Goal: Task Accomplishment & Management: Use online tool/utility

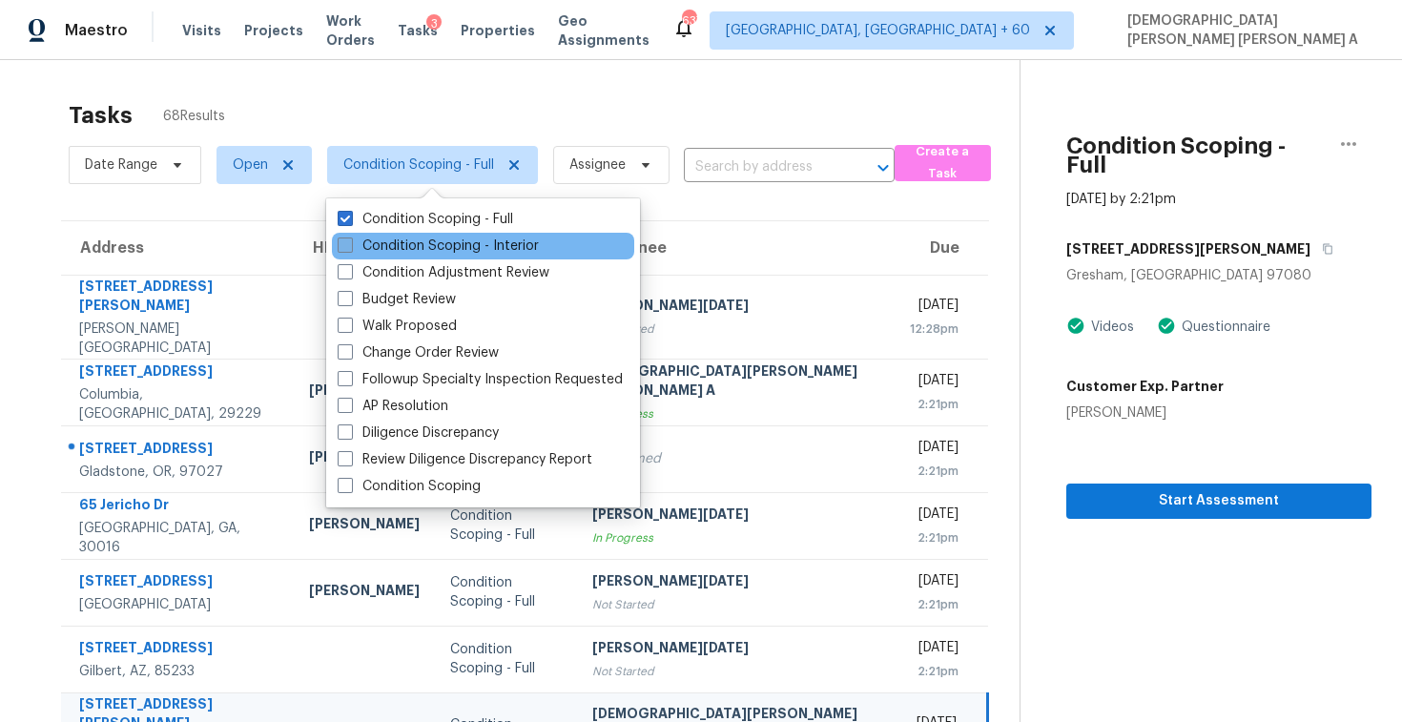
click at [397, 248] on label "Condition Scoping - Interior" at bounding box center [438, 246] width 201 height 19
click at [350, 248] on input "Condition Scoping - Interior" at bounding box center [344, 243] width 12 height 12
checkbox input "true"
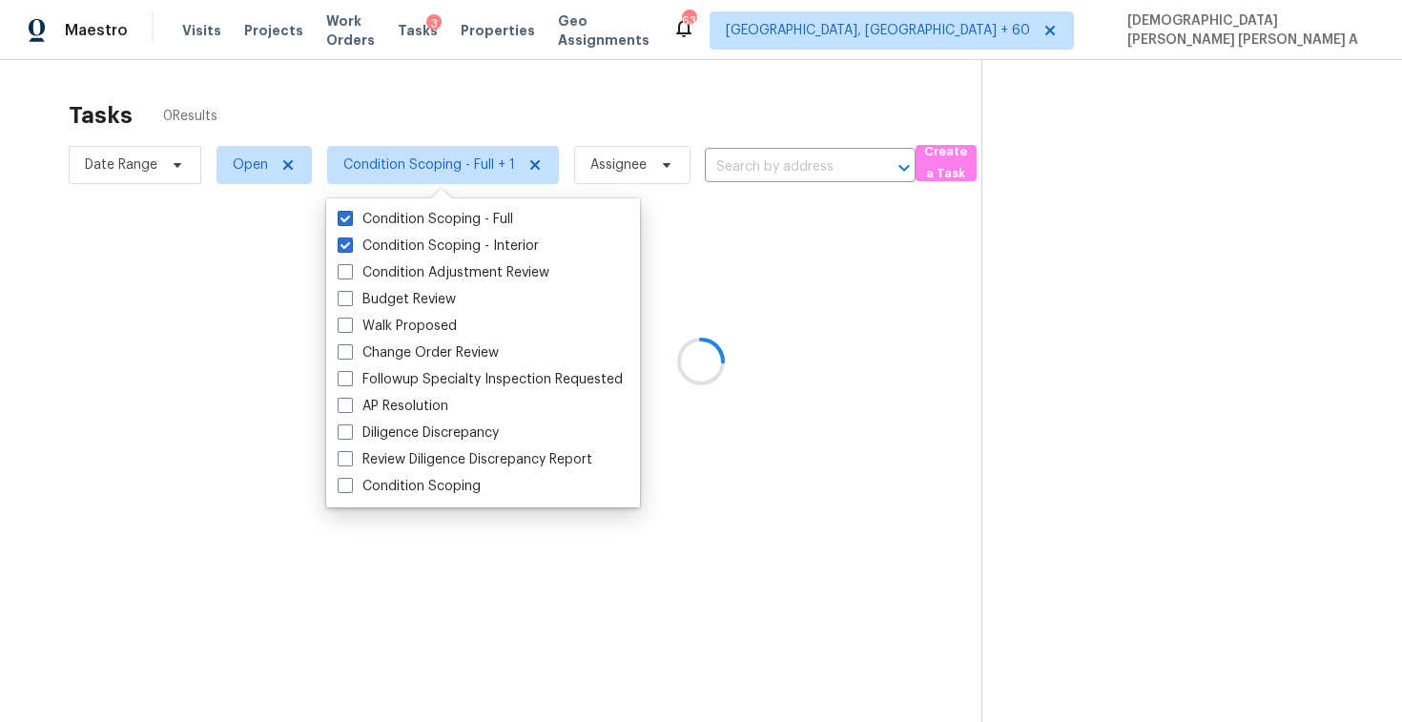
click at [434, 135] on div at bounding box center [701, 361] width 1402 height 722
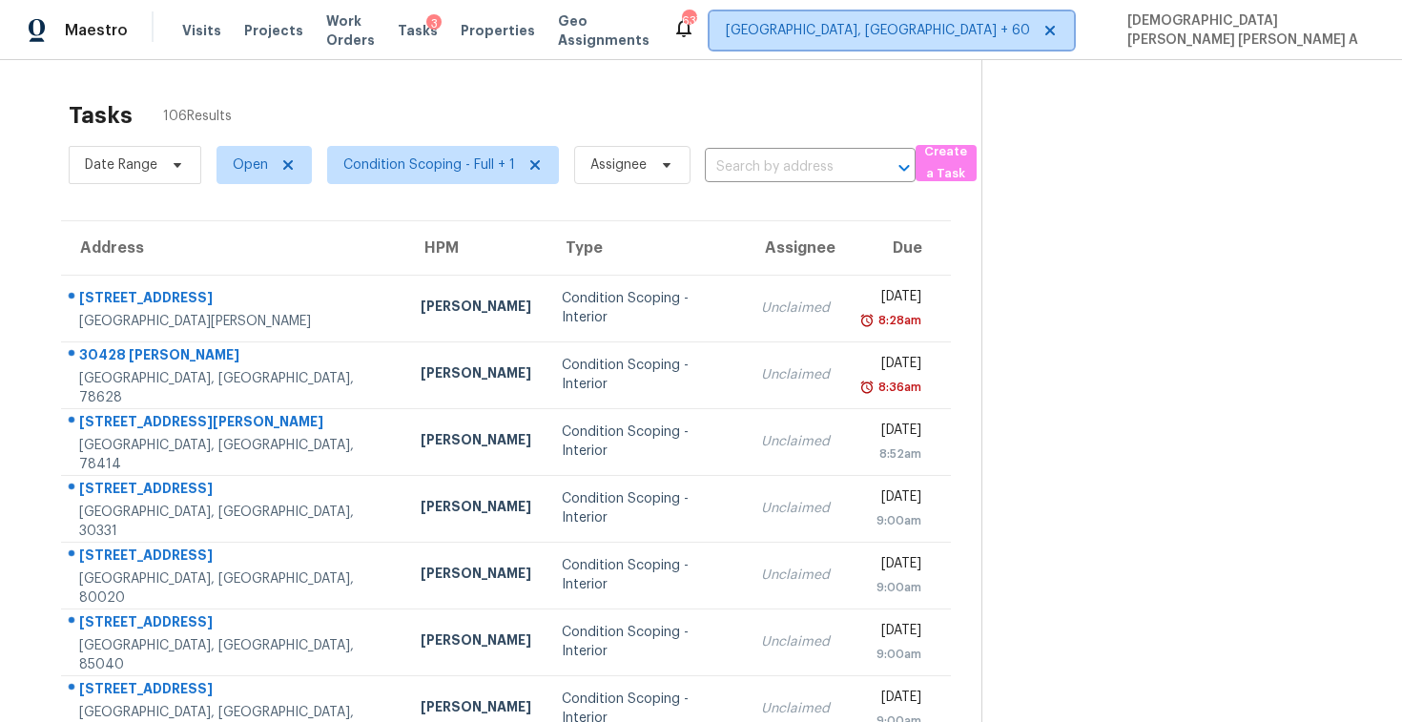
click at [1027, 25] on span "Albuquerque, NM + 60" at bounding box center [878, 30] width 304 height 19
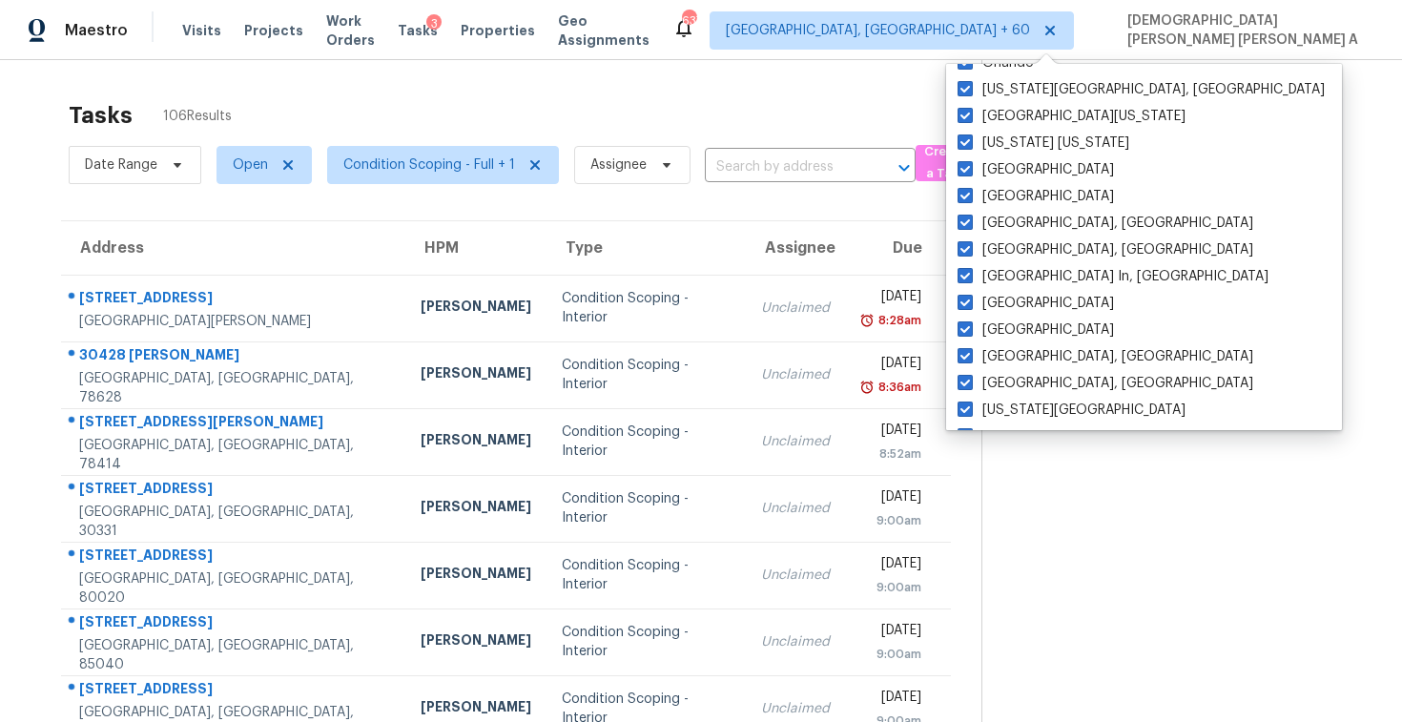
scroll to position [1278, 0]
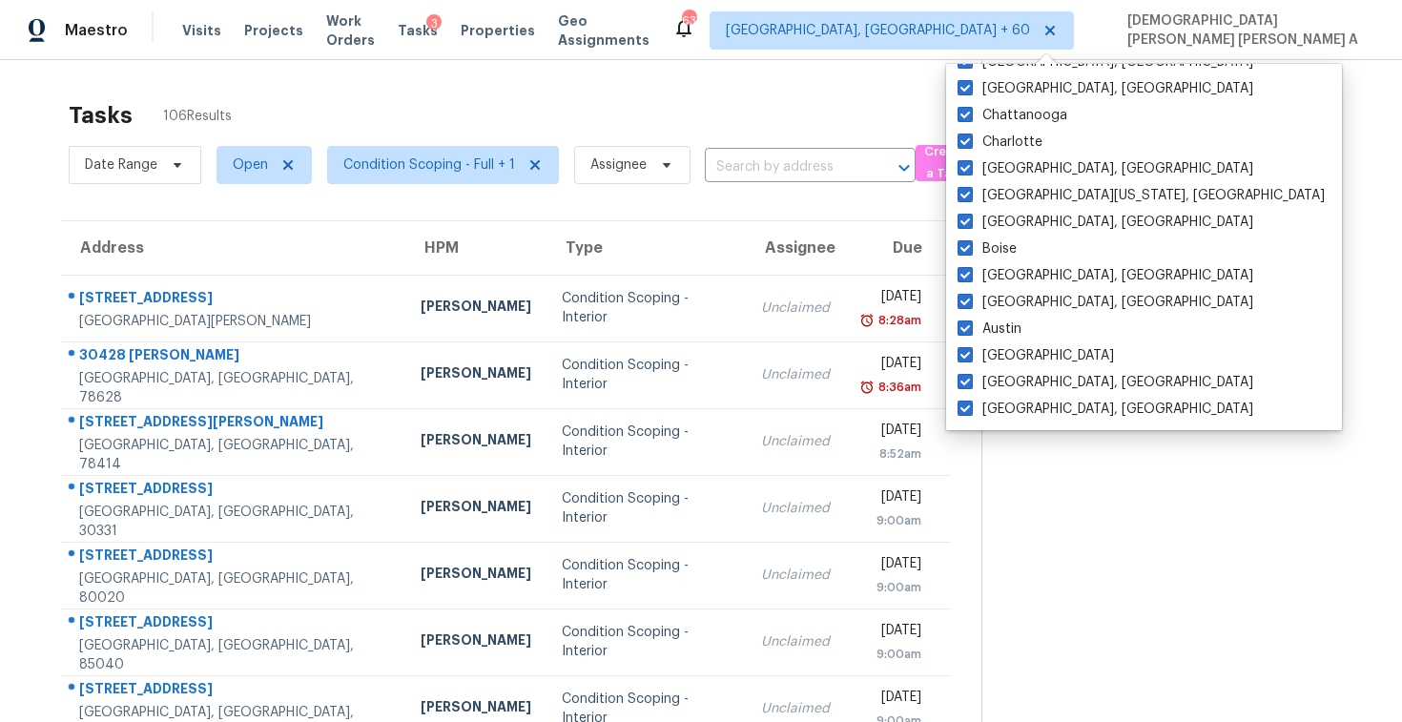
click at [1166, 545] on section at bounding box center [1176, 527] width 390 height 934
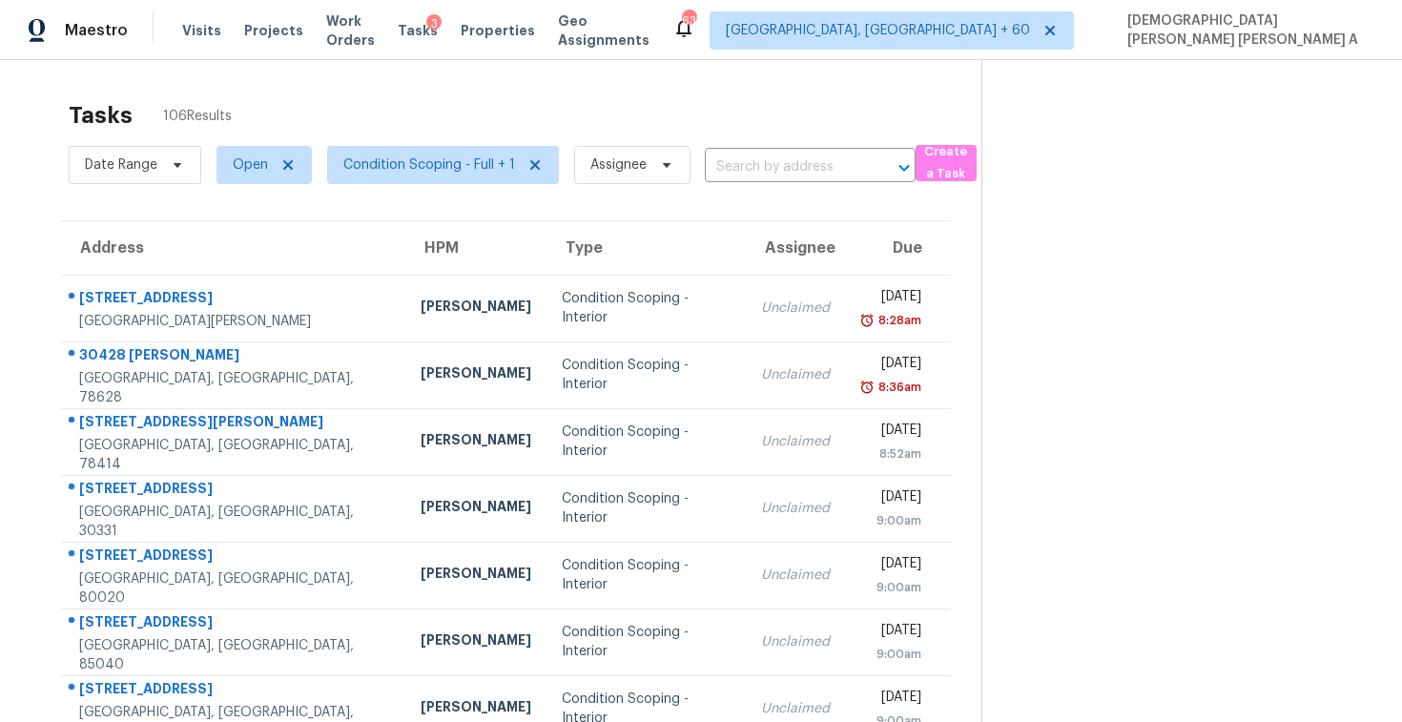
click at [827, 112] on div "Tasks 106 Results" at bounding box center [525, 116] width 913 height 50
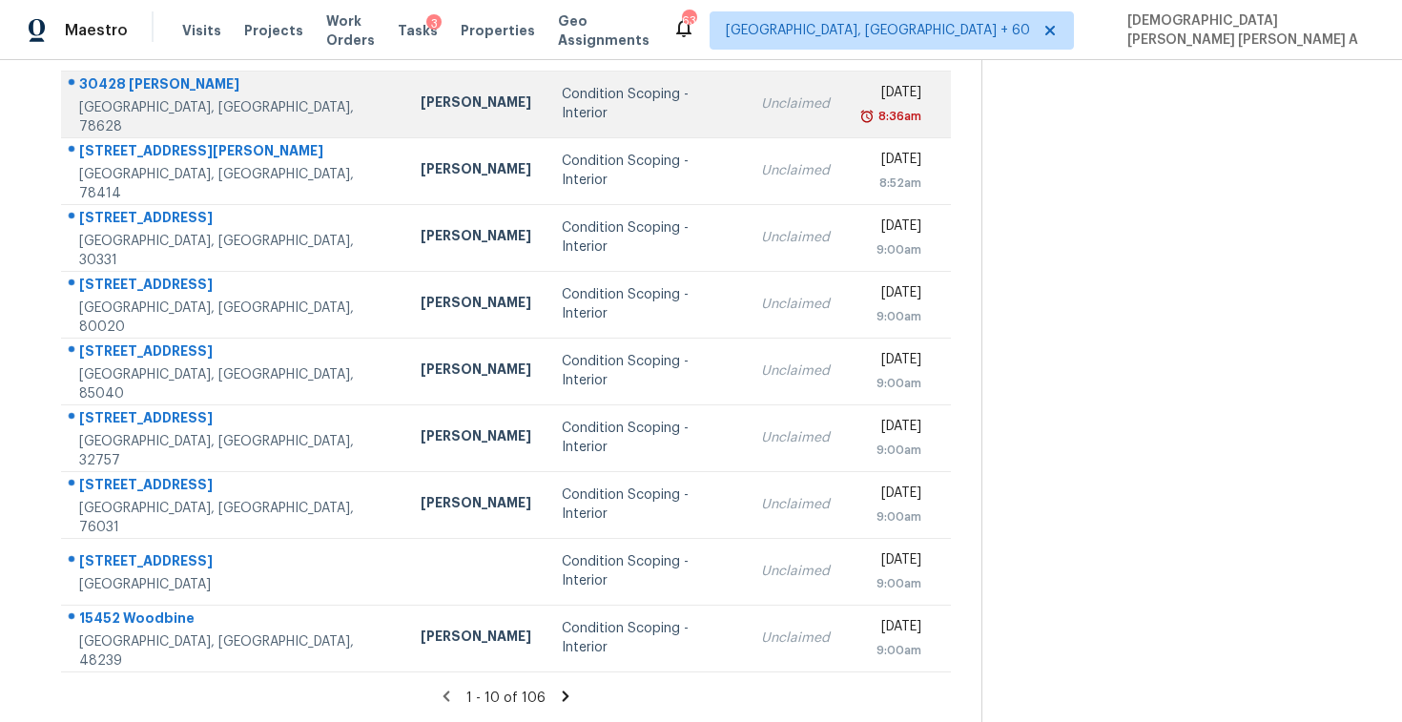
scroll to position [0, 0]
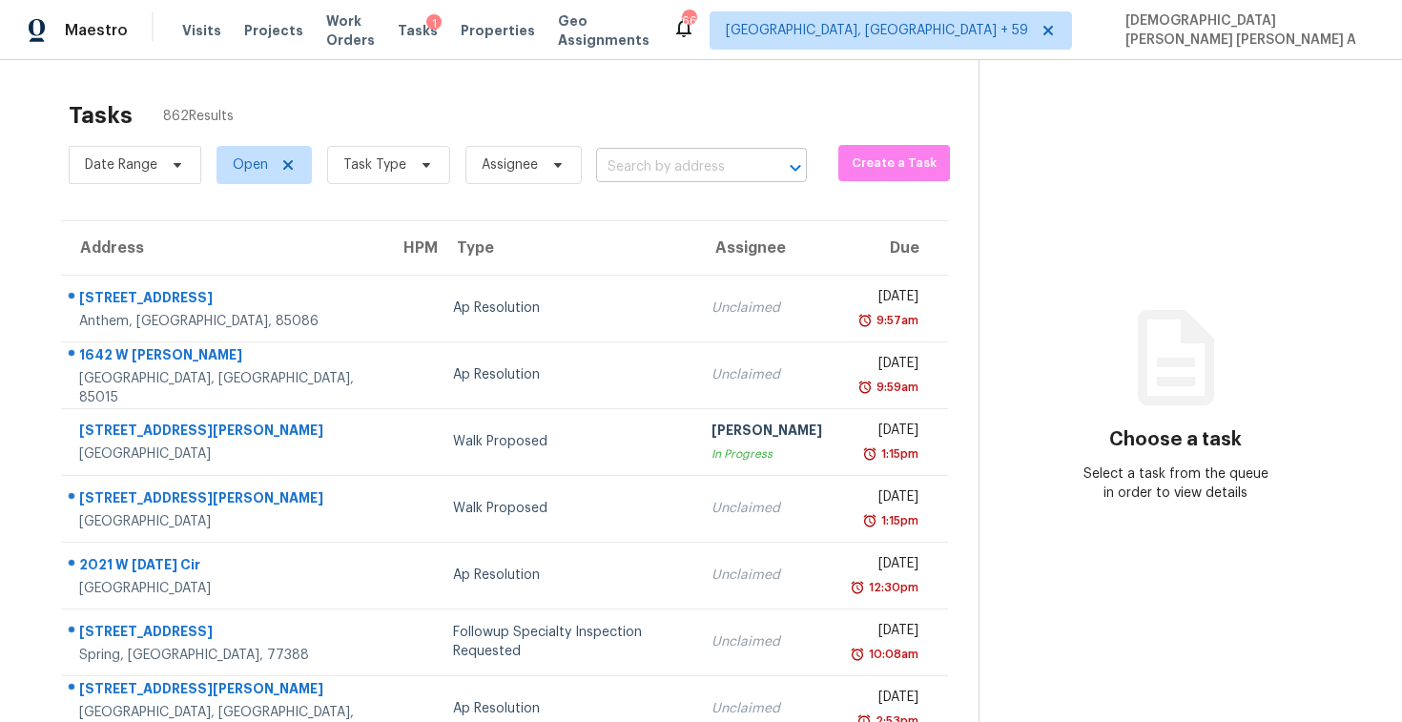
click at [664, 174] on input "text" at bounding box center [674, 168] width 157 height 30
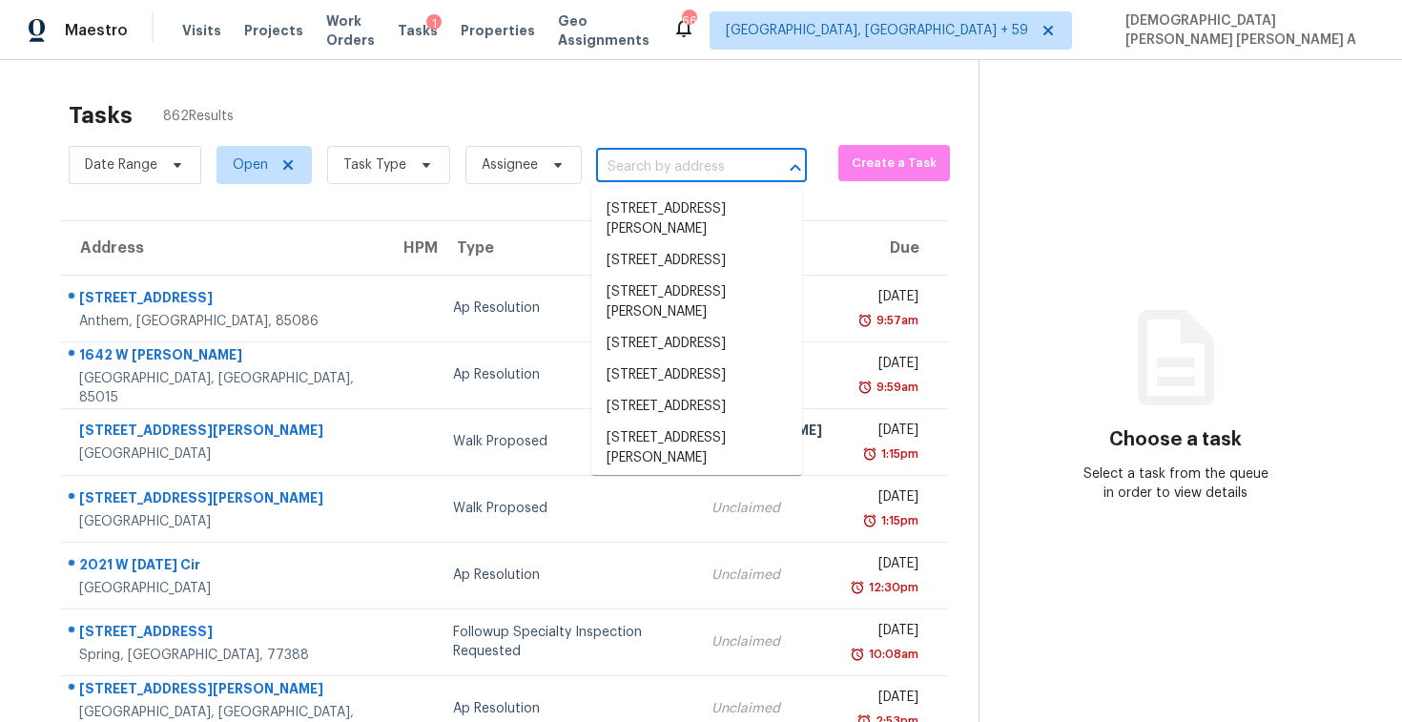
paste input "30428 Anika Cv Georgetown TX 78628"
type input "30428 Anika Cv Georgetown TX 78628"
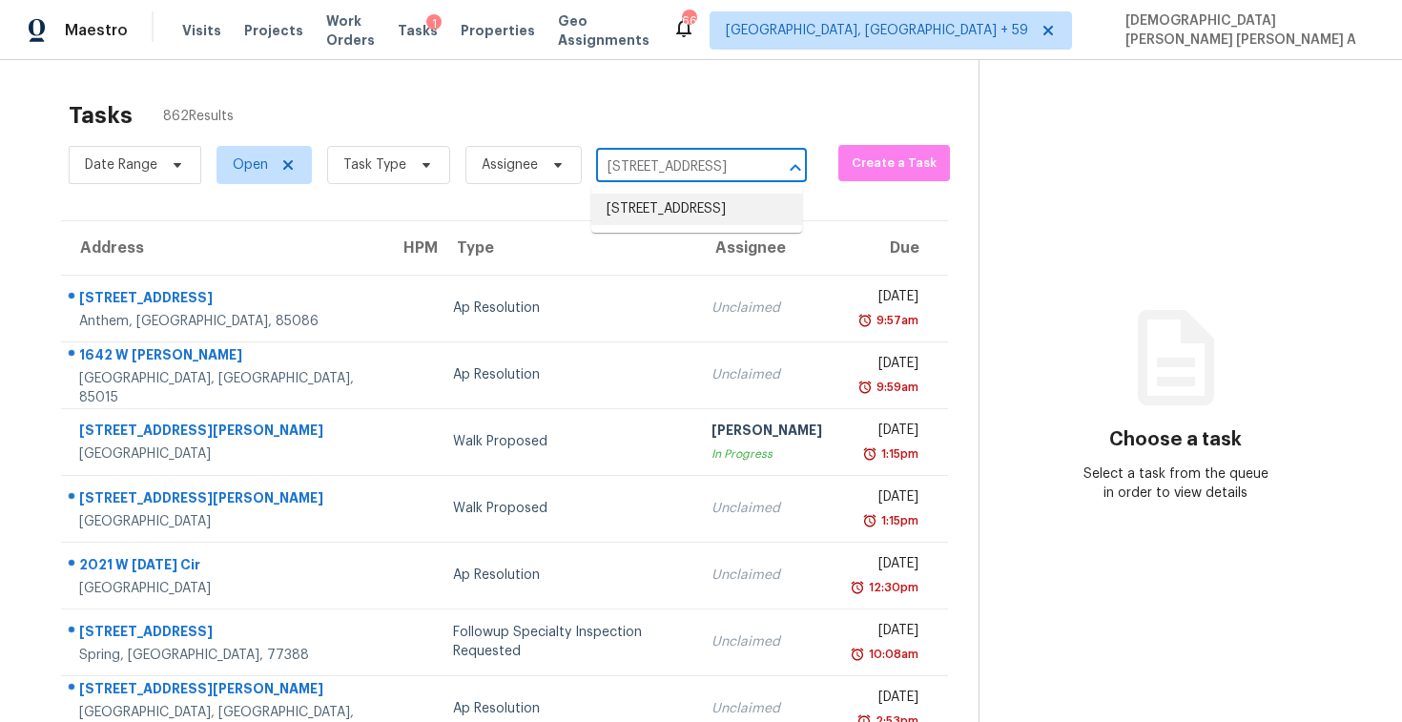
click at [680, 207] on li "30428 Anika Cv, Georgetown, TX 78628" at bounding box center [696, 209] width 211 height 31
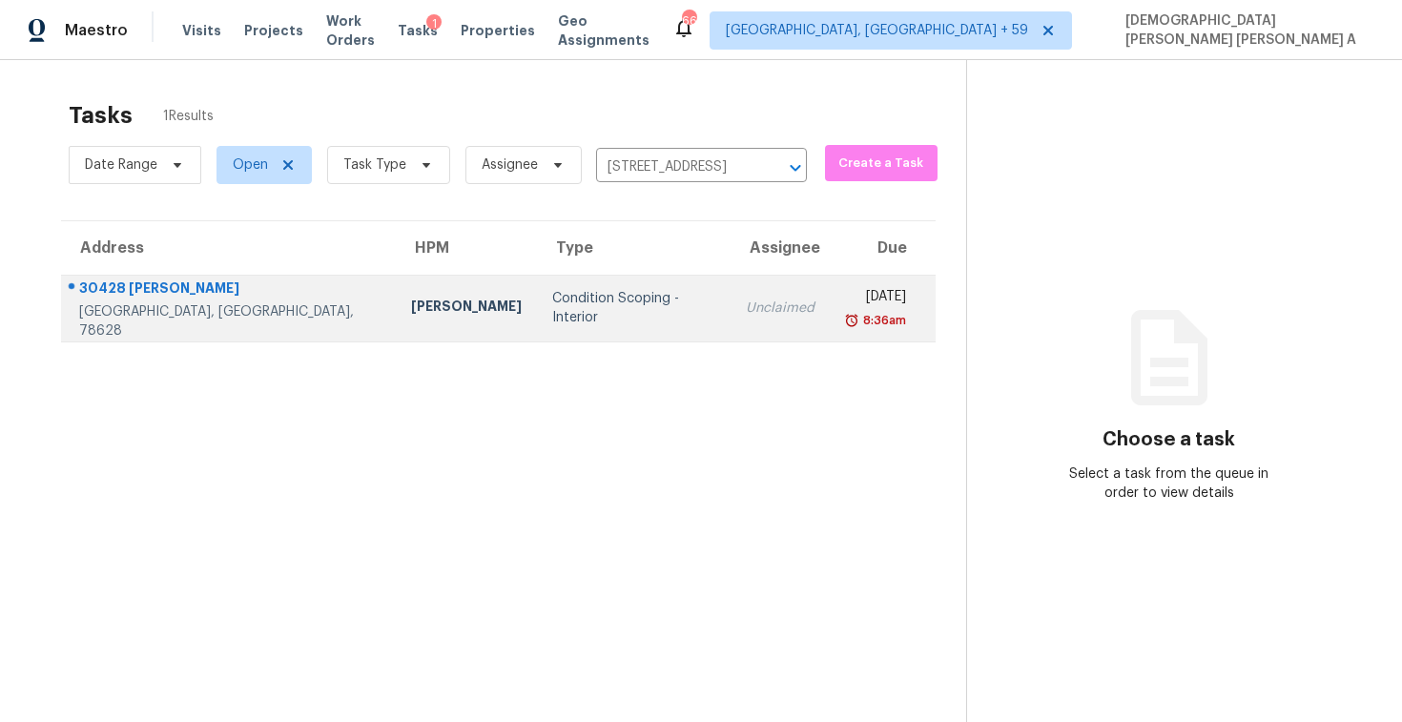
click at [746, 311] on div "Unclaimed" at bounding box center [780, 308] width 69 height 19
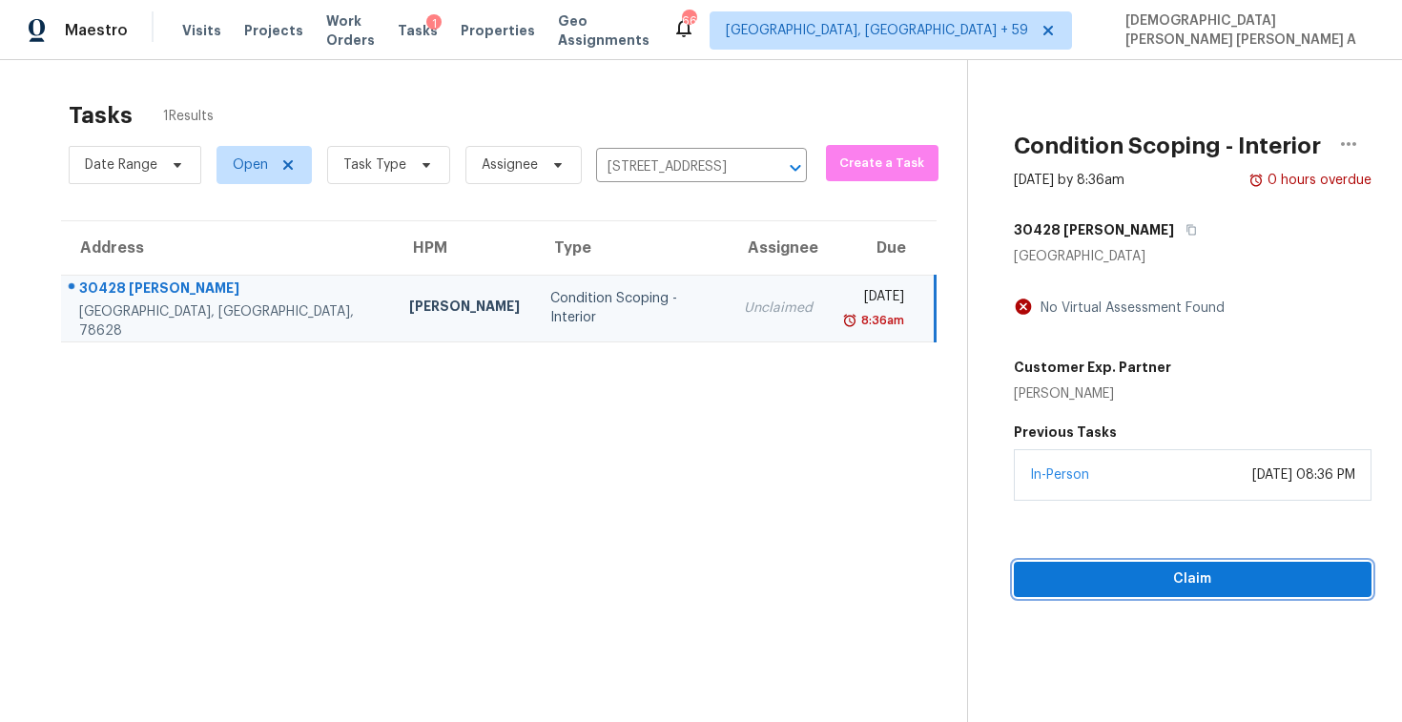
click at [1097, 565] on button "Claim" at bounding box center [1193, 579] width 358 height 35
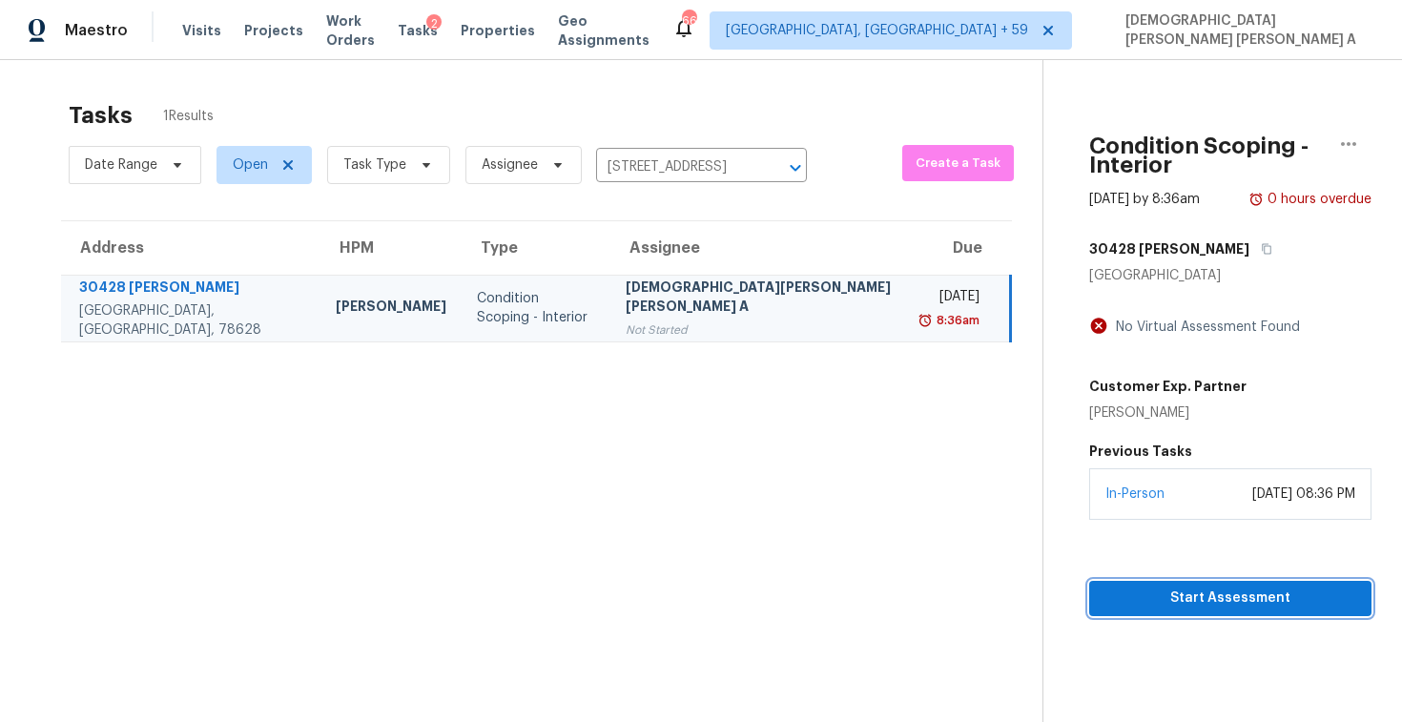
click at [1143, 587] on span "Start Assessment" at bounding box center [1230, 599] width 252 height 24
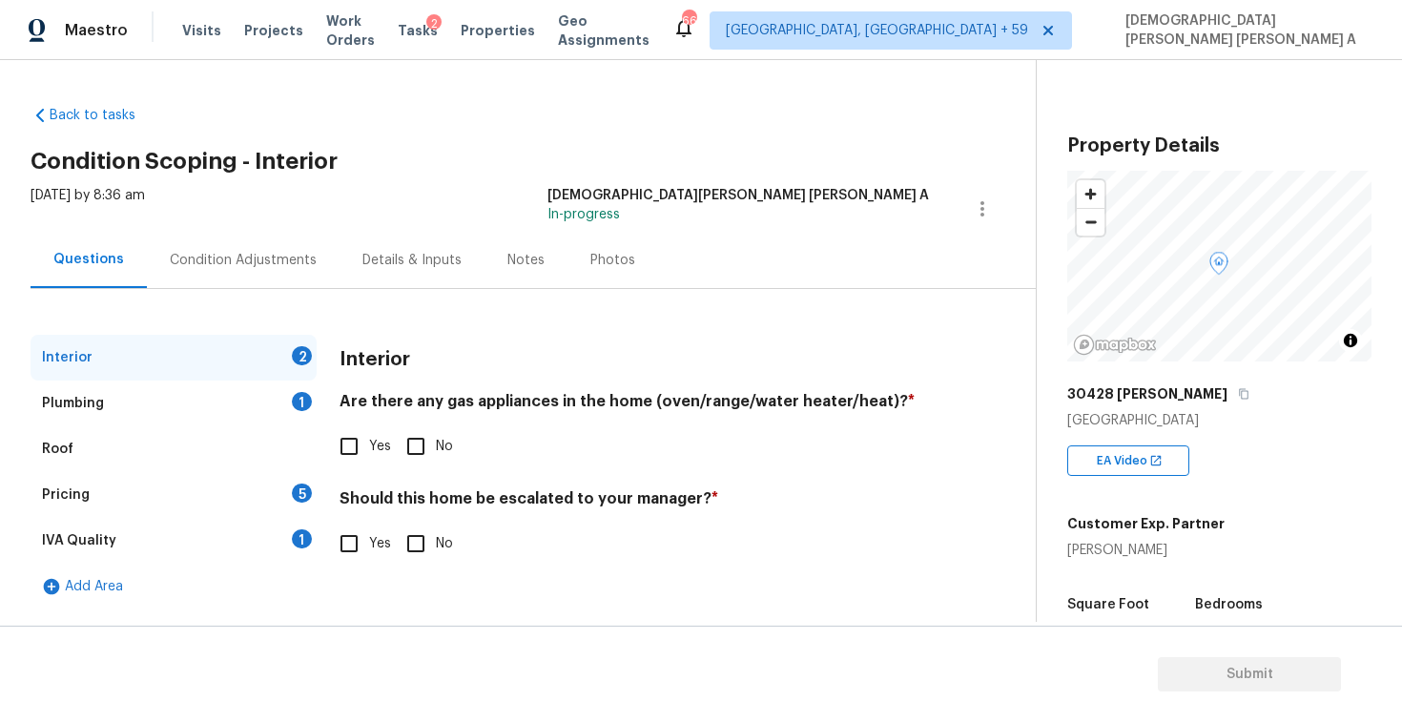
click at [524, 115] on div "Back to tasks Condition Scoping - Interior Tue, Sep 16 2025 by 8:36 am Mohamed …" at bounding box center [533, 353] width 1005 height 525
click at [360, 455] on input "Yes" at bounding box center [349, 446] width 40 height 40
checkbox input "true"
click at [417, 444] on input "No" at bounding box center [416, 446] width 40 height 40
checkbox input "true"
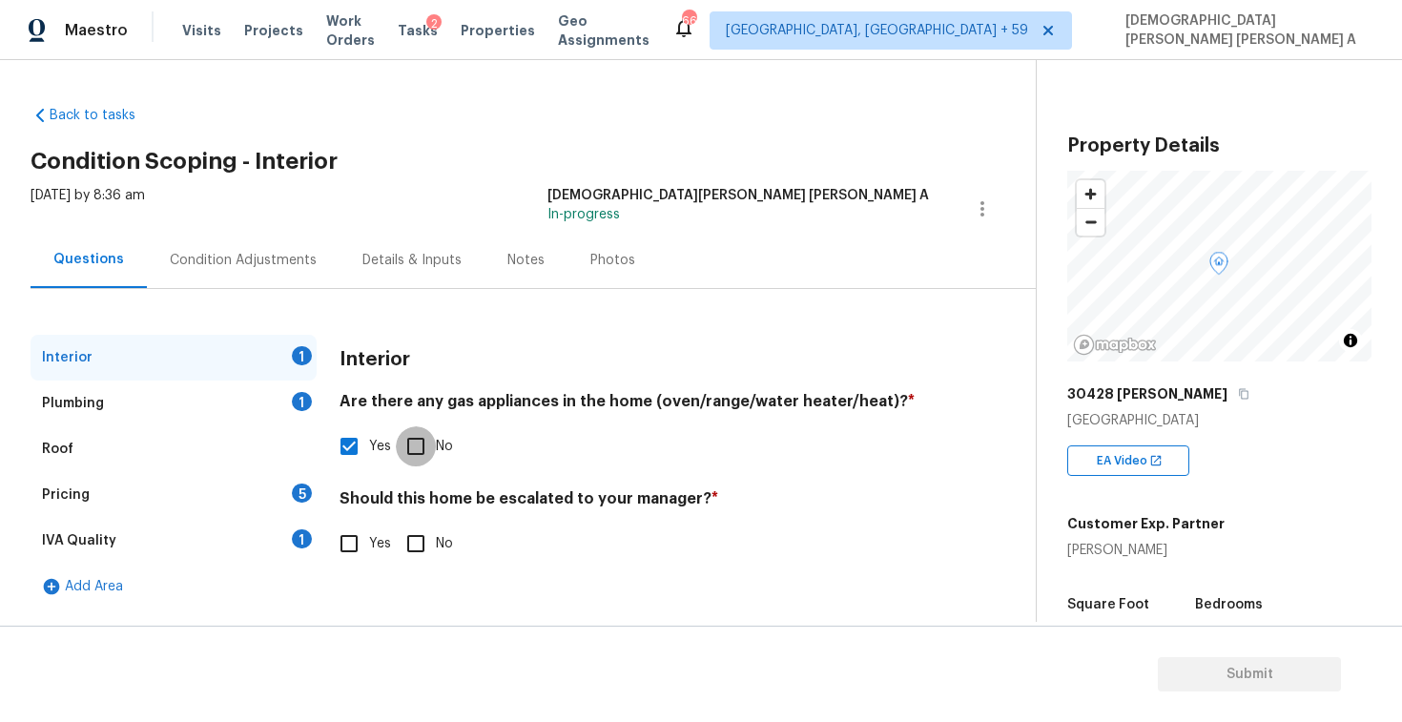
checkbox input "false"
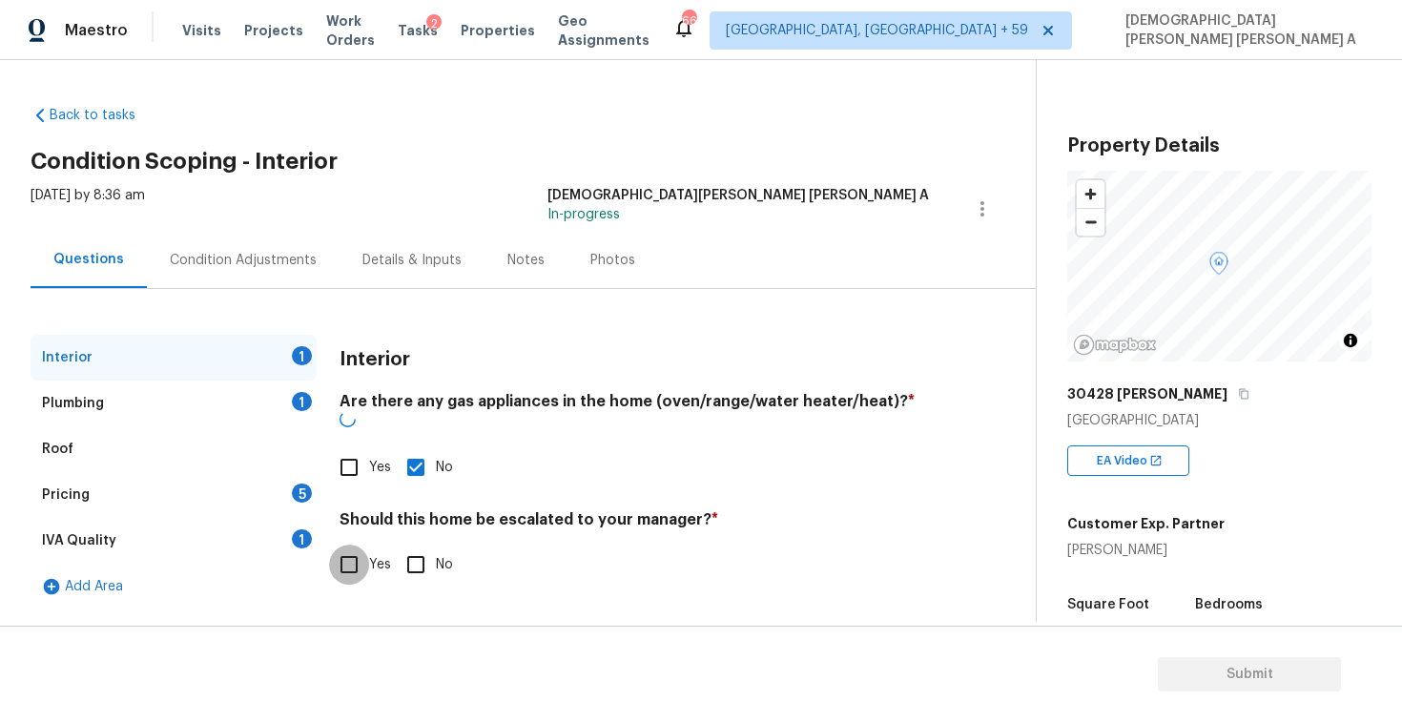
click at [341, 545] on input "Yes" at bounding box center [349, 565] width 40 height 40
checkbox input "true"
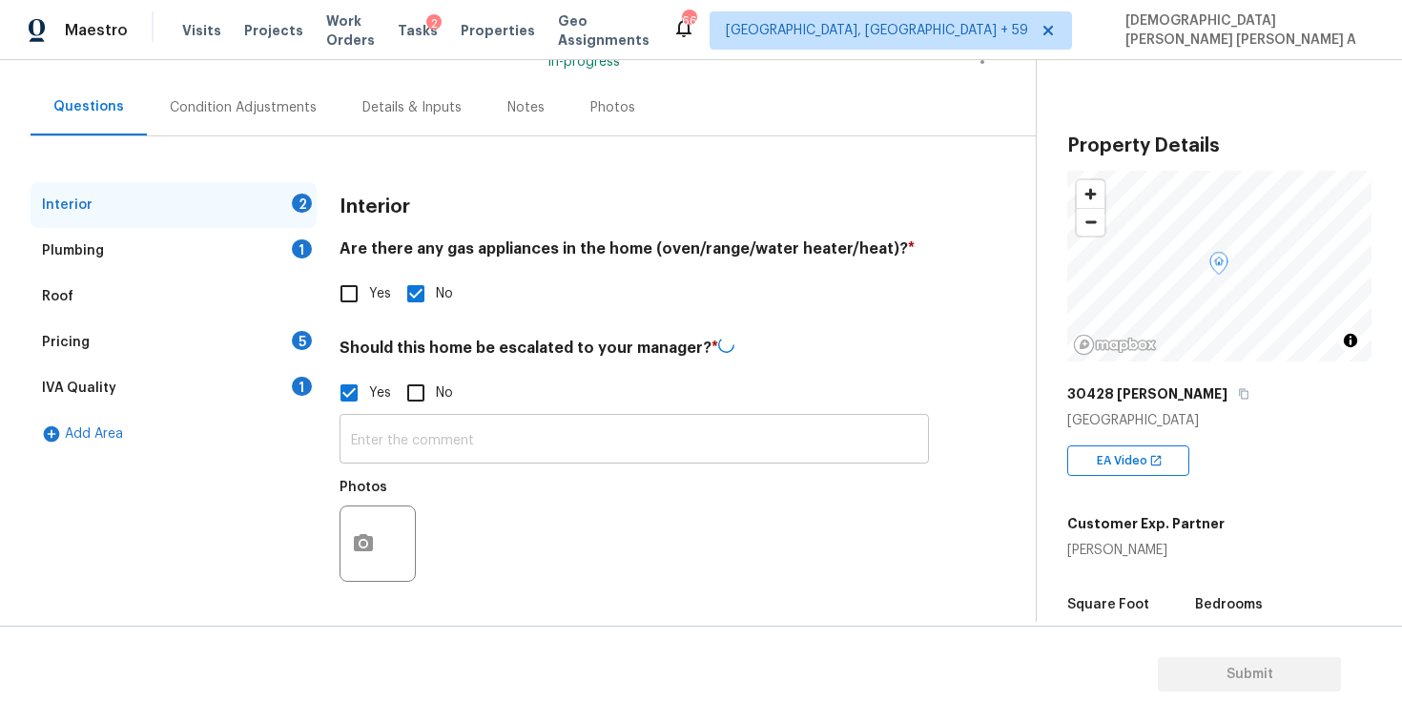
scroll to position [151, 0]
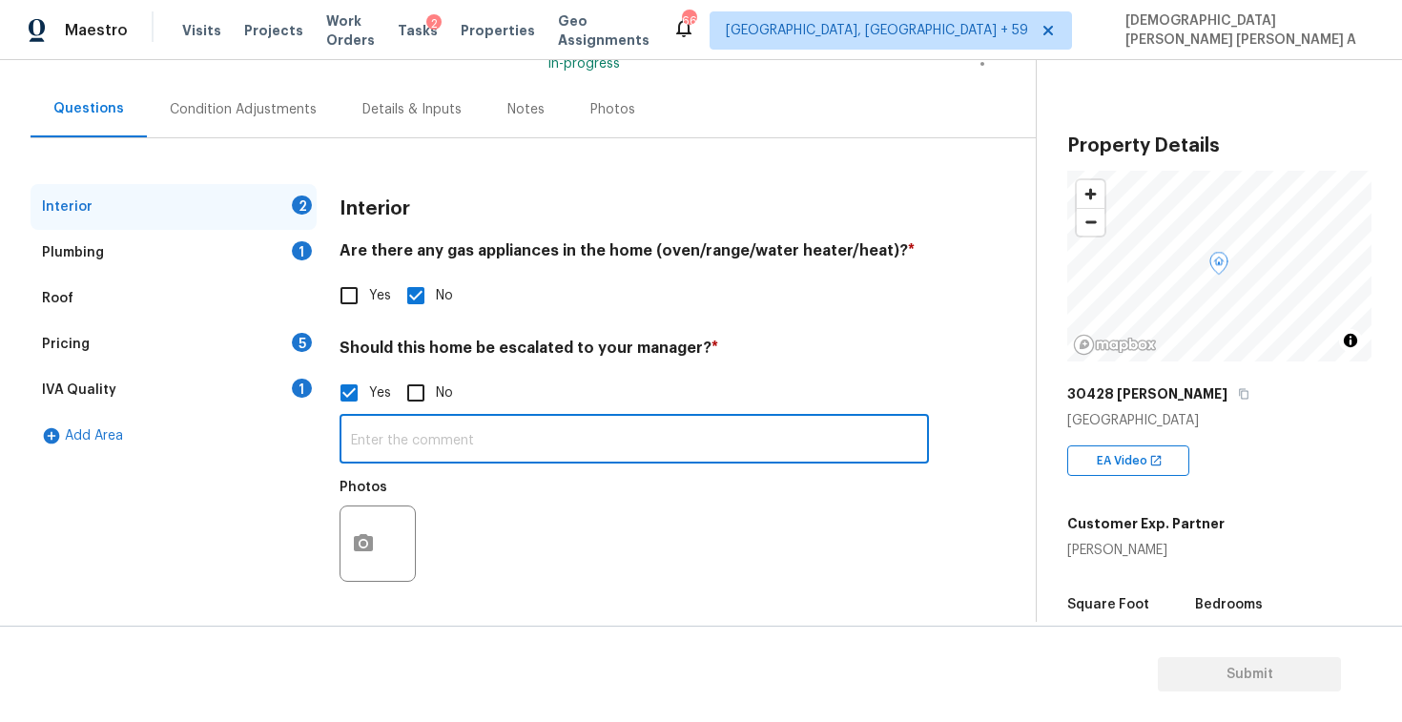
click at [415, 431] on input "text" at bounding box center [634, 441] width 589 height 45
paste input "Large crack in foyer ceiling wall and tile floor."
type input "As per HPM, Large crack in foyer ceiling wall and tile floor."
click at [354, 574] on button "button" at bounding box center [363, 543] width 46 height 74
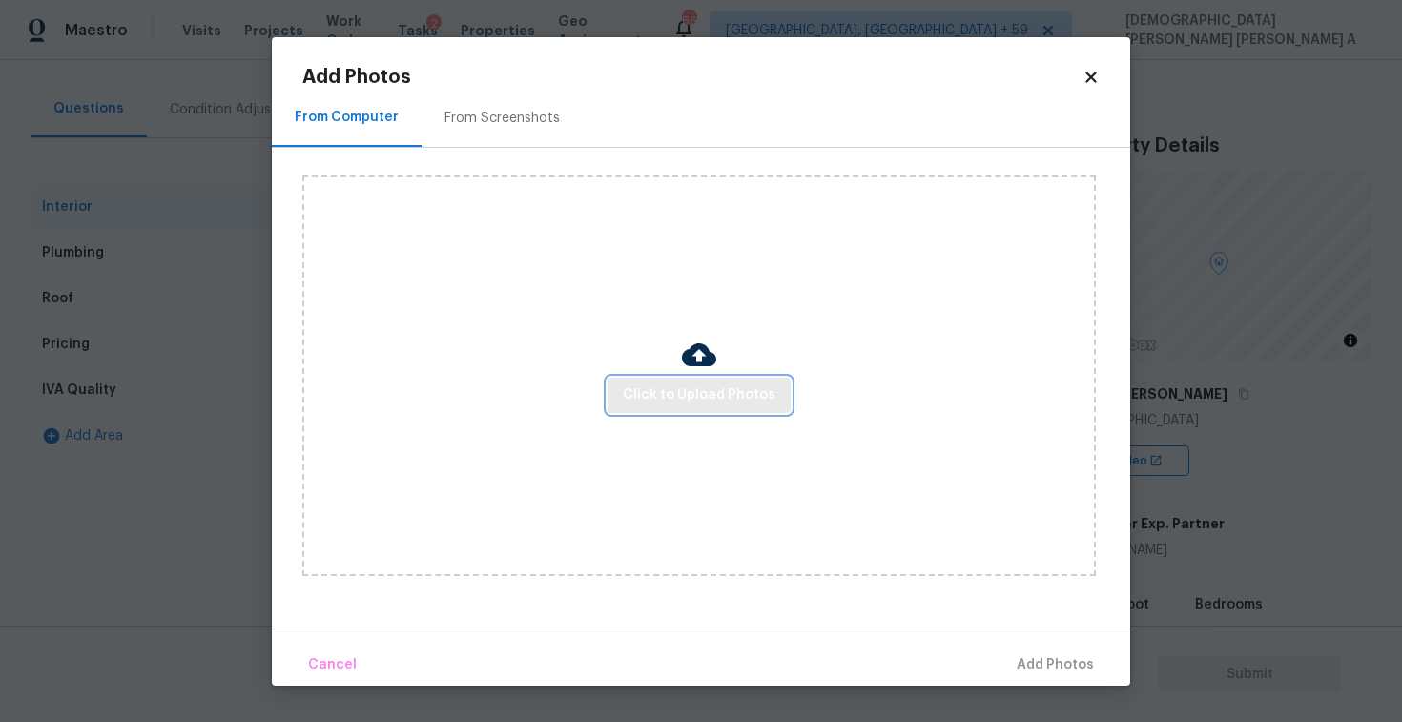
click at [692, 411] on button "Click to Upload Photos" at bounding box center [699, 395] width 183 height 35
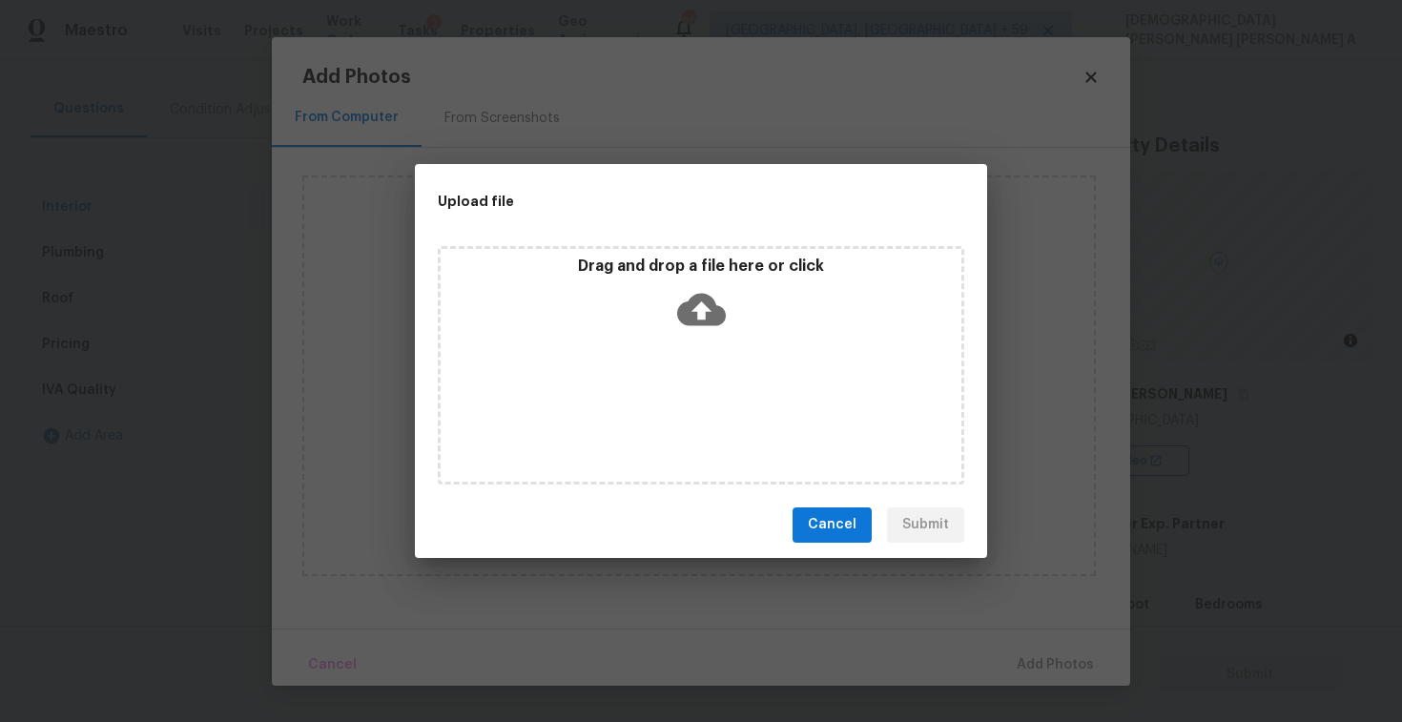
click at [715, 308] on icon at bounding box center [701, 309] width 49 height 32
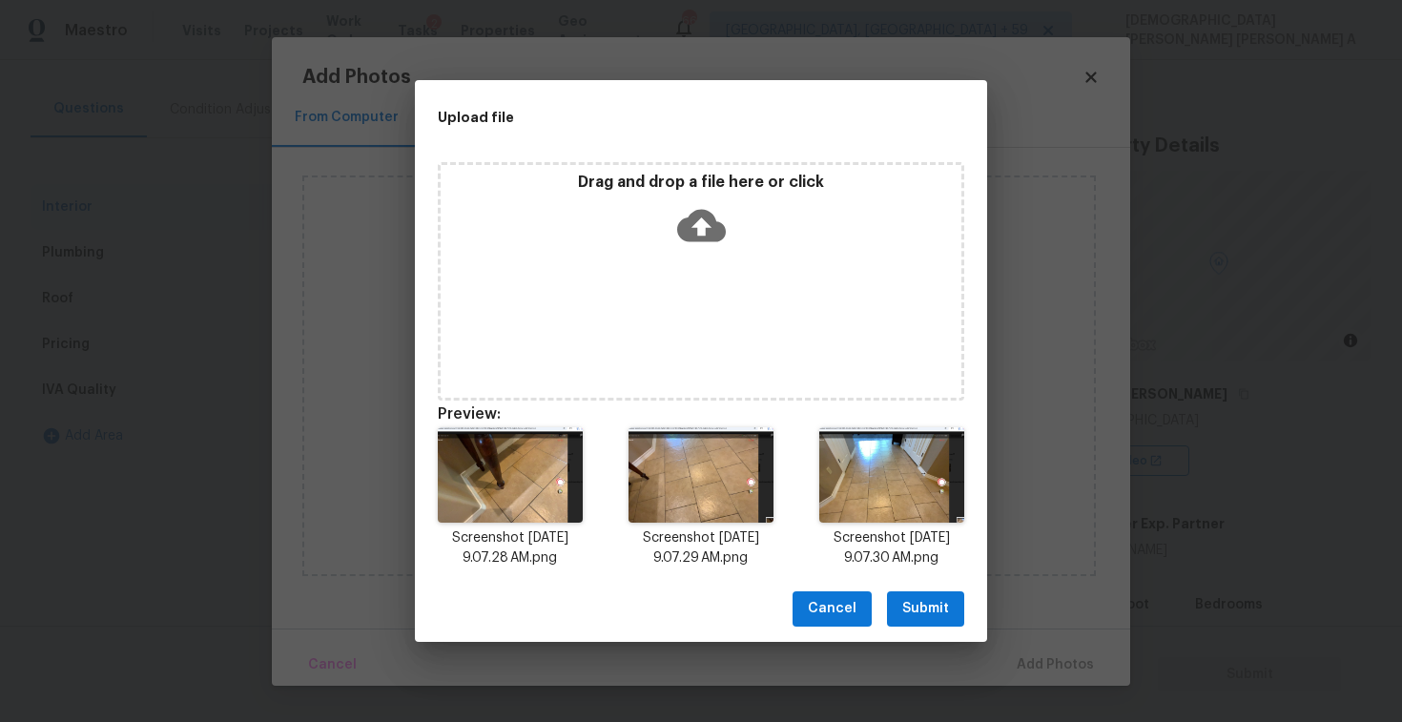
click at [918, 614] on span "Submit" at bounding box center [925, 609] width 47 height 24
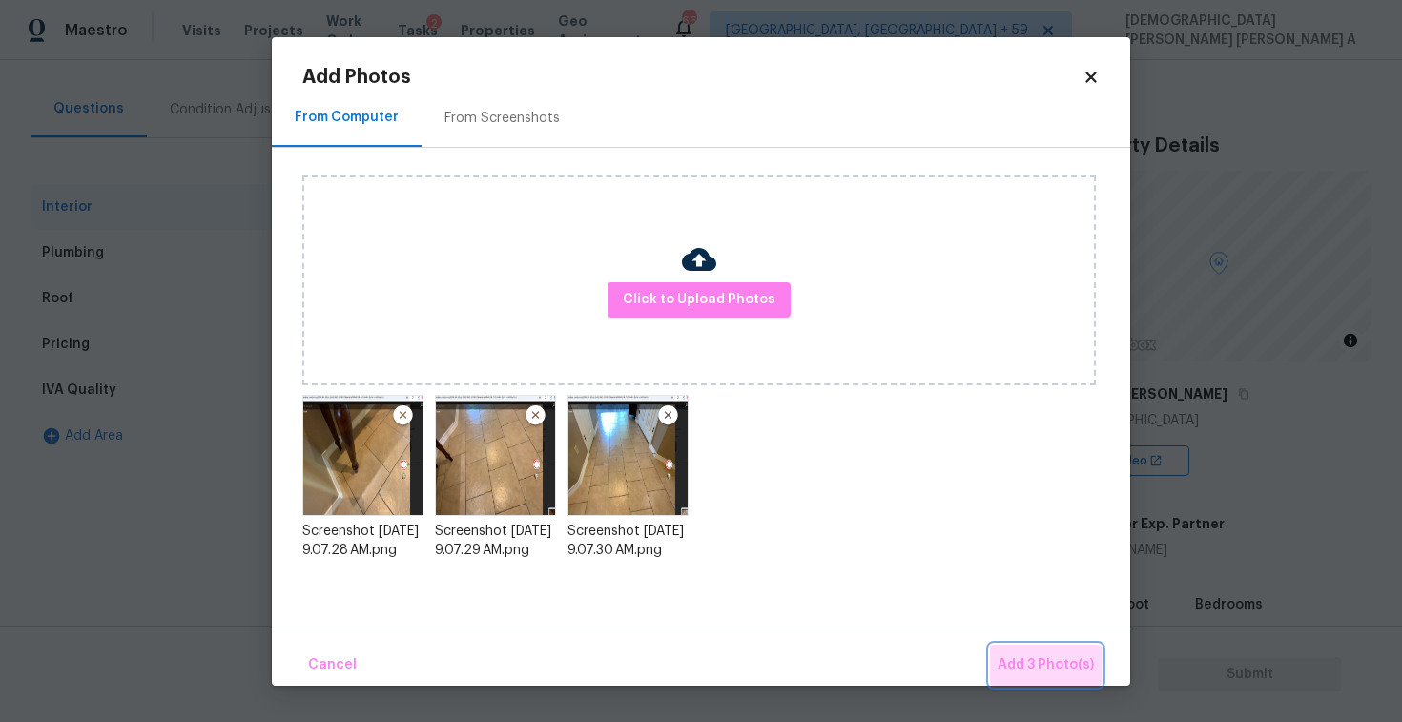
click at [1058, 665] on span "Add 3 Photo(s)" at bounding box center [1046, 665] width 96 height 24
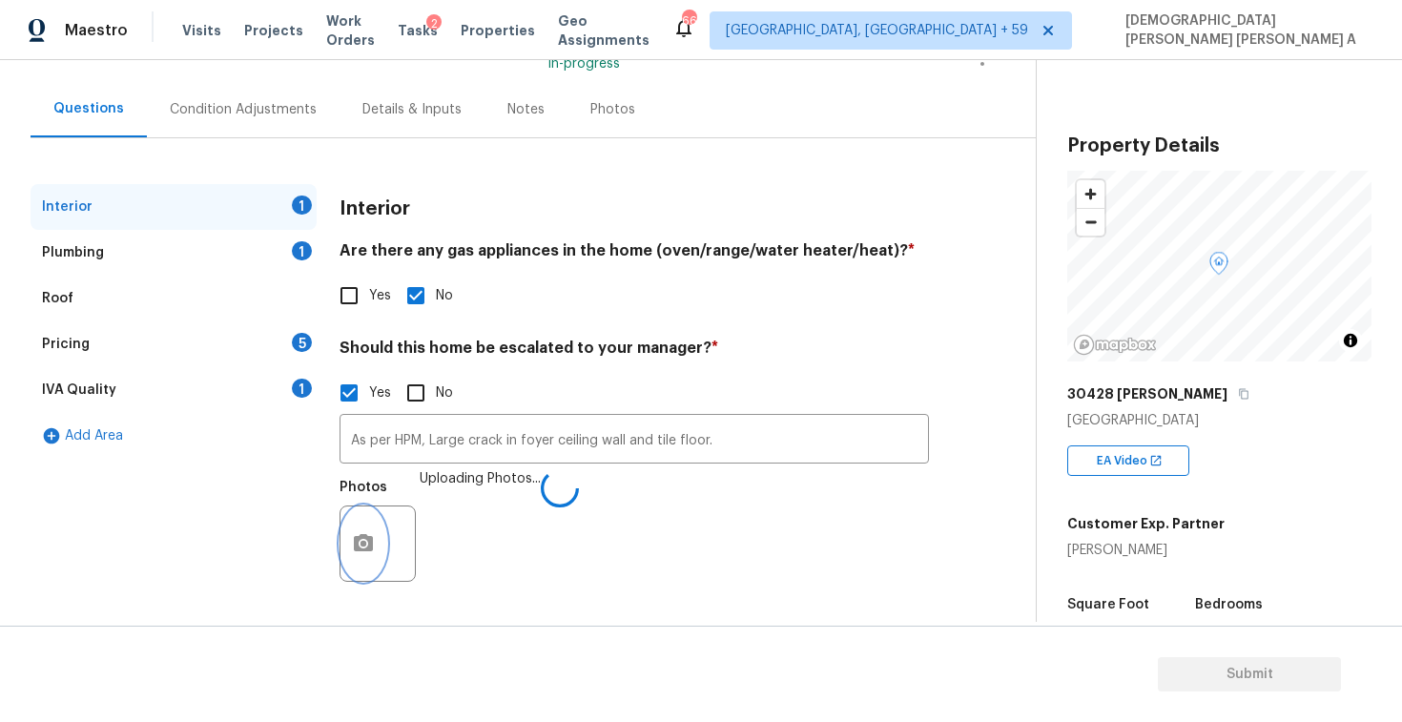
scroll to position [344, 0]
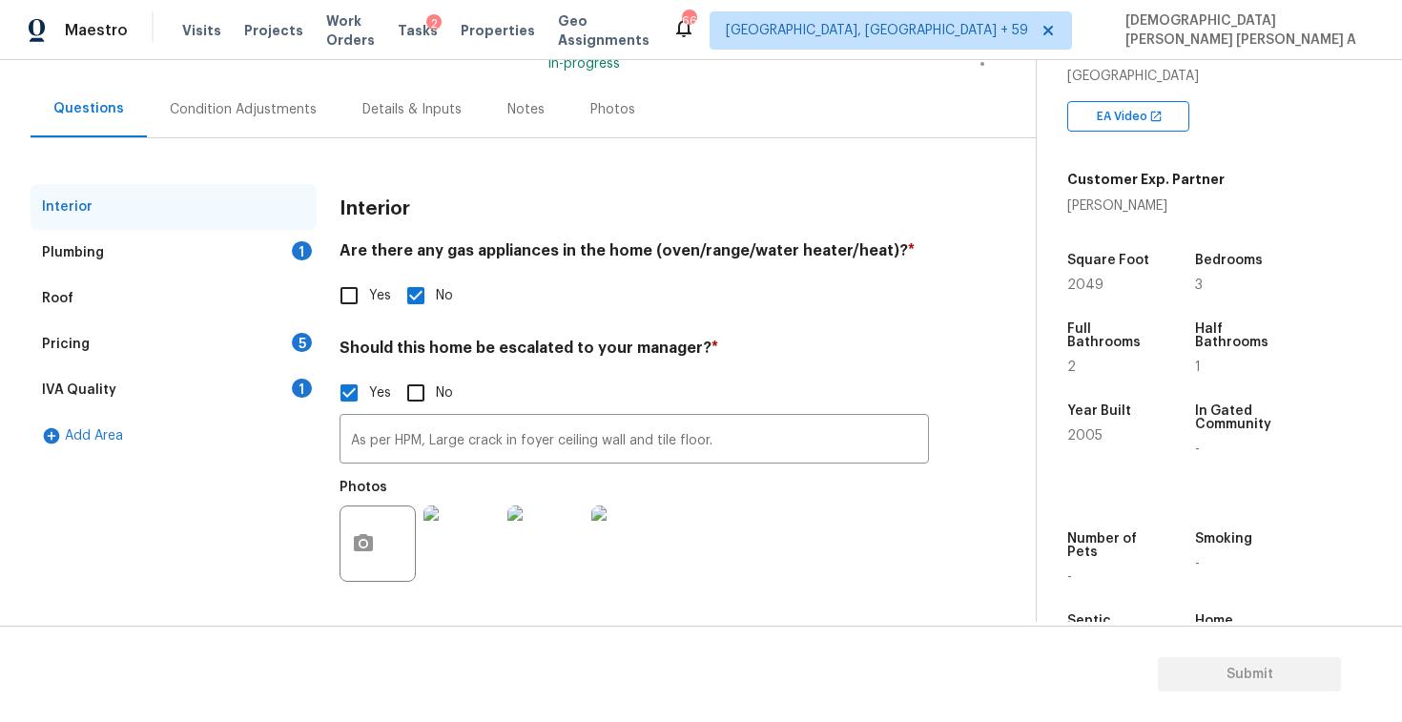
click at [178, 249] on div "Plumbing 1" at bounding box center [174, 253] width 286 height 46
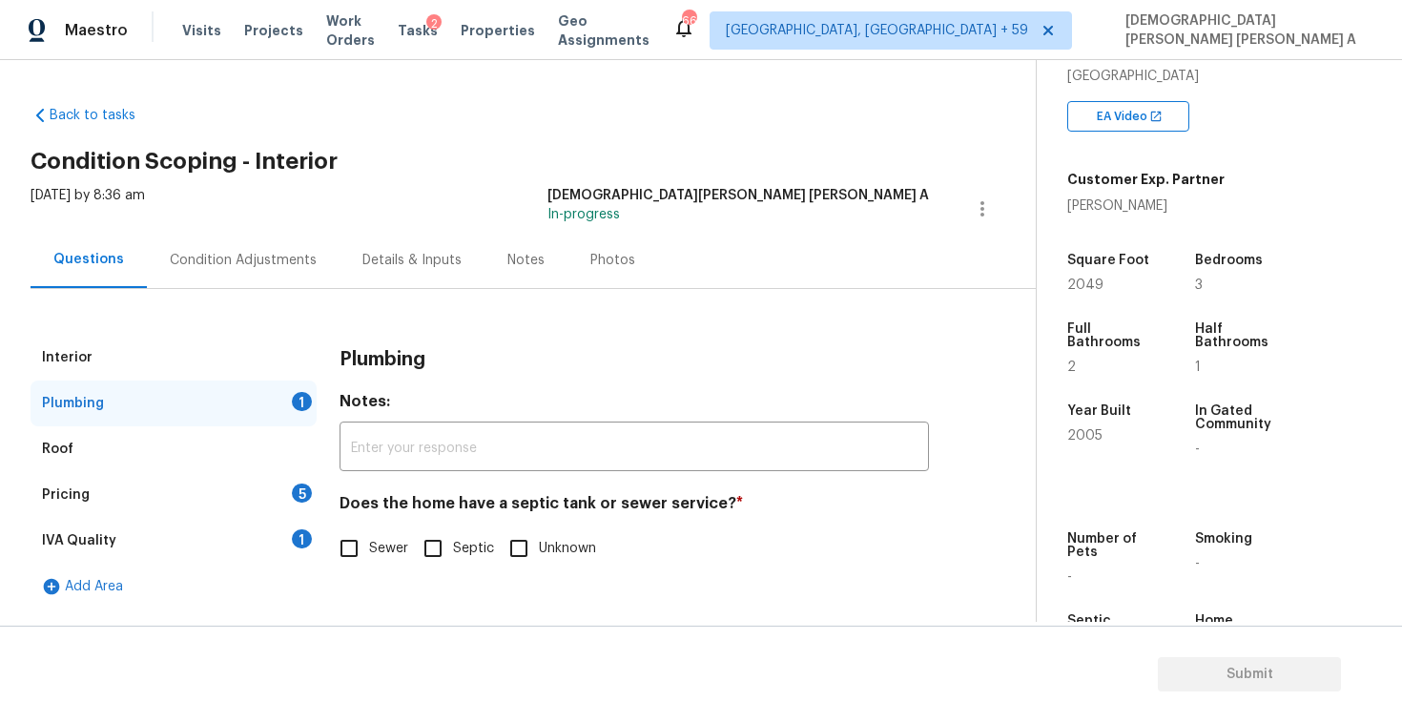
scroll to position [0, 0]
click at [366, 544] on input "Sewer" at bounding box center [349, 548] width 40 height 40
checkbox input "true"
click at [243, 500] on div "Pricing 5" at bounding box center [174, 495] width 286 height 46
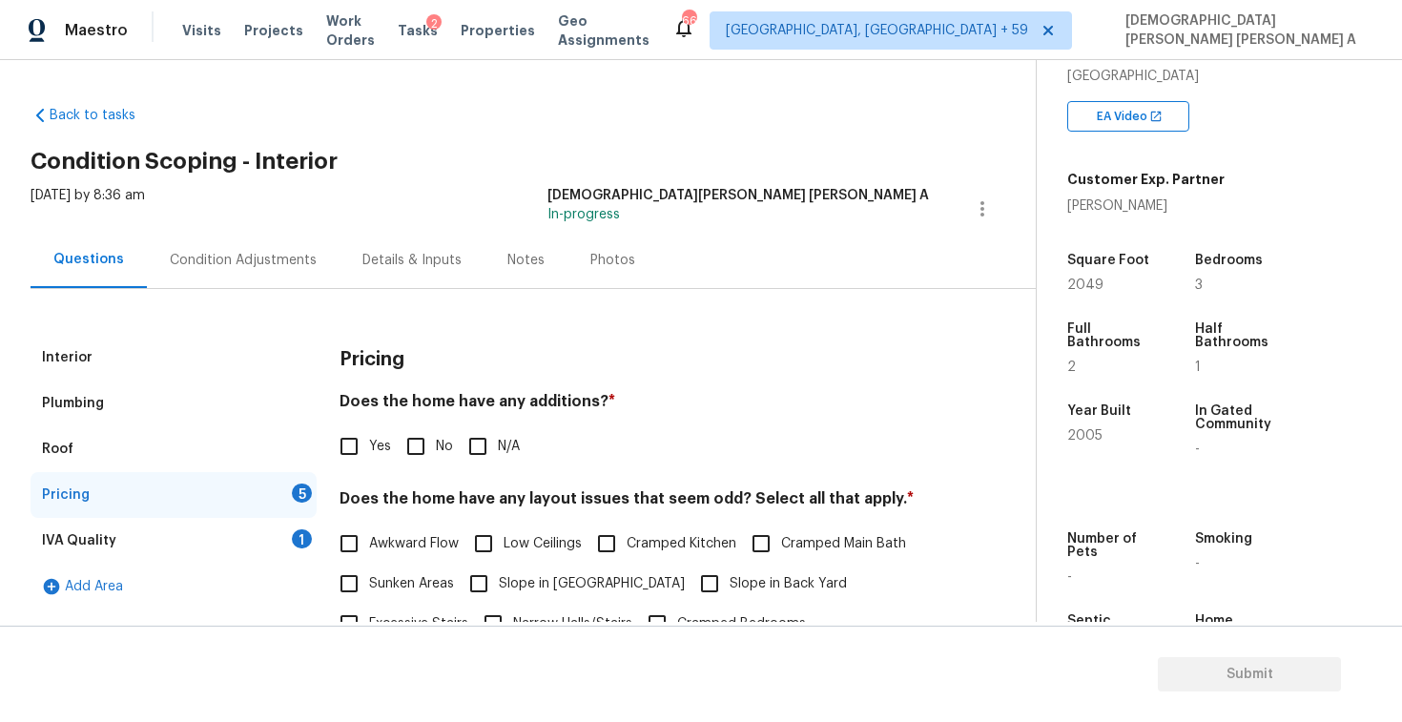
scroll to position [127, 0]
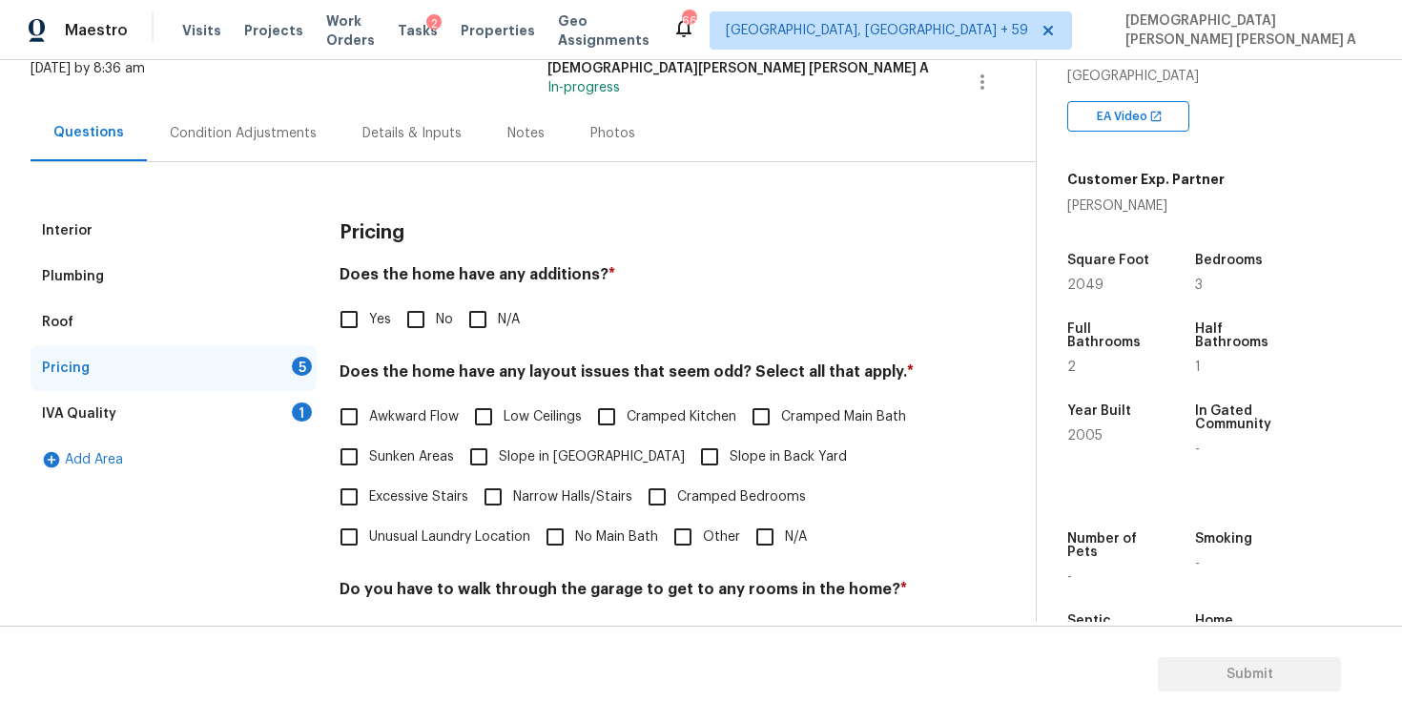
click at [422, 323] on input "No" at bounding box center [416, 319] width 40 height 40
checkbox input "true"
click at [748, 537] on input "N/A" at bounding box center [765, 537] width 40 height 40
checkbox input "true"
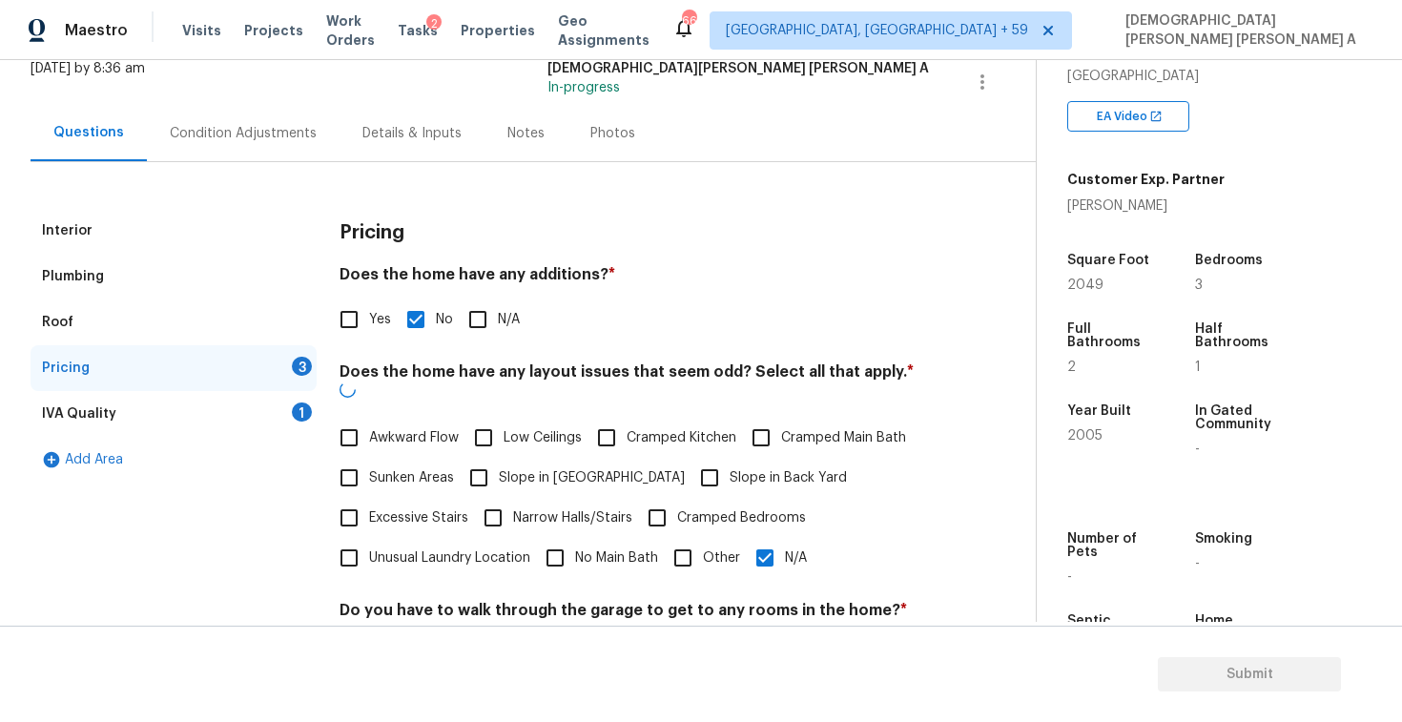
scroll to position [337, 0]
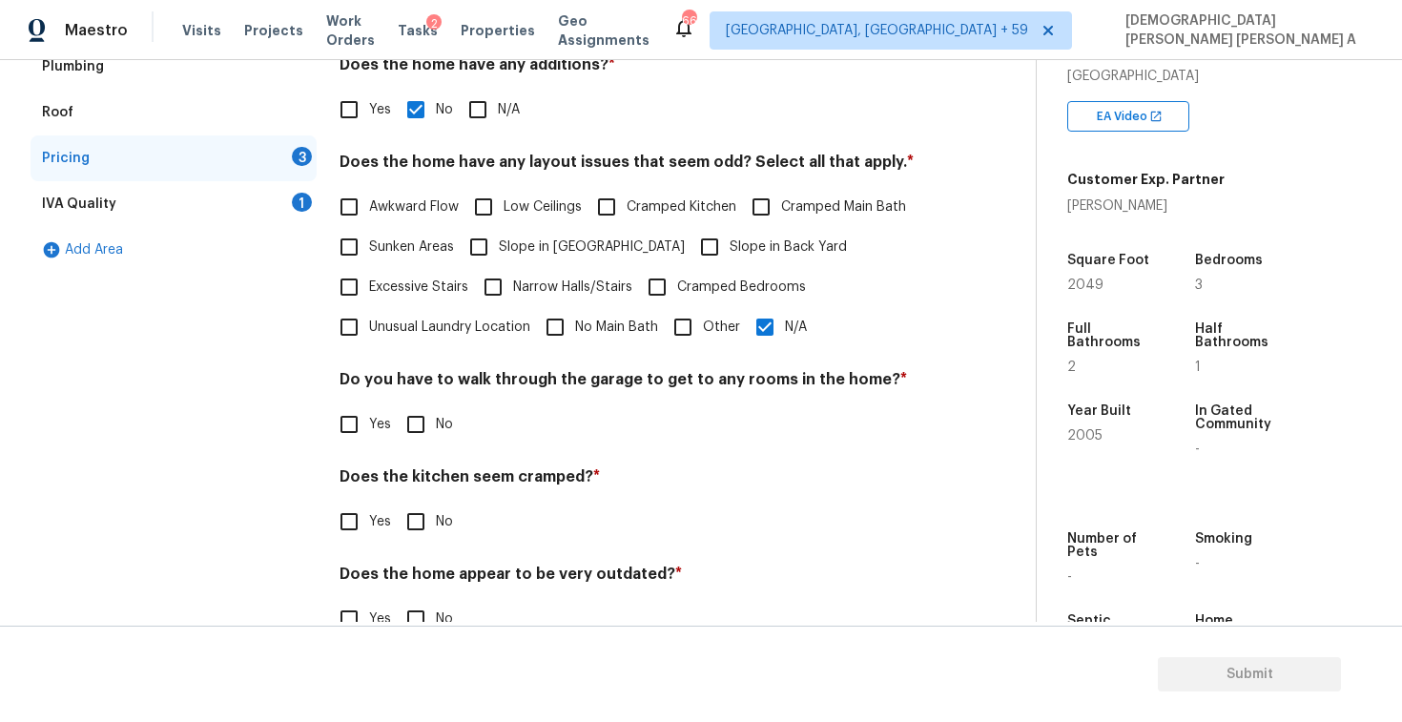
click at [419, 423] on input "No" at bounding box center [416, 424] width 40 height 40
checkbox input "true"
click at [408, 516] on input "No" at bounding box center [416, 524] width 40 height 40
checkbox input "true"
click at [410, 618] on input "No" at bounding box center [416, 619] width 40 height 40
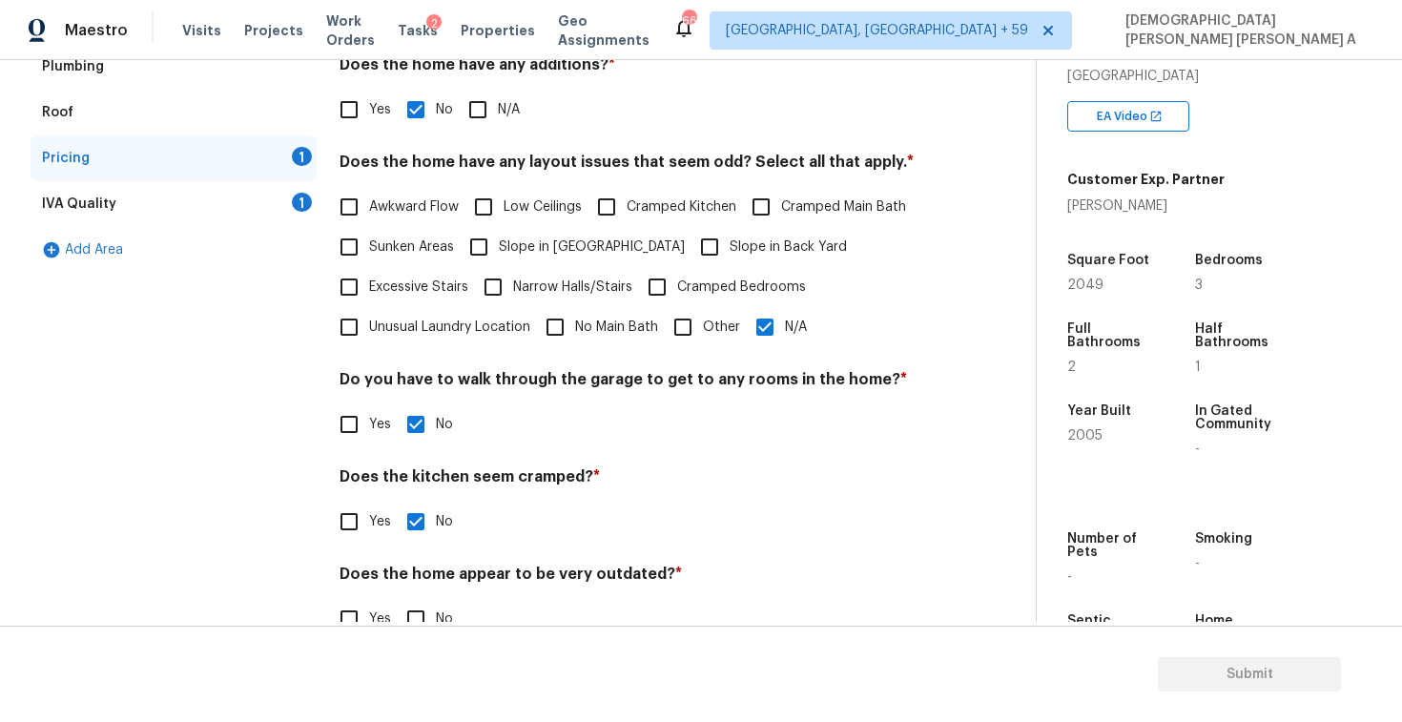
checkbox input "true"
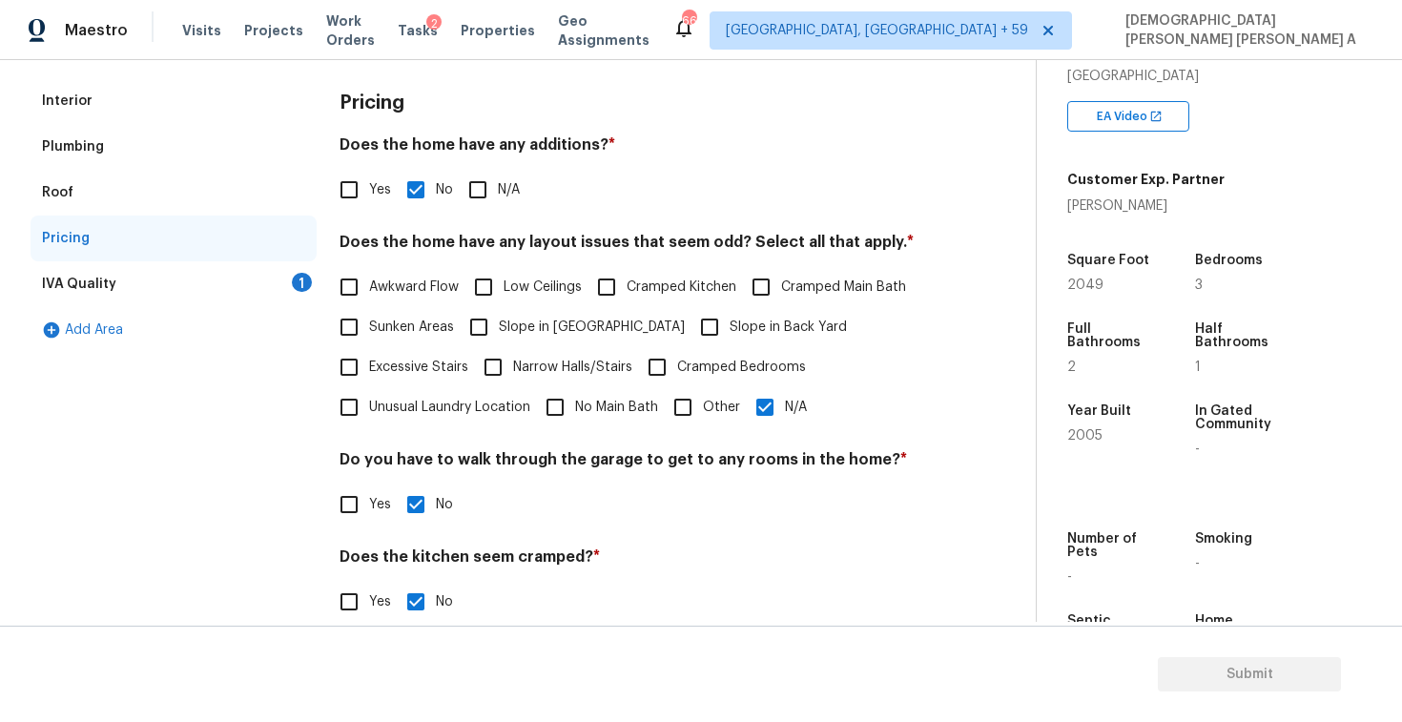
scroll to position [190, 0]
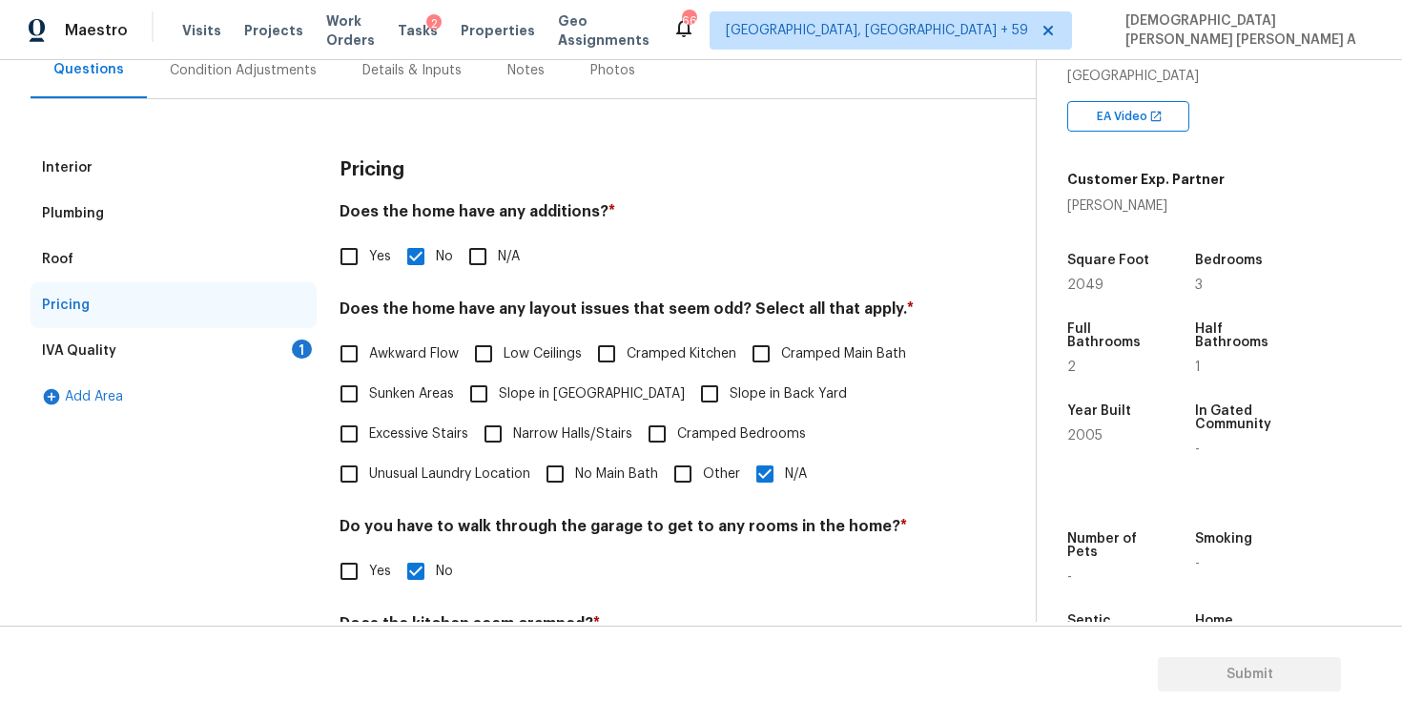
click at [274, 344] on div "IVA Quality 1" at bounding box center [174, 351] width 286 height 46
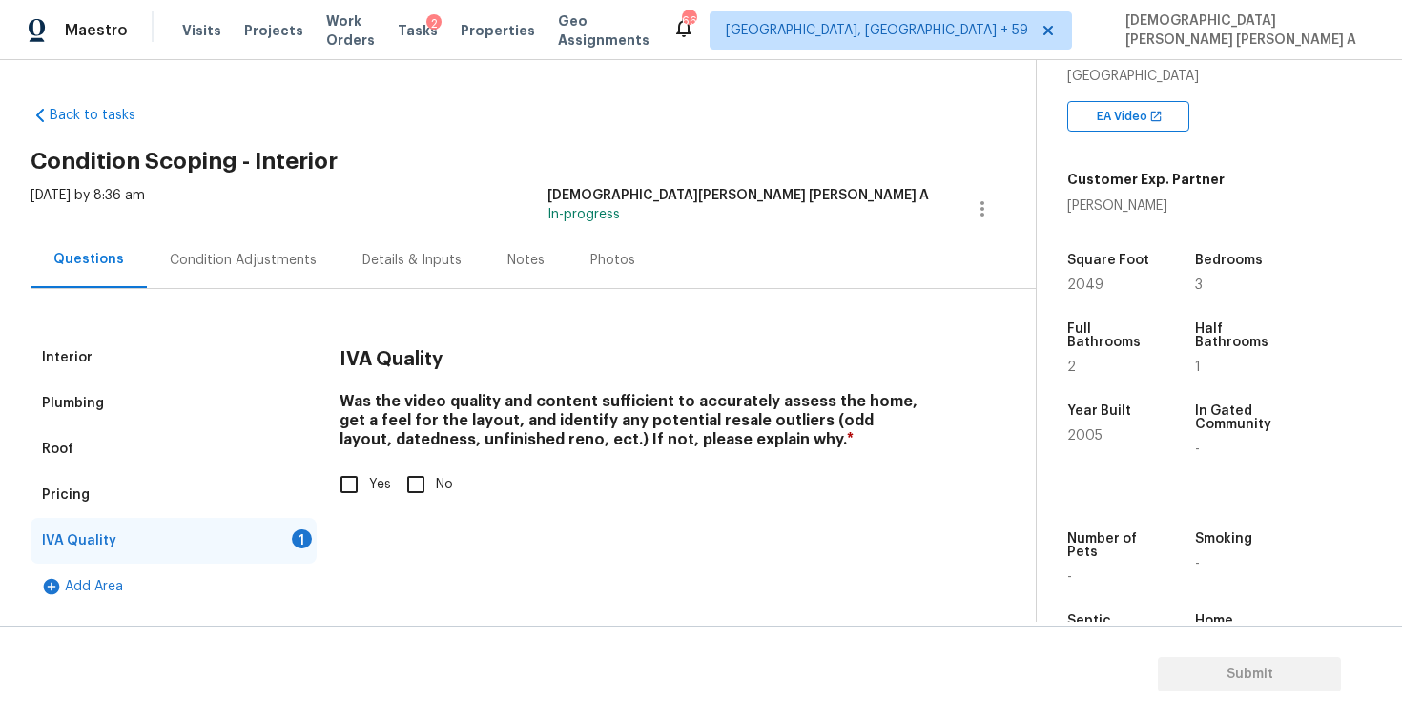
click at [361, 492] on input "Yes" at bounding box center [349, 484] width 40 height 40
checkbox input "true"
click at [225, 268] on div "Condition Adjustments" at bounding box center [243, 260] width 147 height 19
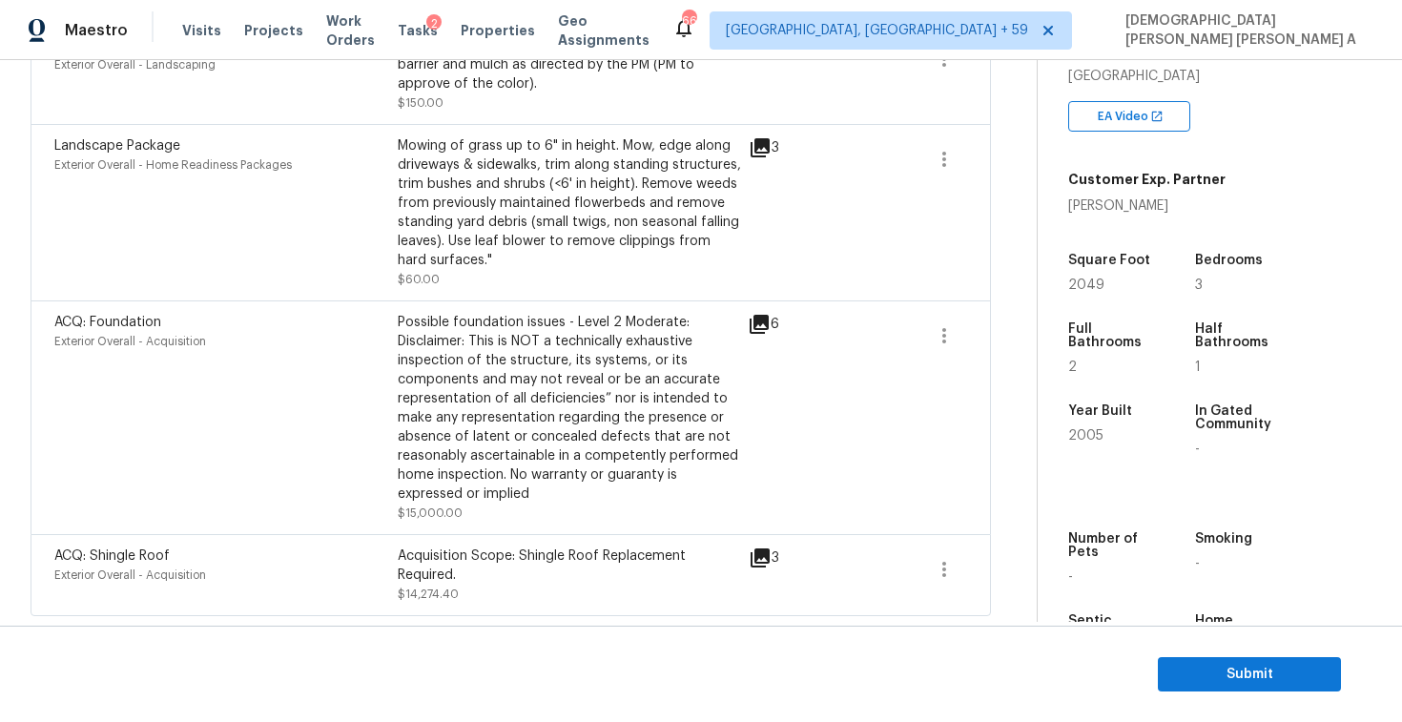
scroll to position [112, 0]
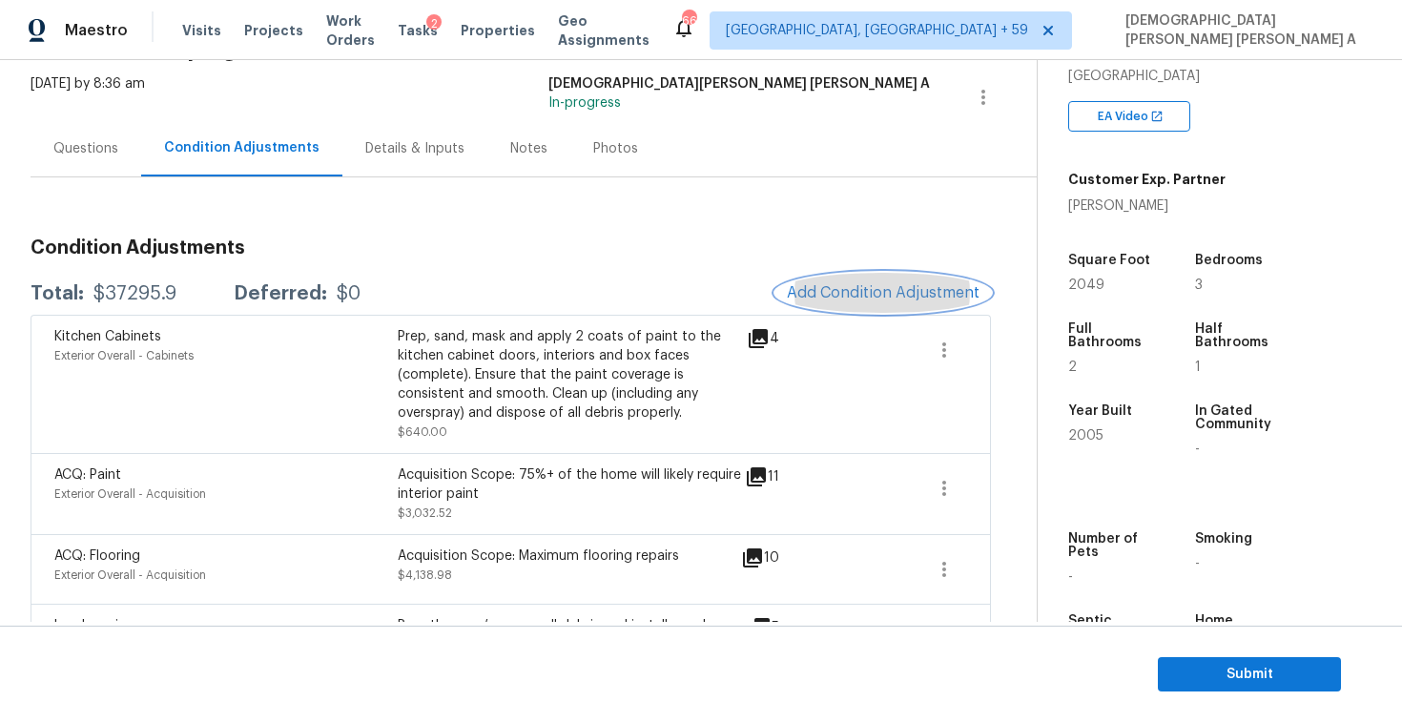
click at [845, 296] on span "Add Condition Adjustment" at bounding box center [883, 292] width 193 height 17
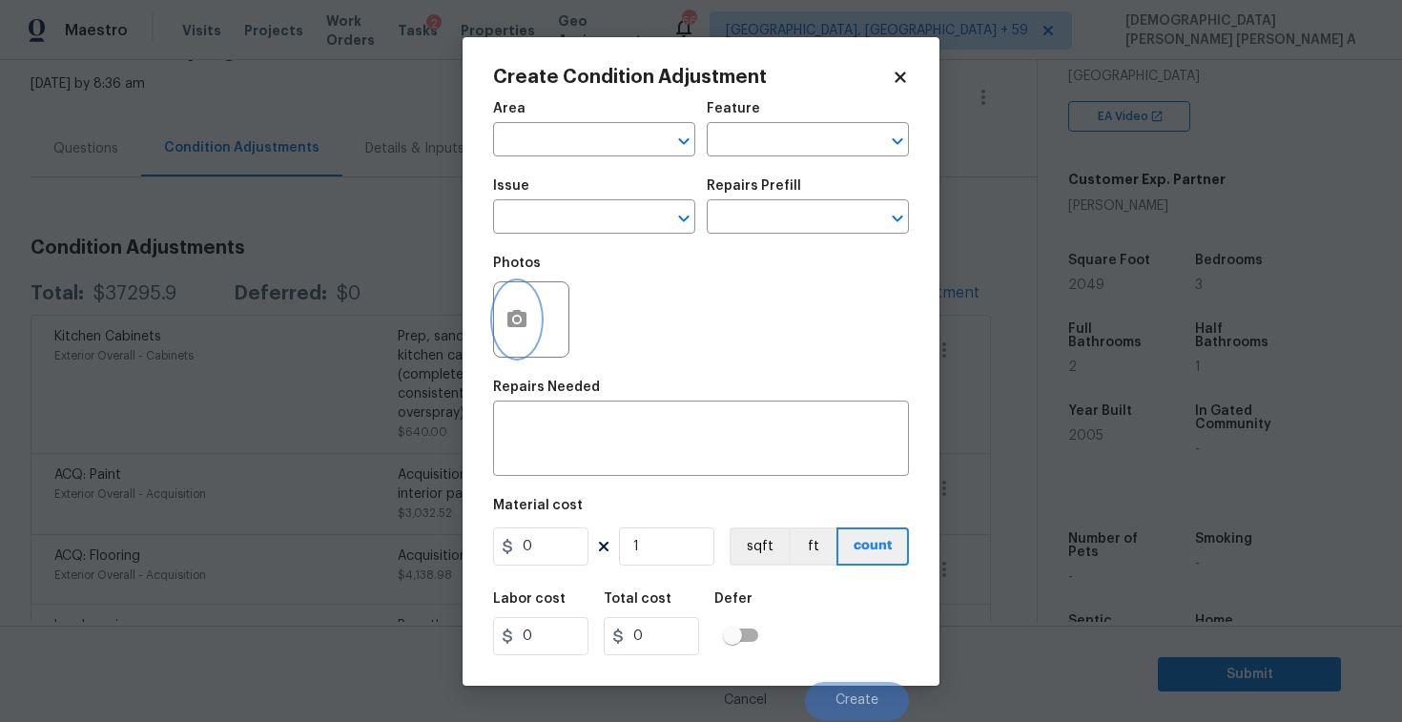
click at [509, 327] on icon "button" at bounding box center [516, 318] width 19 height 17
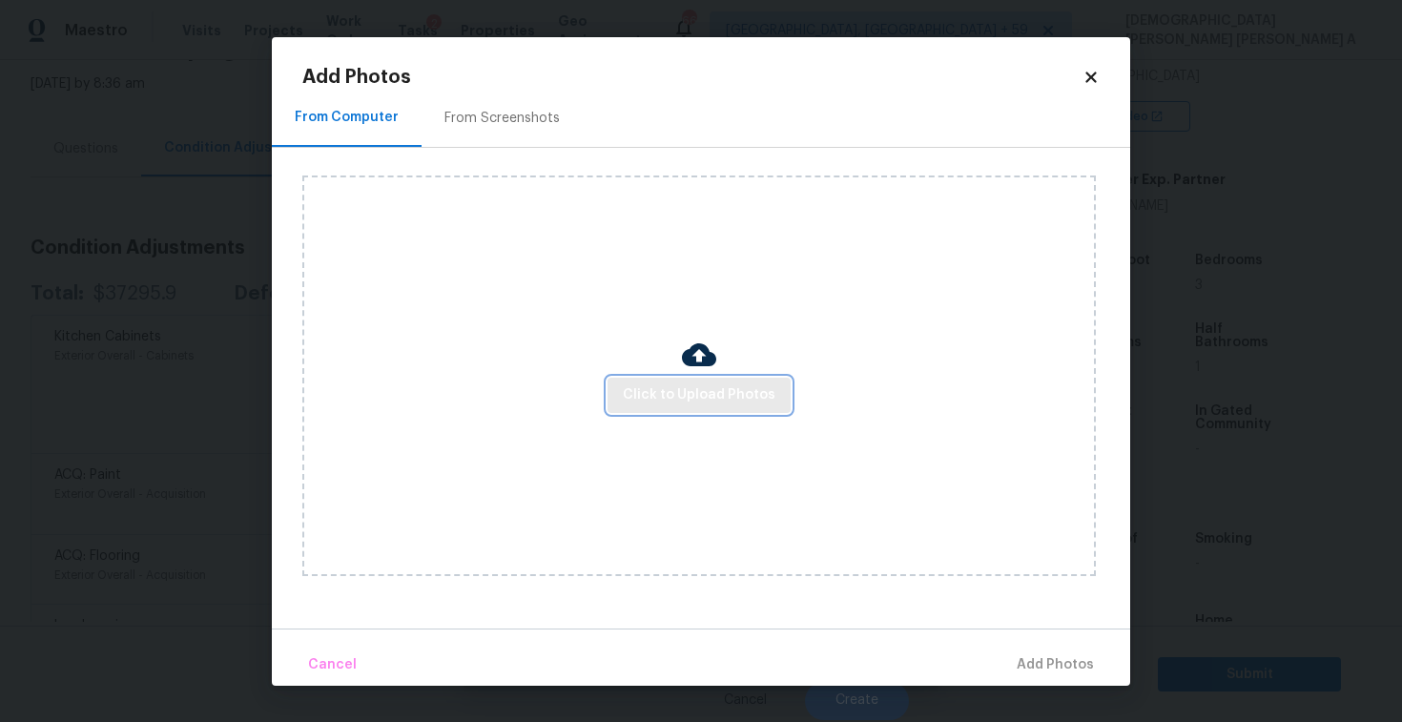
click at [705, 391] on span "Click to Upload Photos" at bounding box center [699, 395] width 153 height 24
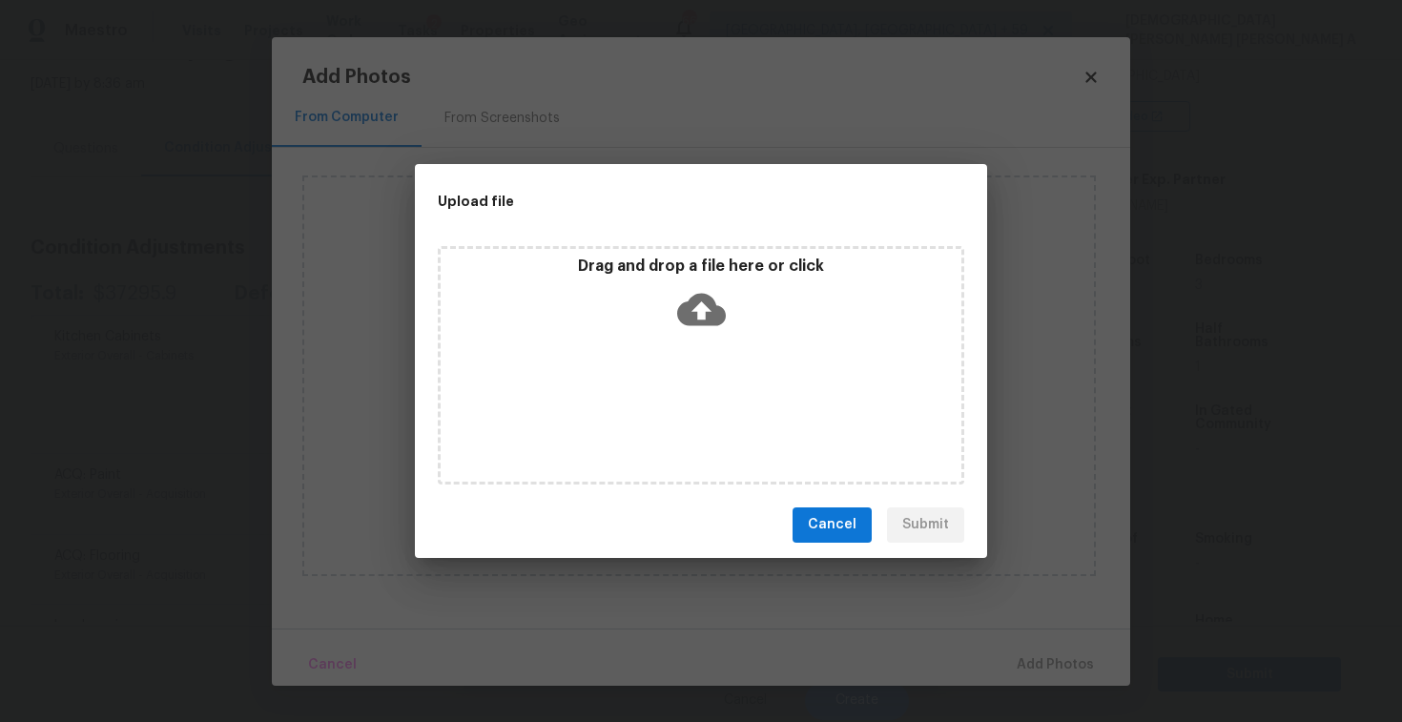
click at [708, 320] on icon at bounding box center [701, 309] width 49 height 32
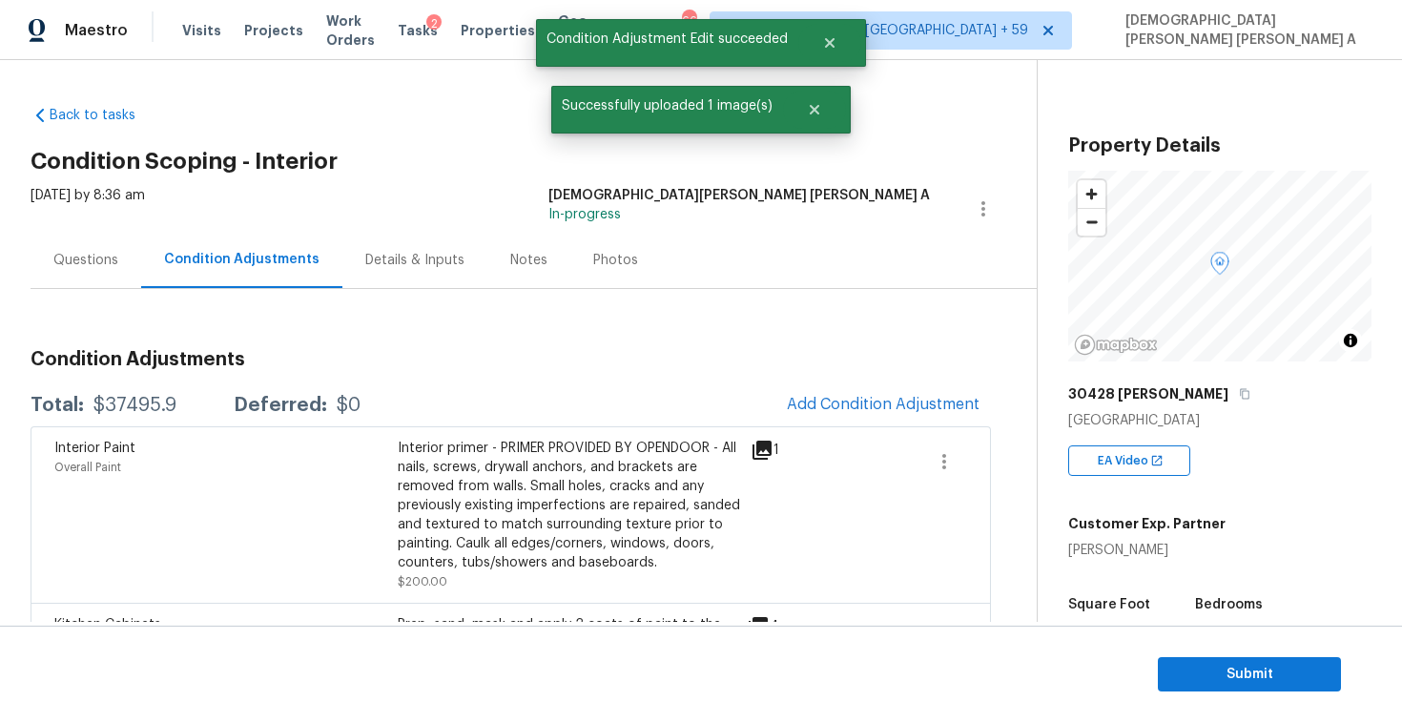
scroll to position [344, 0]
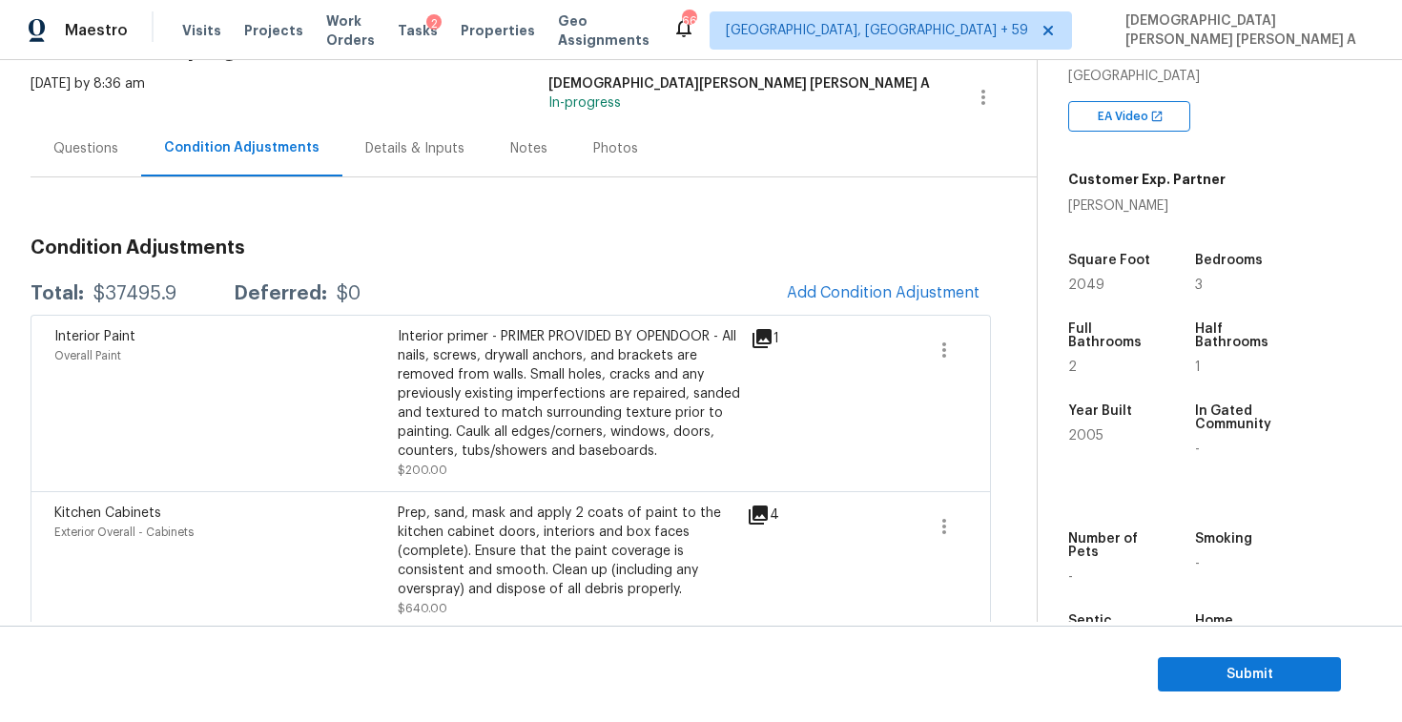
click at [628, 369] on div "Interior primer - PRIMER PROVIDED BY OPENDOOR - All nails, screws, drywall anch…" at bounding box center [569, 394] width 343 height 134
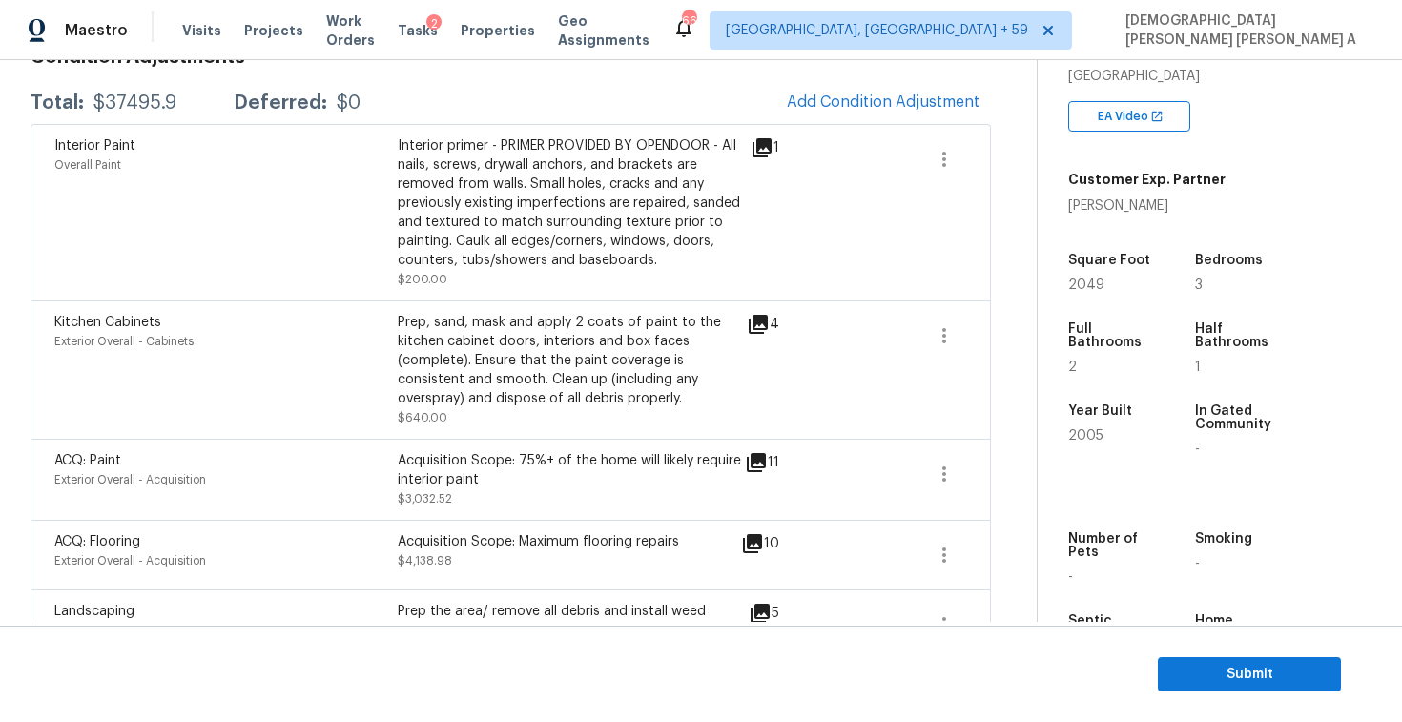
scroll to position [70, 0]
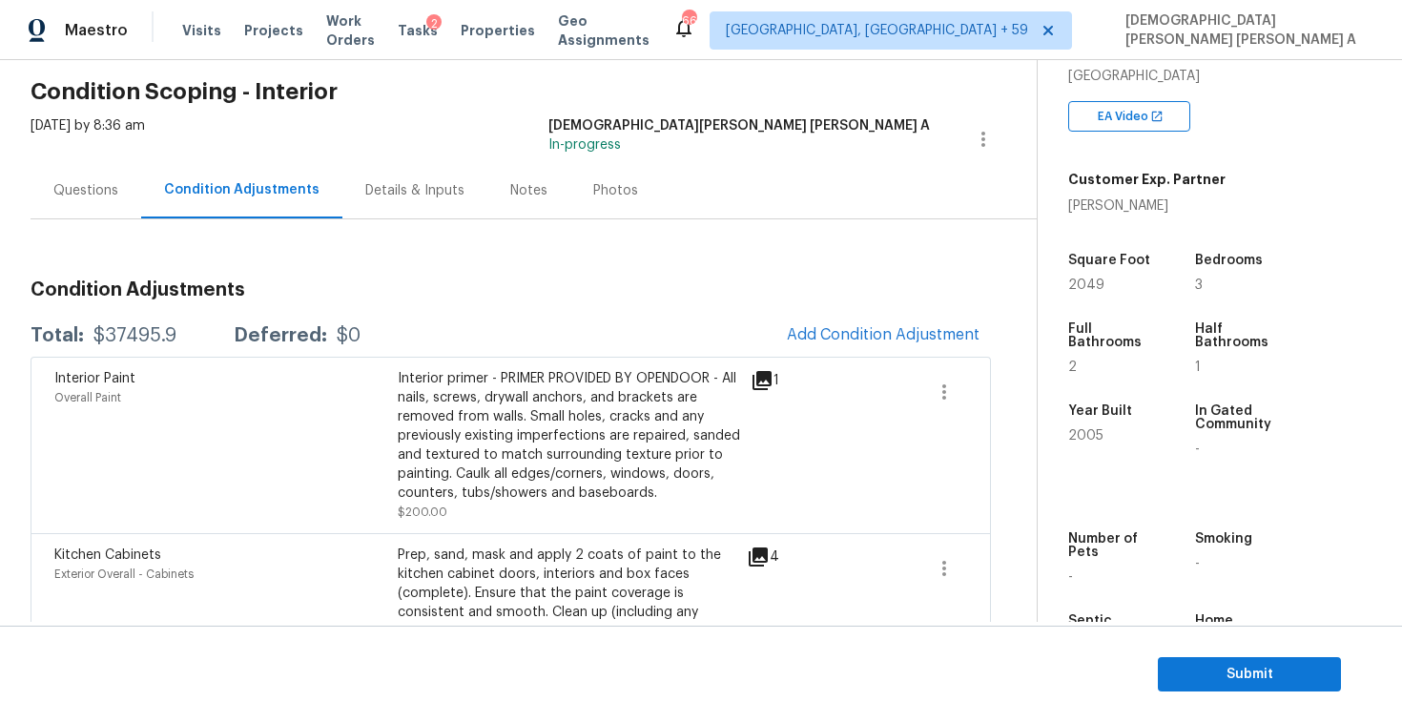
click at [68, 201] on div "Questions" at bounding box center [86, 190] width 111 height 56
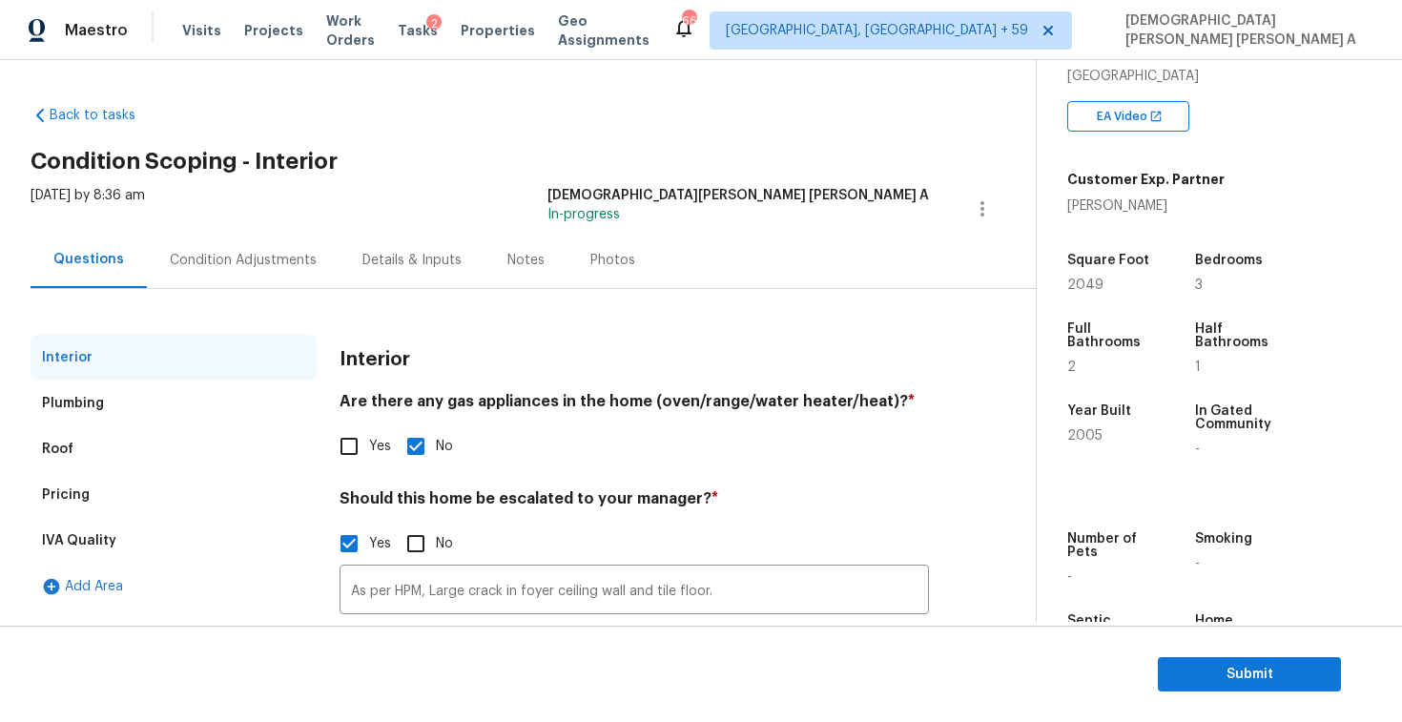
scroll to position [151, 0]
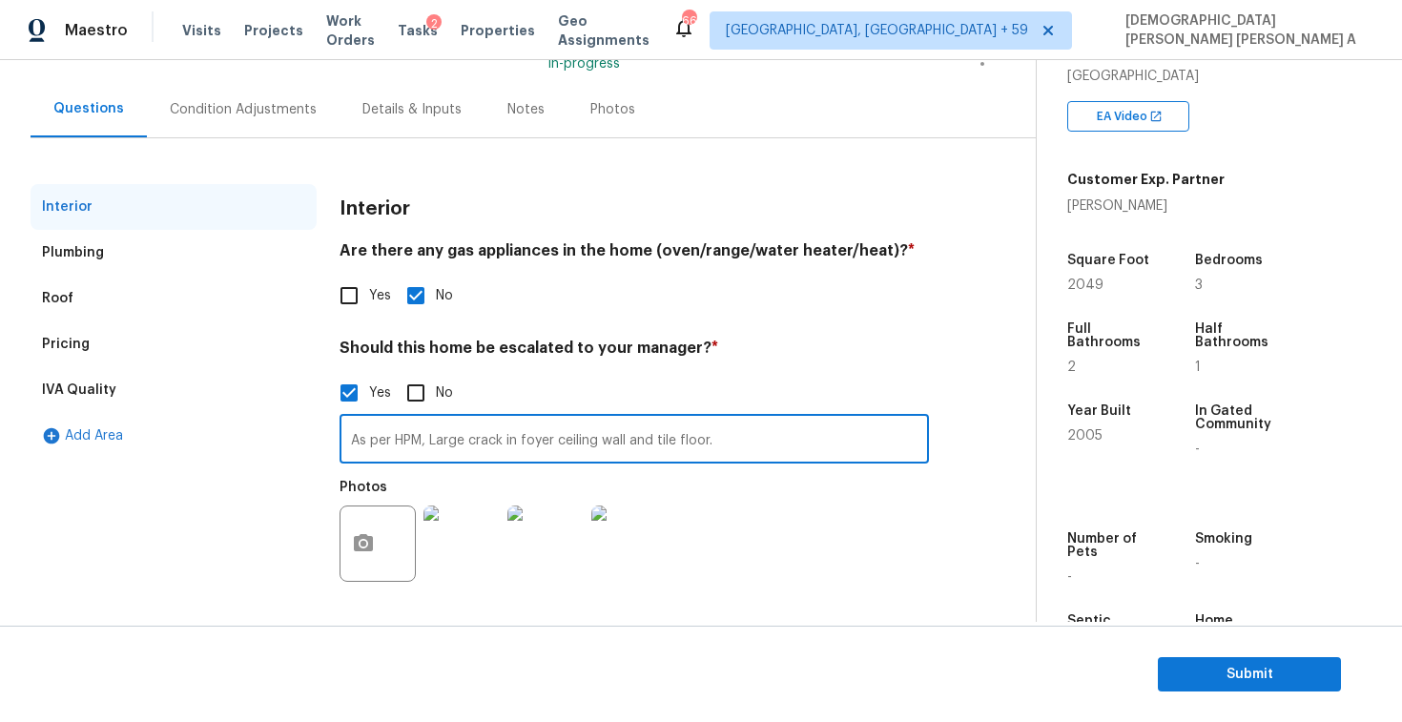
click at [738, 426] on input "As per HPM, Large crack in foyer ceiling wall and tile floor." at bounding box center [634, 441] width 589 height 45
click at [738, 446] on input "As per HPM, Large crack in foyer ceiling wall and tile floor." at bounding box center [634, 441] width 589 height 45
type input "As per HPM, Large crack in foyer ceiling wall and tile floor time @00:15"
click at [246, 149] on div "Interior Plumbing Roof Pricing IVA Quality Add Area Interior Are there any gas …" at bounding box center [510, 377] width 959 height 478
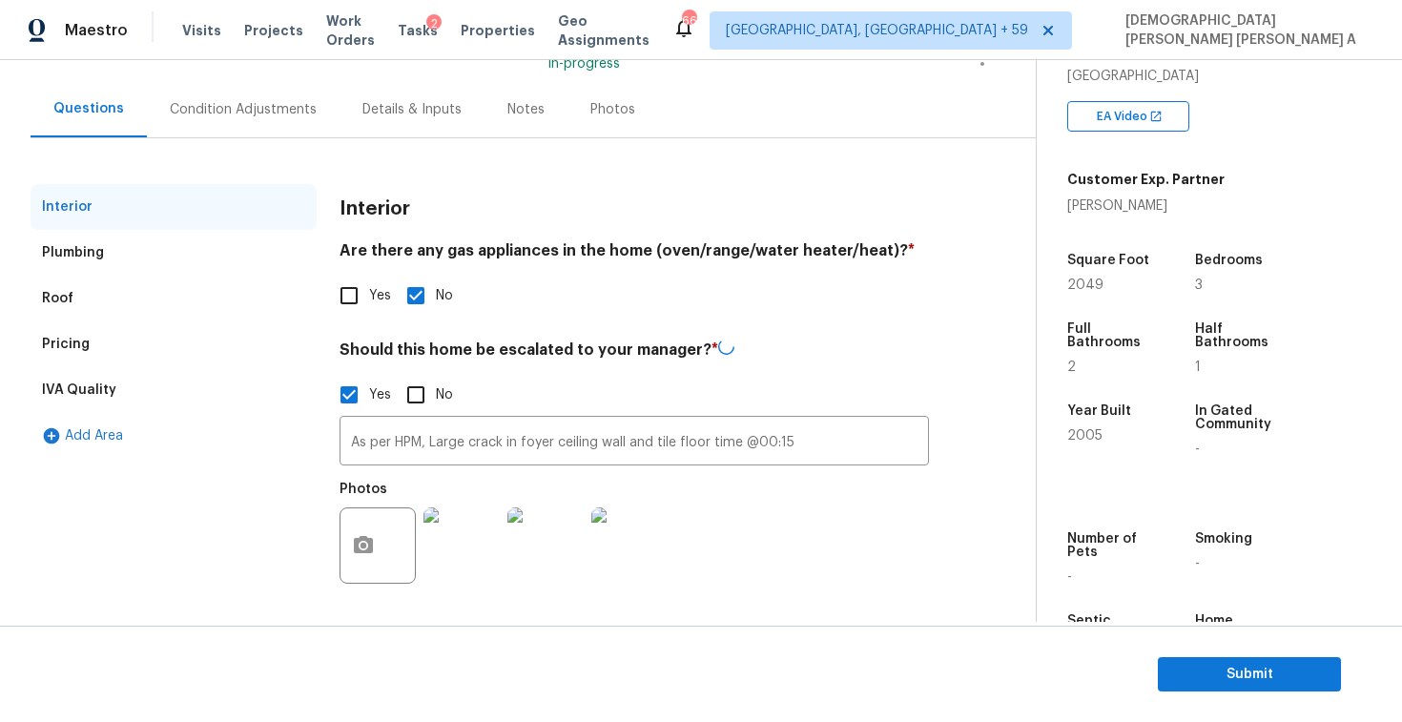
click at [242, 116] on div "Condition Adjustments" at bounding box center [243, 109] width 147 height 19
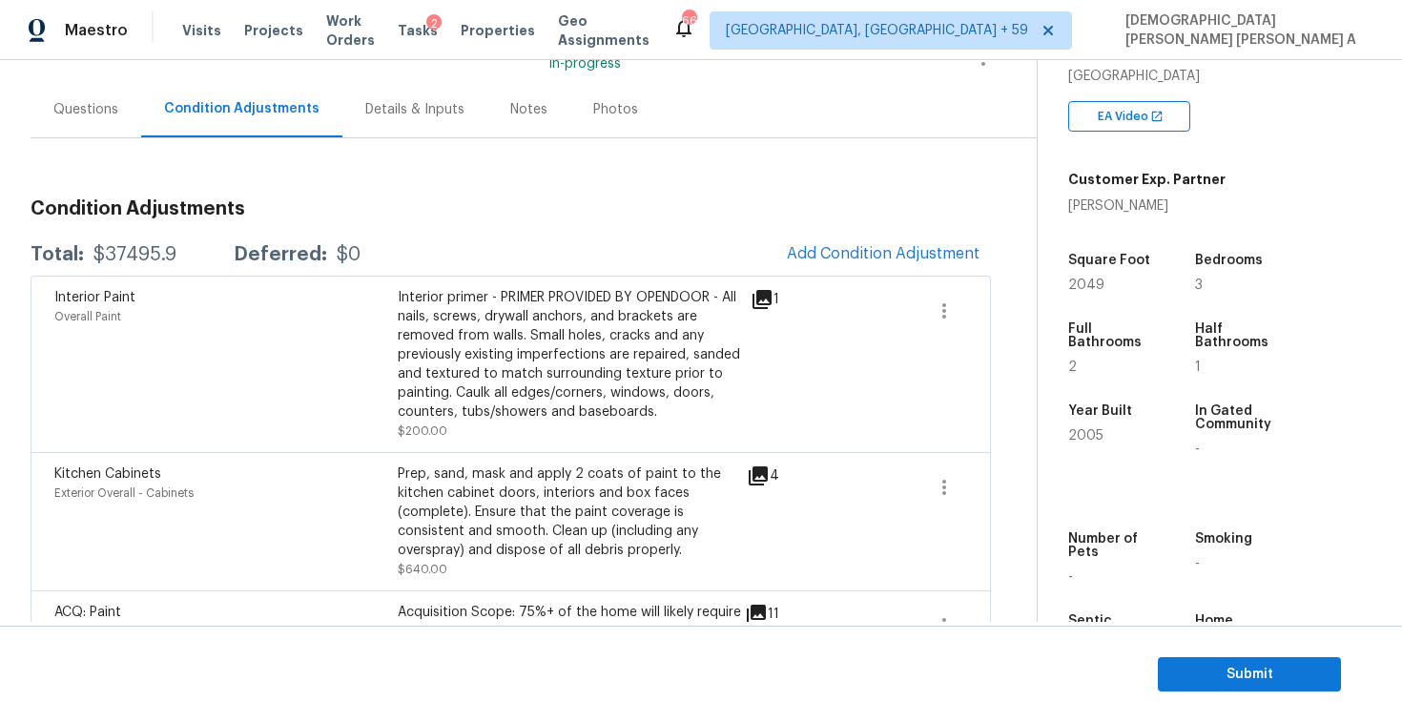
click at [556, 394] on div "Interior primer - PRIMER PROVIDED BY OPENDOOR - All nails, screws, drywall anch…" at bounding box center [569, 355] width 343 height 134
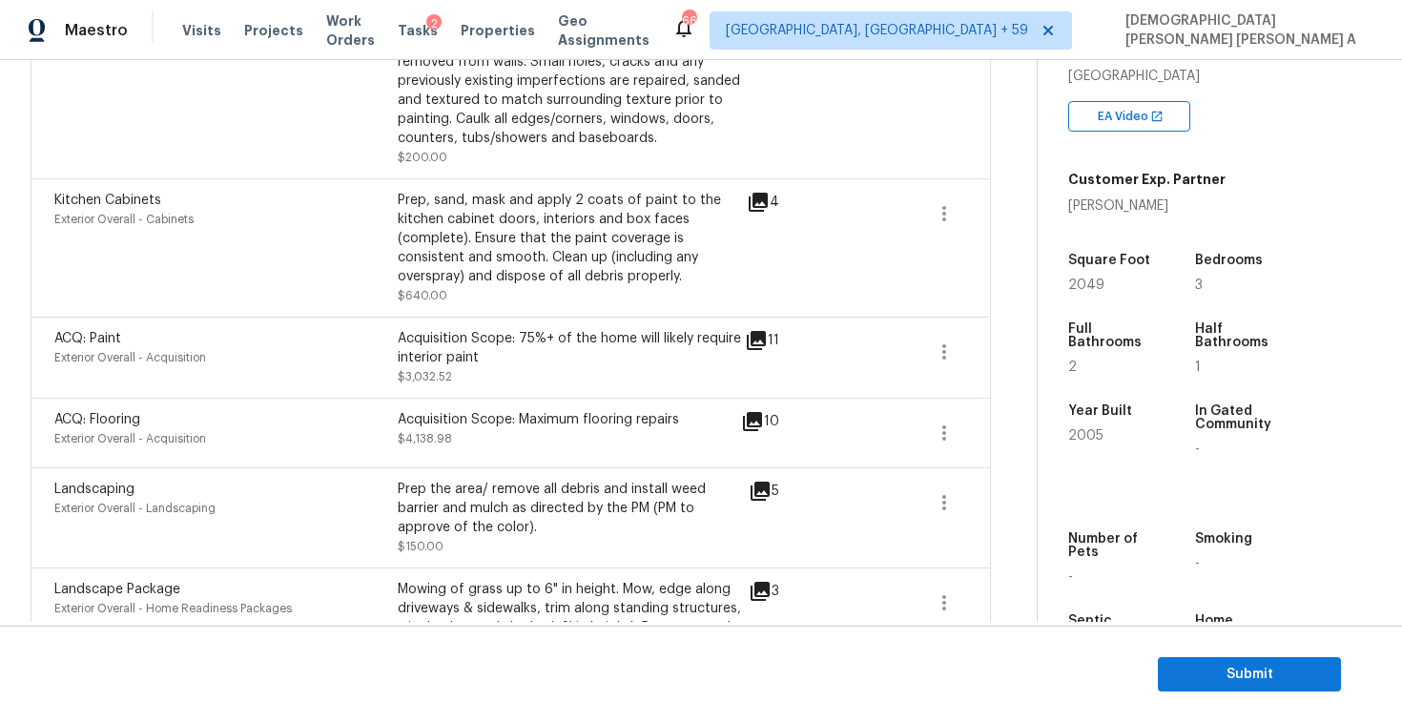
scroll to position [137, 0]
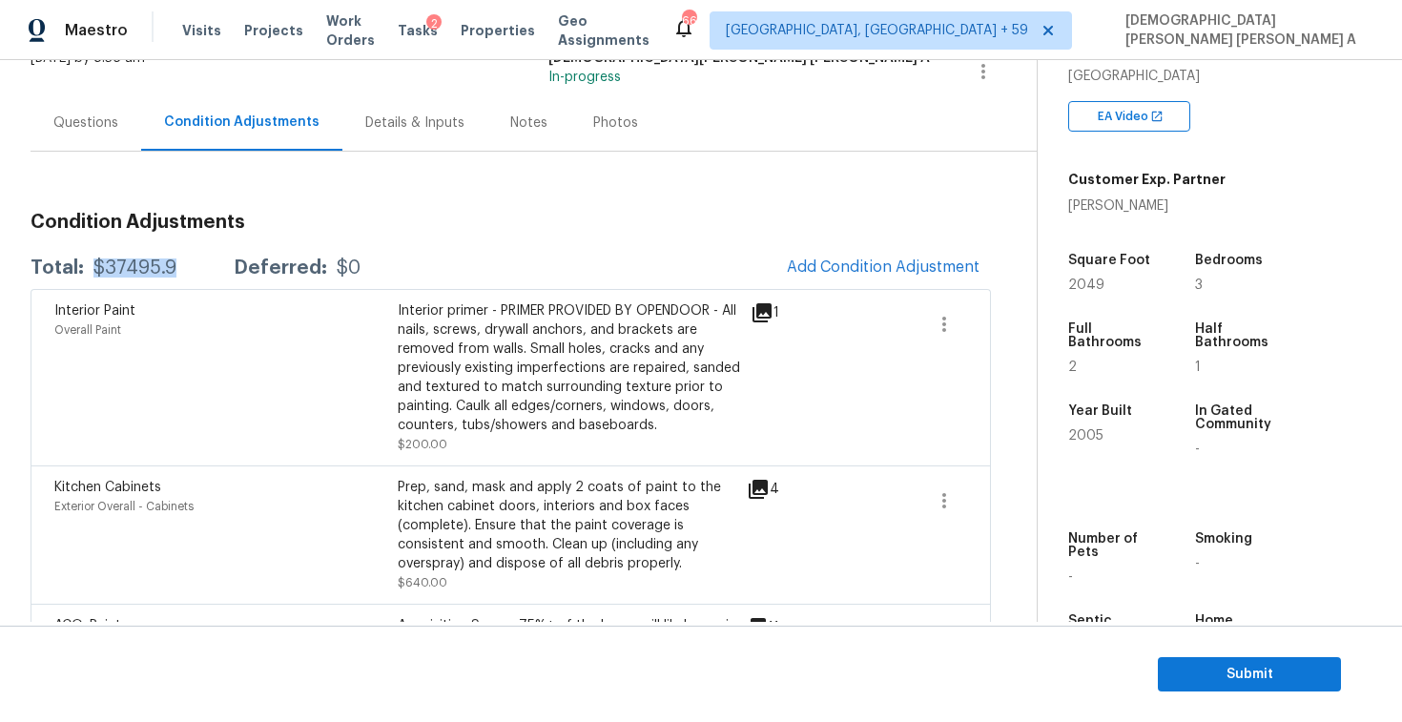
drag, startPoint x: 193, startPoint y: 270, endPoint x: 86, endPoint y: 269, distance: 106.8
click at [86, 269] on div "Total: $37495.9 Deferred: $0" at bounding box center [196, 267] width 330 height 19
copy div "$37495.9"
click at [1267, 666] on span "Submit" at bounding box center [1249, 675] width 153 height 24
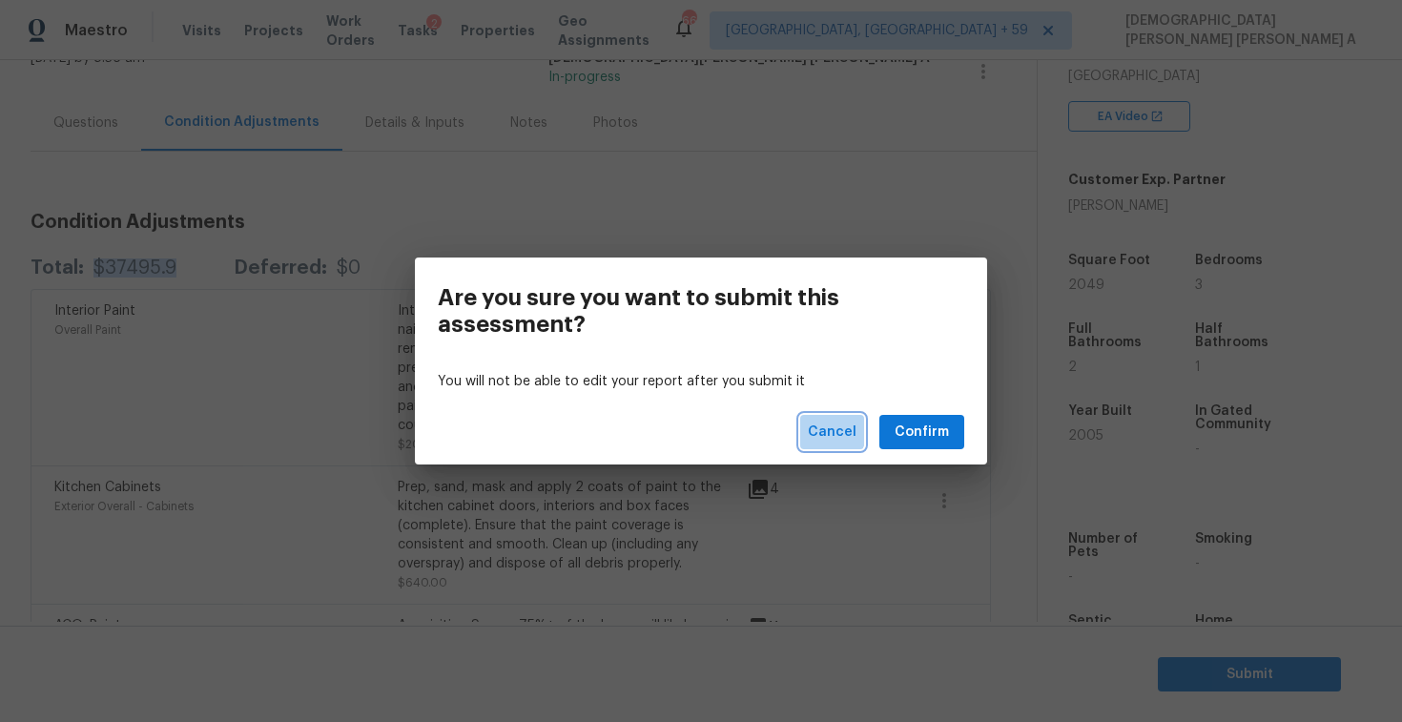
click at [824, 427] on span "Cancel" at bounding box center [832, 433] width 49 height 24
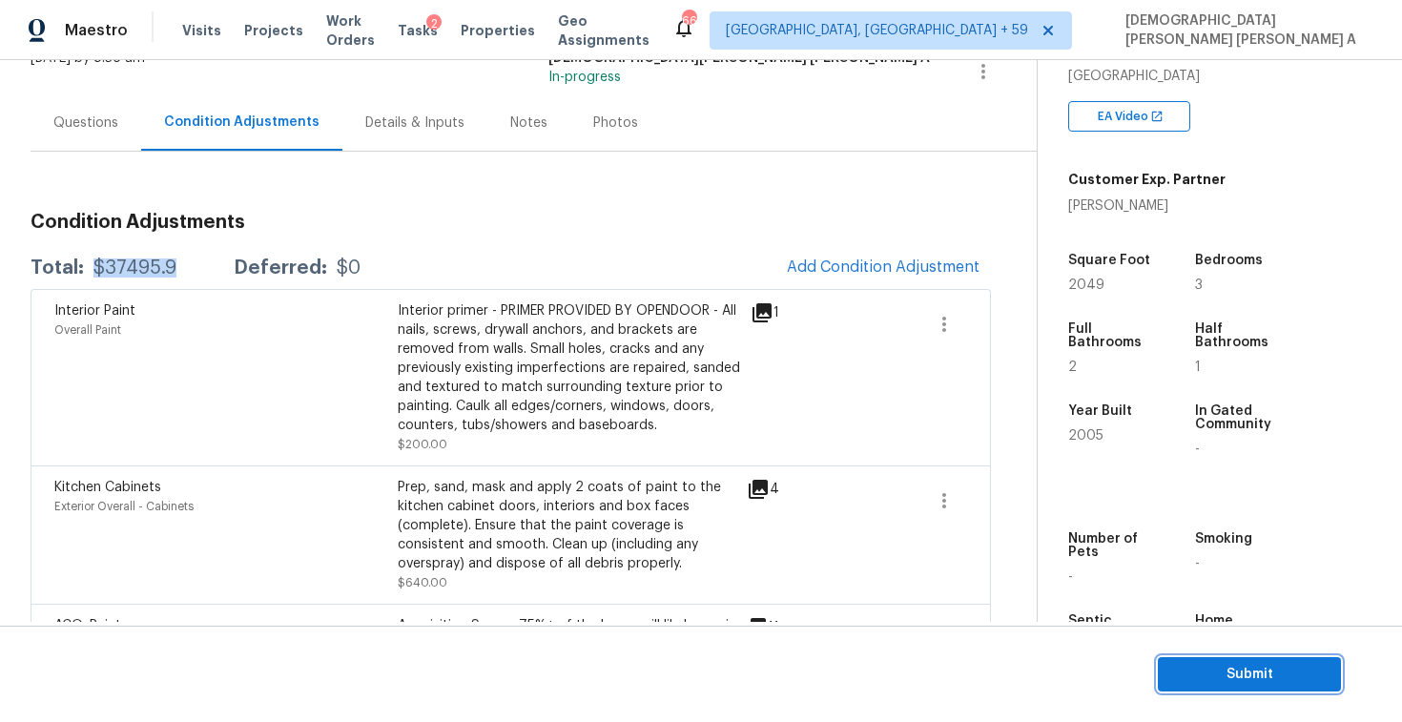
scroll to position [426, 0]
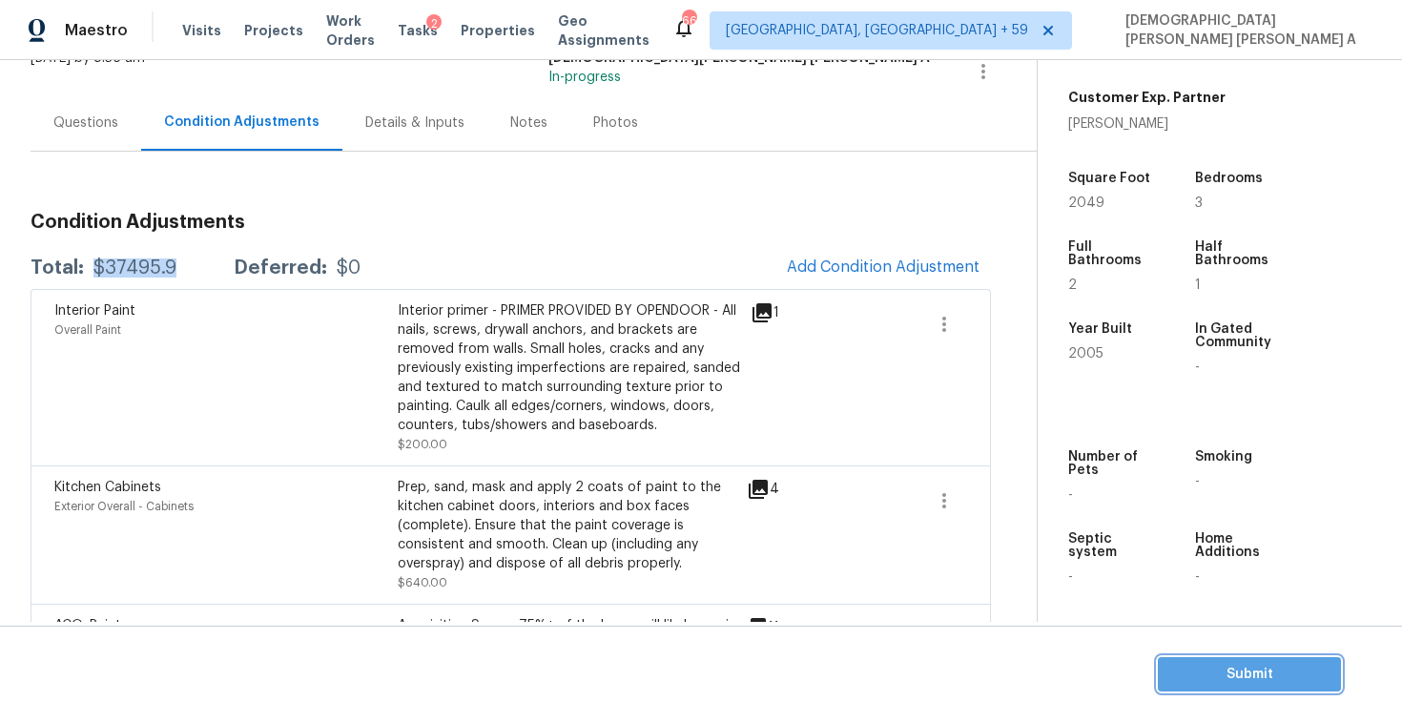
click at [1220, 681] on span "Submit" at bounding box center [1249, 675] width 153 height 24
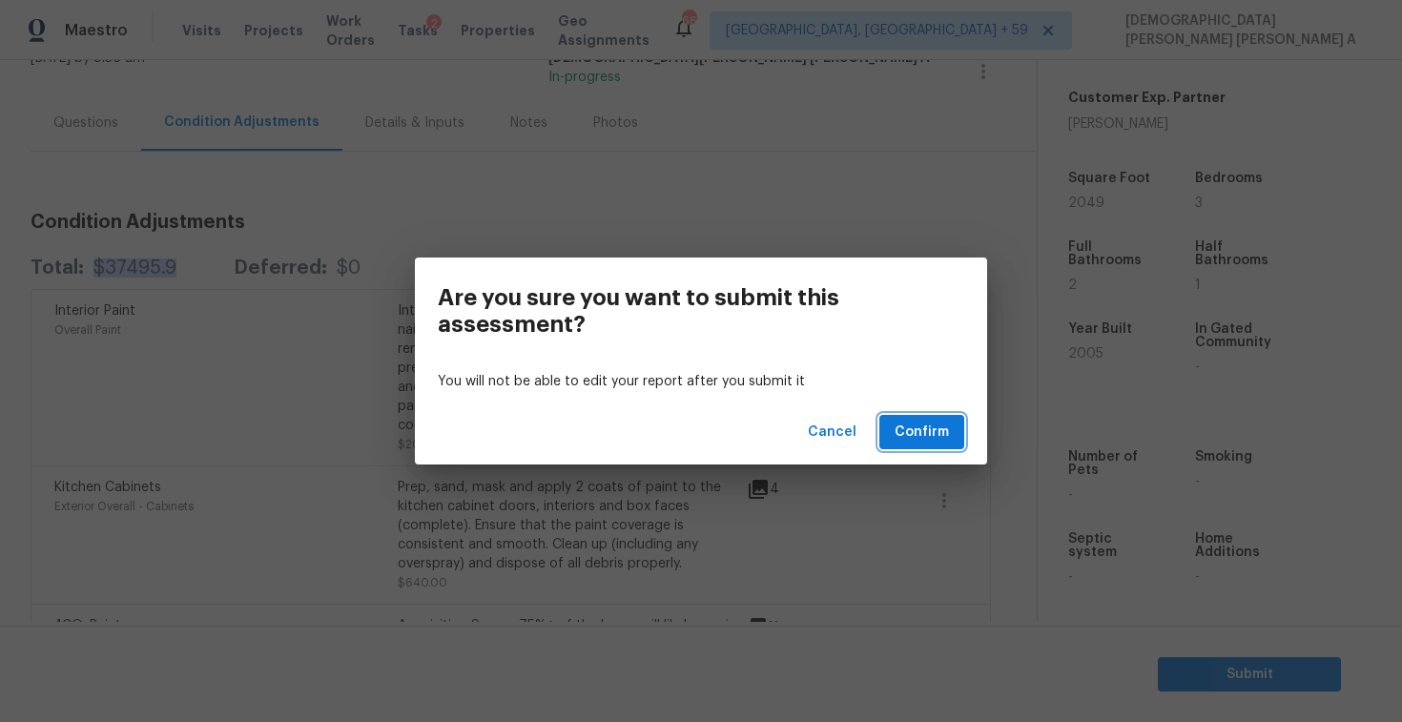
click at [939, 428] on span "Confirm" at bounding box center [922, 433] width 54 height 24
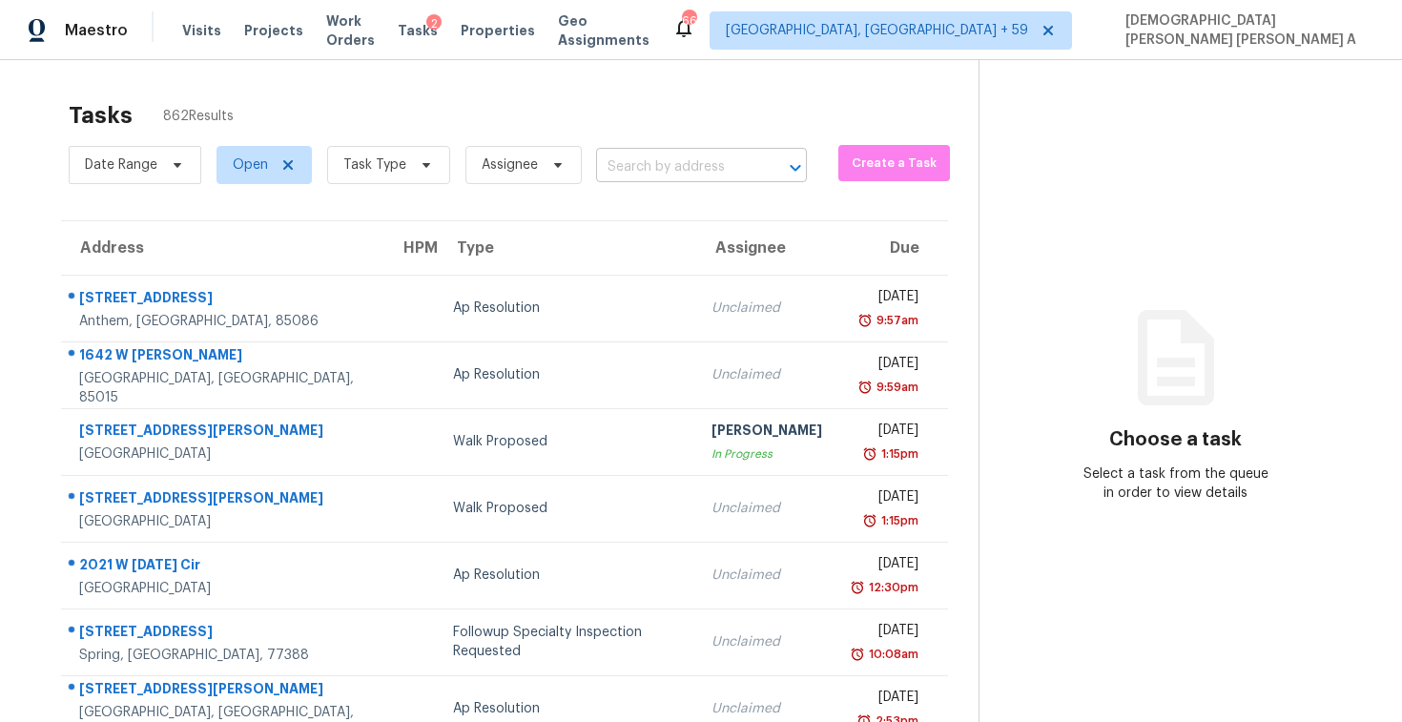
click at [644, 156] on input "text" at bounding box center [674, 168] width 157 height 30
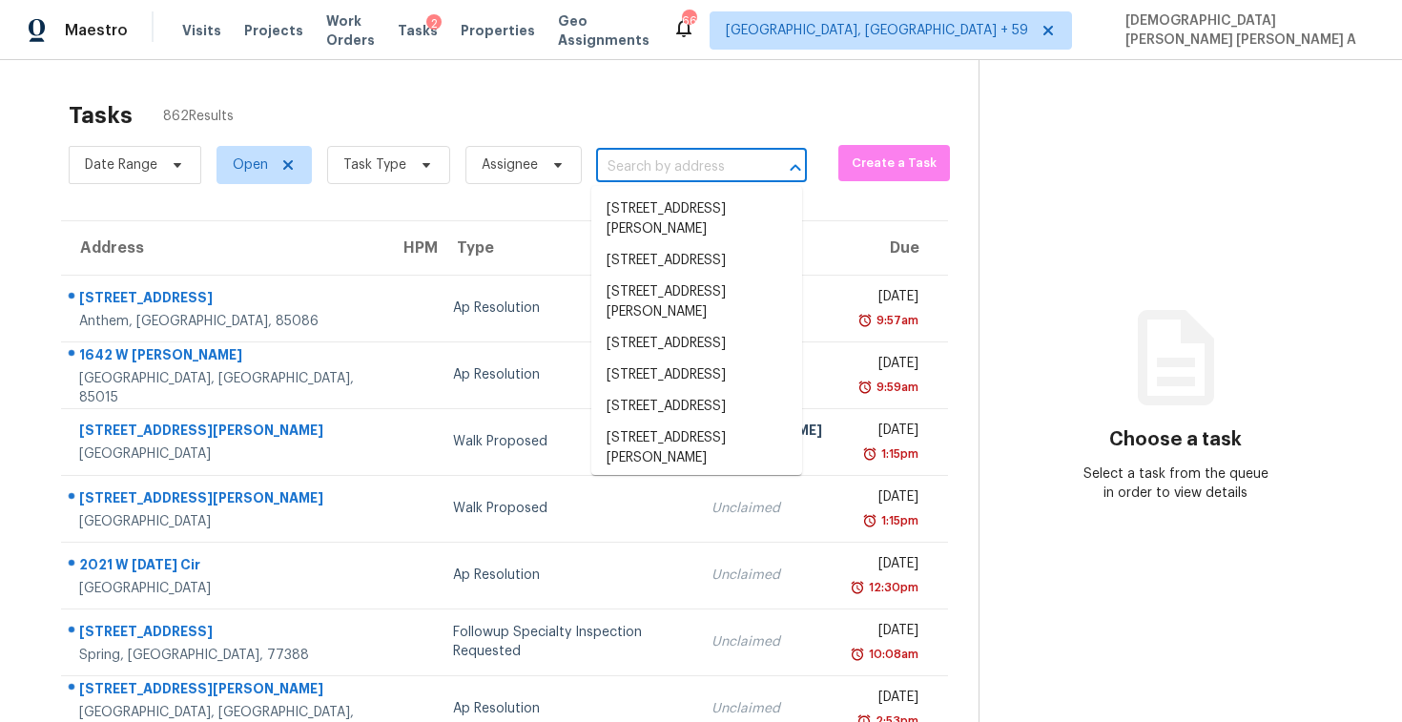
paste input "488 Plainville Dr SW Atlanta GA 30331"
type input "488 Plainville Dr SW Atlanta GA 30331"
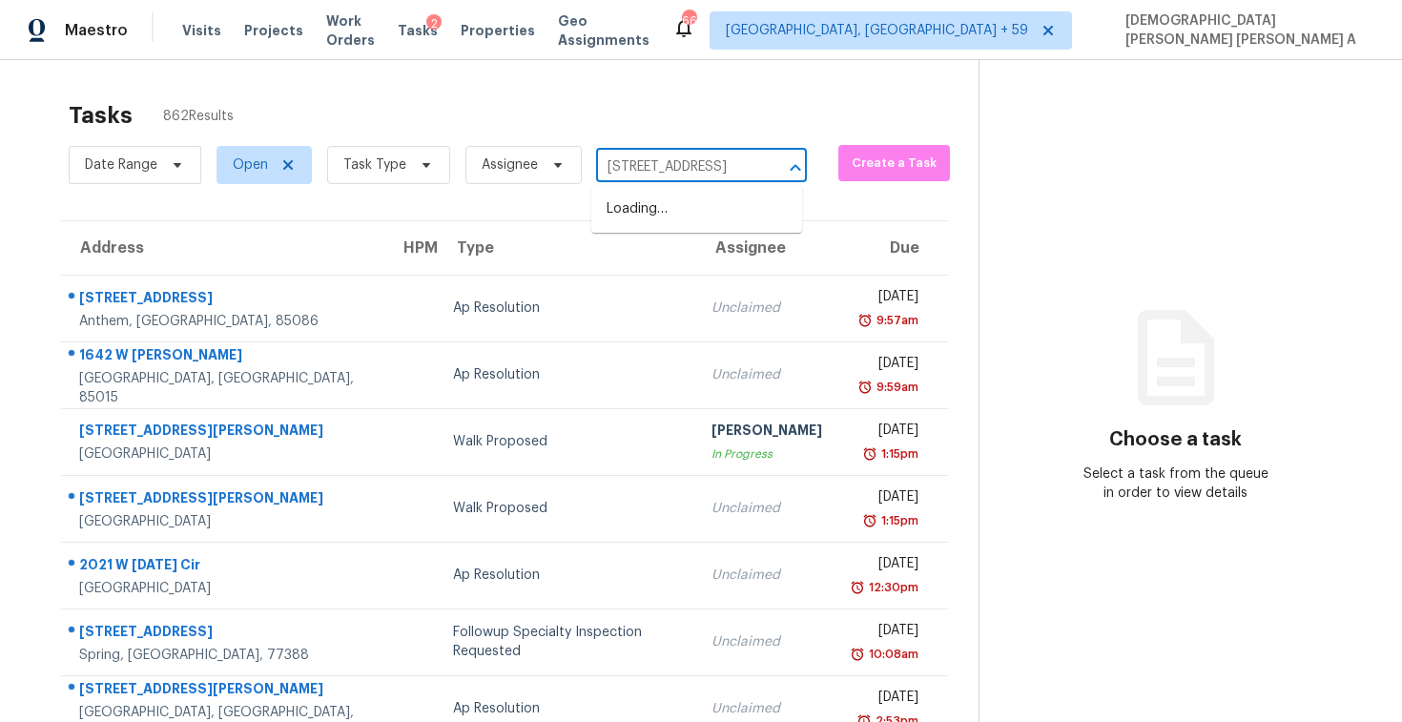
scroll to position [0, 91]
click at [637, 206] on li "488 Plainville Dr SW, Atlanta, GA 30331" at bounding box center [696, 209] width 211 height 31
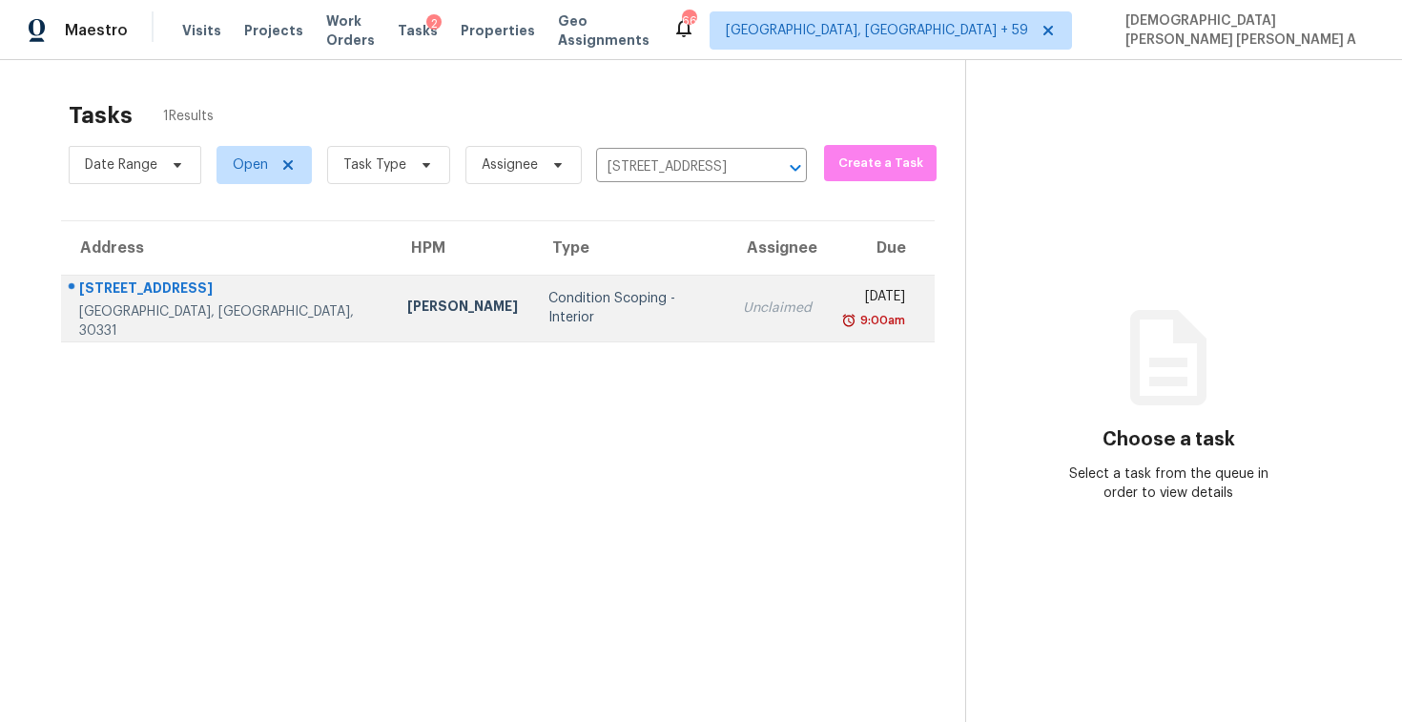
click at [743, 304] on div "Unclaimed" at bounding box center [777, 308] width 69 height 19
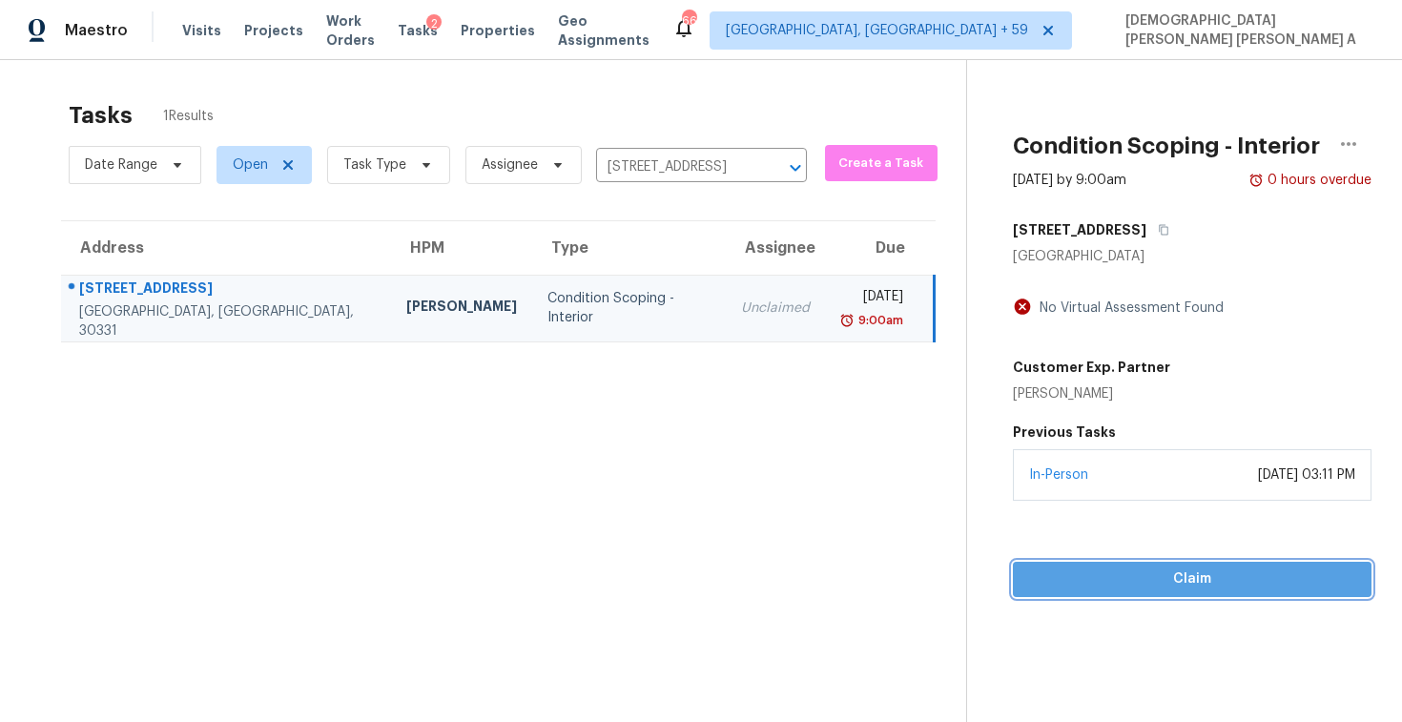
click at [1063, 595] on button "Claim" at bounding box center [1192, 579] width 359 height 35
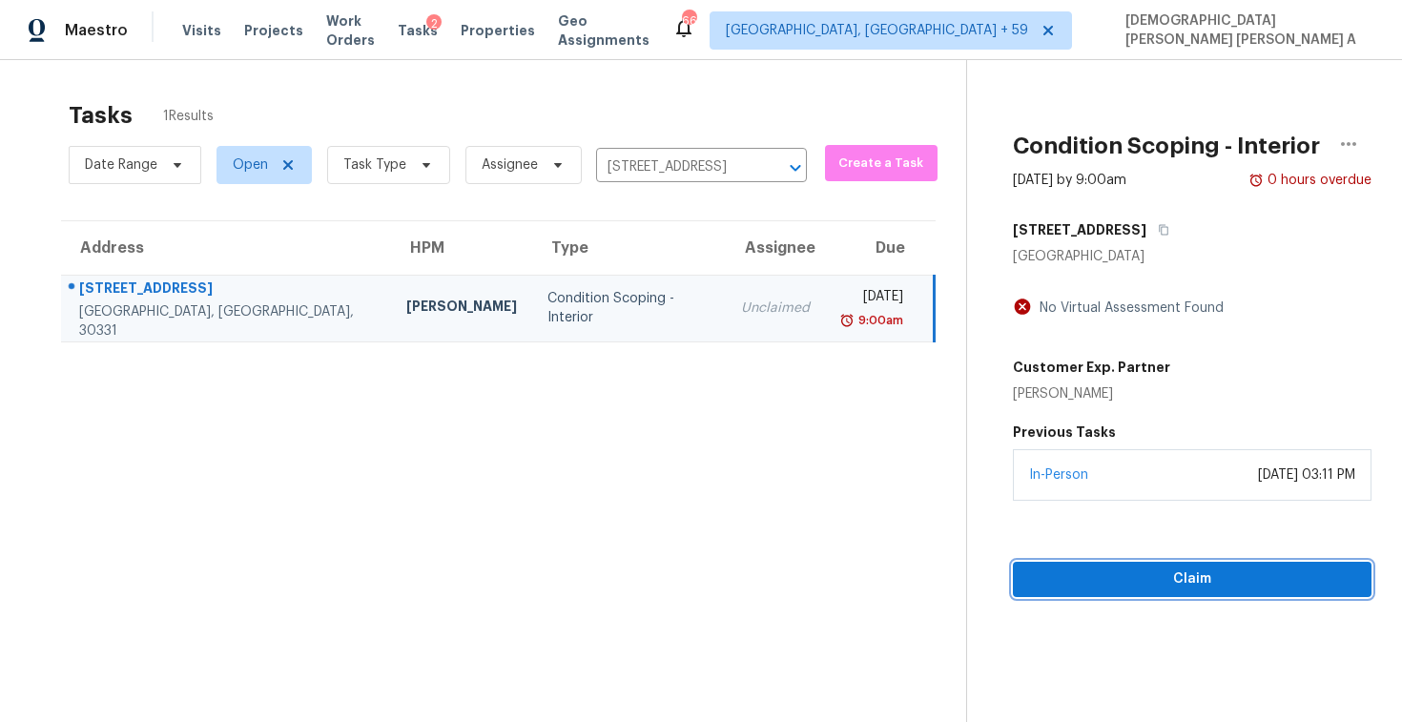
click at [1095, 576] on span "Claim" at bounding box center [1192, 579] width 328 height 24
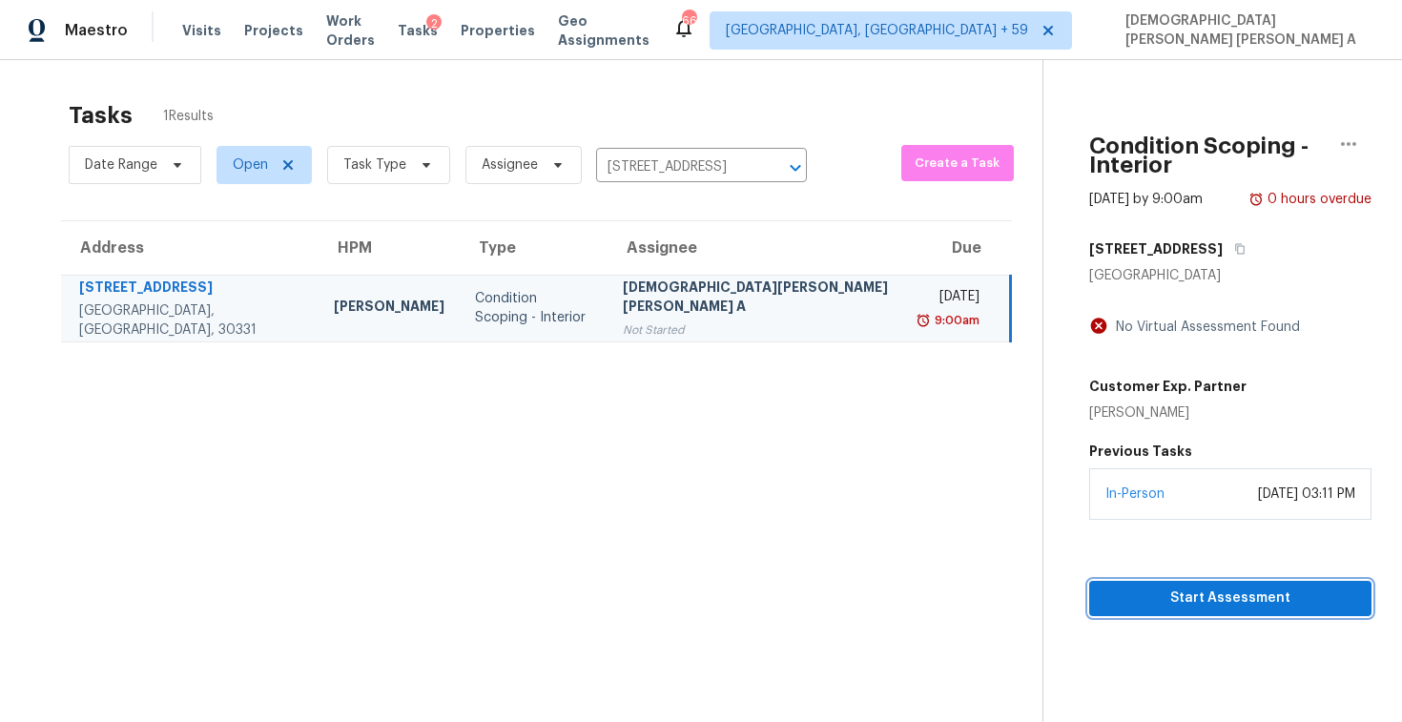
click at [1123, 587] on span "Start Assessment" at bounding box center [1230, 599] width 252 height 24
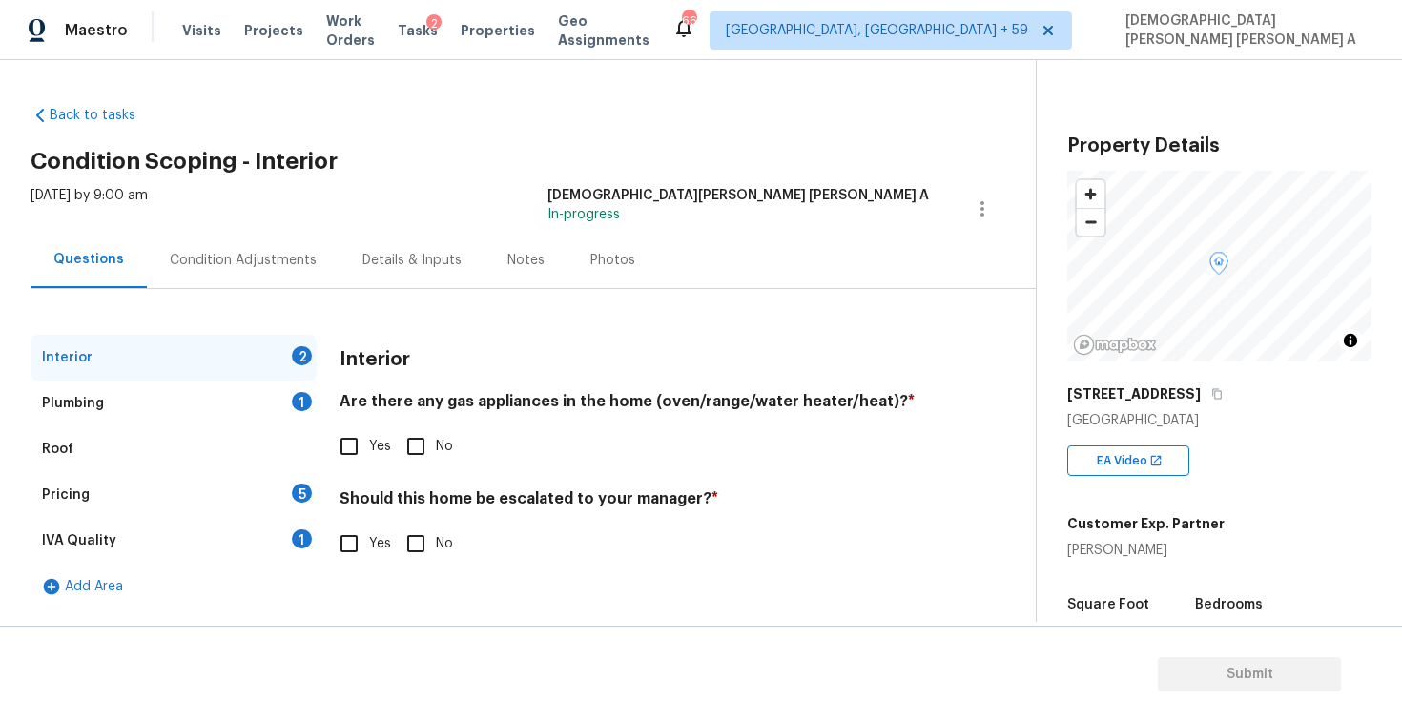
click at [534, 109] on div "Back to tasks Condition Scoping - Interior Tue, Sep 16 2025 by 9:00 am Mohamed …" at bounding box center [533, 353] width 1005 height 525
click at [346, 559] on input "Yes" at bounding box center [349, 544] width 40 height 40
checkbox input "true"
click at [472, 594] on input "text" at bounding box center [634, 593] width 589 height 45
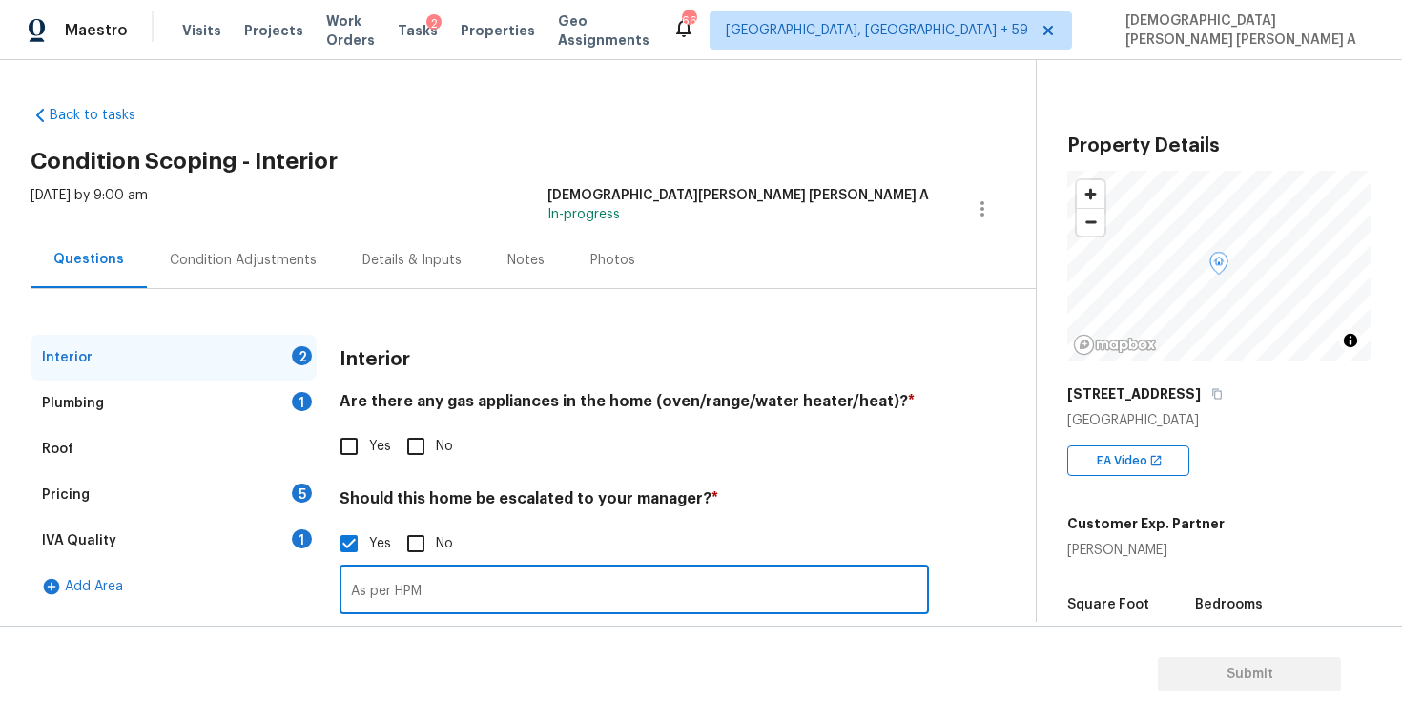
paste input "water intrusion evidence visible in the basement."
paste input "This home does need foundation work with a drain"
drag, startPoint x: 431, startPoint y: 593, endPoint x: 732, endPoint y: 588, distance: 301.4
click at [732, 588] on input "As per HPM water intrusion evidence visible in the basement, This home does nee…" at bounding box center [634, 591] width 589 height 45
click at [815, 588] on input "As per HPM, This home does need foundation work with a drain" at bounding box center [634, 591] width 589 height 45
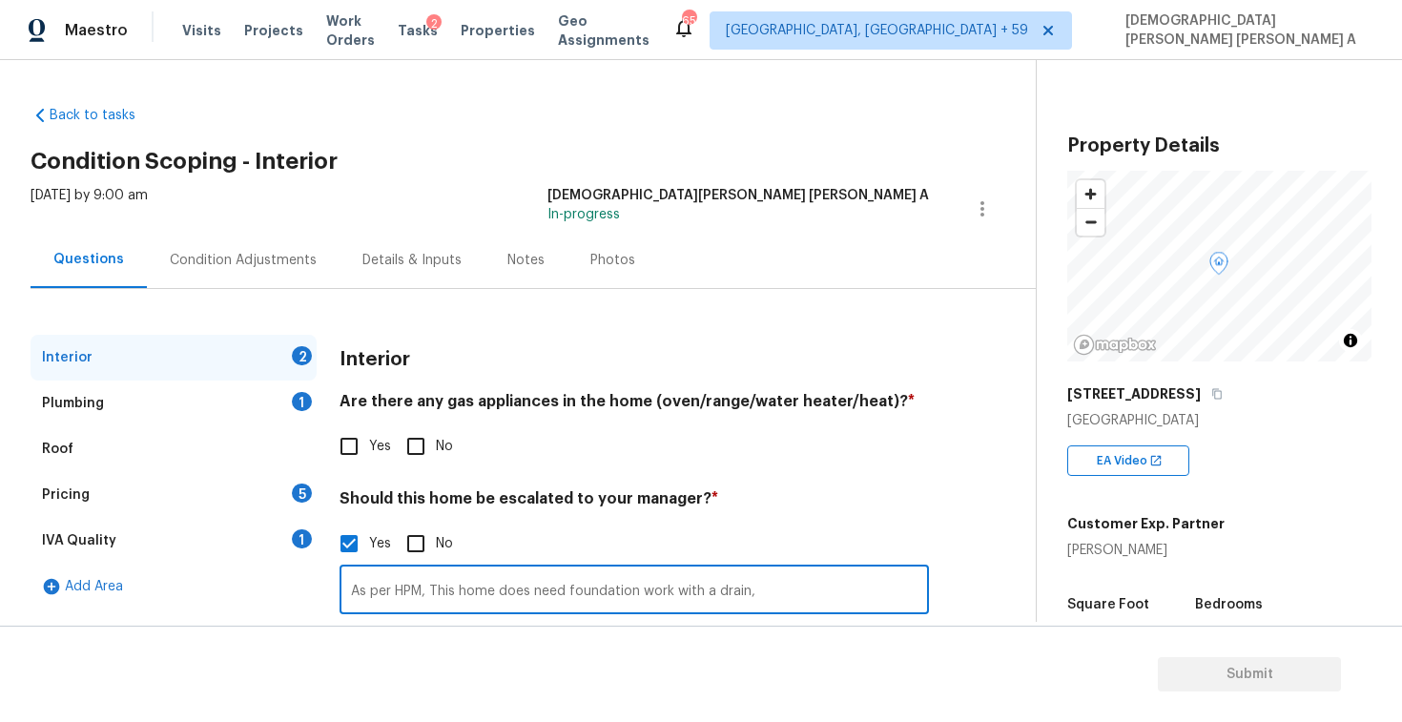
paste input "n, I think we should walk away from the home"
type input "As per HPM, This home does need foundation work with a drain, n, I think we sho…"
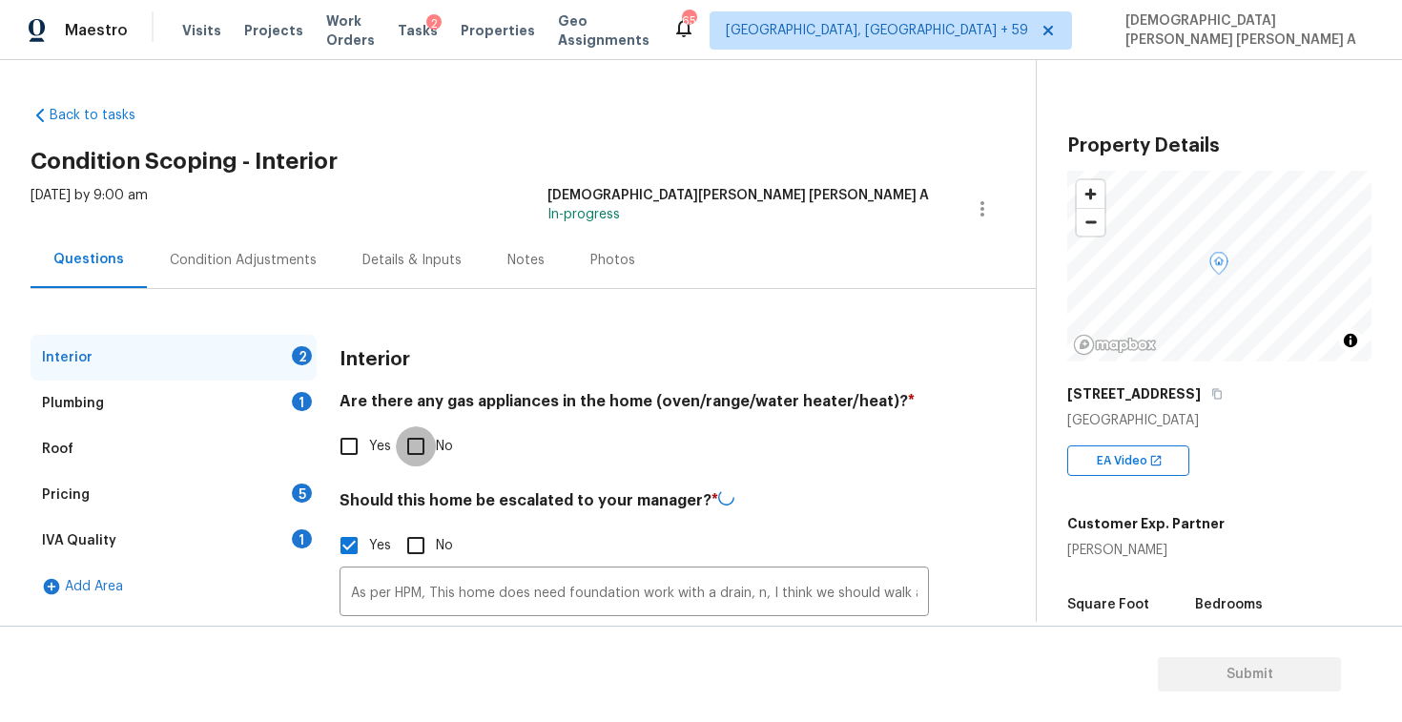
click at [410, 453] on input "No" at bounding box center [416, 446] width 40 height 40
checkbox input "true"
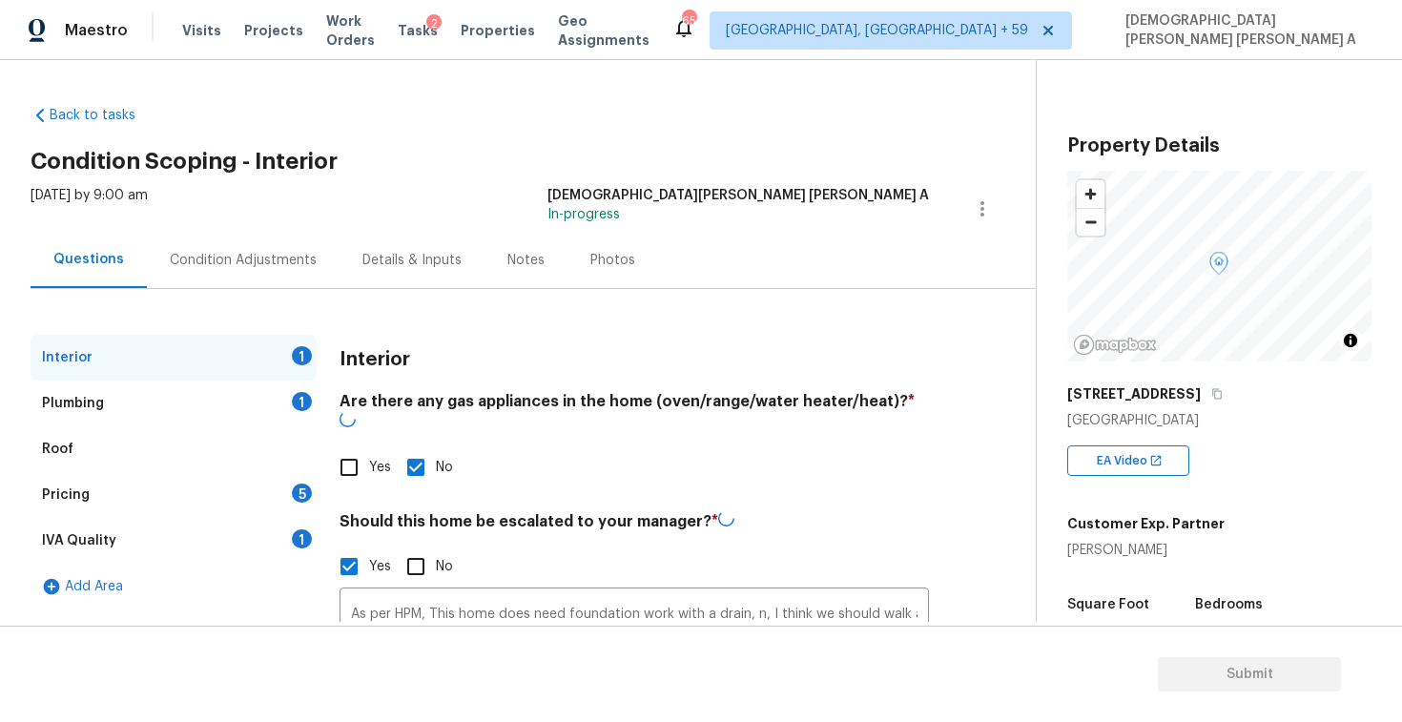
click at [224, 389] on div "Plumbing 1" at bounding box center [174, 404] width 286 height 46
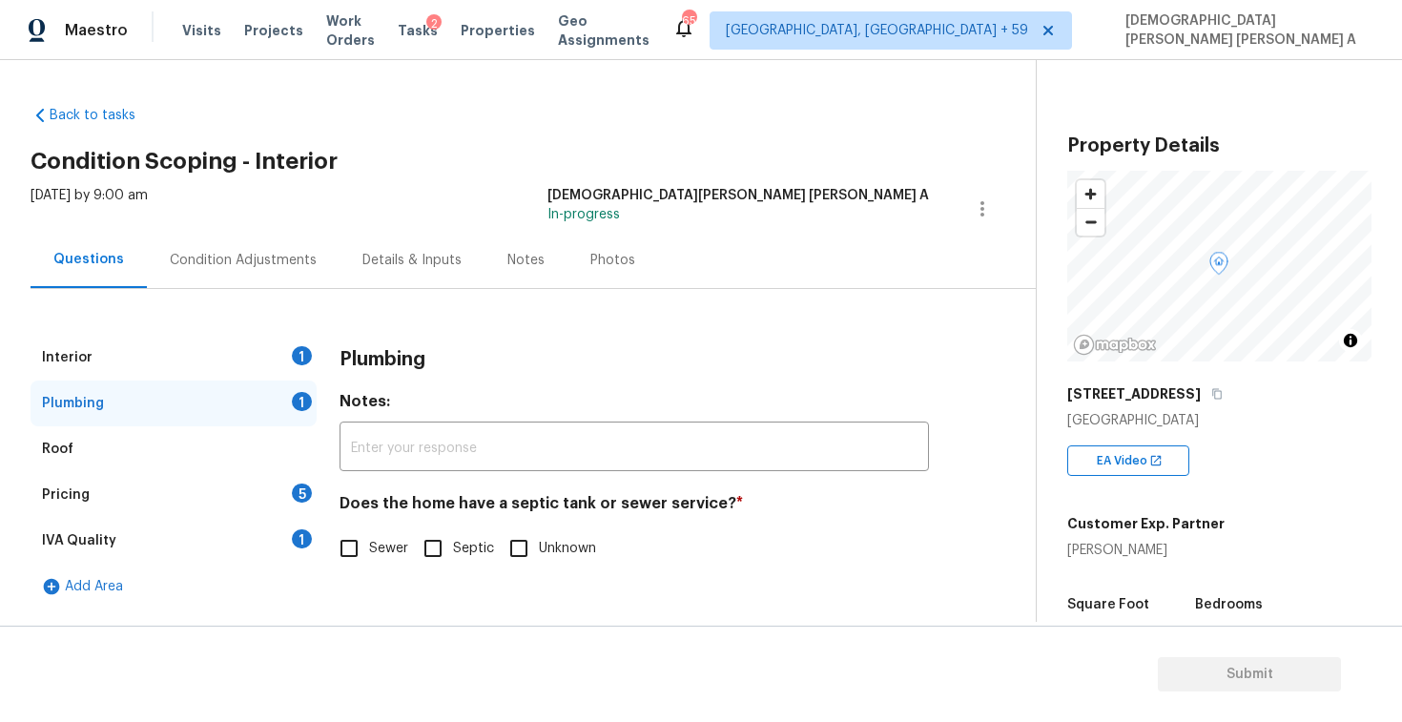
click at [249, 351] on div "Interior 1" at bounding box center [174, 358] width 286 height 46
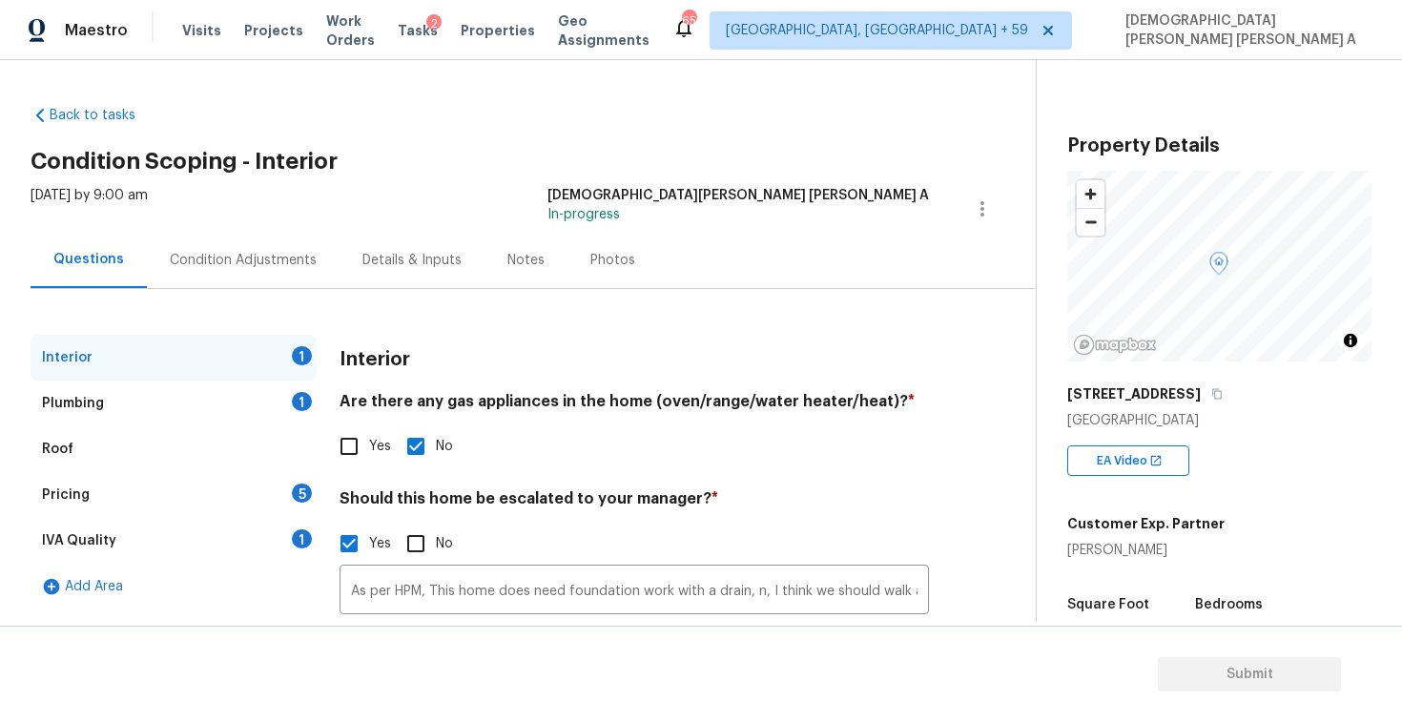
scroll to position [151, 0]
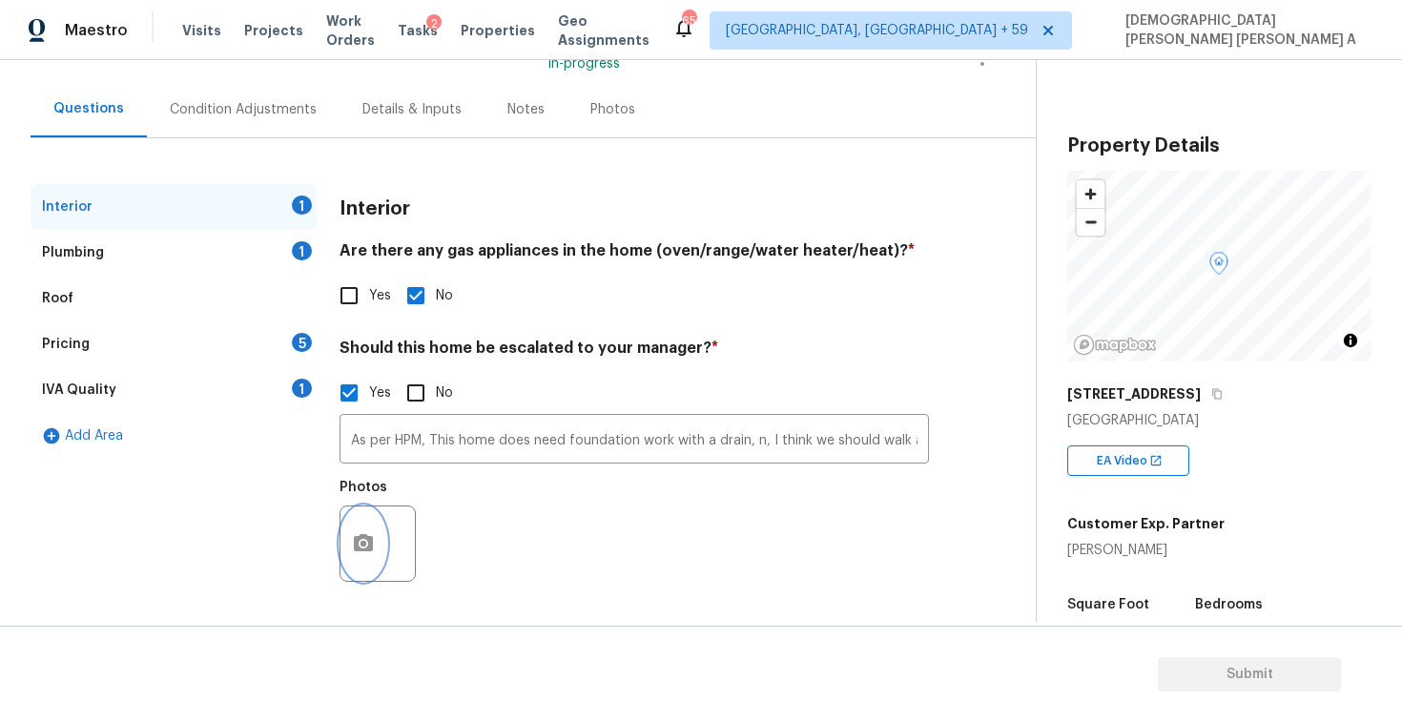
click at [352, 534] on icon "button" at bounding box center [363, 543] width 23 height 23
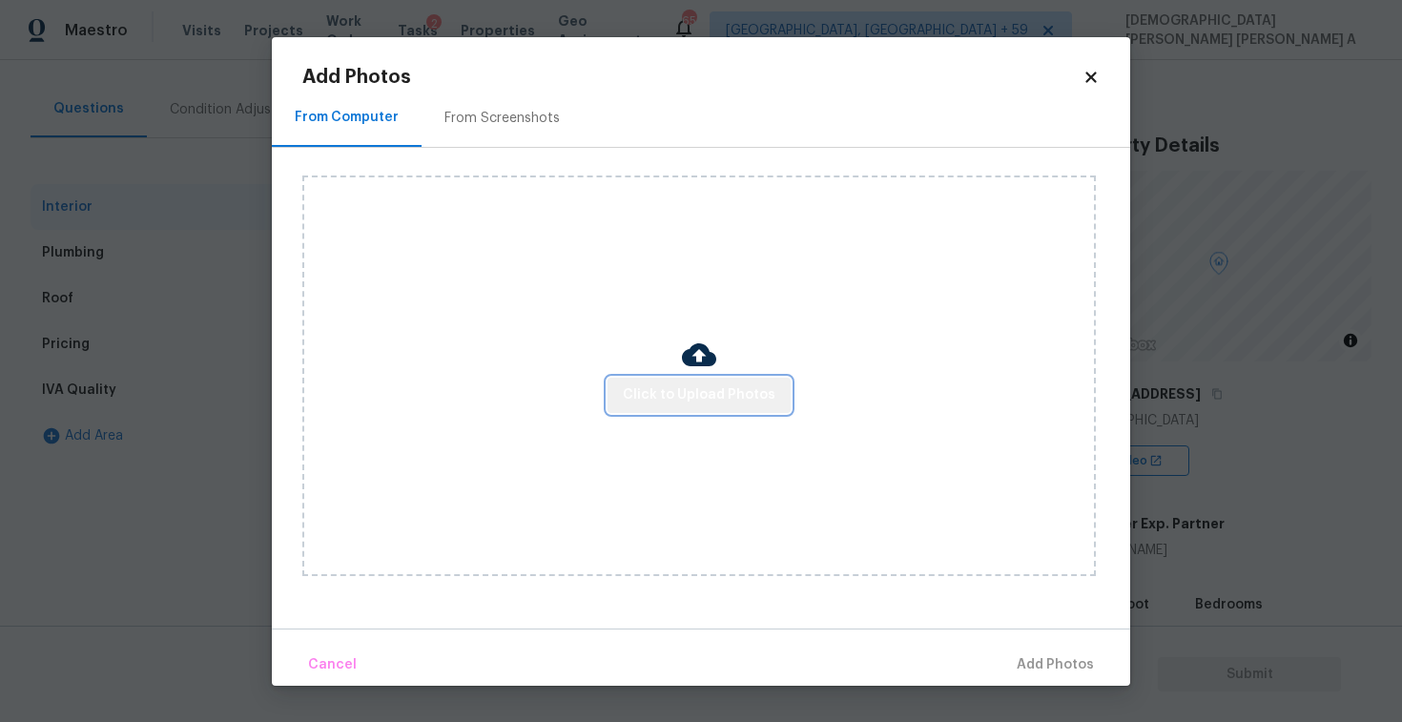
click at [706, 378] on button "Click to Upload Photos" at bounding box center [699, 395] width 183 height 35
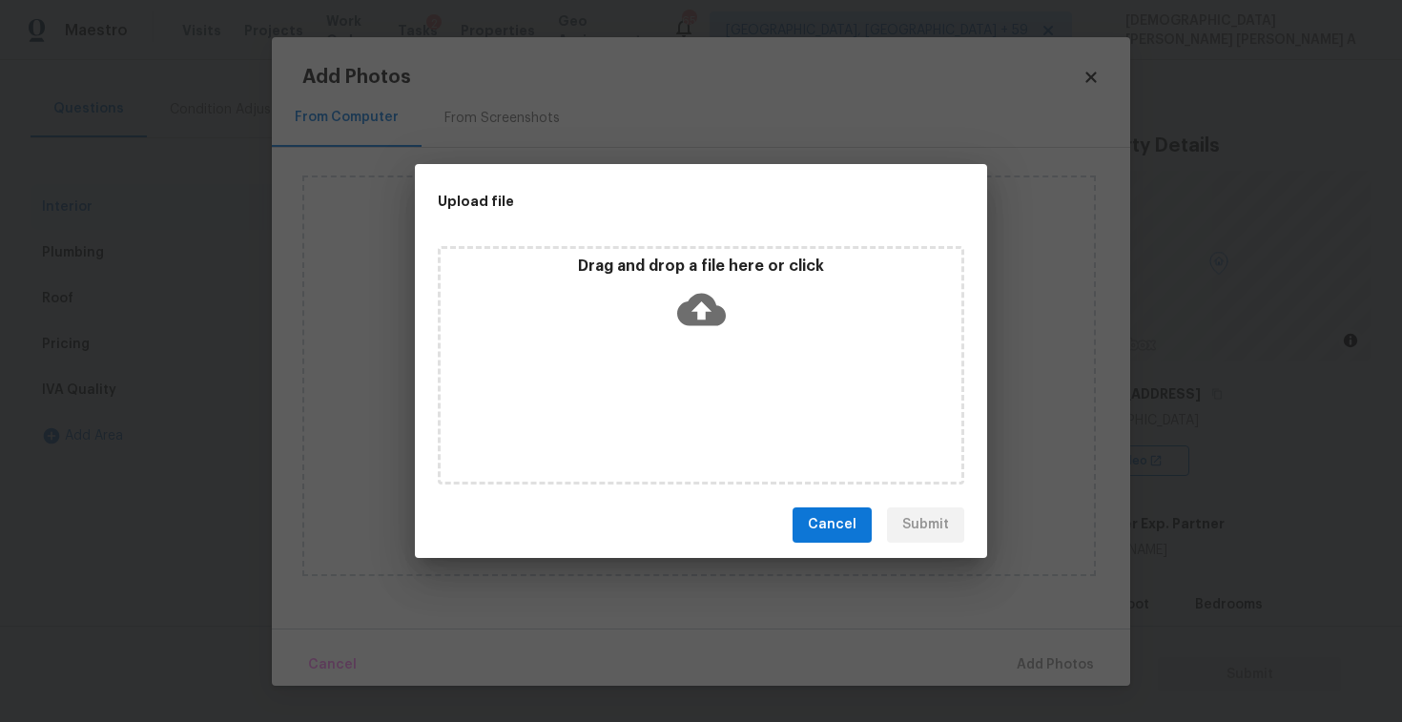
click at [703, 353] on div "Drag and drop a file here or click" at bounding box center [701, 365] width 526 height 238
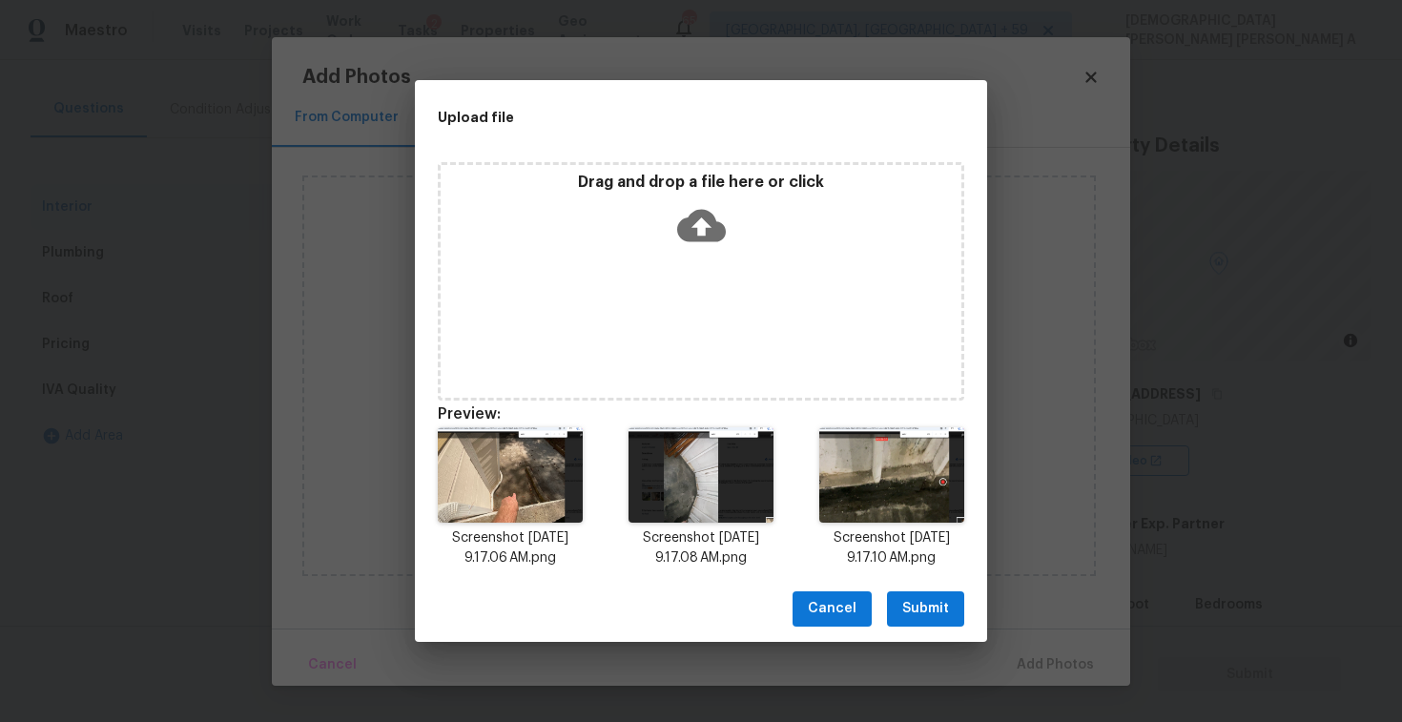
click at [930, 597] on span "Submit" at bounding box center [925, 609] width 47 height 24
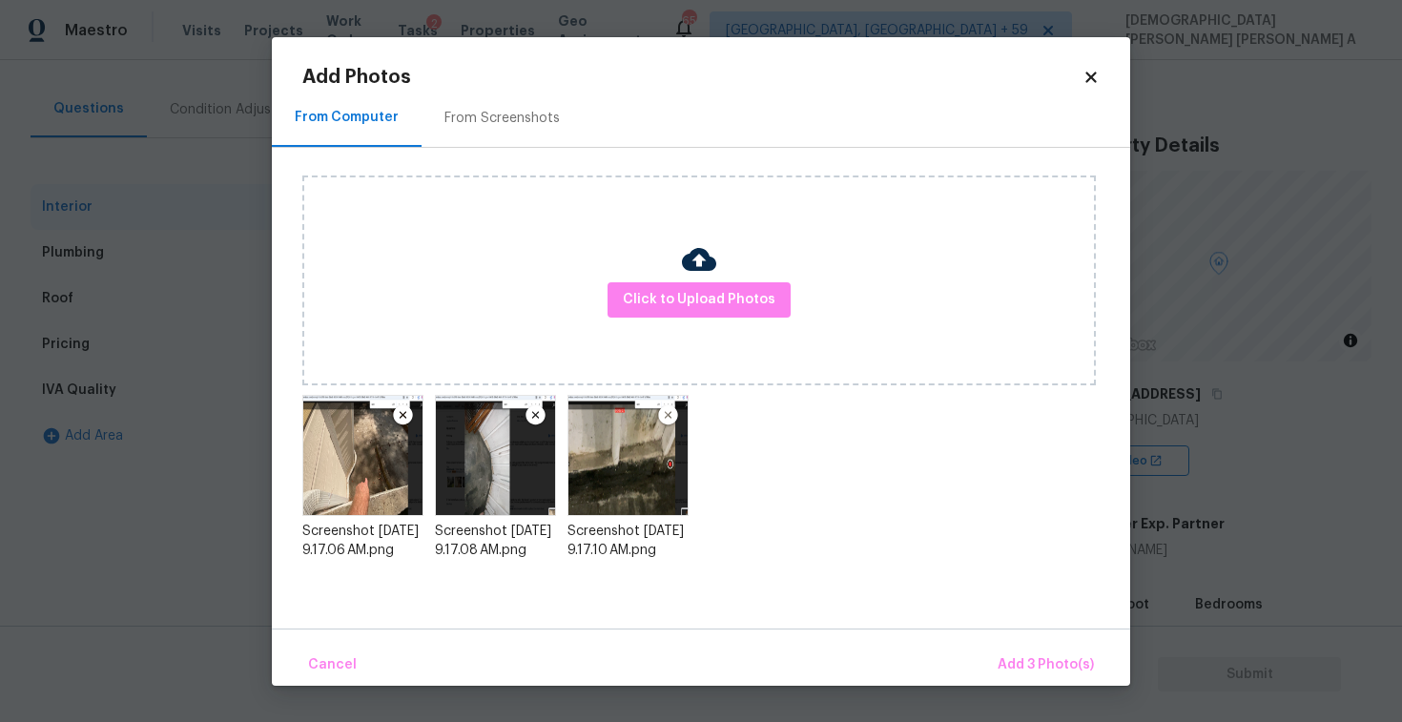
click at [621, 452] on img at bounding box center [627, 455] width 121 height 121
click at [1025, 661] on span "Add 3 Photo(s)" at bounding box center [1046, 665] width 96 height 24
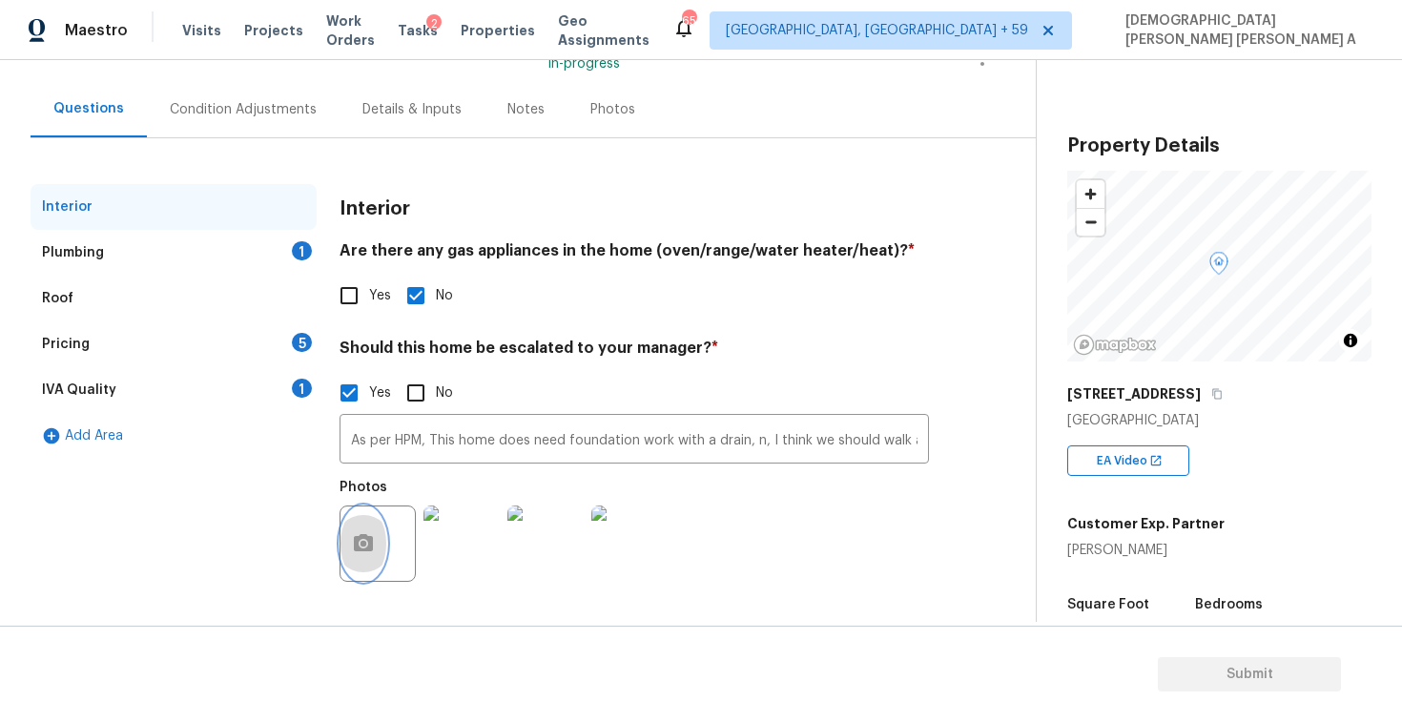
click at [375, 526] on button "button" at bounding box center [363, 543] width 46 height 74
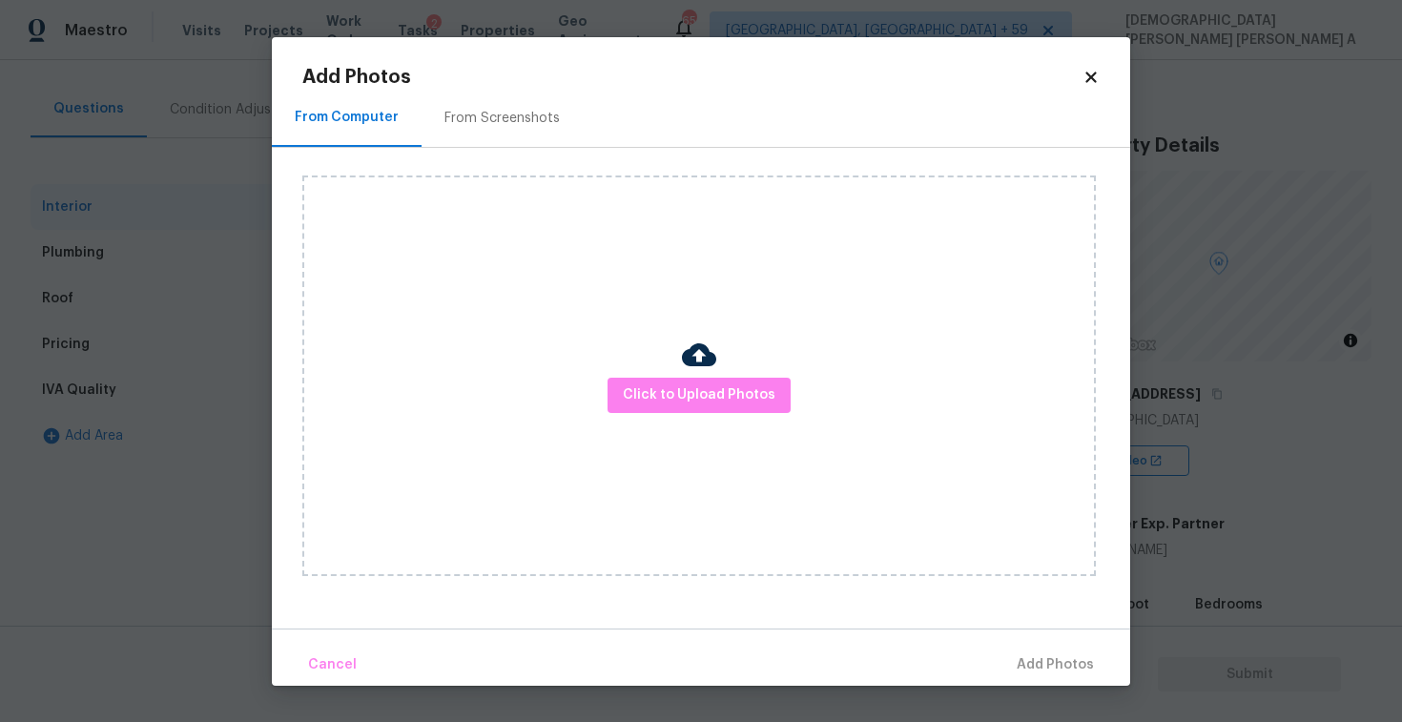
click at [758, 416] on div "Click to Upload Photos" at bounding box center [699, 375] width 794 height 401
click at [739, 407] on button "Click to Upload Photos" at bounding box center [699, 395] width 183 height 35
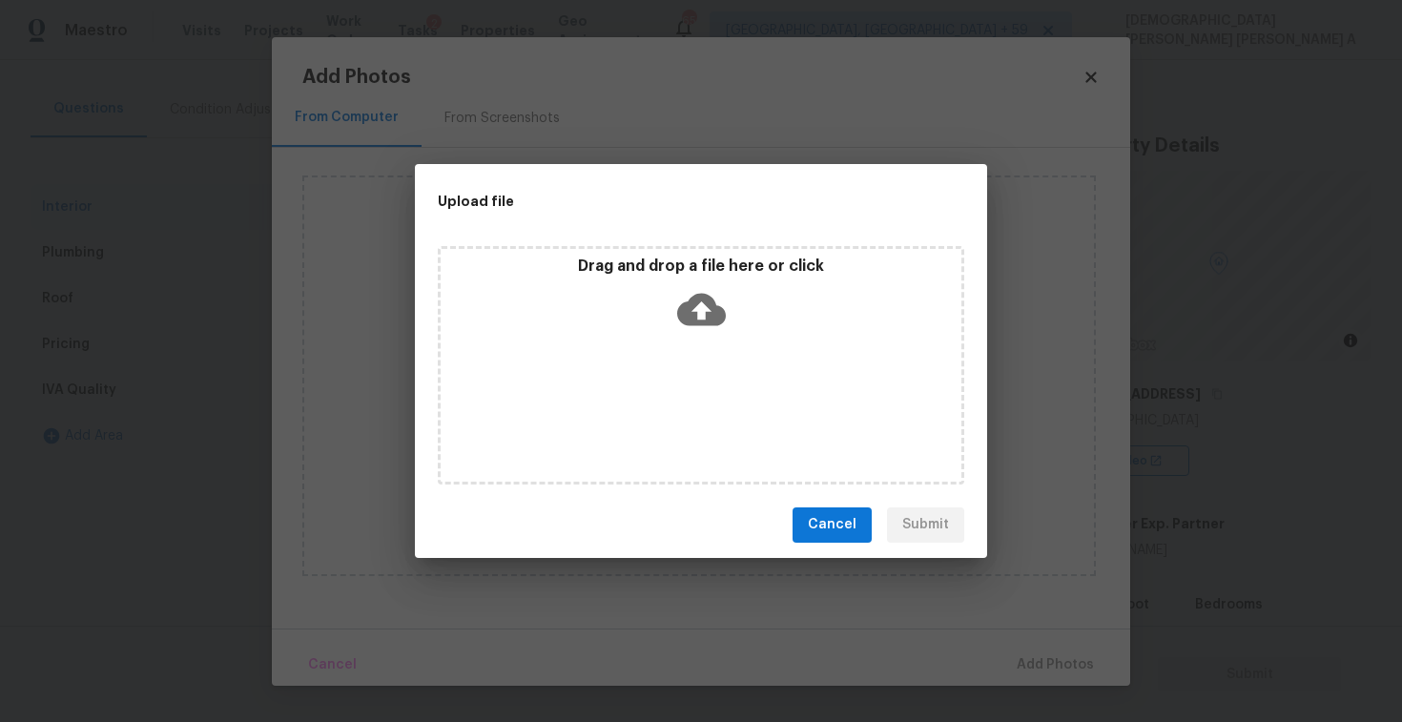
click at [691, 346] on div "Drag and drop a file here or click" at bounding box center [701, 365] width 526 height 238
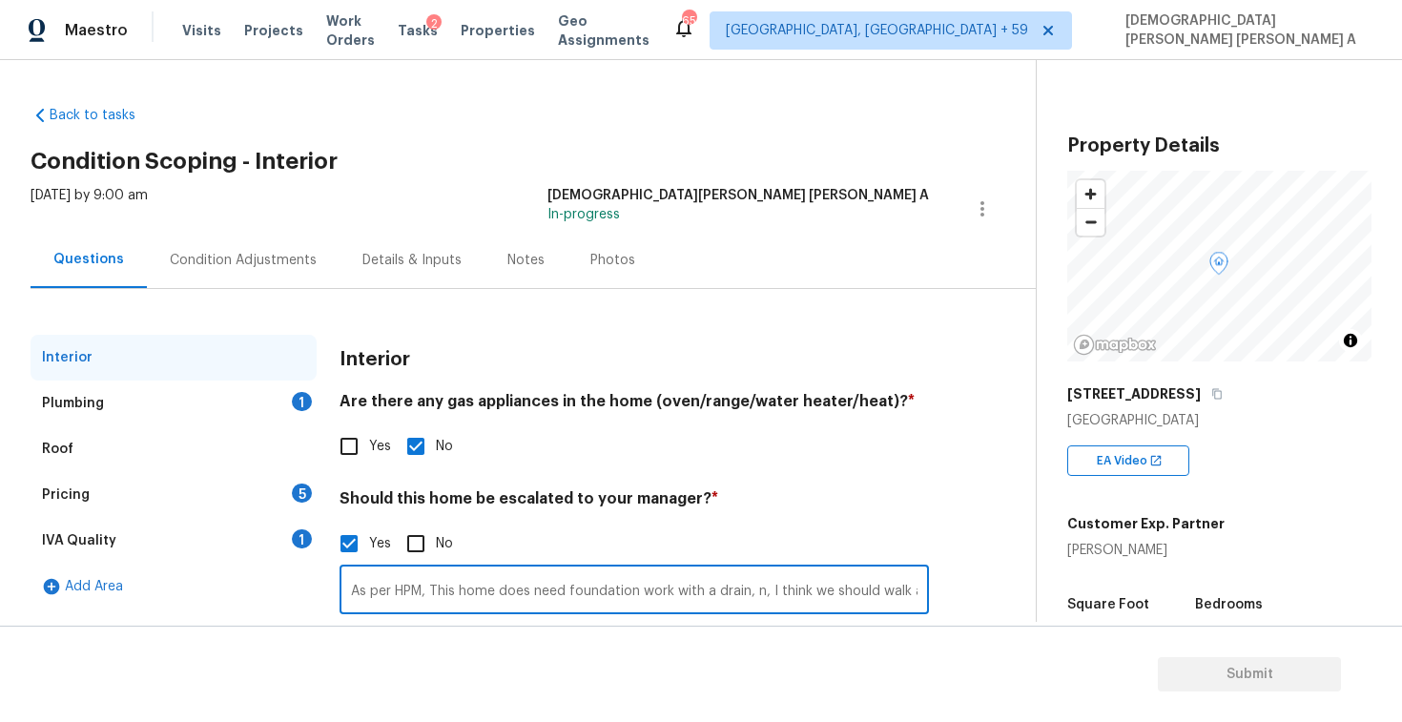
scroll to position [0, 258]
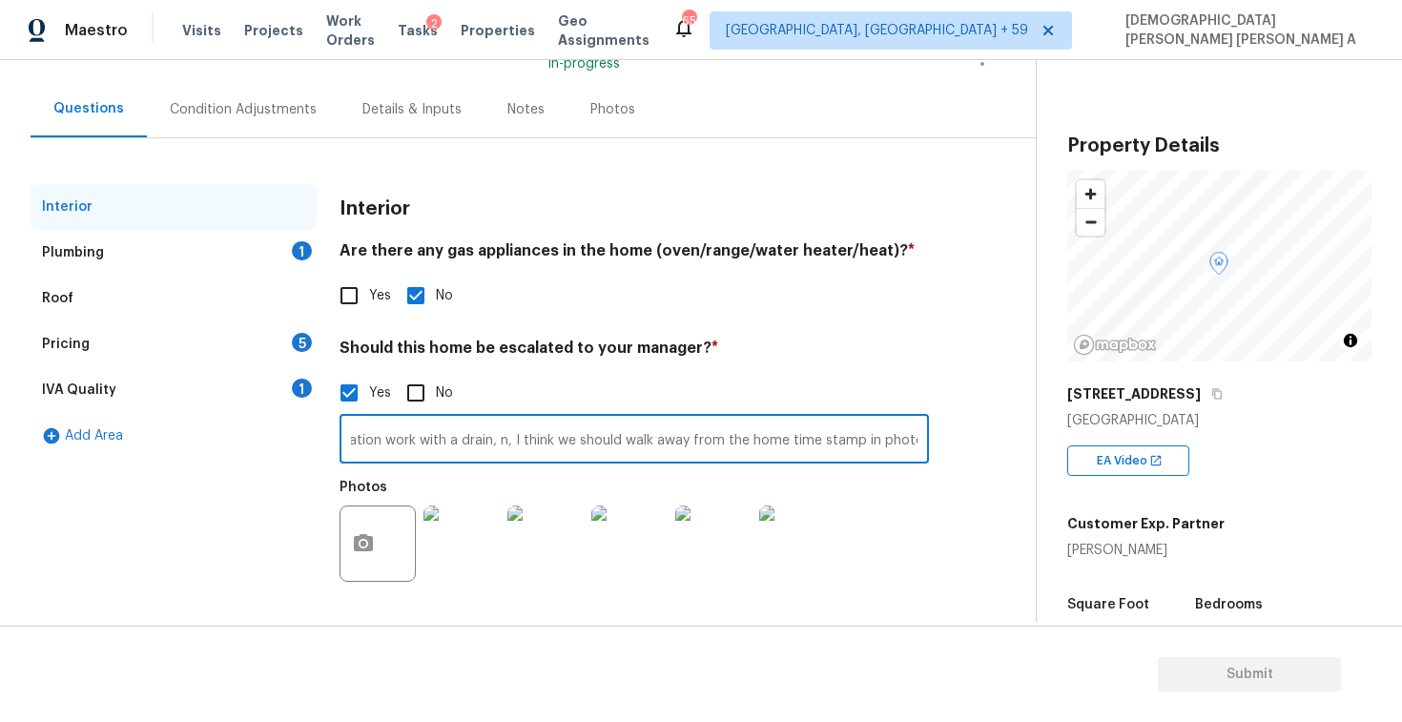
type input "As per HPM, This home does need foundation work with a drain, n, I think we sho…"
click at [196, 271] on div "Plumbing 1" at bounding box center [174, 253] width 286 height 46
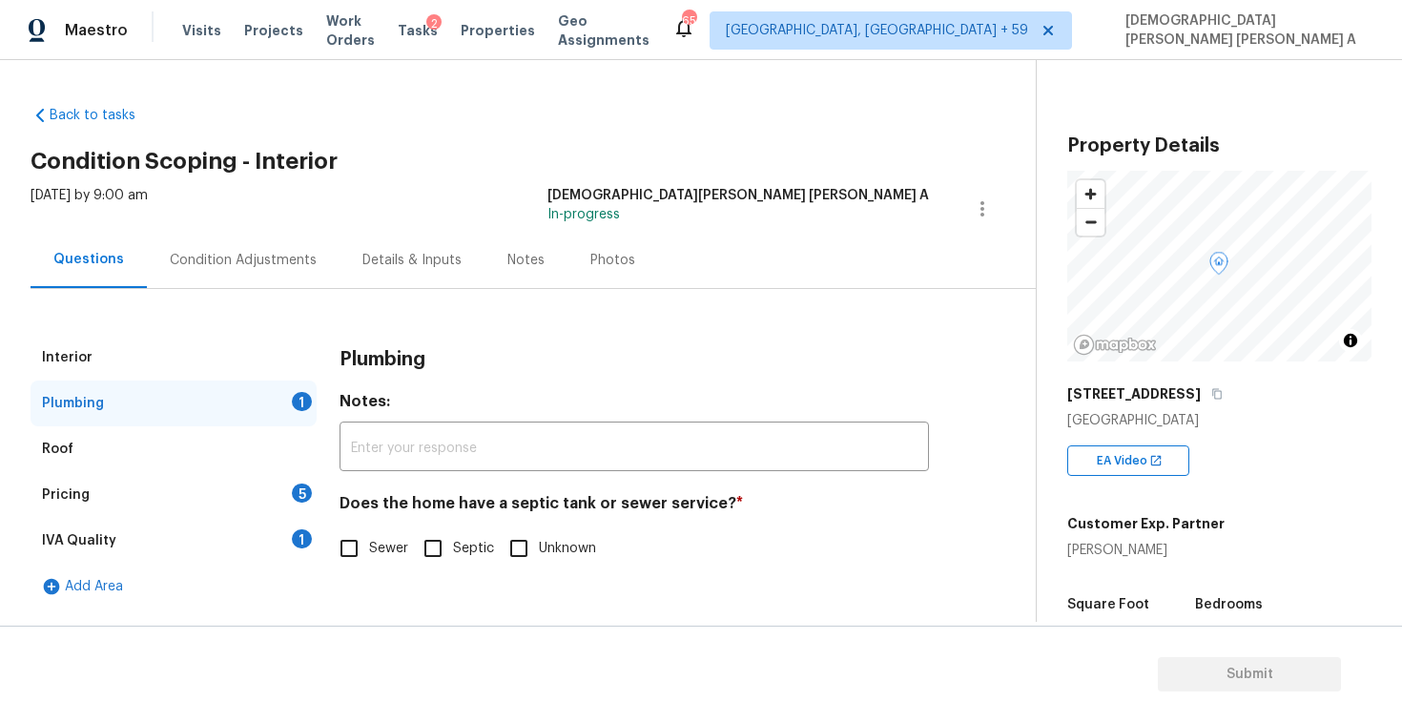
scroll to position [0, 0]
click at [343, 539] on input "Sewer" at bounding box center [349, 548] width 40 height 40
checkbox input "true"
click at [252, 490] on div "Pricing 5" at bounding box center [174, 495] width 286 height 46
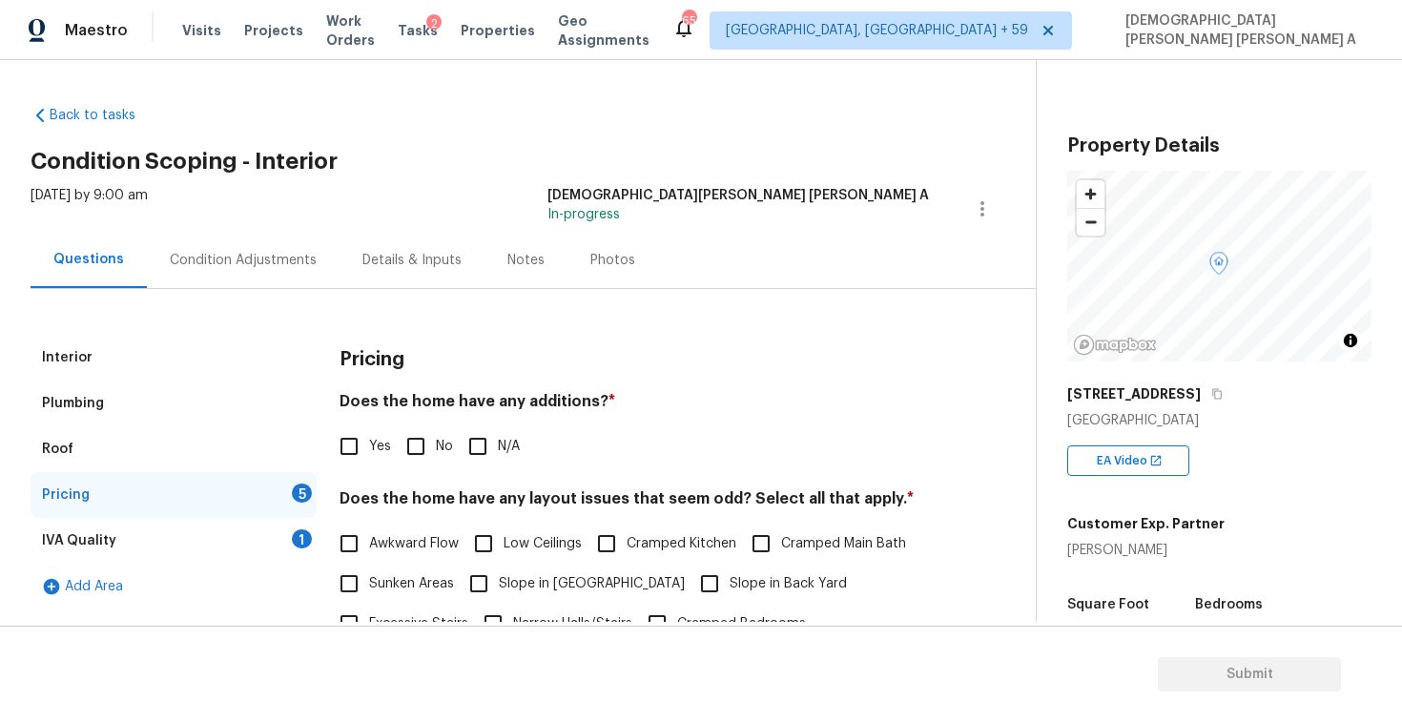
click at [429, 464] on input "No" at bounding box center [416, 446] width 40 height 40
checkbox input "true"
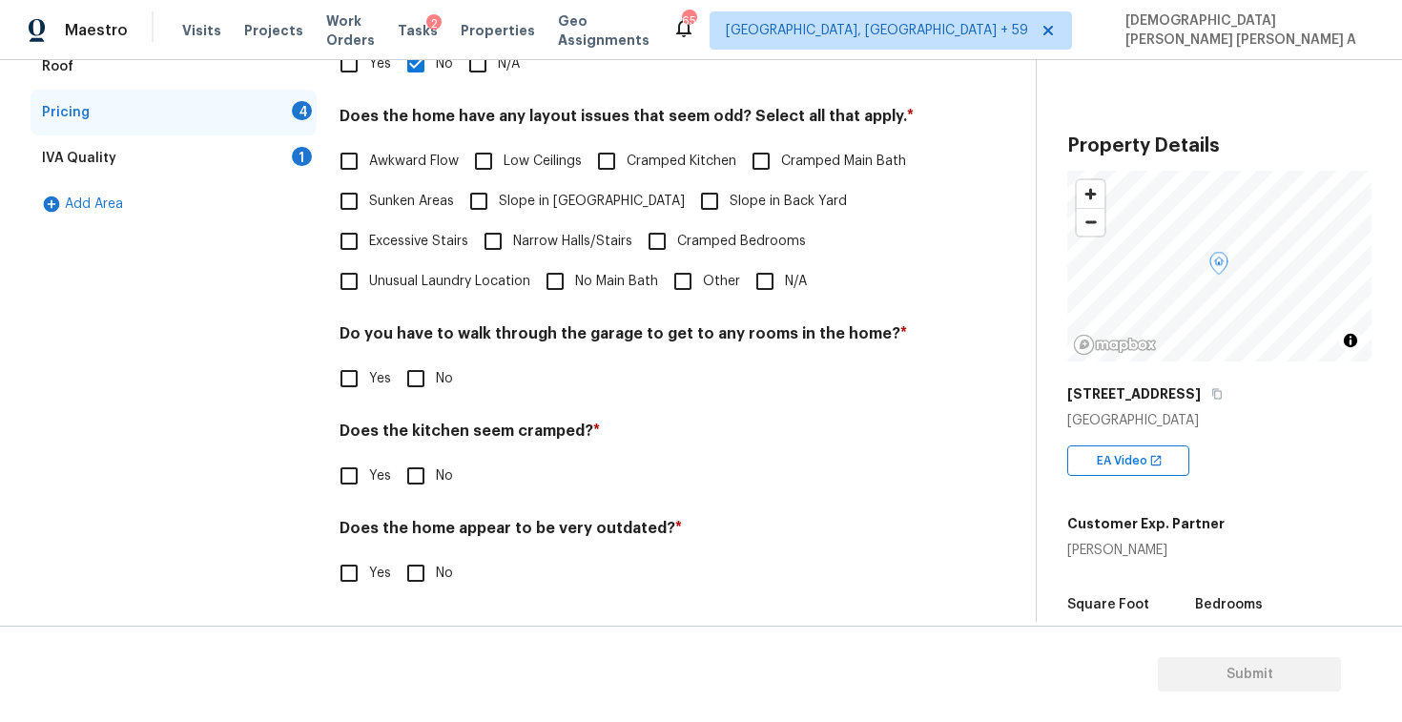
click at [757, 286] on input "N/A" at bounding box center [765, 281] width 40 height 40
checkbox input "true"
click at [407, 392] on input "No" at bounding box center [416, 379] width 40 height 40
checkbox input "true"
click at [414, 468] on input "No" at bounding box center [416, 478] width 40 height 40
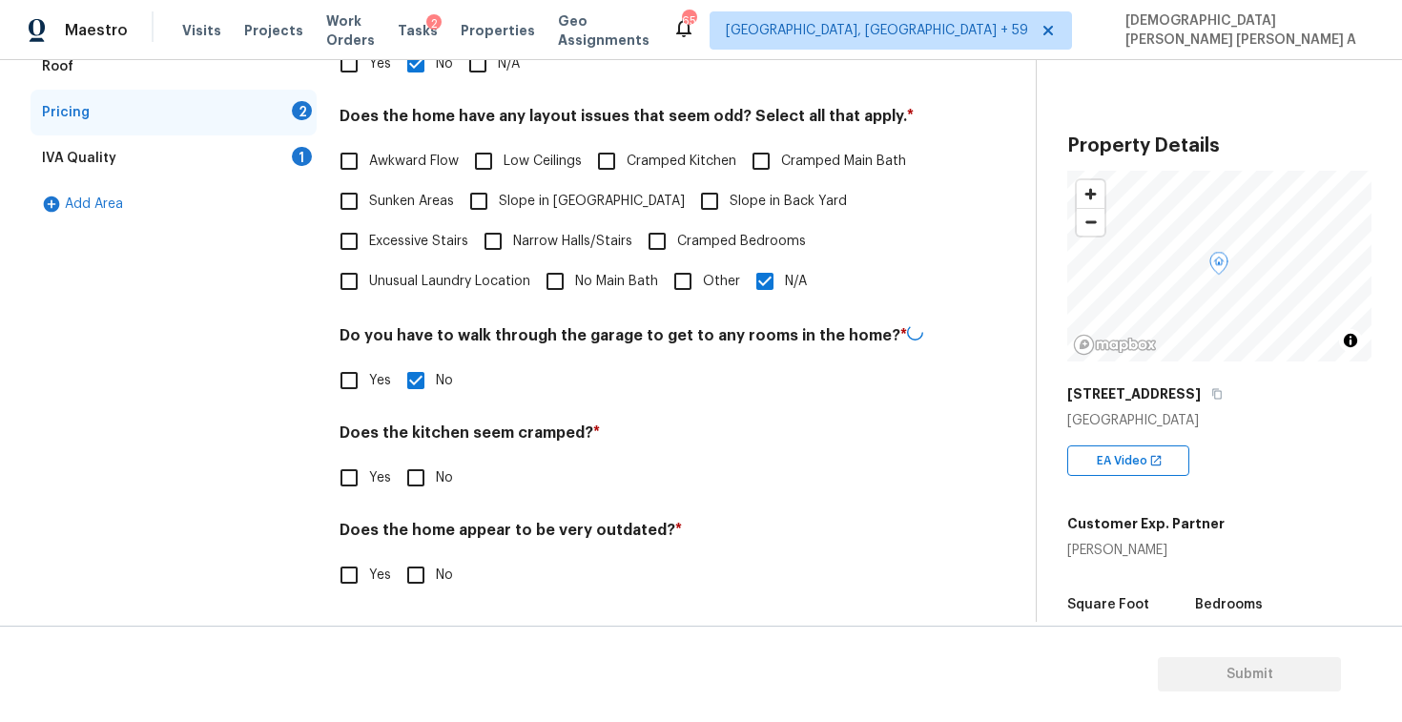
checkbox input "true"
click at [414, 568] on input "No" at bounding box center [416, 573] width 40 height 40
checkbox input "true"
click at [261, 157] on div "IVA Quality 1" at bounding box center [174, 158] width 286 height 46
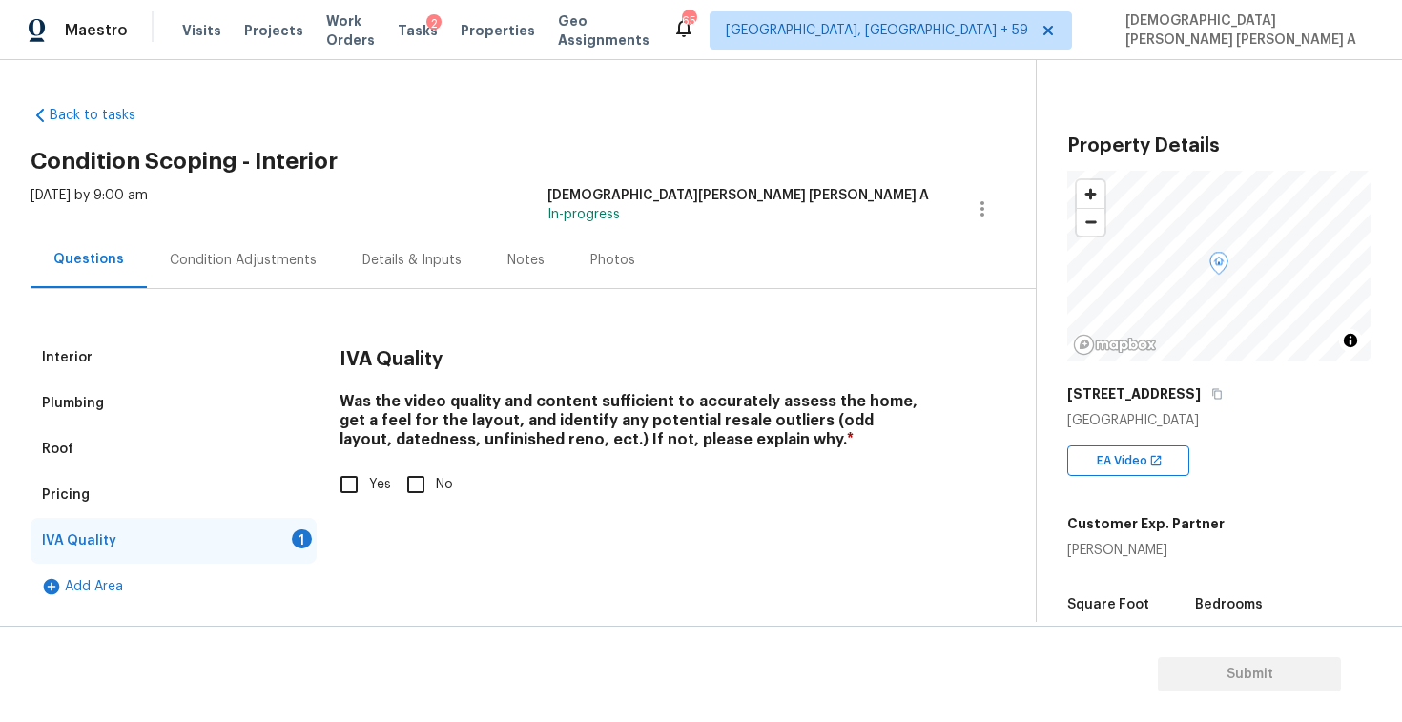
scroll to position [0, 0]
click at [353, 497] on input "Yes" at bounding box center [349, 484] width 40 height 40
checkbox input "true"
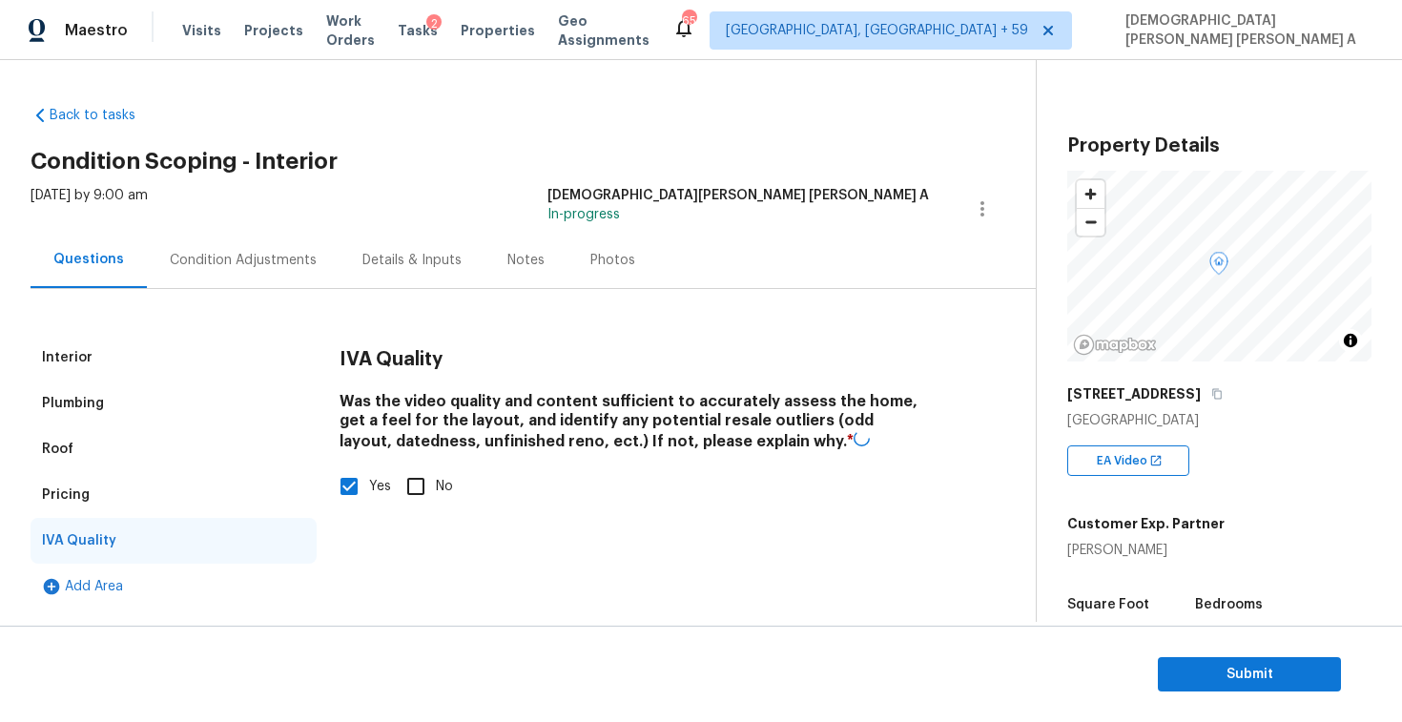
click at [257, 252] on div "Condition Adjustments" at bounding box center [243, 260] width 147 height 19
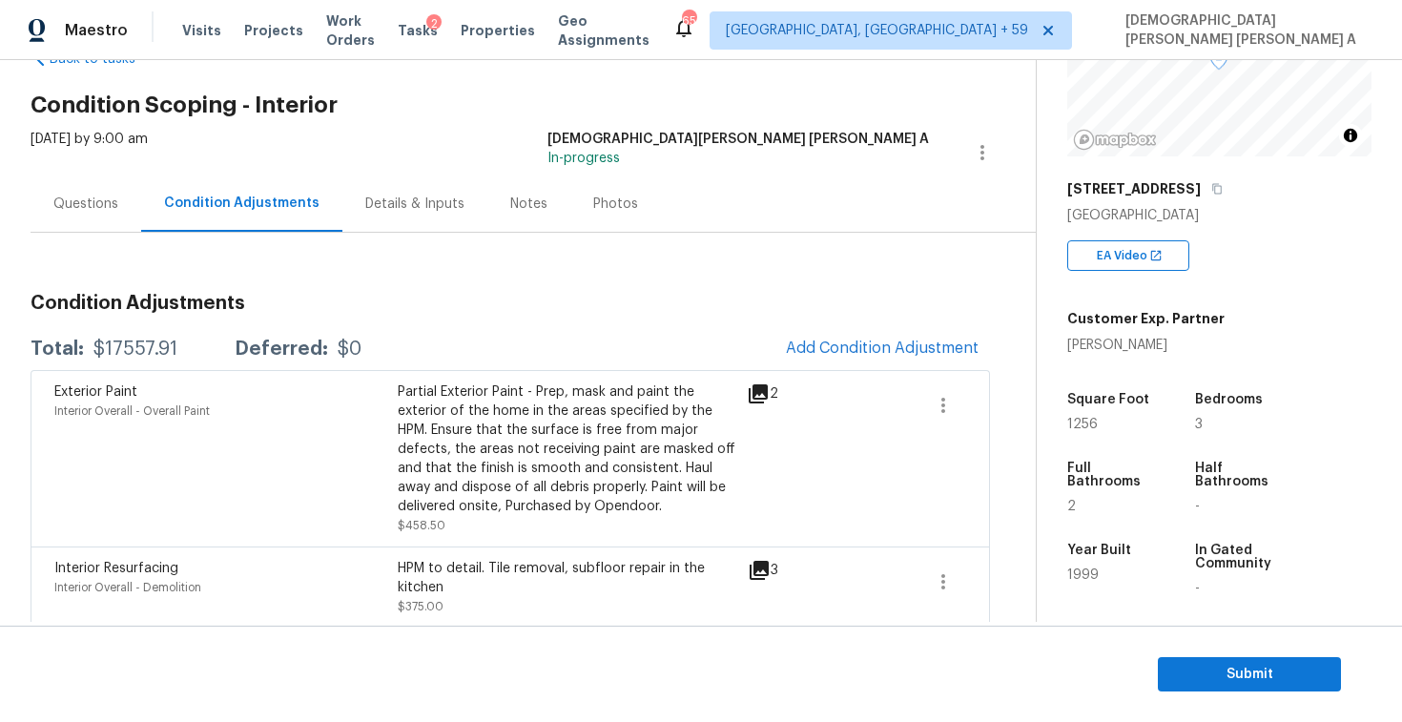
scroll to position [279, 0]
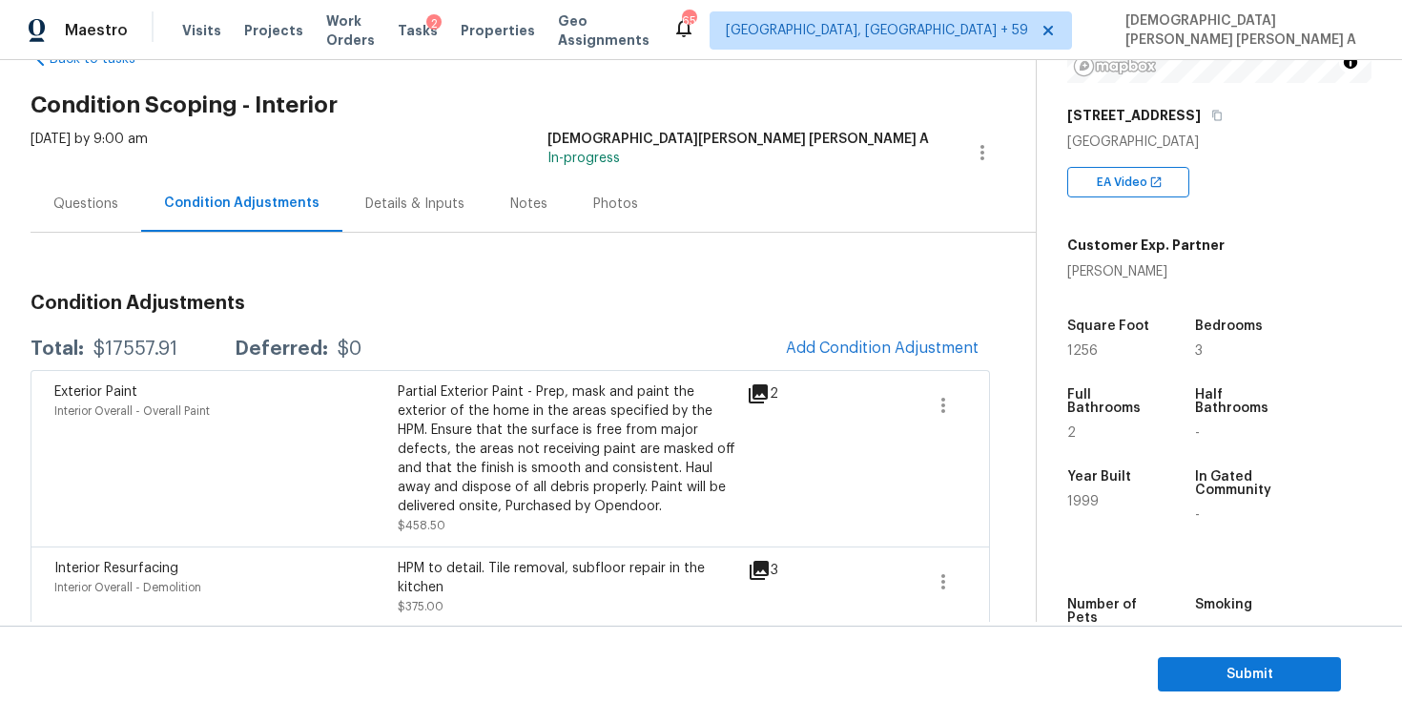
click at [84, 203] on div "Questions" at bounding box center [85, 204] width 65 height 19
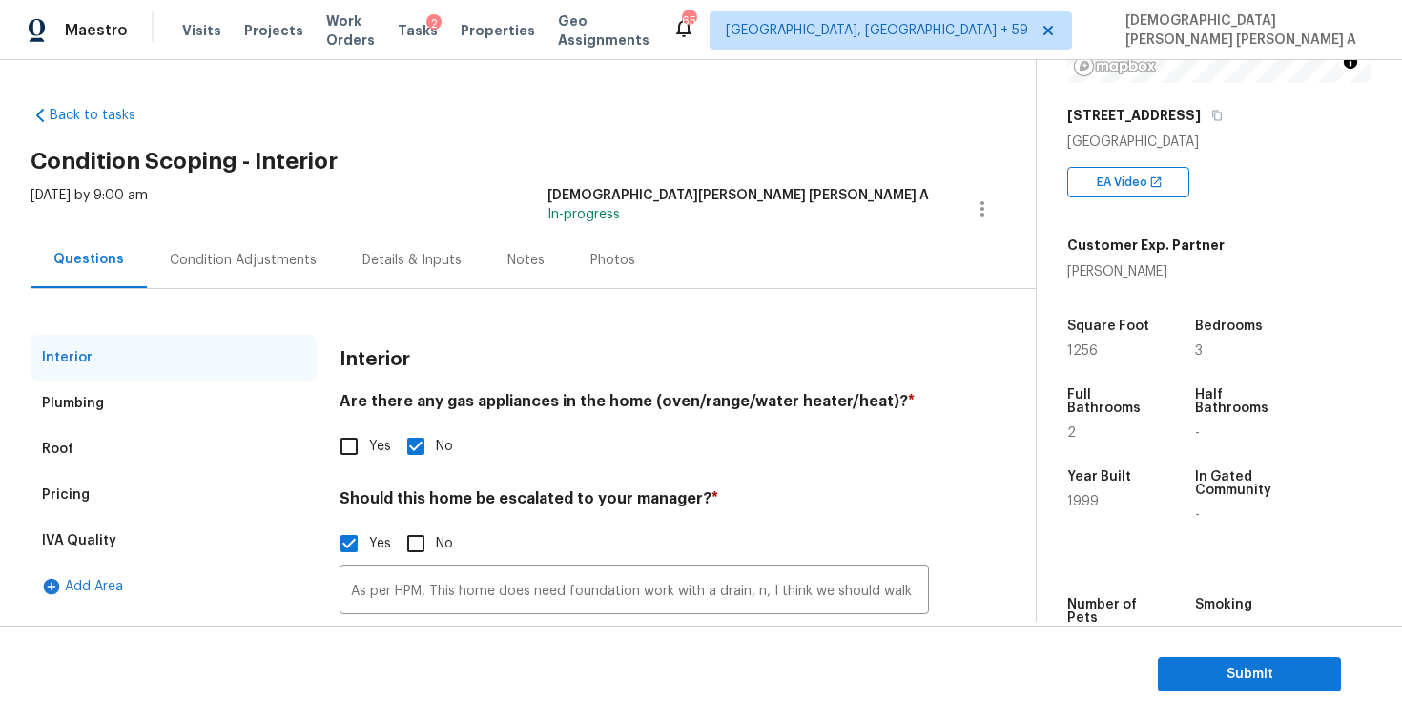
scroll to position [151, 0]
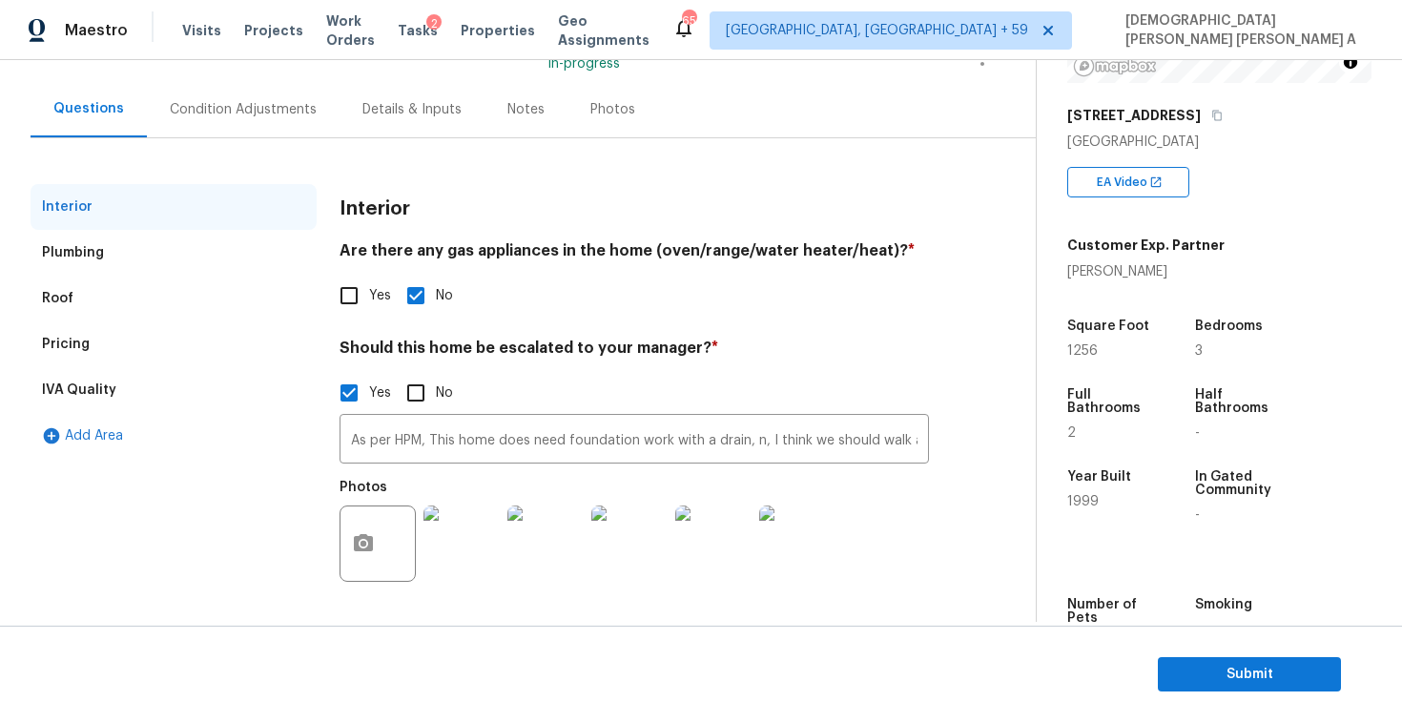
click at [94, 324] on div "Pricing" at bounding box center [174, 344] width 286 height 46
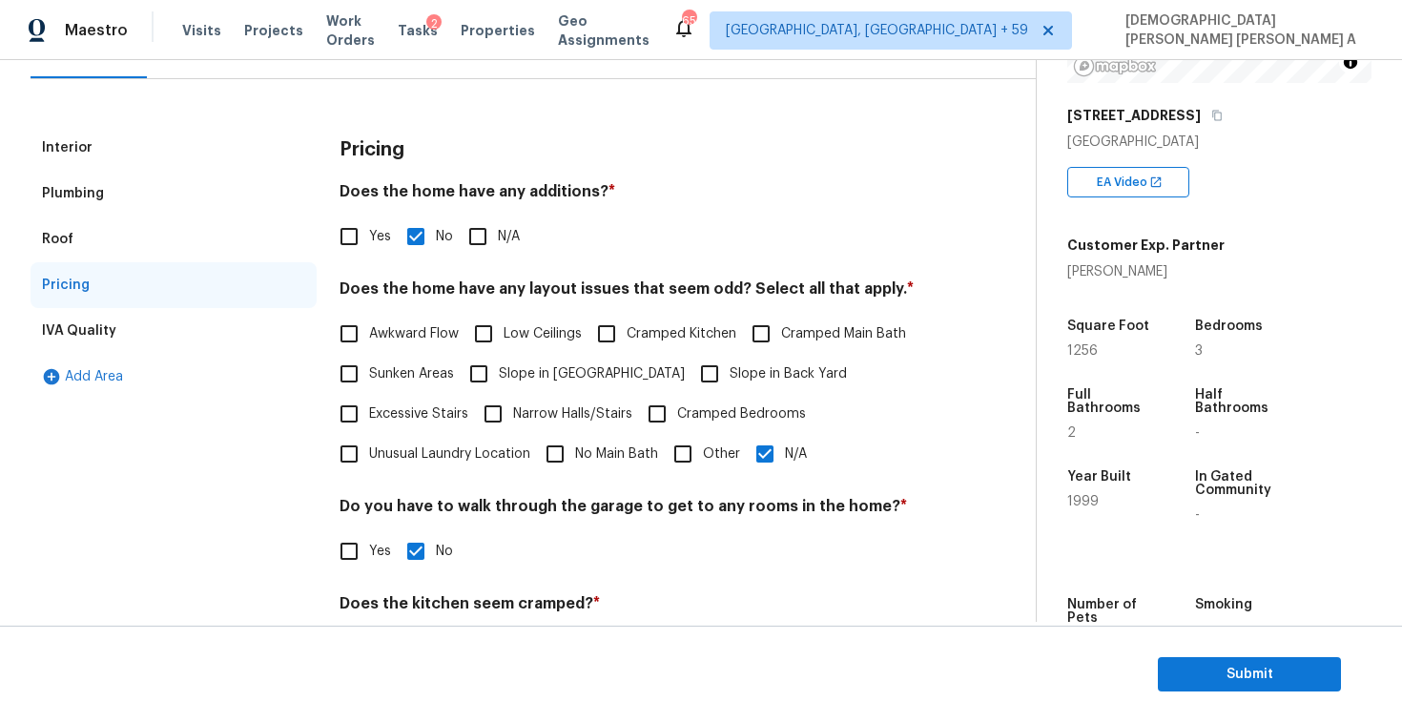
scroll to position [243, 0]
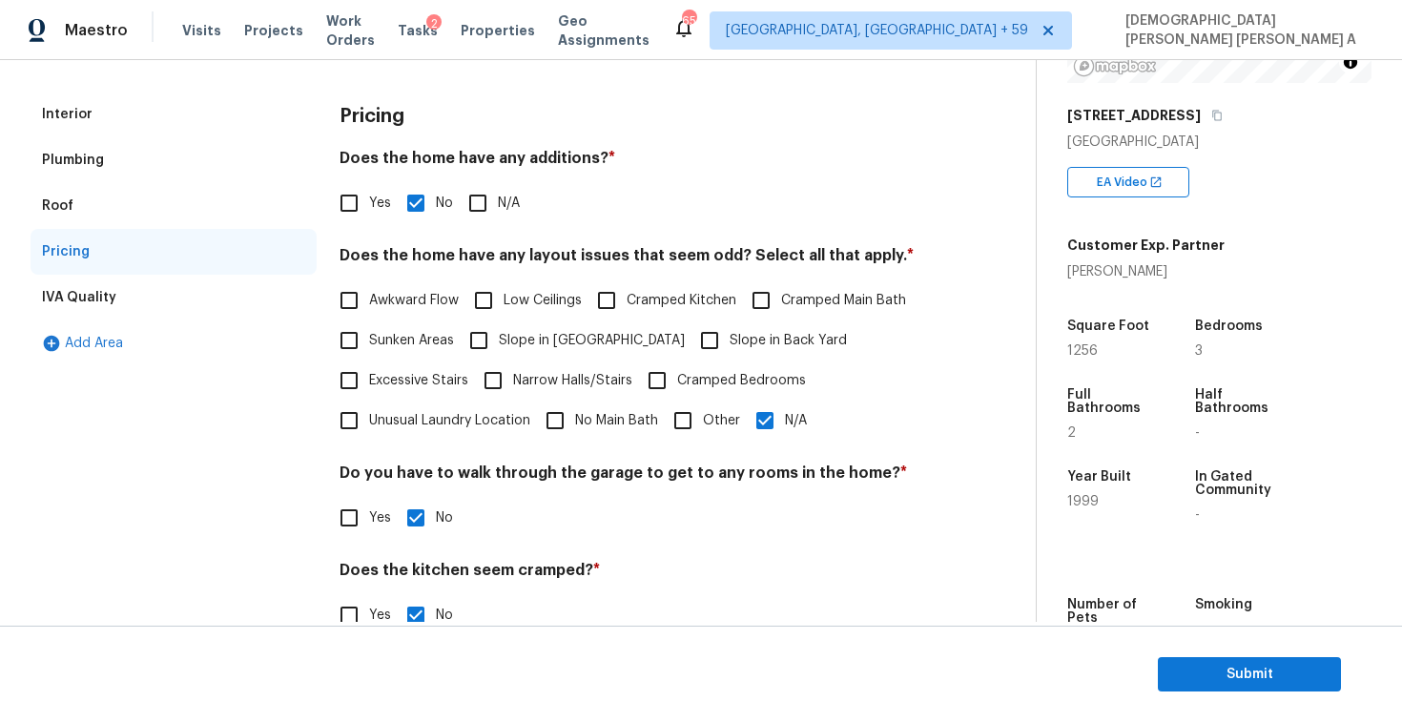
click at [780, 426] on input "N/A" at bounding box center [765, 421] width 40 height 40
checkbox input "false"
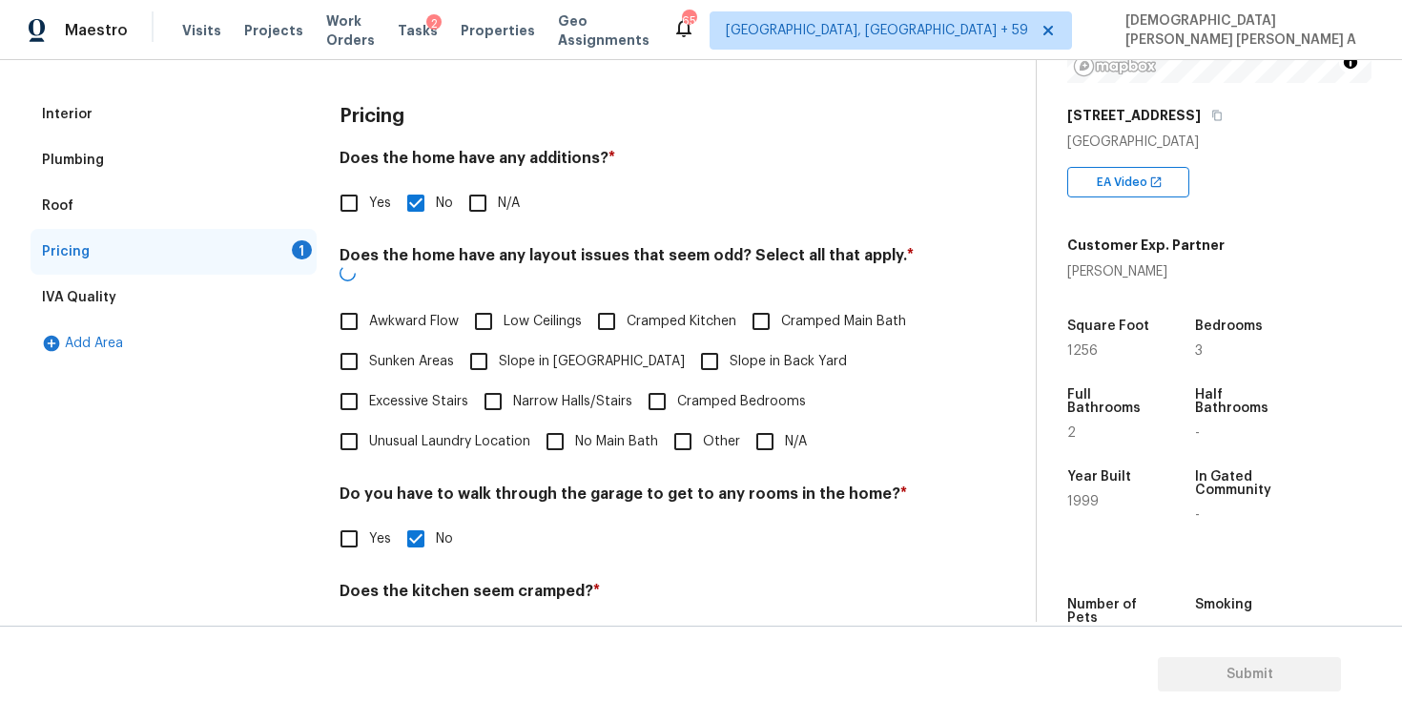
click at [706, 432] on span "Other" at bounding box center [721, 442] width 37 height 20
click at [703, 429] on input "Other" at bounding box center [683, 442] width 40 height 40
checkbox input "true"
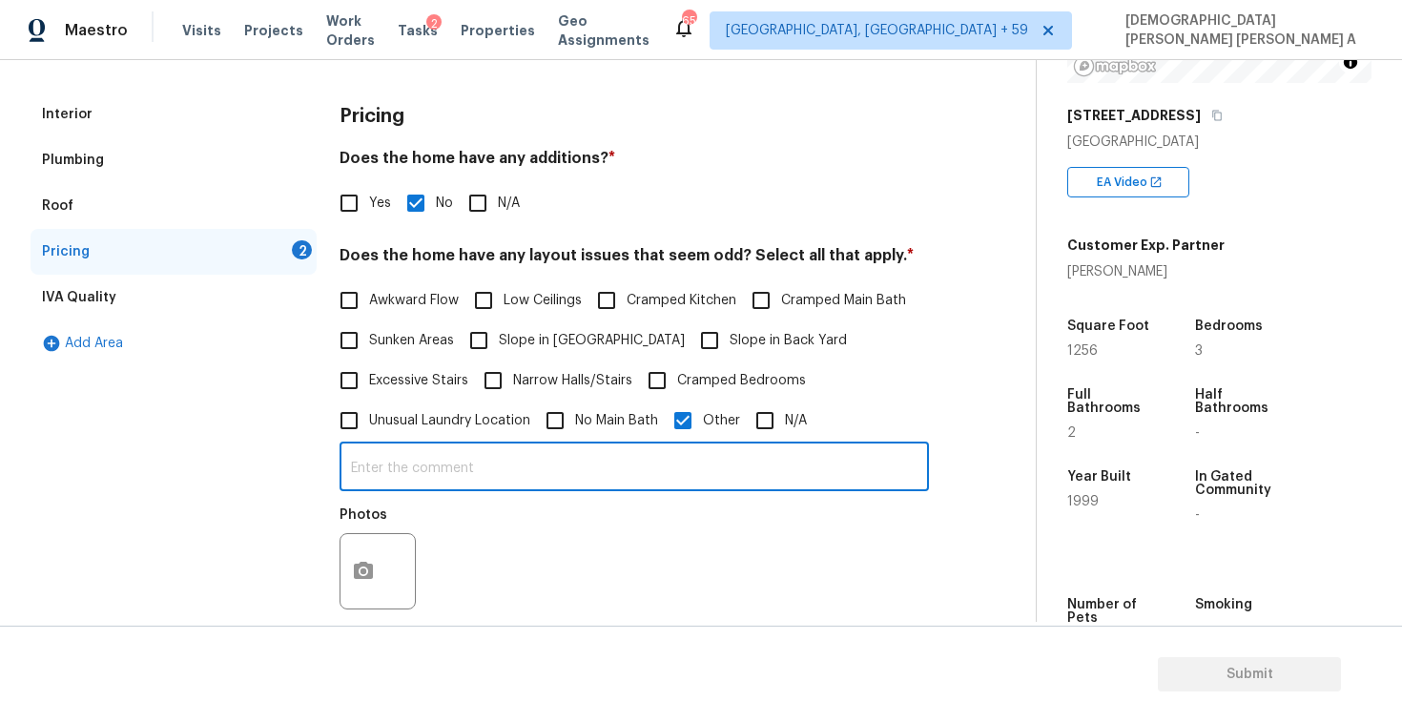
click at [504, 465] on input "text" at bounding box center [634, 468] width 589 height 45
type input "Sqft discrepancy"
click at [357, 561] on icon "button" at bounding box center [363, 571] width 23 height 23
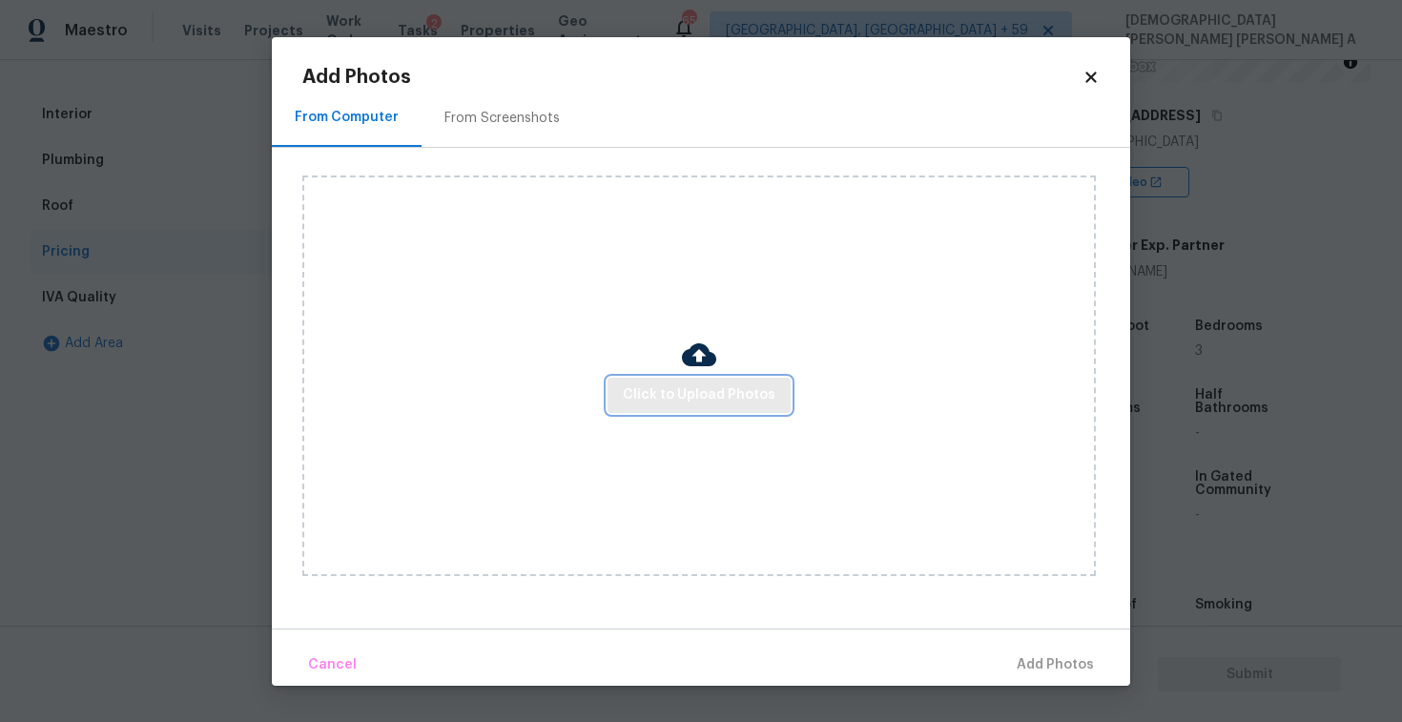
click at [697, 380] on button "Click to Upload Photos" at bounding box center [699, 395] width 183 height 35
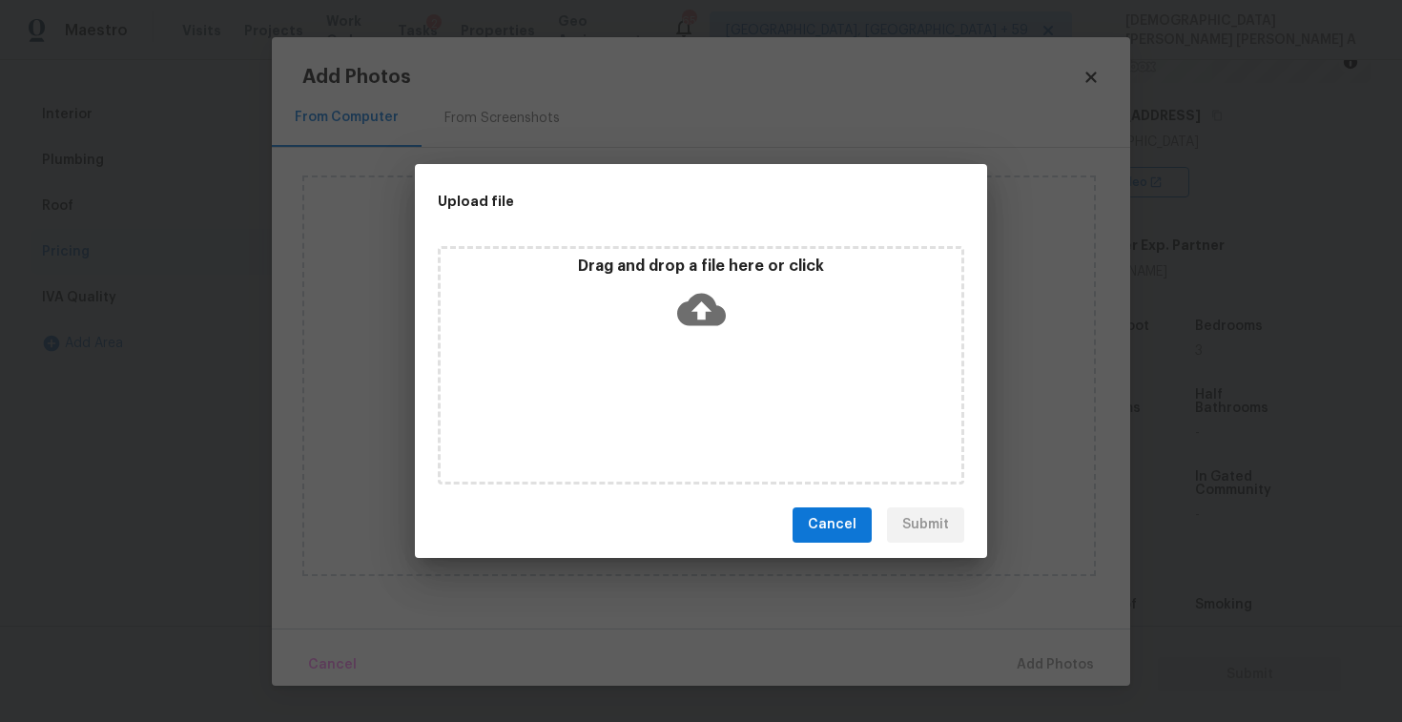
click at [698, 316] on icon at bounding box center [701, 309] width 49 height 49
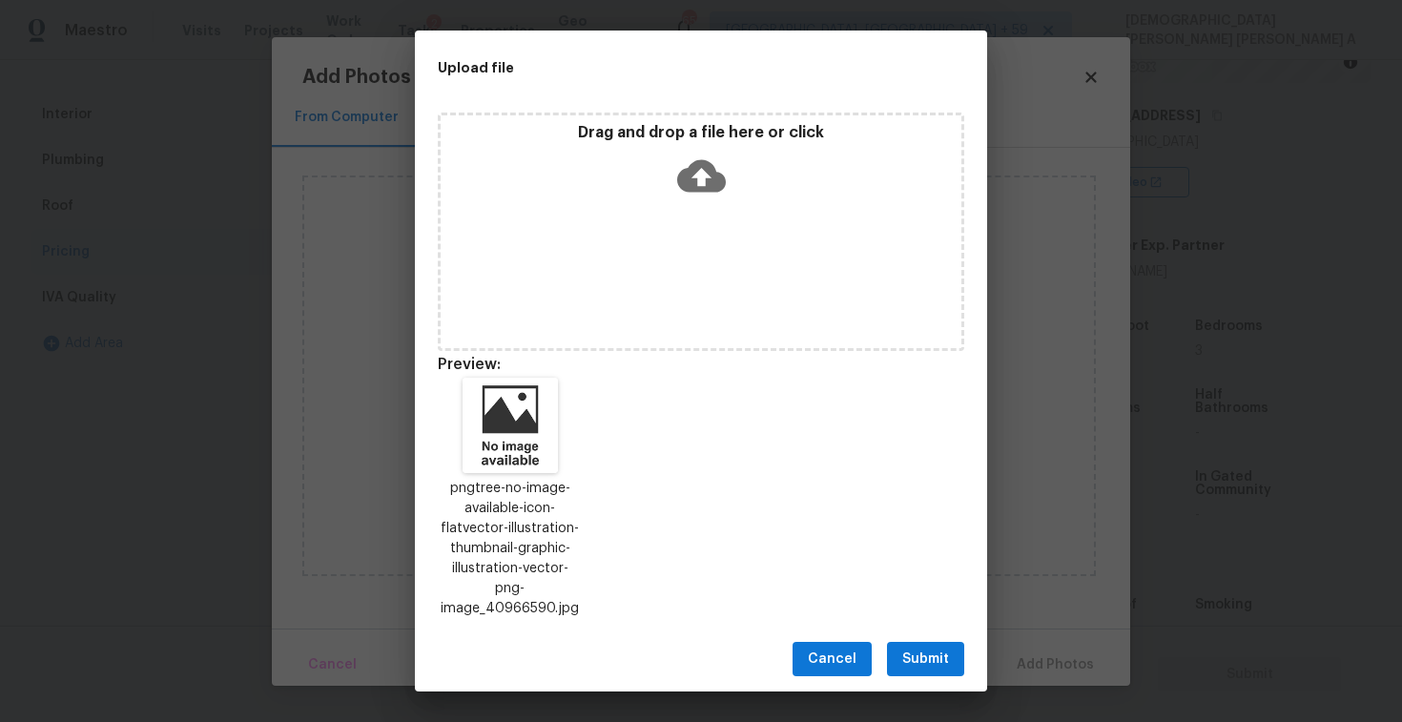
click at [918, 648] on span "Submit" at bounding box center [925, 660] width 47 height 24
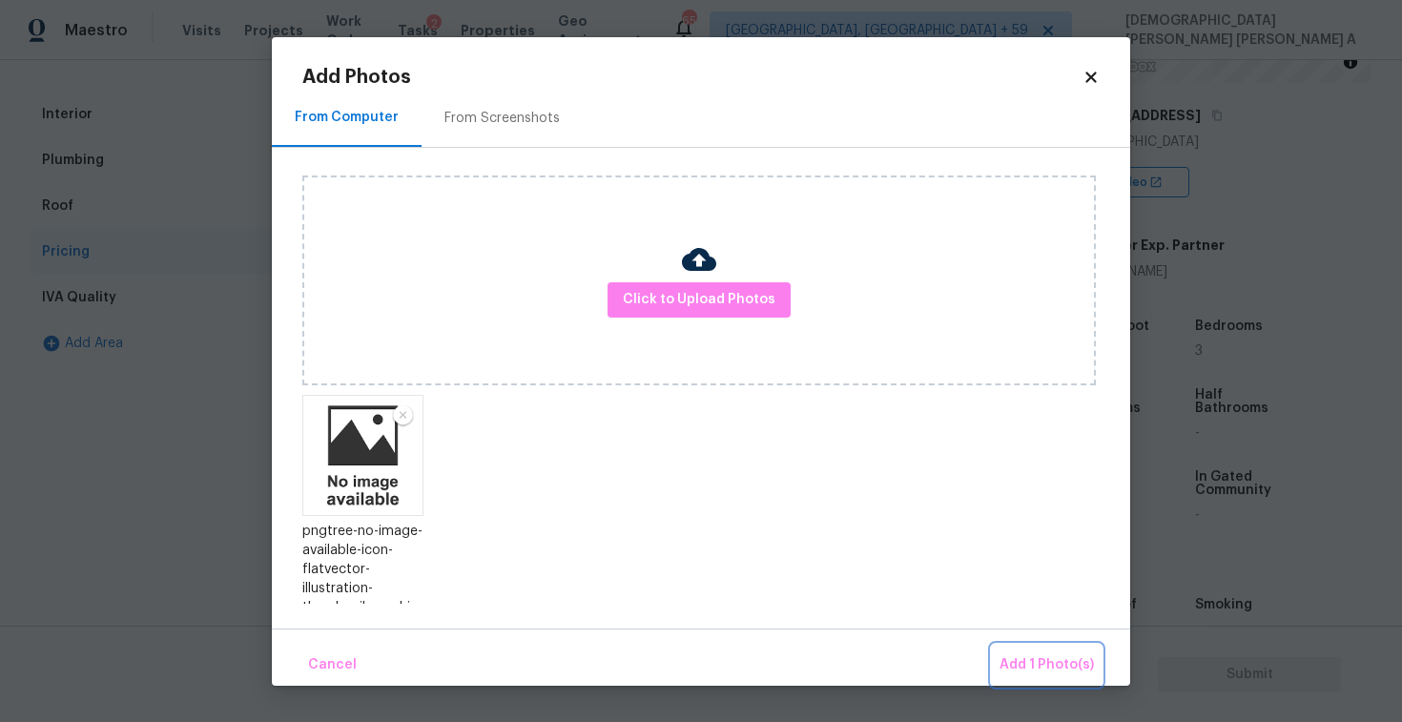
click at [1035, 671] on span "Add 1 Photo(s)" at bounding box center [1047, 665] width 94 height 24
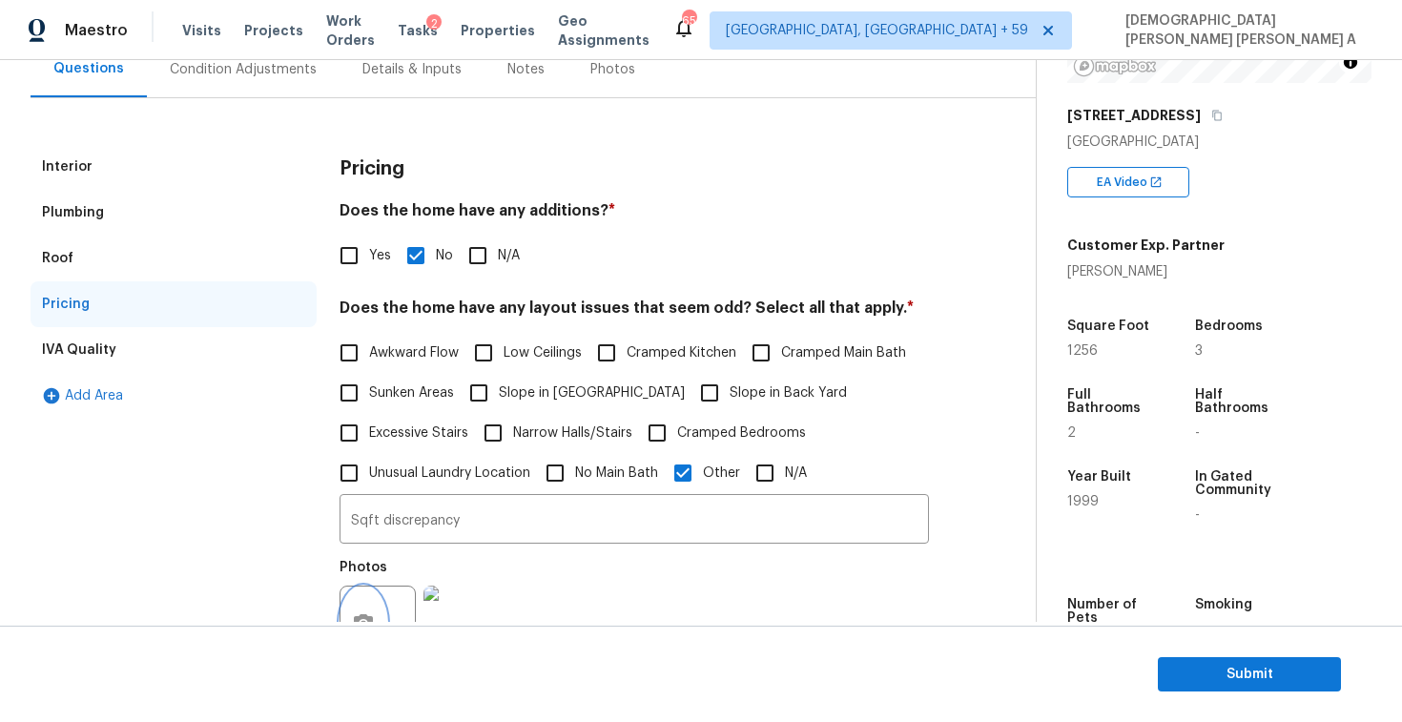
scroll to position [67, 0]
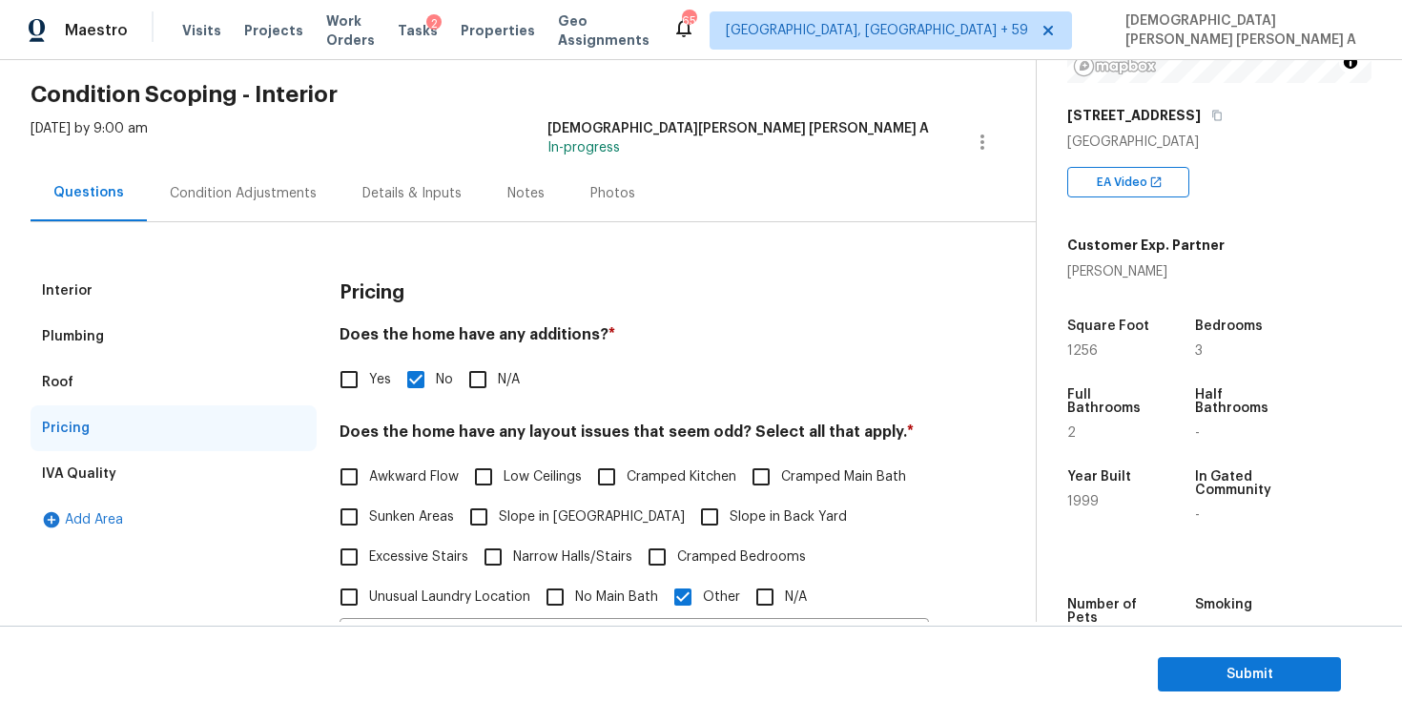
click at [226, 208] on div "Condition Adjustments" at bounding box center [243, 193] width 193 height 56
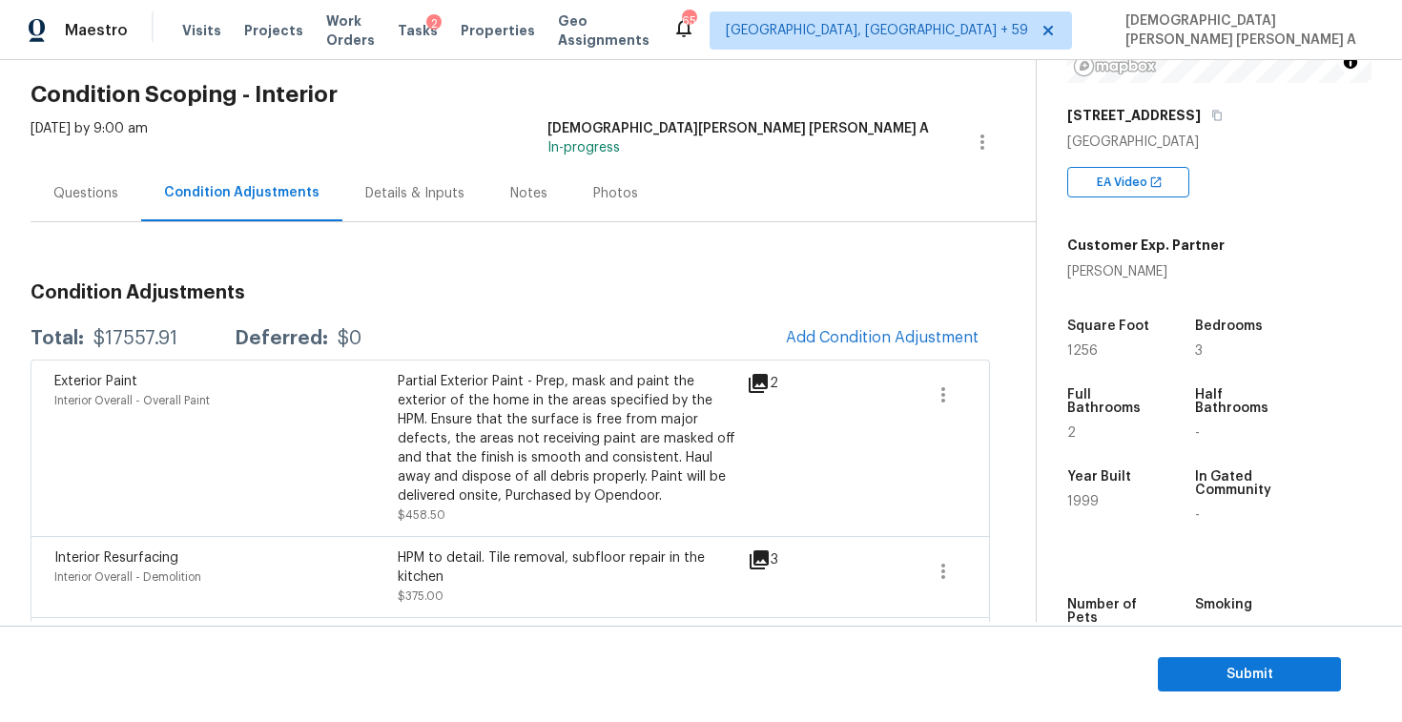
scroll to position [241, 0]
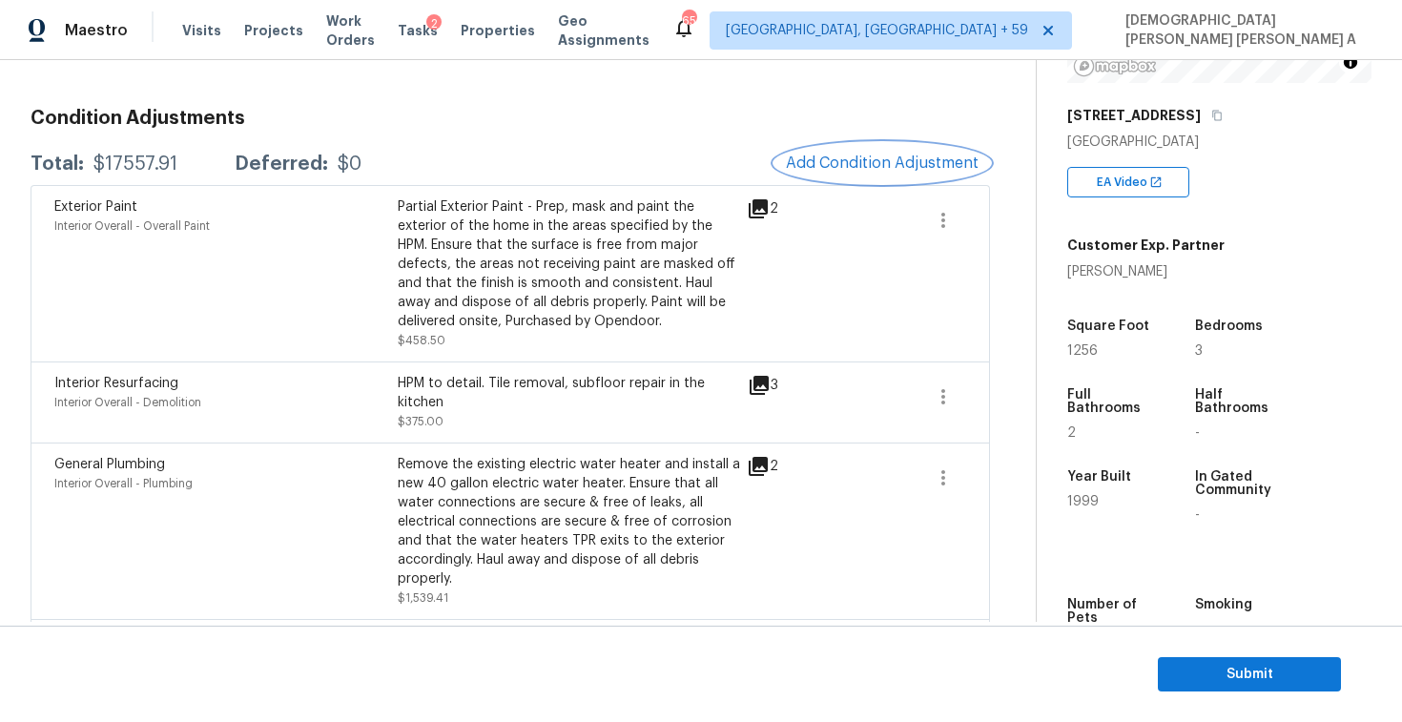
click at [824, 175] on button "Add Condition Adjustment" at bounding box center [882, 163] width 216 height 40
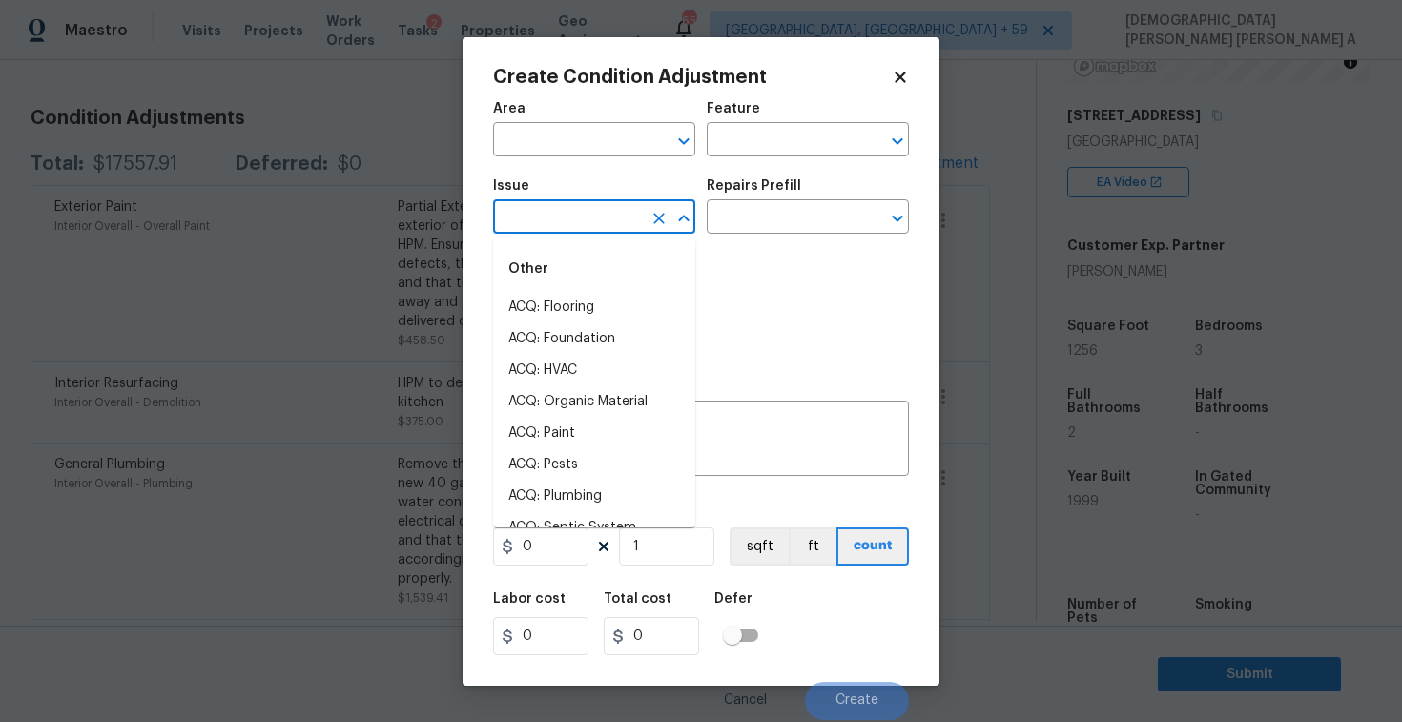
click at [578, 224] on input "text" at bounding box center [567, 219] width 149 height 30
type input "p"
type input "ain"
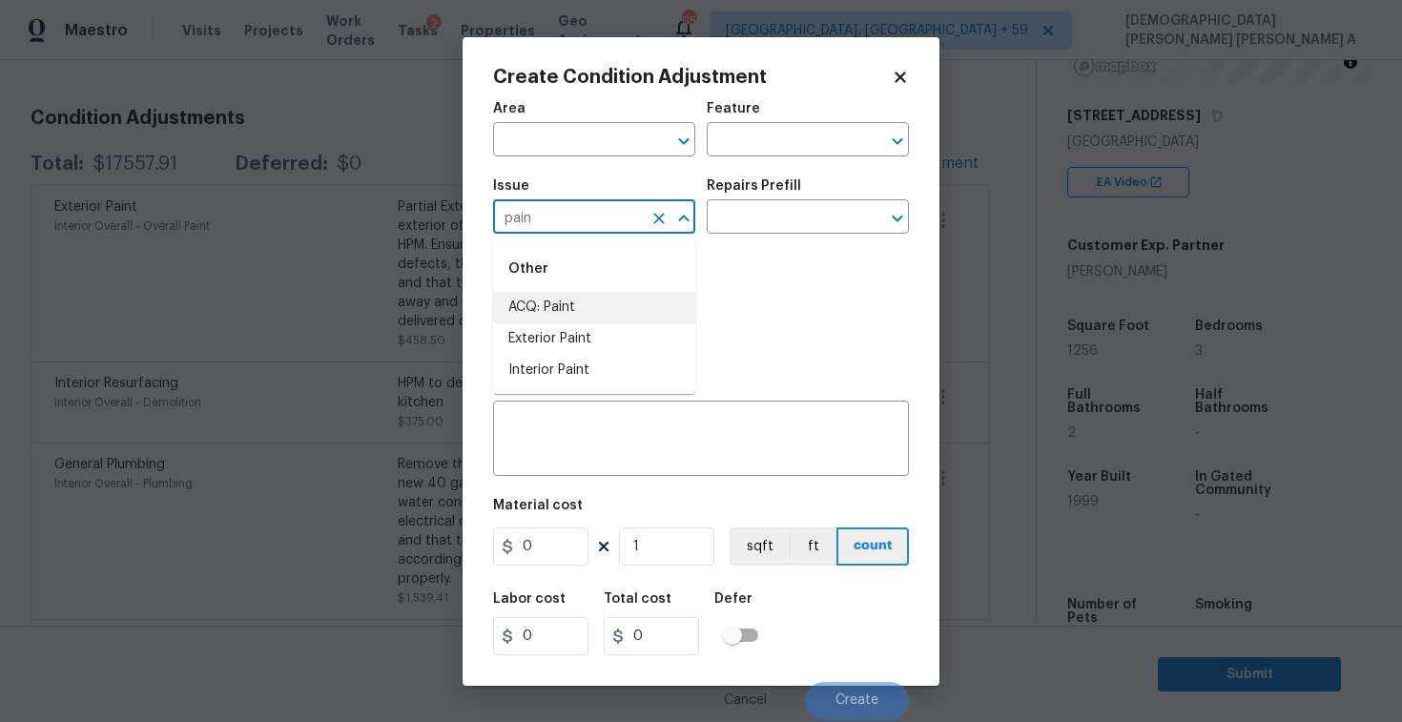
click at [605, 299] on li "ACQ: Paint" at bounding box center [594, 307] width 202 height 31
type input "ACQ: Paint"
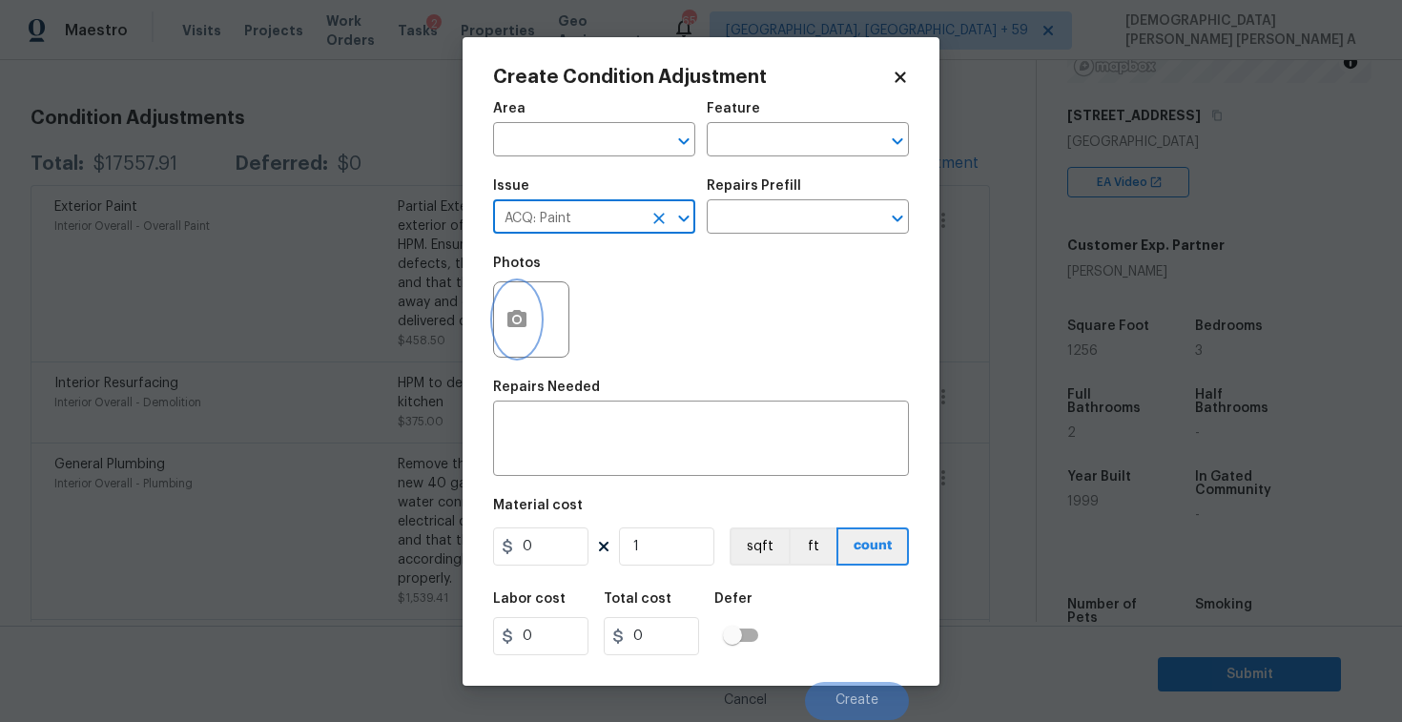
click at [526, 332] on button "button" at bounding box center [517, 319] width 46 height 74
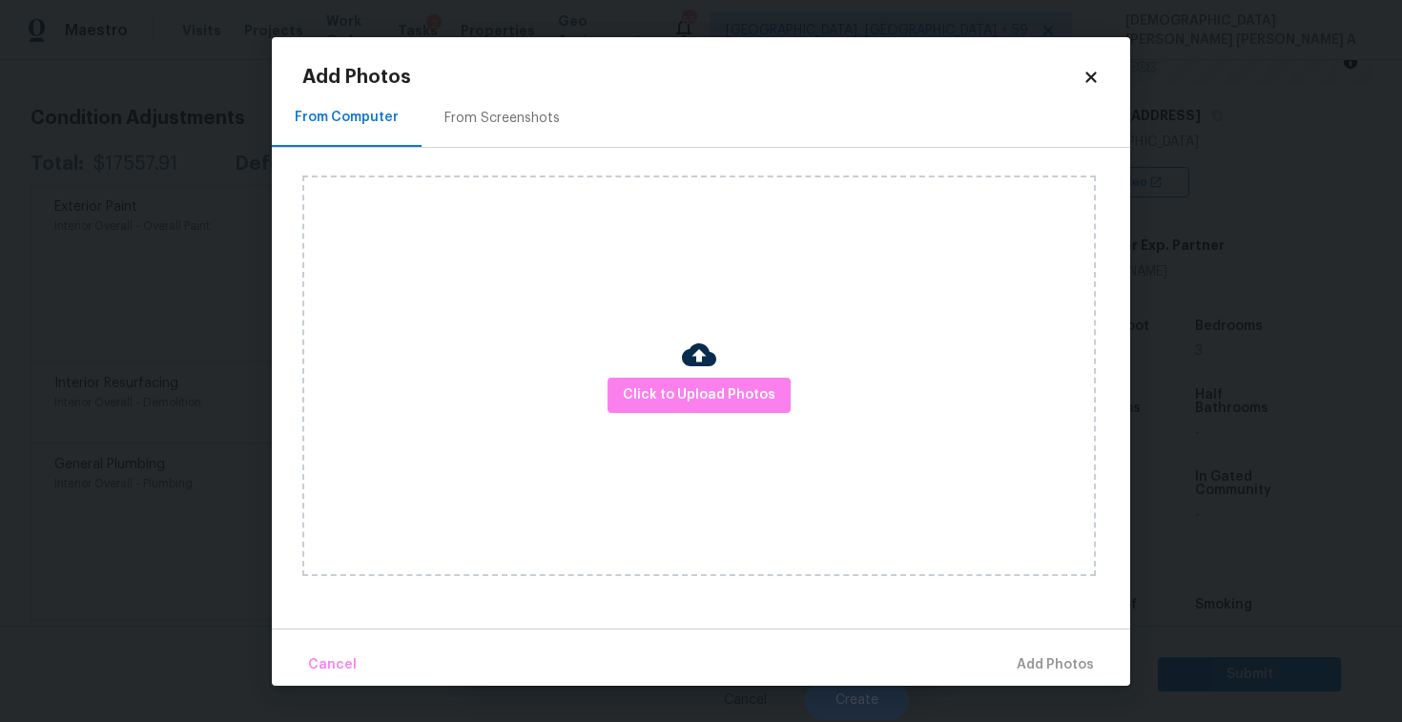
click at [469, 143] on div "From Screenshots" at bounding box center [502, 119] width 161 height 56
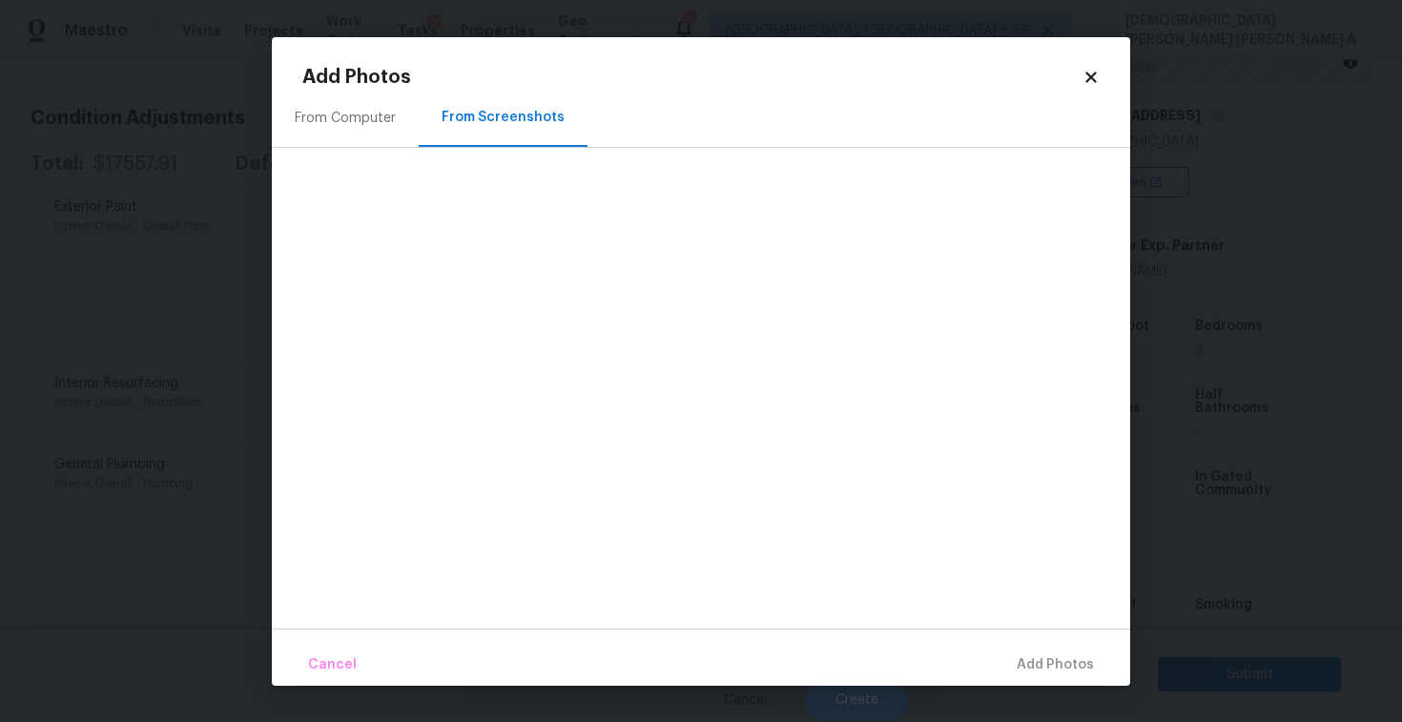
click at [361, 103] on div "From Computer" at bounding box center [345, 119] width 147 height 56
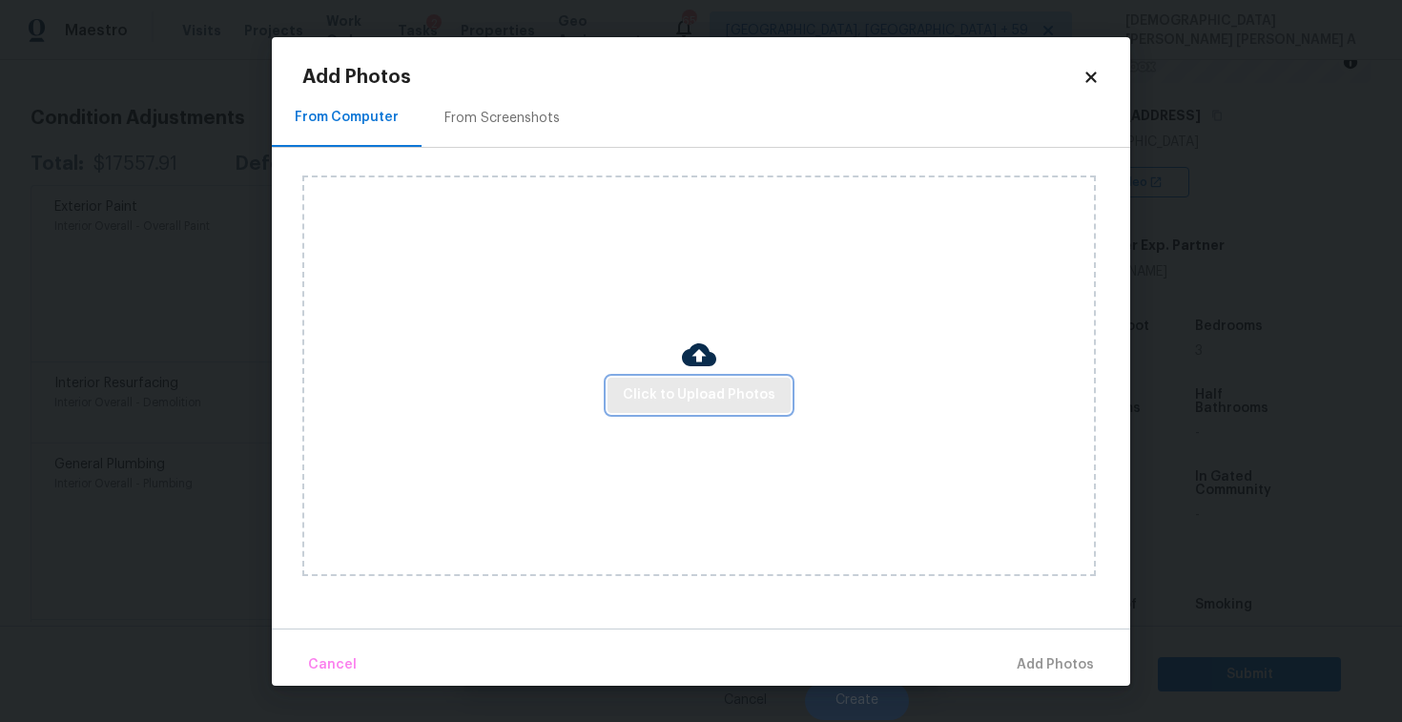
click at [735, 381] on button "Click to Upload Photos" at bounding box center [699, 395] width 183 height 35
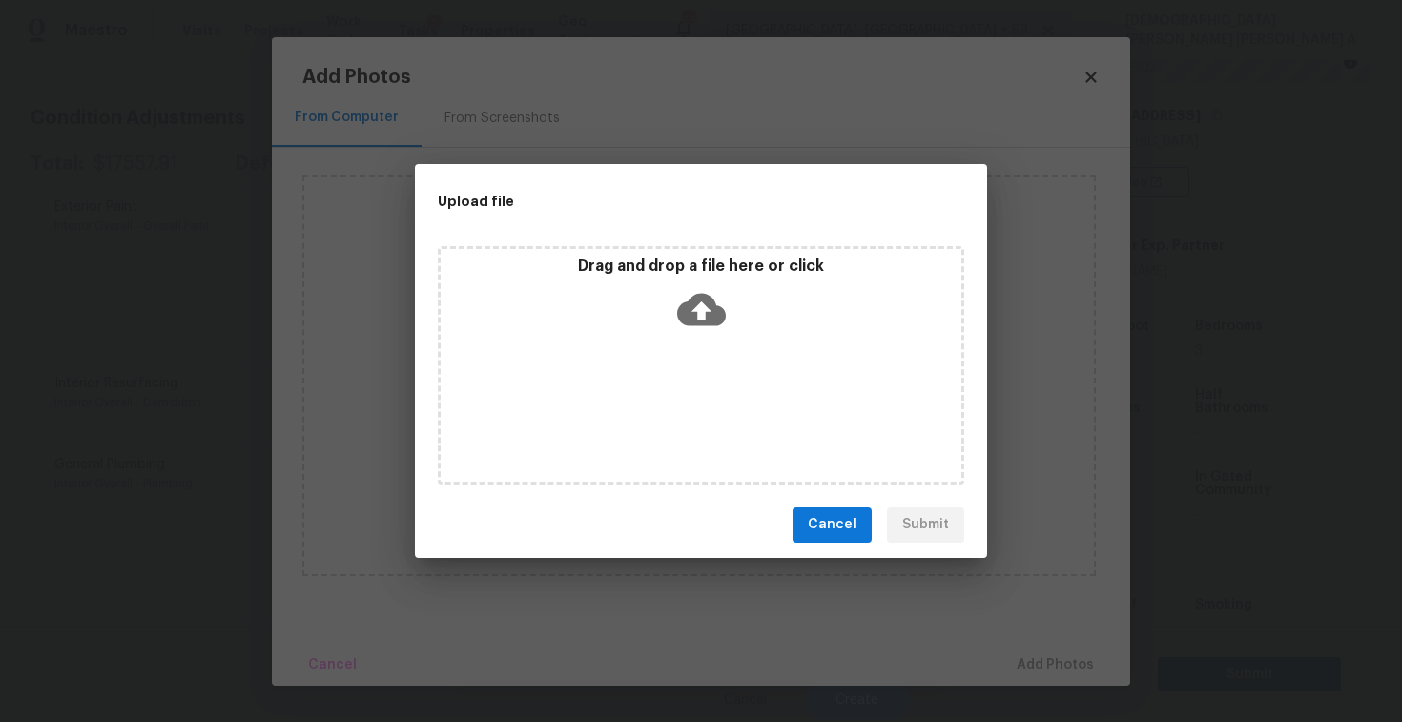
click at [730, 342] on div "Drag and drop a file here or click" at bounding box center [701, 365] width 526 height 238
click at [699, 318] on icon at bounding box center [701, 309] width 49 height 49
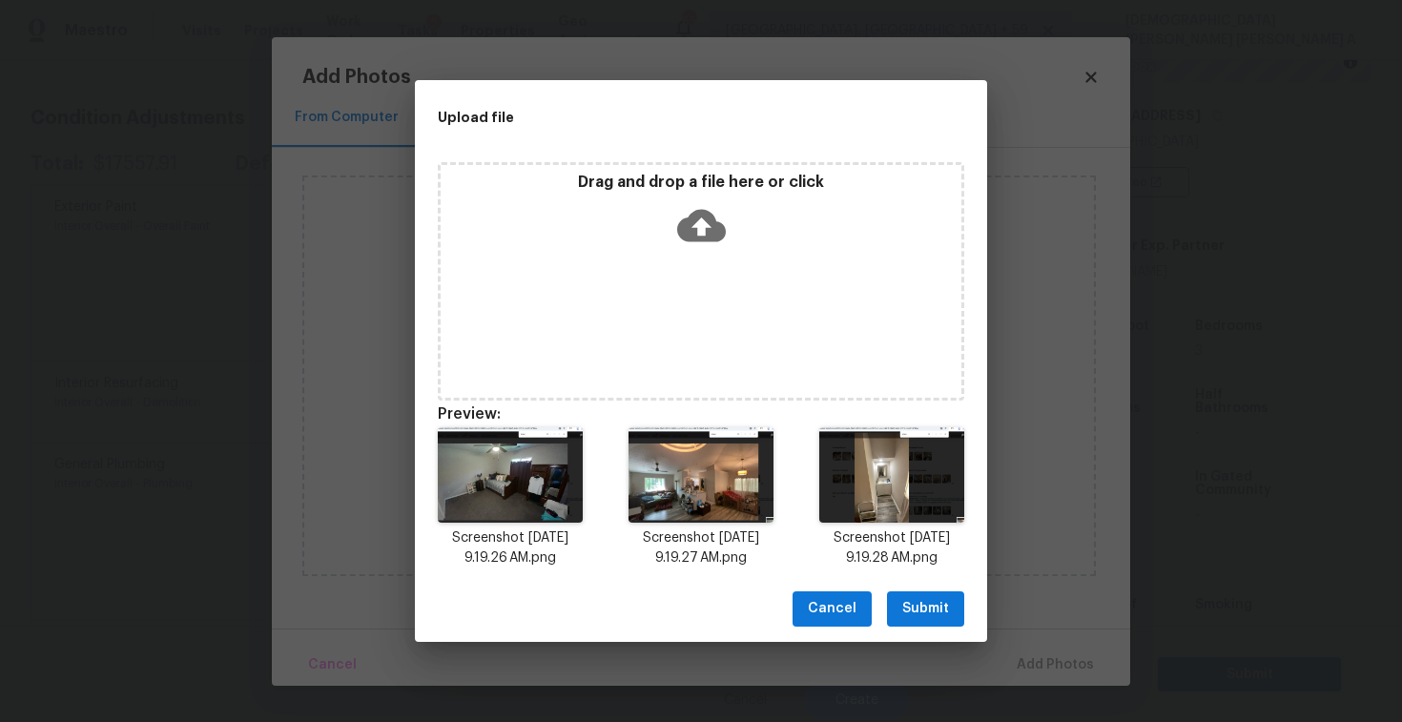
click at [938, 594] on button "Submit" at bounding box center [925, 608] width 77 height 35
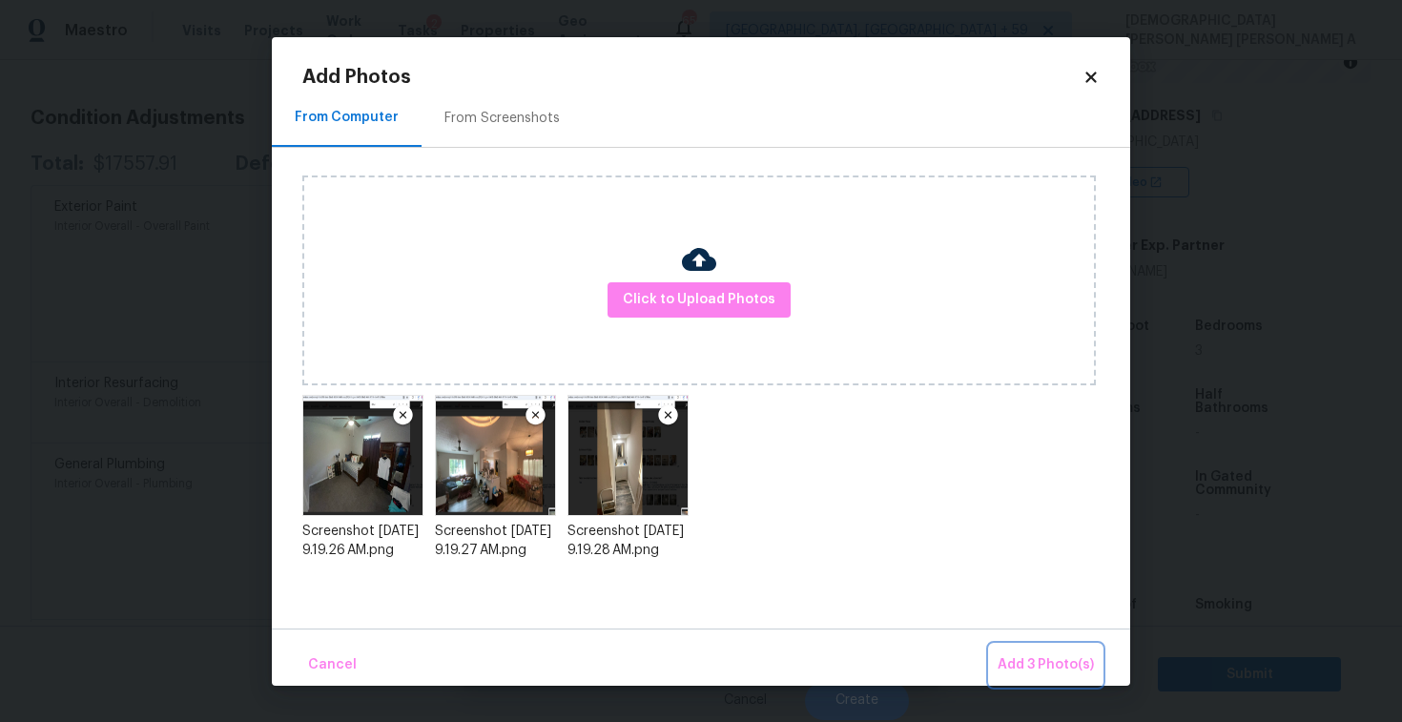
click at [1013, 650] on button "Add 3 Photo(s)" at bounding box center [1046, 665] width 112 height 41
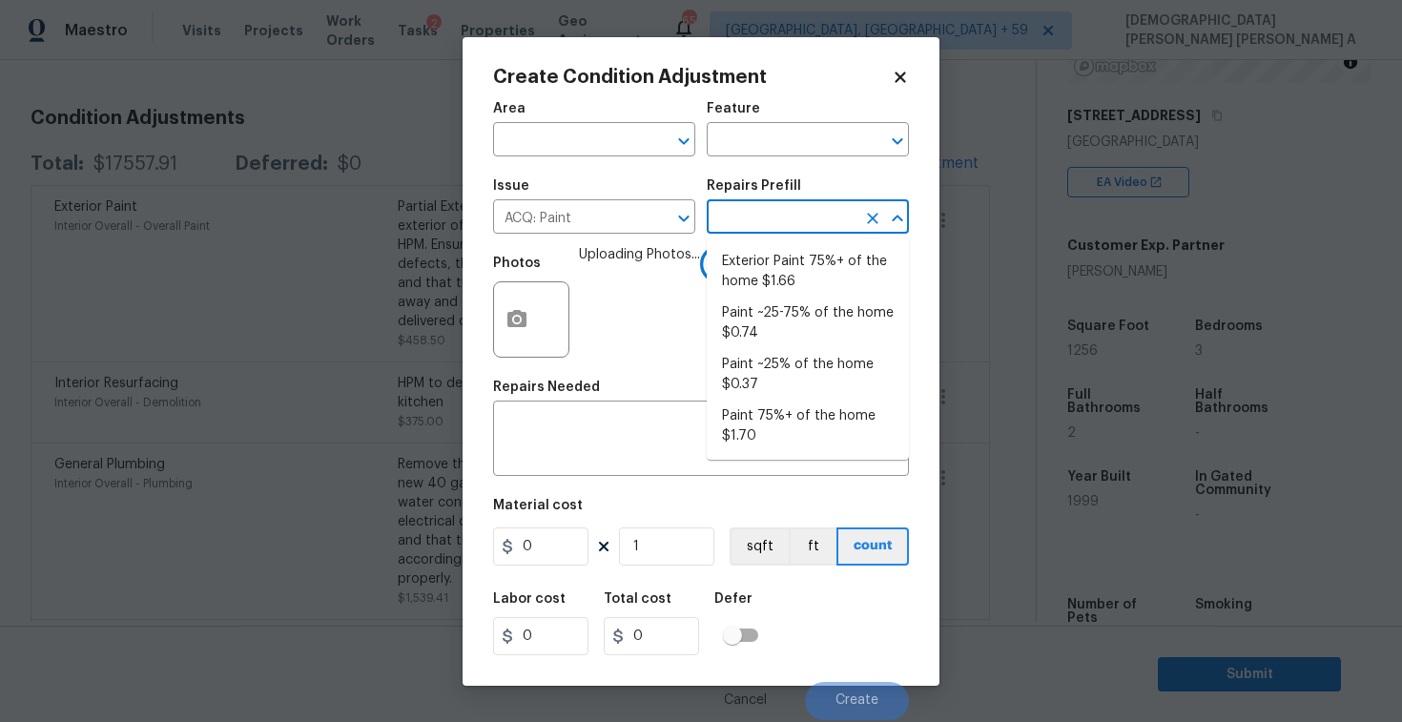
click at [799, 213] on input "text" at bounding box center [781, 219] width 149 height 30
click at [785, 402] on li "Paint 75%+ of the home $1.70" at bounding box center [808, 427] width 202 height 52
type input "Acquisition"
type textarea "Acquisition Scope: 75%+ of the home will likely require interior paint"
type input "1.7"
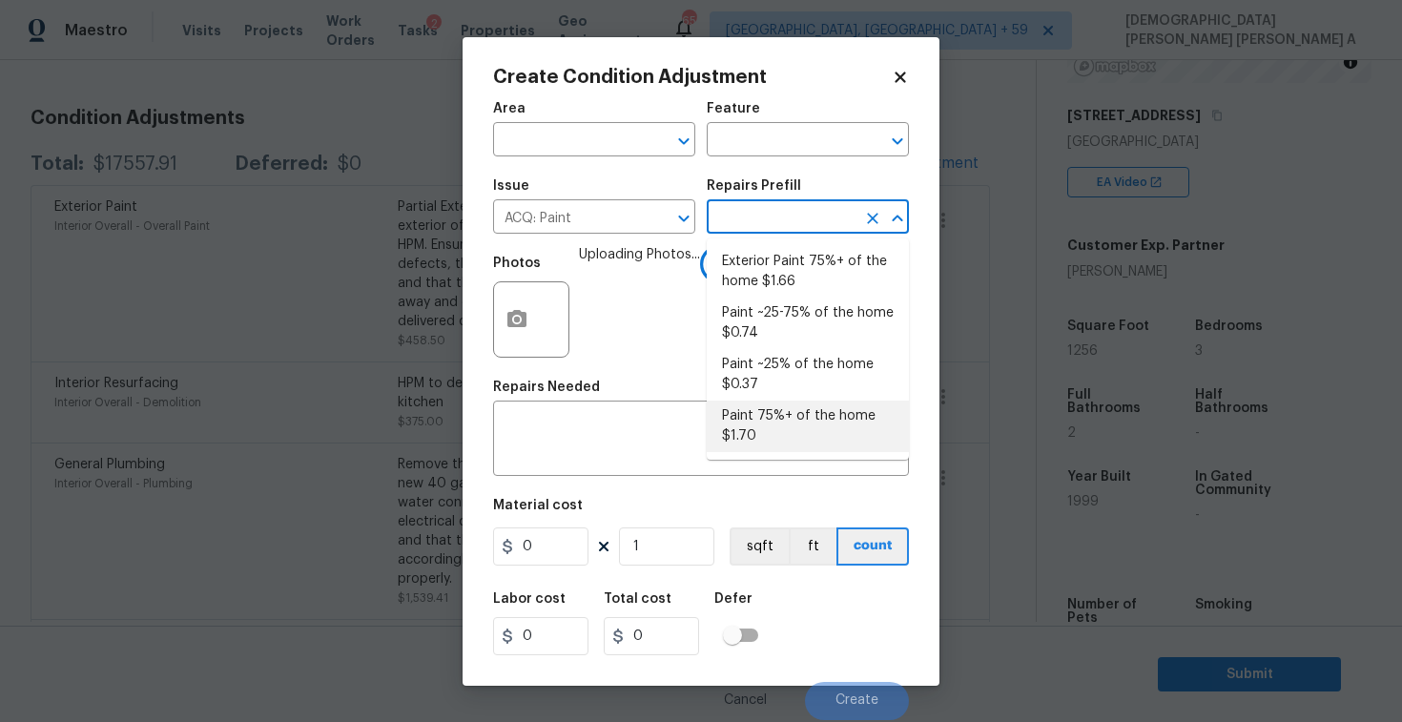
type input "1.7"
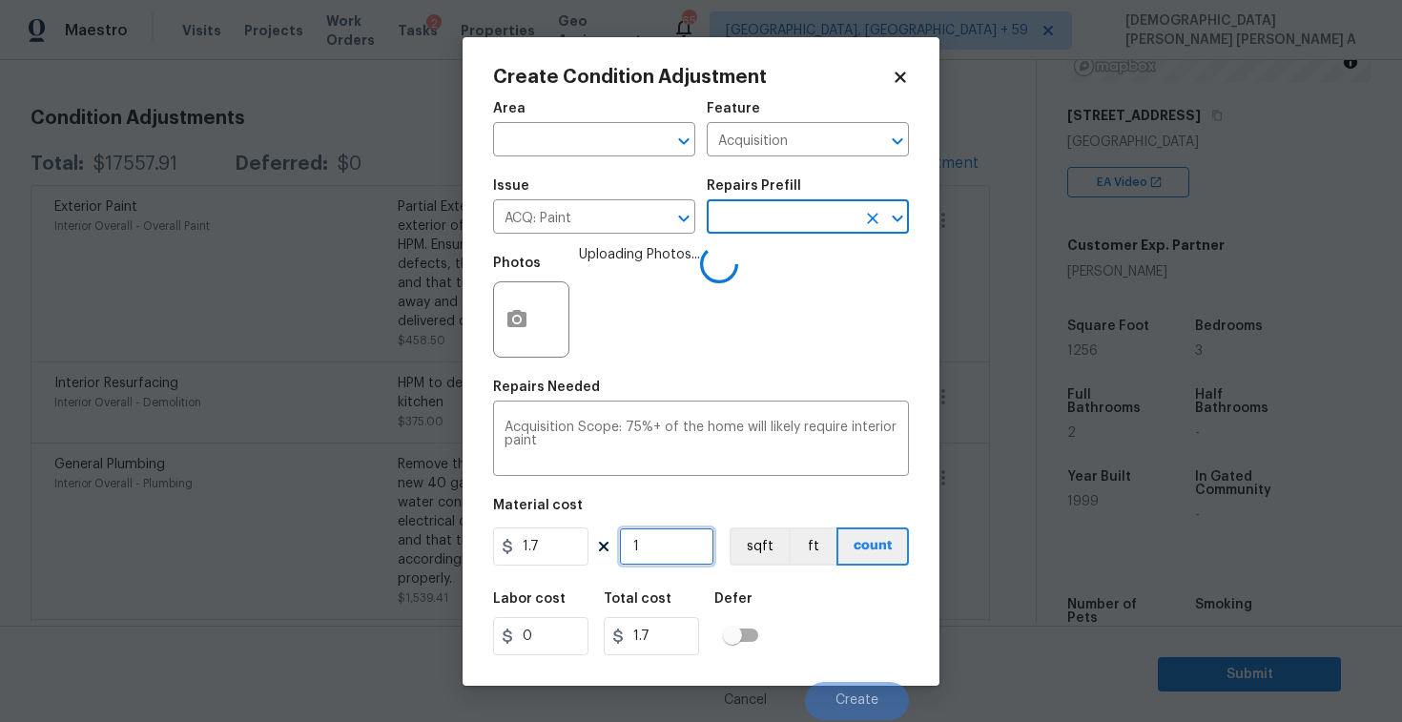
click at [657, 535] on input "1" at bounding box center [666, 546] width 95 height 38
type input "12"
type input "20.4"
type input "125"
type input "212.5"
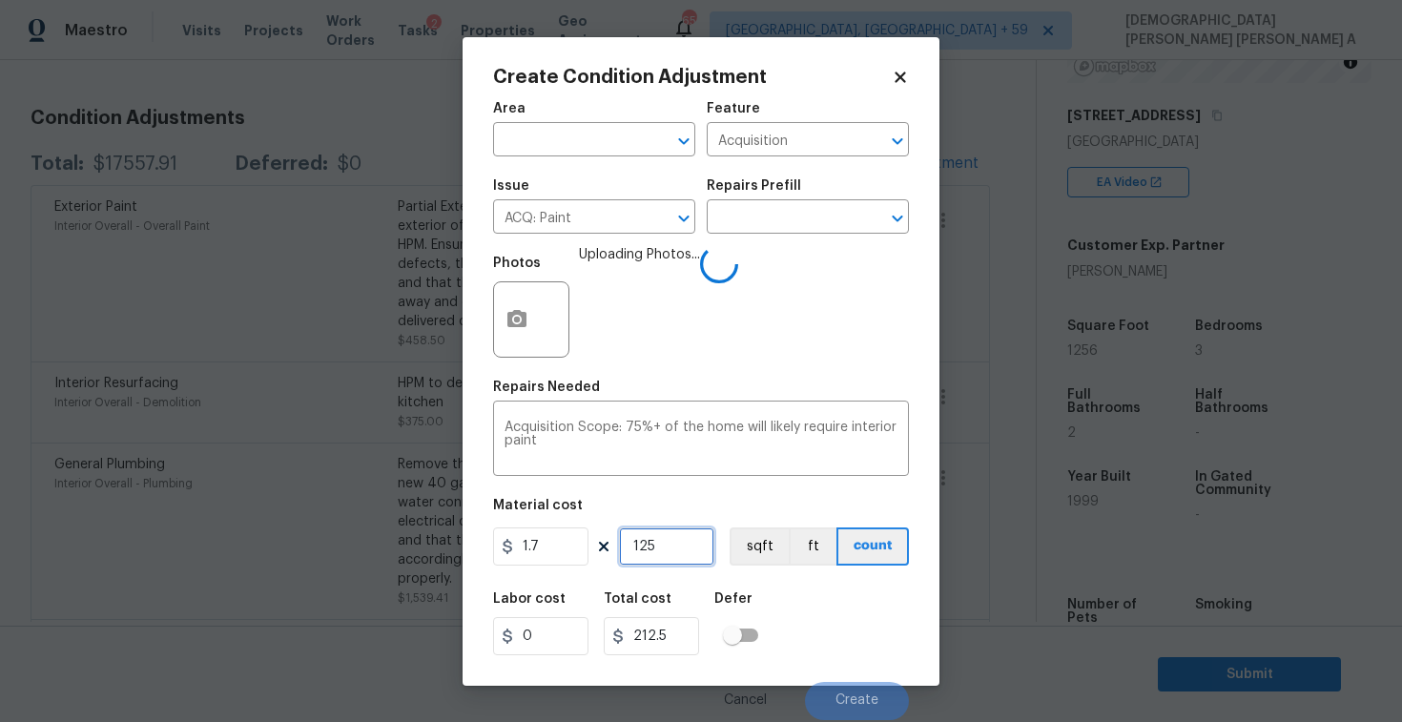
type input "1256"
type input "2135.2"
click at [652, 547] on input "1256" at bounding box center [666, 546] width 95 height 38
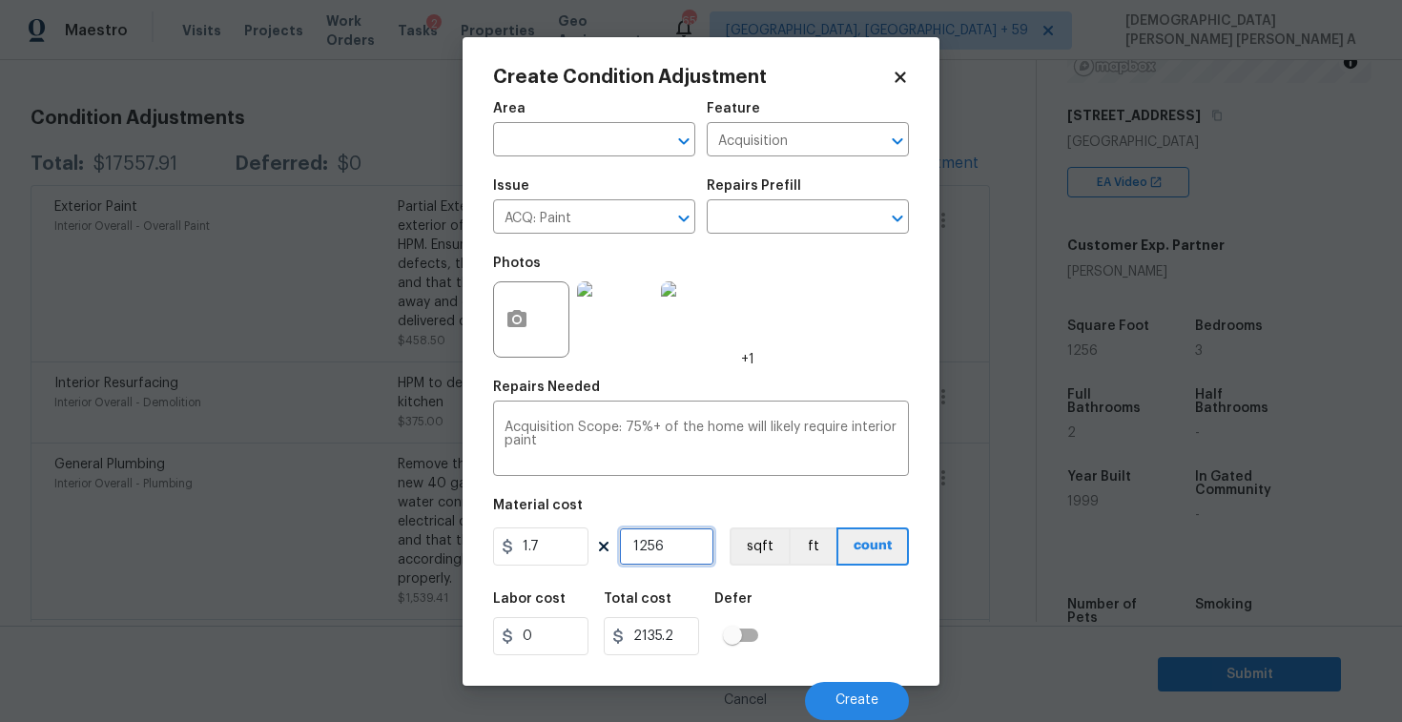
type input "1"
type input "1.7"
type input "1"
click at [549, 549] on input "1.7" at bounding box center [540, 546] width 95 height 38
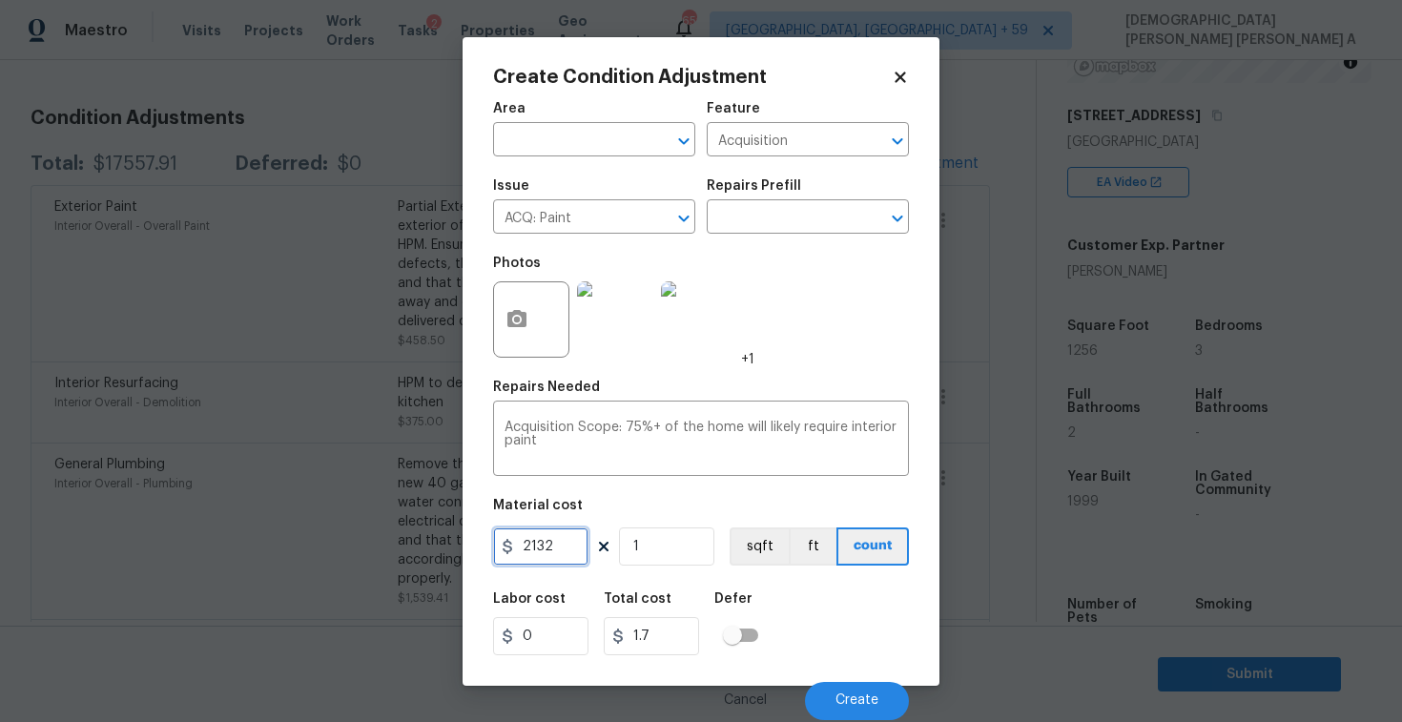
type input "2132"
type input "2132.2"
click at [696, 446] on textarea "Acquisition Scope: 75%+ of the home will likely require interior paint" at bounding box center [701, 441] width 393 height 40
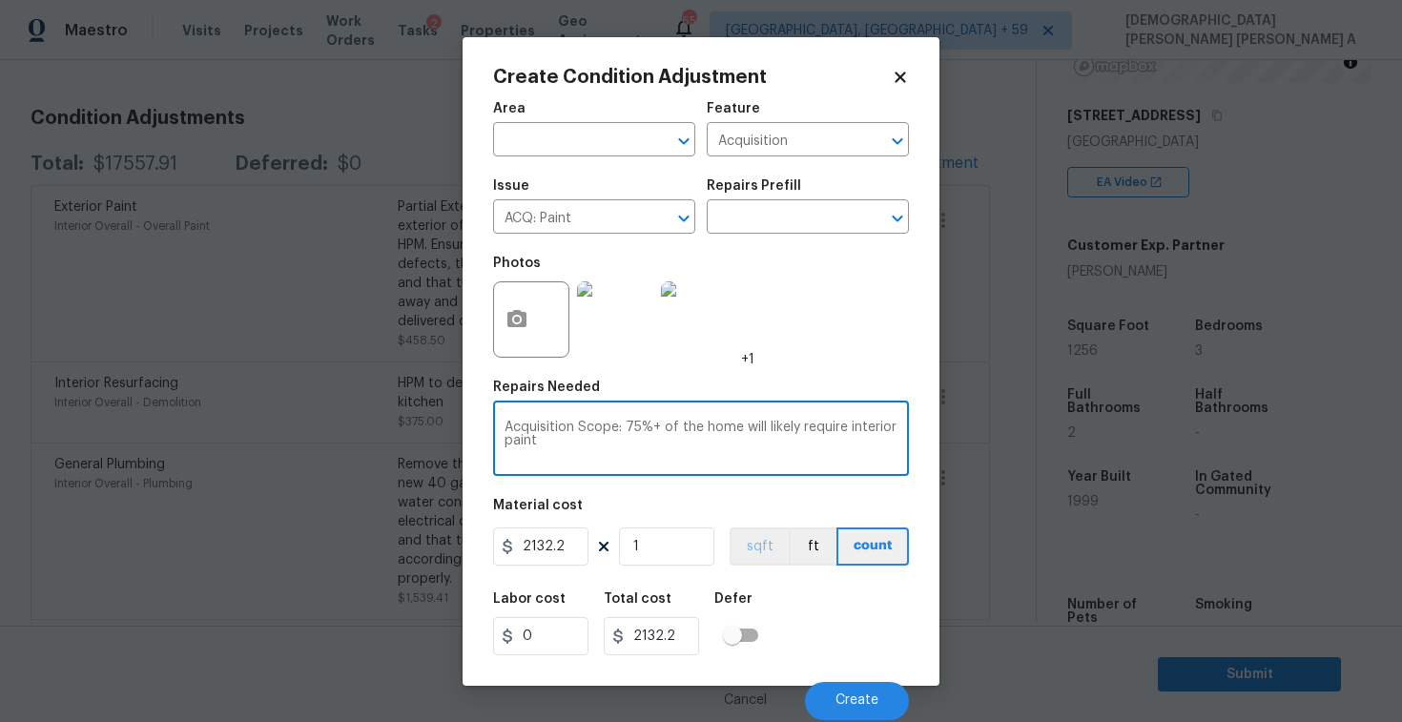
drag, startPoint x: 753, startPoint y: 571, endPoint x: 753, endPoint y: 556, distance: 15.3
click at [753, 571] on div "Area ​ Feature Acquisition ​ Issue ACQ: Paint ​ Repairs Prefill ​ Photos +1 Rep…" at bounding box center [701, 405] width 416 height 629
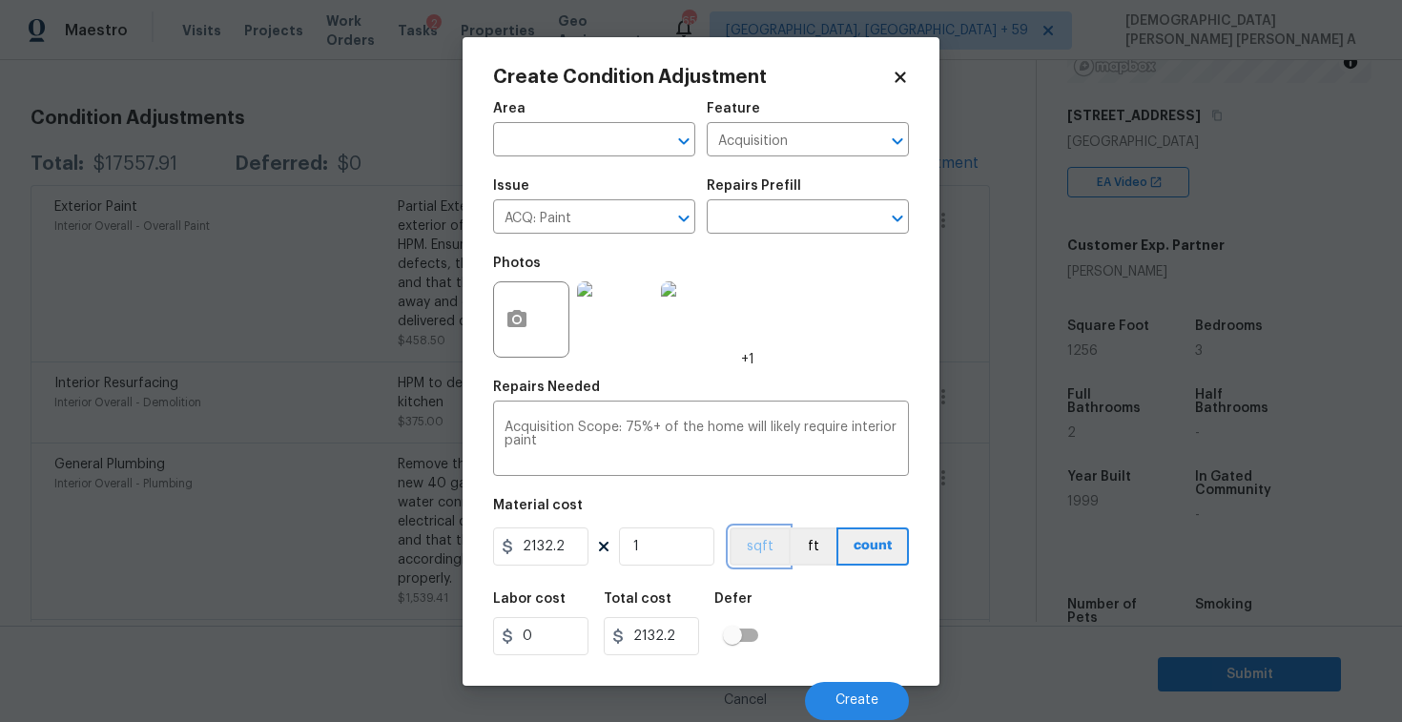
click at [753, 556] on button "sqft" at bounding box center [759, 546] width 59 height 38
click at [864, 708] on span "Create" at bounding box center [857, 700] width 43 height 14
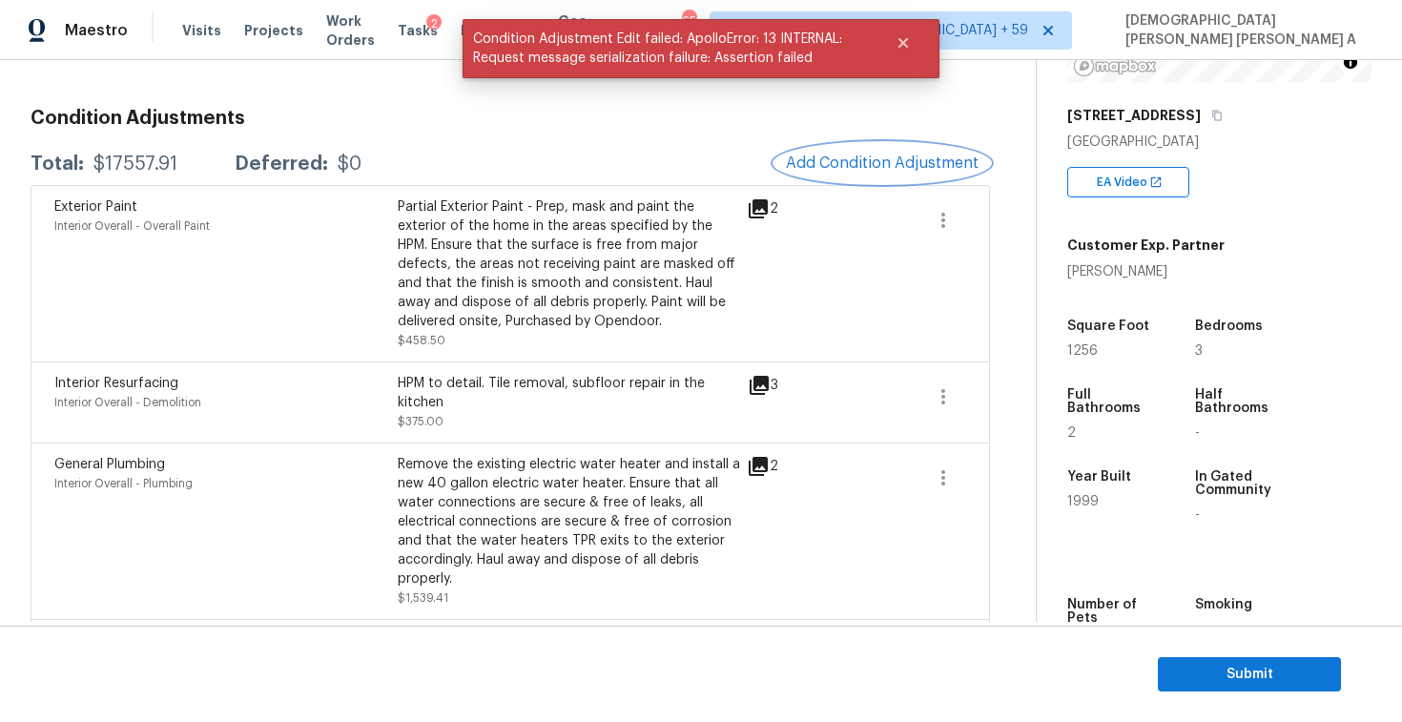
click at [893, 170] on span "Add Condition Adjustment" at bounding box center [882, 163] width 193 height 17
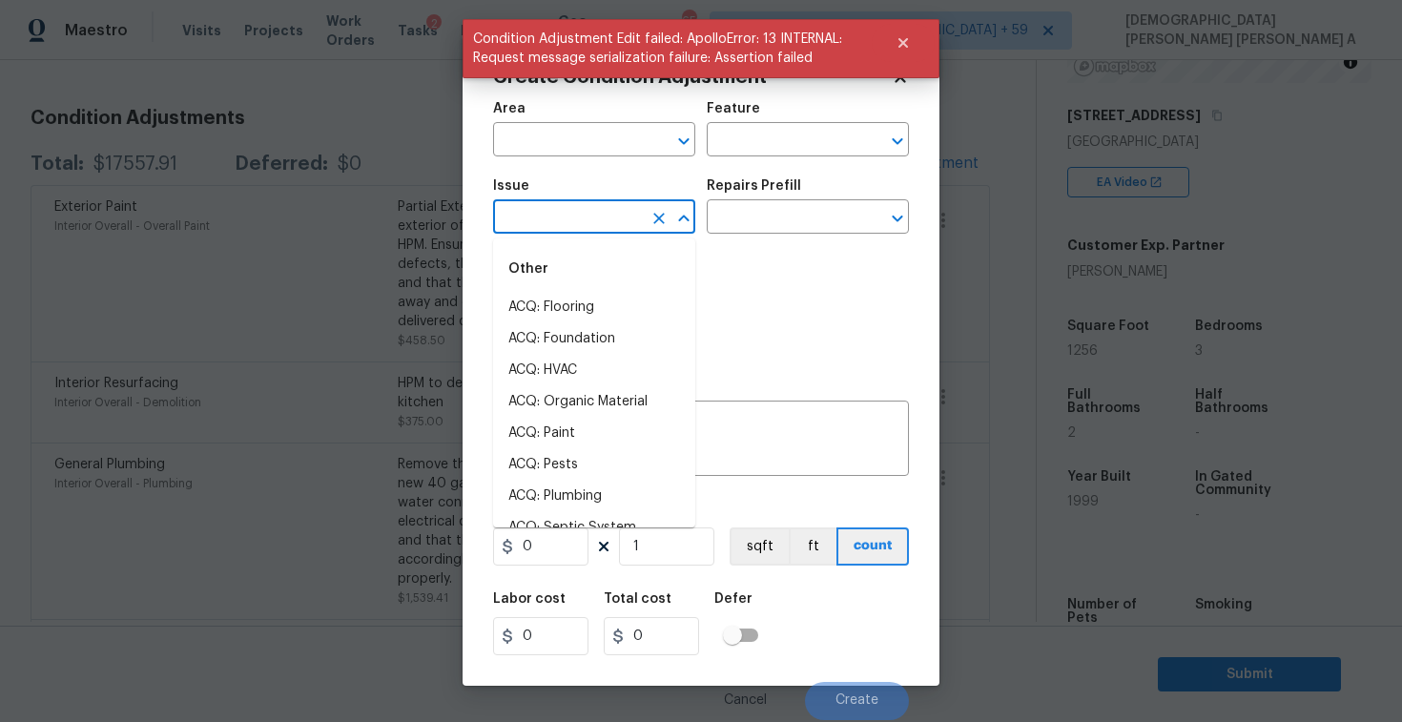
click at [579, 218] on input "text" at bounding box center [567, 219] width 149 height 30
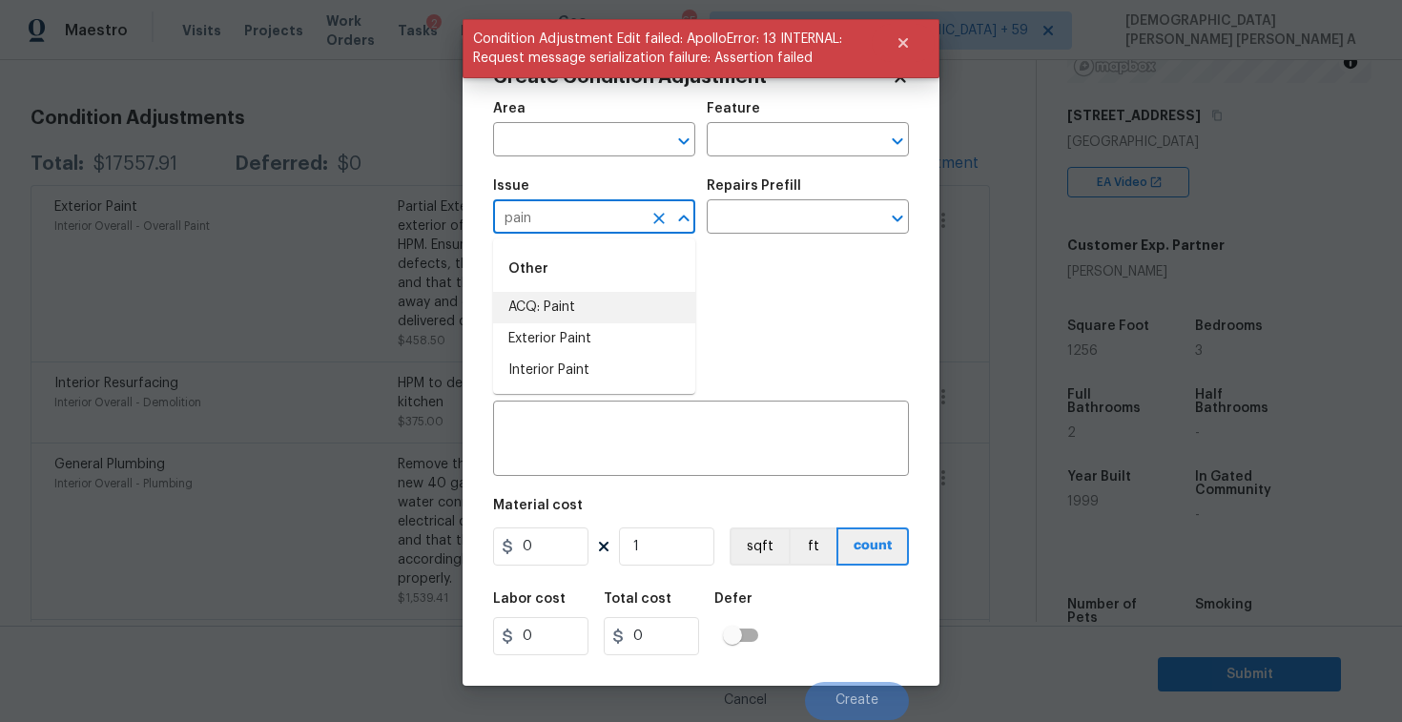
click at [608, 306] on li "ACQ: Paint" at bounding box center [594, 307] width 202 height 31
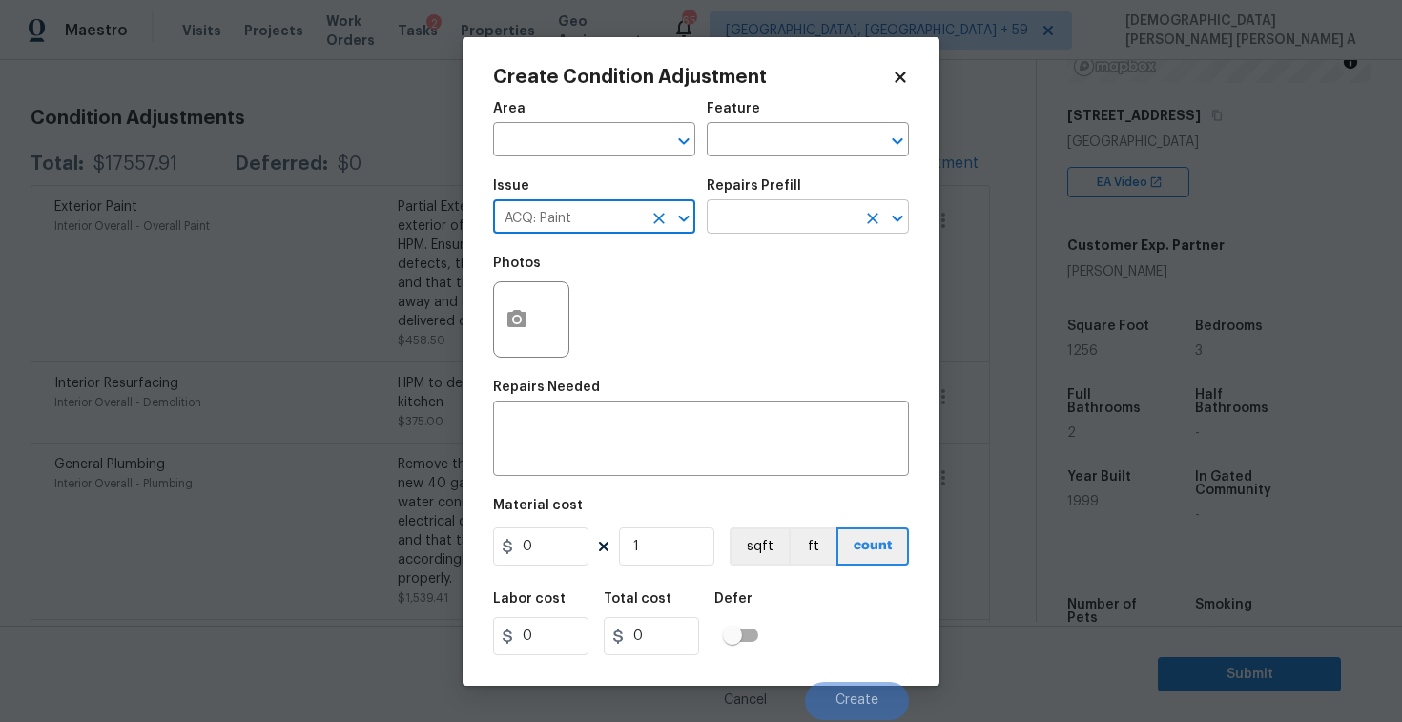
type input "ACQ: Paint"
click at [789, 215] on input "text" at bounding box center [781, 219] width 149 height 30
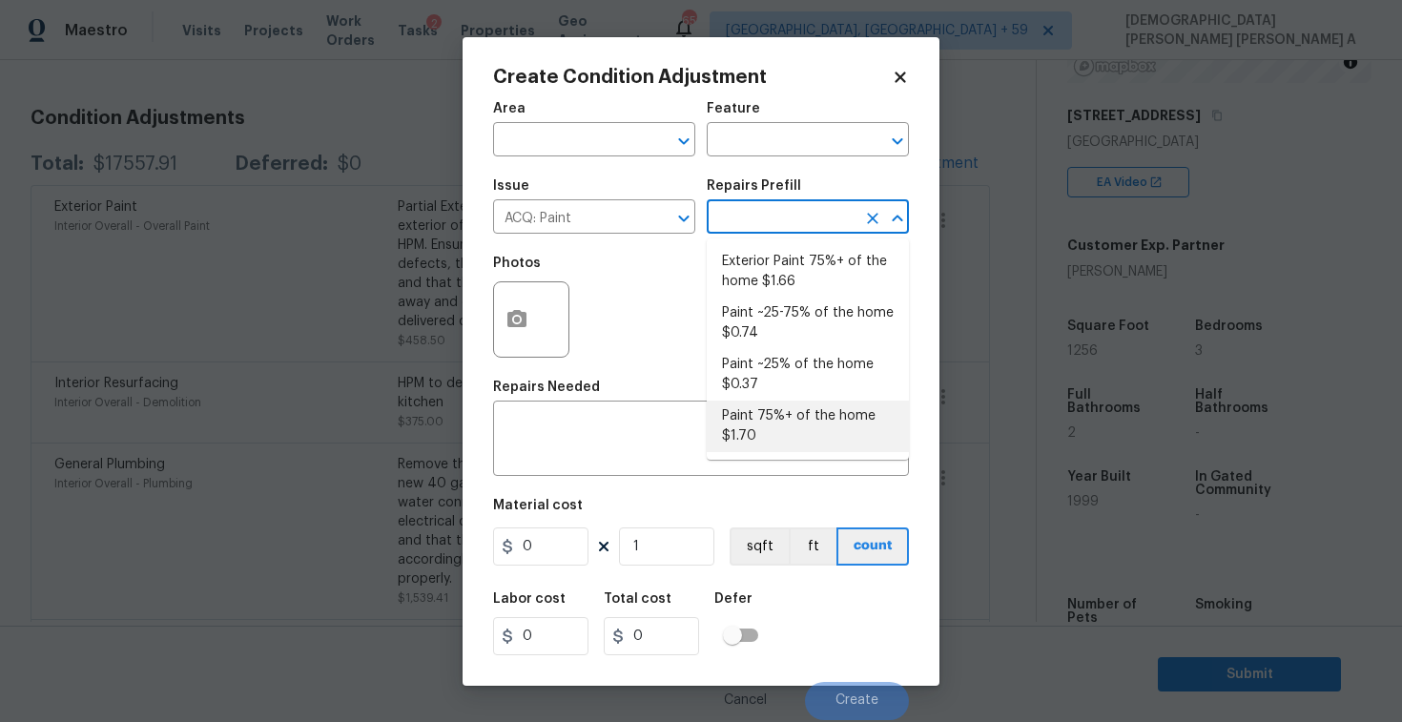
click at [793, 432] on li "Paint 75%+ of the home $1.70" at bounding box center [808, 427] width 202 height 52
type input "Acquisition"
type textarea "Acquisition Scope: 75%+ of the home will likely require interior paint"
type input "1.7"
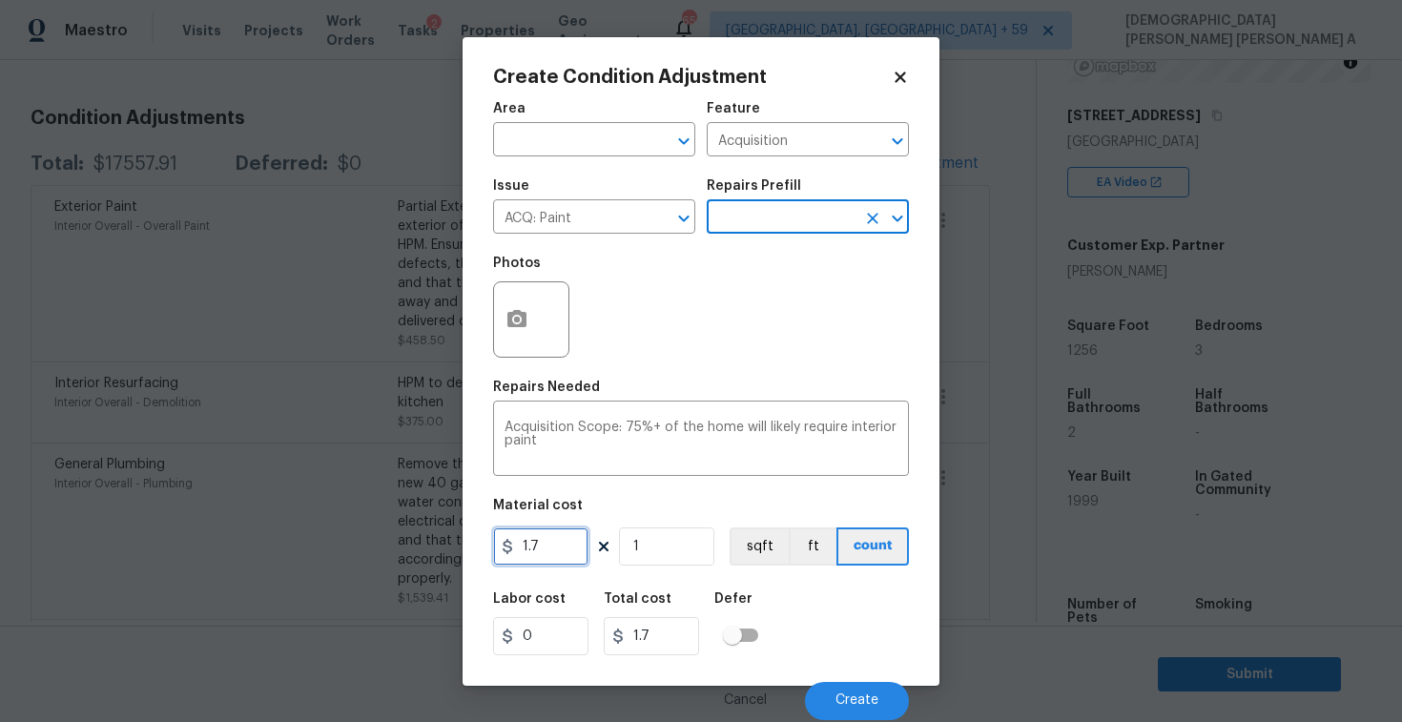
click at [547, 549] on input "1.7" at bounding box center [540, 546] width 95 height 38
type input "1"
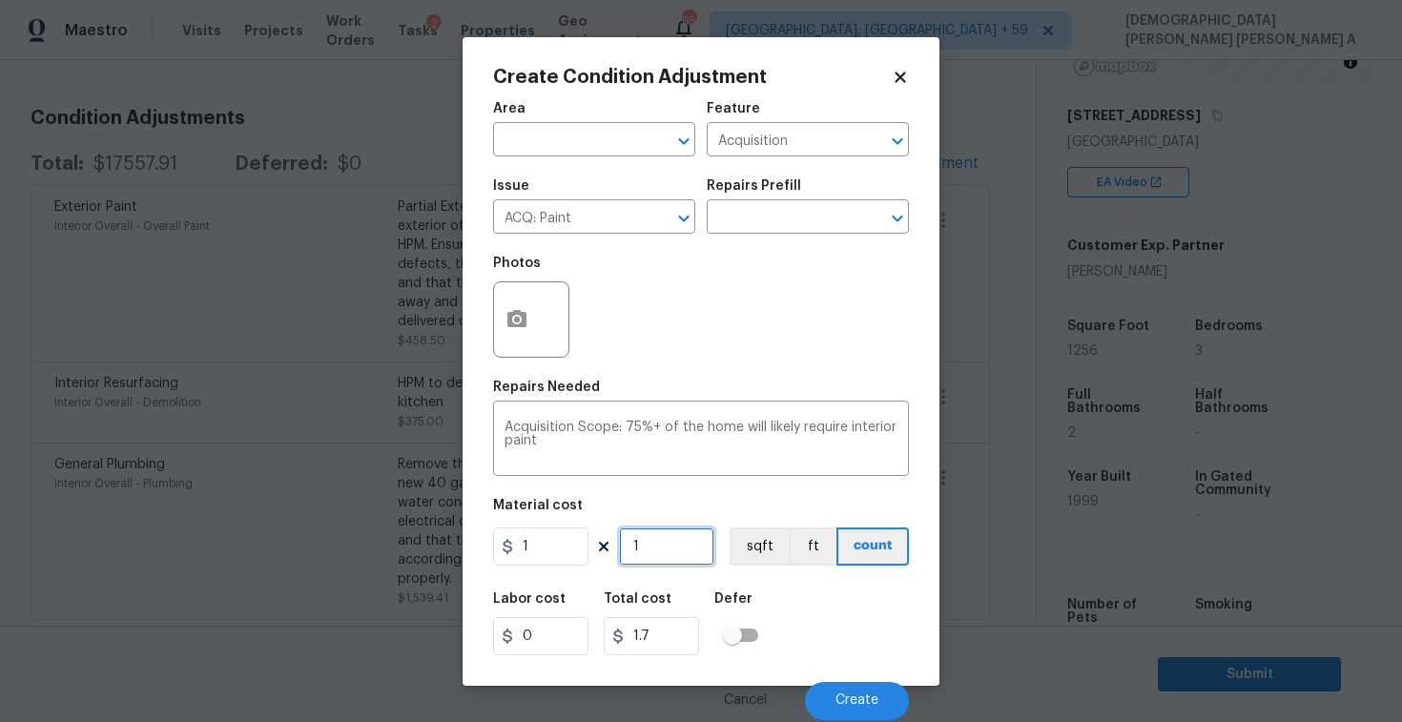
type input "1"
click at [684, 538] on input "1" at bounding box center [666, 546] width 95 height 38
type input "0"
type input "2"
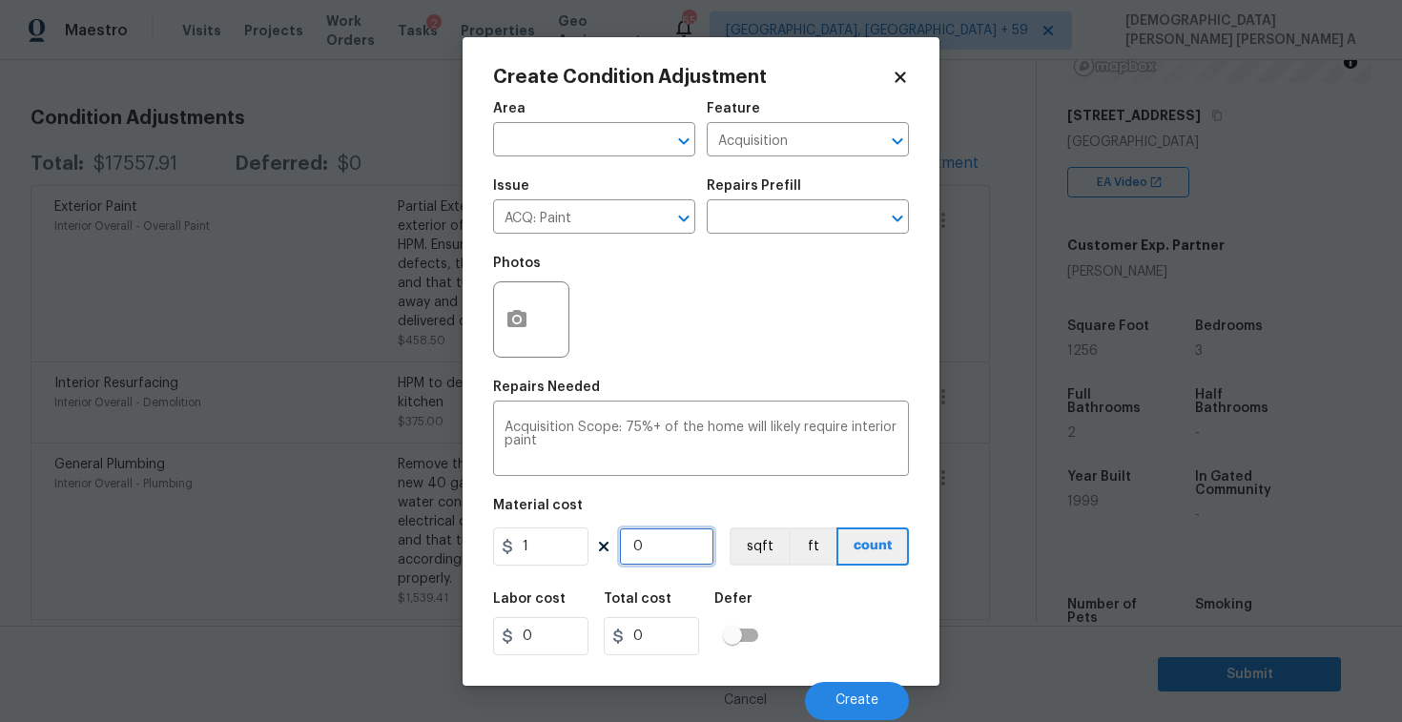
type input "2"
type input "21"
type input "213"
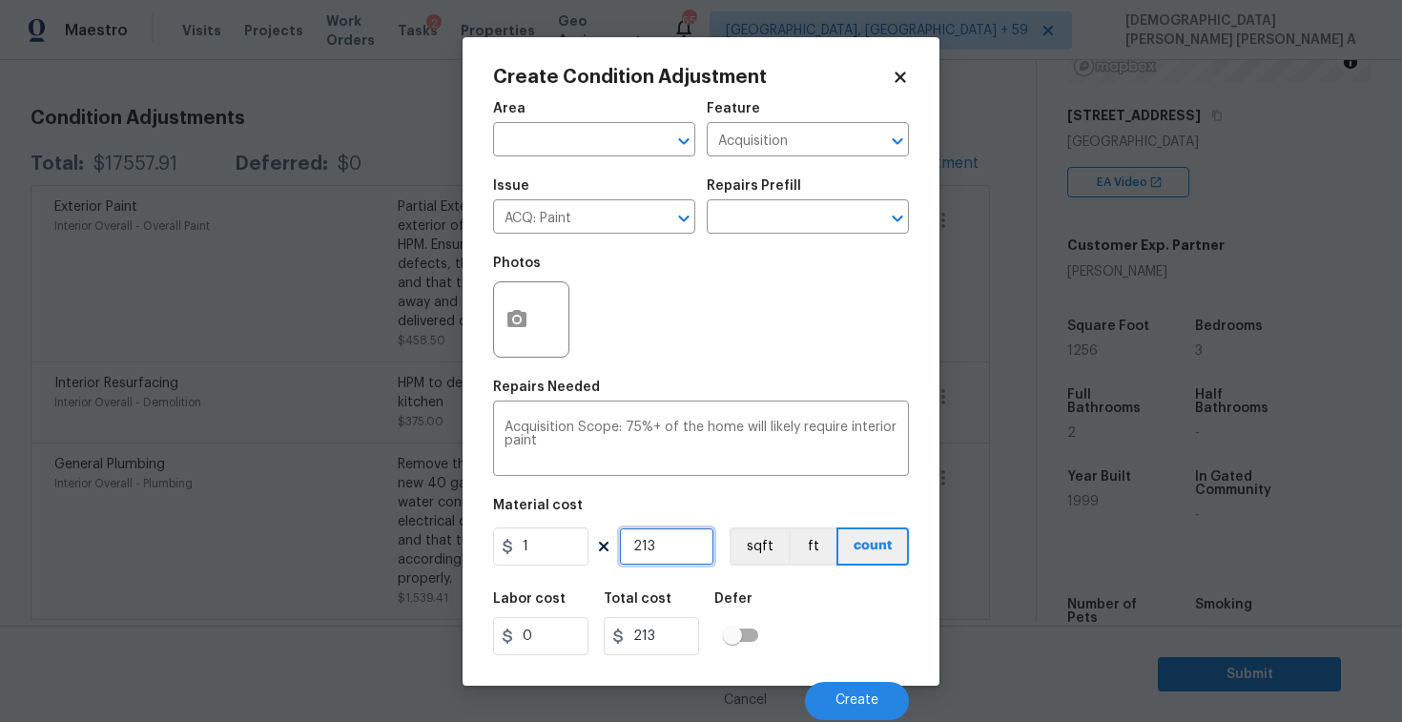
type input "2132"
type input "213"
type input "21"
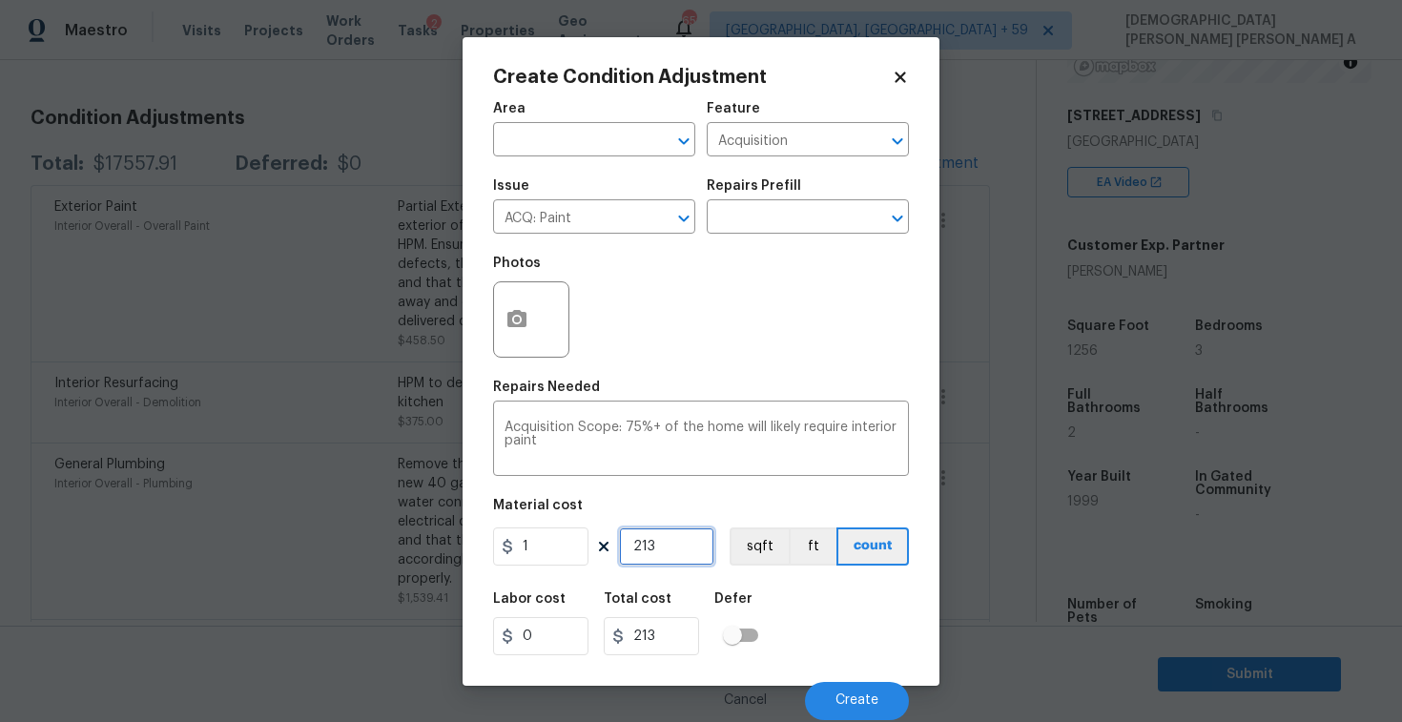
type input "21"
type input "2"
type input "0"
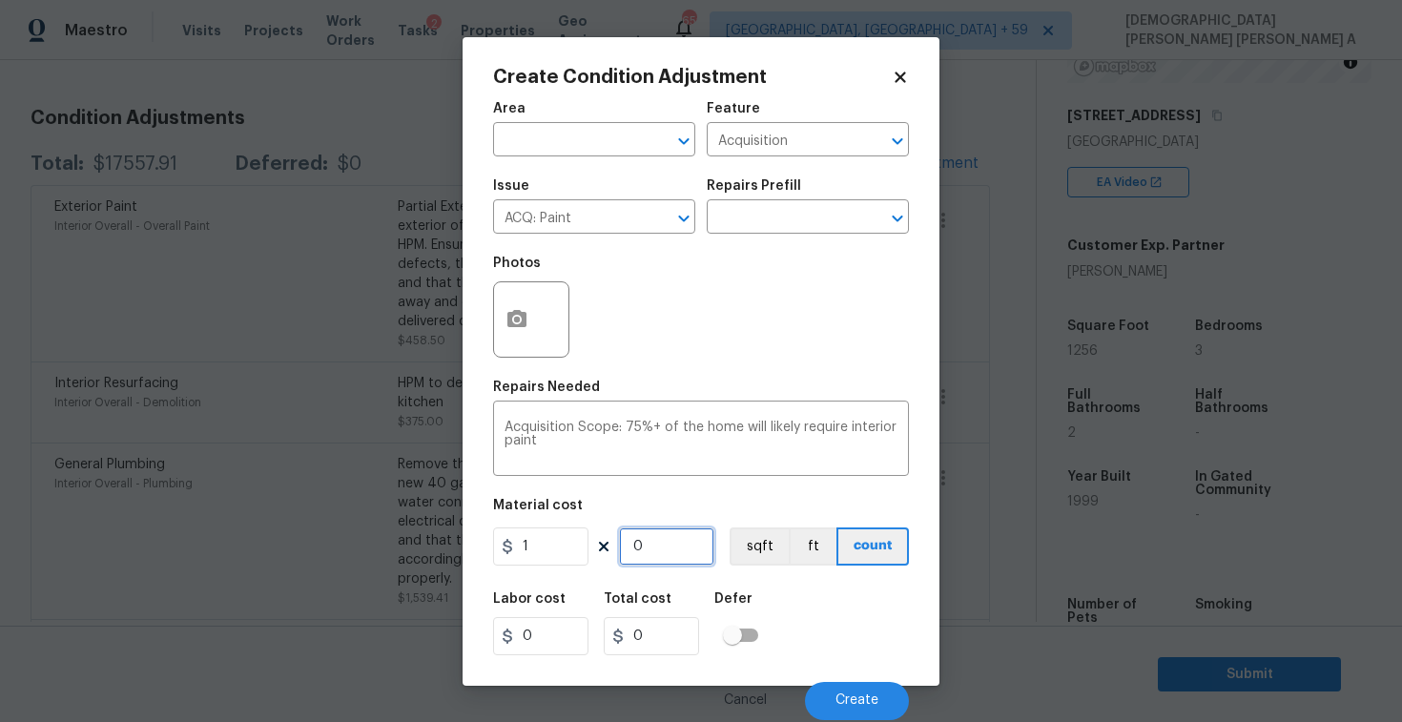
type input "1"
click at [566, 554] on input "1" at bounding box center [540, 546] width 95 height 38
type input "2132"
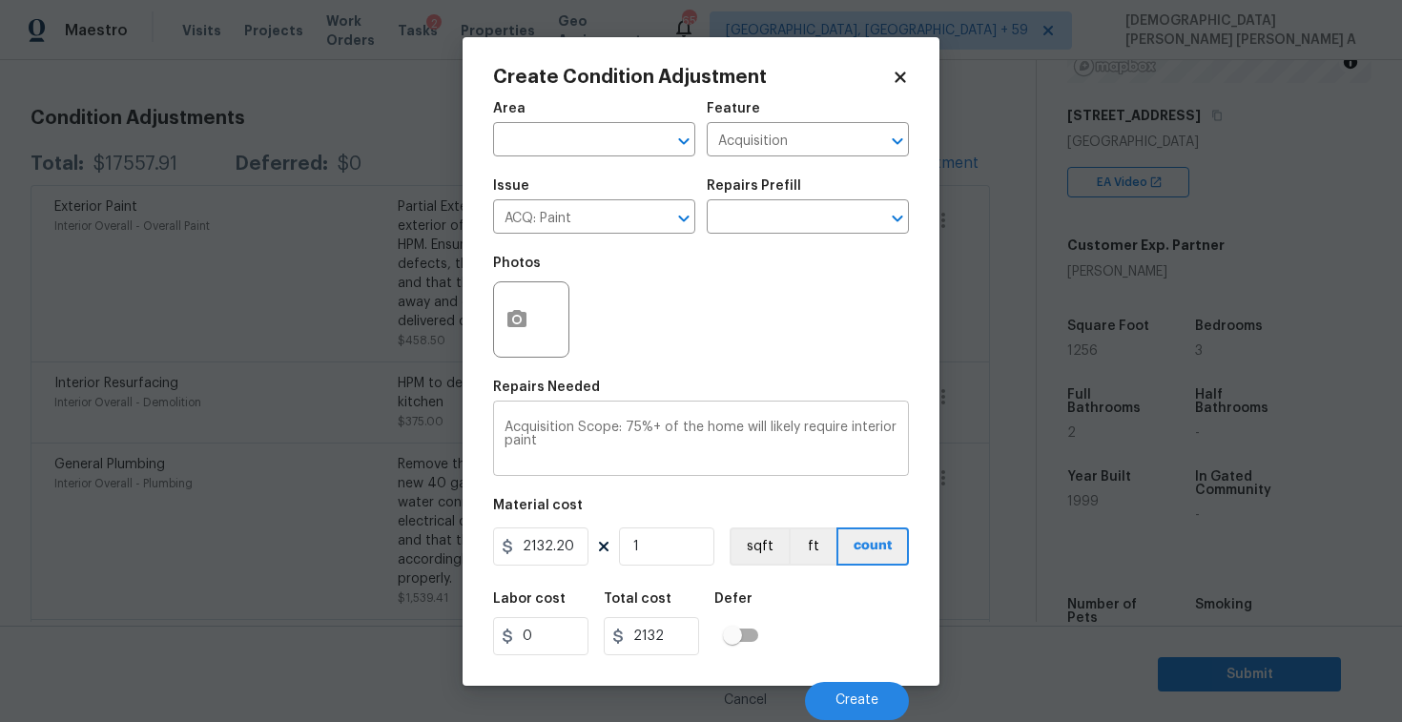
type input "2132.2"
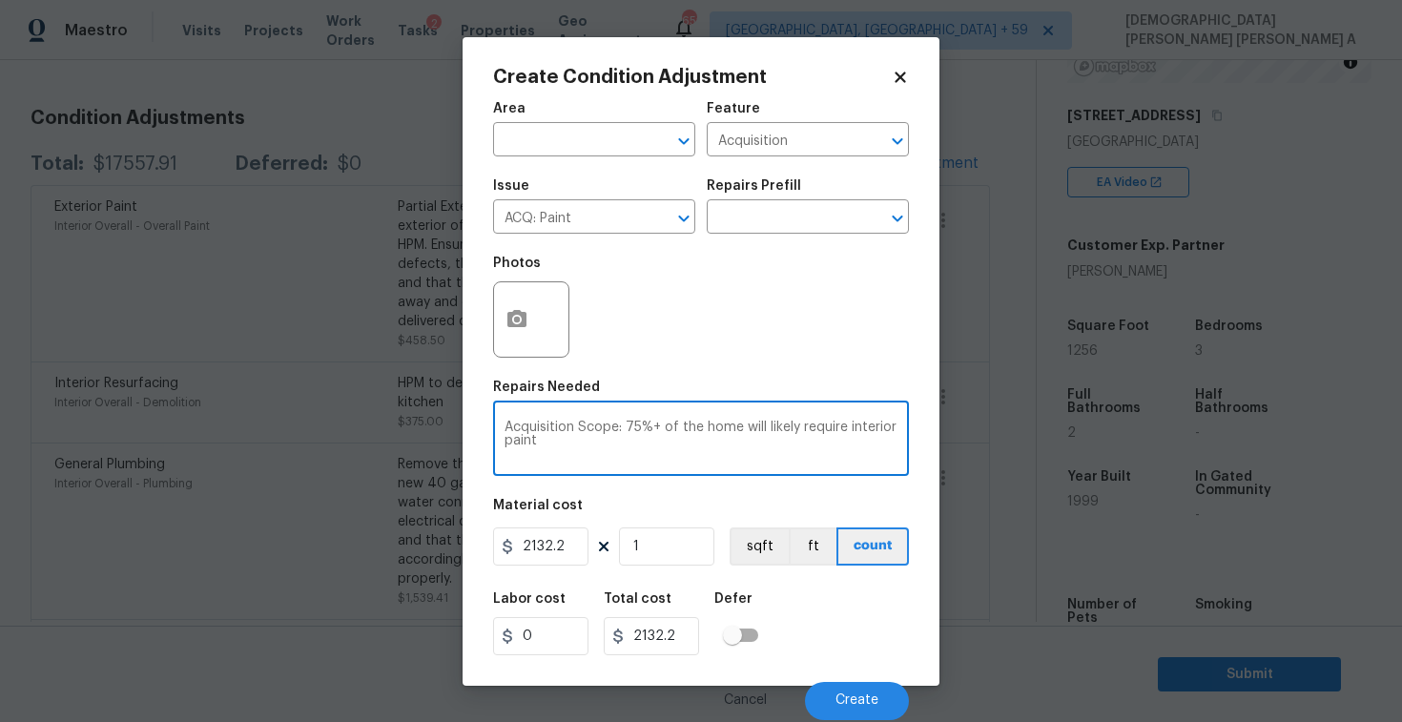
click at [658, 459] on textarea "Acquisition Scope: 75%+ of the home will likely require interior paint" at bounding box center [701, 441] width 393 height 40
click at [525, 300] on button "button" at bounding box center [517, 319] width 46 height 74
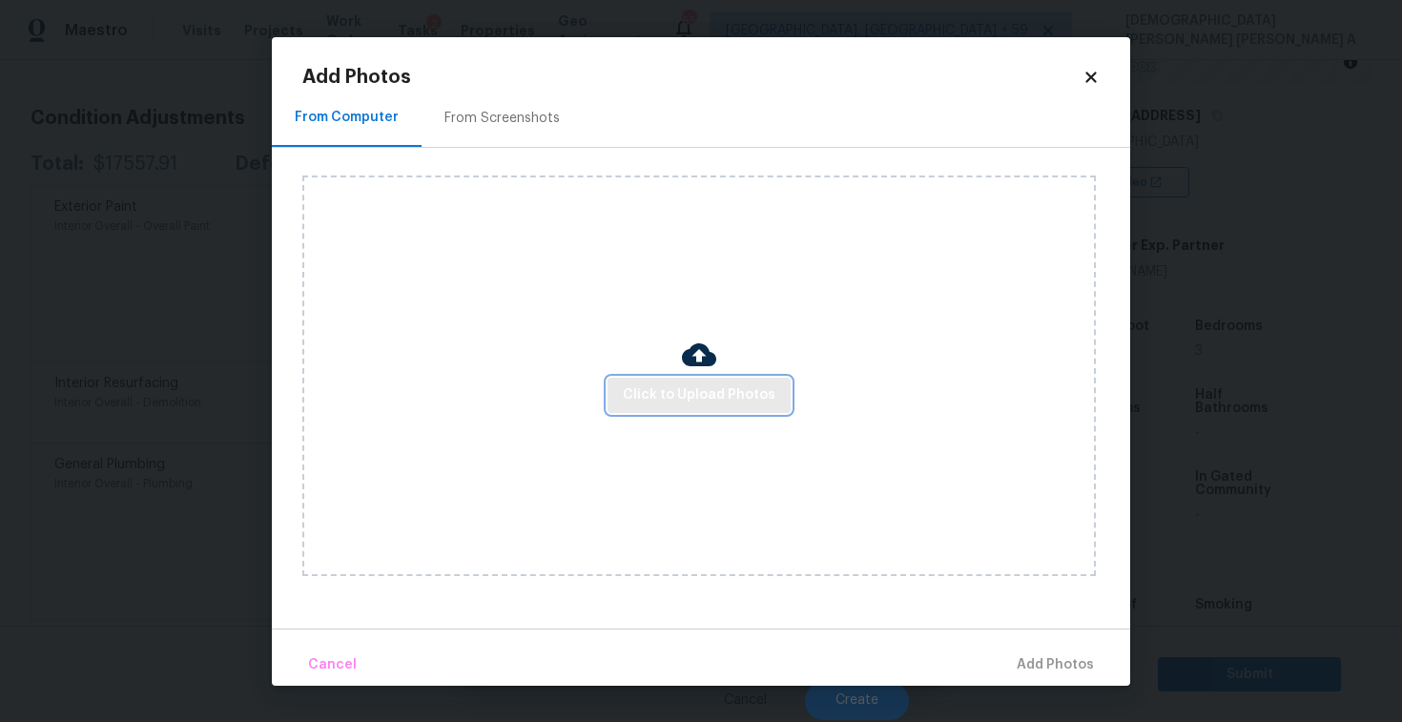
click at [719, 390] on span "Click to Upload Photos" at bounding box center [699, 395] width 153 height 24
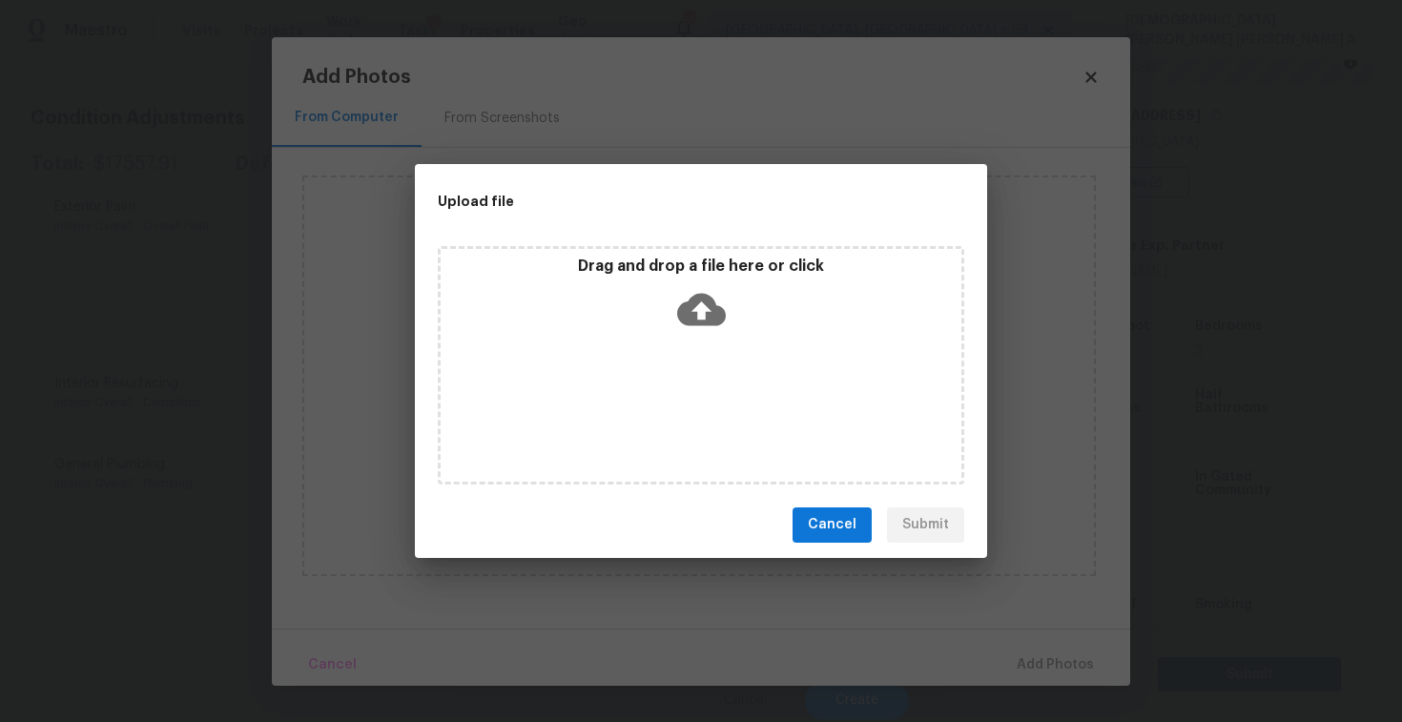
click at [705, 299] on icon at bounding box center [701, 309] width 49 height 32
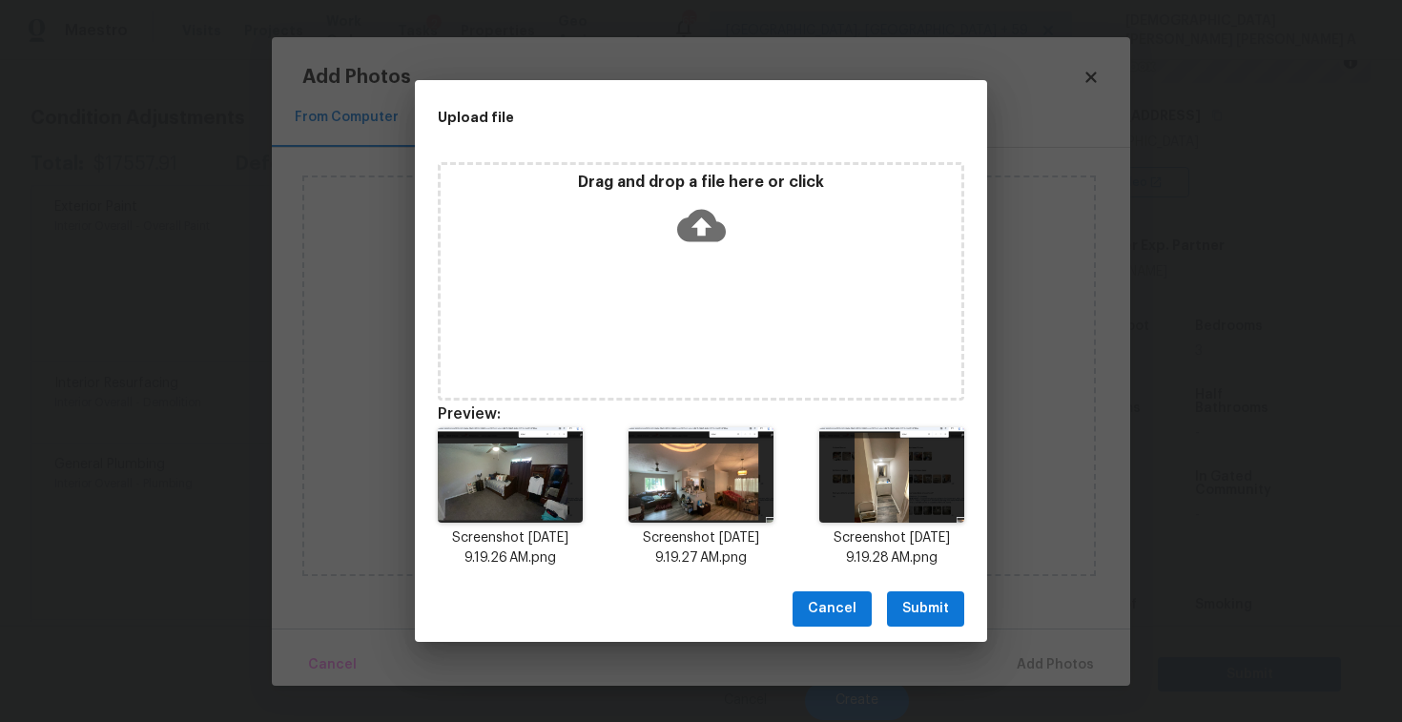
click at [947, 609] on span "Submit" at bounding box center [925, 609] width 47 height 24
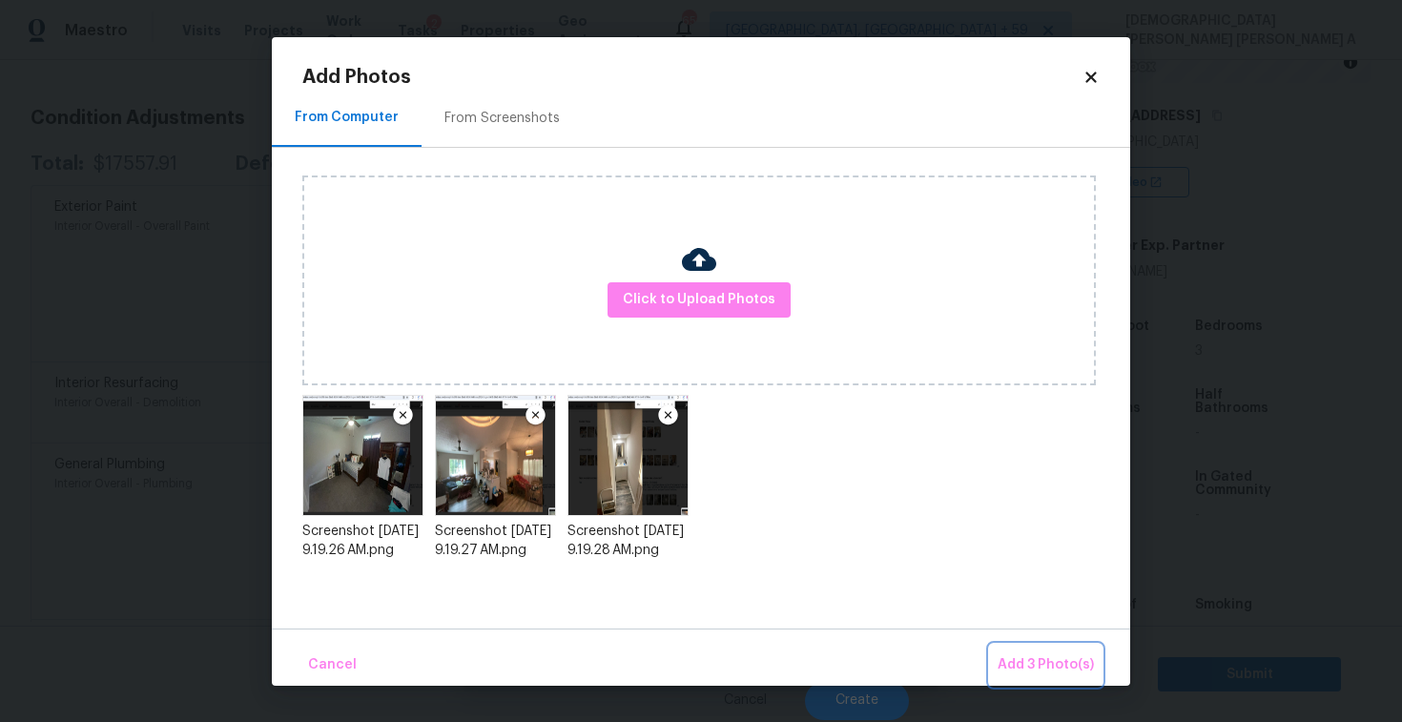
click at [1078, 671] on span "Add 3 Photo(s)" at bounding box center [1046, 665] width 96 height 24
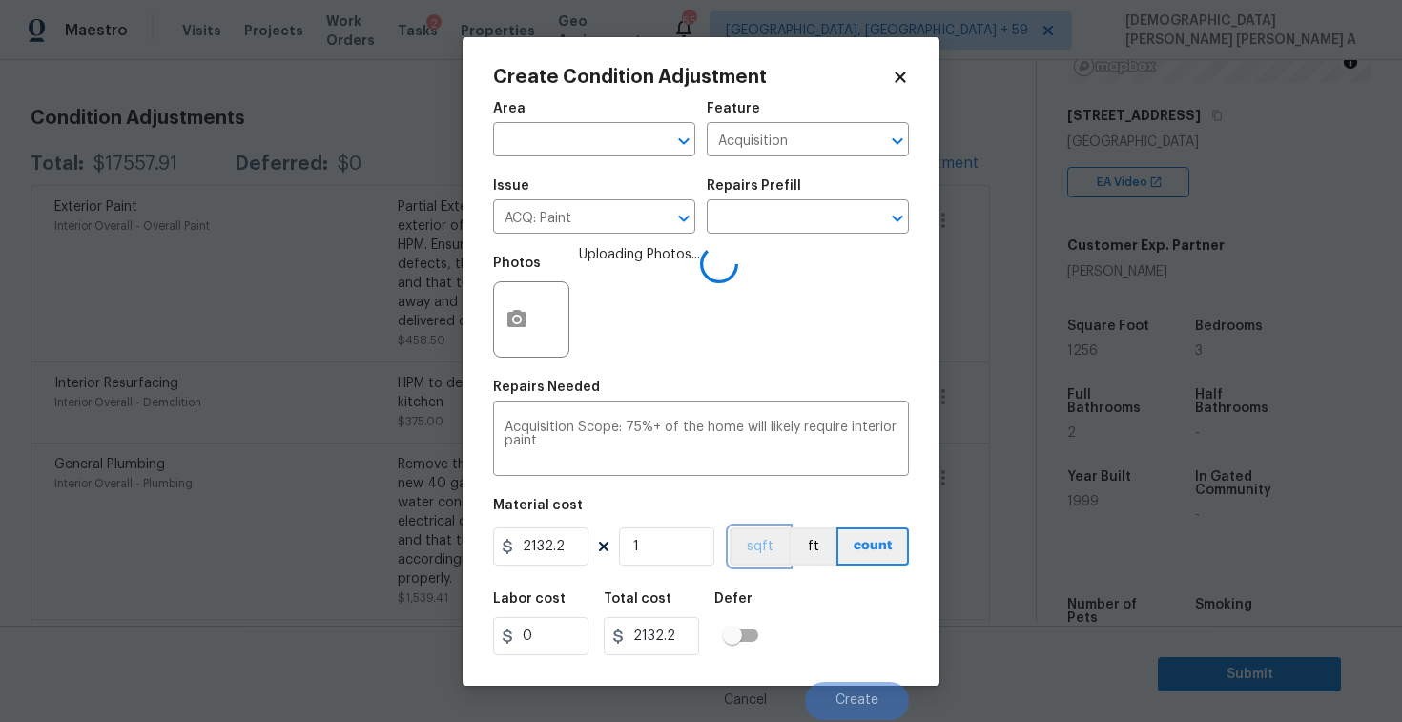
click at [775, 551] on button "sqft" at bounding box center [759, 546] width 59 height 38
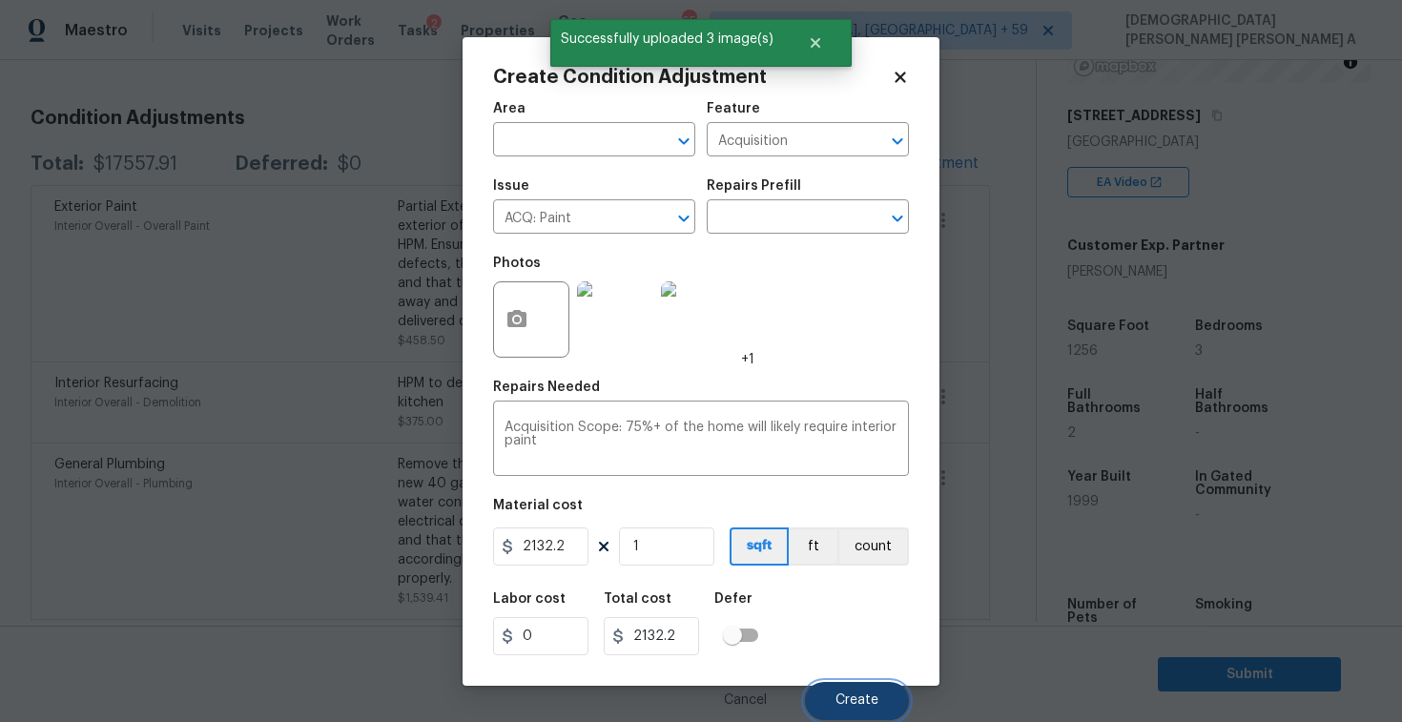
click at [850, 691] on button "Create" at bounding box center [857, 701] width 104 height 38
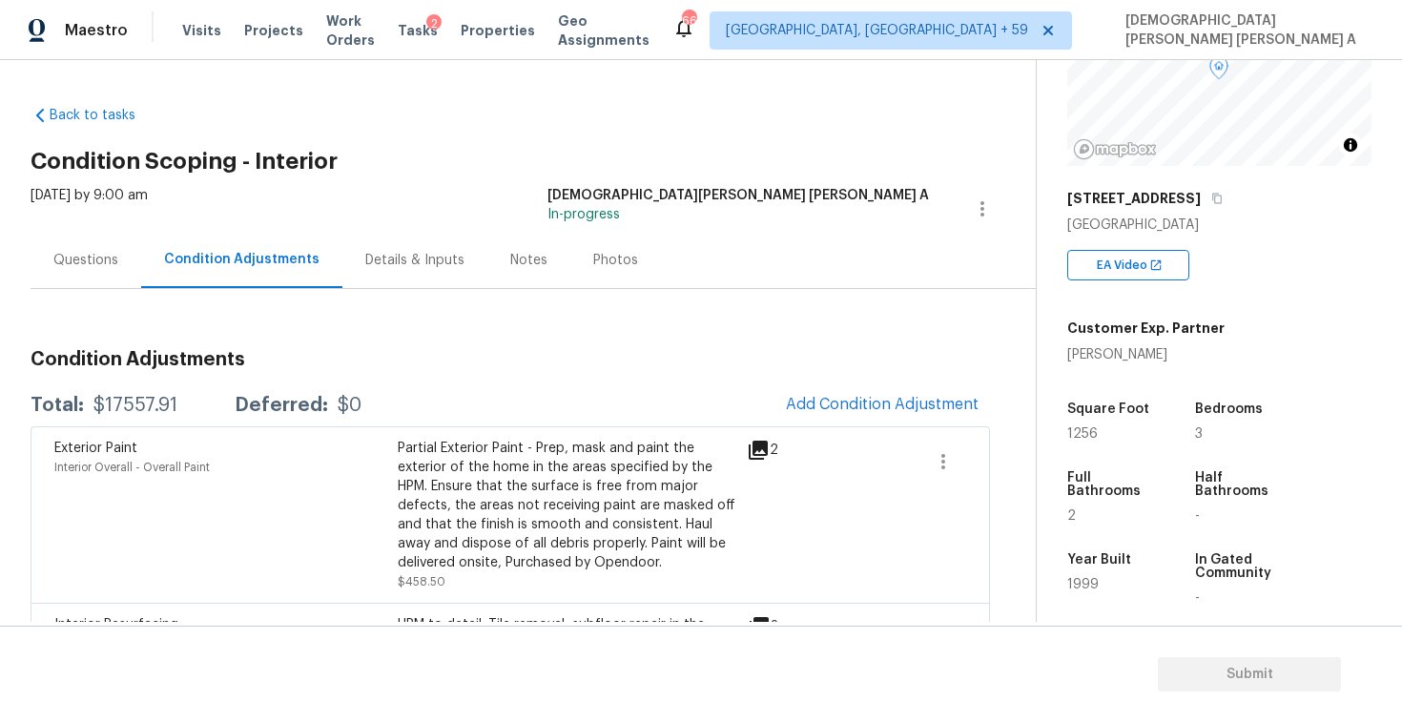
scroll to position [171, 0]
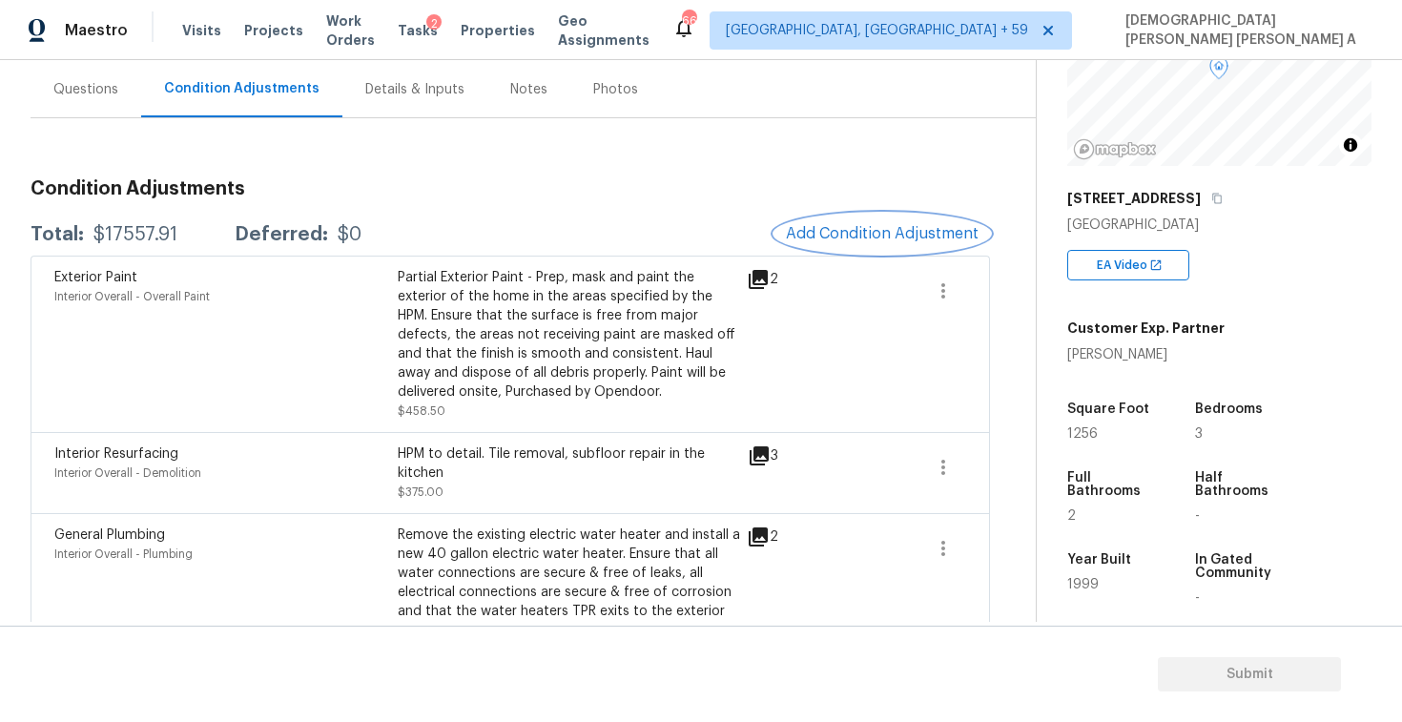
click at [836, 232] on span "Add Condition Adjustment" at bounding box center [882, 233] width 193 height 17
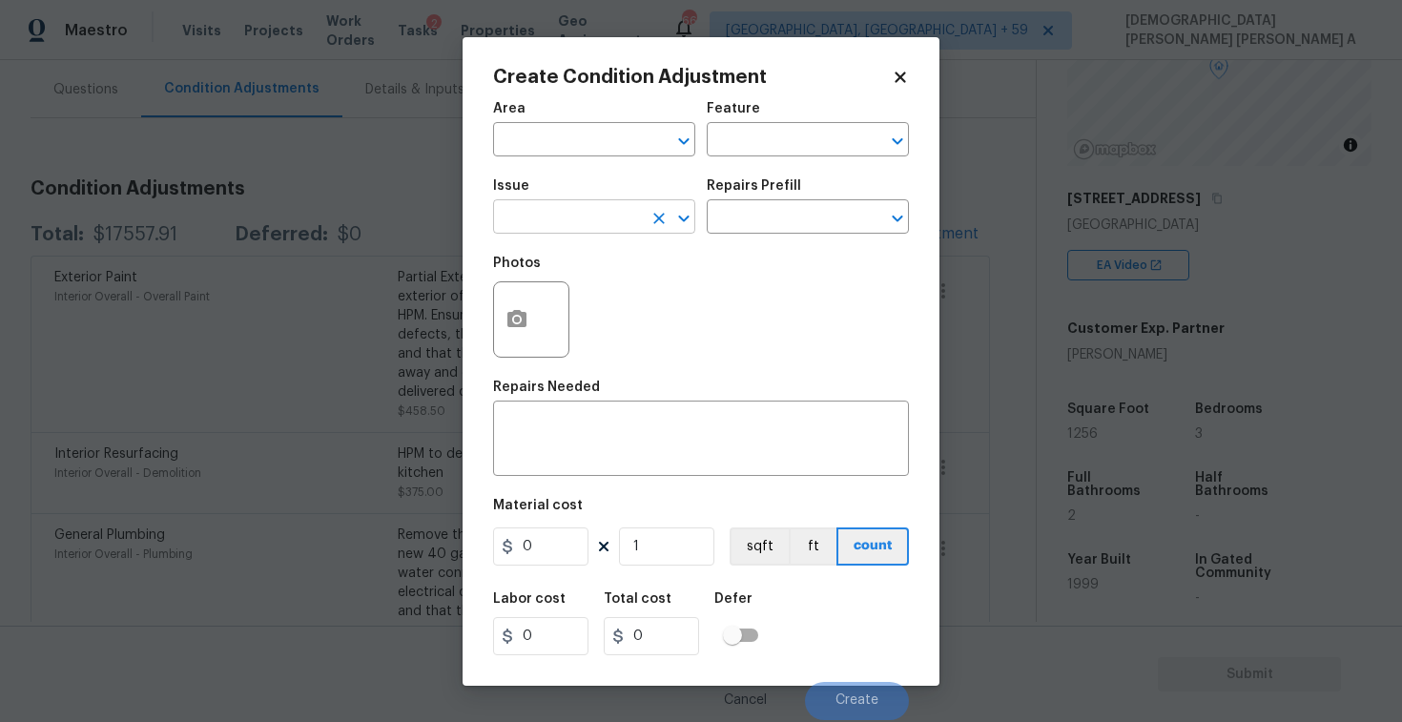
click at [588, 221] on input "text" at bounding box center [567, 219] width 149 height 30
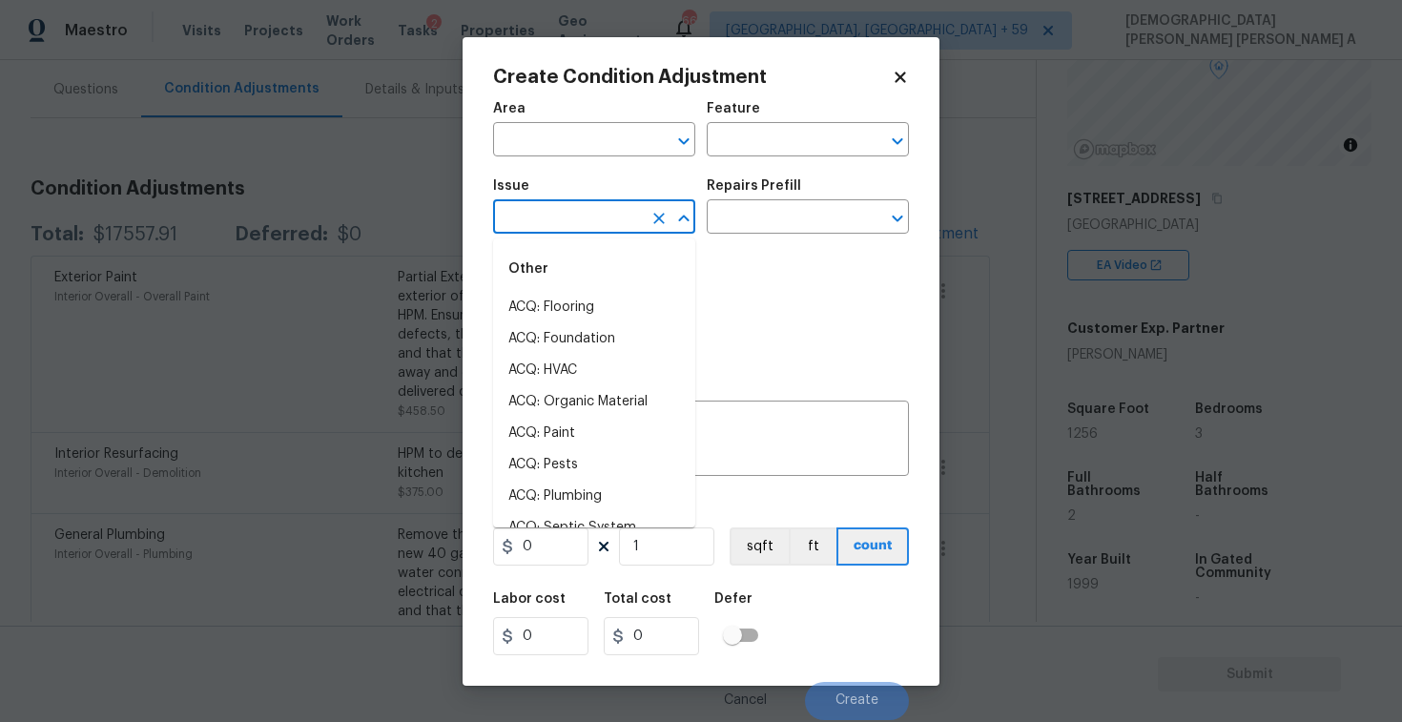
type input "p"
type input "ai"
type input "n"
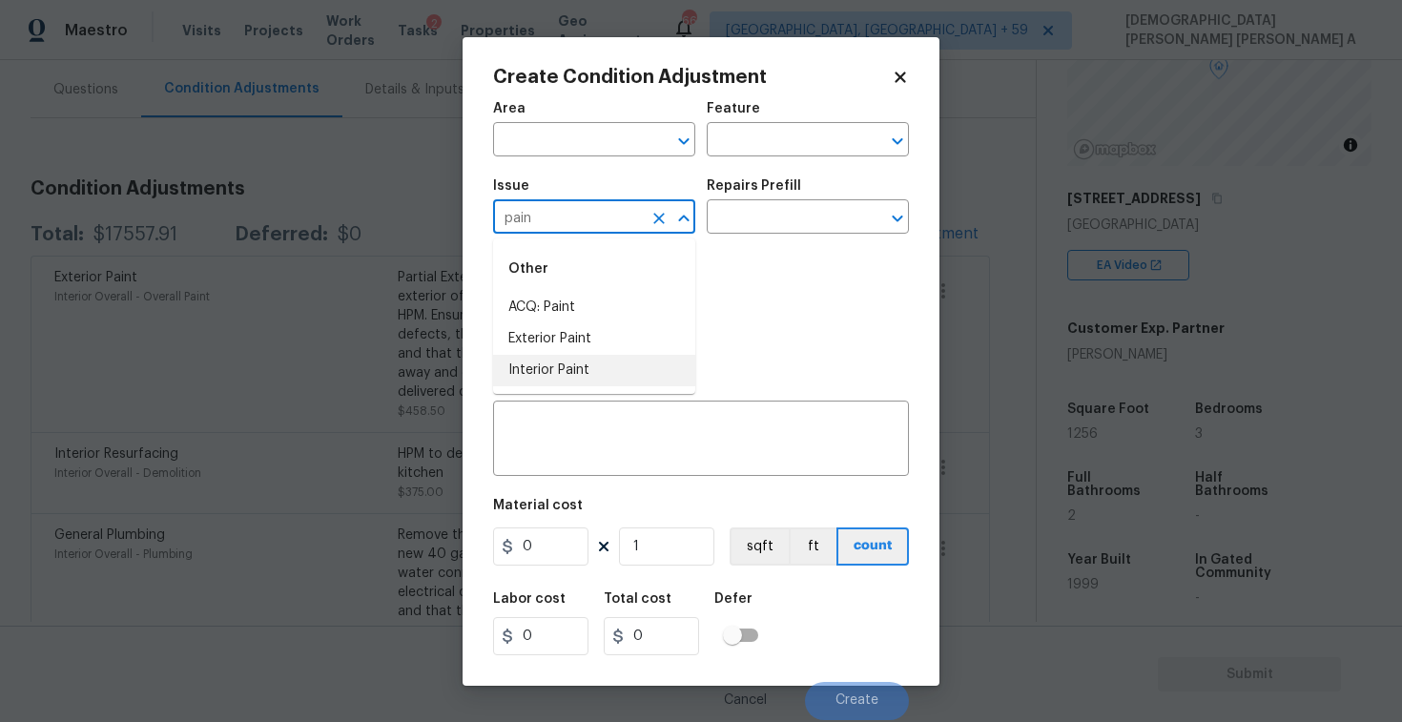
click at [598, 370] on li "Interior Paint" at bounding box center [594, 370] width 202 height 31
type input "Interior Paint"
click at [587, 444] on textarea at bounding box center [701, 441] width 393 height 40
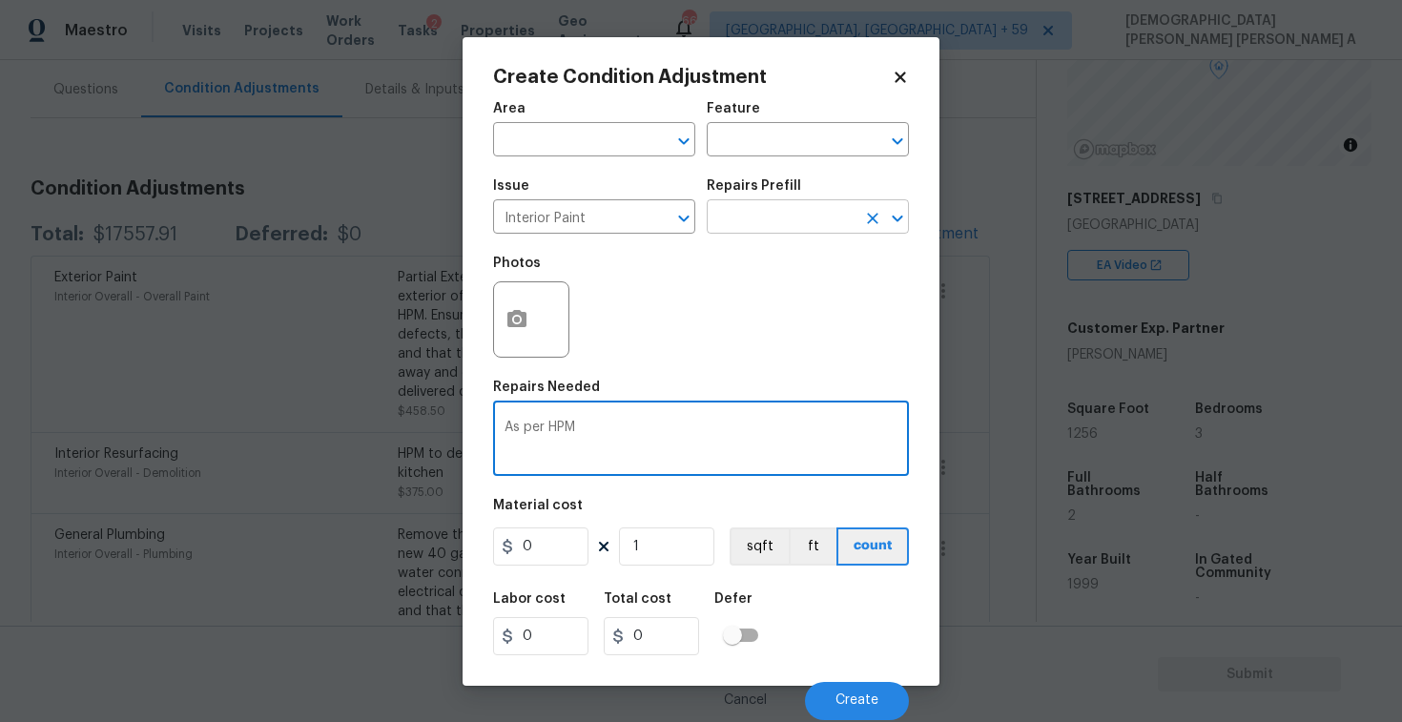
type textarea "As per HPM"
click at [733, 217] on input "text" at bounding box center [781, 219] width 149 height 30
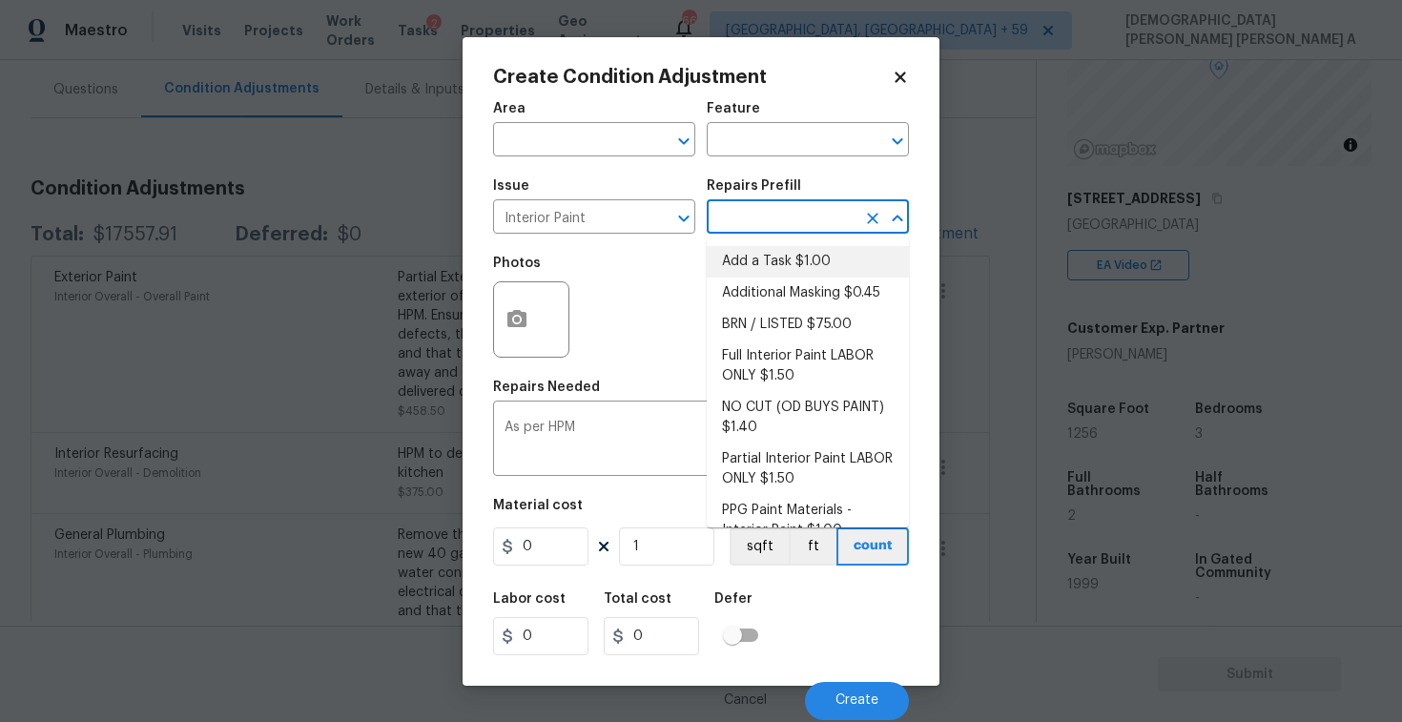
click at [747, 256] on li "Add a Task $1.00" at bounding box center [808, 261] width 202 height 31
type input "Overall Paint"
type textarea "HPM to detail"
type input "1"
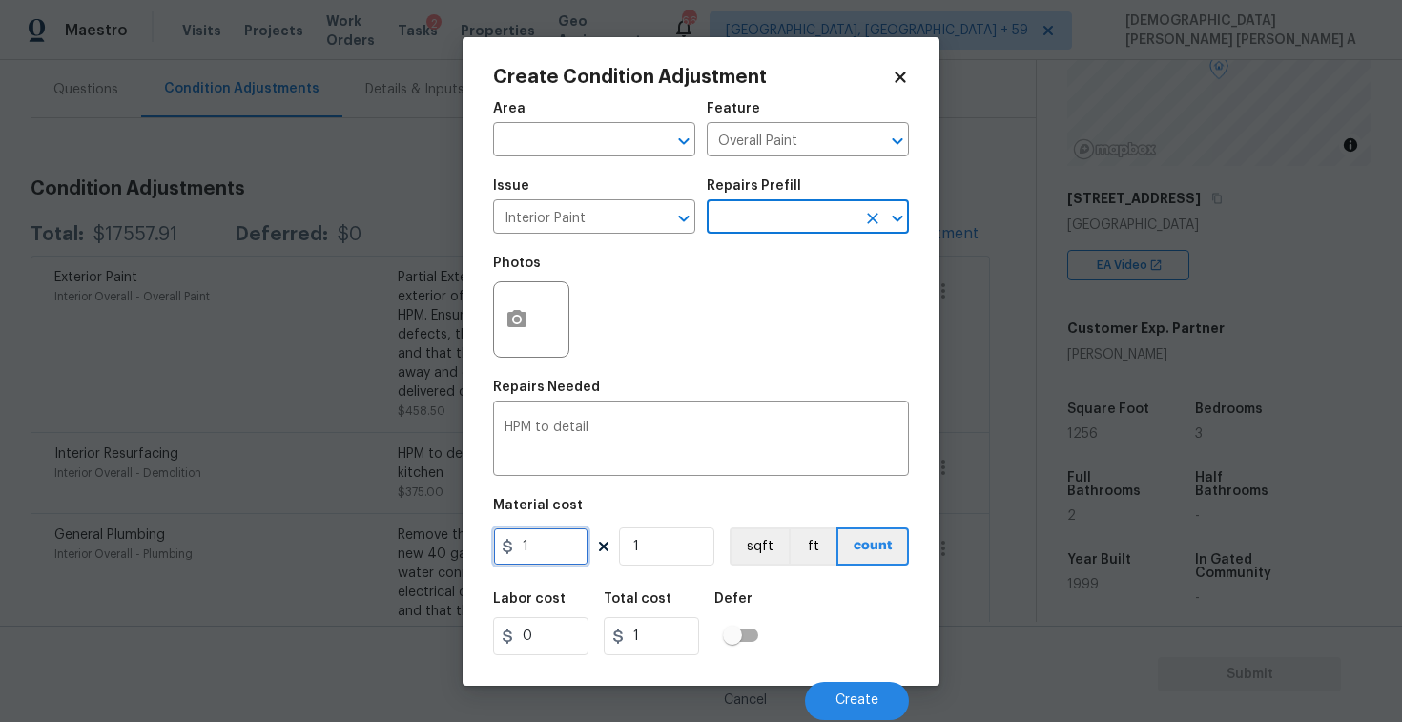
click at [555, 562] on input "1" at bounding box center [540, 546] width 95 height 38
type input "2132"
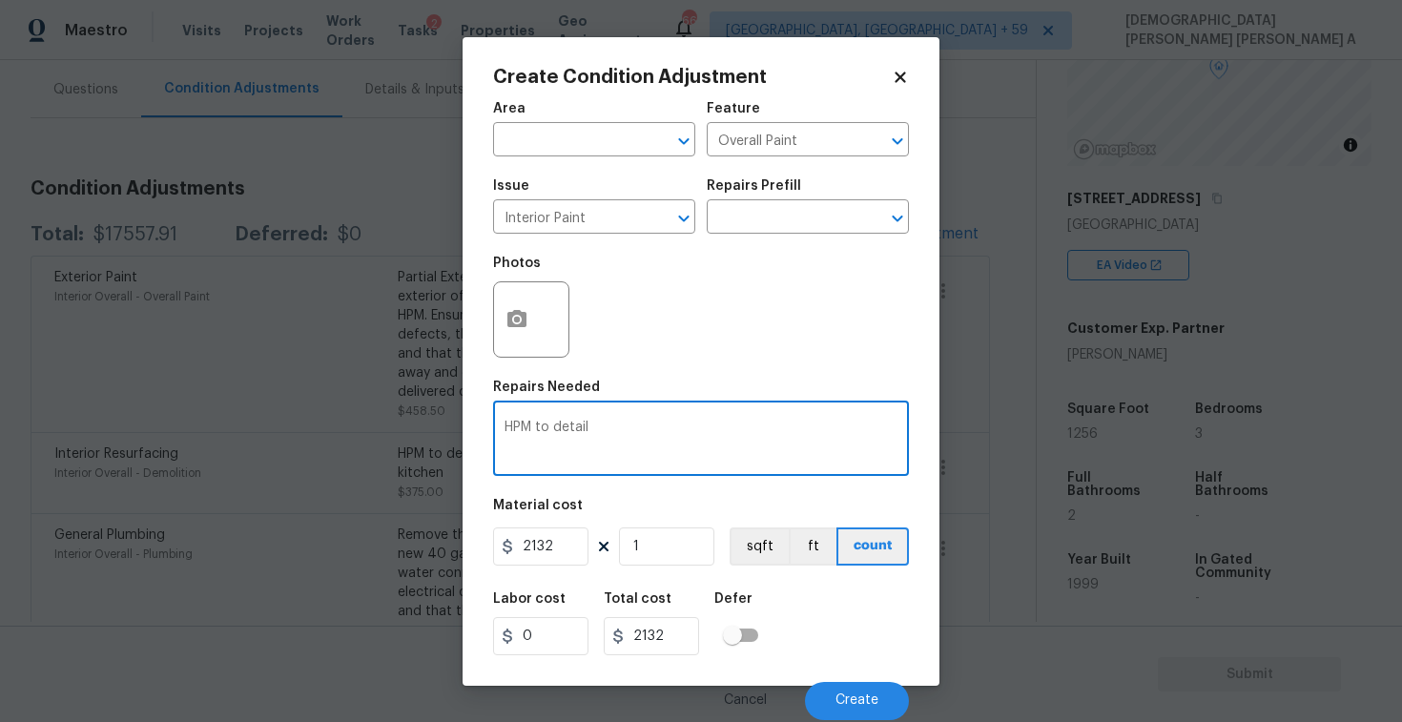
click at [593, 429] on textarea "HPM to detail" at bounding box center [701, 441] width 393 height 40
type textarea "HPM to detail, Full paint"
click at [561, 543] on input "2132" at bounding box center [540, 546] width 95 height 38
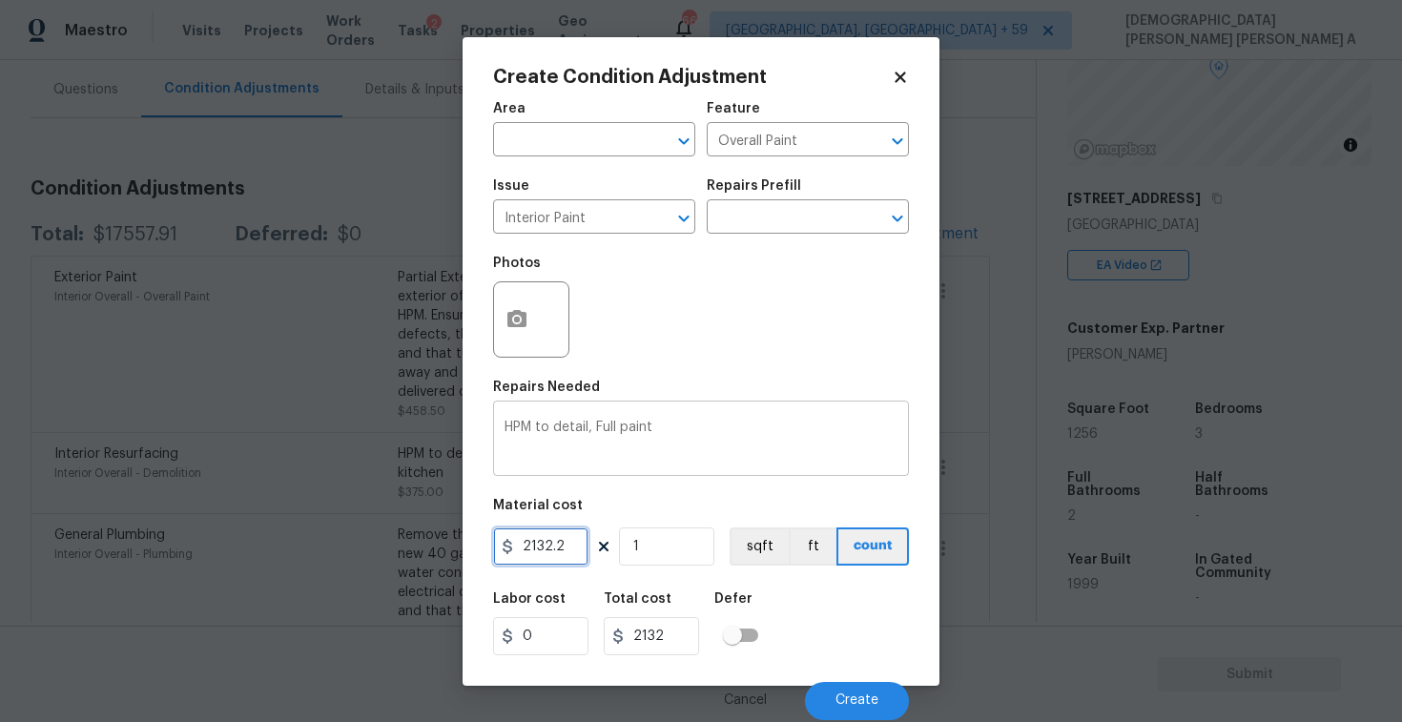
type input "2132.2"
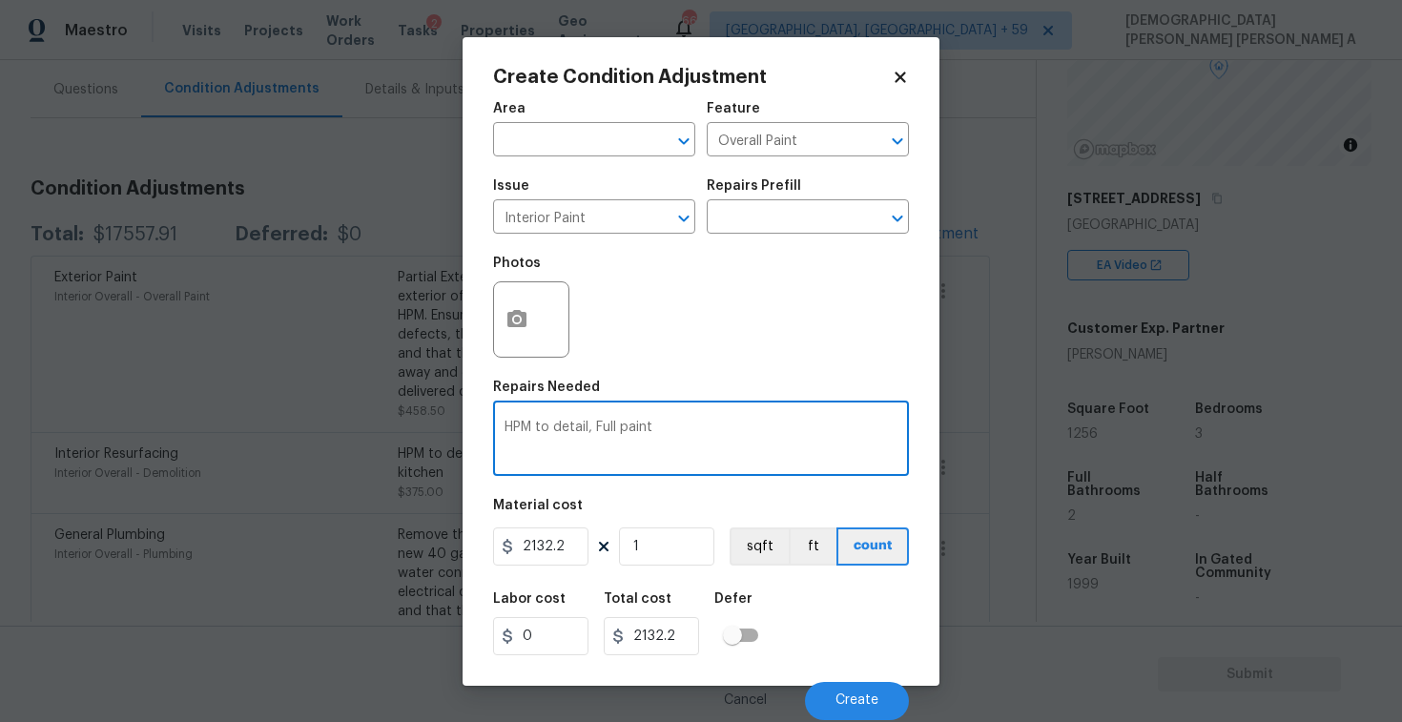
click at [713, 460] on textarea "HPM to detail, Full paint" at bounding box center [701, 441] width 393 height 40
click at [518, 329] on icon "button" at bounding box center [516, 319] width 23 height 23
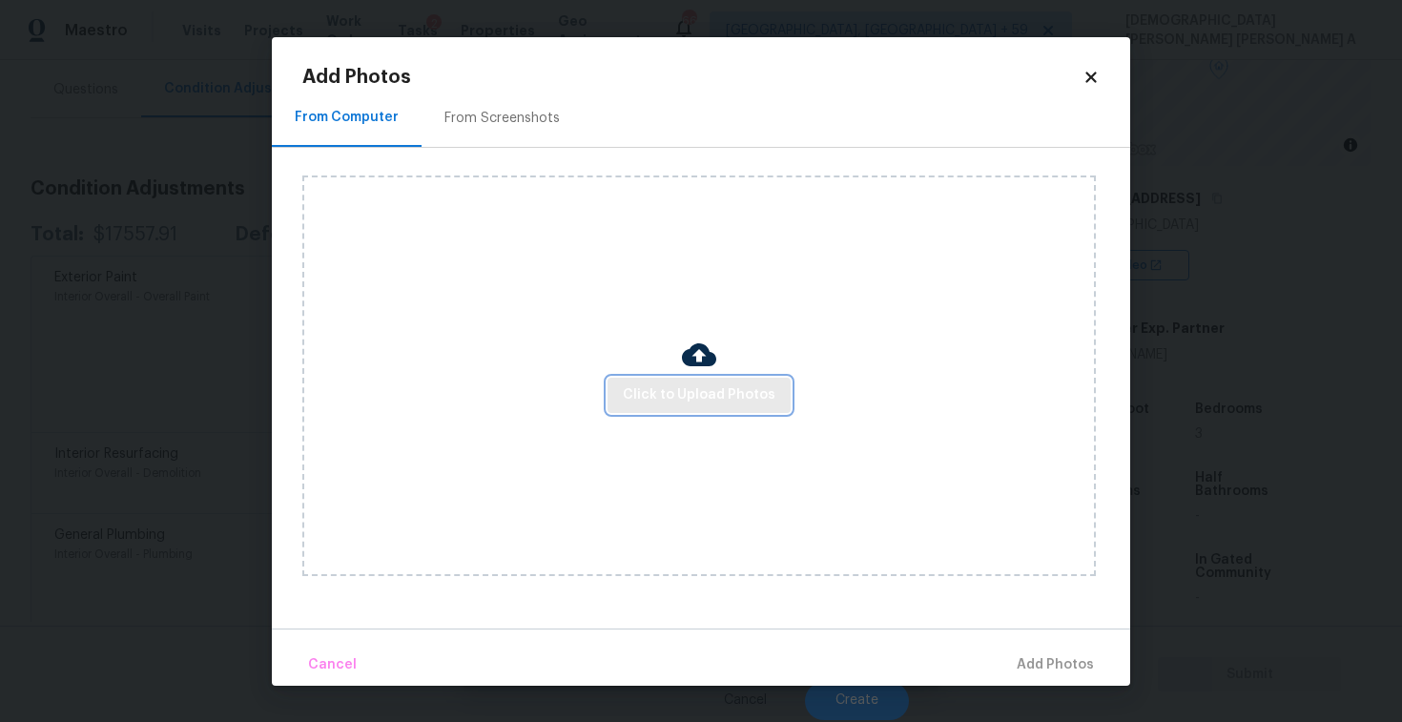
click at [703, 399] on span "Click to Upload Photos" at bounding box center [699, 395] width 153 height 24
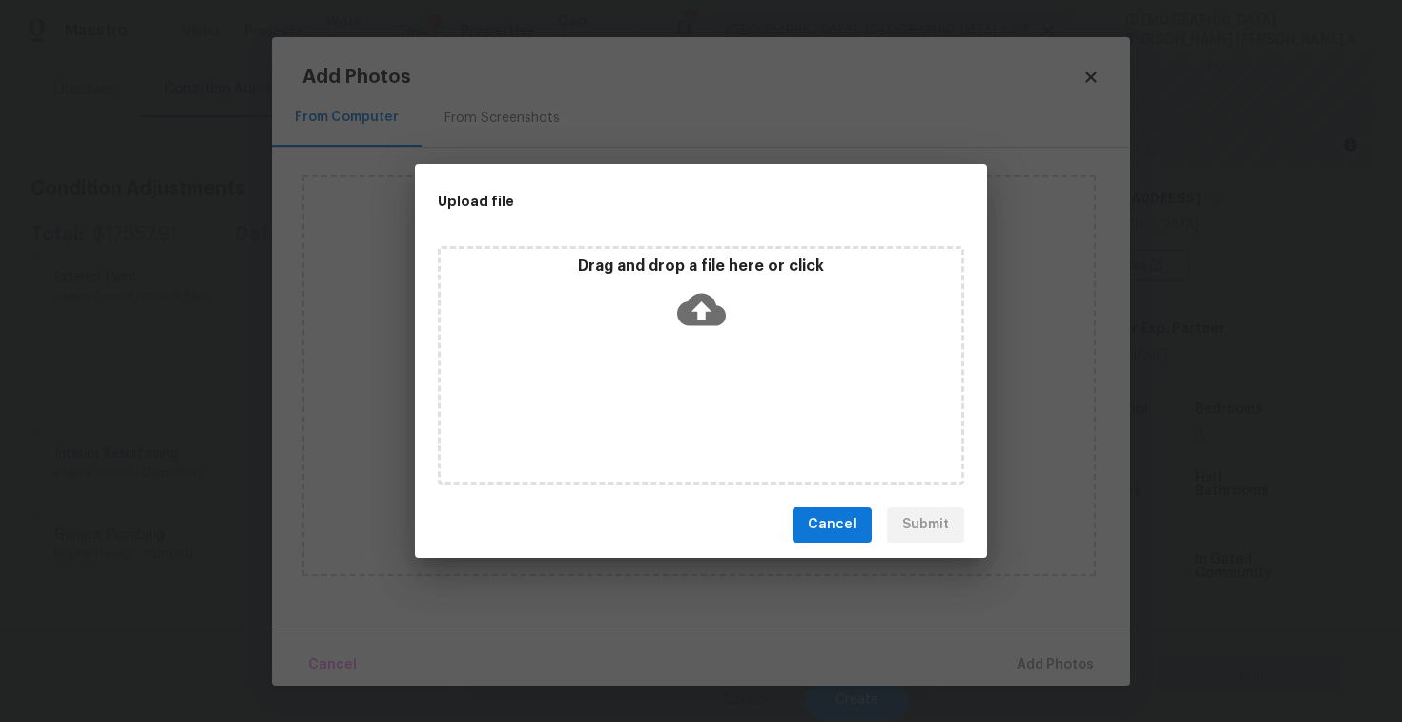
click at [696, 326] on icon at bounding box center [701, 309] width 49 height 49
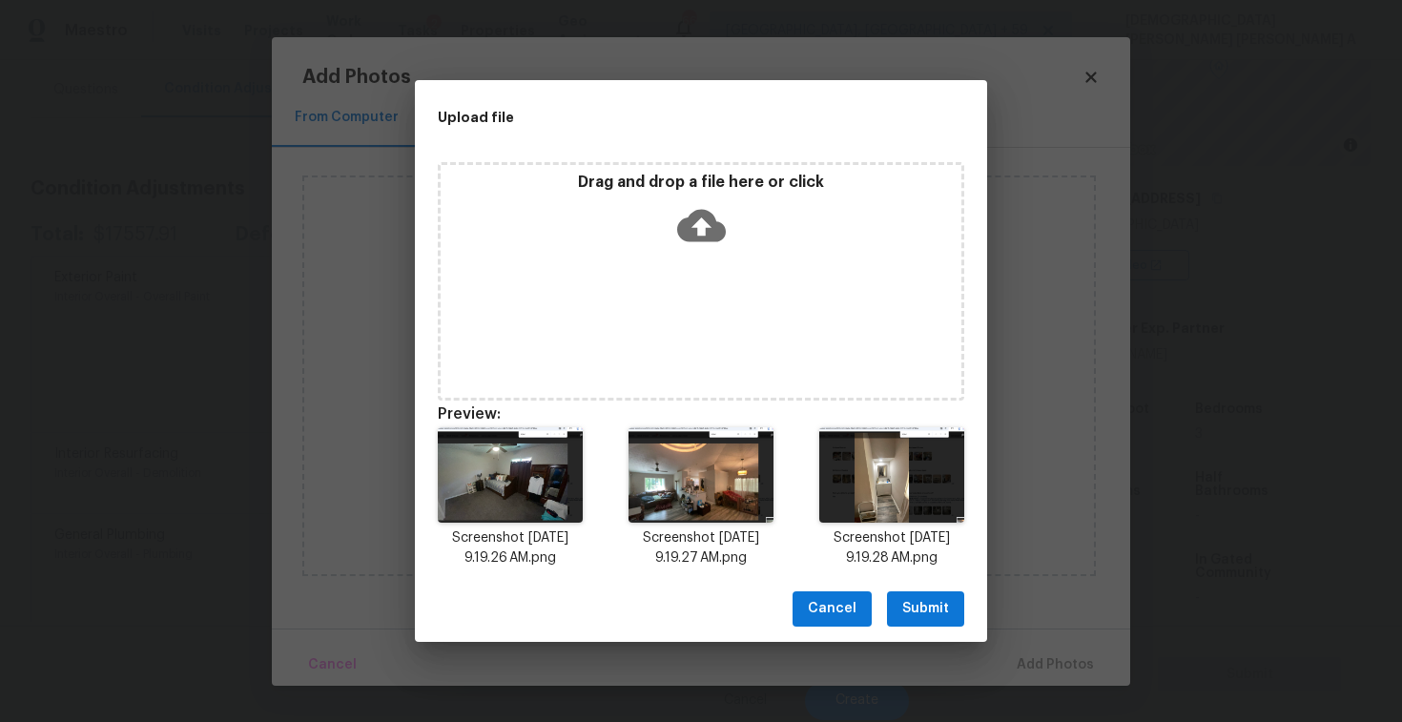
click at [930, 597] on span "Submit" at bounding box center [925, 609] width 47 height 24
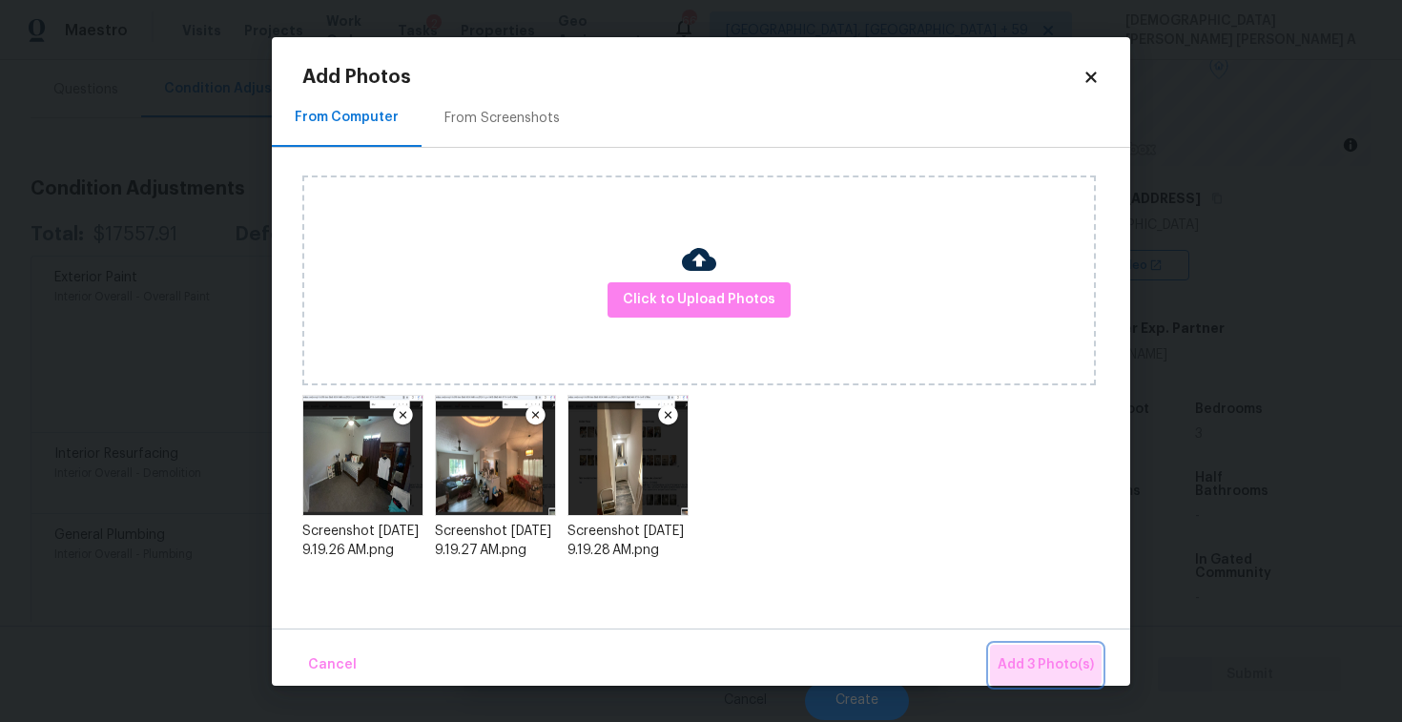
click at [1030, 645] on button "Add 3 Photo(s)" at bounding box center [1046, 665] width 112 height 41
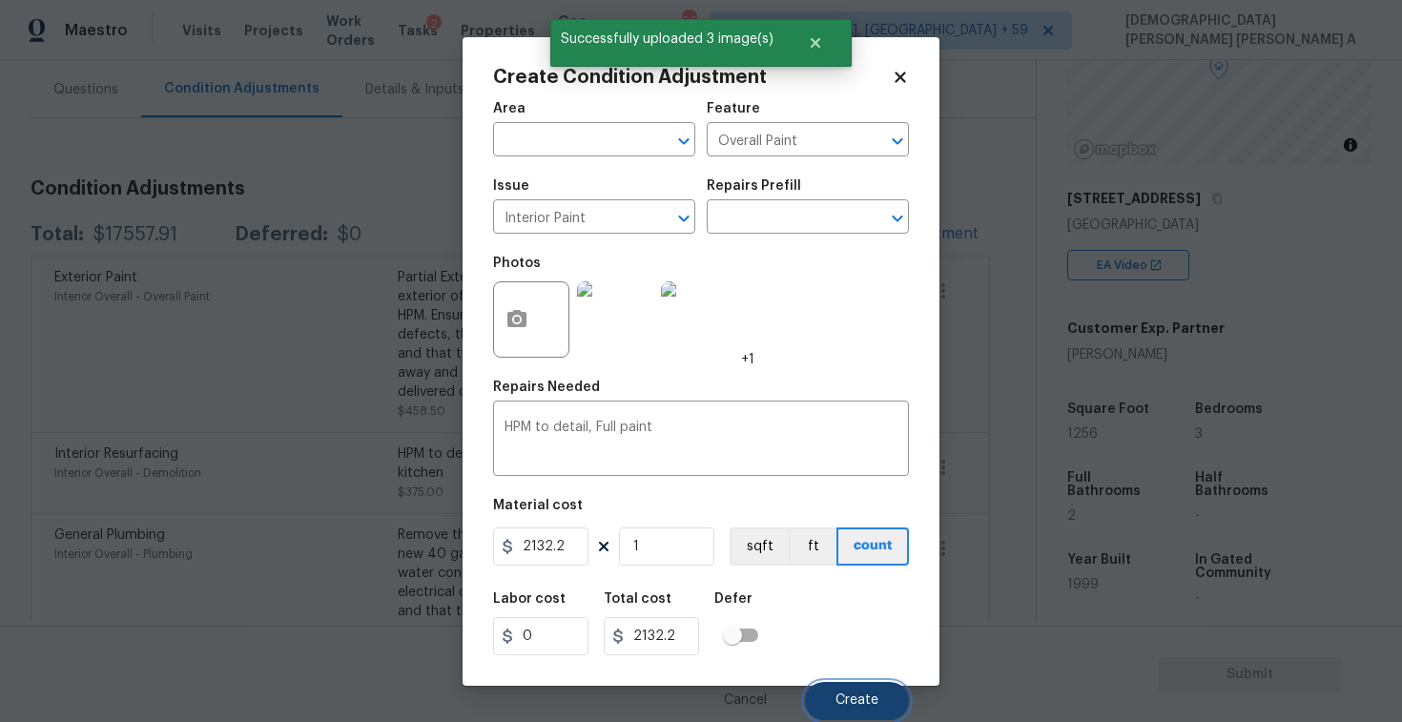
click at [845, 696] on span "Create" at bounding box center [857, 700] width 43 height 14
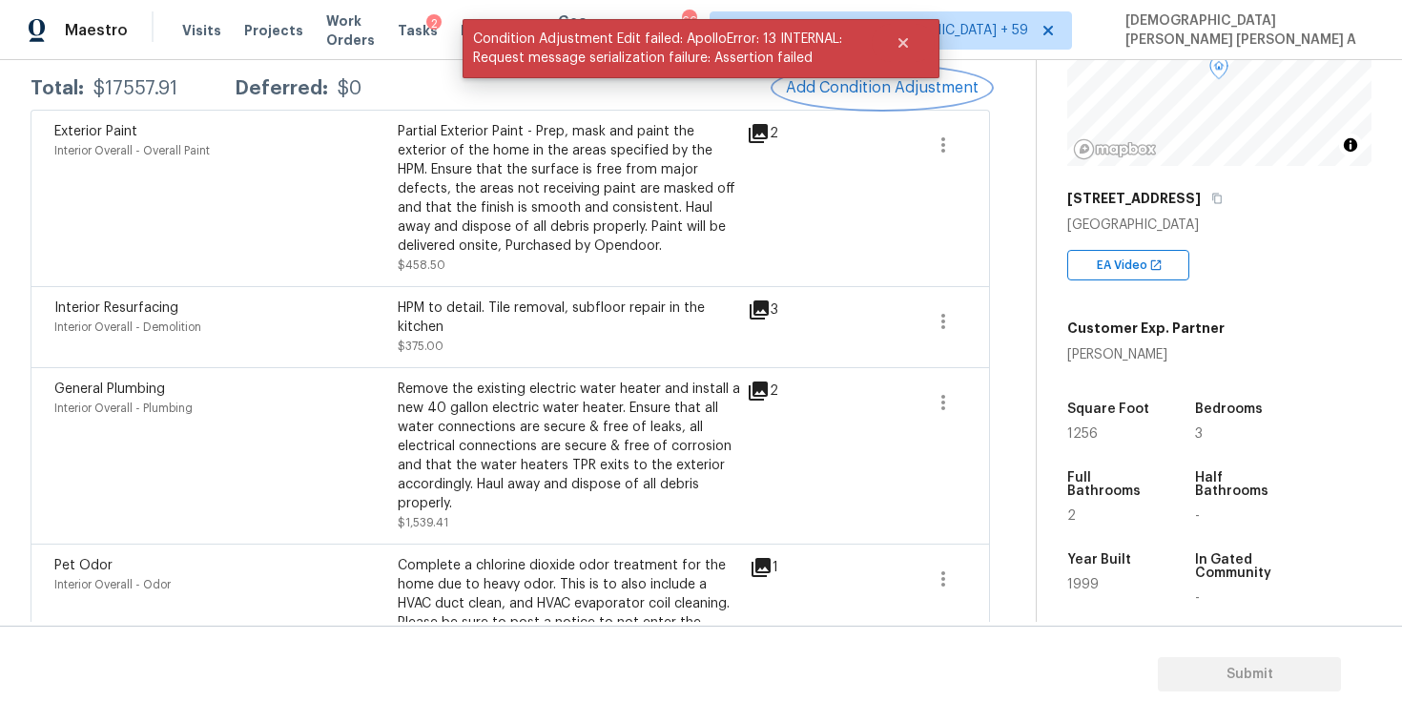
scroll to position [41, 0]
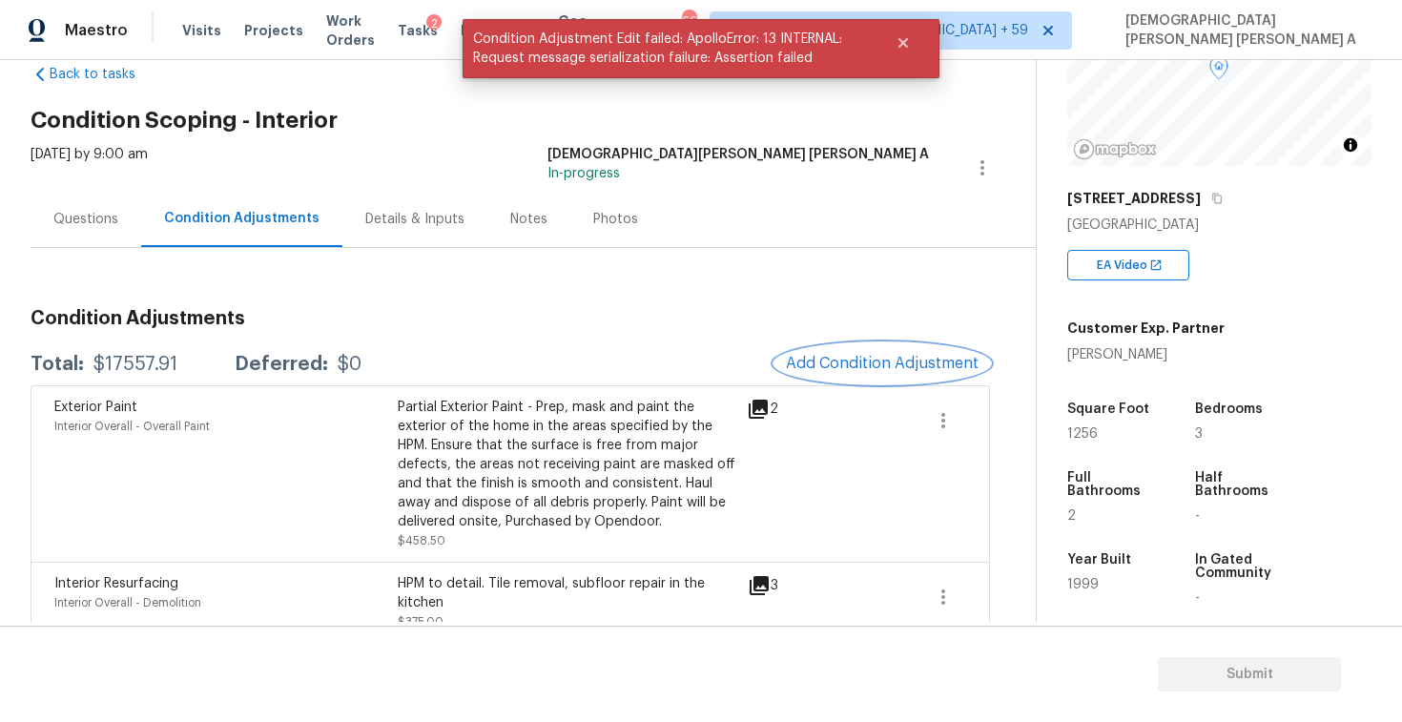
click at [870, 379] on button "Add Condition Adjustment" at bounding box center [882, 363] width 216 height 40
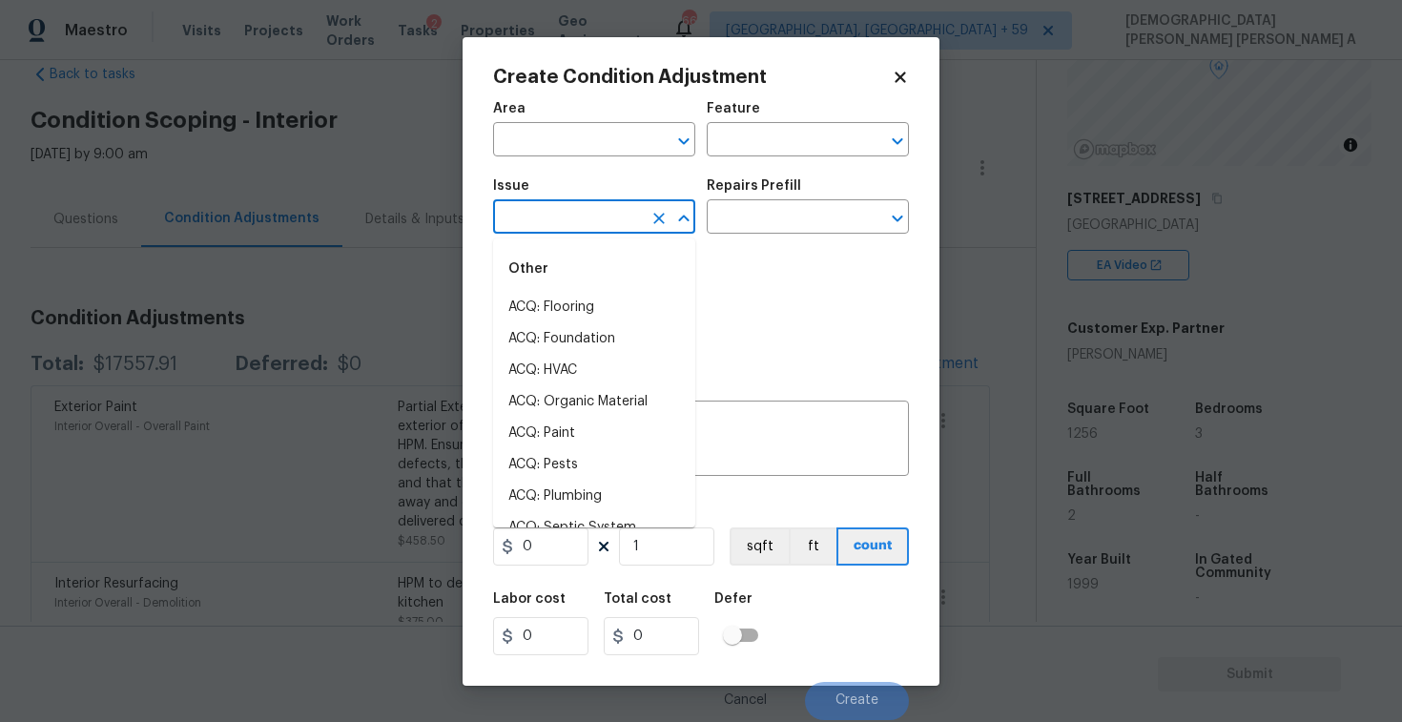
click at [551, 222] on input "text" at bounding box center [567, 219] width 149 height 30
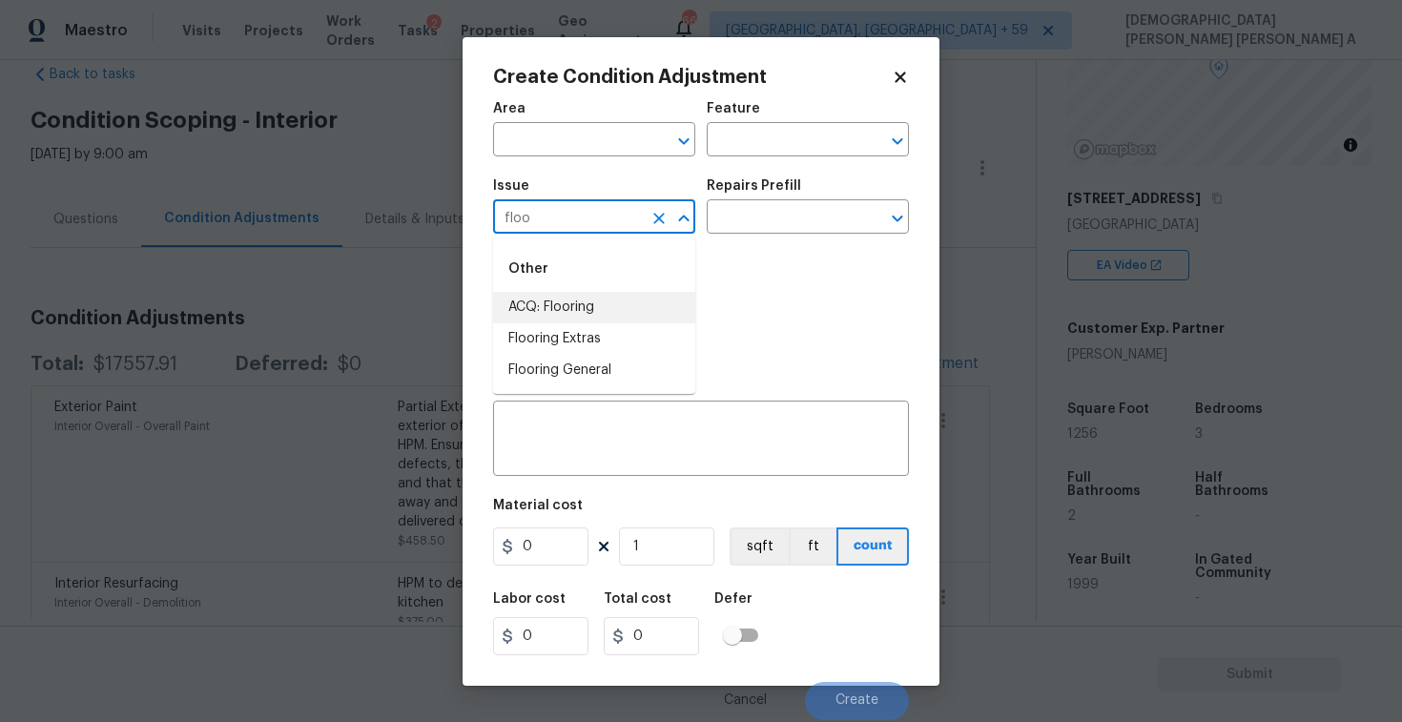
click at [547, 304] on li "ACQ: Flooring" at bounding box center [594, 307] width 202 height 31
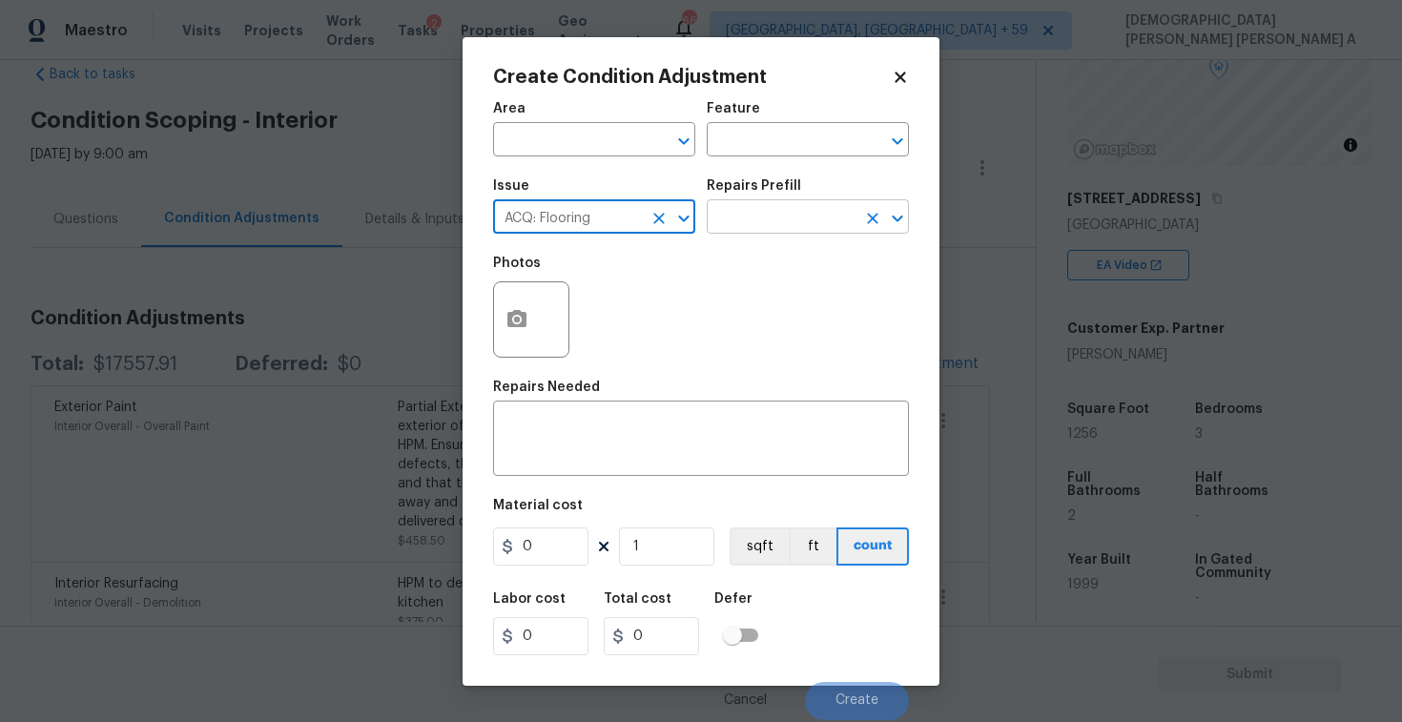
type input "ACQ: Flooring"
click at [794, 225] on input "text" at bounding box center [781, 219] width 149 height 30
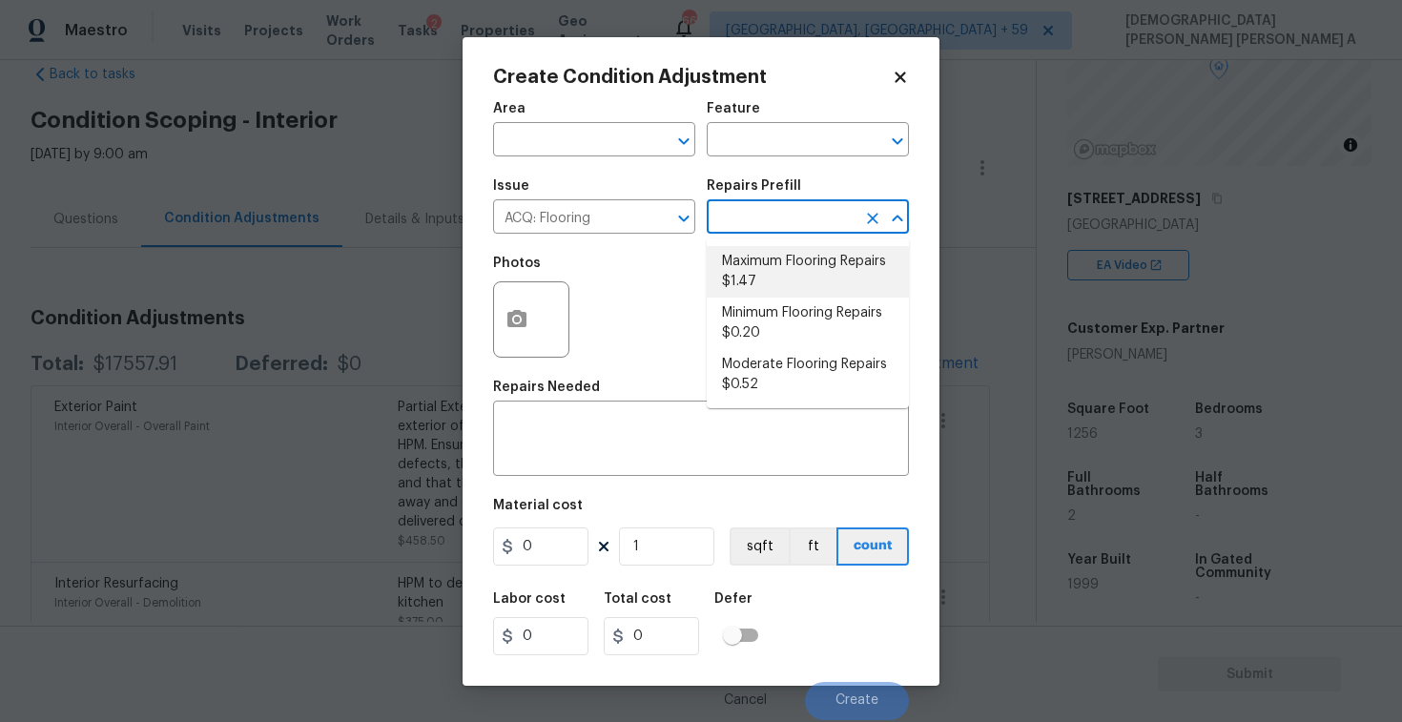
click at [781, 290] on li "Maximum Flooring Repairs $1.47" at bounding box center [808, 272] width 202 height 52
type input "Acquisition"
type textarea "Acquisition Scope: Maximum flooring repairs"
type input "1.47"
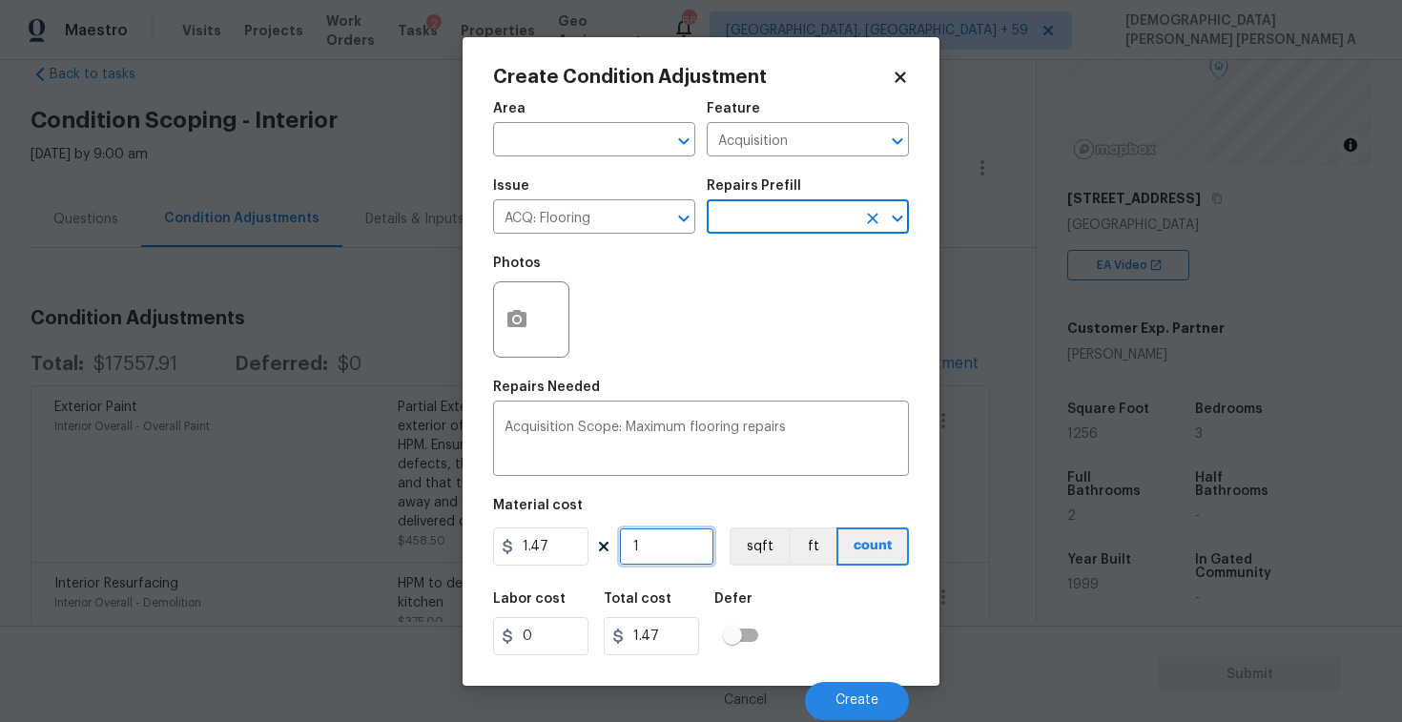
click at [673, 545] on input "1" at bounding box center [666, 546] width 95 height 38
type input "12"
type input "17.64"
type input "125"
type input "183.75"
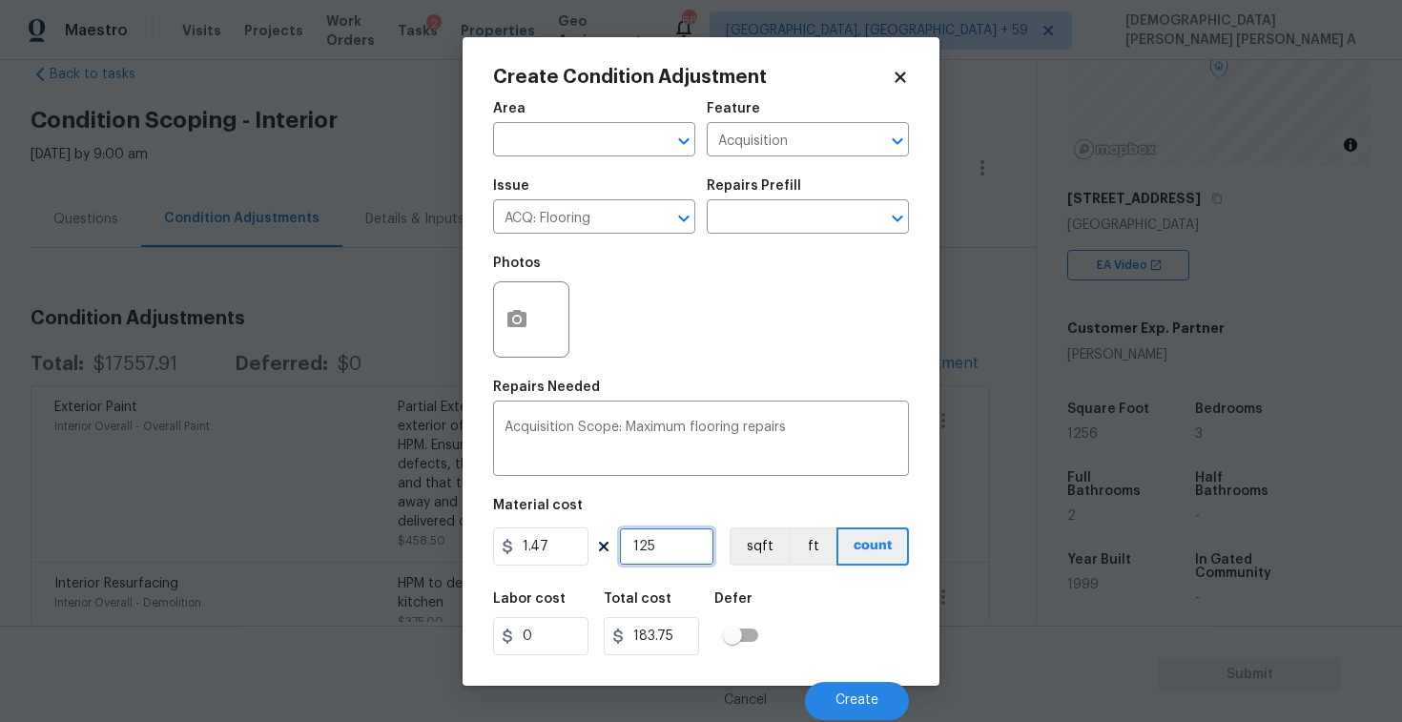
type input "1256"
type input "1846.32"
click at [658, 549] on input "1256" at bounding box center [666, 546] width 95 height 38
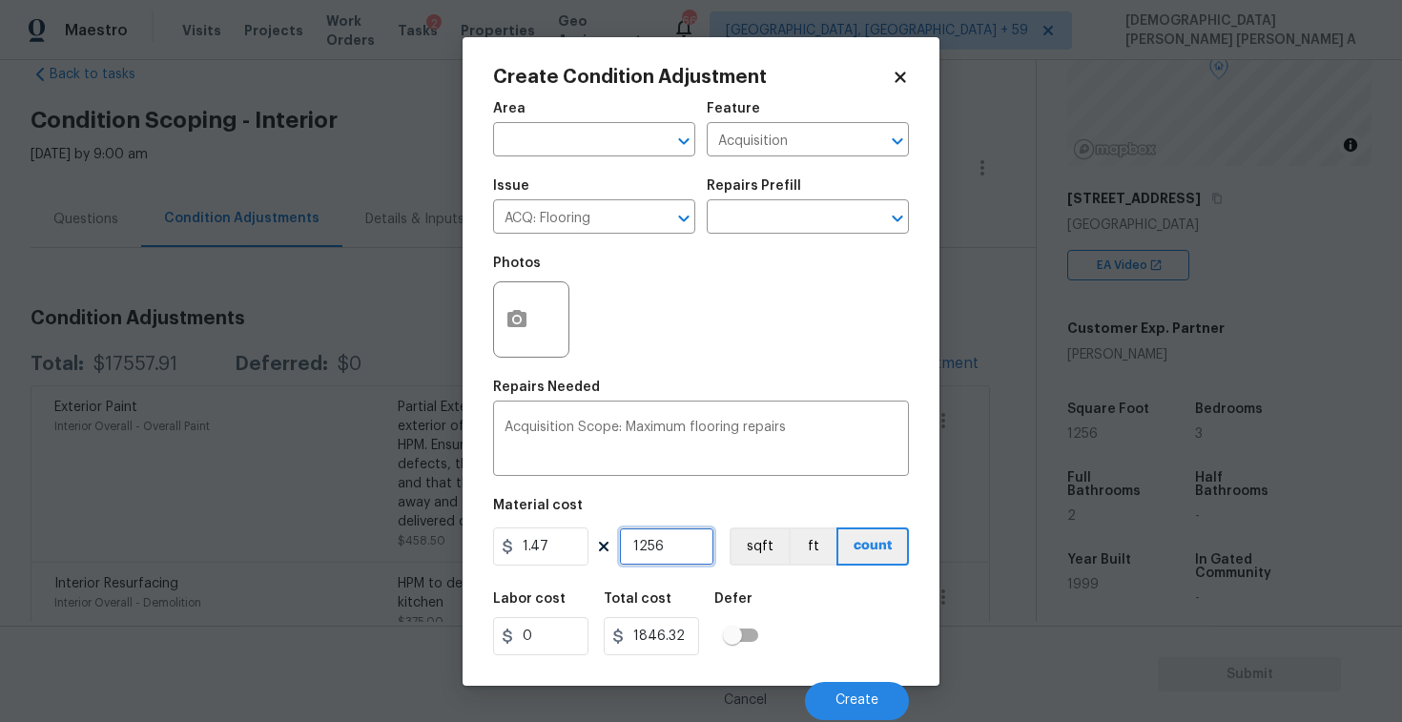
type input "2"
type input "2.94"
type input "22"
type input "32.34"
type input "226"
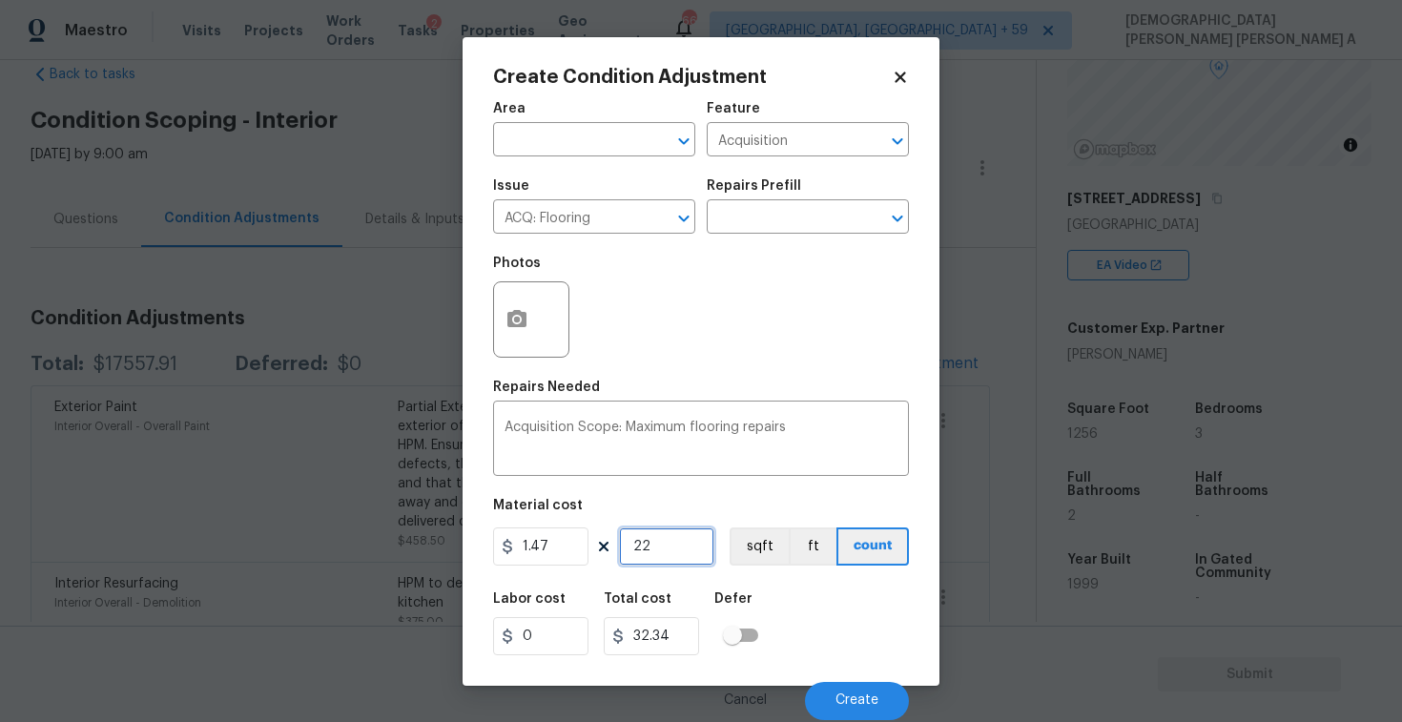
type input "332.22"
type input "2260"
type input "3322.2"
type input "2260"
click at [763, 440] on textarea "Acquisition Scope: Maximum flooring repairs" at bounding box center [701, 441] width 393 height 40
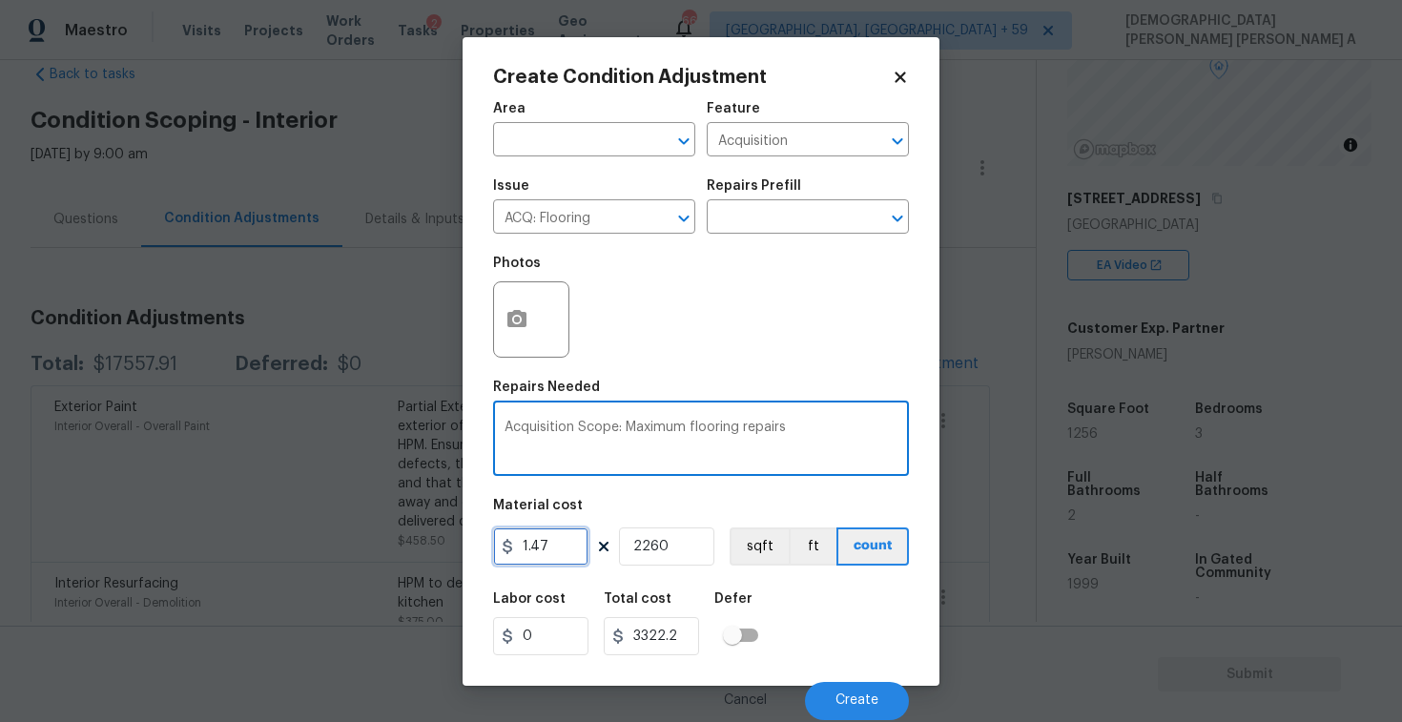
click at [514, 562] on input "1.47" at bounding box center [540, 546] width 95 height 38
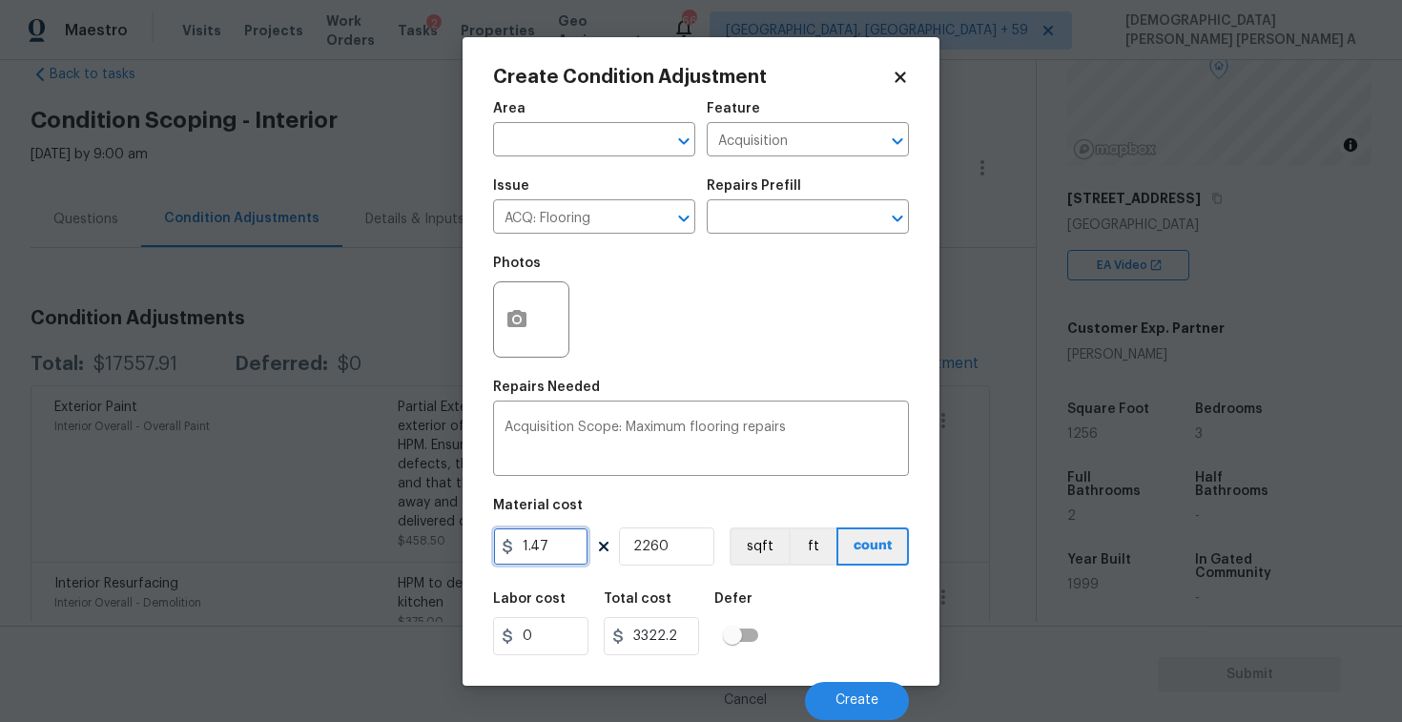
click at [527, 551] on input "1.47" at bounding box center [540, 546] width 95 height 38
type input "1"
type input "2260"
click at [864, 466] on div "Acquisition Scope: Maximum flooring repairs x ​" at bounding box center [701, 440] width 416 height 71
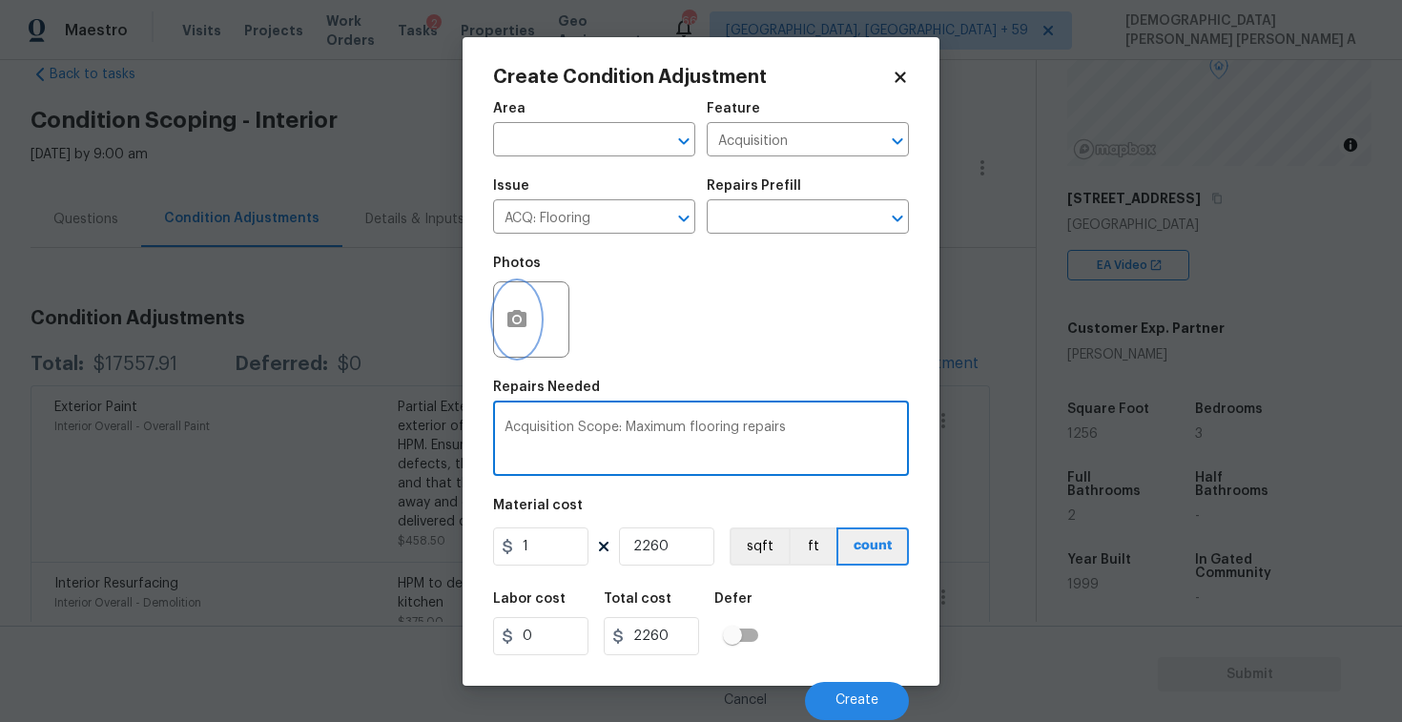
click at [536, 303] on button "button" at bounding box center [517, 319] width 46 height 74
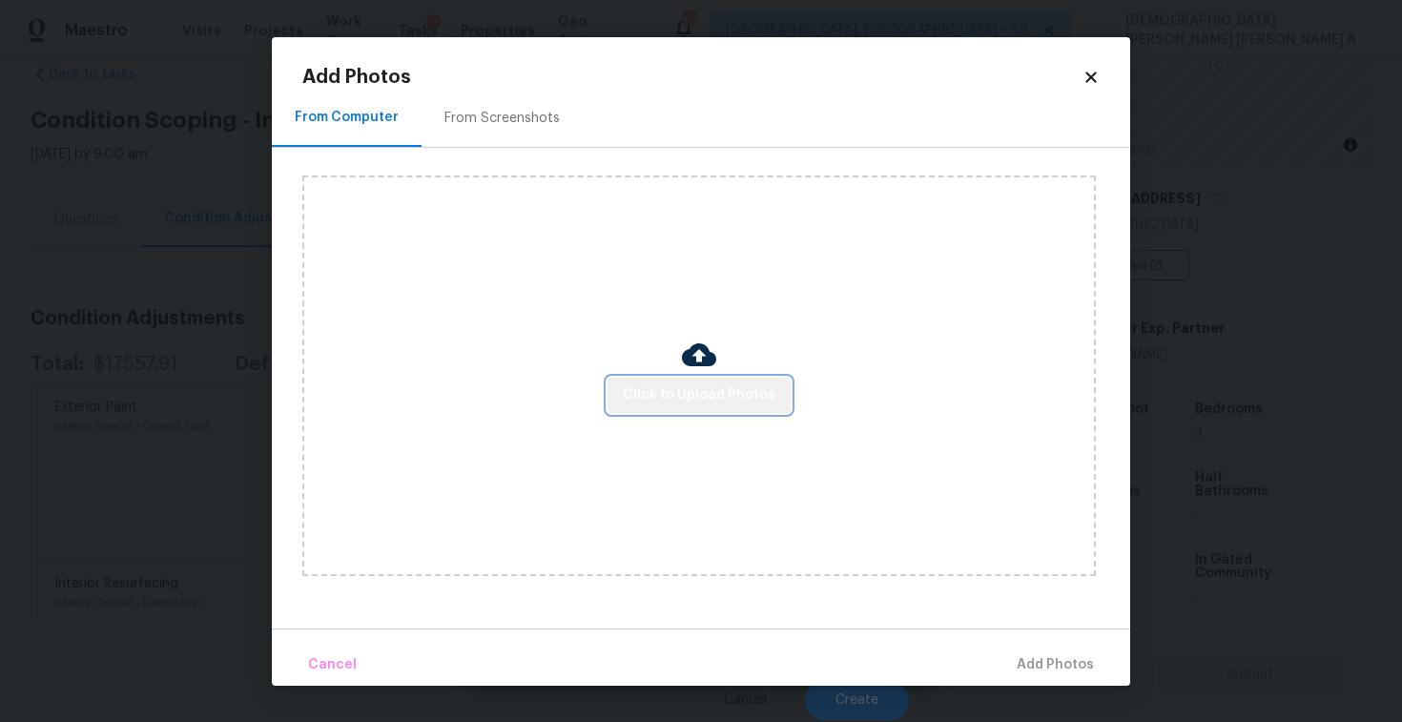
click at [708, 411] on button "Click to Upload Photos" at bounding box center [699, 395] width 183 height 35
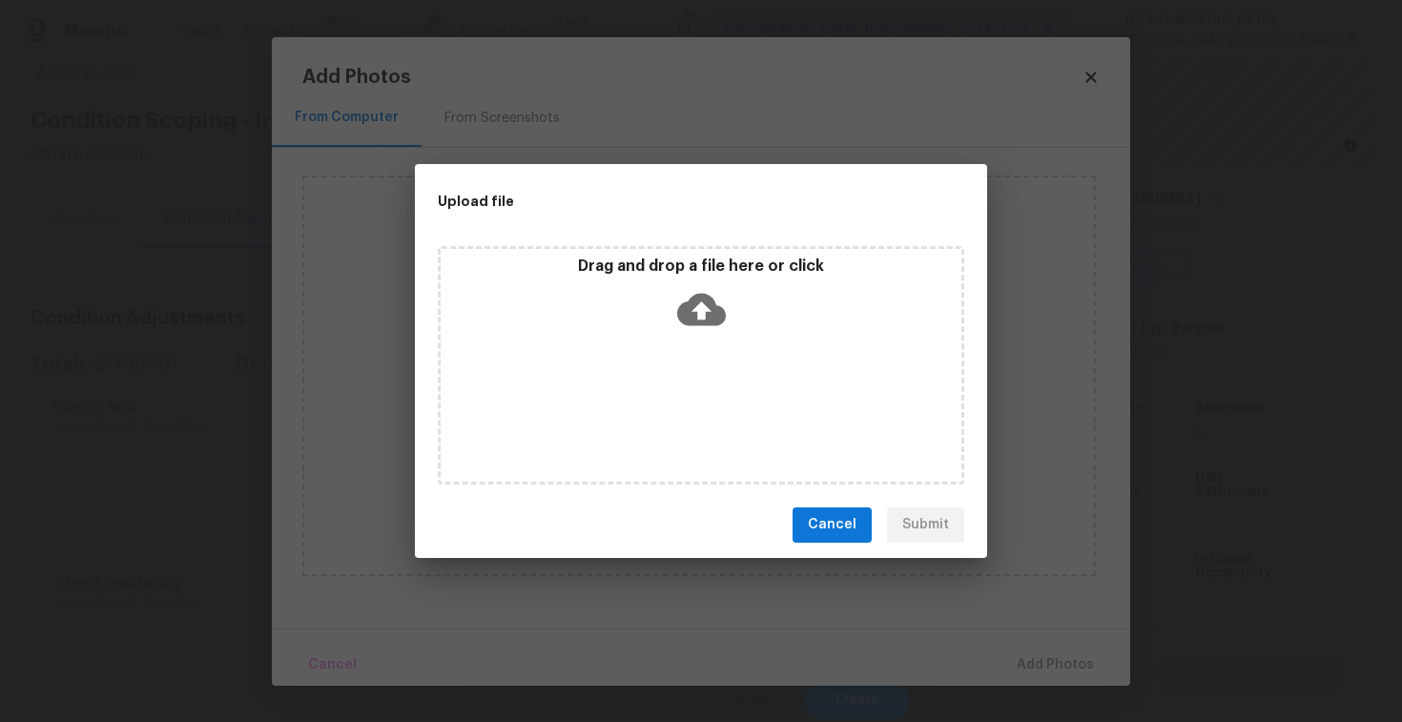
click at [708, 305] on icon at bounding box center [701, 309] width 49 height 32
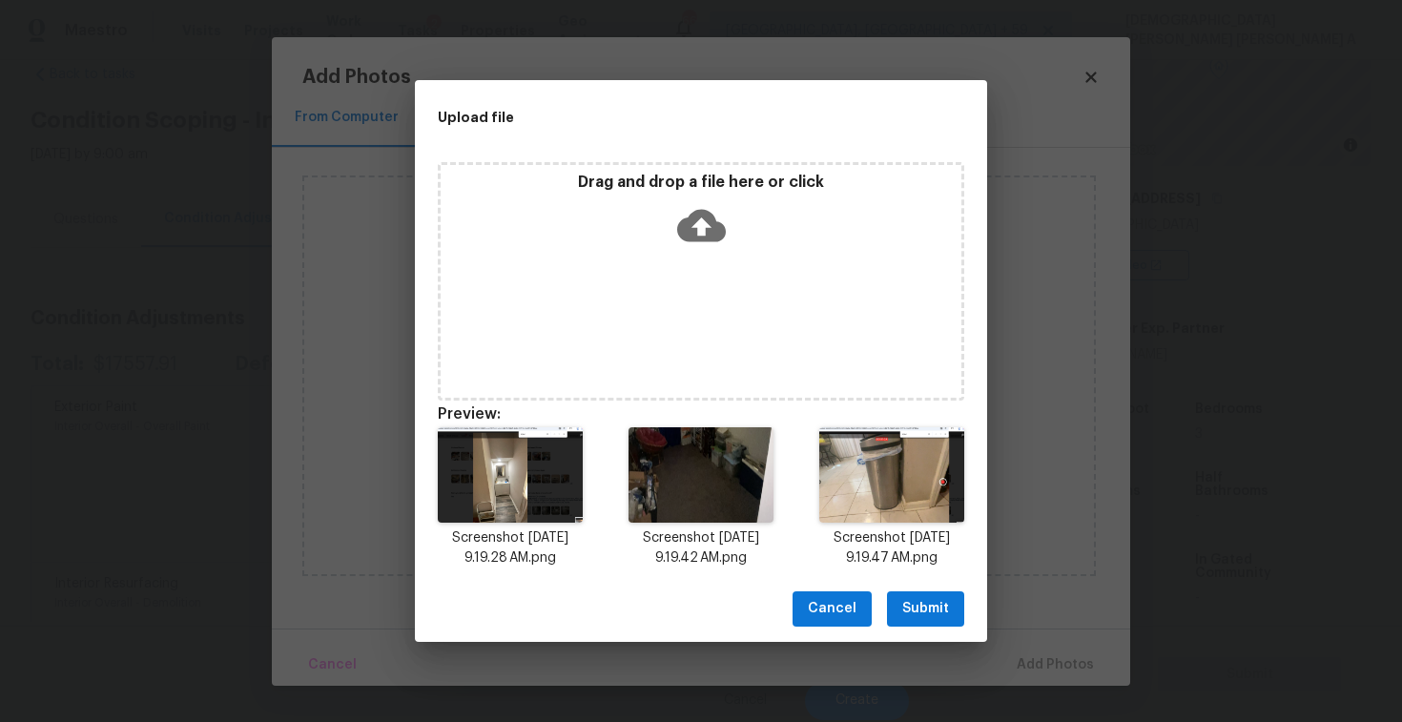
click at [919, 600] on span "Submit" at bounding box center [925, 609] width 47 height 24
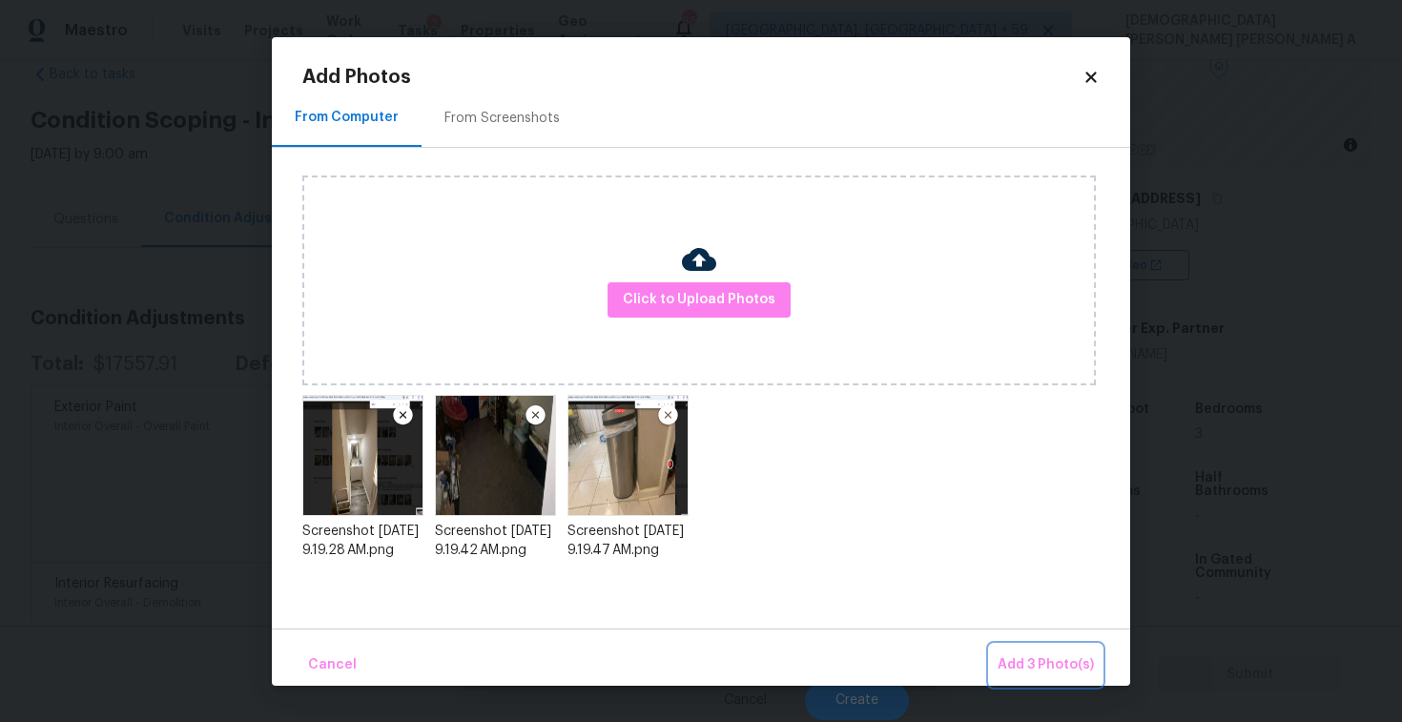
click at [1061, 678] on button "Add 3 Photo(s)" at bounding box center [1046, 665] width 112 height 41
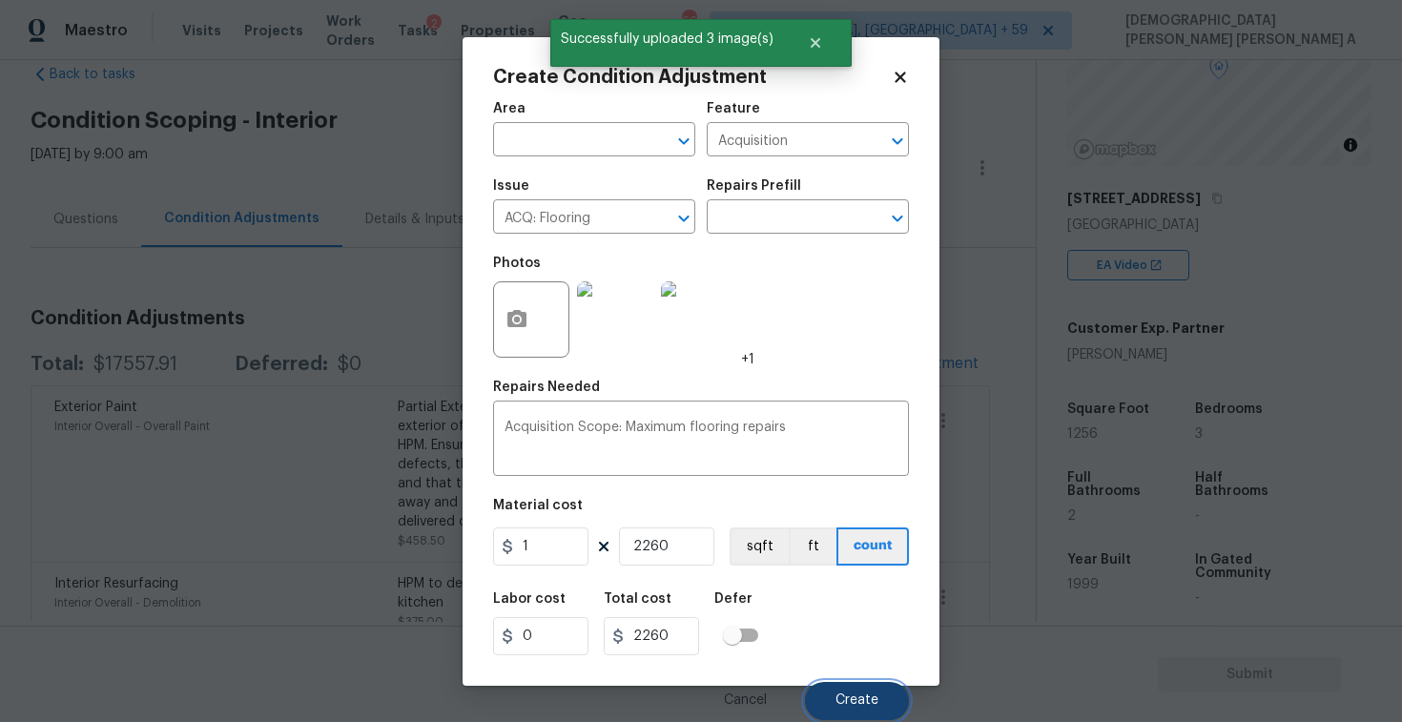
click at [856, 685] on button "Create" at bounding box center [857, 701] width 104 height 38
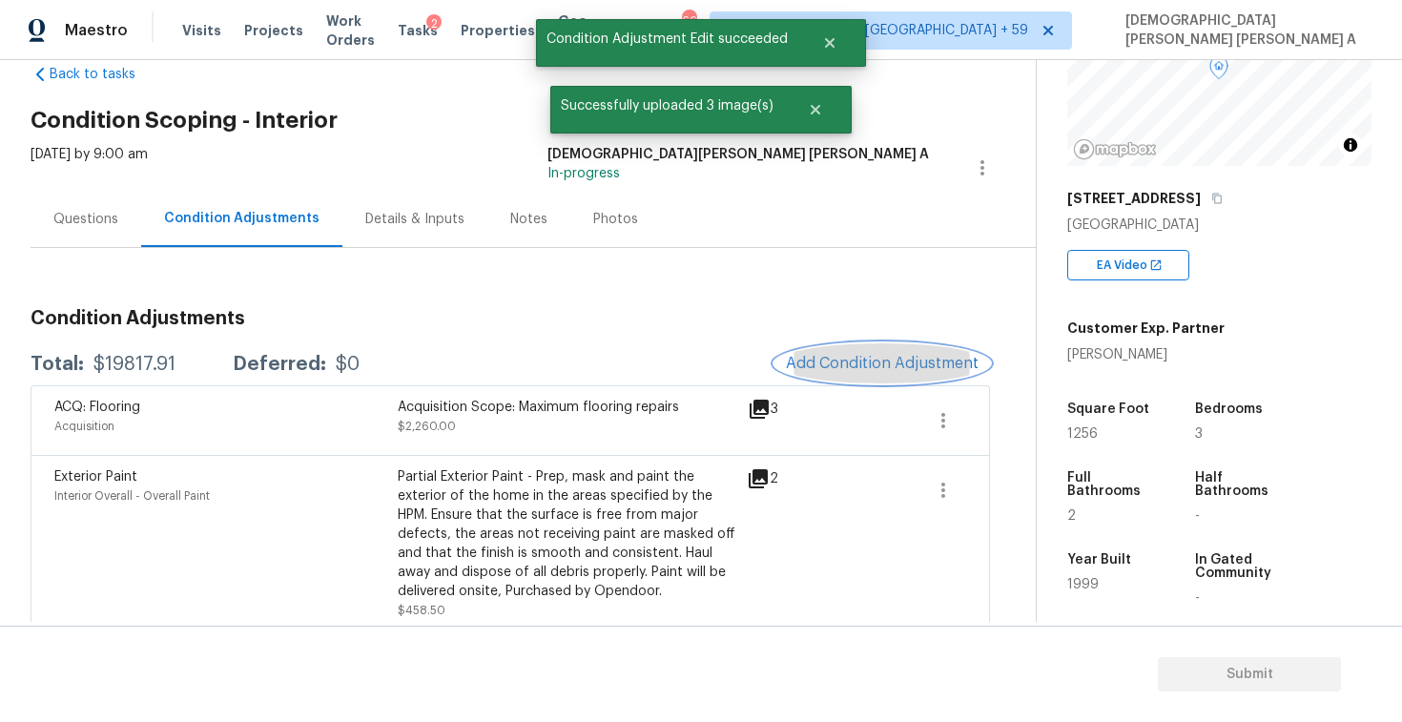
click at [881, 377] on button "Add Condition Adjustment" at bounding box center [882, 363] width 216 height 40
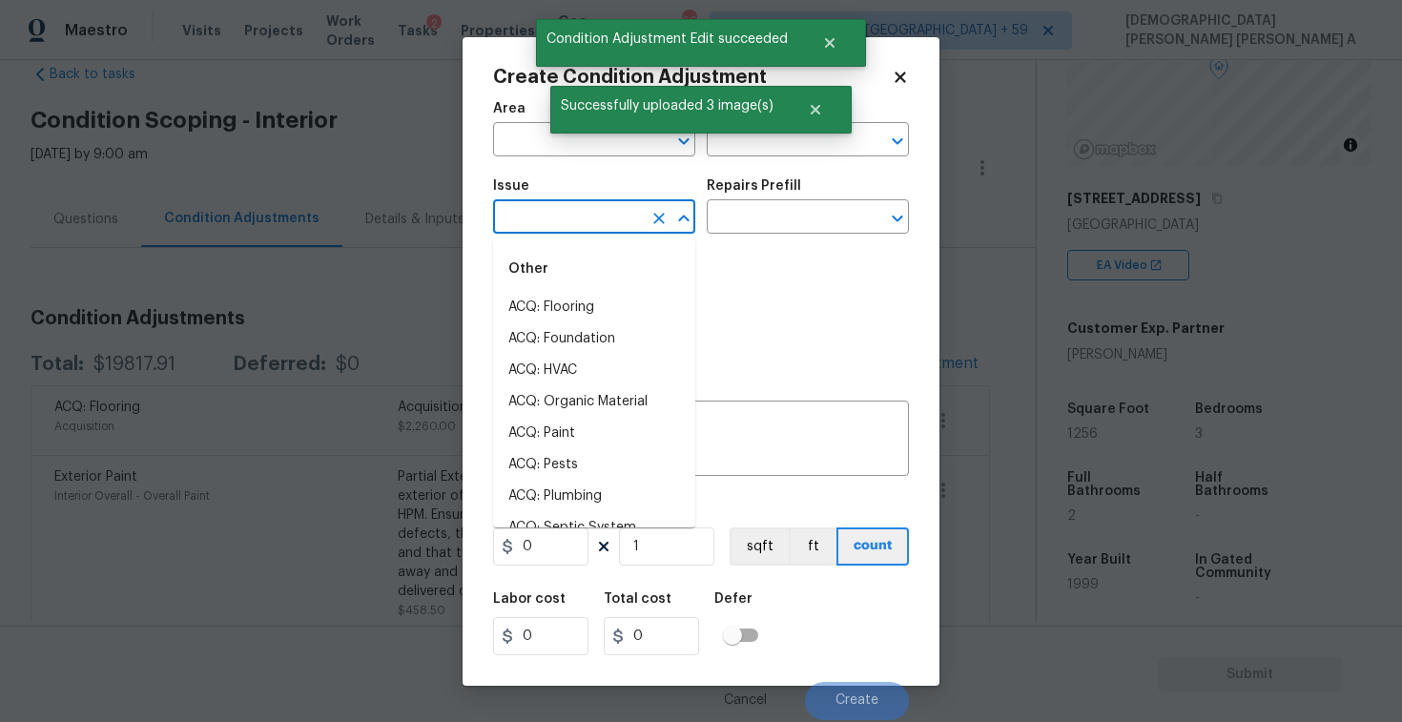
click at [587, 209] on input "text" at bounding box center [567, 219] width 149 height 30
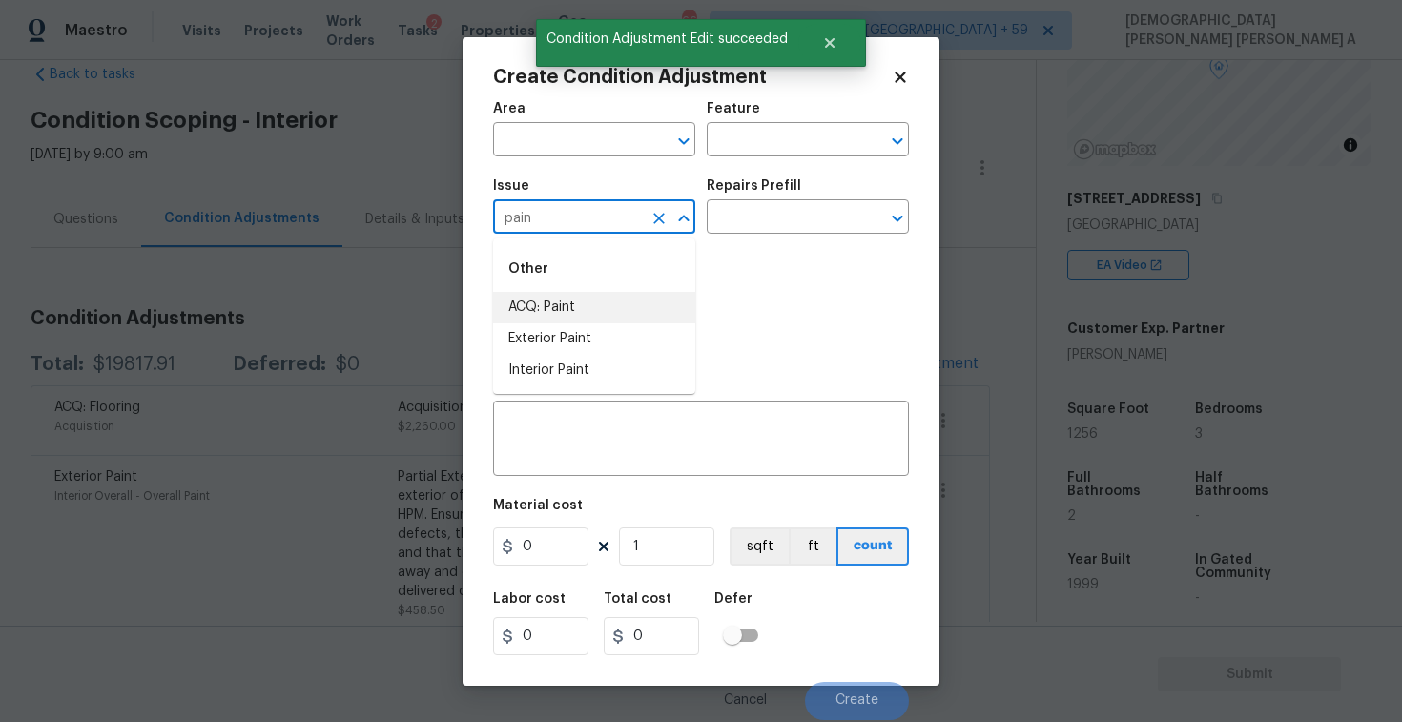
click at [597, 300] on li "ACQ: Paint" at bounding box center [594, 307] width 202 height 31
type input "ACQ: Paint"
click at [748, 222] on input "text" at bounding box center [781, 219] width 149 height 30
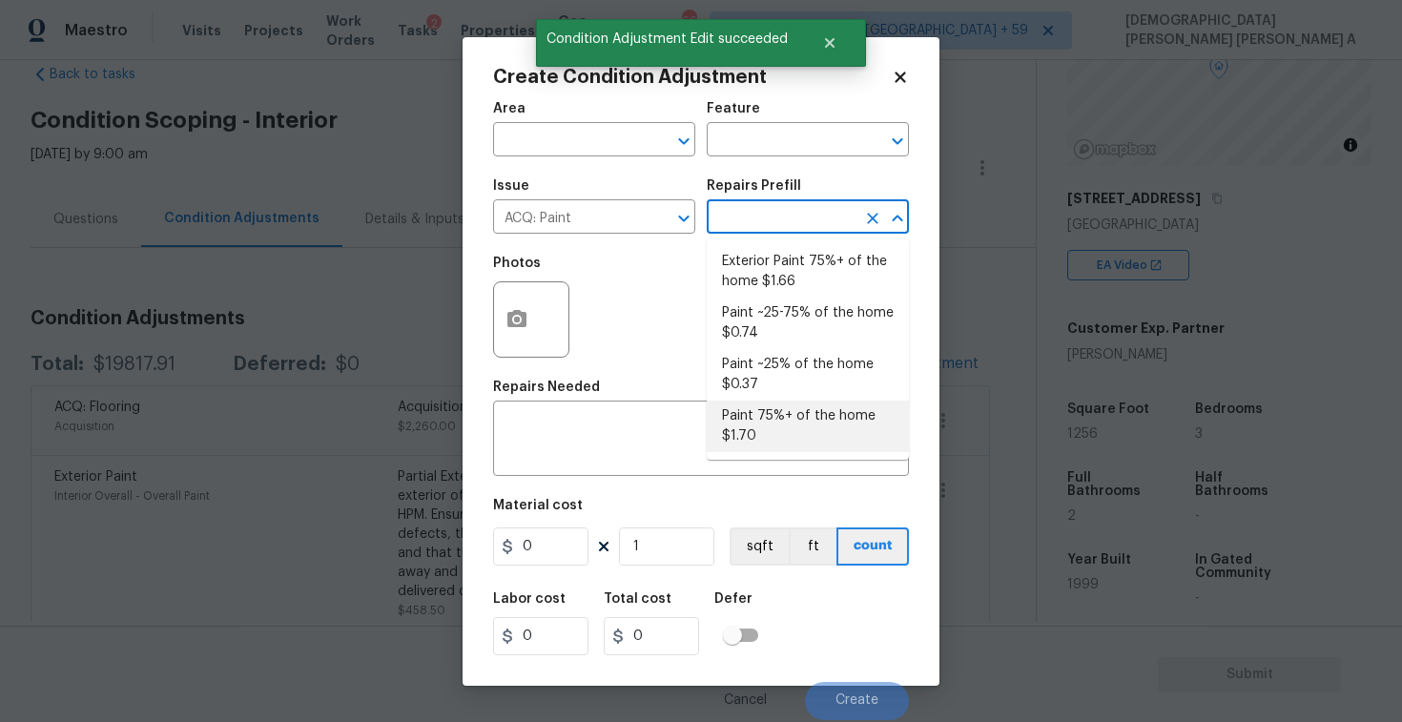
click at [773, 401] on li "Paint 75%+ of the home $1.70" at bounding box center [808, 427] width 202 height 52
type input "Acquisition"
type textarea "Acquisition Scope: 75%+ of the home will likely require interior paint"
type input "1.7"
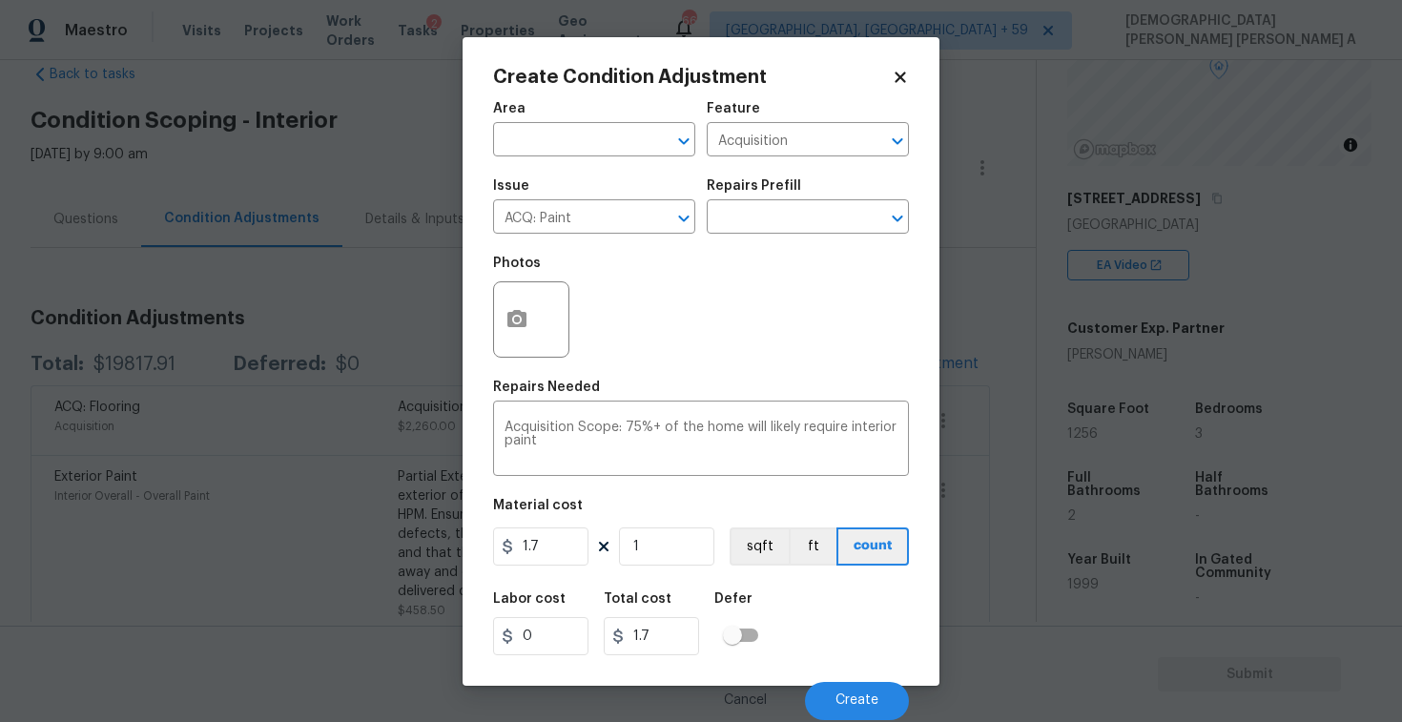
click at [605, 235] on span "Issue ACQ: Paint ​" at bounding box center [594, 206] width 202 height 77
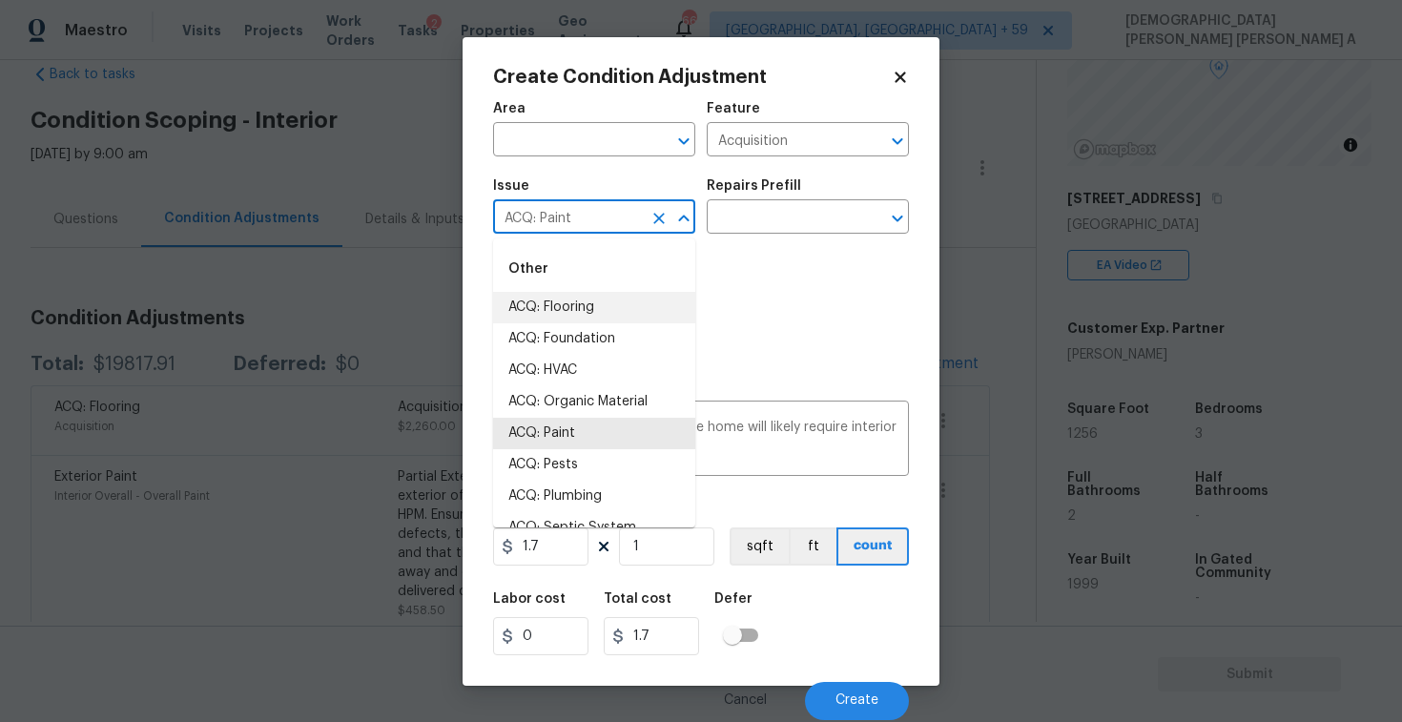
click at [605, 213] on input "ACQ: Paint" at bounding box center [567, 219] width 149 height 30
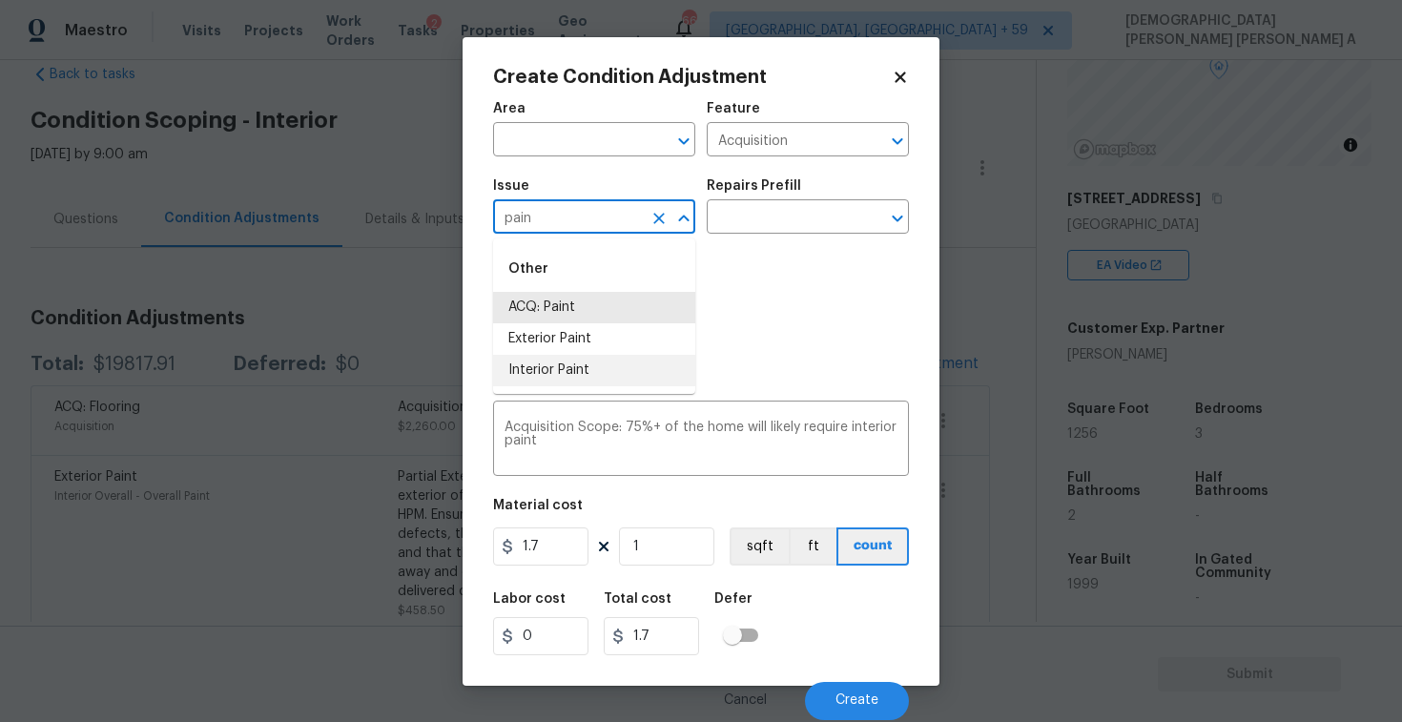
click at [606, 356] on li "Interior Paint" at bounding box center [594, 370] width 202 height 31
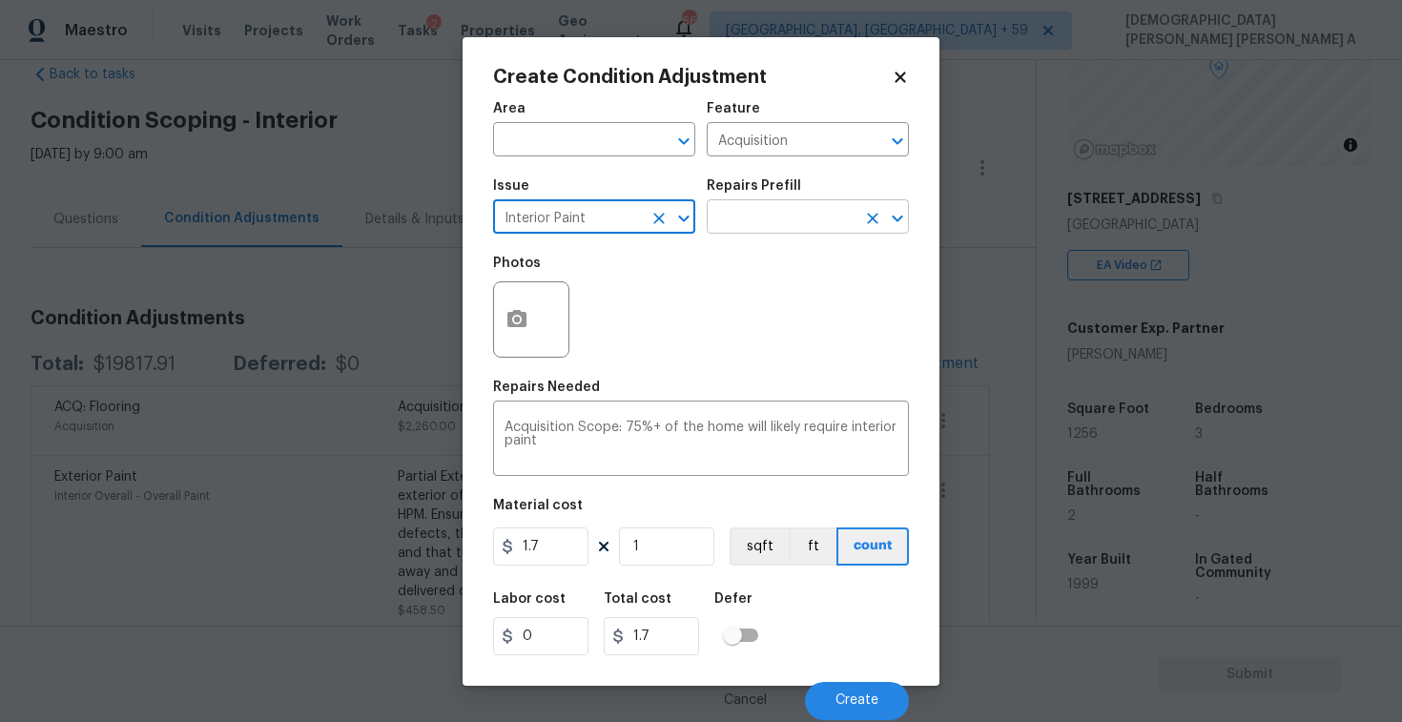
type input "Interior Paint"
click at [791, 233] on input "text" at bounding box center [781, 219] width 149 height 30
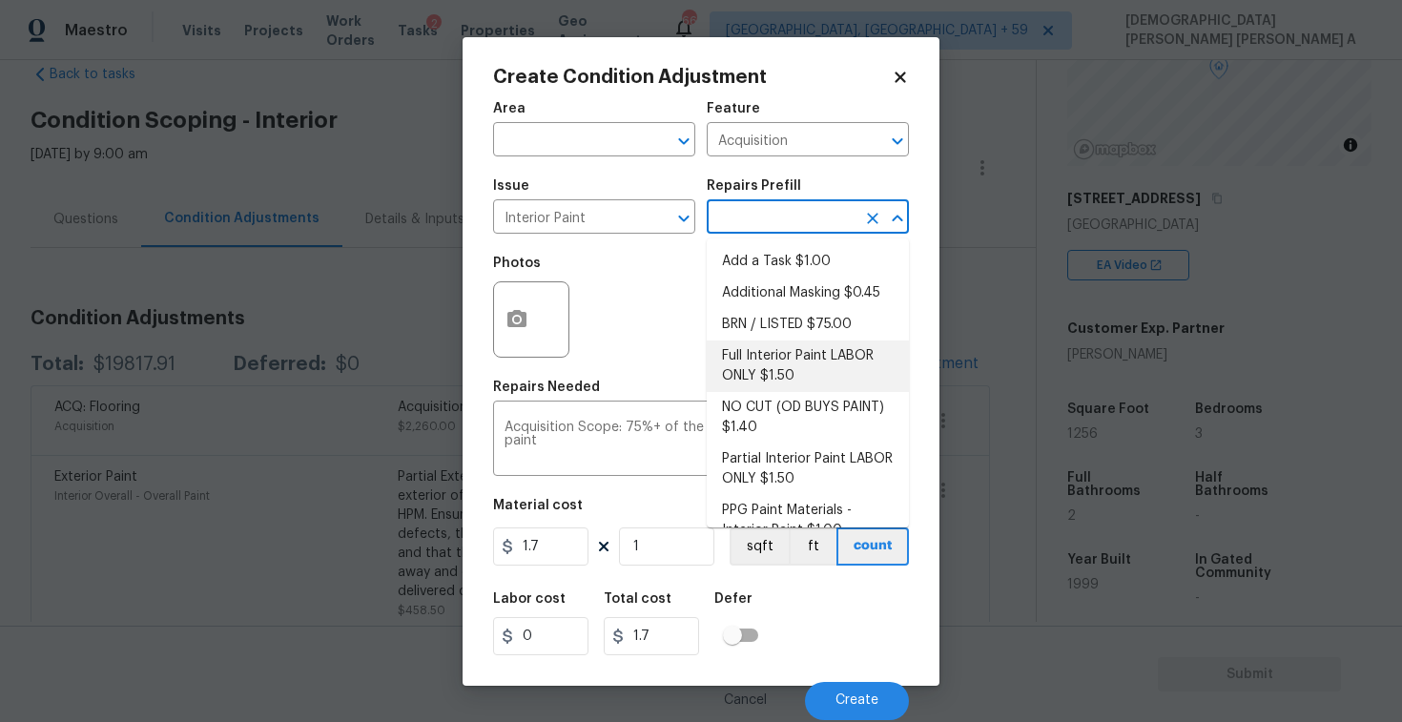
click at [791, 233] on input "text" at bounding box center [781, 219] width 149 height 30
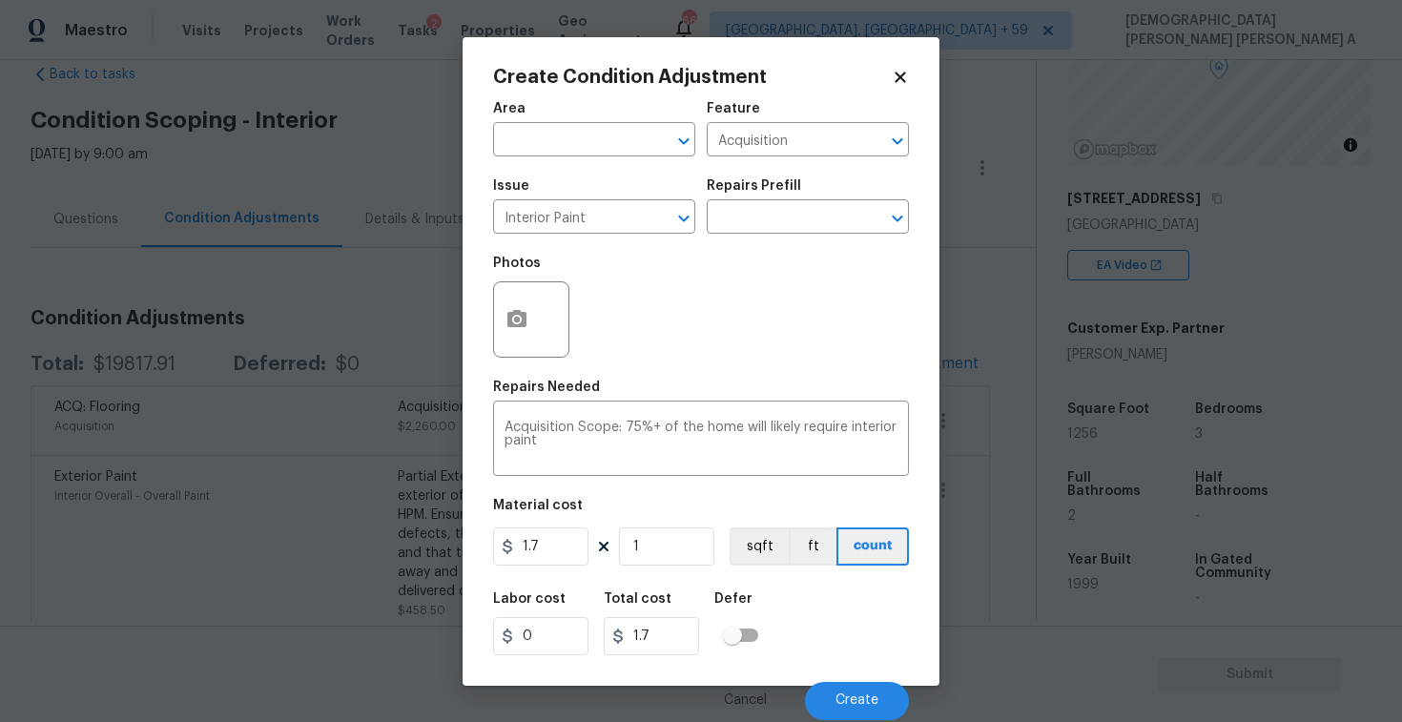
click at [891, 63] on div "Create Condition Adjustment Area ​ Feature Acquisition ​ Issue Interior Paint ​…" at bounding box center [701, 361] width 477 height 649
click at [897, 72] on icon at bounding box center [900, 77] width 10 height 10
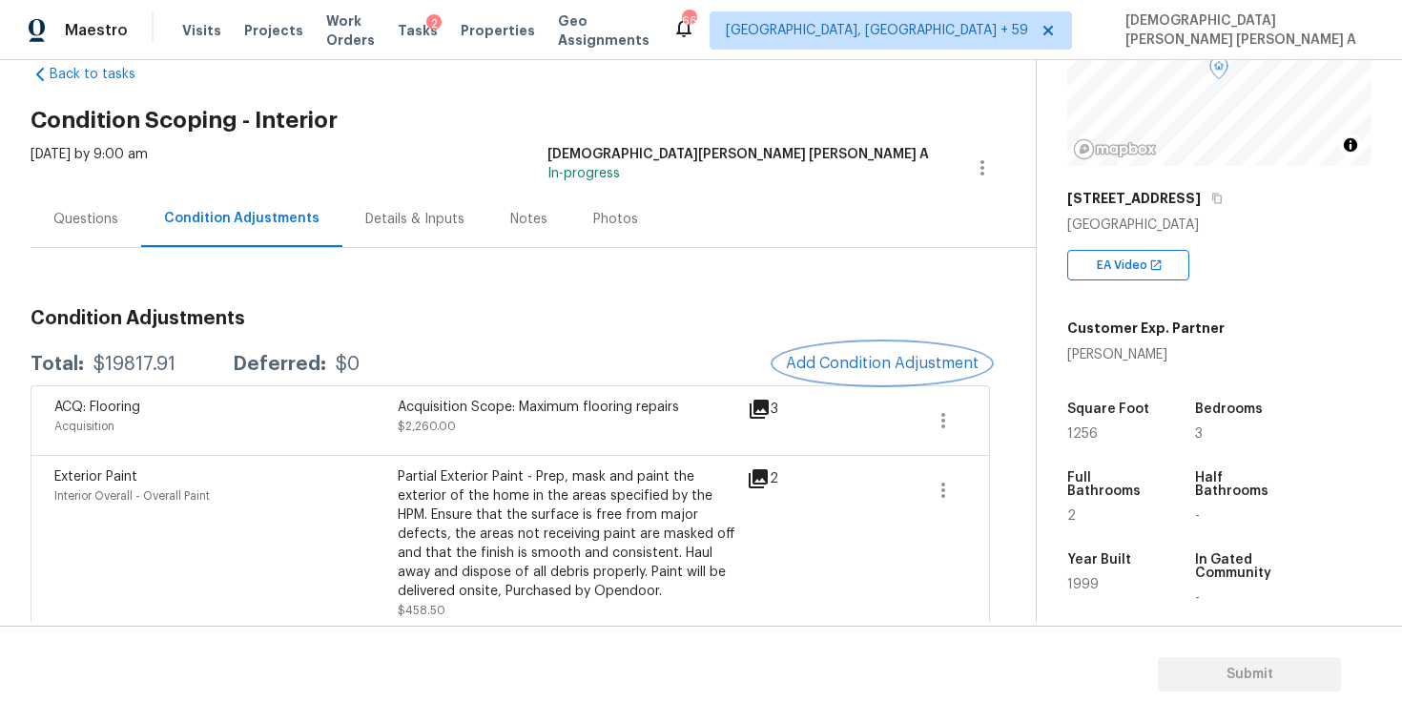
click at [915, 351] on button "Add Condition Adjustment" at bounding box center [882, 363] width 216 height 40
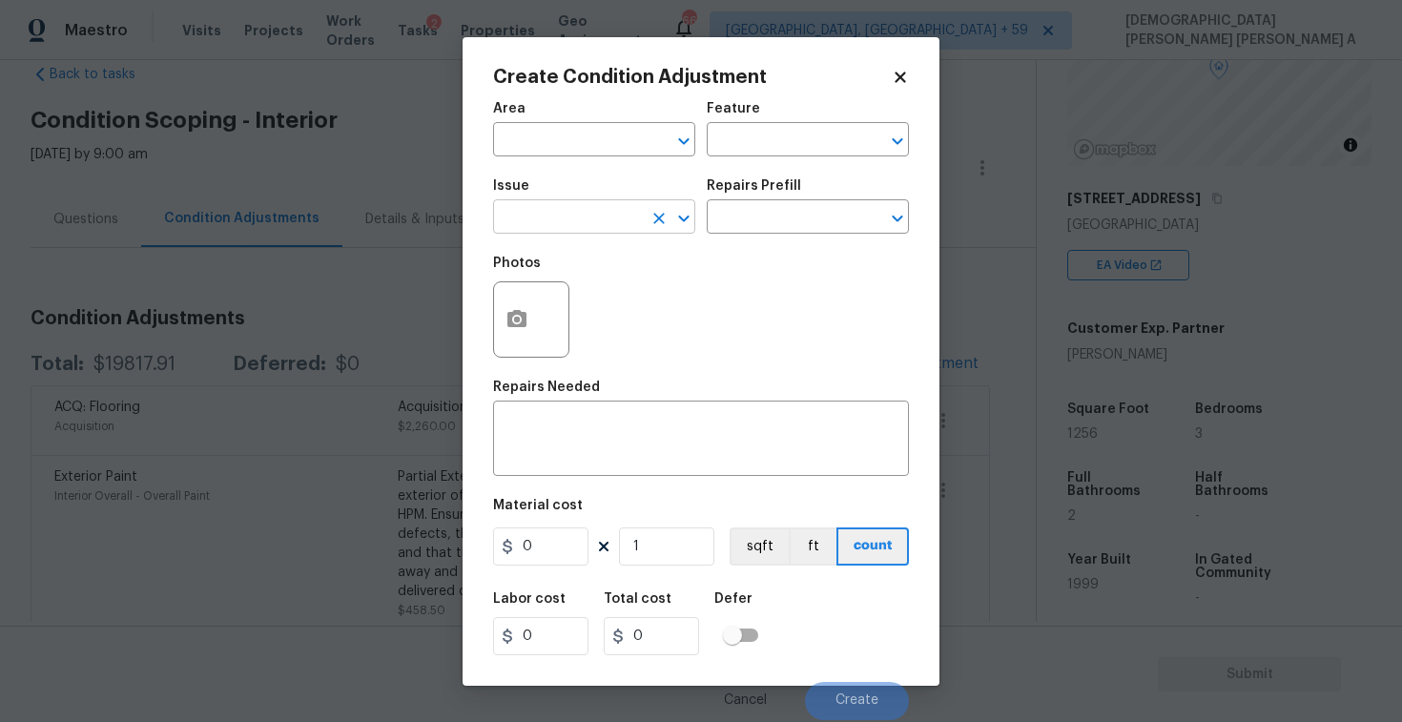
click at [607, 224] on input "text" at bounding box center [567, 219] width 149 height 30
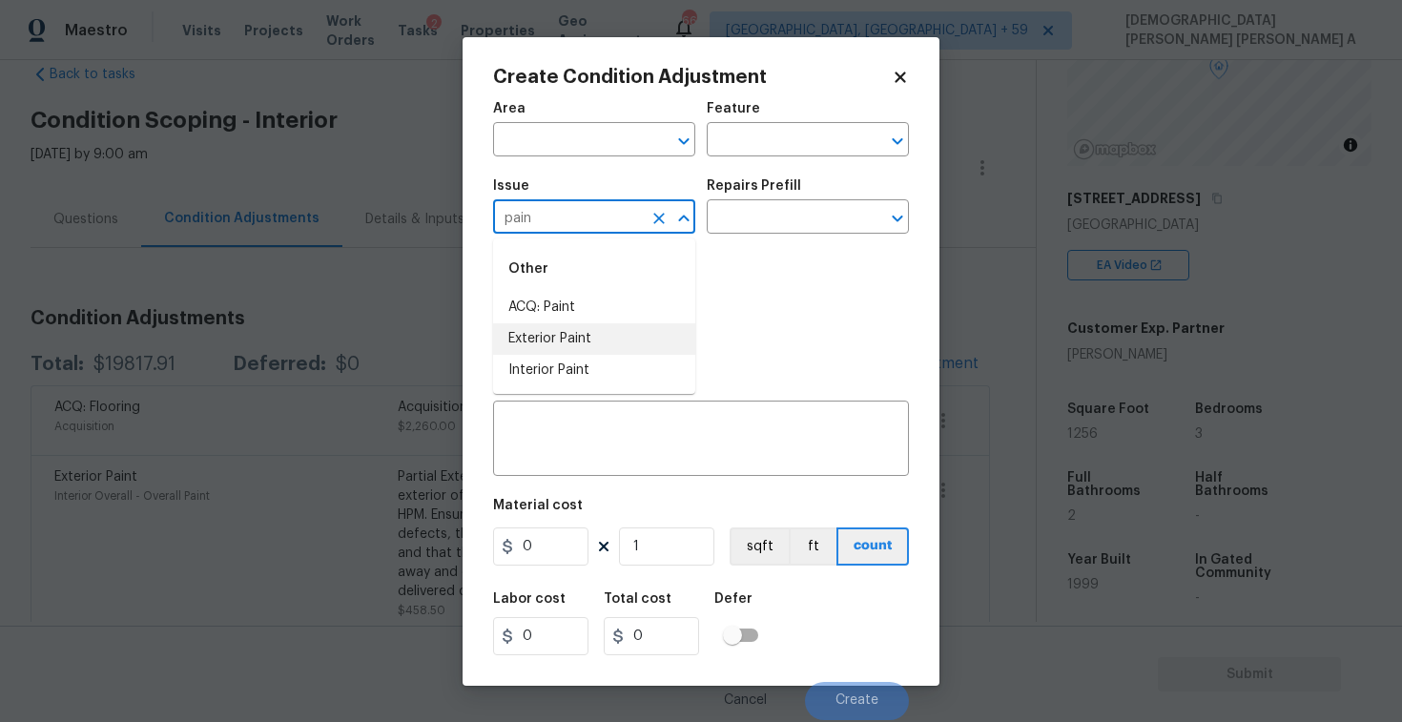
click at [606, 362] on li "Interior Paint" at bounding box center [594, 370] width 202 height 31
type input "Interior Paint"
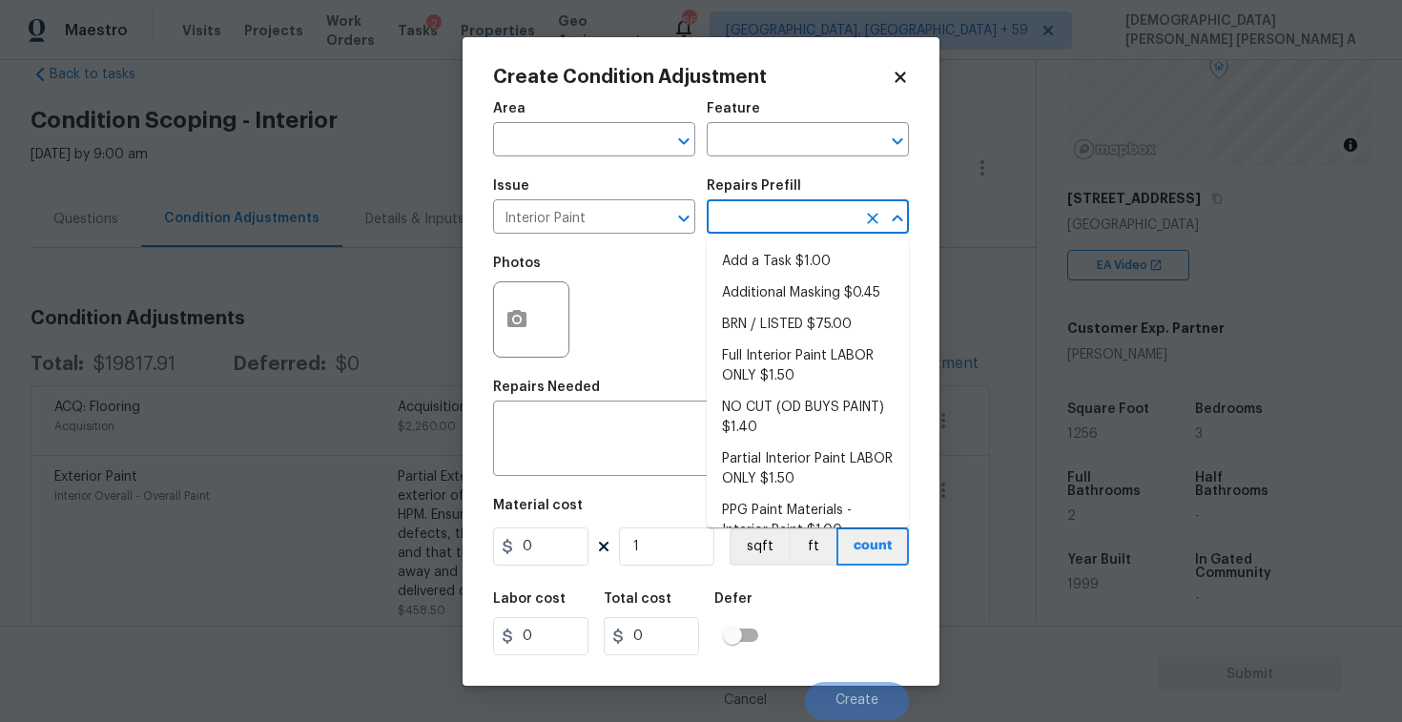
click at [775, 227] on input "text" at bounding box center [781, 219] width 149 height 30
click at [769, 258] on li "Add a Task $1.00" at bounding box center [808, 261] width 202 height 31
type input "Overall Paint"
type textarea "HPM to detail"
type input "1"
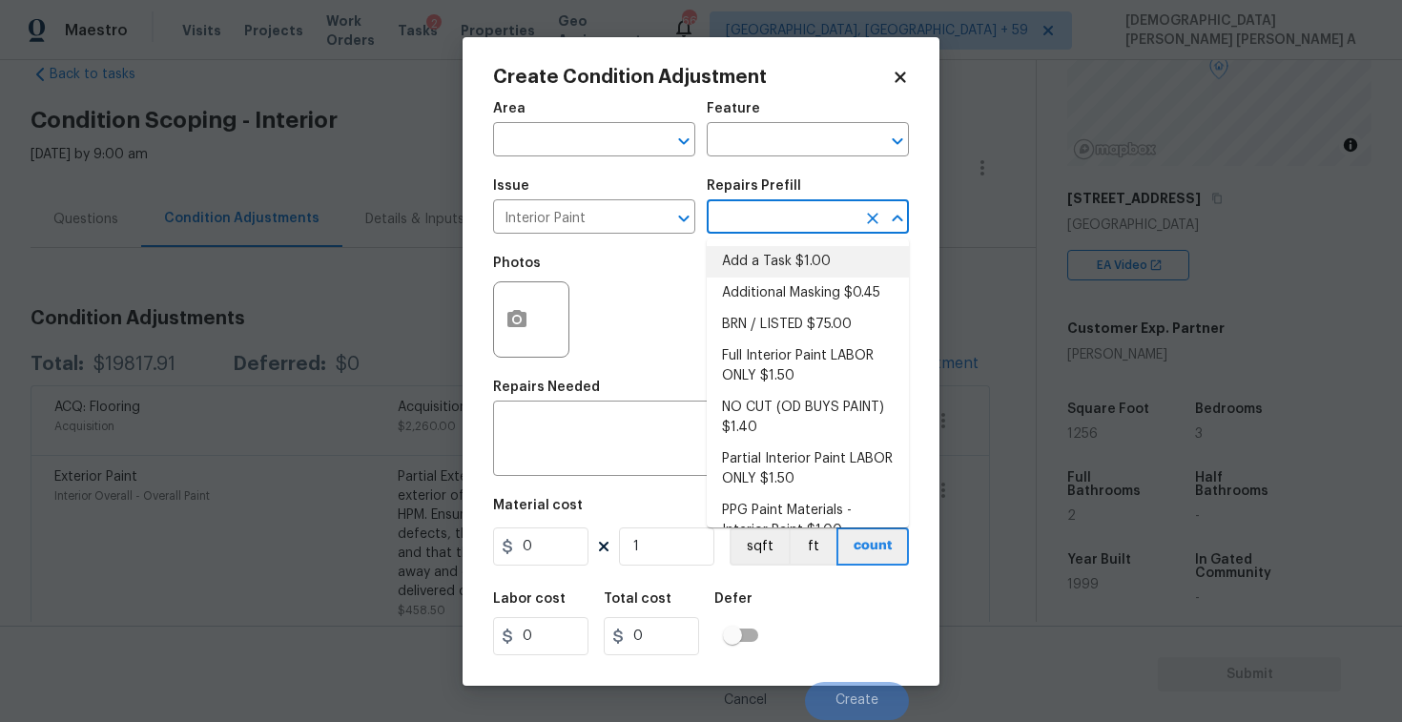
type input "1"
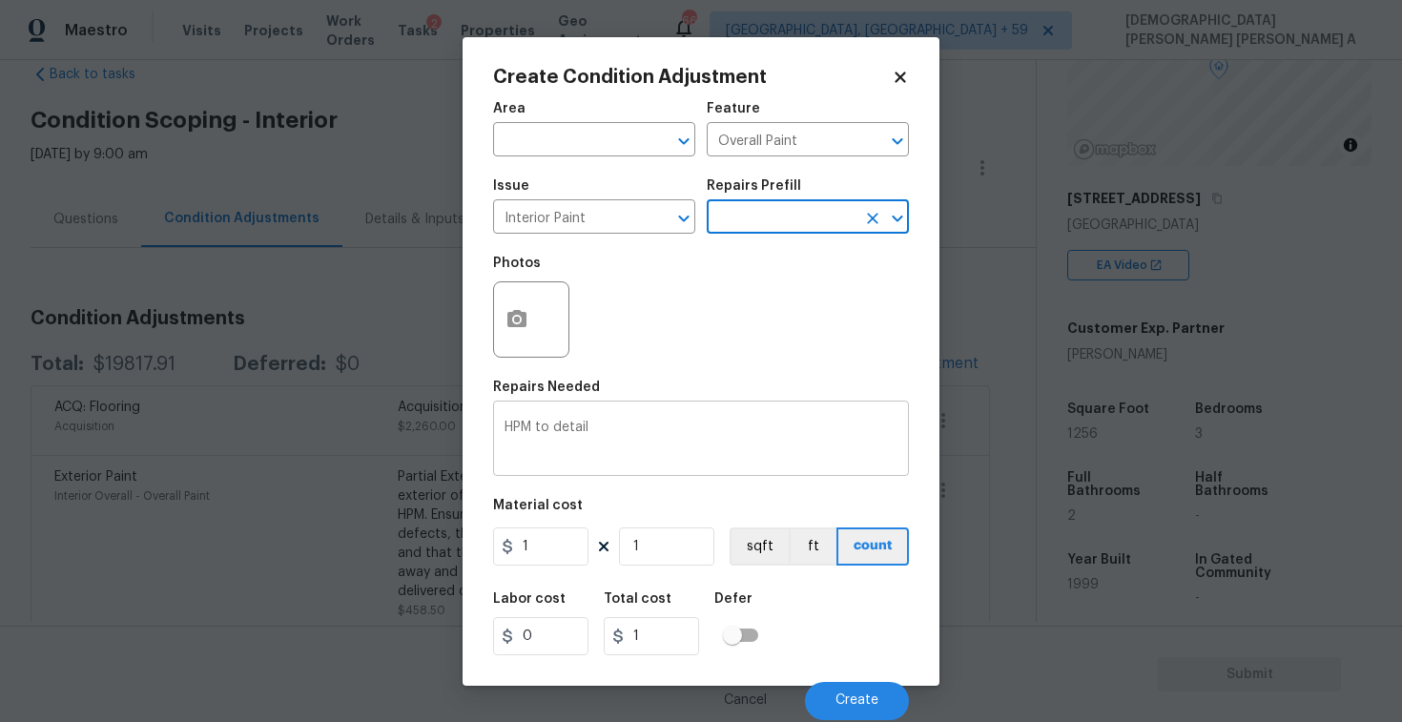
click at [554, 428] on textarea "HPM to detail" at bounding box center [701, 441] width 393 height 40
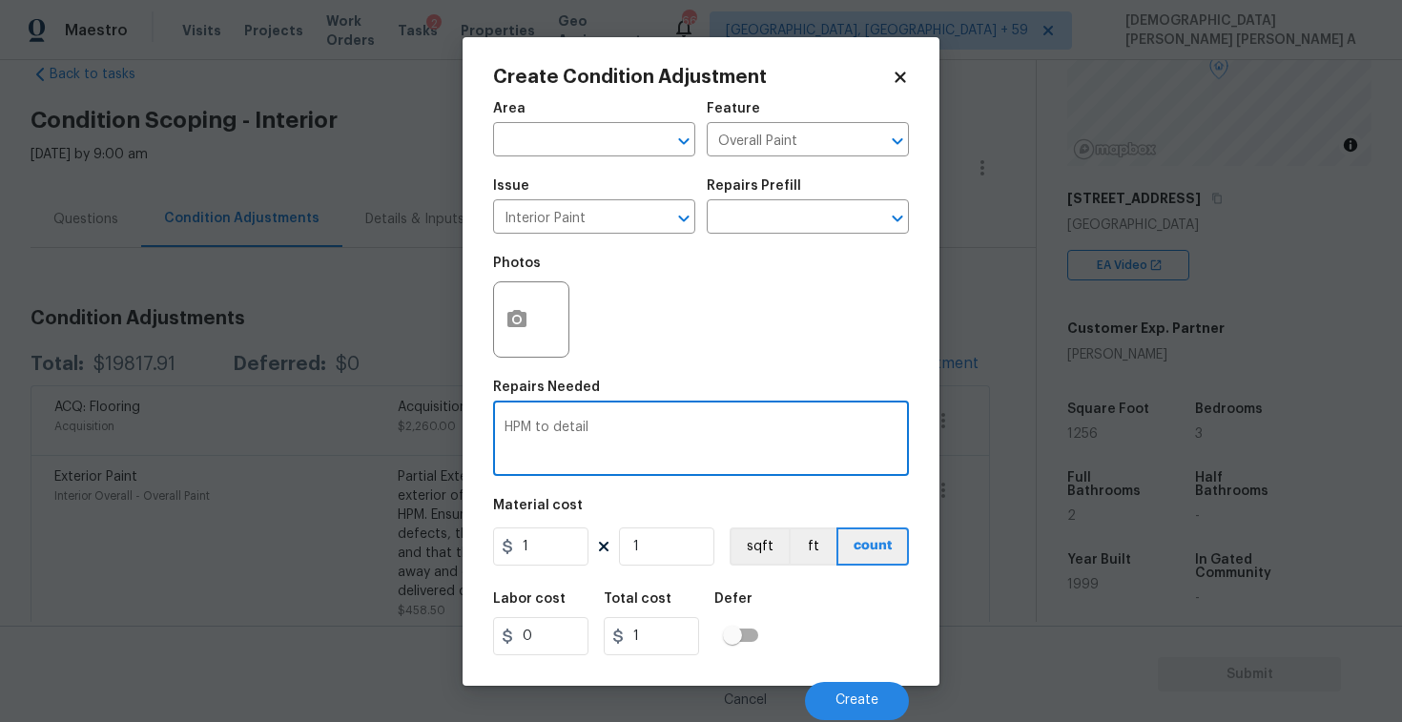
click at [554, 428] on textarea "HPM to detail" at bounding box center [701, 441] width 393 height 40
type textarea "As per HPM, full paint"
click at [548, 546] on input "1" at bounding box center [540, 546] width 95 height 38
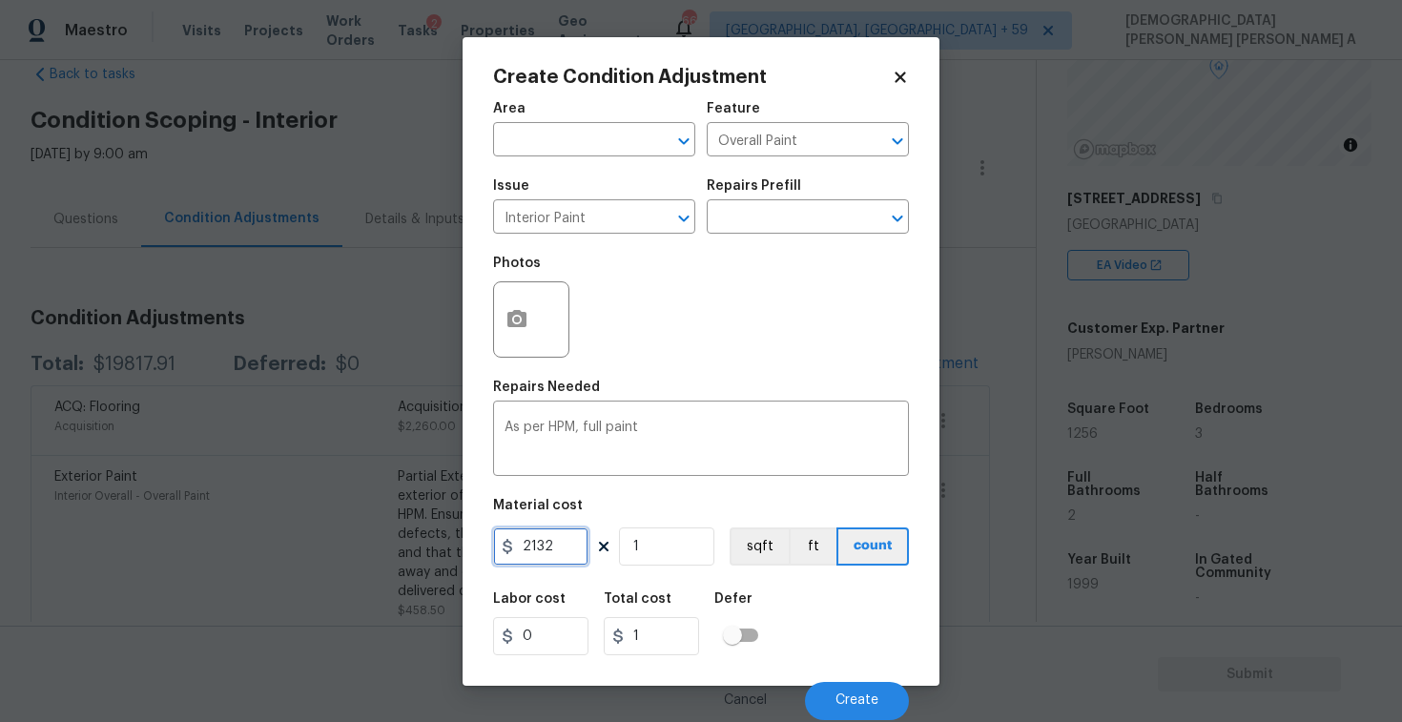
type input "2132"
click at [505, 324] on icon "button" at bounding box center [516, 319] width 23 height 23
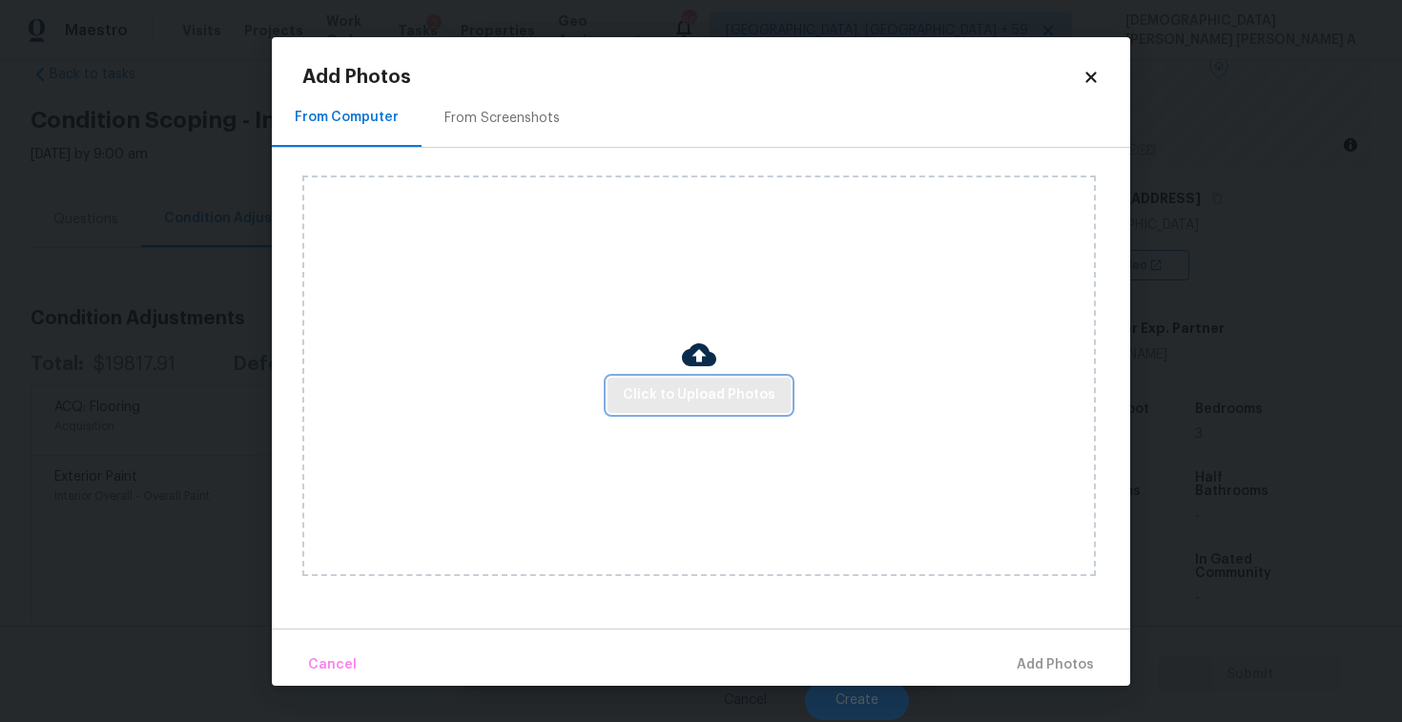
click at [692, 398] on span "Click to Upload Photos" at bounding box center [699, 395] width 153 height 24
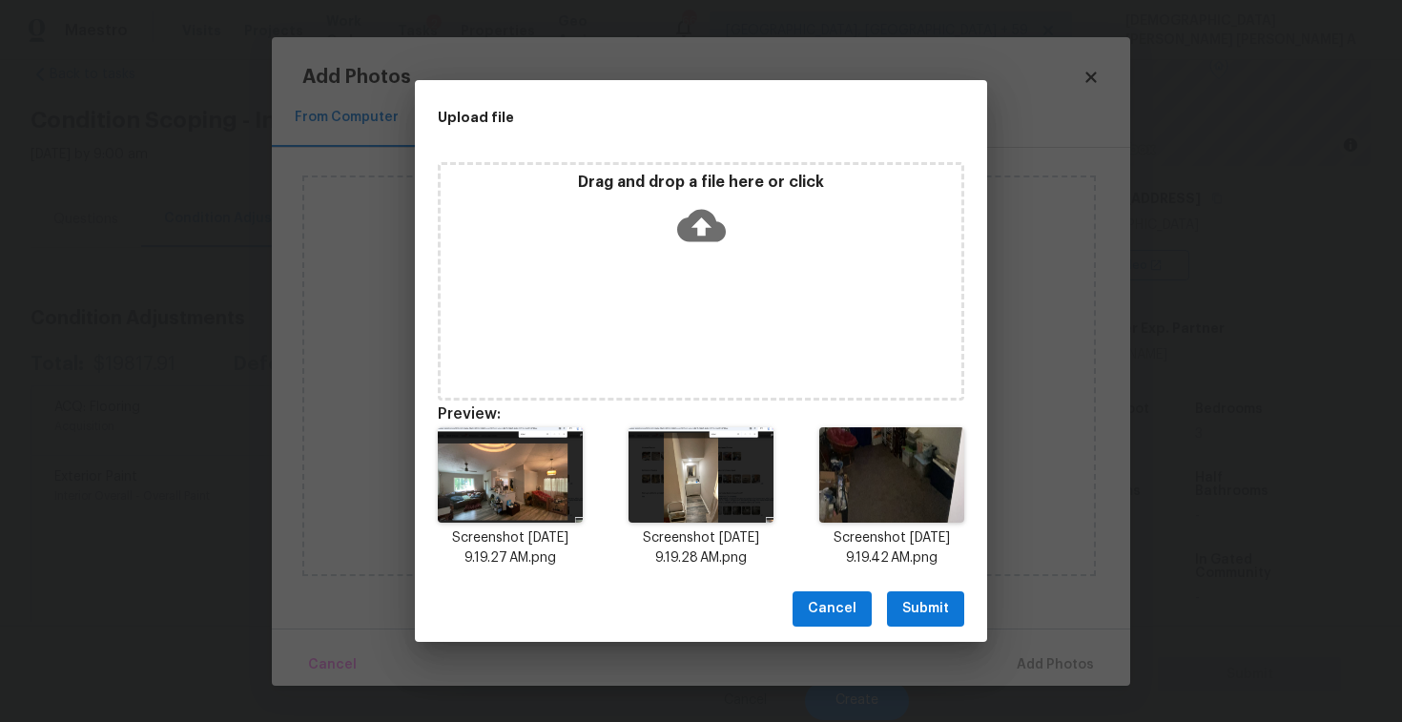
click at [934, 610] on span "Submit" at bounding box center [925, 609] width 47 height 24
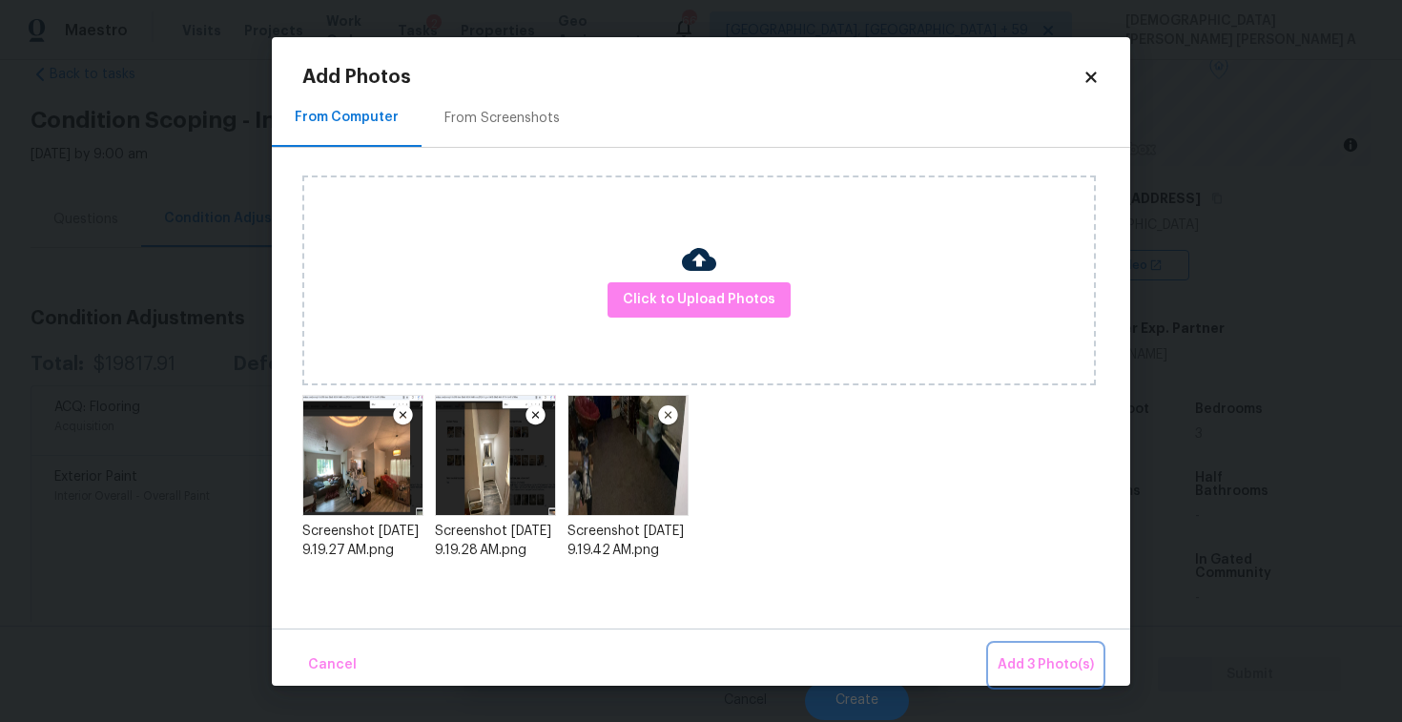
click at [1059, 672] on span "Add 3 Photo(s)" at bounding box center [1046, 665] width 96 height 24
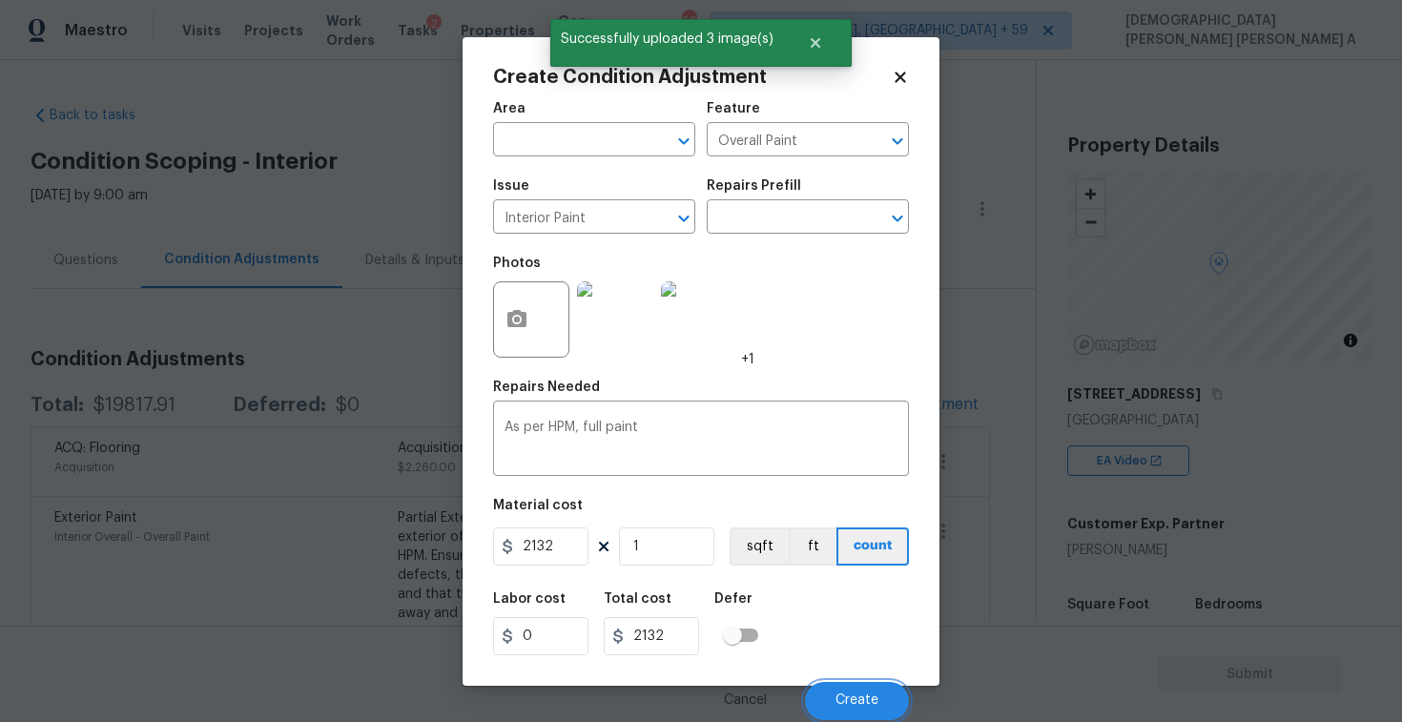
click at [862, 689] on button "Create" at bounding box center [857, 701] width 104 height 38
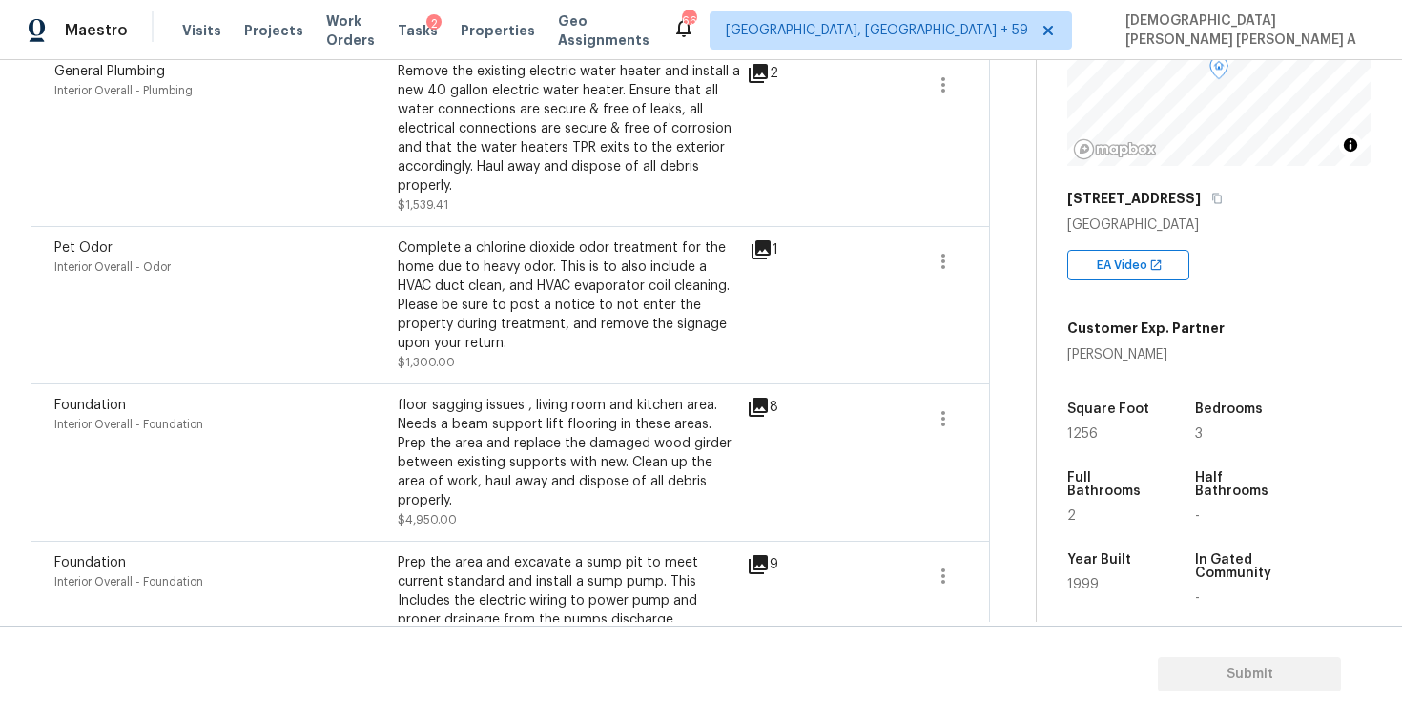
scroll to position [260, 0]
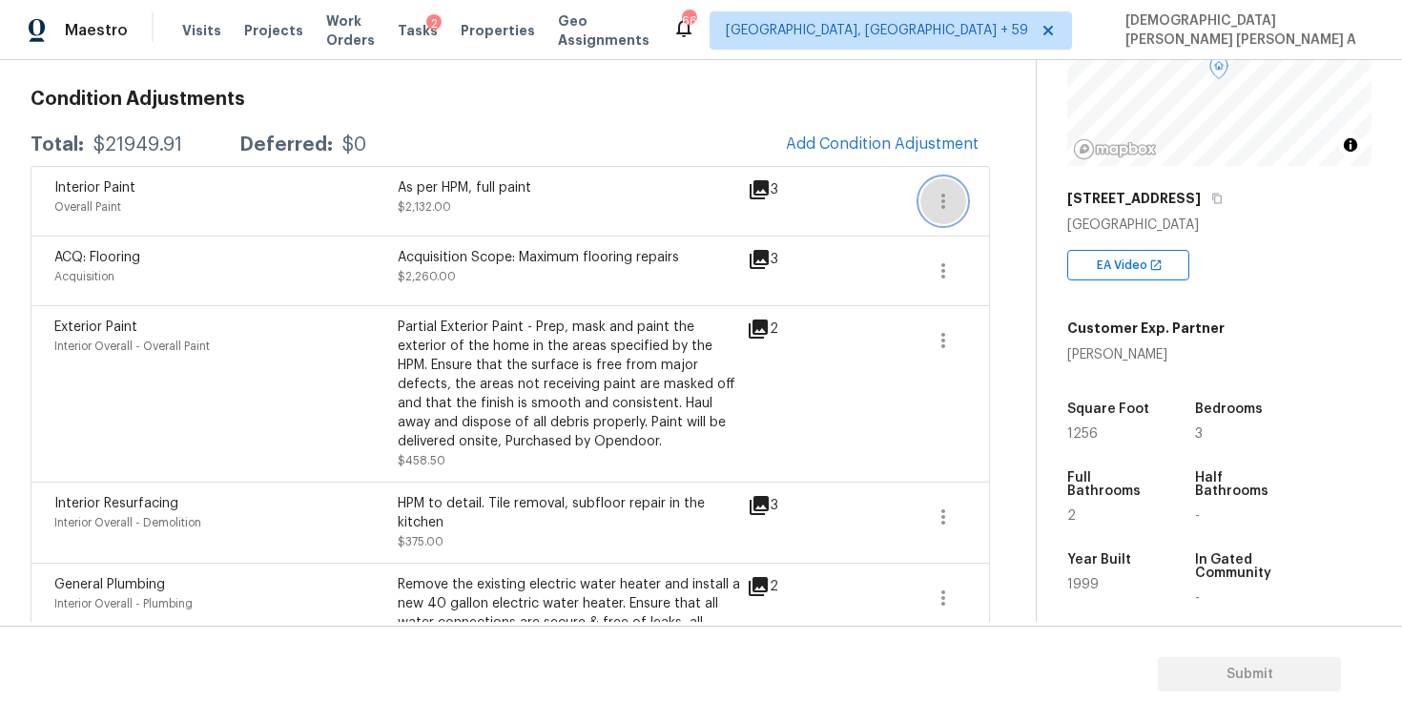
click at [950, 197] on icon "button" at bounding box center [943, 201] width 23 height 23
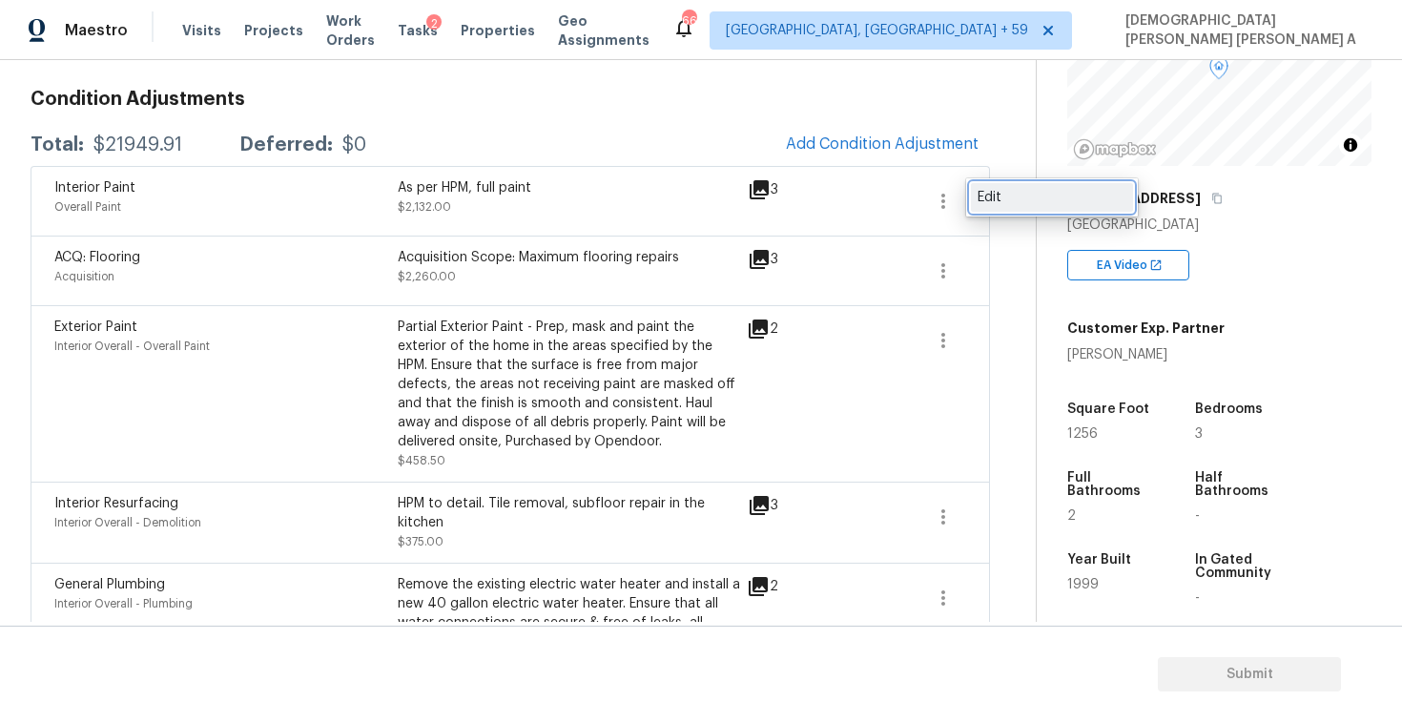
click at [992, 207] on link "Edit" at bounding box center [1052, 197] width 162 height 29
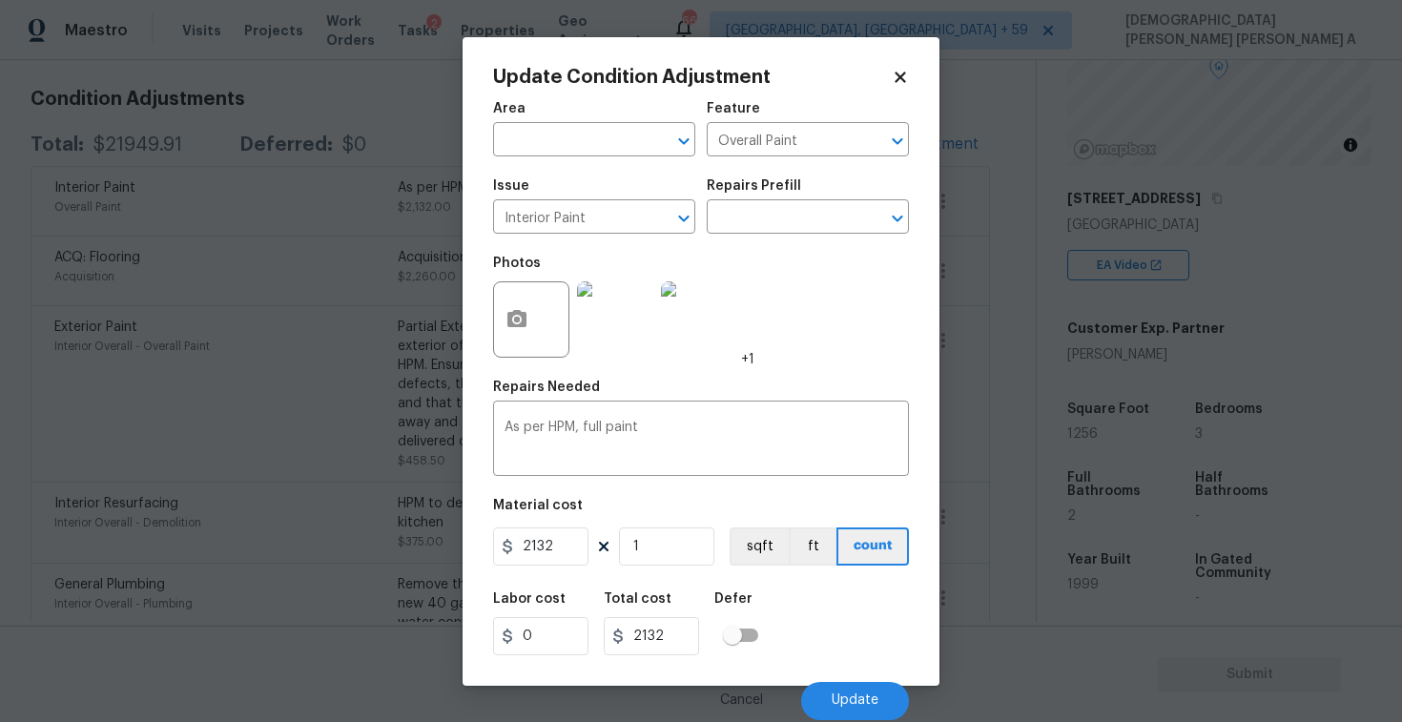
click at [578, 235] on span "Issue Interior Paint ​" at bounding box center [594, 206] width 202 height 77
click at [593, 222] on input "Interior Paint" at bounding box center [567, 219] width 149 height 30
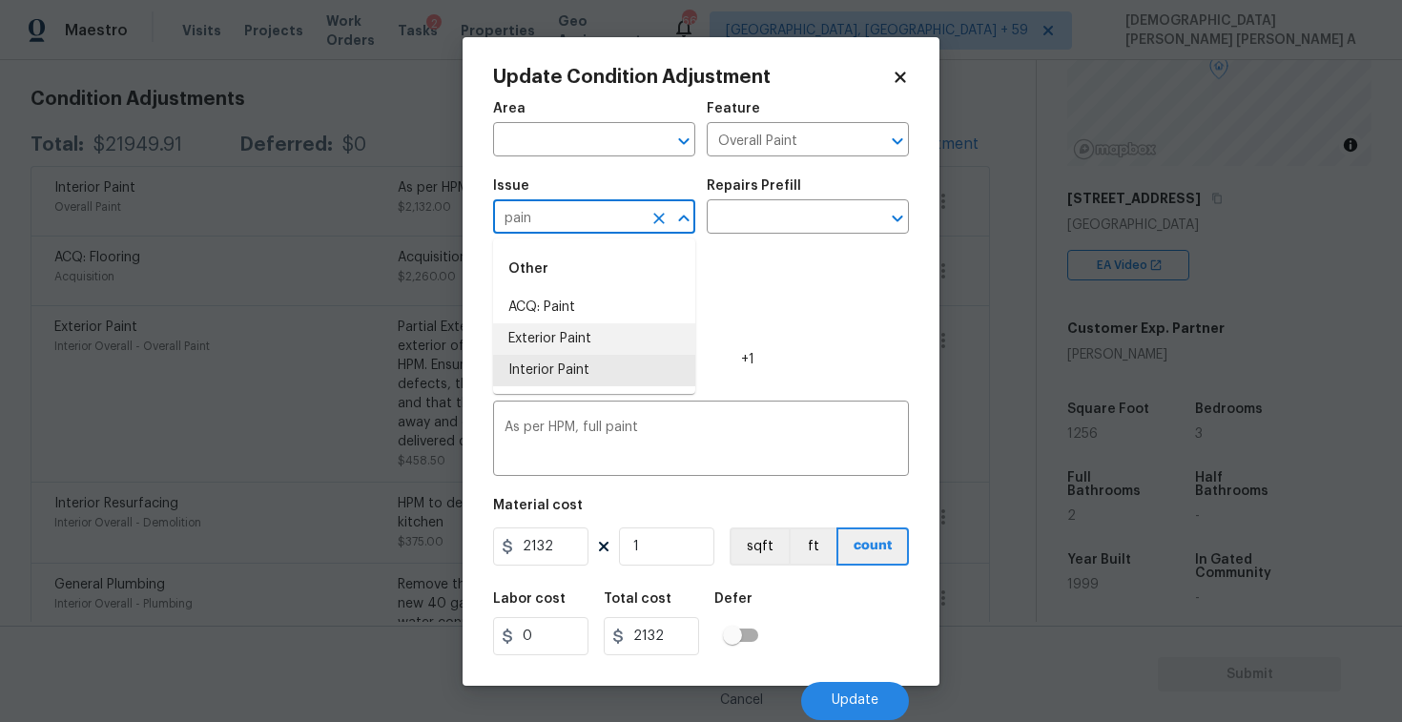
click at [588, 326] on li "Exterior Paint" at bounding box center [594, 338] width 202 height 31
type input "Exterior Paint"
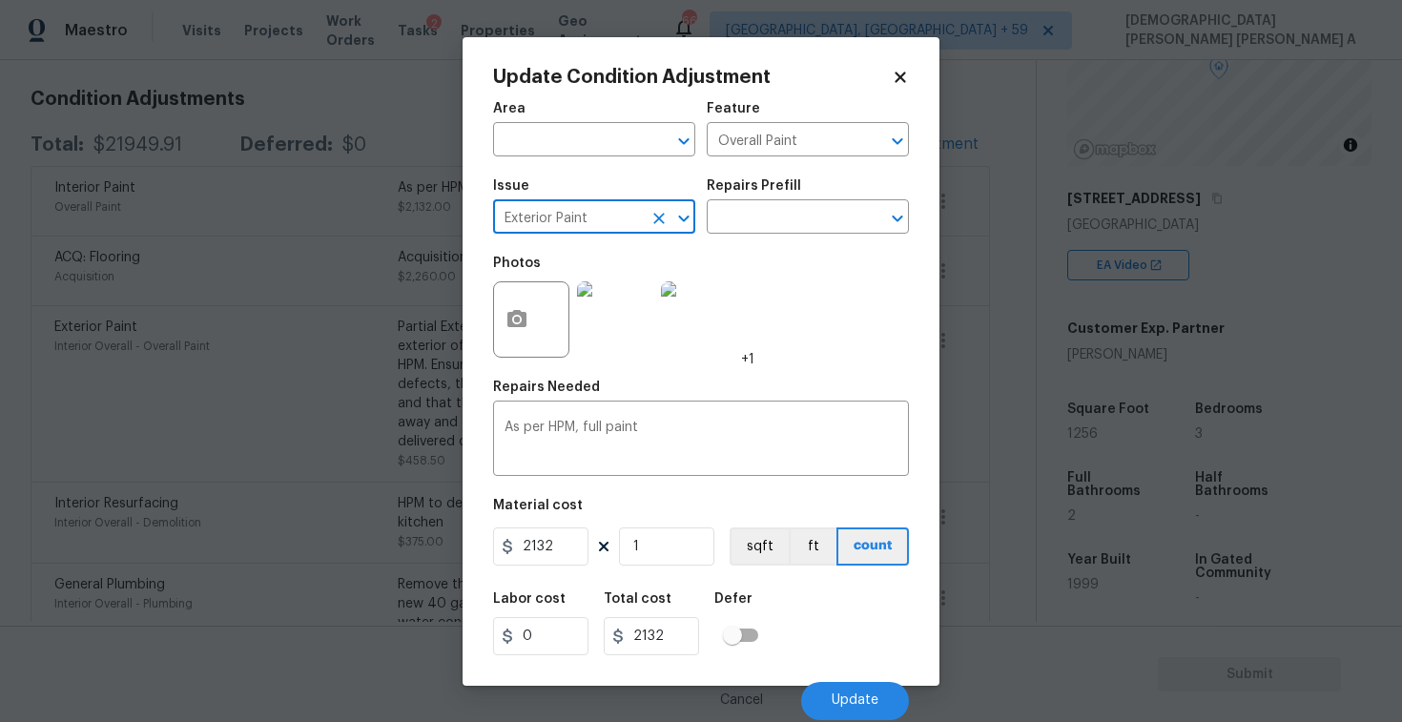
click at [653, 220] on icon "Clear" at bounding box center [659, 218] width 19 height 19
click at [629, 313] on li "ACQ: Paint" at bounding box center [594, 307] width 202 height 31
type input "ACQ: Paint"
click at [863, 712] on button "Update" at bounding box center [855, 701] width 108 height 38
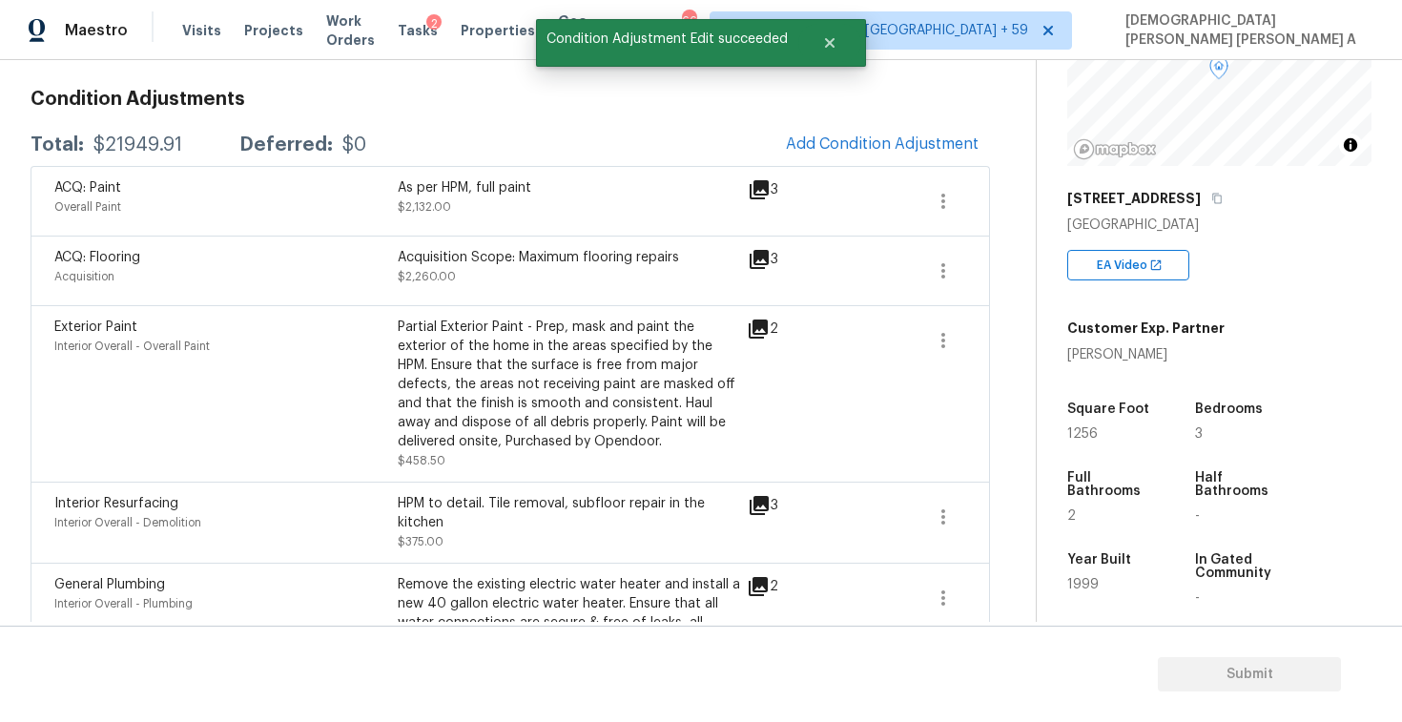
scroll to position [210, 0]
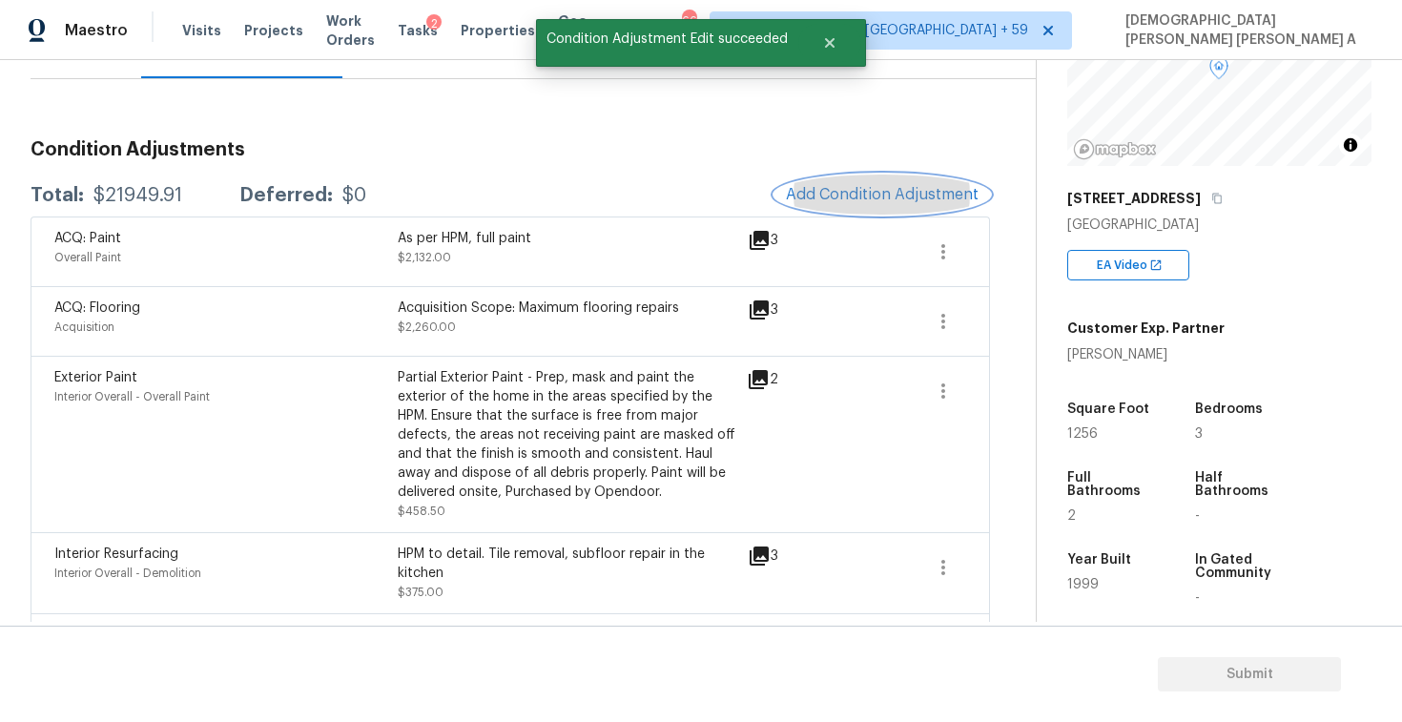
click at [879, 180] on button "Add Condition Adjustment" at bounding box center [882, 195] width 216 height 40
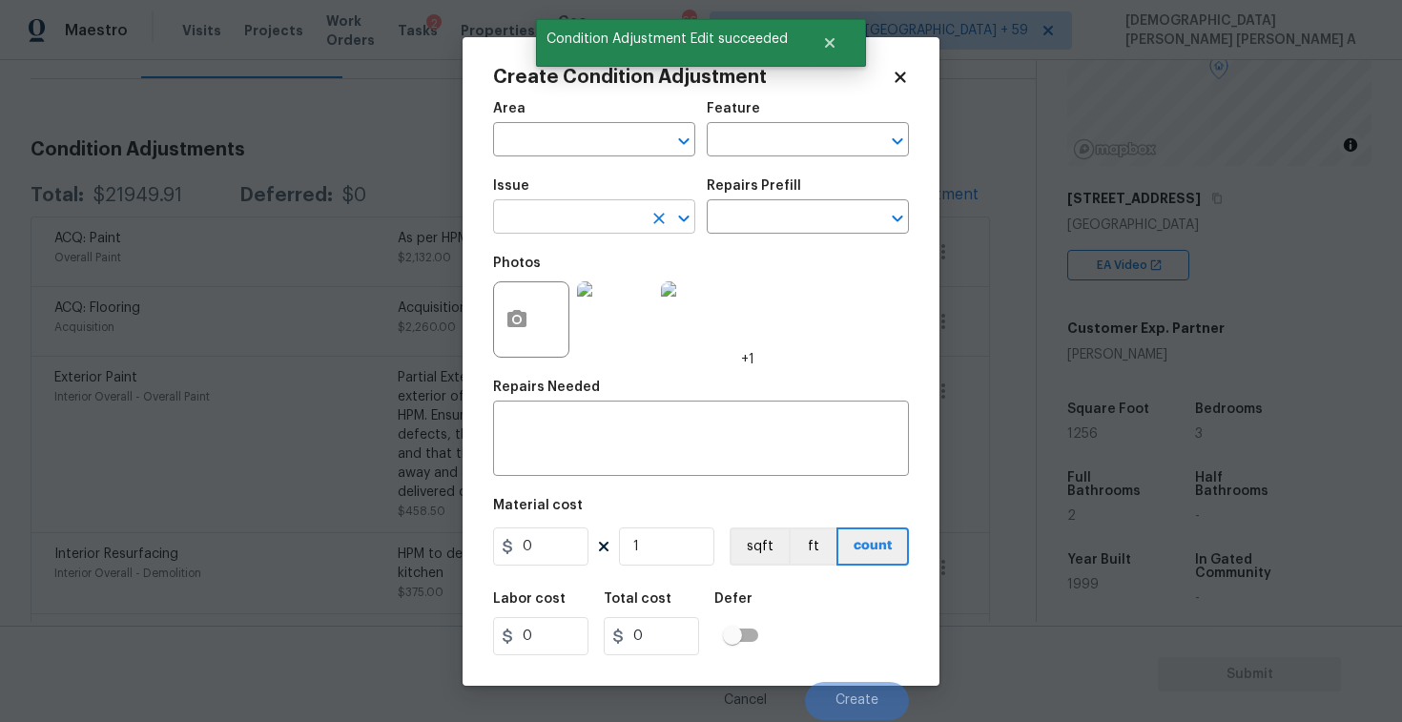
click at [543, 219] on input "text" at bounding box center [567, 219] width 149 height 30
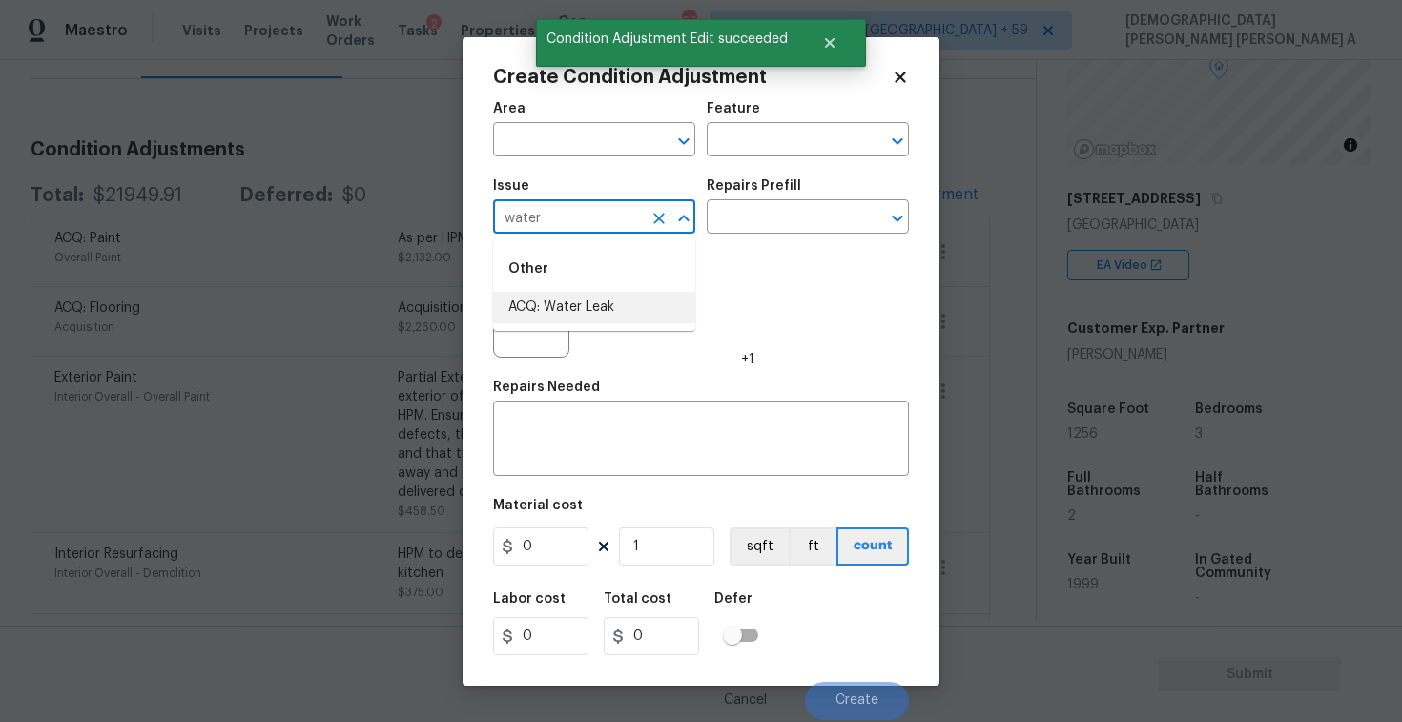
click at [554, 319] on li "ACQ: Water Leak" at bounding box center [594, 307] width 202 height 31
type input "ACQ: Water Leak"
click at [792, 221] on input "text" at bounding box center [781, 219] width 149 height 30
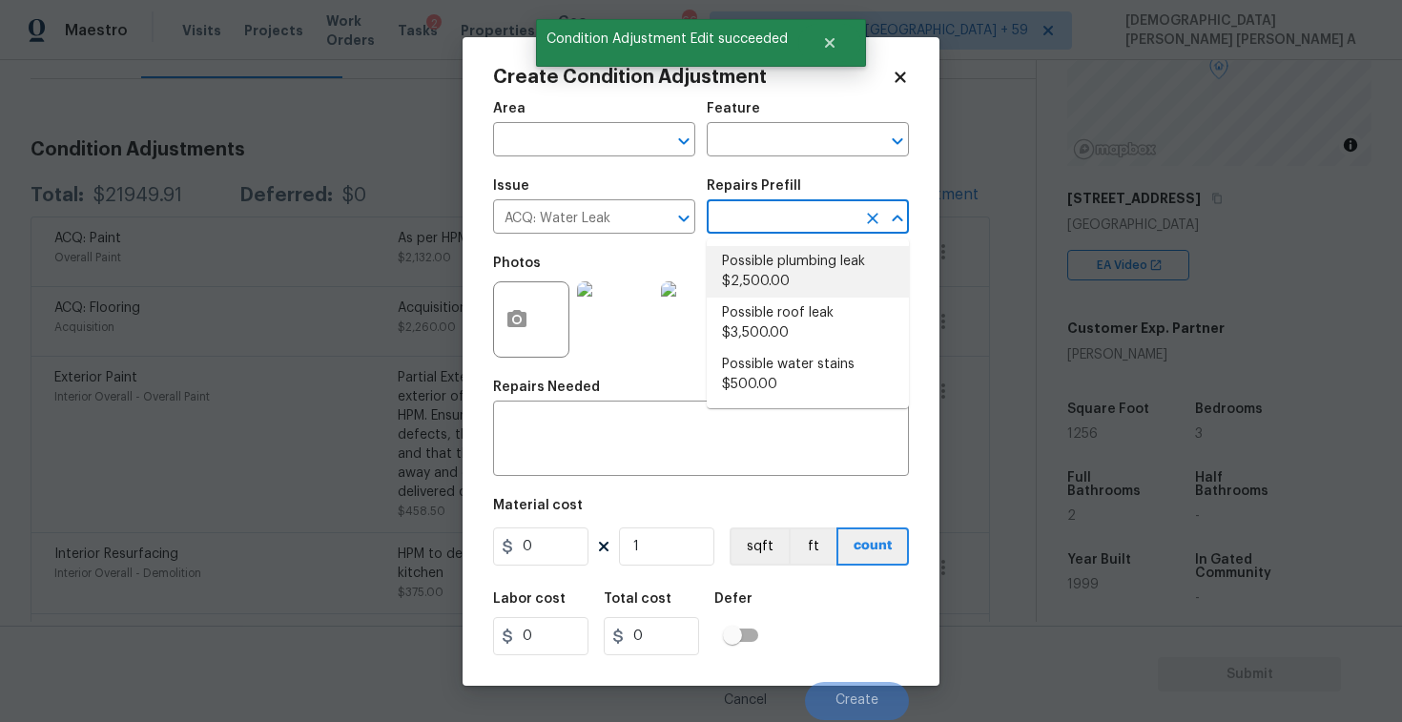
click at [788, 279] on li "Possible plumbing leak $2,500.00" at bounding box center [808, 272] width 202 height 52
type input "Acquisition"
type textarea "Acquisition Scope: Possible plumbing leak"
type input "2500"
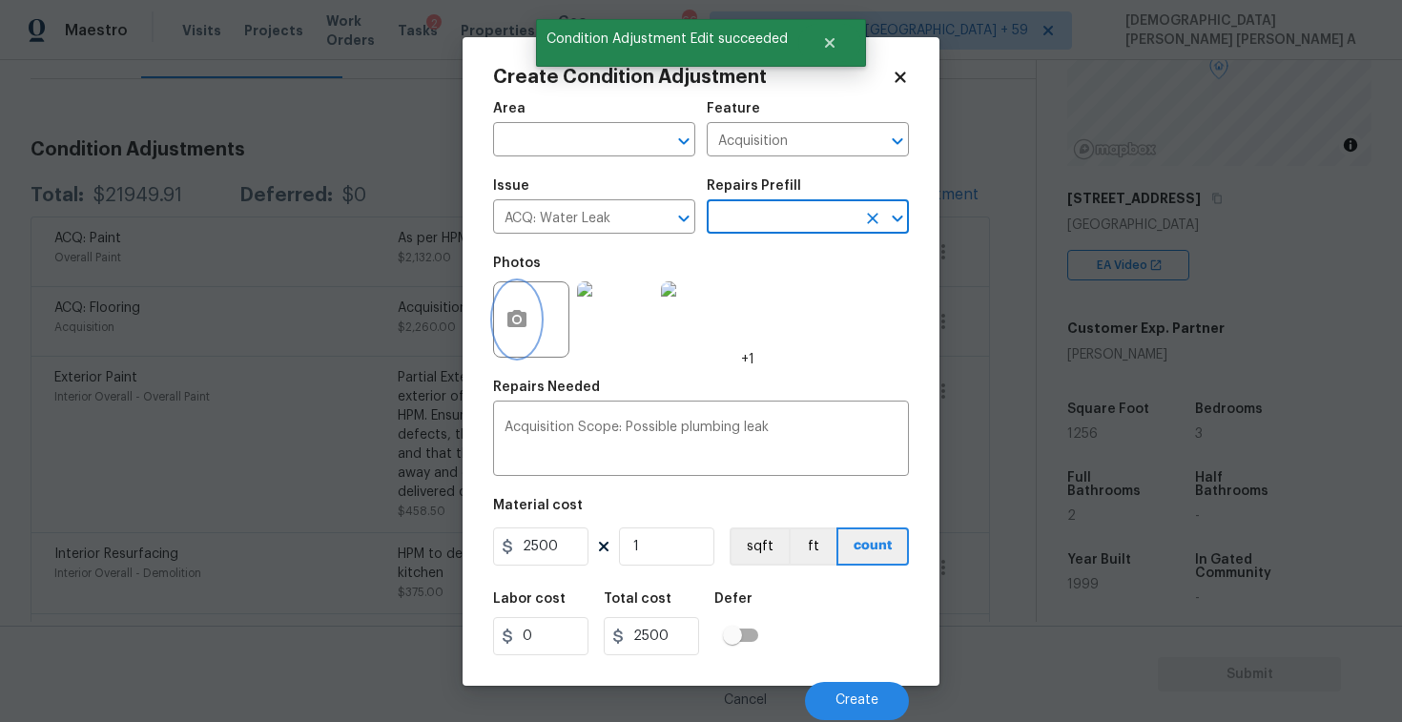
click at [516, 331] on icon "button" at bounding box center [516, 319] width 23 height 23
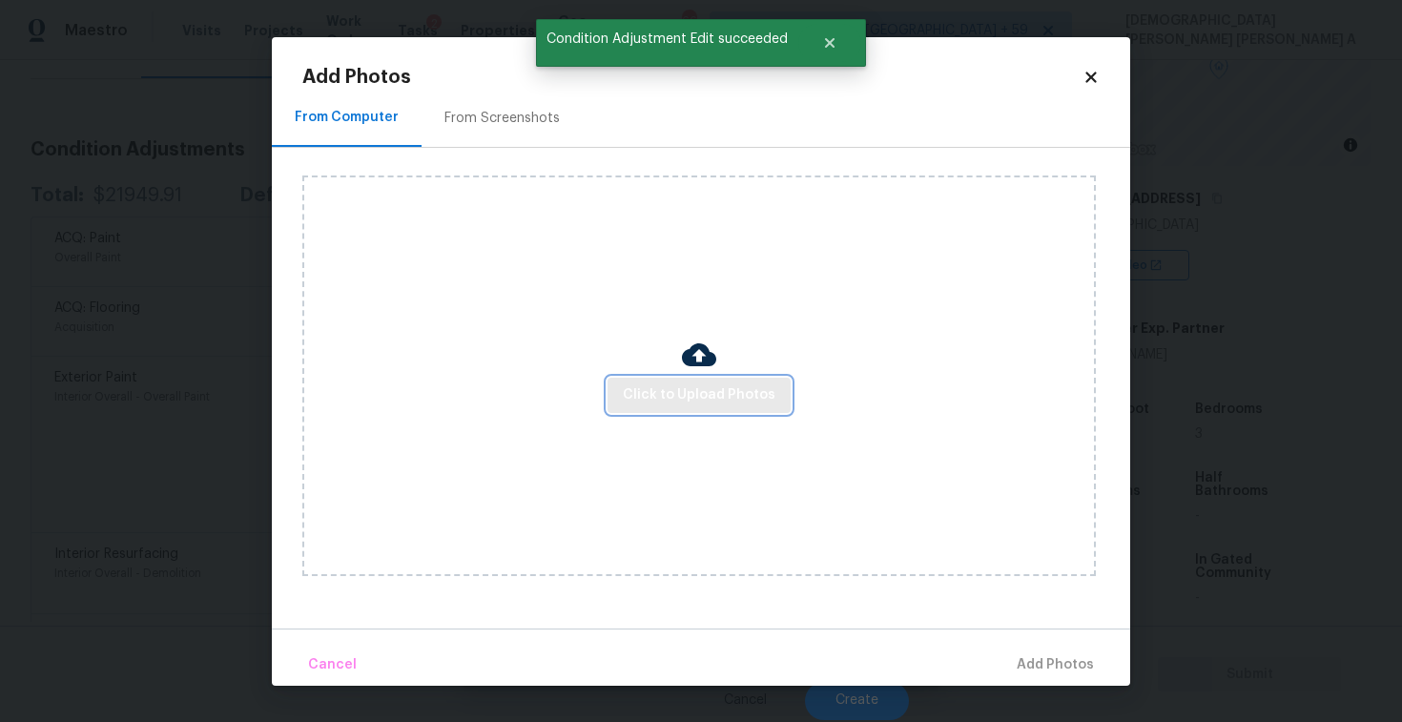
click at [679, 392] on span "Click to Upload Photos" at bounding box center [699, 395] width 153 height 24
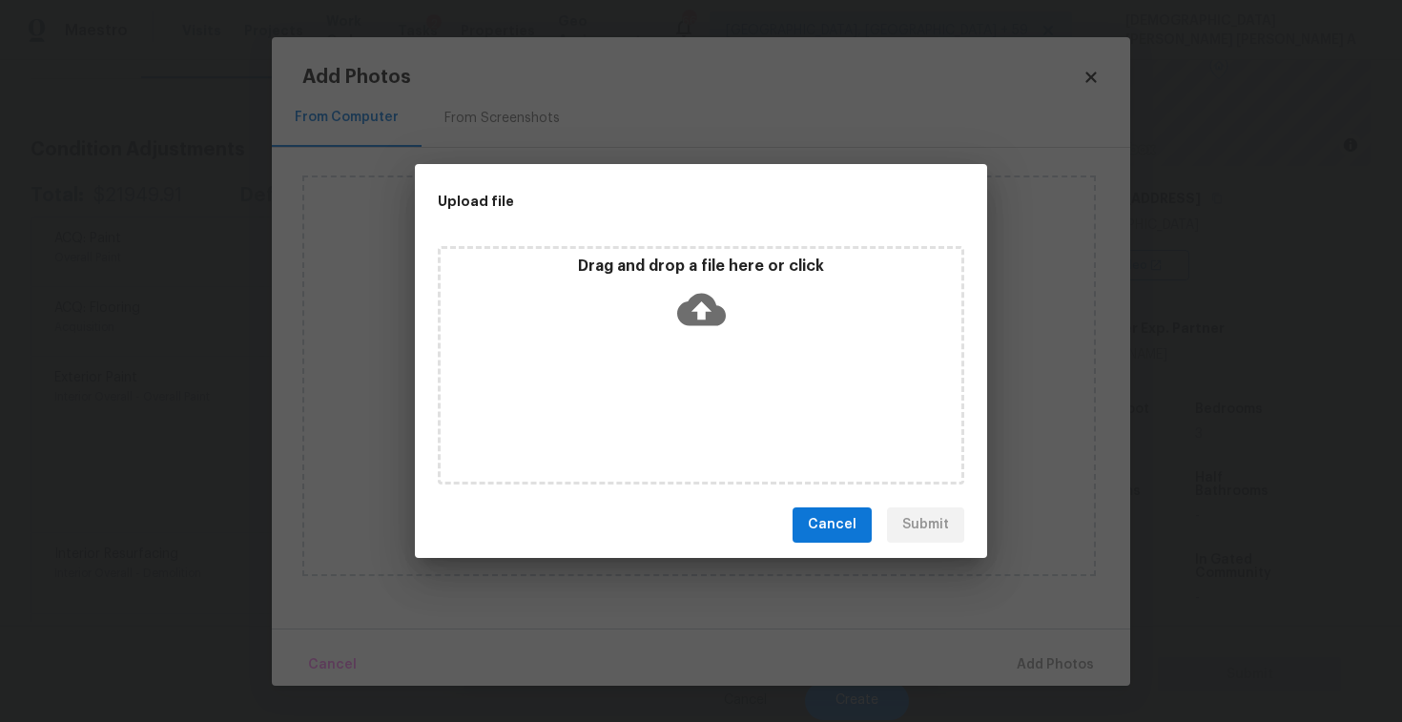
click at [691, 341] on div "Drag and drop a file here or click" at bounding box center [701, 365] width 526 height 238
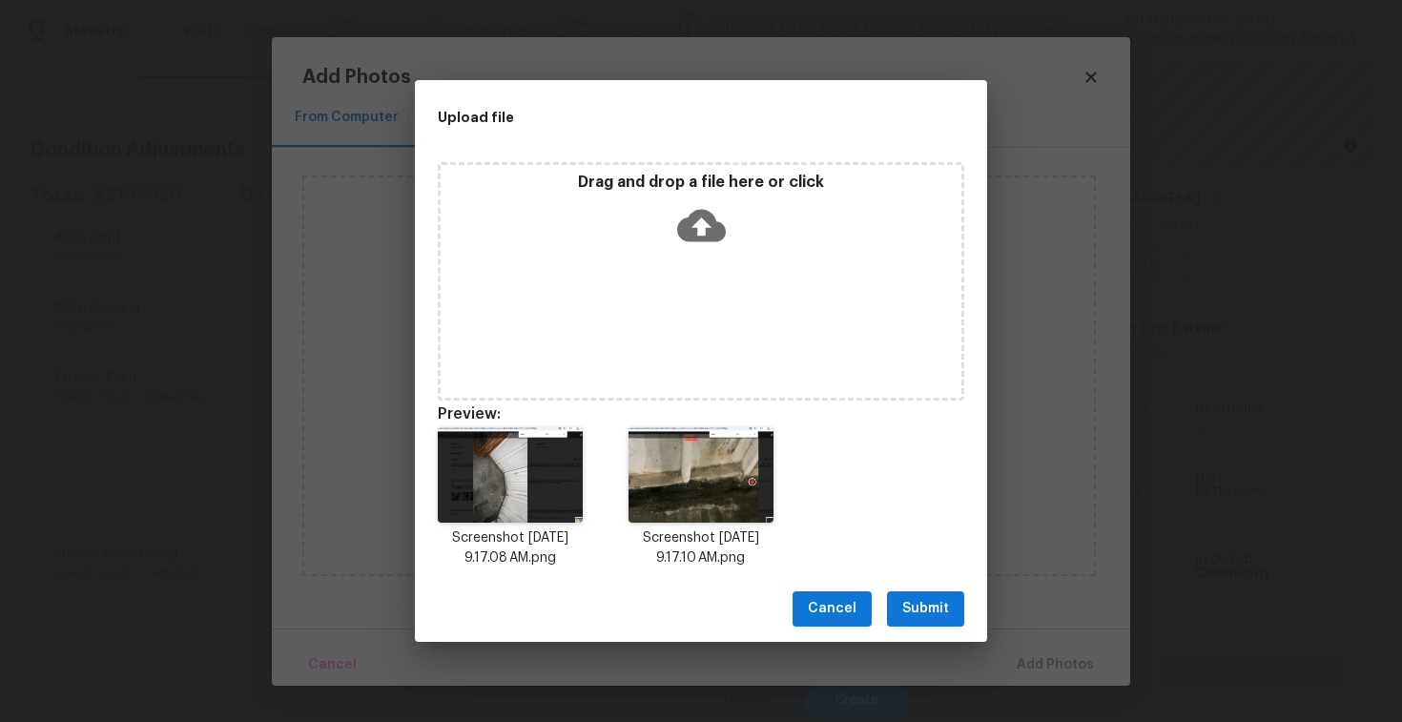
click at [939, 606] on span "Submit" at bounding box center [925, 609] width 47 height 24
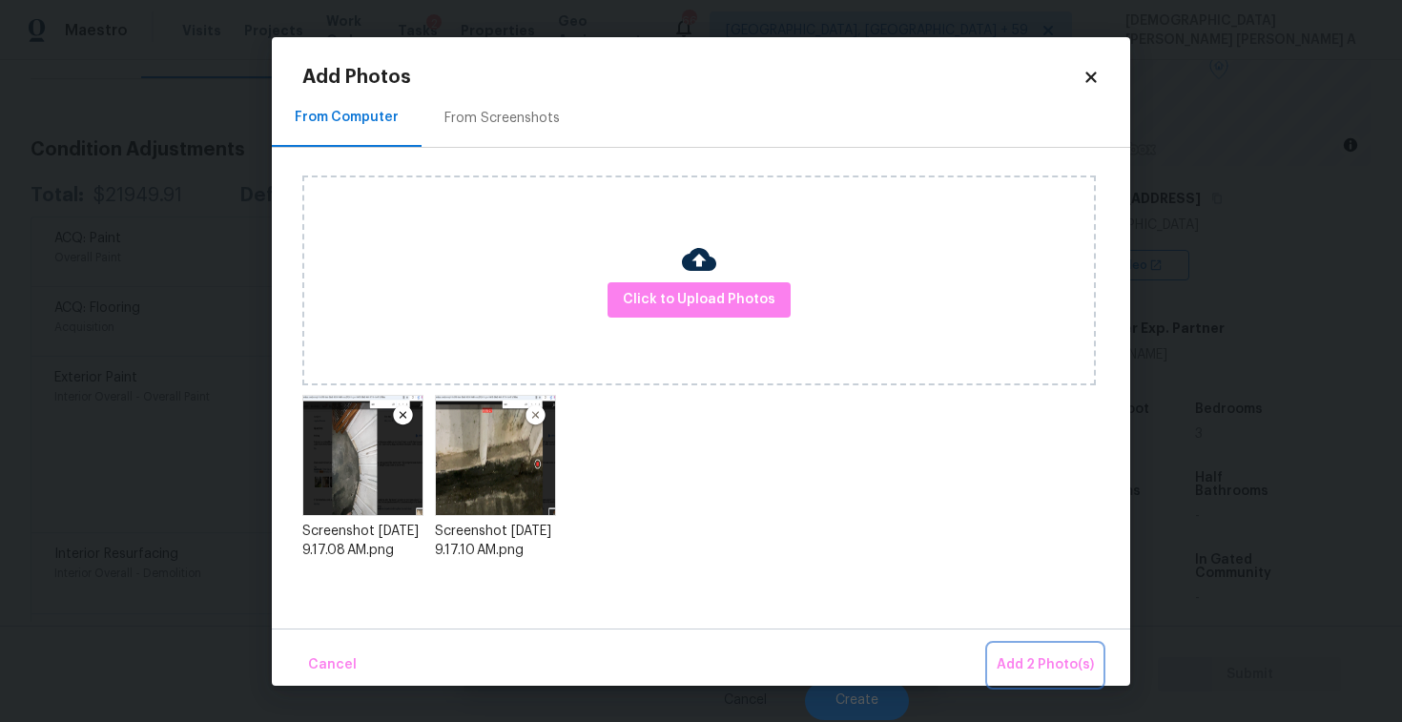
click at [1051, 660] on span "Add 2 Photo(s)" at bounding box center [1045, 665] width 97 height 24
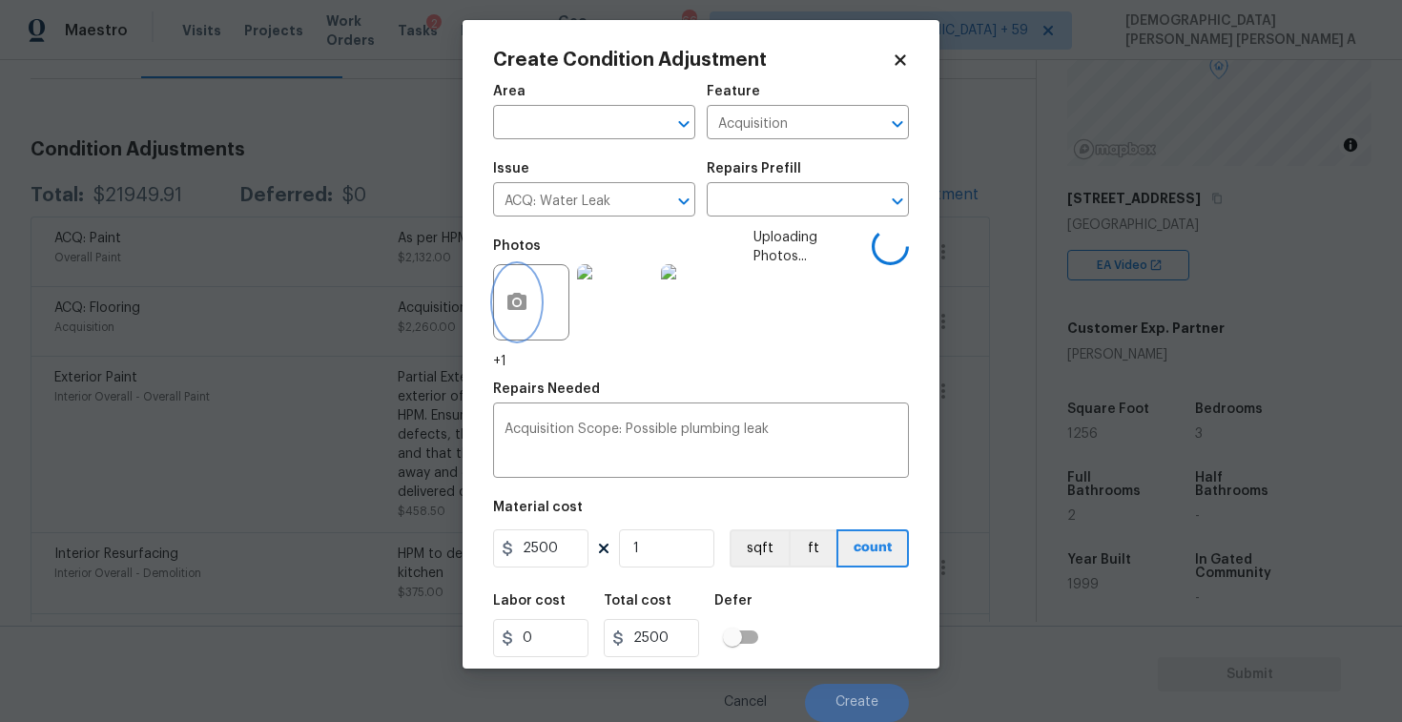
scroll to position [0, 0]
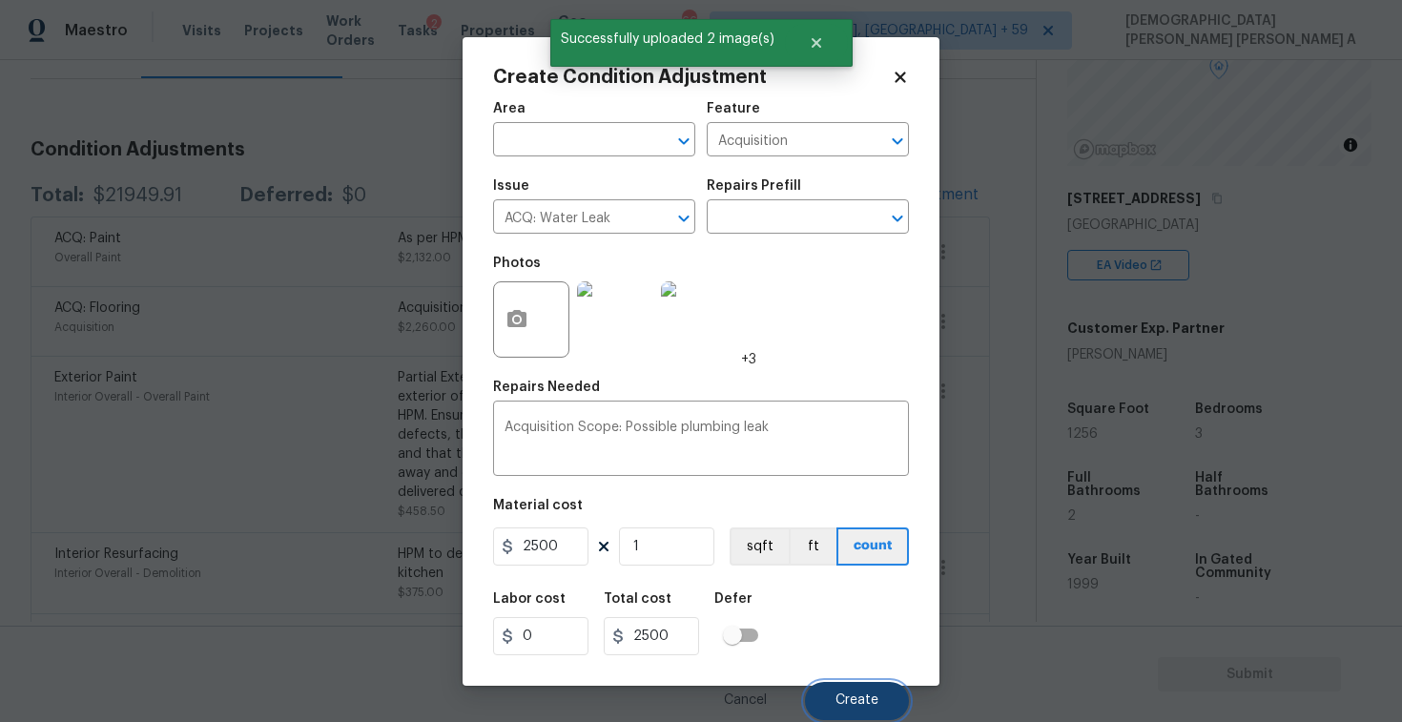
click at [834, 697] on button "Create" at bounding box center [857, 701] width 104 height 38
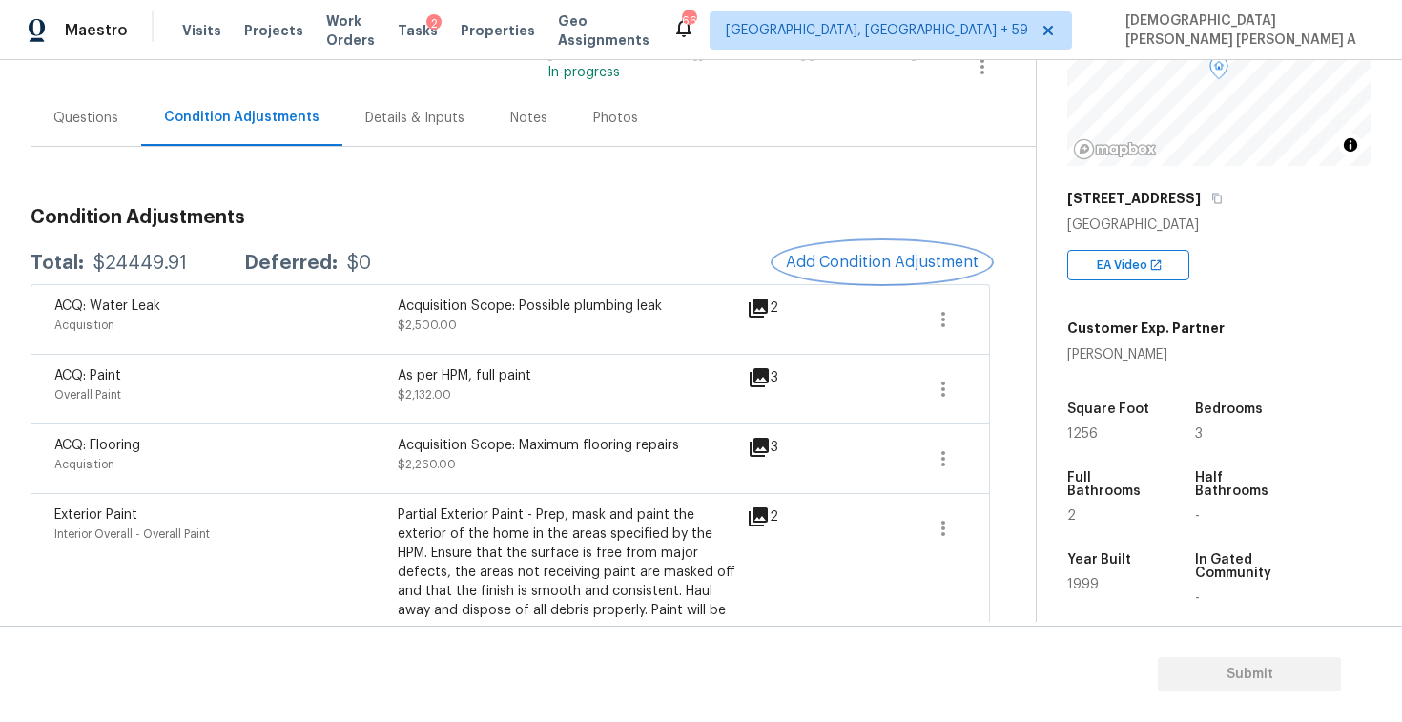
scroll to position [93, 0]
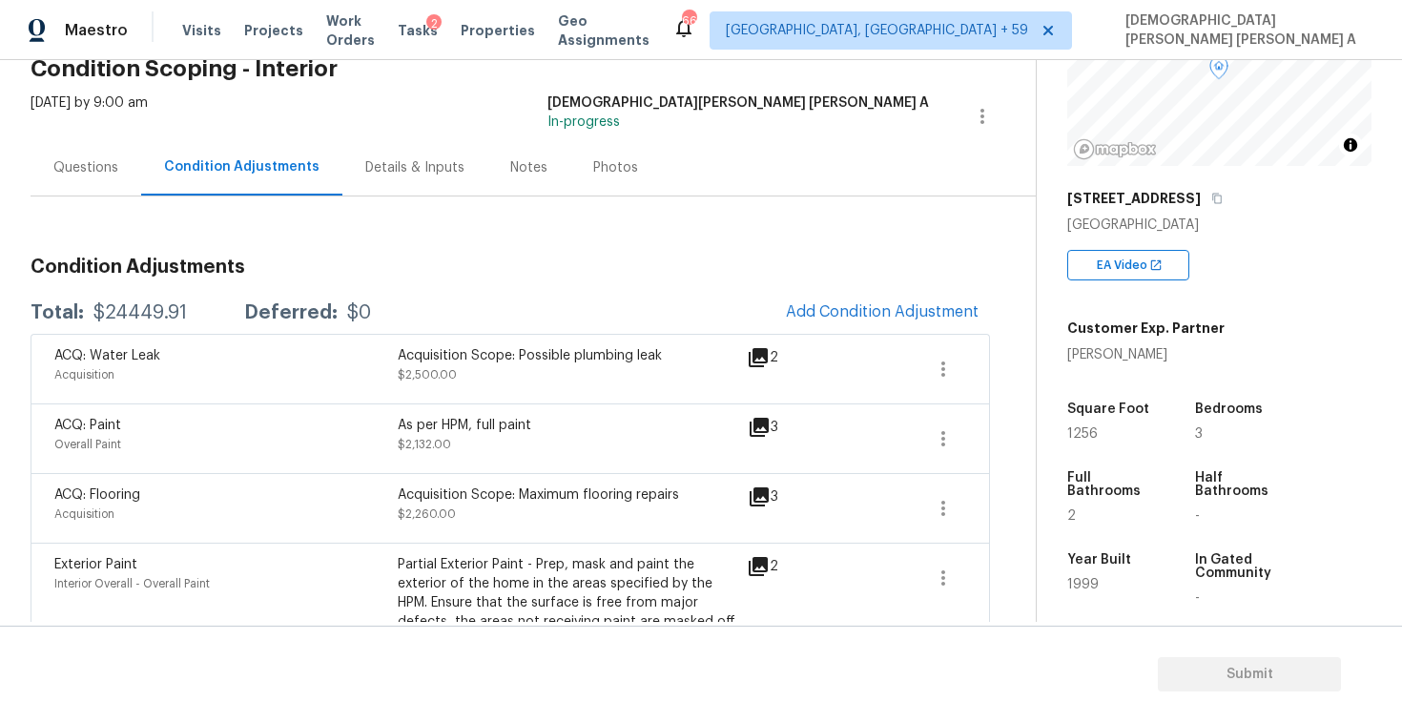
click at [93, 181] on div "Questions" at bounding box center [86, 167] width 111 height 56
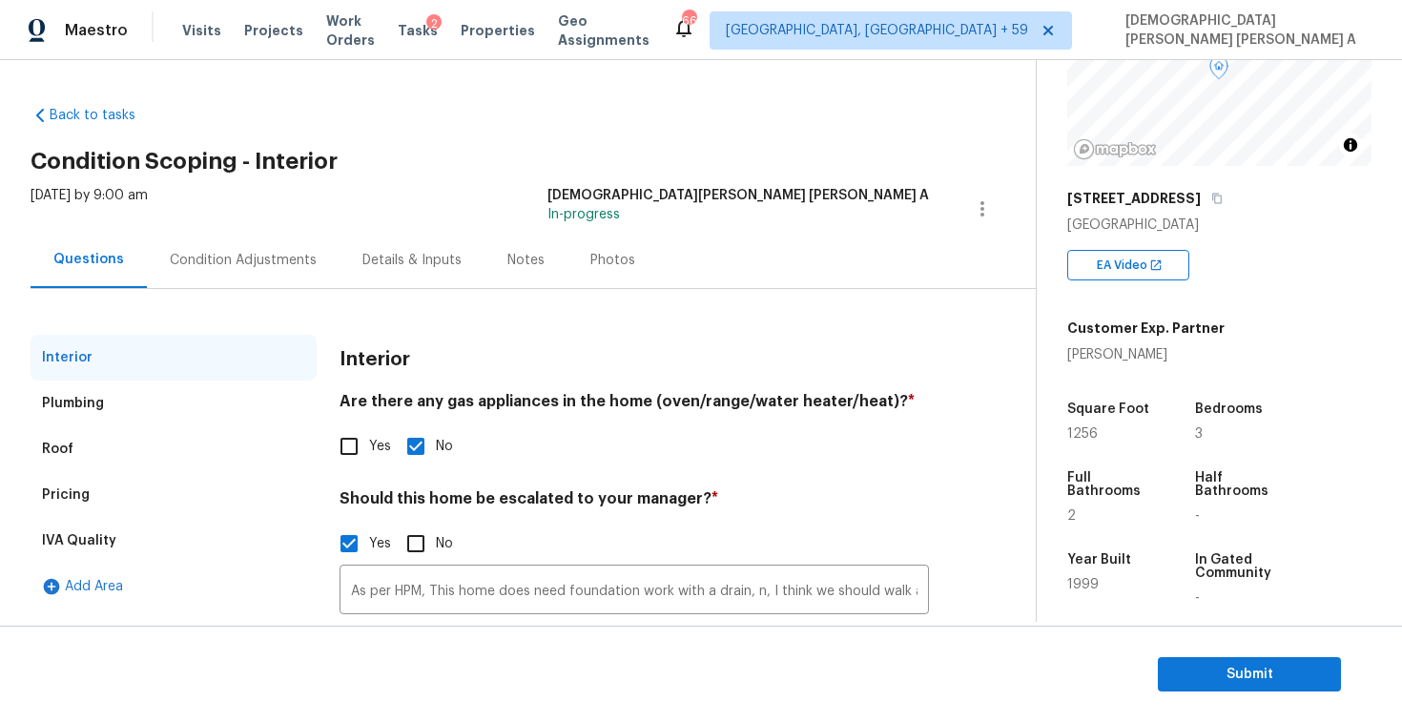
scroll to position [151, 0]
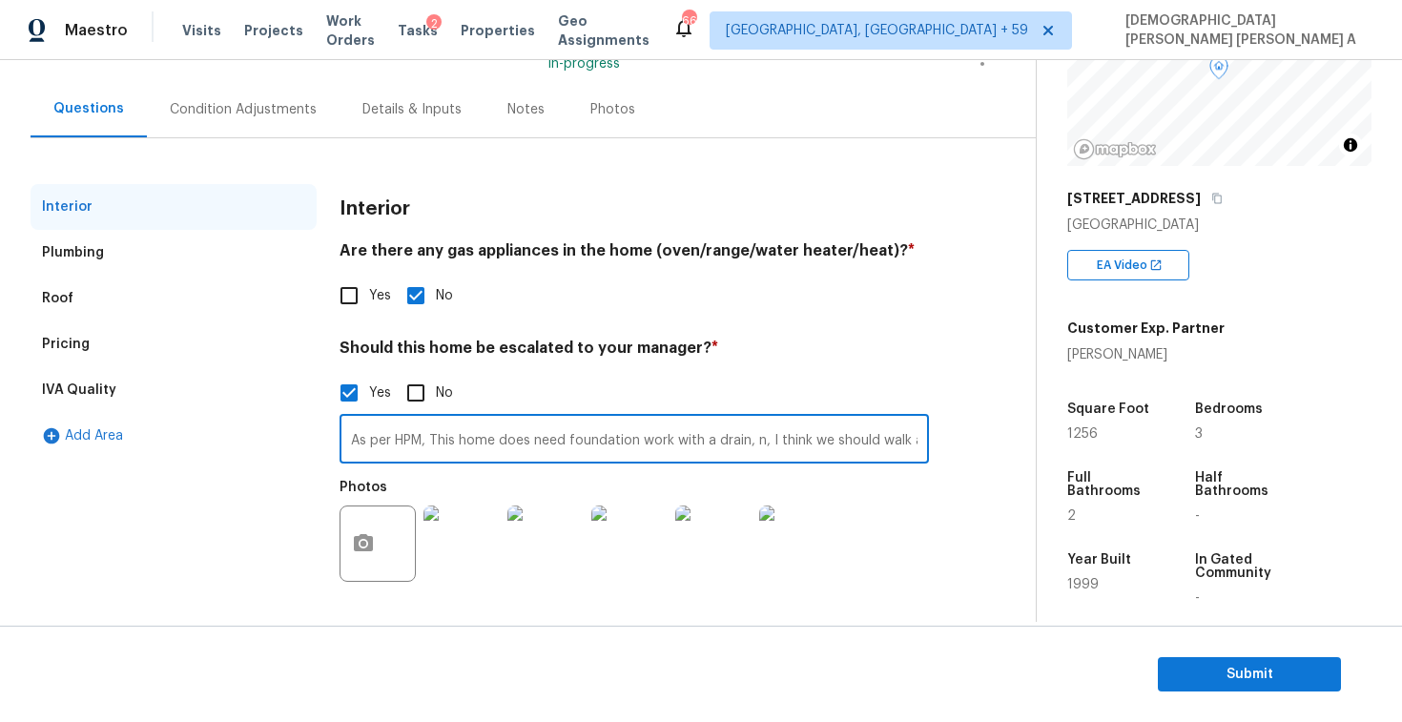
click at [823, 441] on input "As per HPM, This home does need foundation work with a drain, n, I think we sho…" at bounding box center [634, 441] width 589 height 45
click at [922, 442] on input "As per HPM, This home does need foundation work with a drain, n, I think we sho…" at bounding box center [634, 441] width 589 height 45
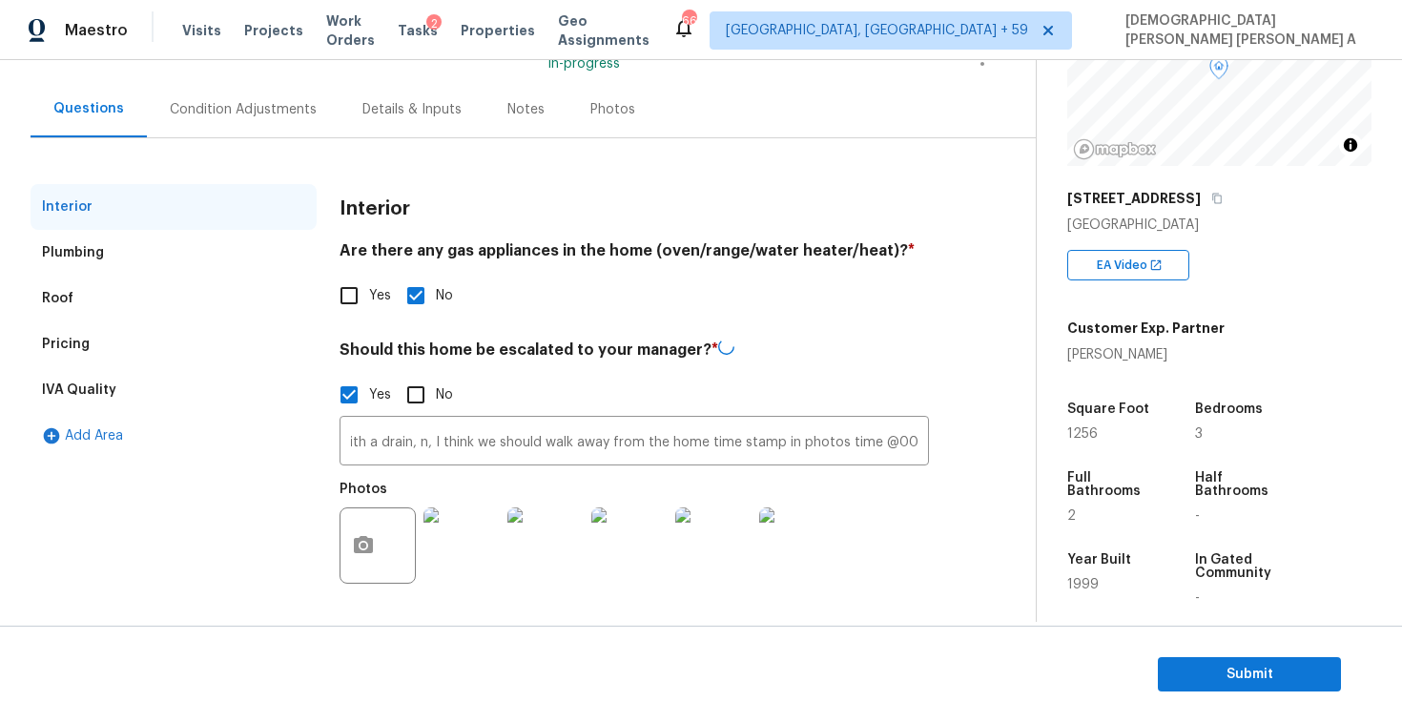
scroll to position [0, 0]
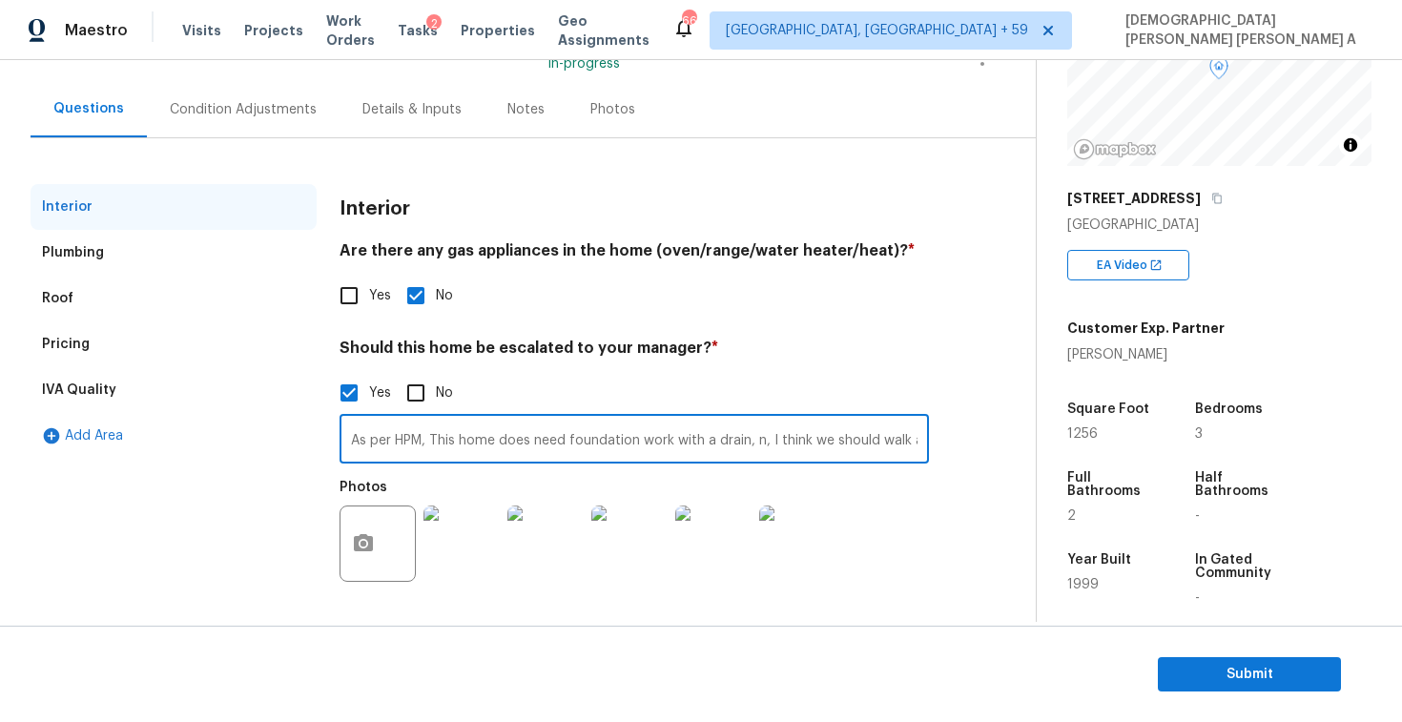
click at [510, 443] on input "As per HPM, This home does need foundation work with a drain, n, I think we sho…" at bounding box center [634, 441] width 589 height 45
click at [757, 444] on input "As per HPM, This home does need foundation work with a drain, n, I think we sho…" at bounding box center [634, 441] width 589 height 45
click at [917, 438] on input "As per HPM, This home does need foundation work with a drain, n, I think we sho…" at bounding box center [634, 441] width 589 height 45
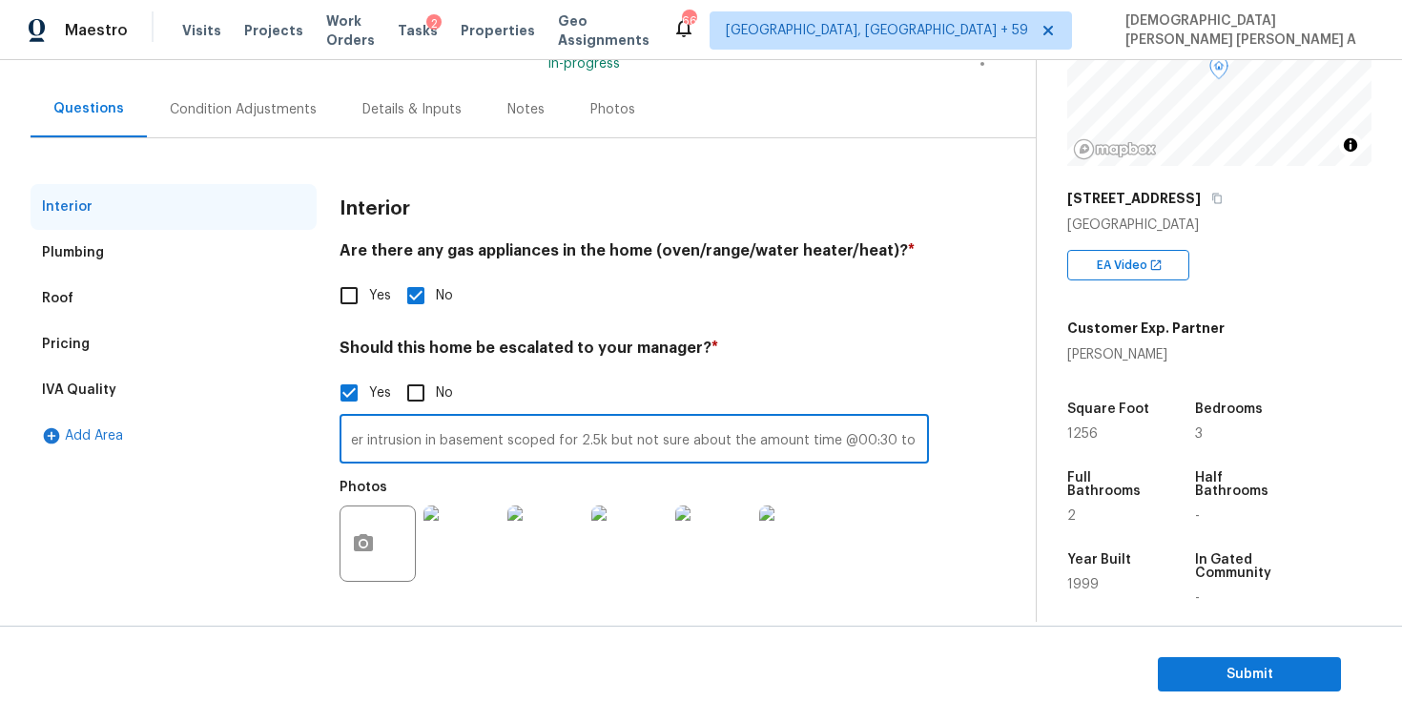
type input "As per HPM, This home does need foundation work with a drain, n, I think we sho…"
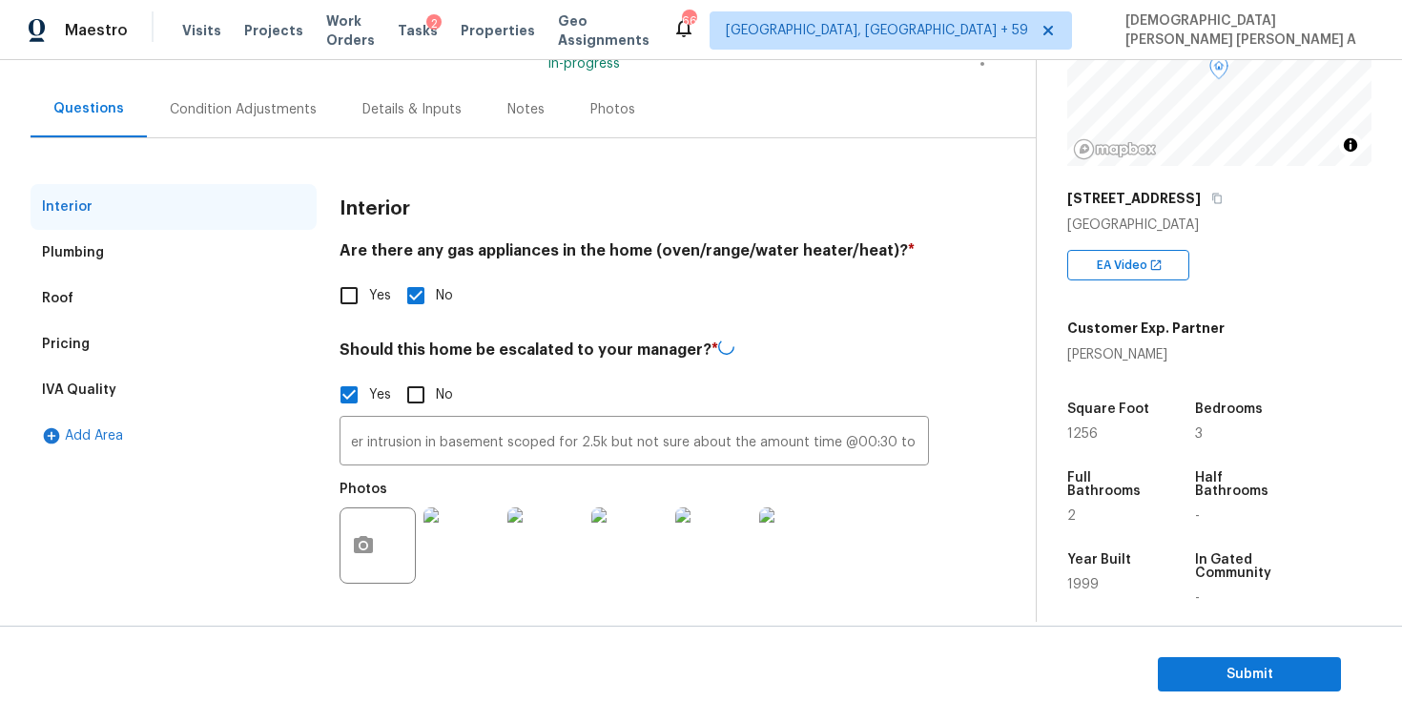
scroll to position [0, 0]
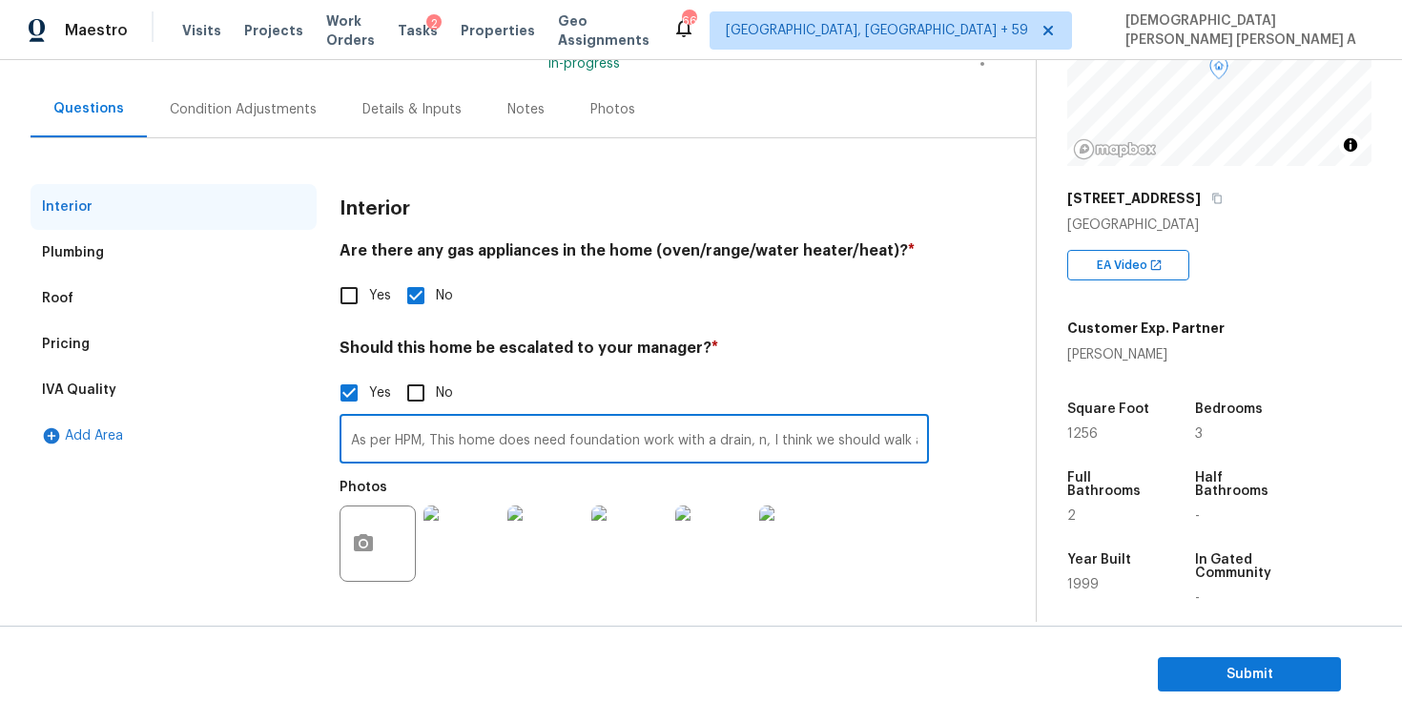
click at [214, 89] on div "Condition Adjustments" at bounding box center [243, 109] width 193 height 56
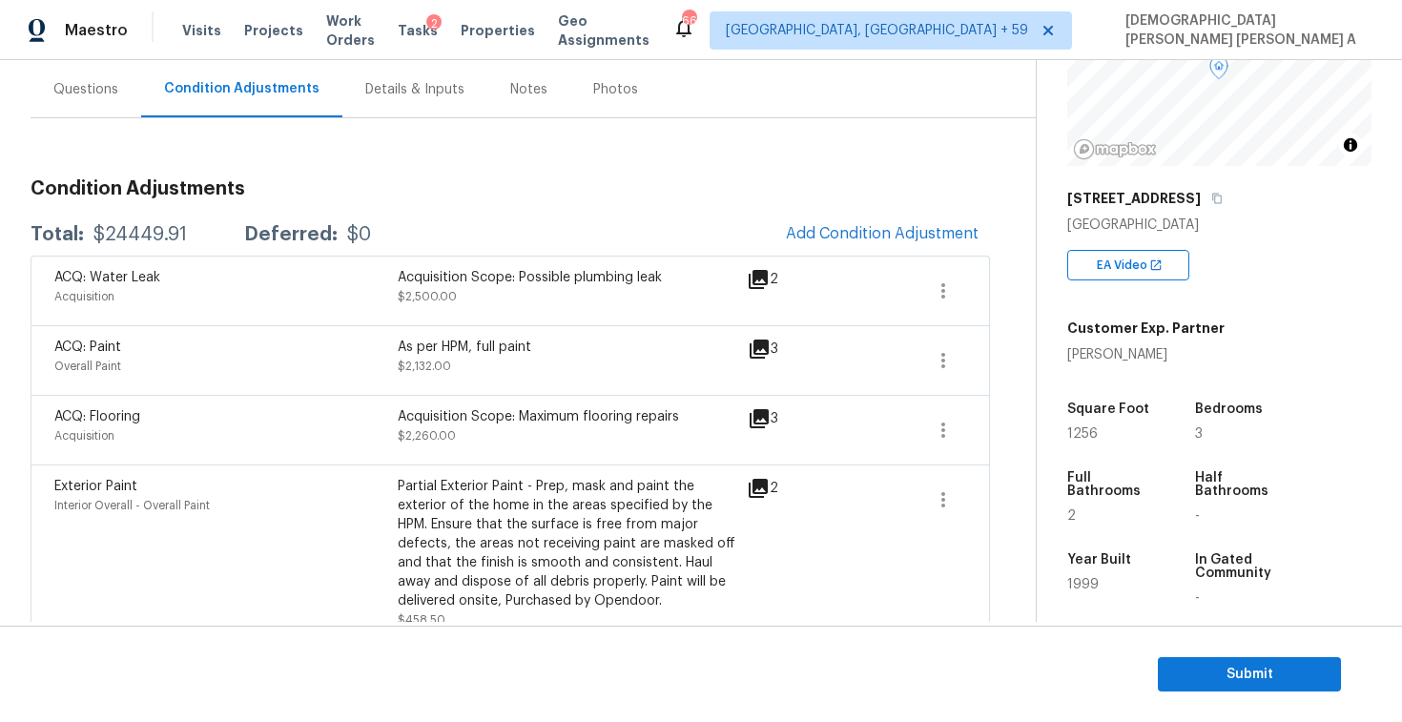
scroll to position [261, 0]
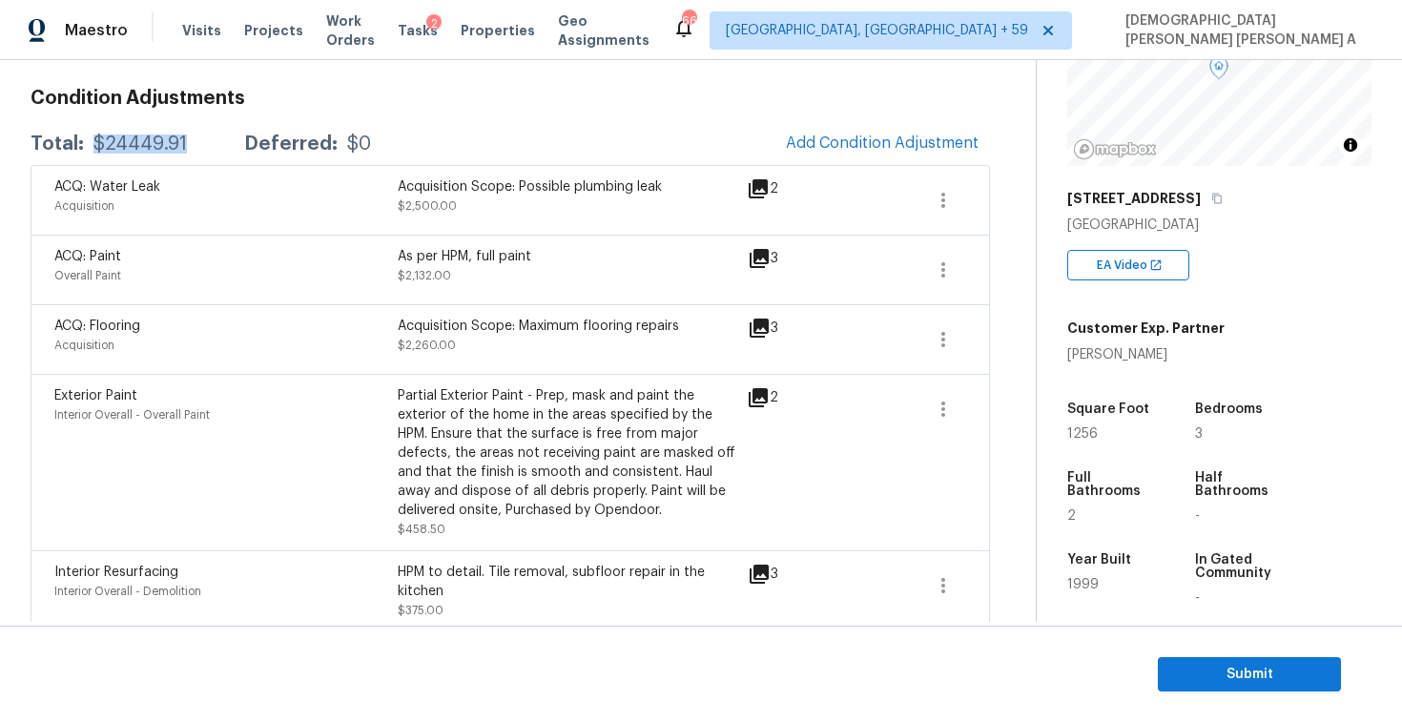
drag, startPoint x: 190, startPoint y: 141, endPoint x: 87, endPoint y: 142, distance: 103.0
click at [87, 142] on div "Total: $24449.91 Deferred: $0" at bounding box center [201, 143] width 340 height 19
copy div "$24449.91"
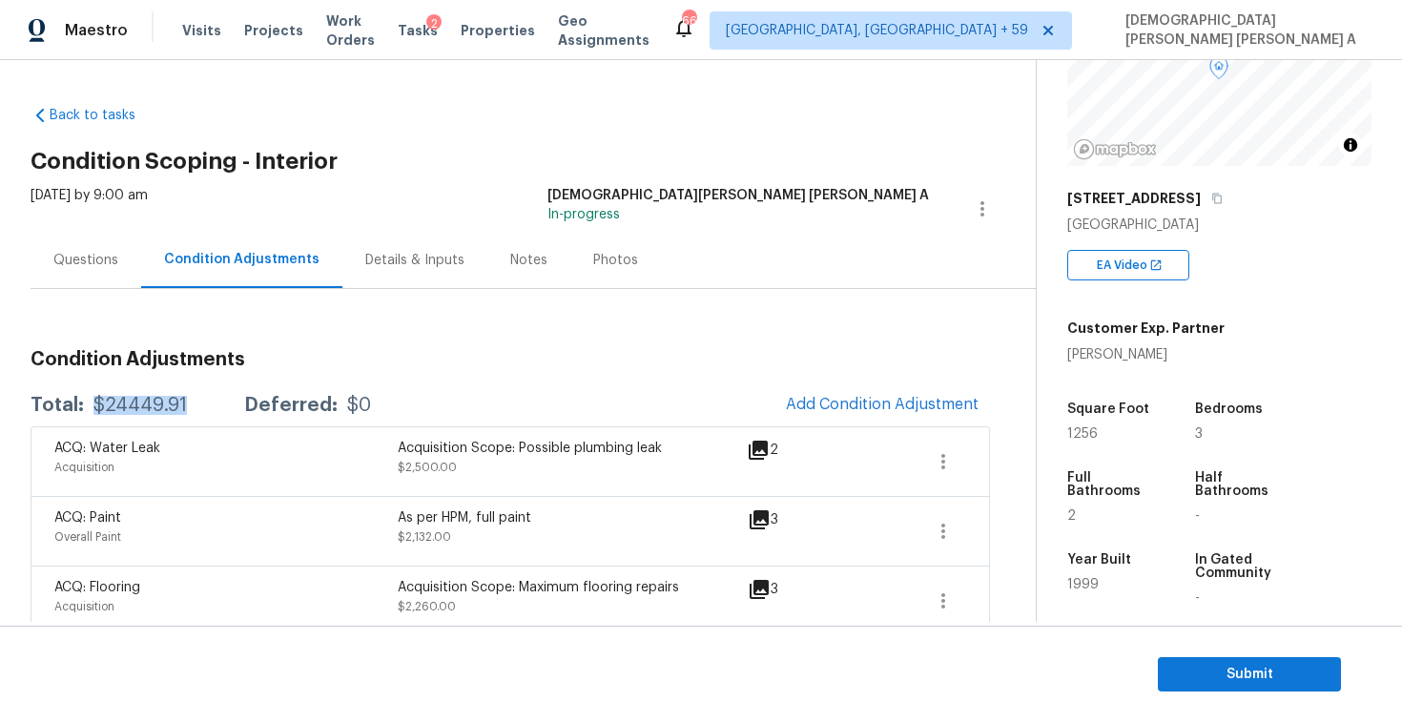
click at [82, 253] on div "Questions" at bounding box center [85, 260] width 65 height 19
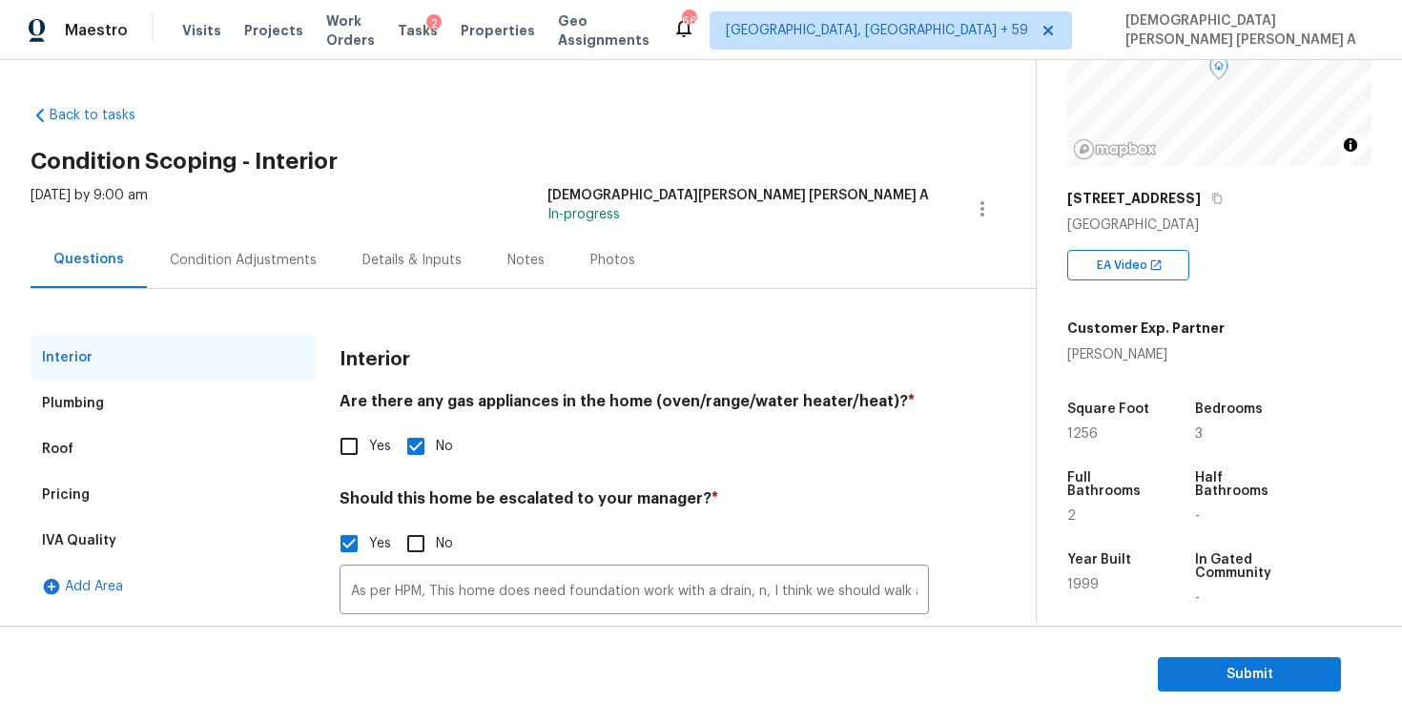
scroll to position [151, 0]
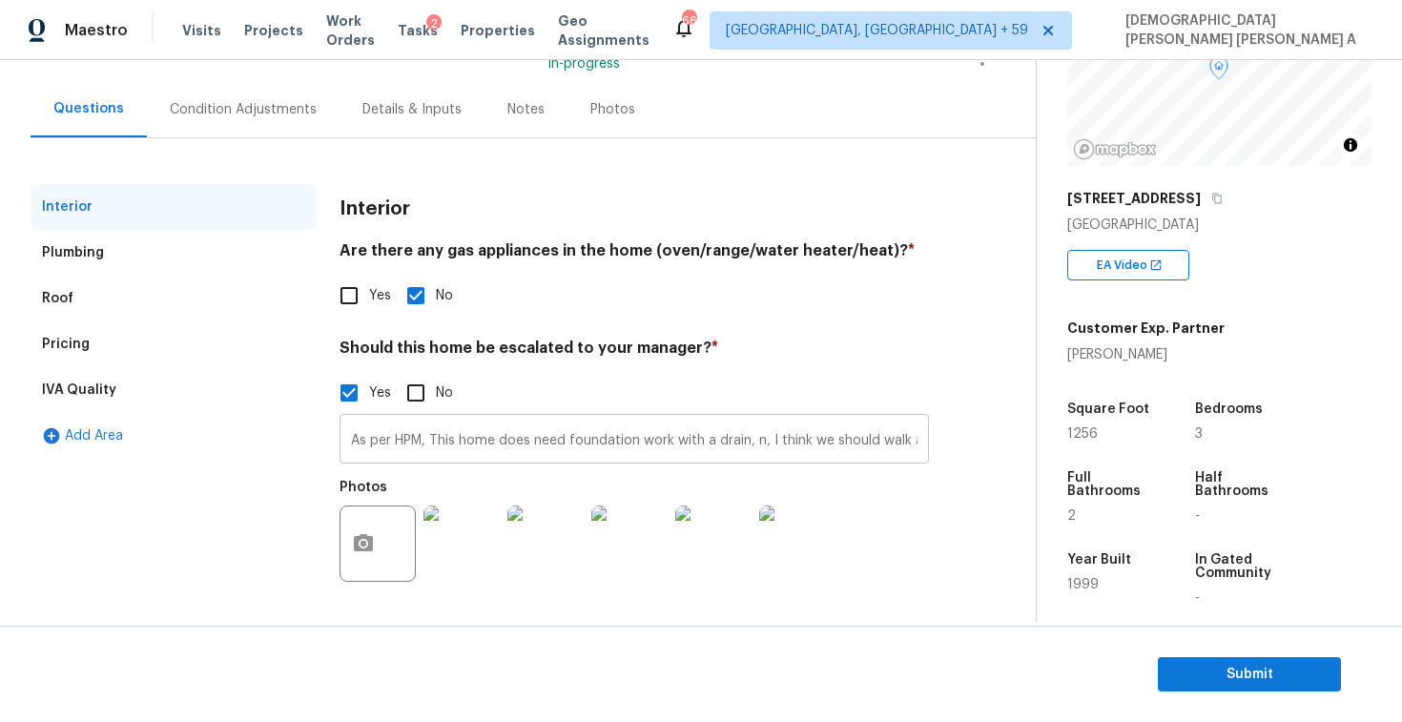
click at [522, 438] on input "As per HPM, This home does need foundation work with a drain, n, I think we sho…" at bounding box center [634, 441] width 589 height 45
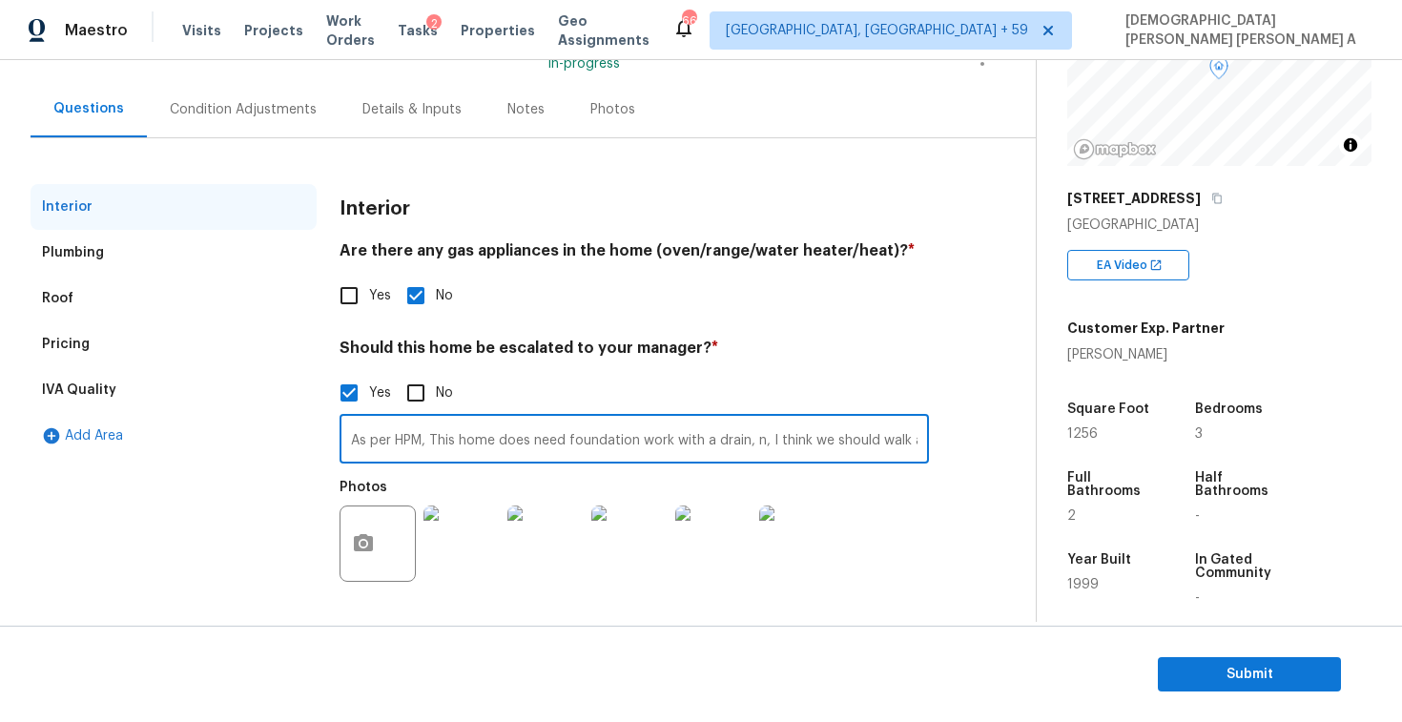
click at [522, 438] on input "As per HPM, This home does need foundation work with a drain, n, I think we sho…" at bounding box center [634, 441] width 589 height 45
click at [80, 316] on div "Roof" at bounding box center [174, 299] width 286 height 46
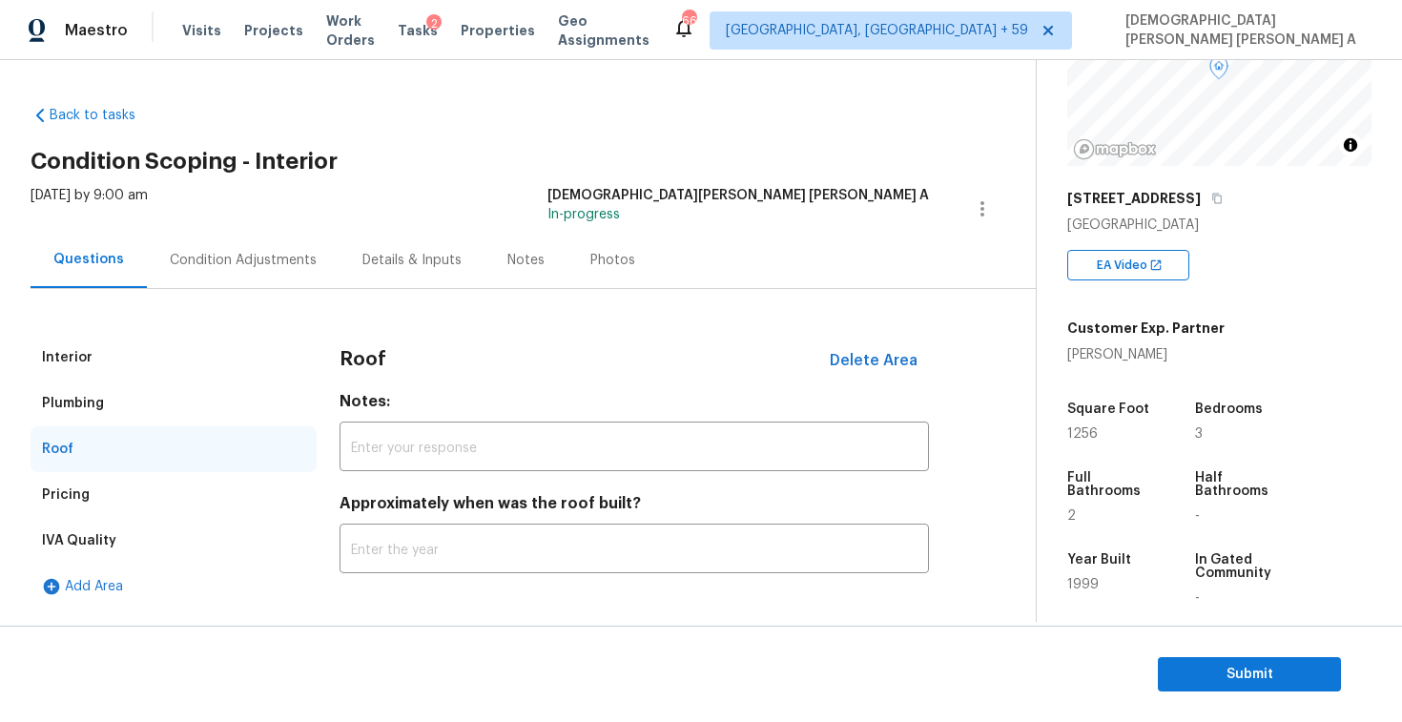
click at [91, 487] on div "Pricing" at bounding box center [174, 495] width 286 height 46
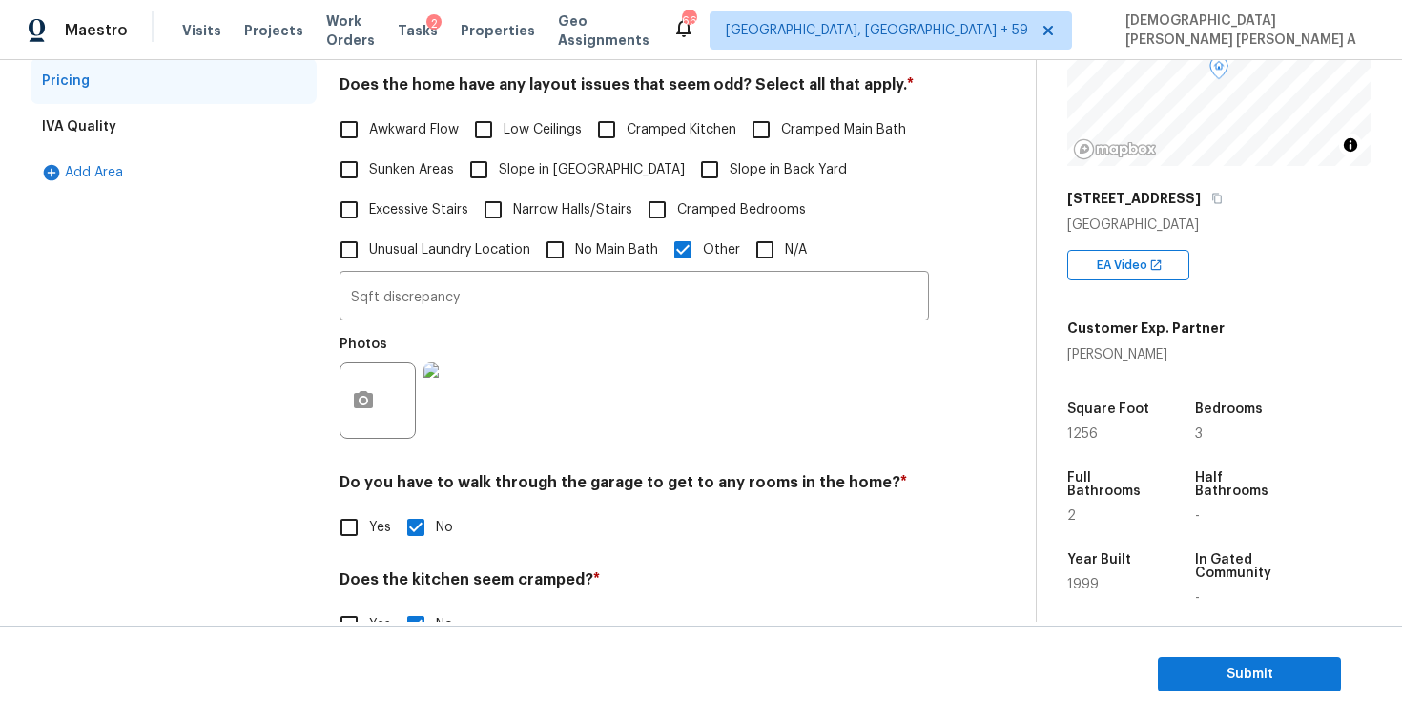
scroll to position [530, 0]
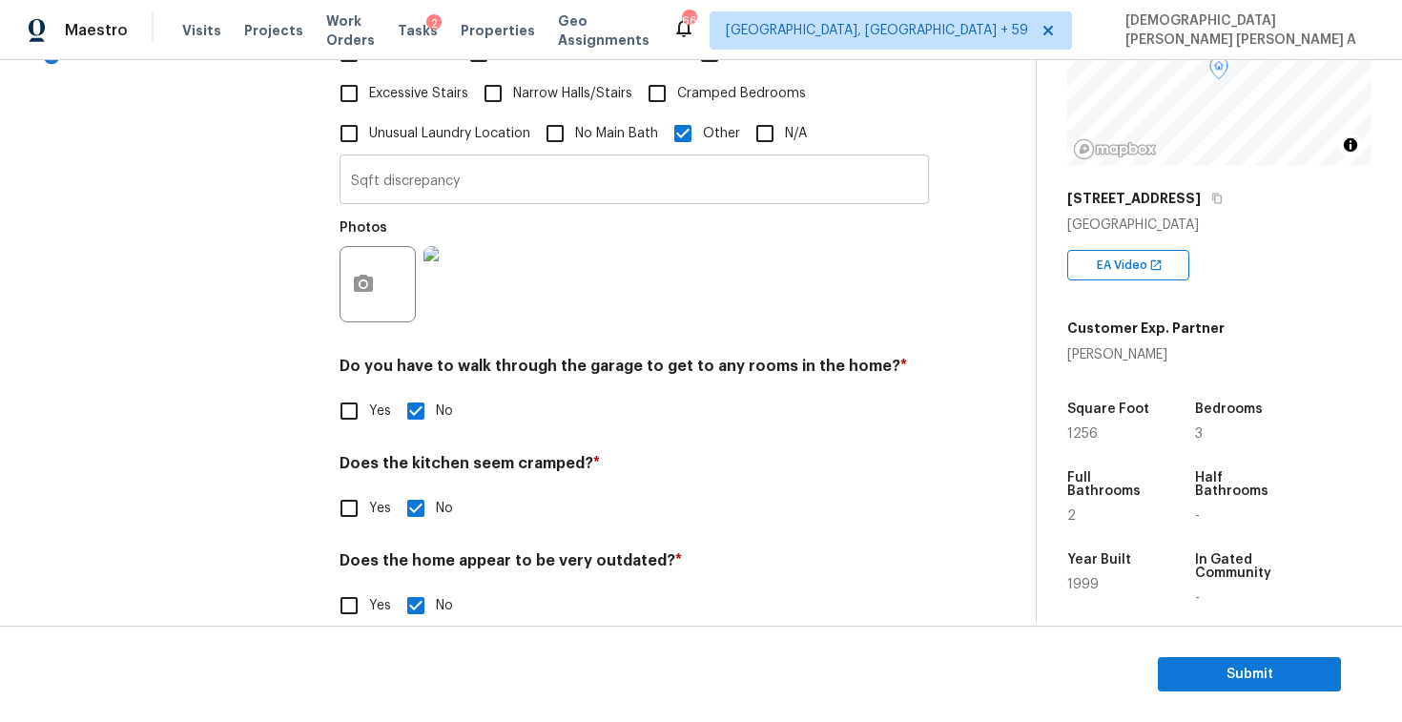
click at [396, 178] on input "Sqft discrepancy" at bounding box center [634, 181] width 589 height 45
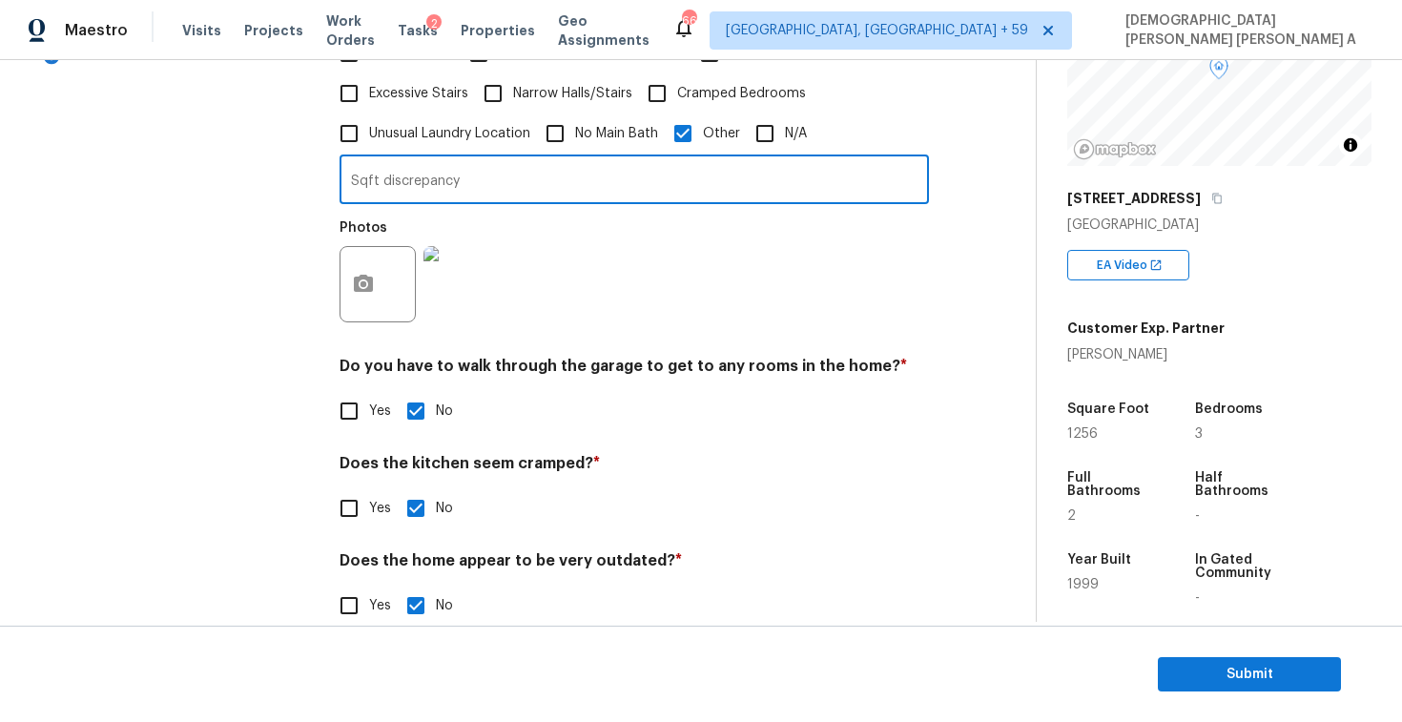
click at [396, 178] on input "Sqft discrepancy" at bounding box center [634, 181] width 589 height 45
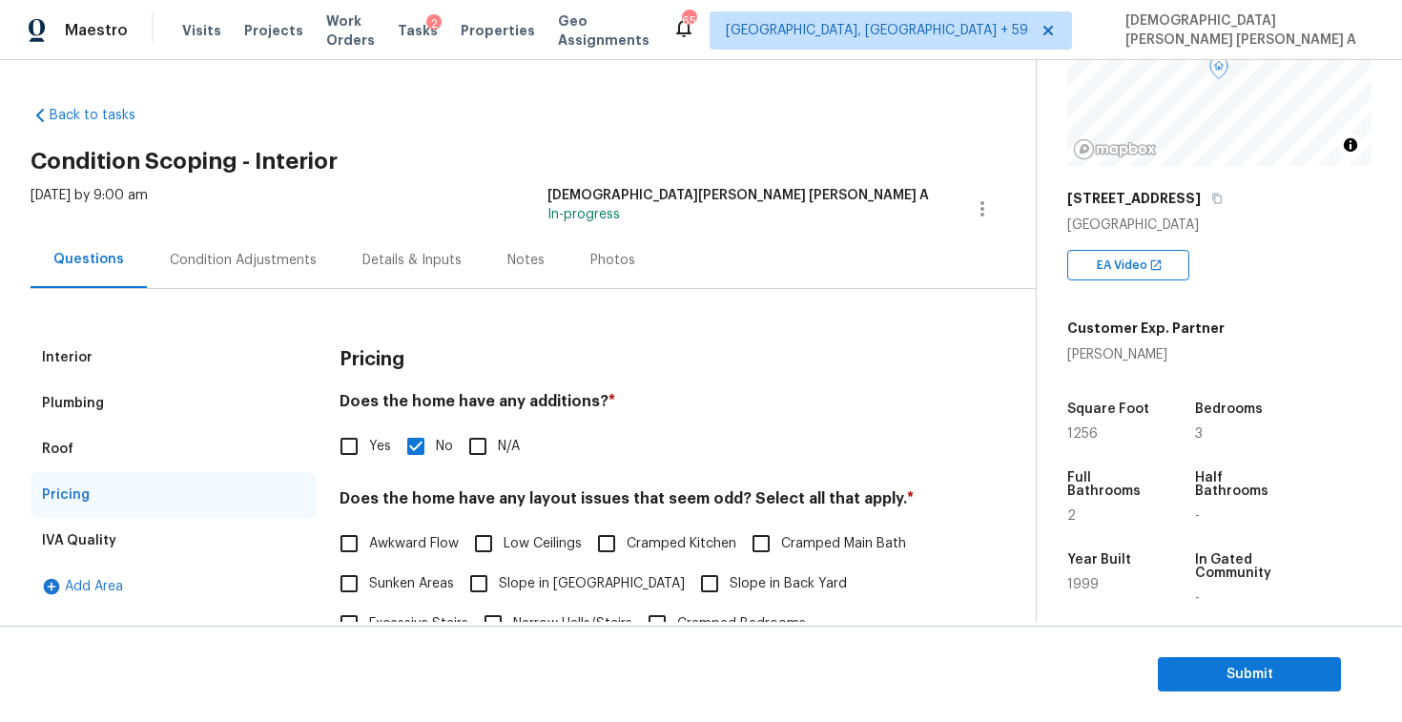
click at [258, 241] on div "Condition Adjustments" at bounding box center [243, 260] width 193 height 56
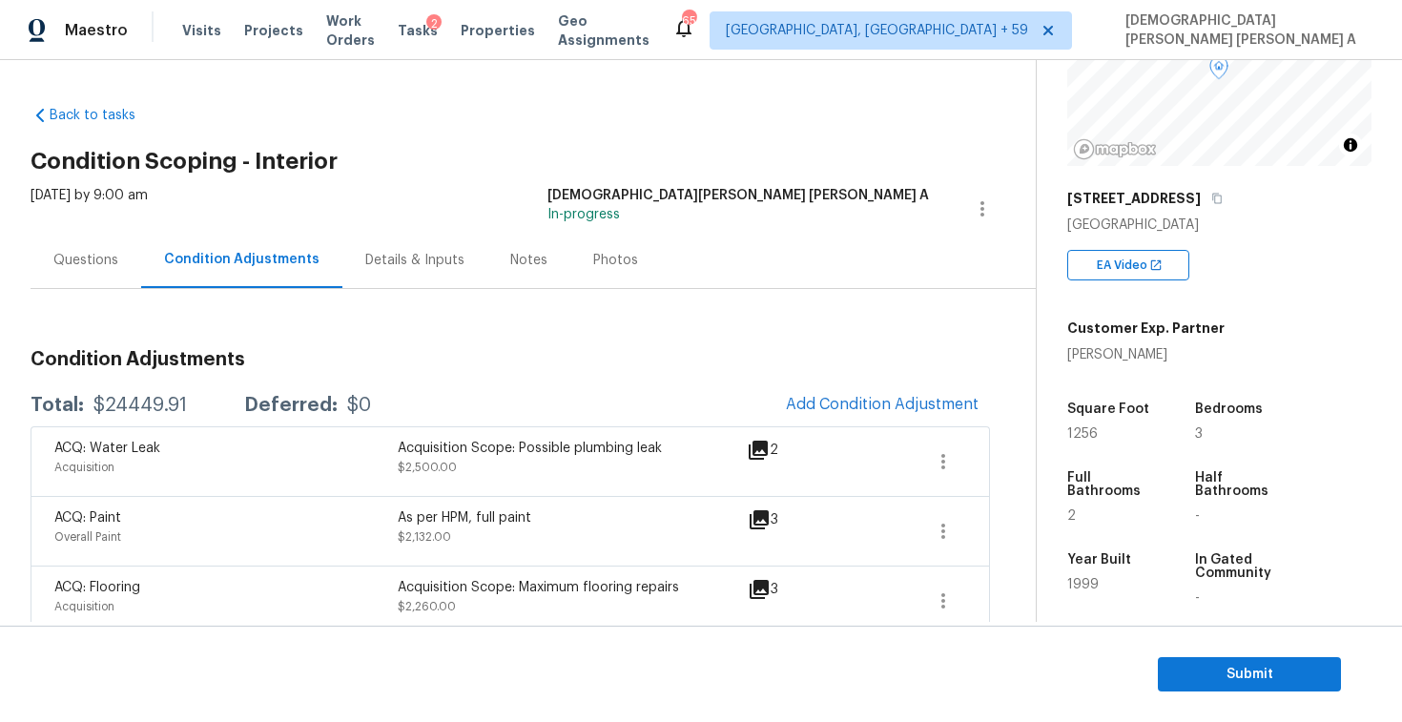
scroll to position [275, 0]
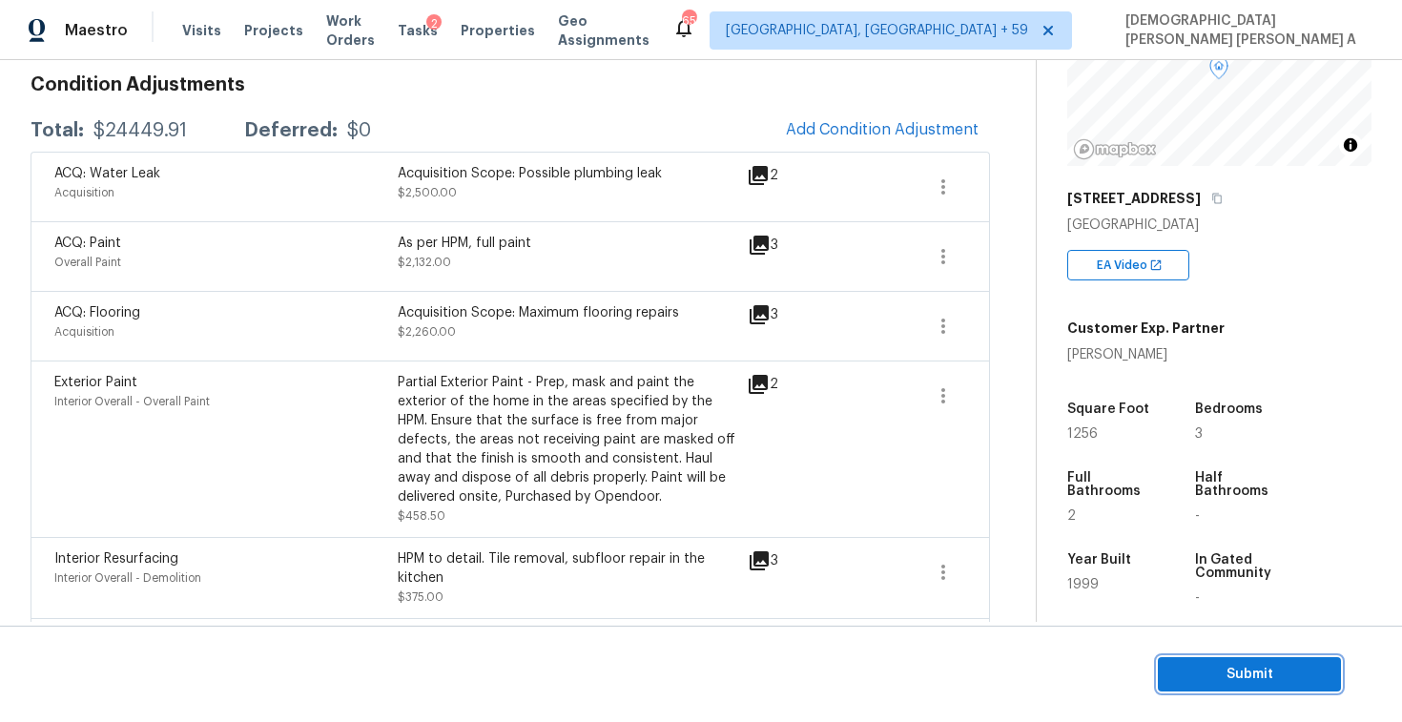
click at [1213, 664] on span "Submit" at bounding box center [1249, 675] width 153 height 24
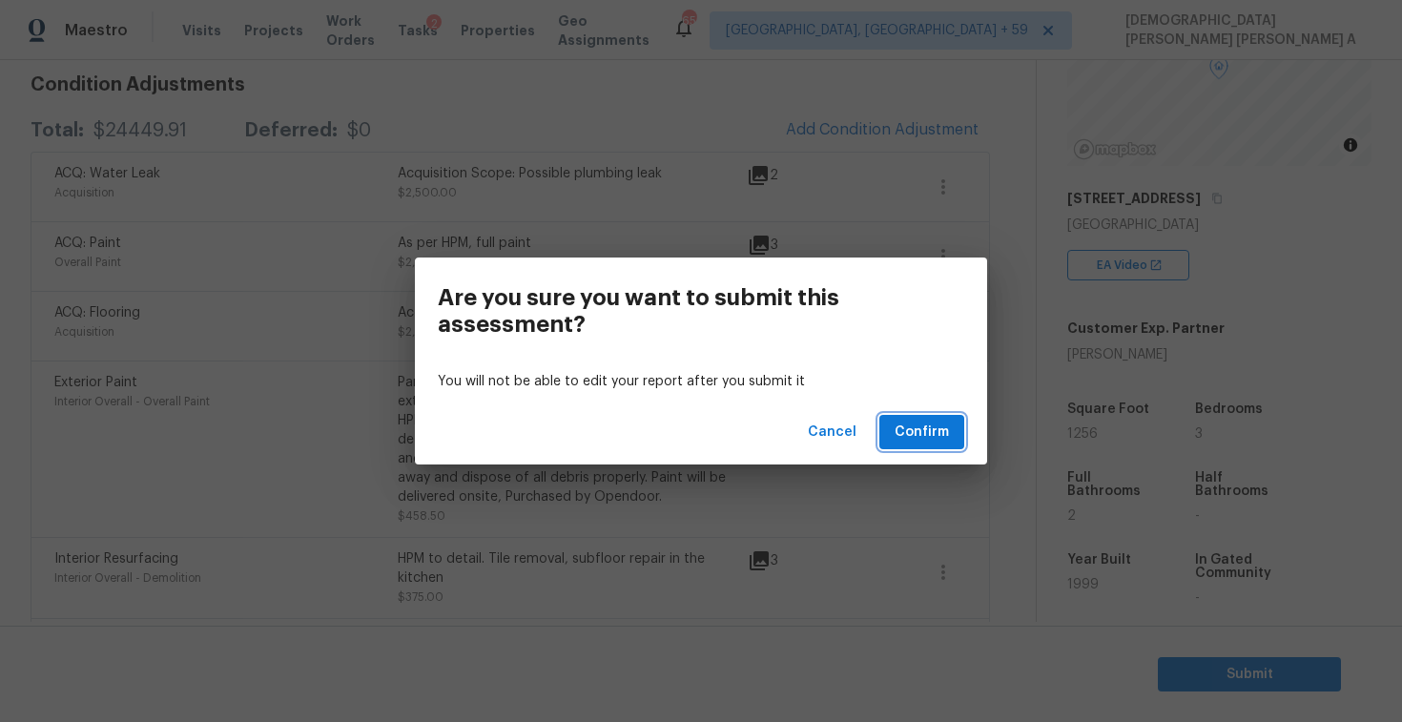
click at [941, 443] on span "Confirm" at bounding box center [922, 433] width 54 height 24
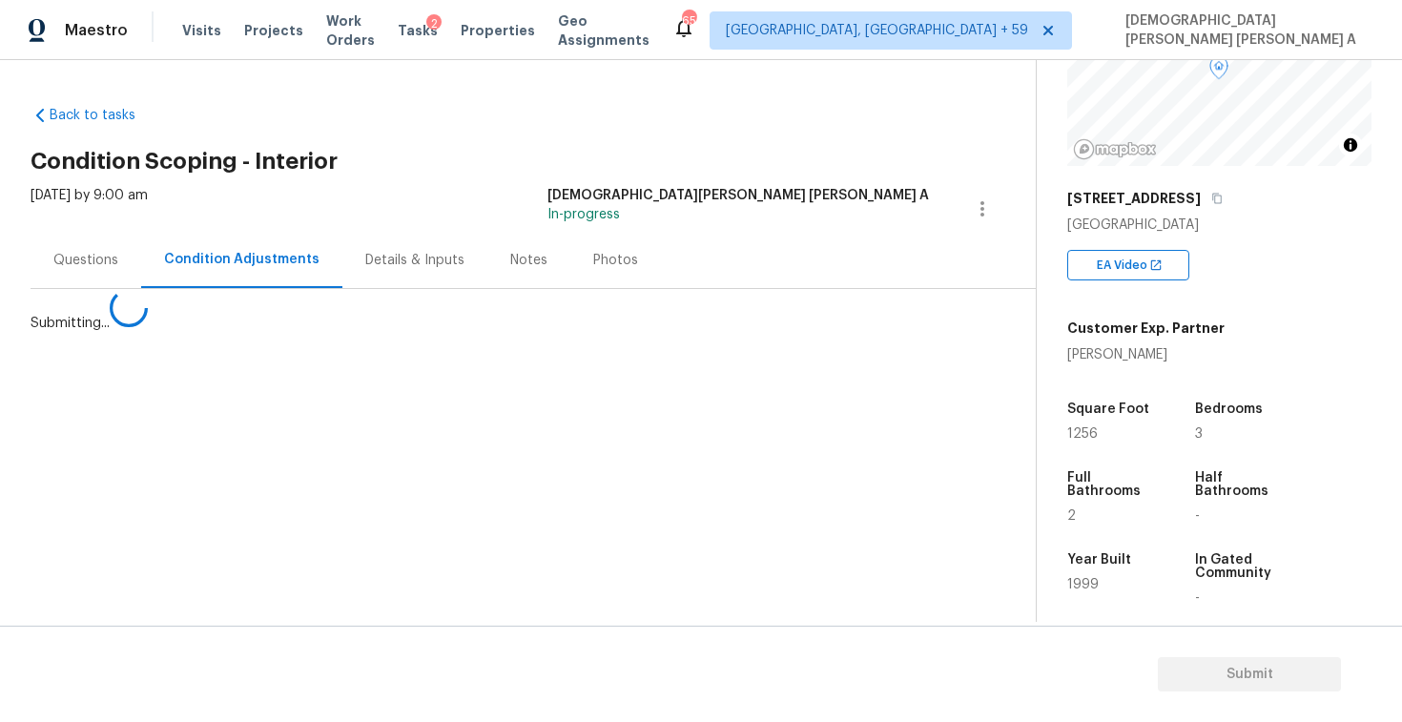
scroll to position [0, 0]
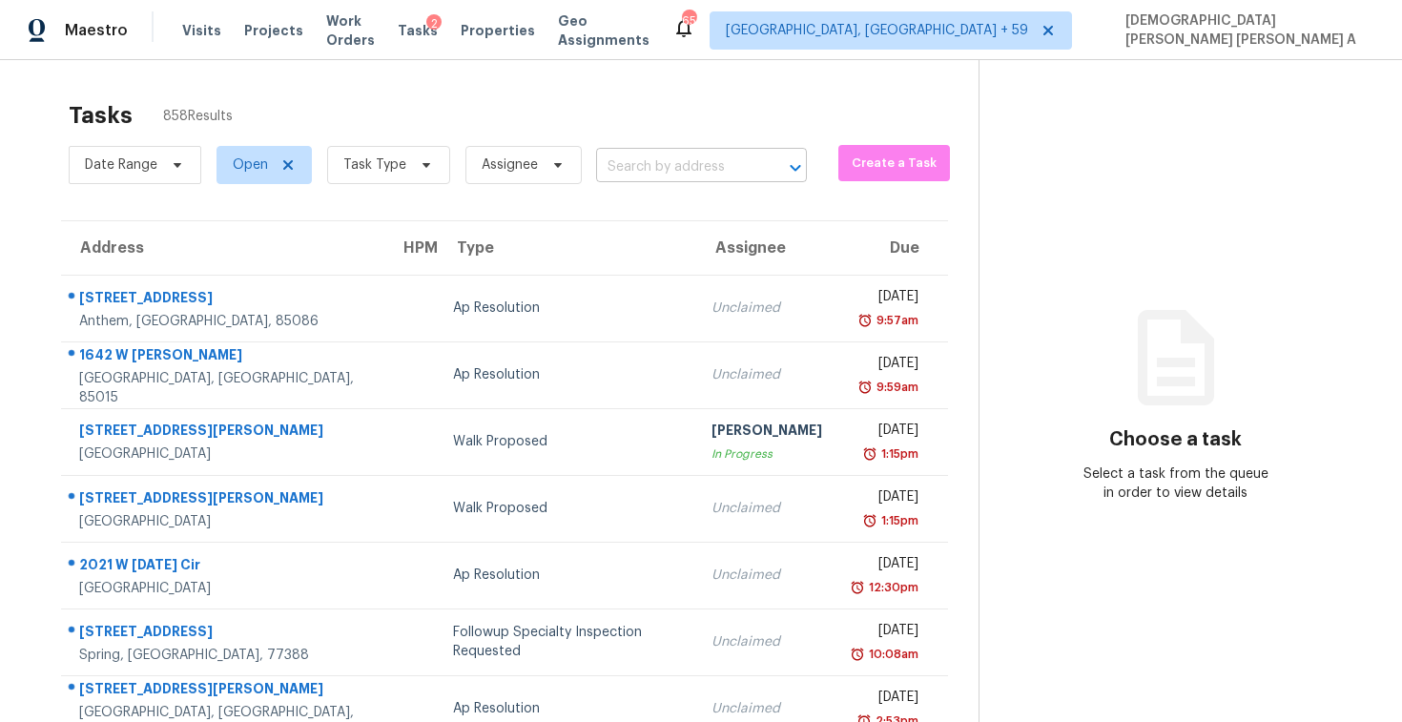
click at [679, 162] on input "text" at bounding box center [674, 168] width 157 height 30
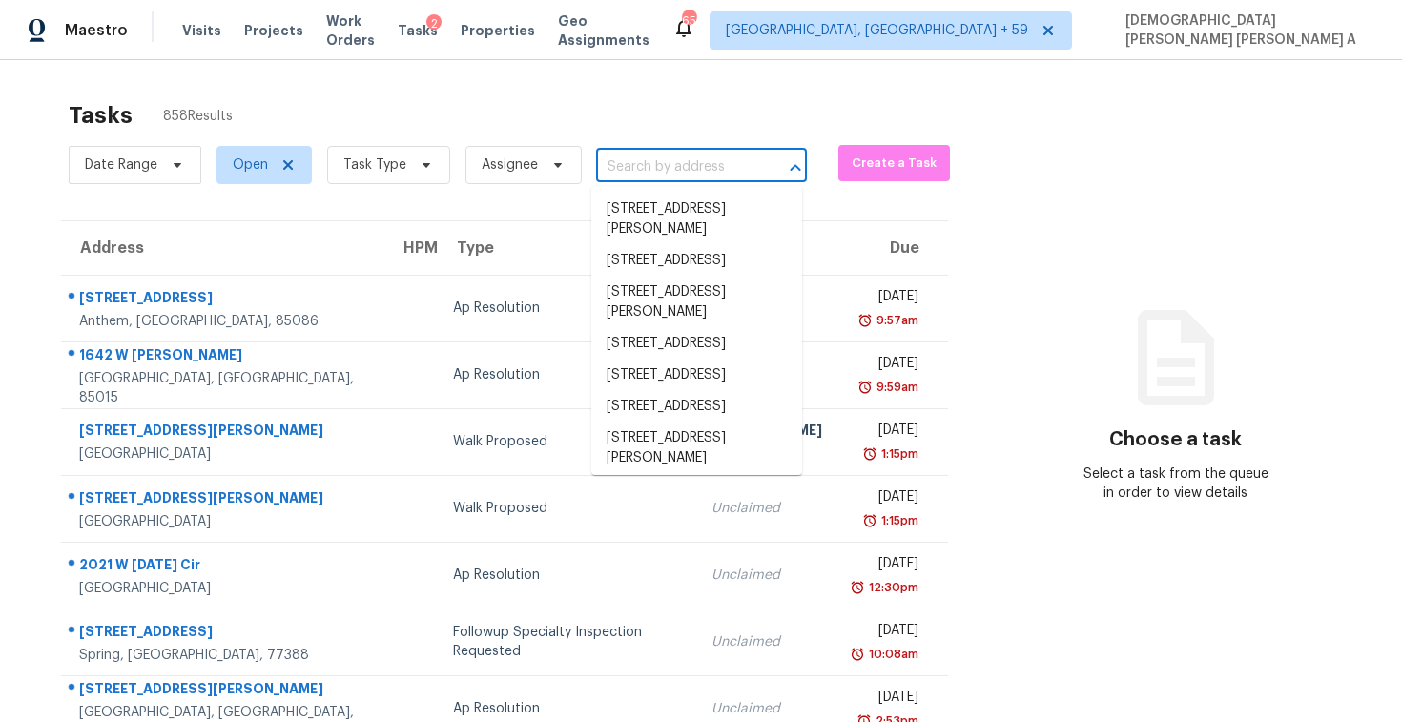
paste input "5002 S 17th St Phoenix AZ 85040"
type input "5002 S 17th St Phoenix AZ 85040"
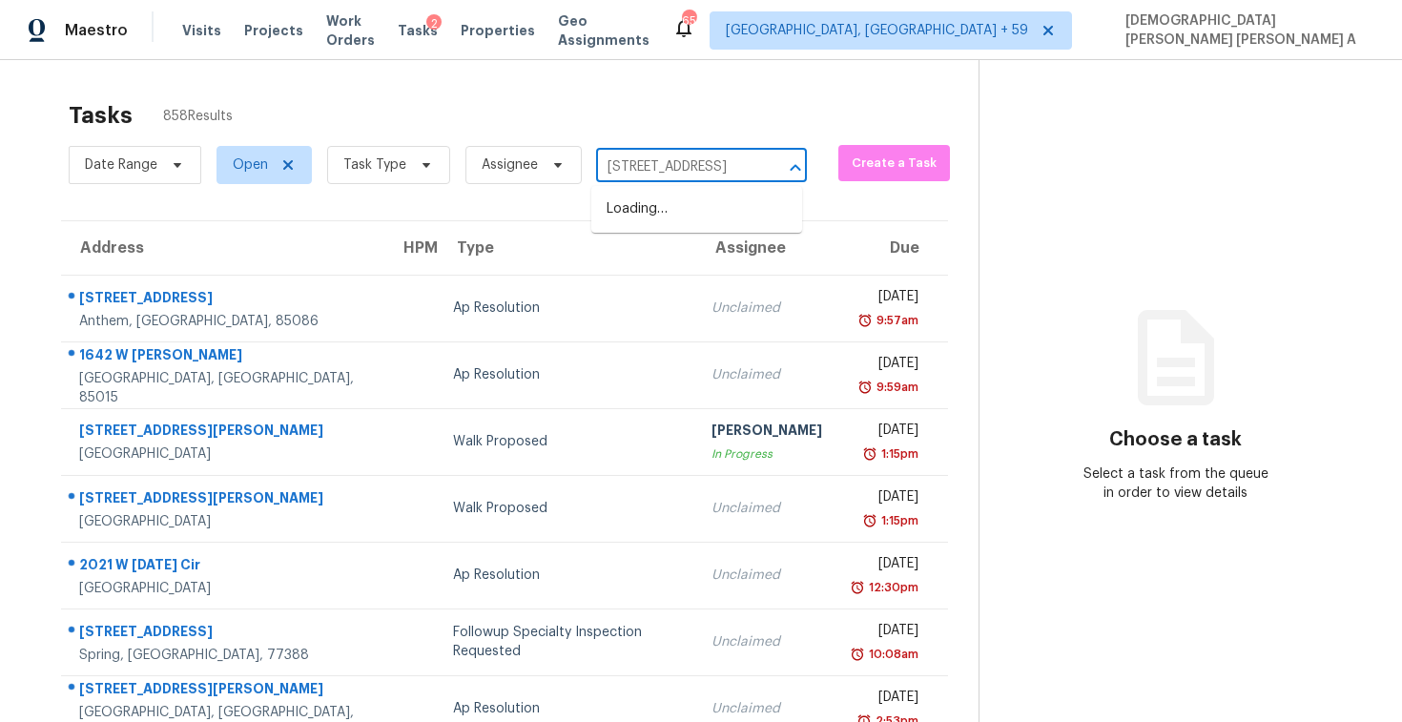
scroll to position [0, 64]
click at [677, 217] on li "5002 S 17th St, Phoenix, AZ 85040" at bounding box center [696, 209] width 211 height 31
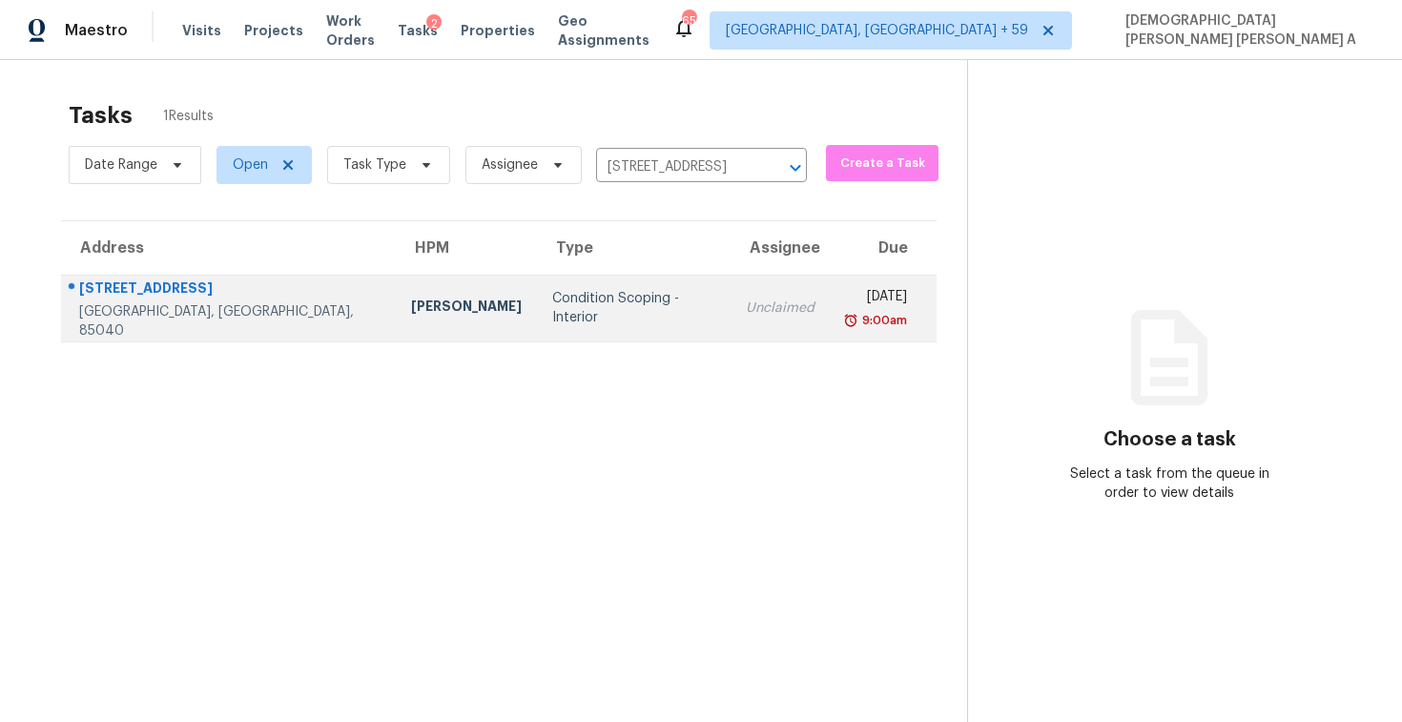
click at [746, 308] on div "Unclaimed" at bounding box center [780, 308] width 69 height 19
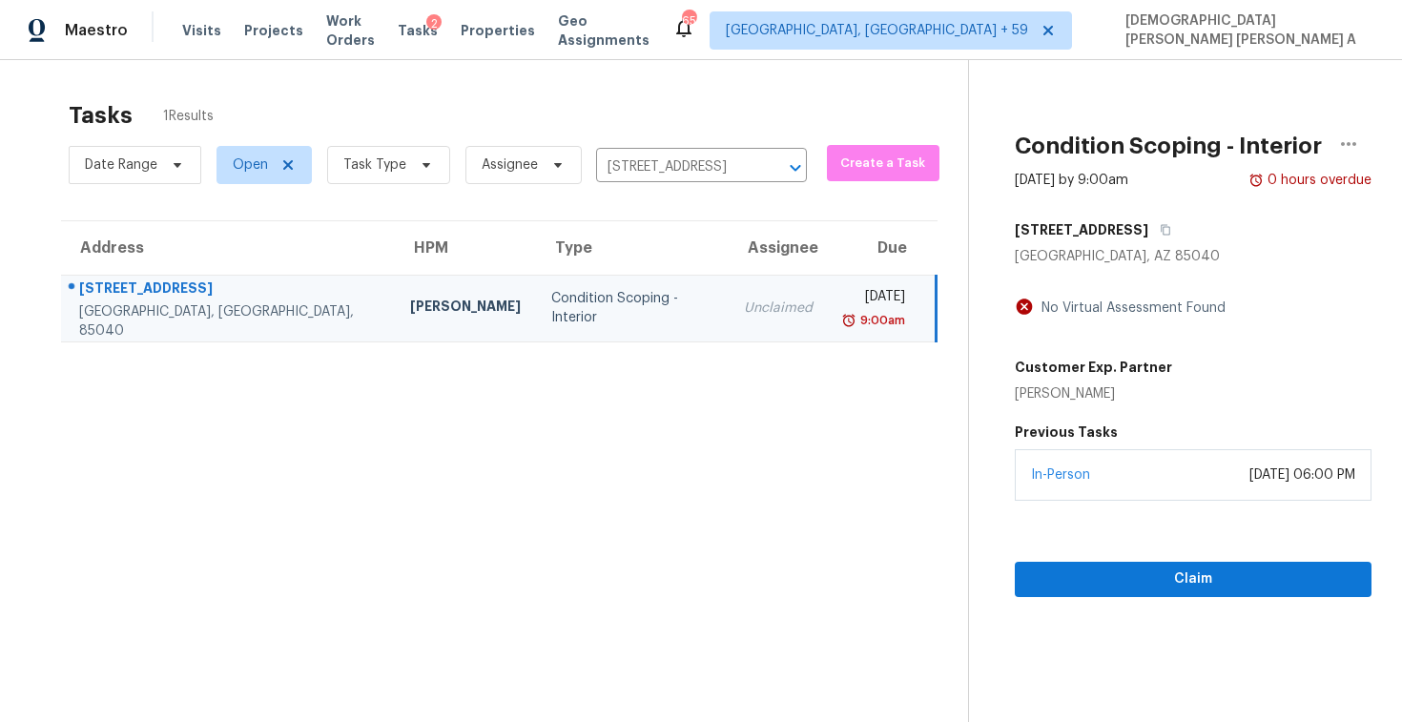
click at [1104, 495] on div "In-Person September 15, 2025 at 06:00 PM" at bounding box center [1193, 475] width 357 height 52
click at [1109, 569] on span "Claim" at bounding box center [1193, 579] width 326 height 24
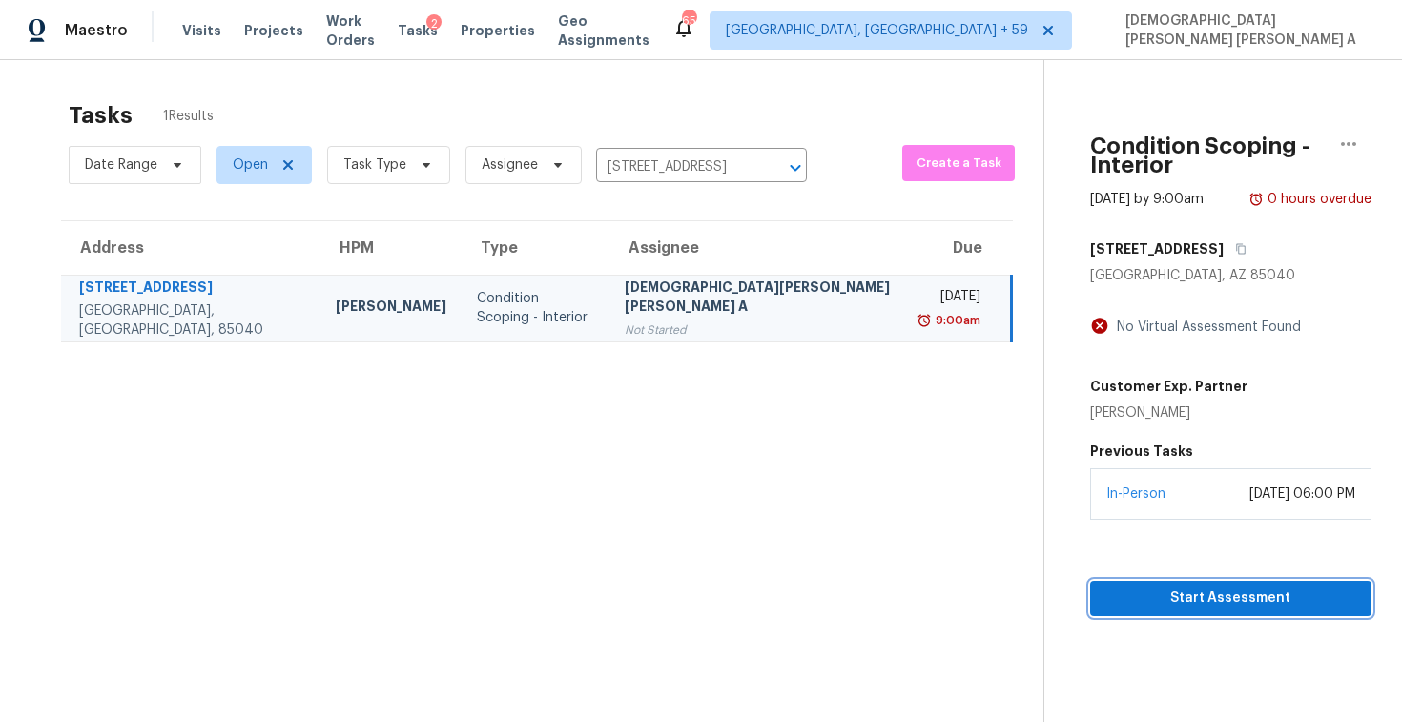
click at [1156, 587] on span "Start Assessment" at bounding box center [1230, 599] width 251 height 24
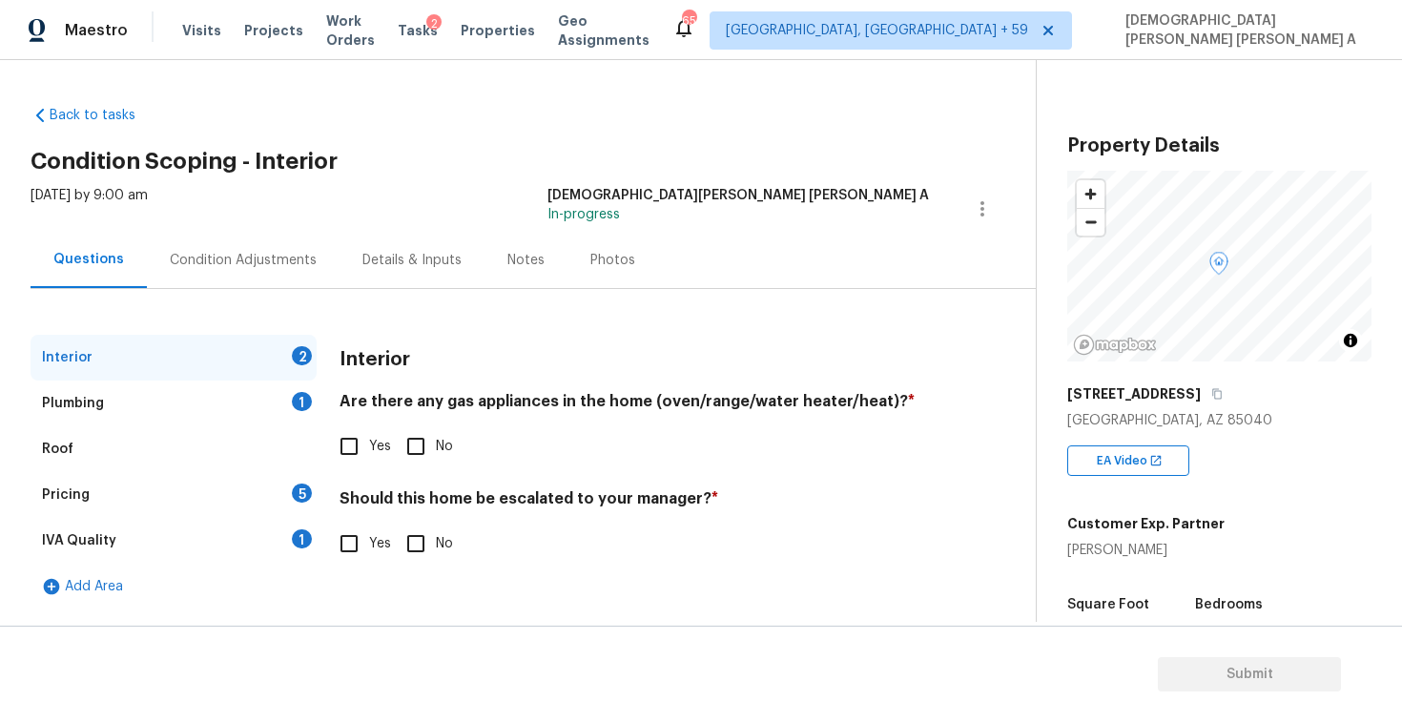
click at [560, 165] on h2 "Condition Scoping - Interior" at bounding box center [533, 161] width 1005 height 19
click at [354, 464] on input "Yes" at bounding box center [349, 446] width 40 height 40
checkbox input "true"
click at [416, 535] on input "No" at bounding box center [416, 544] width 40 height 40
checkbox input "true"
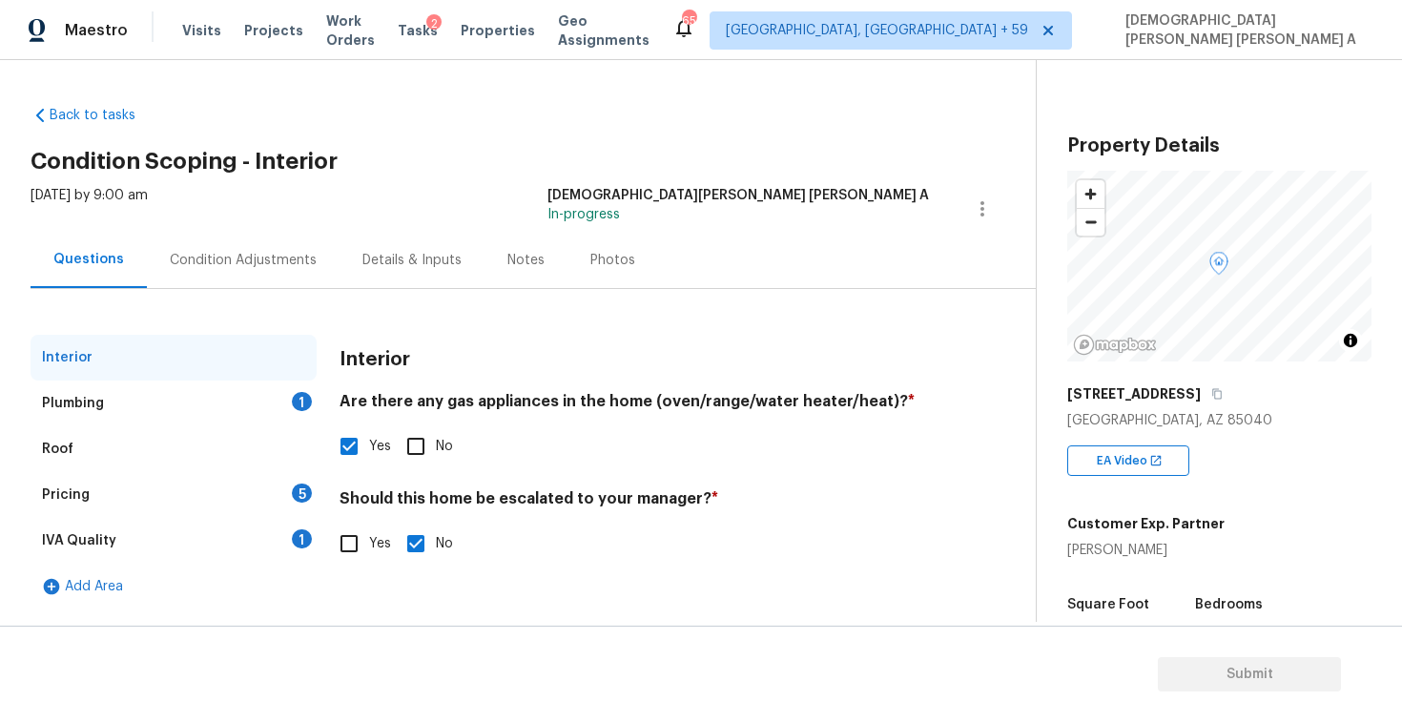
click at [220, 418] on div "Plumbing 1" at bounding box center [174, 404] width 286 height 46
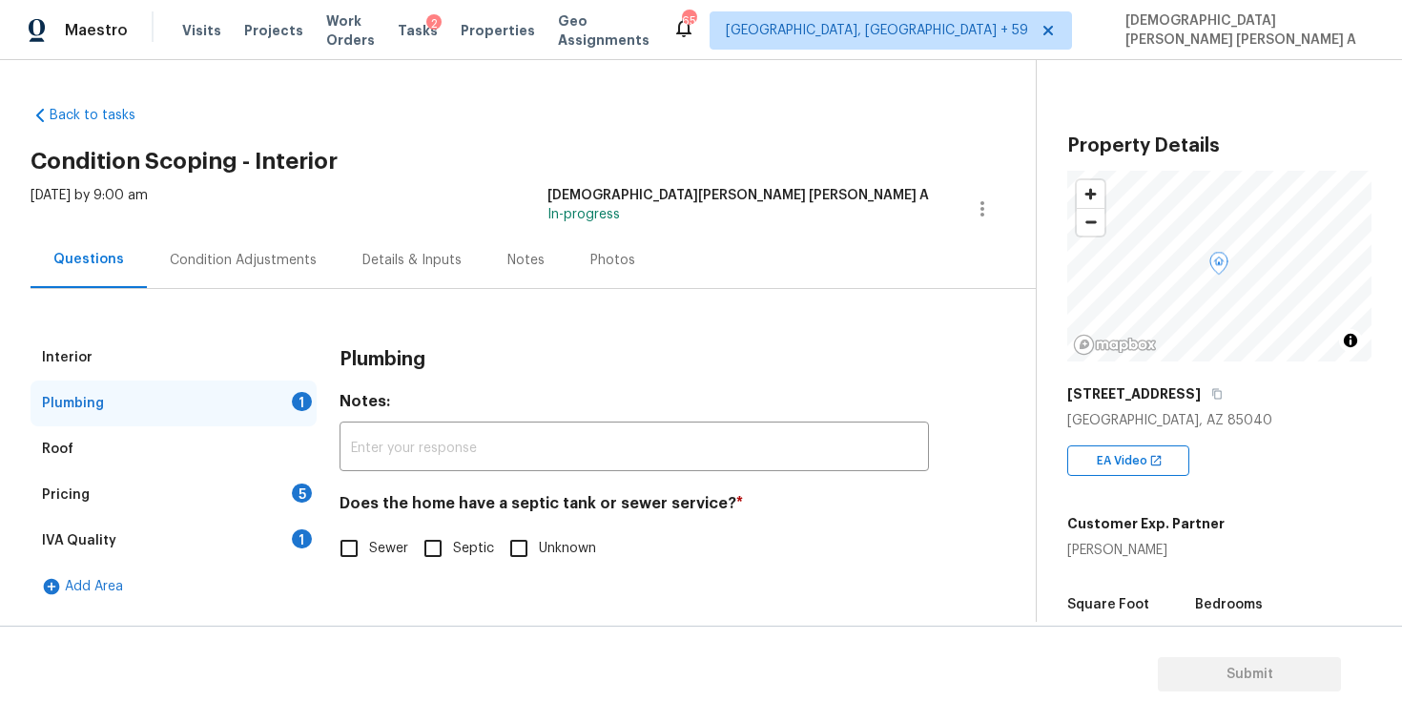
click at [347, 557] on input "Sewer" at bounding box center [349, 548] width 40 height 40
checkbox input "true"
click at [277, 499] on div "Pricing 5" at bounding box center [174, 495] width 286 height 46
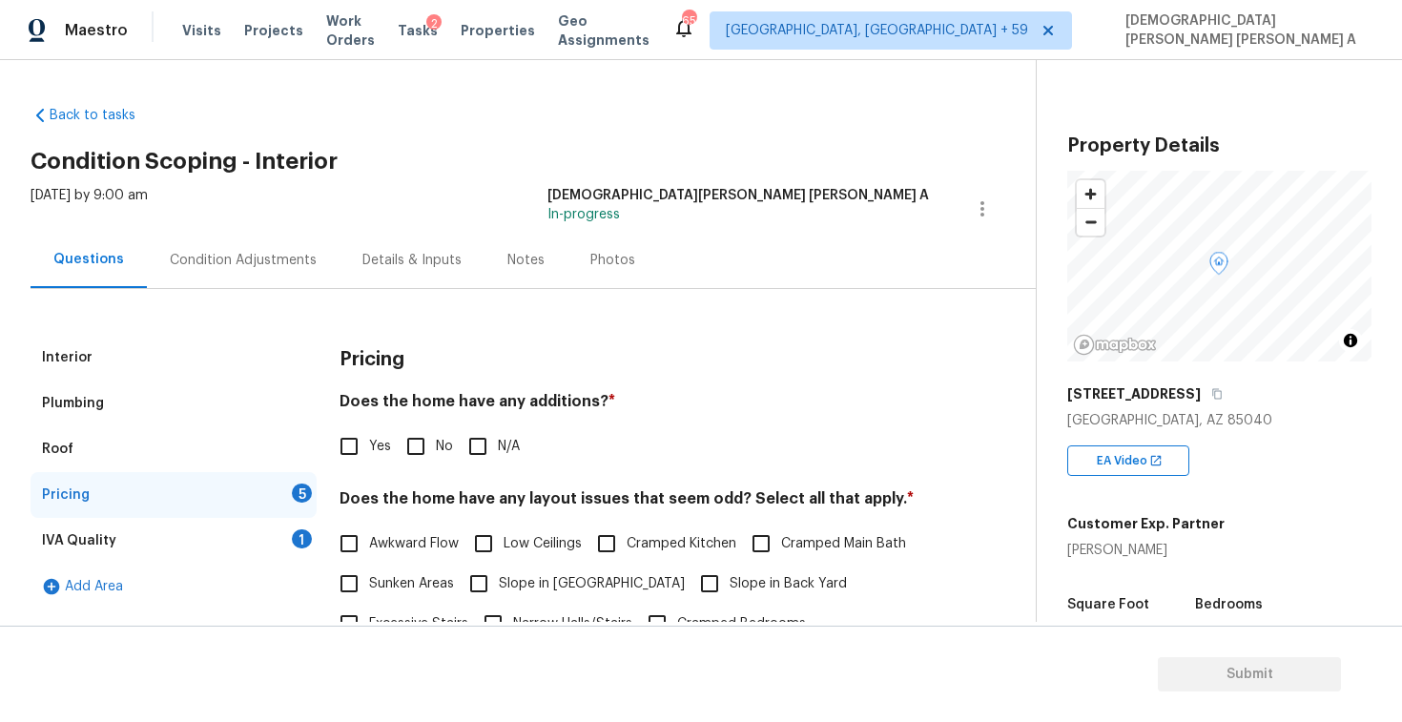
click at [426, 449] on input "No" at bounding box center [416, 446] width 40 height 40
checkbox input "true"
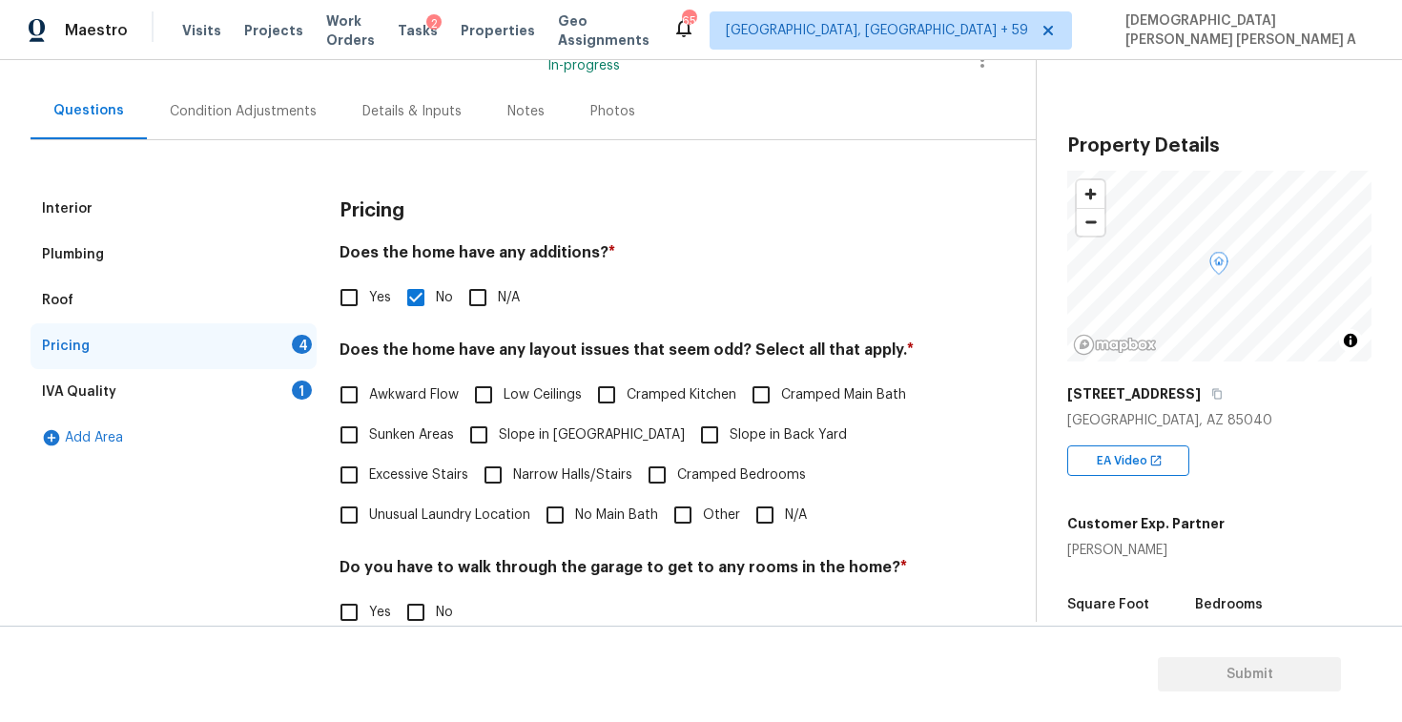
scroll to position [189, 0]
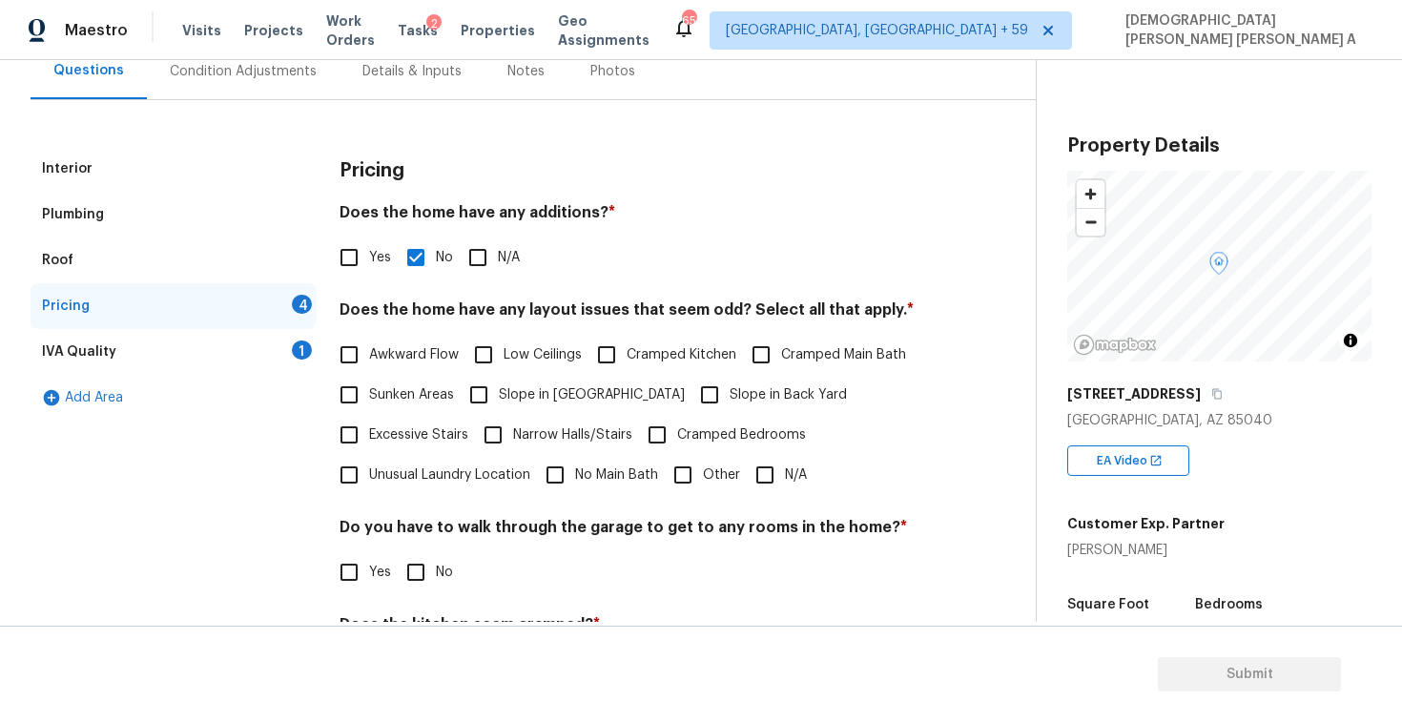
click at [345, 261] on input "Yes" at bounding box center [349, 257] width 40 height 40
checkbox input "true"
checkbox input "false"
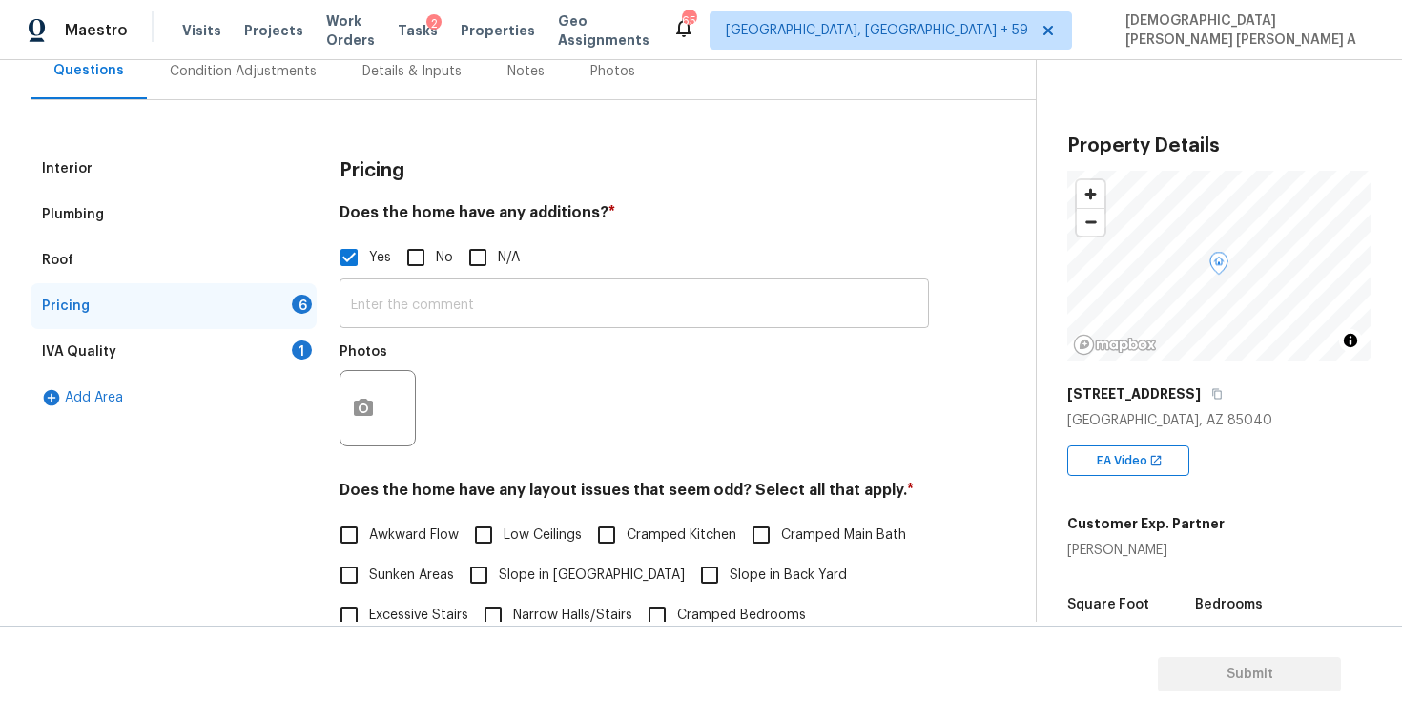
click at [407, 320] on input "text" at bounding box center [634, 305] width 589 height 45
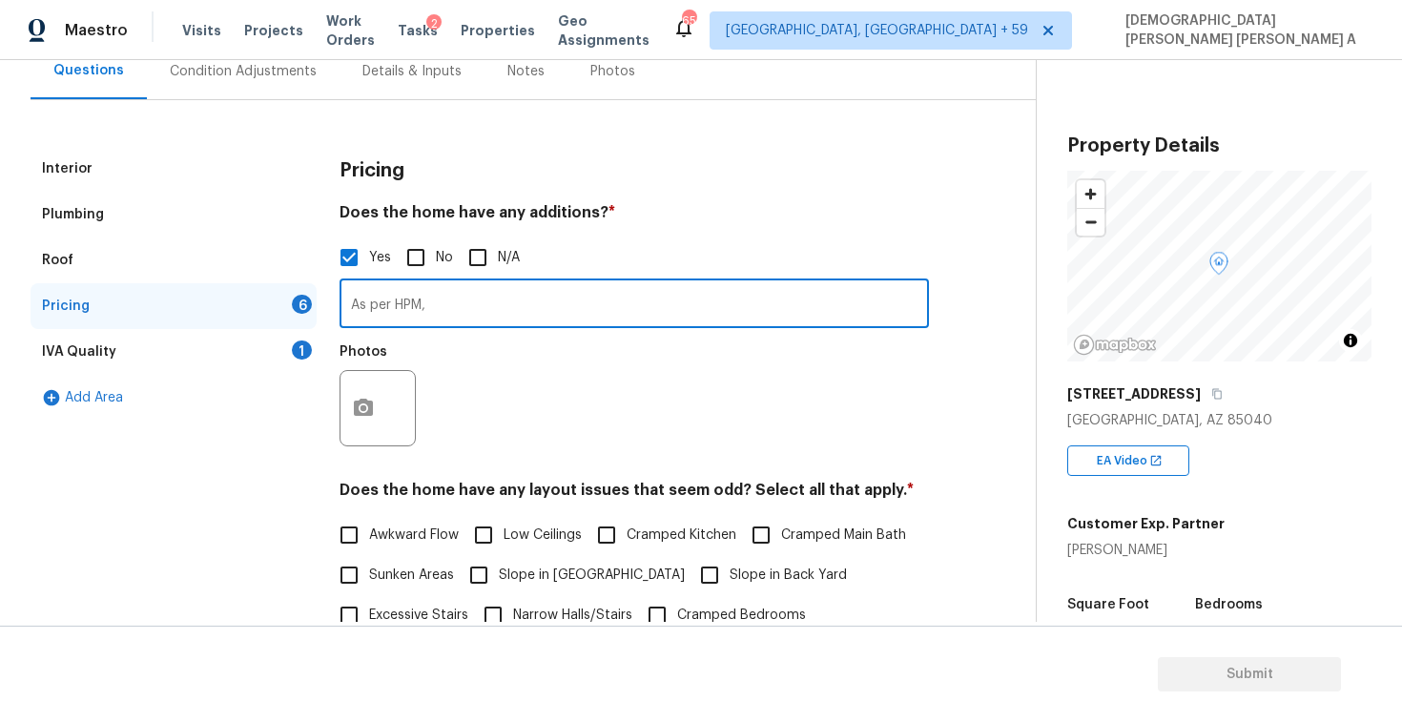
paste input "Very odd layout and living arrangements. Extra rooms added, all rented out indi…"
type input "As per HPM, Very odd layout and living arrangements. Extra rooms added, all ren…"
click at [368, 383] on button "button" at bounding box center [363, 408] width 46 height 74
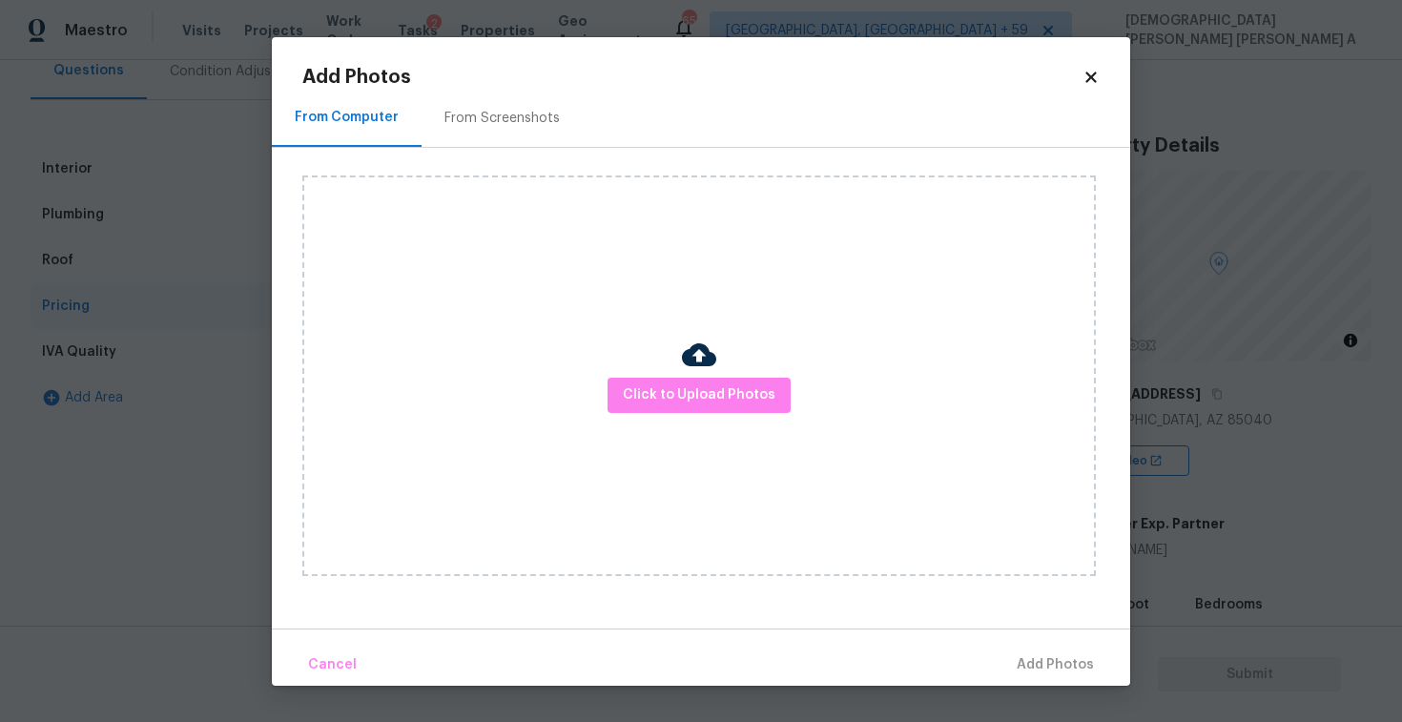
scroll to position [0, 0]
click at [673, 398] on span "Click to Upload Photos" at bounding box center [699, 395] width 153 height 24
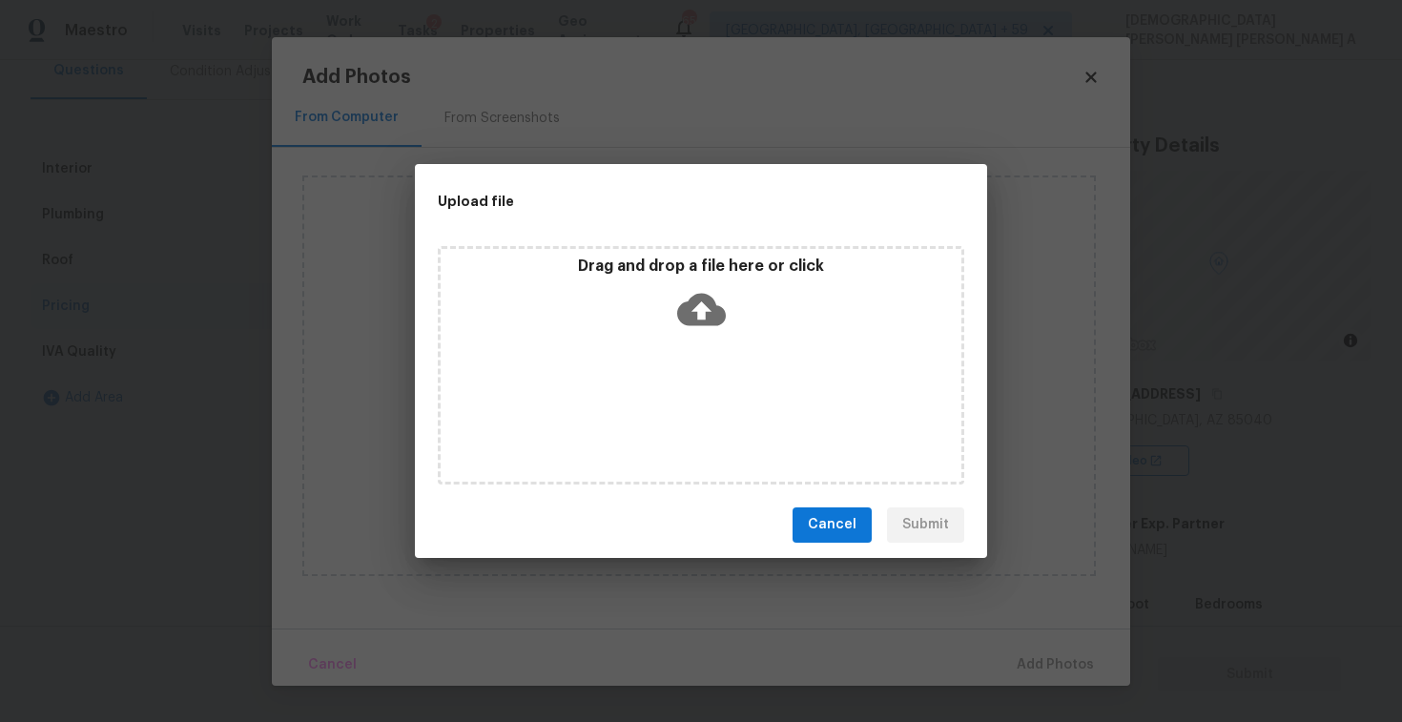
click at [672, 367] on div "Drag and drop a file here or click" at bounding box center [701, 365] width 526 height 238
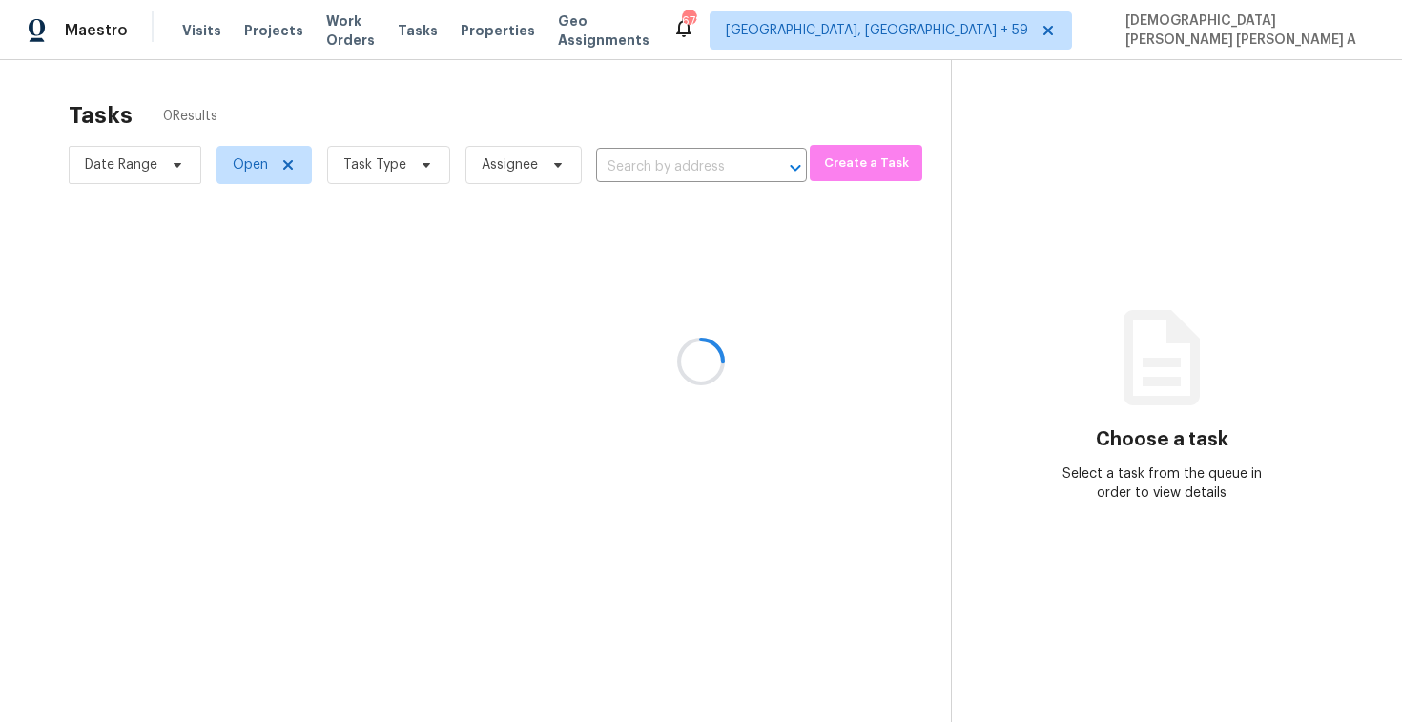
click at [676, 175] on div at bounding box center [701, 361] width 1402 height 722
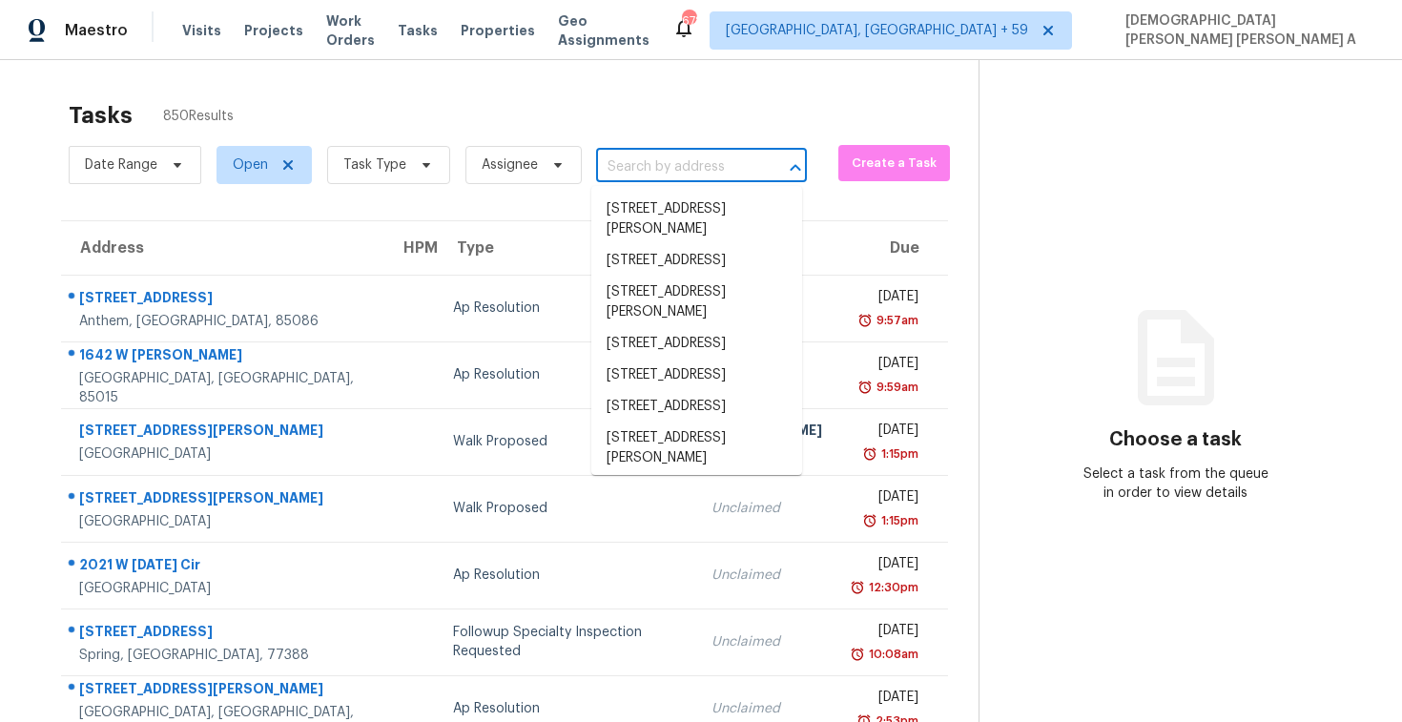
click at [624, 159] on input "text" at bounding box center [674, 168] width 157 height 30
paste input "[STREET_ADDRESS]"
type input "[STREET_ADDRESS]"
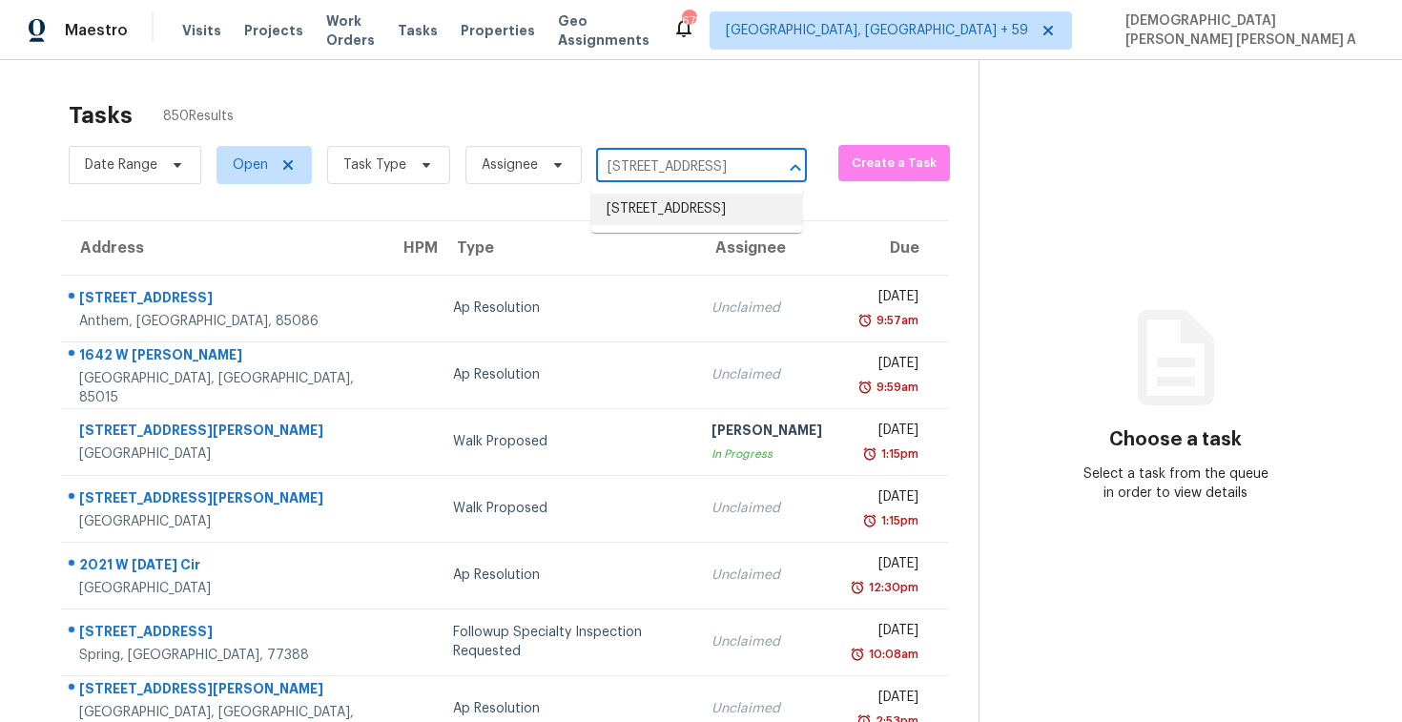
click at [629, 225] on li "[STREET_ADDRESS]" at bounding box center [696, 209] width 211 height 31
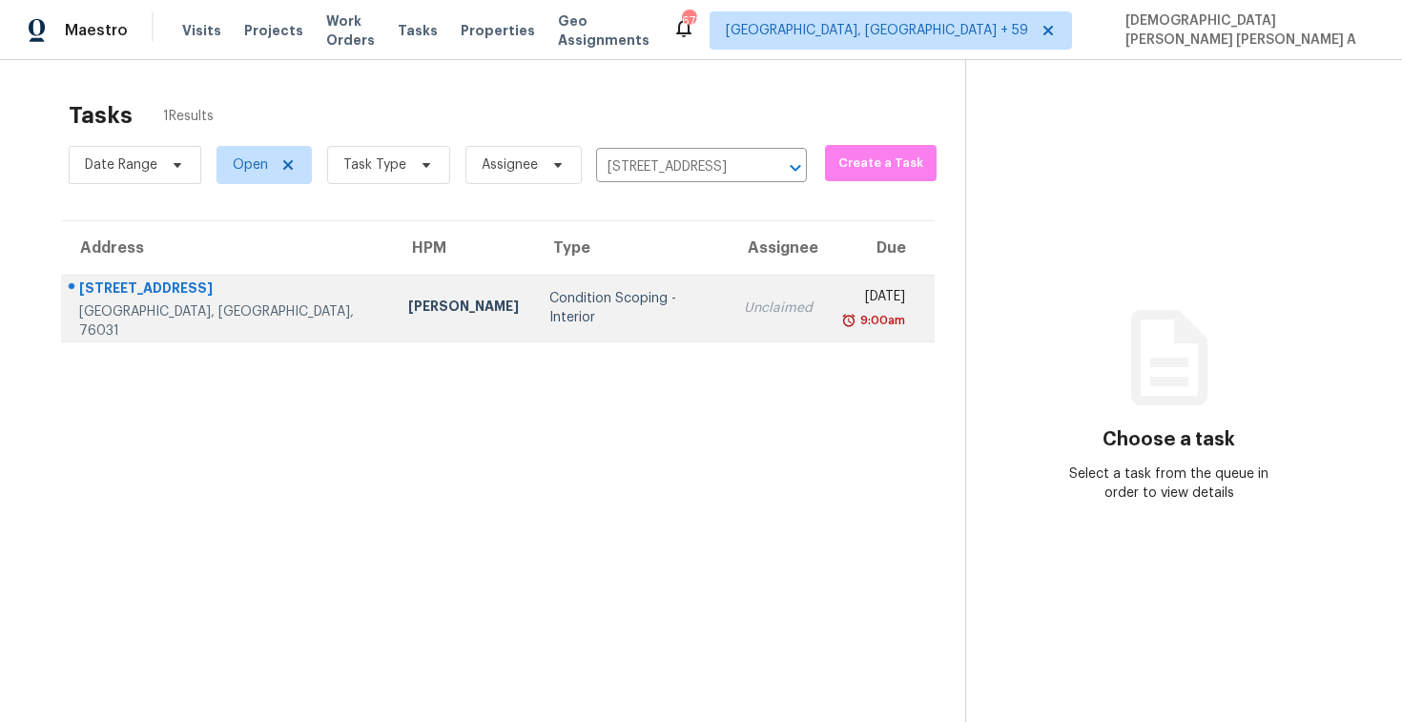
click at [729, 326] on td "Unclaimed" at bounding box center [778, 308] width 99 height 67
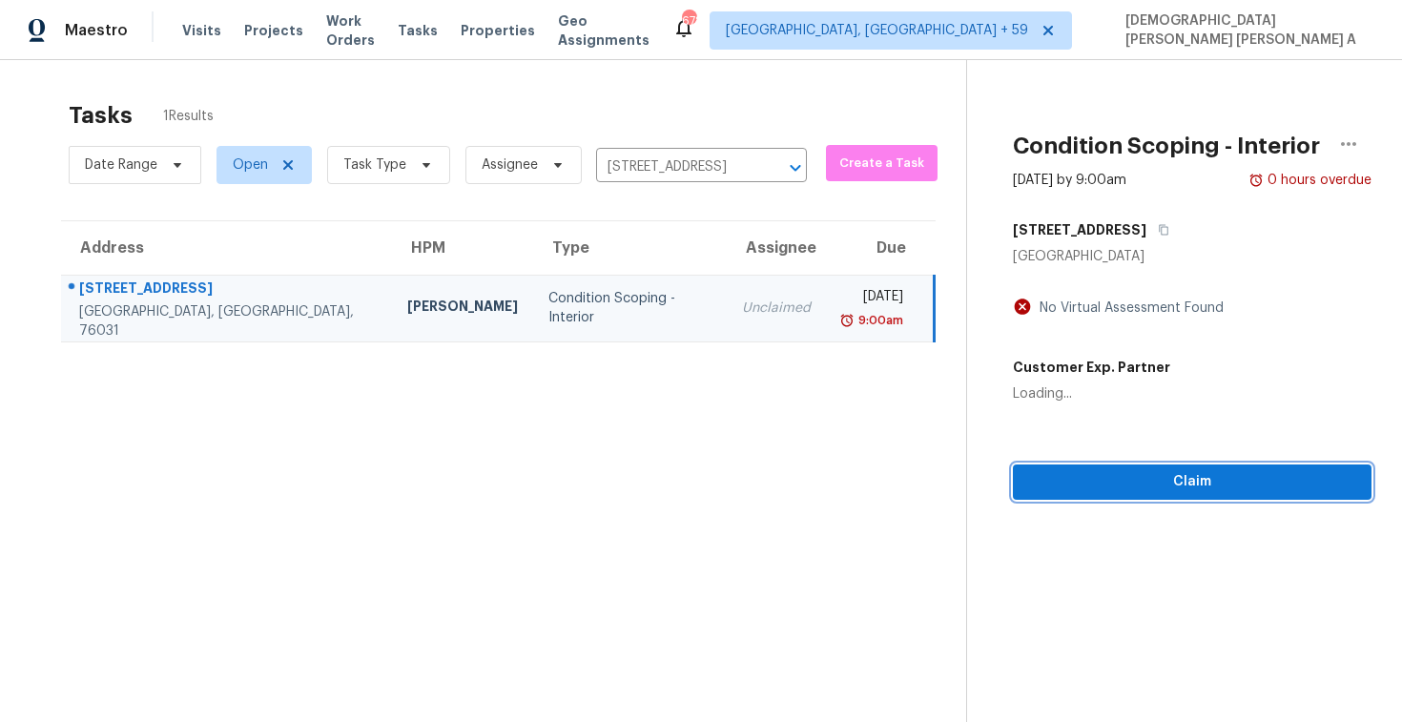
click at [1105, 488] on div "Condition Scoping - Interior [DATE] by 9:00am 0 hours overdue [STREET_ADDRESS] …" at bounding box center [1169, 280] width 404 height 440
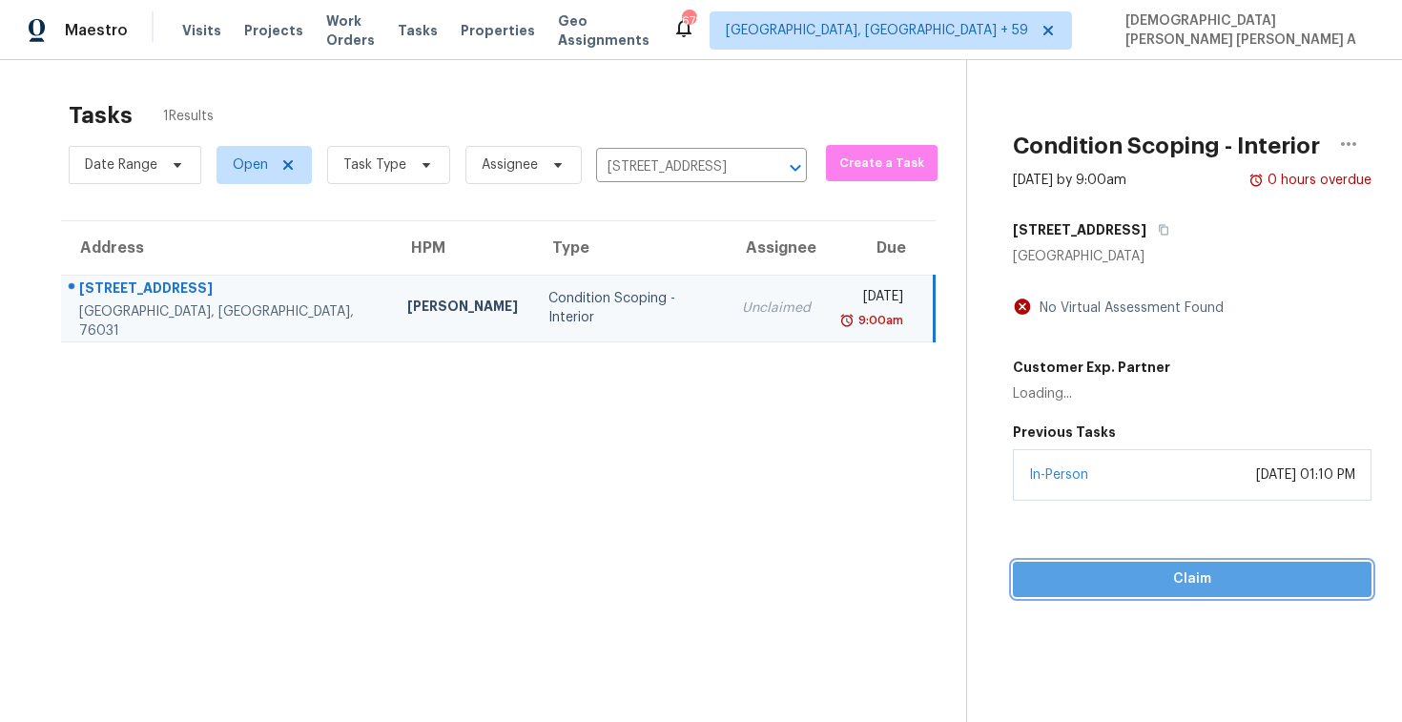
click at [1076, 582] on span "Claim" at bounding box center [1192, 579] width 328 height 24
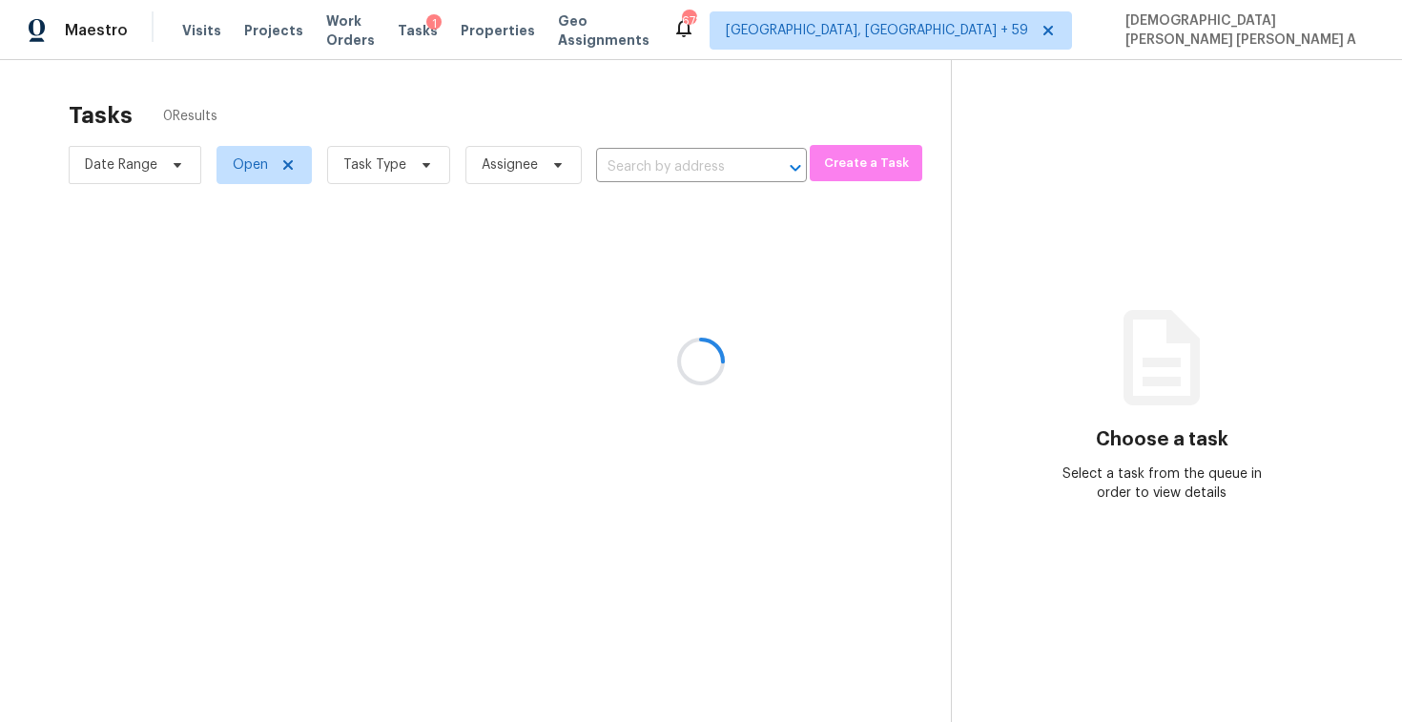
click at [769, 93] on div at bounding box center [701, 361] width 1402 height 722
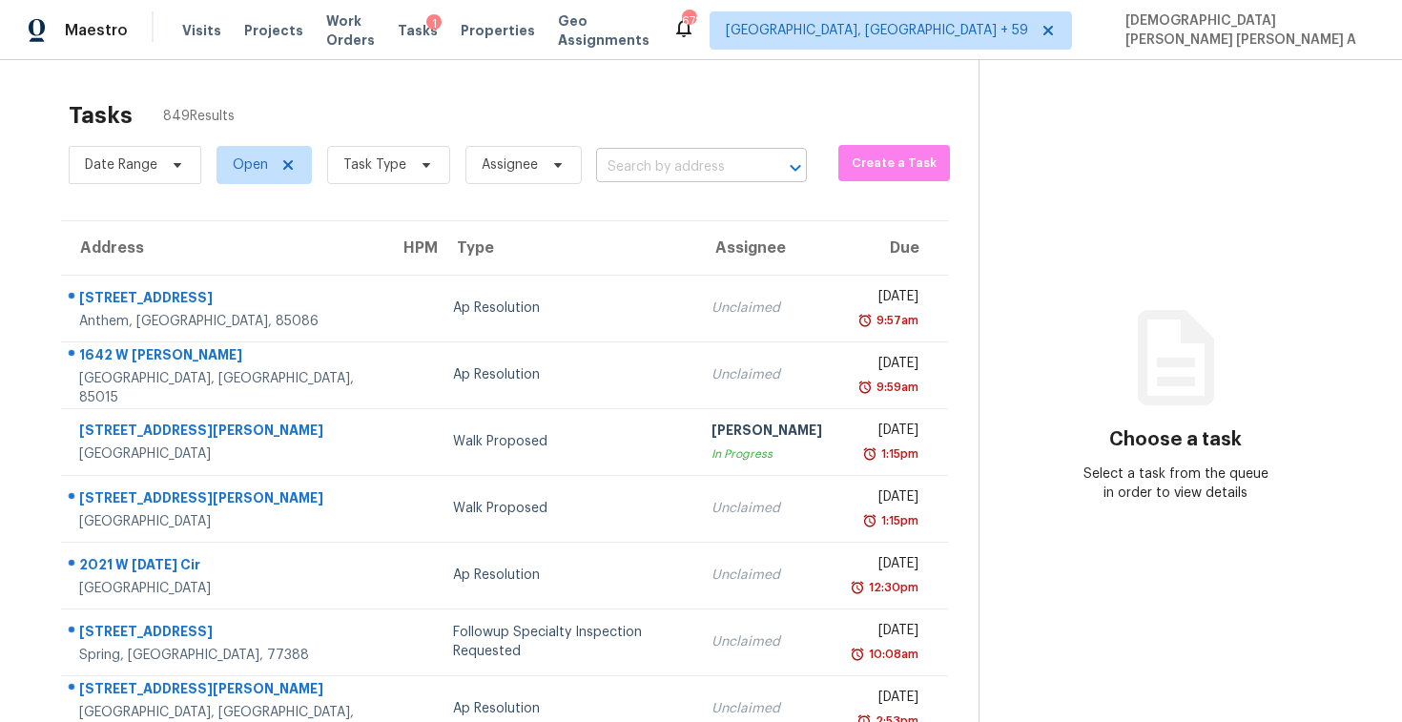
click at [671, 169] on input "text" at bounding box center [674, 168] width 157 height 30
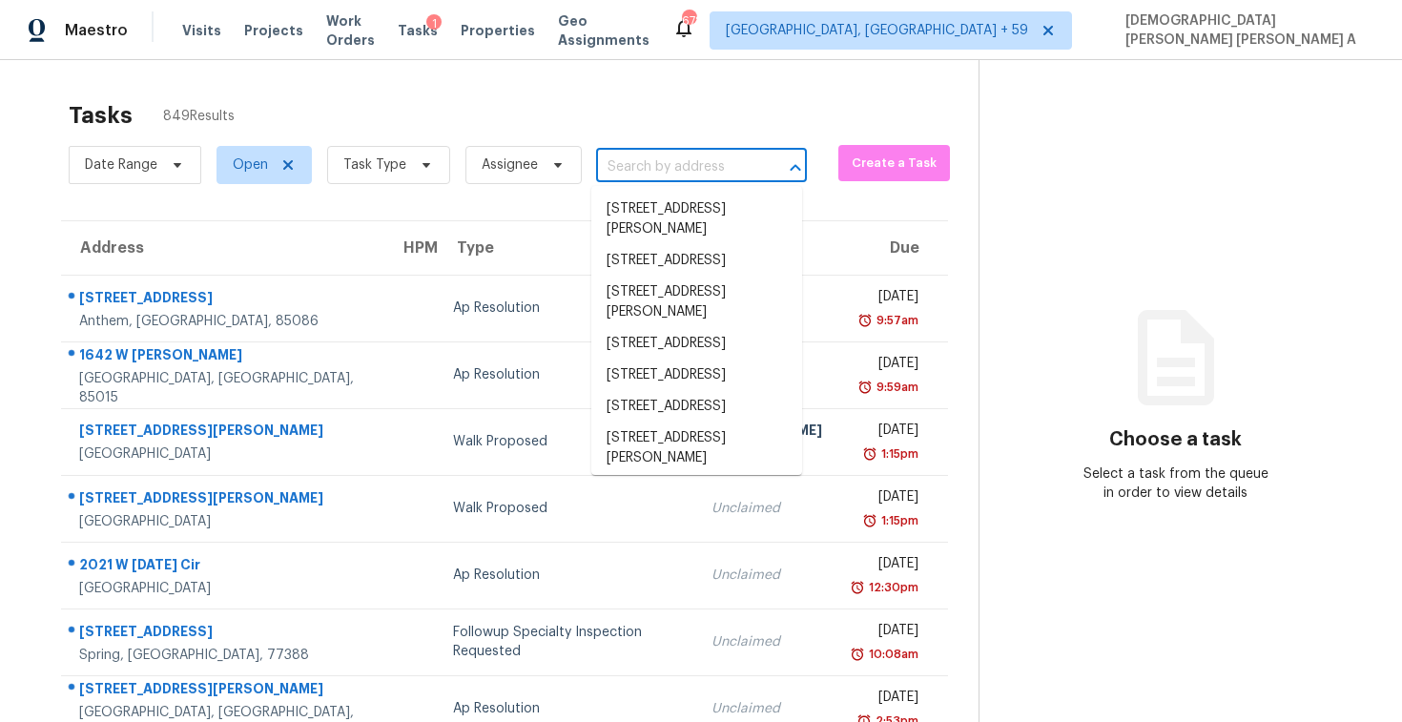
paste input "105 E Lone Star Ave, Cleburne, TX 76031"
type input "105 E Lone Star Ave, Cleburne, TX 76031"
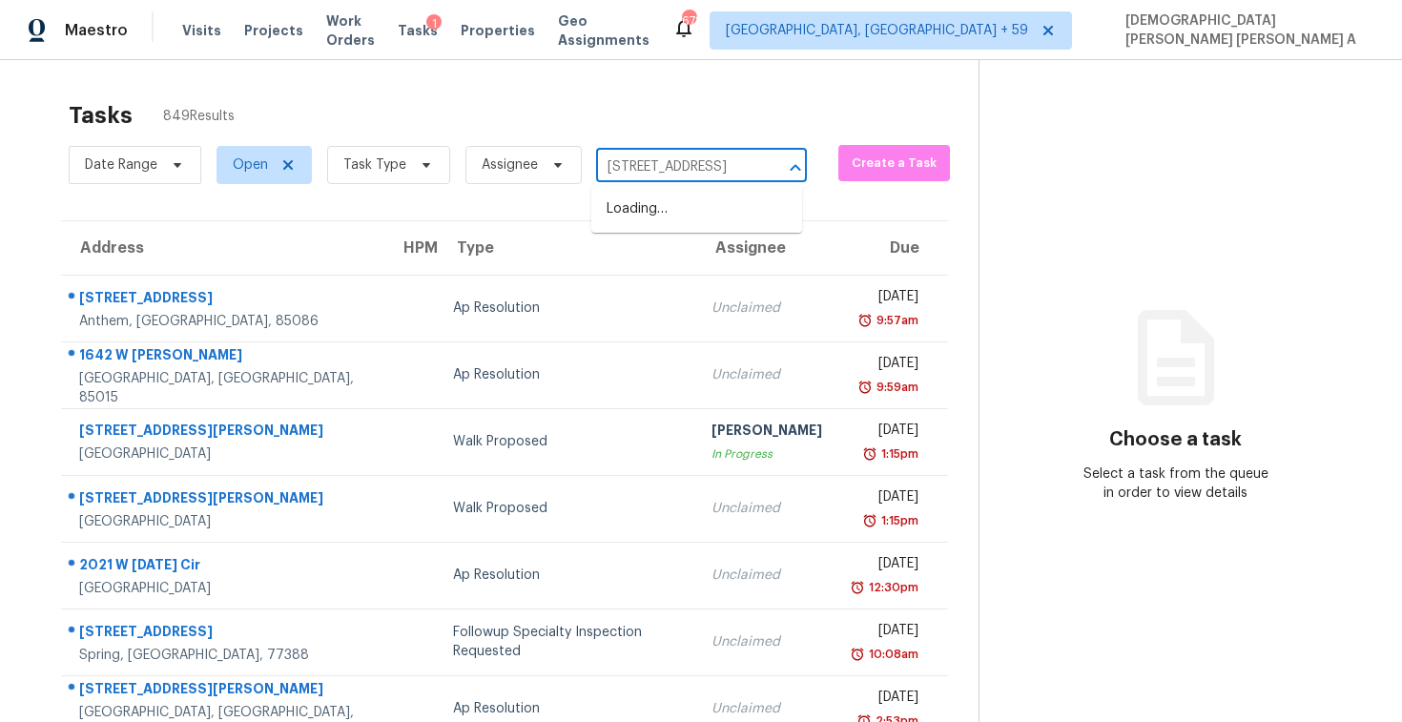
scroll to position [0, 107]
click at [666, 208] on li "105 E Lone Star Ave, Cleburne, TX 76031" at bounding box center [696, 209] width 211 height 31
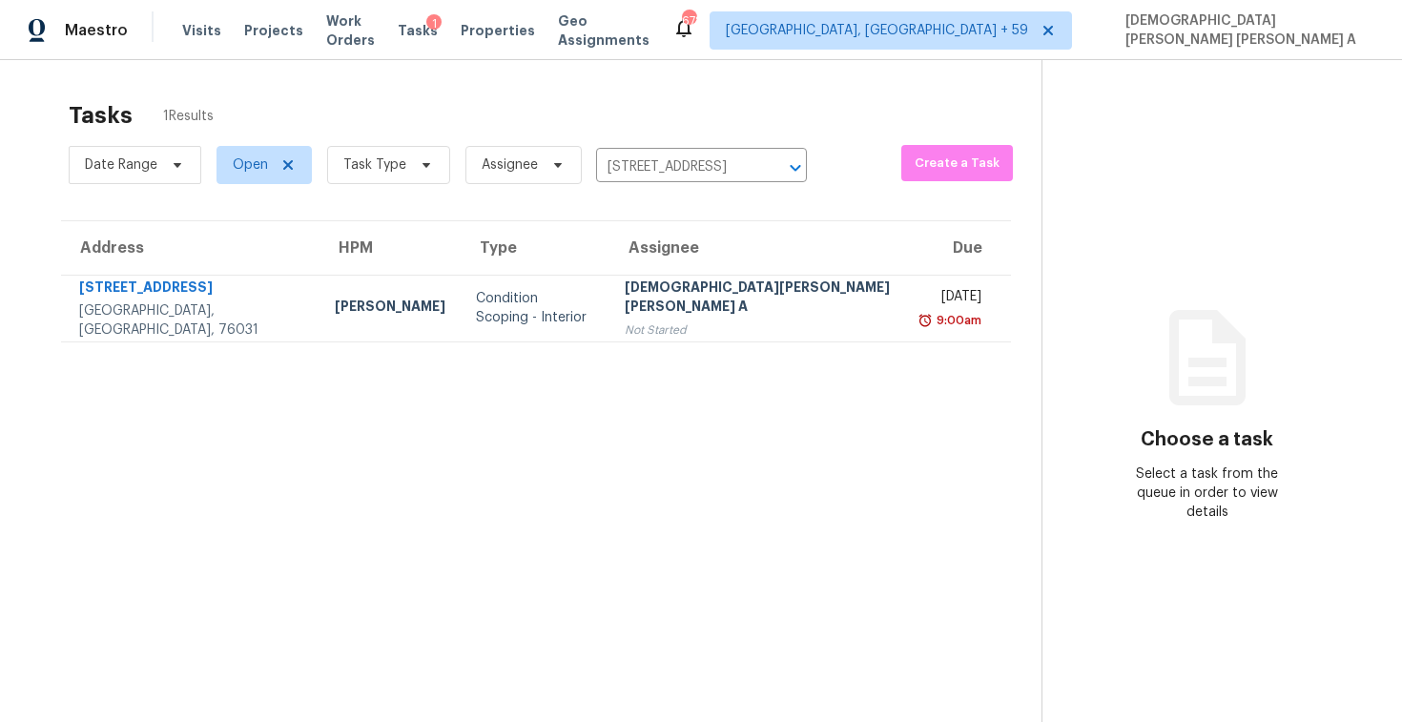
click at [669, 295] on div "[DEMOGRAPHIC_DATA][PERSON_NAME] [PERSON_NAME] A" at bounding box center [760, 299] width 271 height 43
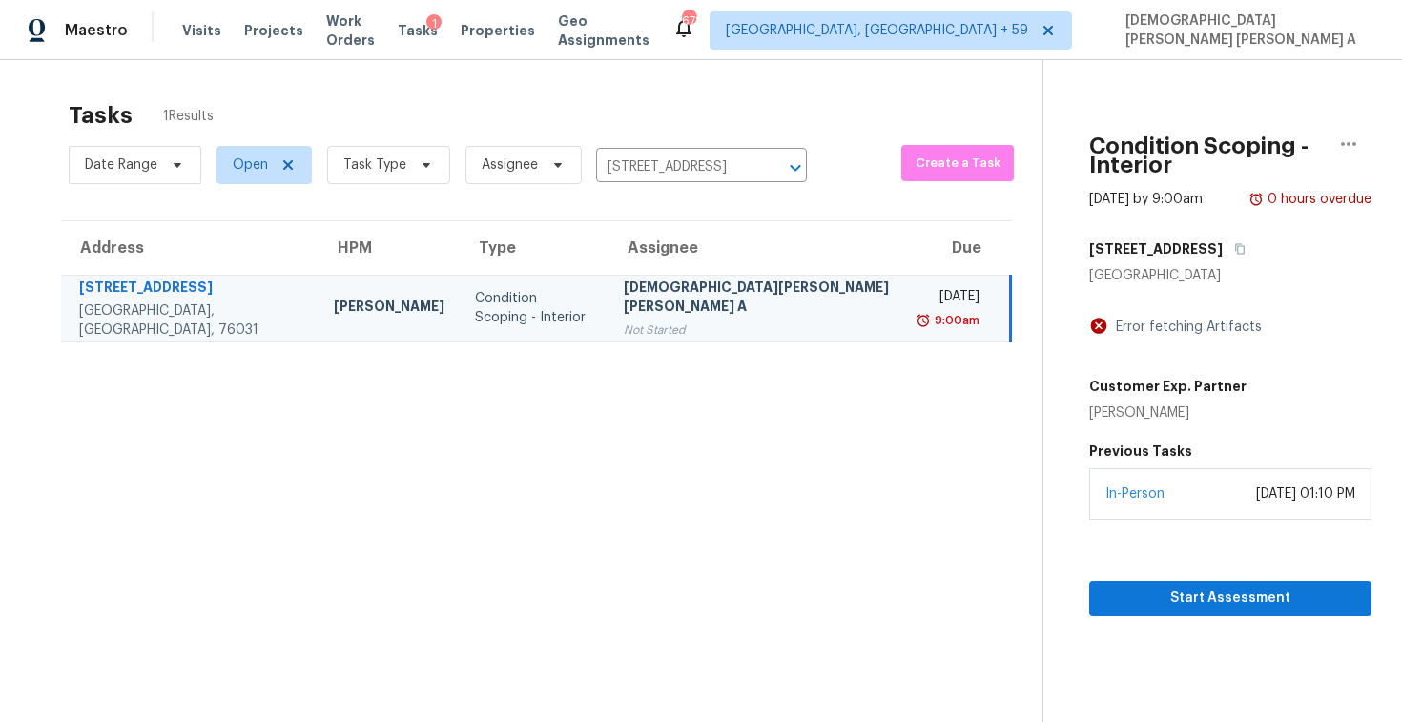
click at [1162, 488] on div "In-Person September 15, 2025 at 01:10 PM" at bounding box center [1230, 494] width 282 height 52
click at [1089, 581] on button "Start Assessment" at bounding box center [1230, 598] width 282 height 35
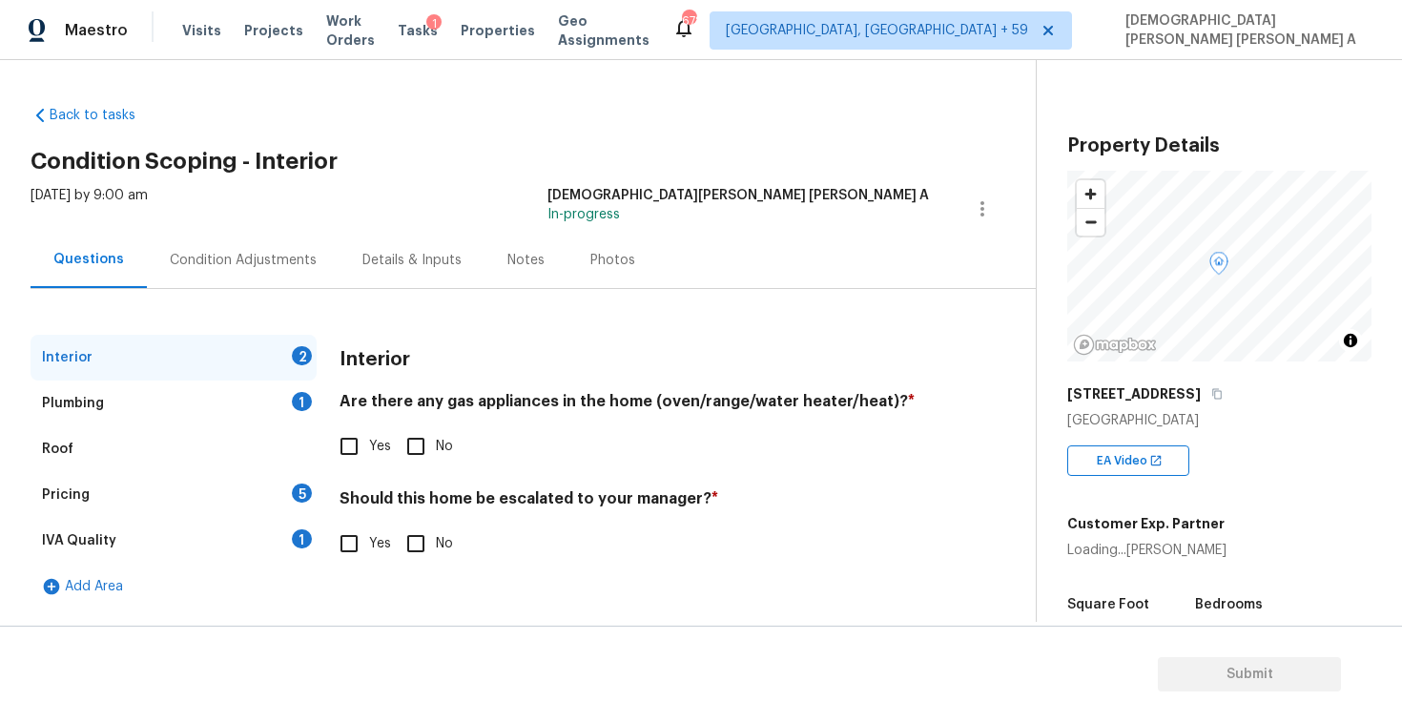
click at [443, 206] on div "Tue, Sep 16 2025 by 9:00 am Mohamed Azeem Mohsin A In-progress" at bounding box center [533, 209] width 1005 height 46
click at [349, 421] on div "Are there any gas appliances in the home (oven/range/water heater/heat)? * Yes …" at bounding box center [634, 429] width 589 height 74
click at [349, 448] on input "Yes" at bounding box center [349, 446] width 40 height 40
checkbox input "true"
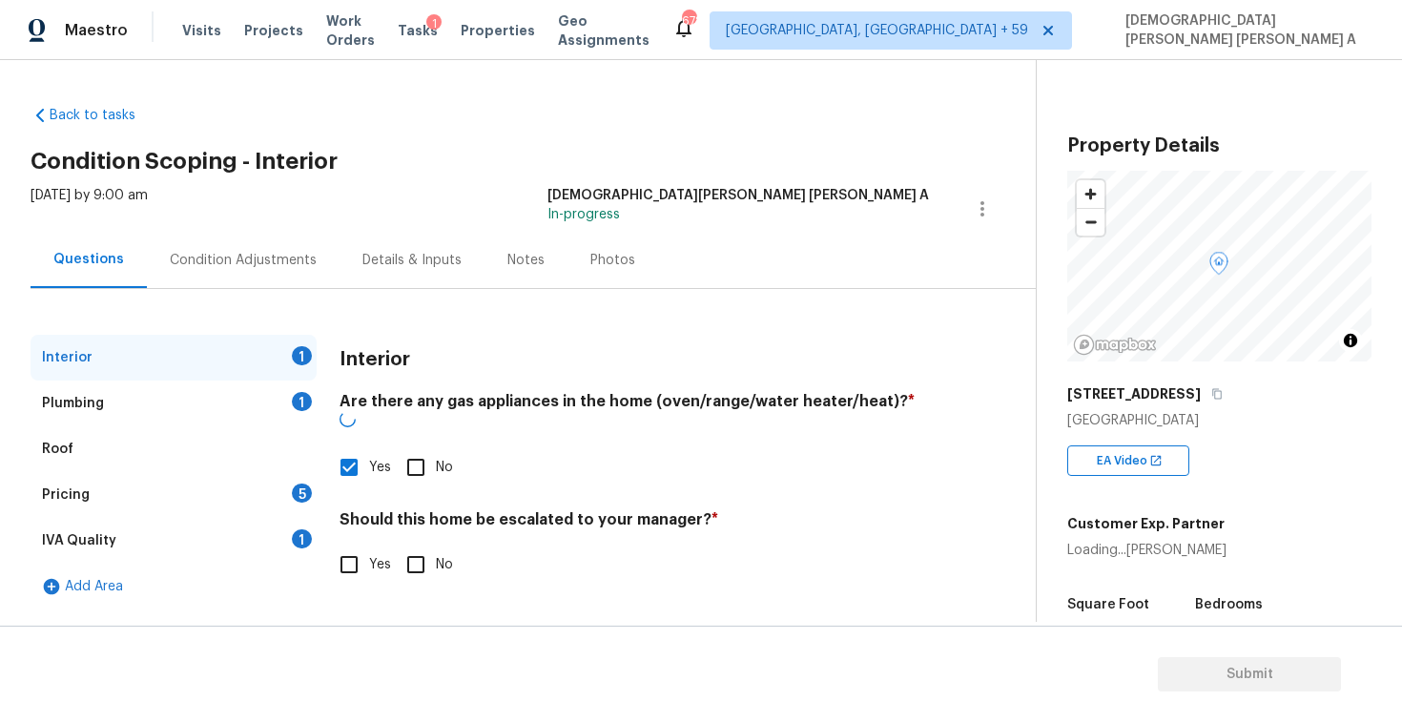
click at [418, 545] on input "No" at bounding box center [416, 565] width 40 height 40
checkbox input "true"
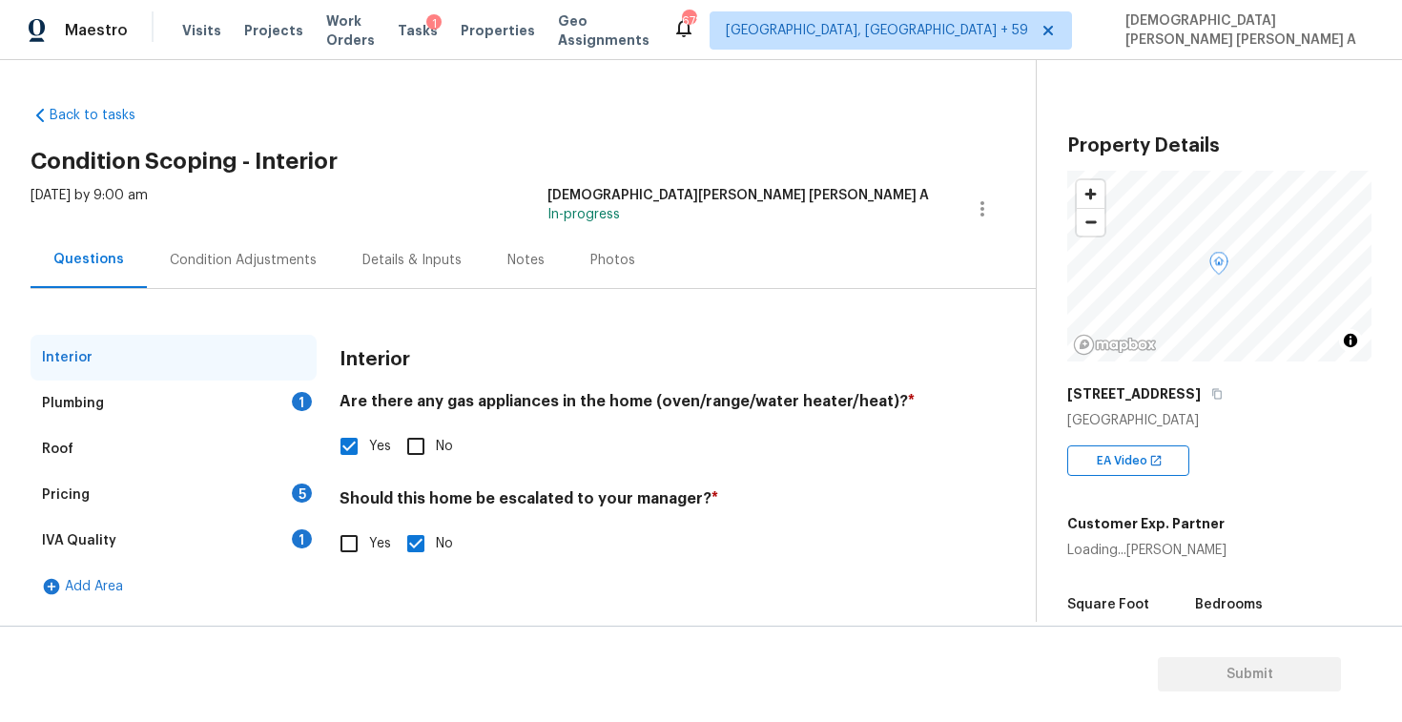
click at [237, 245] on div "Condition Adjustments" at bounding box center [243, 260] width 193 height 56
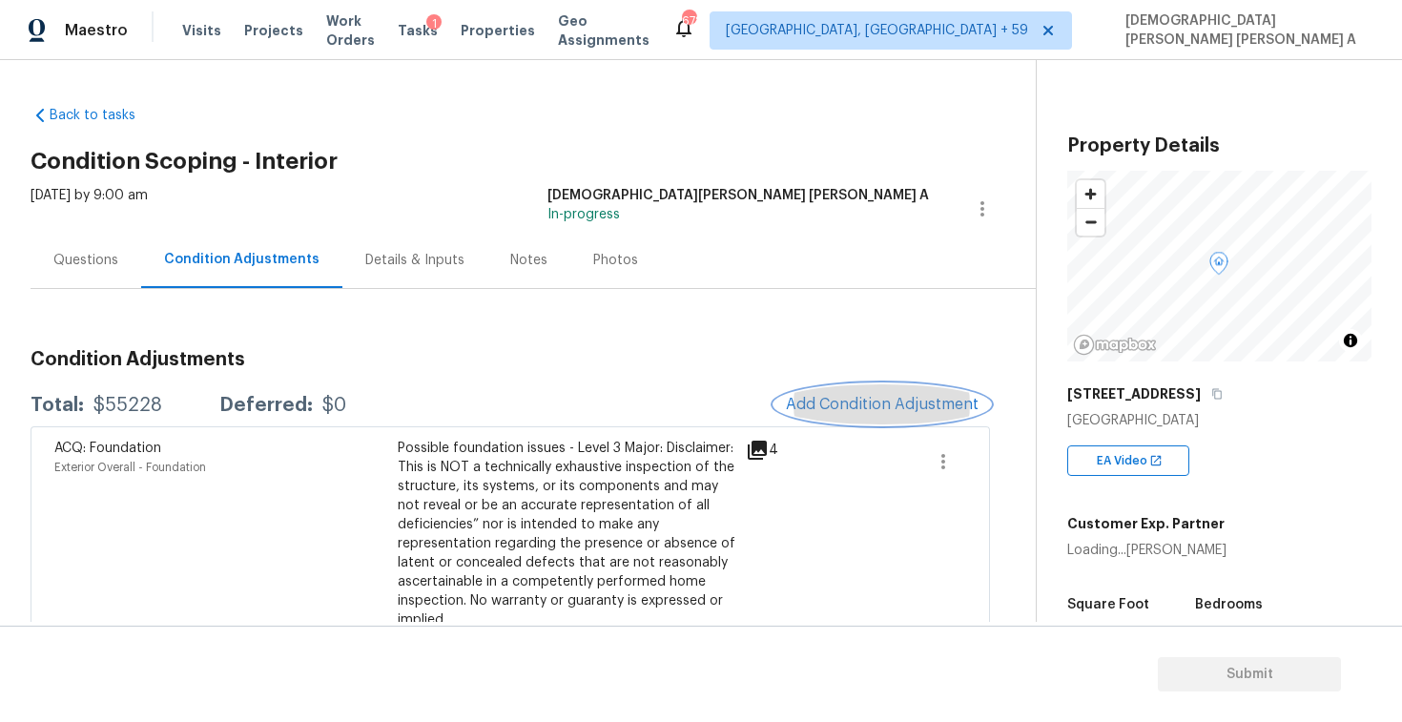
click at [862, 409] on span "Add Condition Adjustment" at bounding box center [882, 404] width 193 height 17
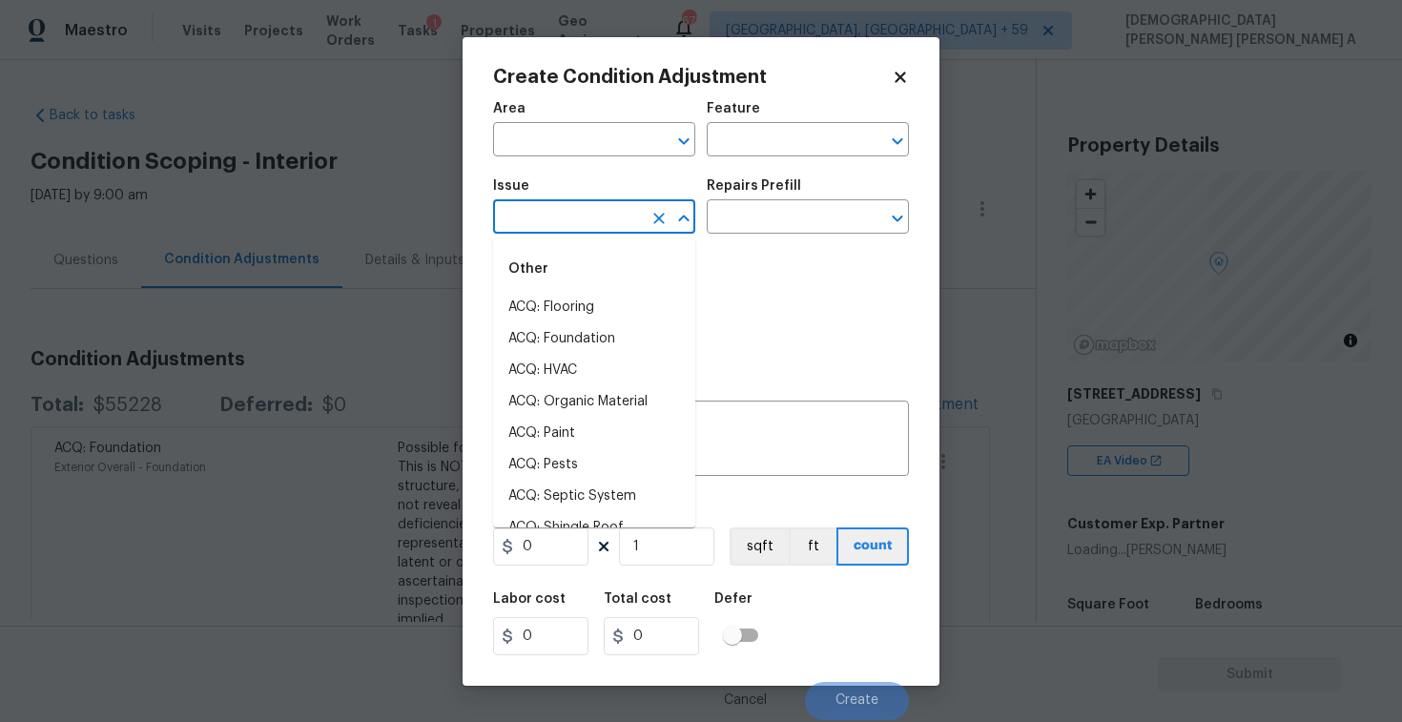
click at [576, 228] on input "text" at bounding box center [567, 219] width 149 height 30
click at [595, 406] on li "Smoke Odor" at bounding box center [594, 401] width 202 height 31
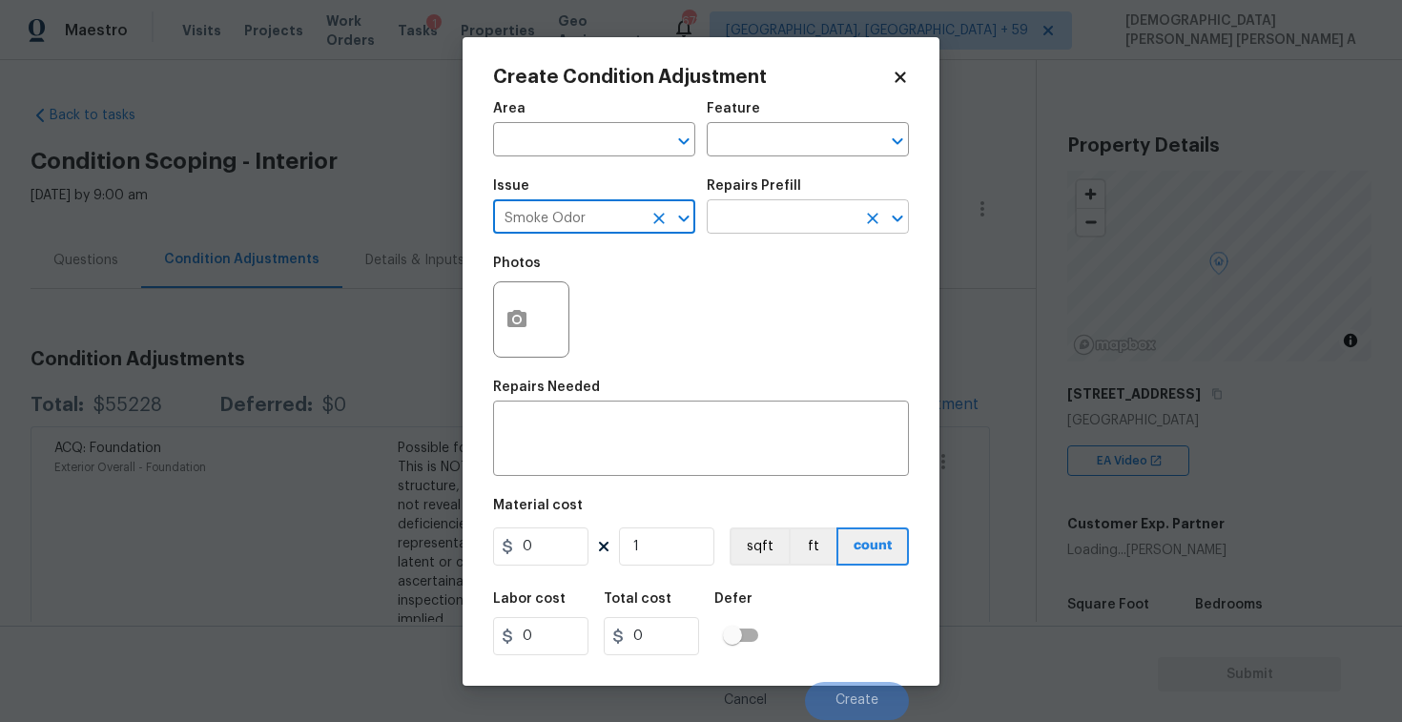
type input "Smoke Odor"
click at [789, 214] on input "text" at bounding box center [781, 219] width 149 height 30
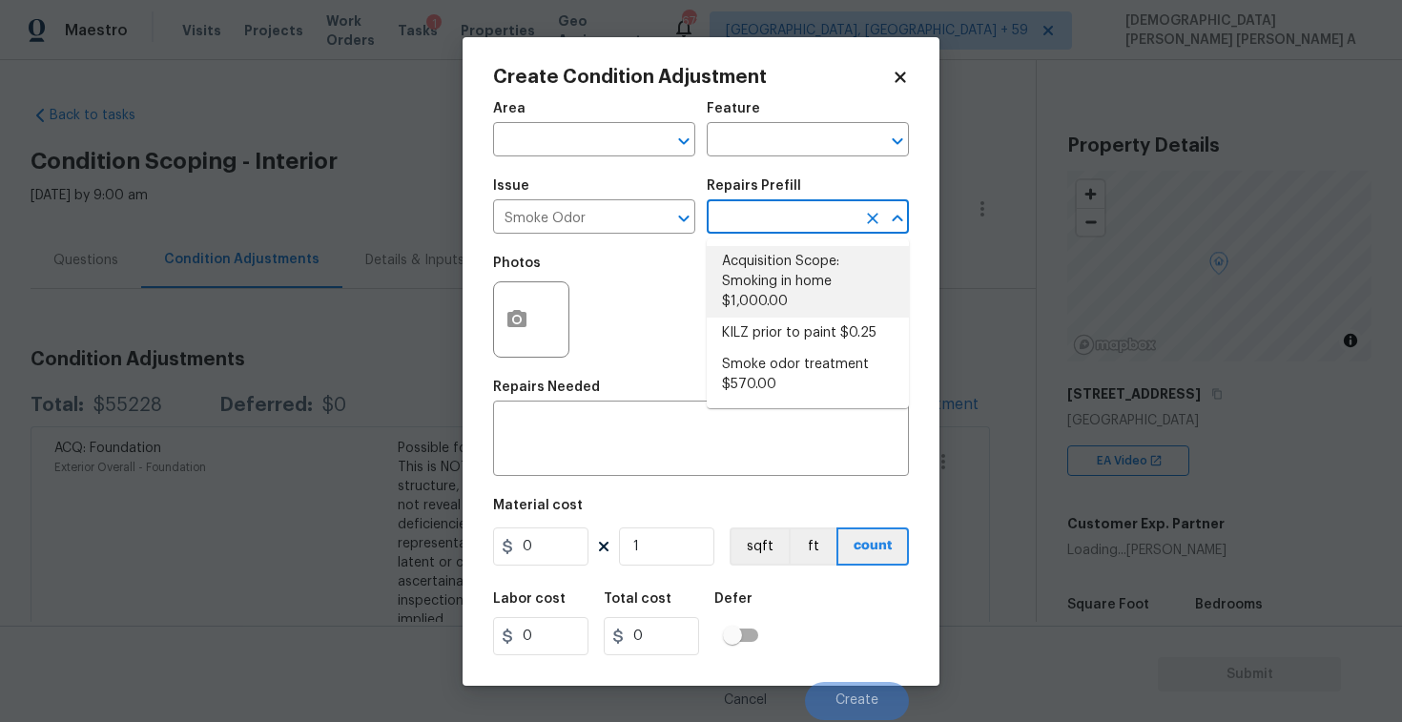
click at [774, 294] on li "Acquisition Scope: Smoking in home $1,000.00" at bounding box center [808, 282] width 202 height 72
type textarea "Acquisition Scope: Smoking in home"
type input "1000"
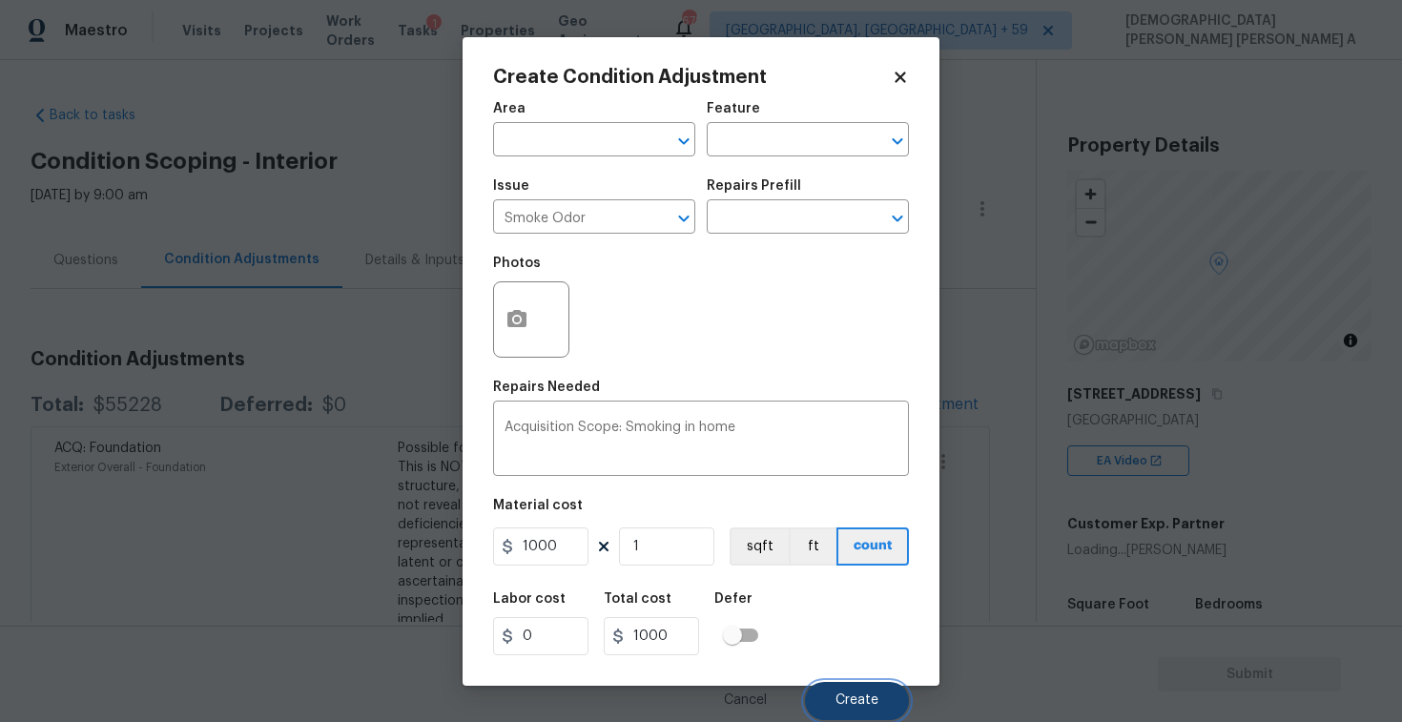
click at [836, 690] on button "Create" at bounding box center [857, 701] width 104 height 38
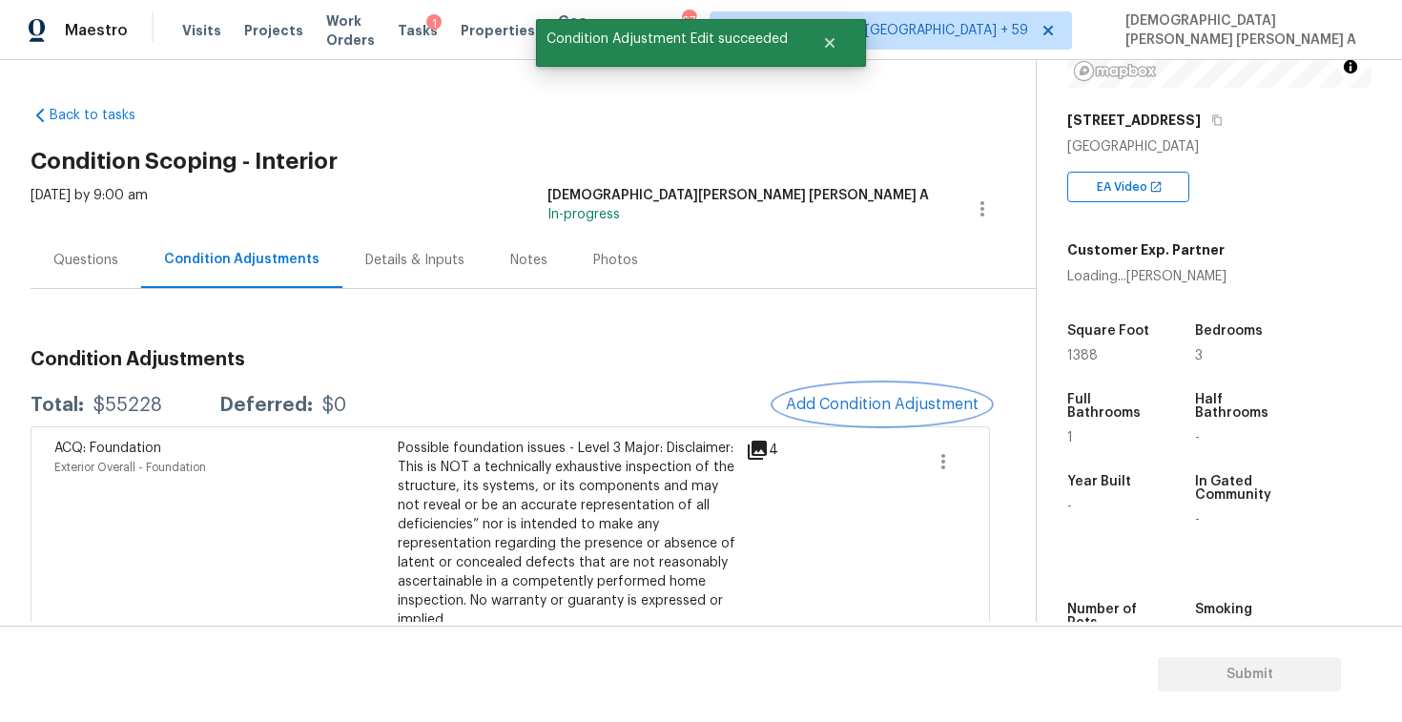
scroll to position [410, 0]
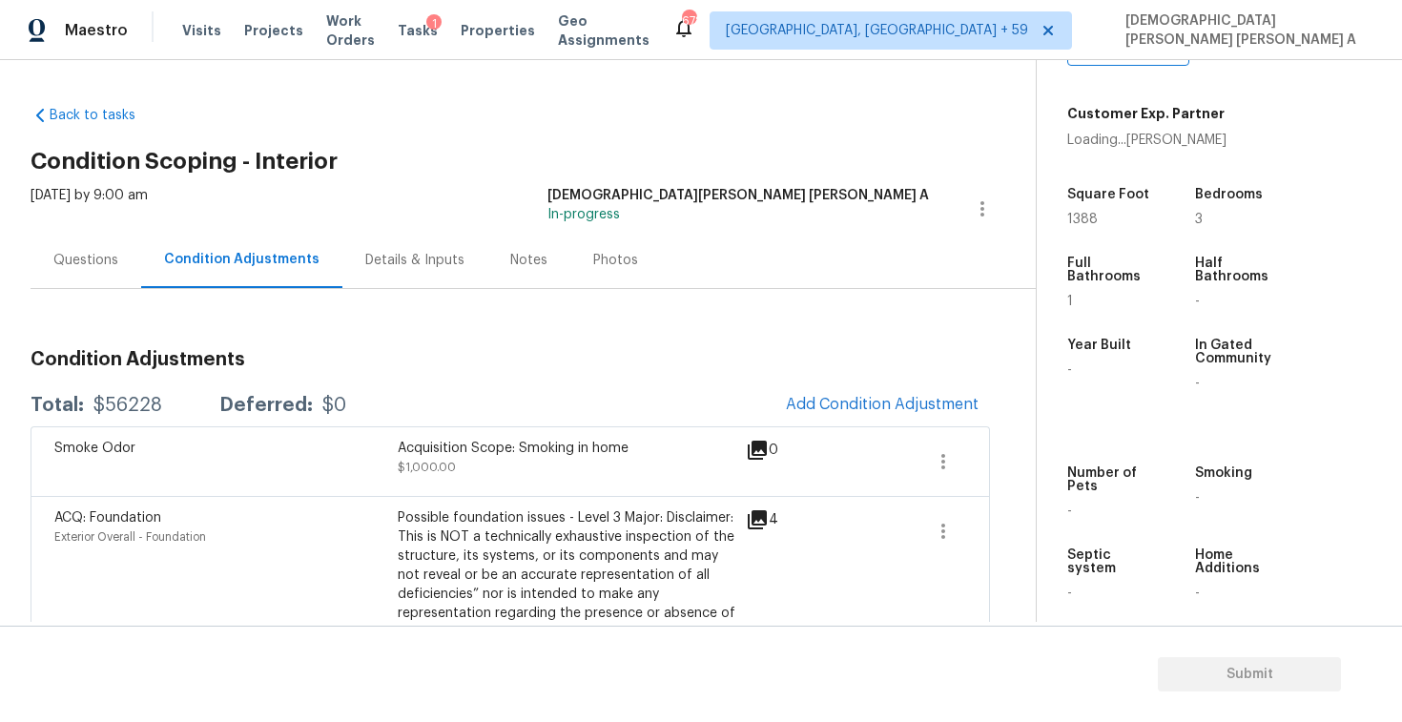
click at [60, 262] on div "Questions" at bounding box center [85, 260] width 65 height 19
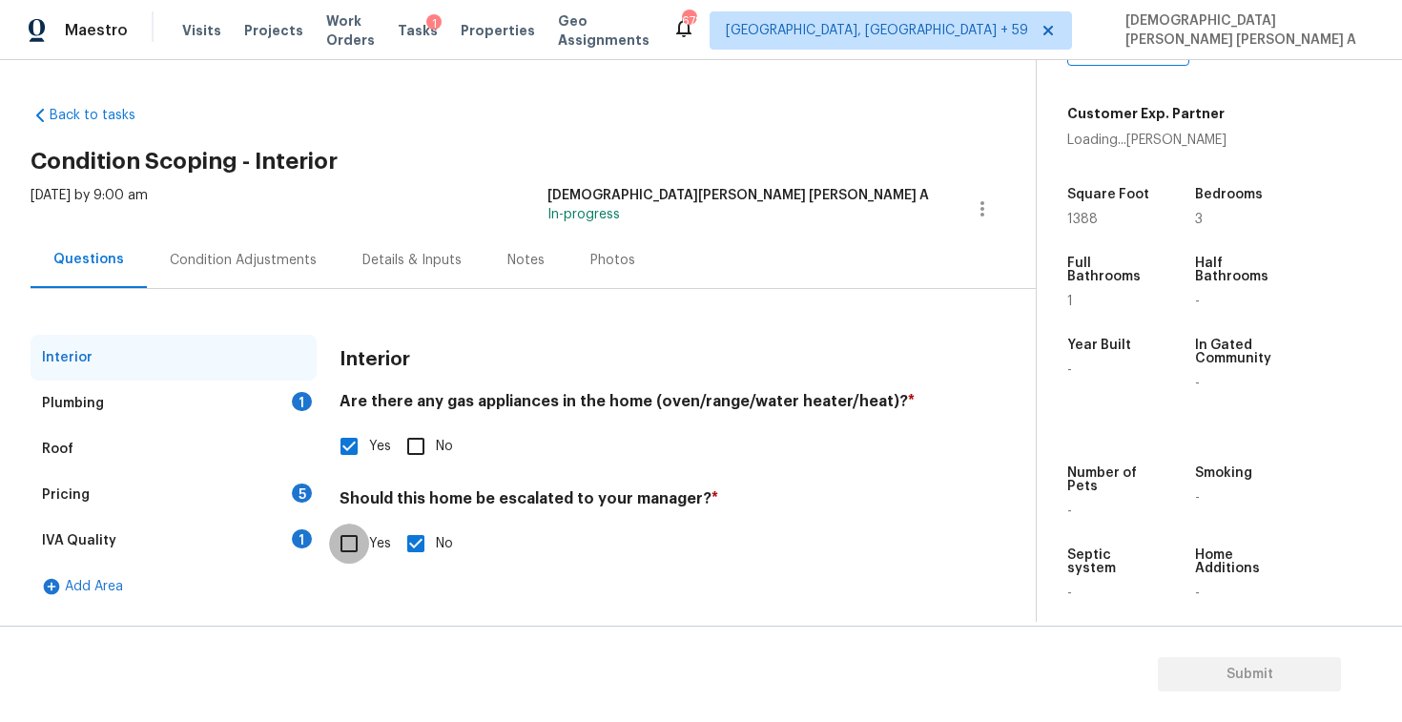
click at [354, 549] on input "Yes" at bounding box center [349, 544] width 40 height 40
checkbox input "true"
checkbox input "false"
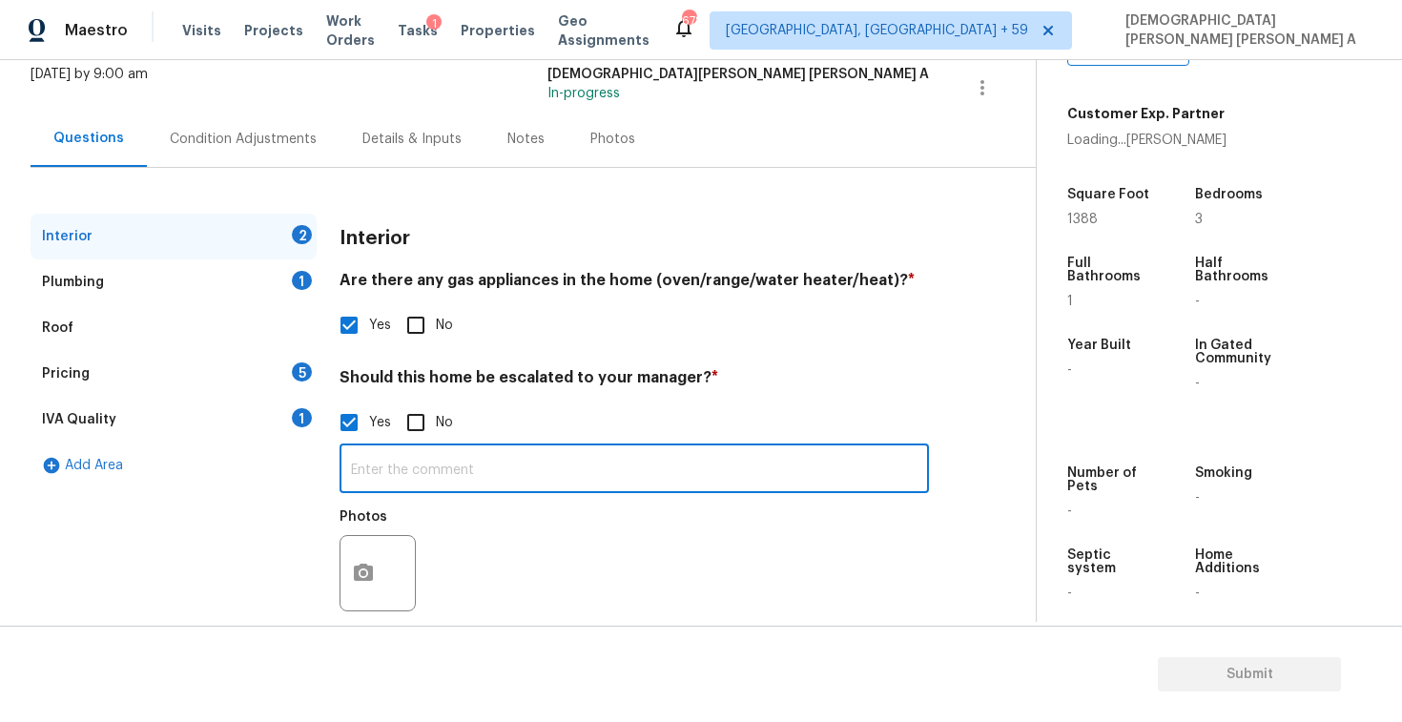
click at [518, 474] on input "text" at bounding box center [634, 470] width 589 height 45
paste input "Home has major foundation issues"
click at [378, 561] on button "button" at bounding box center [363, 573] width 46 height 74
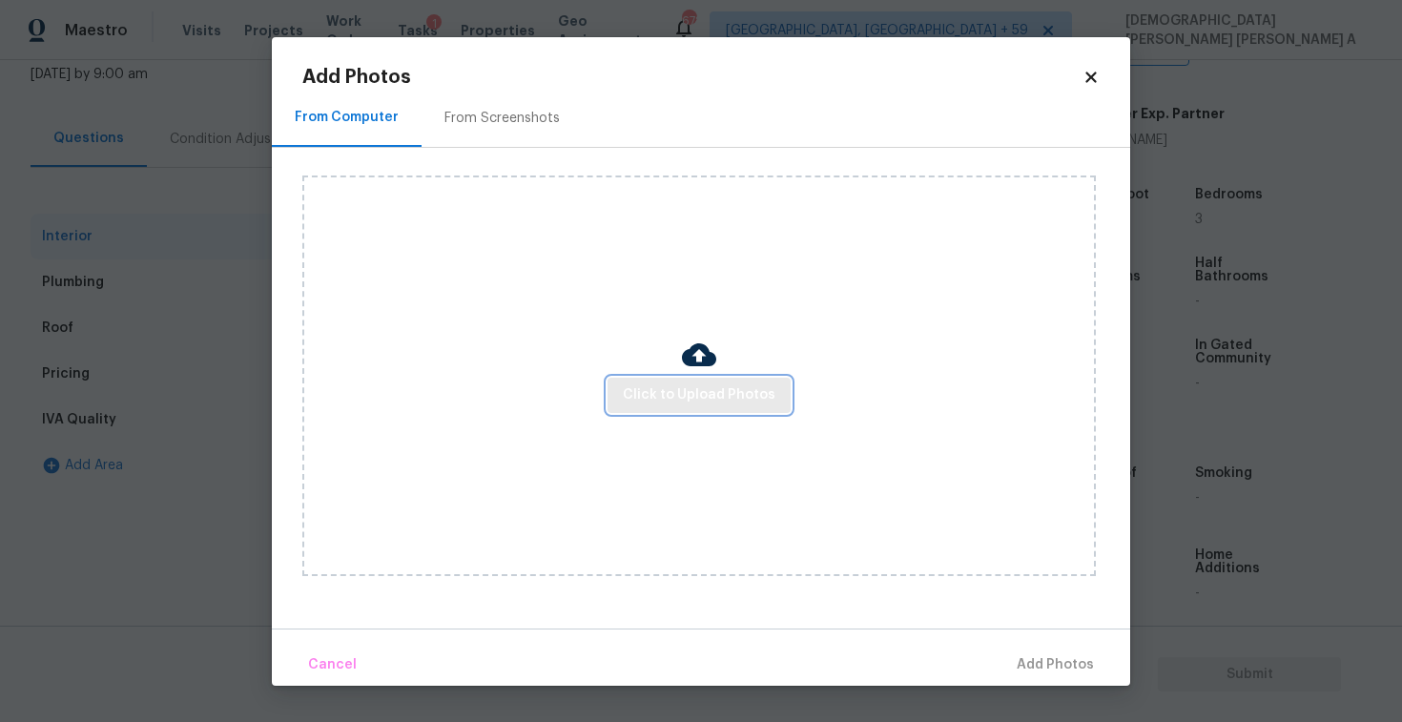
click at [691, 386] on span "Click to Upload Photos" at bounding box center [699, 395] width 153 height 24
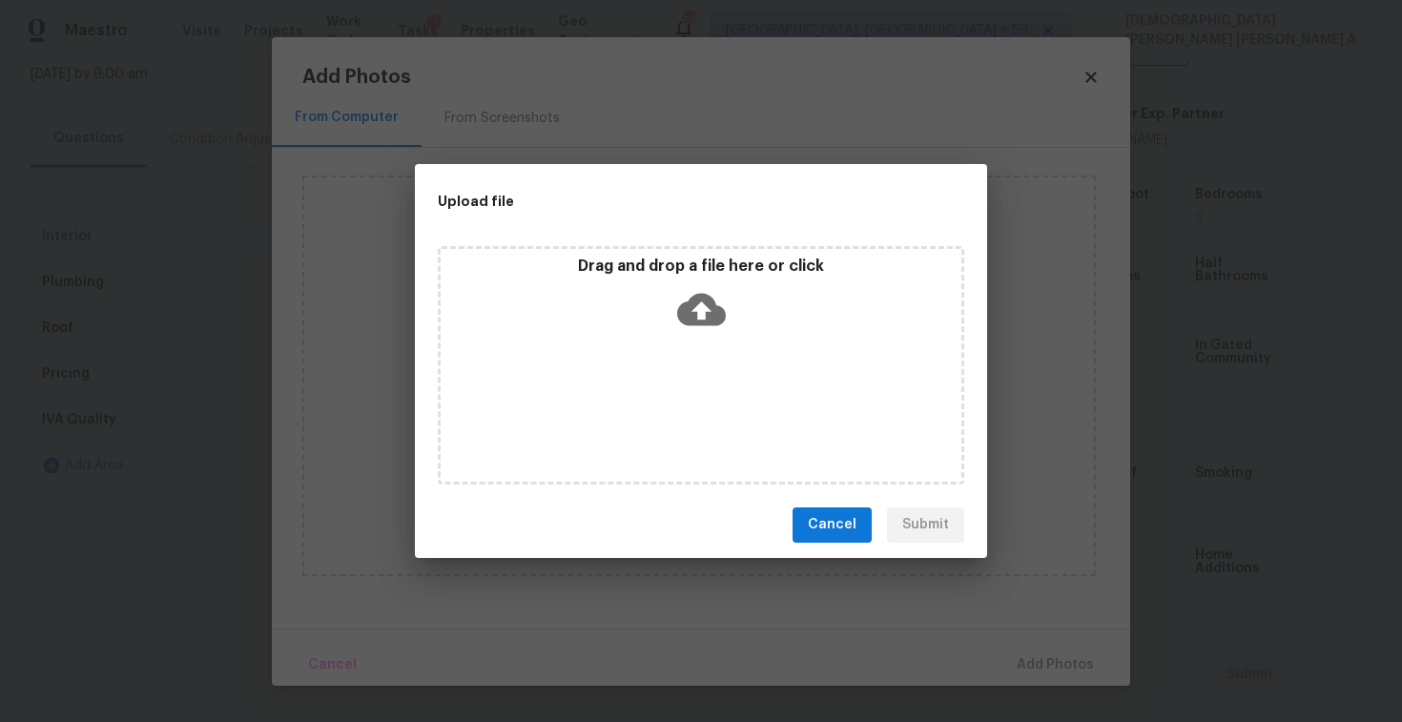
click at [705, 327] on icon at bounding box center [701, 309] width 49 height 49
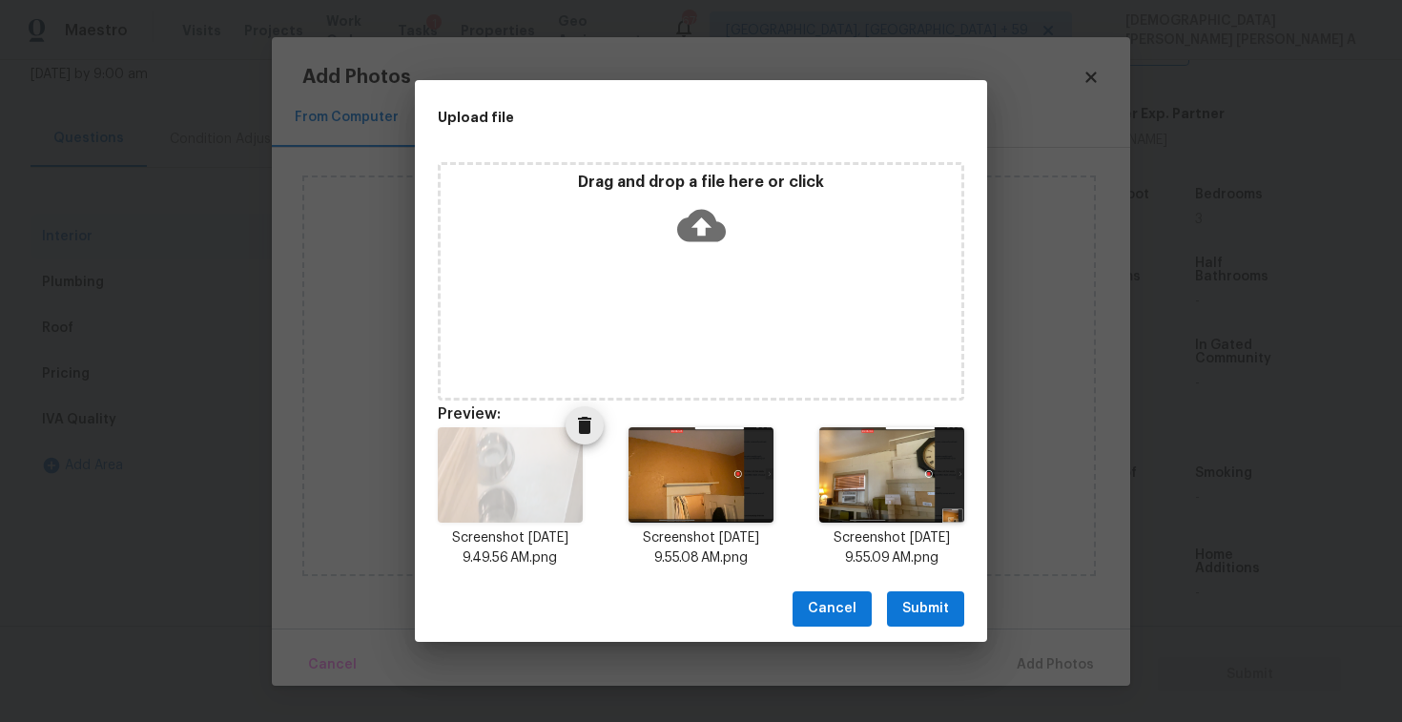
click at [582, 433] on icon "Delete" at bounding box center [584, 425] width 13 height 17
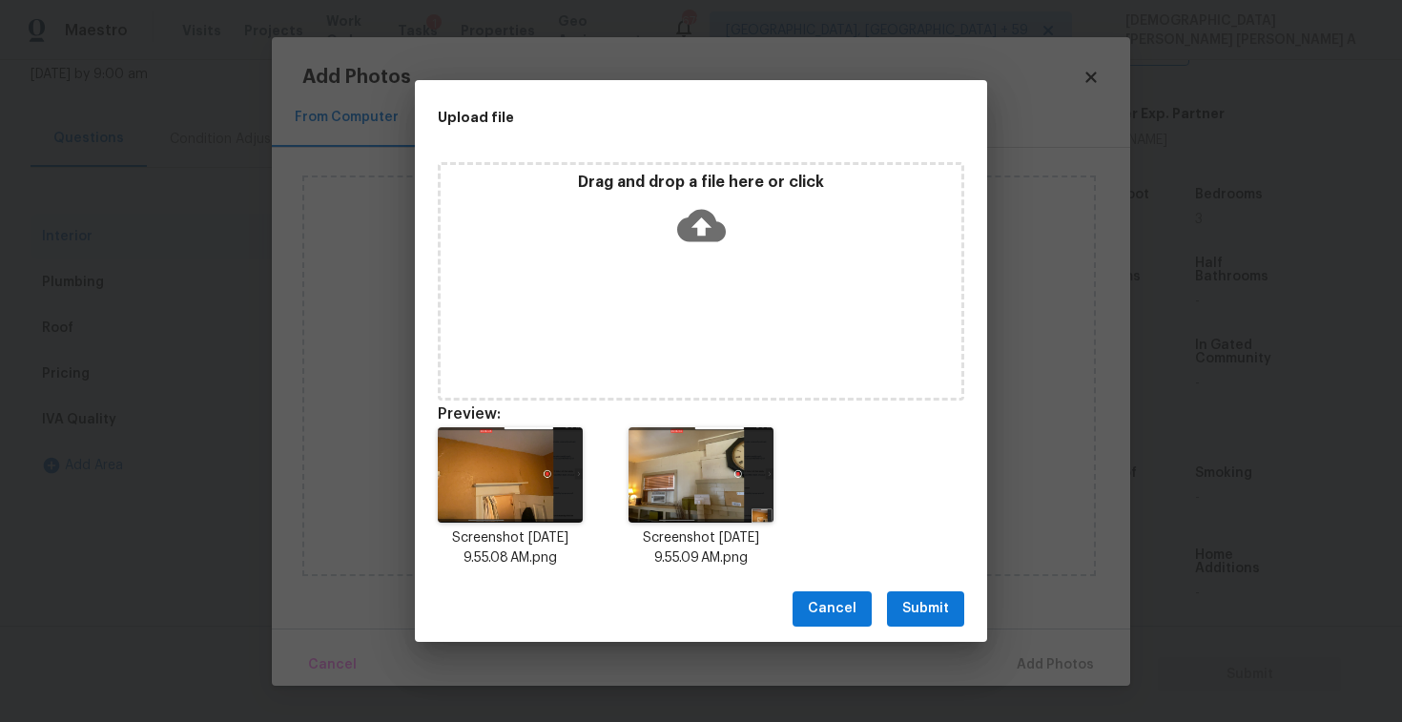
click at [939, 609] on span "Submit" at bounding box center [925, 609] width 47 height 24
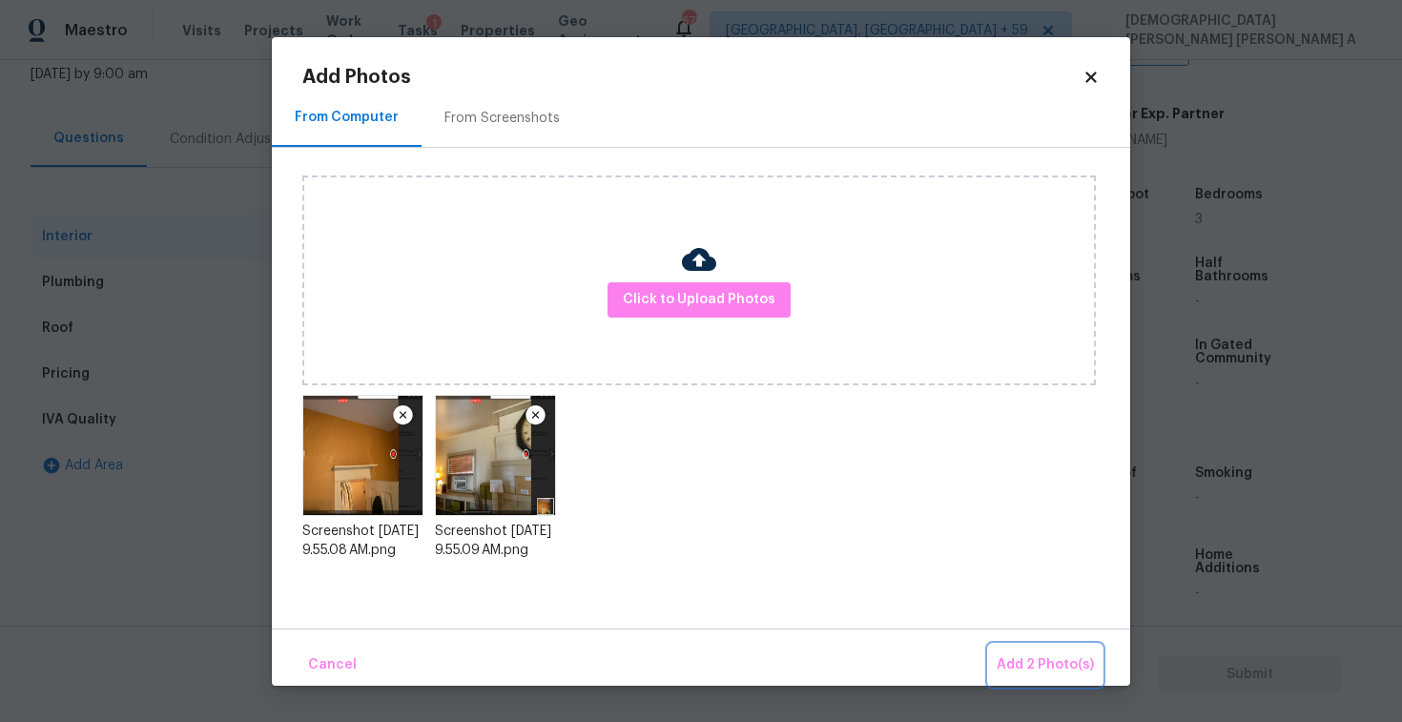
click at [1059, 668] on span "Add 2 Photo(s)" at bounding box center [1045, 665] width 97 height 24
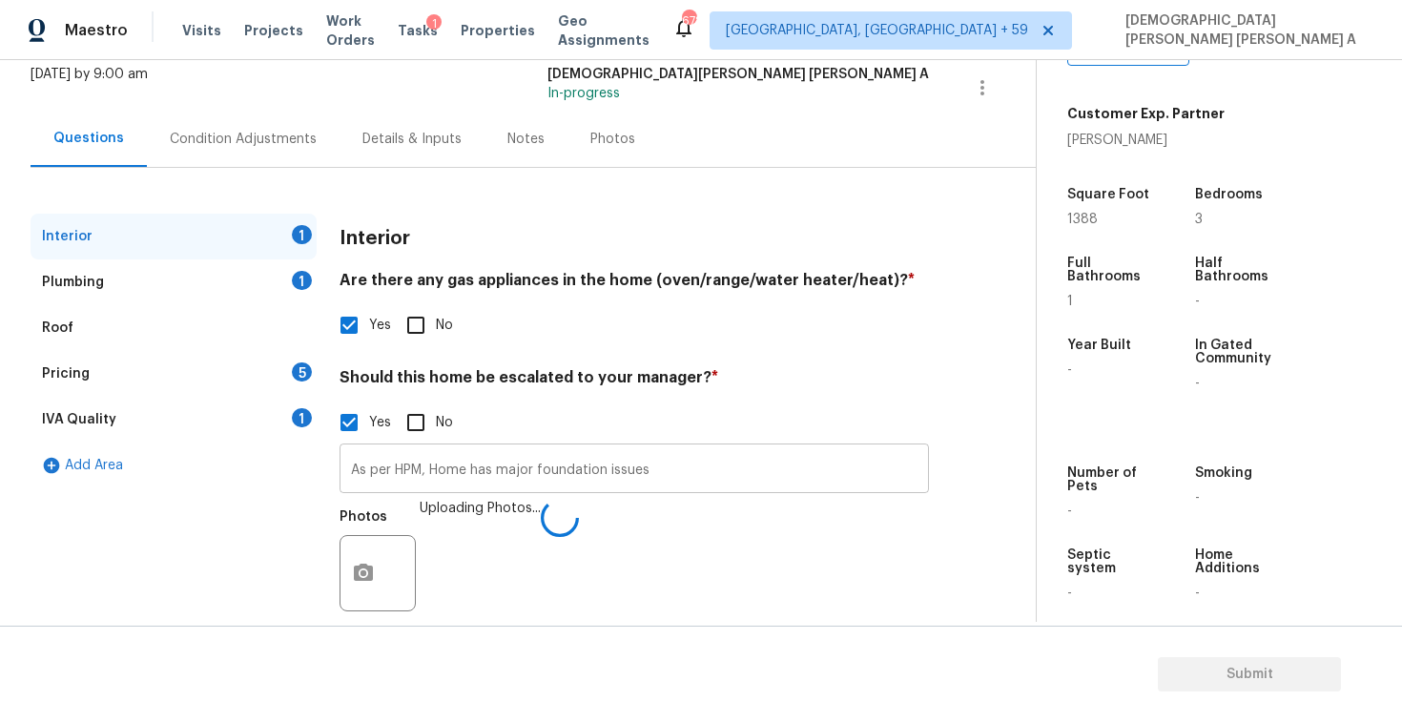
click at [718, 470] on input "As per HPM, Home has major foundation issues" at bounding box center [634, 470] width 589 height 45
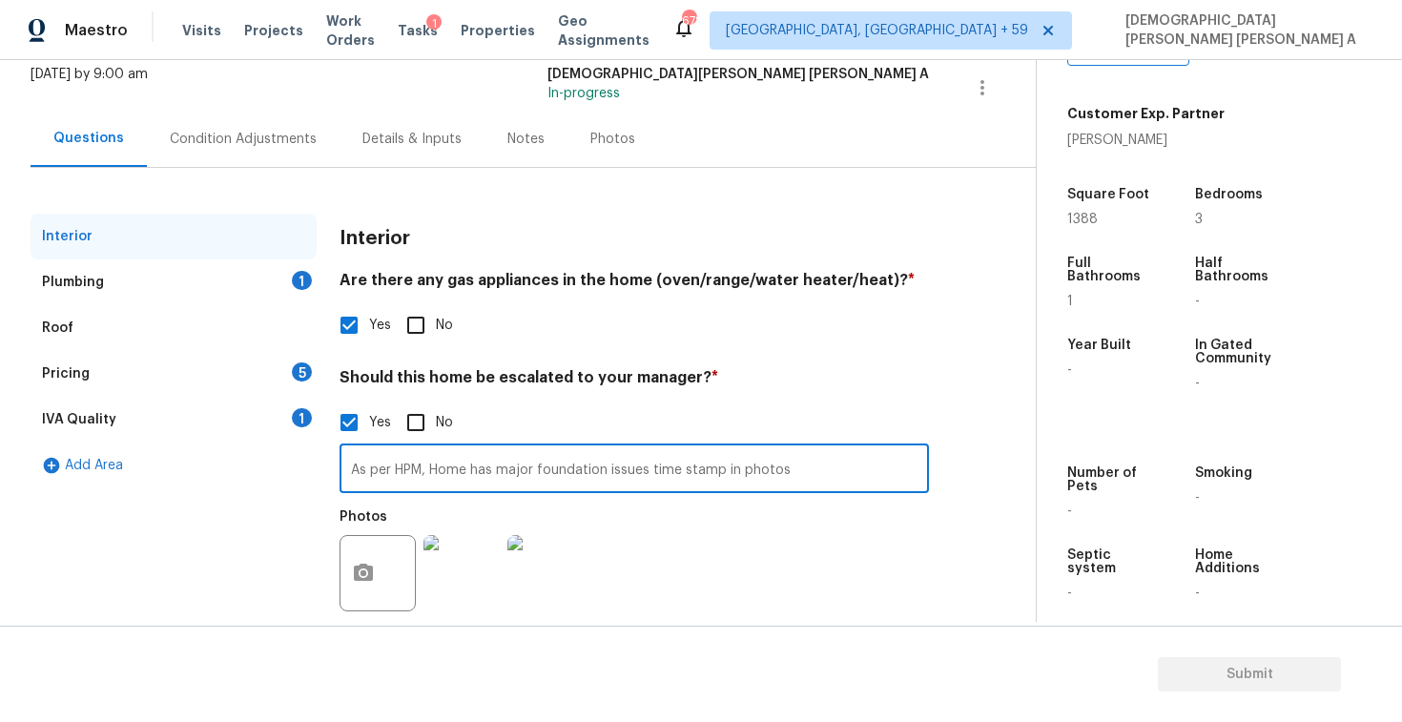
type input "As per HPM, Home has major foundation issues time stamp in photos"
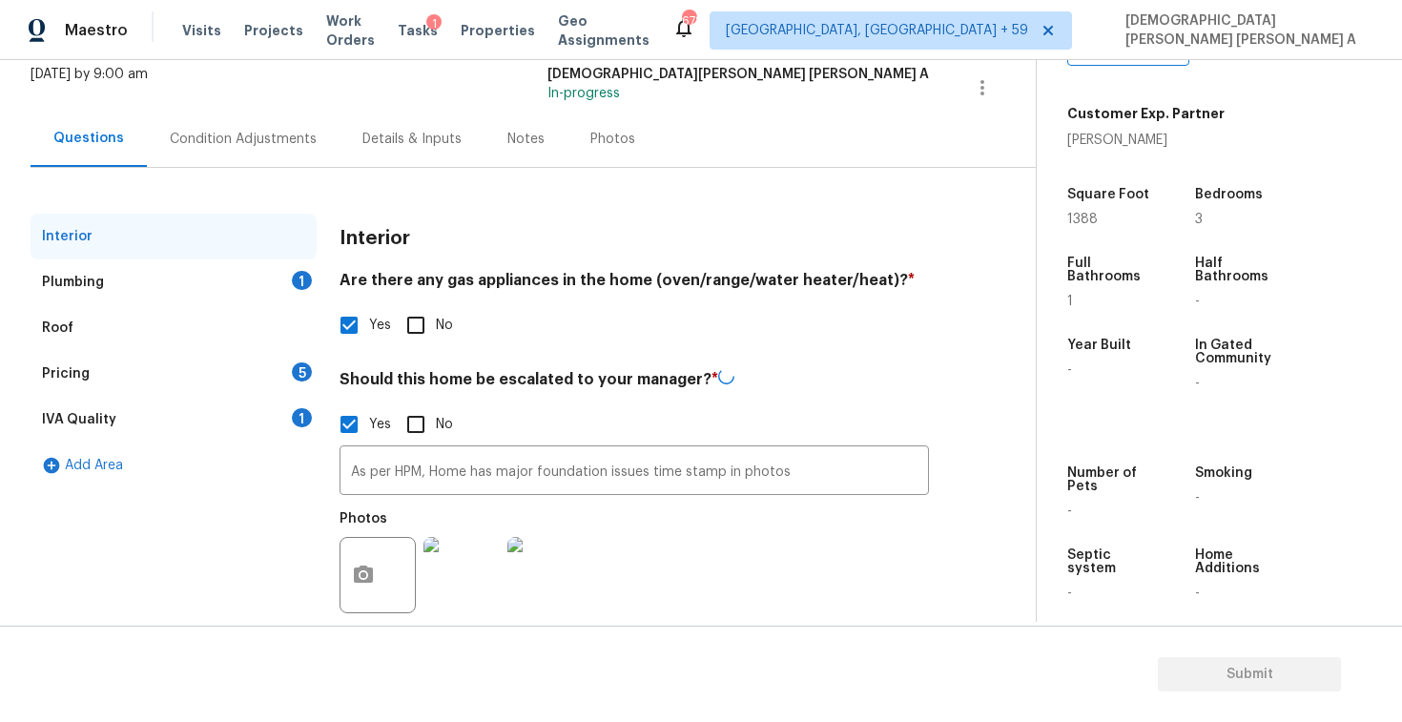
click at [264, 285] on div "Plumbing 1" at bounding box center [174, 282] width 286 height 46
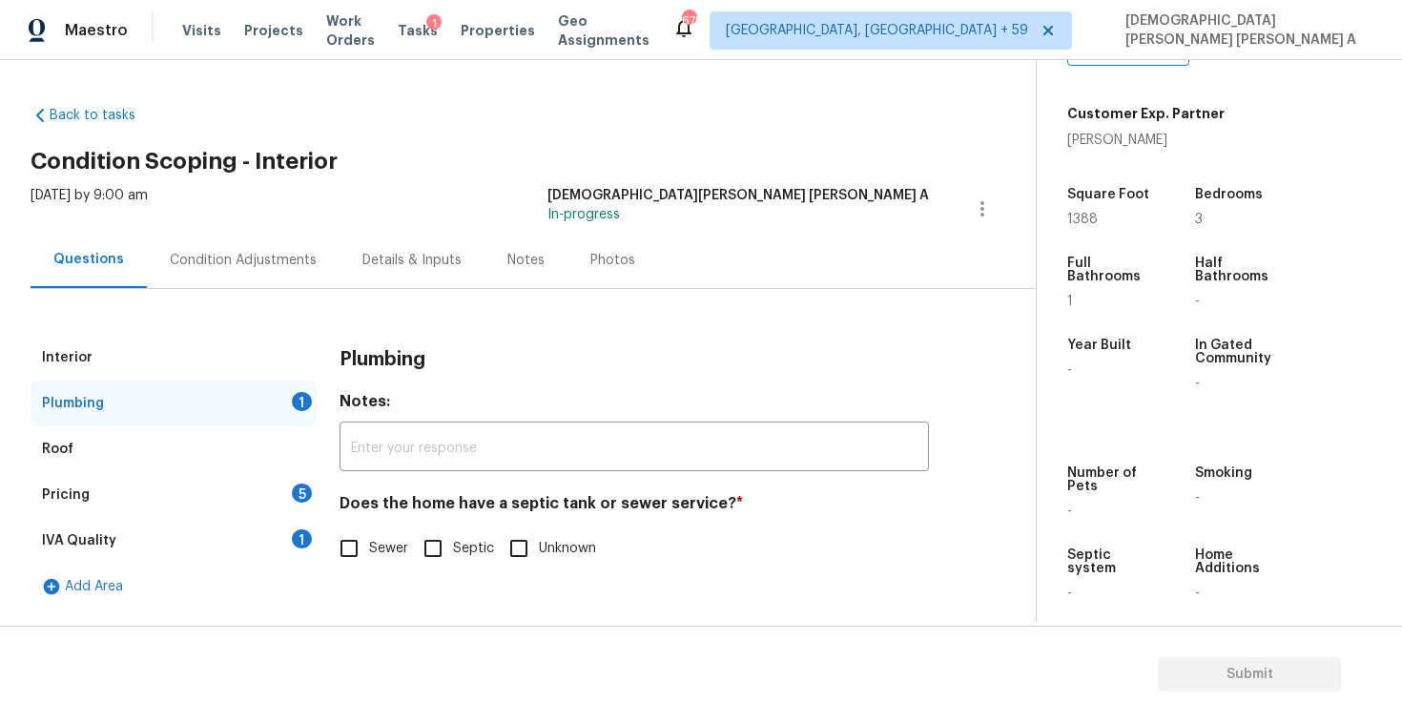
click at [251, 361] on div "Interior" at bounding box center [174, 358] width 286 height 46
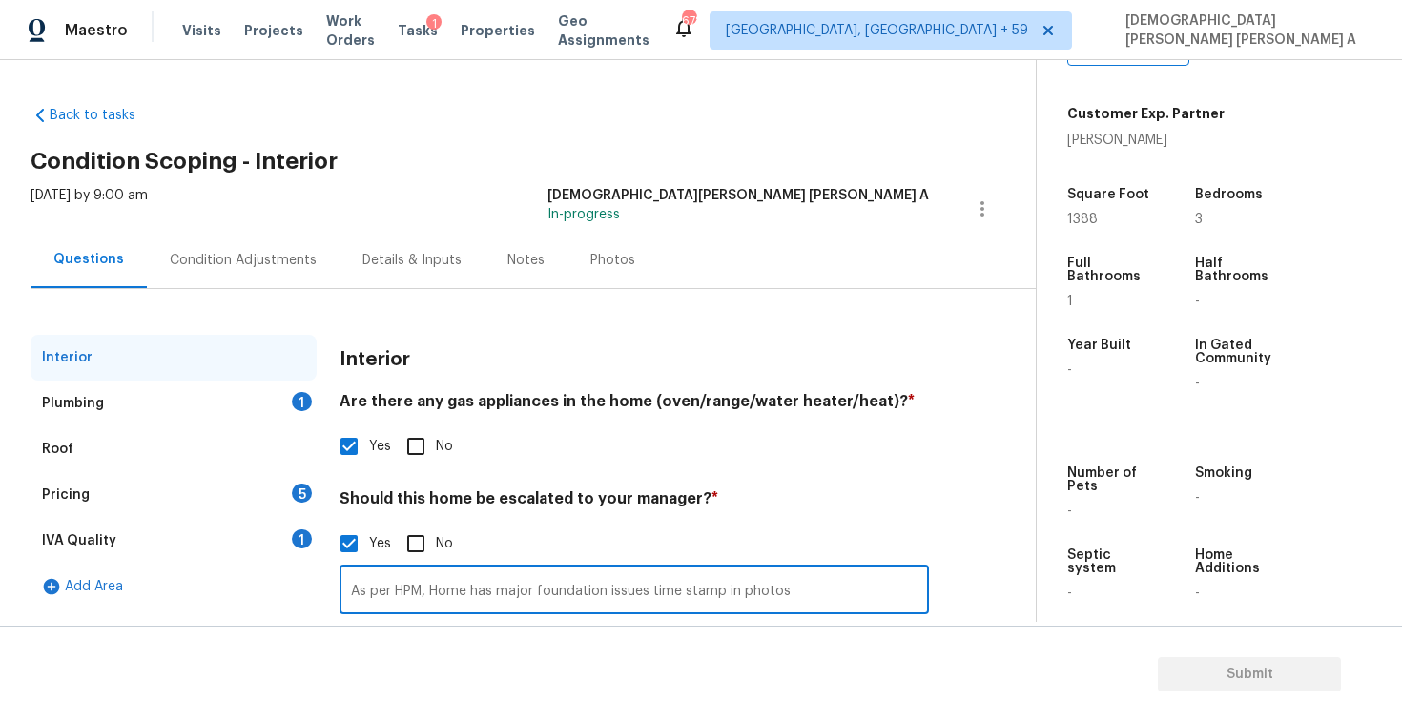
click at [803, 589] on input "As per HPM, Home has major foundation issues time stamp in photos" at bounding box center [634, 591] width 589 height 45
paste input "major walkability issues as well."
type input "As per HPM, Home has major foundation issues time stamp in photos major walkabi…"
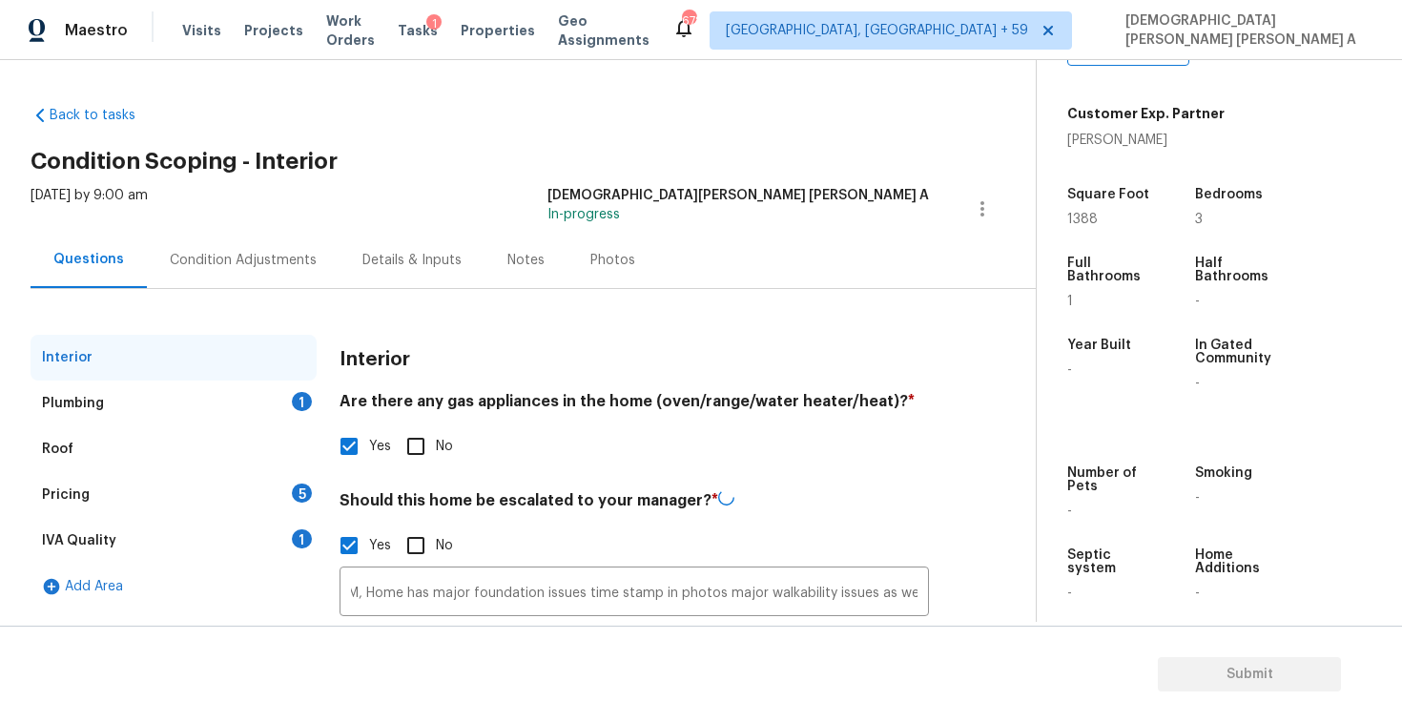
click at [152, 391] on div "Plumbing 1" at bounding box center [174, 404] width 286 height 46
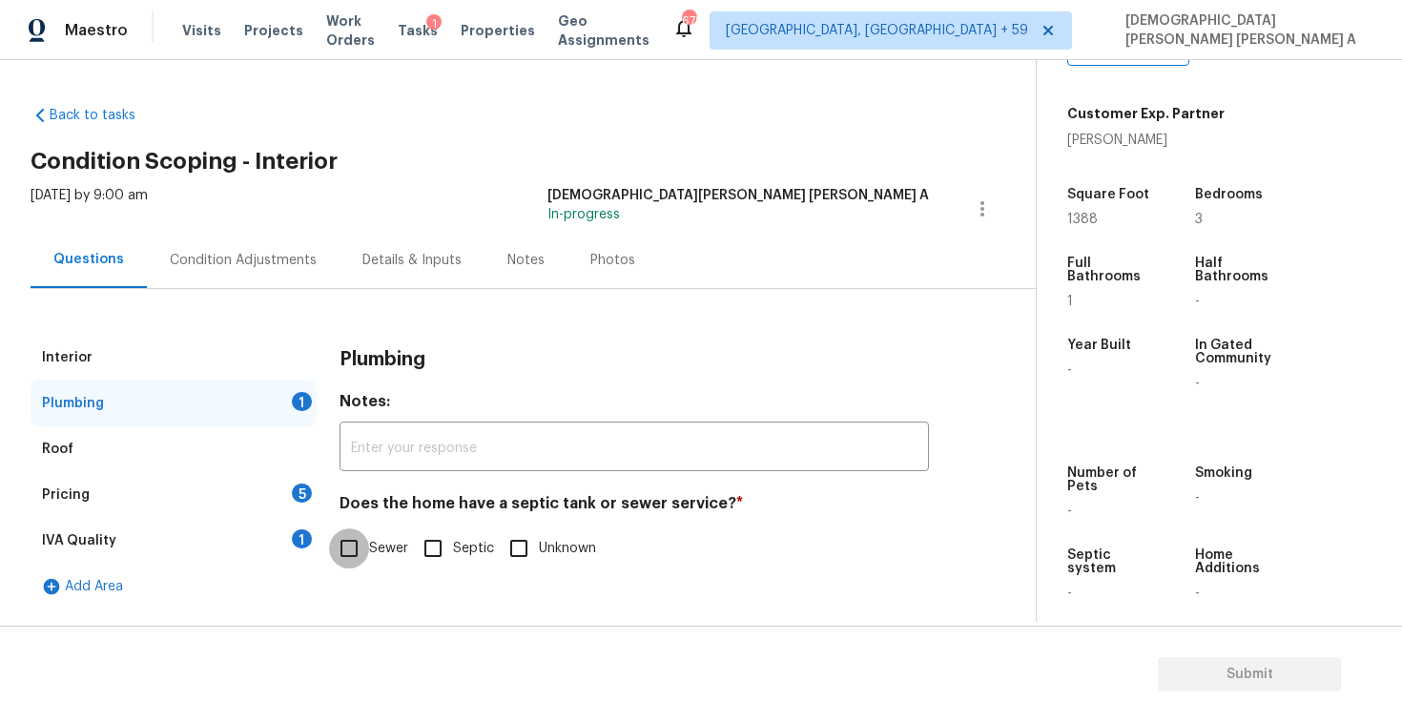
click at [351, 566] on input "Sewer" at bounding box center [349, 548] width 40 height 40
checkbox input "true"
click at [227, 488] on div "Pricing 5" at bounding box center [174, 495] width 286 height 46
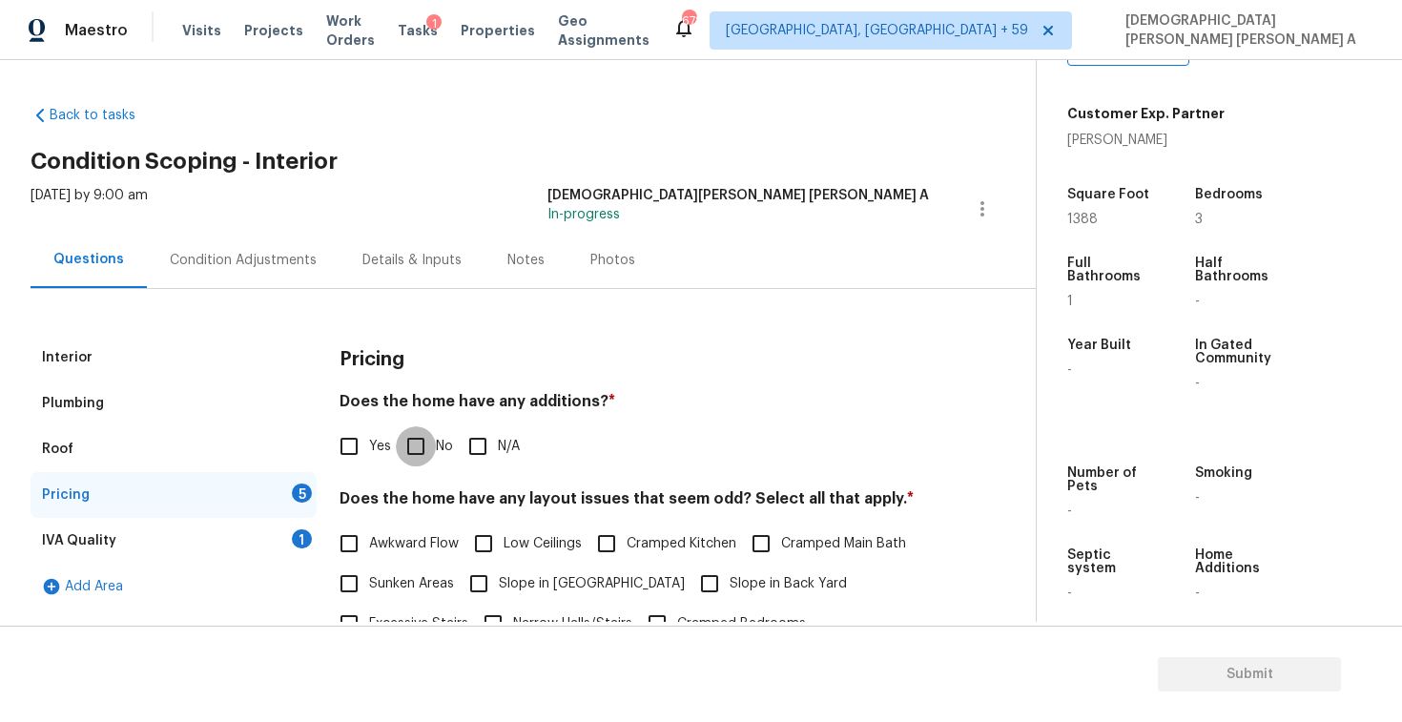
click at [431, 437] on input "No" at bounding box center [416, 446] width 40 height 40
checkbox input "true"
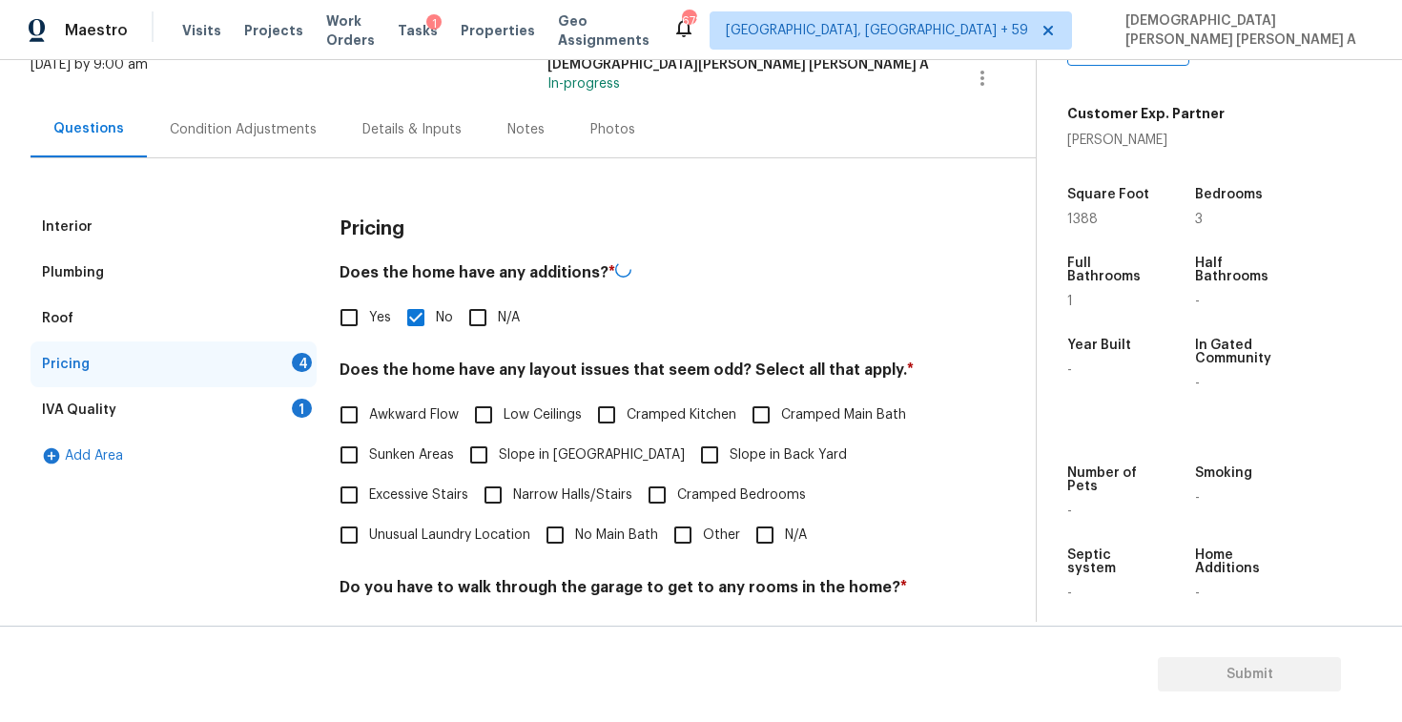
scroll to position [228, 0]
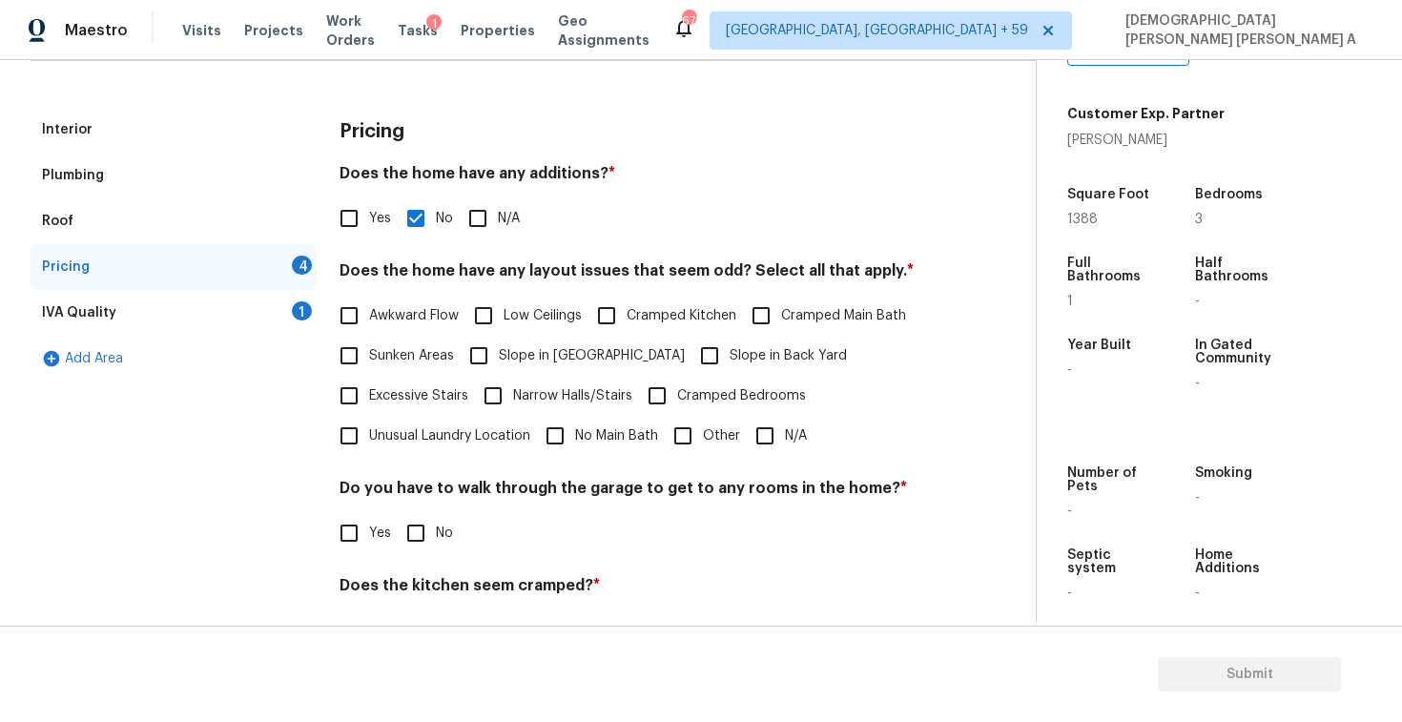
click at [346, 312] on input "Awkward Flow" at bounding box center [349, 316] width 40 height 40
checkbox input "true"
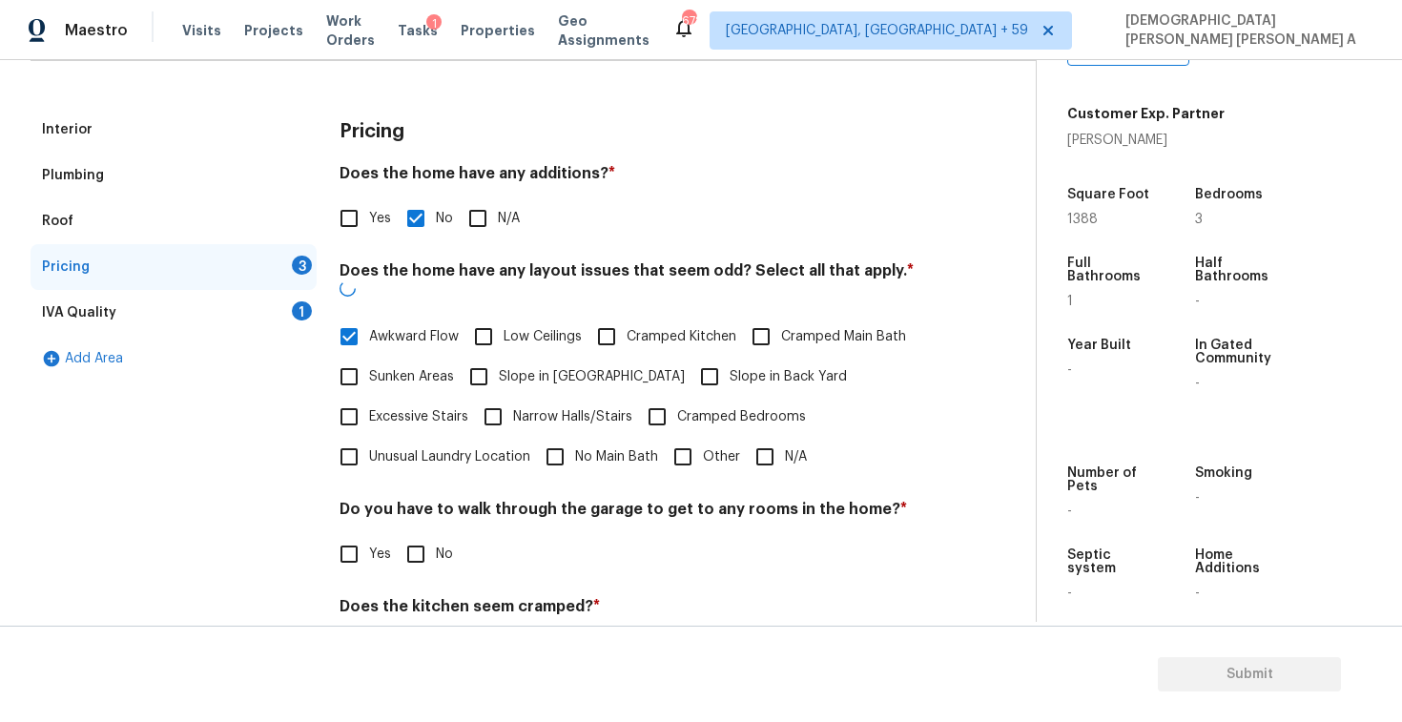
click at [464, 318] on input "Low Ceilings" at bounding box center [484, 337] width 40 height 40
checkbox input "true"
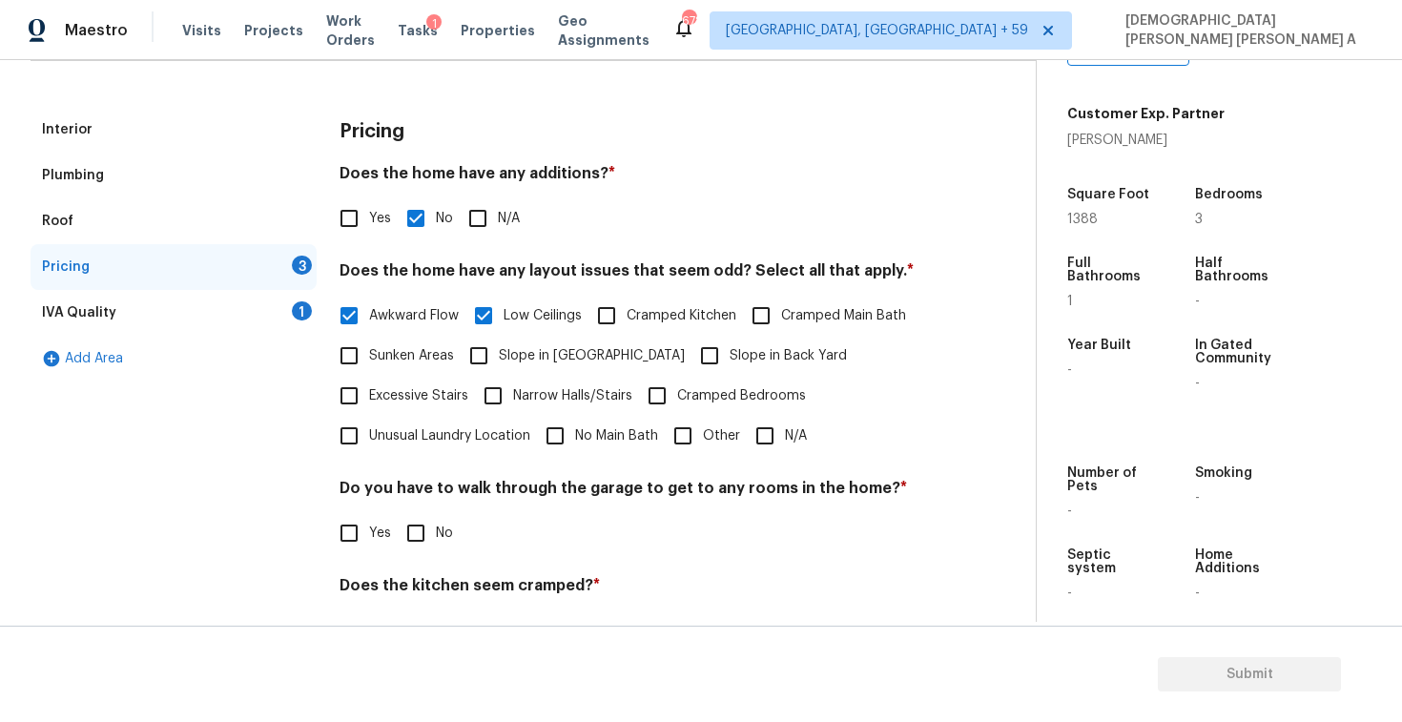
click at [625, 303] on input "Cramped Kitchen" at bounding box center [607, 316] width 40 height 40
checkbox input "true"
click at [774, 311] on input "Cramped Main Bath" at bounding box center [761, 316] width 40 height 40
checkbox input "true"
click at [345, 442] on input "Unusual Laundry Location" at bounding box center [349, 436] width 40 height 40
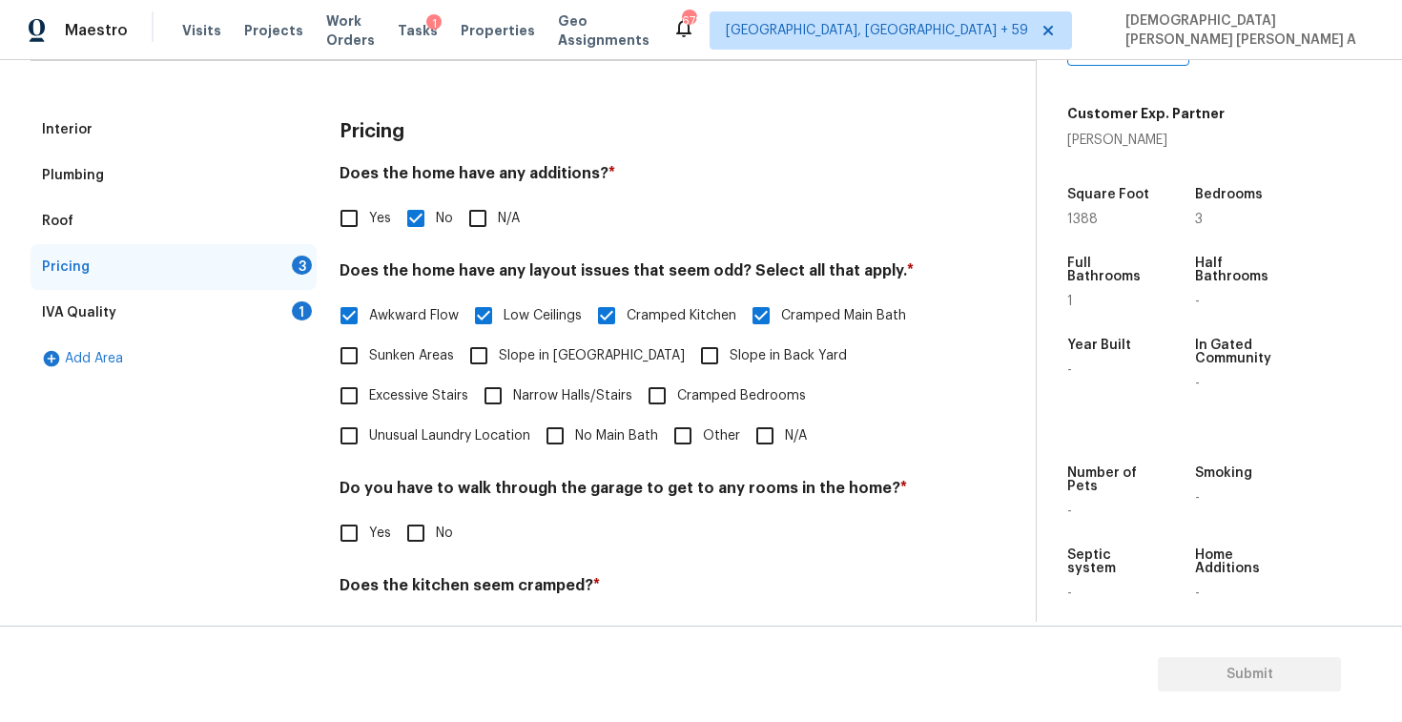
checkbox input "true"
click at [578, 439] on span "No Main Bath" at bounding box center [616, 436] width 83 height 20
click at [575, 439] on input "No Main Bath" at bounding box center [555, 436] width 40 height 40
checkbox input "true"
click at [431, 529] on input "No" at bounding box center [416, 533] width 40 height 40
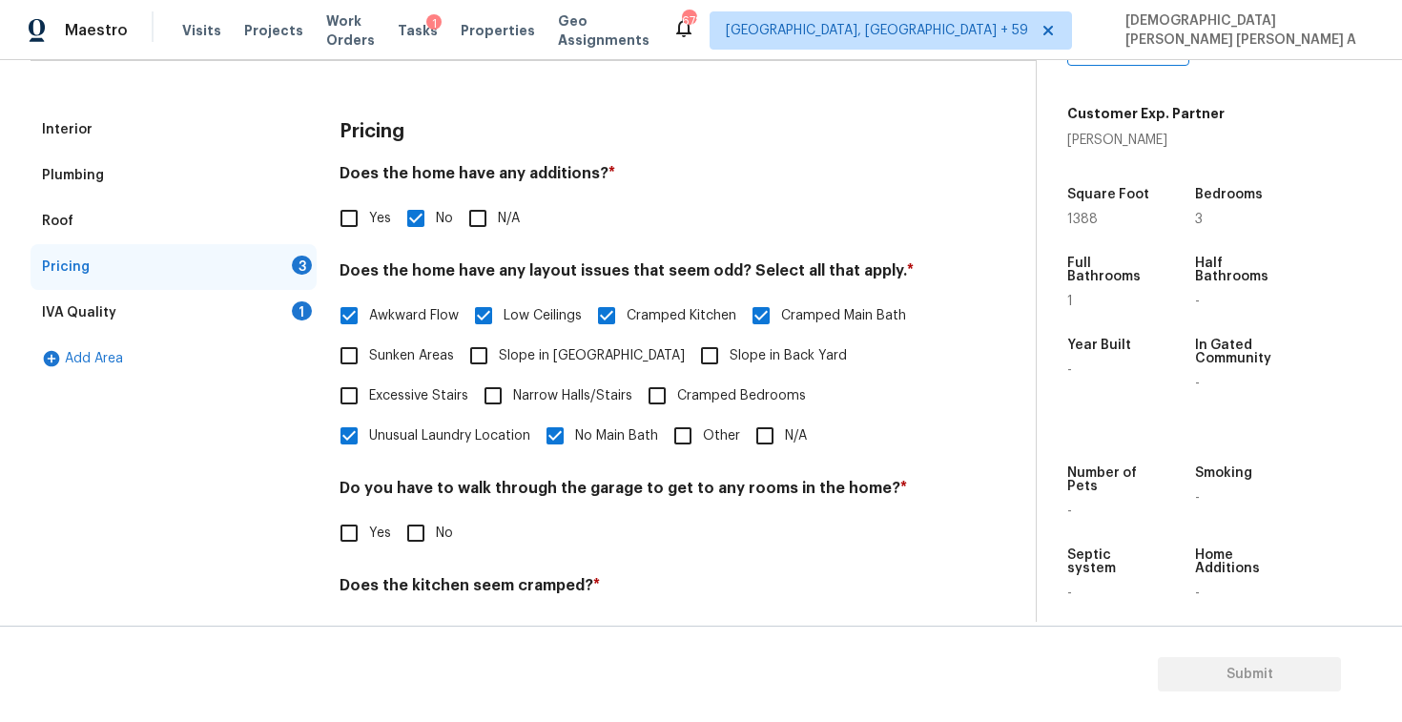
checkbox input "true"
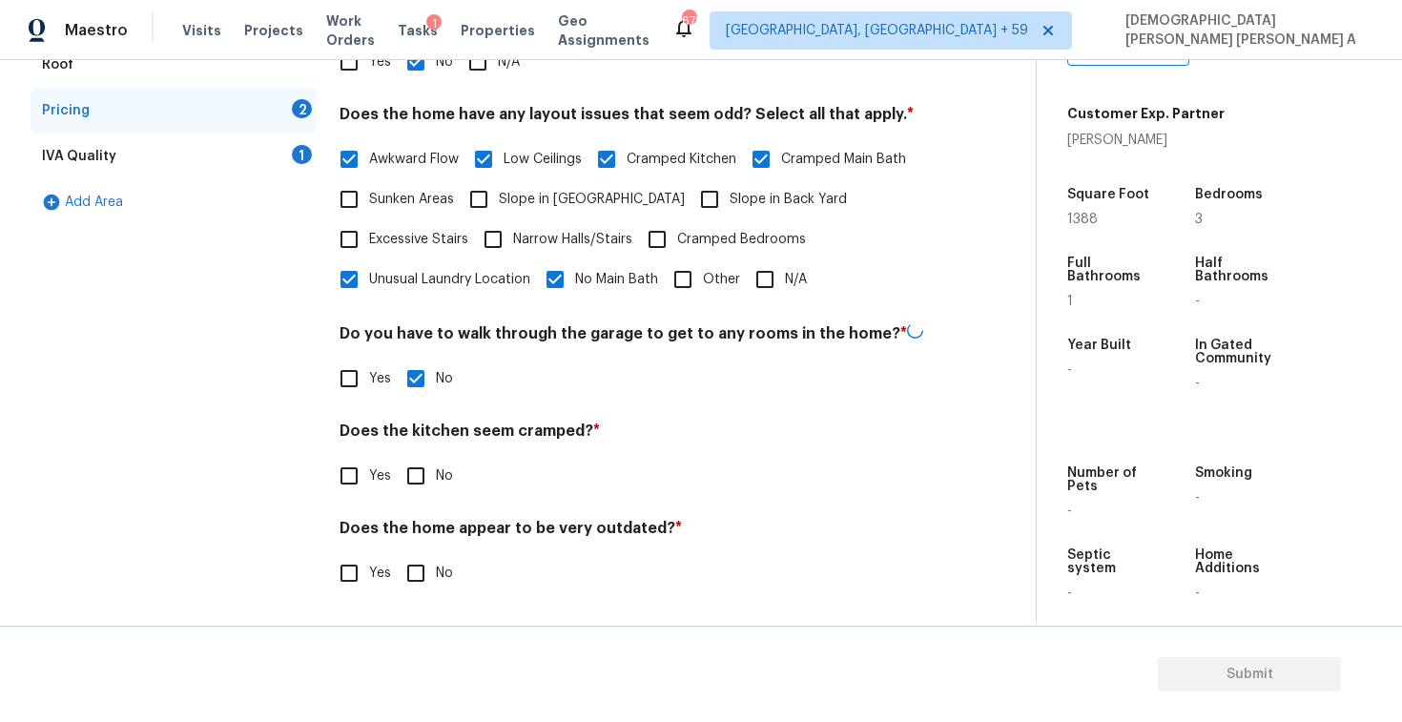
scroll to position [382, 0]
click at [423, 491] on input "No" at bounding box center [416, 476] width 40 height 40
checkbox input "true"
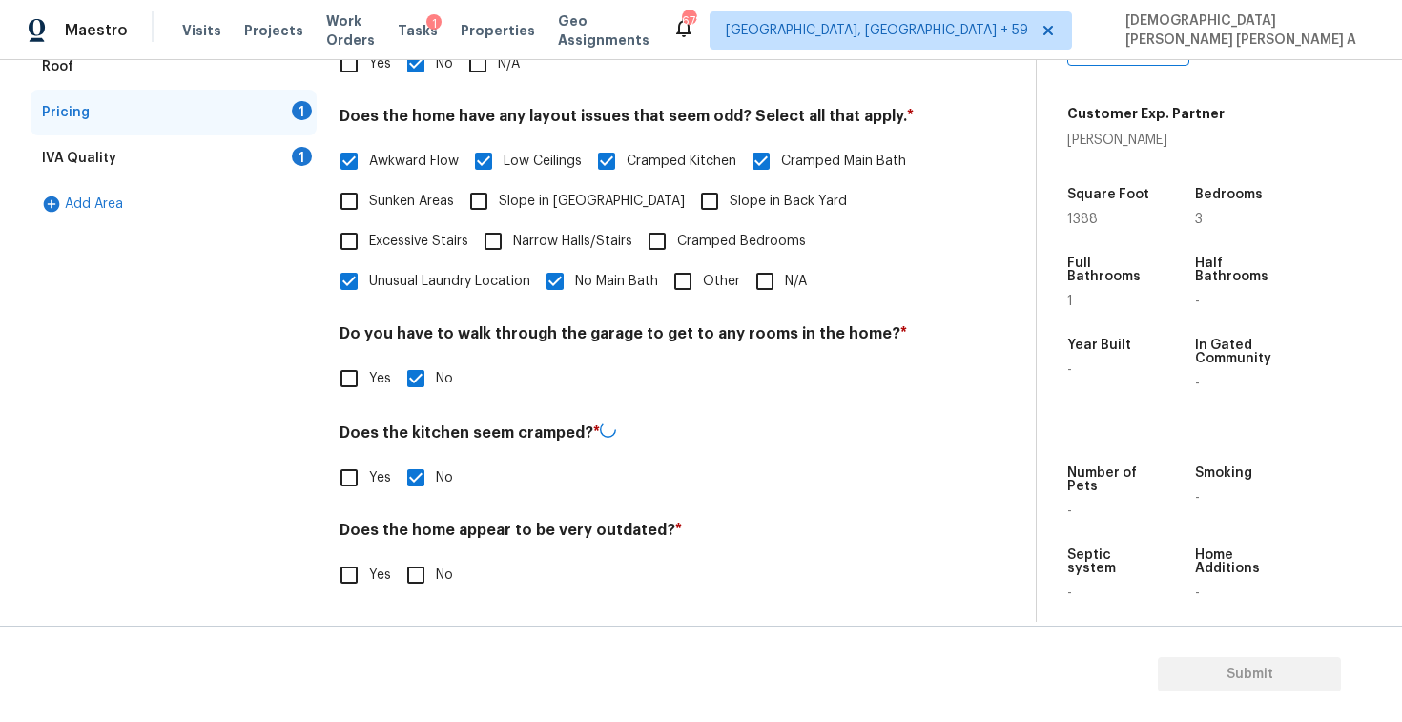
click at [409, 598] on div "Pricing Does the home have any additions? * Yes No N/A Does the home have any l…" at bounding box center [634, 285] width 589 height 666
click at [409, 565] on input "No" at bounding box center [416, 573] width 40 height 40
checkbox input "true"
click at [252, 156] on div "IVA Quality 1" at bounding box center [174, 158] width 286 height 46
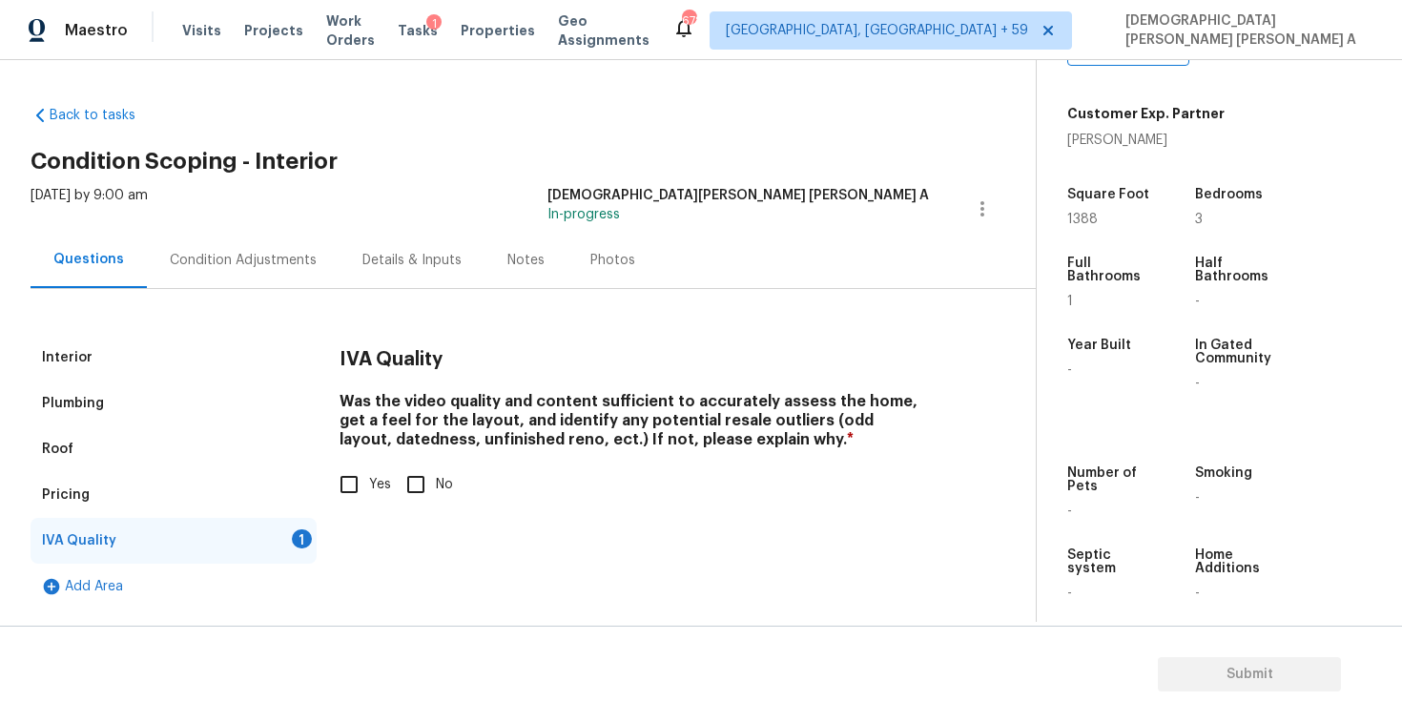
scroll to position [0, 0]
click at [352, 467] on input "Yes" at bounding box center [349, 484] width 40 height 40
checkbox input "true"
click at [264, 267] on div "Condition Adjustments" at bounding box center [243, 260] width 147 height 19
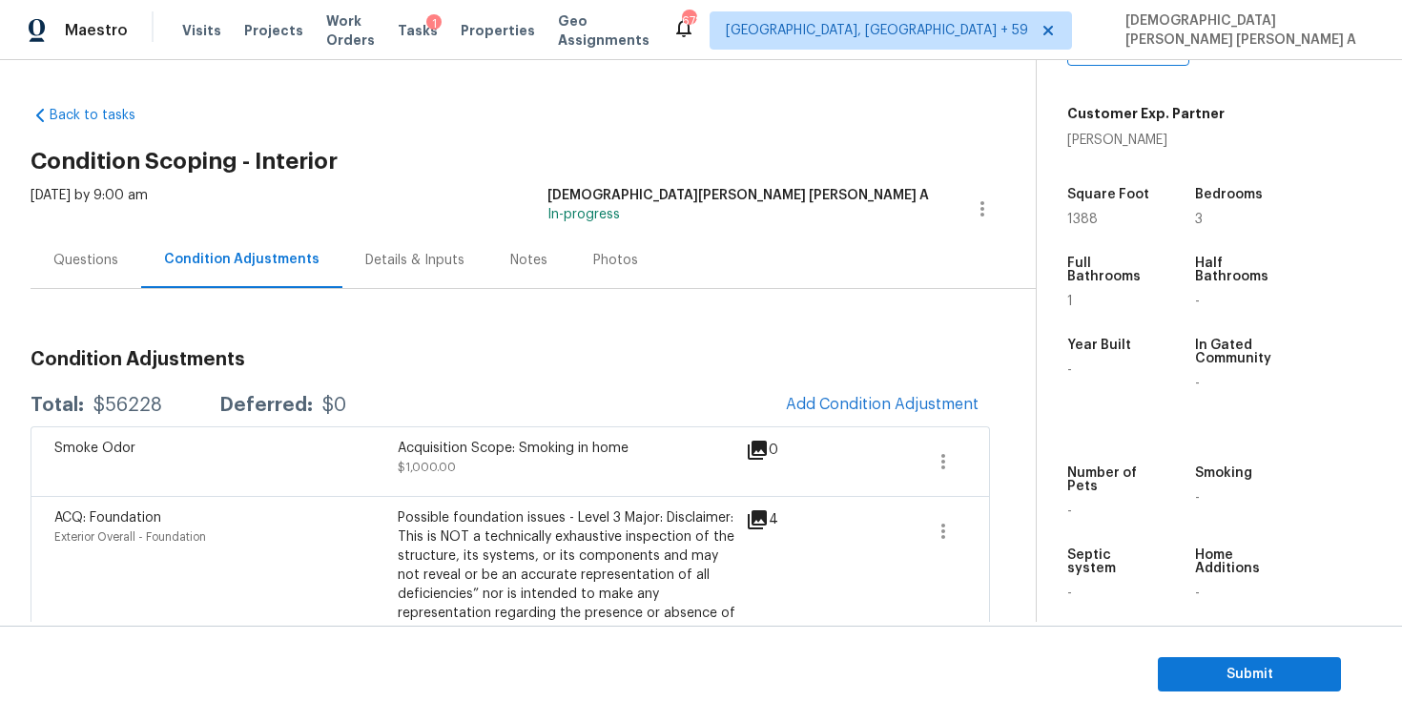
scroll to position [114, 0]
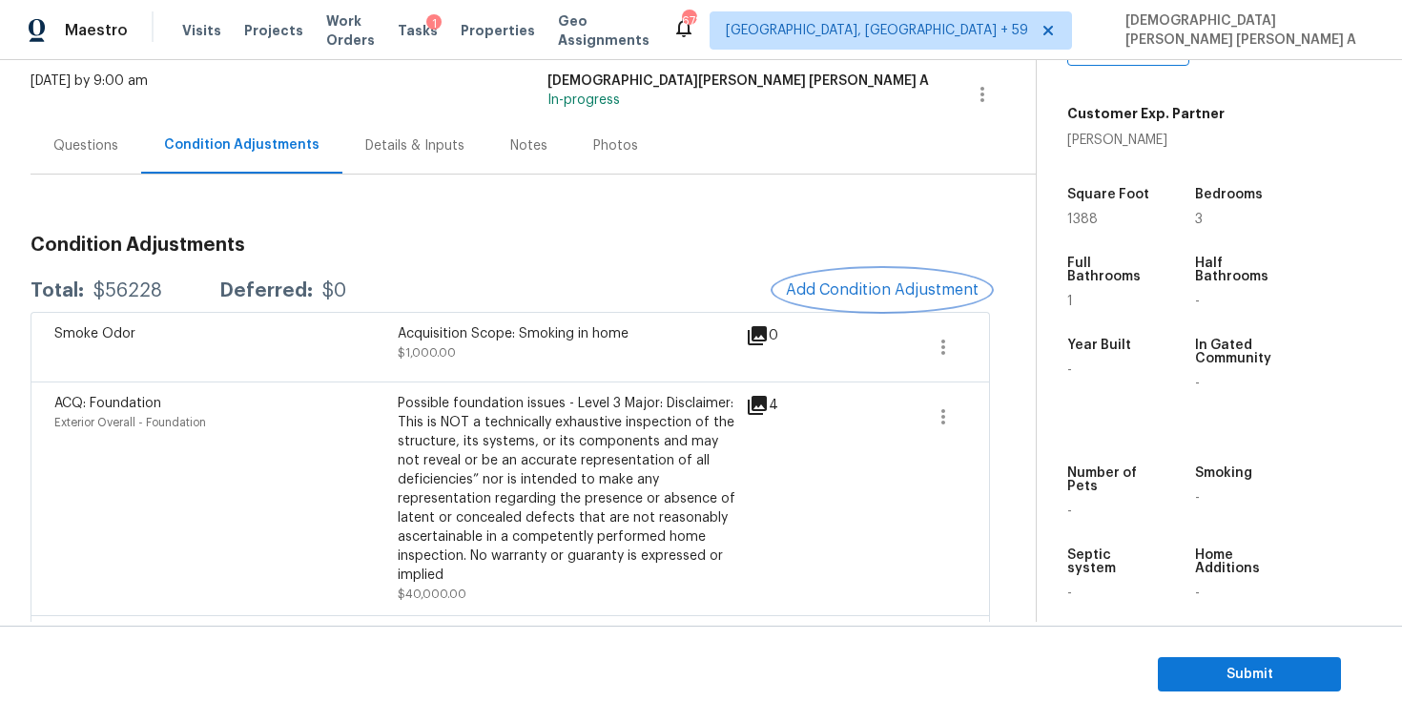
click at [851, 301] on button "Add Condition Adjustment" at bounding box center [882, 290] width 216 height 40
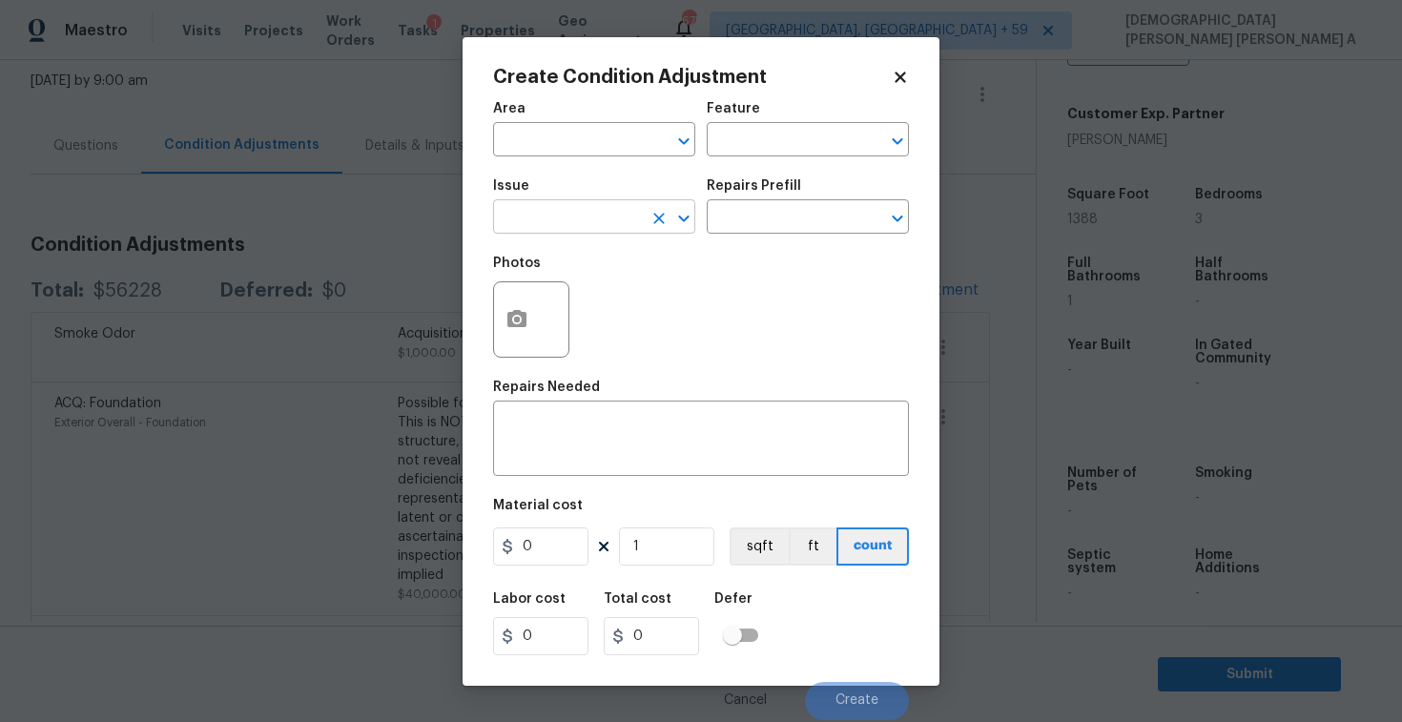
click at [593, 217] on input "text" at bounding box center [567, 219] width 149 height 30
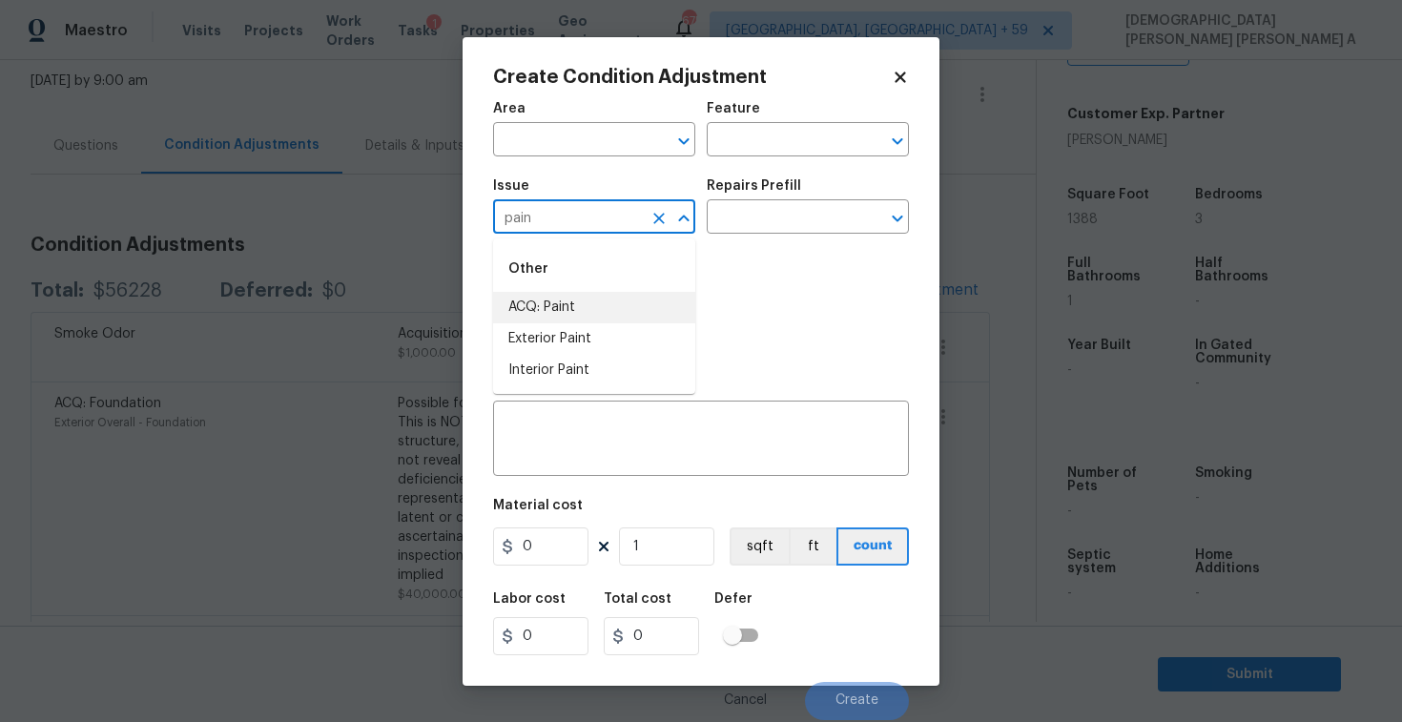
click at [609, 316] on li "ACQ: Paint" at bounding box center [594, 307] width 202 height 31
type input "ACQ: Paint"
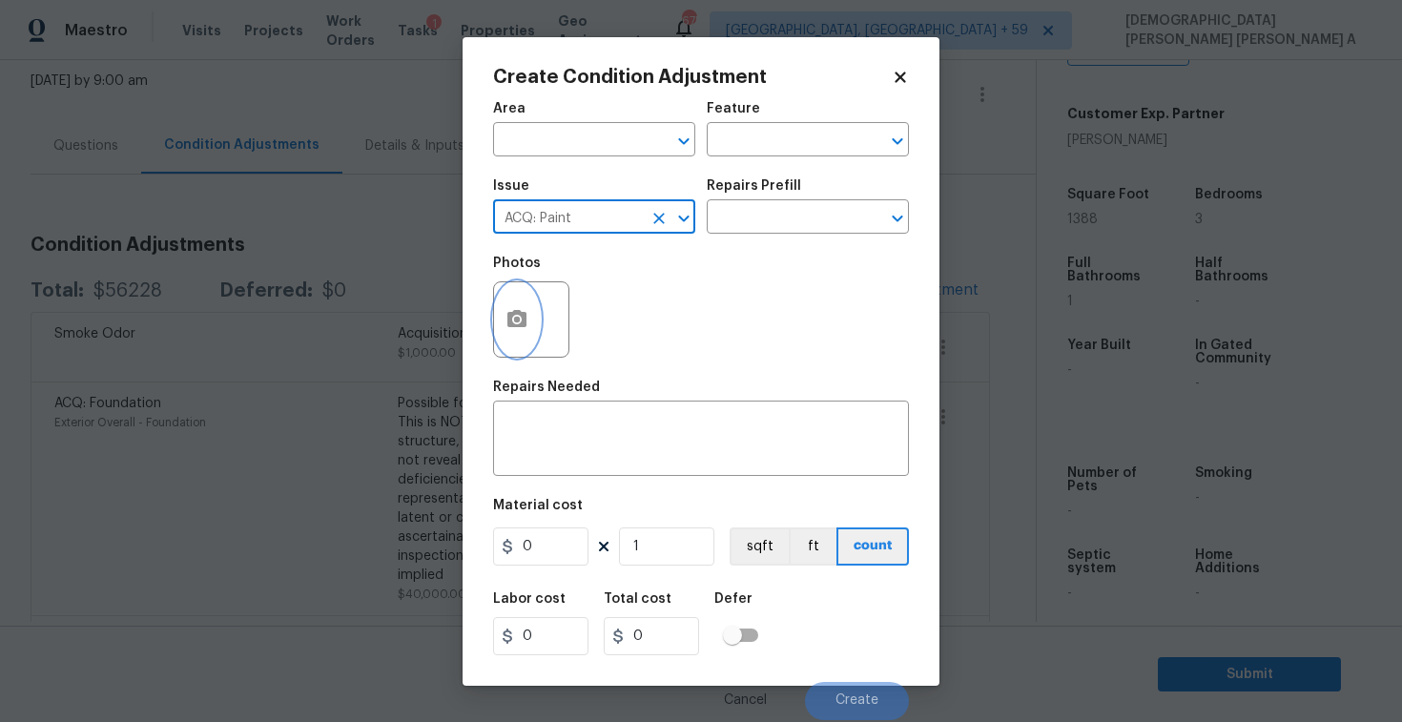
click at [519, 327] on icon "button" at bounding box center [516, 318] width 19 height 17
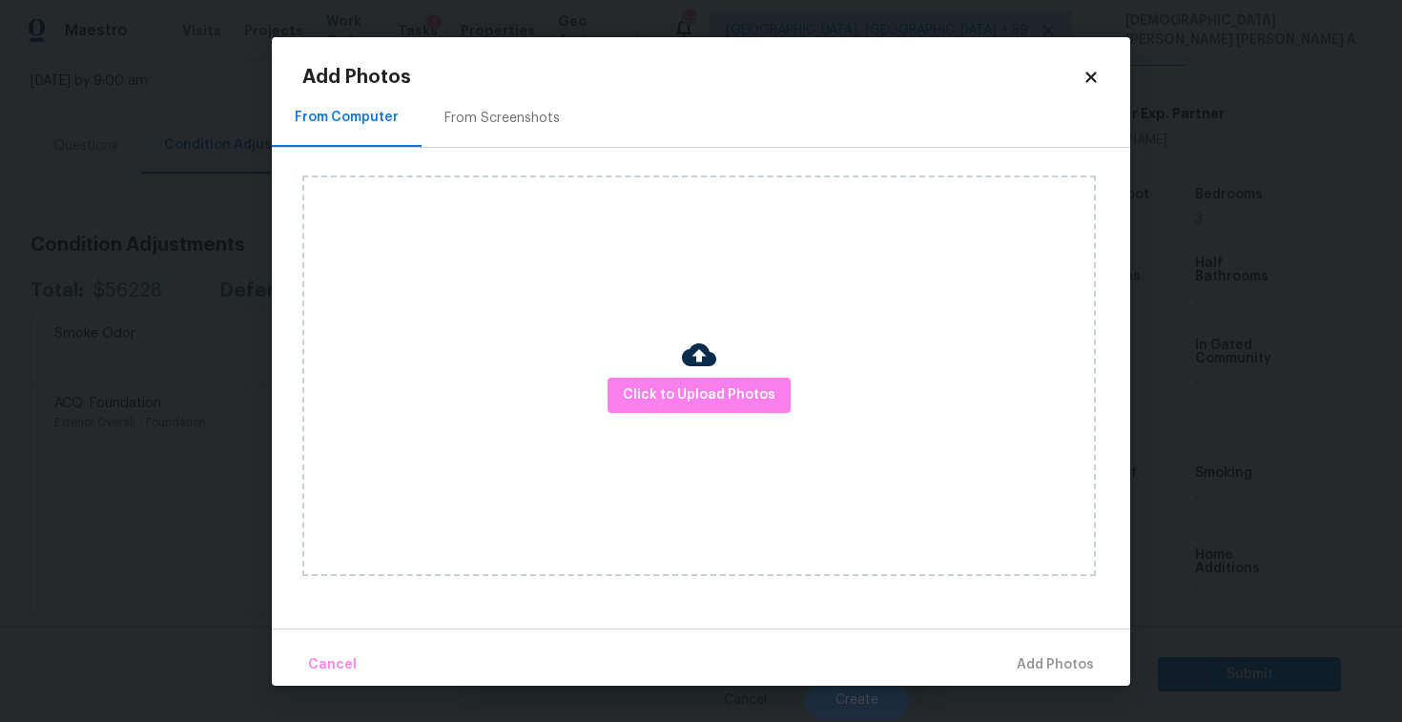
click at [728, 418] on div "Click to Upload Photos" at bounding box center [699, 375] width 794 height 401
click at [728, 413] on div "Click to Upload Photos" at bounding box center [699, 375] width 794 height 401
click at [727, 366] on div "Click to Upload Photos" at bounding box center [699, 375] width 794 height 401
click at [716, 382] on button "Click to Upload Photos" at bounding box center [699, 395] width 183 height 35
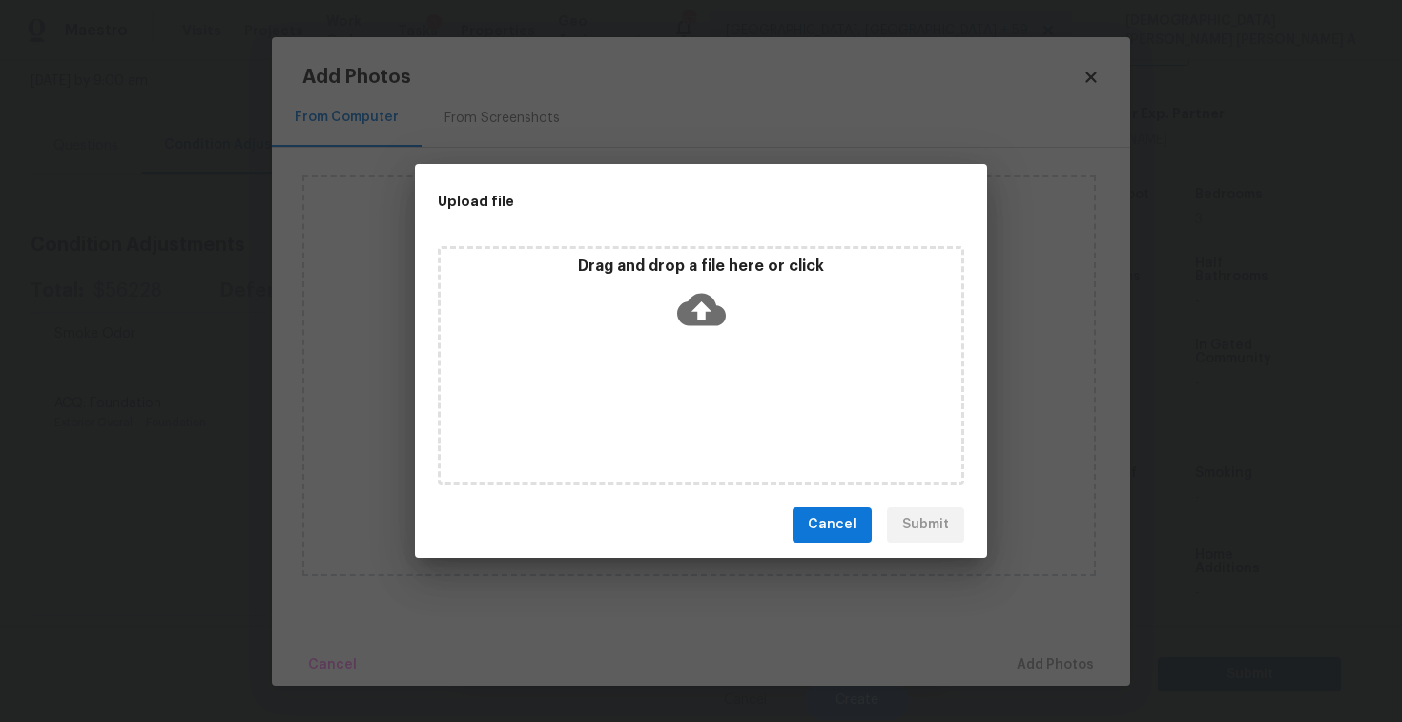
click at [699, 326] on icon at bounding box center [701, 309] width 49 height 49
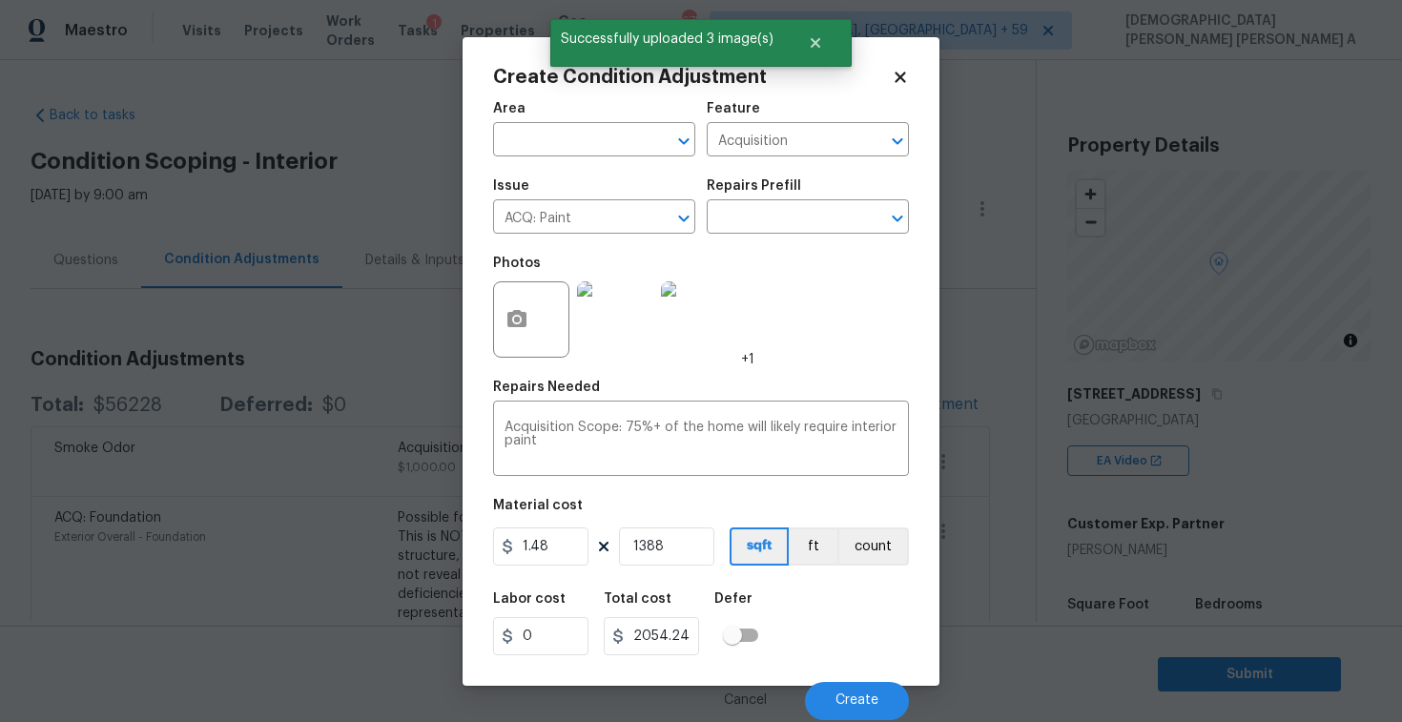
scroll to position [410, 0]
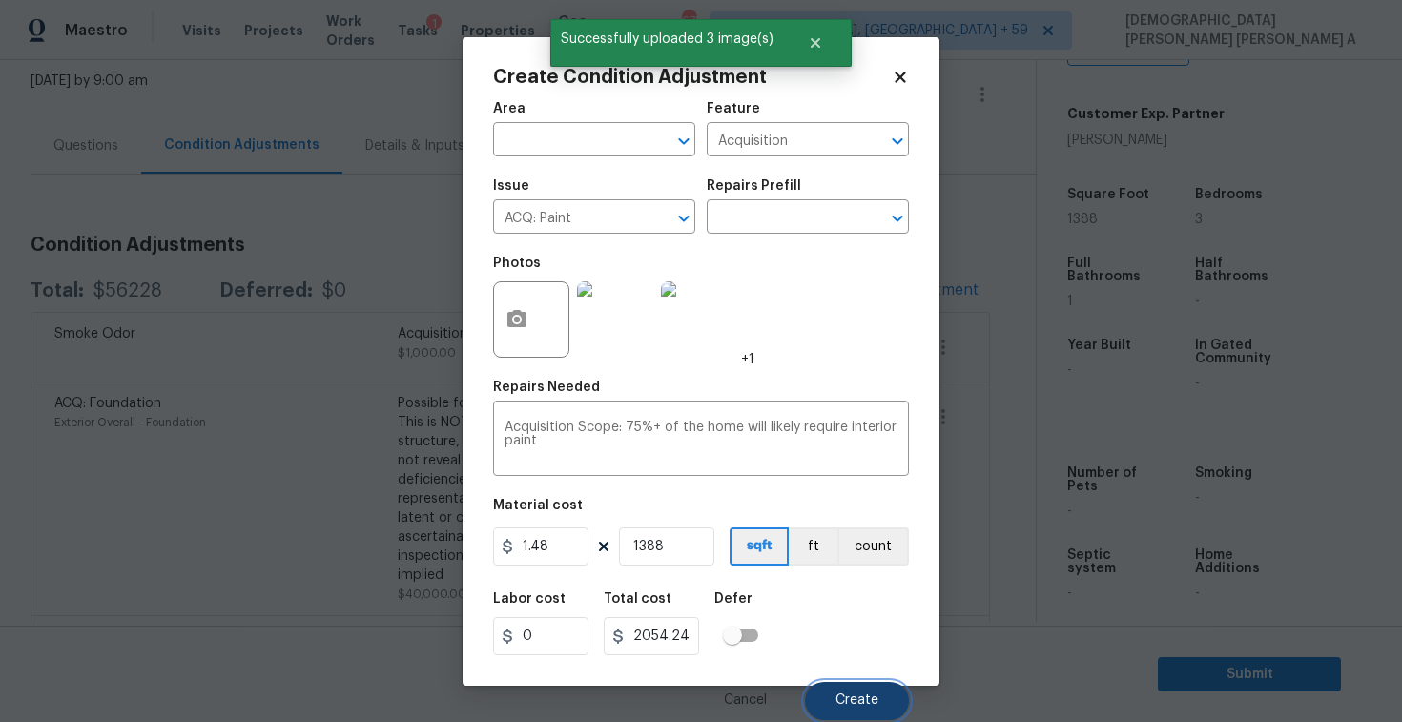
click at [855, 709] on button "Create" at bounding box center [857, 701] width 104 height 38
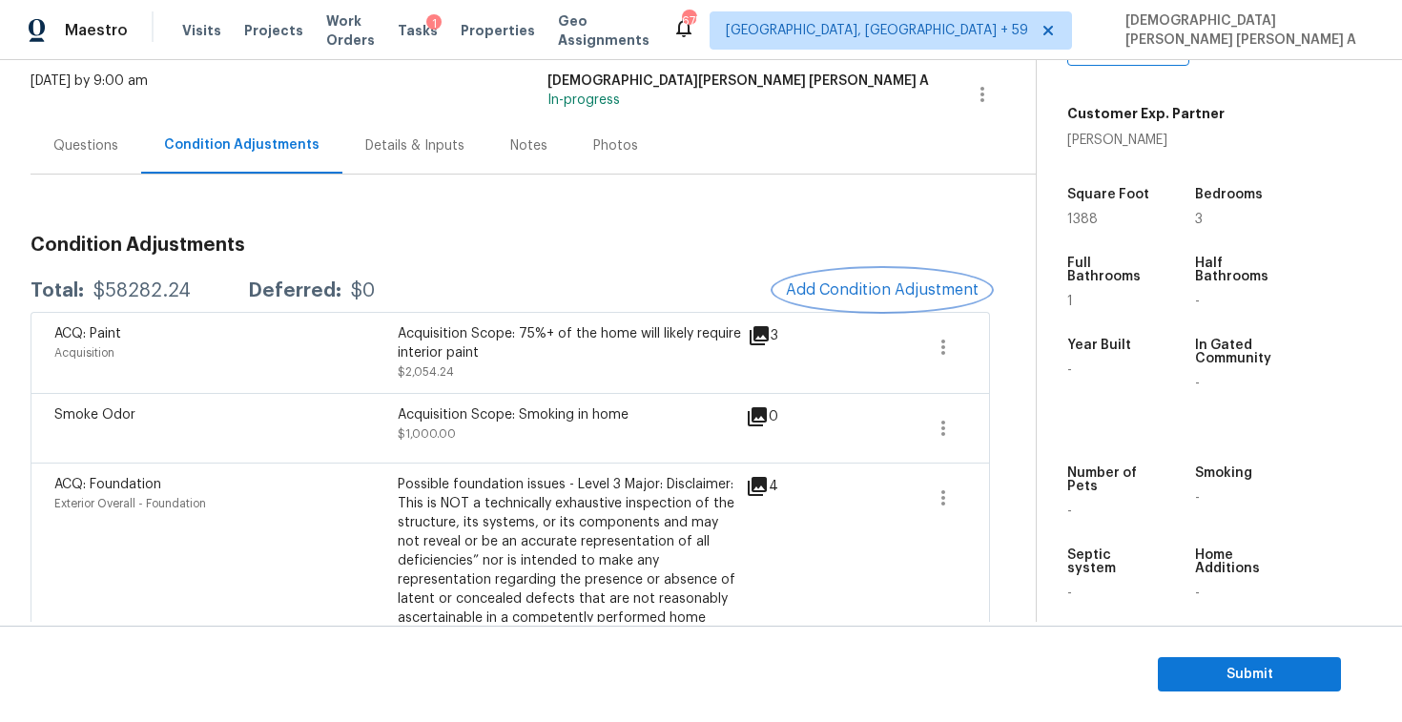
click at [869, 283] on span "Add Condition Adjustment" at bounding box center [882, 289] width 193 height 17
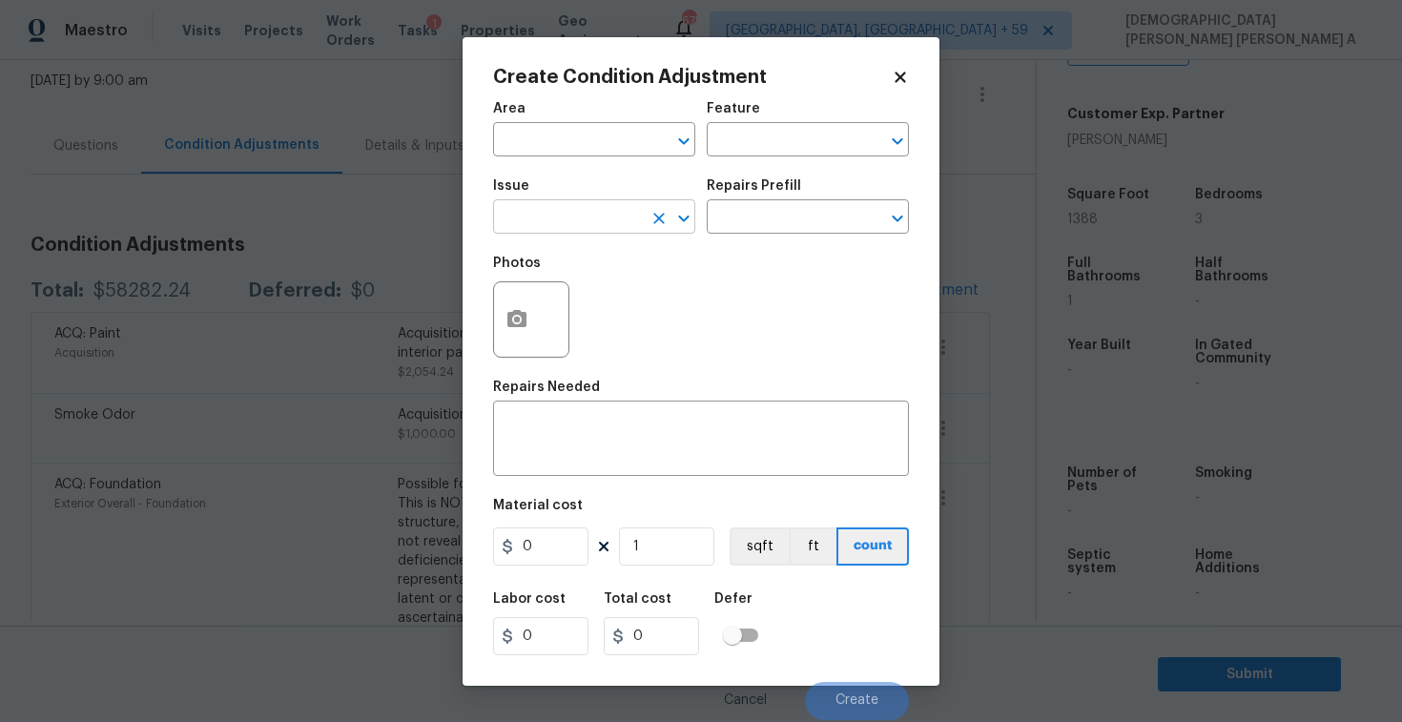
click at [610, 217] on input "text" at bounding box center [567, 219] width 149 height 30
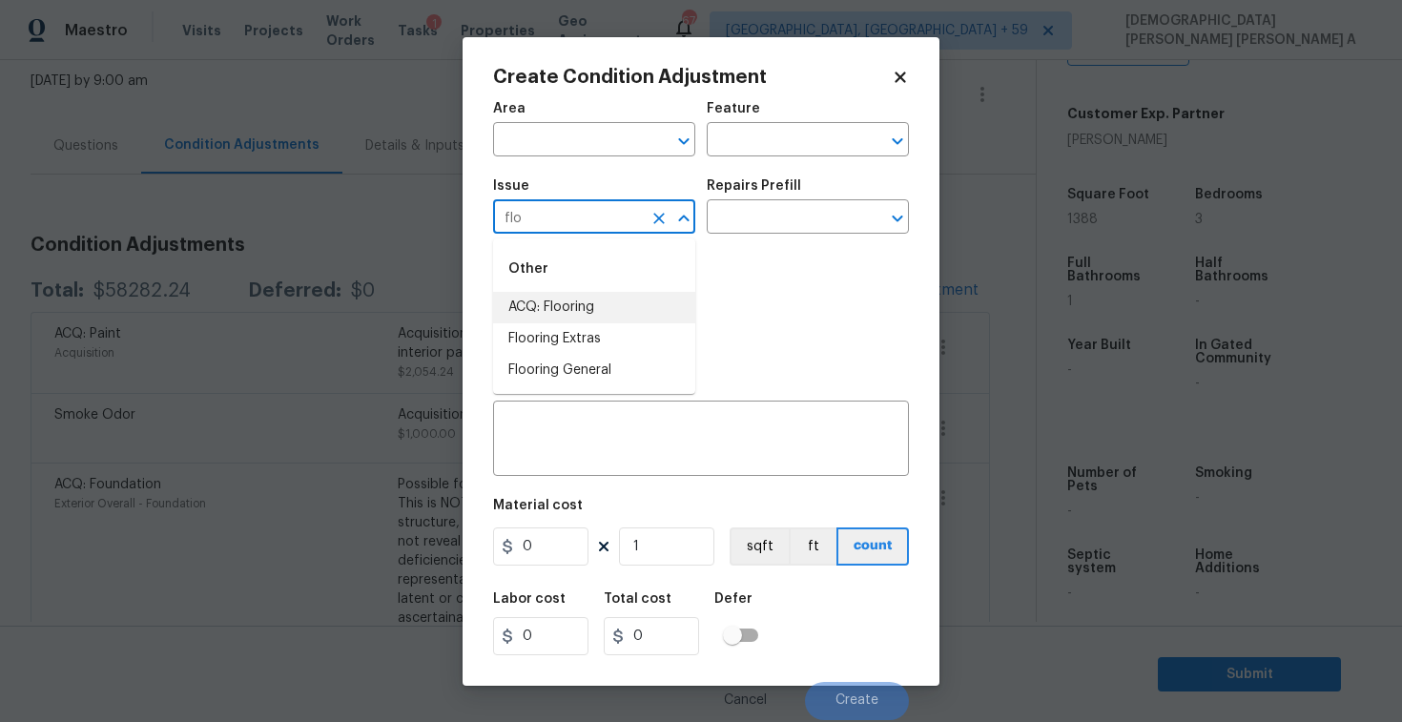
click at [610, 320] on li "ACQ: Flooring" at bounding box center [594, 307] width 202 height 31
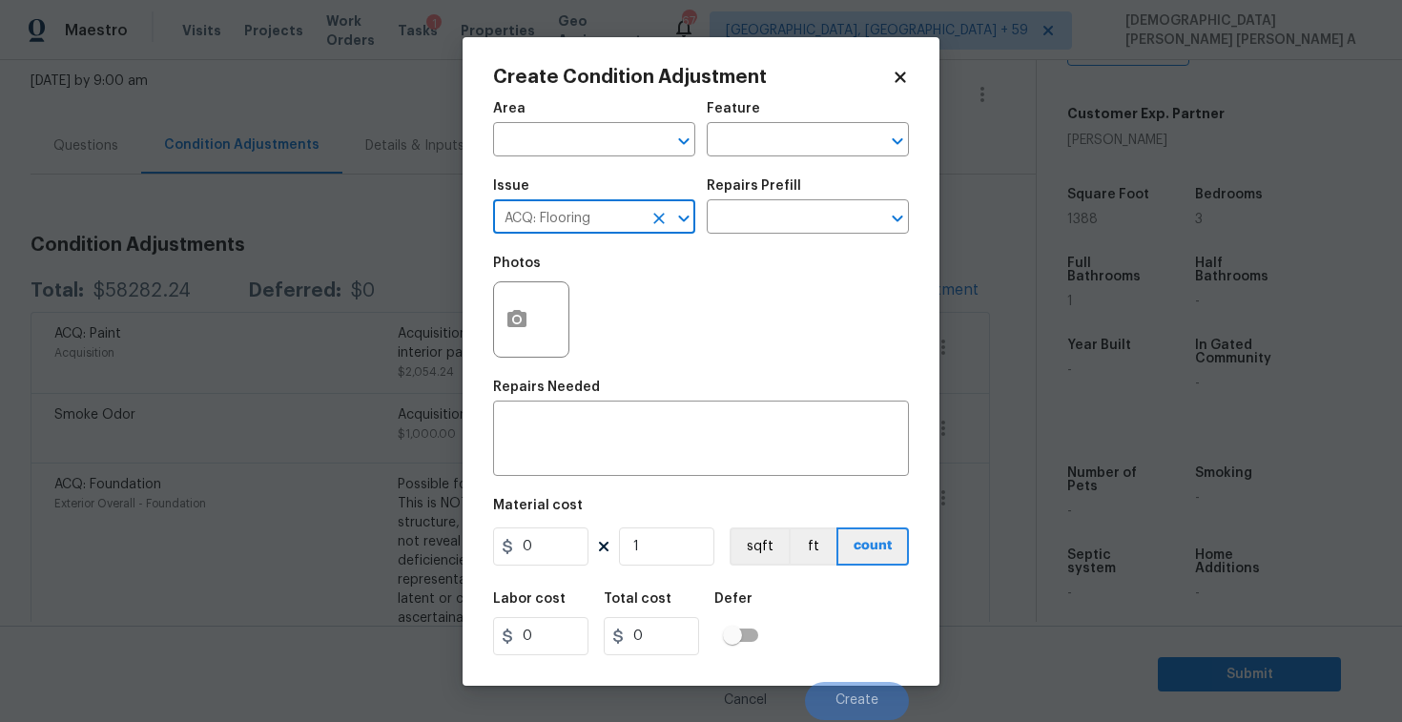
type input "ACQ: Flooring"
click at [526, 320] on icon "button" at bounding box center [516, 319] width 23 height 23
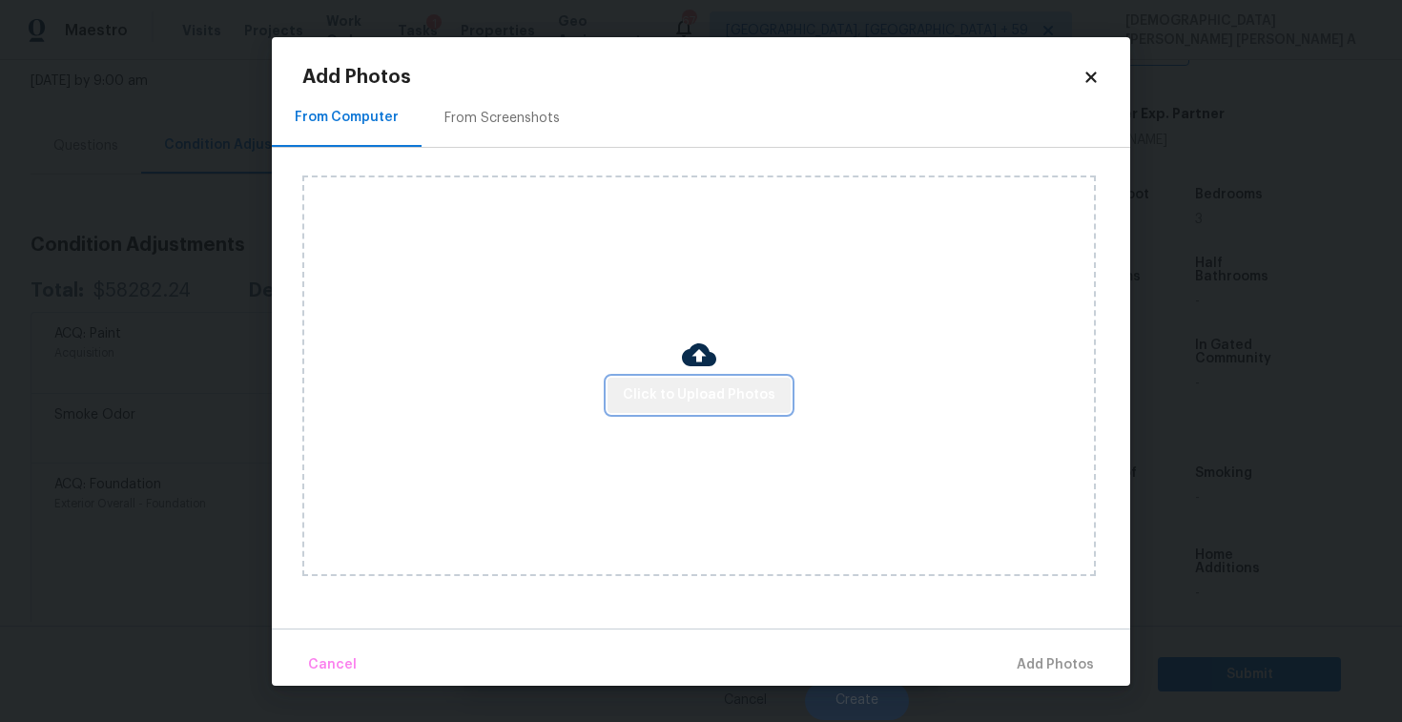
click at [730, 383] on span "Click to Upload Photos" at bounding box center [699, 395] width 153 height 24
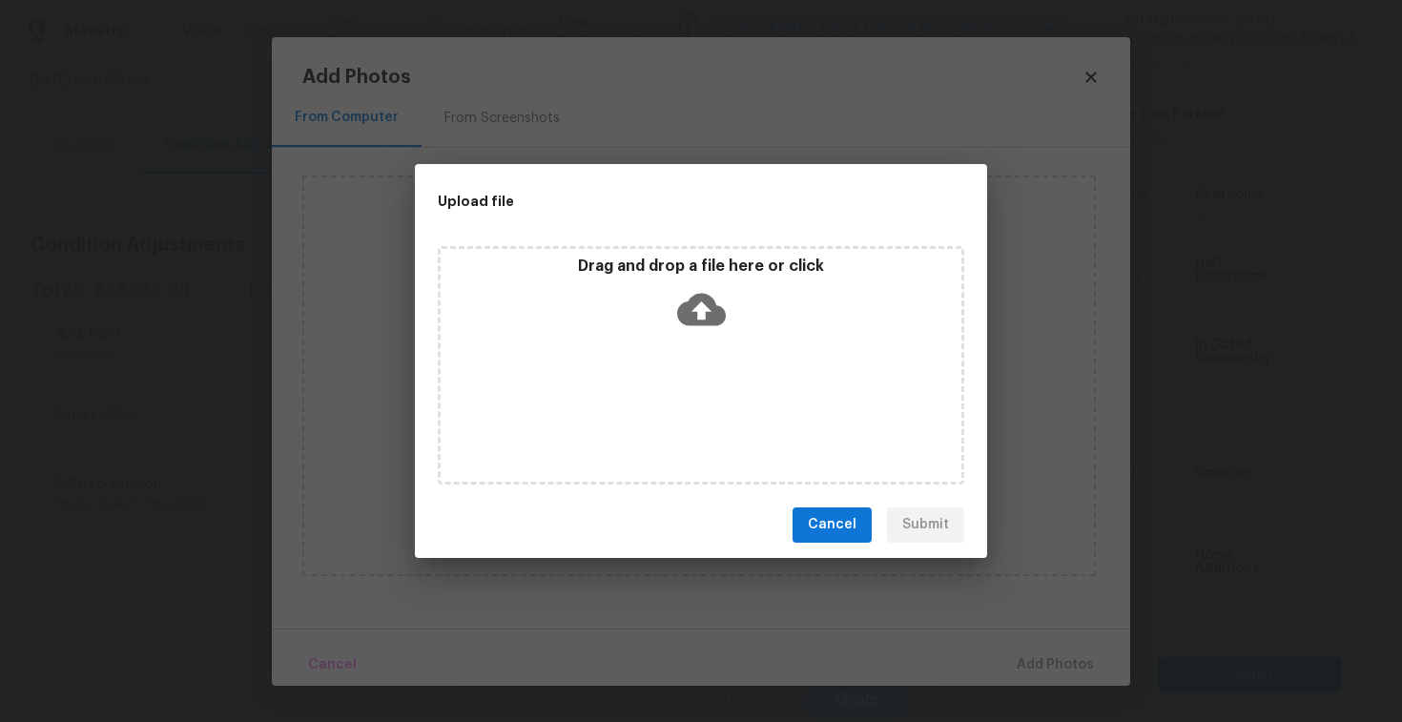
click at [712, 349] on div "Drag and drop a file here or click" at bounding box center [701, 365] width 526 height 238
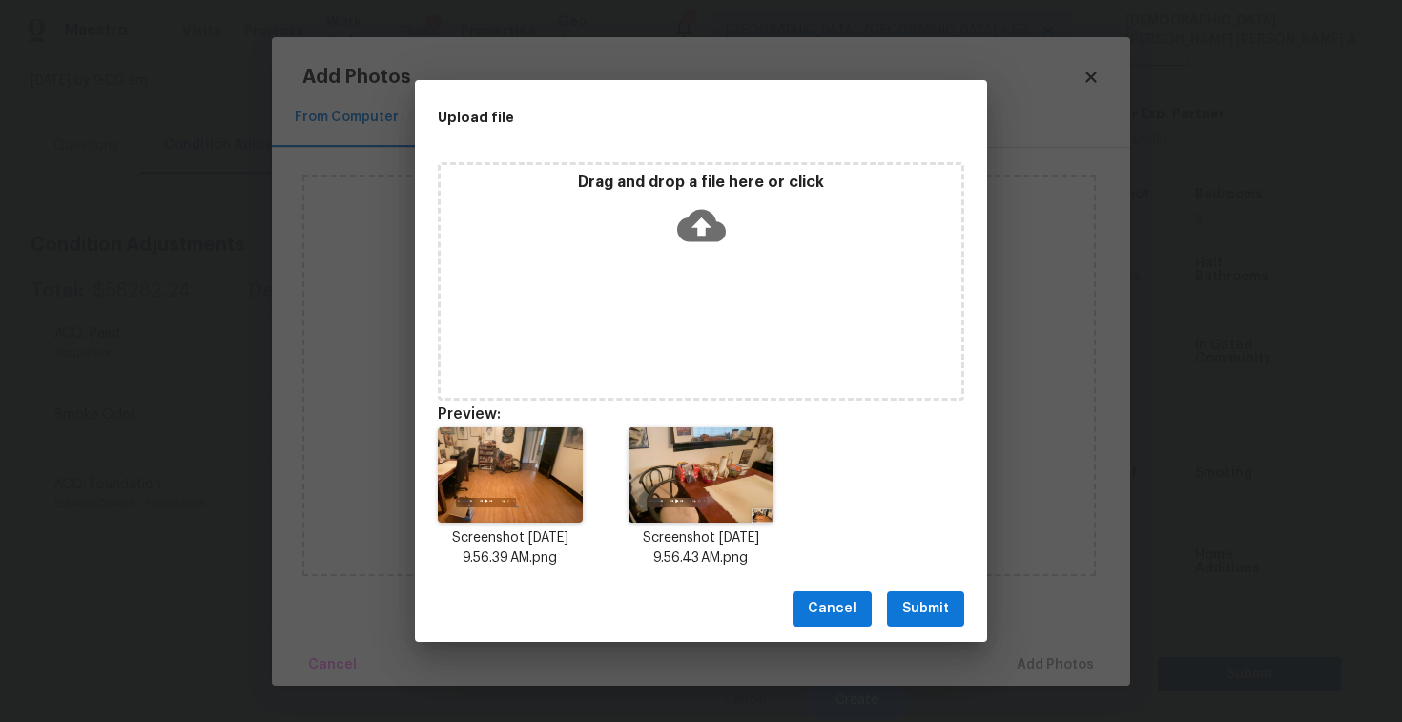
click at [937, 598] on span "Submit" at bounding box center [925, 609] width 47 height 24
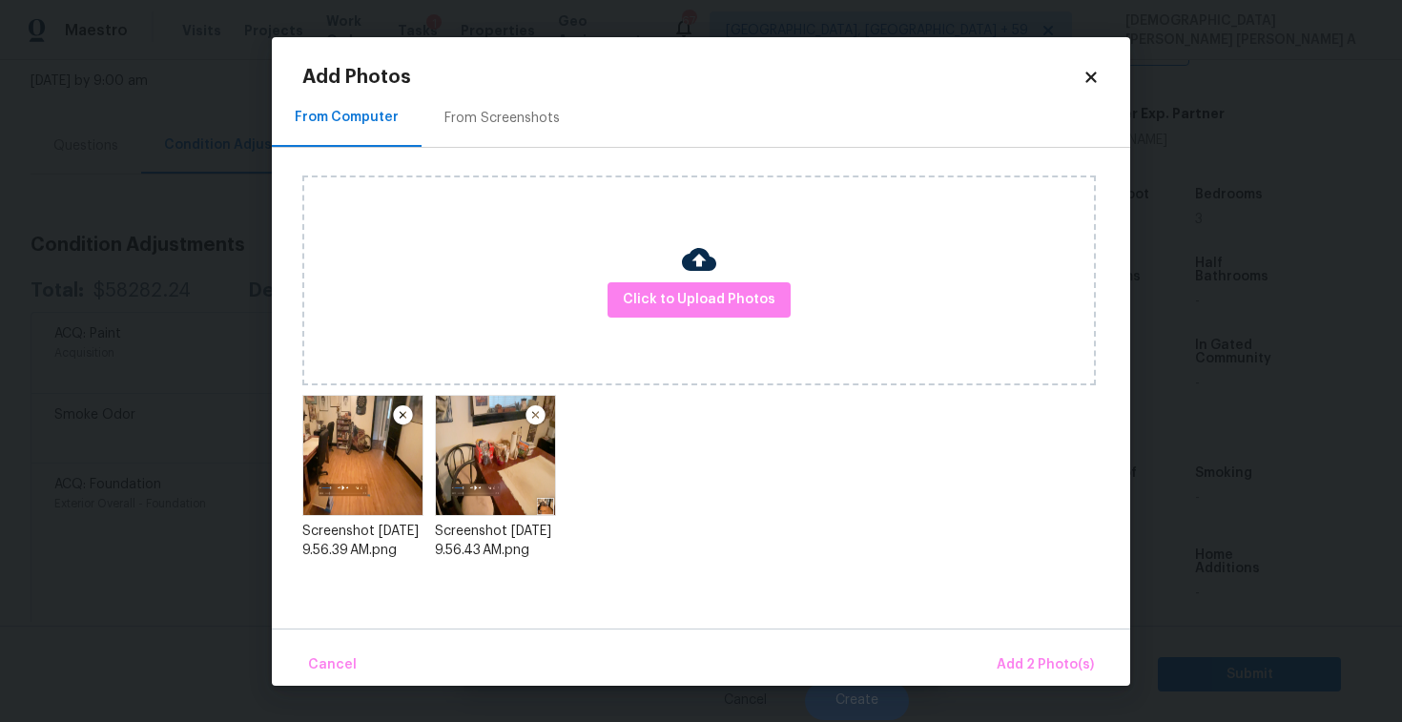
click at [1017, 629] on div "Cancel Add 2 Photo(s)" at bounding box center [701, 657] width 858 height 57
click at [1025, 655] on span "Add 2 Photo(s)" at bounding box center [1045, 665] width 97 height 24
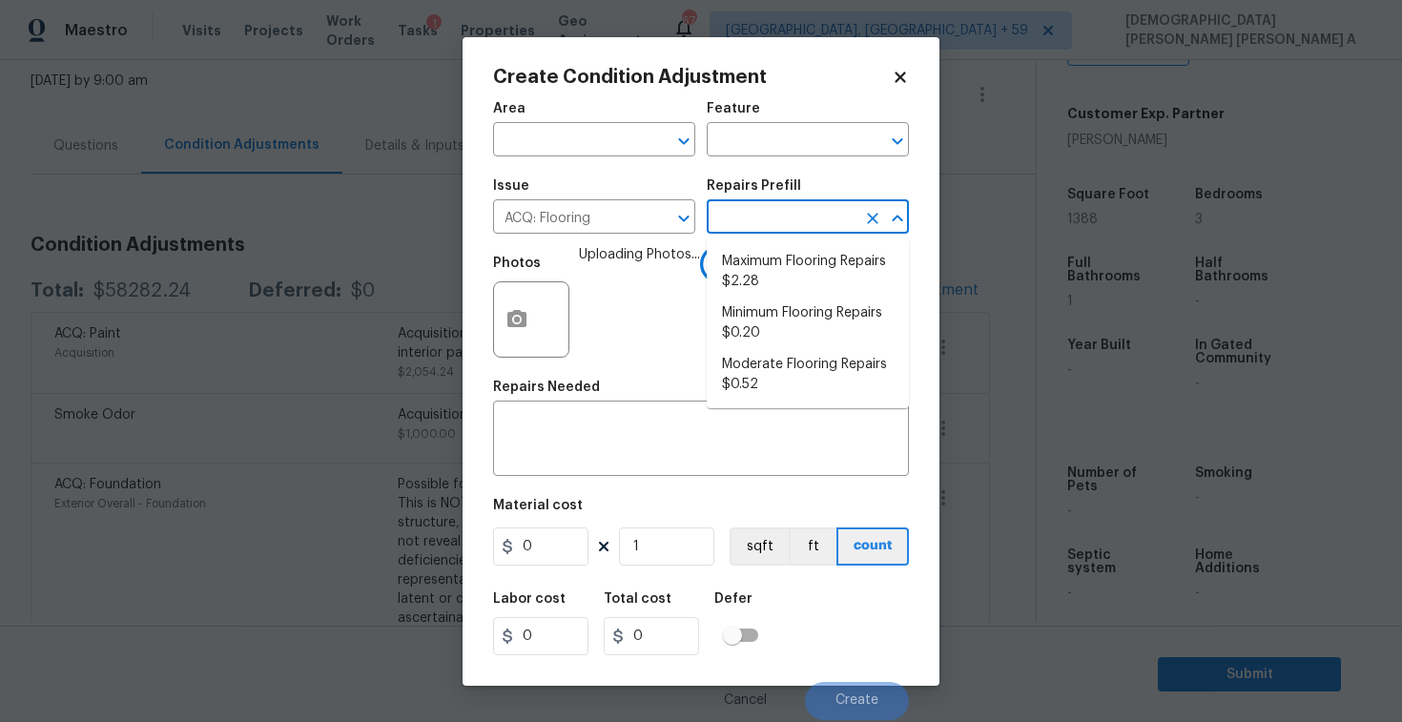
click at [777, 220] on input "text" at bounding box center [781, 219] width 149 height 30
click at [768, 251] on li "Maximum Flooring Repairs $2.28" at bounding box center [808, 272] width 202 height 52
type input "Acquisition"
type textarea "Acquisition Scope: Maximum flooring repairs"
type input "2.28"
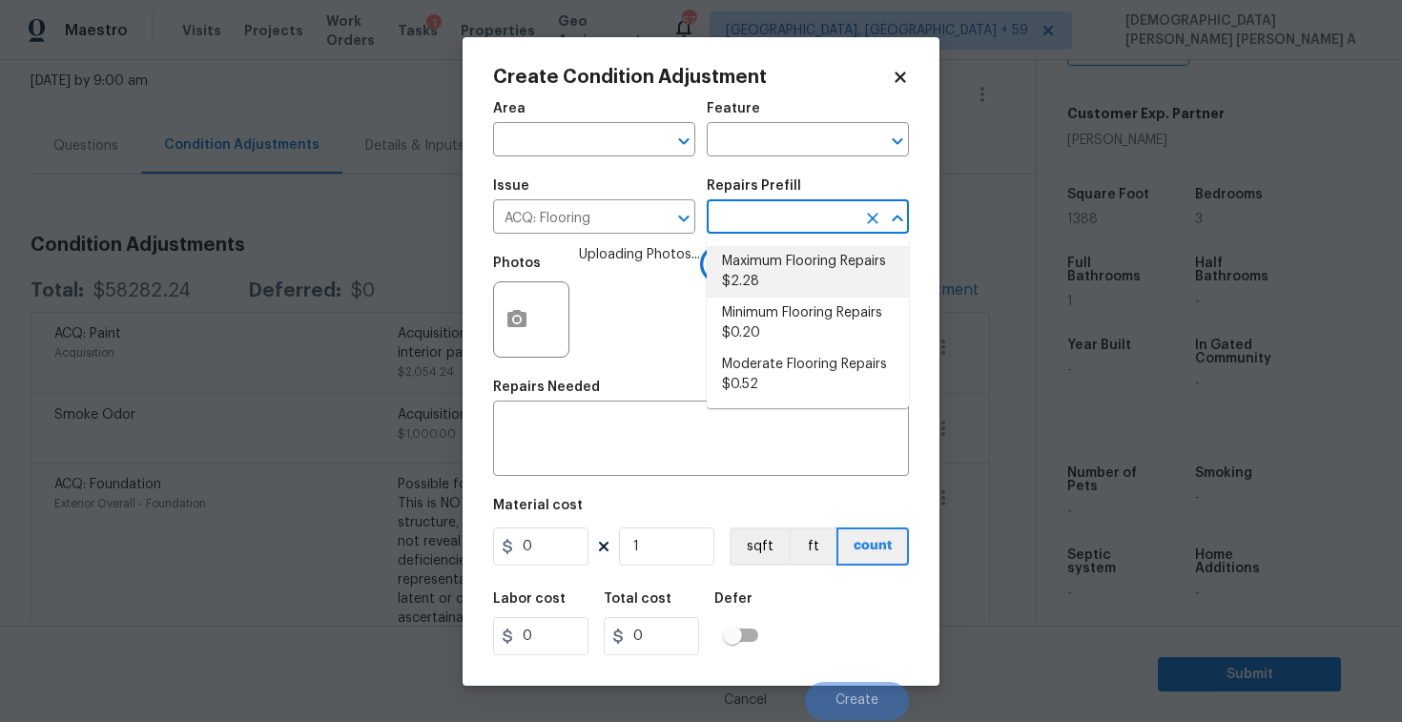
type input "2.28"
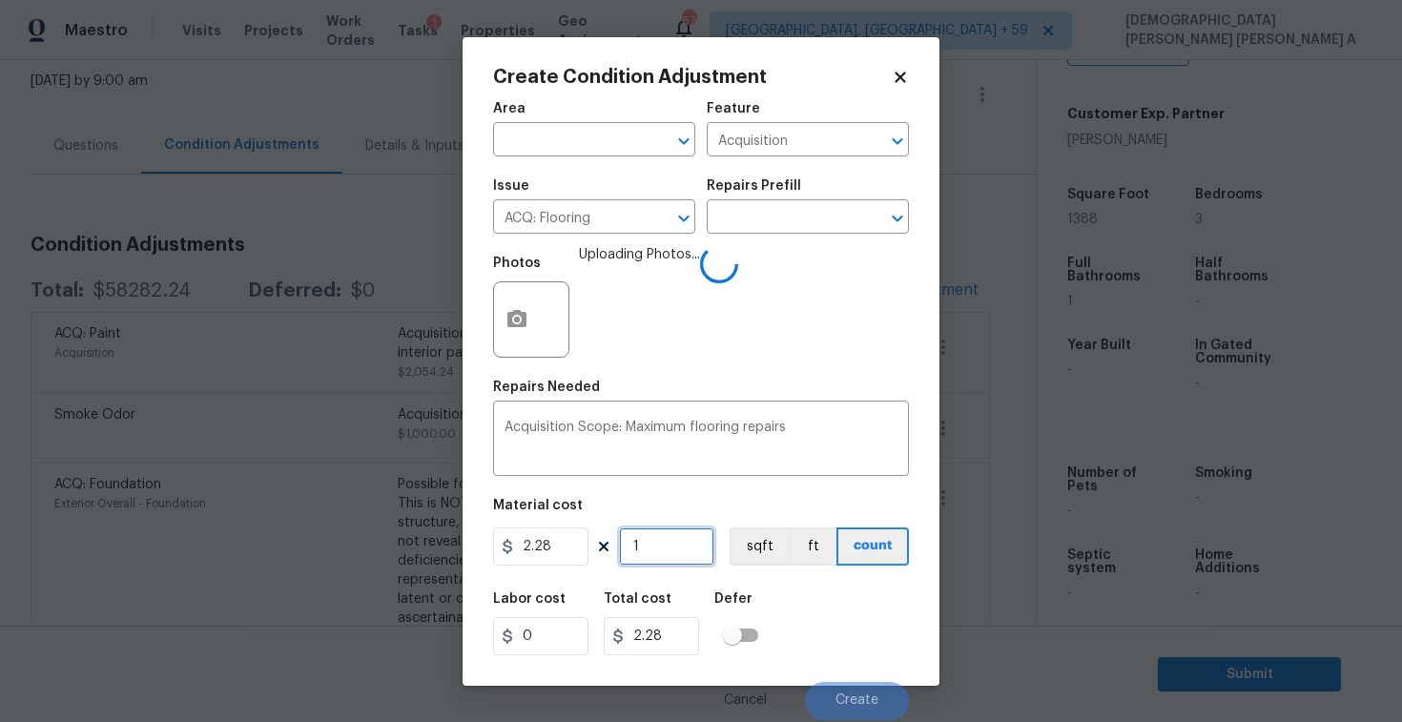
click at [653, 547] on input "1" at bounding box center [666, 546] width 95 height 38
type input "13"
type input "29.64"
type input "138"
type input "314.64"
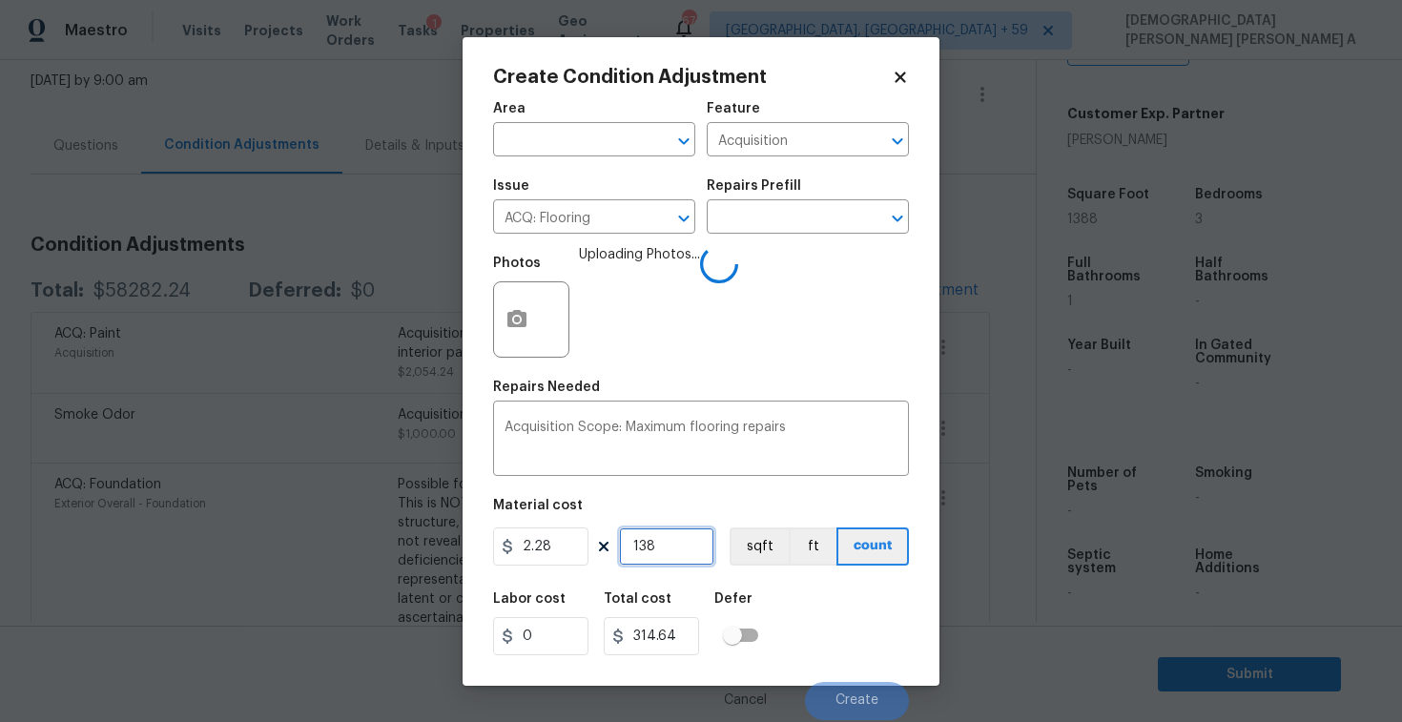
type input "1388"
type input "3164.64"
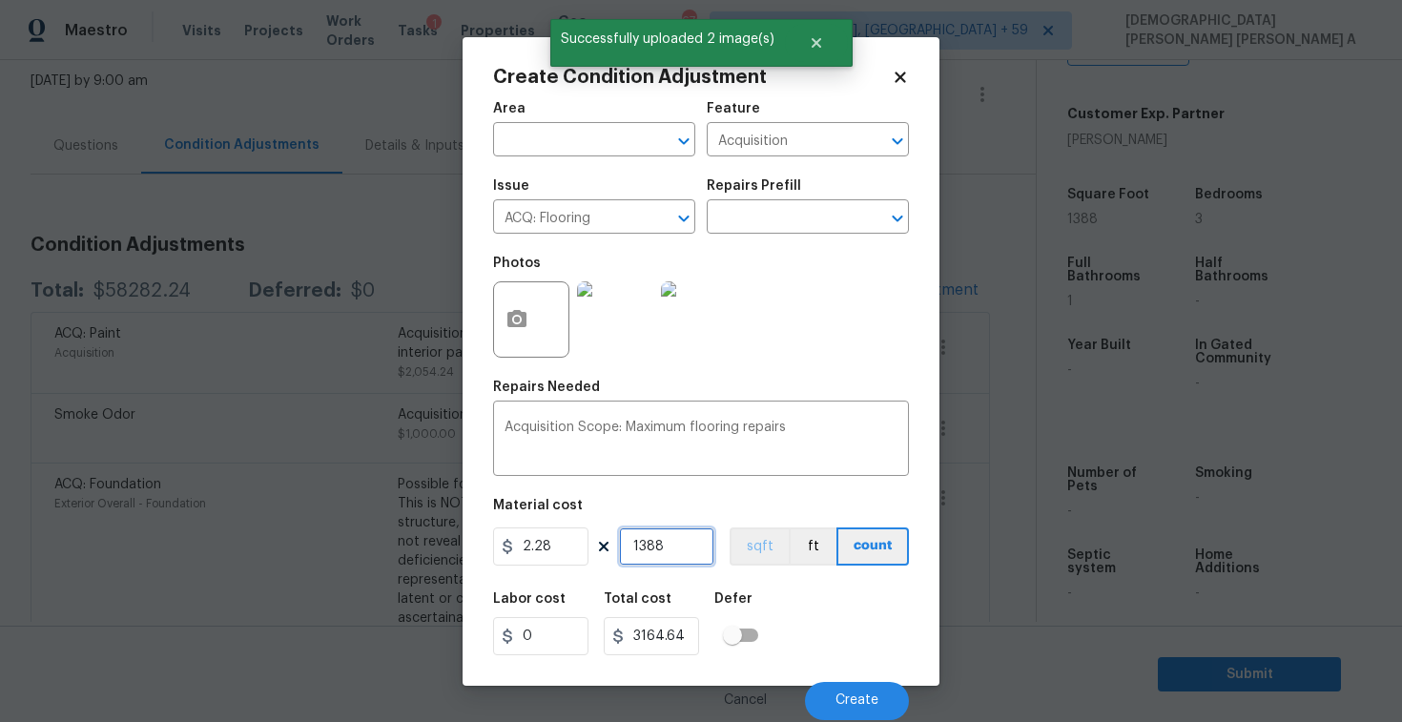
type input "1388"
click at [753, 544] on button "sqft" at bounding box center [759, 546] width 59 height 38
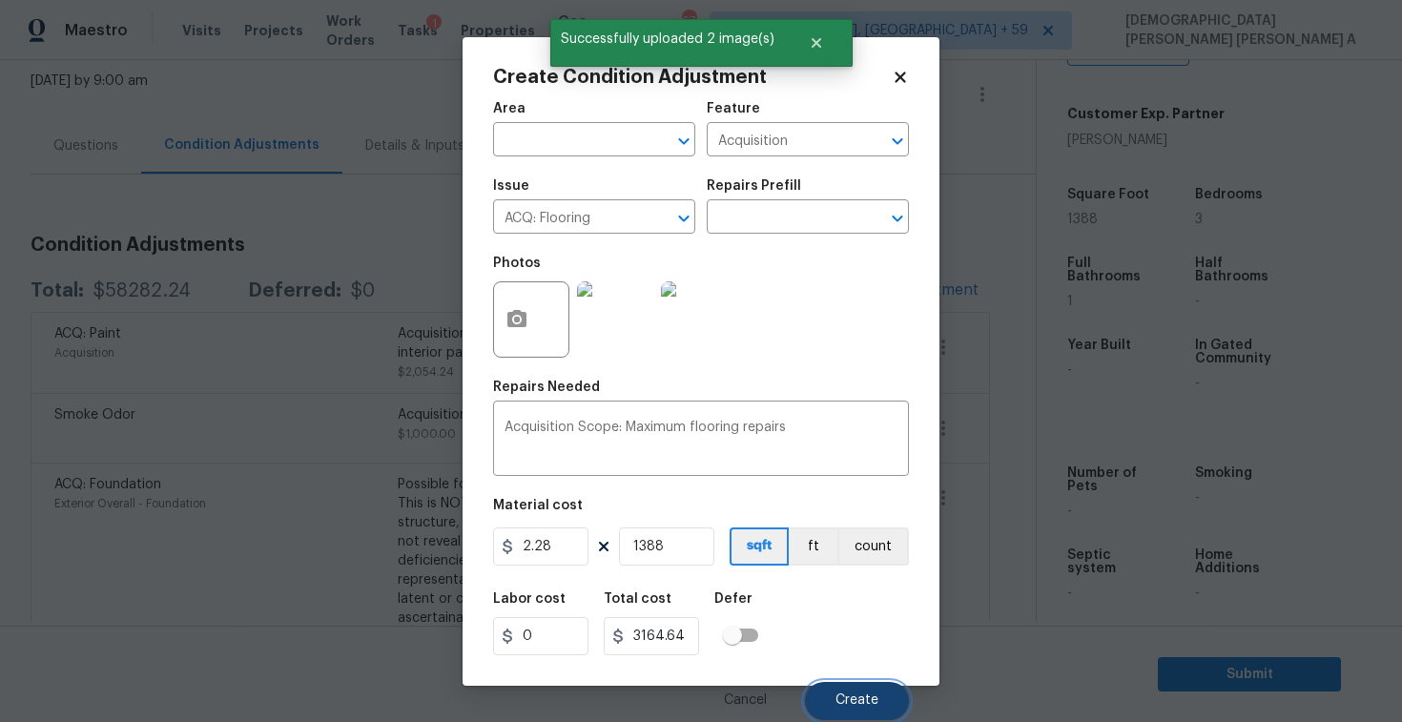
click at [887, 696] on button "Create" at bounding box center [857, 701] width 104 height 38
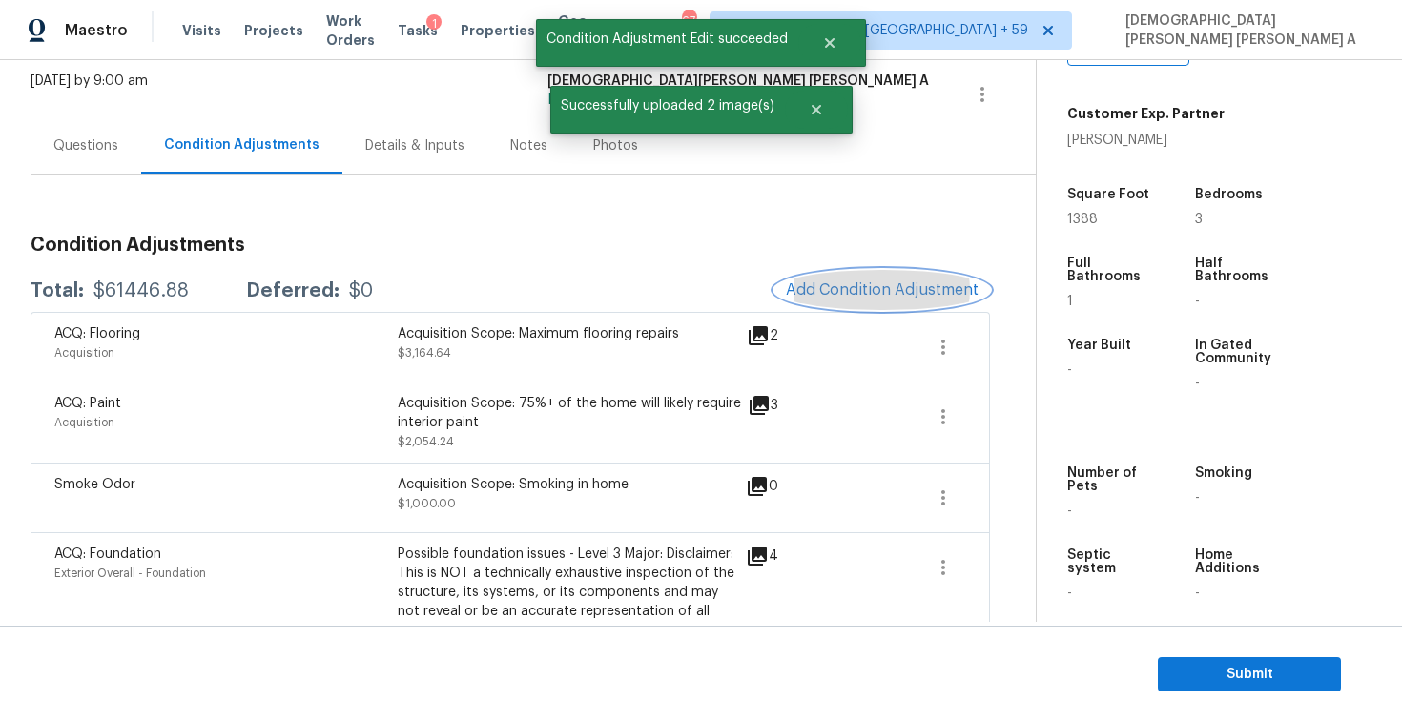
click at [844, 286] on span "Add Condition Adjustment" at bounding box center [882, 289] width 193 height 17
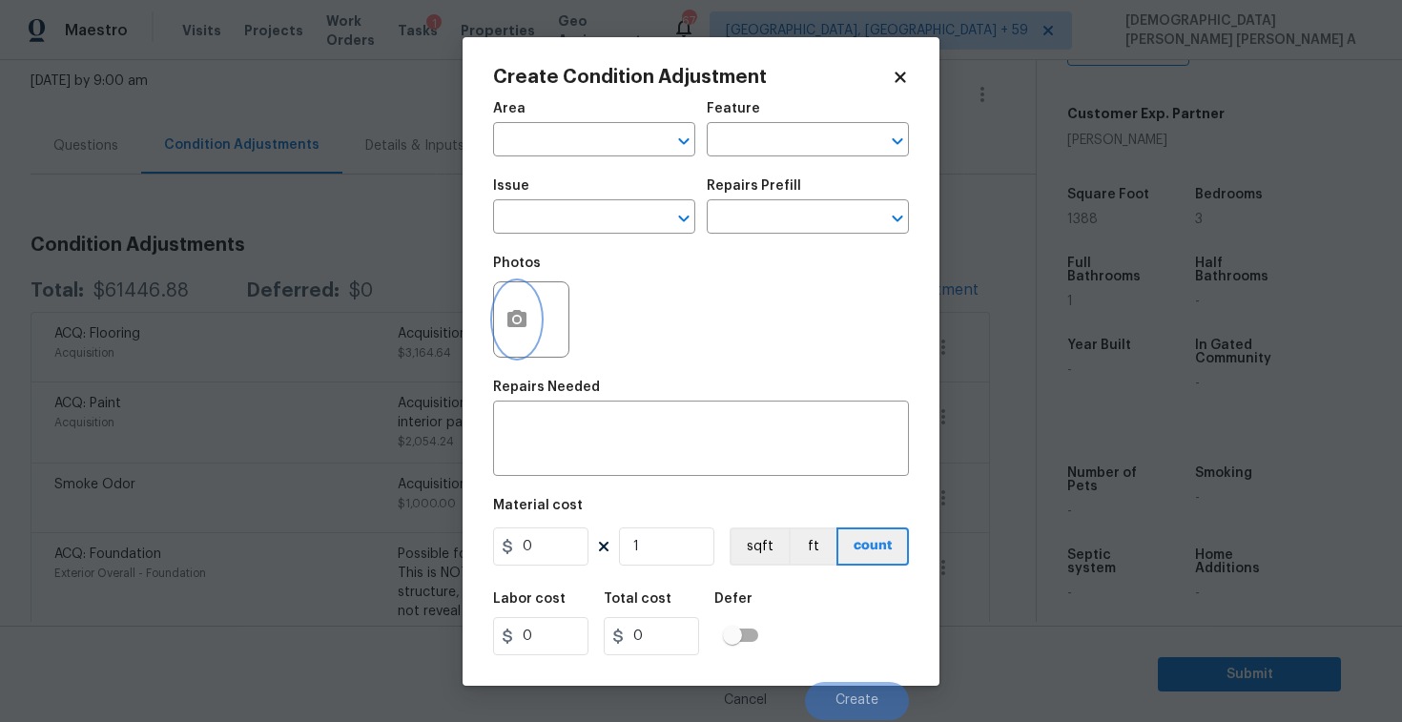
click at [506, 323] on icon "button" at bounding box center [516, 319] width 23 height 23
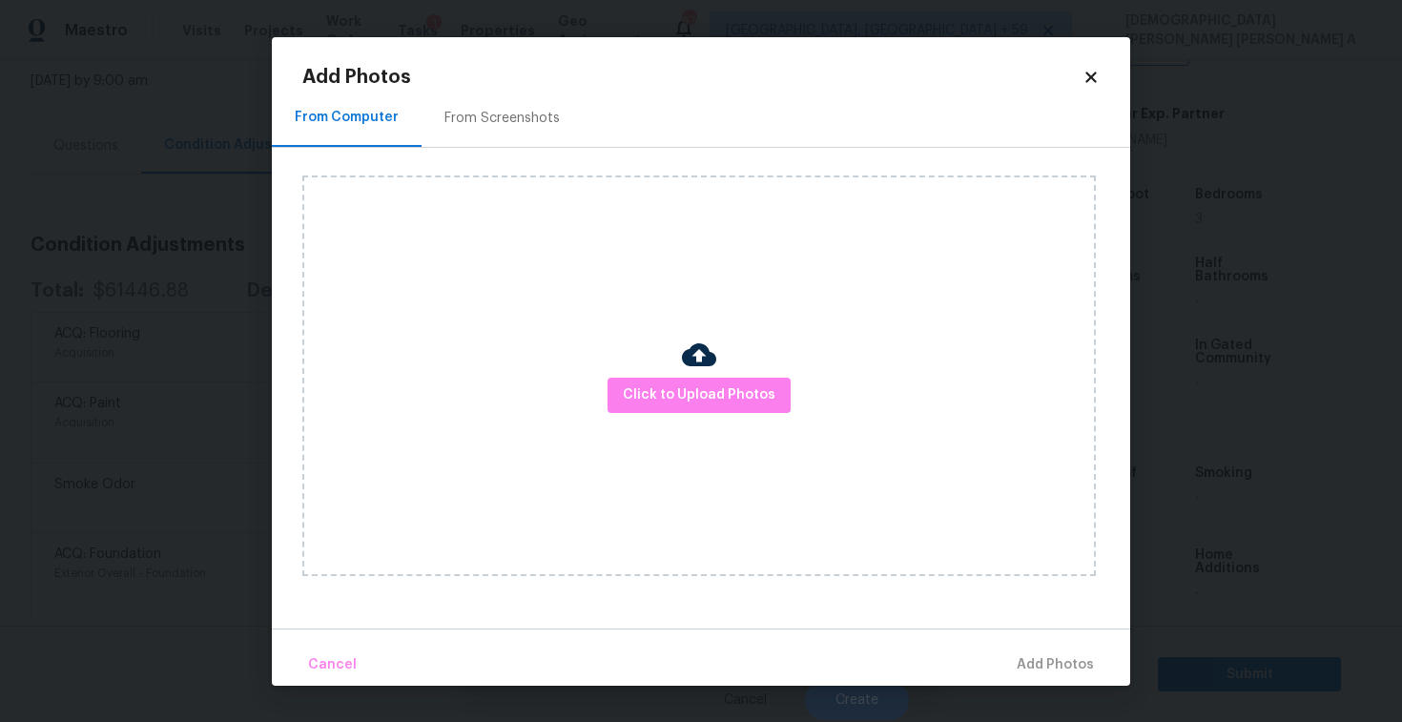
click at [711, 415] on div "Click to Upload Photos" at bounding box center [699, 375] width 794 height 401
click at [711, 406] on span "Click to Upload Photos" at bounding box center [699, 395] width 153 height 24
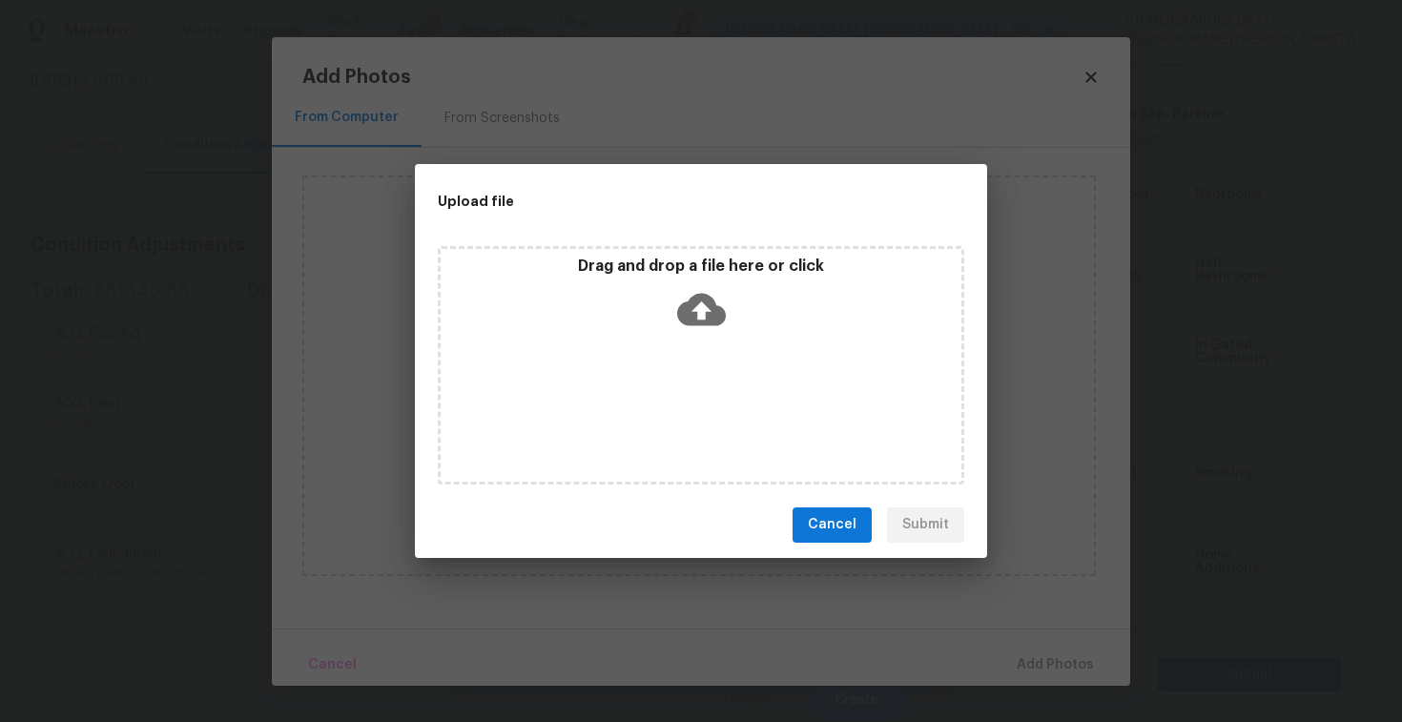
click at [711, 367] on div "Drag and drop a file here or click" at bounding box center [701, 365] width 526 height 238
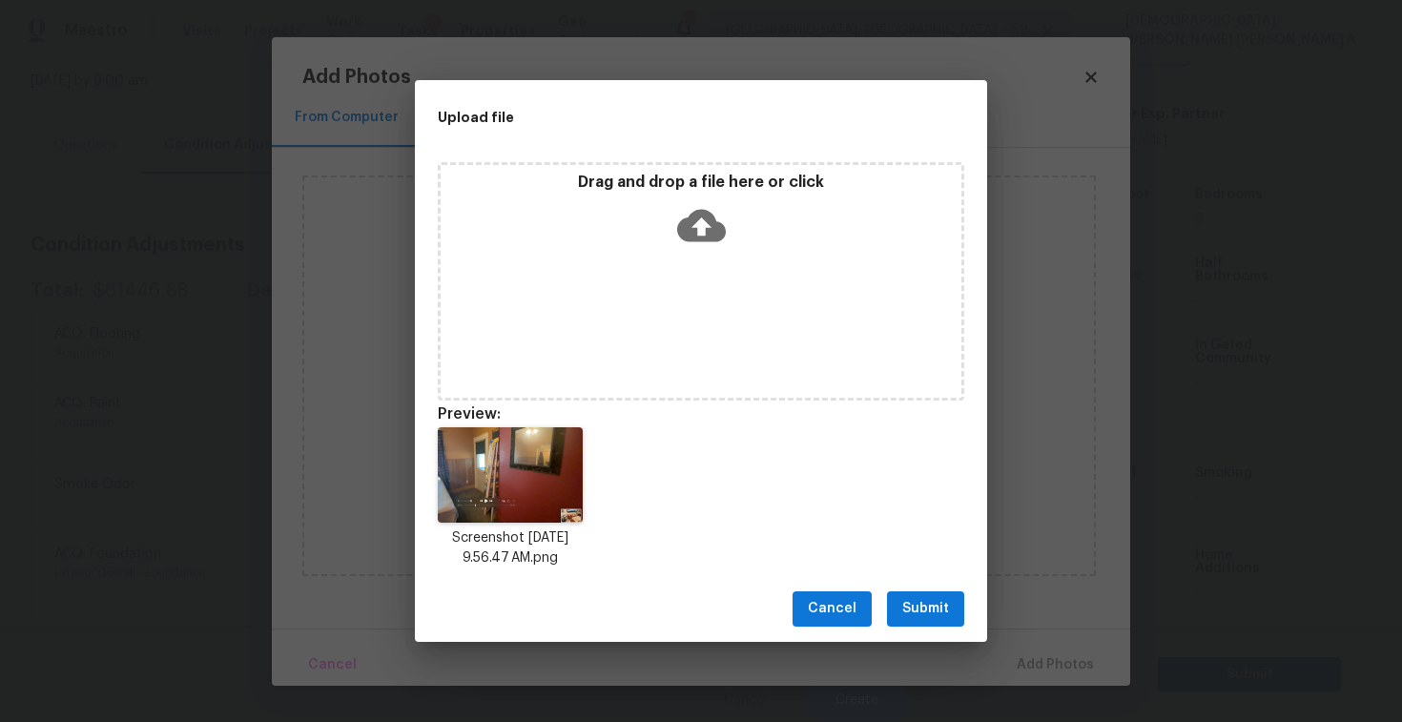
click at [925, 599] on span "Submit" at bounding box center [925, 609] width 47 height 24
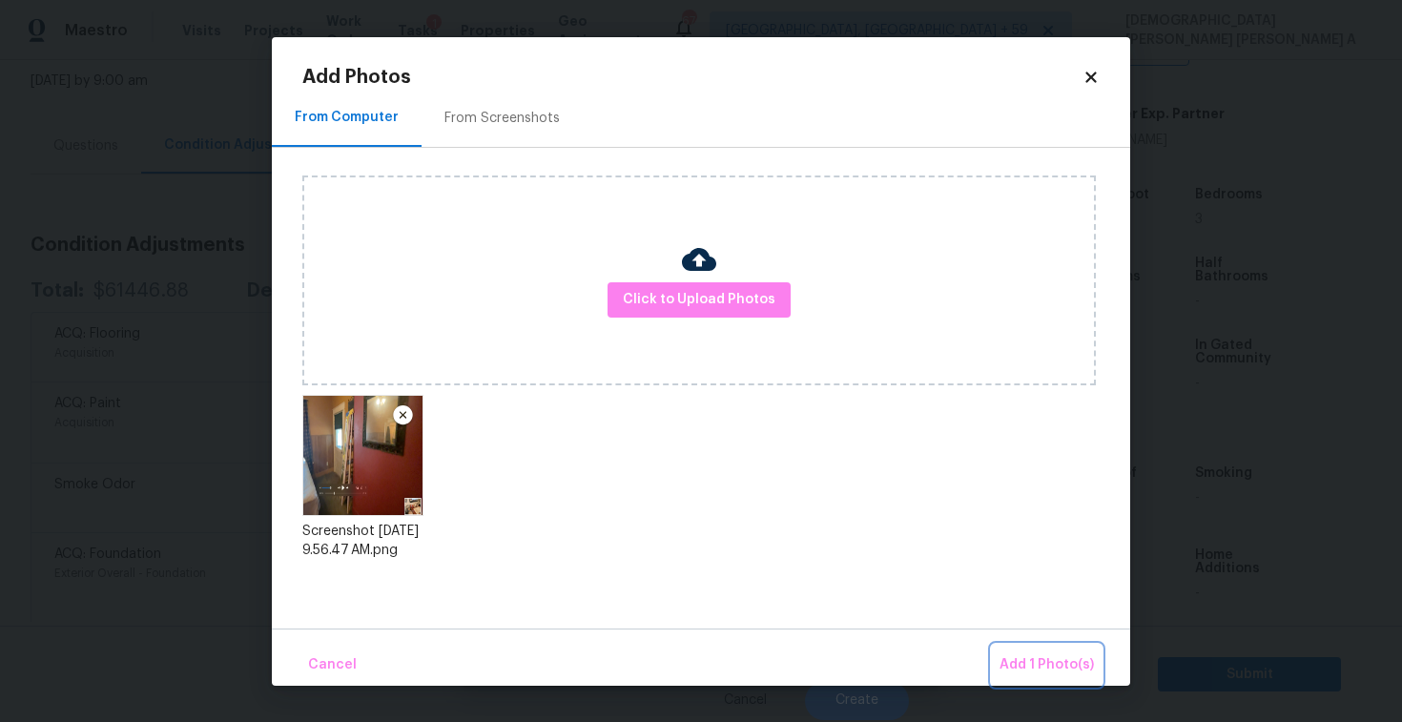
click at [1051, 680] on button "Add 1 Photo(s)" at bounding box center [1047, 665] width 110 height 41
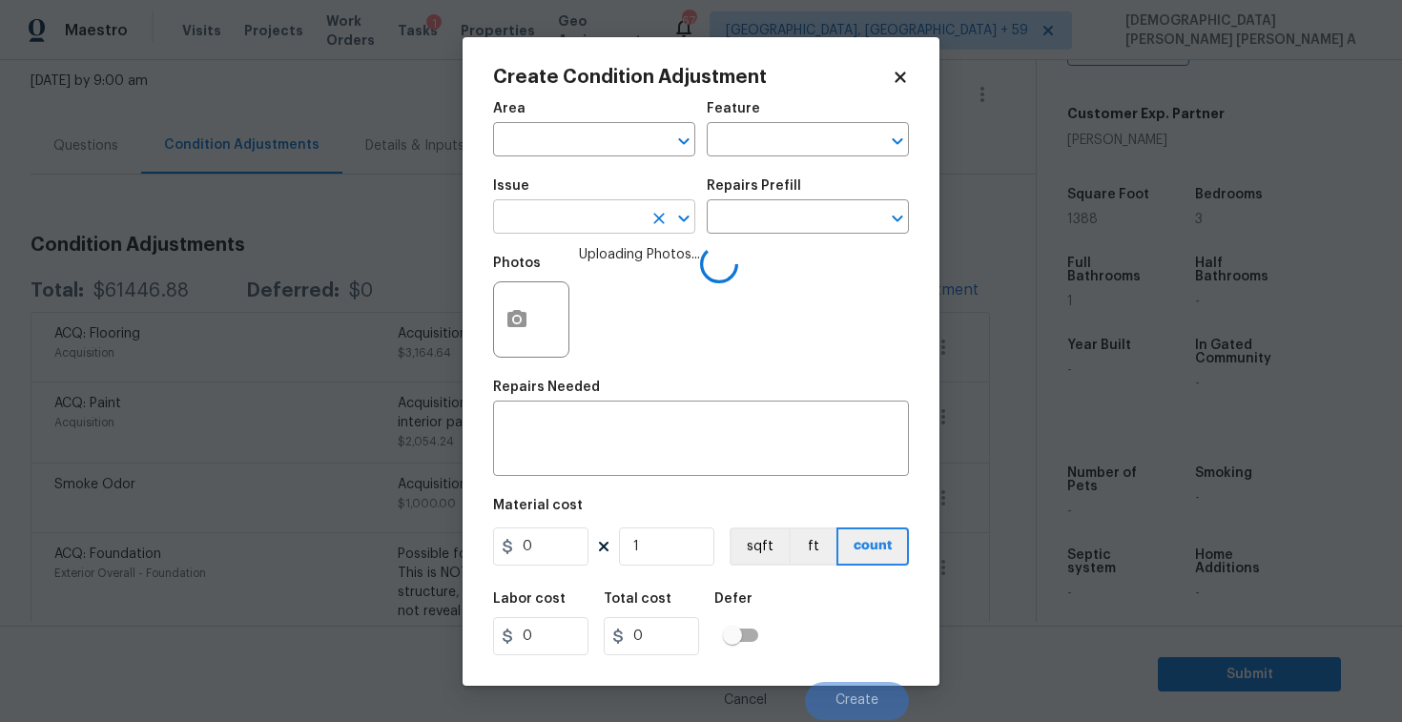
click at [580, 211] on input "text" at bounding box center [567, 219] width 149 height 30
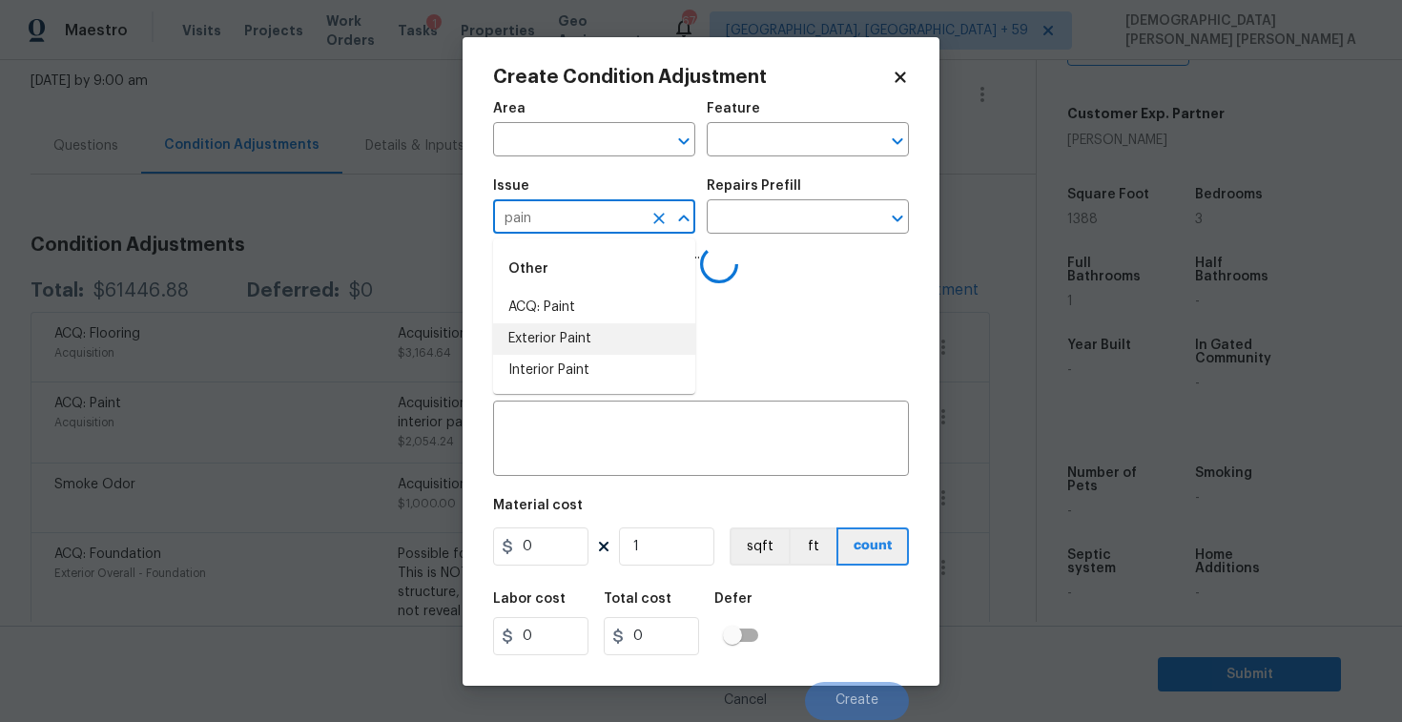
click at [582, 355] on li "Interior Paint" at bounding box center [594, 370] width 202 height 31
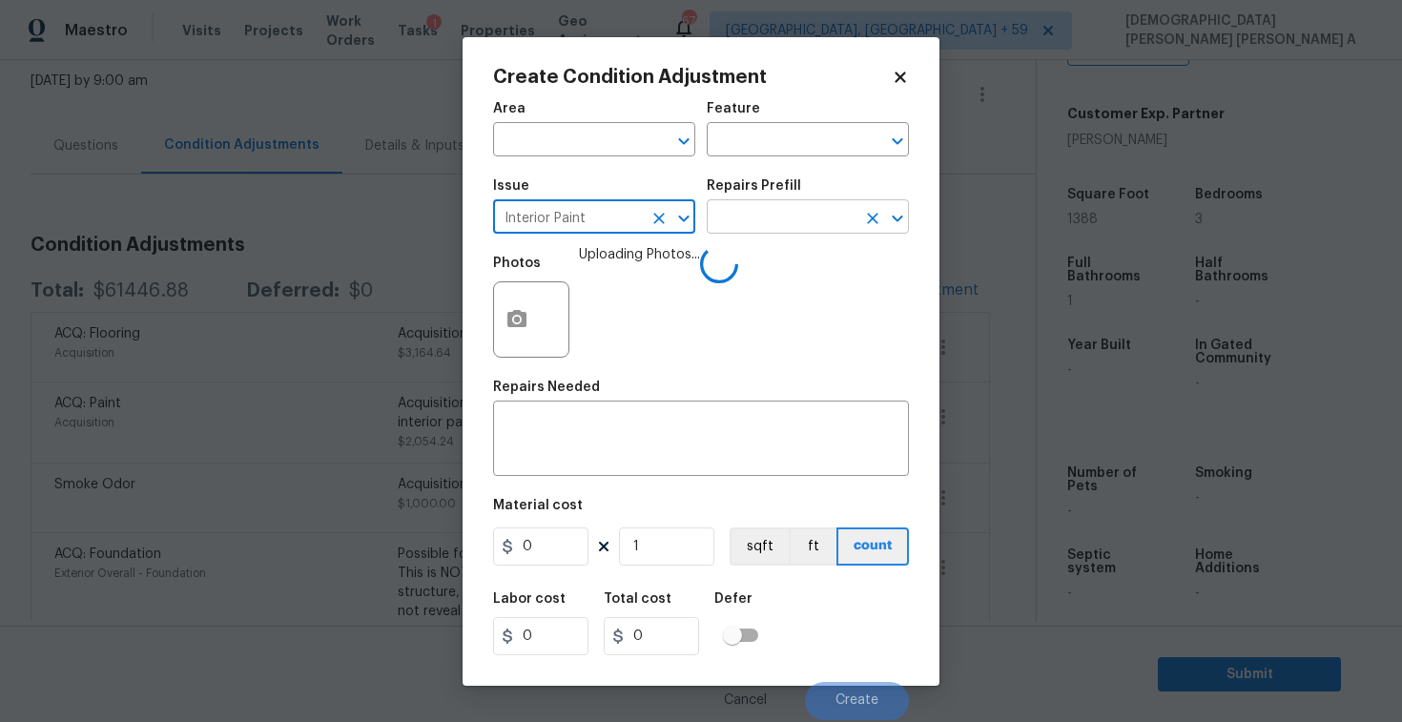
type input "Interior Paint"
click at [749, 218] on input "text" at bounding box center [781, 219] width 149 height 30
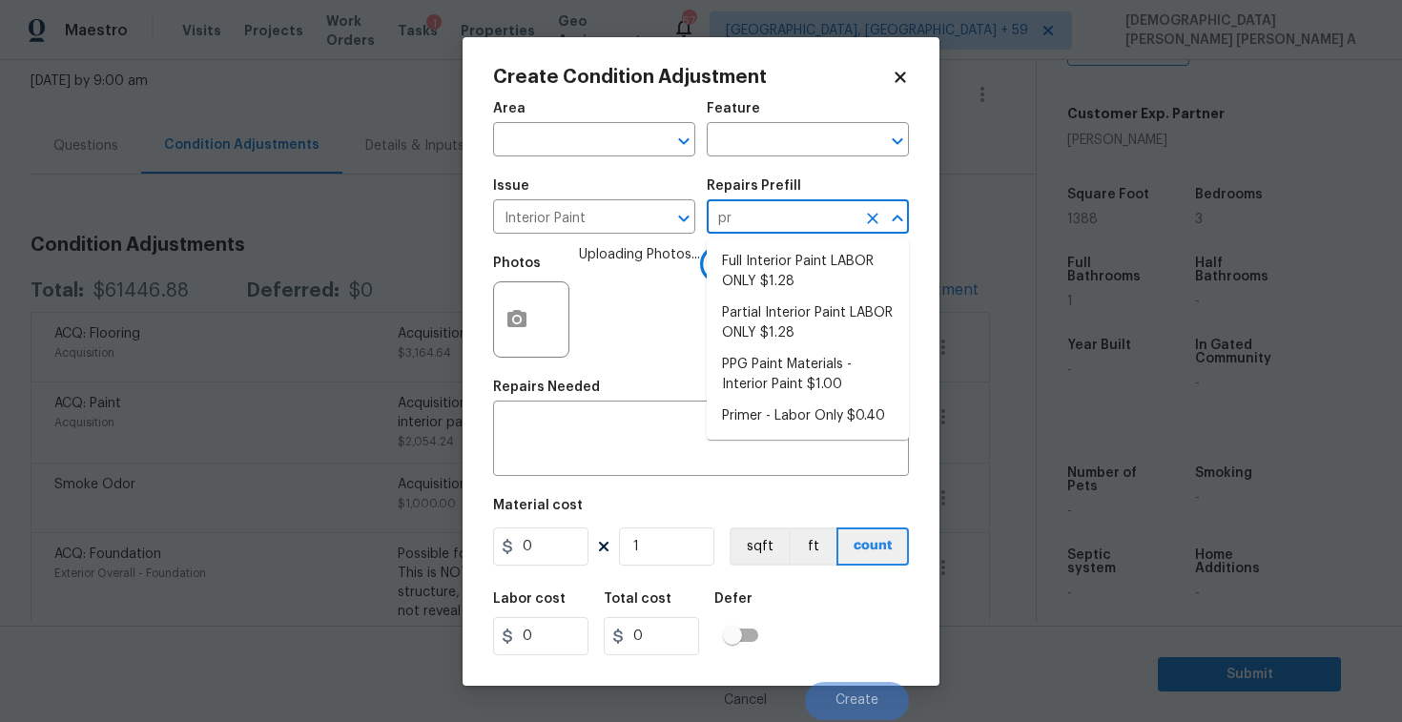
type input "pri"
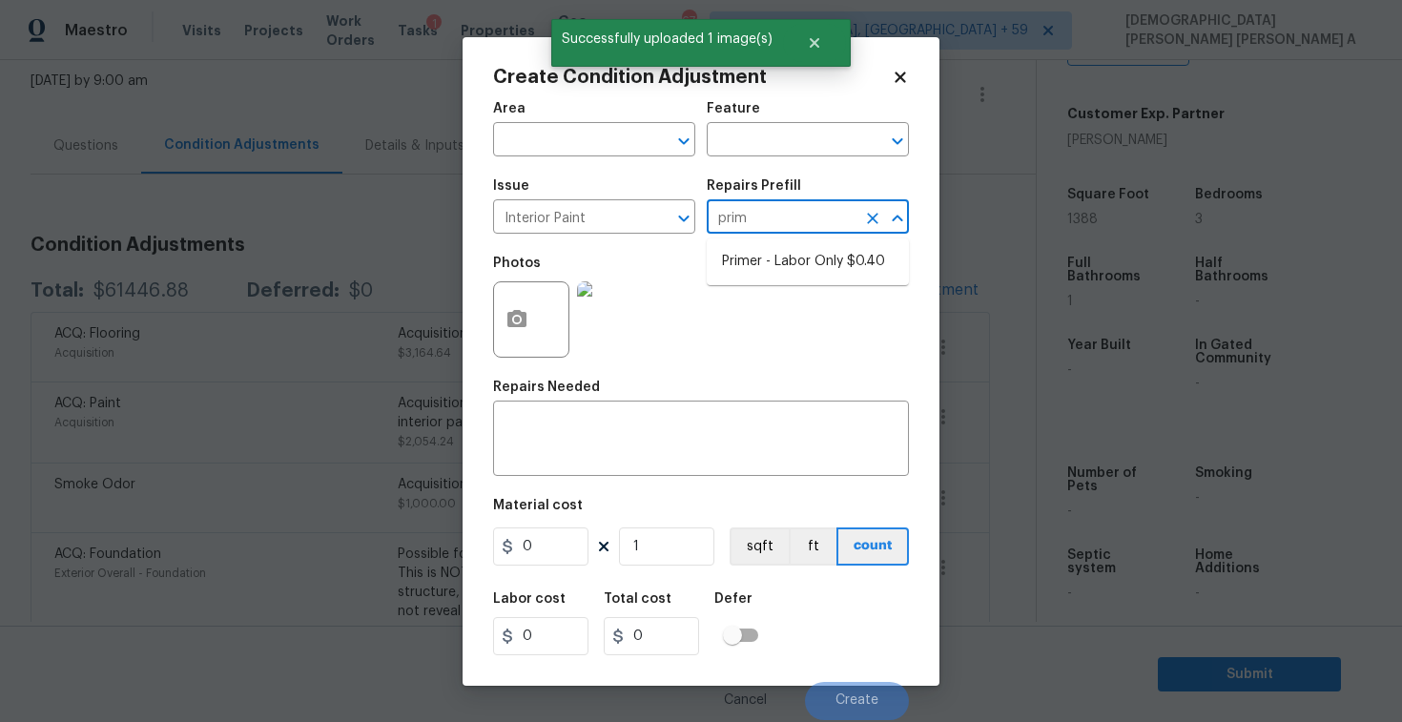
type input "prime"
click at [797, 257] on li "Primer - Labor Only $0.40" at bounding box center [808, 261] width 202 height 31
type input "Overall Paint"
type textarea "Interior primer - PRIMER PROVIDED BY OPENDOOR - All nails, screws, drywall anch…"
type input "0.4"
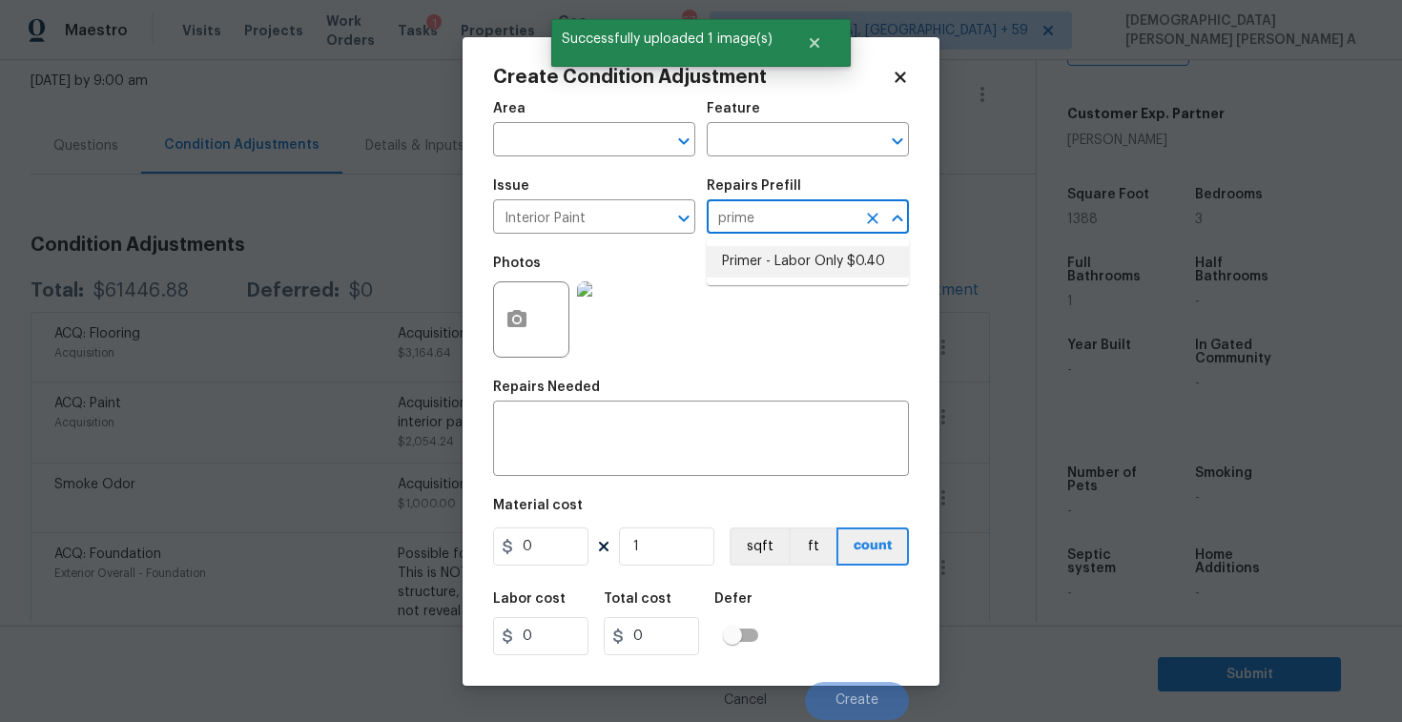
type input "0.4"
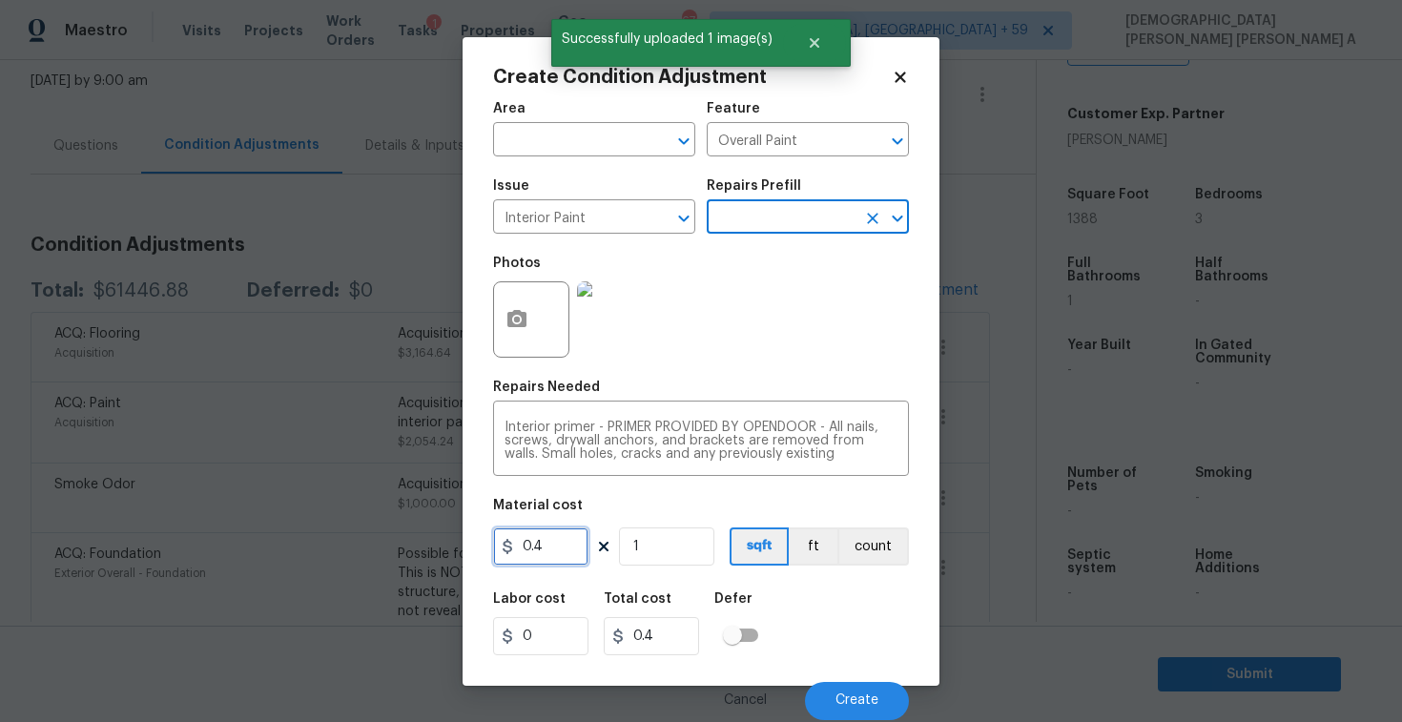
click at [570, 544] on input "0.4" at bounding box center [540, 546] width 95 height 38
type input "200"
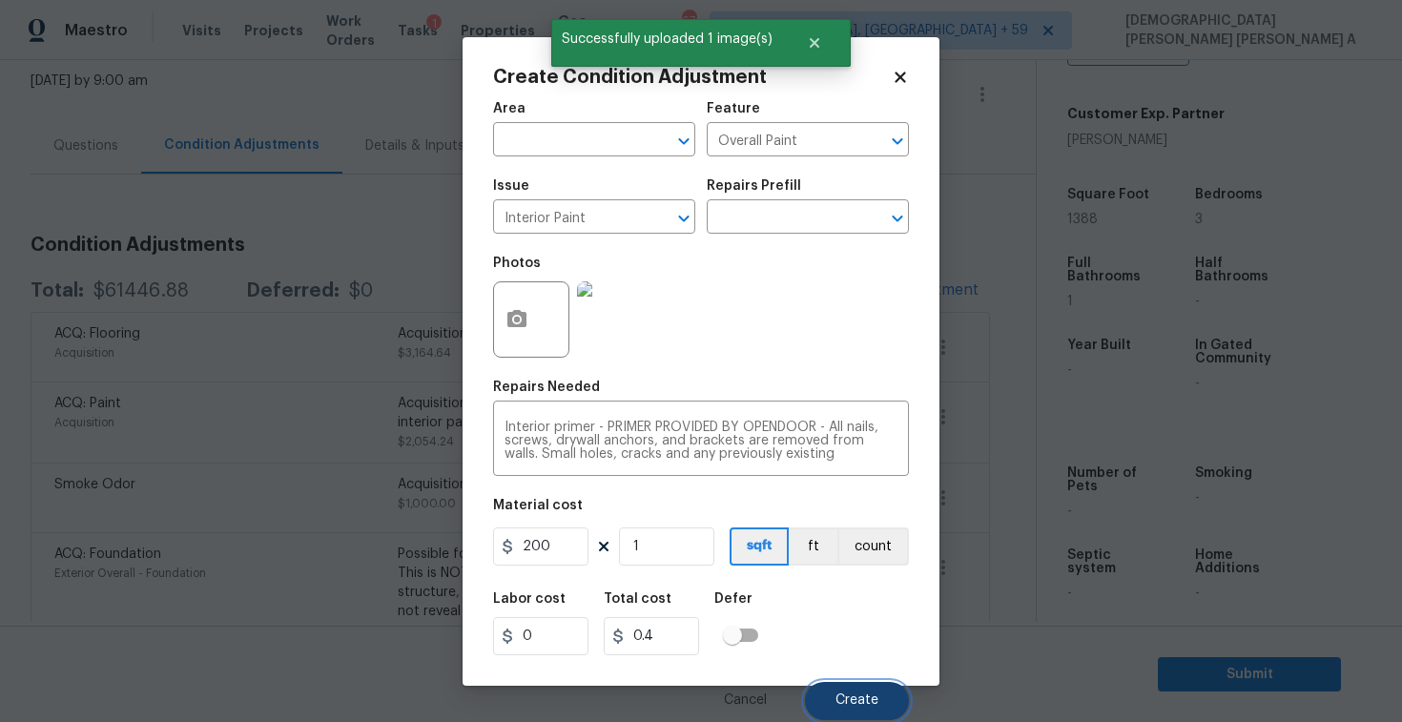
type input "200"
click at [854, 695] on span "Create" at bounding box center [857, 700] width 43 height 14
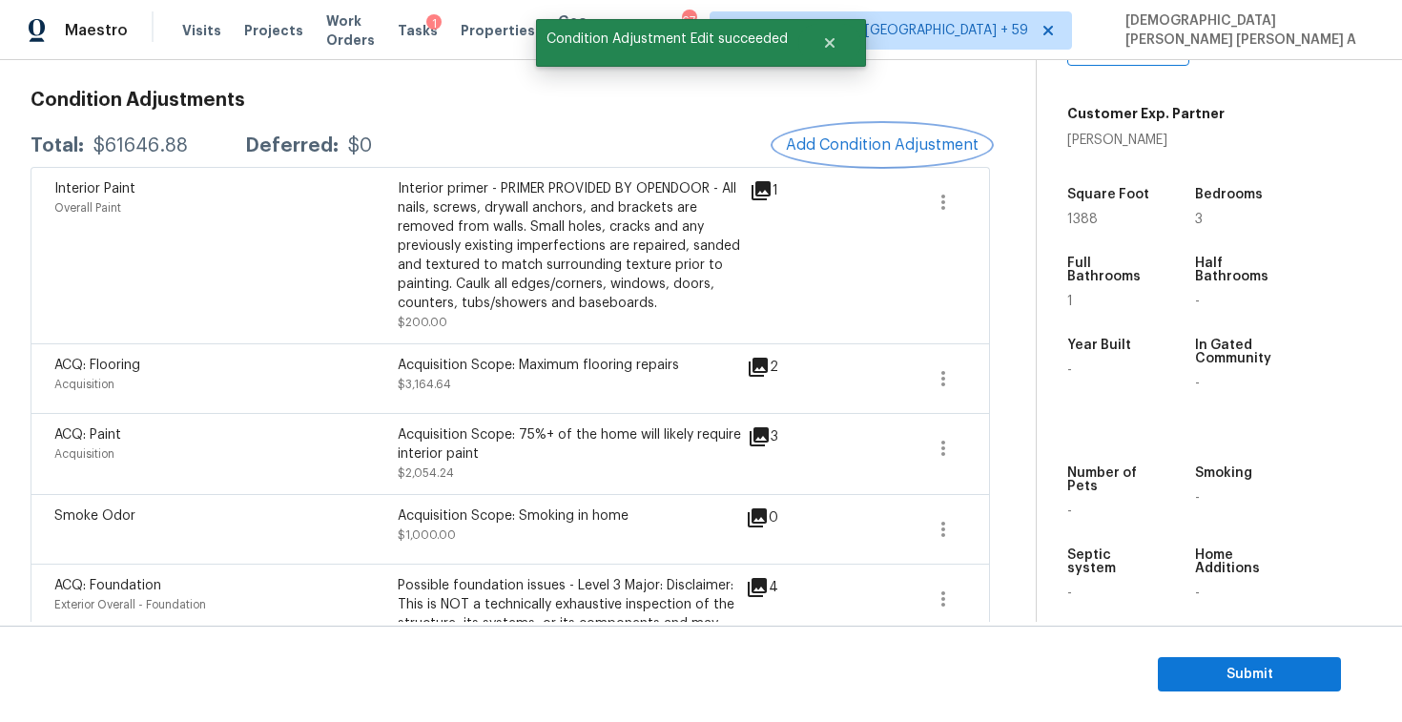
scroll to position [177, 0]
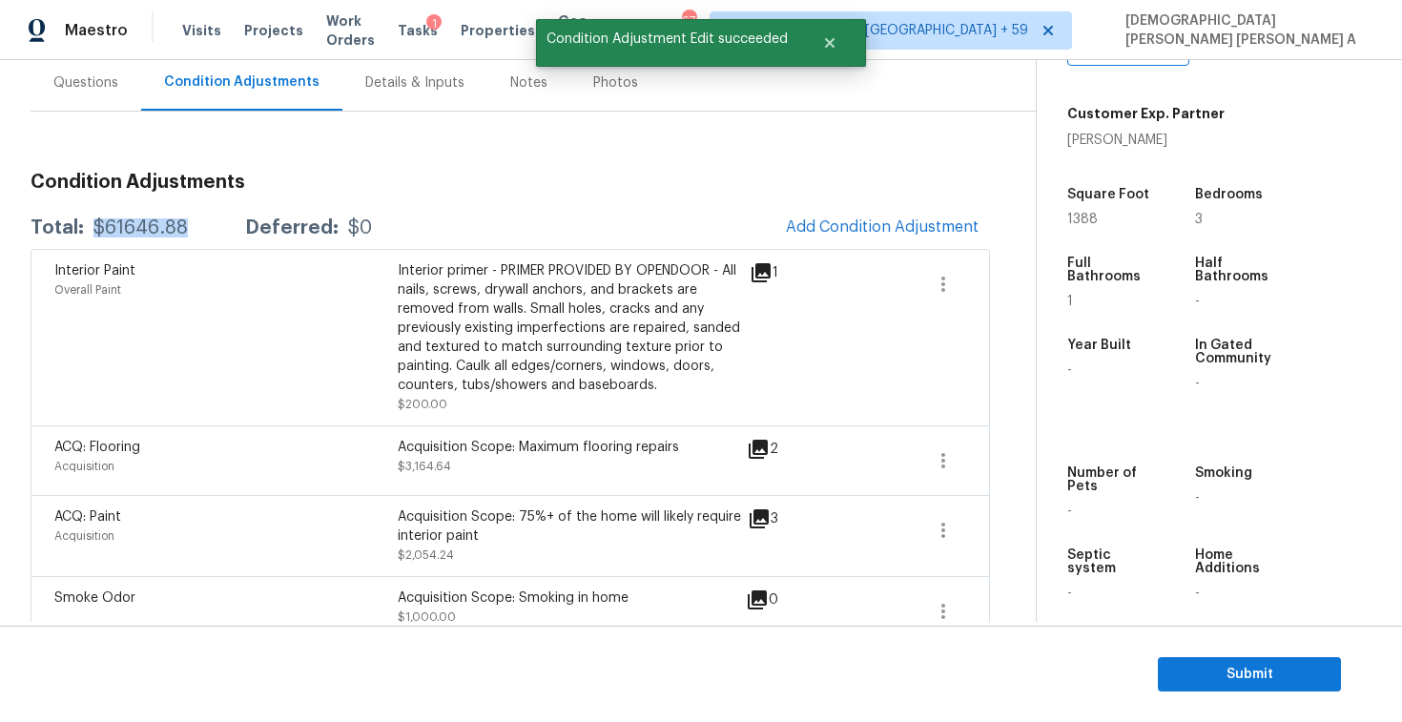
drag, startPoint x: 190, startPoint y: 232, endPoint x: 94, endPoint y: 231, distance: 95.4
click at [94, 231] on div "Total: $61646.88 Deferred: $0" at bounding box center [201, 227] width 341 height 19
copy div "$61646.88"
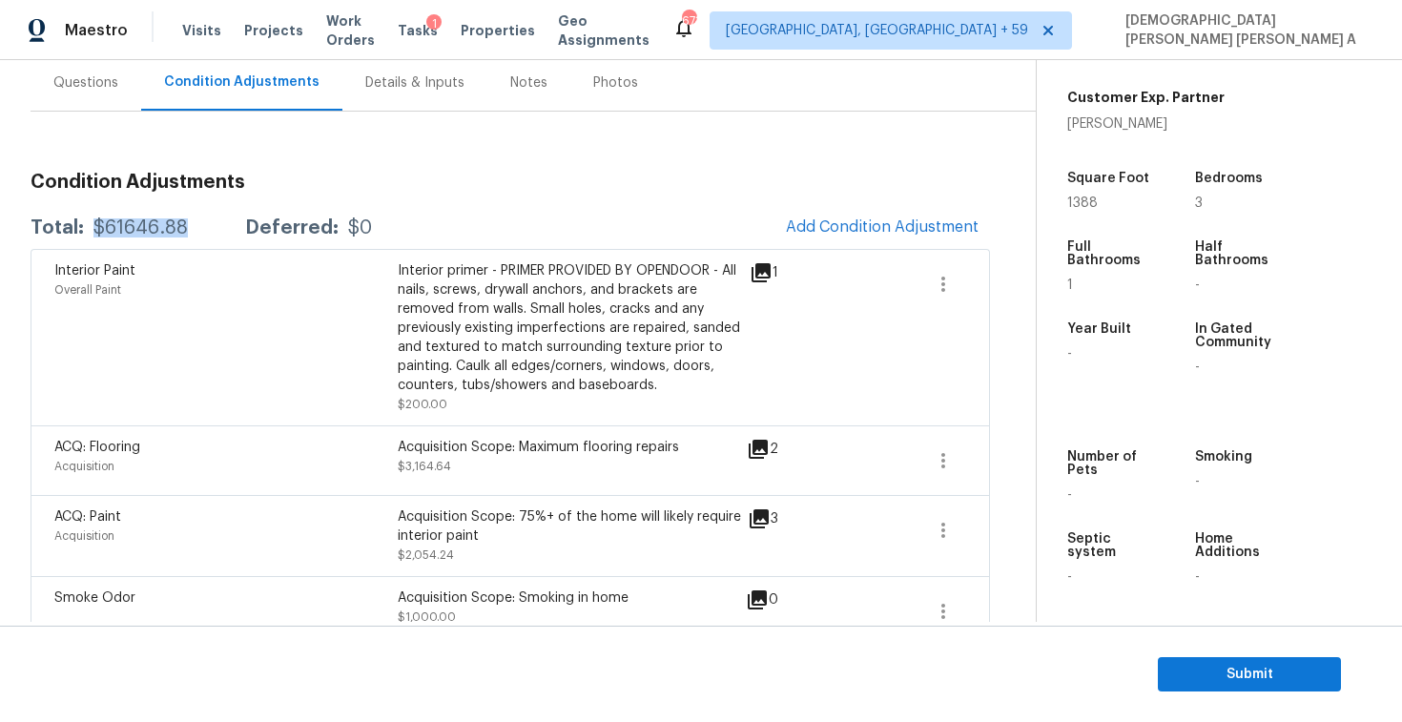
scroll to position [0, 0]
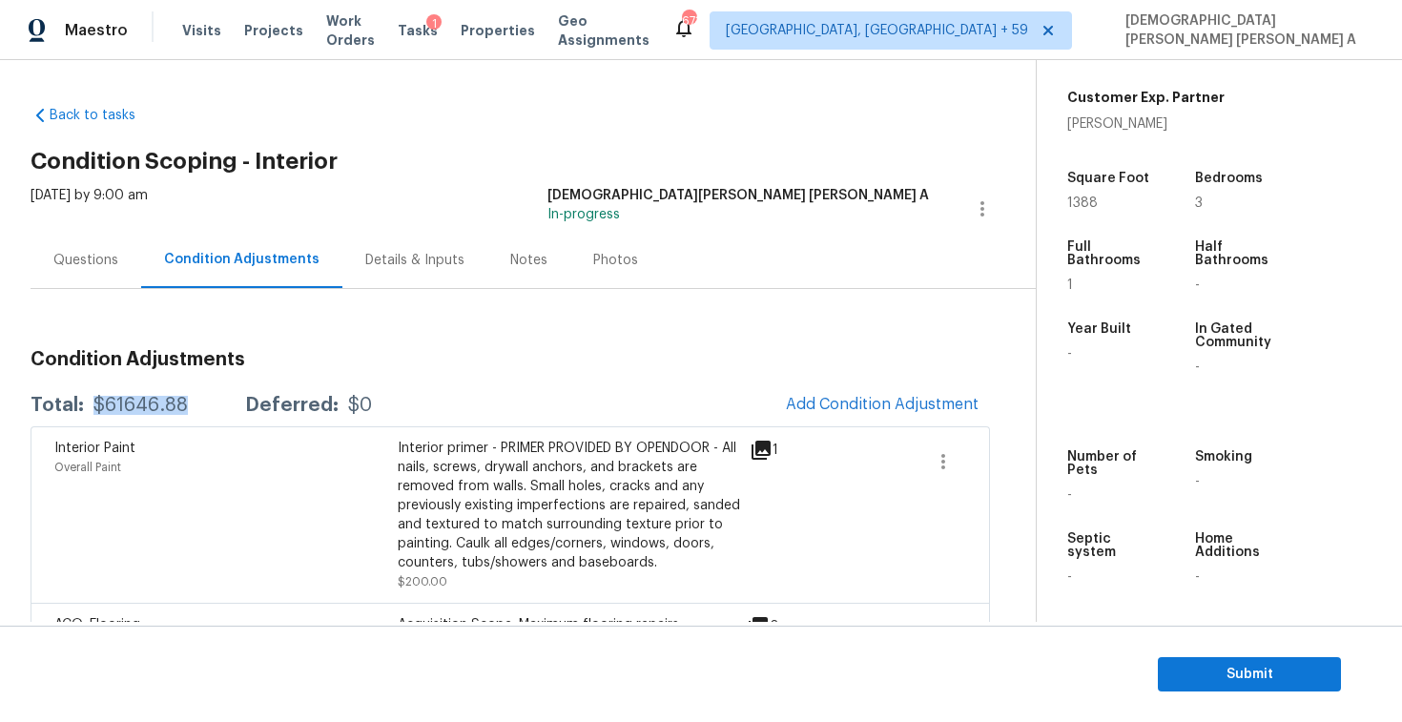
click at [91, 260] on div "Questions" at bounding box center [85, 260] width 65 height 19
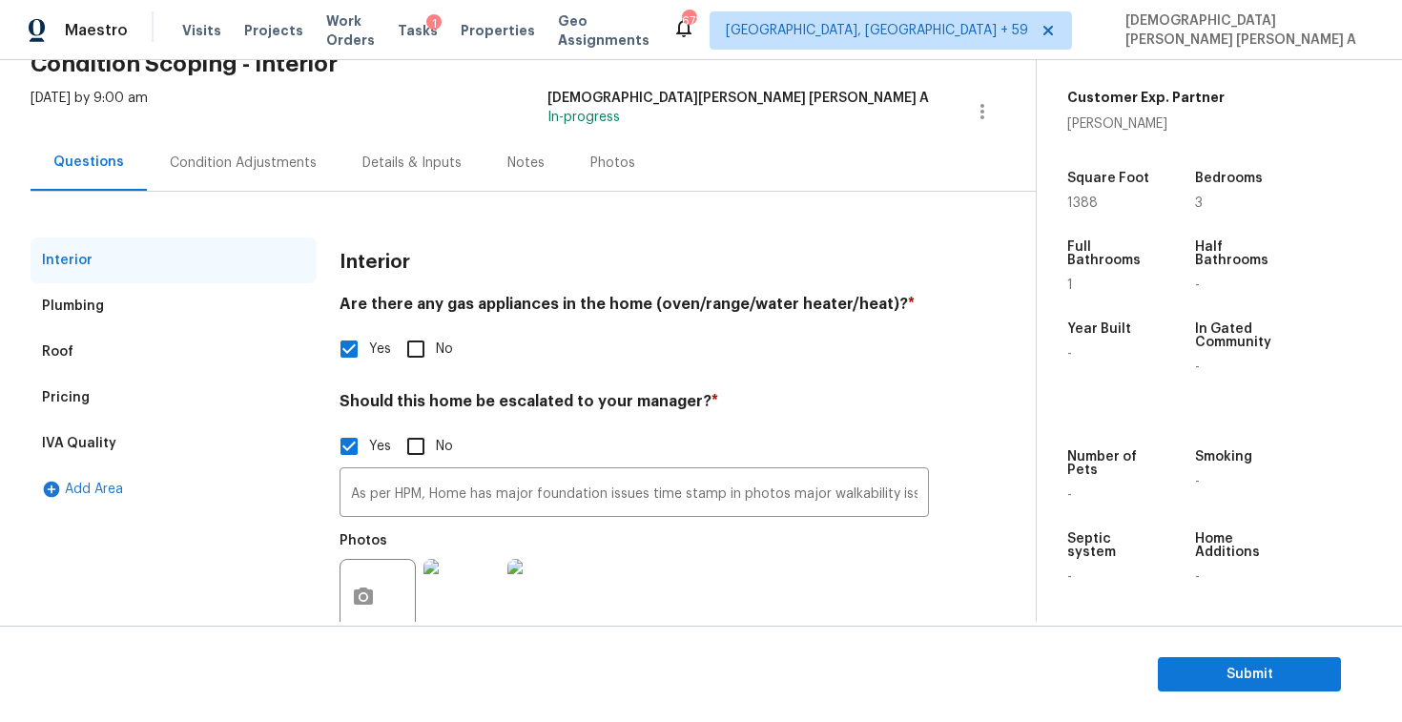
scroll to position [134, 0]
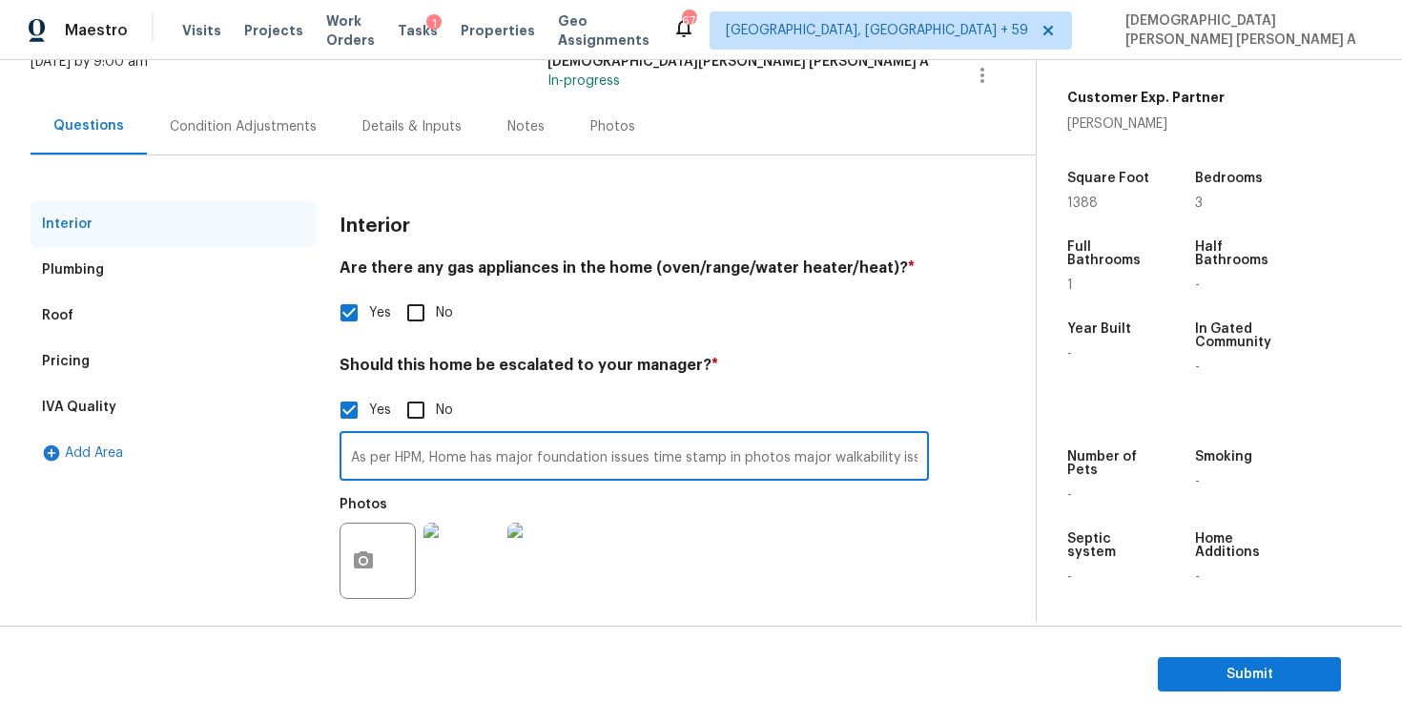
click at [439, 461] on input "As per HPM, Home has major foundation issues time stamp in photos major walkabi…" at bounding box center [634, 458] width 589 height 45
click at [78, 355] on div "Pricing" at bounding box center [66, 361] width 48 height 19
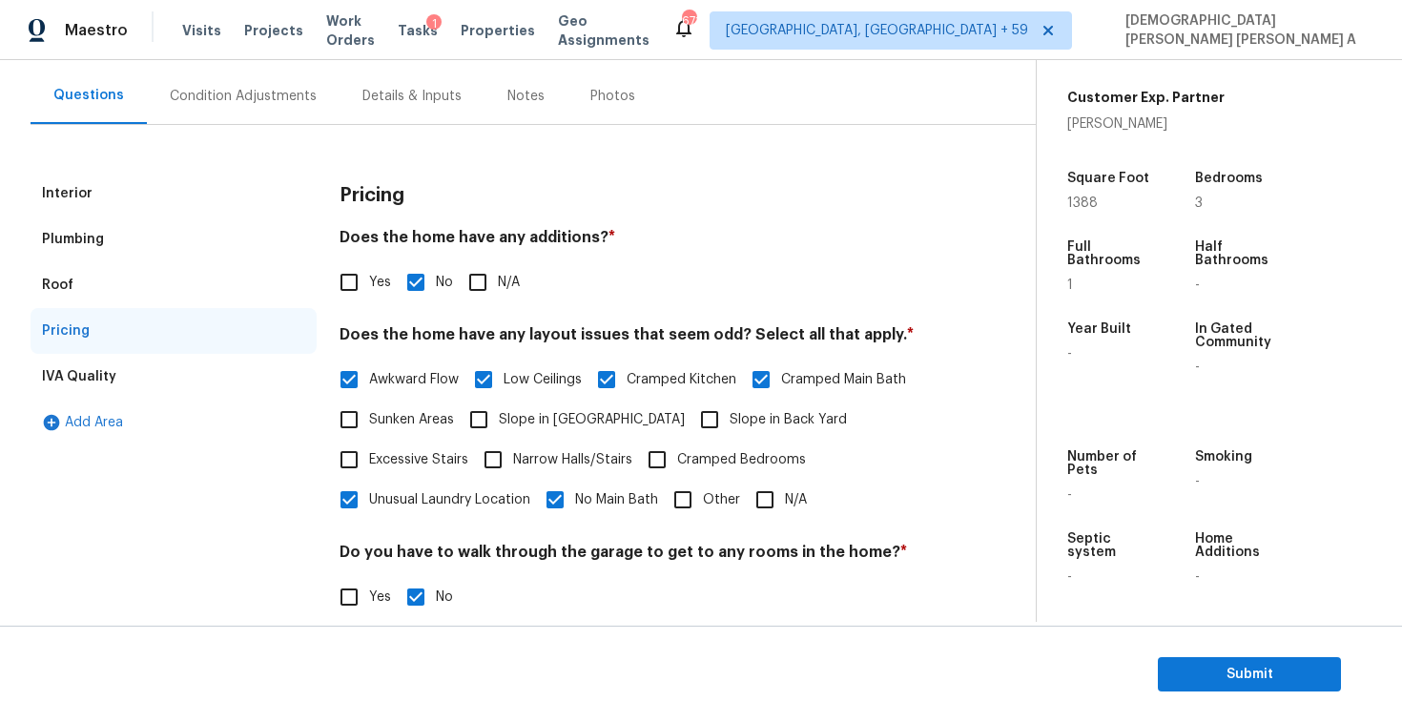
scroll to position [0, 0]
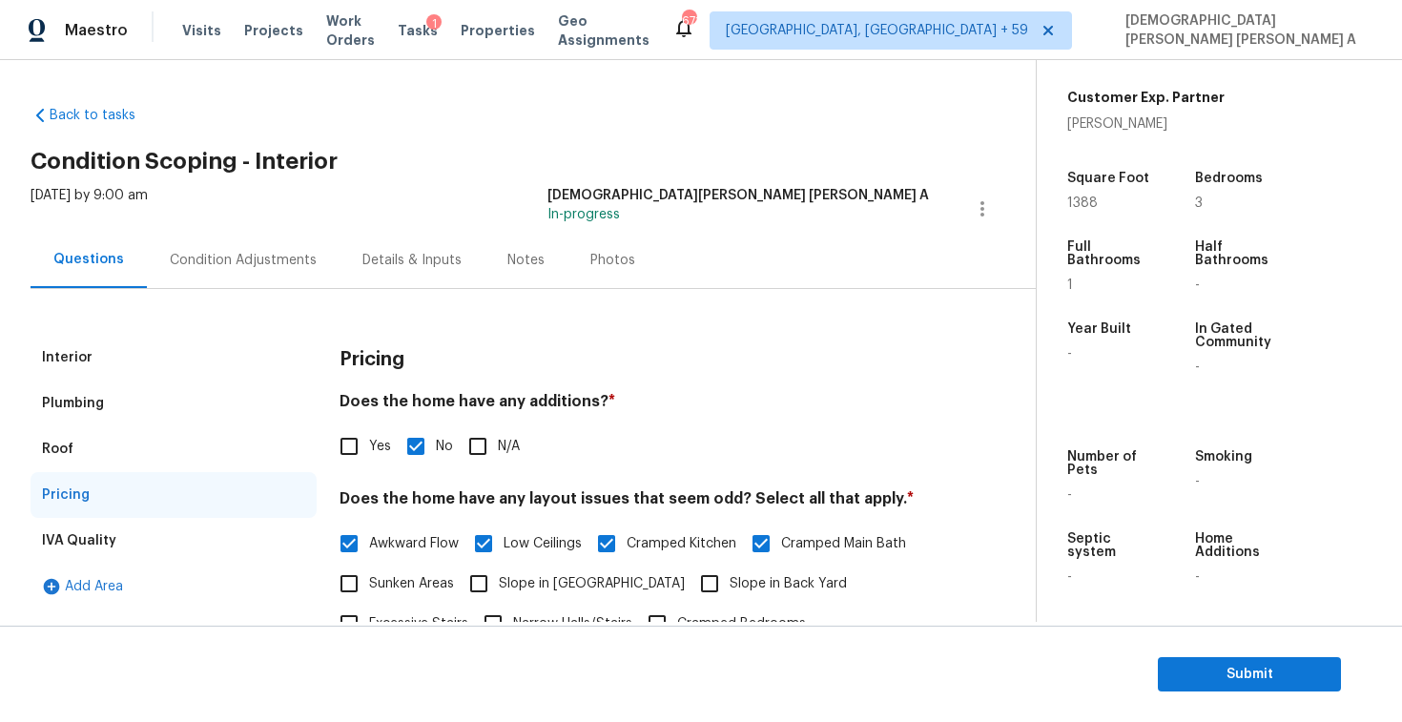
click at [242, 237] on div "Condition Adjustments" at bounding box center [243, 260] width 193 height 56
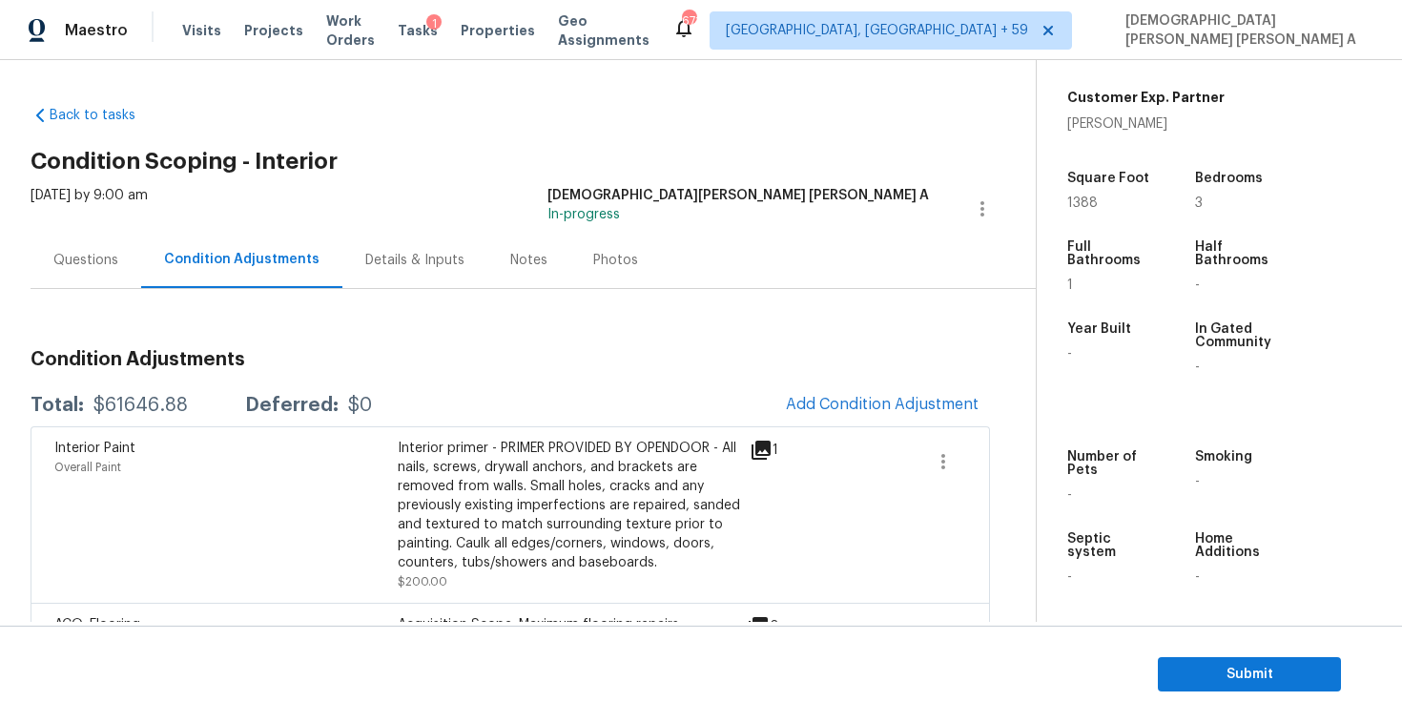
scroll to position [237, 0]
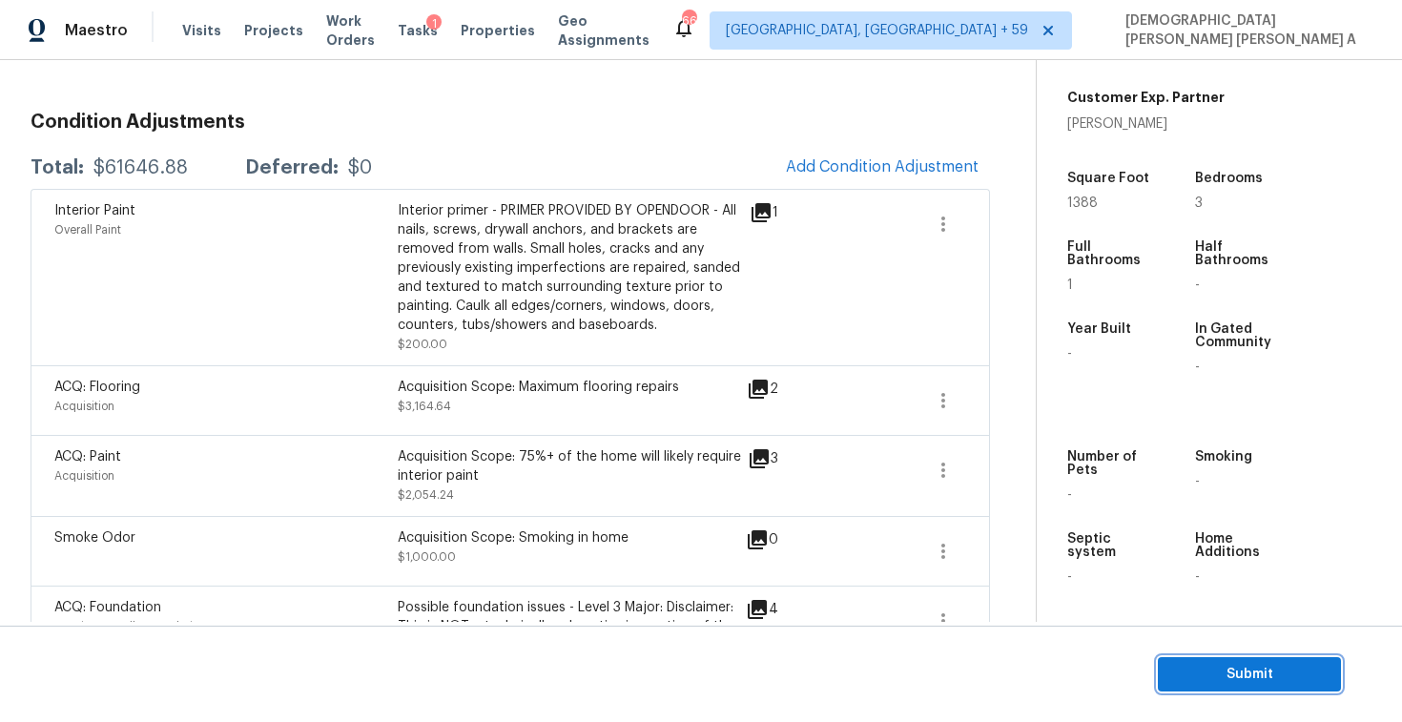
click at [1225, 671] on span "Submit" at bounding box center [1249, 675] width 153 height 24
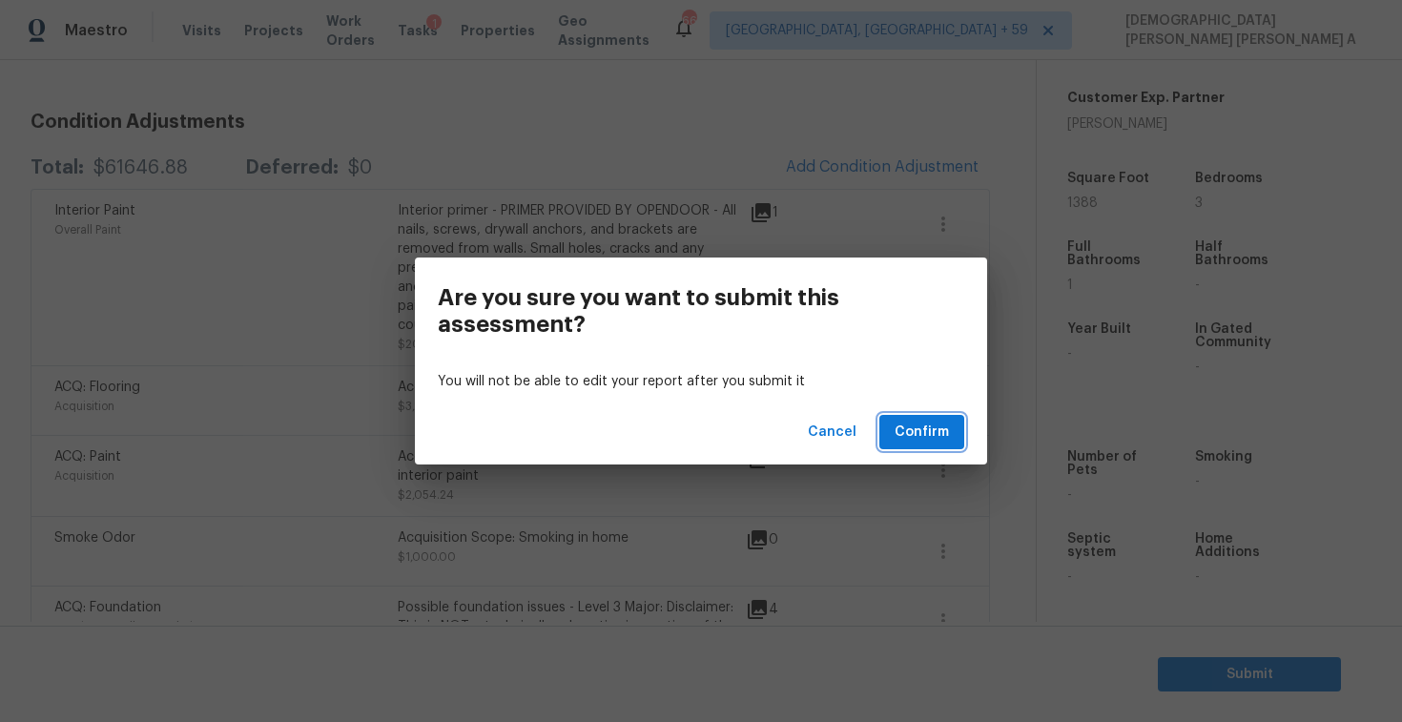
click at [952, 424] on button "Confirm" at bounding box center [921, 432] width 85 height 35
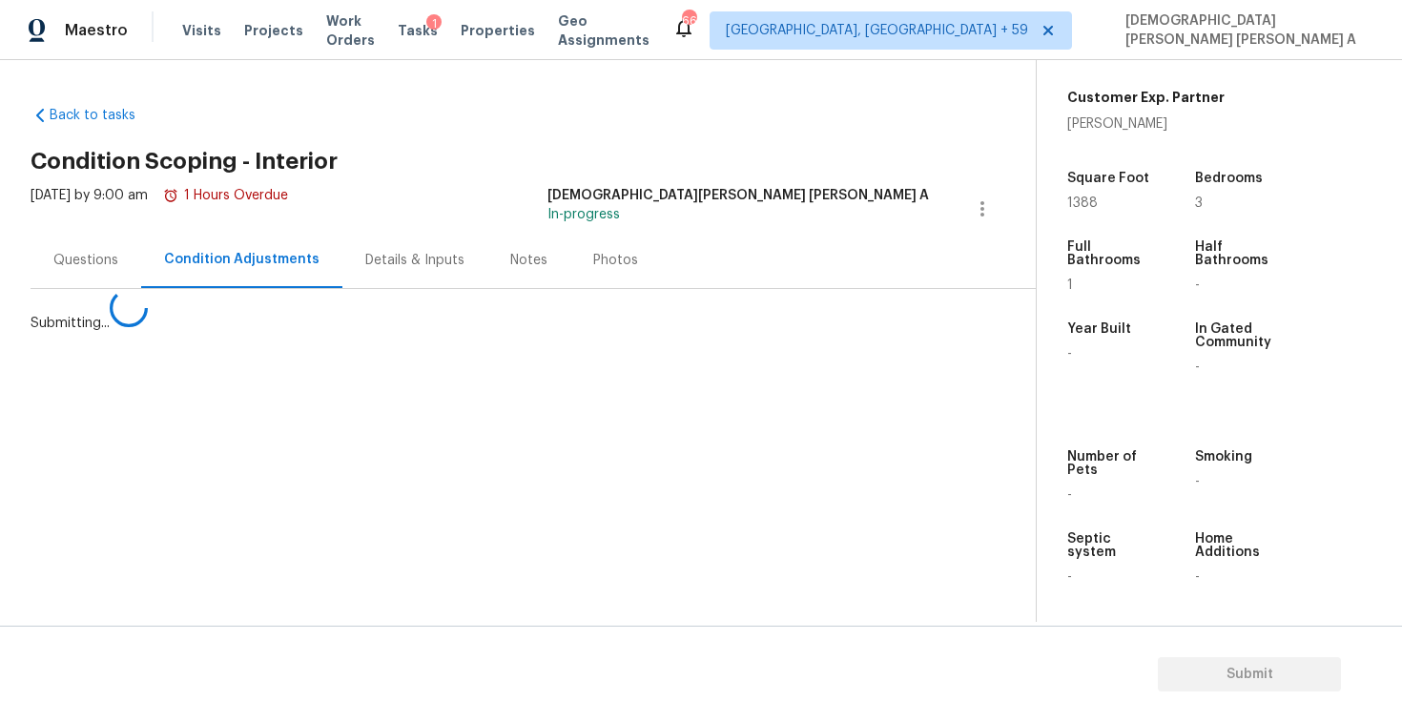
scroll to position [0, 0]
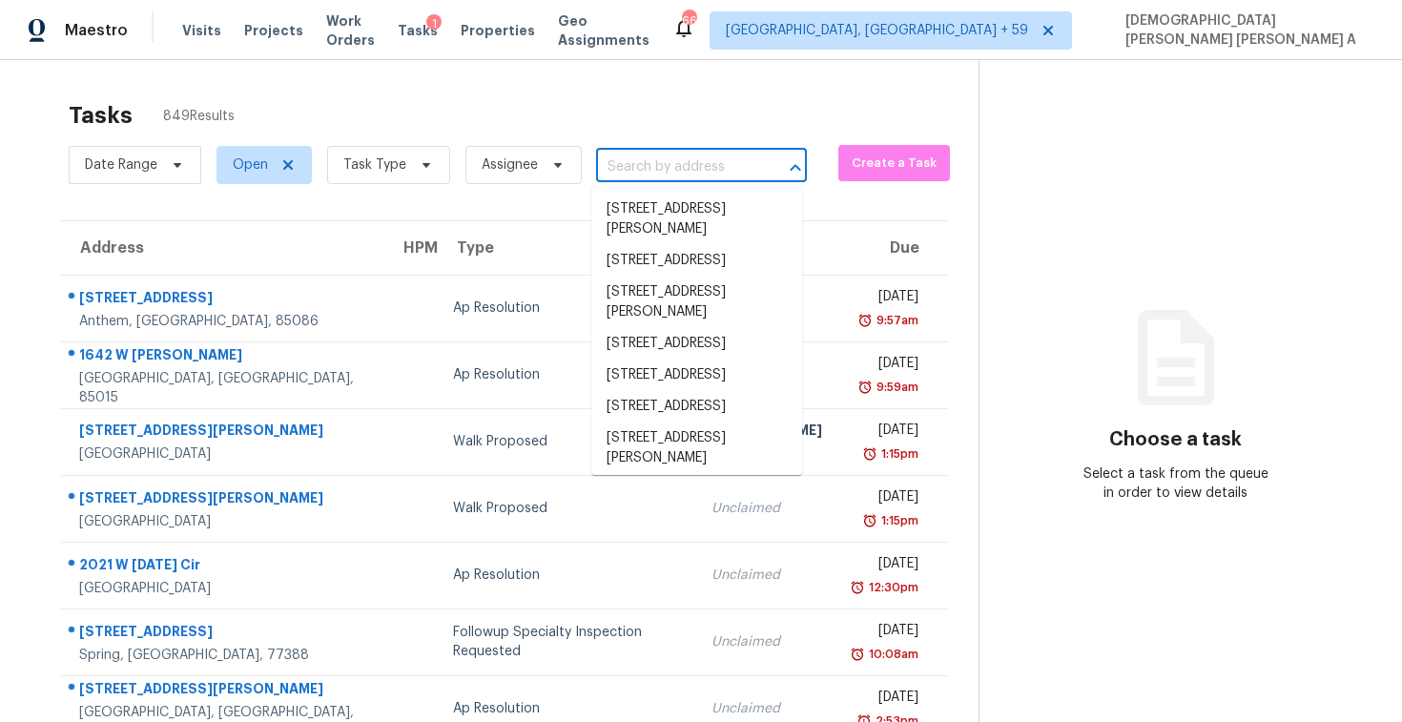
click at [664, 158] on input "text" at bounding box center [674, 168] width 157 height 30
paste input "15452 Woodbine Redford MI 48239"
type input "15452 Woodbine Redford MI 48239"
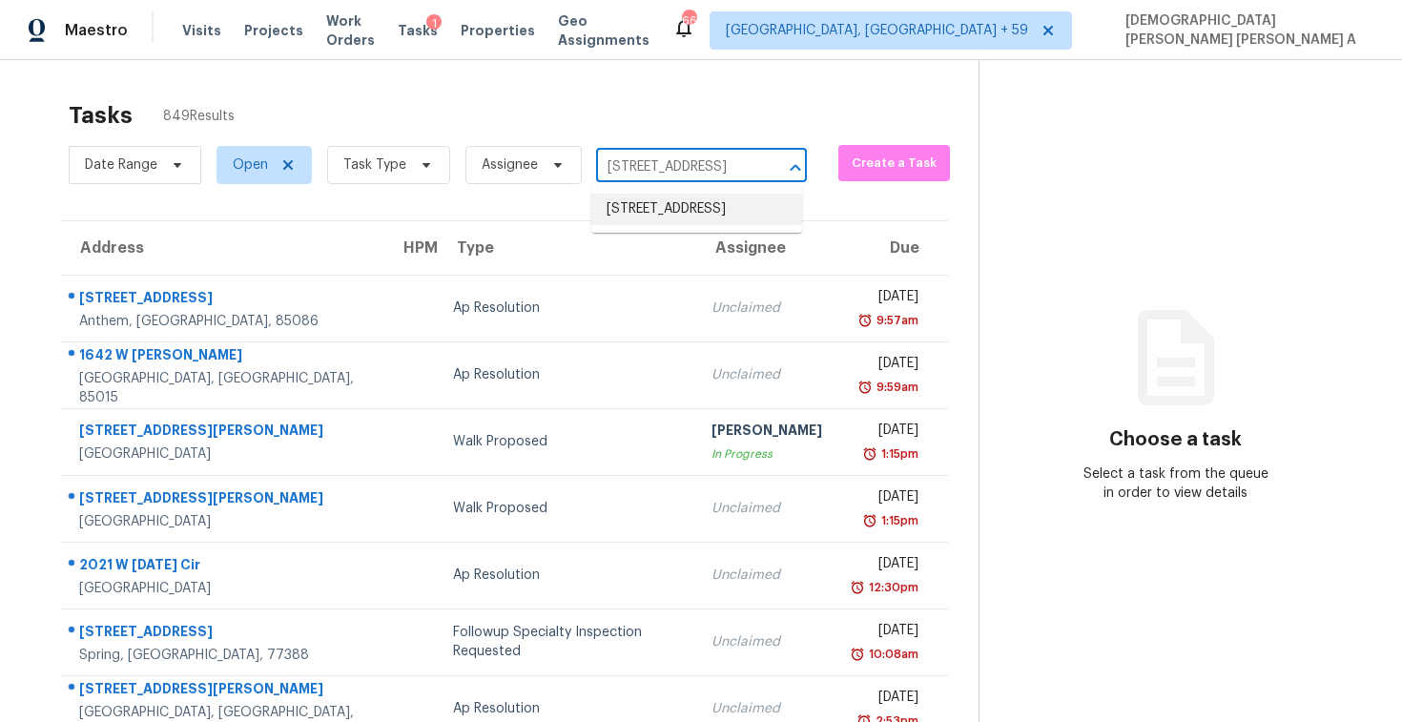
click at [666, 220] on li "15452 Woodbine, Redford, MI 48239" at bounding box center [696, 209] width 211 height 31
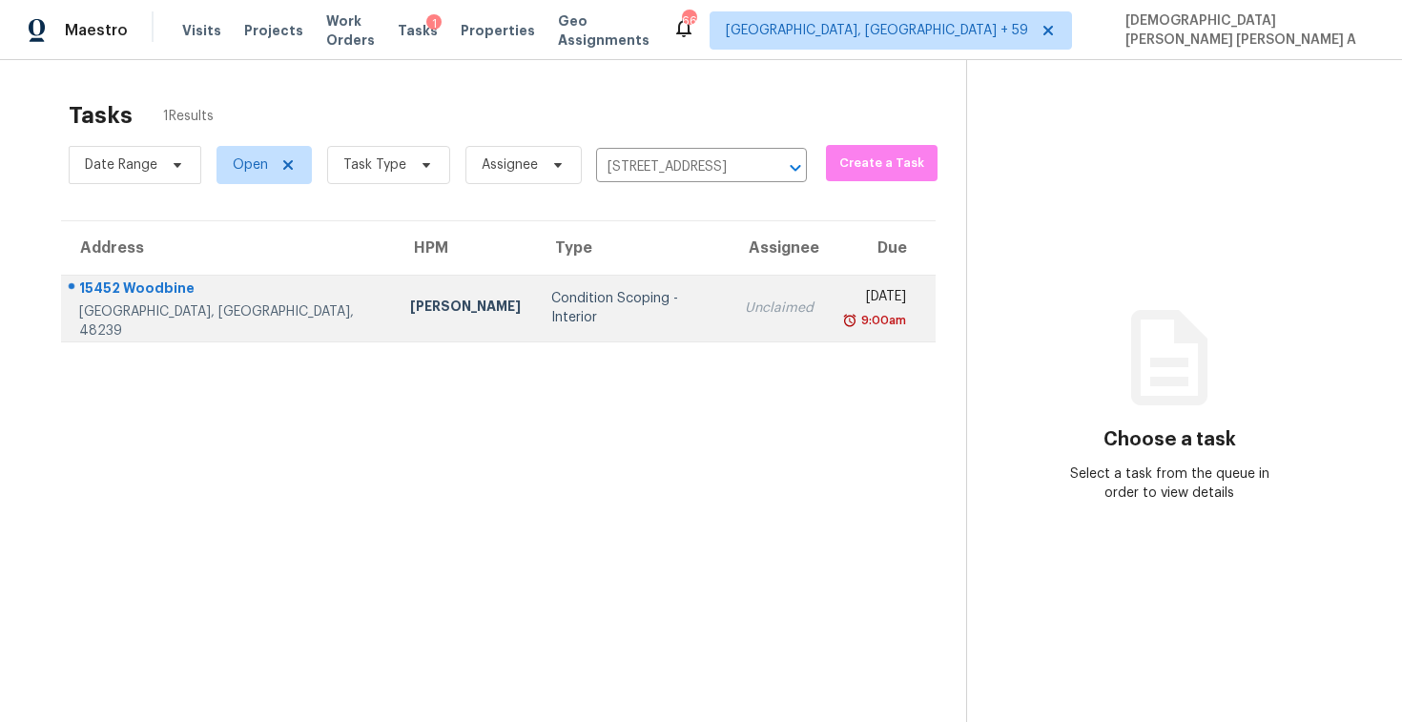
click at [598, 332] on td "Condition Scoping - Interior" at bounding box center [633, 308] width 194 height 67
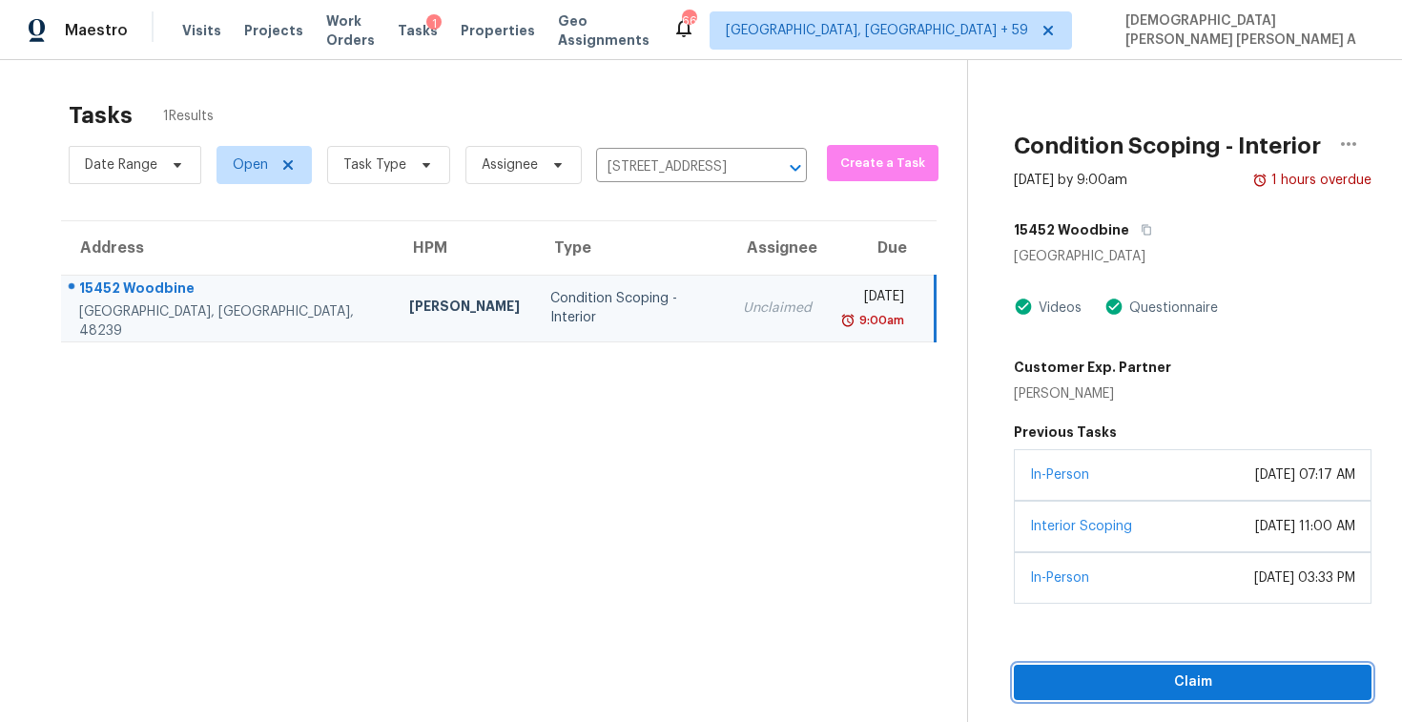
click at [1083, 682] on span "Claim" at bounding box center [1192, 683] width 327 height 24
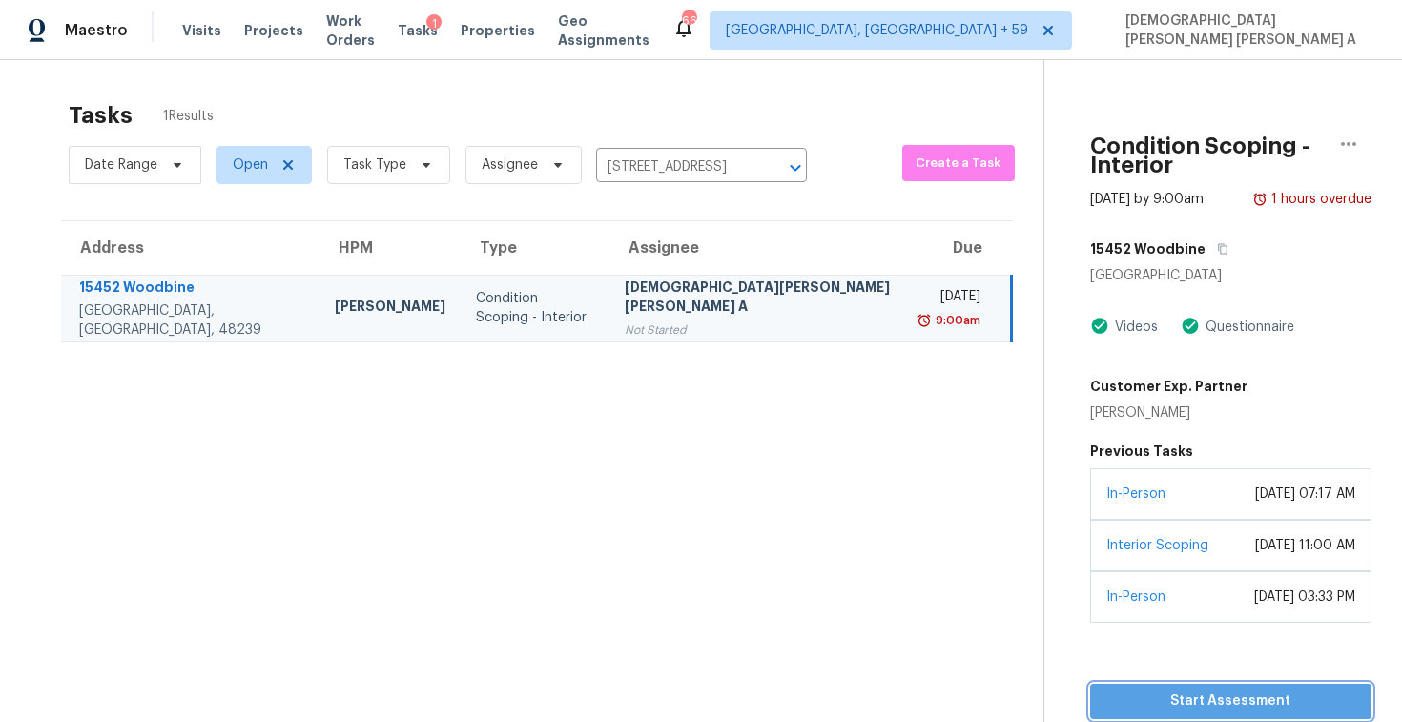
click at [1130, 690] on span "Start Assessment" at bounding box center [1230, 702] width 251 height 24
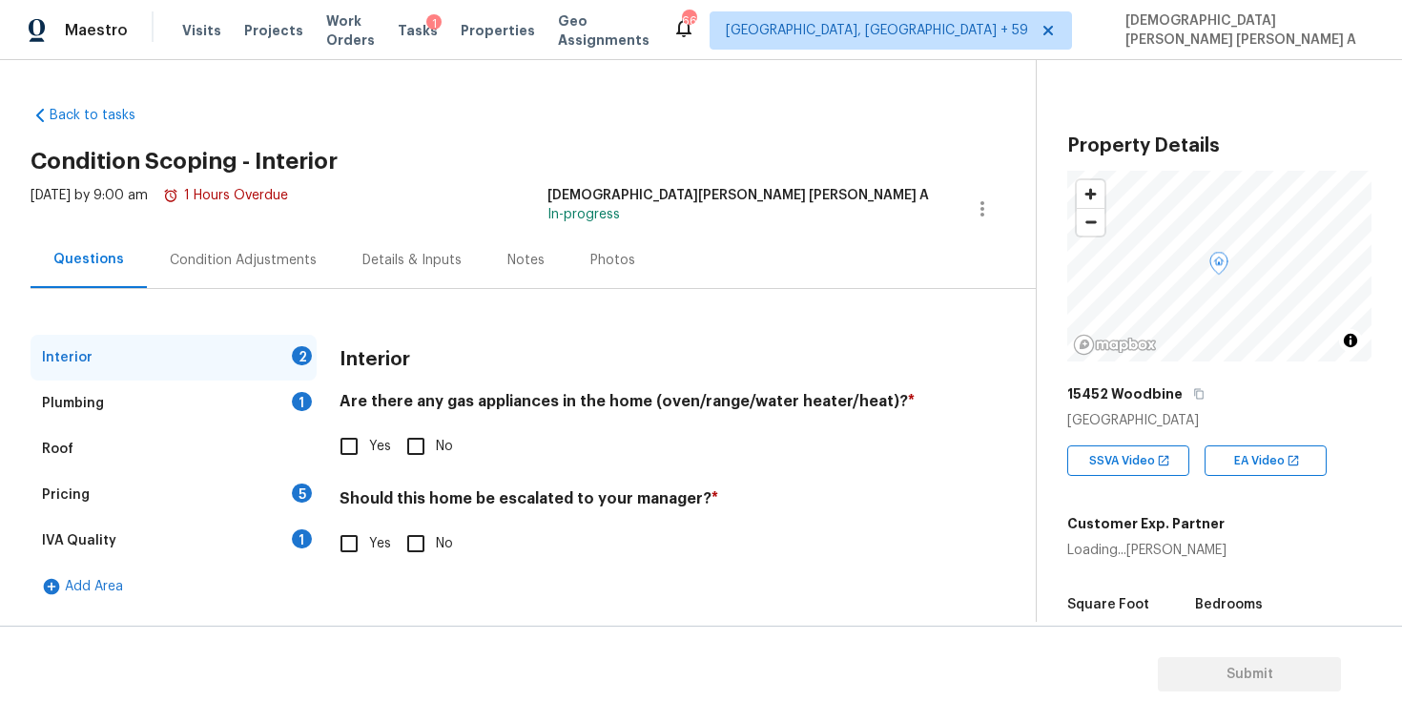
click at [496, 182] on div "Back to tasks Condition Scoping - Interior Tue, Sep 16 2025 by 9:00 am 1 Hours …" at bounding box center [533, 353] width 1005 height 525
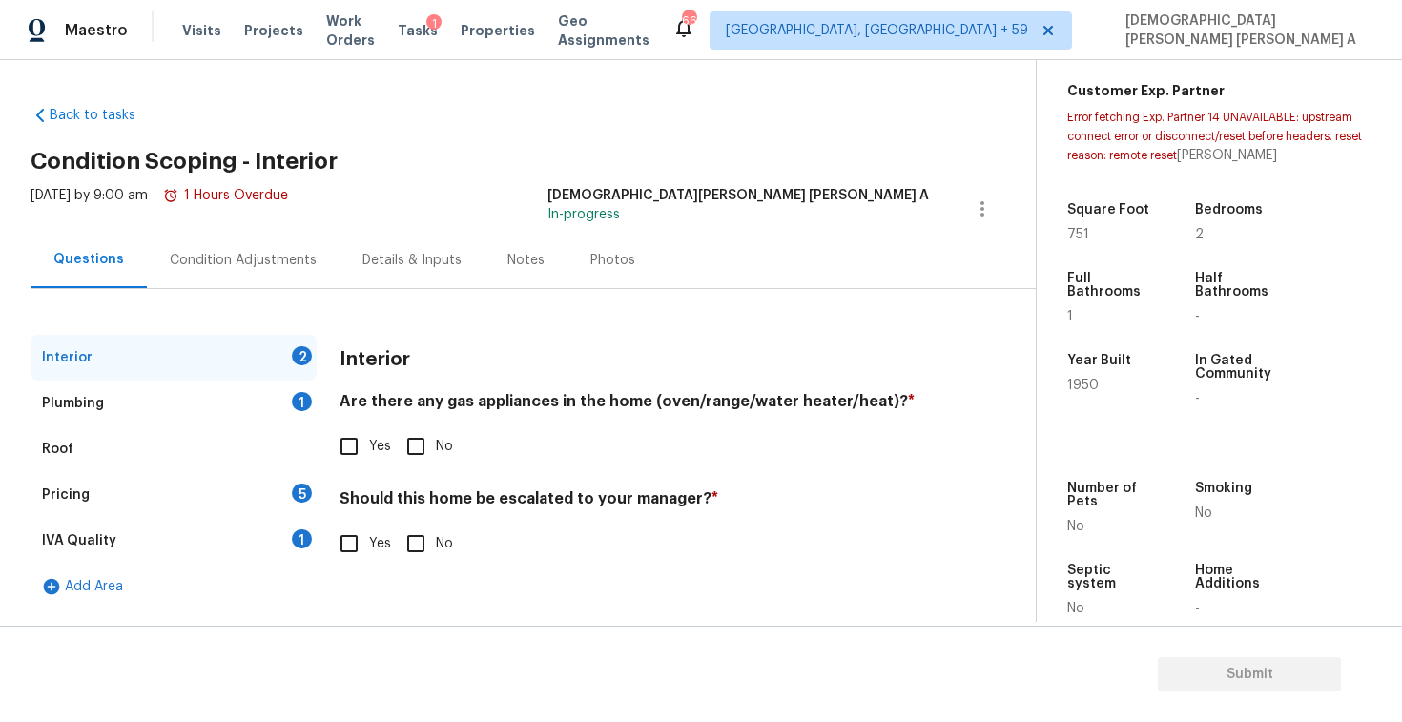
scroll to position [465, 0]
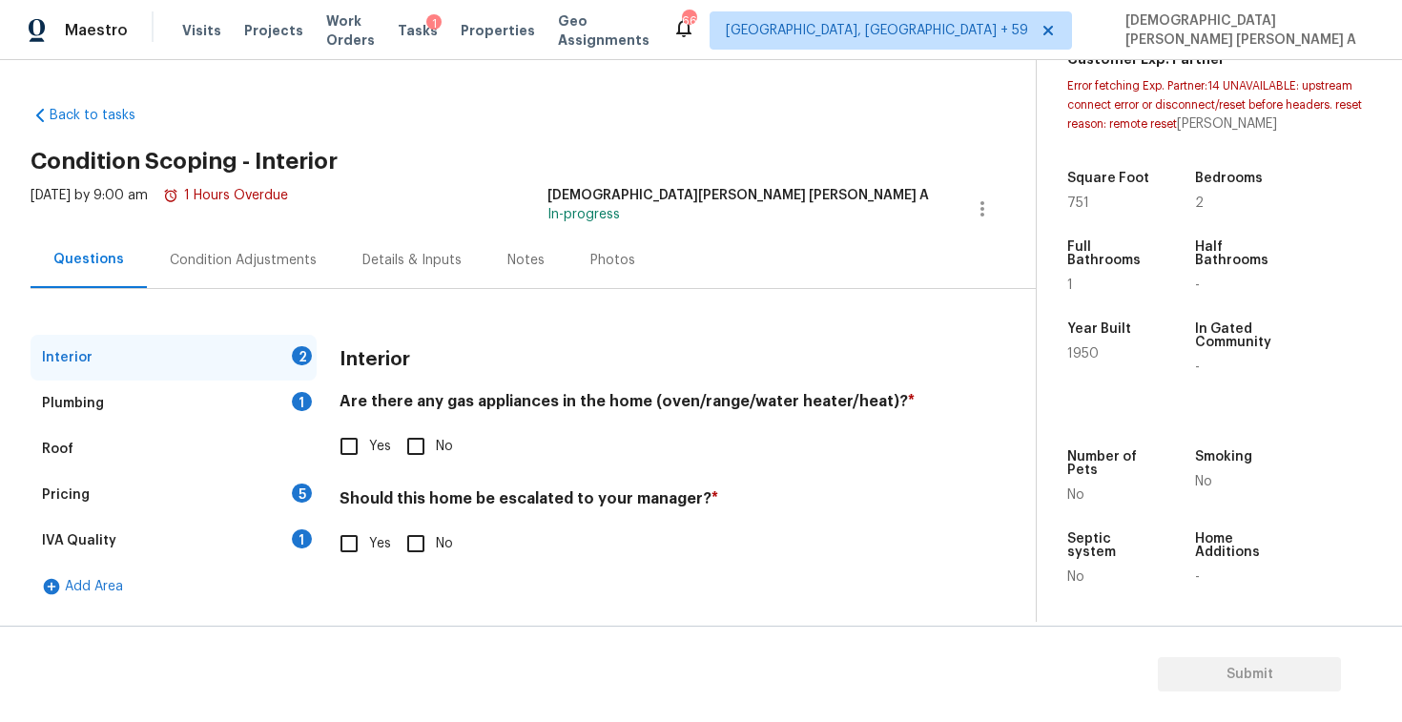
click at [362, 447] on input "Yes" at bounding box center [349, 446] width 40 height 40
checkbox input "true"
click at [370, 547] on span "Yes" at bounding box center [380, 544] width 22 height 20
click at [369, 547] on input "Yes" at bounding box center [349, 544] width 40 height 40
checkbox input "true"
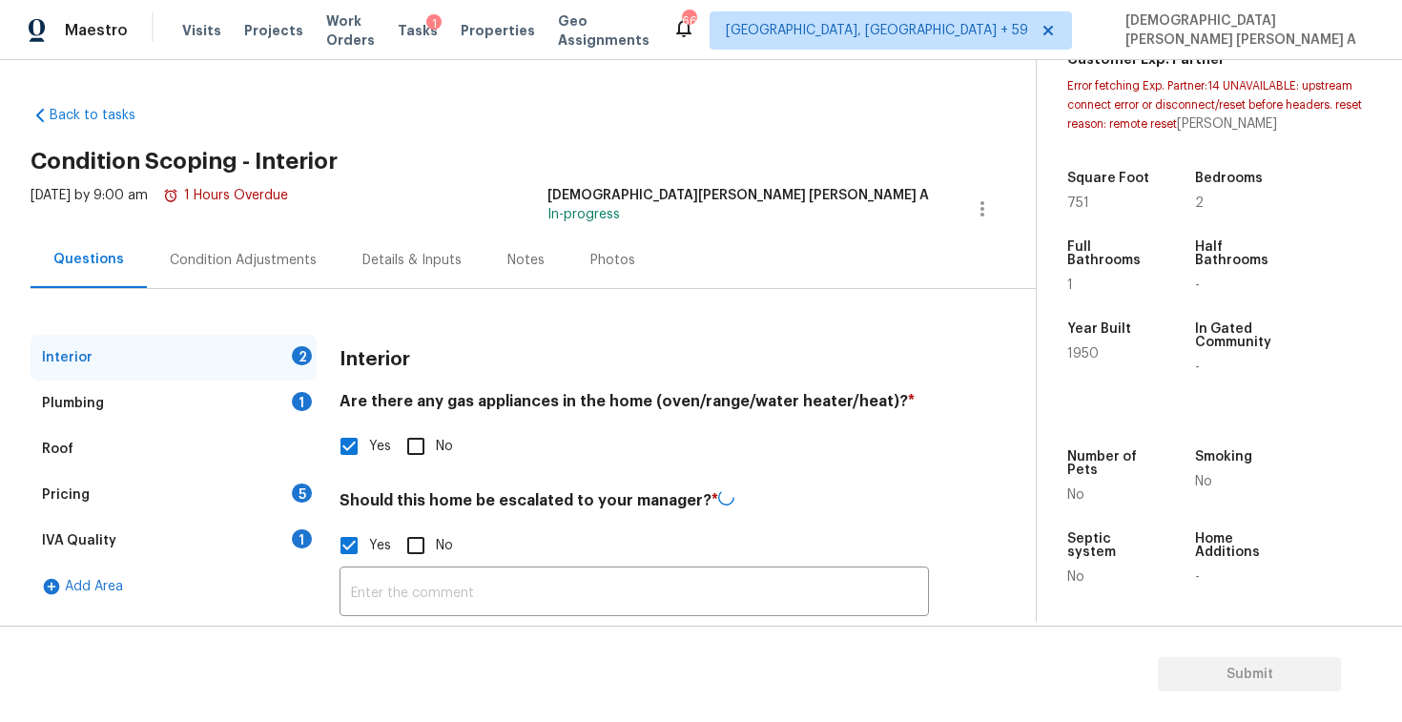
scroll to position [151, 0]
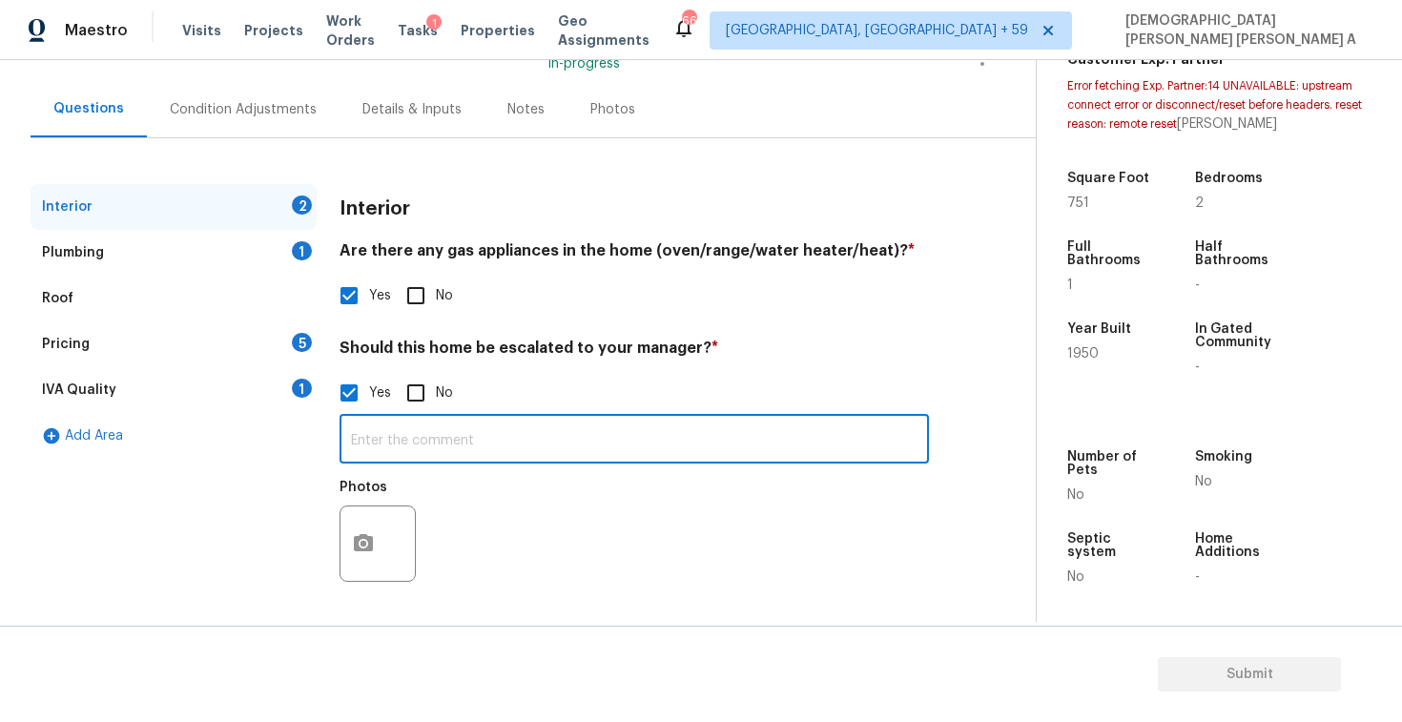
click at [475, 432] on input "text" at bounding box center [634, 441] width 589 height 45
paste input "They were homeless people in the corner as I enter the neighborhood and the nei…"
type input "As per HPM, They were homeless people in the corner as I enter the neighborhood…"
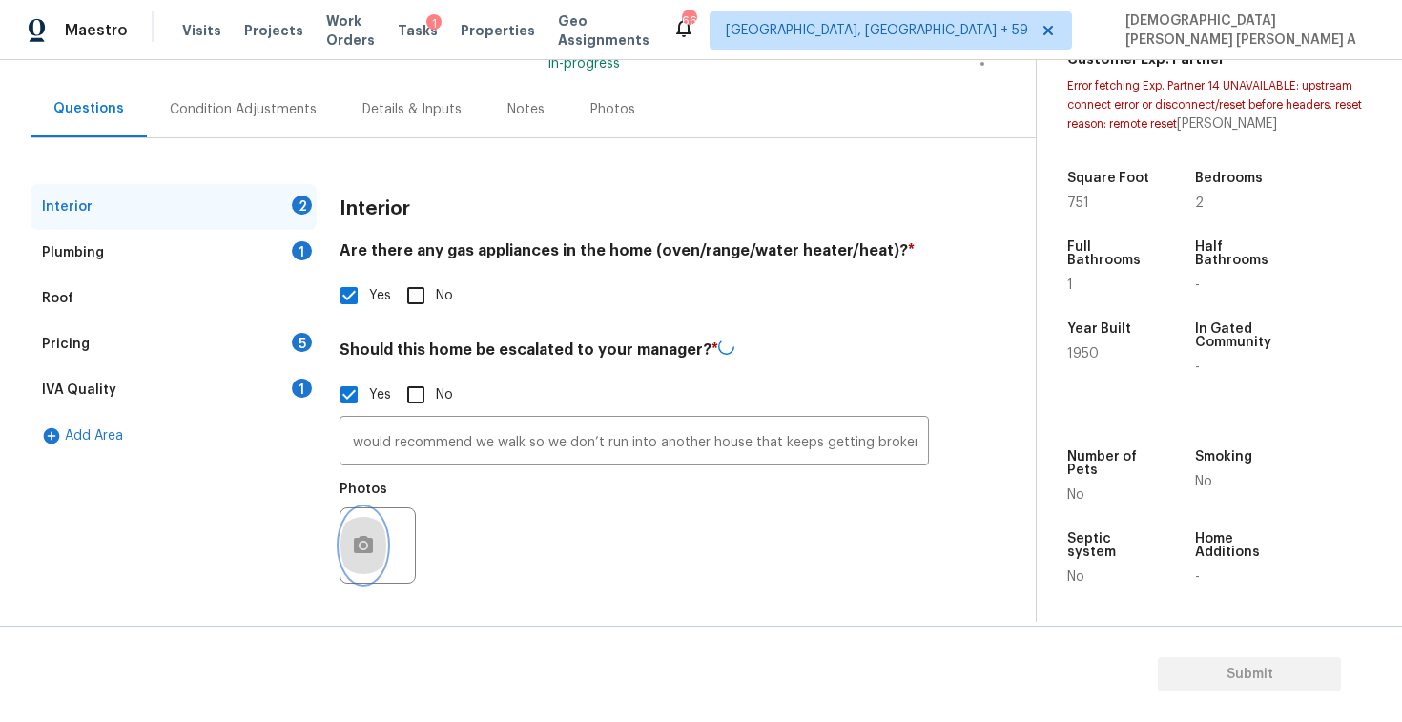
click at [366, 537] on icon "button" at bounding box center [363, 544] width 19 height 17
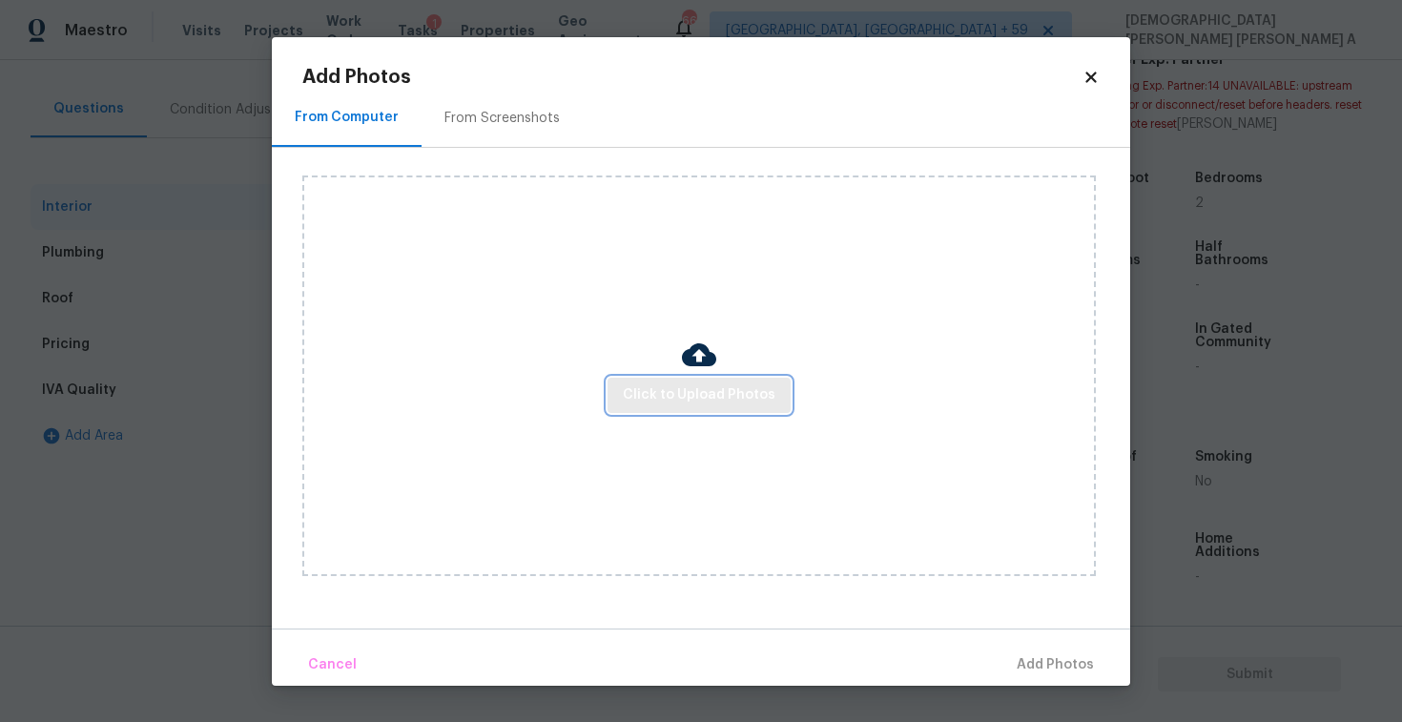
click at [706, 387] on span "Click to Upload Photos" at bounding box center [699, 395] width 153 height 24
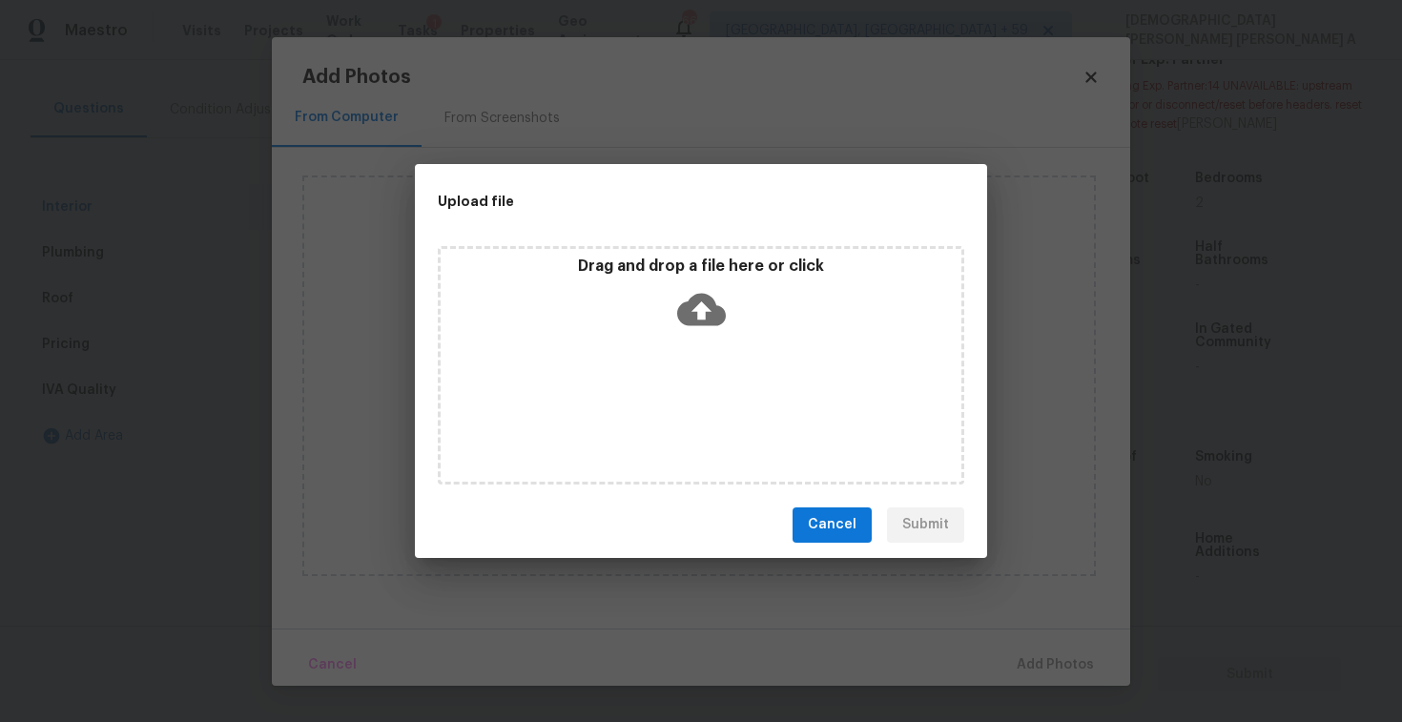
click at [708, 351] on div "Drag and drop a file here or click" at bounding box center [701, 365] width 526 height 238
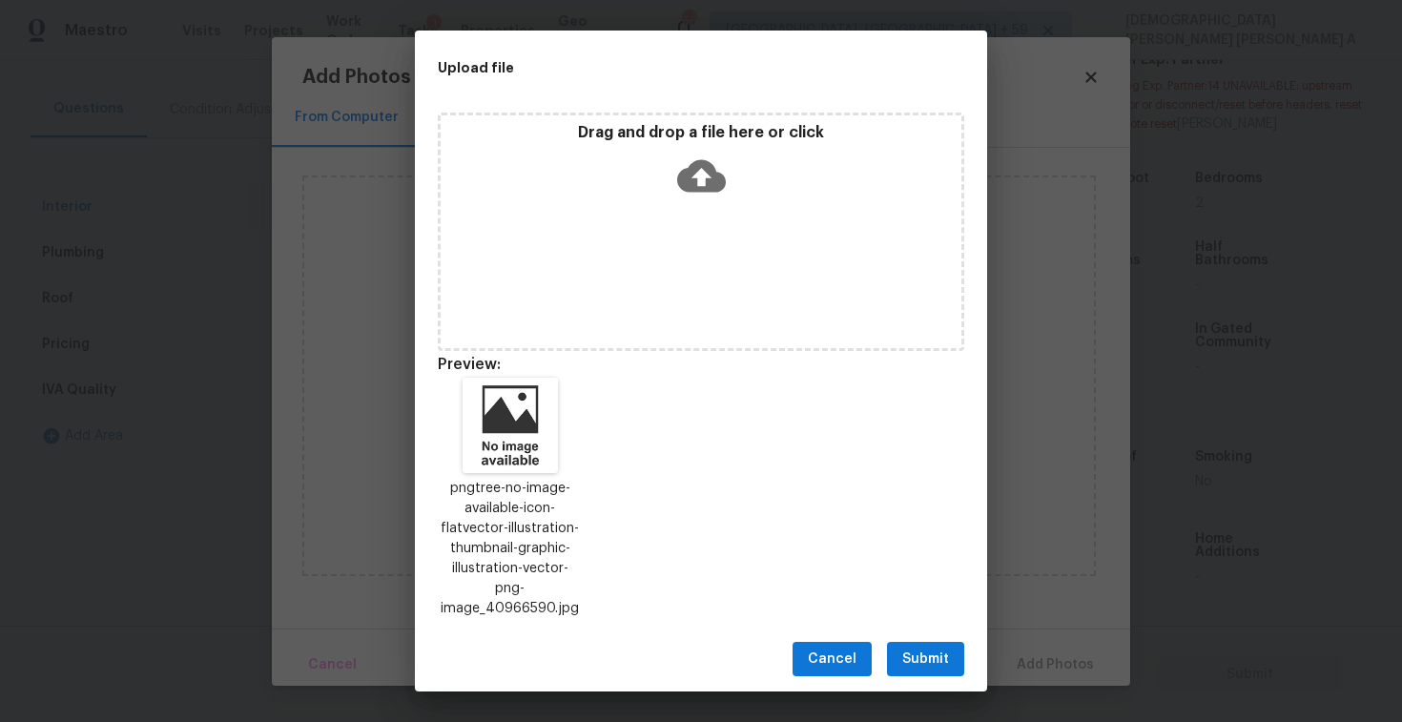
click at [917, 648] on span "Submit" at bounding box center [925, 660] width 47 height 24
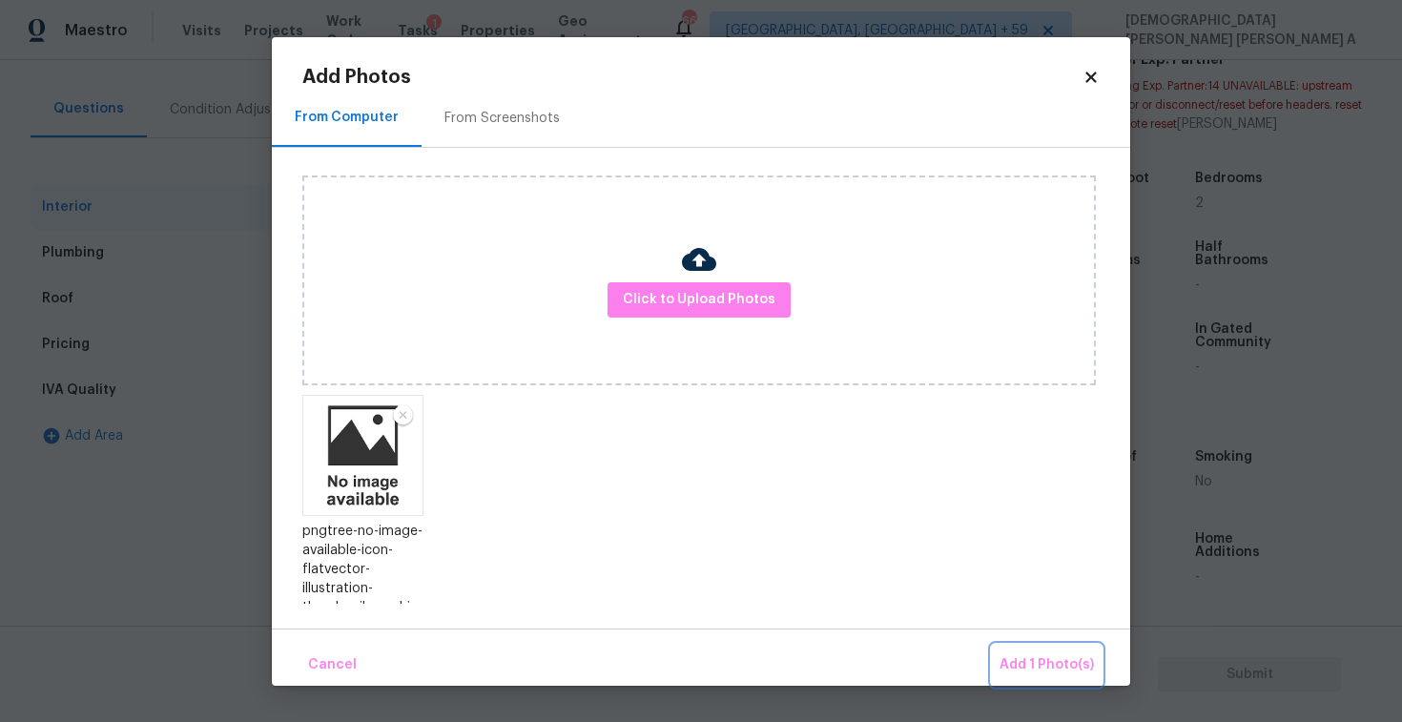
click at [1064, 650] on button "Add 1 Photo(s)" at bounding box center [1047, 665] width 110 height 41
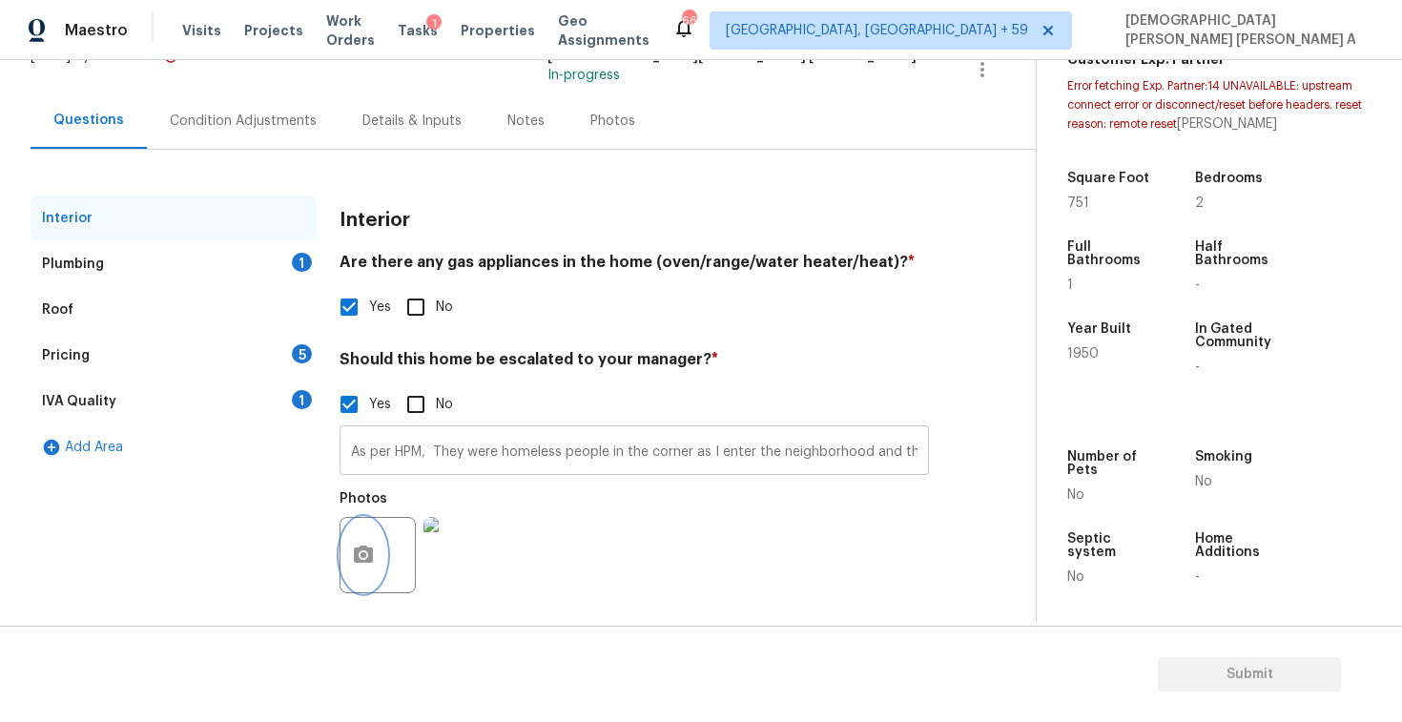
scroll to position [151, 0]
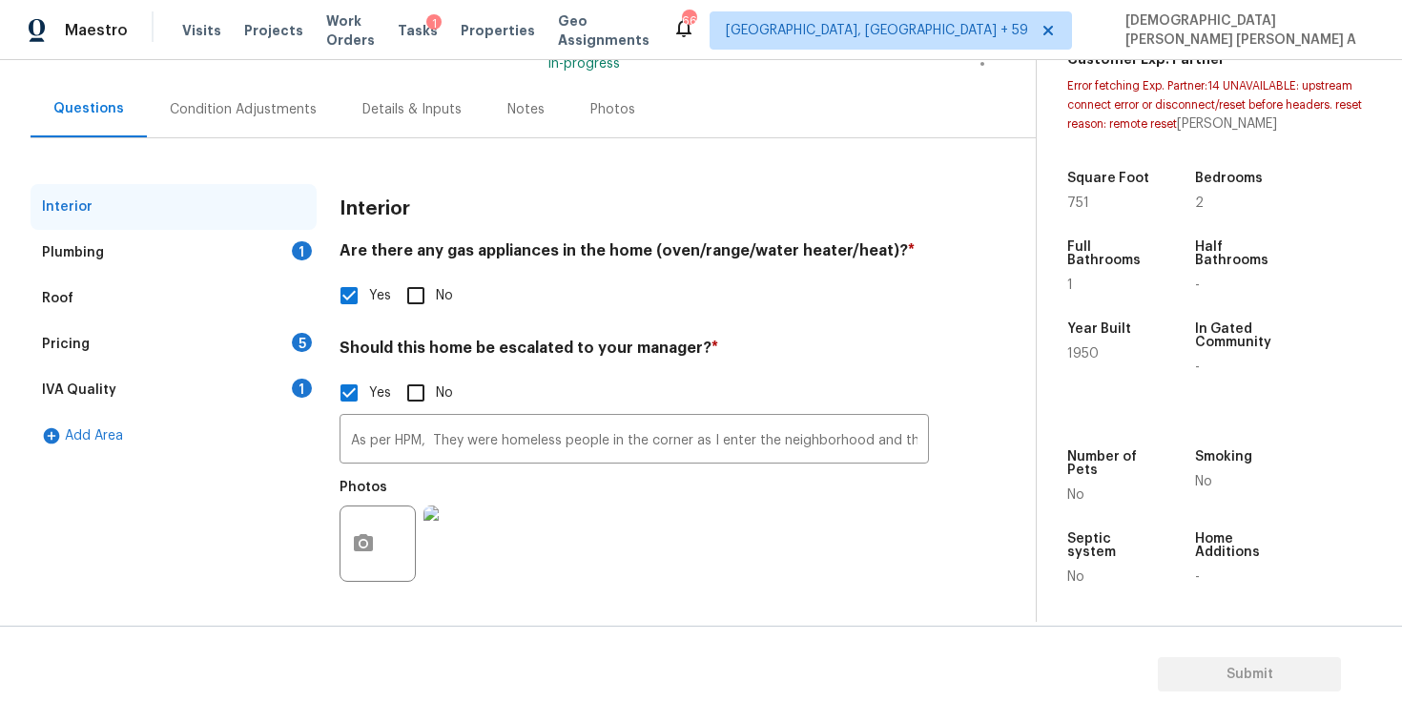
click at [218, 273] on div "Plumbing 1" at bounding box center [174, 253] width 286 height 46
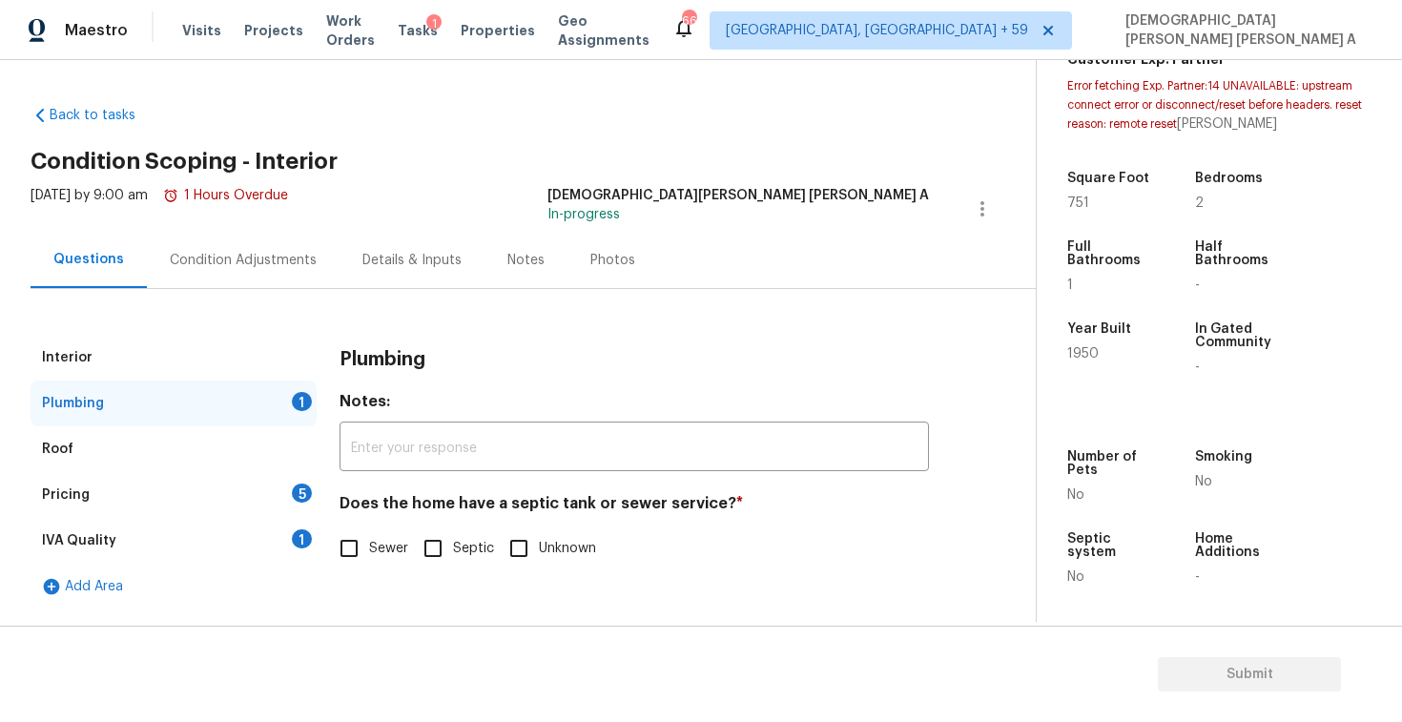
scroll to position [0, 0]
click at [356, 565] on input "Sewer" at bounding box center [349, 548] width 40 height 40
checkbox input "true"
click at [288, 512] on div "Pricing 5" at bounding box center [174, 495] width 286 height 46
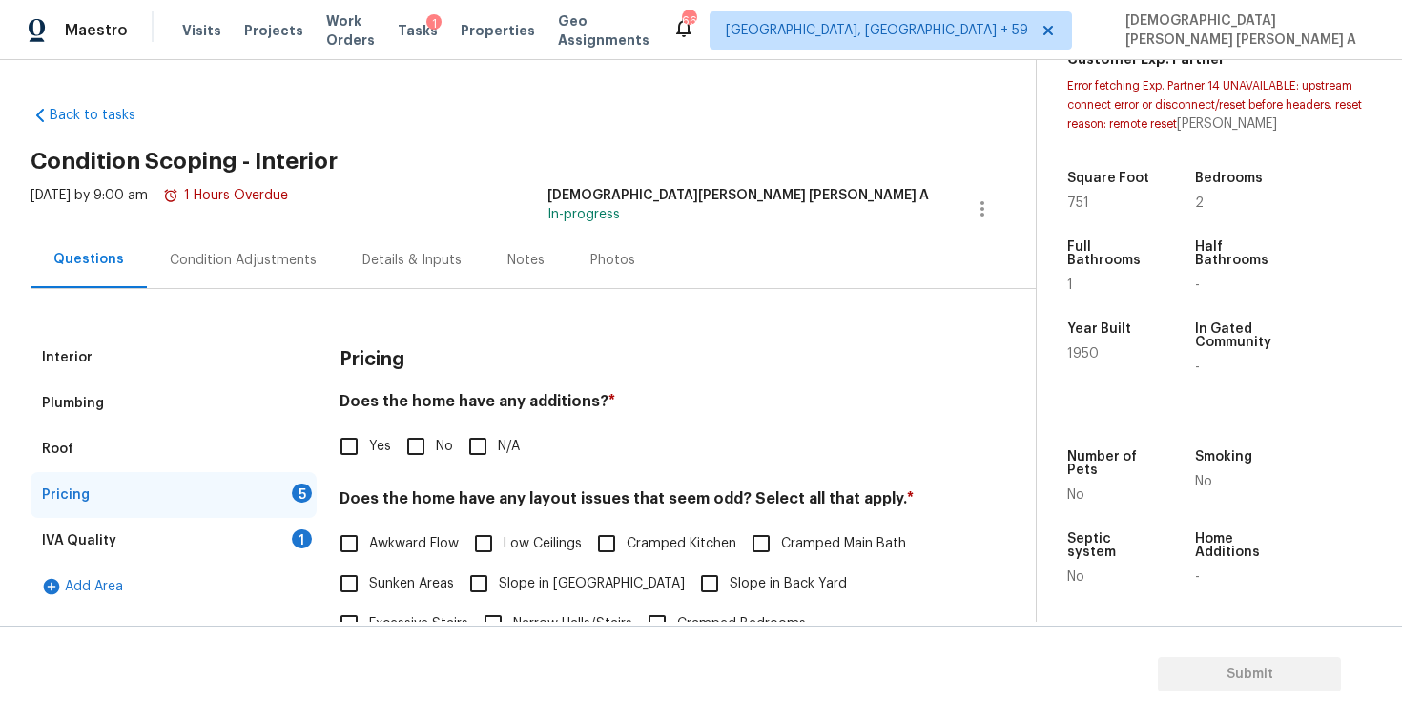
click at [420, 444] on input "No" at bounding box center [416, 446] width 40 height 40
checkbox input "true"
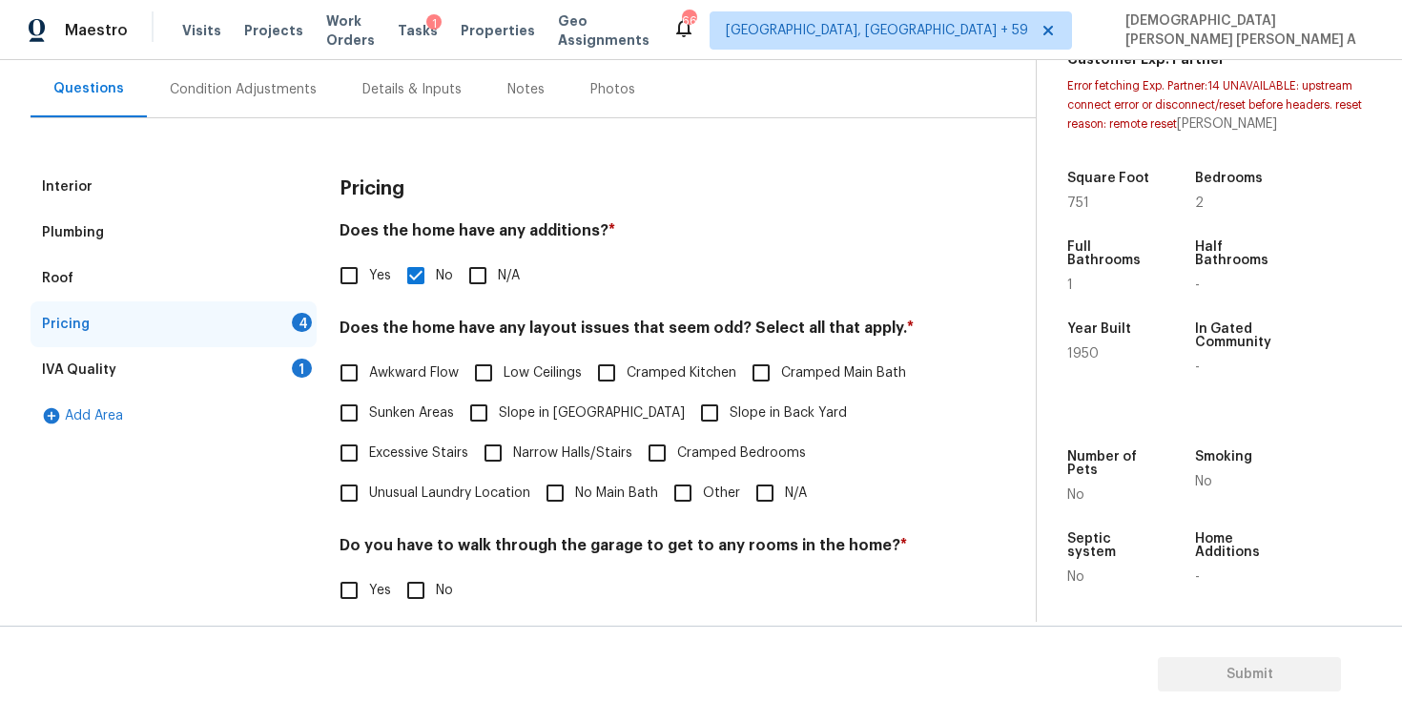
scroll to position [288, 0]
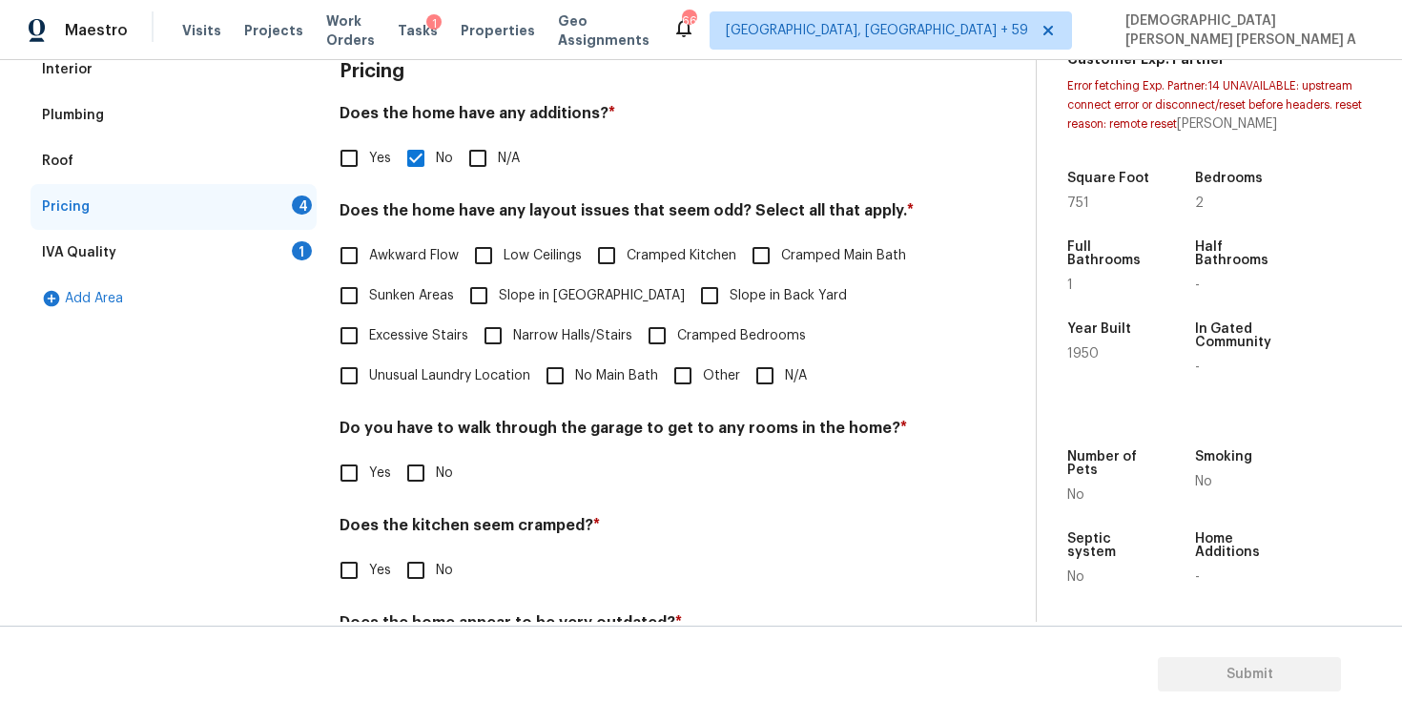
click at [755, 376] on input "N/A" at bounding box center [765, 376] width 40 height 40
checkbox input "true"
click at [425, 486] on input "No" at bounding box center [416, 473] width 40 height 40
checkbox input "true"
click at [423, 547] on div "Does the kitchen seem cramped? * Yes No" at bounding box center [634, 555] width 589 height 74
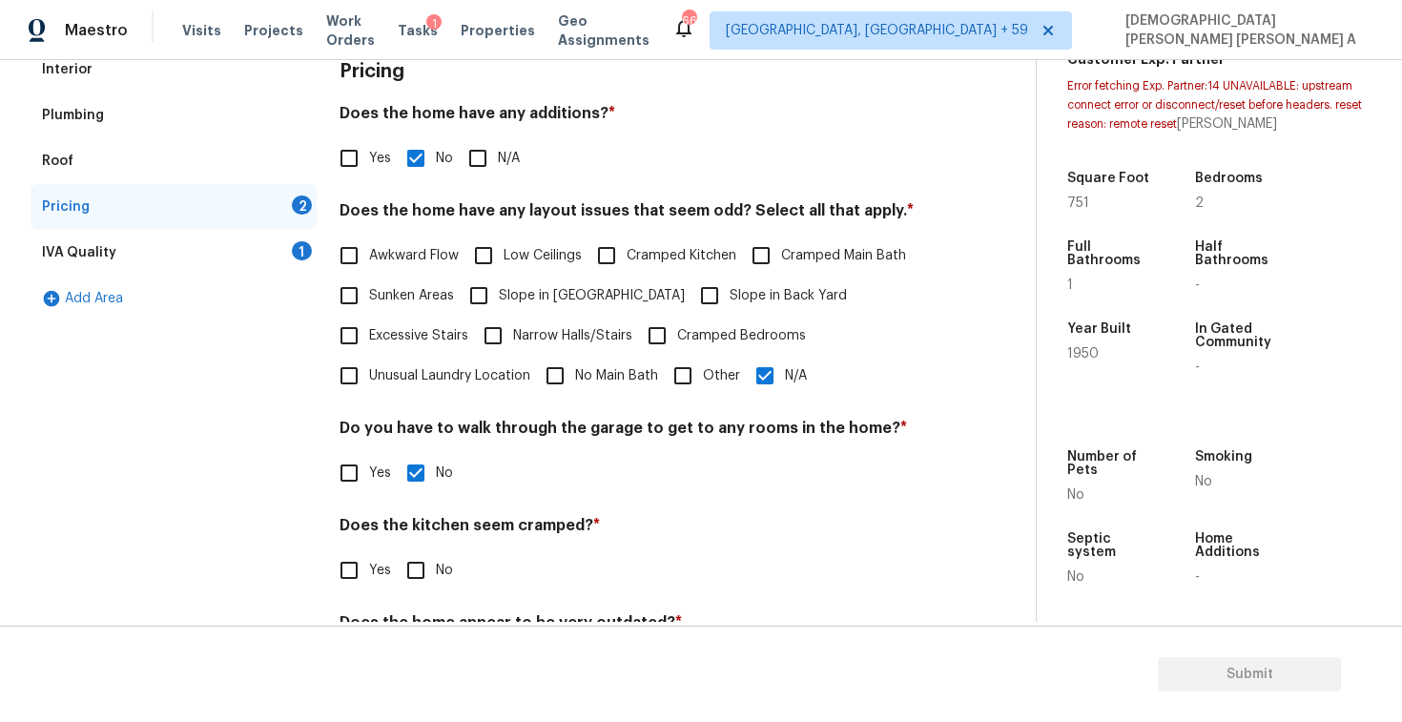
click at [417, 567] on input "No" at bounding box center [416, 570] width 40 height 40
checkbox input "true"
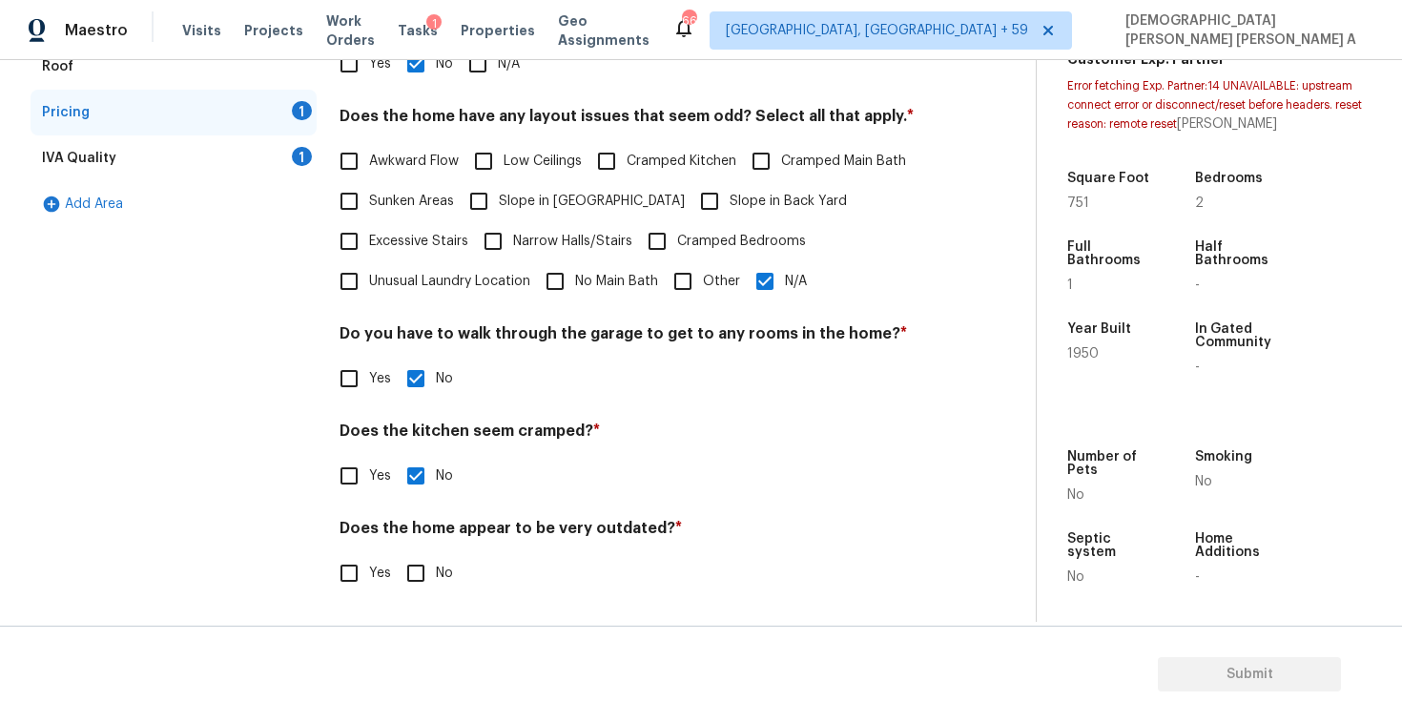
click at [416, 567] on input "No" at bounding box center [416, 573] width 40 height 40
checkbox input "true"
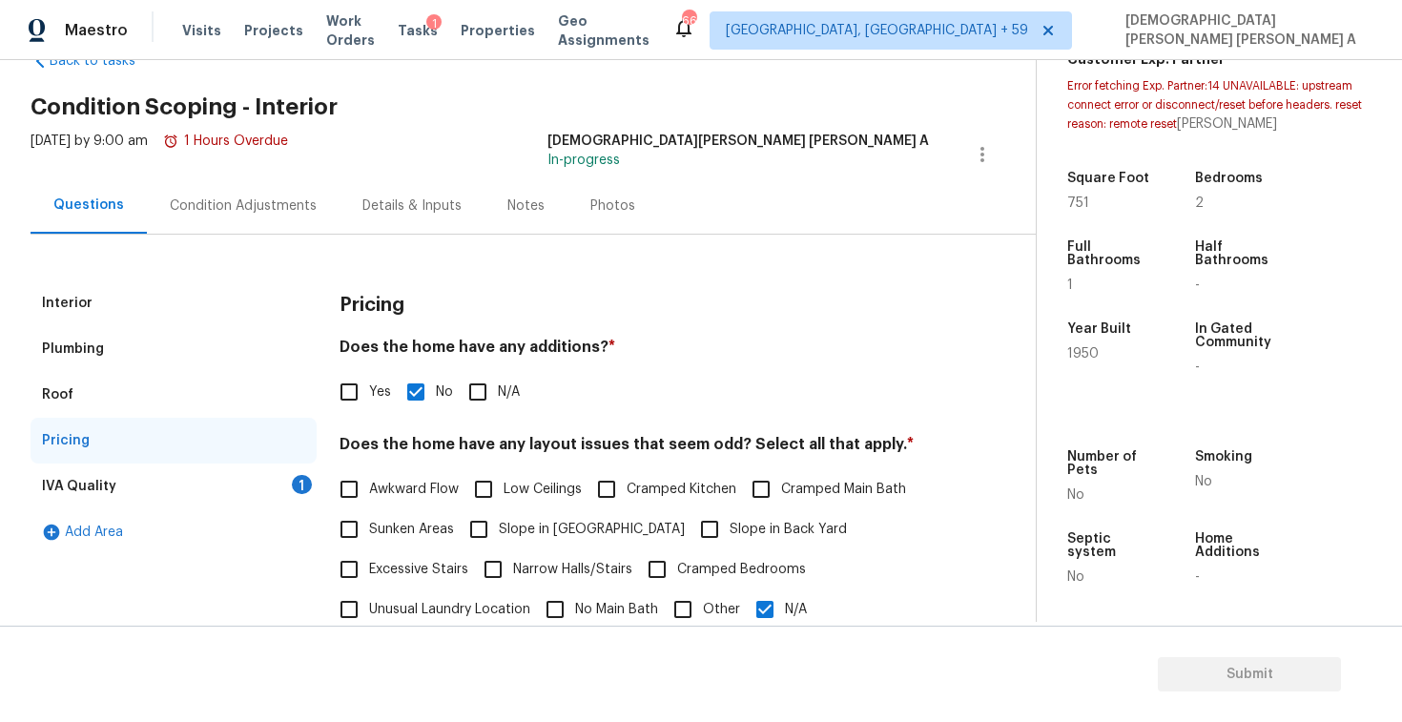
scroll to position [0, 0]
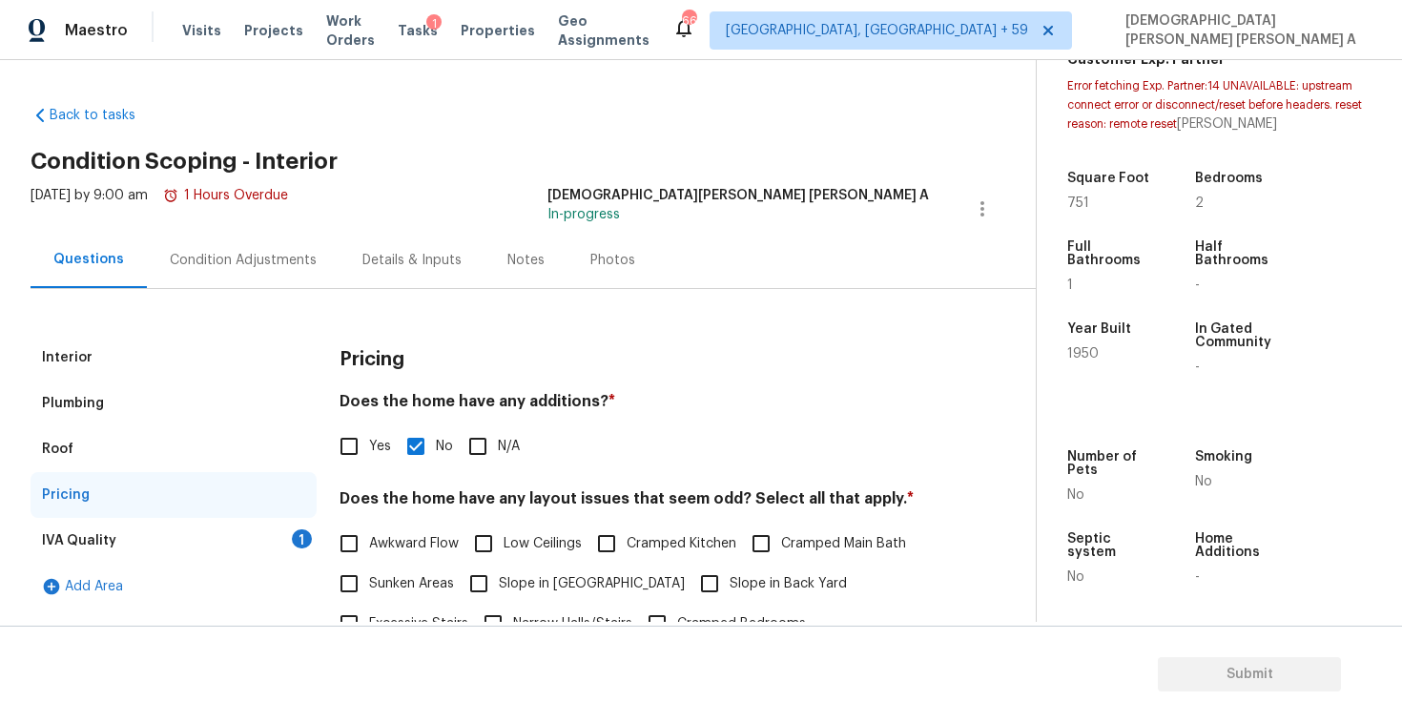
click at [248, 542] on div "IVA Quality 1" at bounding box center [174, 541] width 286 height 46
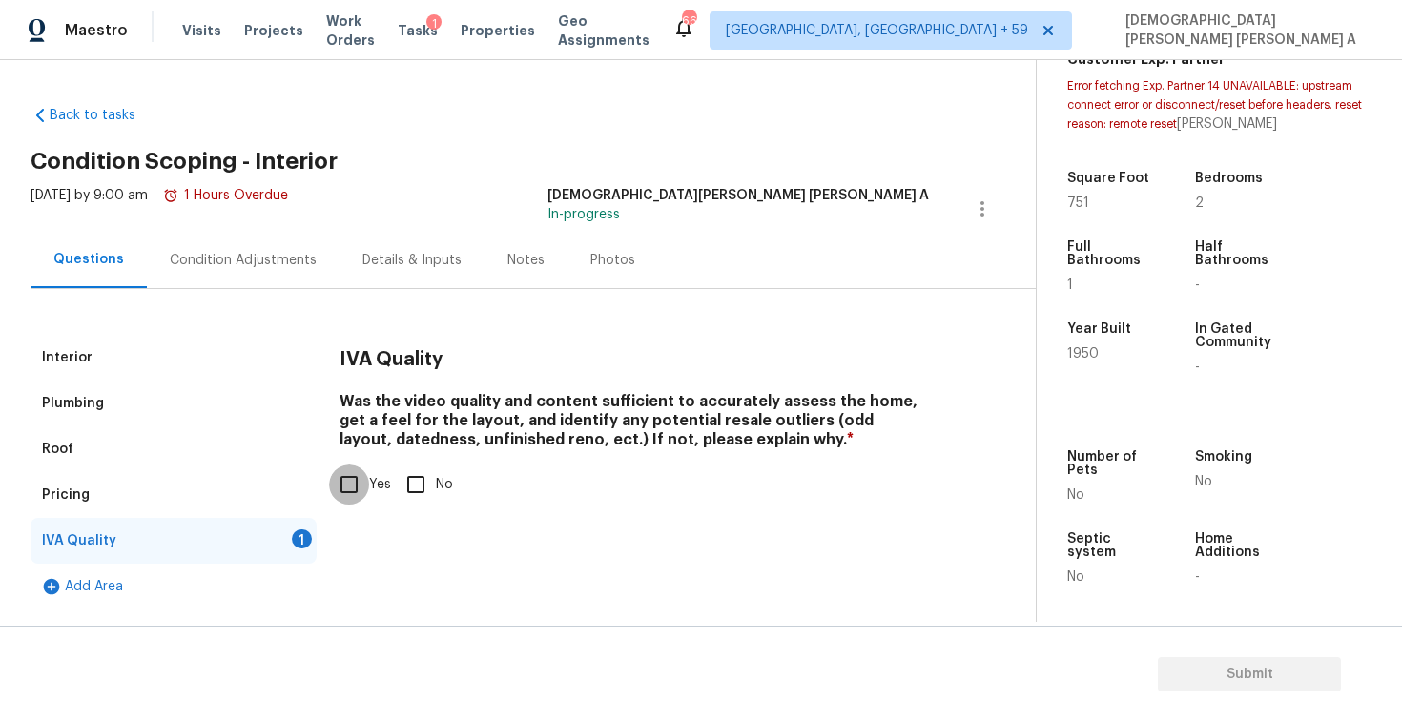
click at [364, 483] on input "Yes" at bounding box center [349, 484] width 40 height 40
checkbox input "true"
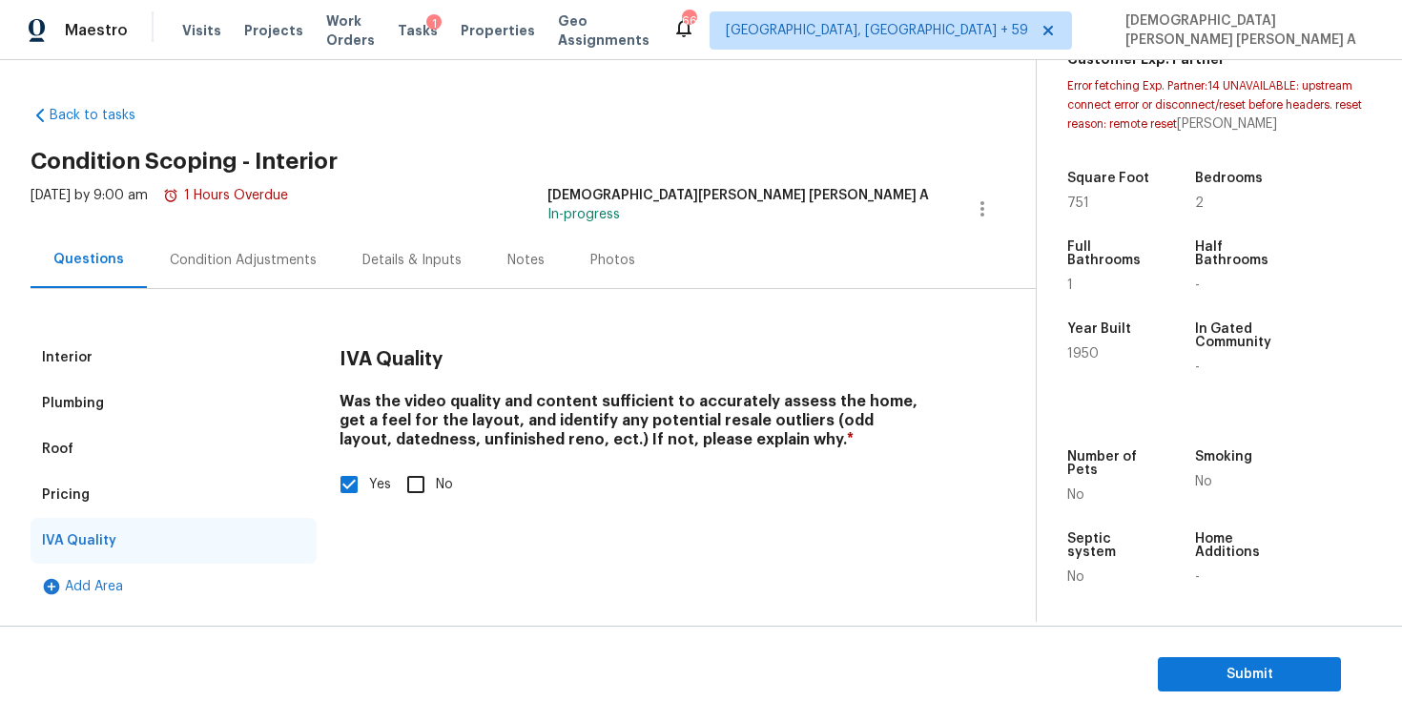
click at [273, 266] on div "Condition Adjustments" at bounding box center [243, 260] width 147 height 19
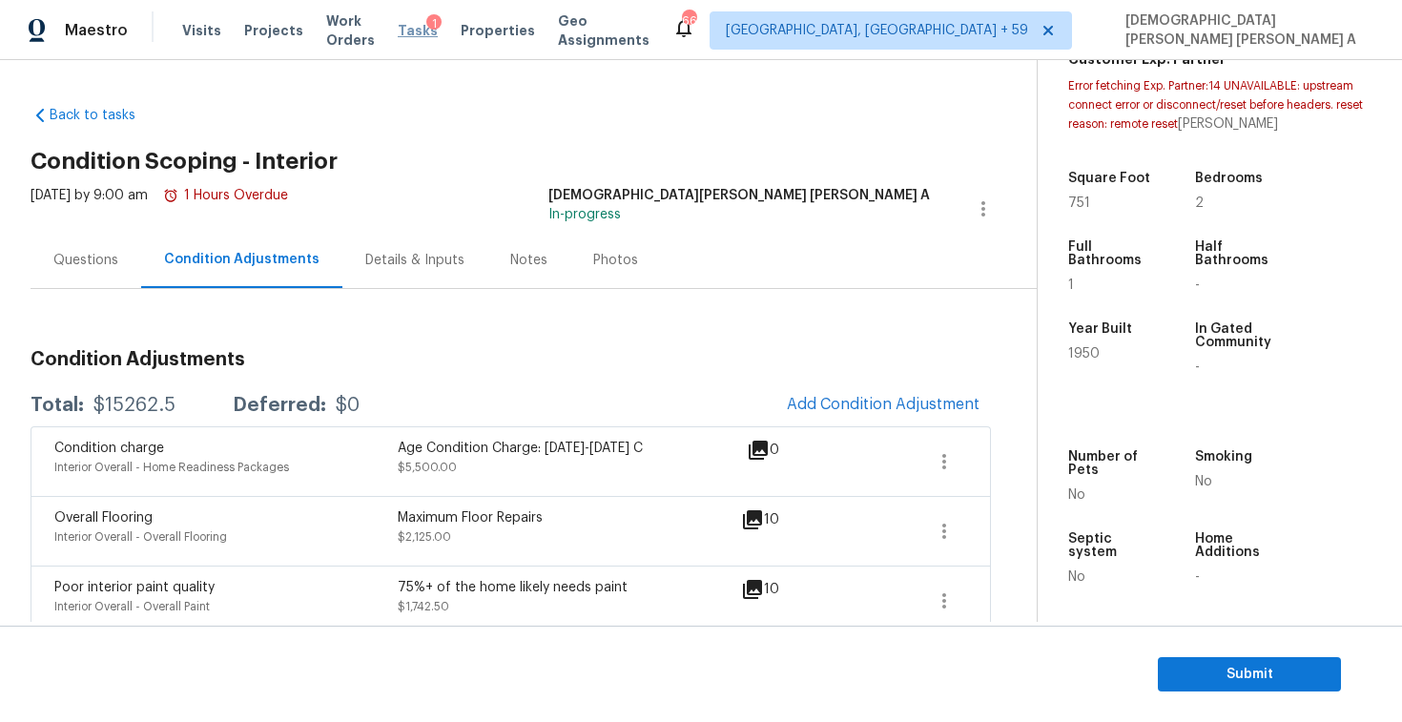
click at [431, 32] on span "Tasks" at bounding box center [418, 30] width 40 height 13
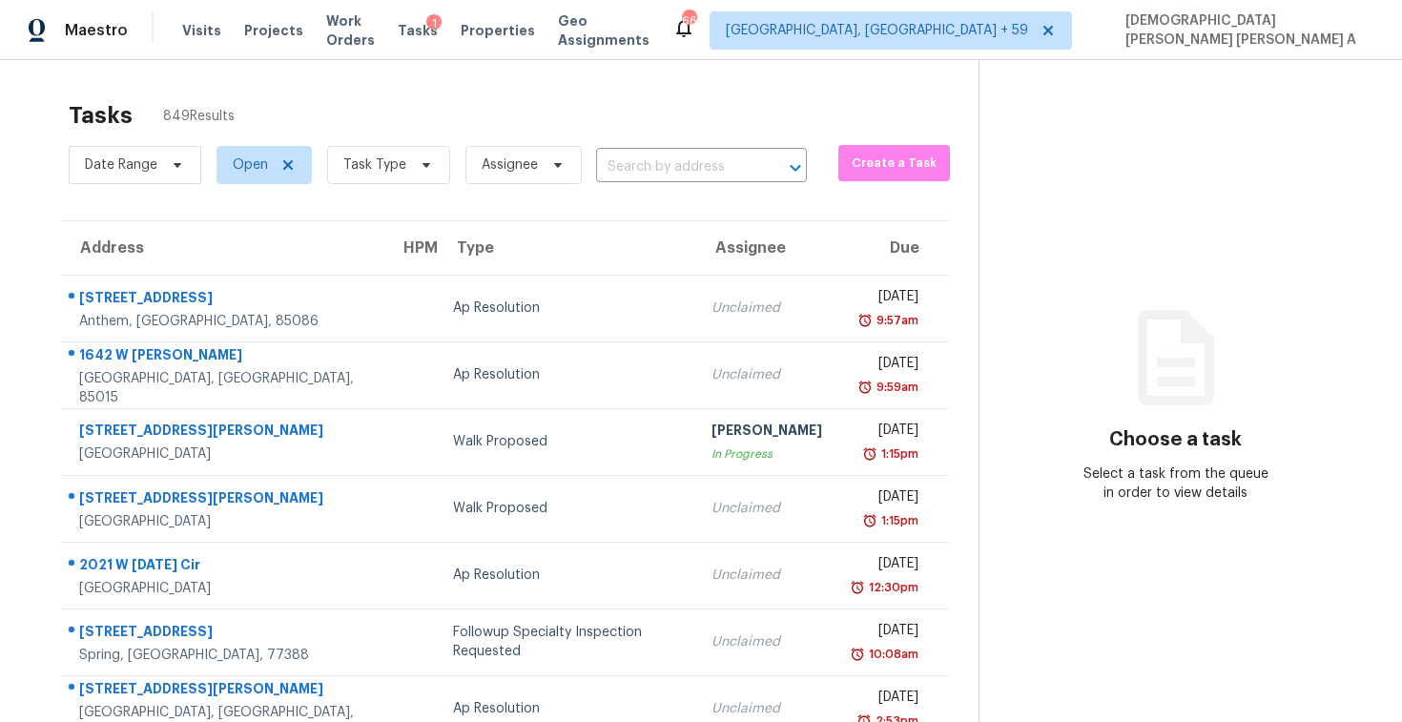
click at [697, 164] on input "text" at bounding box center [674, 168] width 157 height 30
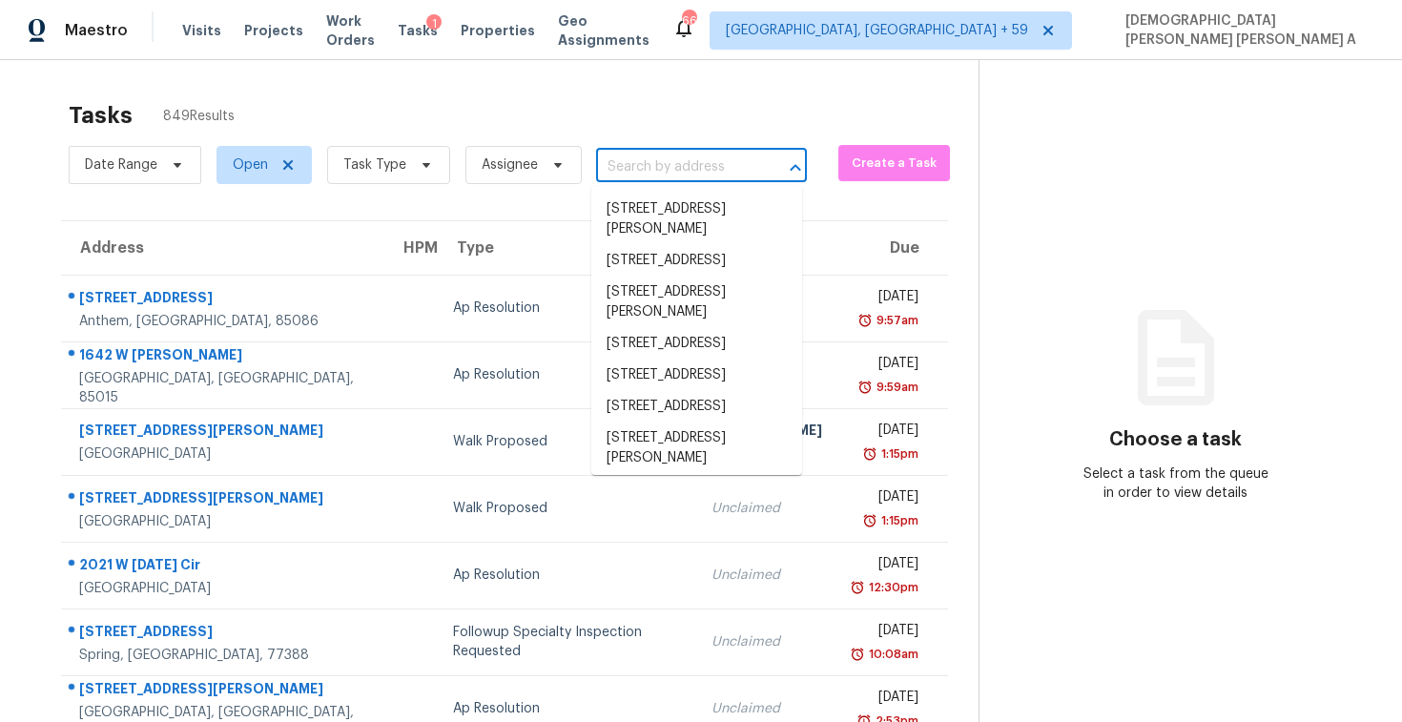
paste input "33027 Bonita Mesa St Temecula, CA, 92592"
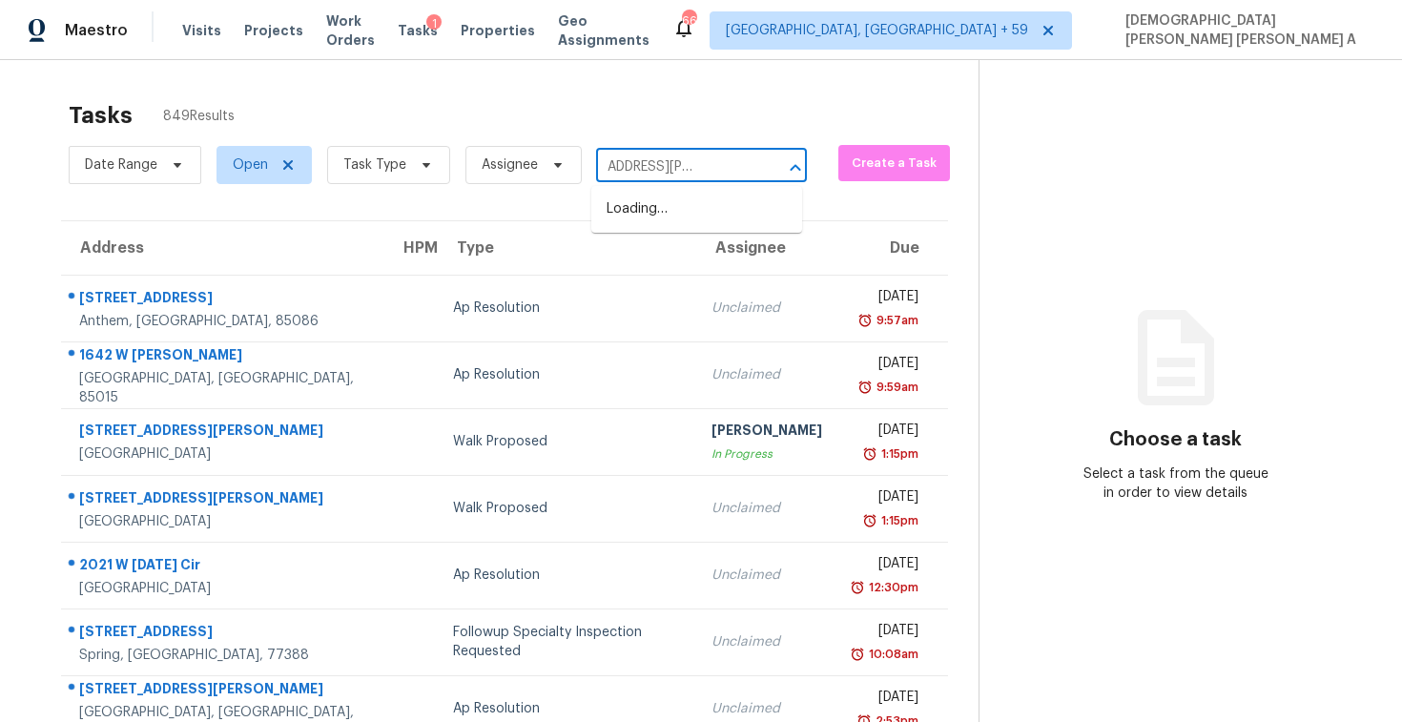
scroll to position [0, 53]
type input "33027 Bonita Mesa St Temecula"
click at [388, 180] on span "Task Type" at bounding box center [388, 165] width 123 height 38
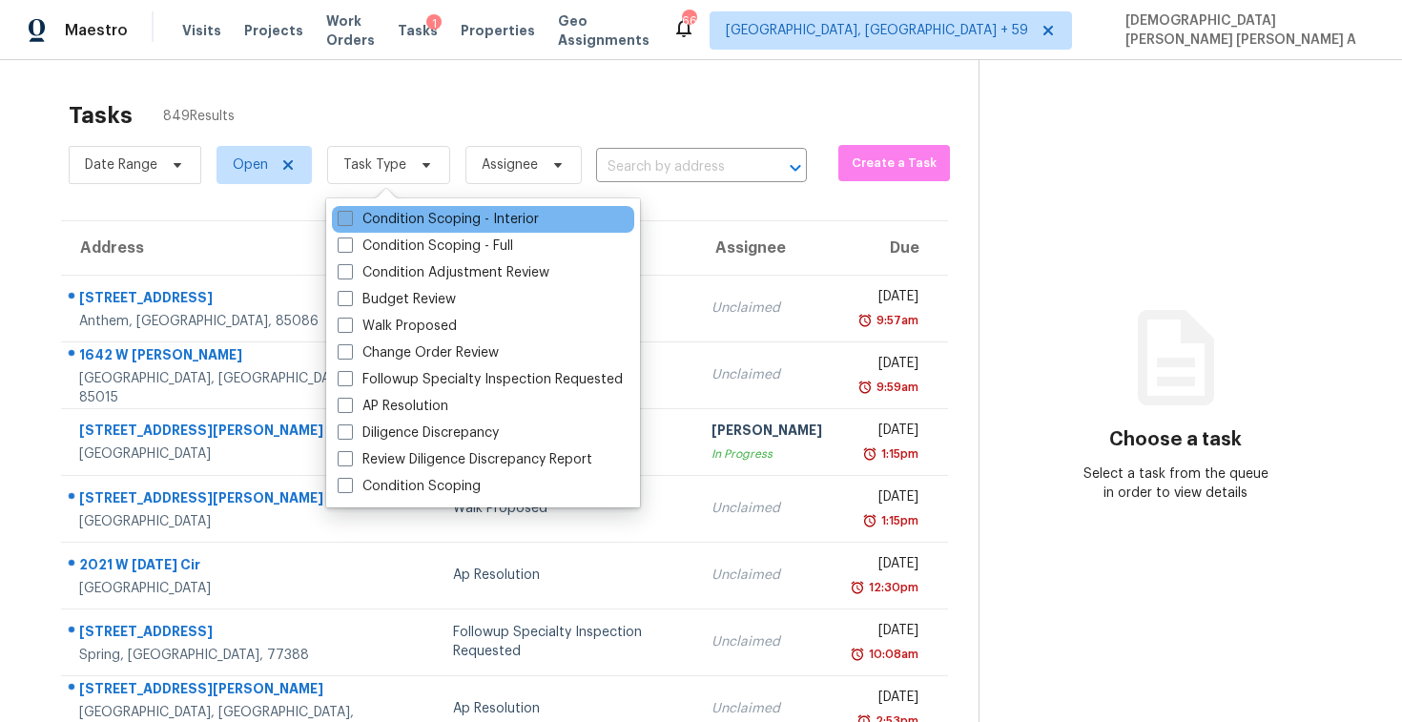
click at [385, 223] on label "Condition Scoping - Interior" at bounding box center [438, 219] width 201 height 19
click at [350, 222] on input "Condition Scoping - Interior" at bounding box center [344, 216] width 12 height 12
checkbox input "true"
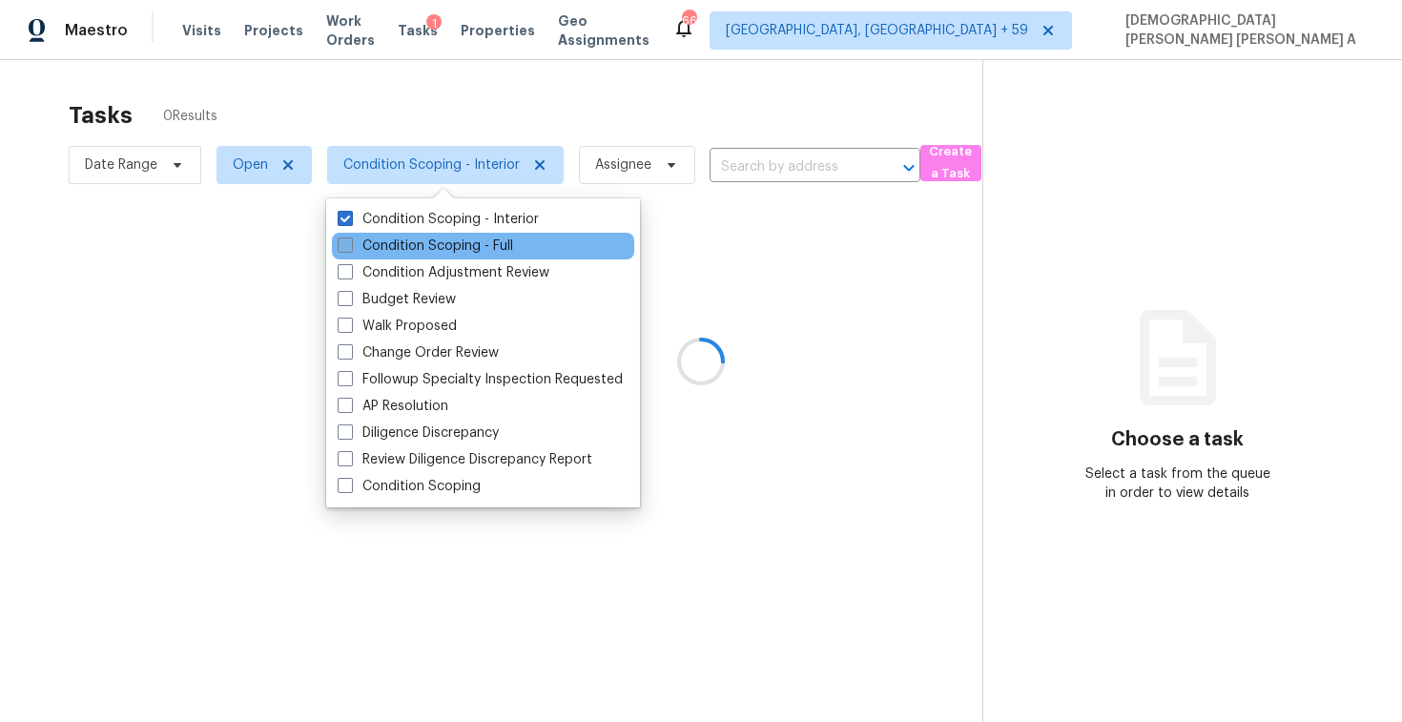
click at [385, 244] on label "Condition Scoping - Full" at bounding box center [425, 246] width 175 height 19
click at [350, 244] on input "Condition Scoping - Full" at bounding box center [344, 243] width 12 height 12
checkbox input "true"
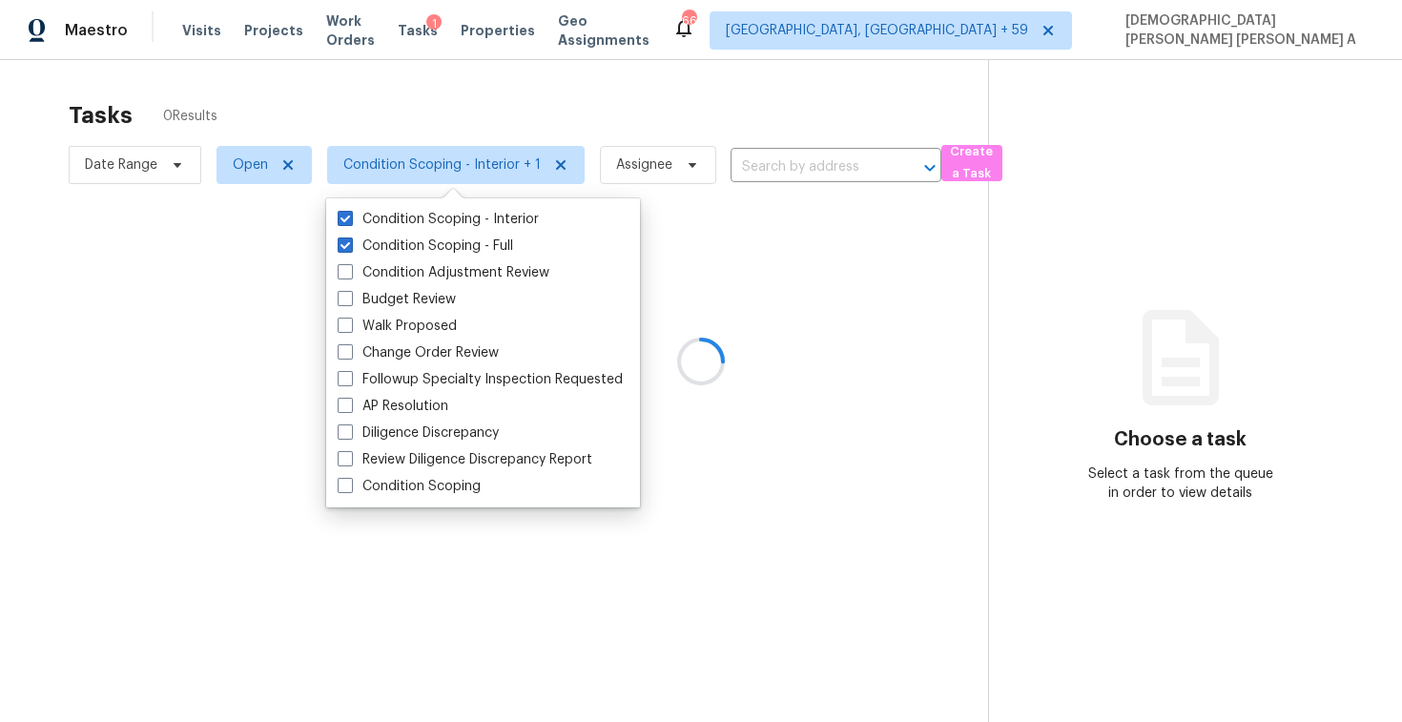
click at [453, 92] on div at bounding box center [701, 361] width 1402 height 722
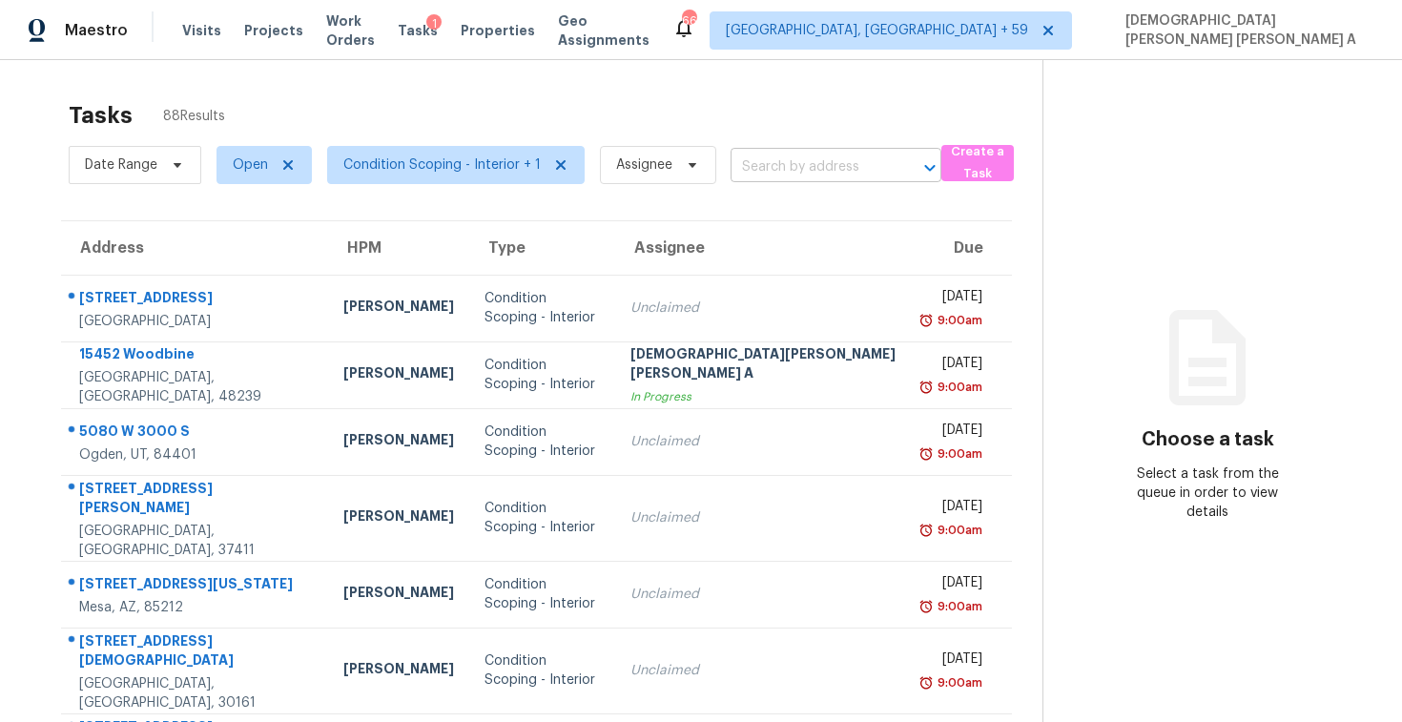
click at [771, 155] on input "text" at bounding box center [809, 168] width 157 height 30
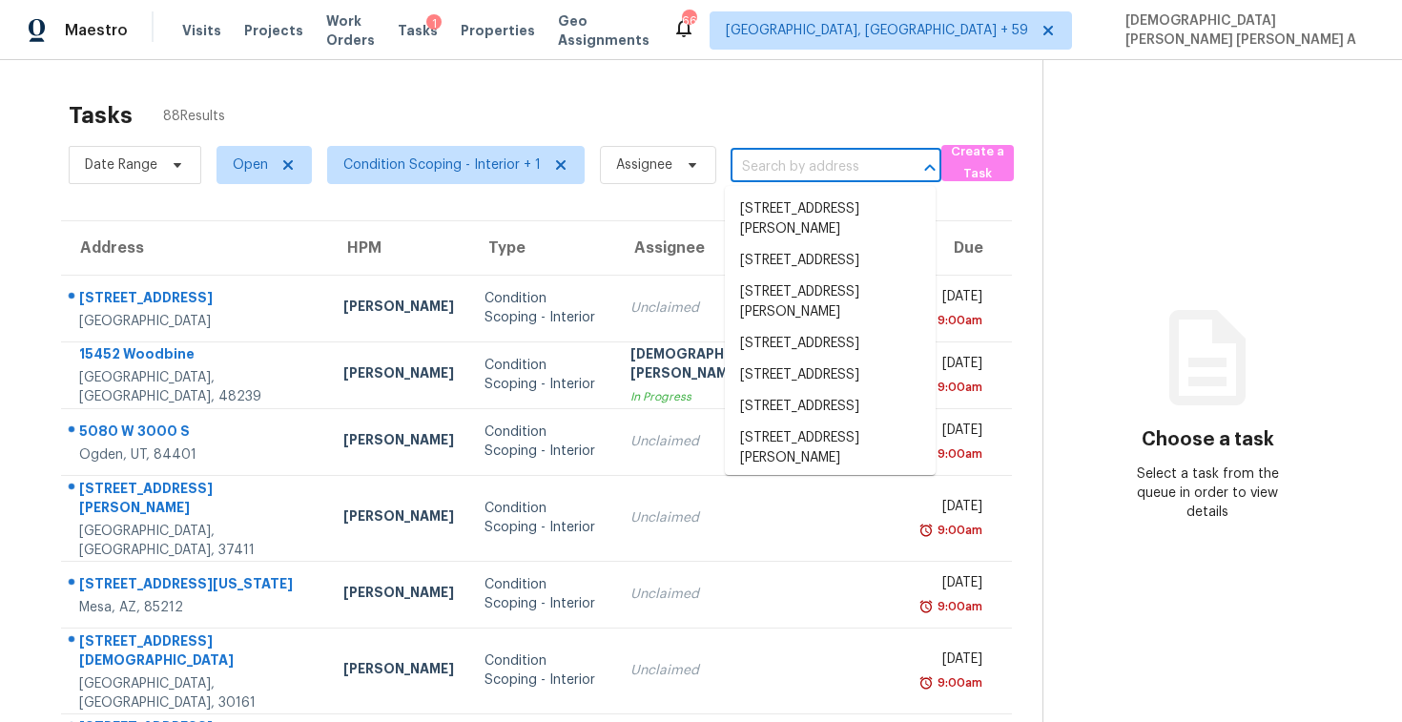
paste input "33027 Bonita Mesa St Temecula, CA, 92592"
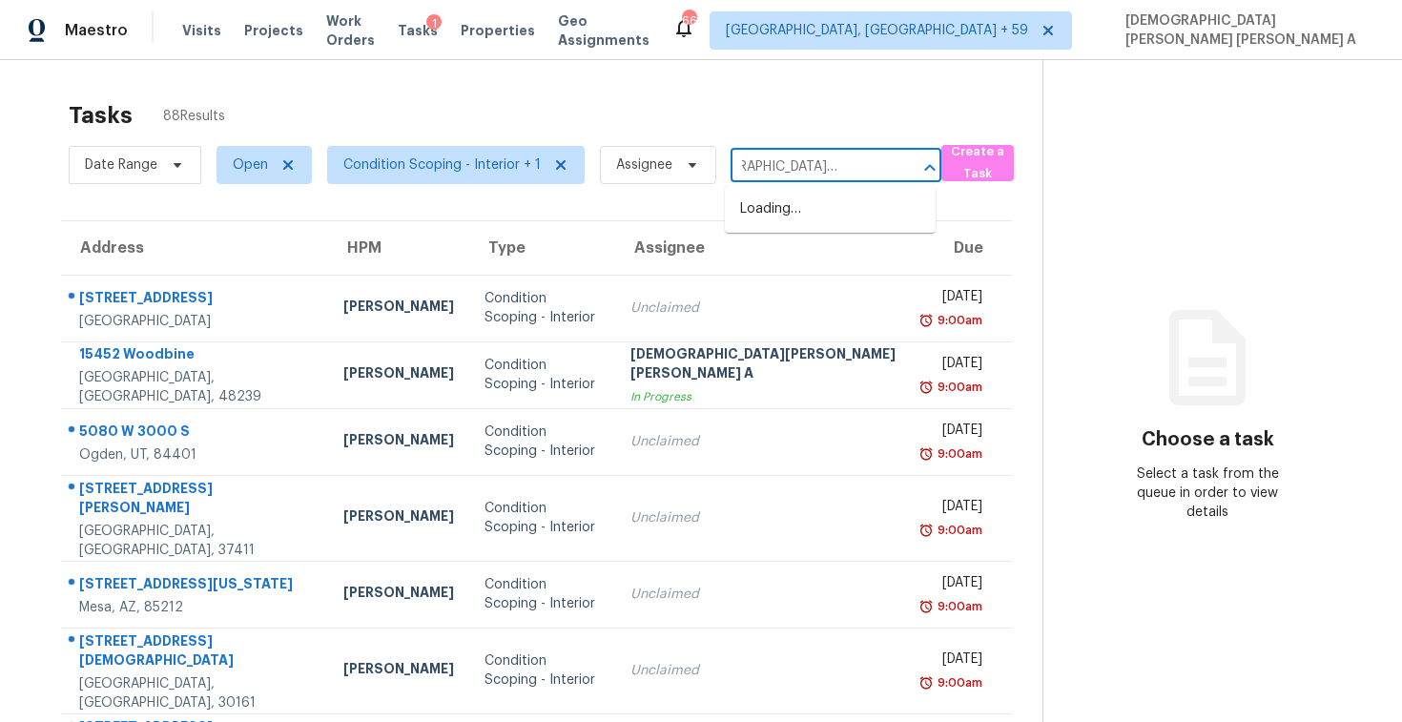
scroll to position [0, 43]
type input "33027 Bonita Mesa St Temecu"
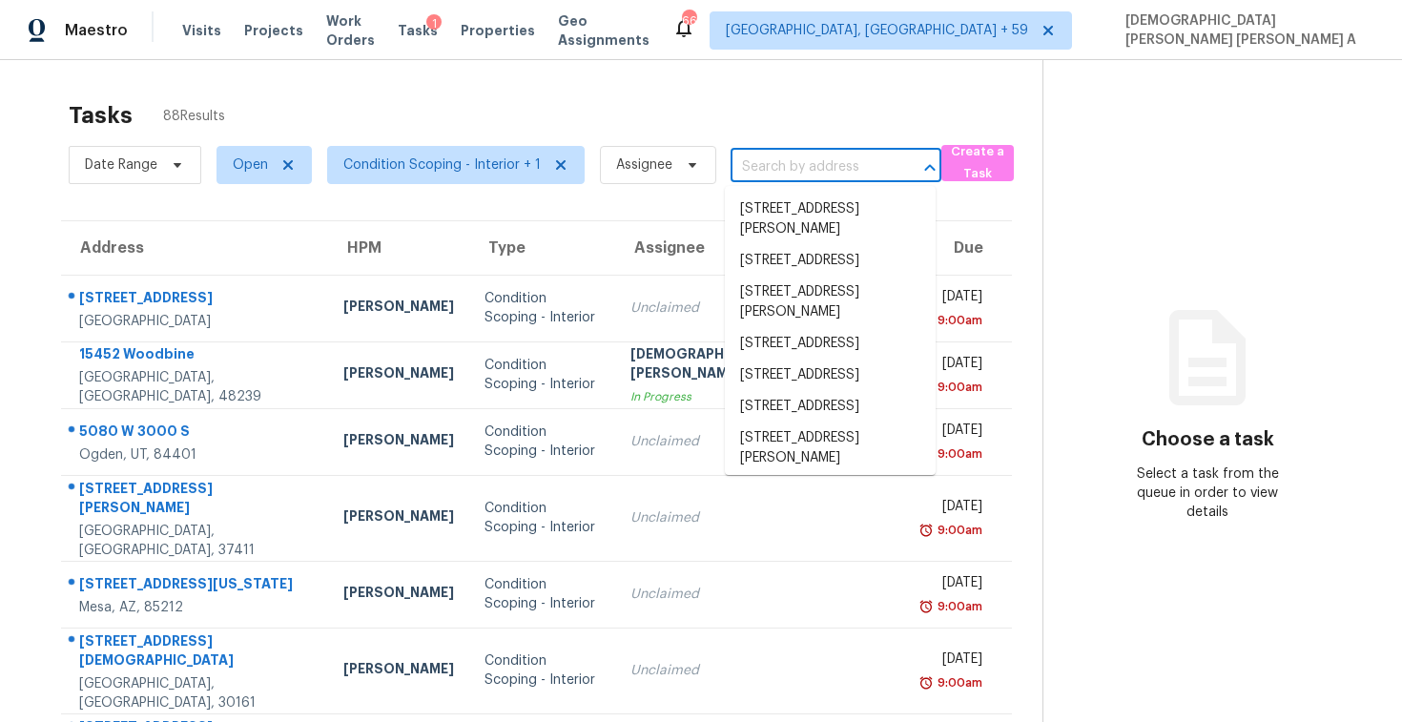
scroll to position [0, 0]
click at [801, 157] on input "text" at bounding box center [809, 168] width 157 height 30
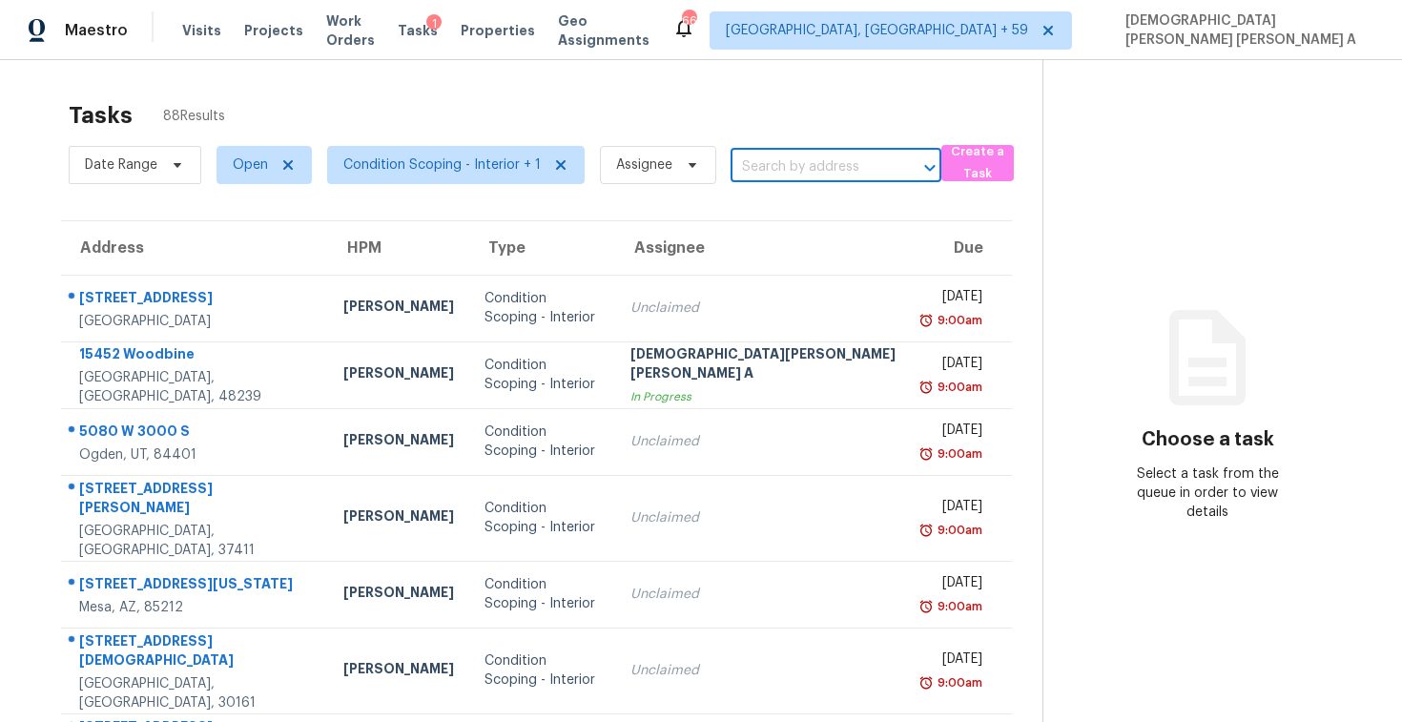
paste input "33027 Bonita Mesa St Temecula, CA, 92592"
type input "33027 Bonita Mesa St Temecul"
click at [838, 221] on li "[STREET_ADDRESS][PERSON_NAME]" at bounding box center [830, 220] width 211 height 52
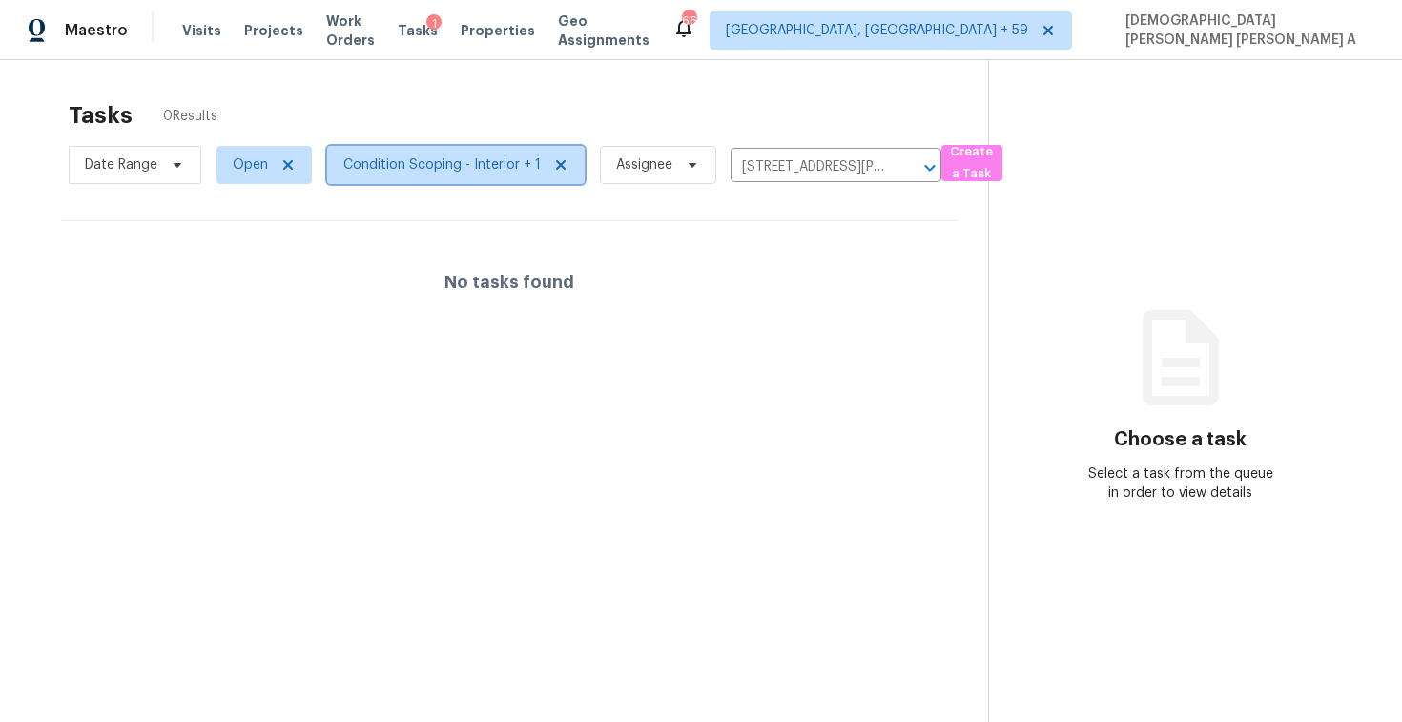
click at [447, 173] on span "Condition Scoping - Interior + 1" at bounding box center [441, 164] width 197 height 19
click at [420, 95] on div "Tasks 0 Results" at bounding box center [528, 116] width 919 height 50
click at [246, 171] on span "Open" at bounding box center [250, 164] width 35 height 19
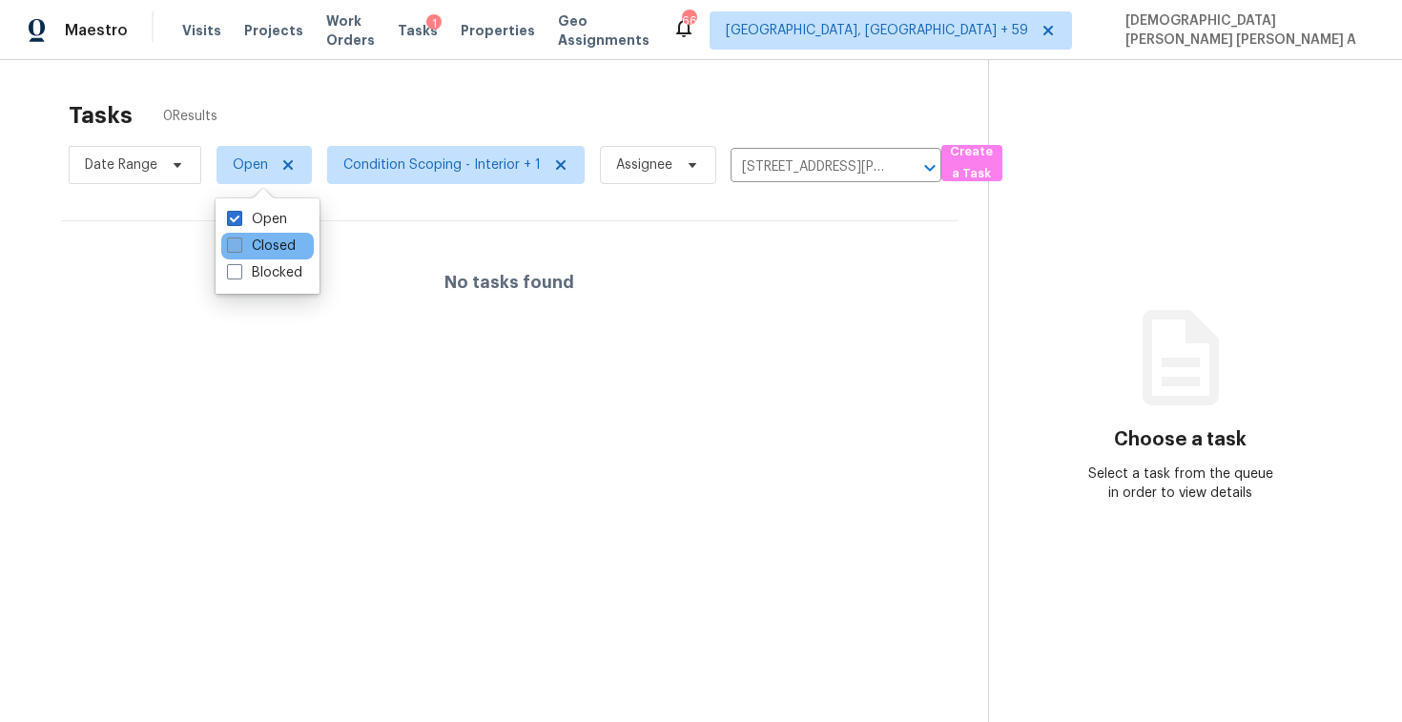
click at [241, 248] on span at bounding box center [234, 244] width 15 height 15
click at [239, 248] on input "Closed" at bounding box center [233, 243] width 12 height 12
click at [241, 248] on span at bounding box center [234, 244] width 15 height 15
click at [239, 248] on input "Closed" at bounding box center [233, 243] width 12 height 12
checkbox input "false"
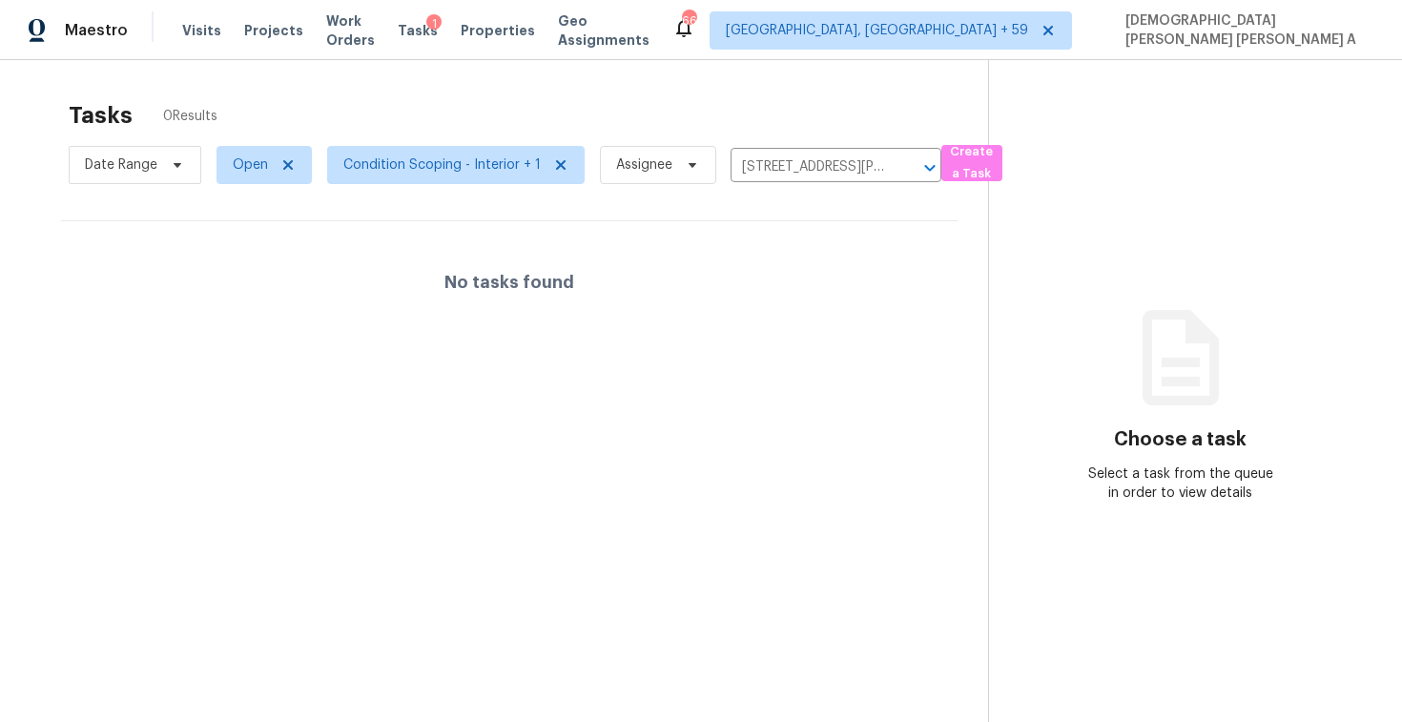
click at [335, 89] on div "Tasks 0 Results Date Range Open Condition Scoping - Interior + 1 Assignee 33027…" at bounding box center [701, 421] width 1402 height 722
click at [438, 146] on span "Condition Scoping - Interior + 1" at bounding box center [456, 165] width 258 height 38
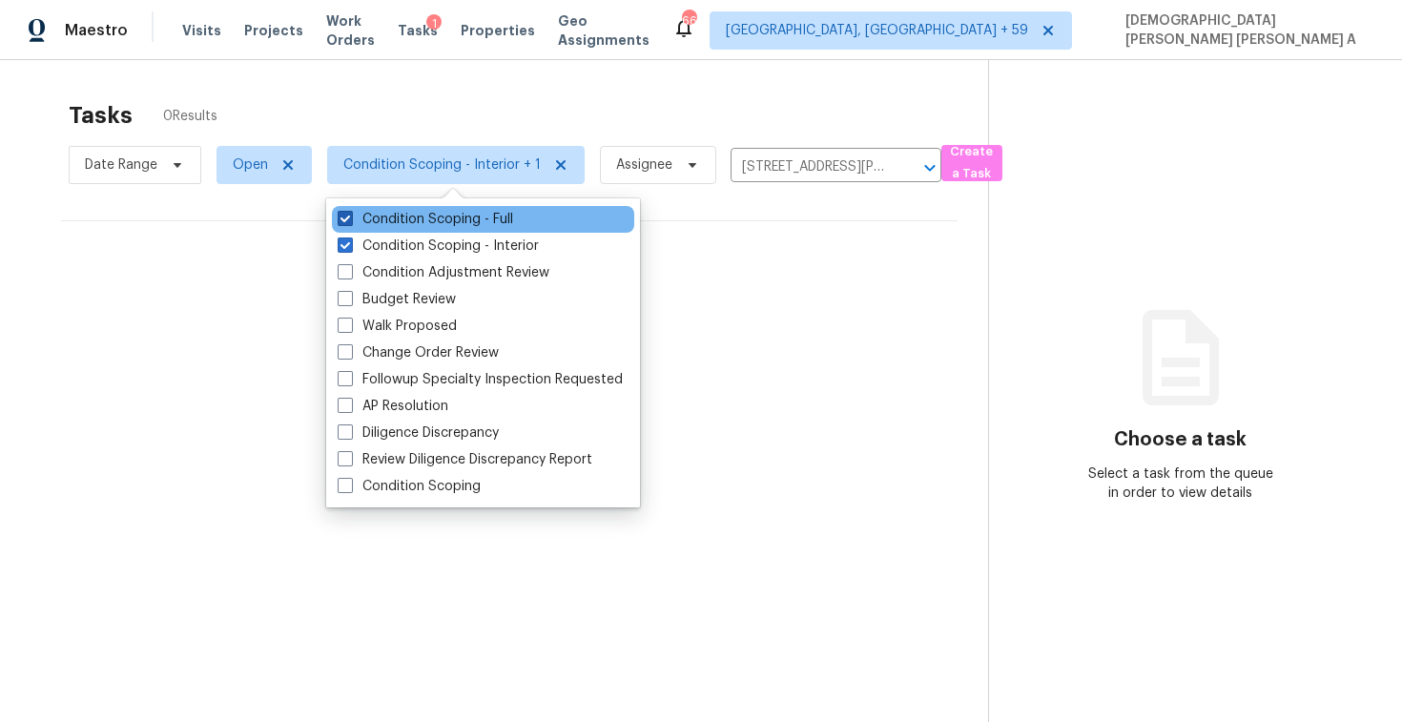
click at [398, 222] on label "Condition Scoping - Full" at bounding box center [425, 219] width 175 height 19
click at [350, 222] on input "Condition Scoping - Full" at bounding box center [344, 216] width 12 height 12
checkbox input "false"
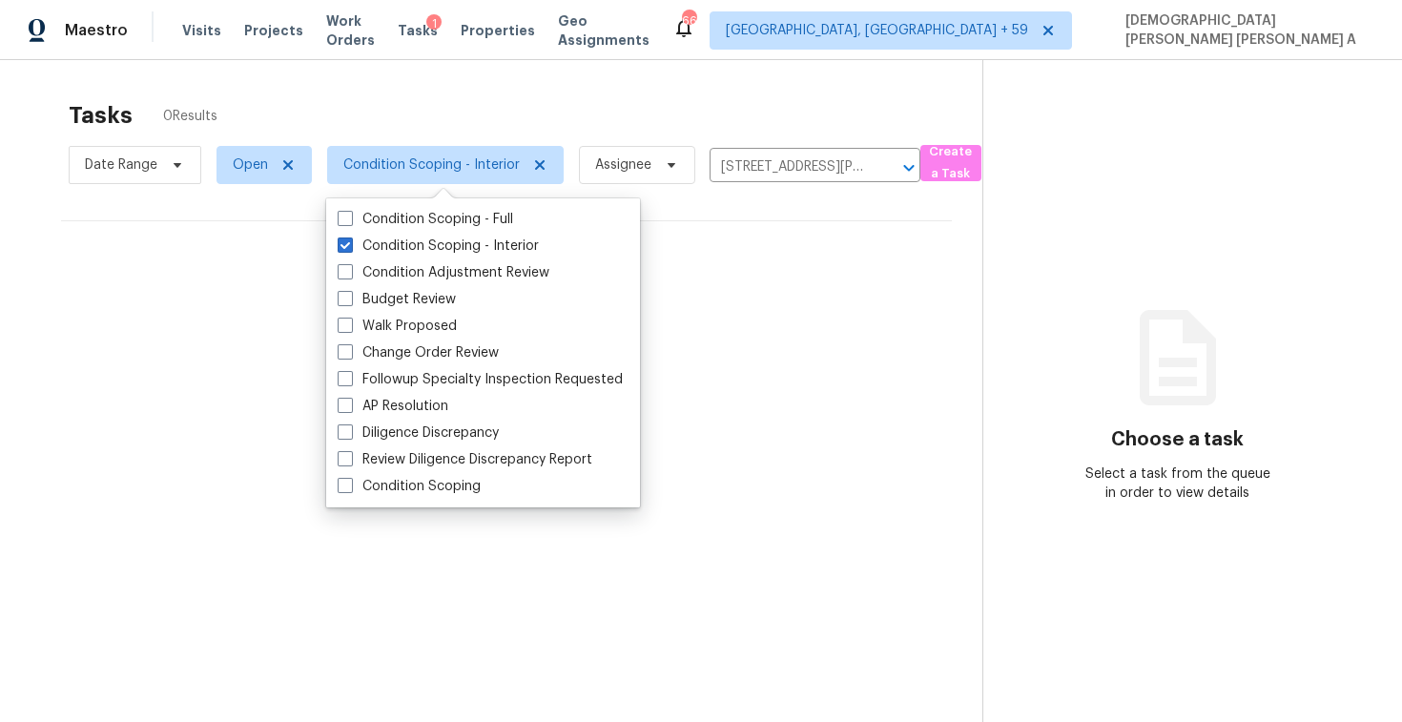
click at [448, 98] on div "Tasks 0 Results" at bounding box center [526, 116] width 914 height 50
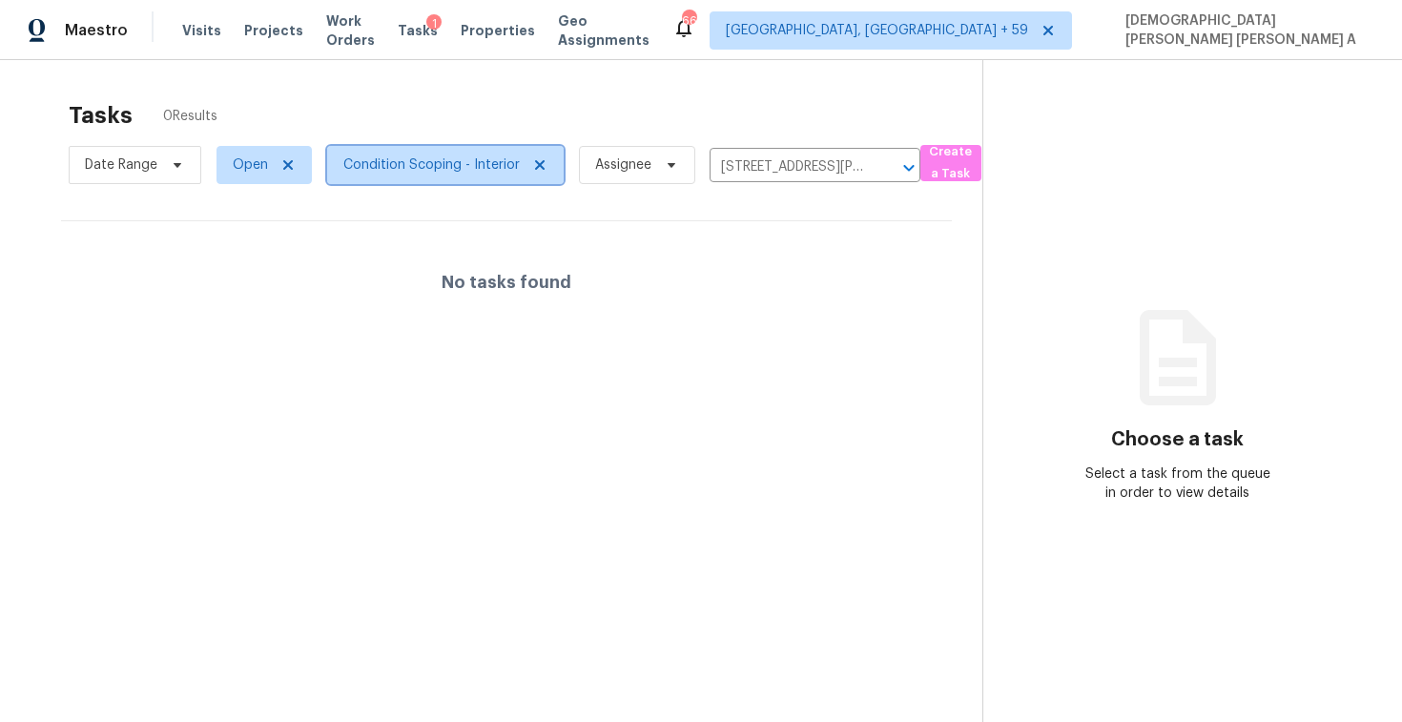
click at [430, 166] on span "Condition Scoping - Interior" at bounding box center [431, 164] width 176 height 19
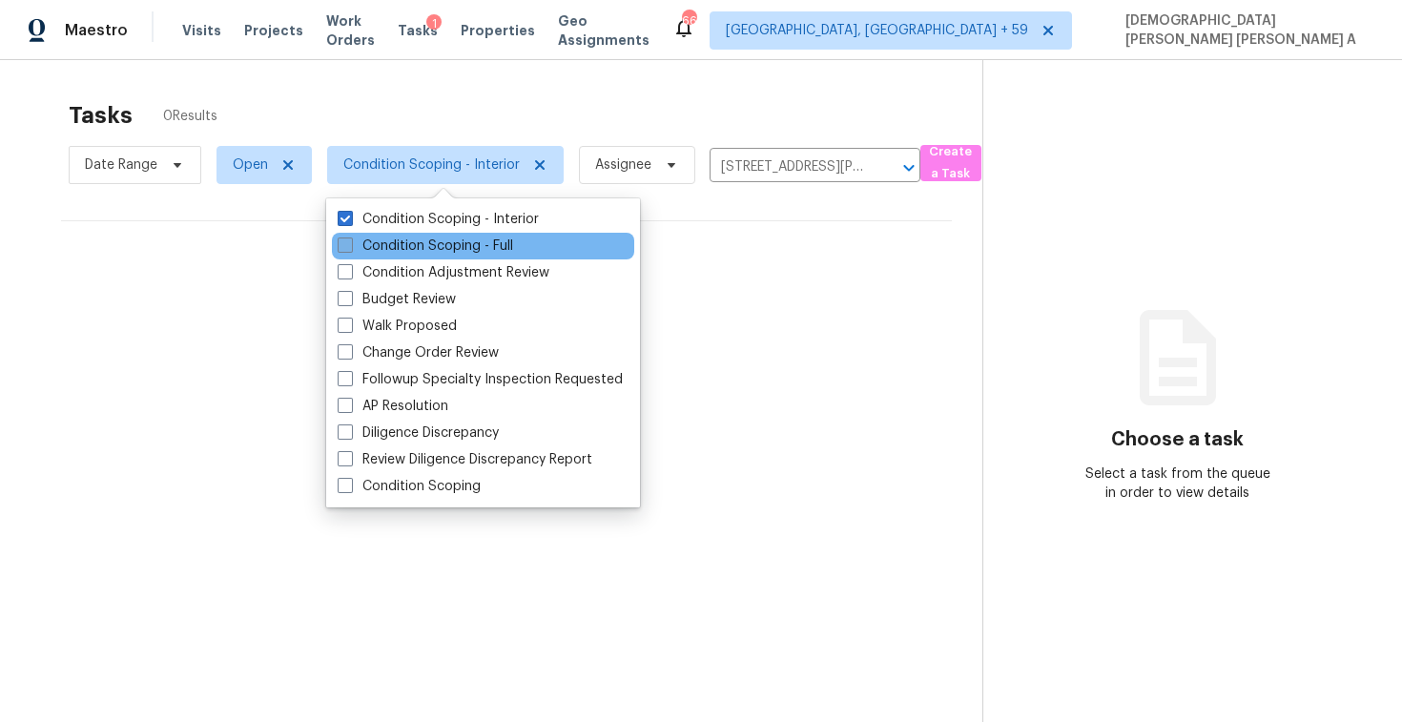
click at [391, 242] on label "Condition Scoping - Full" at bounding box center [425, 246] width 175 height 19
click at [350, 242] on input "Condition Scoping - Full" at bounding box center [344, 243] width 12 height 12
checkbox input "true"
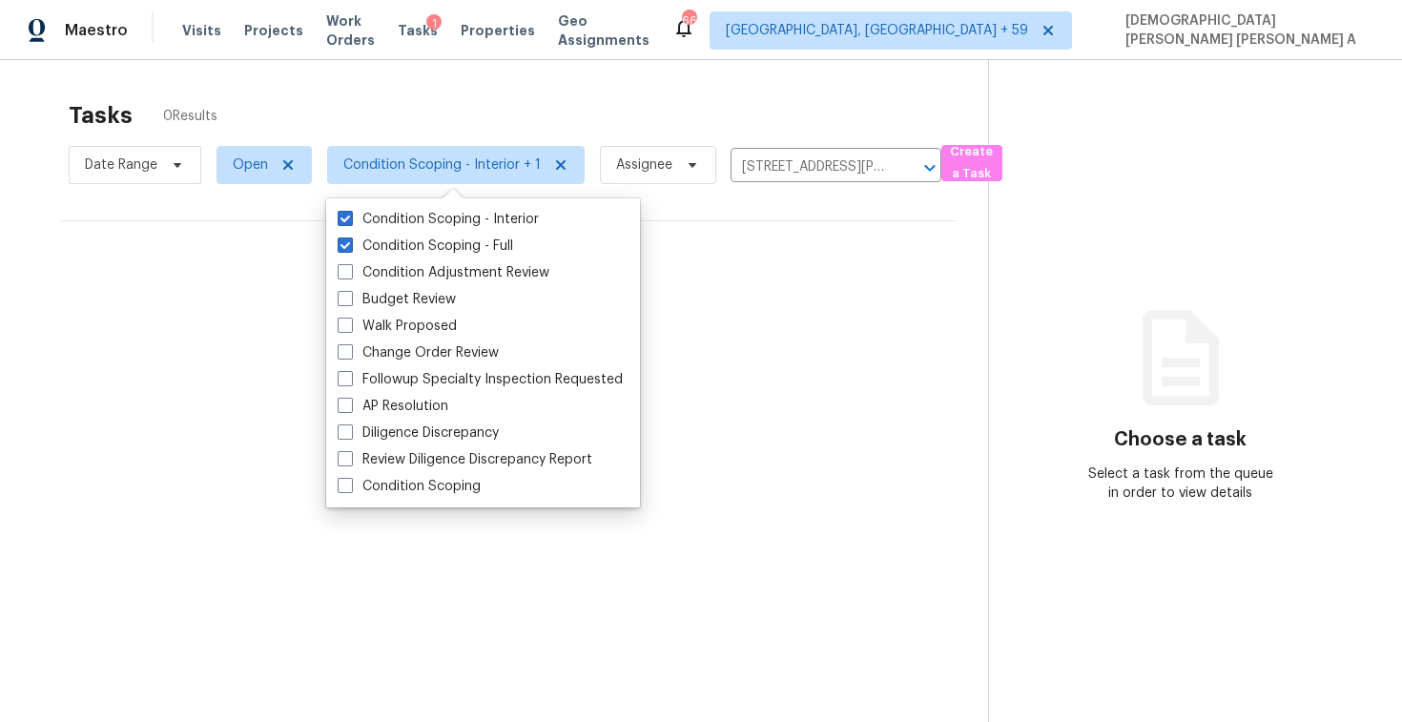
click at [446, 131] on div "Tasks 0 Results" at bounding box center [528, 116] width 919 height 50
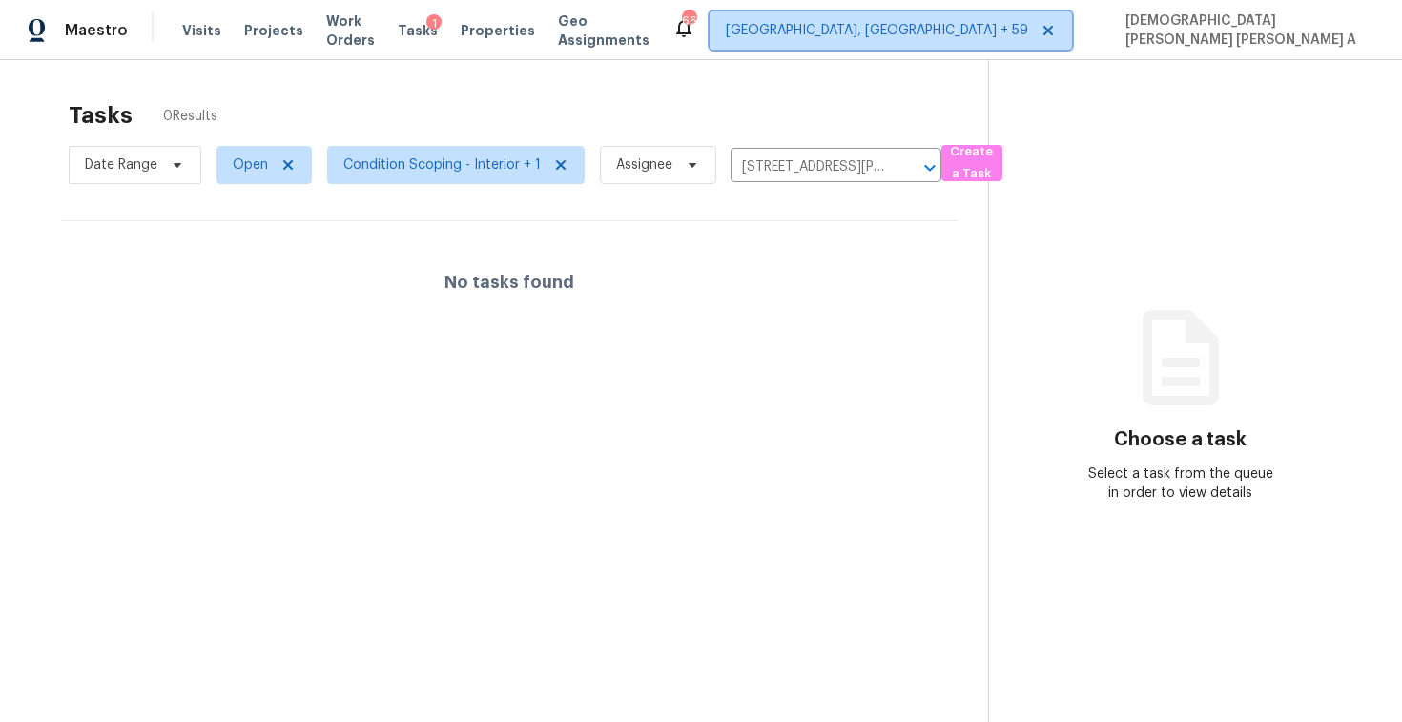
click at [1028, 33] on span "Albuquerque, NM + 59" at bounding box center [877, 30] width 302 height 19
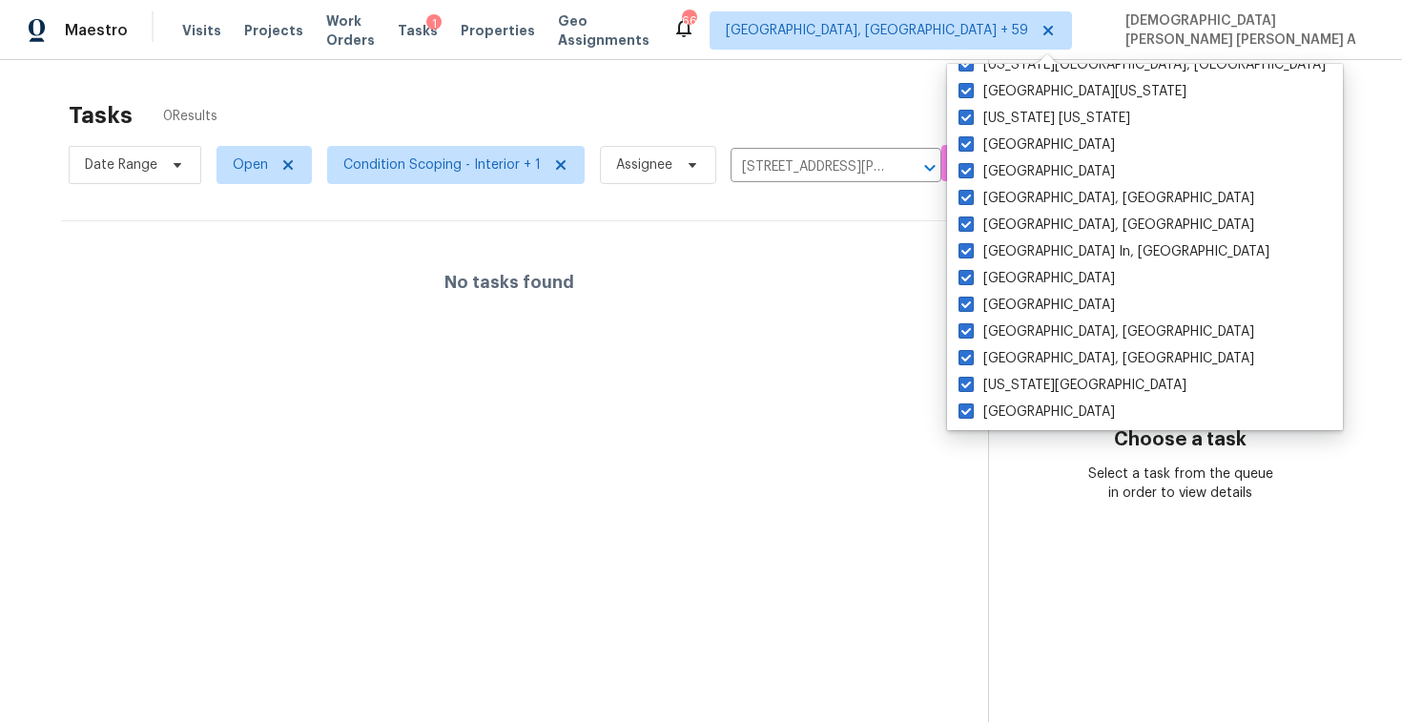
scroll to position [1278, 0]
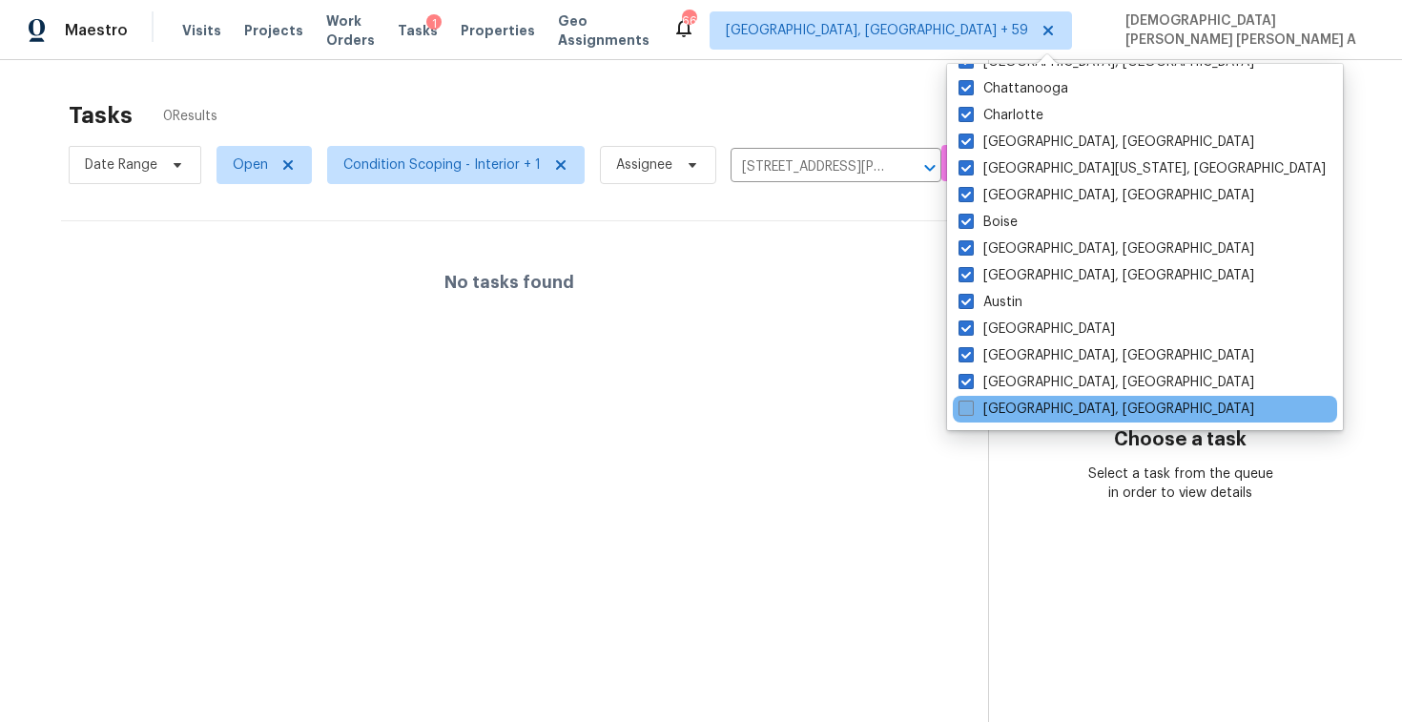
click at [970, 415] on span at bounding box center [966, 408] width 15 height 15
click at [970, 412] on input "Savannah, GA" at bounding box center [965, 406] width 12 height 12
checkbox input "true"
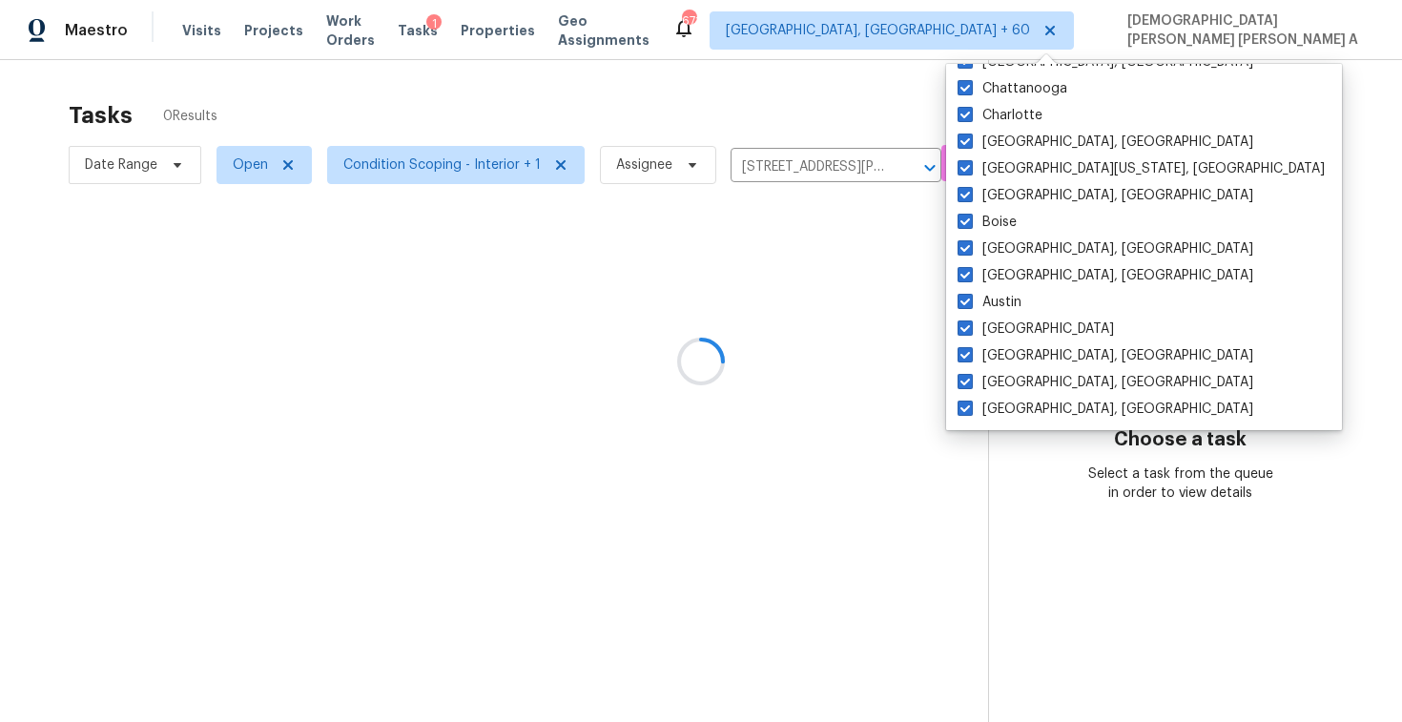
click at [698, 99] on div at bounding box center [701, 361] width 1402 height 722
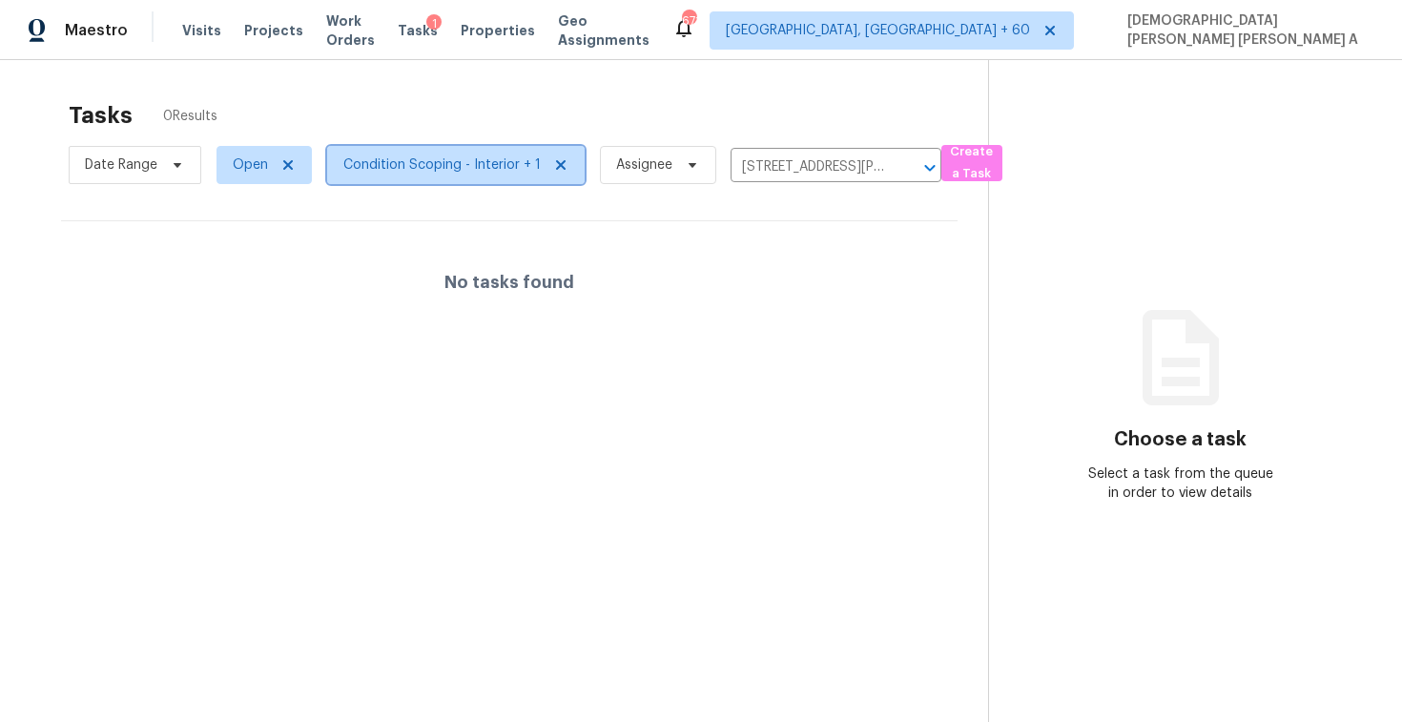
click at [431, 178] on span "Condition Scoping - Interior + 1" at bounding box center [456, 165] width 258 height 38
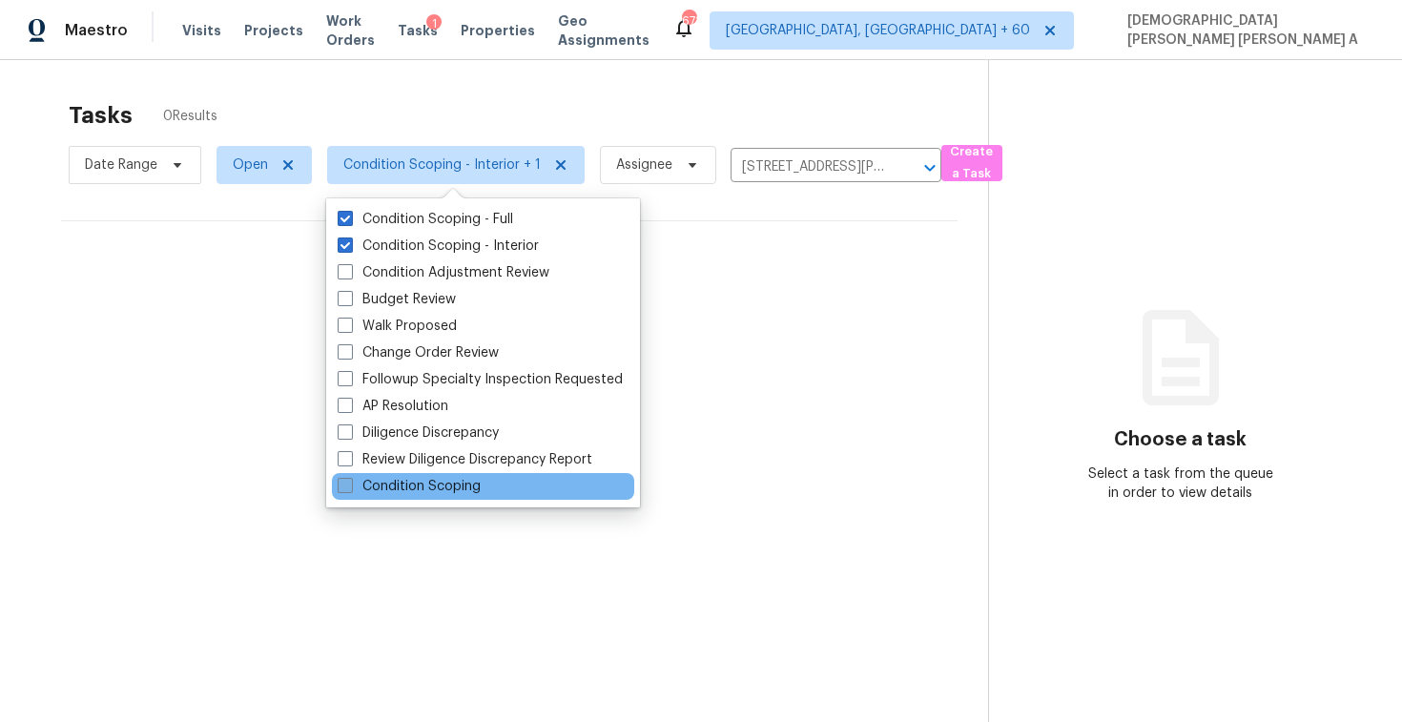
click at [436, 485] on label "Condition Scoping" at bounding box center [409, 486] width 143 height 19
click at [350, 485] on input "Condition Scoping" at bounding box center [344, 483] width 12 height 12
checkbox input "true"
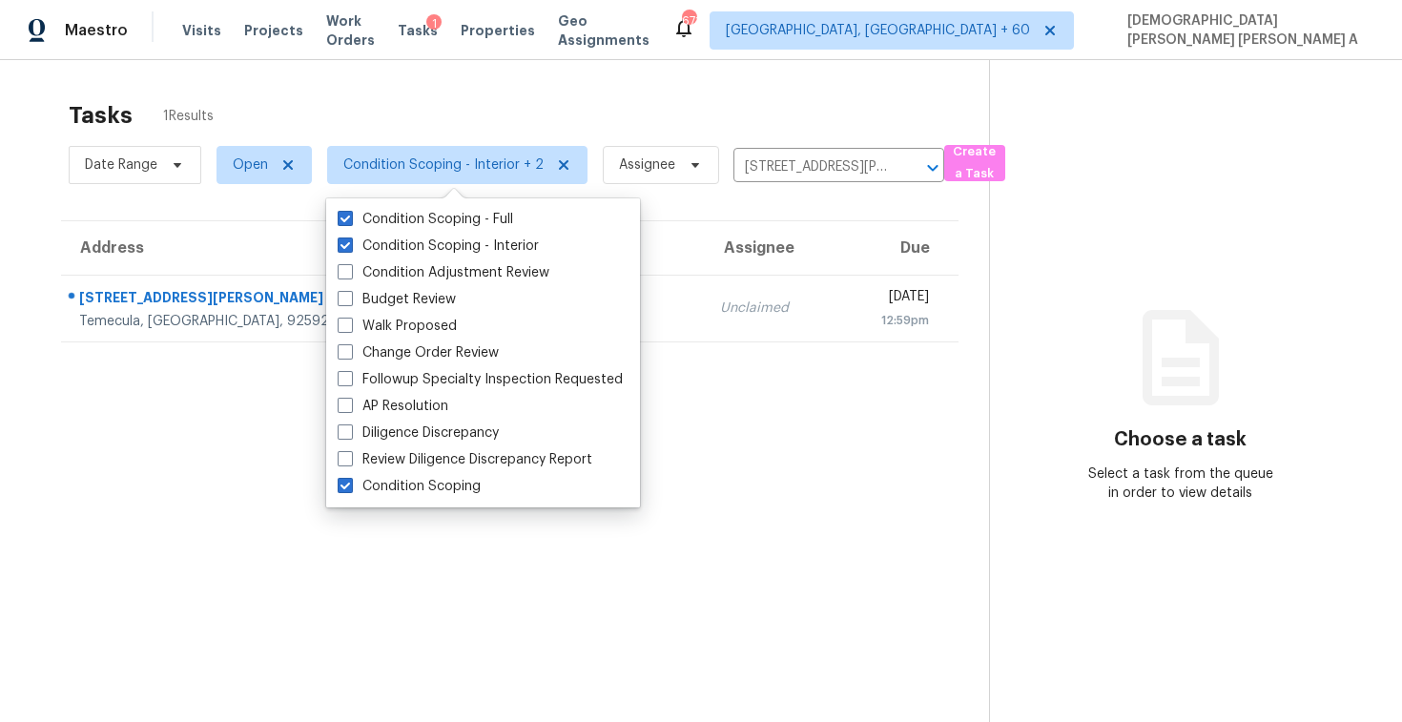
click at [573, 93] on div "Tasks 1 Results" at bounding box center [529, 116] width 920 height 50
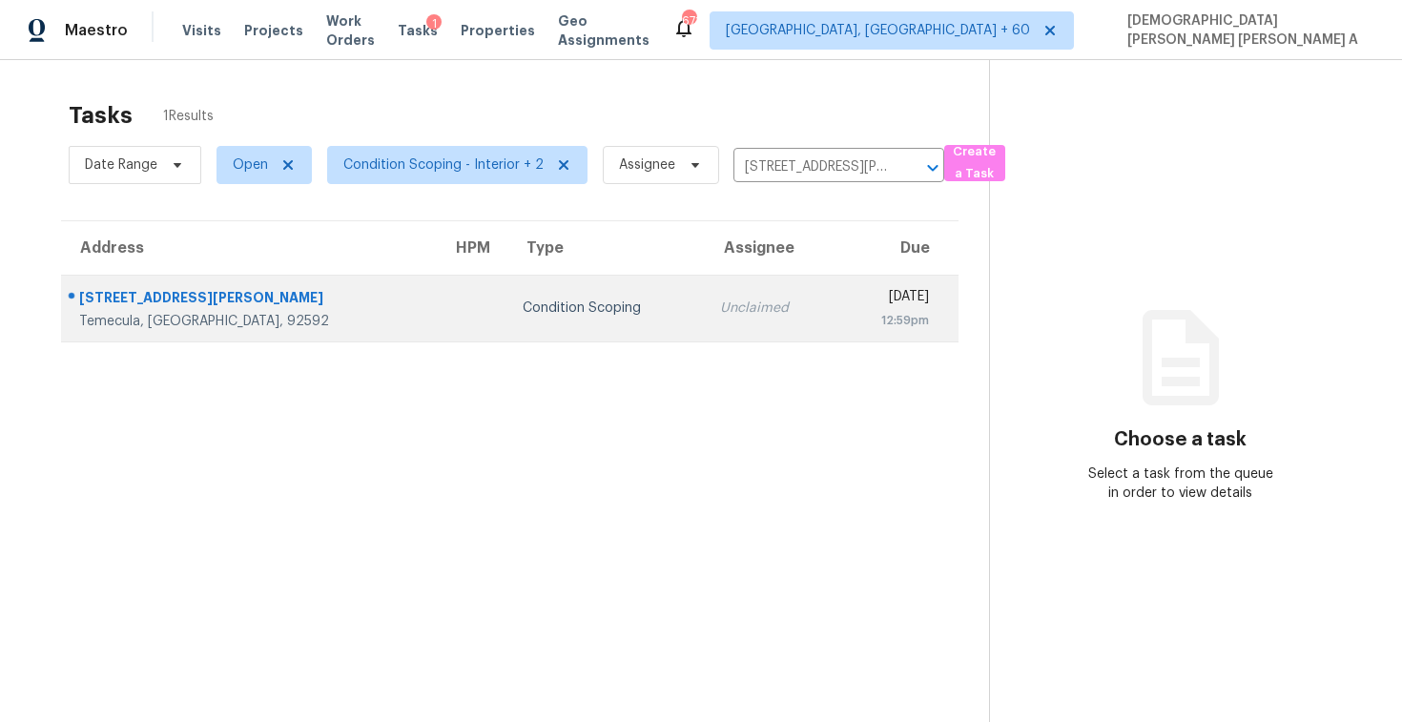
click at [836, 337] on td "Tue, Sep 16th 2025 12:59pm" at bounding box center [897, 308] width 123 height 67
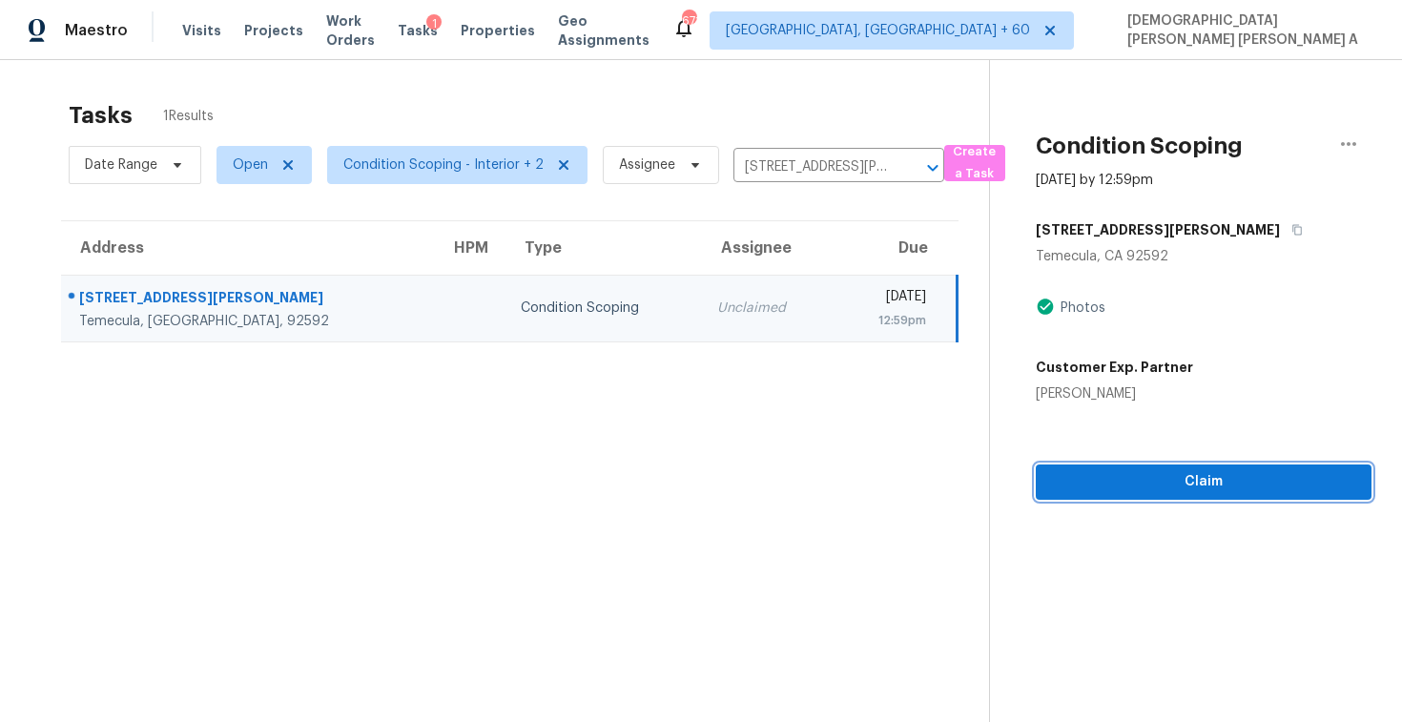
click at [1124, 478] on span "Claim" at bounding box center [1203, 482] width 305 height 24
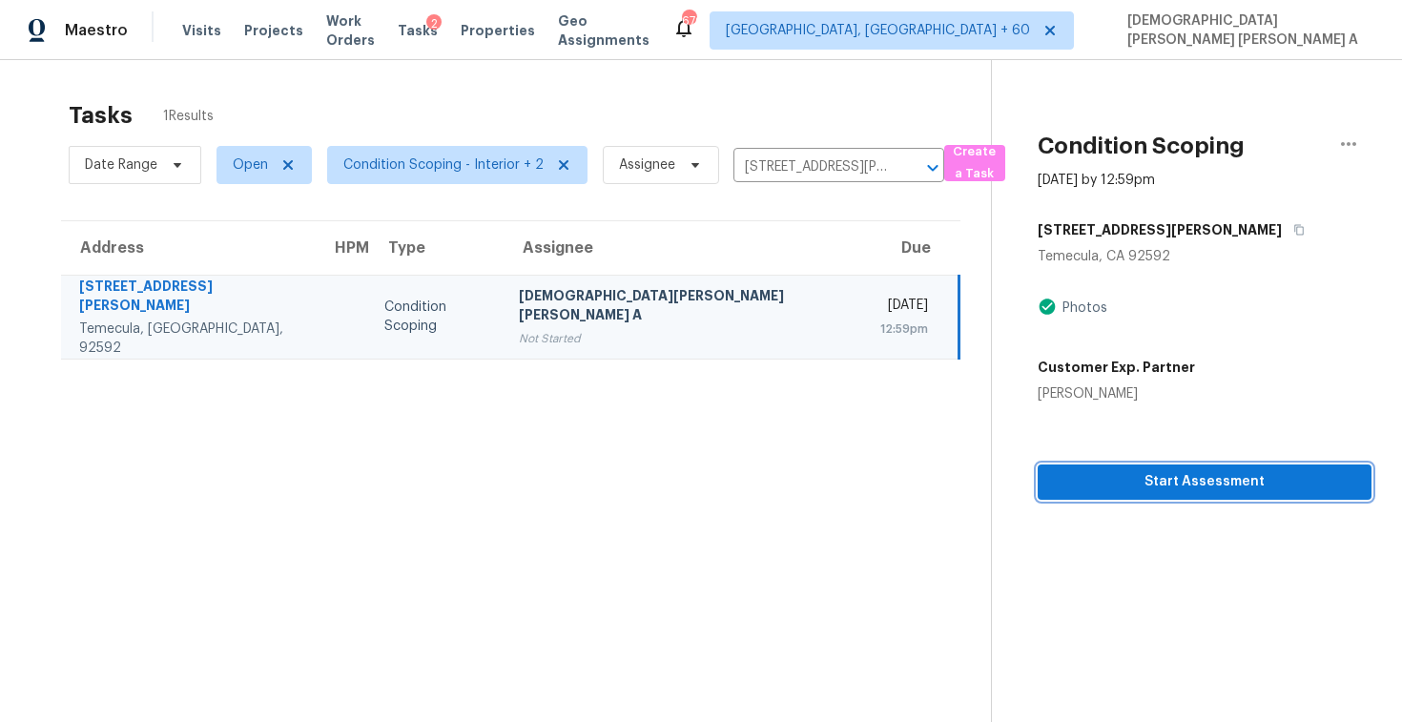
click at [1196, 484] on span "Start Assessment" at bounding box center [1204, 482] width 303 height 24
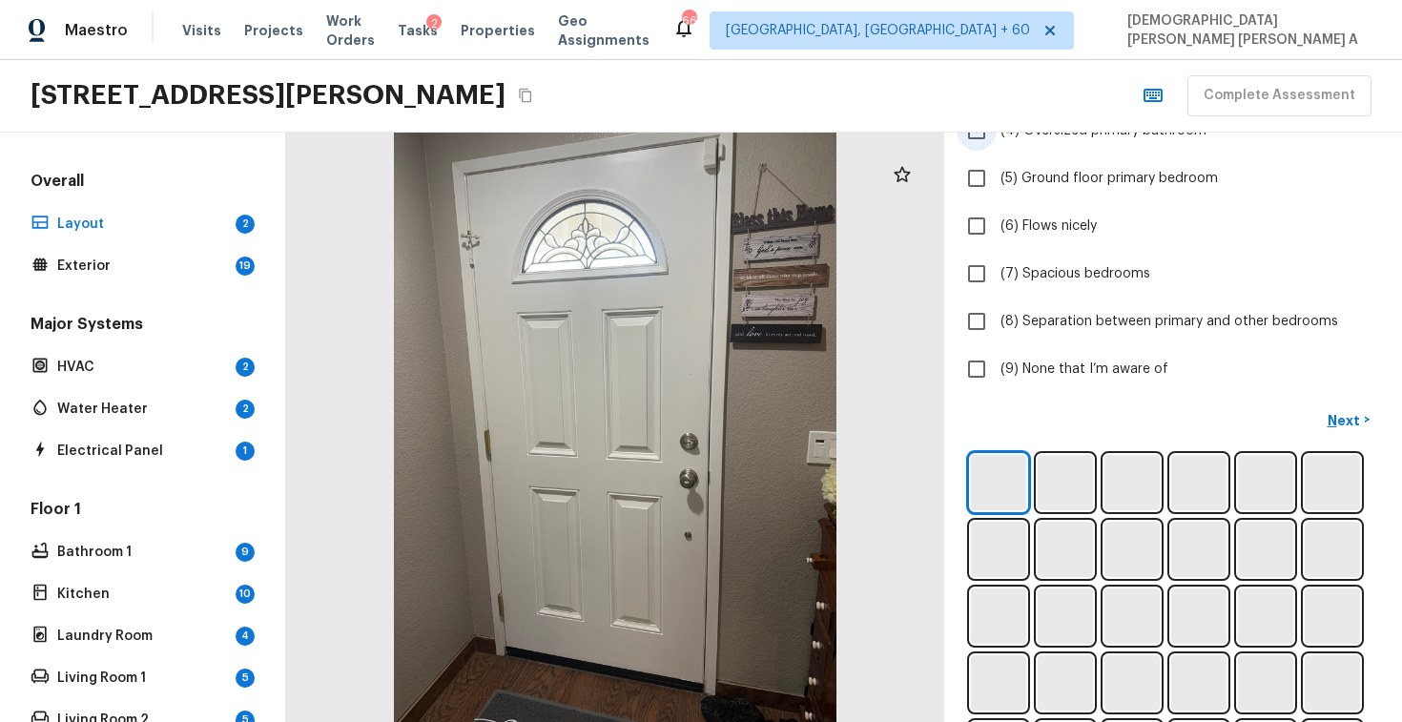
scroll to position [542, 0]
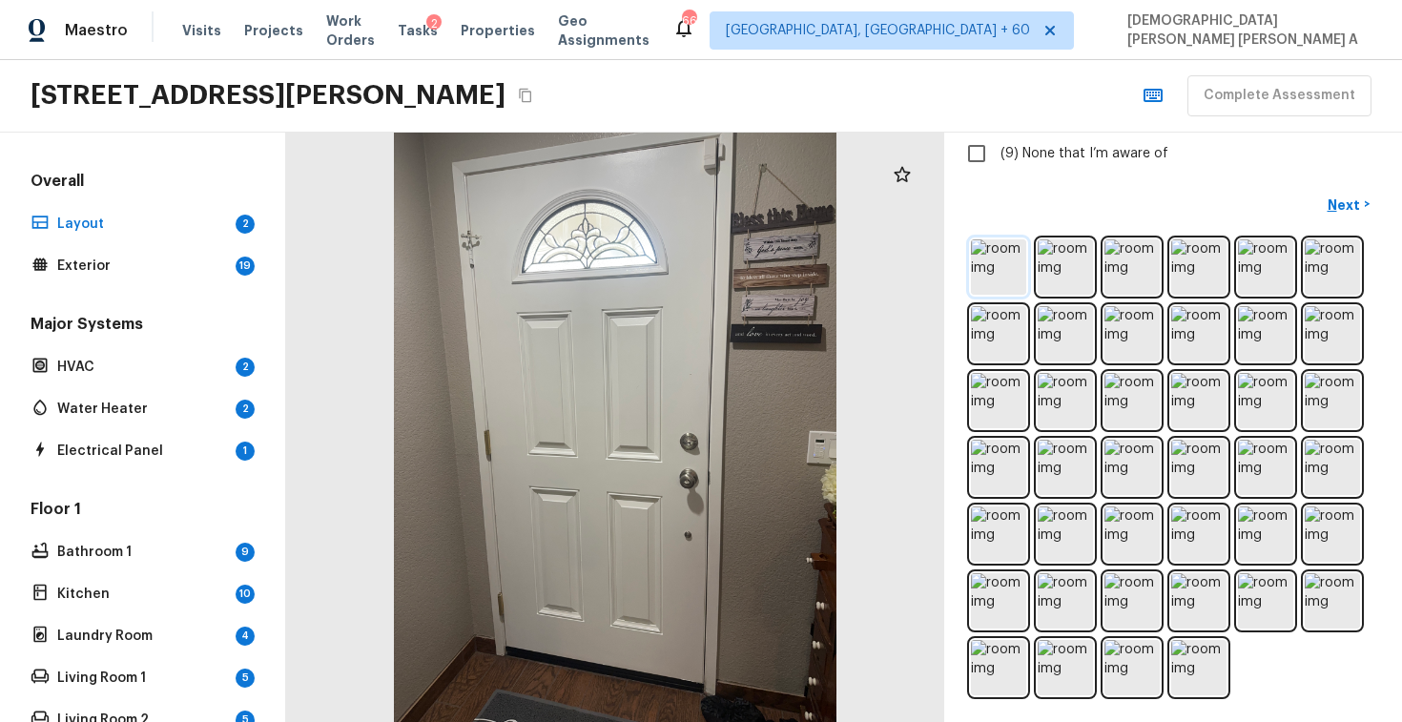
click at [994, 256] on img at bounding box center [998, 266] width 55 height 55
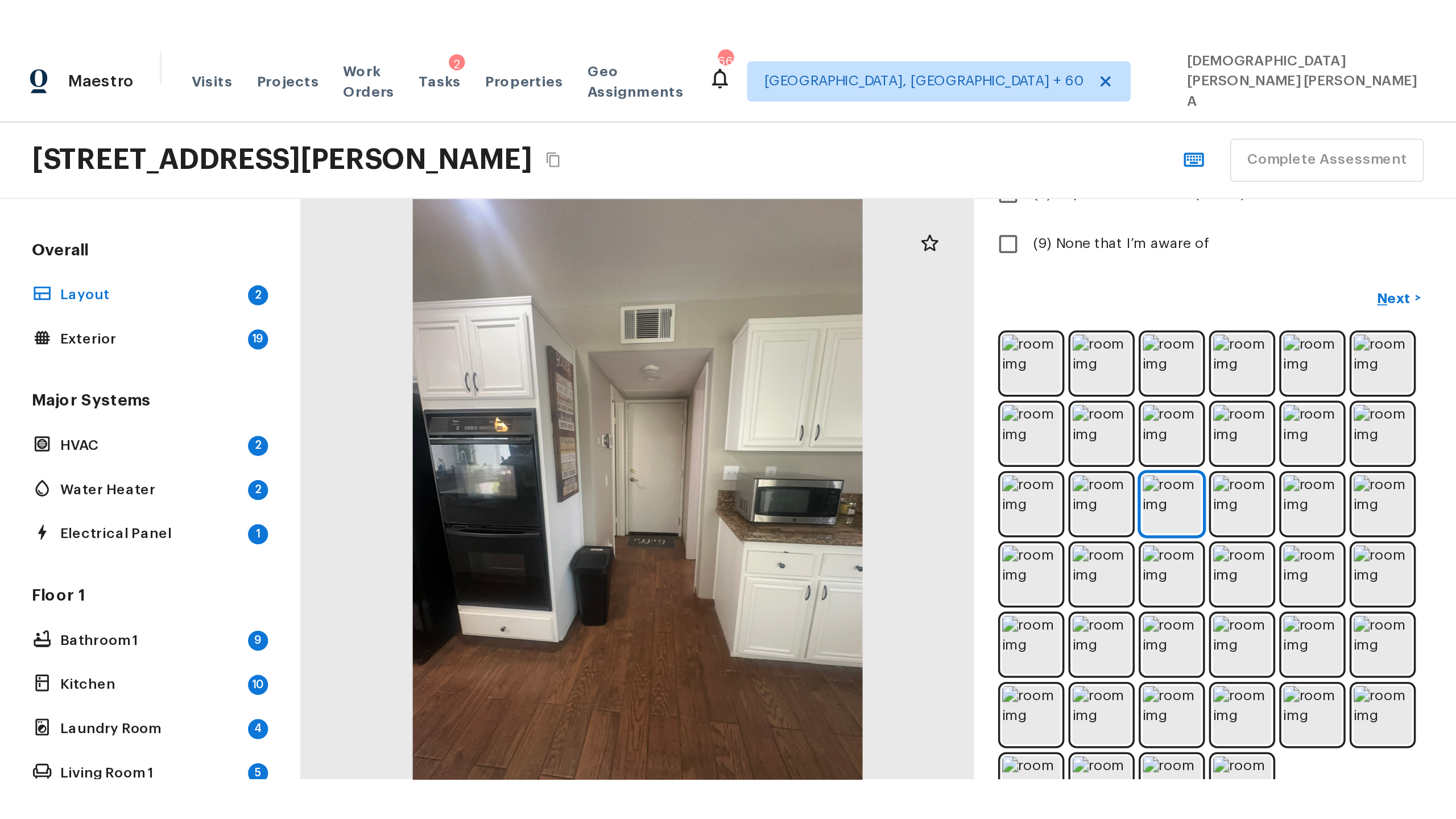
scroll to position [0, 0]
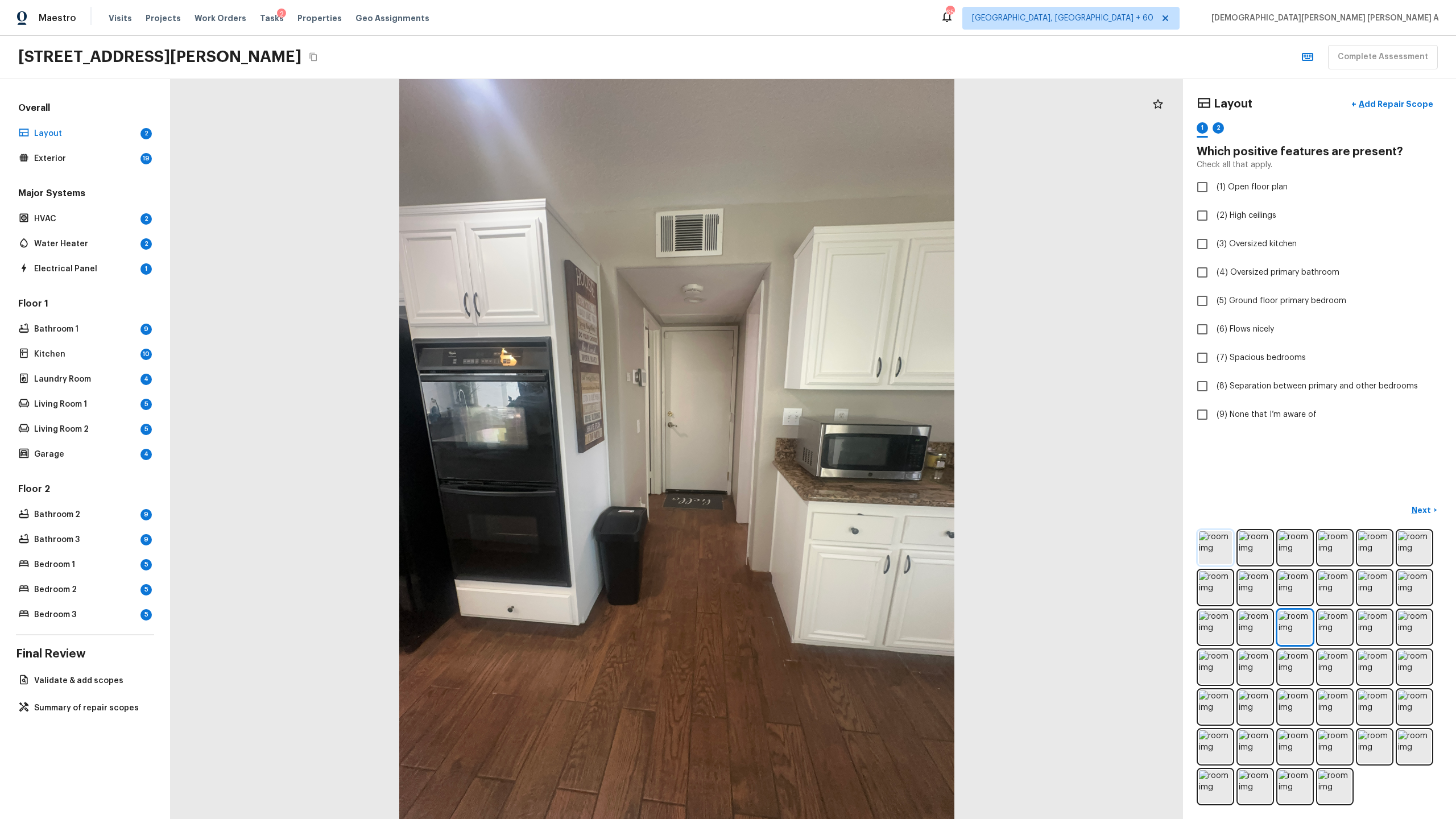
click at [835, 430] on img at bounding box center [1215, 548] width 33 height 33
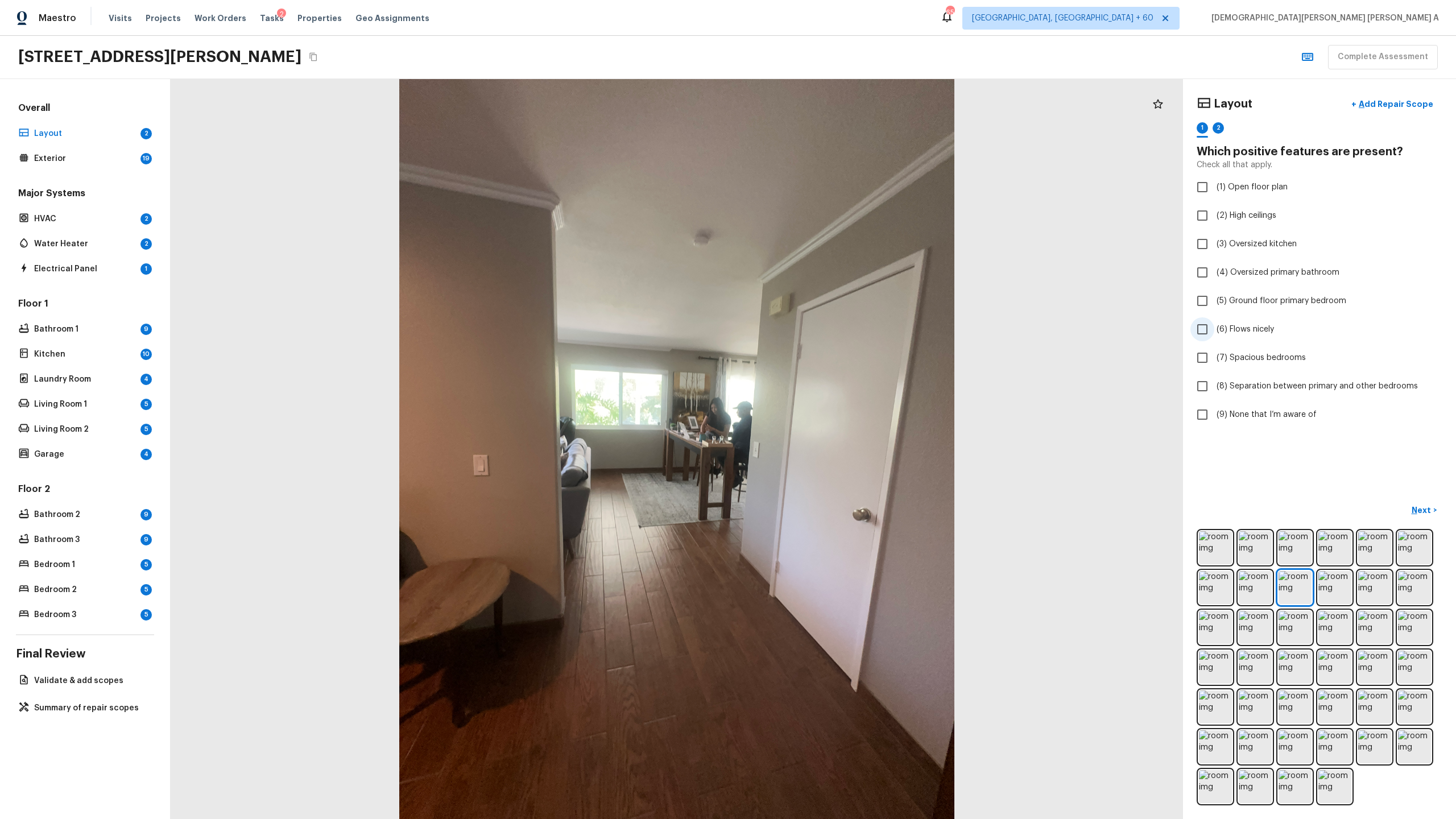
click at [1207, 324] on input "(6) Flows nicely" at bounding box center [1202, 329] width 24 height 24
checkbox input "true"
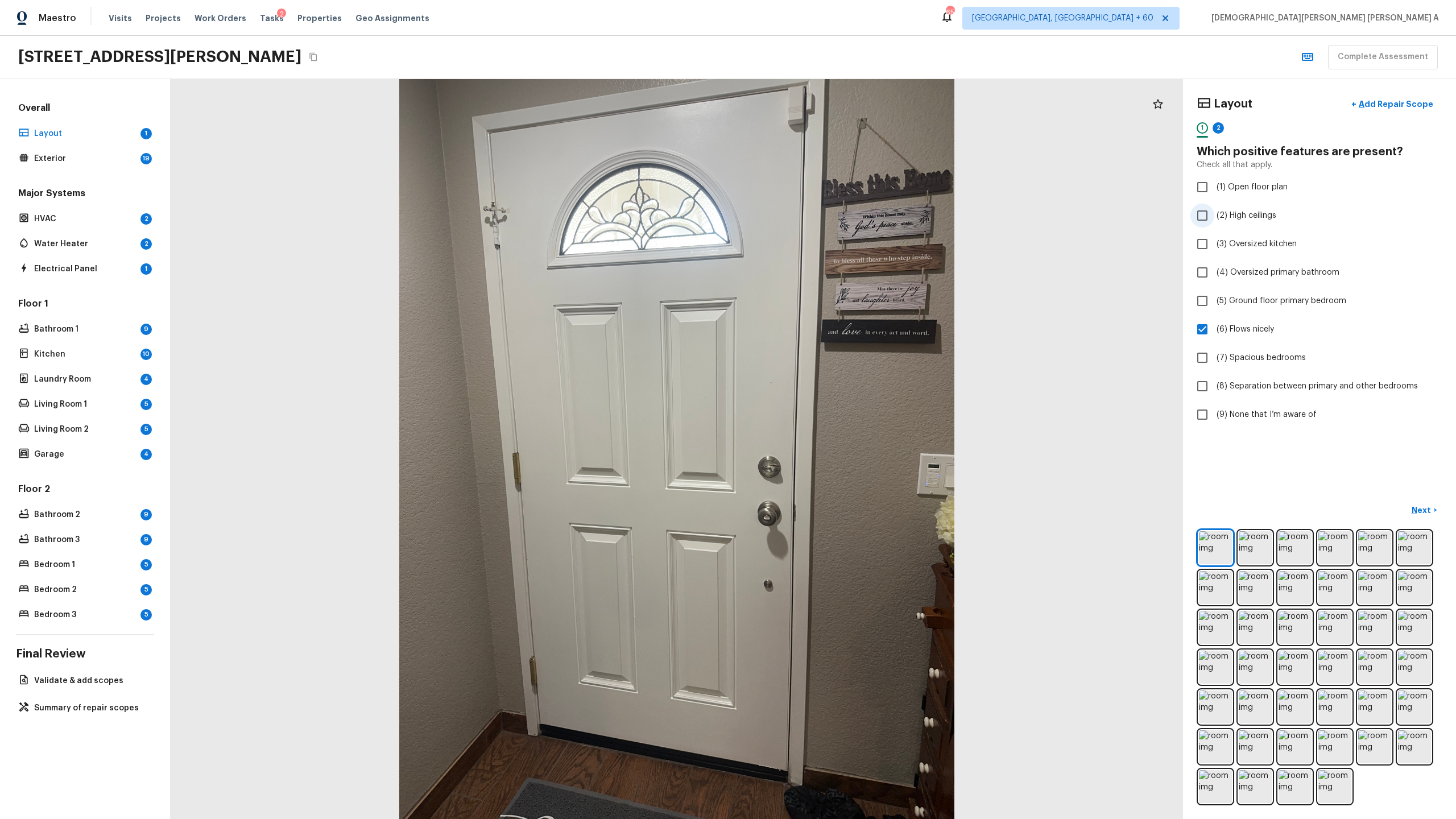
click at [1204, 215] on input "(2) High ceilings" at bounding box center [1202, 215] width 24 height 24
click at [1304, 555] on img at bounding box center [1294, 548] width 33 height 33
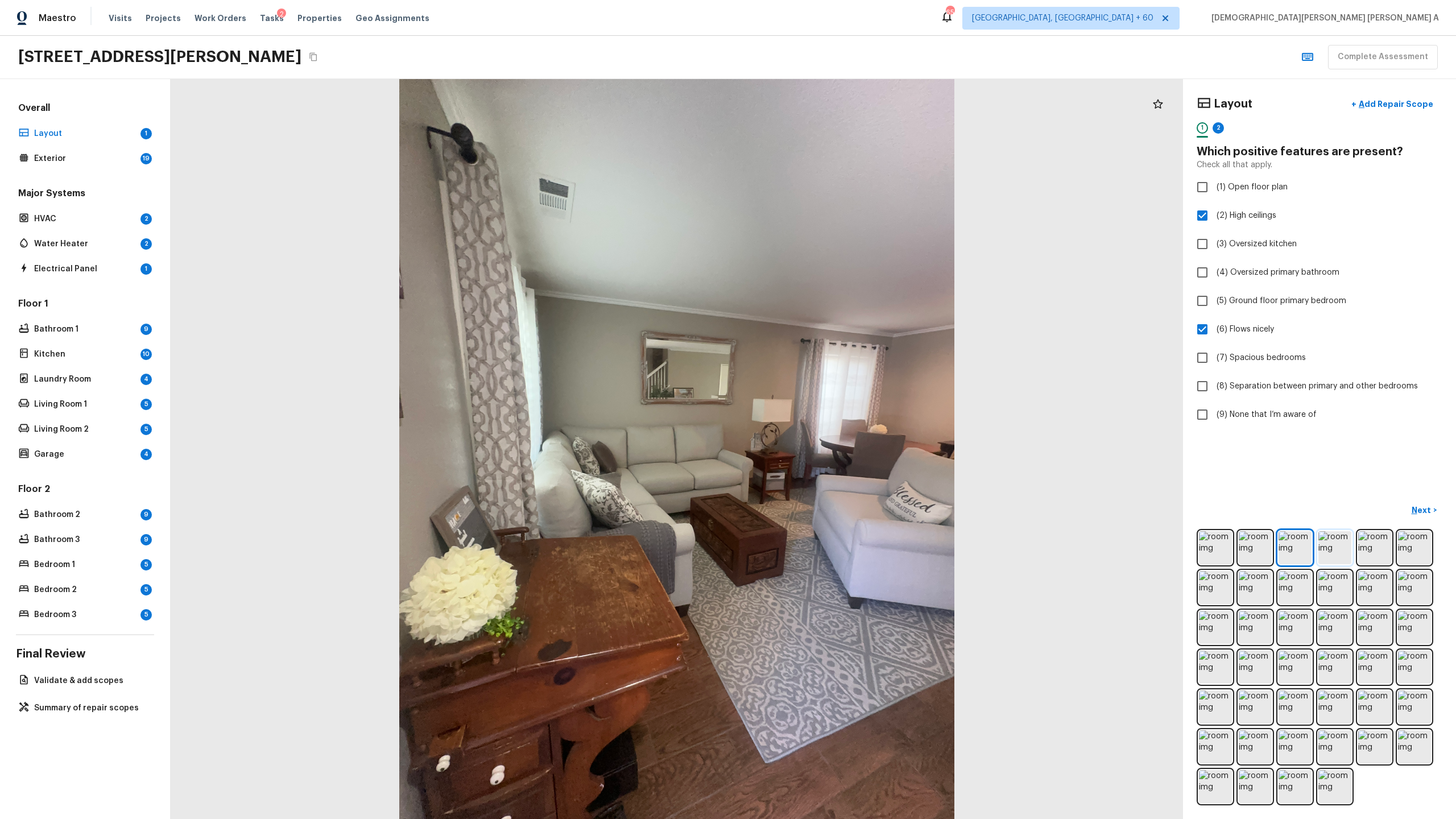
click at [1320, 549] on img at bounding box center [1334, 548] width 33 height 33
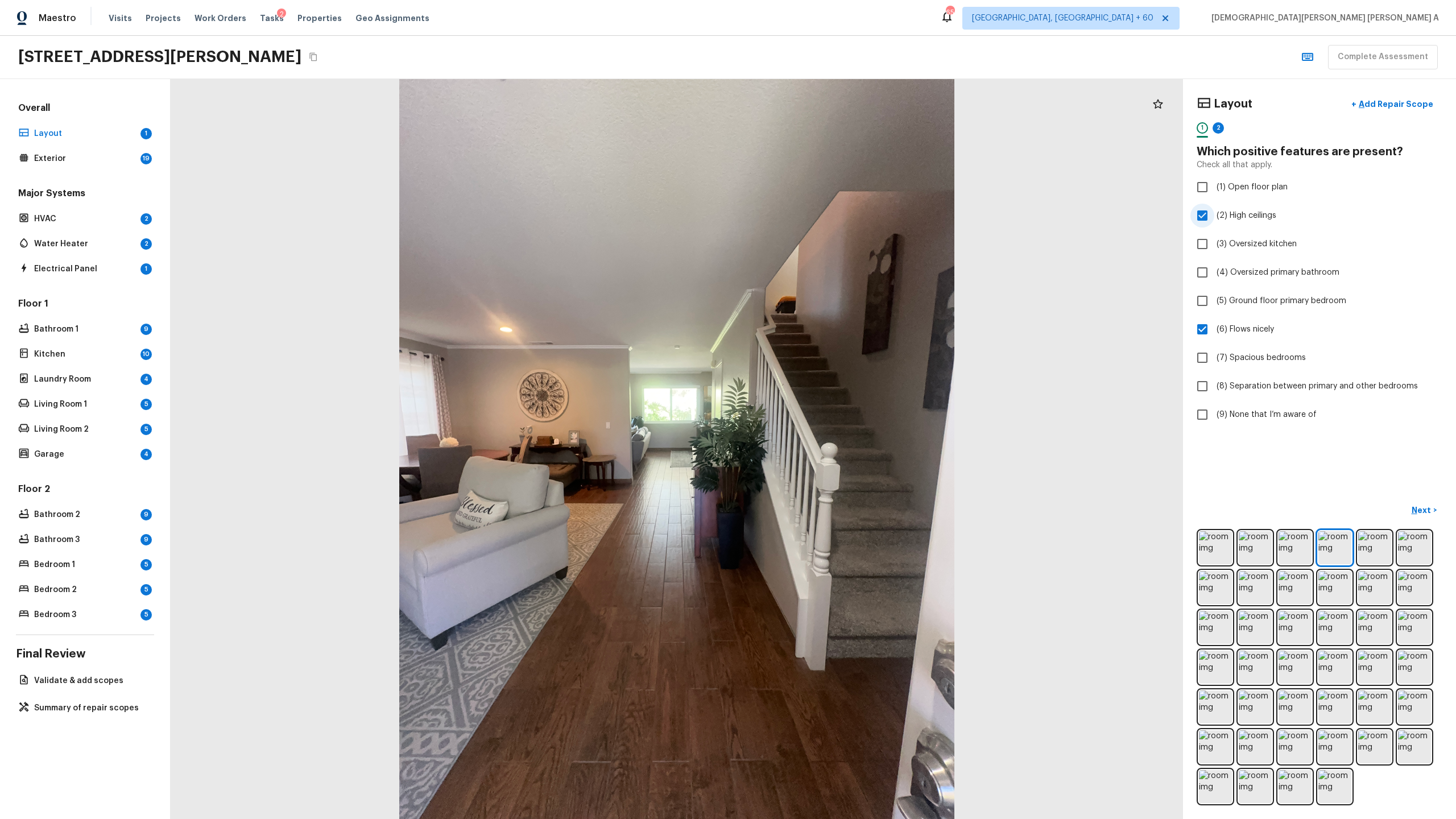
click at [1201, 210] on input "(2) High ceilings" at bounding box center [1202, 215] width 24 height 24
checkbox input "false"
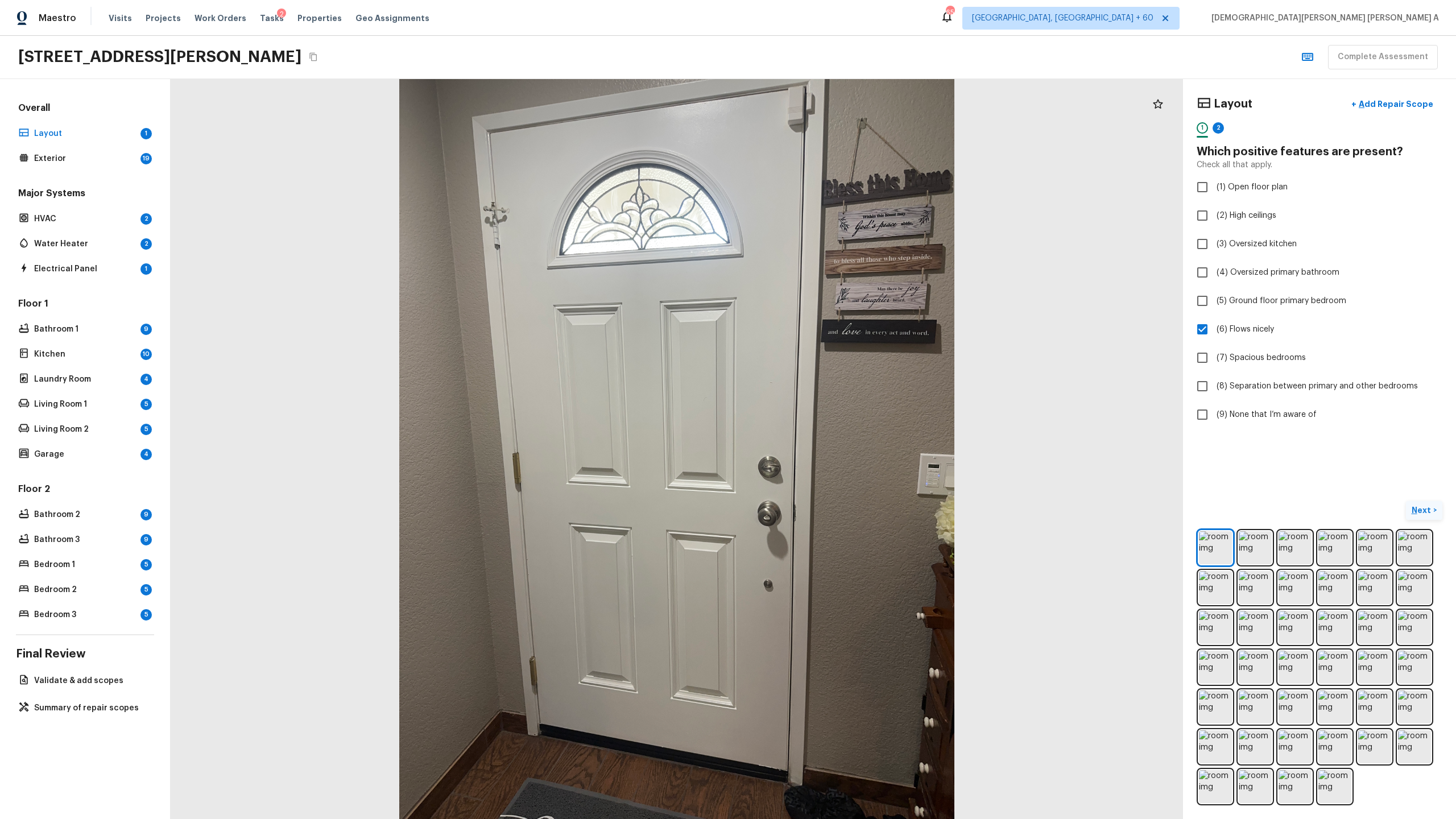
click at [1424, 506] on p "Next" at bounding box center [1422, 510] width 21 height 11
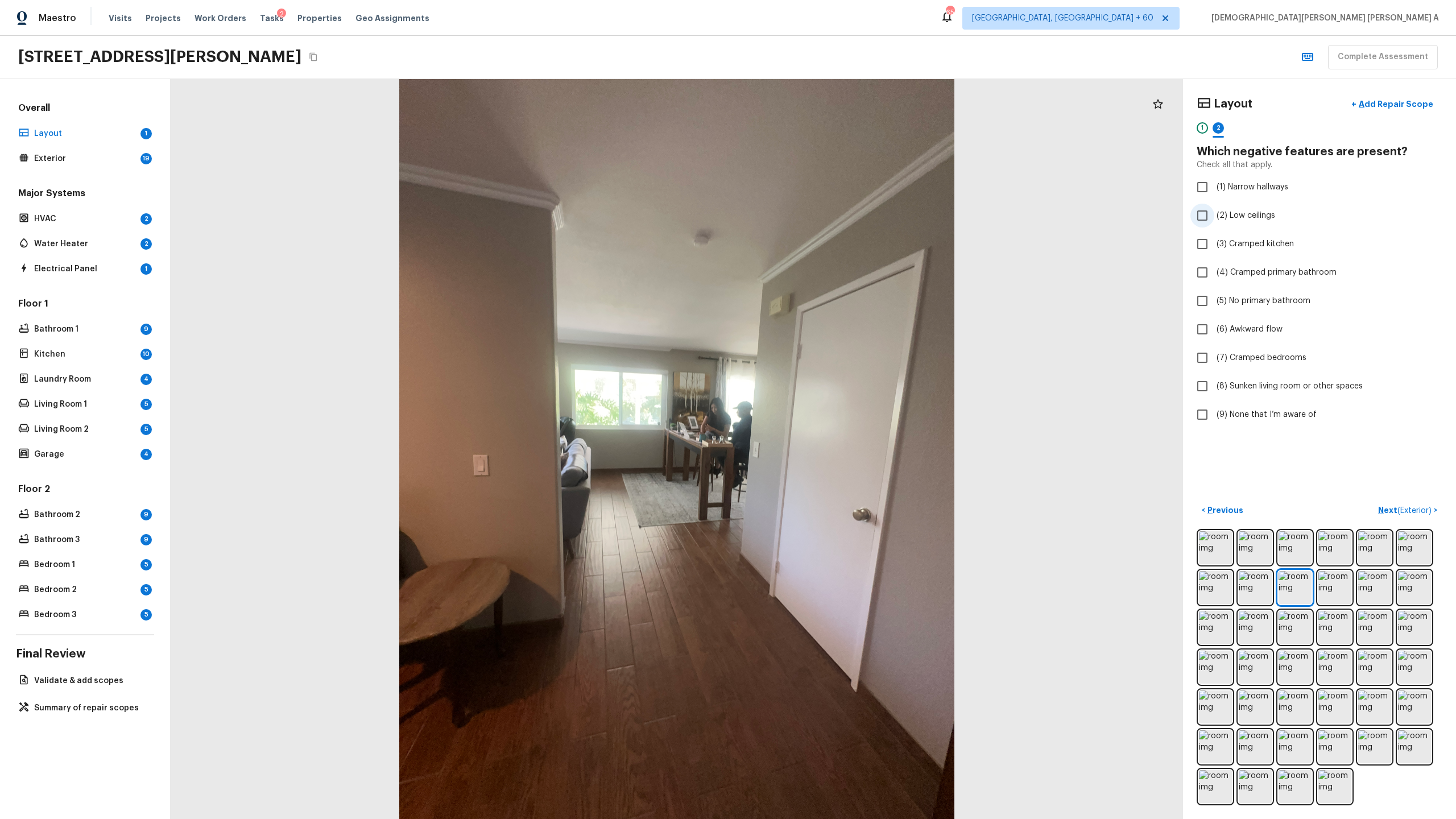
click at [1203, 226] on input "(2) Low ceilings" at bounding box center [1202, 215] width 24 height 24
checkbox input "true"
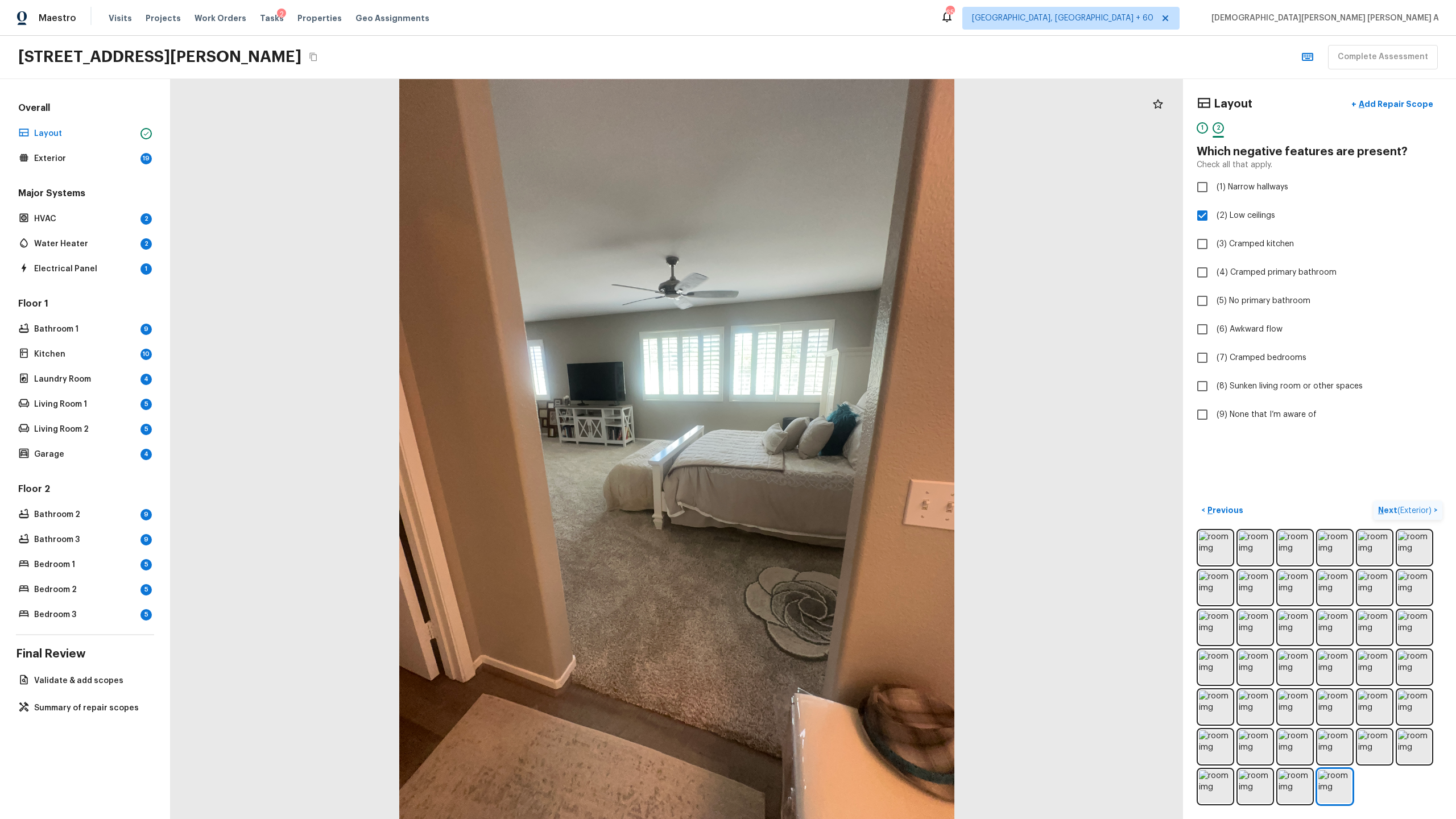
click at [1396, 509] on p "Next ( Exterior )" at bounding box center [1405, 511] width 55 height 12
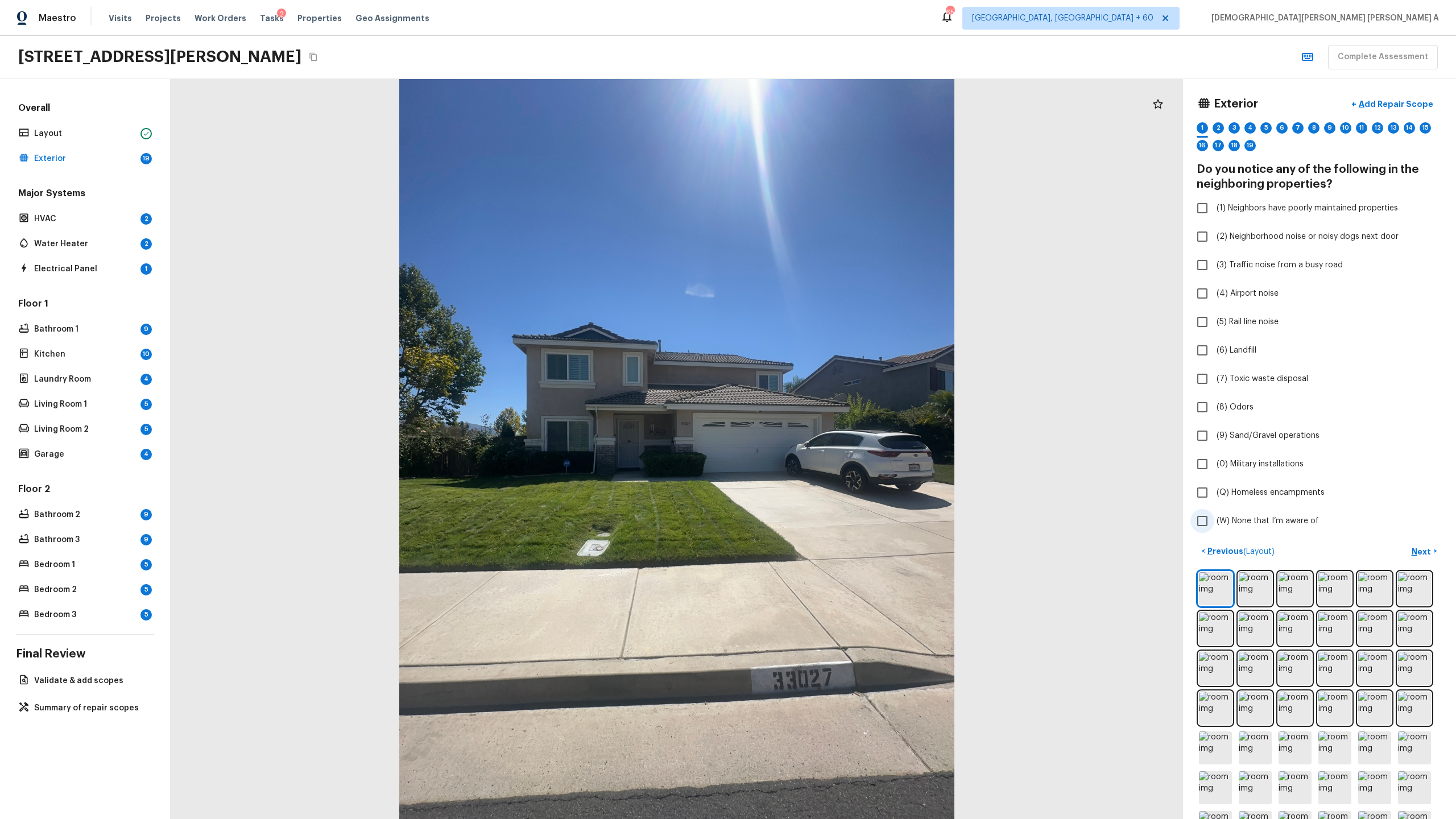
click at [1202, 522] on input "(W) None that I’m aware of" at bounding box center [1202, 521] width 24 height 24
checkbox input "true"
click at [1425, 552] on p "Next" at bounding box center [1422, 552] width 21 height 11
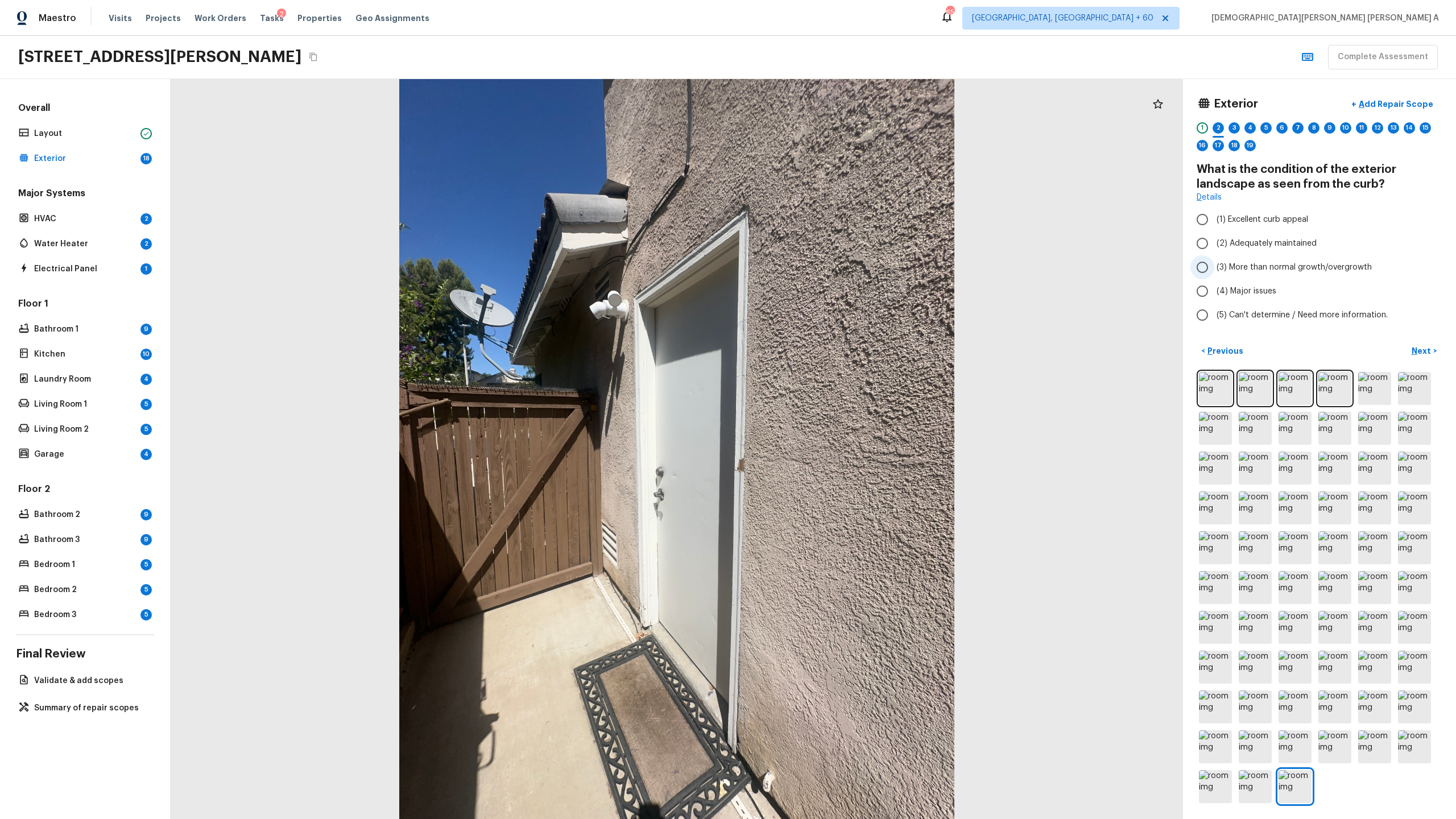
click at [1203, 259] on input "(3) More than normal growth/overgrowth" at bounding box center [1202, 267] width 24 height 24
radio input "true"
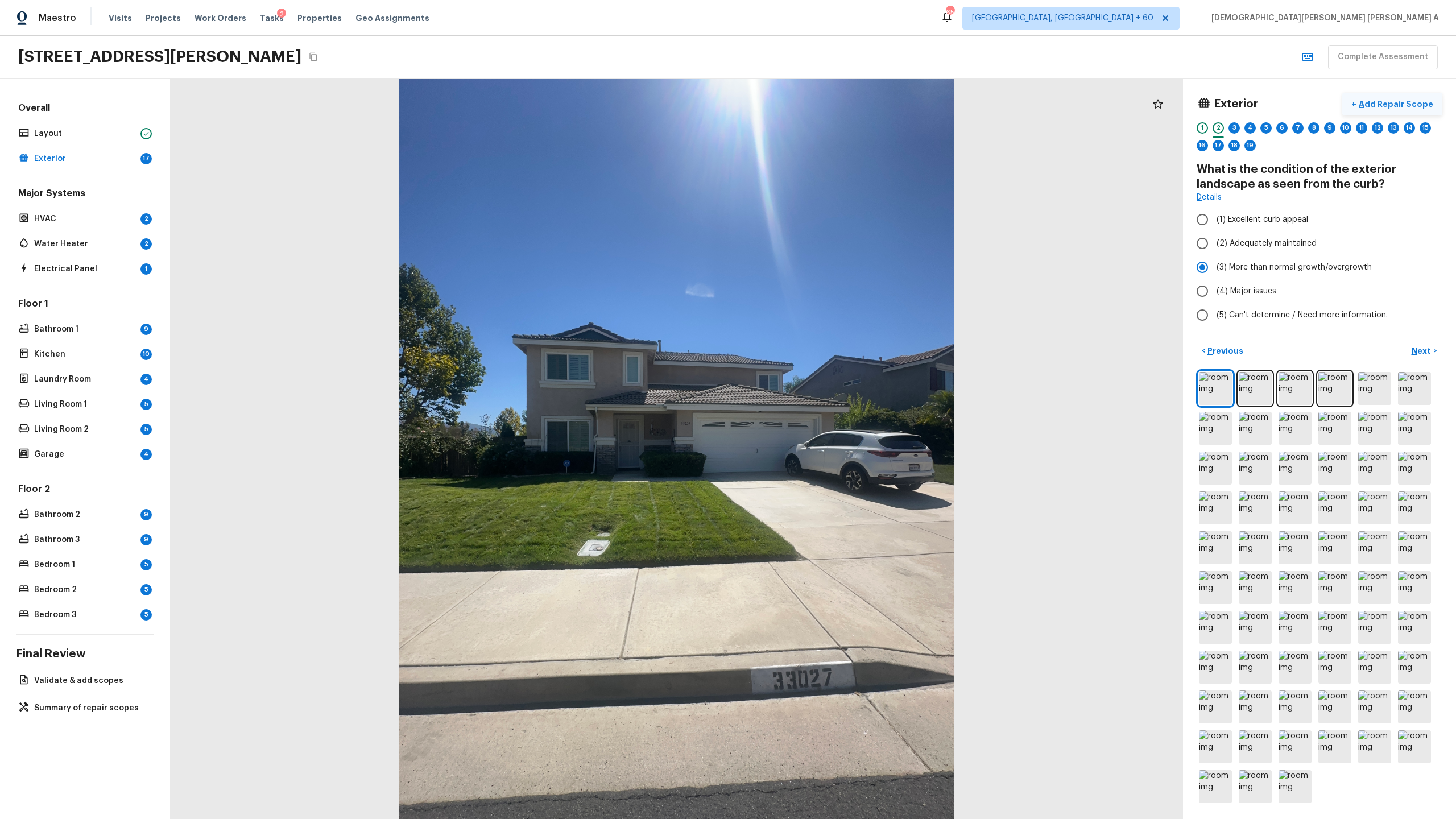
click at [1380, 103] on p "Add Repair Scope" at bounding box center [1395, 104] width 77 height 11
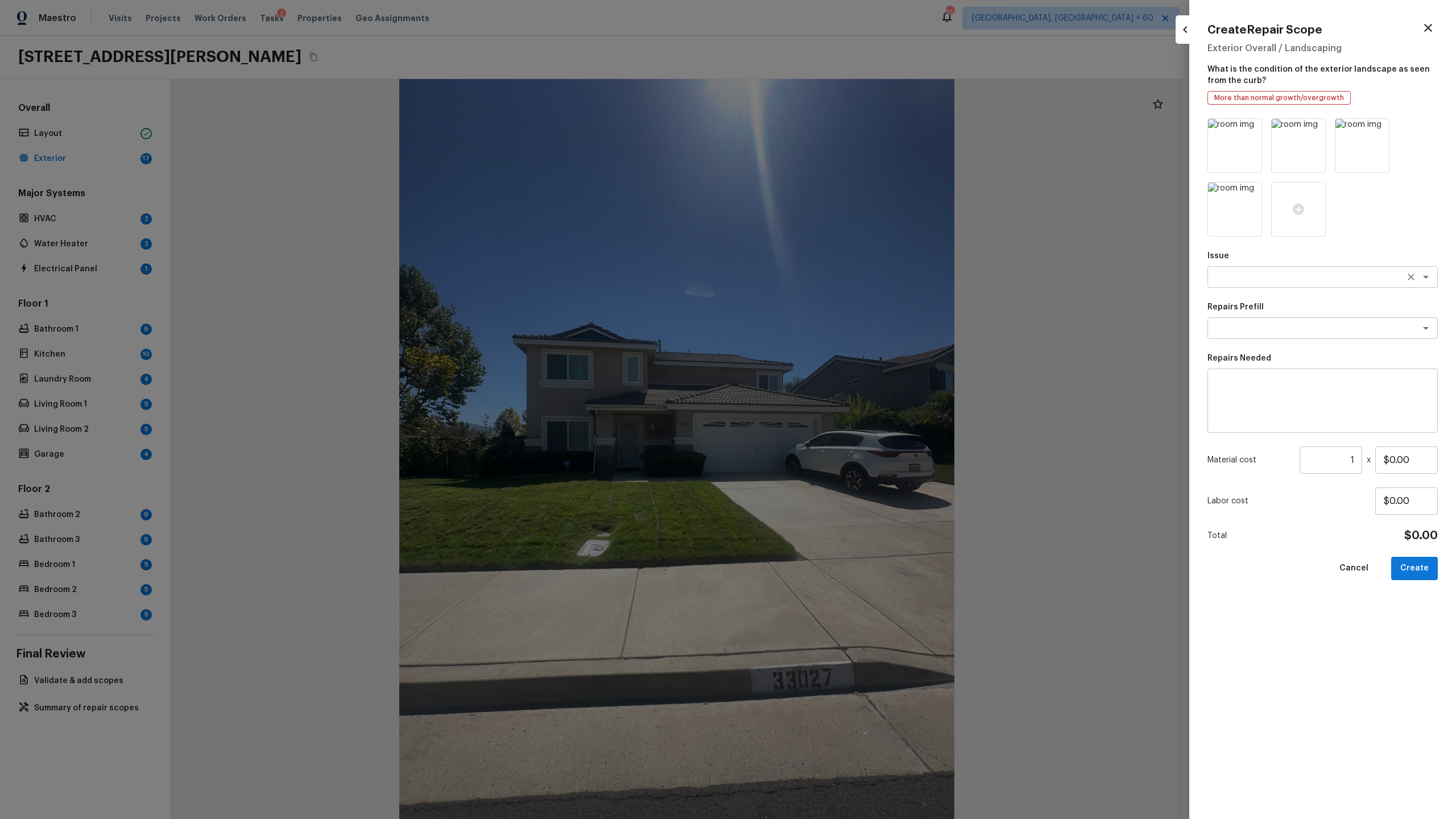
click at [1275, 271] on textarea at bounding box center [1306, 277] width 188 height 11
type textarea "steam"
click at [1293, 332] on textarea at bounding box center [1306, 328] width 188 height 11
type textarea "s"
click at [1280, 276] on textarea at bounding box center [1306, 277] width 188 height 11
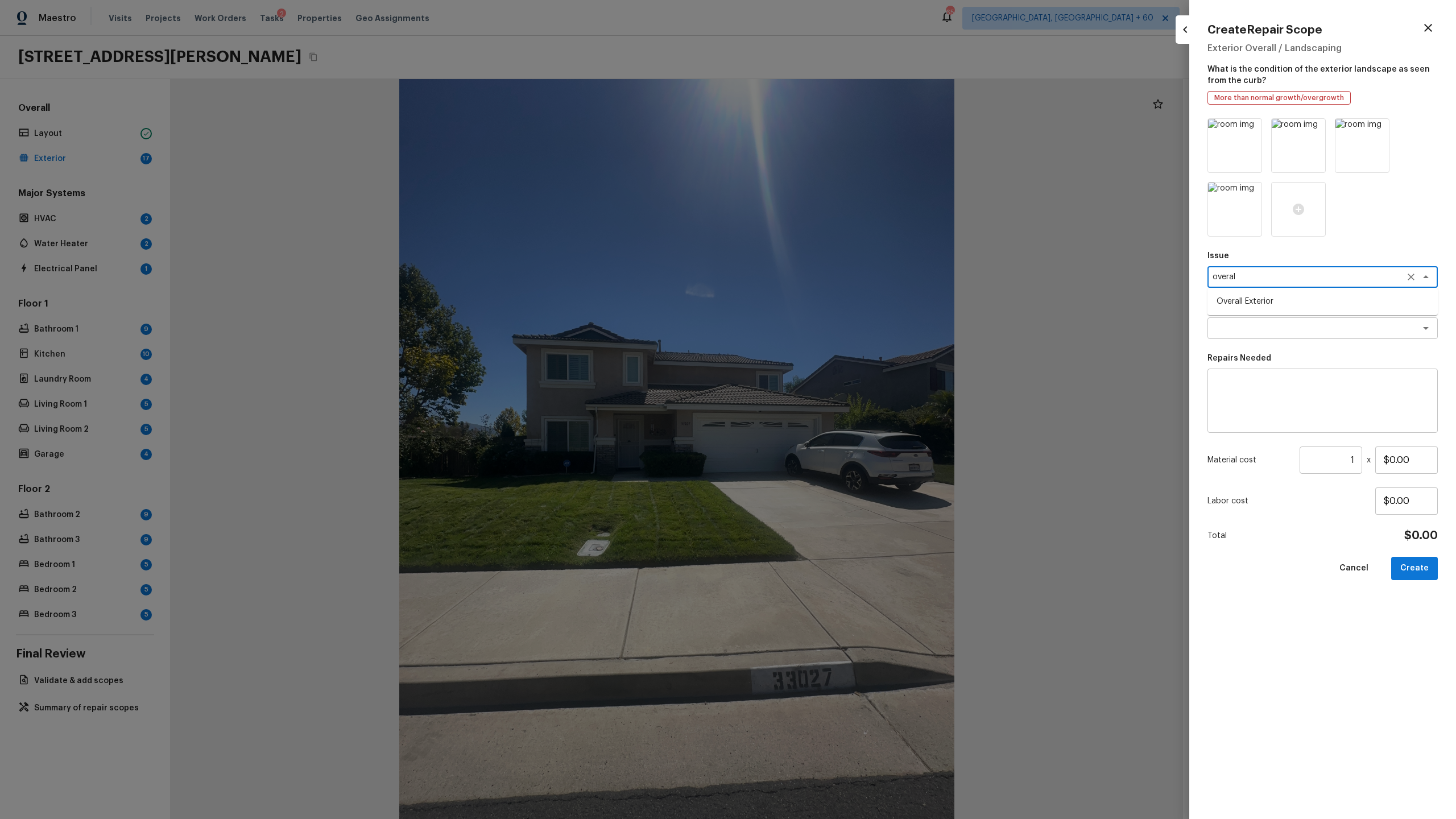
click at [1272, 301] on li "Overall Exterior" at bounding box center [1322, 301] width 230 height 18
type textarea "Overall Exterior"
click at [1260, 327] on textarea at bounding box center [1306, 328] width 188 height 11
type textarea "struc"
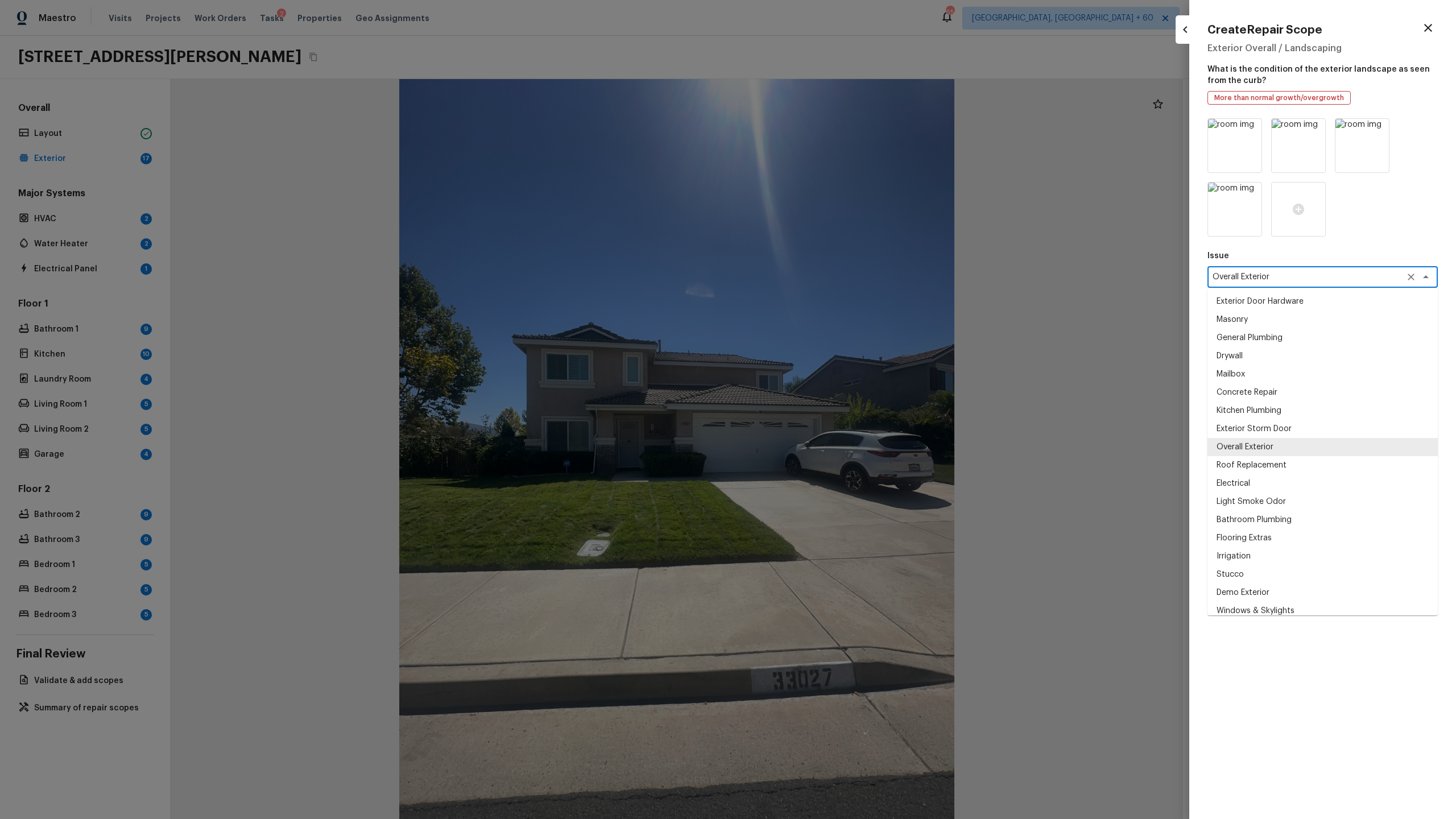
click at [1293, 279] on textarea "Overall Exterior" at bounding box center [1306, 277] width 188 height 11
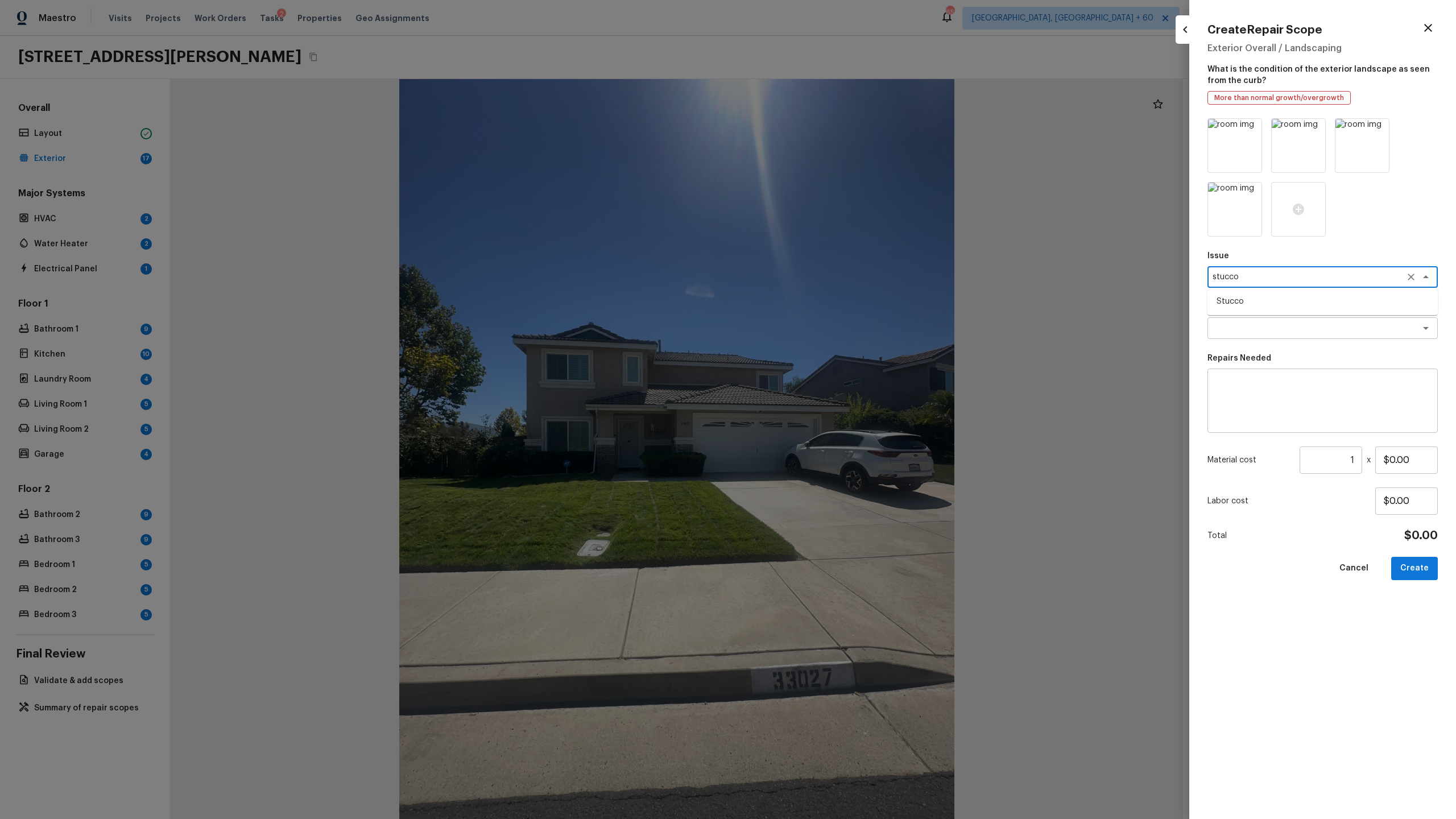
click at [1271, 304] on li "Stucco" at bounding box center [1322, 301] width 230 height 18
click at [1251, 335] on div "x ​" at bounding box center [1322, 328] width 230 height 21
type textarea "Stucco"
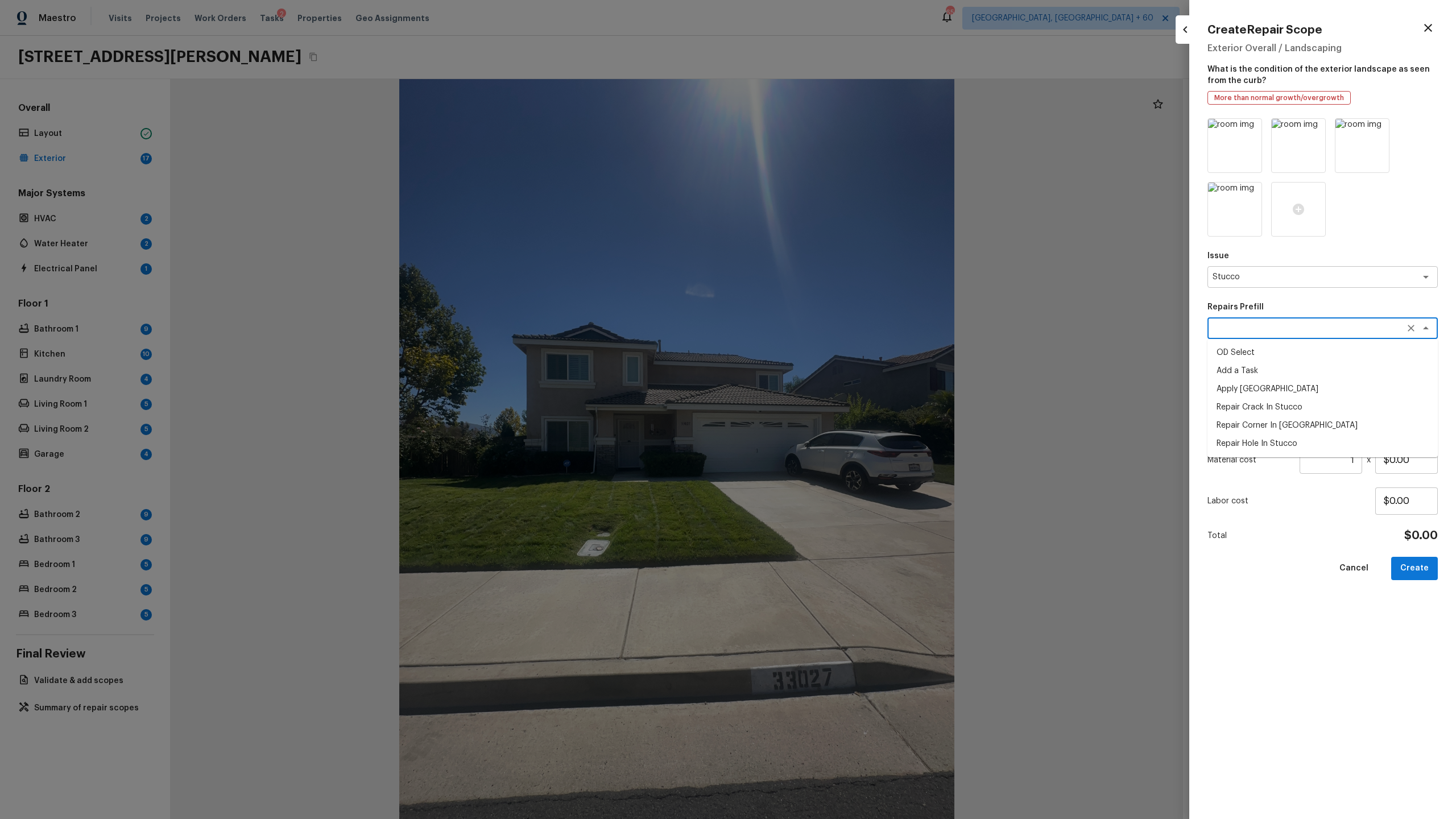
click at [1242, 307] on p "Repairs Prefill" at bounding box center [1322, 307] width 230 height 11
click at [1251, 386] on textarea at bounding box center [1322, 401] width 215 height 45
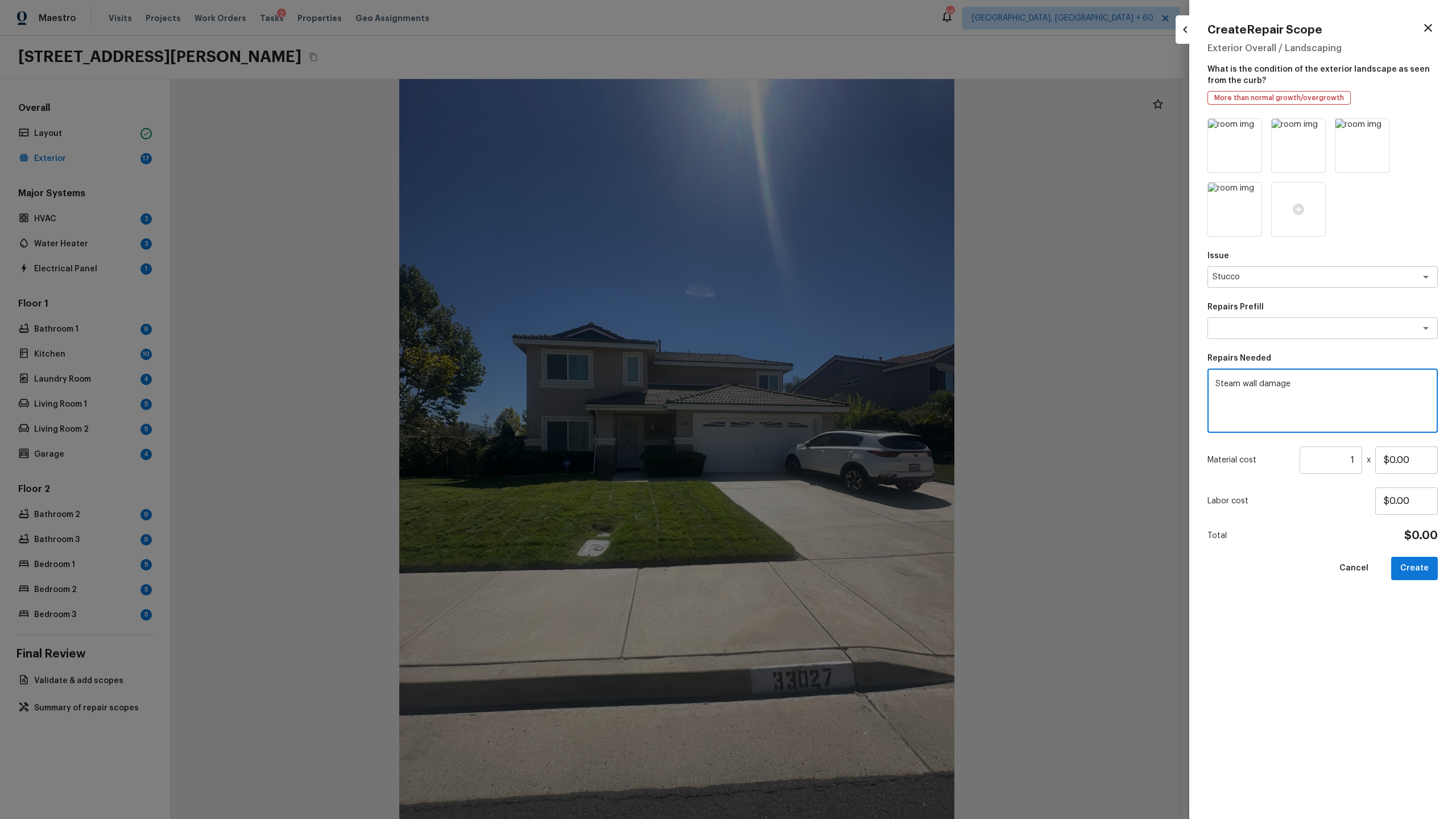
click at [1238, 382] on textarea "Steam wall damage" at bounding box center [1322, 401] width 215 height 45
click at [1293, 381] on textarea "Stem wall damage" at bounding box center [1322, 401] width 215 height 45
type textarea "Stem wall damage"
click at [1392, 459] on input "$0.00" at bounding box center [1406, 461] width 63 height 27
type input "$200.00"
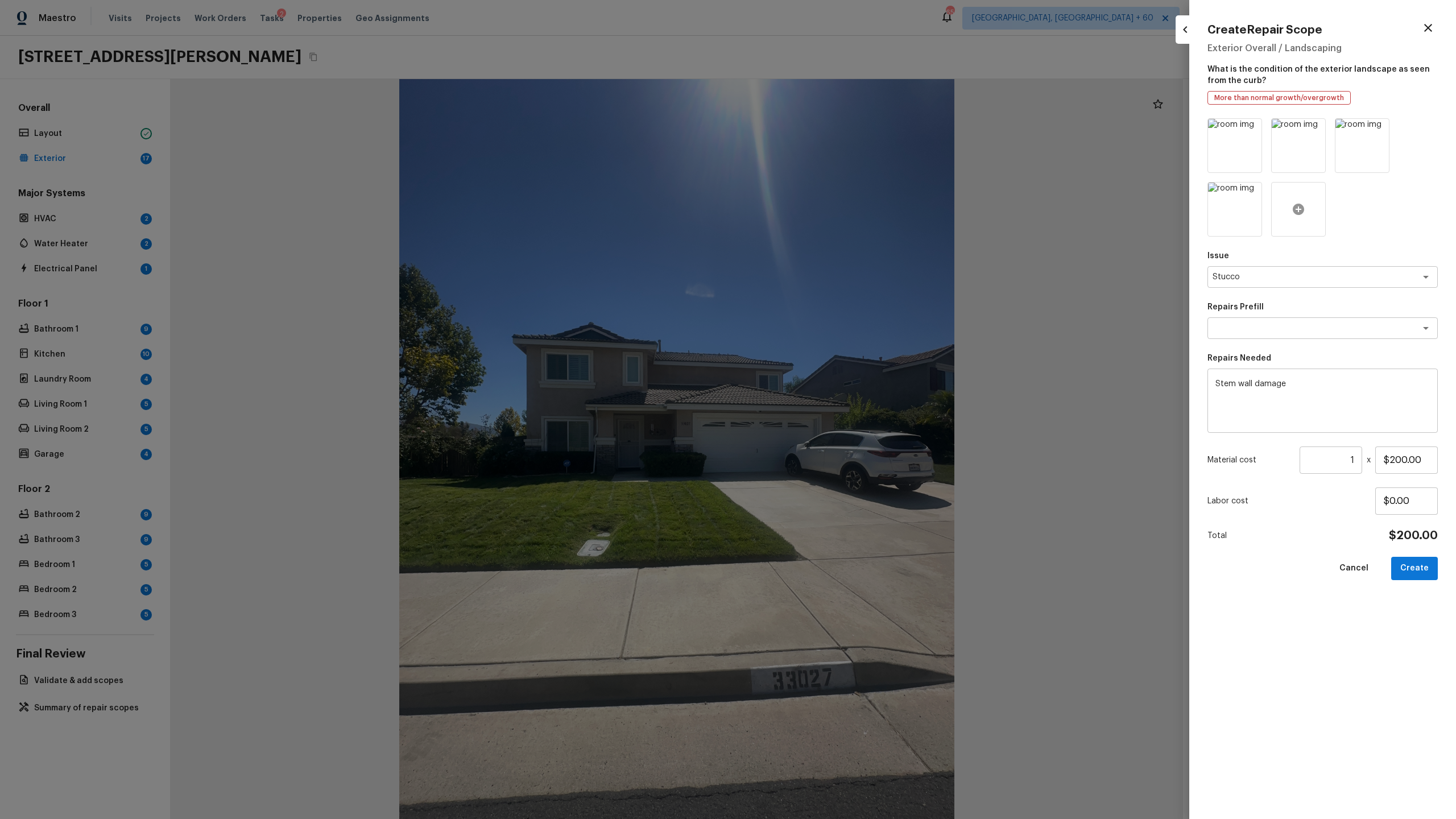
click at [1303, 208] on icon at bounding box center [1298, 209] width 14 height 14
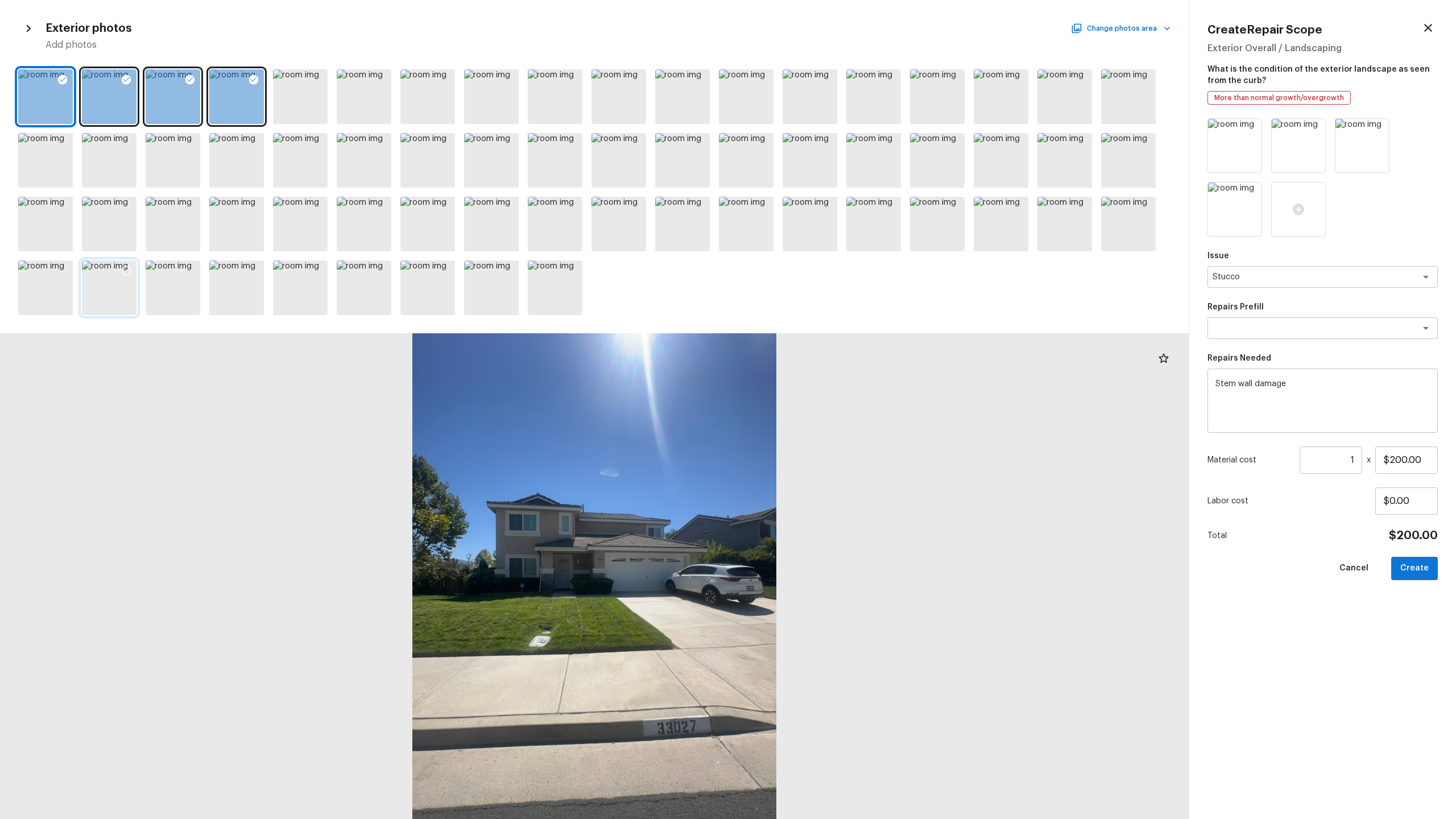
click at [95, 288] on div at bounding box center [109, 288] width 55 height 55
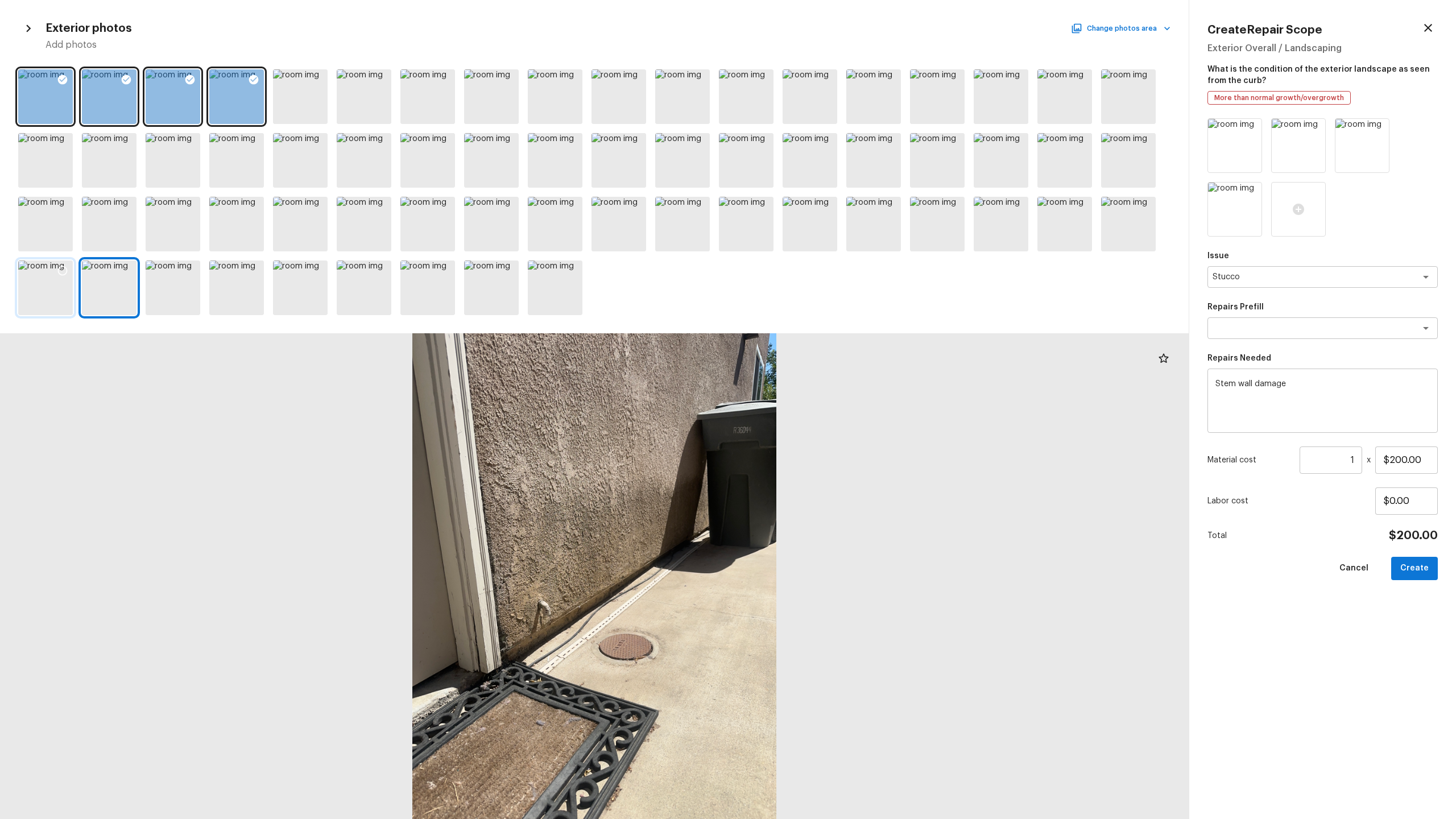
click at [60, 297] on div at bounding box center [46, 288] width 55 height 55
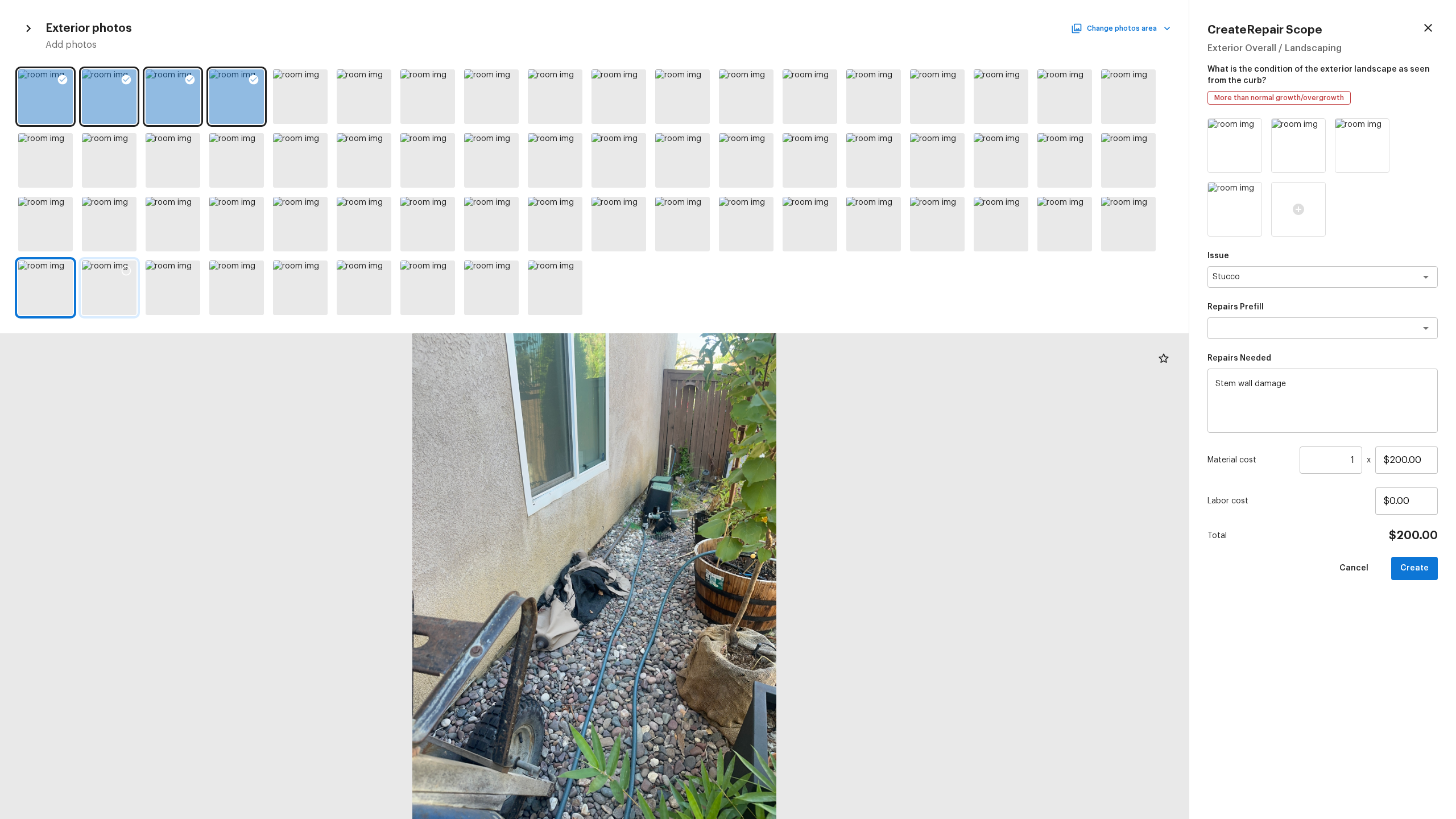
click at [130, 280] on div at bounding box center [126, 273] width 20 height 24
click at [64, 269] on icon at bounding box center [62, 270] width 11 height 11
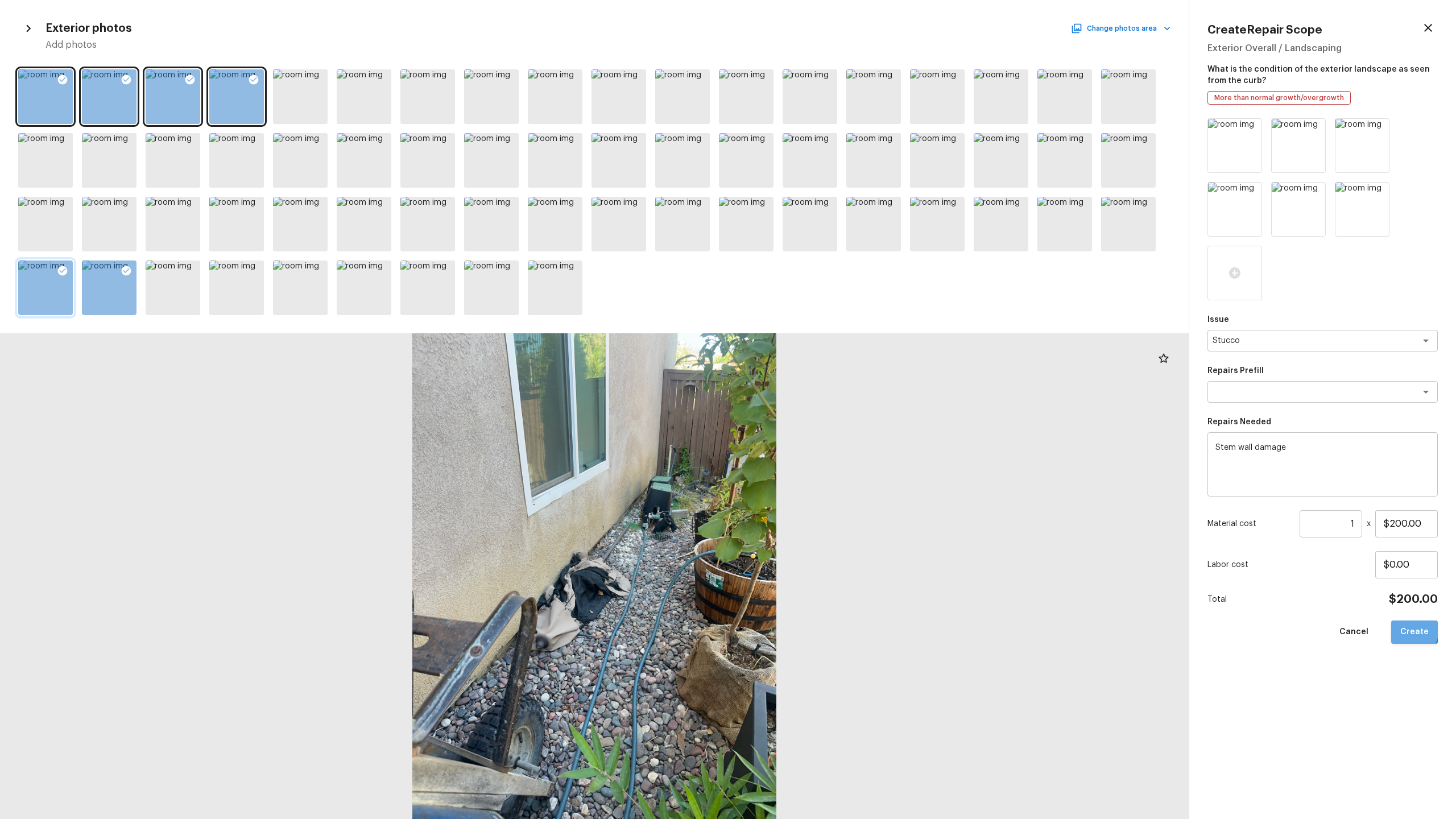
click at [1404, 629] on button "Create" at bounding box center [1414, 632] width 47 height 23
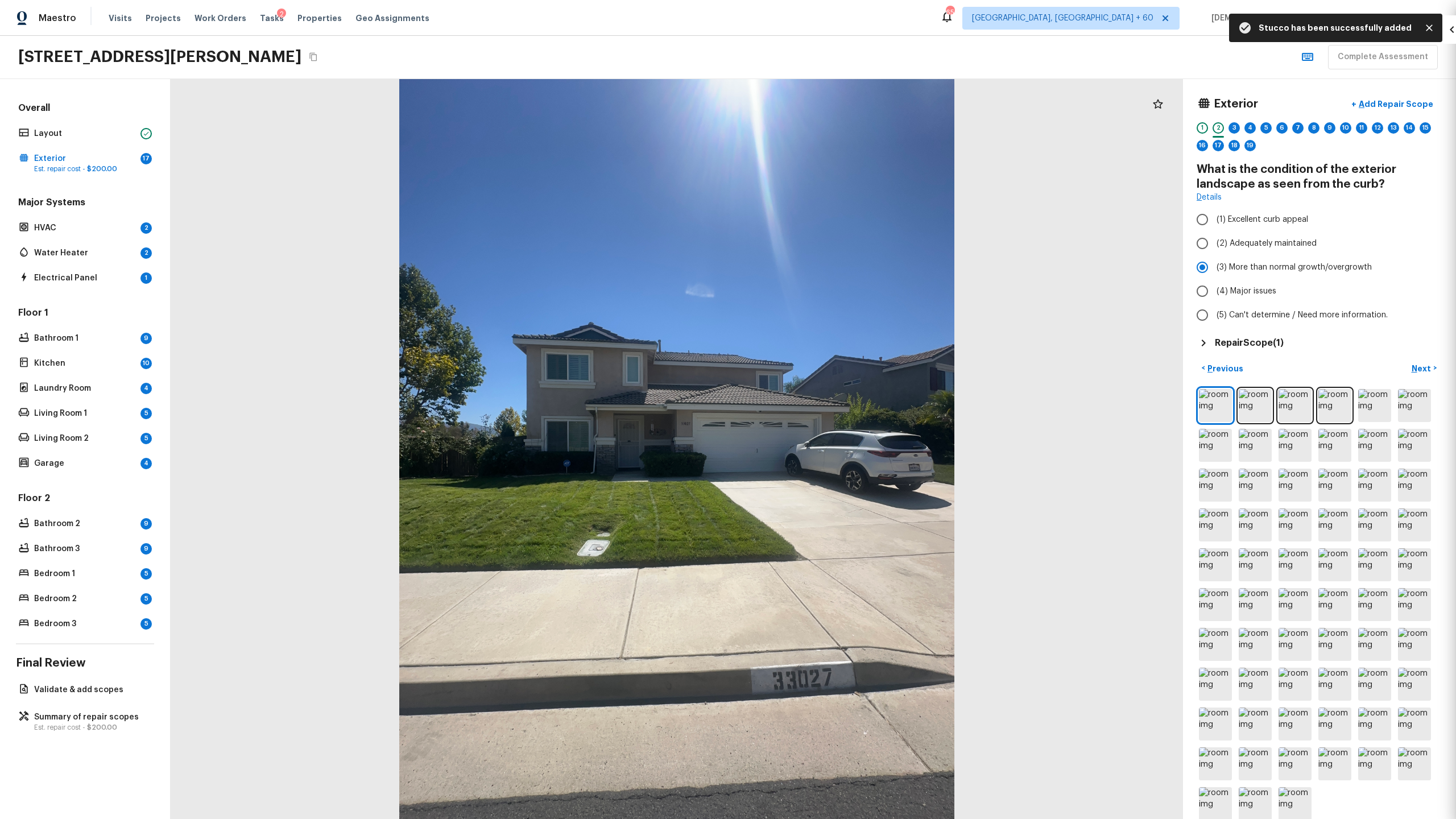
type input "$0.00"
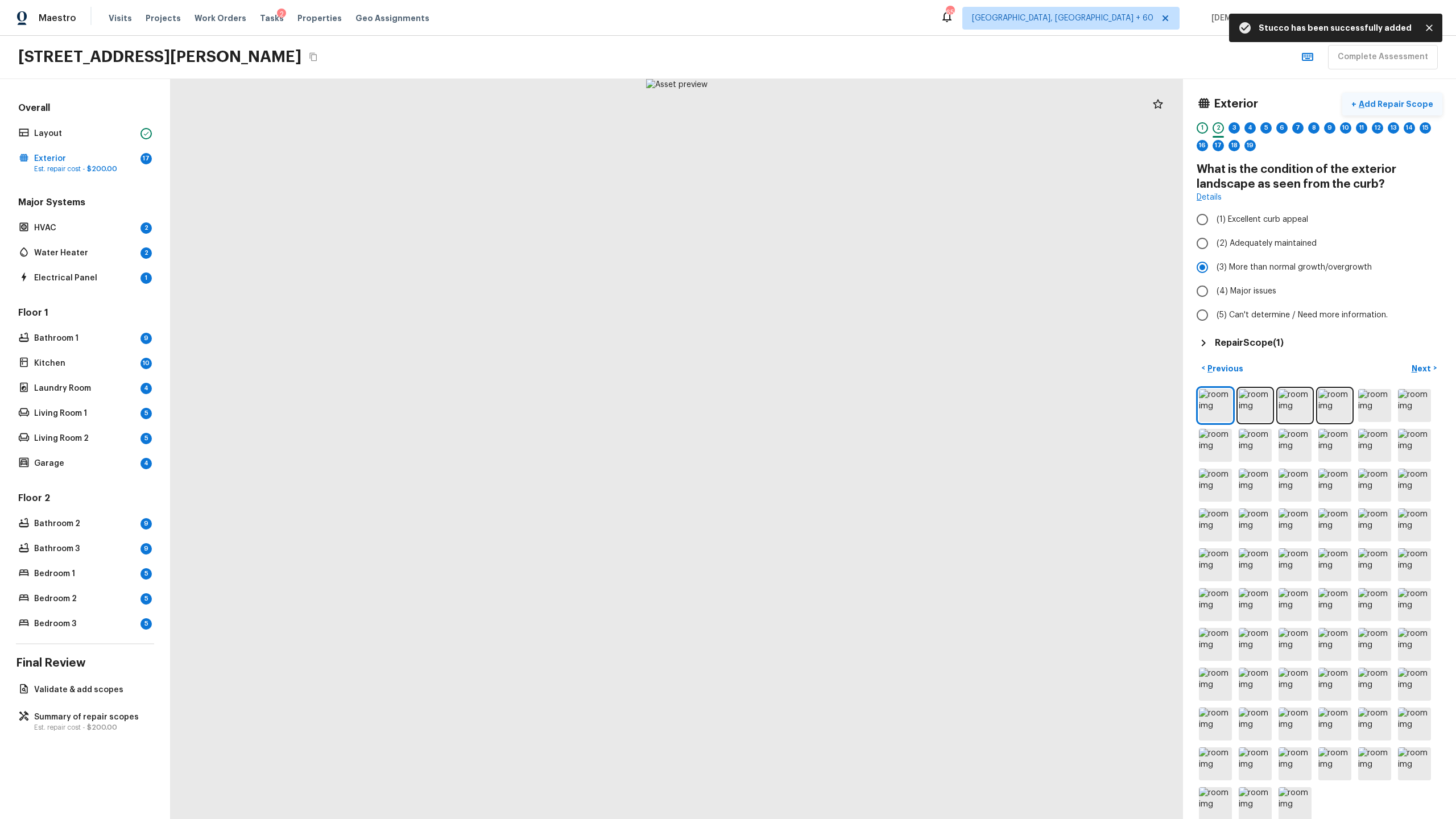
click at [1409, 108] on p "Add Repair Scope" at bounding box center [1395, 104] width 77 height 11
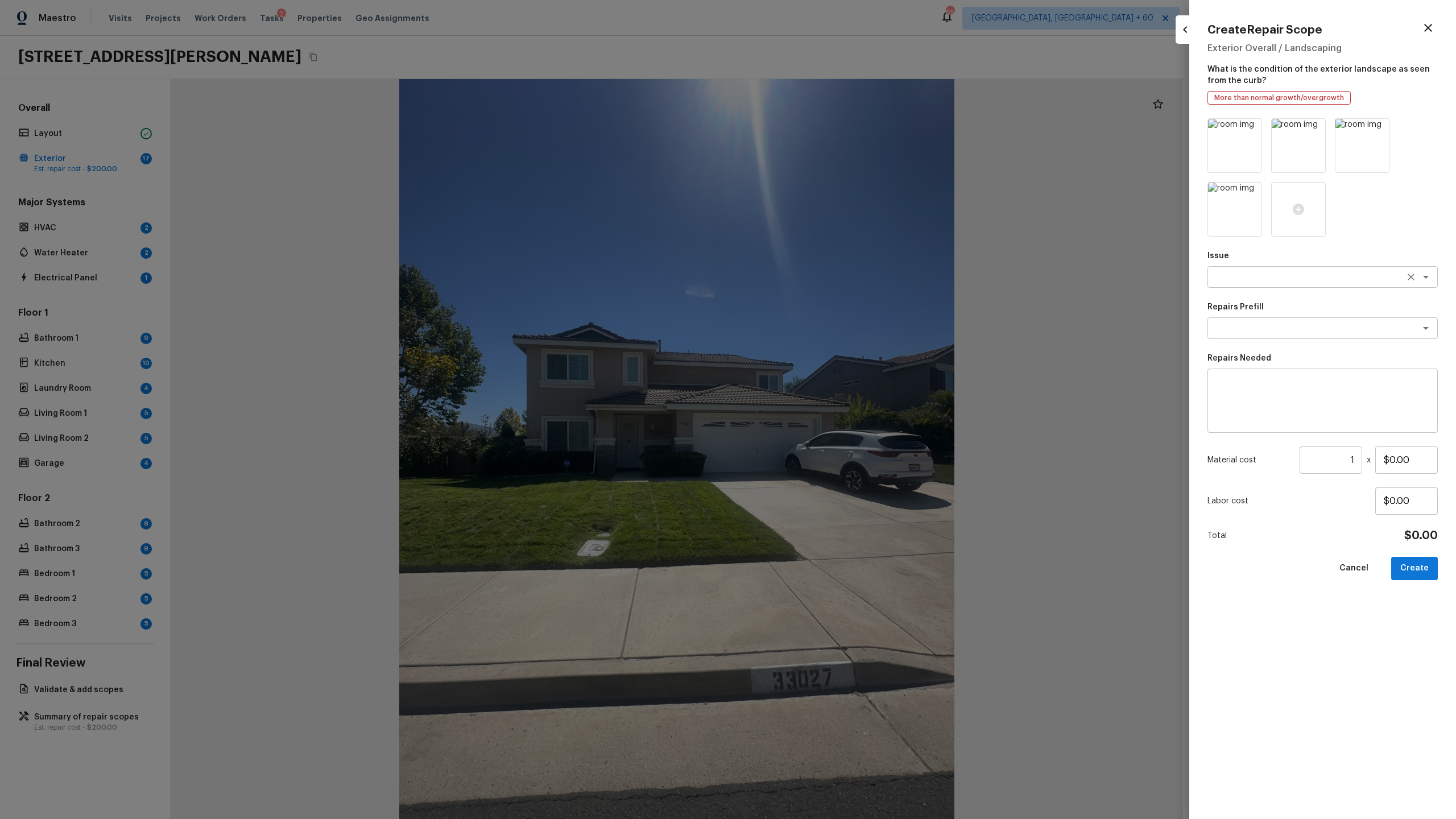
click at [1291, 285] on div "x ​" at bounding box center [1322, 277] width 230 height 21
click at [1282, 302] on li "Landscape Package" at bounding box center [1322, 301] width 230 height 18
type textarea "Landscape Package"
click at [1270, 332] on textarea at bounding box center [1306, 328] width 188 height 11
click at [1267, 349] on li "Initial landscaping package" at bounding box center [1322, 353] width 230 height 18
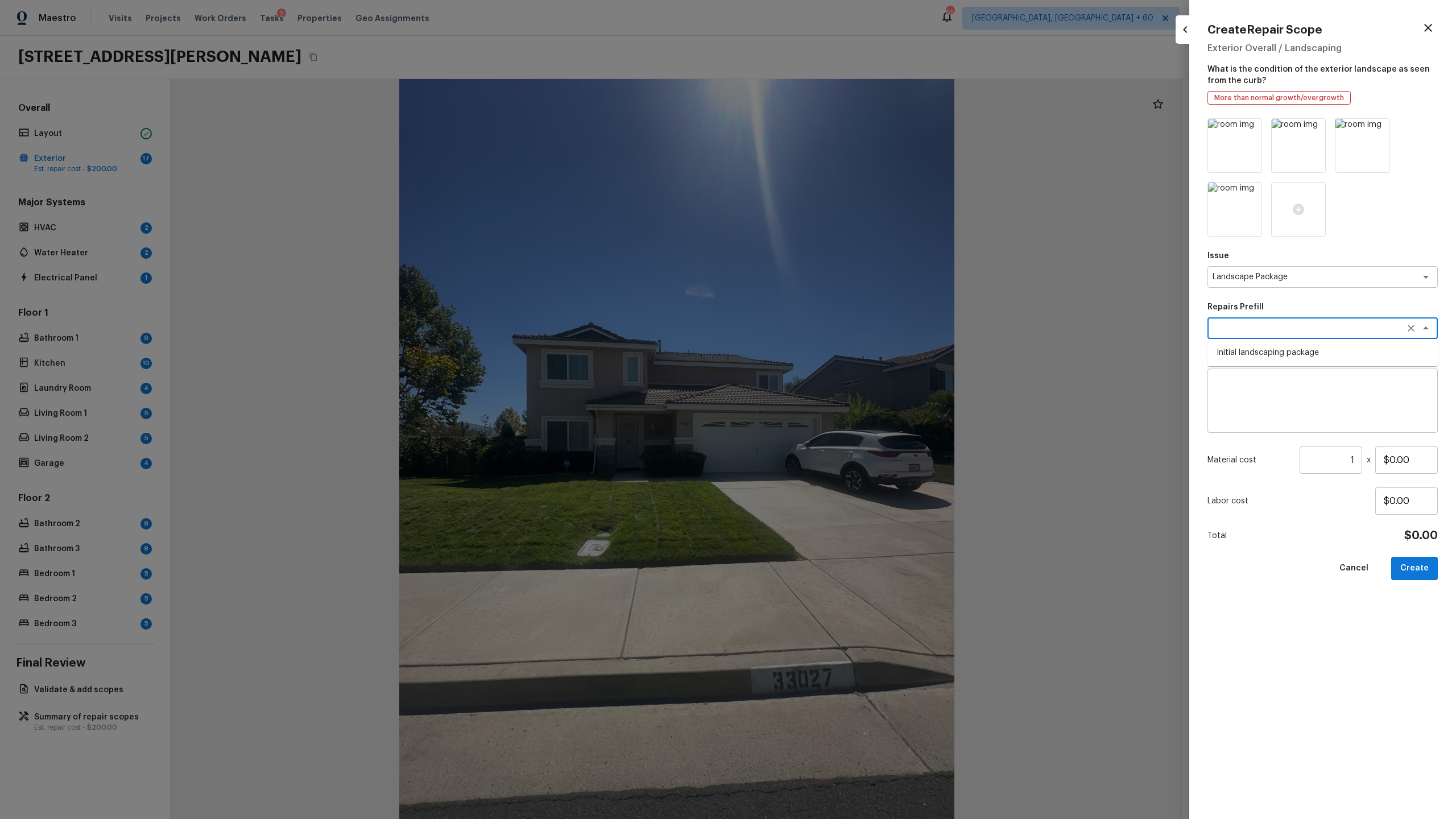
type textarea "Initial landscaping package"
type textarea "Mowing of grass up to 6" in height. Mow, edge along driveways & sidewalks, trim…"
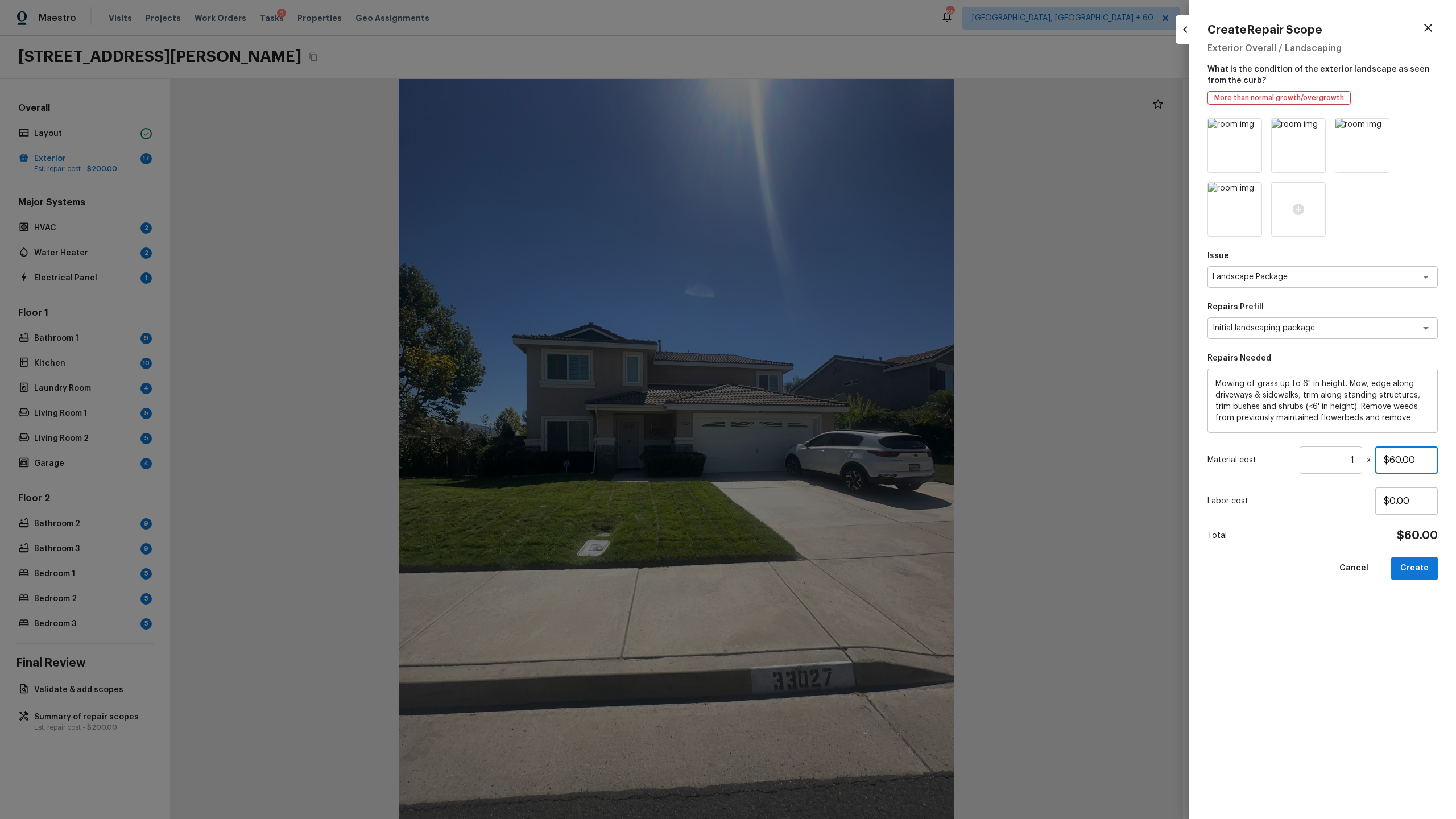
click at [1401, 457] on input "$60.00" at bounding box center [1406, 461] width 63 height 27
type input "$300.00"
click at [1310, 217] on div at bounding box center [1299, 209] width 55 height 55
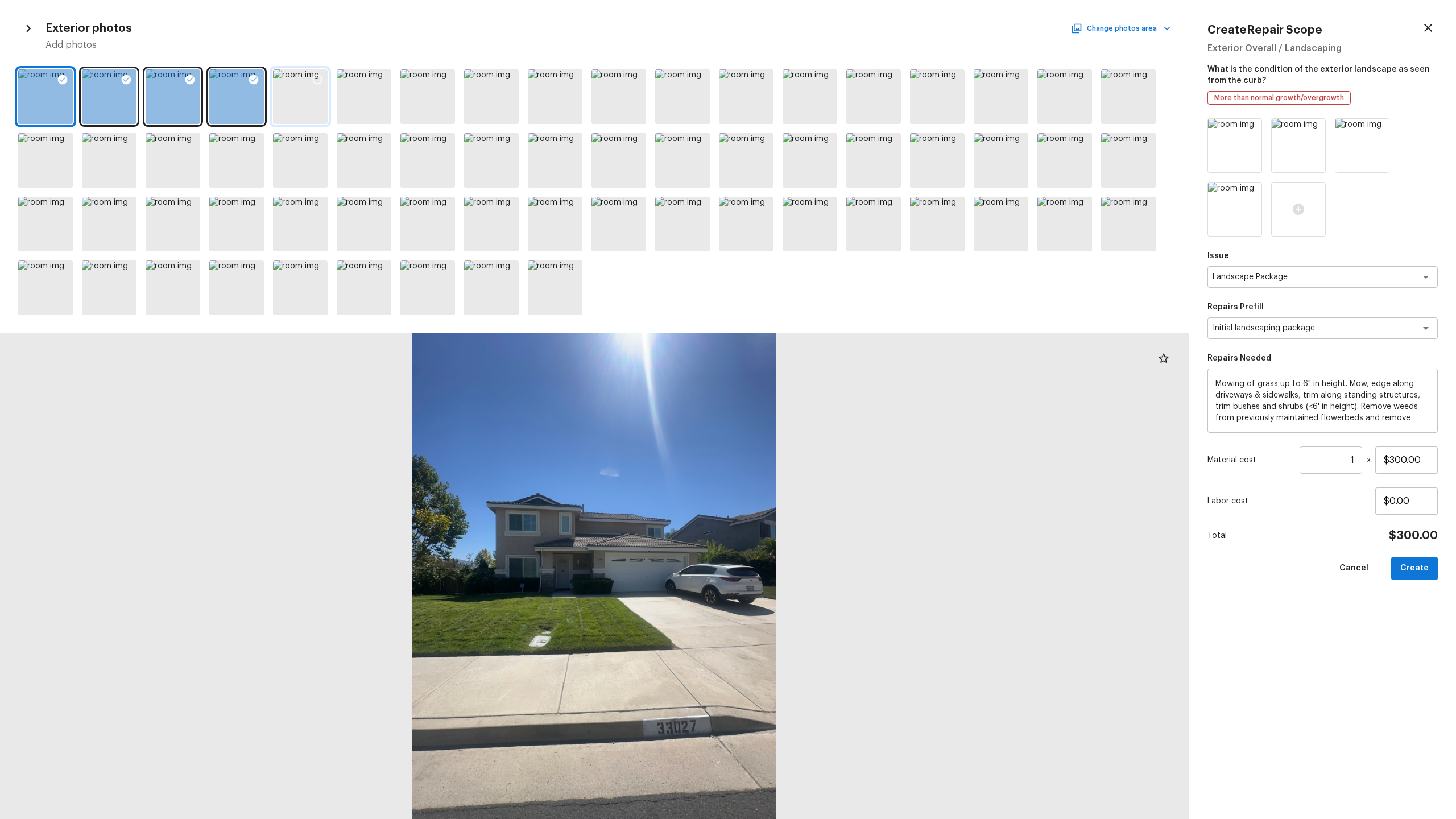
click at [320, 79] on icon at bounding box center [317, 79] width 11 height 11
click at [572, 141] on icon at bounding box center [572, 143] width 11 height 11
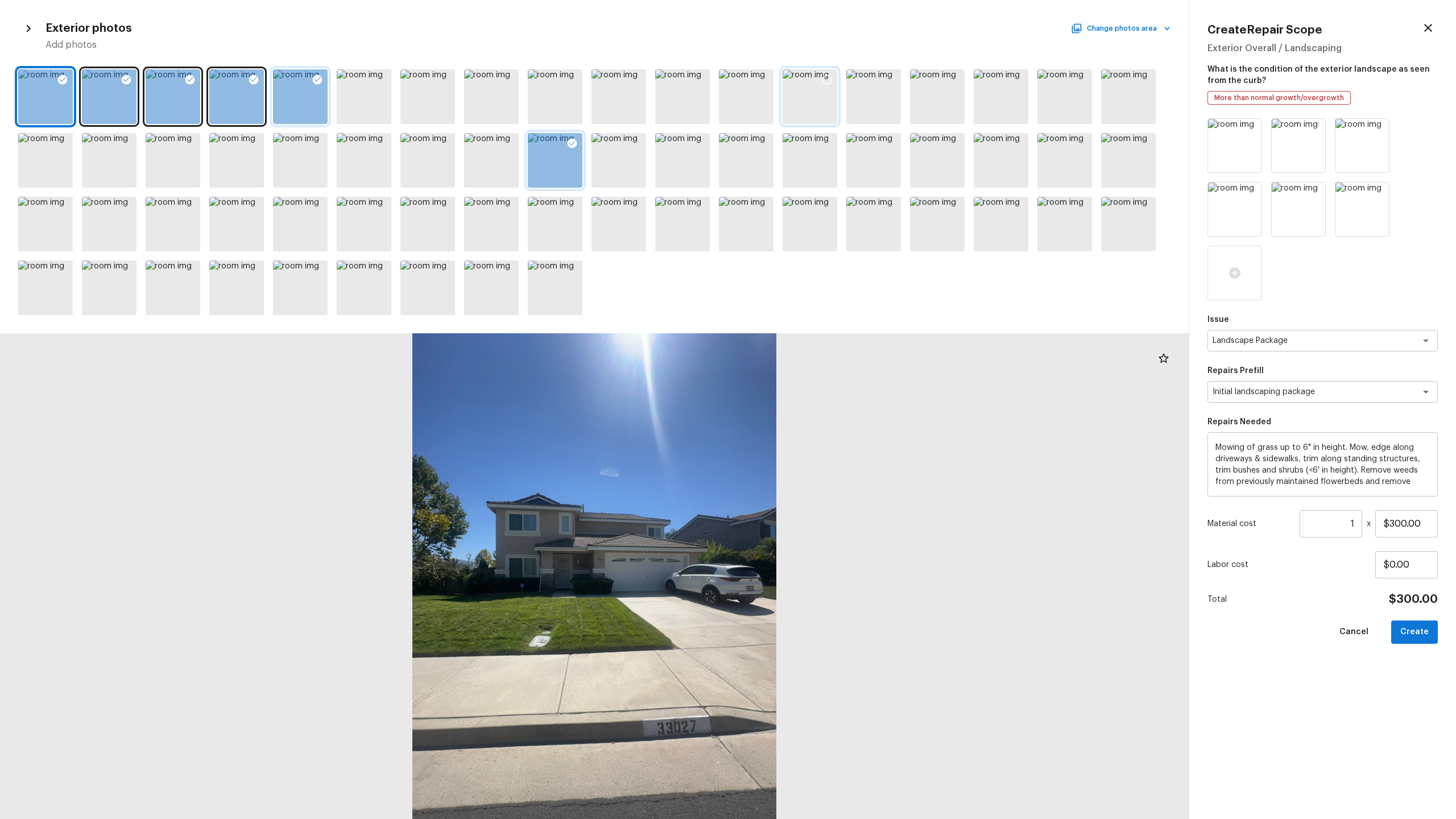
click at [824, 76] on icon at bounding box center [827, 80] width 10 height 10
click at [759, 76] on icon at bounding box center [763, 80] width 10 height 10
click at [640, 77] on icon at bounding box center [636, 79] width 11 height 11
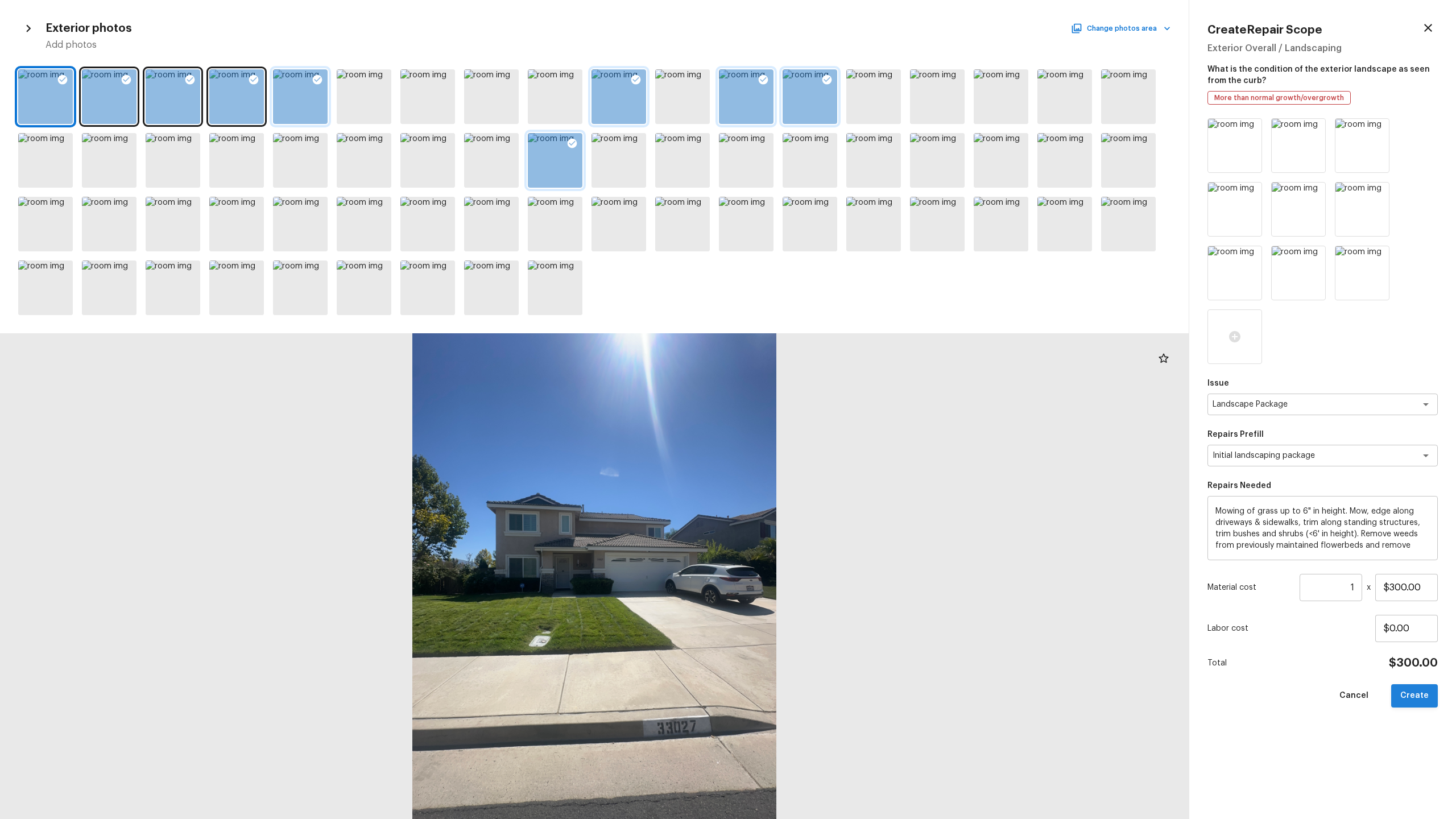
click at [1417, 694] on button "Create" at bounding box center [1414, 696] width 47 height 23
type input "$0.00"
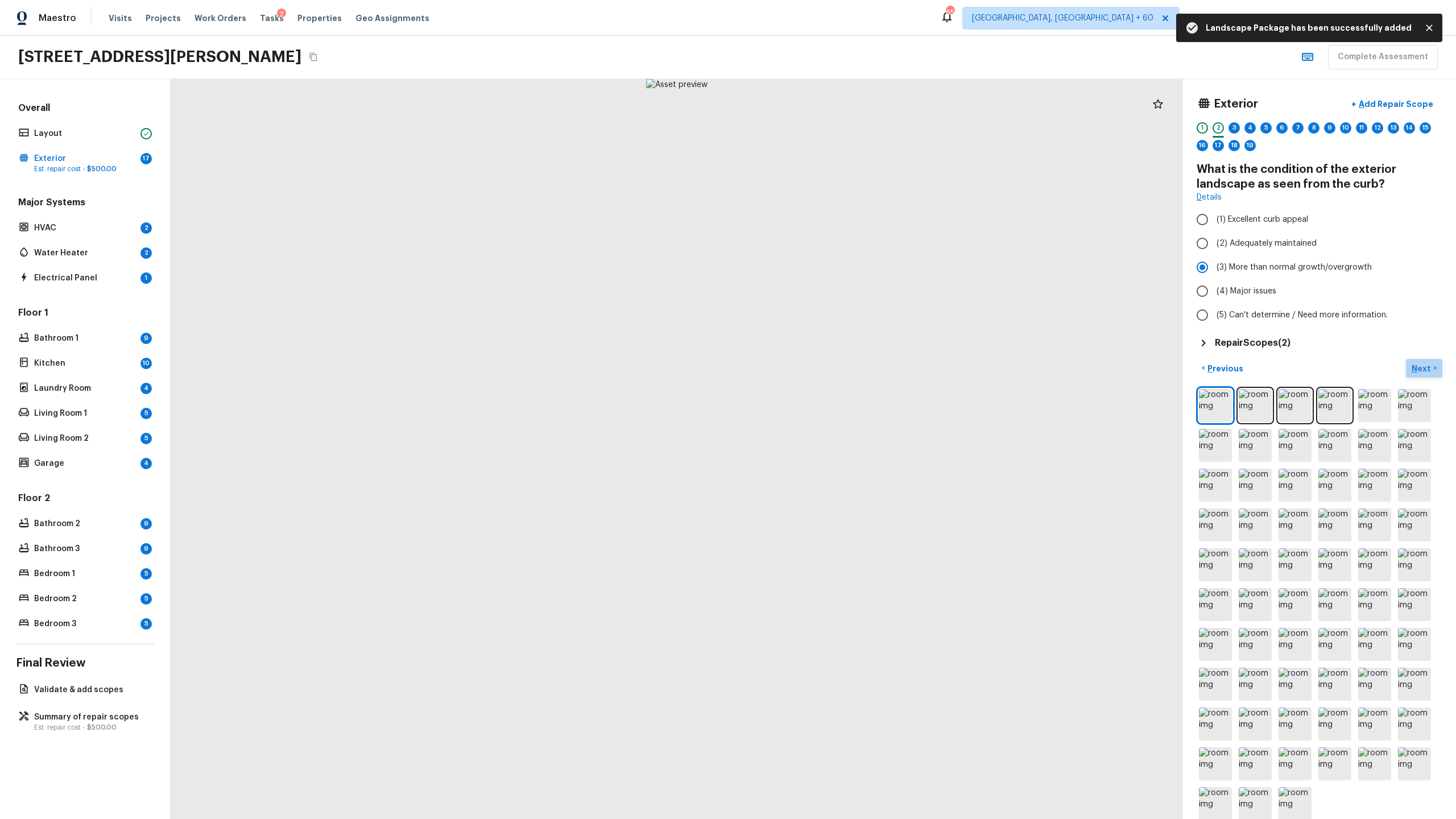
click at [1422, 367] on p "Next" at bounding box center [1422, 369] width 21 height 11
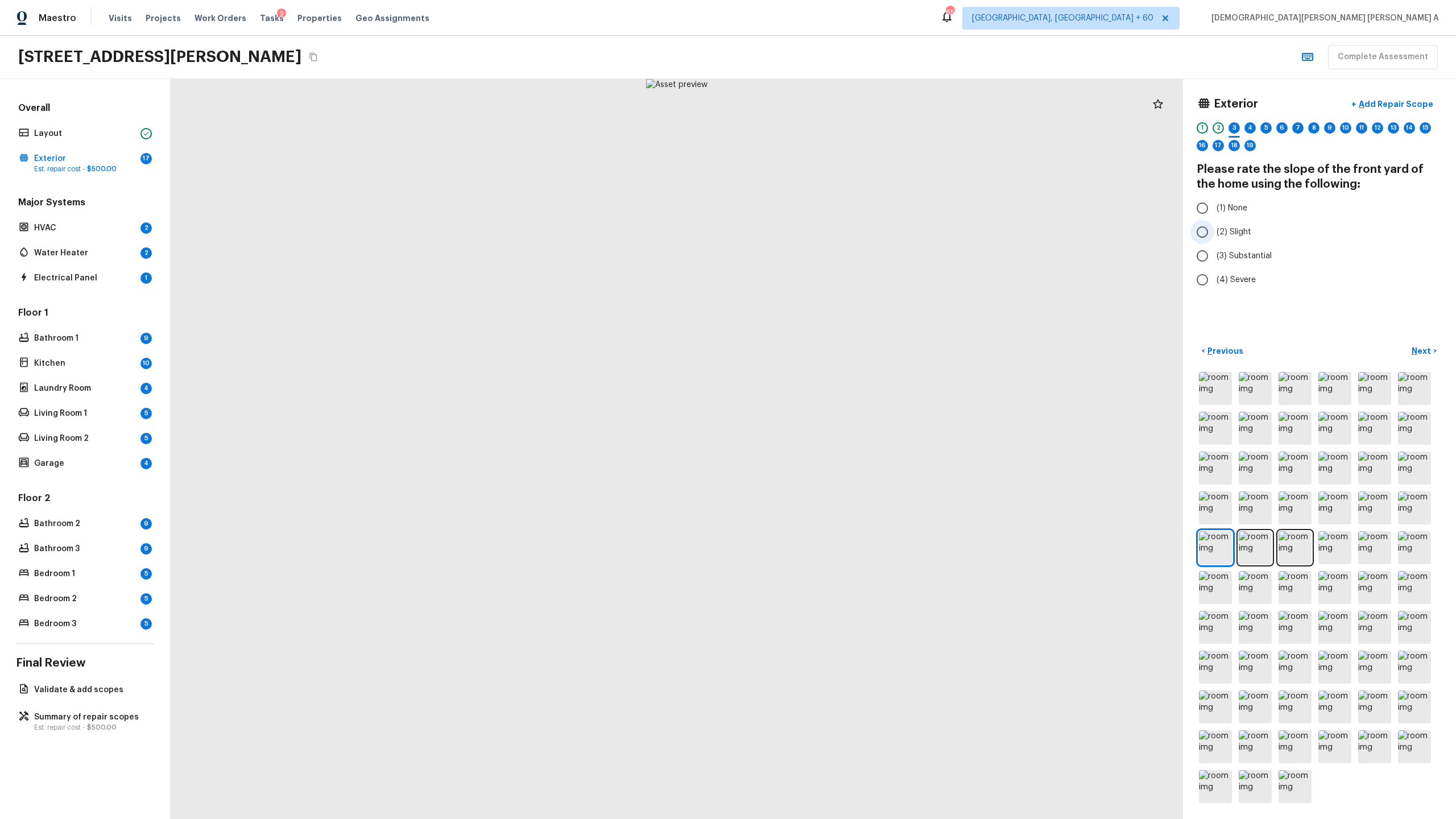
click at [1207, 231] on input "(2) Slight" at bounding box center [1202, 232] width 24 height 24
radio input "true"
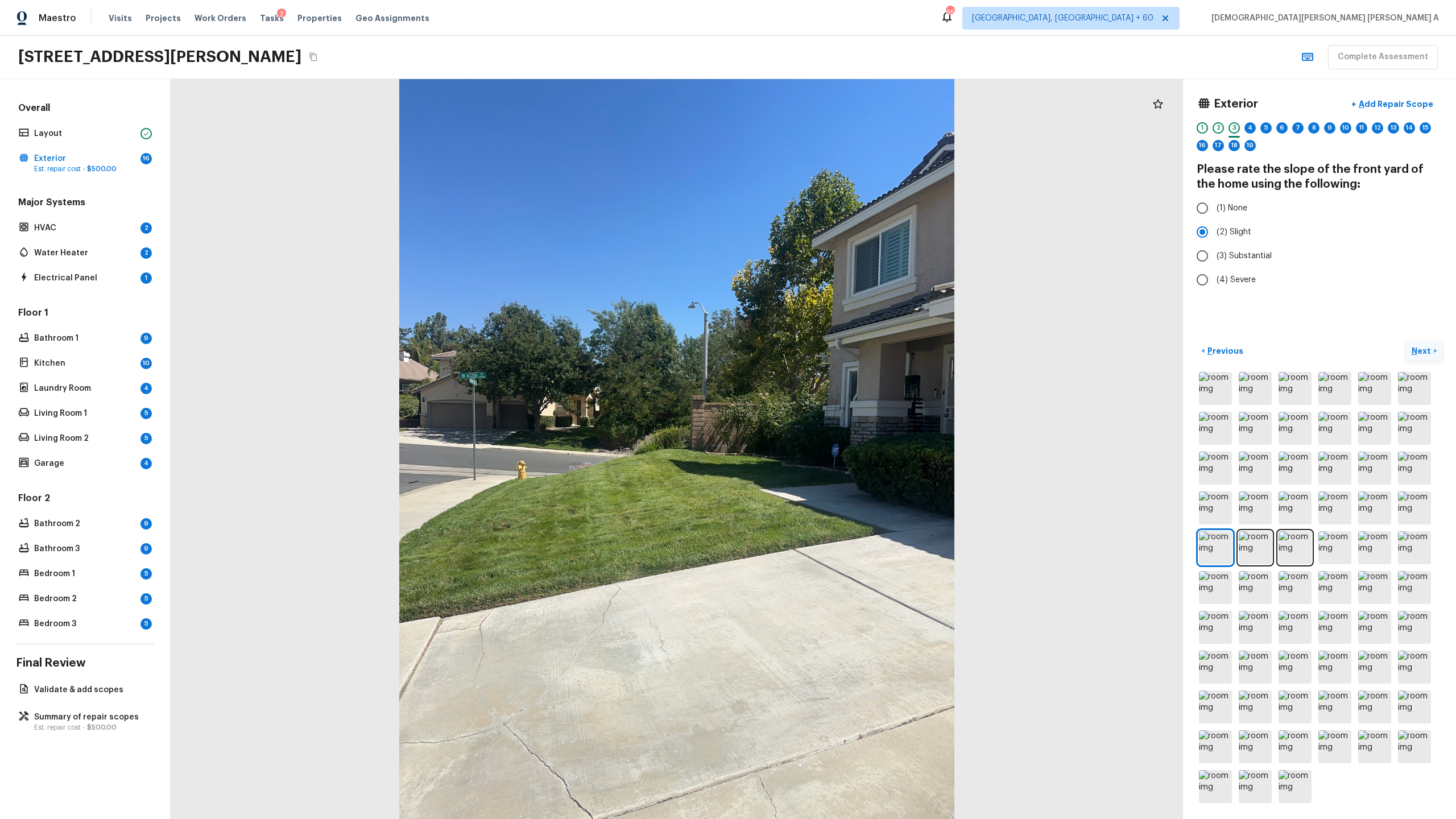
click at [1423, 348] on p "Next" at bounding box center [1422, 351] width 21 height 11
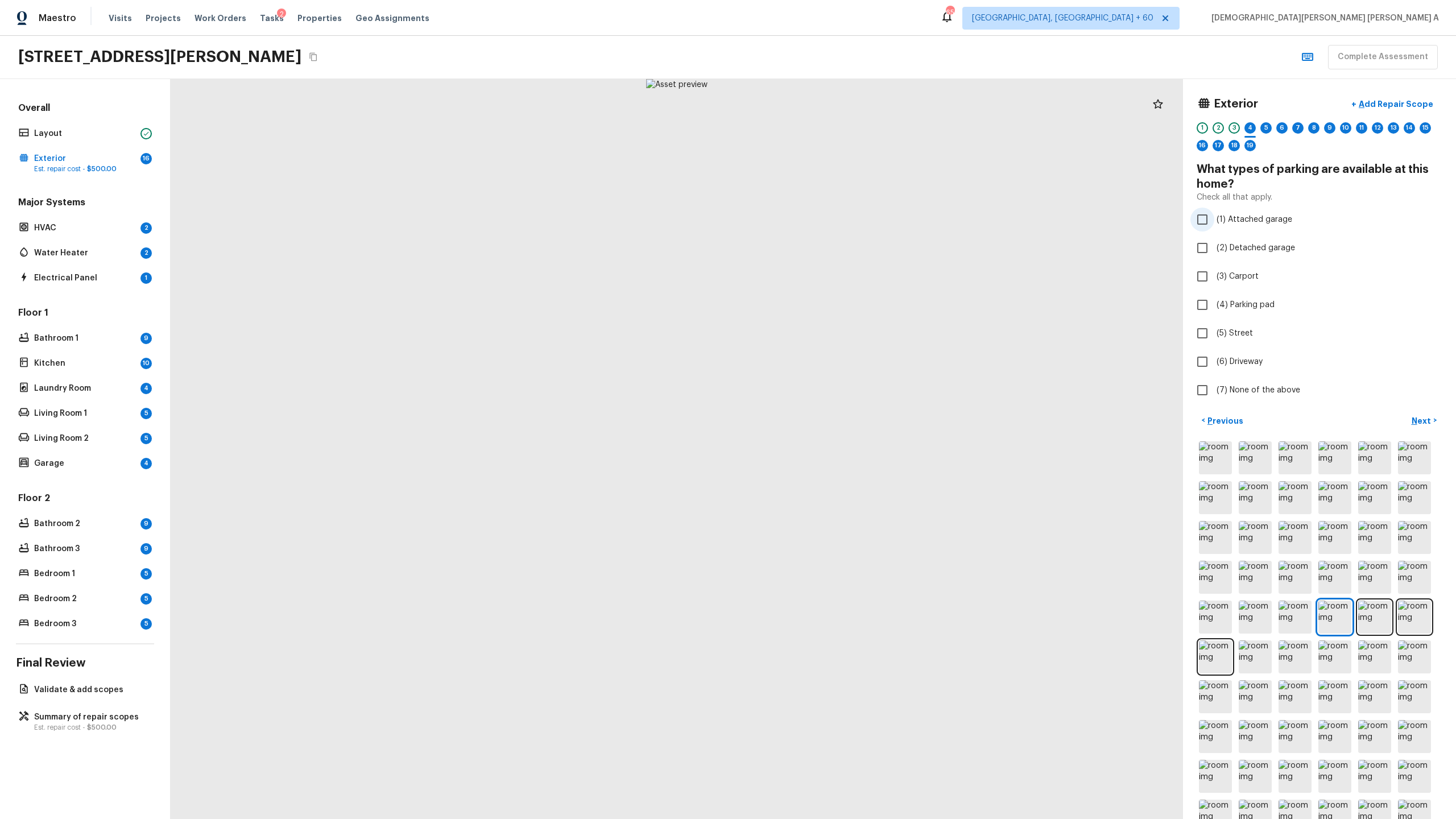
click at [1200, 215] on input "(1) Attached garage" at bounding box center [1202, 220] width 24 height 24
checkbox input "true"
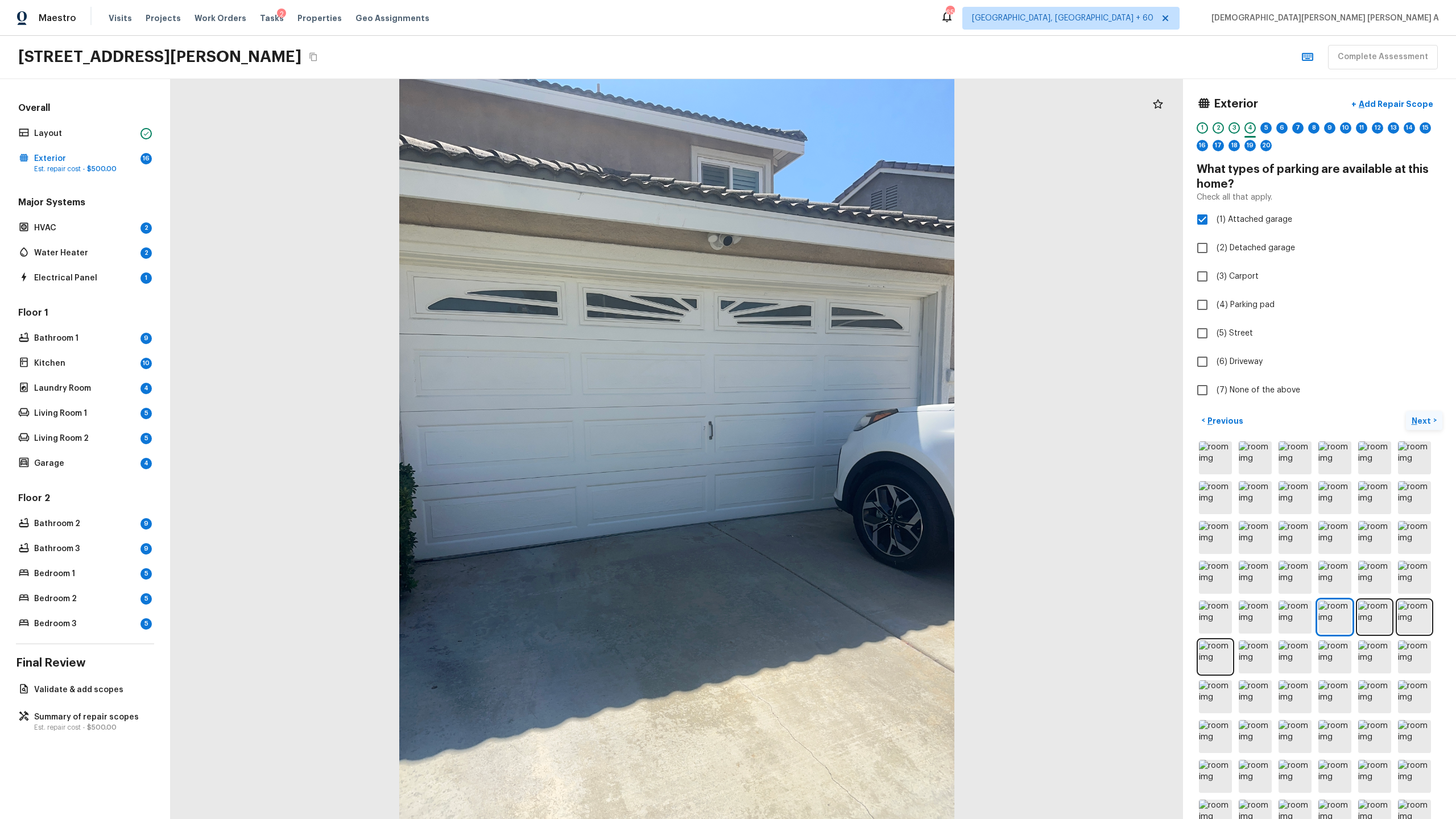
click at [1426, 418] on p "Next" at bounding box center [1422, 421] width 21 height 11
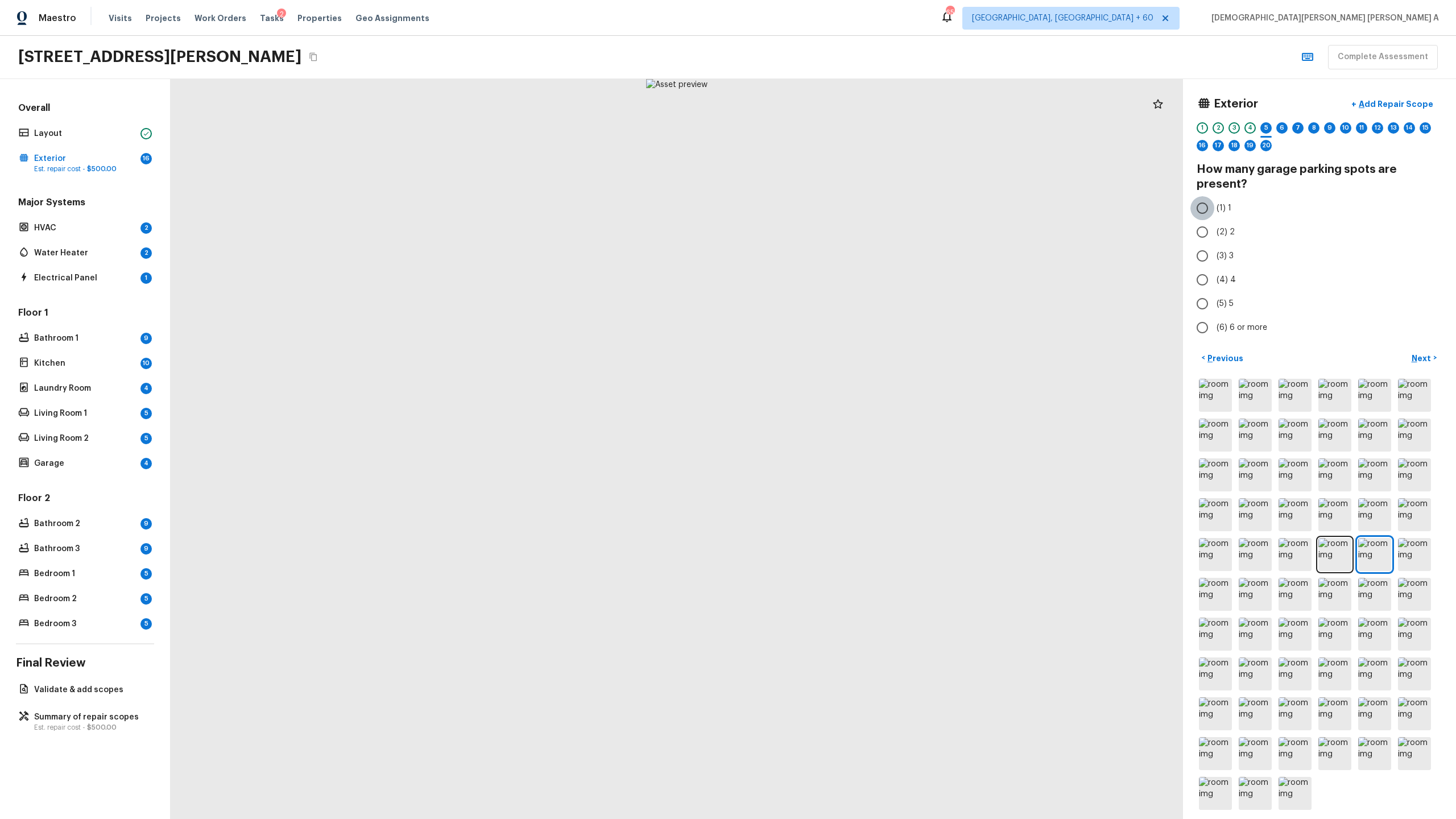
click at [1200, 210] on input "(1) 1" at bounding box center [1202, 208] width 24 height 24
radio input "true"
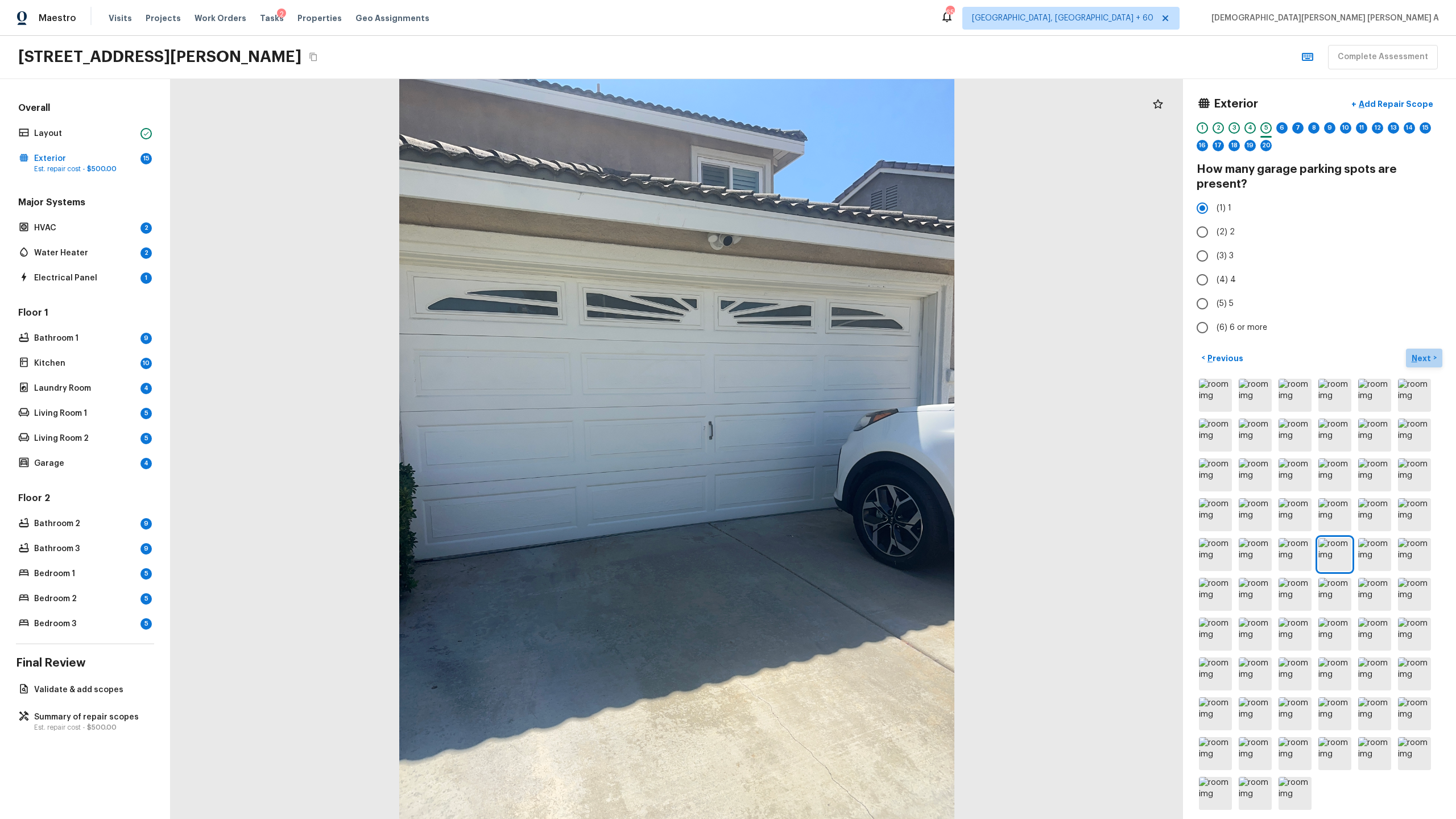
click at [1425, 360] on p "Next" at bounding box center [1422, 358] width 21 height 11
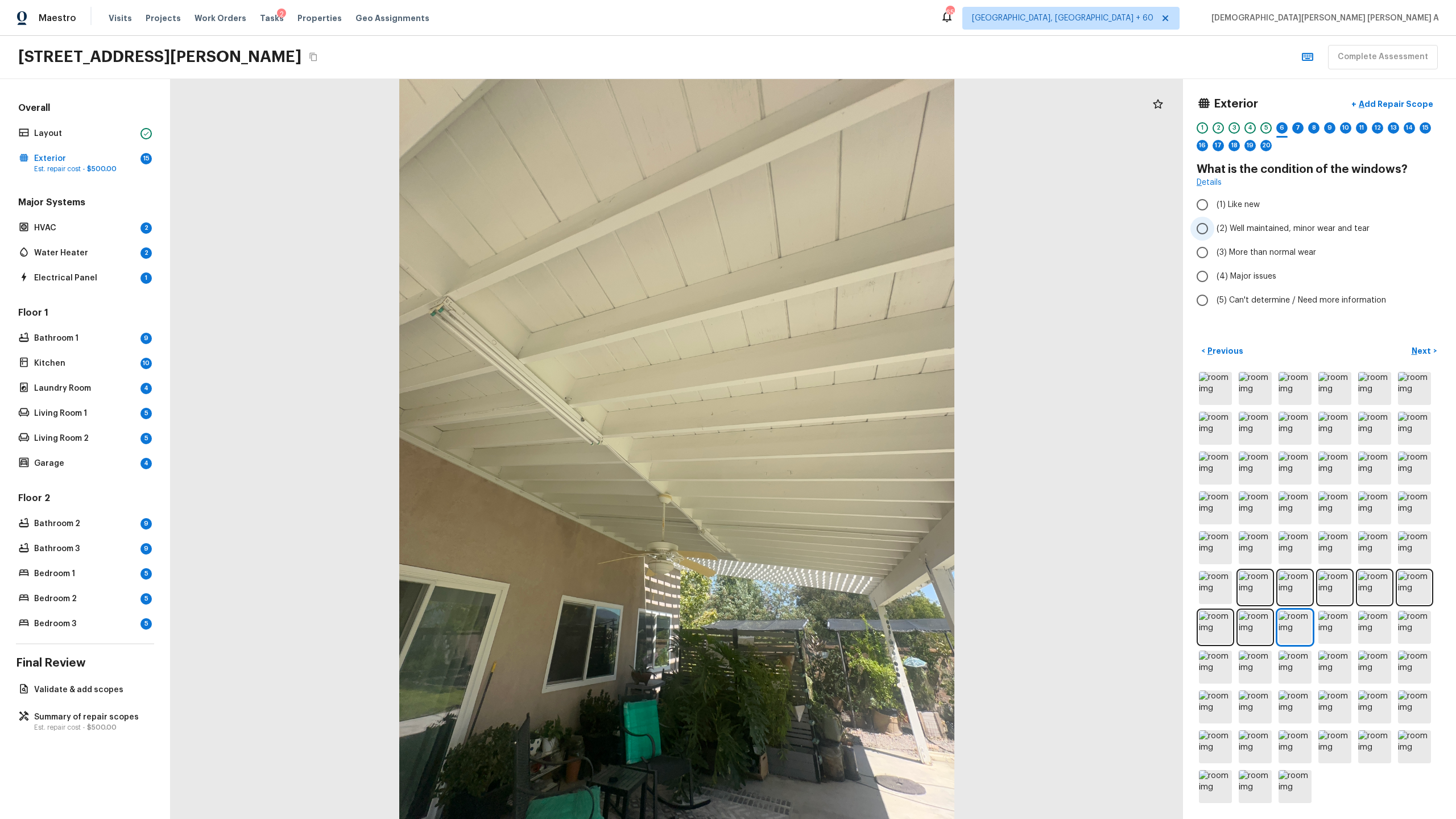
click at [1202, 228] on input "(2) Well maintained, minor wear and tear" at bounding box center [1202, 228] width 24 height 24
radio input "true"
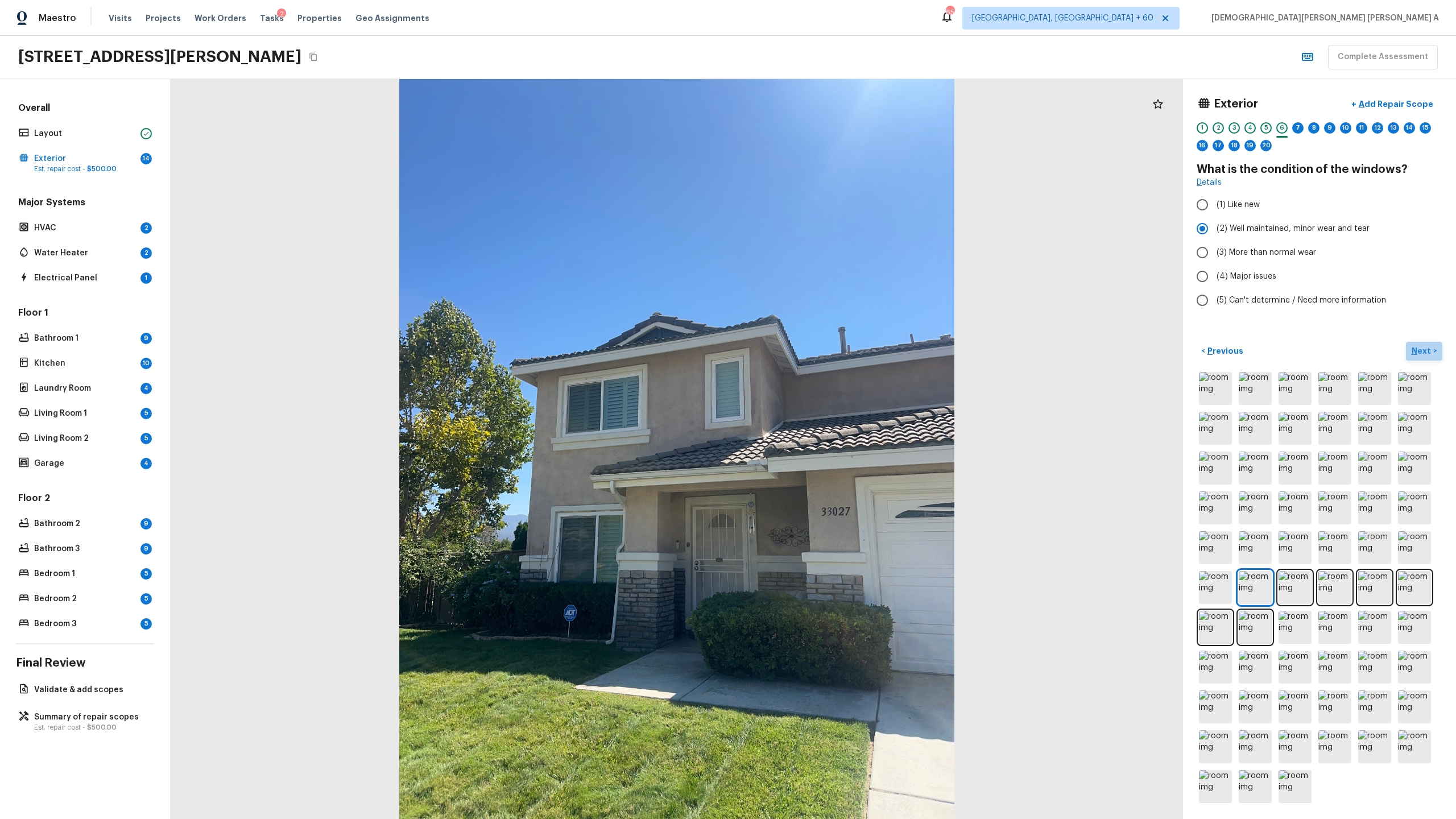
click at [1419, 351] on p "Next" at bounding box center [1422, 351] width 21 height 11
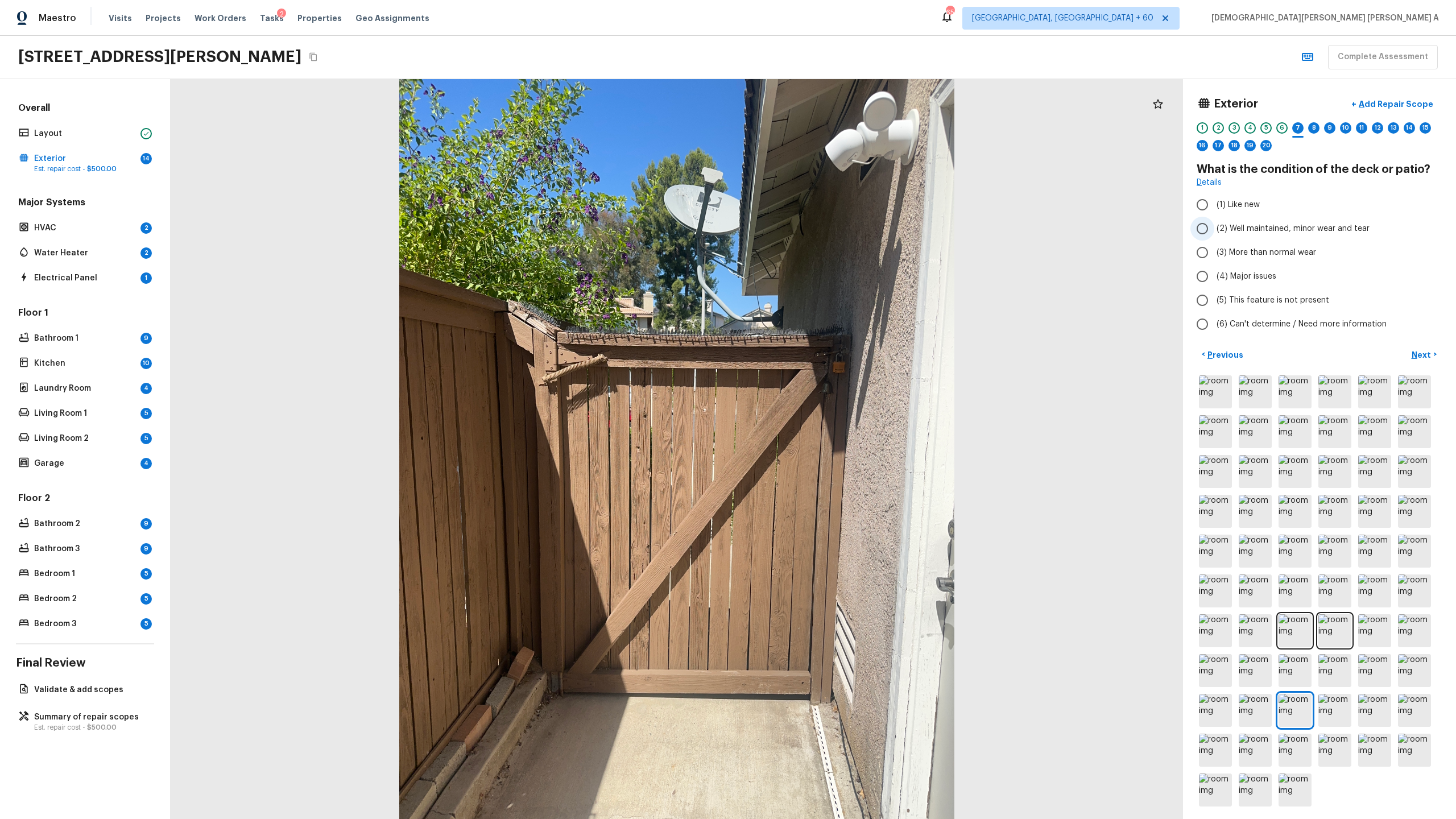
click at [1203, 225] on input "(2) Well maintained, minor wear and tear" at bounding box center [1202, 228] width 24 height 24
radio input "true"
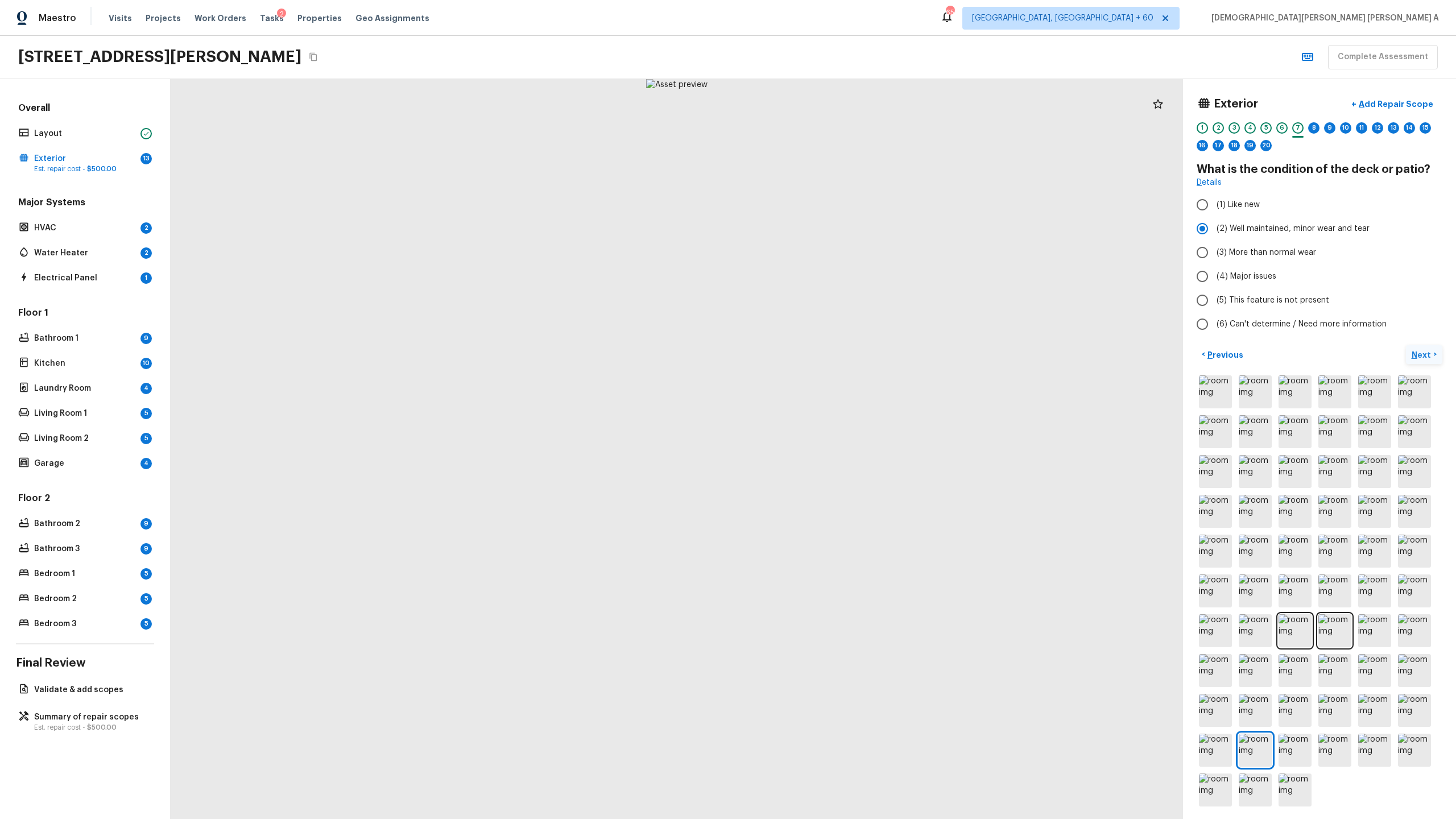
click at [1426, 359] on p "Next" at bounding box center [1422, 355] width 21 height 11
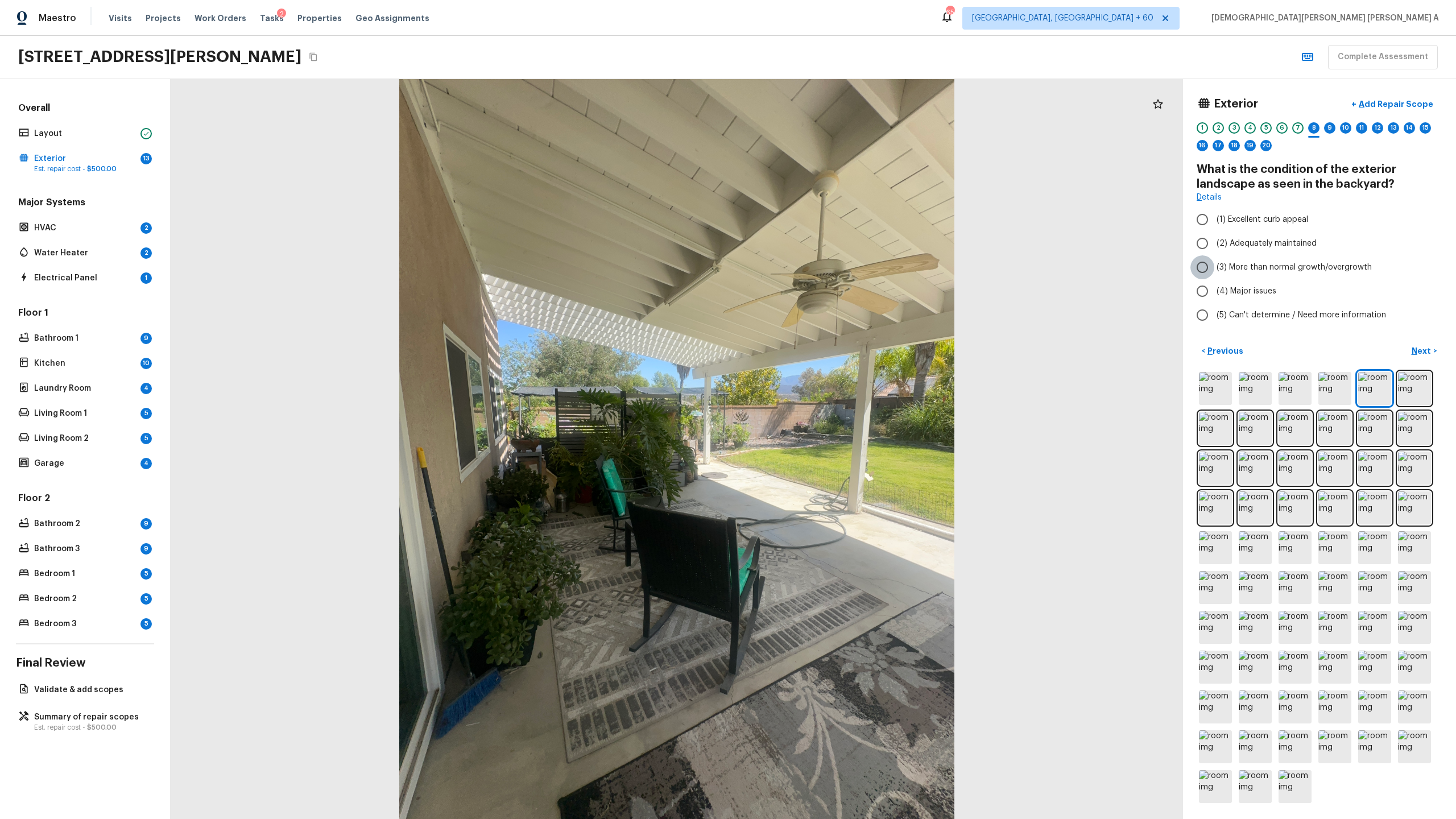
click at [1206, 265] on input "(3) More than normal growth/overgrowth" at bounding box center [1202, 267] width 24 height 24
radio input "true"
click at [1424, 348] on p "Next" at bounding box center [1422, 351] width 21 height 11
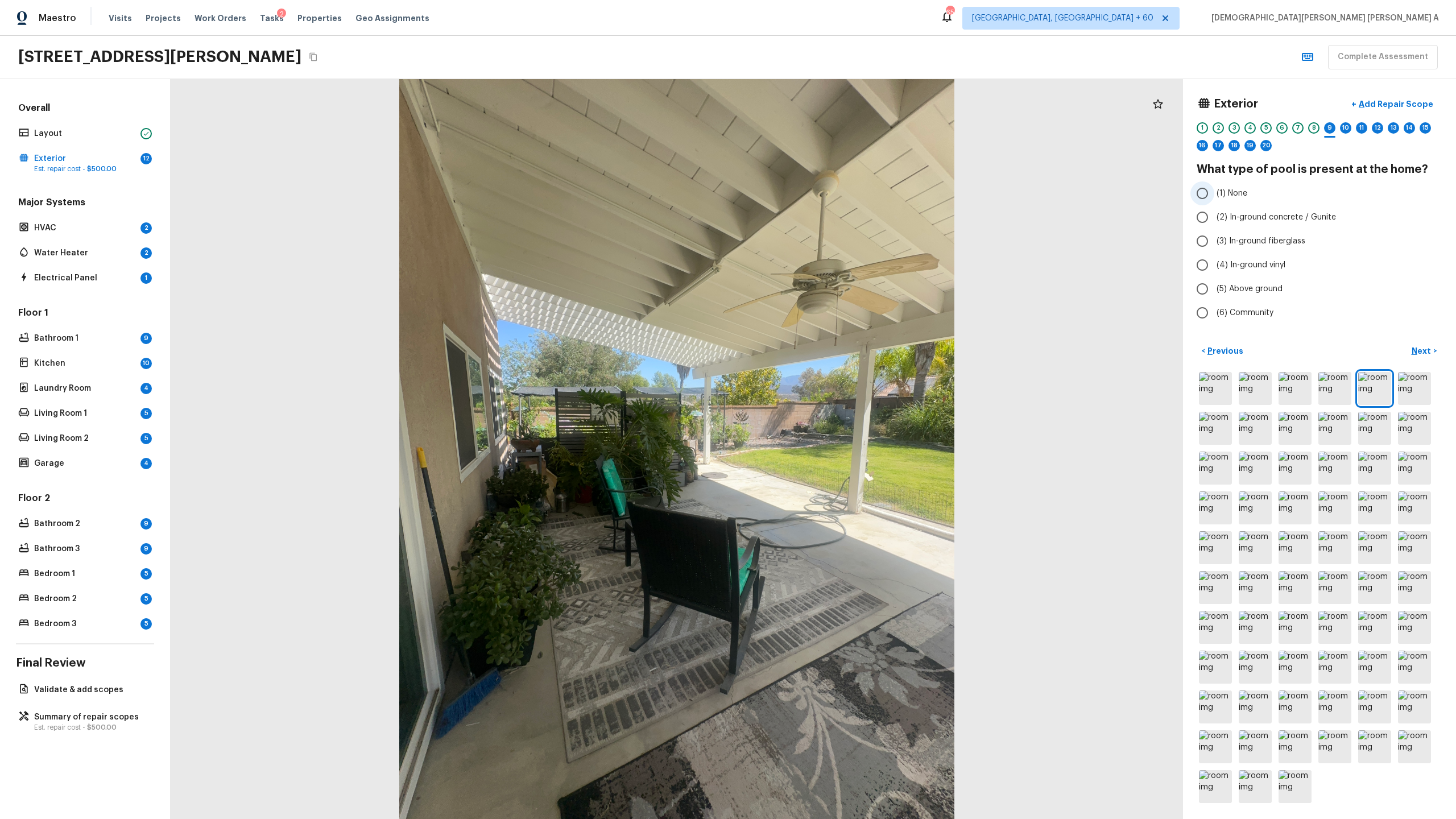
click at [1198, 197] on input "(1) None" at bounding box center [1202, 193] width 24 height 24
radio input "true"
click at [1421, 354] on p "Next" at bounding box center [1422, 351] width 21 height 11
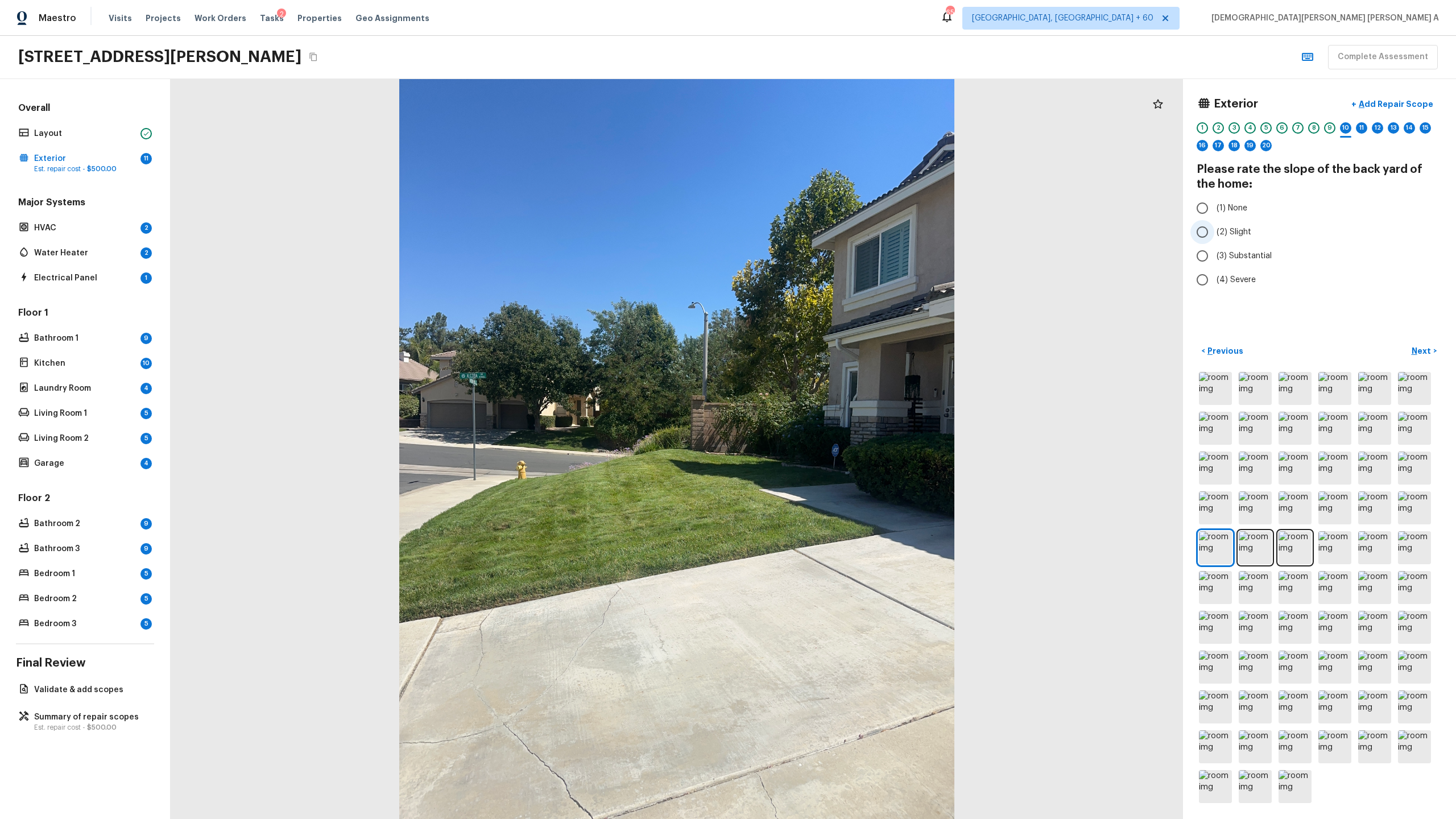
click at [1200, 224] on input "(2) Slight" at bounding box center [1202, 232] width 24 height 24
radio input "true"
click at [1426, 347] on p "Next" at bounding box center [1422, 351] width 21 height 11
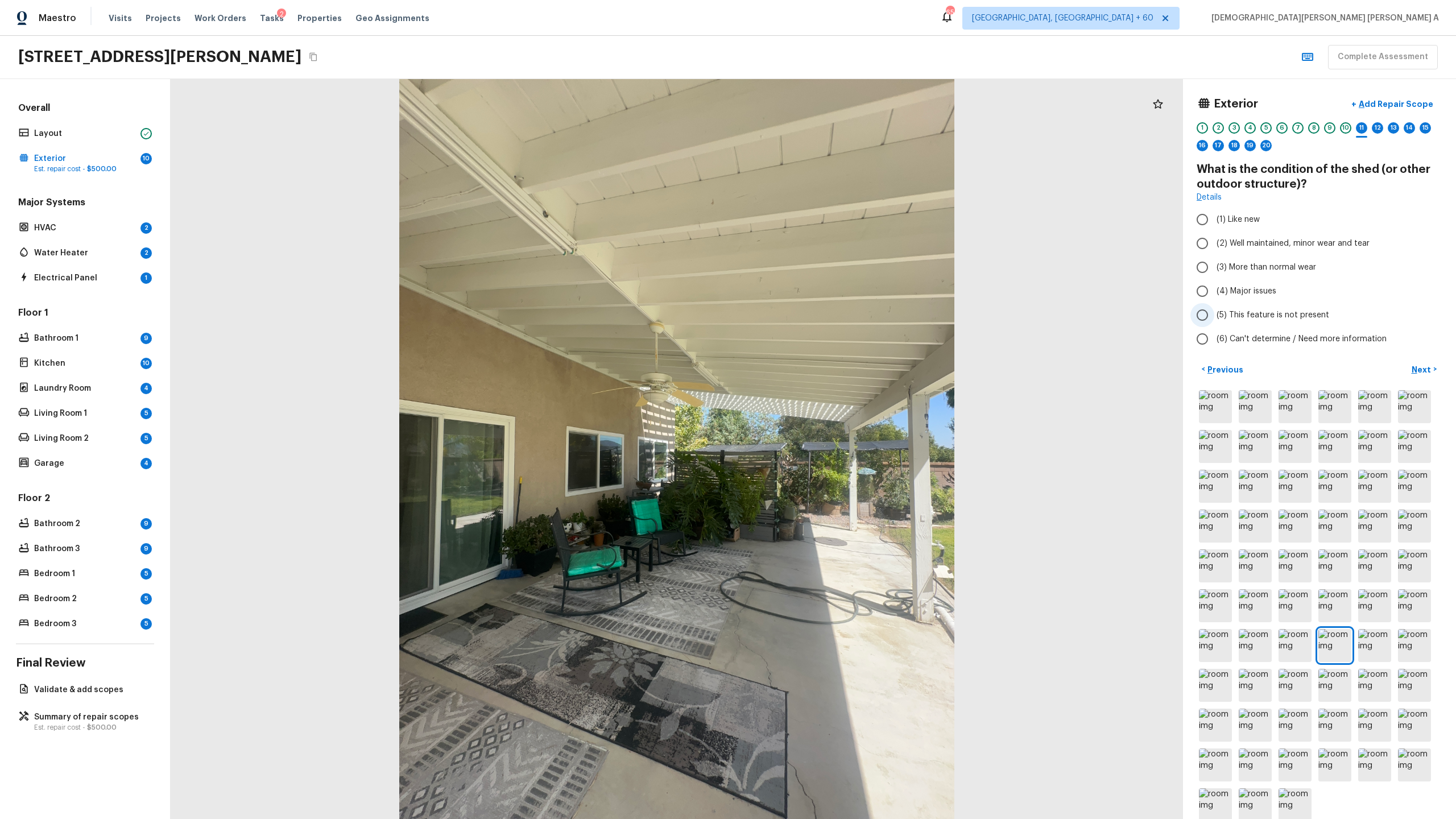
click at [1200, 310] on input "(5) This feature is not present" at bounding box center [1202, 315] width 24 height 24
radio input "true"
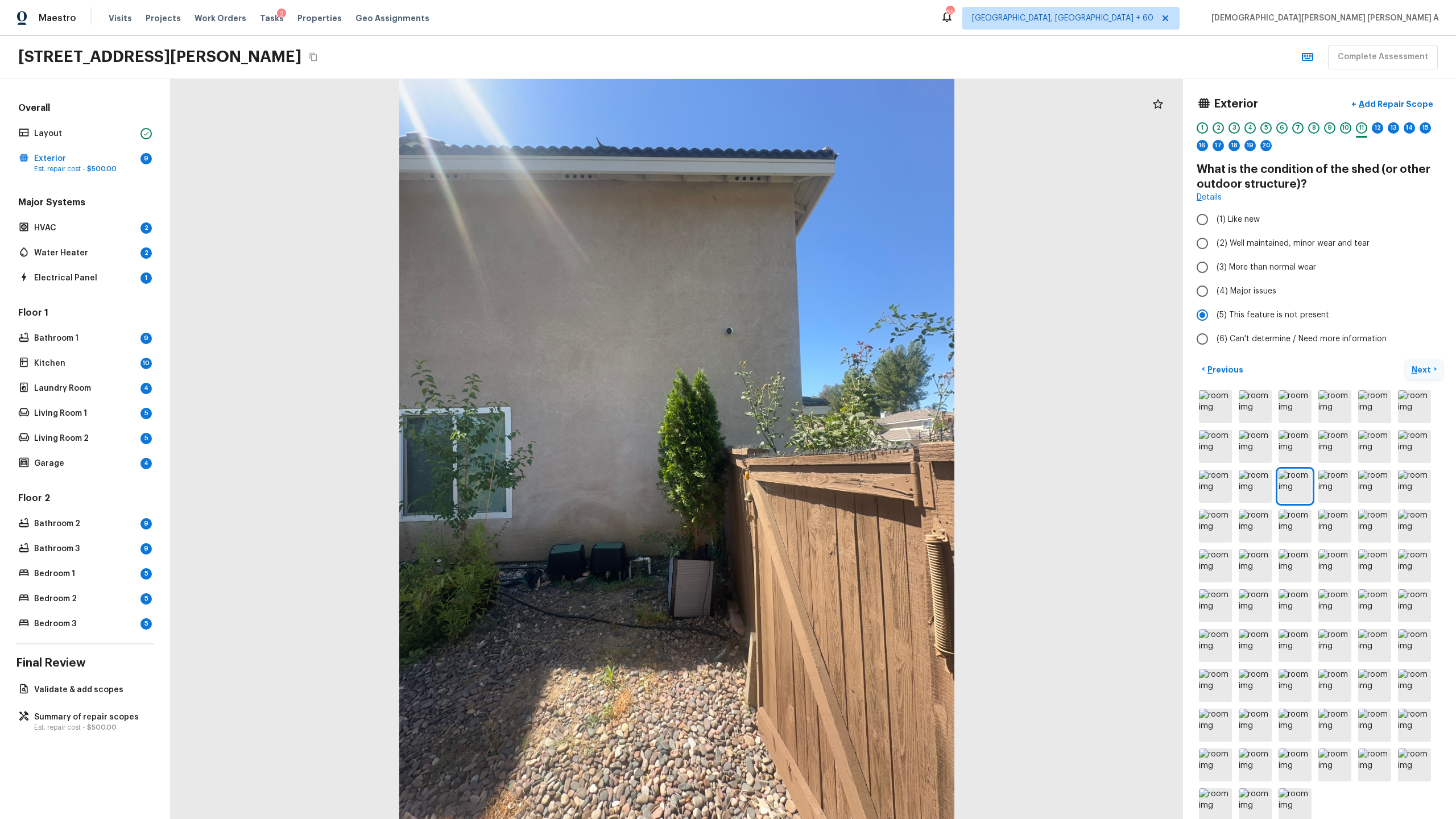
click at [1418, 366] on p "Next" at bounding box center [1422, 369] width 21 height 11
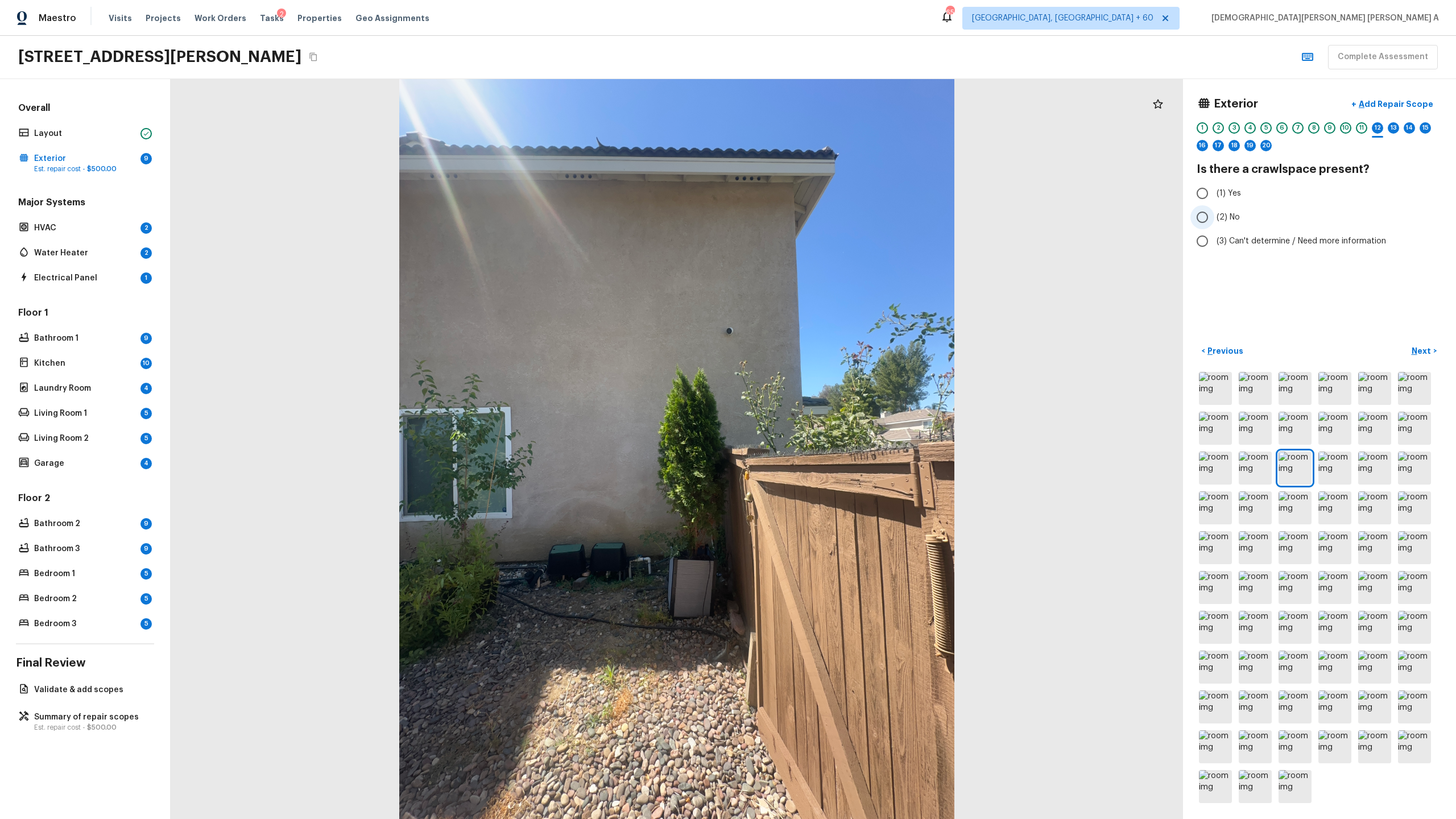
click at [1208, 218] on input "(2) No" at bounding box center [1202, 217] width 24 height 24
radio input "true"
click at [1410, 351] on button "Next >" at bounding box center [1424, 351] width 36 height 18
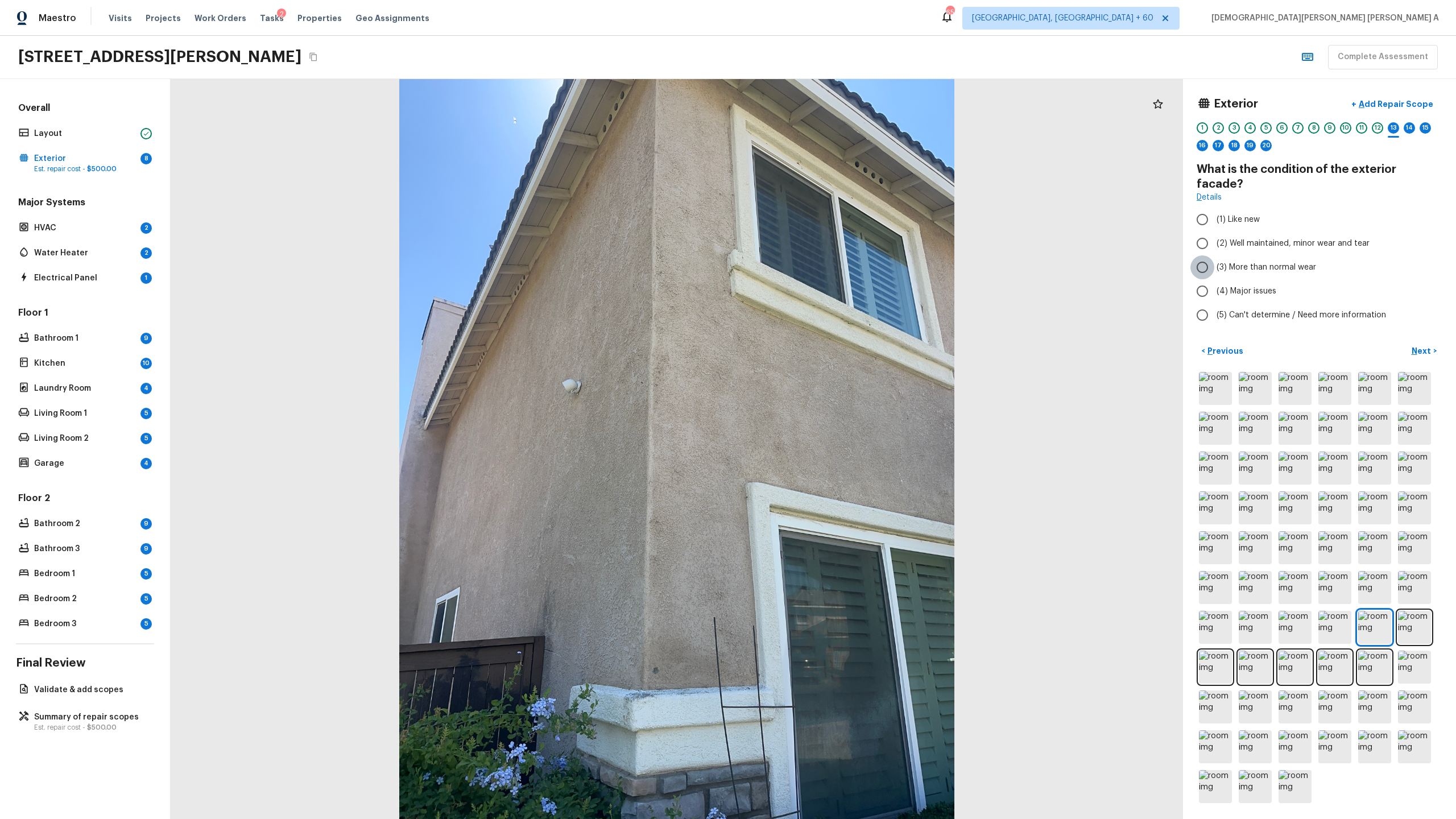
click at [1198, 255] on input "(3) More than normal wear" at bounding box center [1202, 267] width 24 height 24
radio input "true"
click at [1376, 109] on p "Add Repair Scope" at bounding box center [1395, 104] width 77 height 11
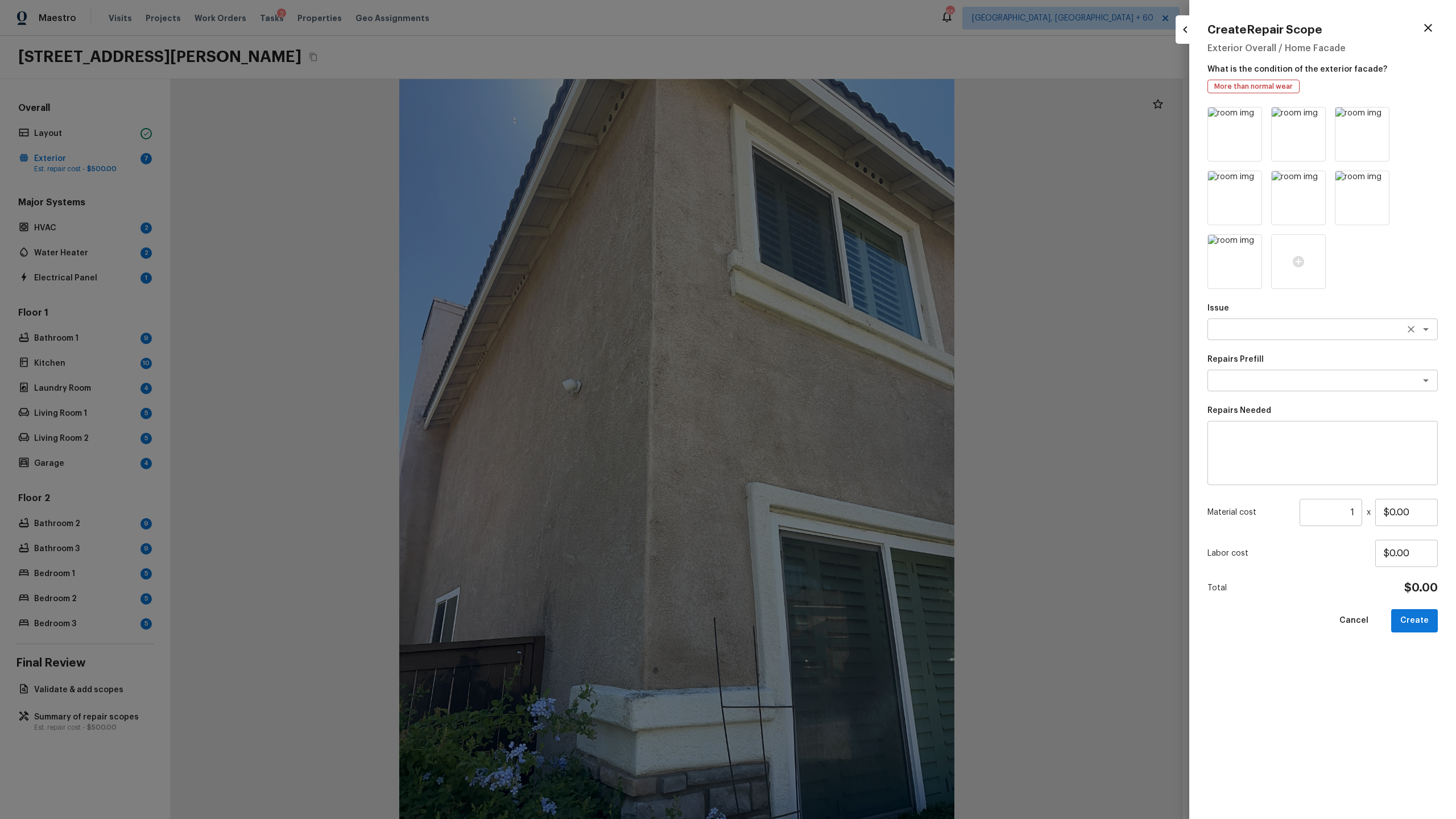
click at [1279, 327] on textarea at bounding box center [1306, 329] width 188 height 11
click at [1272, 375] on li "Exterior Paint" at bounding box center [1322, 372] width 230 height 18
type textarea "Exterior Paint"
click at [1263, 380] on textarea at bounding box center [1306, 381] width 188 height 11
click at [1262, 407] on li "Full Exterior Paint LABOR ONLY" at bounding box center [1322, 405] width 230 height 18
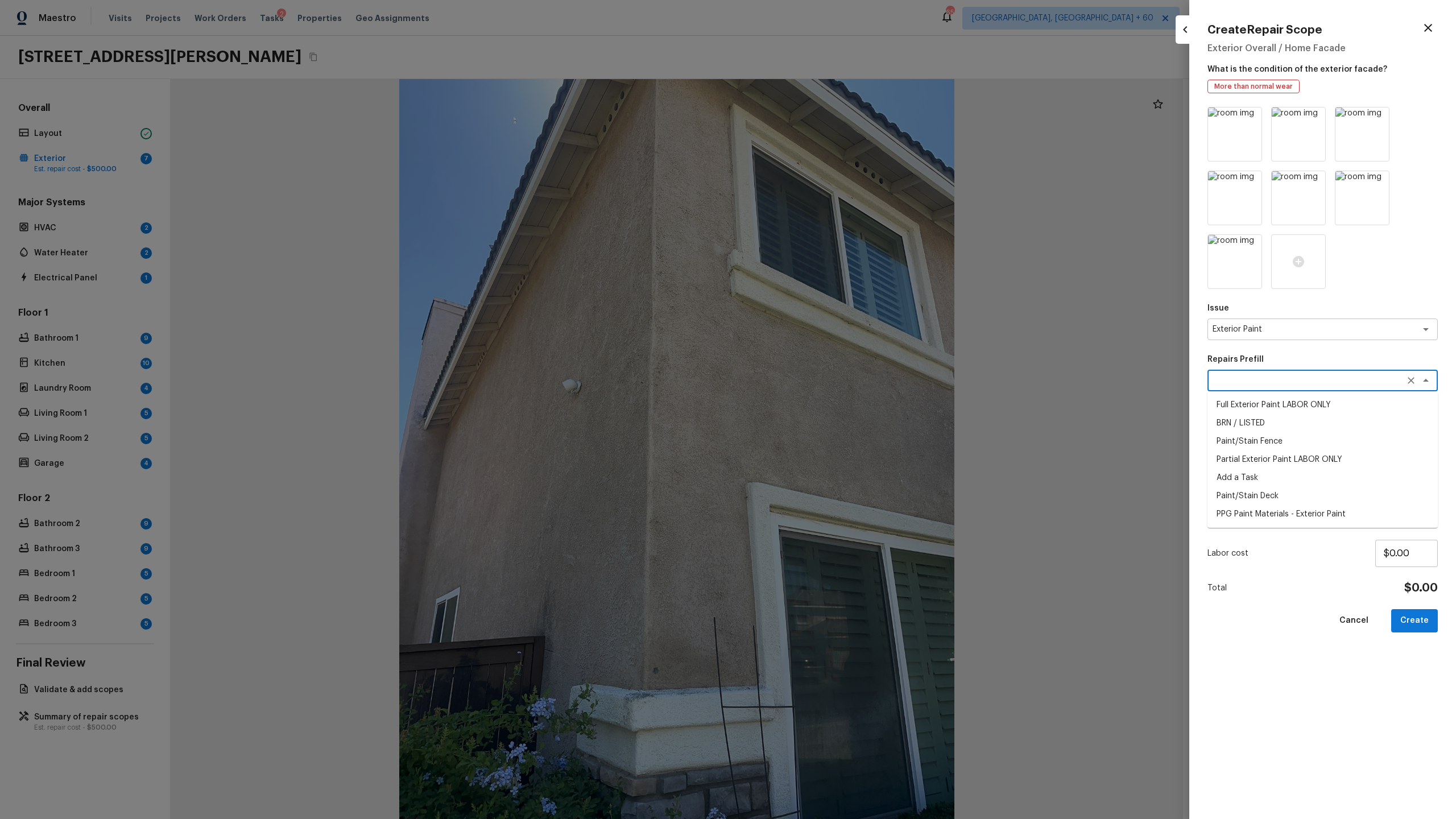
type textarea "Full Exterior Paint LABOR ONLY"
type textarea "Full Exterior Paint - Prep, mask and paint the exterior of the home. Ensure tha…"
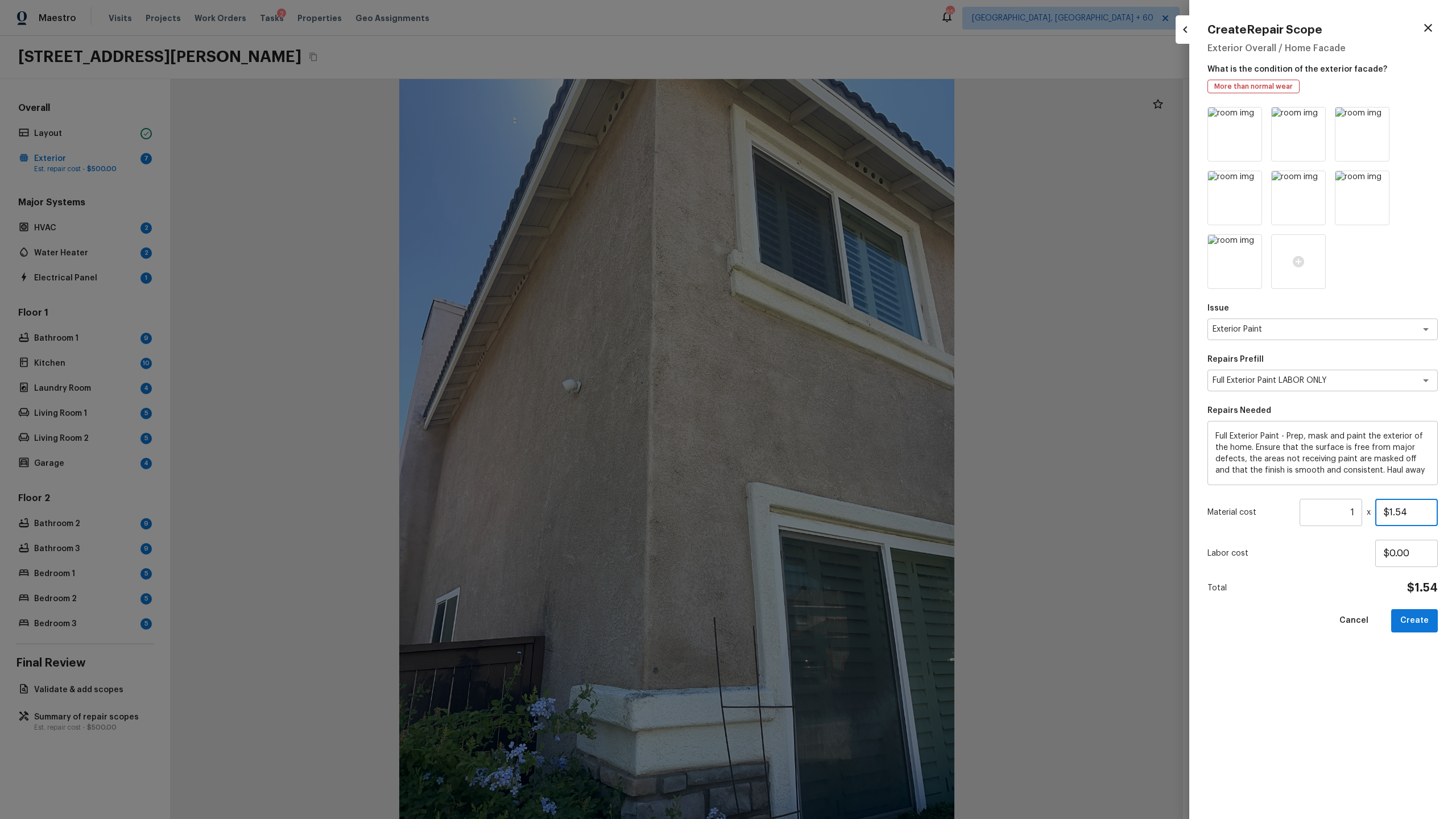
click at [1408, 513] on input "$1.54" at bounding box center [1406, 512] width 63 height 27
type input "$1.50"
click at [1355, 513] on input "1" at bounding box center [1330, 512] width 63 height 27
type input "2146"
click at [1425, 468] on textarea "Full Exterior Paint - Prep, mask and paint the exterior of the home. Ensure tha…" at bounding box center [1322, 453] width 215 height 45
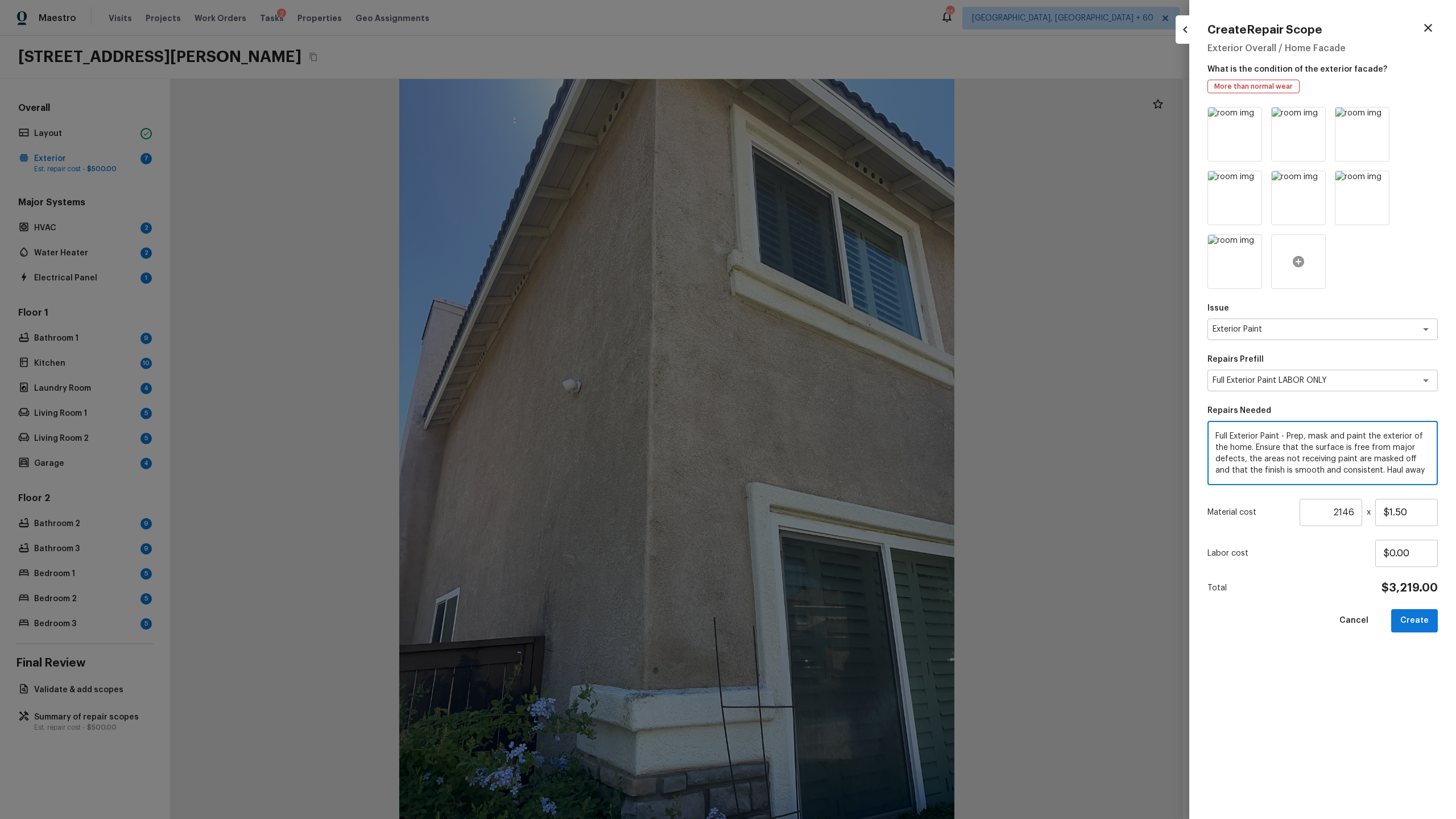
click at [1300, 258] on icon at bounding box center [1298, 261] width 11 height 11
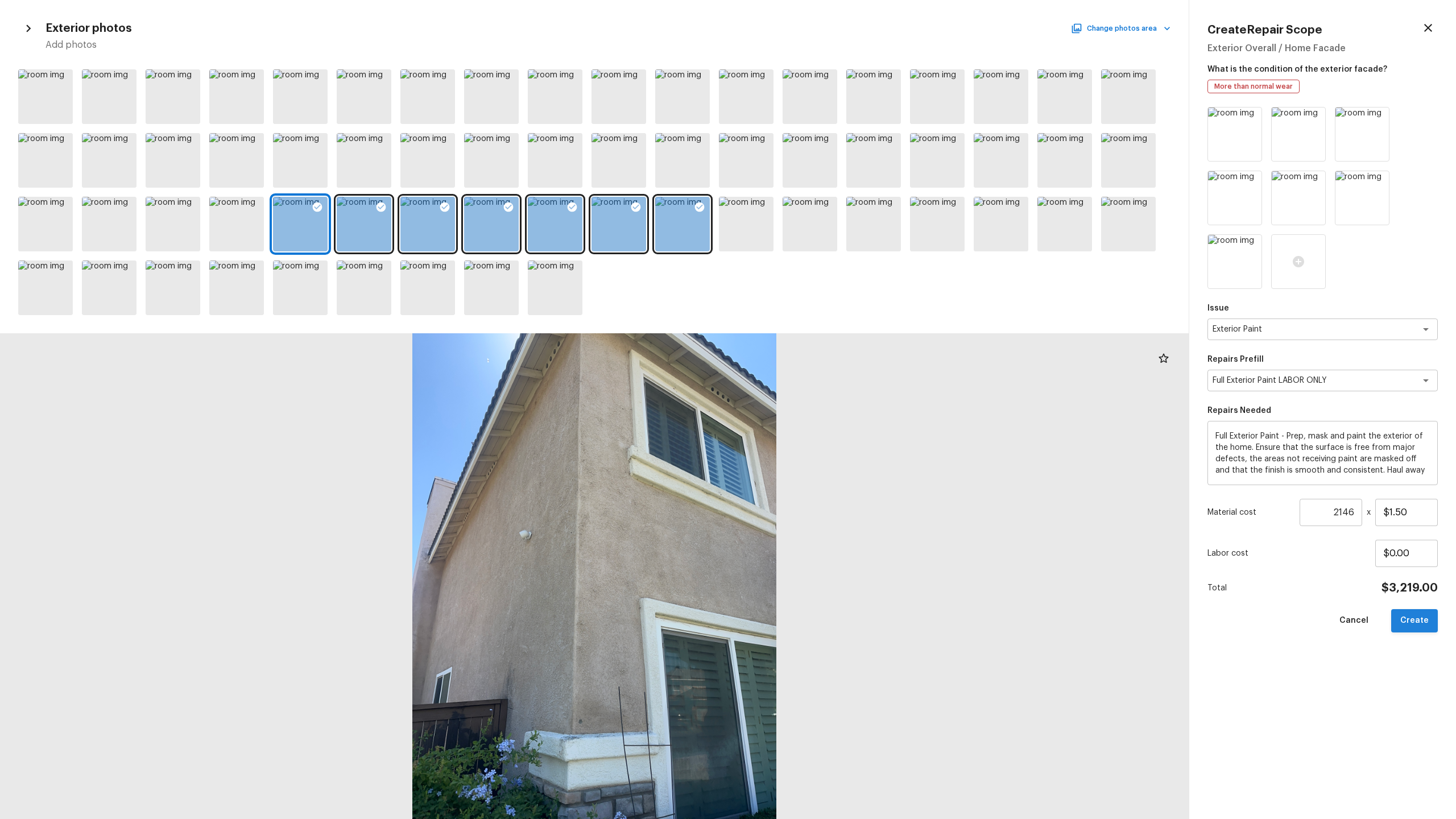
click at [1426, 626] on button "Create" at bounding box center [1414, 620] width 47 height 23
type input "1"
type input "$0.00"
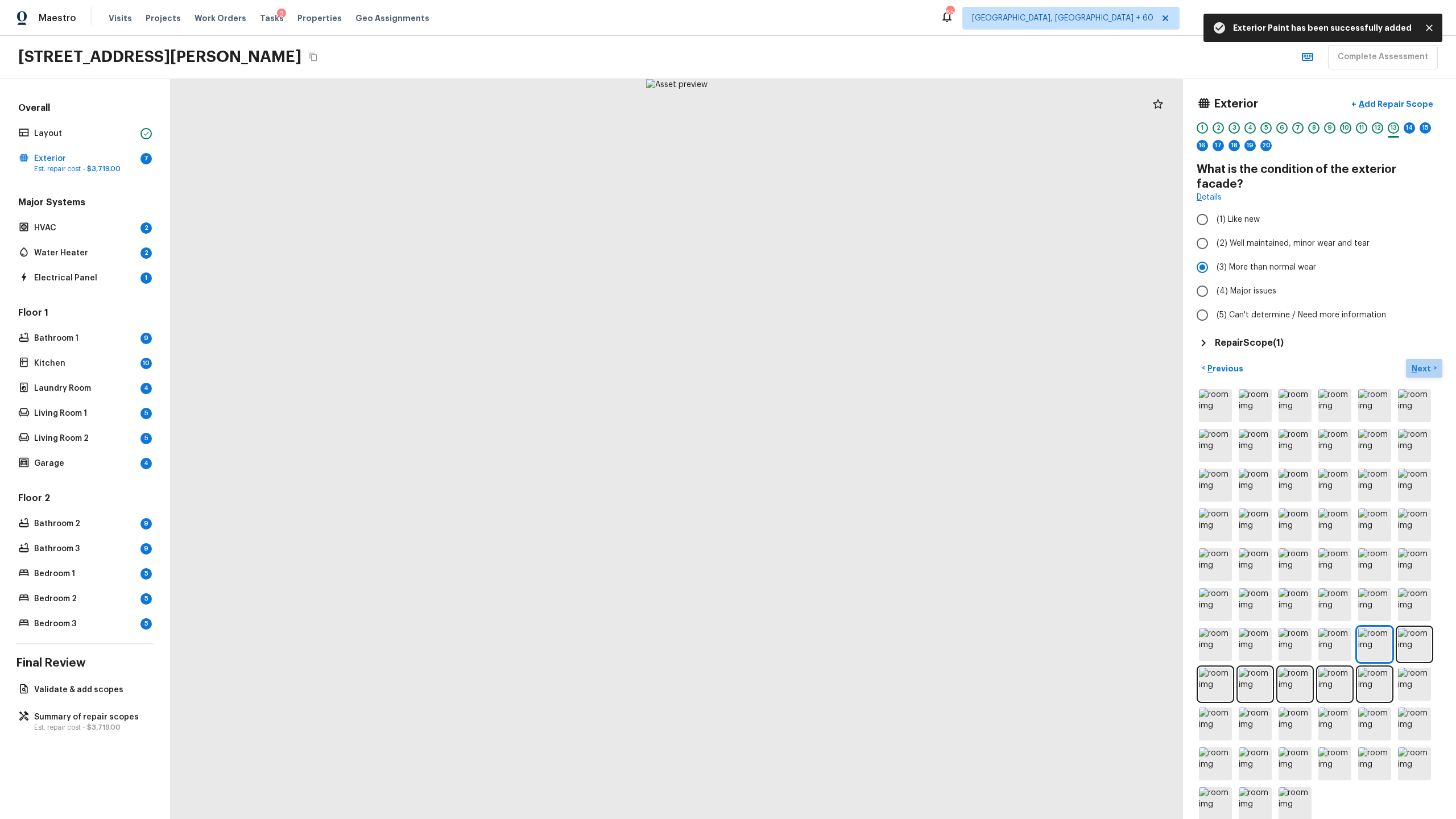
click at [1418, 363] on p "Next" at bounding box center [1422, 369] width 21 height 11
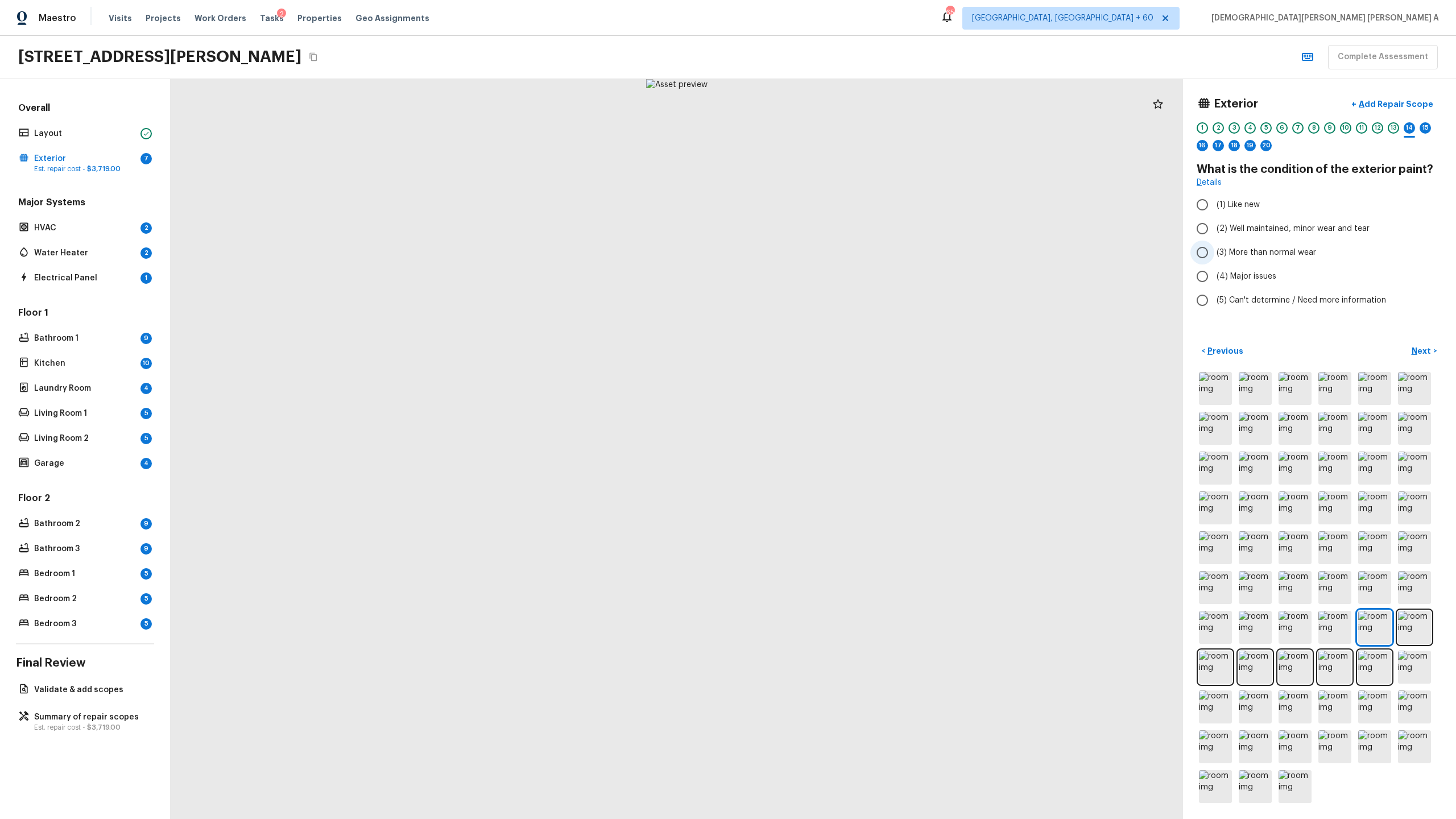
click at [1202, 249] on input "(3) More than normal wear" at bounding box center [1202, 252] width 24 height 24
radio input "true"
click at [1431, 348] on p "Next" at bounding box center [1422, 351] width 21 height 11
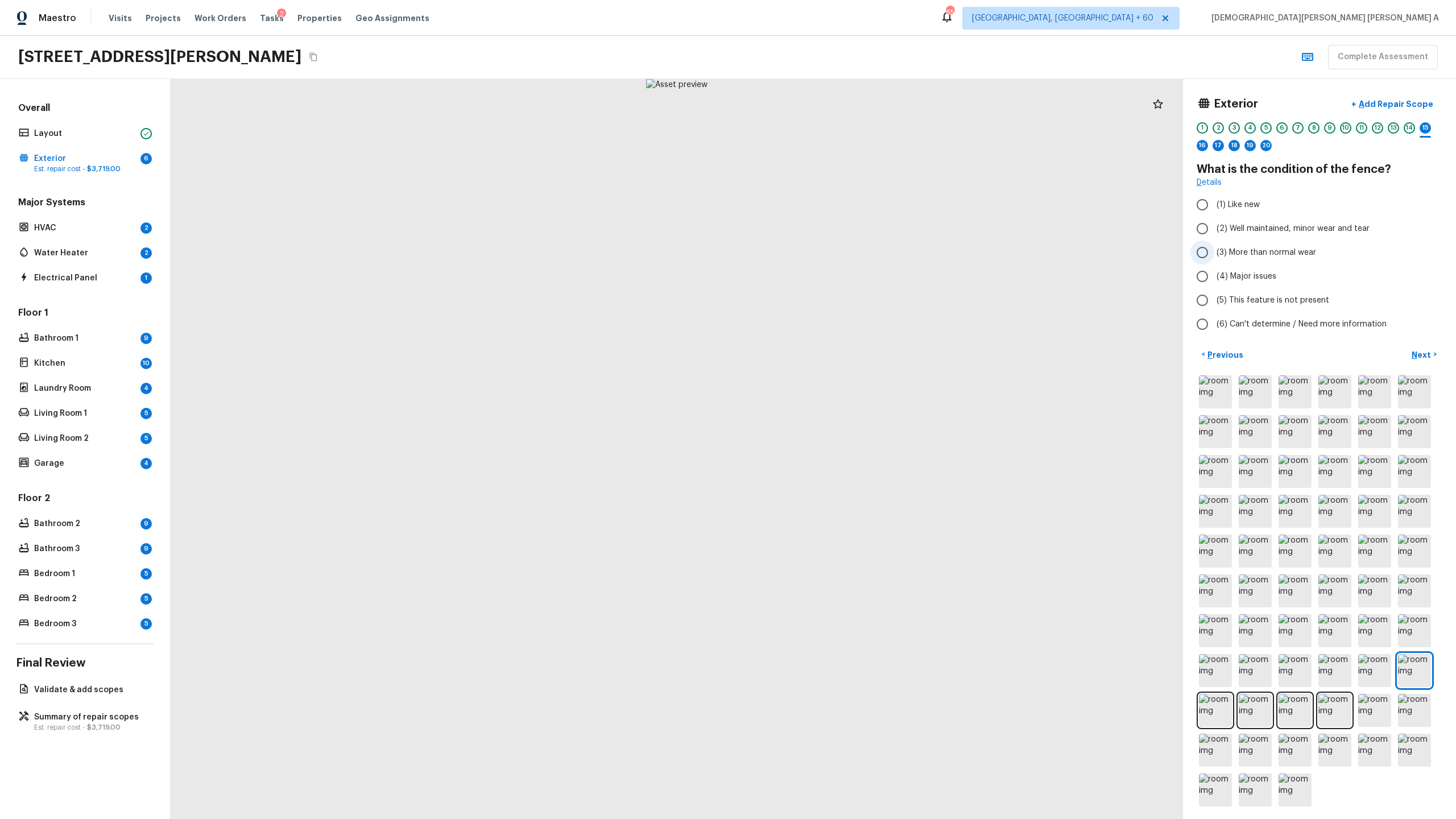
click at [1214, 255] on label "(3) More than normal wear" at bounding box center [1311, 252] width 243 height 24
click at [1214, 255] on input "(3) More than normal wear" at bounding box center [1202, 252] width 24 height 24
radio input "true"
click at [1393, 106] on p "Add Repair Scope" at bounding box center [1395, 104] width 77 height 11
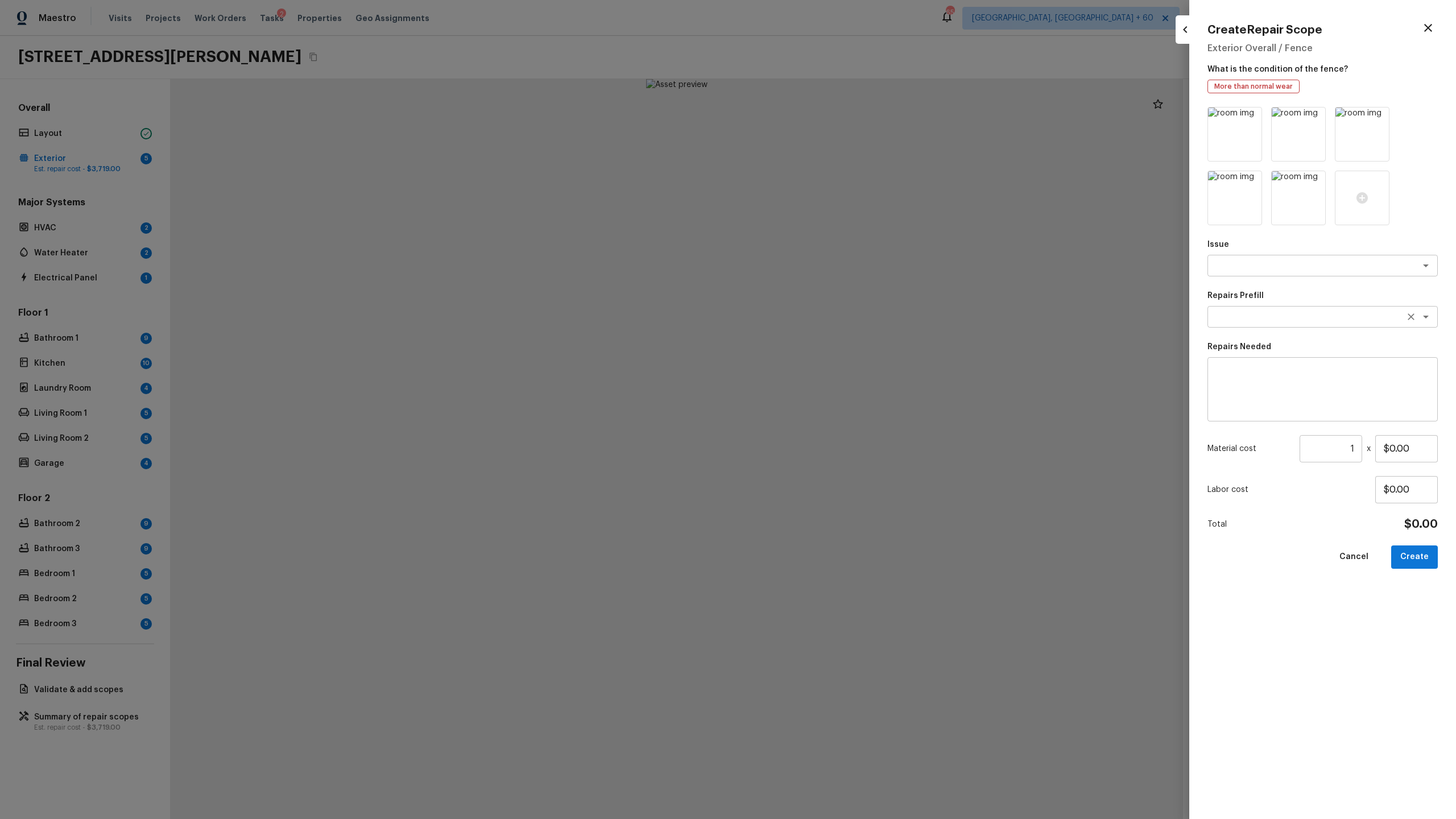
click at [1269, 321] on textarea at bounding box center [1306, 317] width 188 height 11
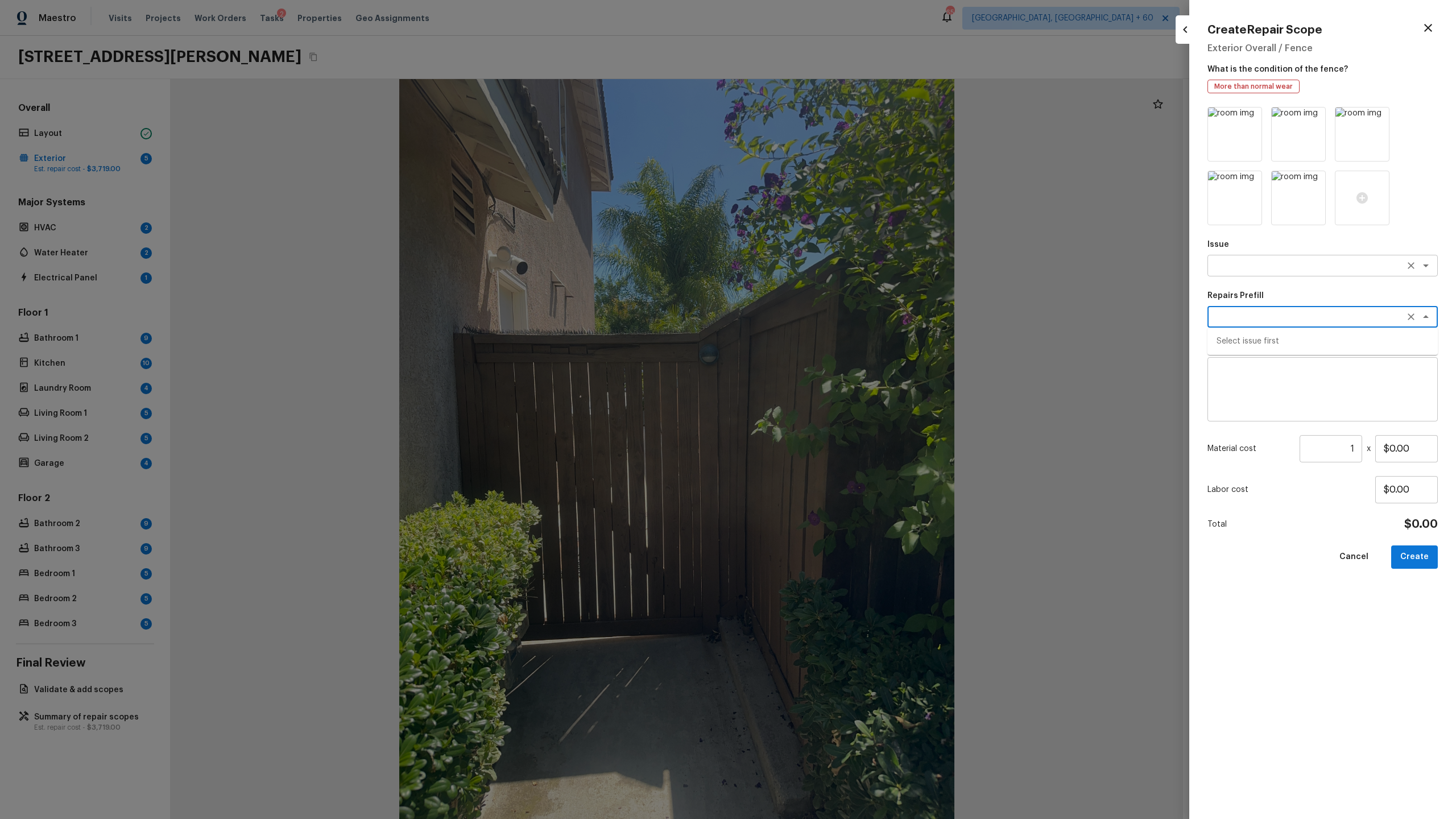
click at [1269, 268] on textarea at bounding box center [1306, 265] width 188 height 11
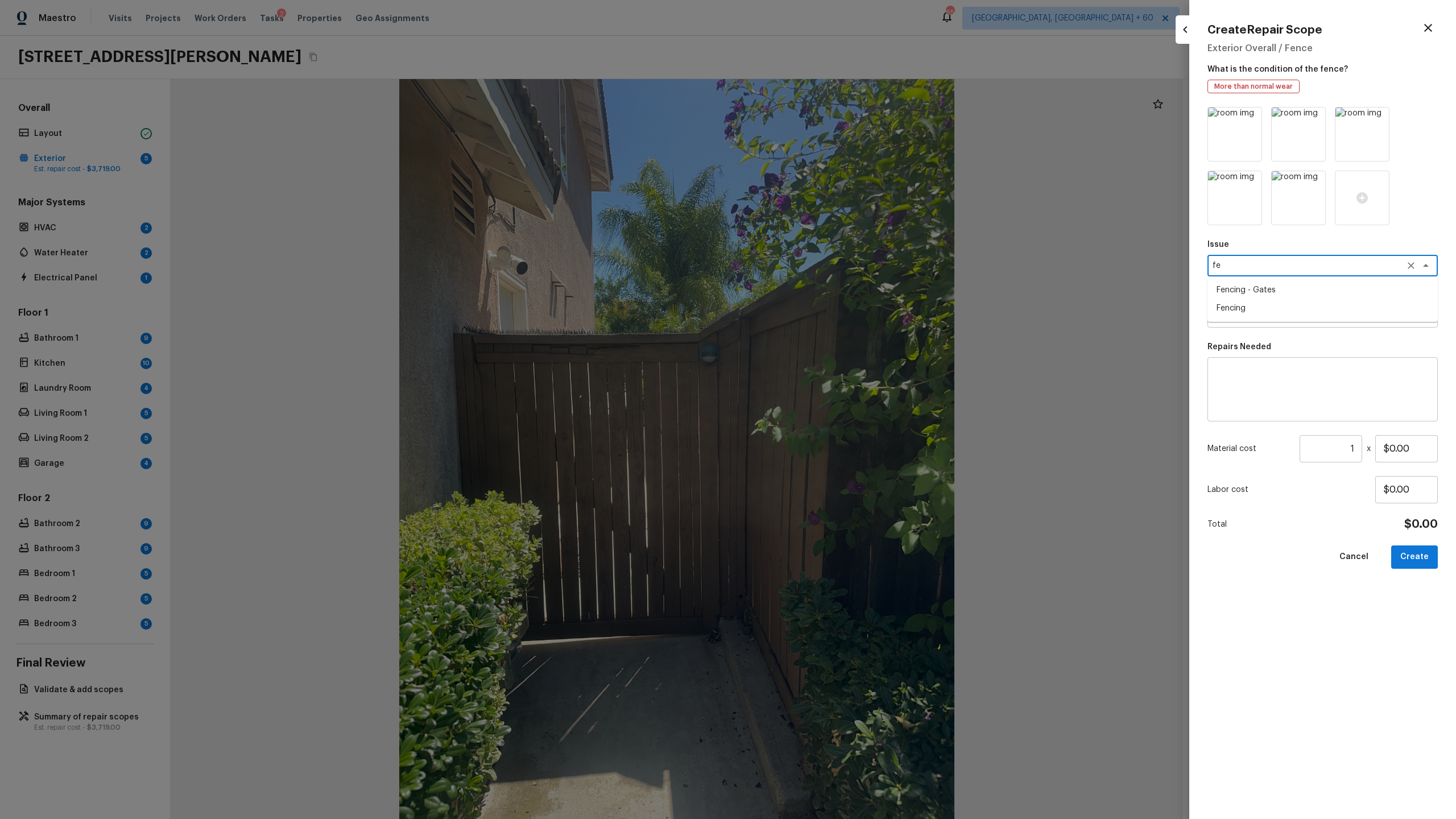
type textarea "f"
click at [1246, 292] on li "Fencing - Gates" at bounding box center [1322, 290] width 230 height 18
click at [1249, 314] on textarea at bounding box center [1306, 317] width 188 height 11
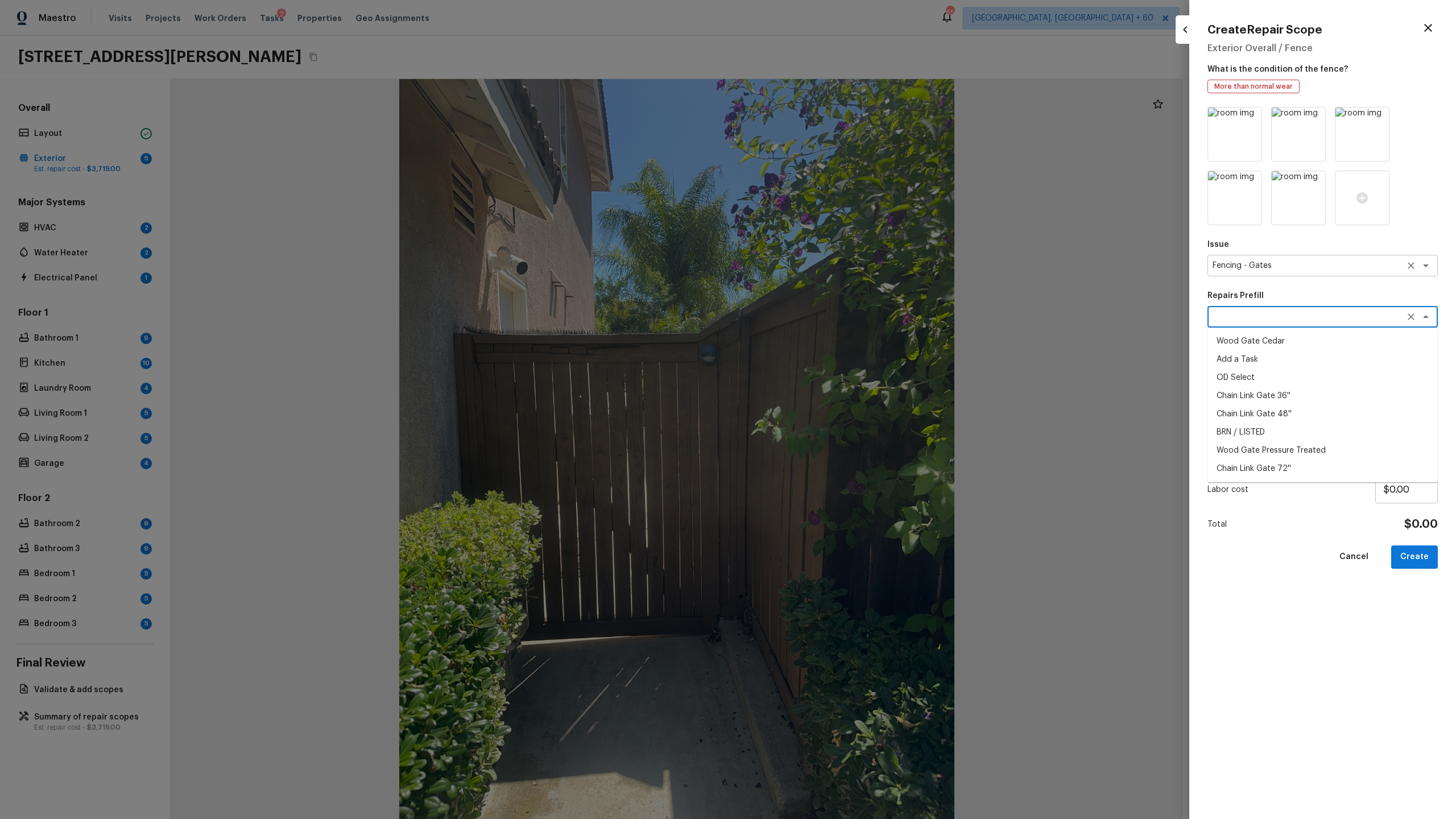
click at [1283, 267] on textarea "Fencing - Gates" at bounding box center [1306, 265] width 188 height 11
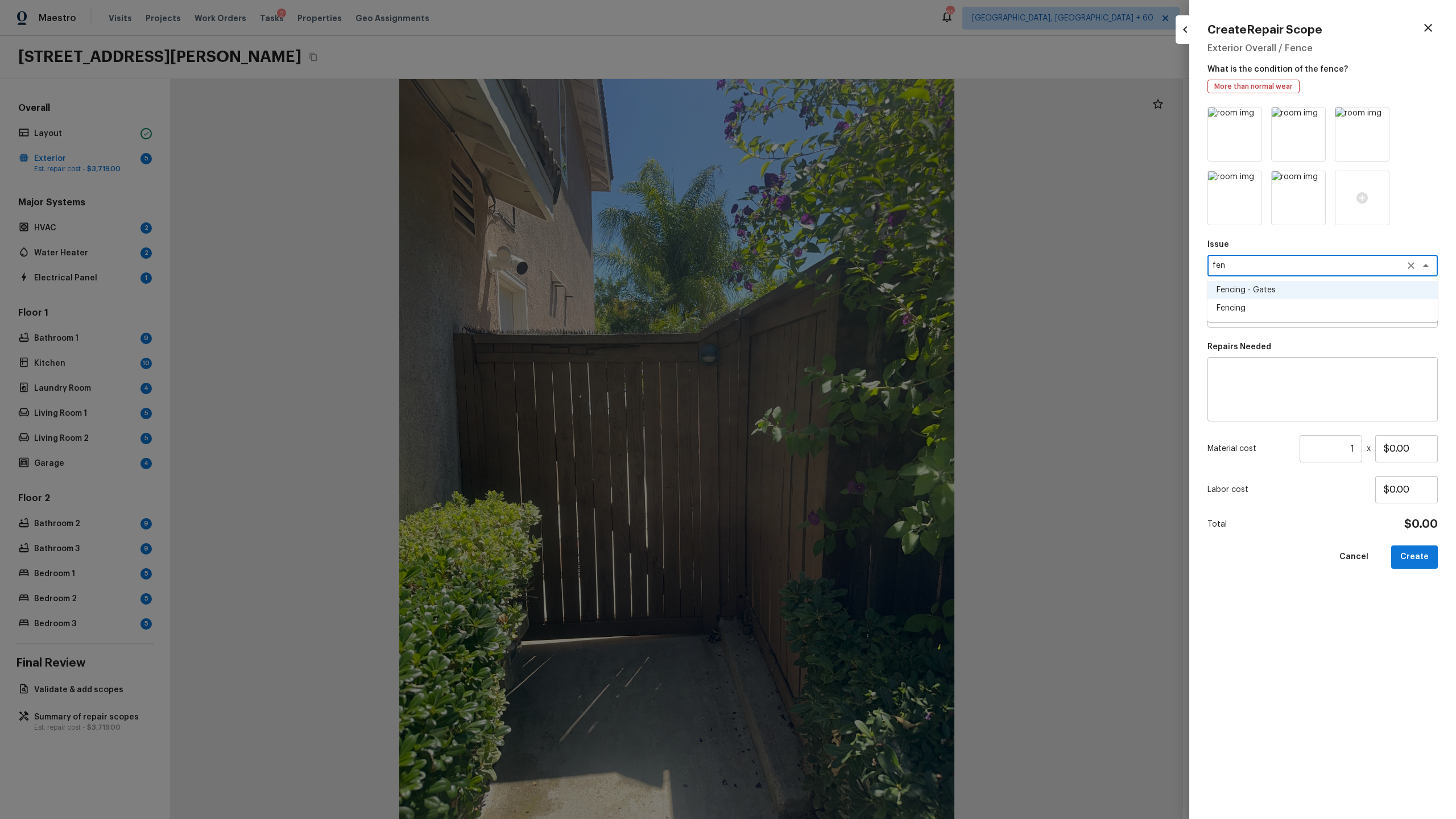
click at [1262, 307] on li "Fencing" at bounding box center [1322, 308] width 230 height 18
type textarea "Fencing"
click at [1261, 320] on textarea at bounding box center [1306, 317] width 188 height 11
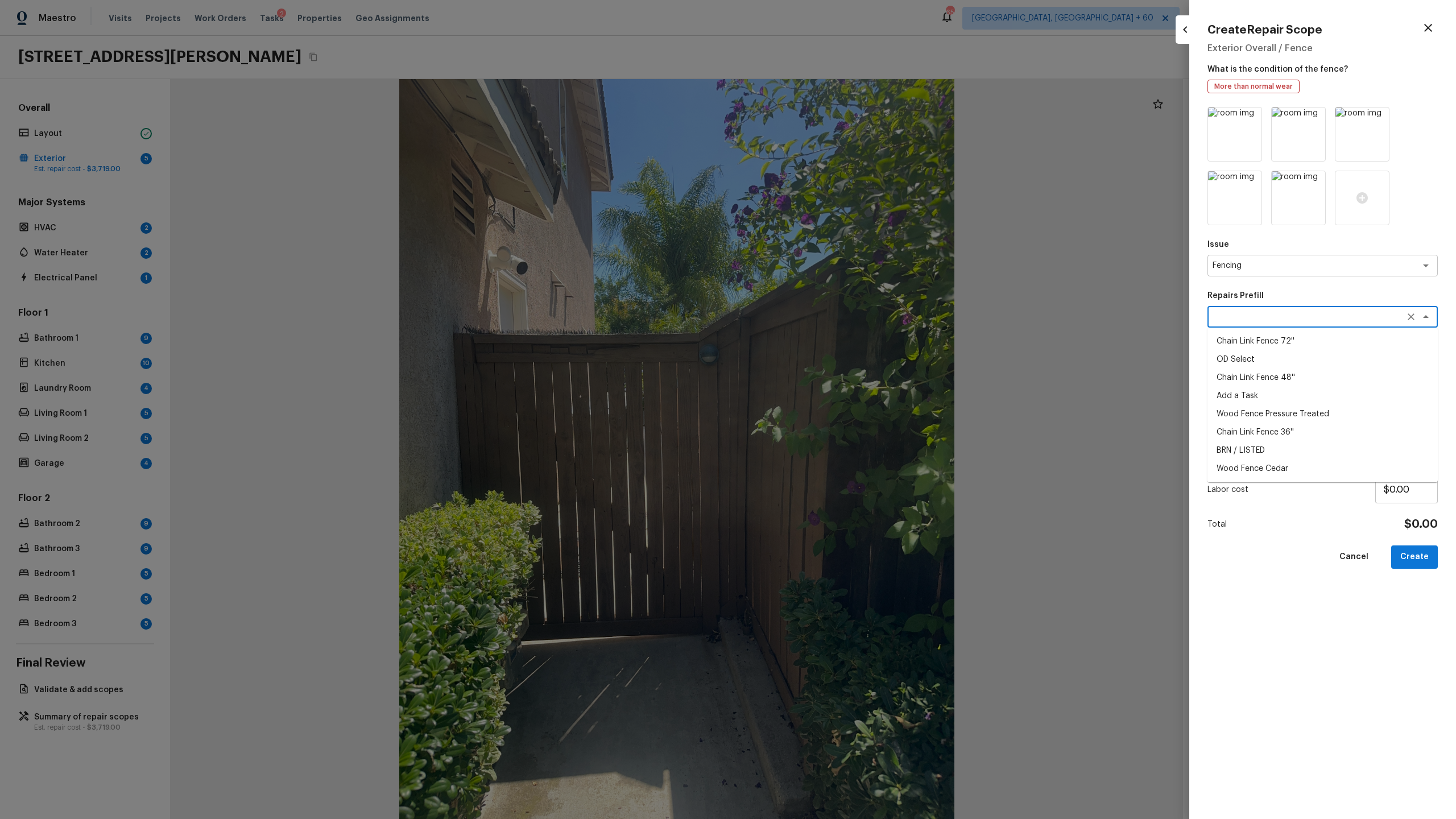
click at [1257, 345] on li "Chain Link Fence 72''" at bounding box center [1322, 341] width 230 height 18
type textarea "Chain Link Fence 72''"
type textarea "Prep the work area and install a new 72'' chain link fence. Ensure that all of …"
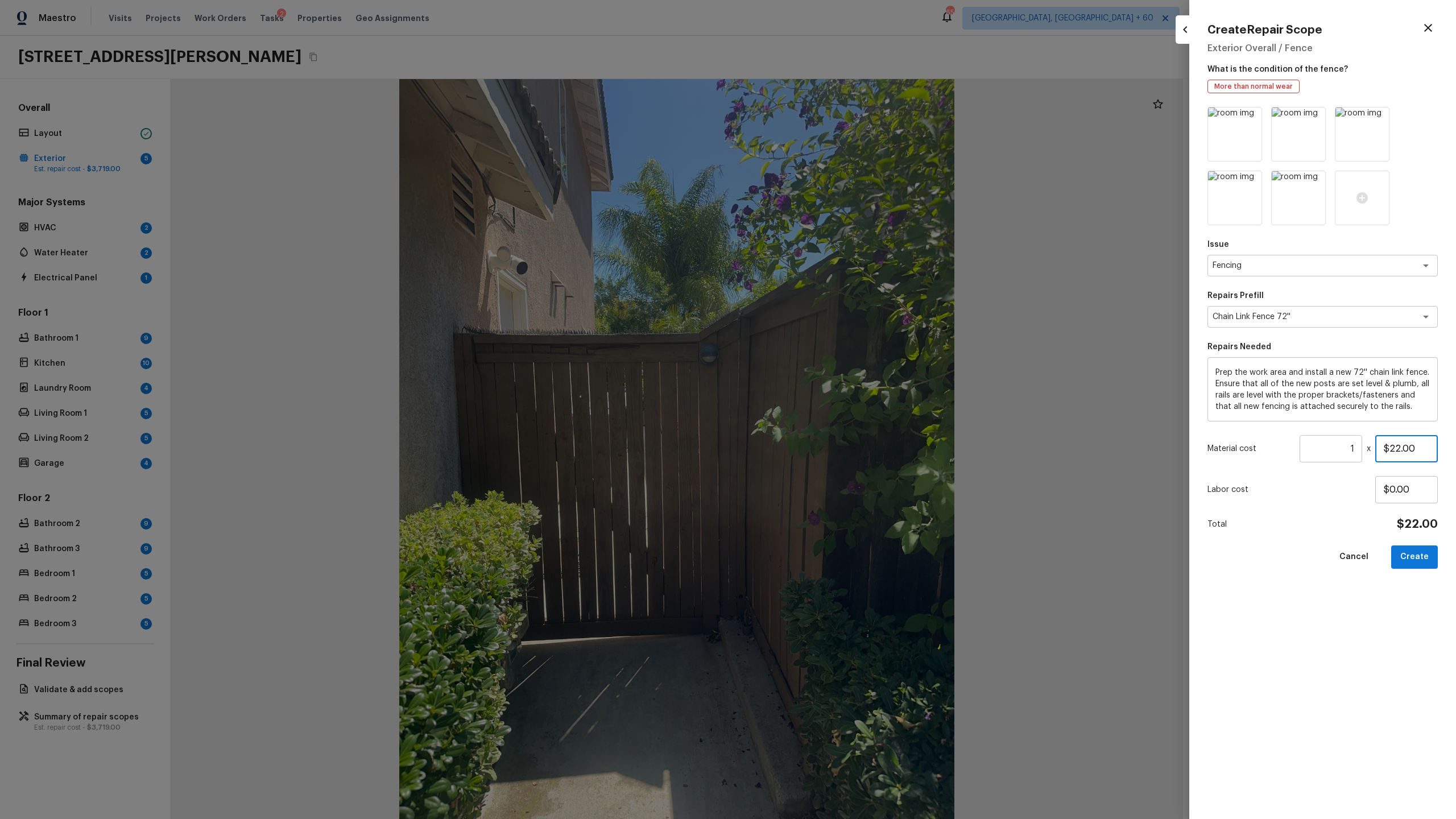
click at [1398, 448] on input "$22.00" at bounding box center [1406, 449] width 63 height 27
type input "$800.00"
click at [1367, 412] on textarea "Prep the work area and install a new 72'' chain link fence. Ensure that all of …" at bounding box center [1322, 390] width 215 height 45
click at [1408, 557] on button "Create" at bounding box center [1414, 557] width 47 height 23
type input "$0.00"
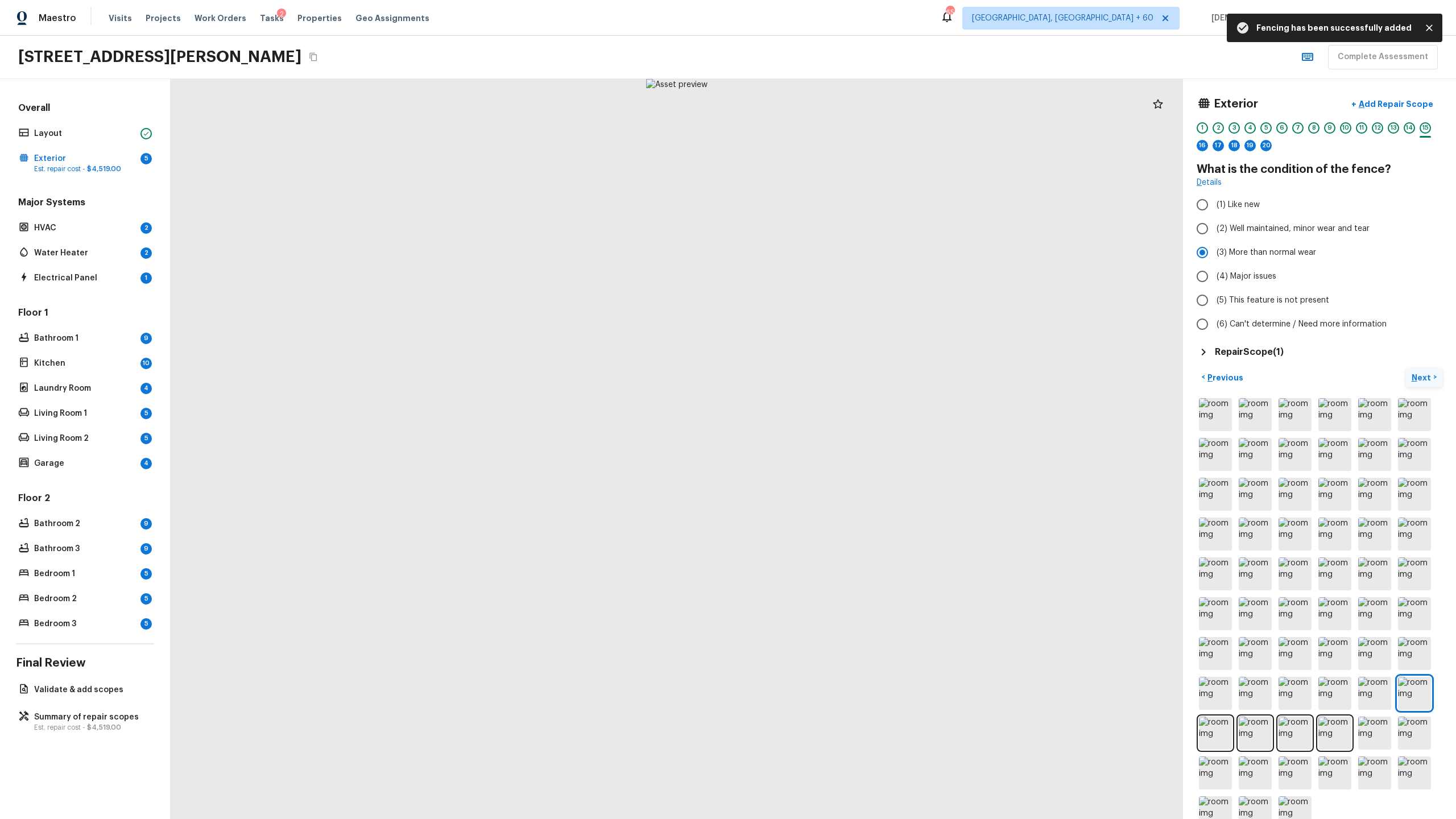
click at [1411, 378] on button "Next >" at bounding box center [1424, 377] width 36 height 18
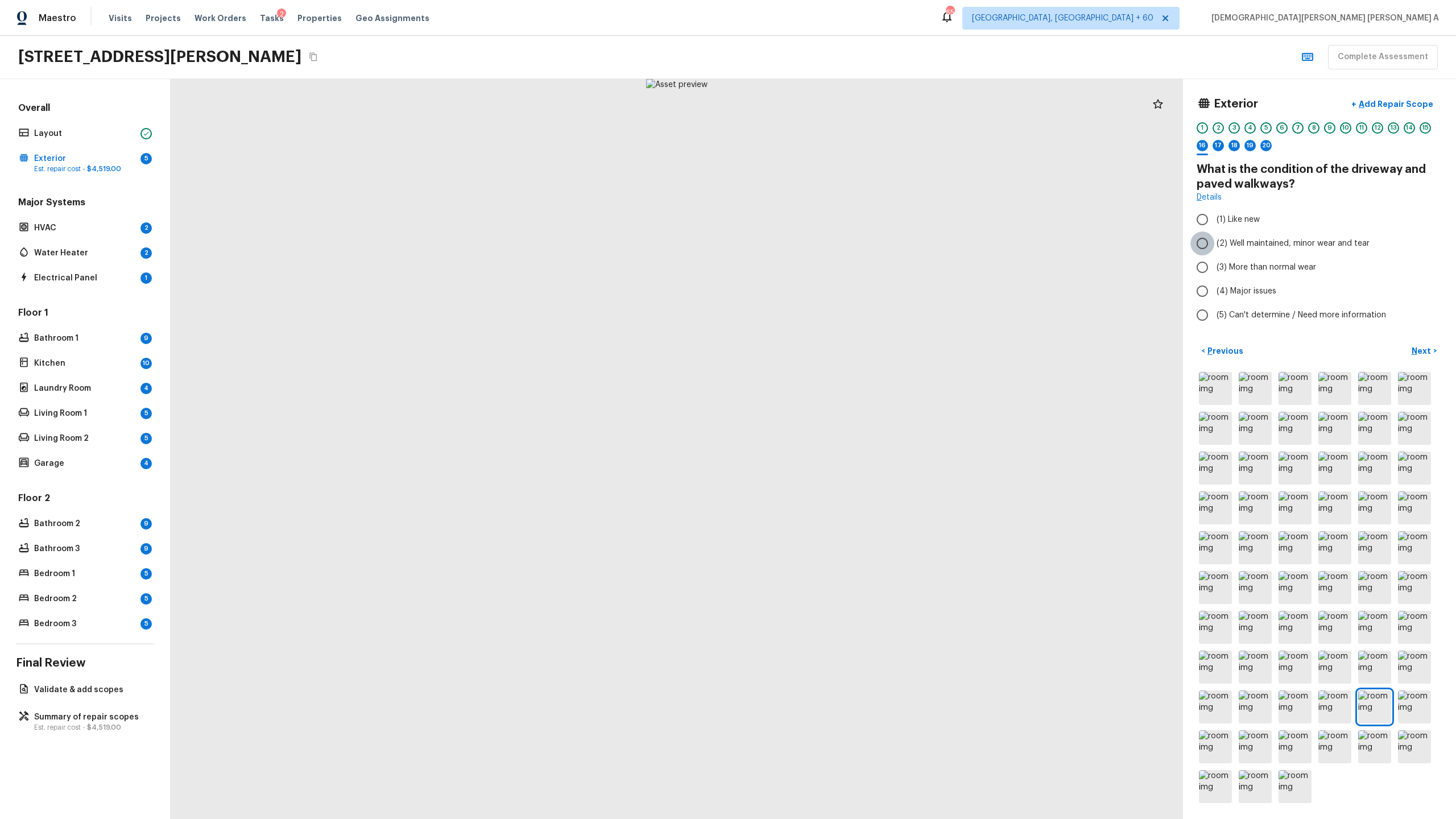
click at [1200, 241] on input "(2) Well maintained, minor wear and tear" at bounding box center [1202, 243] width 24 height 24
radio input "true"
click at [1417, 354] on p "Next" at bounding box center [1422, 351] width 21 height 11
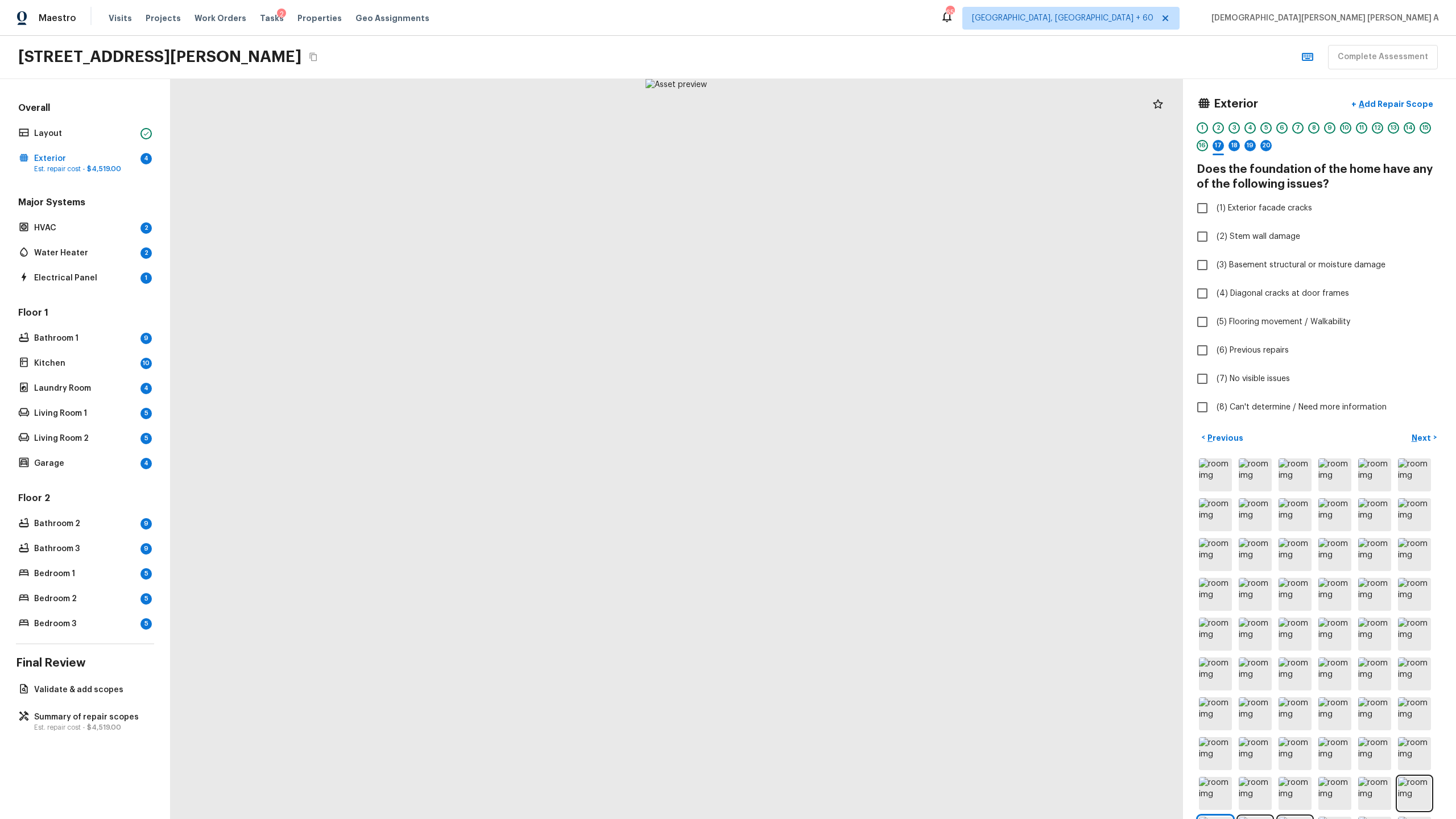
click at [677, 388] on div at bounding box center [676, 449] width 1012 height 740
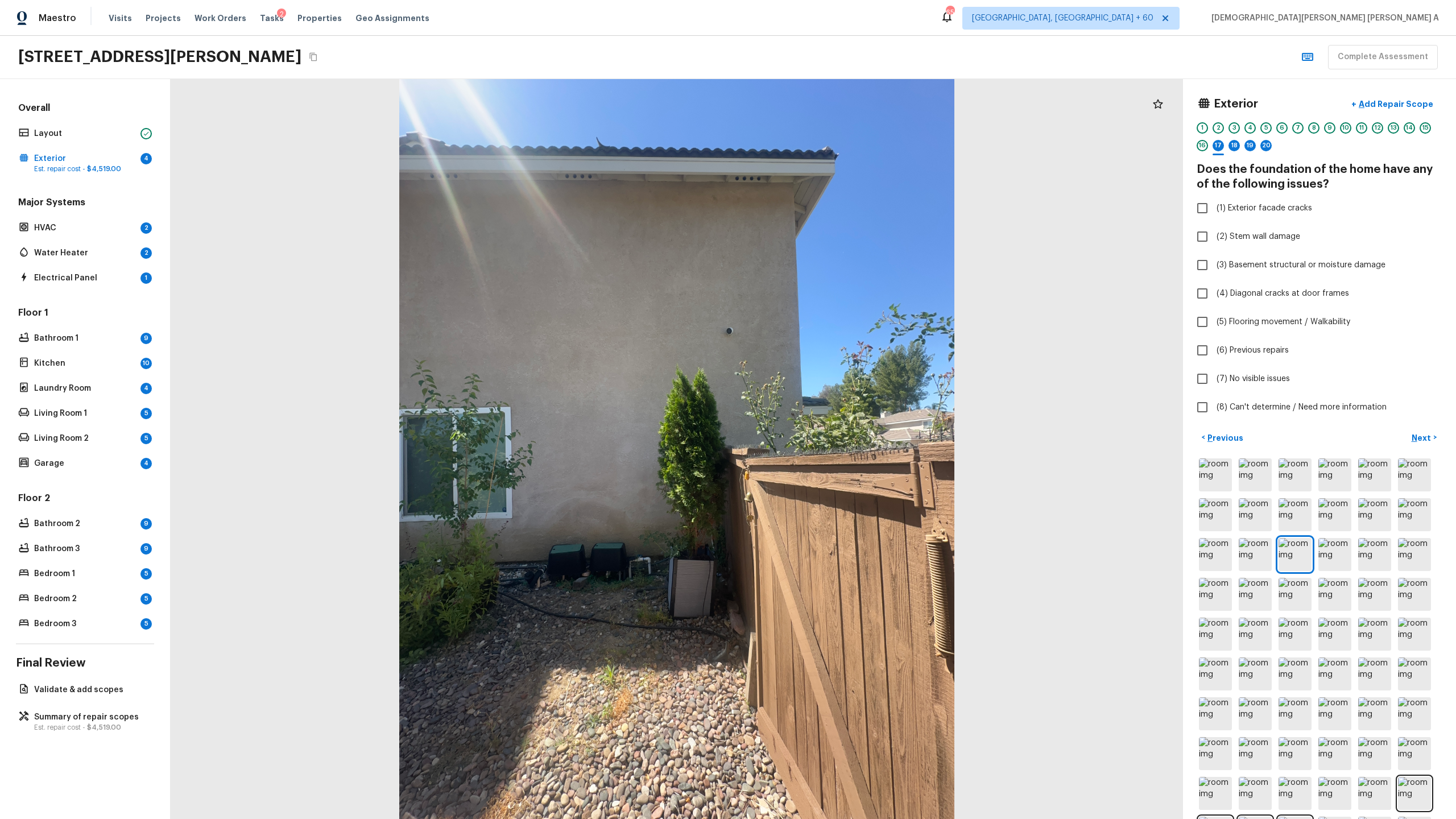
click at [619, 435] on div at bounding box center [677, 449] width 1012 height 740
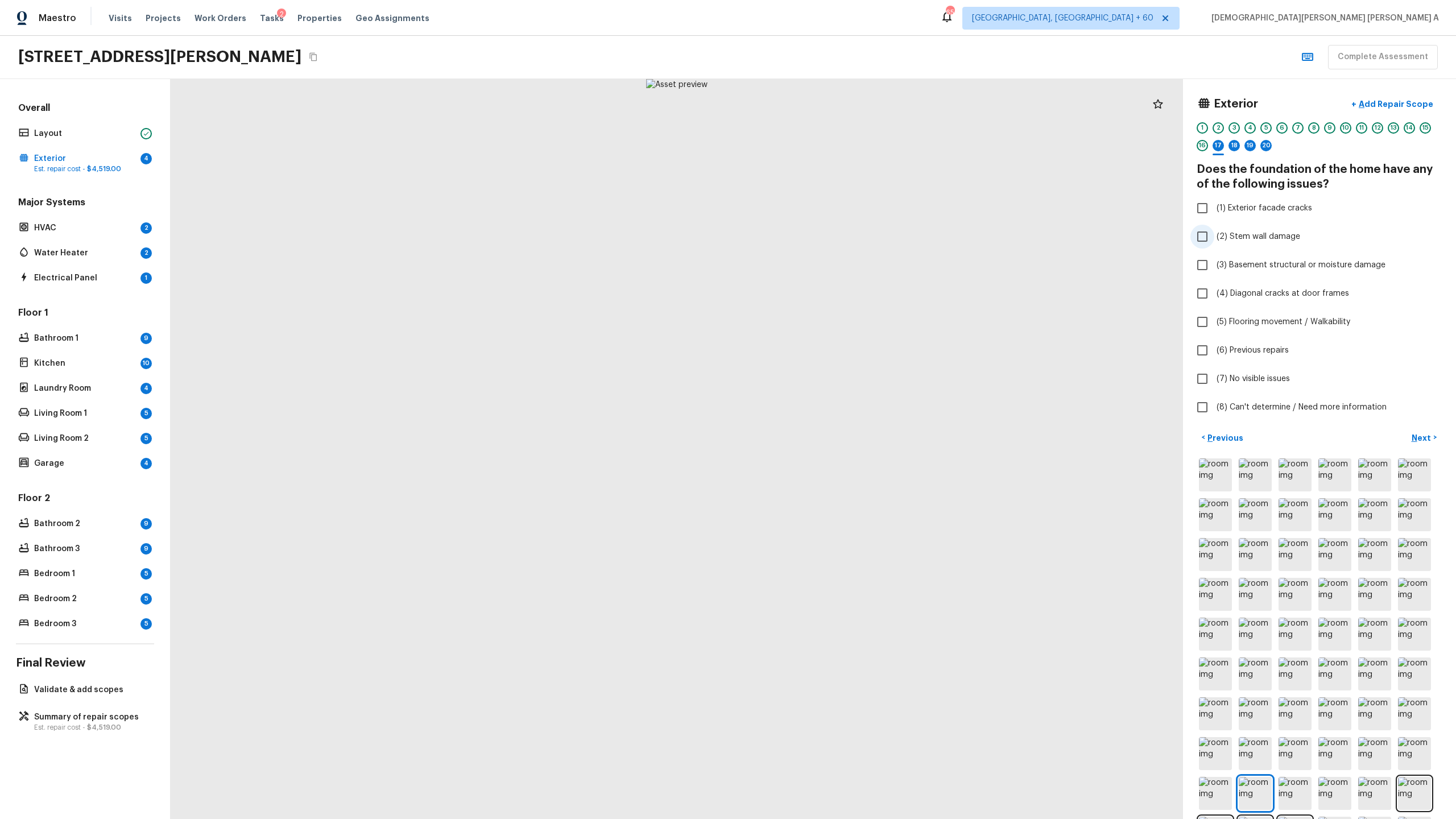
click at [1198, 234] on input "(2) Stem wall damage" at bounding box center [1202, 237] width 24 height 24
checkbox input "true"
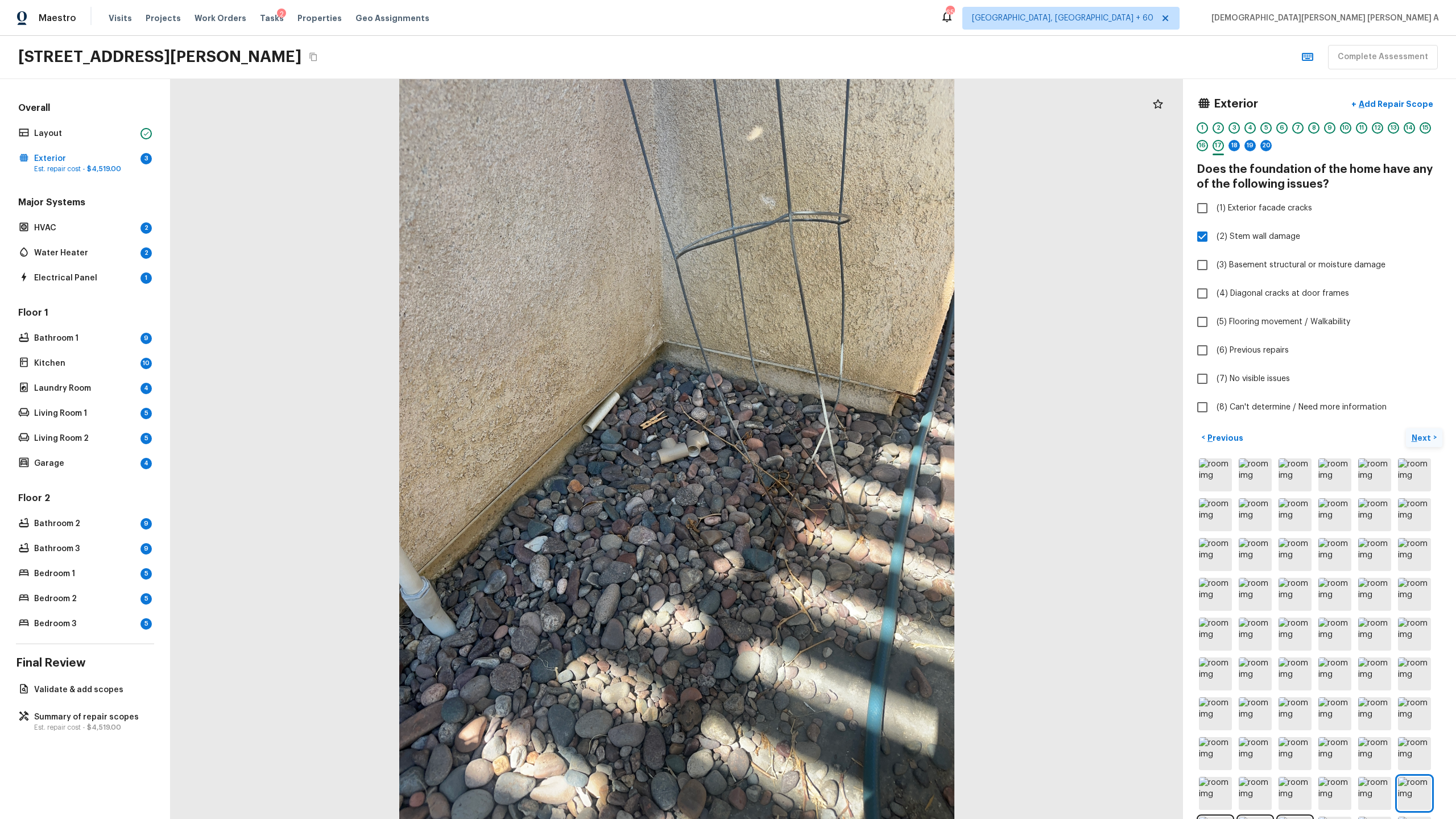
click at [1420, 437] on p "Next" at bounding box center [1422, 438] width 21 height 11
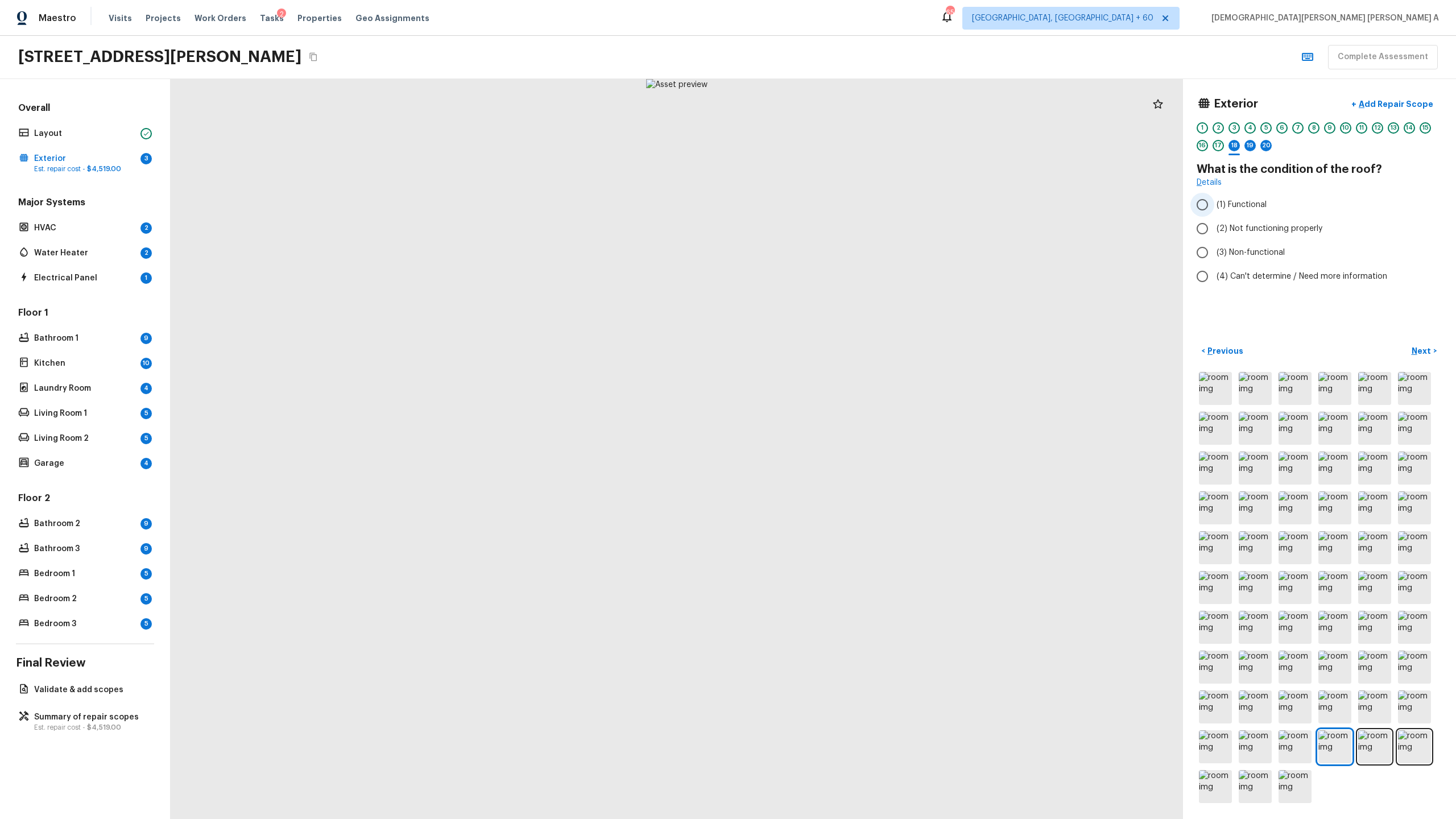
click at [1198, 206] on input "(1) Functional" at bounding box center [1202, 205] width 24 height 24
radio input "true"
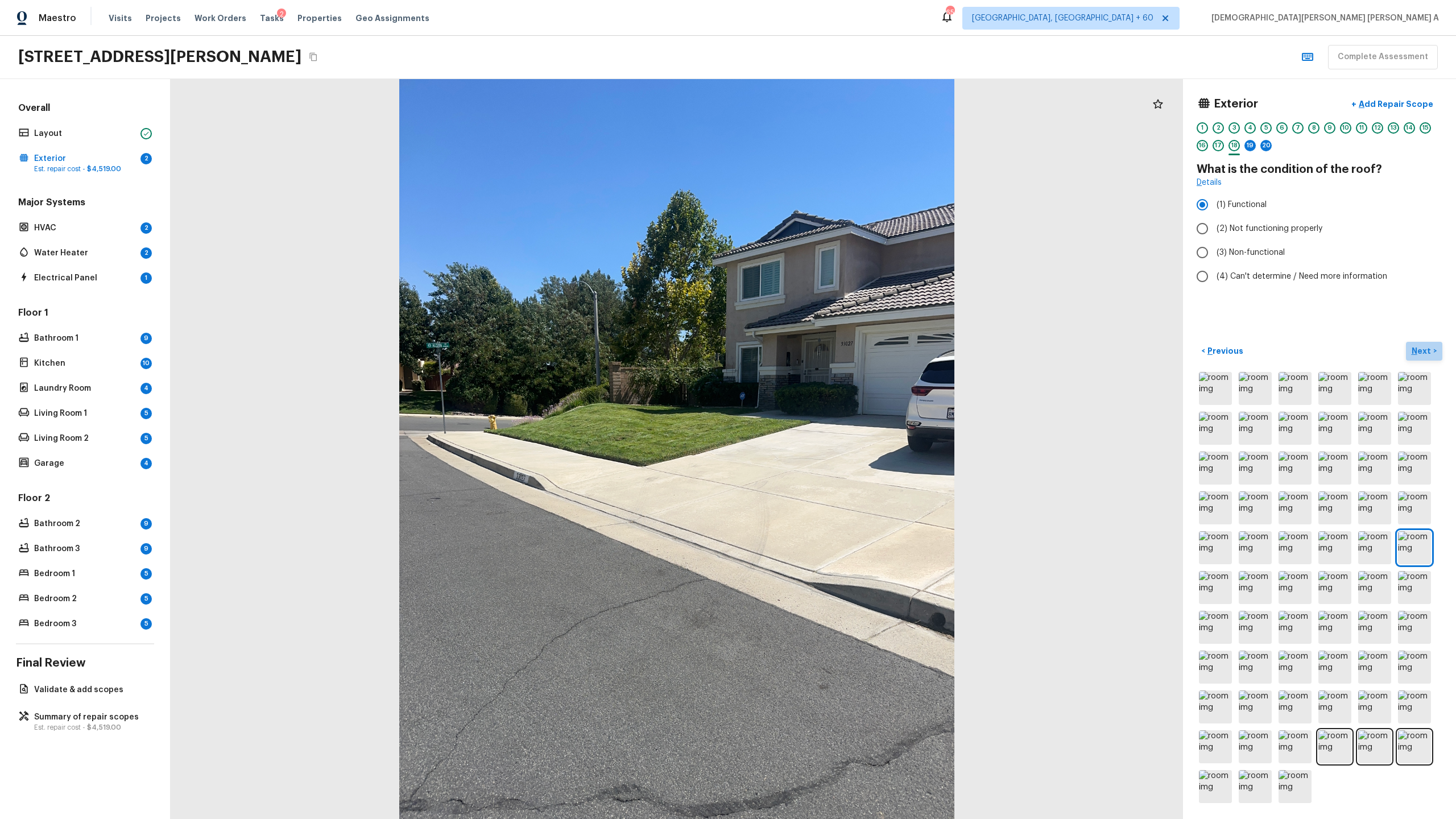
click at [1424, 353] on p "Next" at bounding box center [1422, 351] width 21 height 11
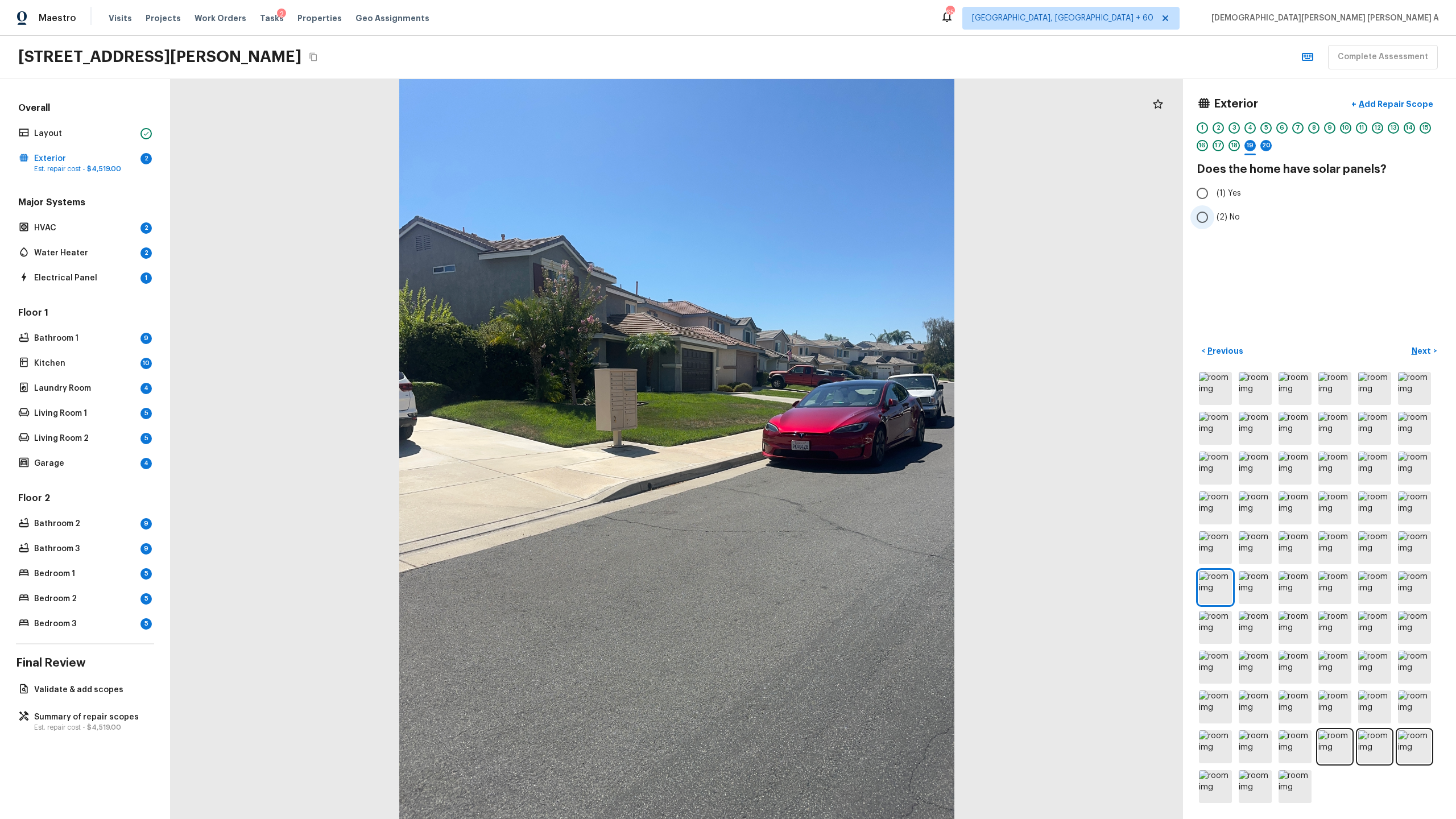
click at [1203, 209] on input "(2) No" at bounding box center [1202, 217] width 24 height 24
radio input "true"
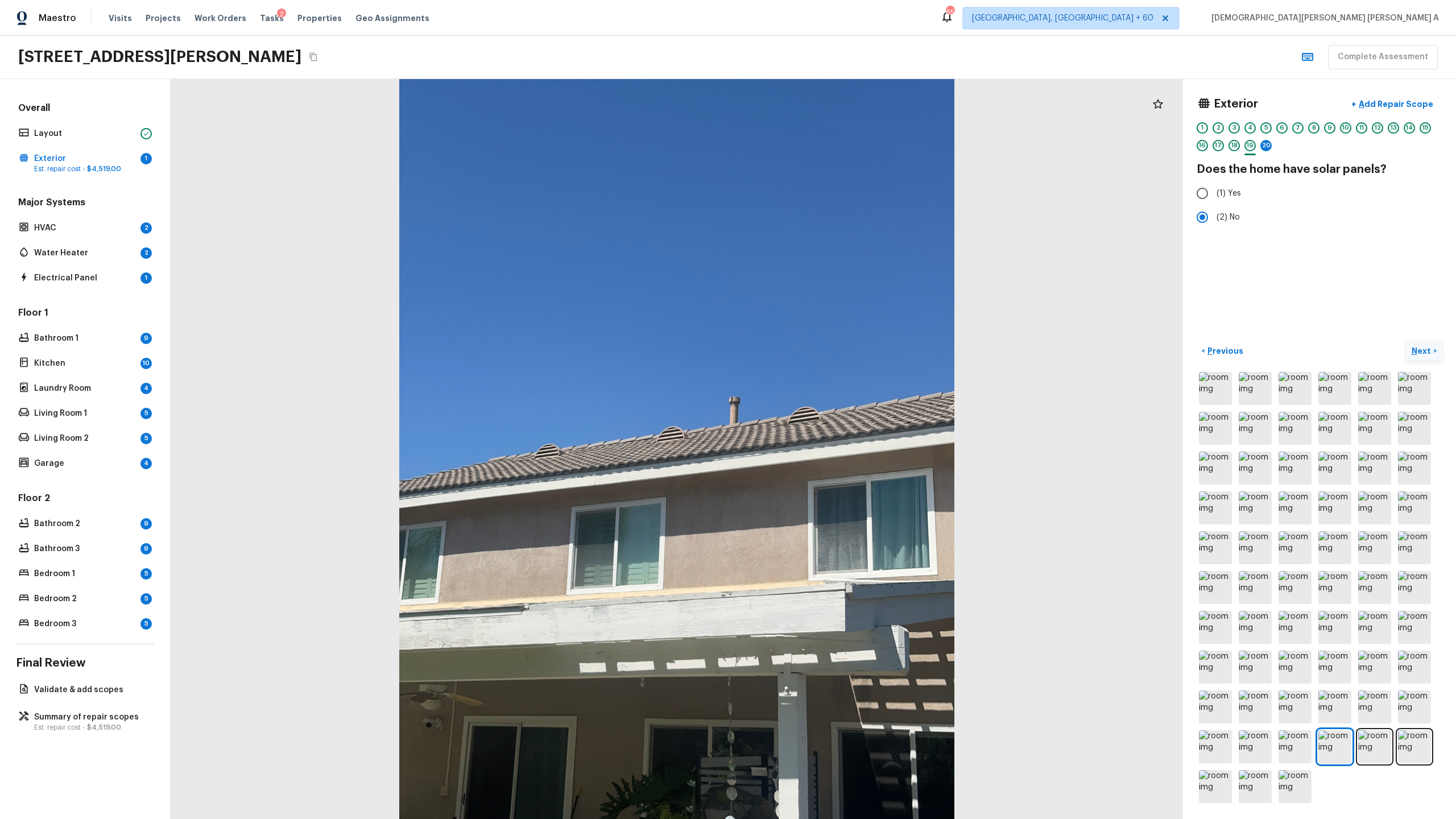
click at [1424, 354] on p "Next" at bounding box center [1422, 351] width 21 height 11
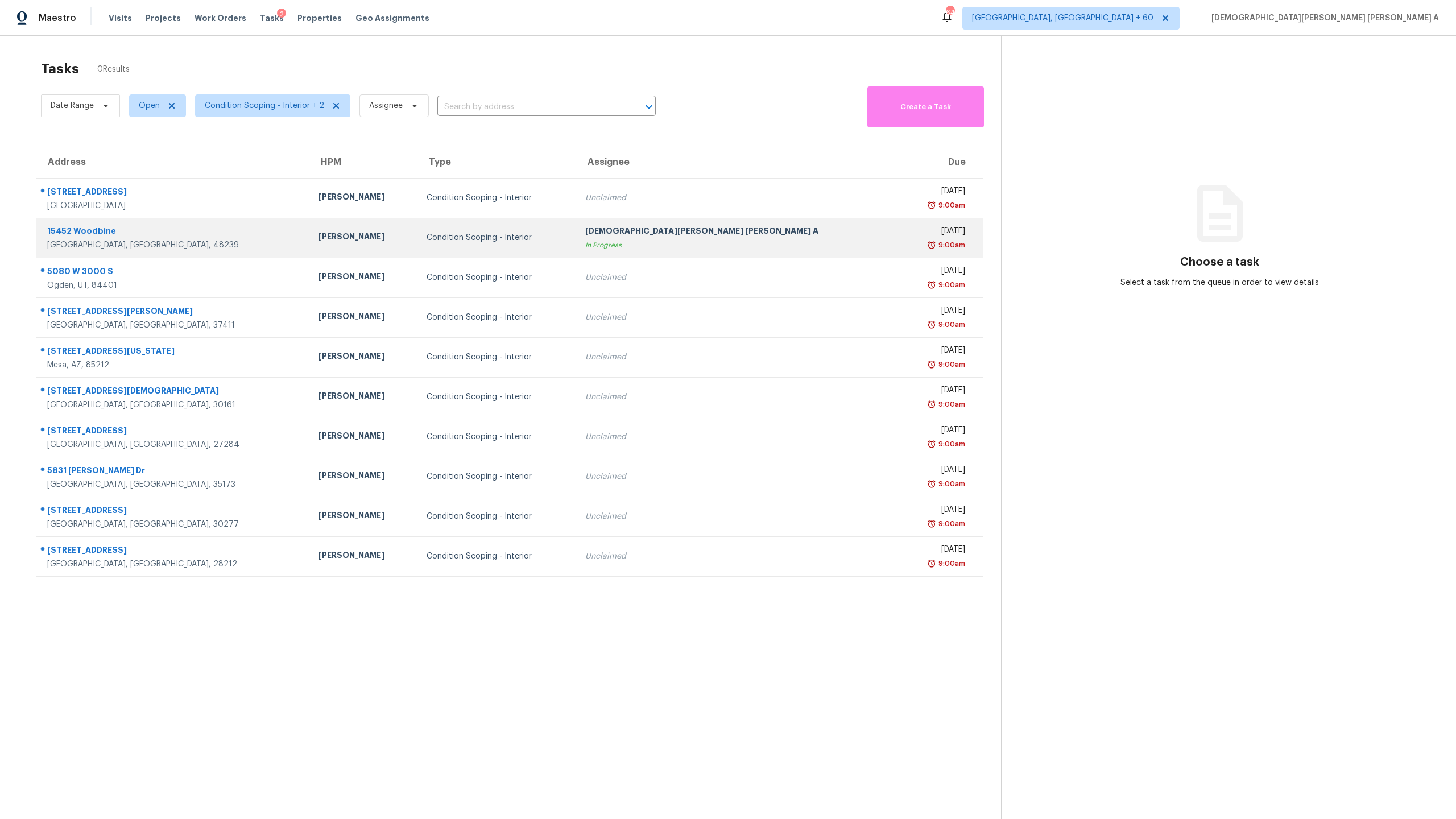
click at [576, 224] on td "Condition Scoping - Interior" at bounding box center [497, 237] width 159 height 40
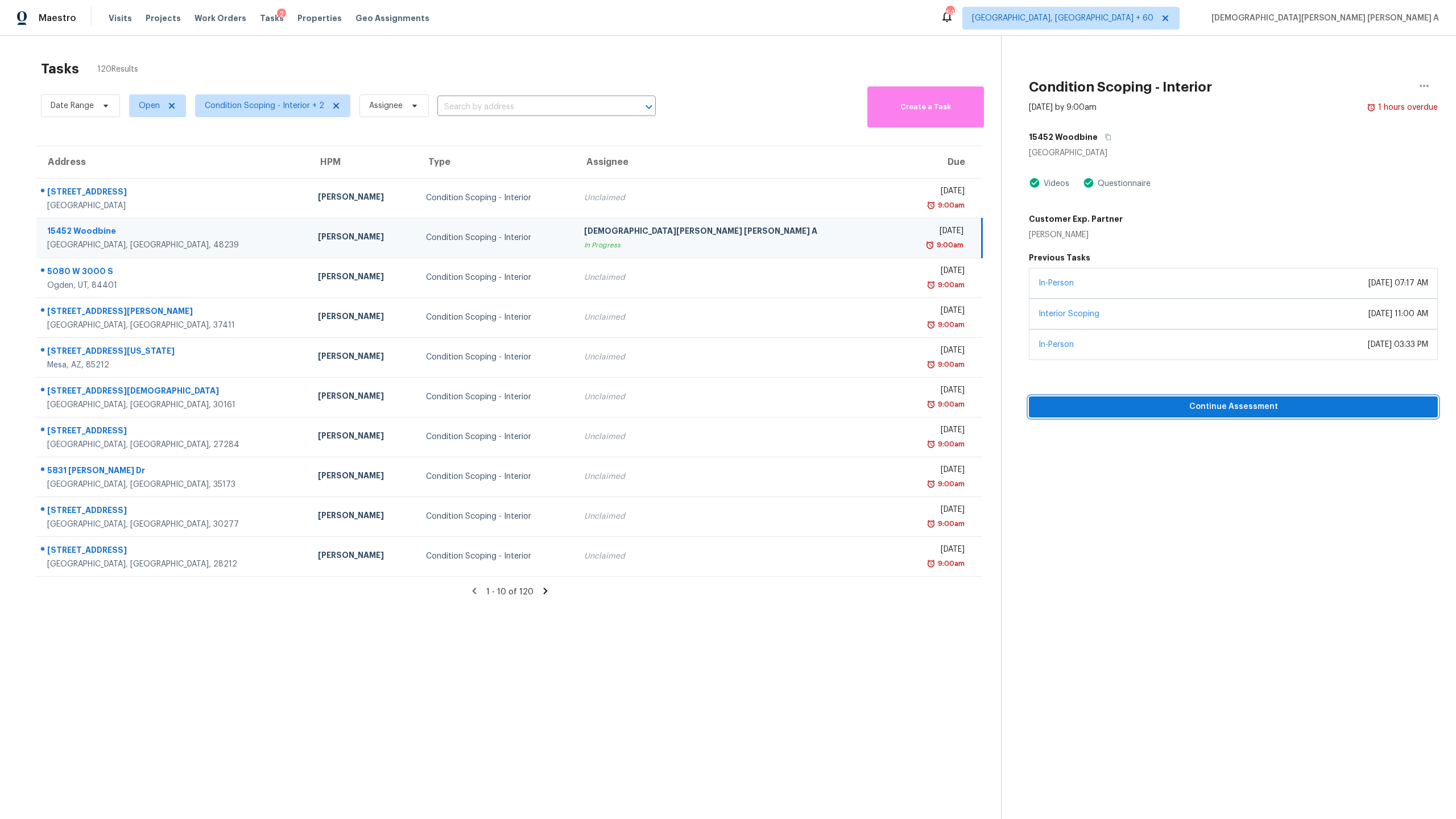
click at [1121, 403] on span "Continue Assessment" at bounding box center [1233, 407] width 391 height 14
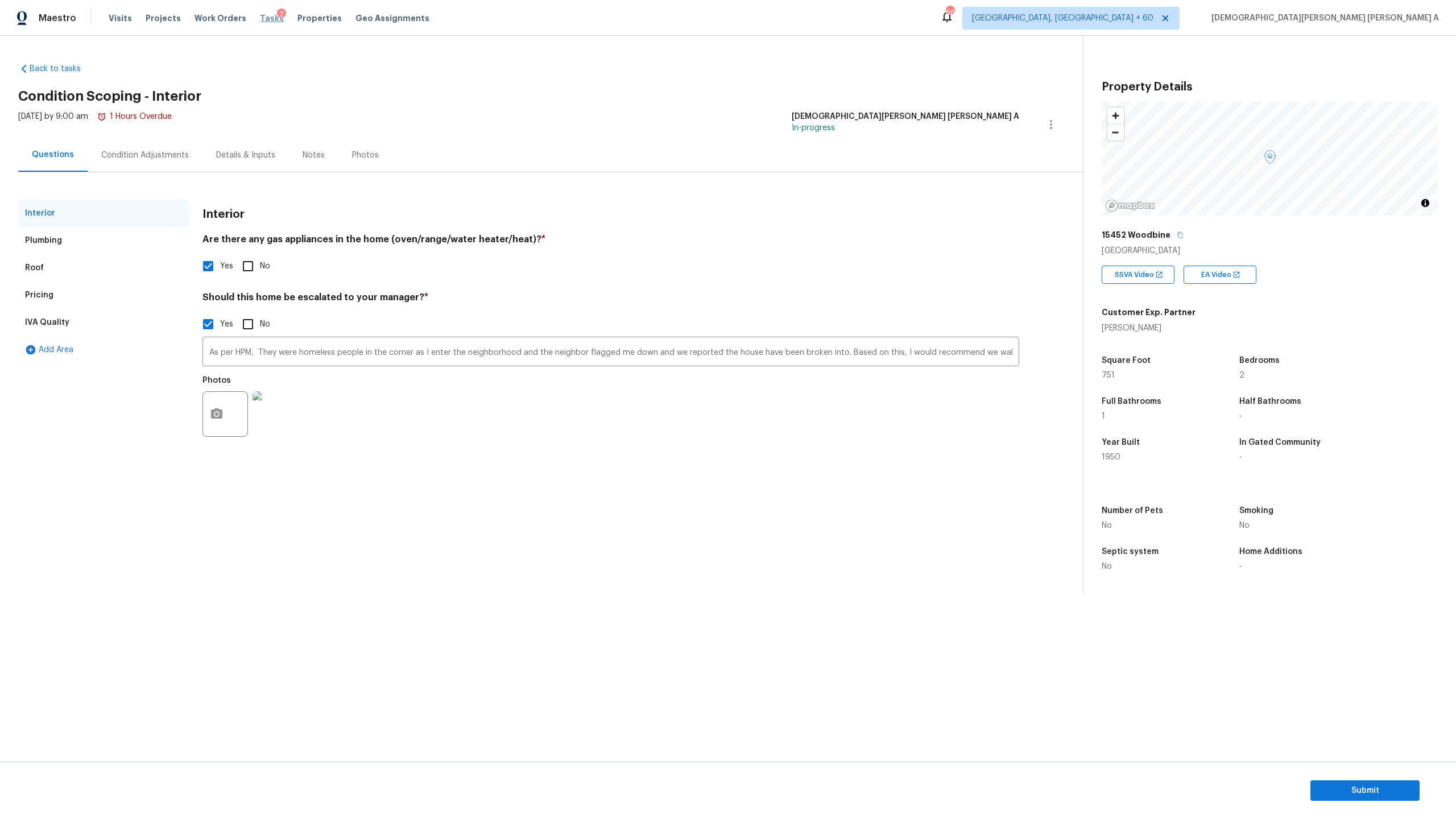
click at [260, 16] on span "Tasks" at bounding box center [272, 18] width 24 height 8
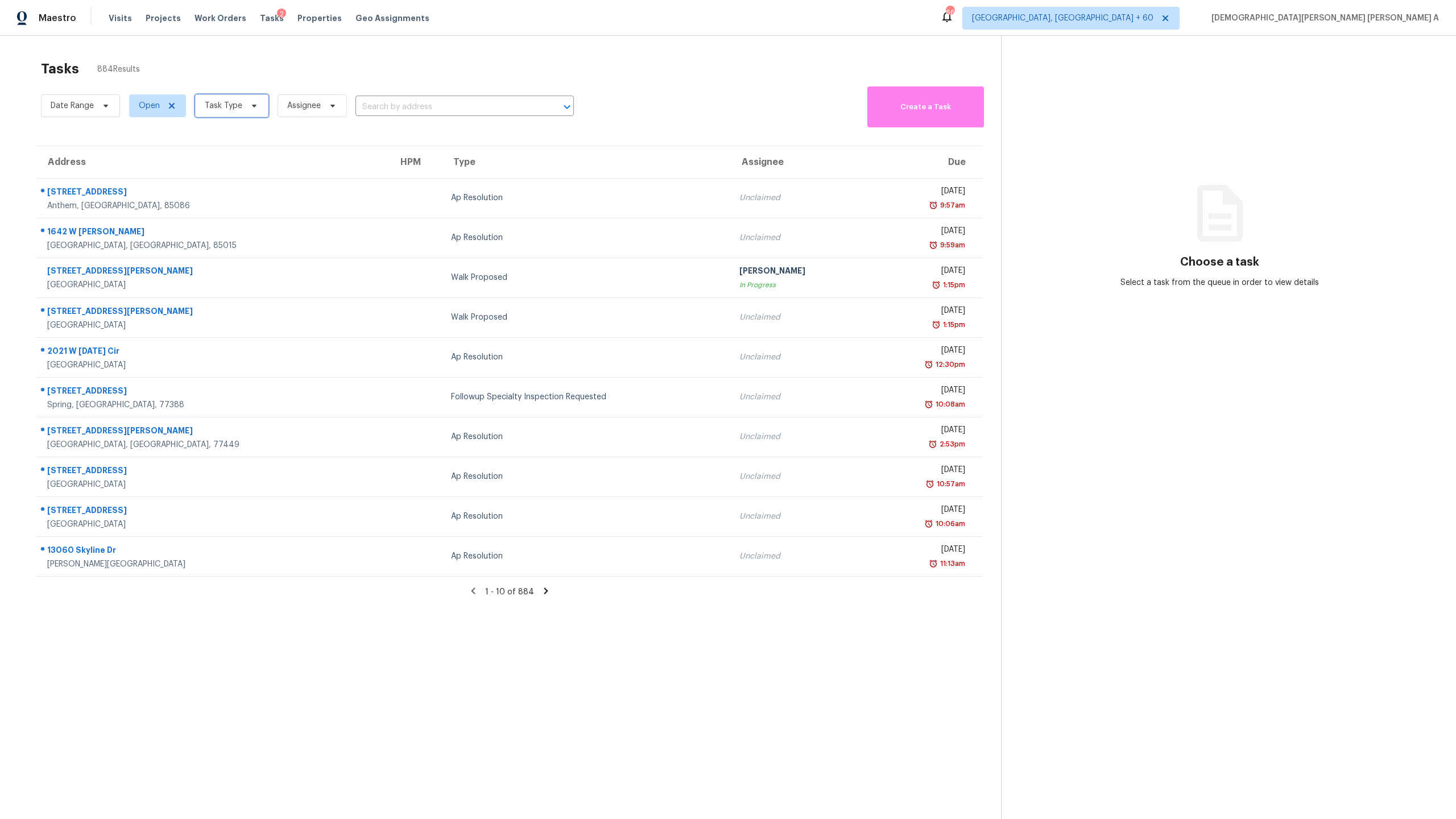
click at [246, 103] on span at bounding box center [252, 106] width 13 height 9
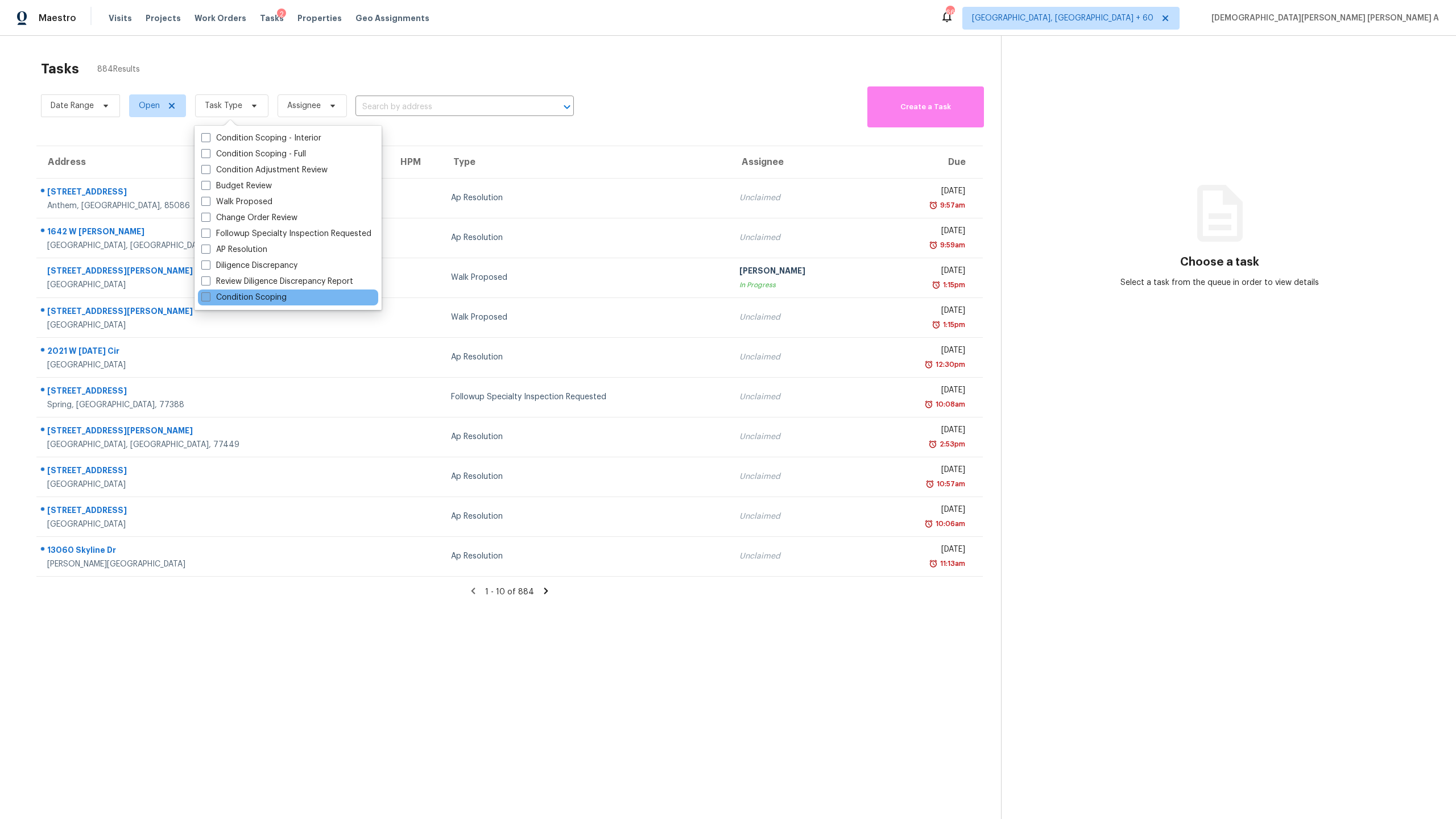
click at [241, 298] on label "Condition Scoping" at bounding box center [244, 297] width 85 height 11
click at [209, 298] on input "Condition Scoping" at bounding box center [205, 295] width 7 height 7
checkbox input "true"
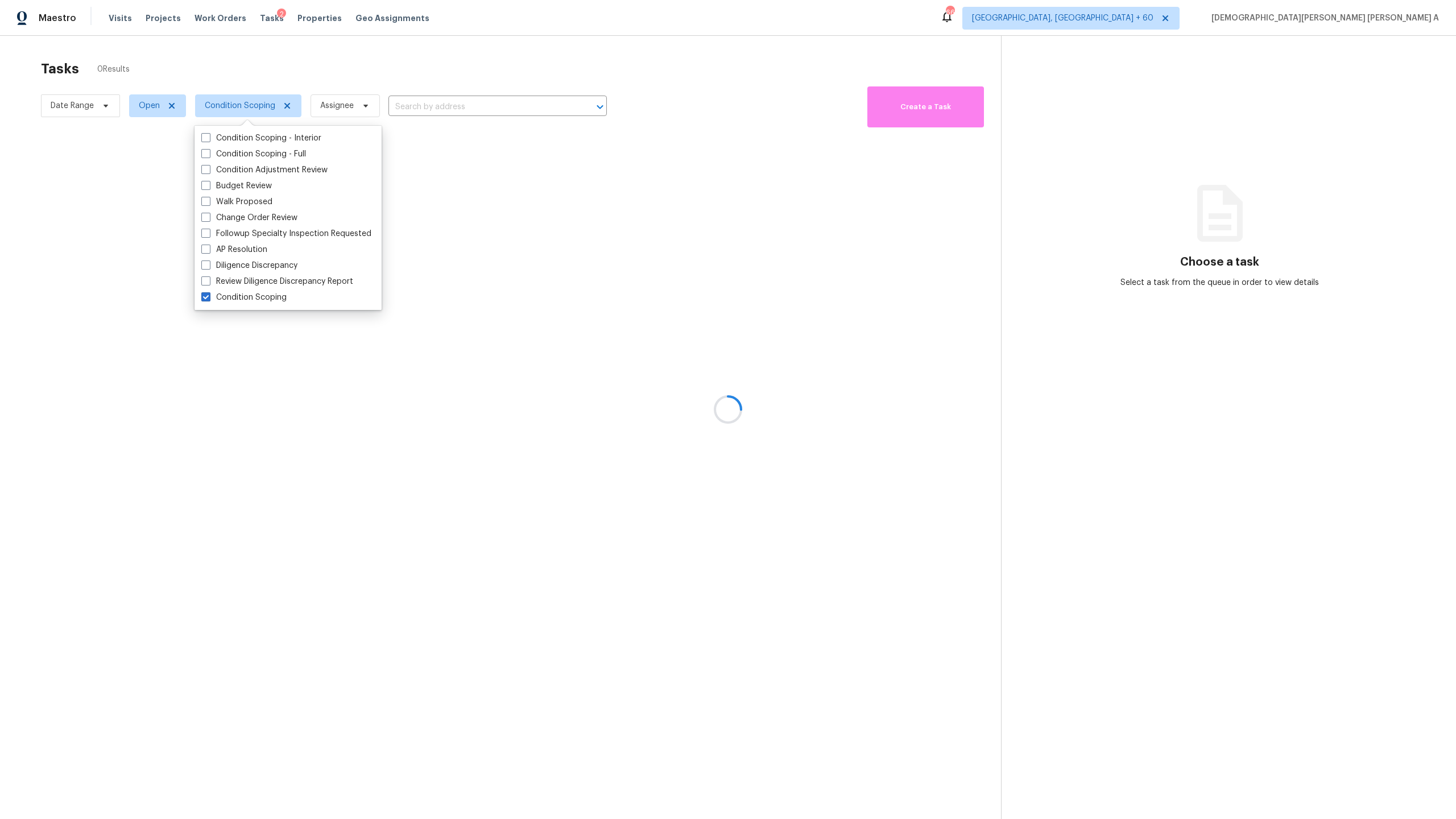
click at [441, 67] on div at bounding box center [728, 409] width 1456 height 819
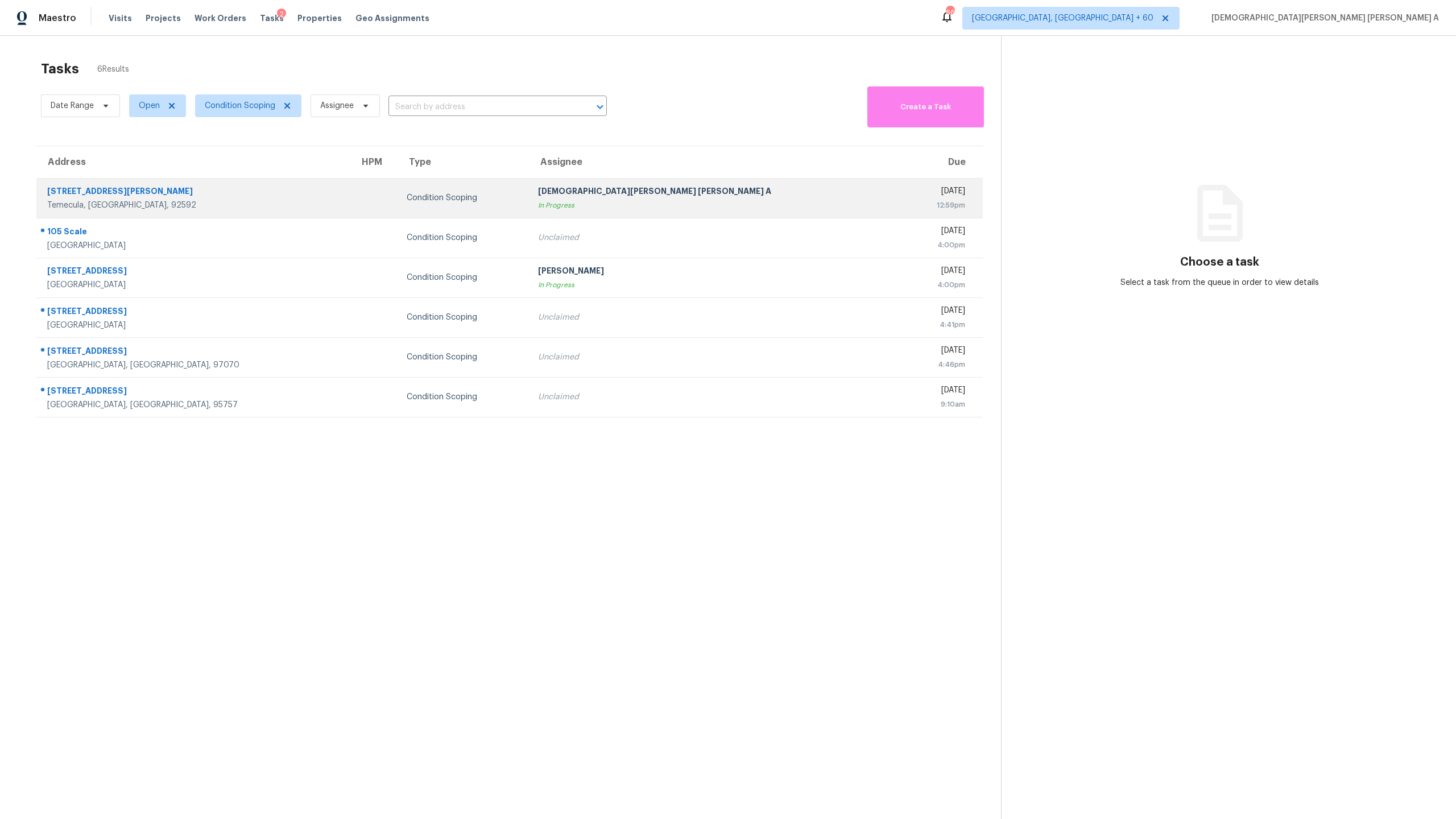
click at [566, 203] on div "In Progress" at bounding box center [714, 205] width 354 height 11
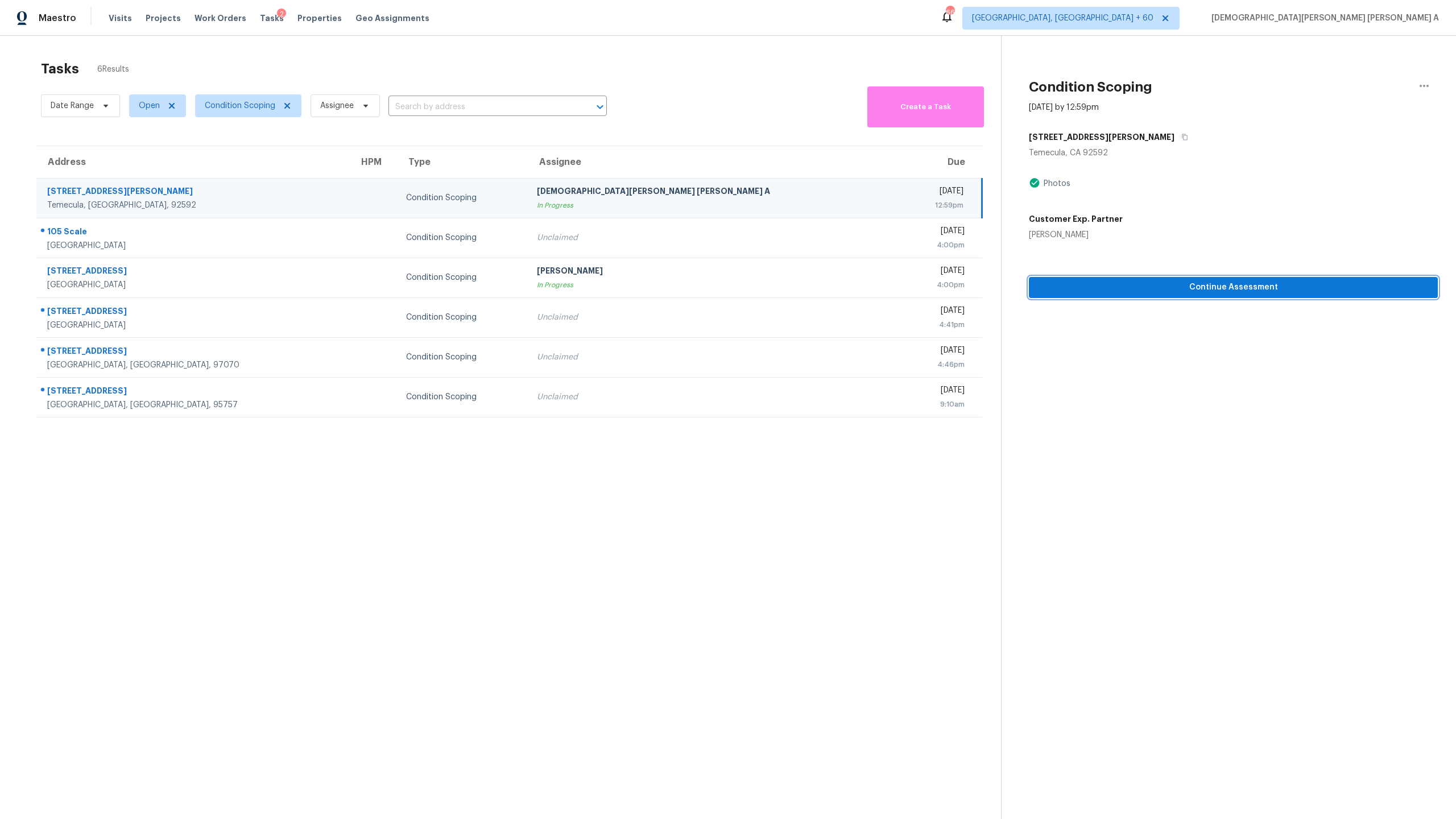
click at [1089, 286] on span "Continue Assessment" at bounding box center [1233, 288] width 391 height 14
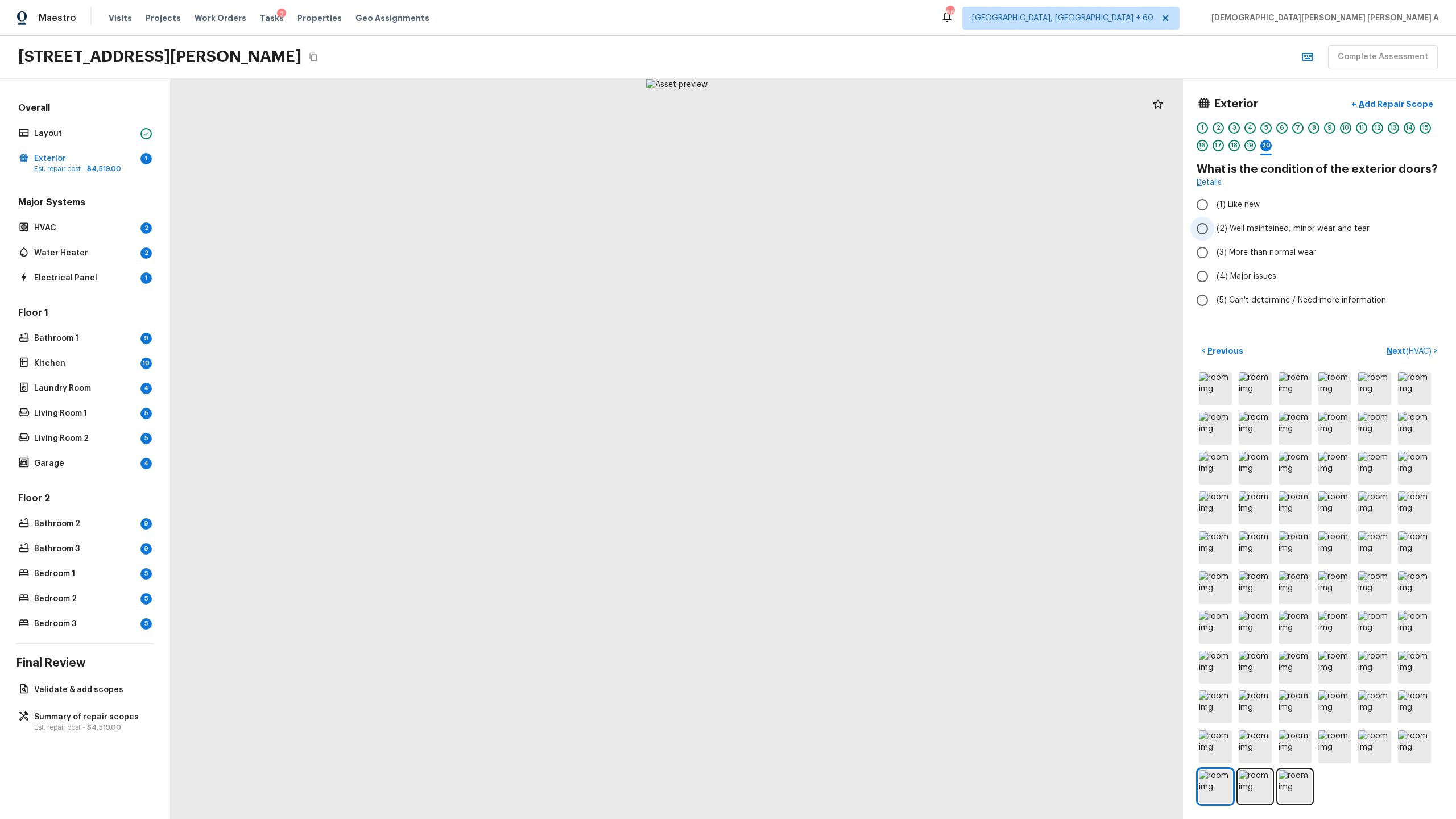
click at [1201, 226] on input "(2) Well maintained, minor wear and tear" at bounding box center [1202, 228] width 24 height 24
radio input "true"
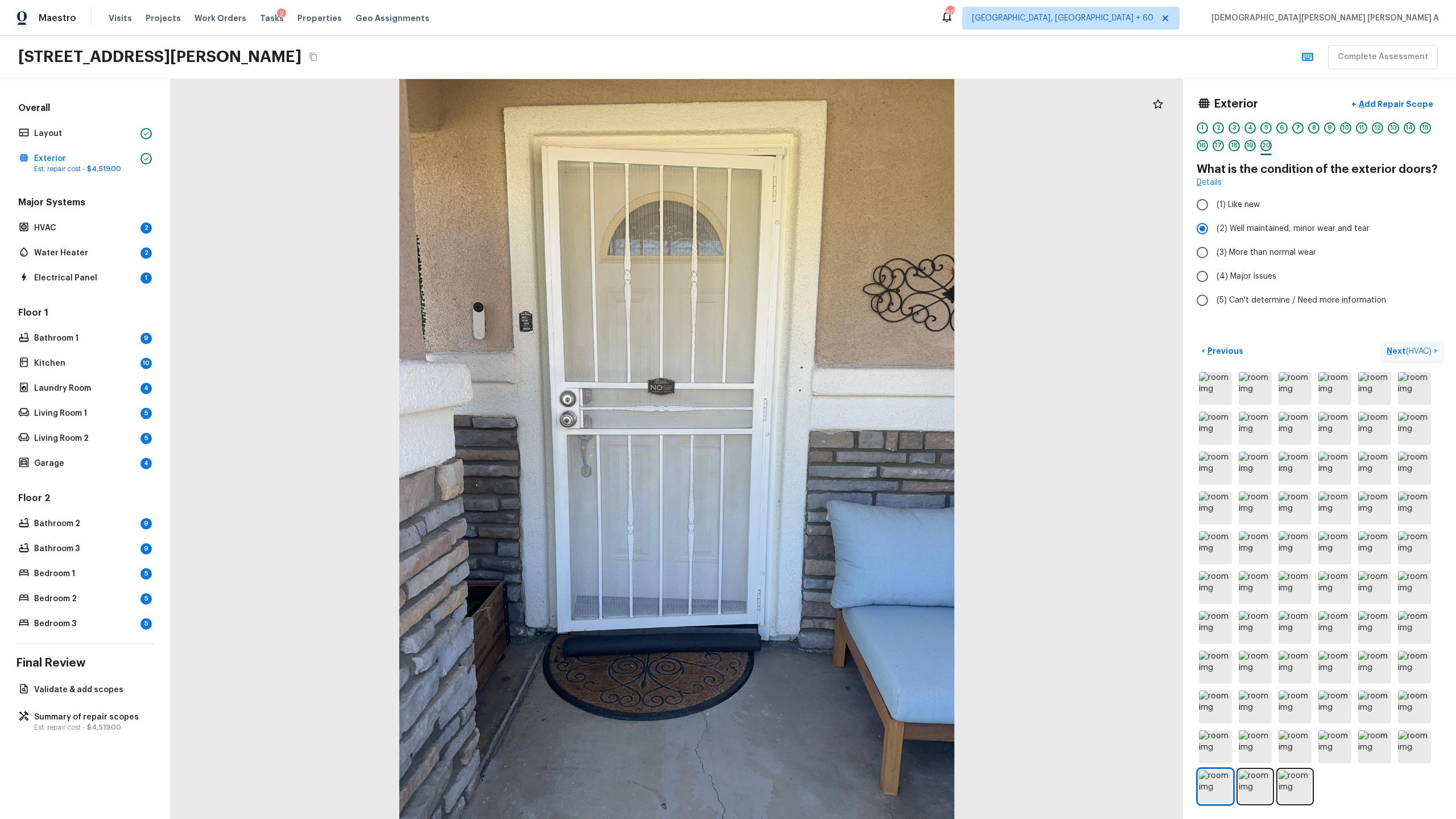
click at [1413, 348] on span "( HVAC )" at bounding box center [1418, 351] width 26 height 8
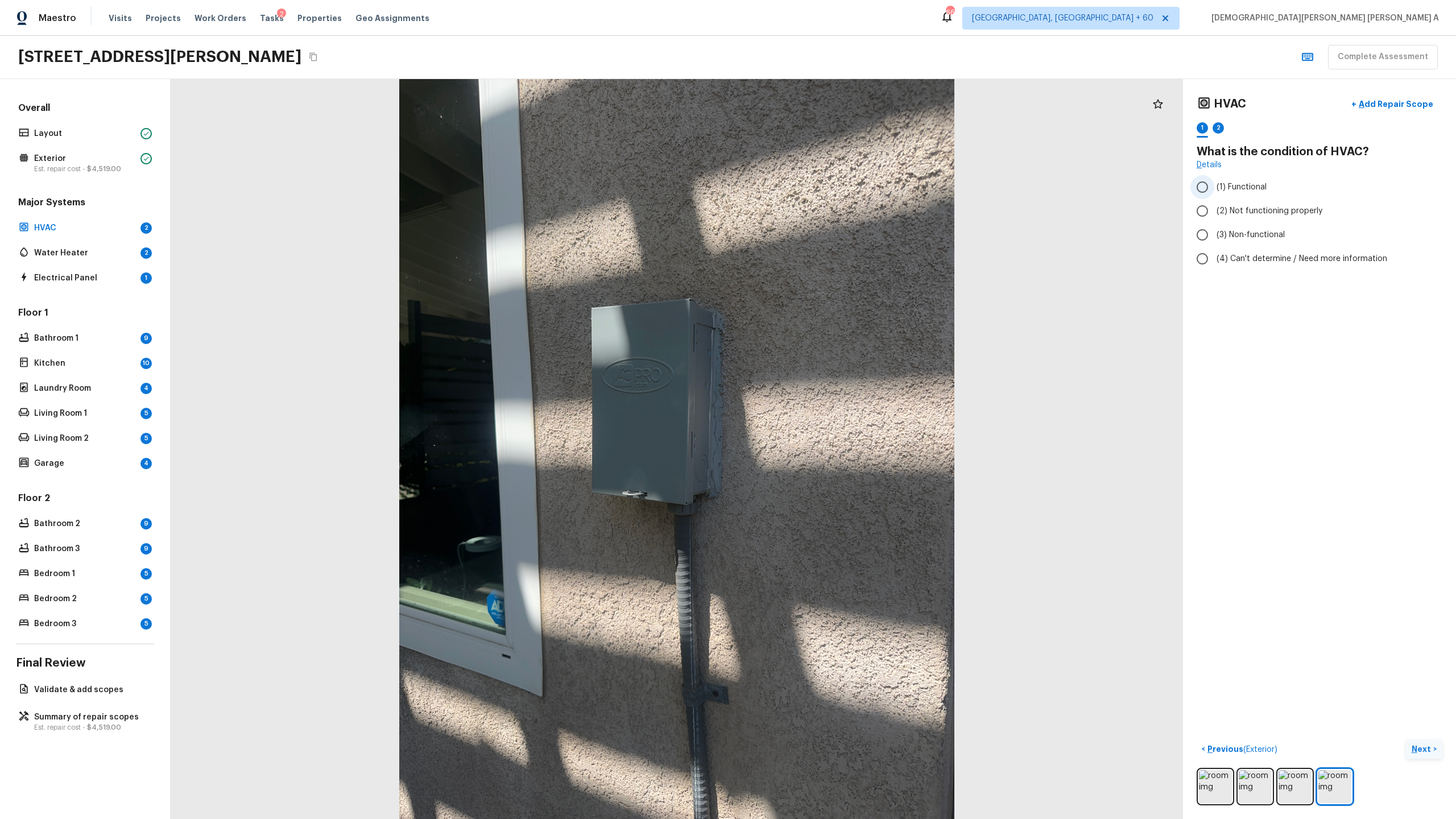
click at [1207, 187] on input "(1) Functional" at bounding box center [1202, 187] width 24 height 24
radio input "true"
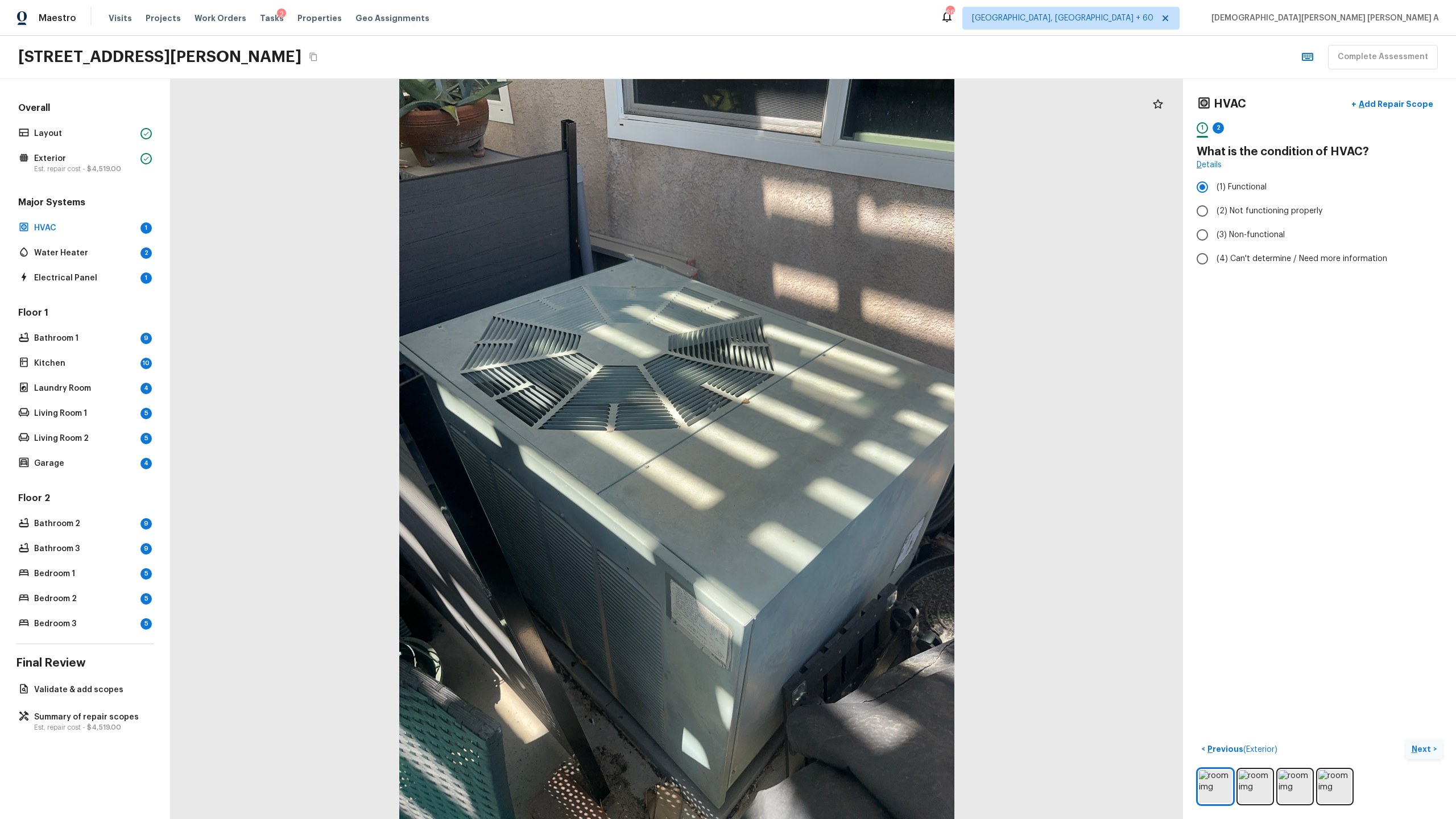
click at [1421, 744] on p "Next" at bounding box center [1422, 749] width 21 height 11
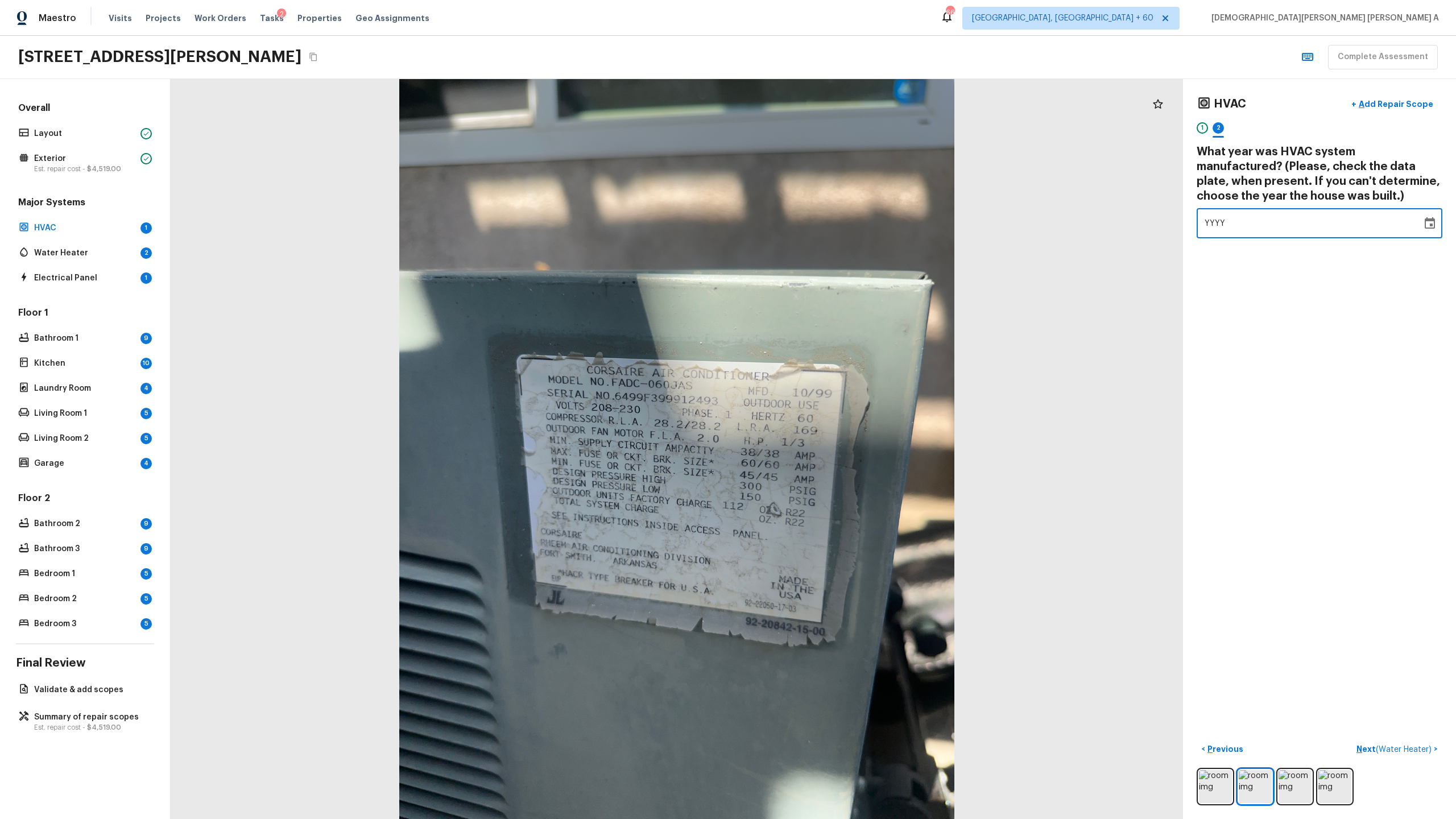
click at [1250, 215] on div "YYYY" at bounding box center [1309, 223] width 209 height 30
click at [1423, 226] on icon "Choose date" at bounding box center [1429, 223] width 14 height 14
click at [1225, 365] on button "1999" at bounding box center [1221, 372] width 41 height 20
type input "1999"
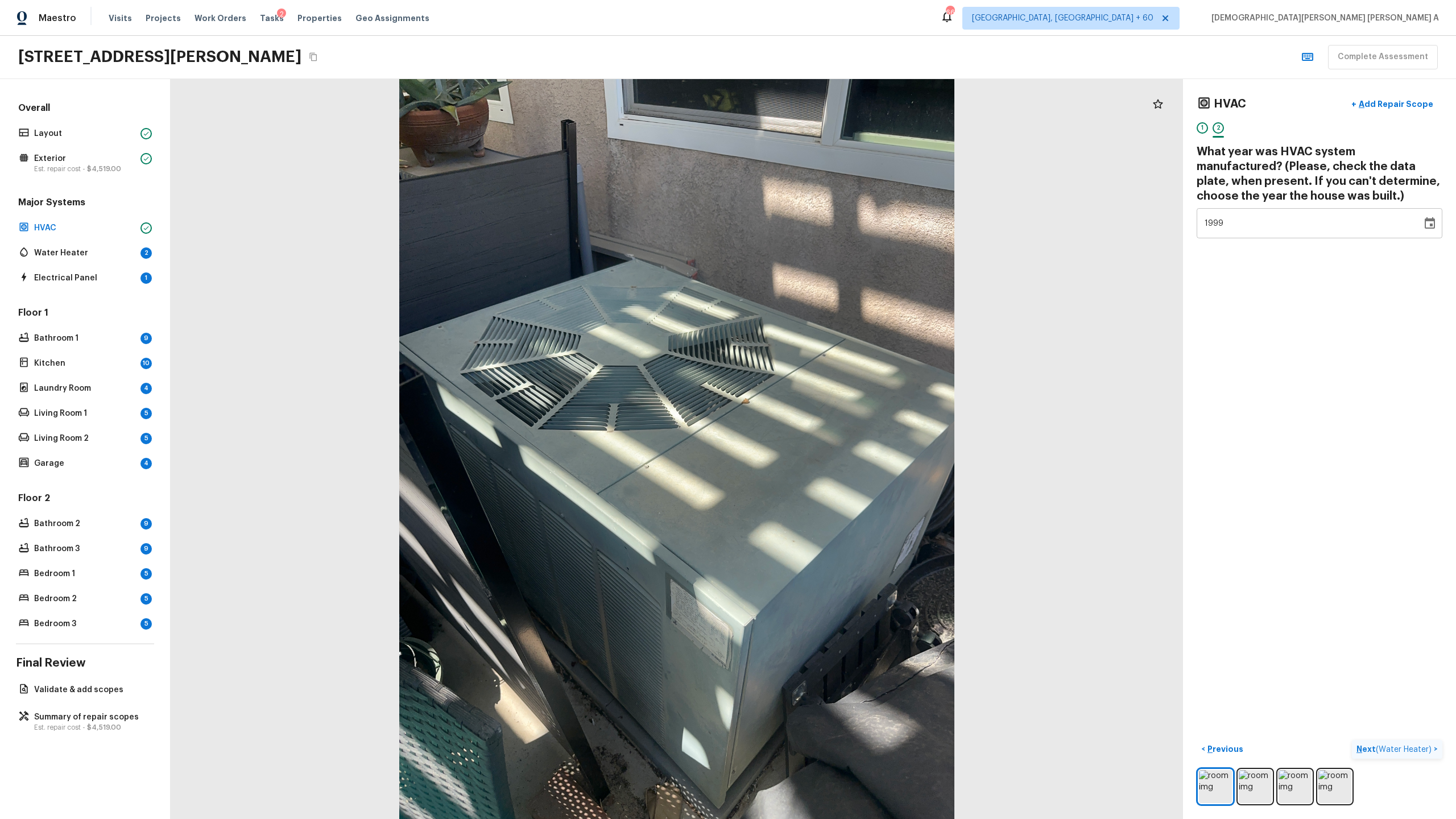
click at [1401, 744] on p "Next ( Water Heater )" at bounding box center [1395, 750] width 78 height 12
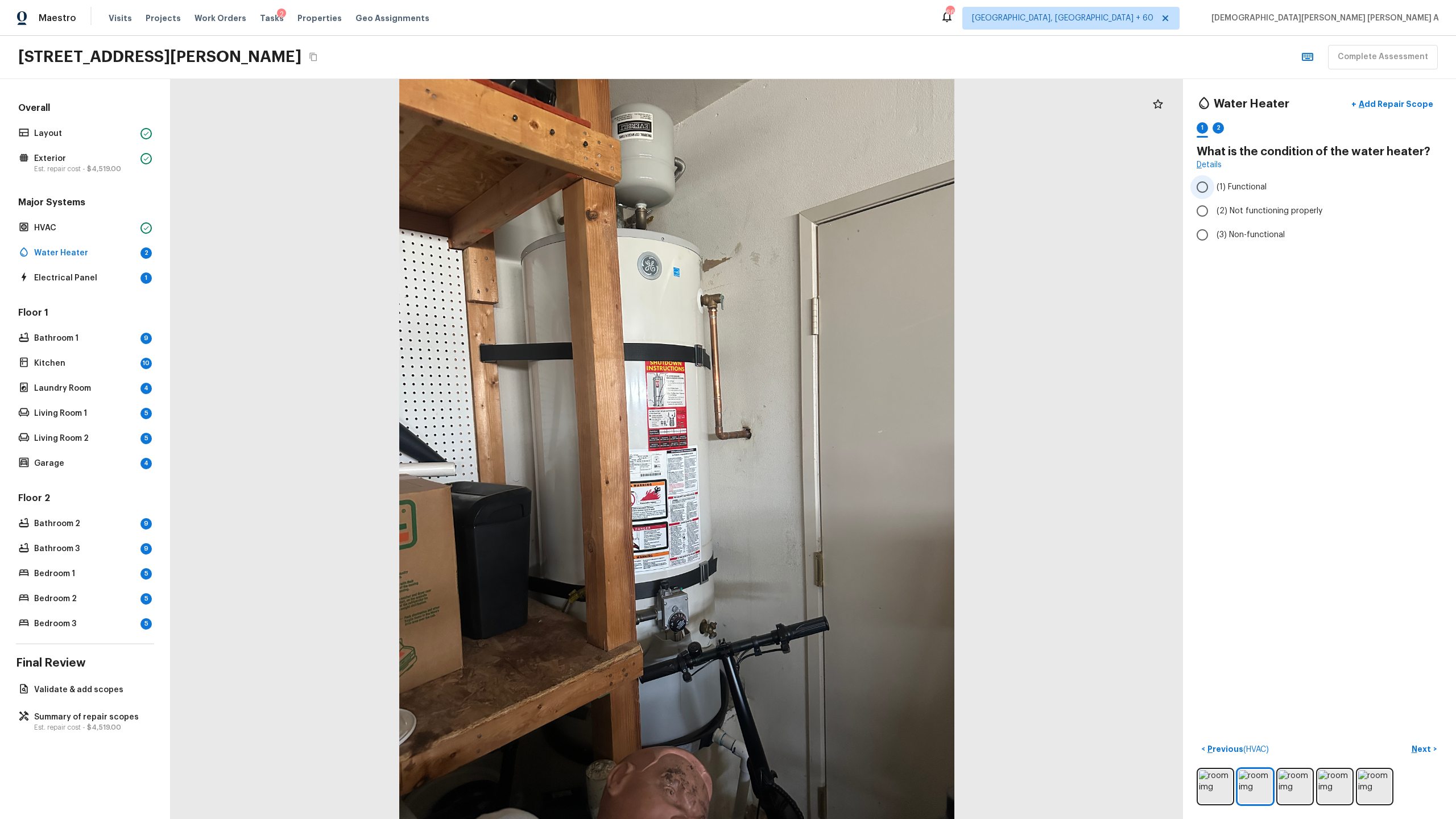
click at [1200, 191] on input "(1) Functional" at bounding box center [1202, 187] width 24 height 24
radio input "true"
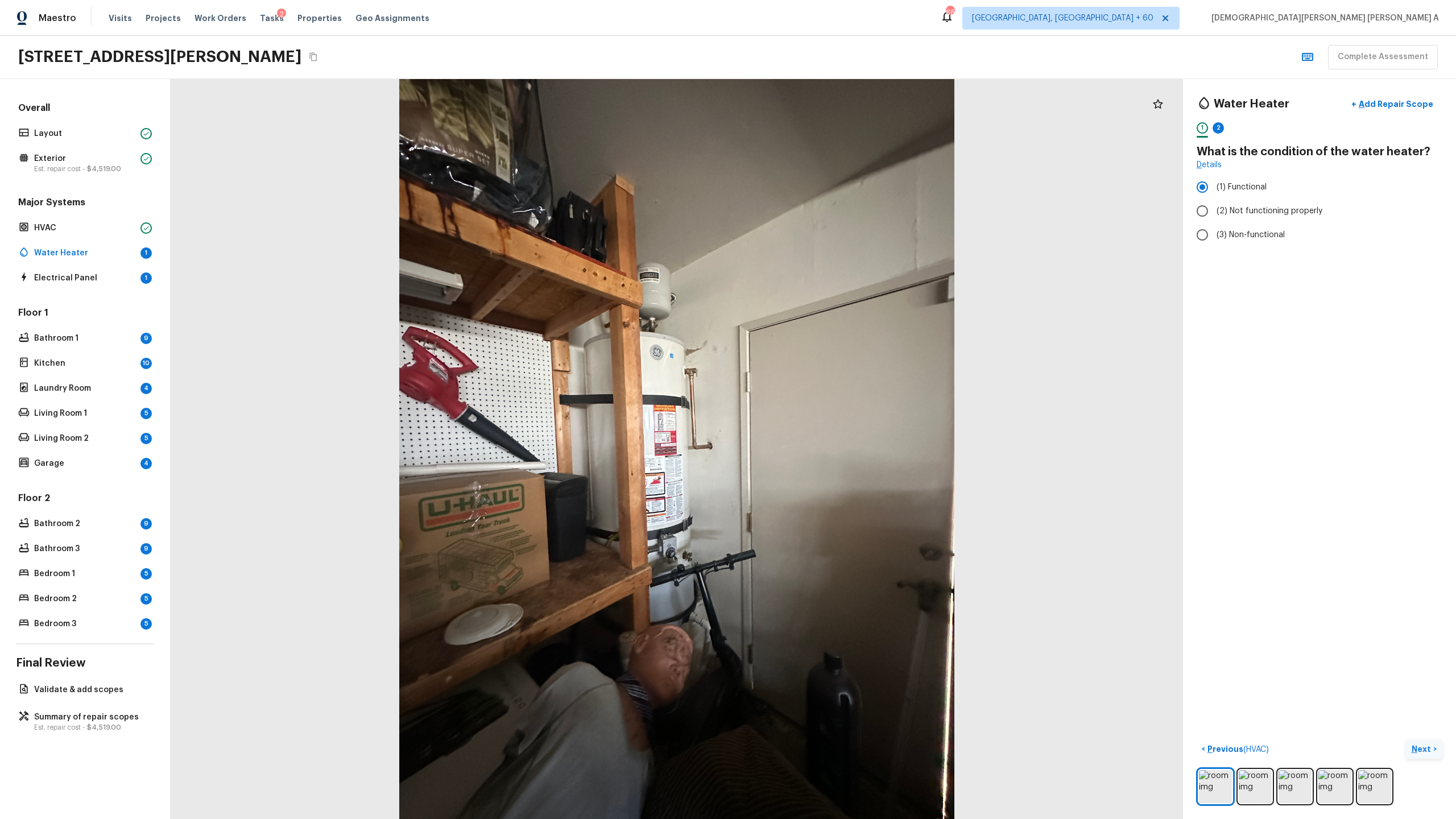
click at [1423, 752] on p "Next" at bounding box center [1422, 749] width 21 height 11
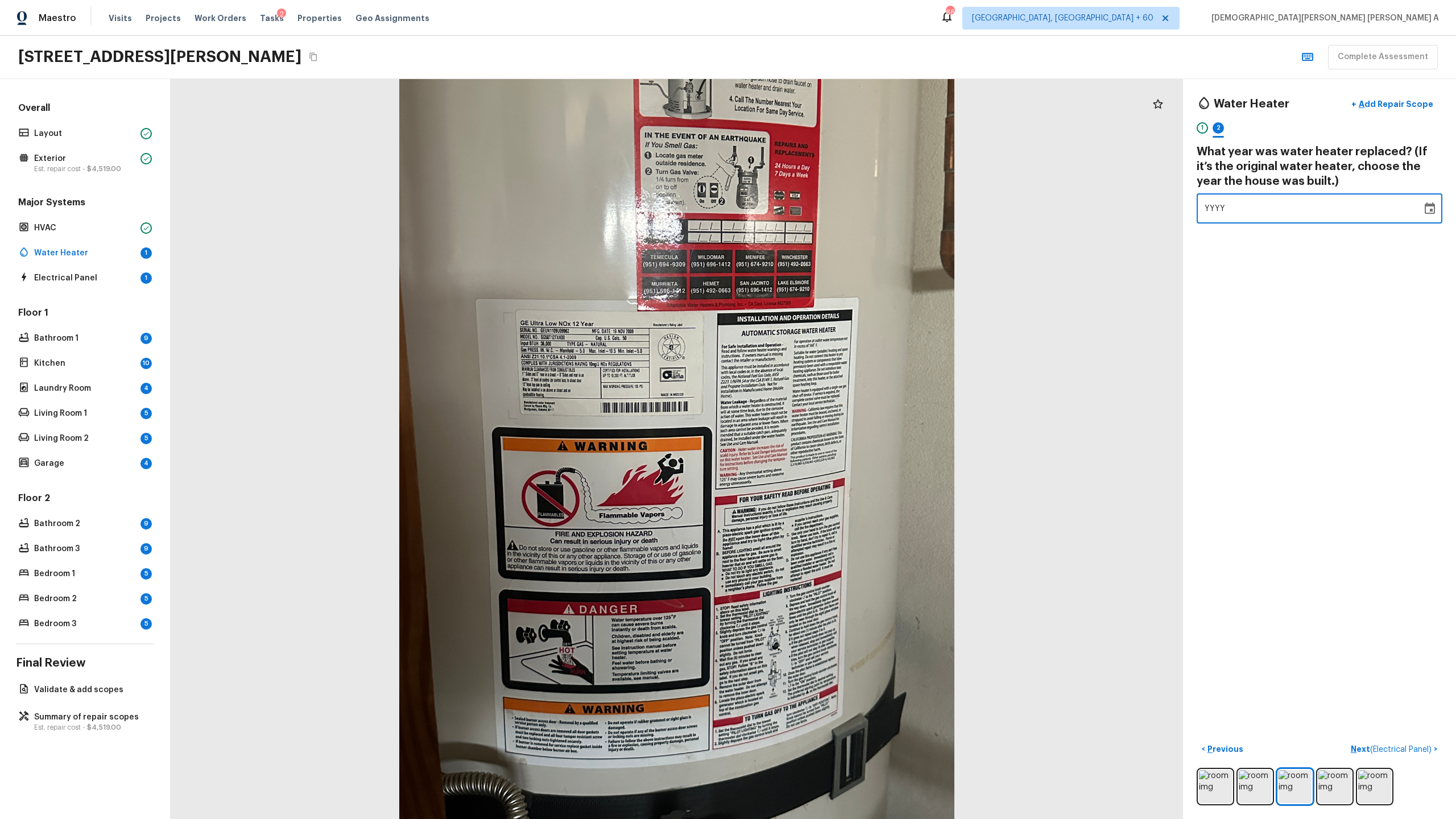
click at [1216, 211] on span "YYYY" at bounding box center [1215, 208] width 21 height 8
click at [1433, 202] on icon "Choose date" at bounding box center [1429, 209] width 14 height 14
click at [1309, 262] on button "2009" at bounding box center [1309, 263] width 41 height 20
type input "2009"
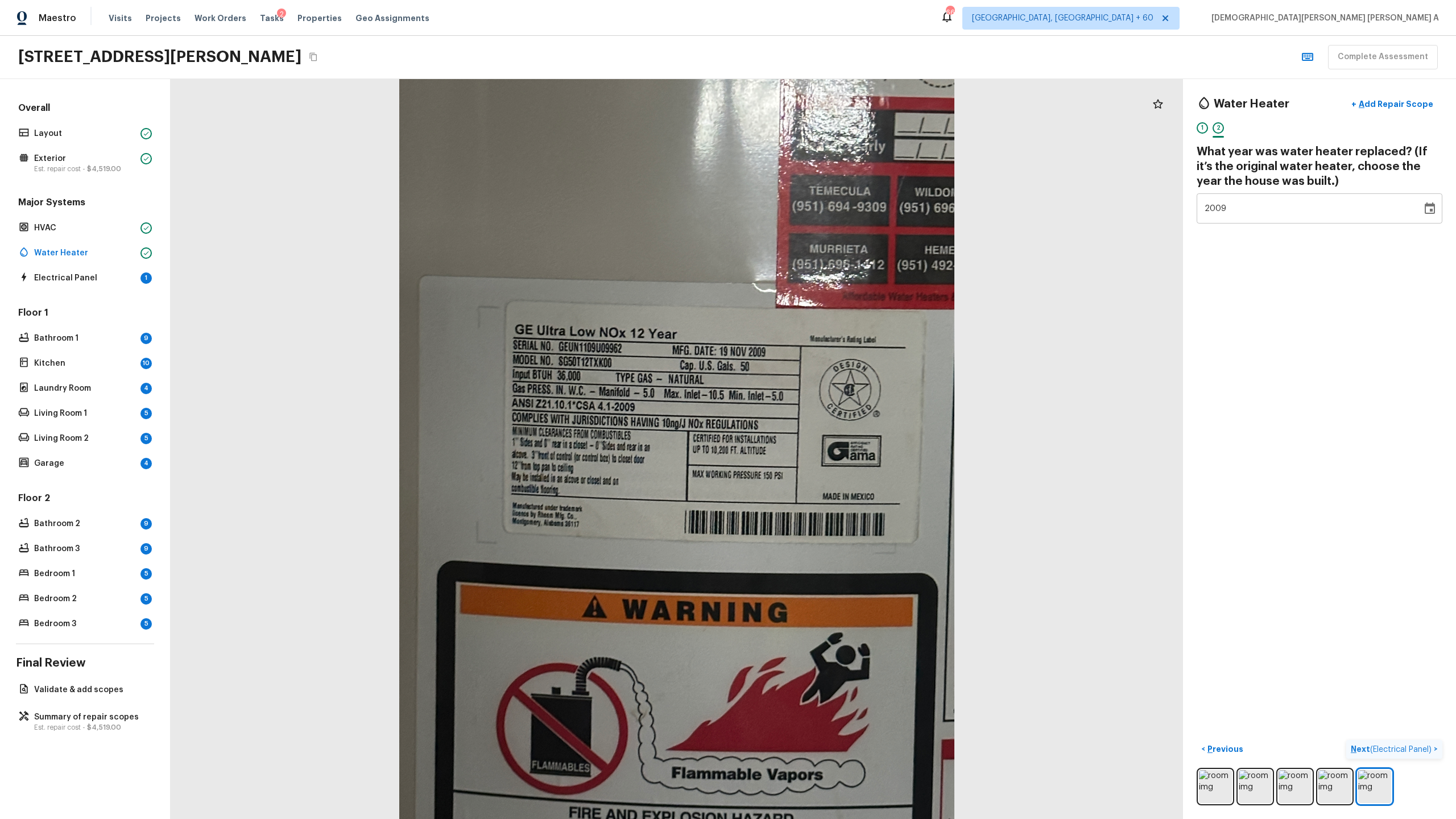
click at [1373, 747] on span "( Electrical Panel )" at bounding box center [1401, 749] width 61 height 8
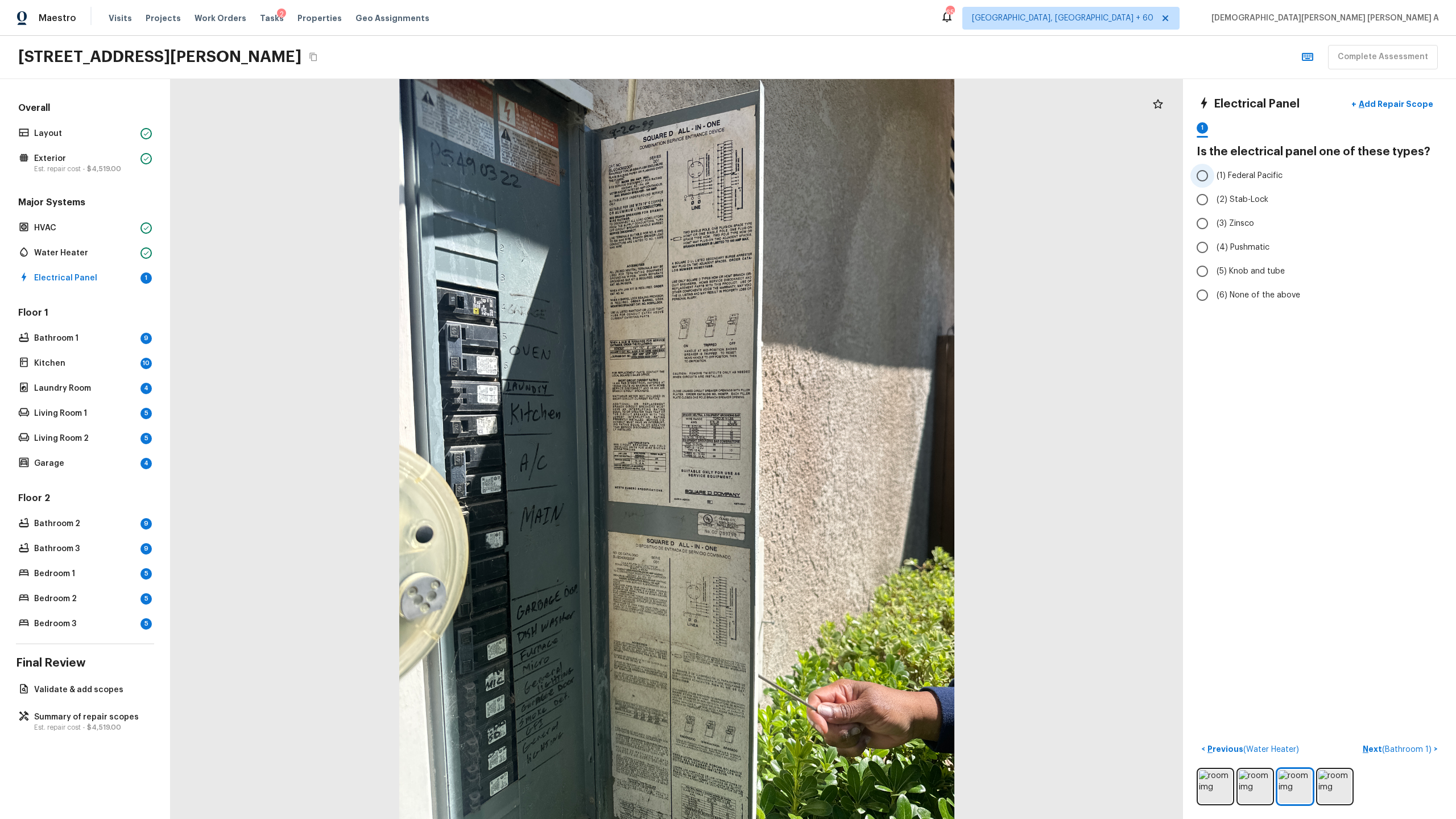
click at [1203, 170] on input "(1) Federal Pacific" at bounding box center [1202, 176] width 24 height 24
radio input "true"
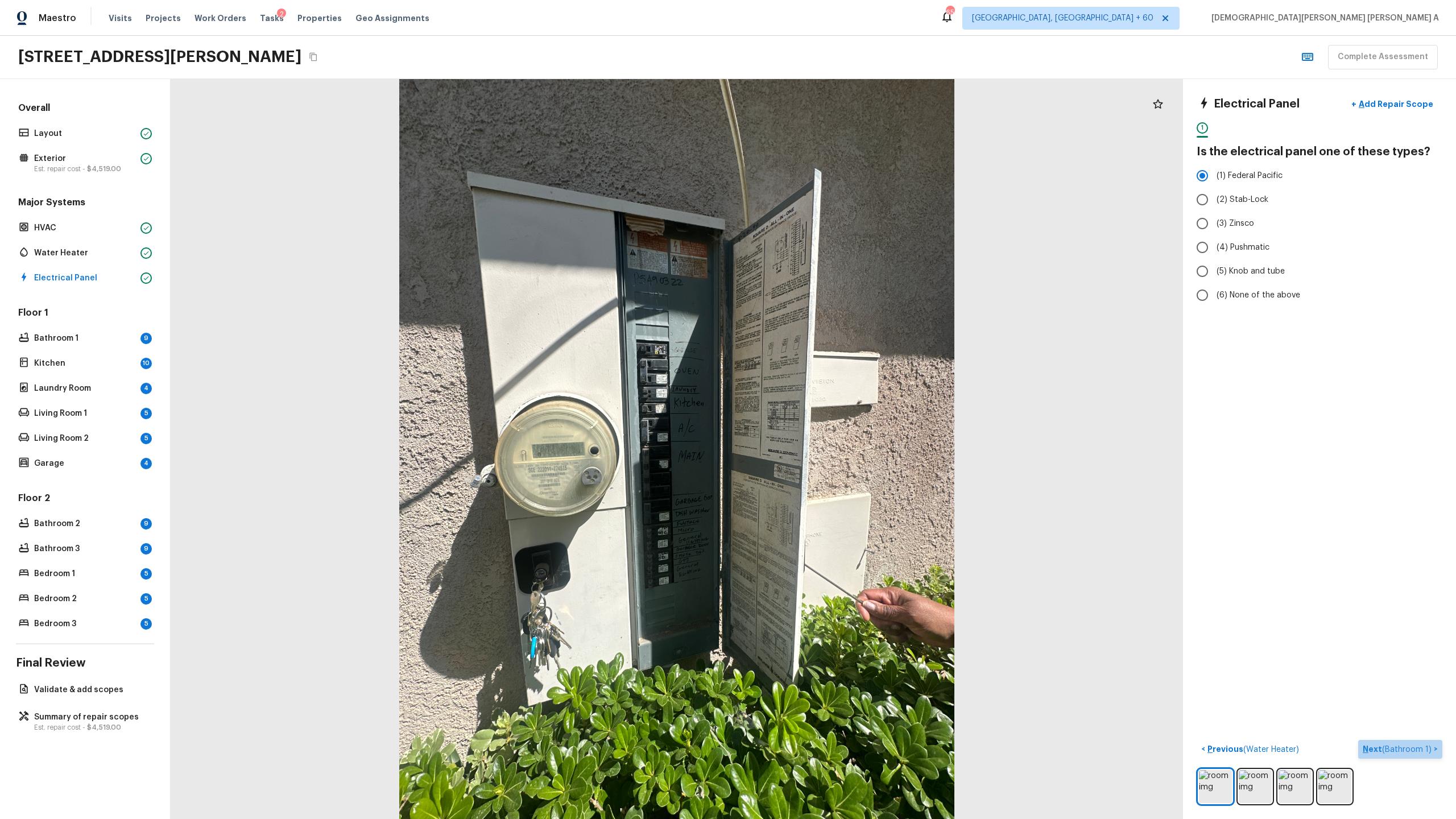
click at [1411, 755] on button "Next ( Bathroom 1 ) >" at bounding box center [1400, 749] width 84 height 18
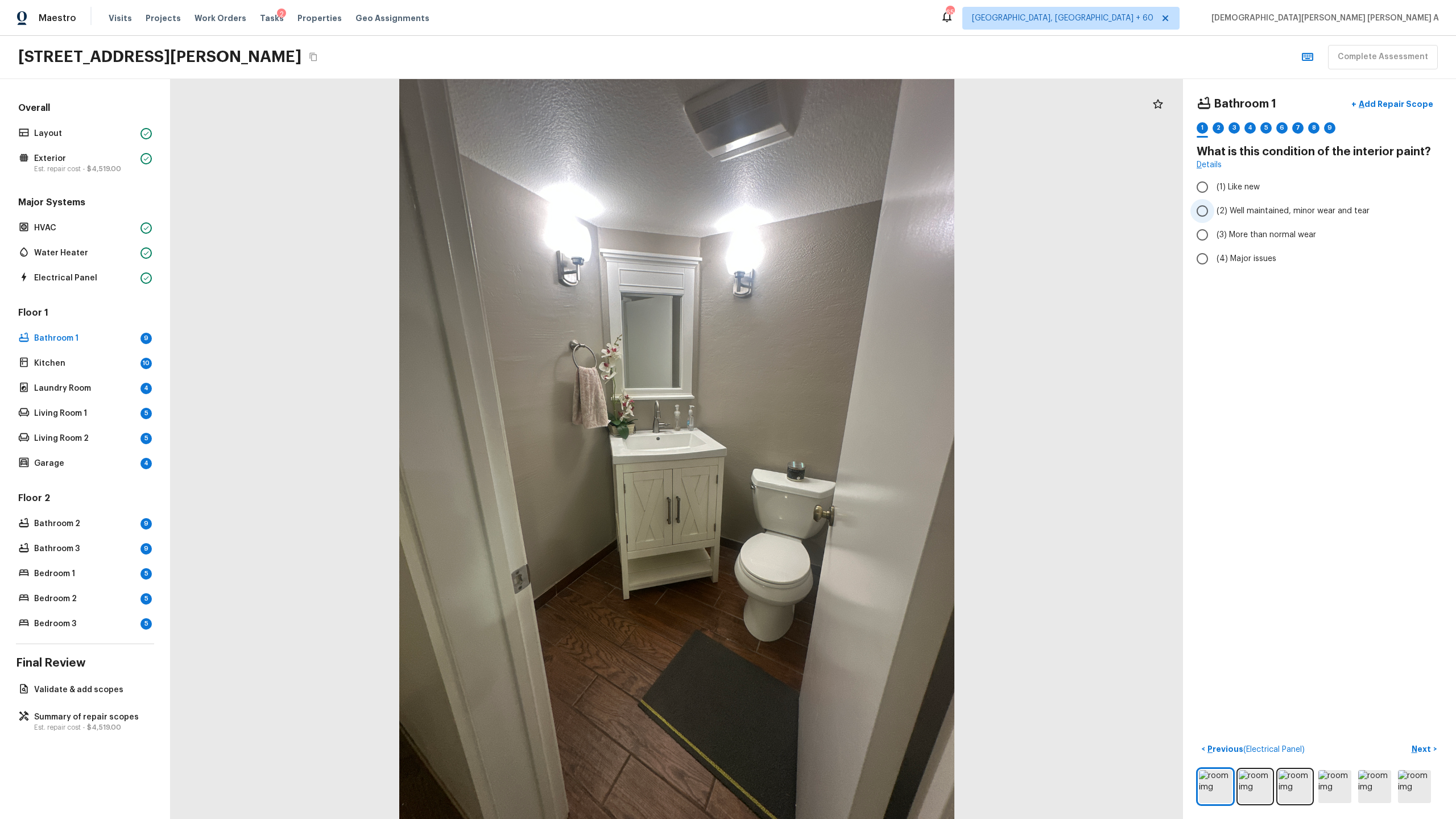
click at [1202, 203] on input "(2) Well maintained, minor wear and tear" at bounding box center [1202, 211] width 24 height 24
radio input "true"
click at [1419, 740] on button "Next >" at bounding box center [1424, 749] width 36 height 18
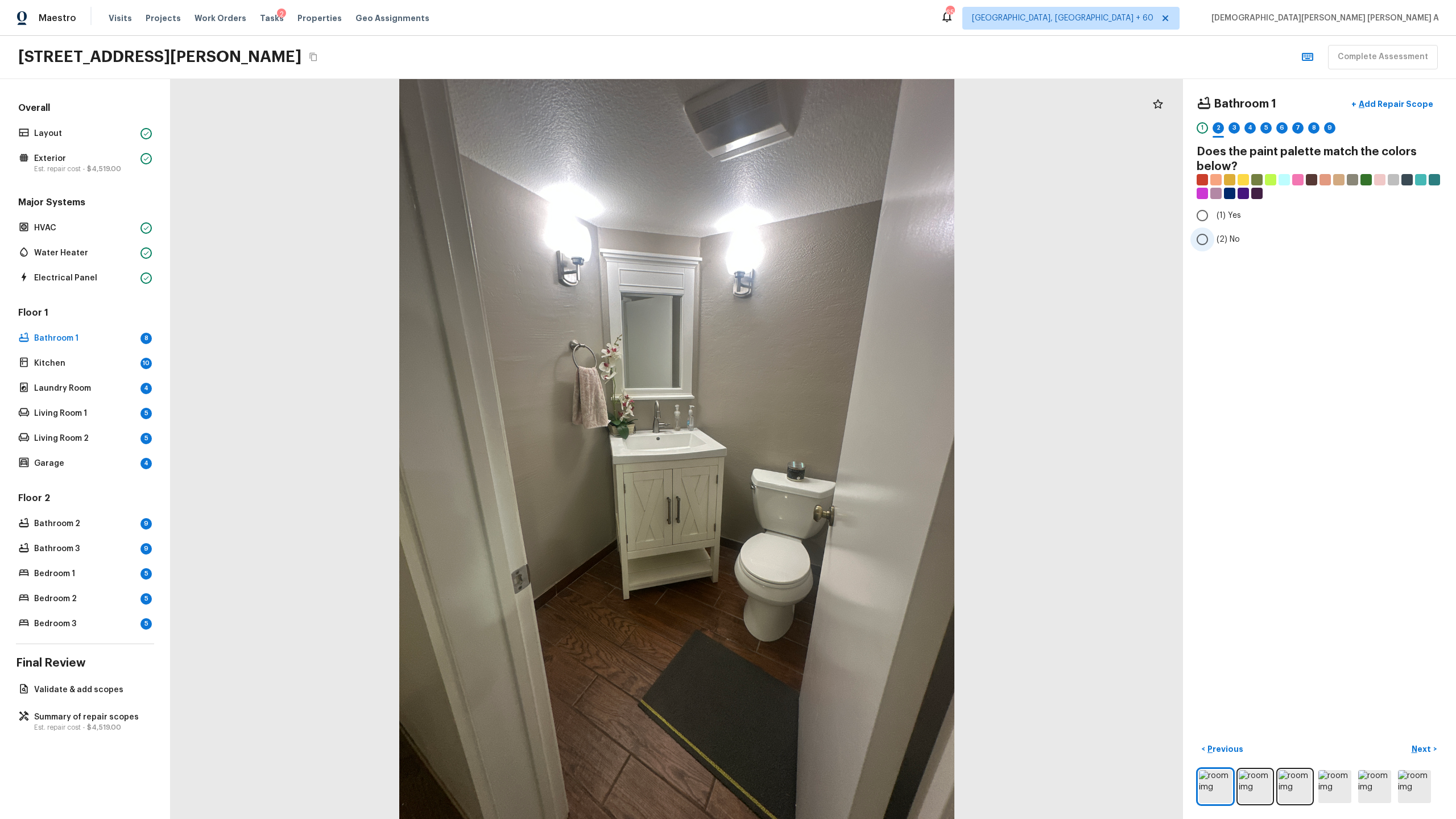
click at [1203, 245] on input "(2) No" at bounding box center [1202, 240] width 24 height 24
radio input "true"
click at [1425, 749] on p "Next" at bounding box center [1422, 749] width 21 height 11
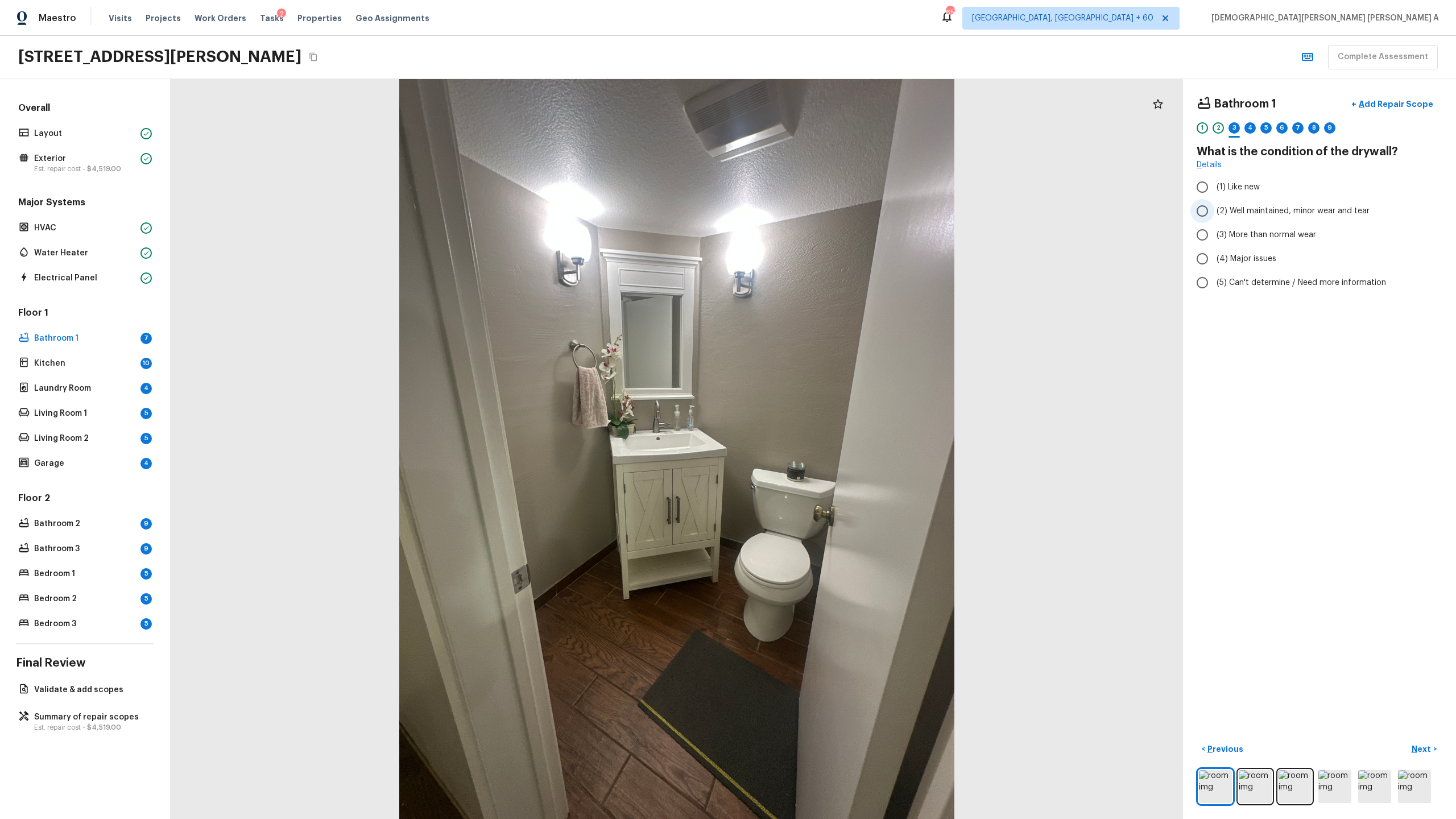
click at [1194, 210] on input "(2) Well maintained, minor wear and tear" at bounding box center [1202, 211] width 24 height 24
radio input "true"
click at [1417, 747] on p "Next" at bounding box center [1422, 749] width 21 height 11
click at [1201, 187] on input "(1) Hardwood" at bounding box center [1202, 187] width 24 height 24
checkbox input "true"
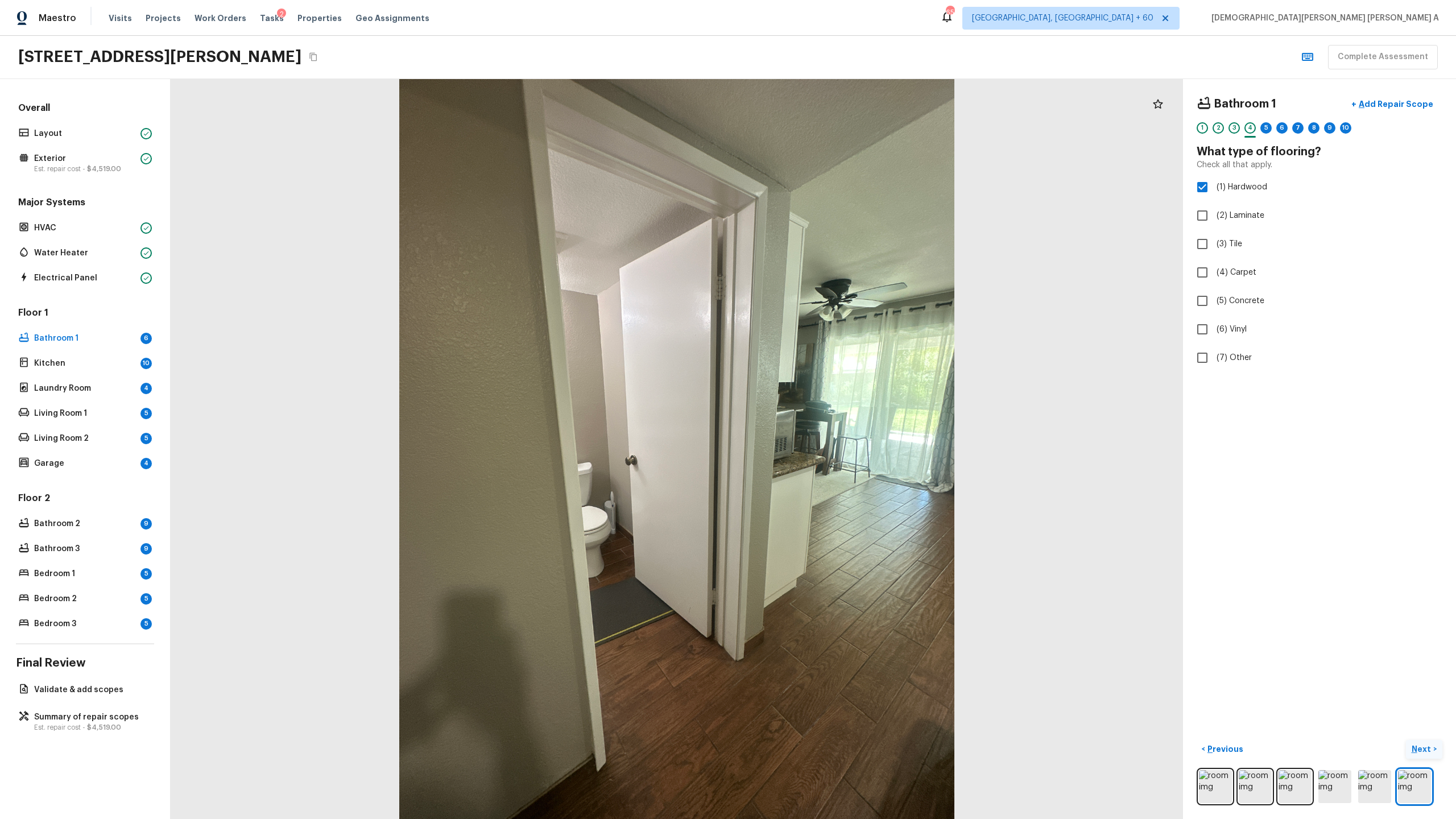
click at [1421, 753] on p "Next" at bounding box center [1422, 749] width 21 height 11
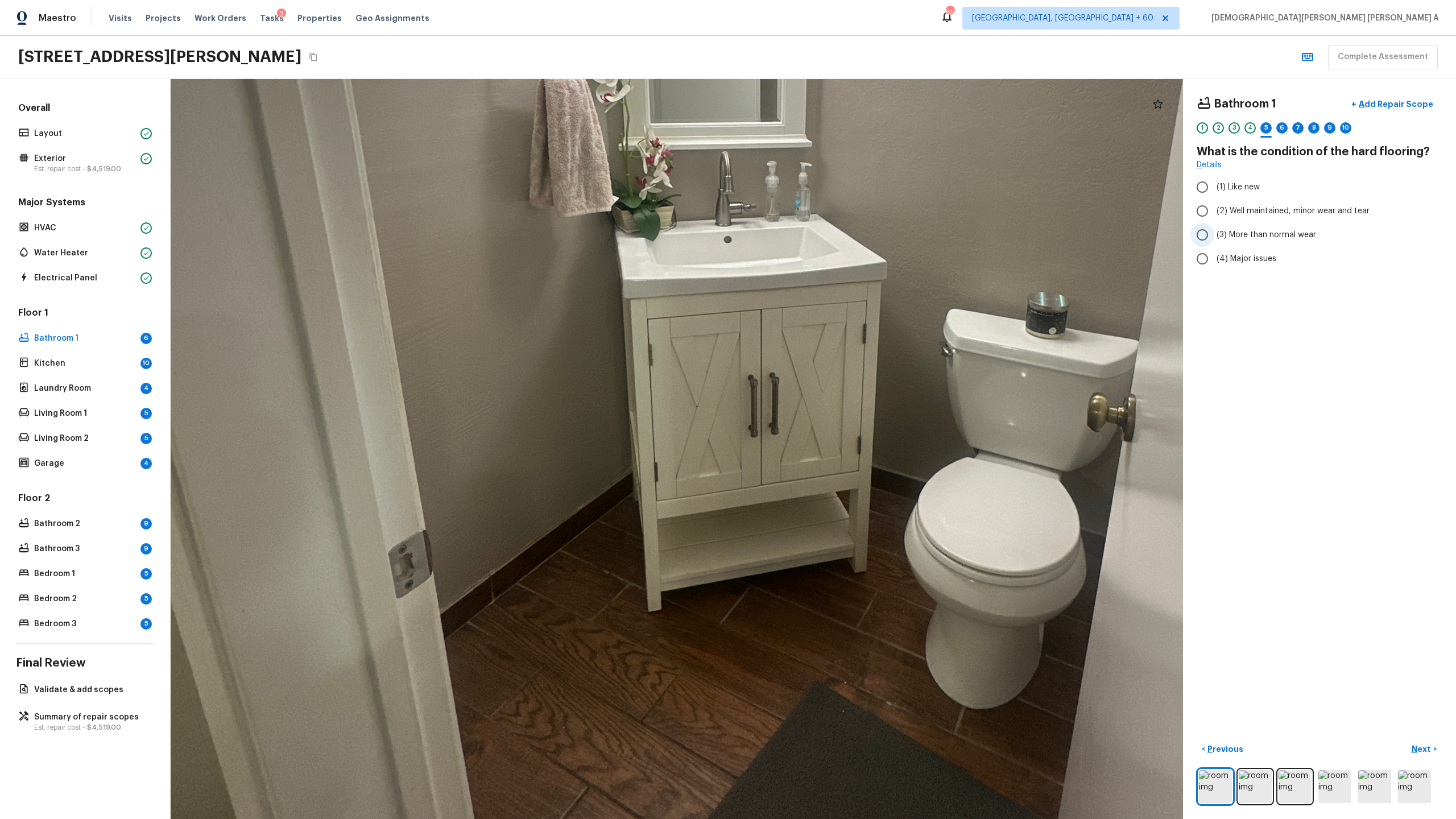
click at [1204, 233] on input "(3) More than normal wear" at bounding box center [1202, 235] width 24 height 24
radio input "true"
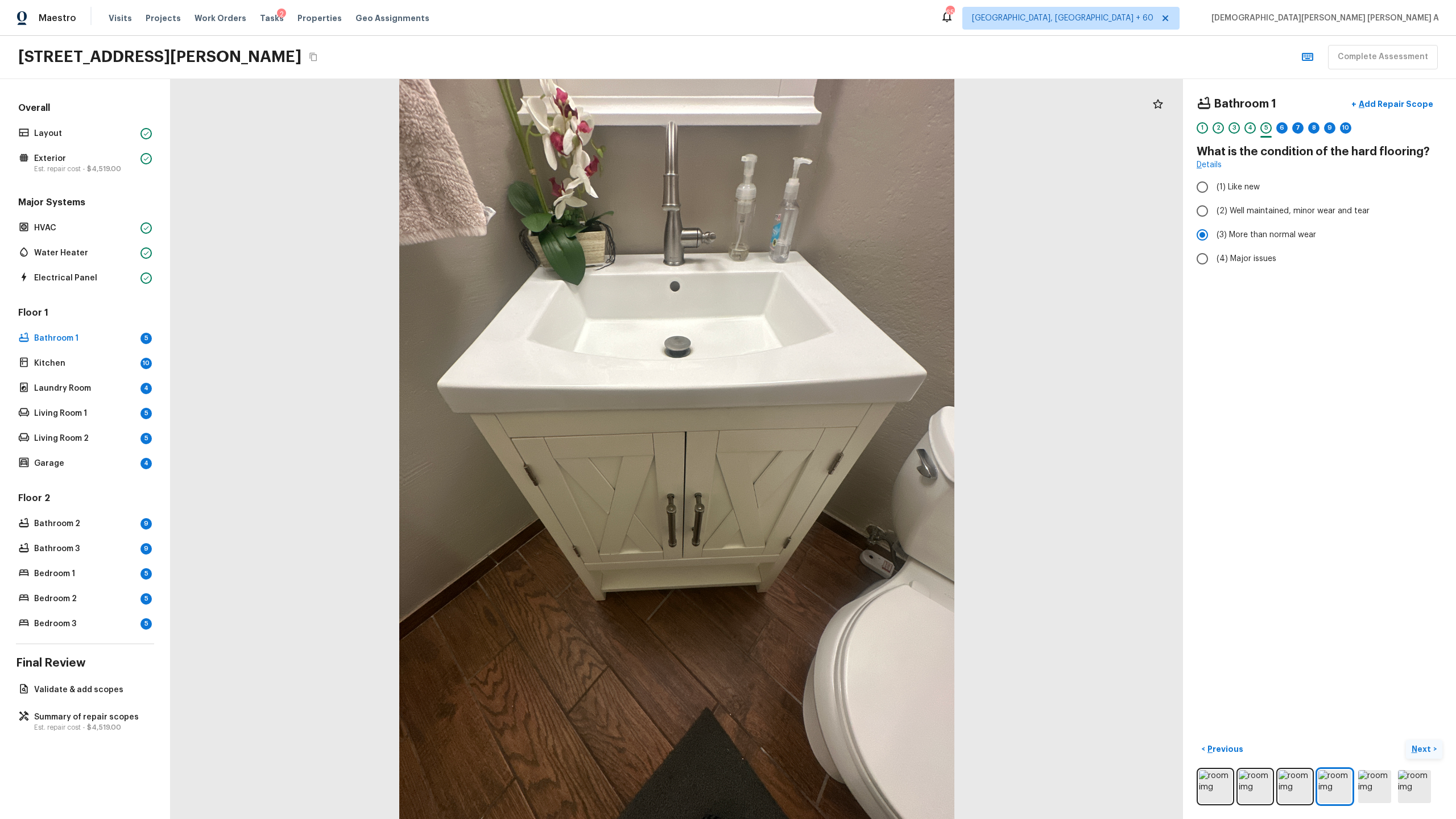
click at [1423, 752] on p "Next" at bounding box center [1422, 749] width 21 height 11
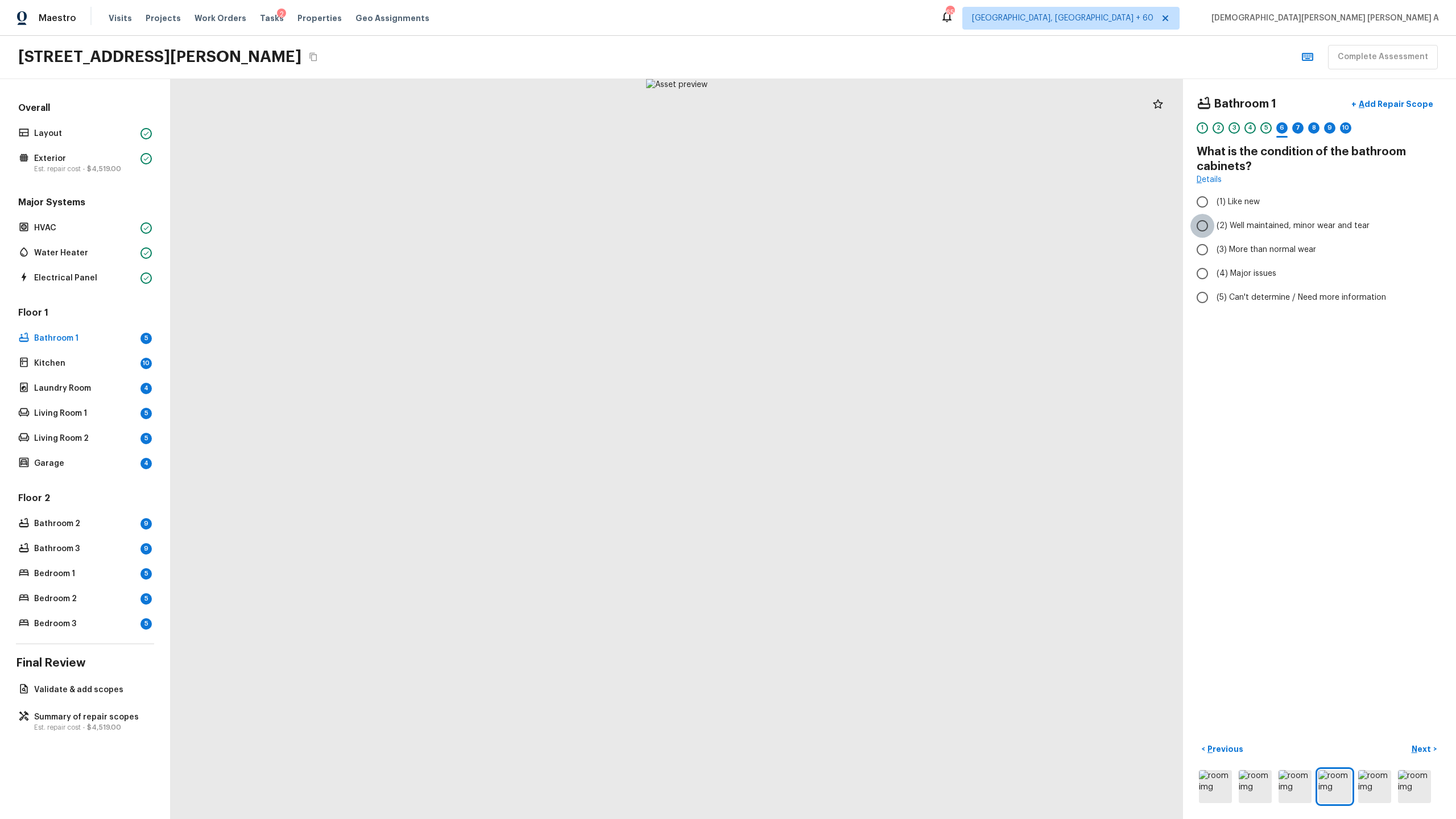
click at [1209, 224] on input "(2) Well maintained, minor wear and tear" at bounding box center [1202, 226] width 24 height 24
radio input "true"
click at [1426, 744] on p "Next" at bounding box center [1422, 749] width 21 height 11
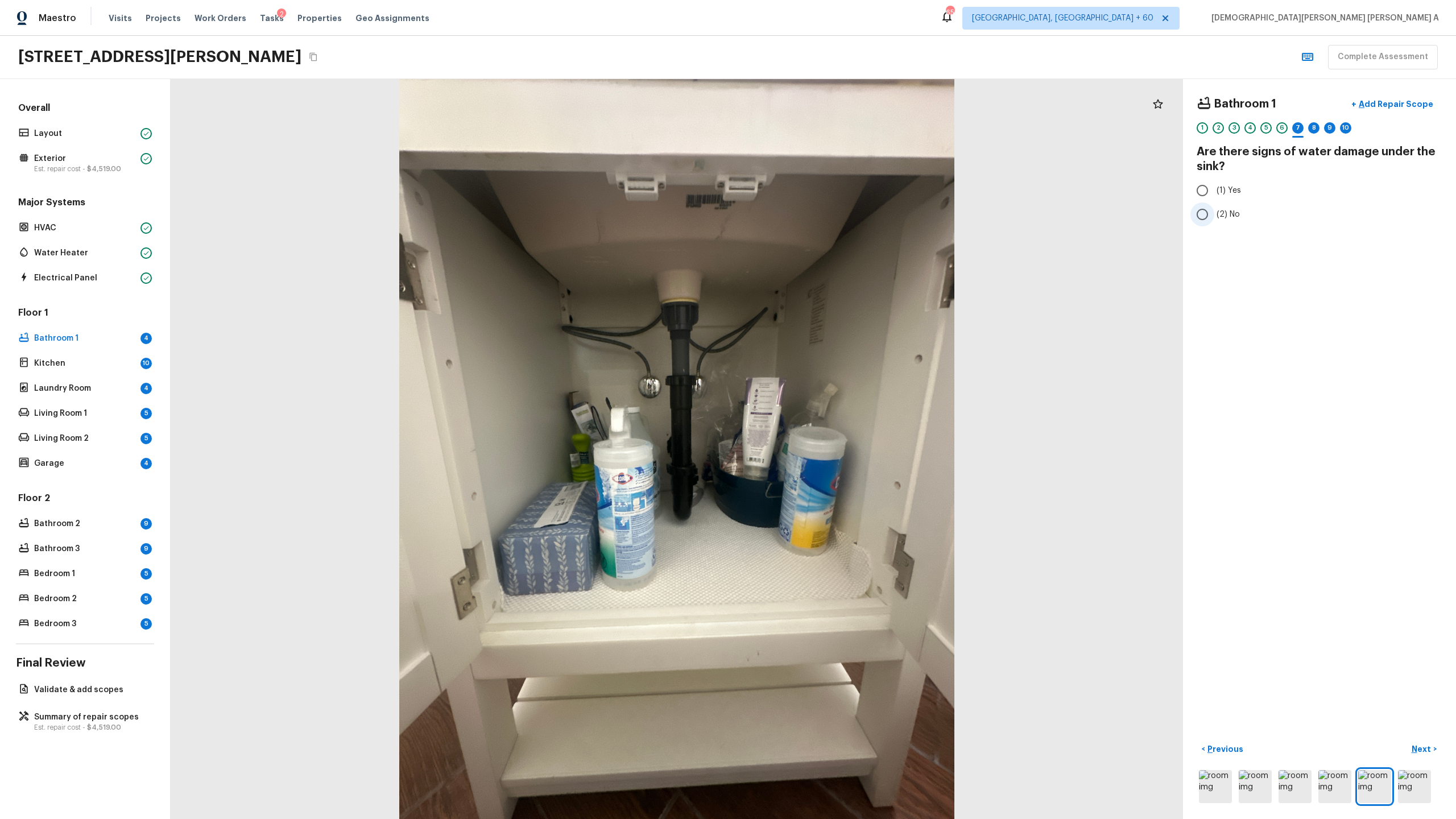
click at [1201, 221] on input "(2) No" at bounding box center [1202, 215] width 24 height 24
radio input "true"
click at [1421, 750] on p "Next" at bounding box center [1422, 749] width 21 height 11
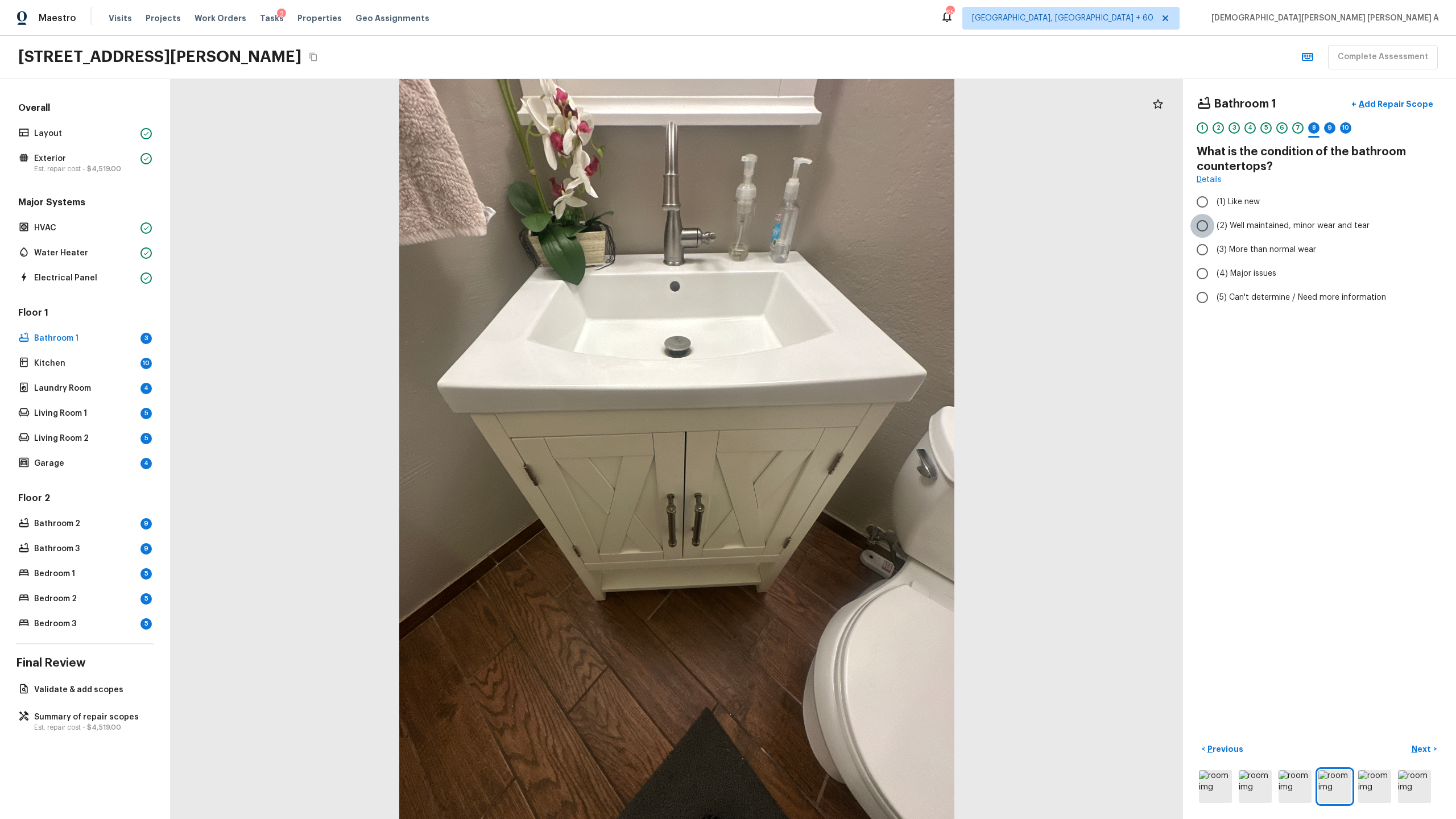
click at [1200, 228] on input "(2) Well maintained, minor wear and tear" at bounding box center [1202, 226] width 24 height 24
radio input "true"
click at [1423, 743] on button "Next >" at bounding box center [1424, 749] width 36 height 18
click at [1204, 218] on input "(2) Well maintained, minor wear and tear" at bounding box center [1202, 226] width 24 height 24
radio input "true"
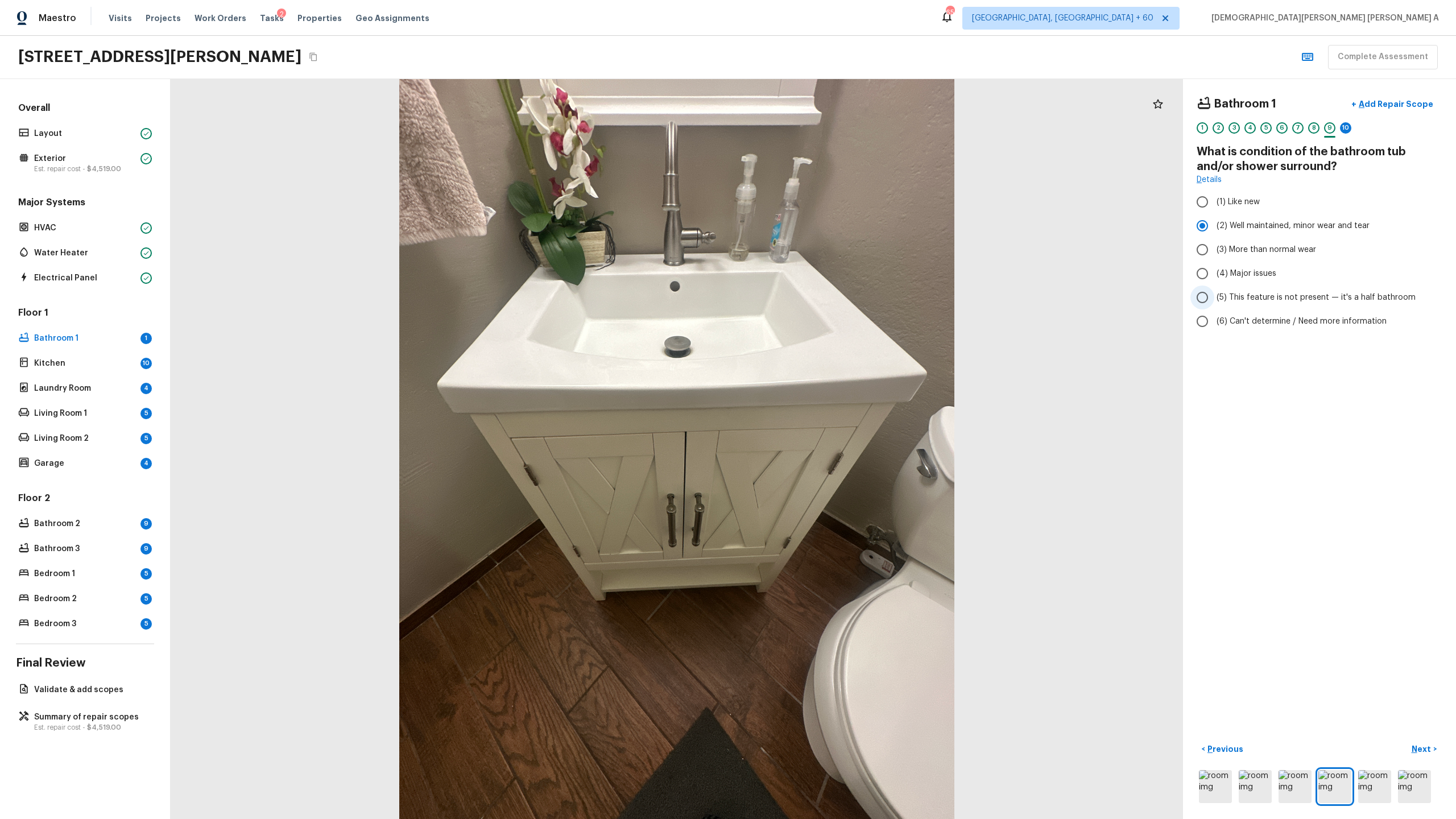
click at [1208, 300] on input "(5) This feature is not present — it's a half bathroom" at bounding box center [1202, 298] width 24 height 24
radio input "true"
click at [1418, 742] on button "Next >" at bounding box center [1424, 749] width 36 height 18
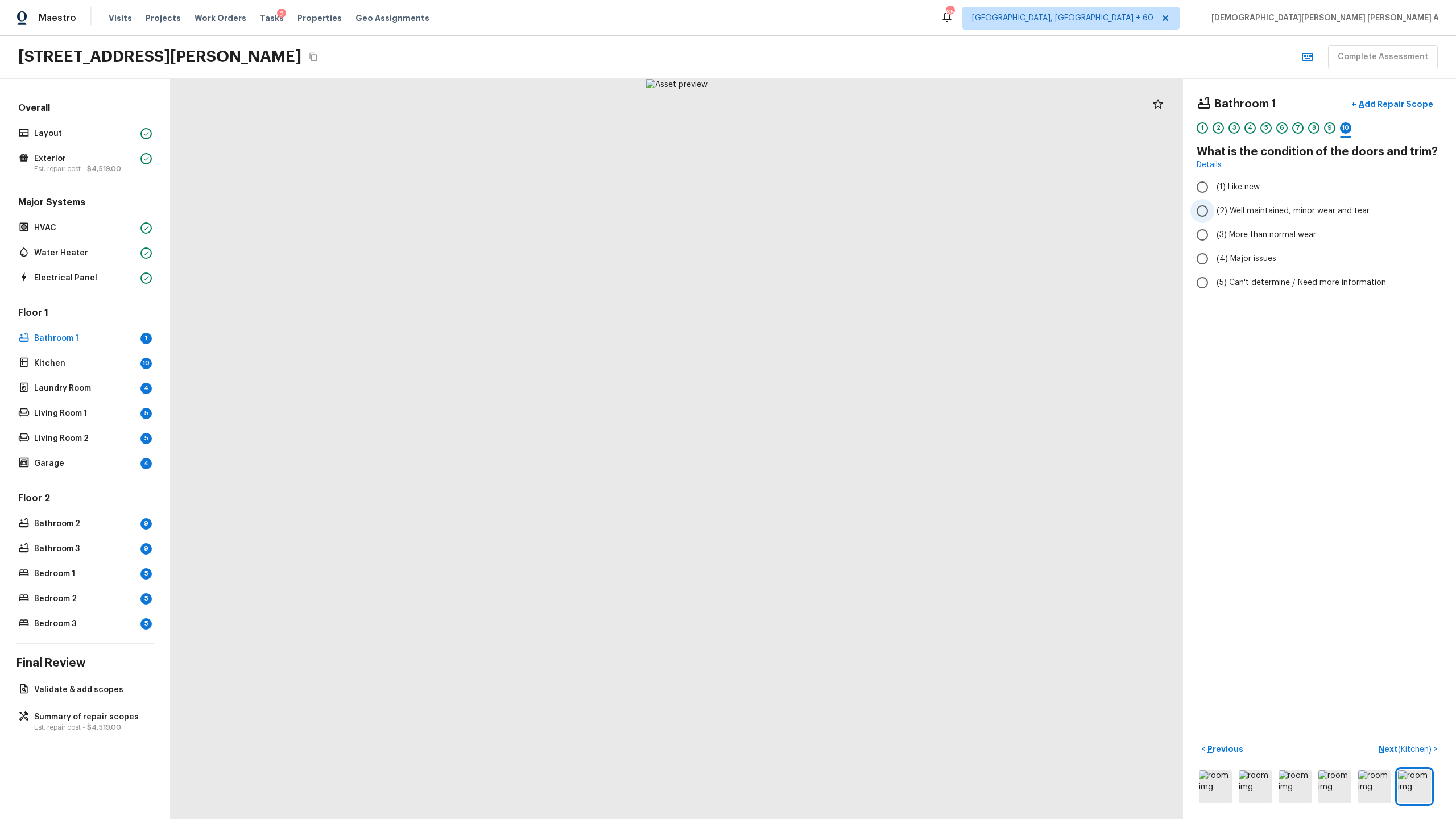
click at [1208, 208] on input "(2) Well maintained, minor wear and tear" at bounding box center [1202, 211] width 24 height 24
radio input "true"
click at [1424, 749] on span "( Kitchen )" at bounding box center [1414, 749] width 33 height 8
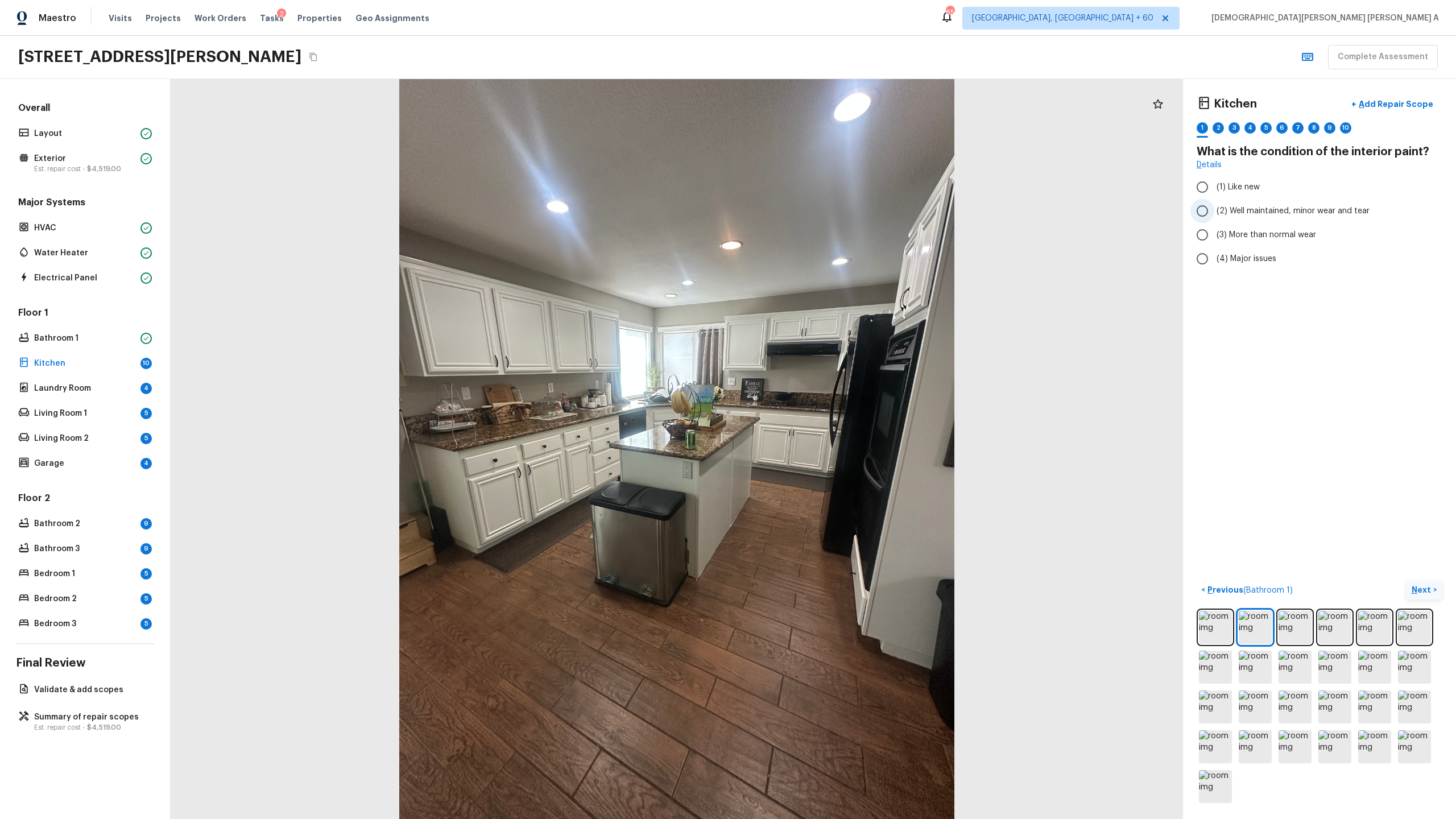
click at [1193, 207] on input "(2) Well maintained, minor wear and tear" at bounding box center [1202, 211] width 24 height 24
radio input "true"
click at [1410, 582] on button "Next >" at bounding box center [1424, 590] width 36 height 18
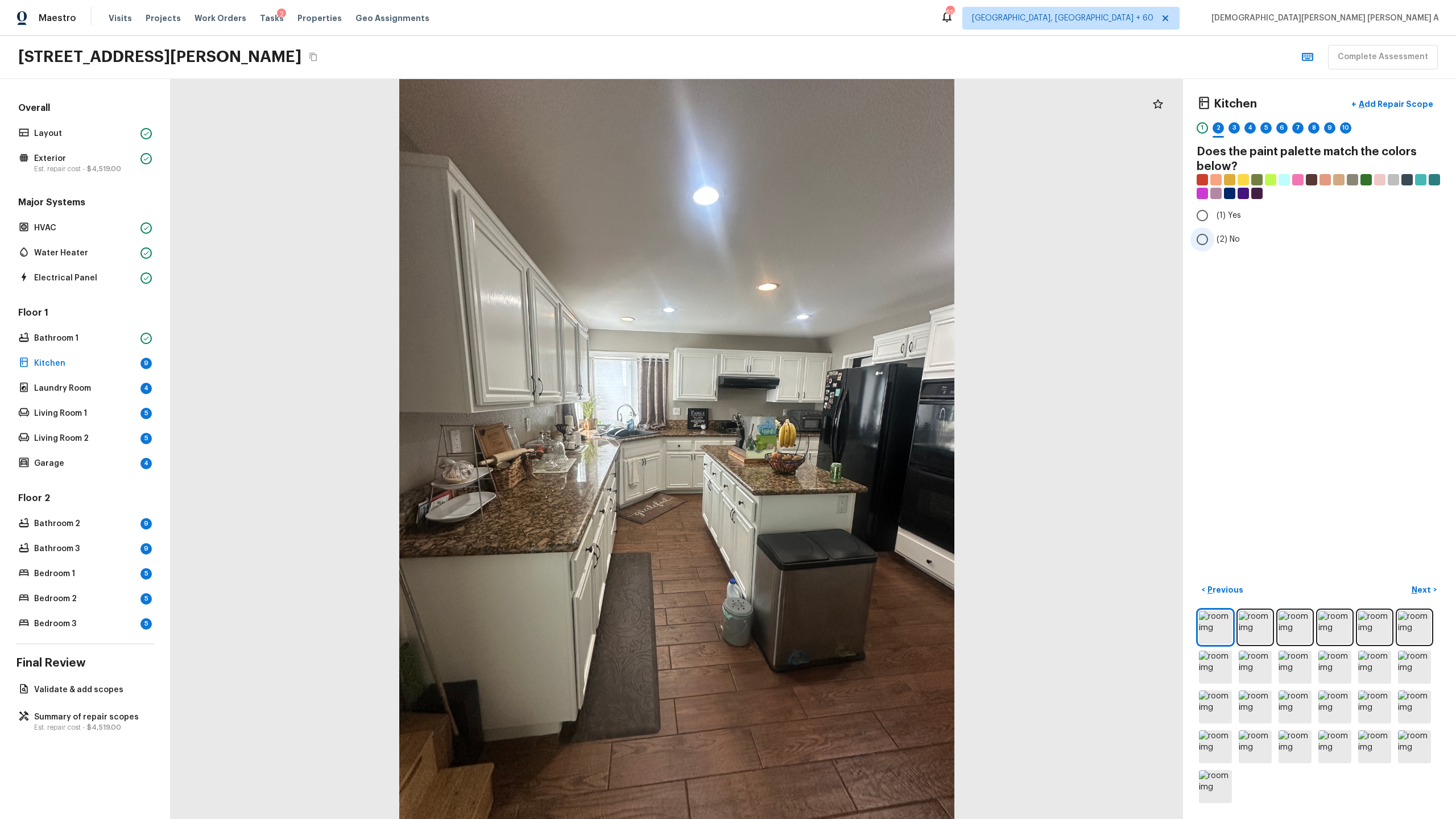
click at [1203, 234] on input "(2) No" at bounding box center [1202, 240] width 24 height 24
radio input "true"
click at [1421, 581] on button "Next >" at bounding box center [1424, 590] width 36 height 18
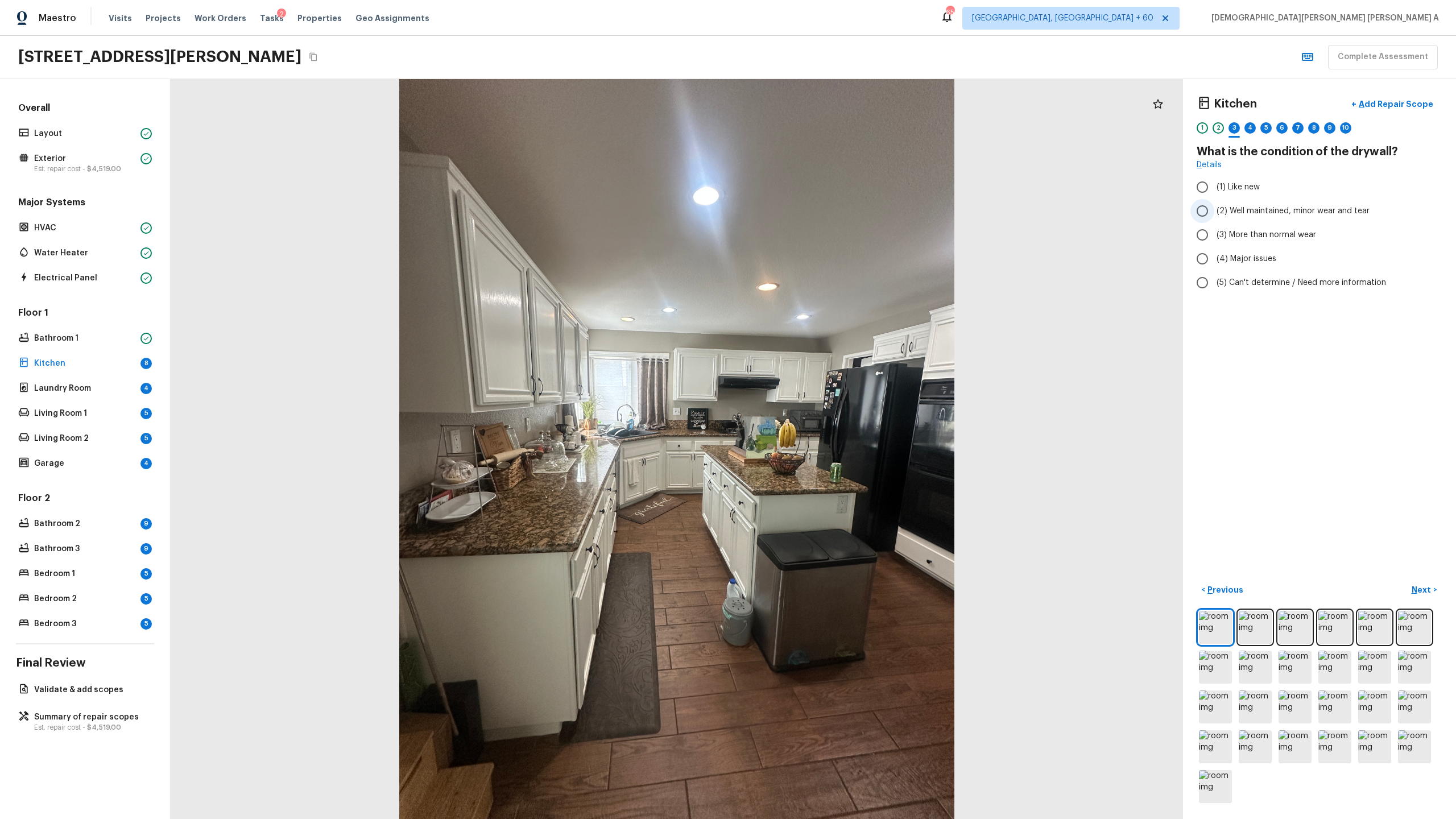
click at [1210, 200] on input "(2) Well maintained, minor wear and tear" at bounding box center [1202, 211] width 24 height 24
radio input "true"
click at [1430, 586] on p "Next" at bounding box center [1422, 590] width 21 height 11
click at [1210, 191] on input "(1) Hardwood" at bounding box center [1202, 187] width 24 height 24
checkbox input "true"
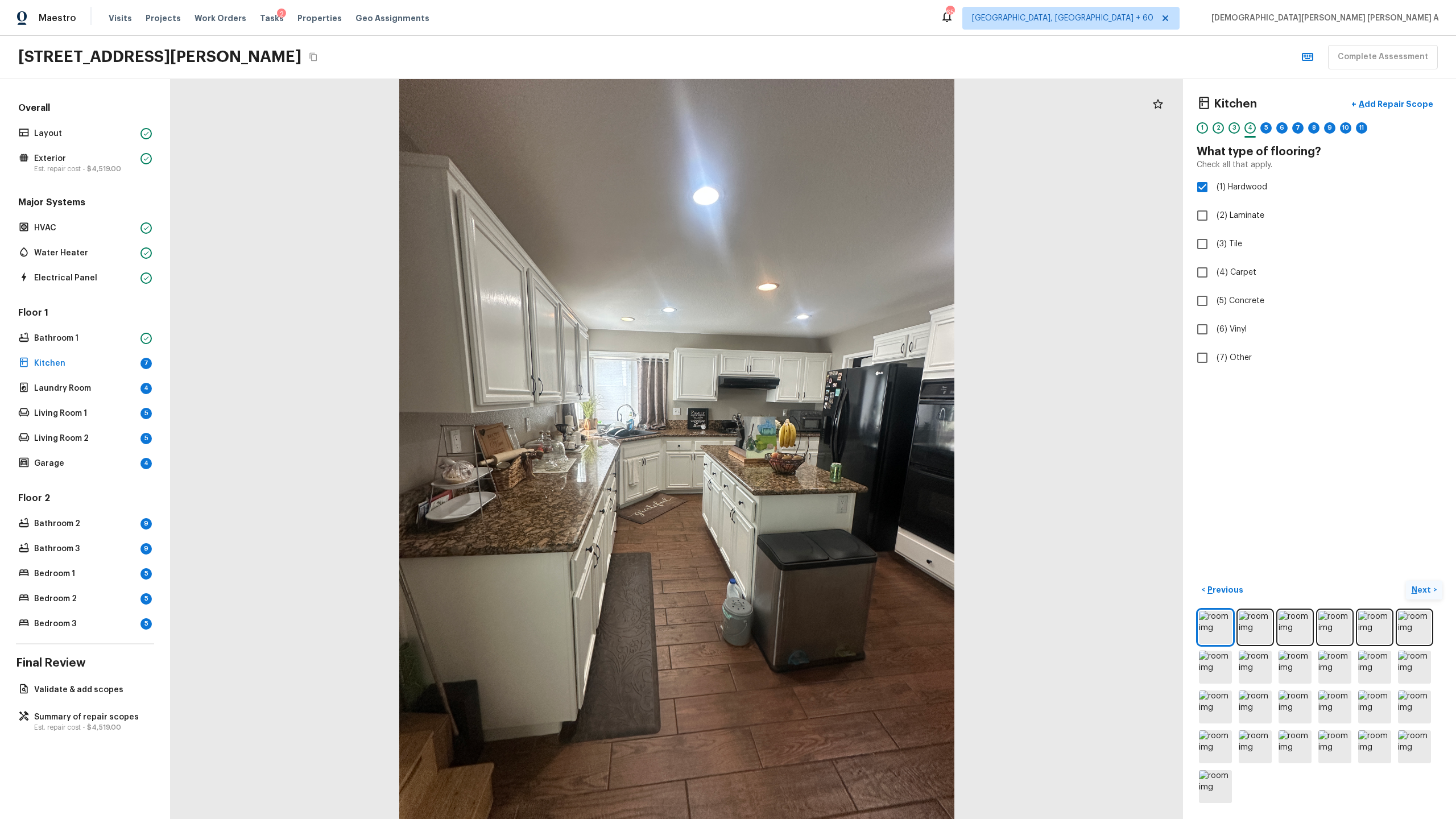
click at [1412, 583] on button "Next >" at bounding box center [1424, 590] width 36 height 18
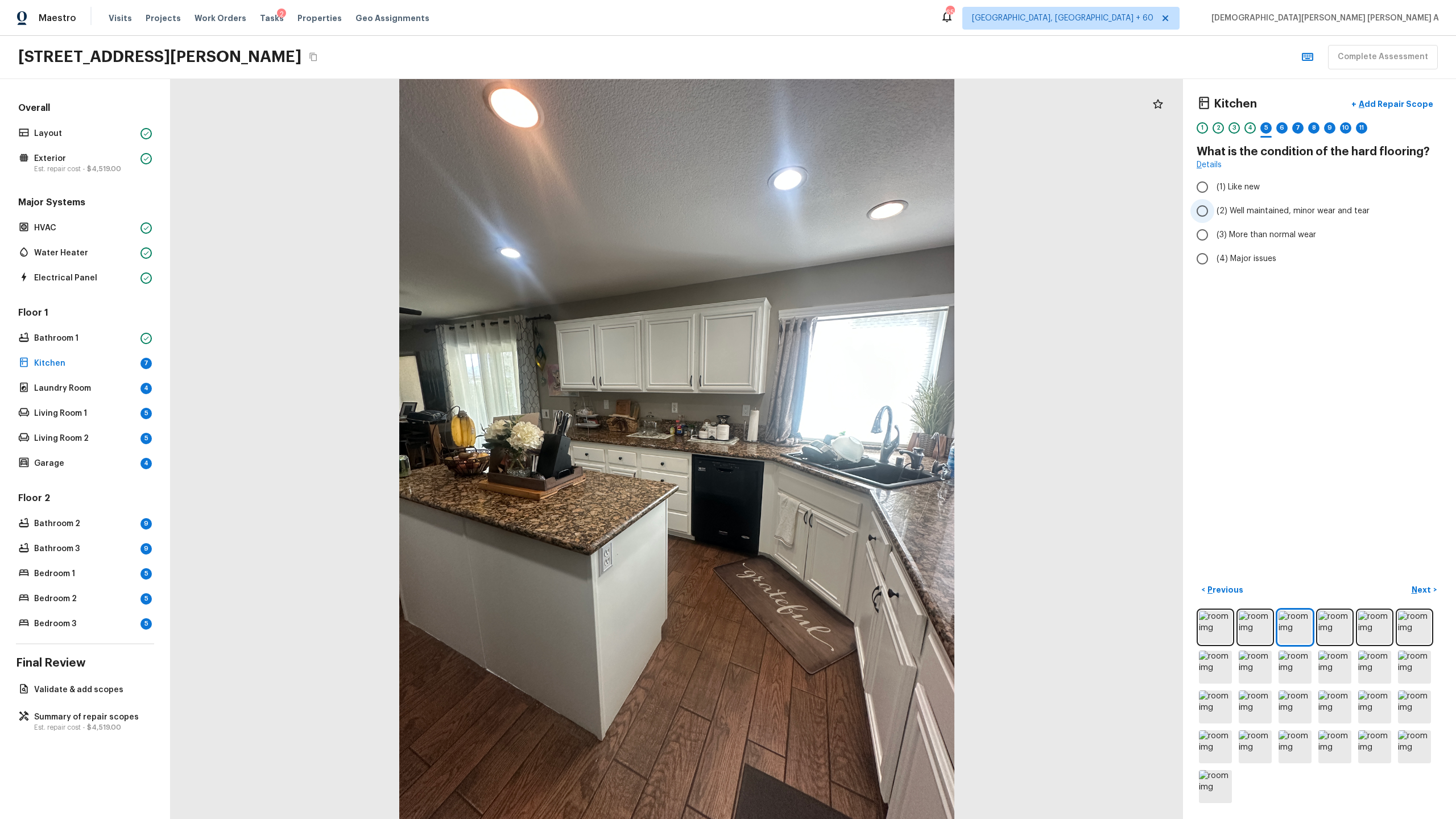
click at [1194, 200] on input "(2) Well maintained, minor wear and tear" at bounding box center [1202, 211] width 24 height 24
radio input "true"
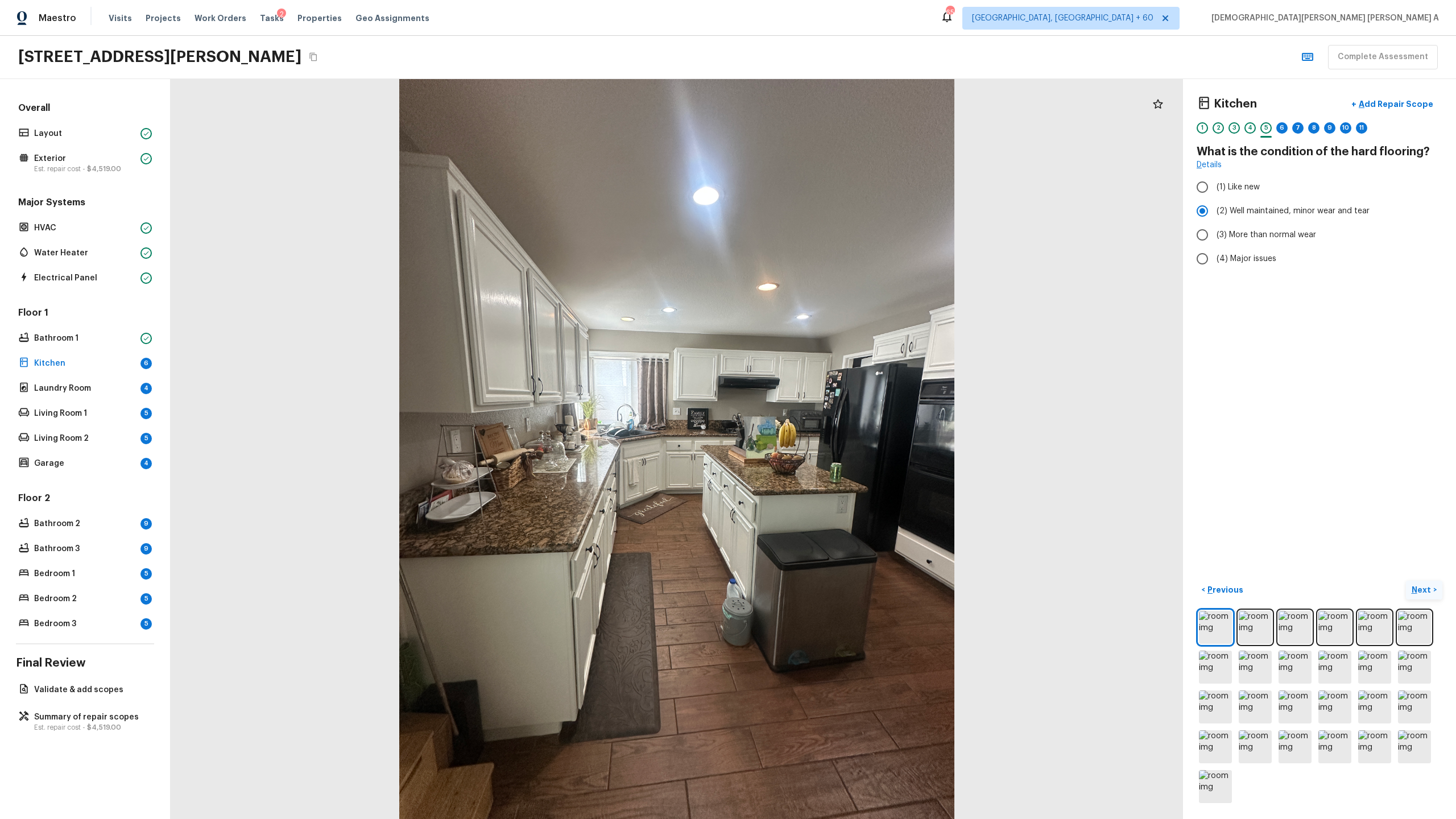
click at [1425, 589] on p "Next" at bounding box center [1422, 590] width 21 height 11
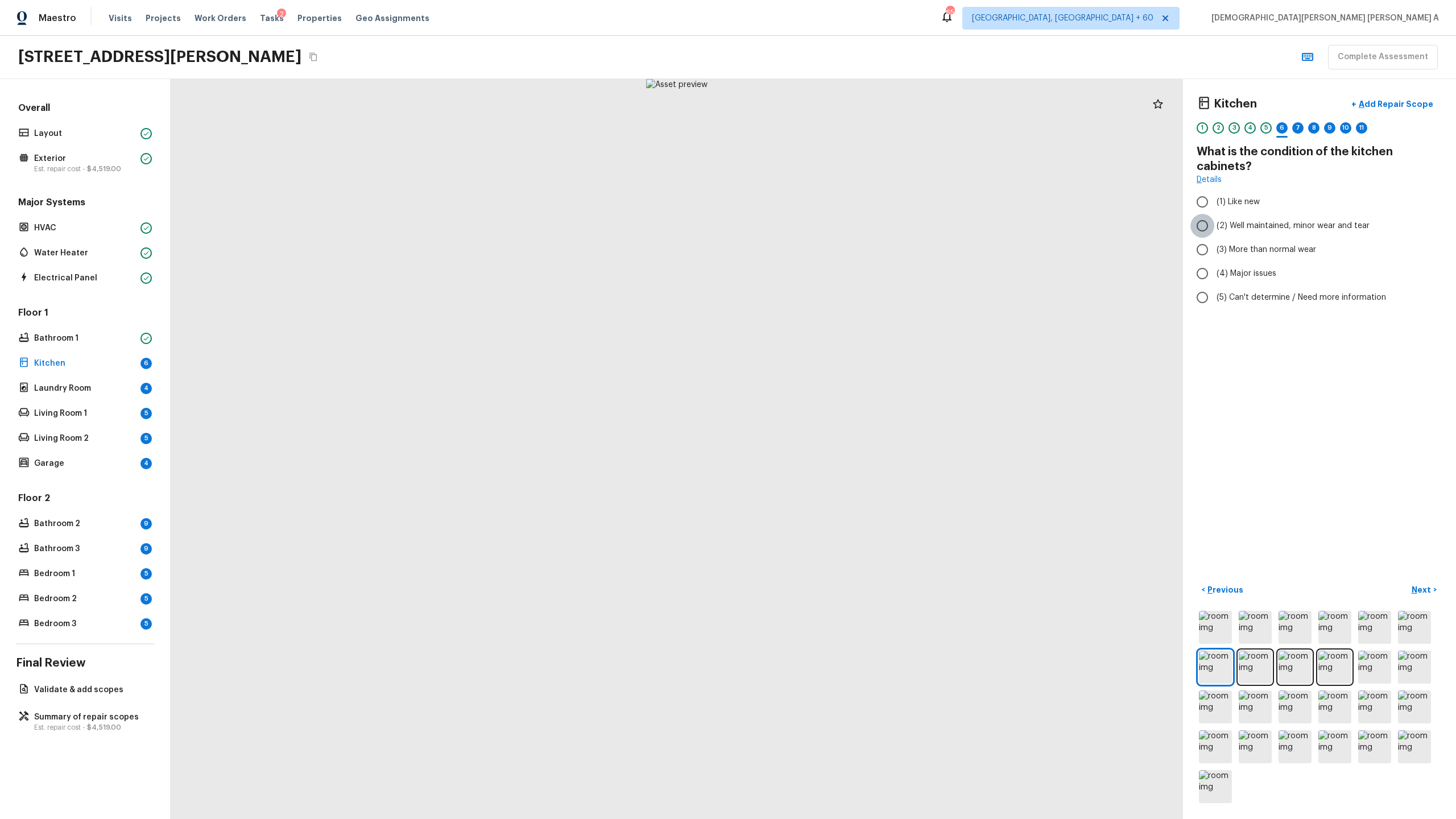
click at [1200, 225] on input "(2) Well maintained, minor wear and tear" at bounding box center [1202, 226] width 24 height 24
radio input "true"
click at [1421, 594] on p "Next" at bounding box center [1422, 590] width 21 height 11
click at [1192, 221] on input "(2) Well maintained, minor wear and tear" at bounding box center [1202, 226] width 24 height 24
radio input "true"
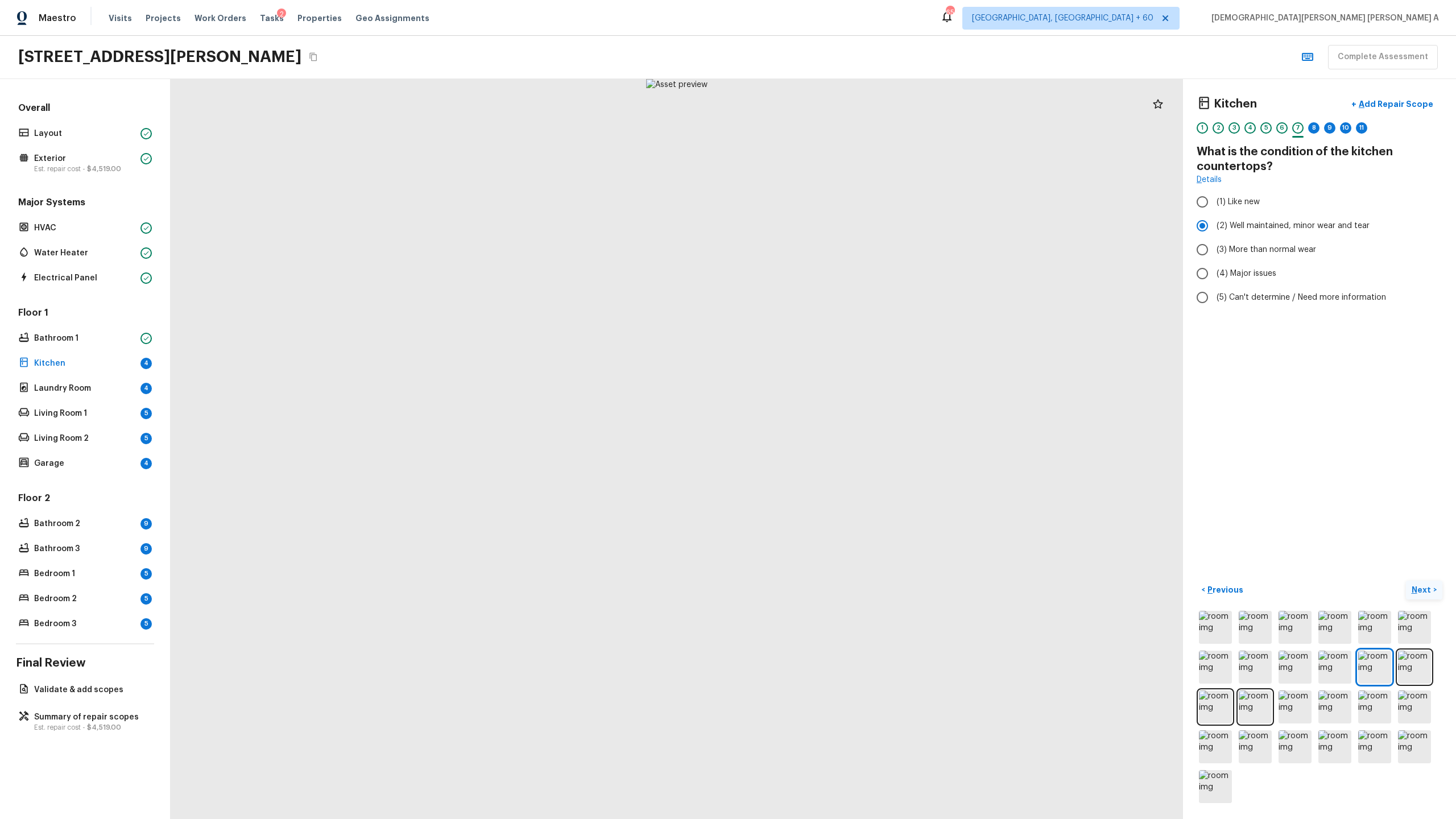
click at [1412, 591] on p "Next" at bounding box center [1422, 590] width 21 height 11
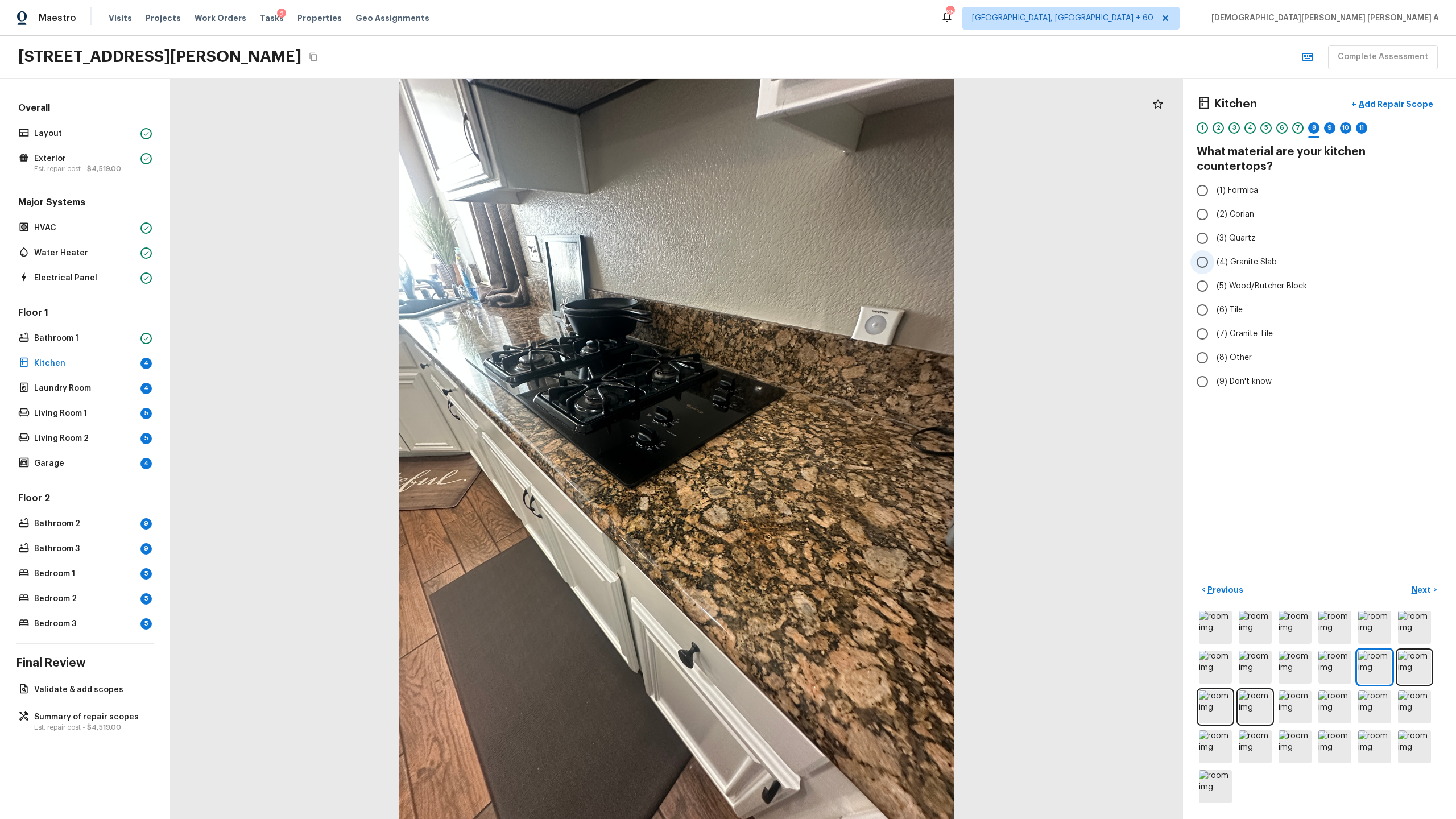
click at [1205, 251] on input "(4) Granite Slab" at bounding box center [1202, 262] width 24 height 24
radio input "true"
click at [1209, 322] on input "(7) Granite Tile" at bounding box center [1202, 334] width 24 height 24
radio input "true"
click at [1419, 591] on p "Next" at bounding box center [1422, 590] width 21 height 11
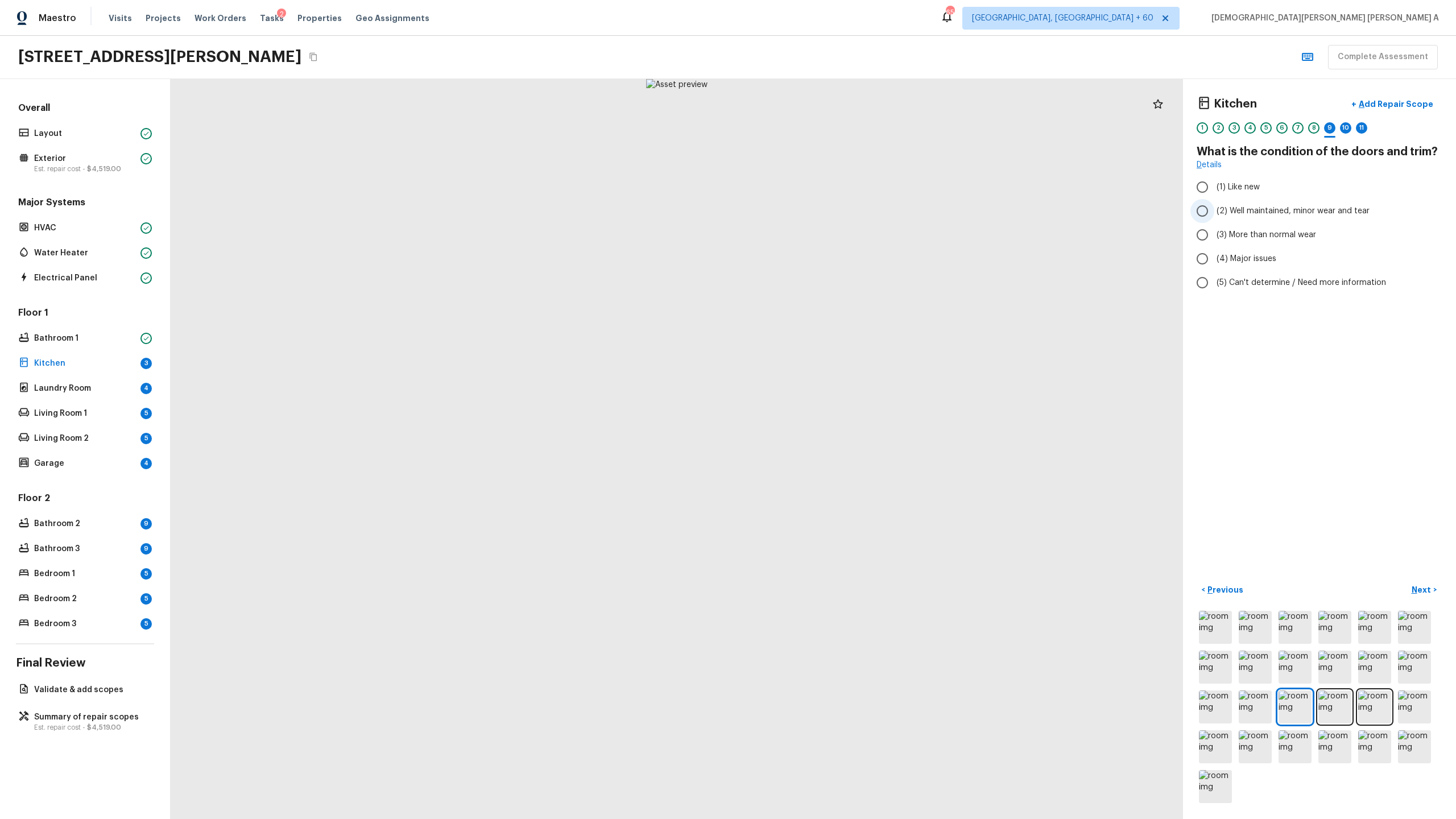
click at [1203, 213] on input "(2) Well maintained, minor wear and tear" at bounding box center [1202, 211] width 24 height 24
radio input "true"
click at [1424, 588] on p "Next" at bounding box center [1422, 590] width 21 height 11
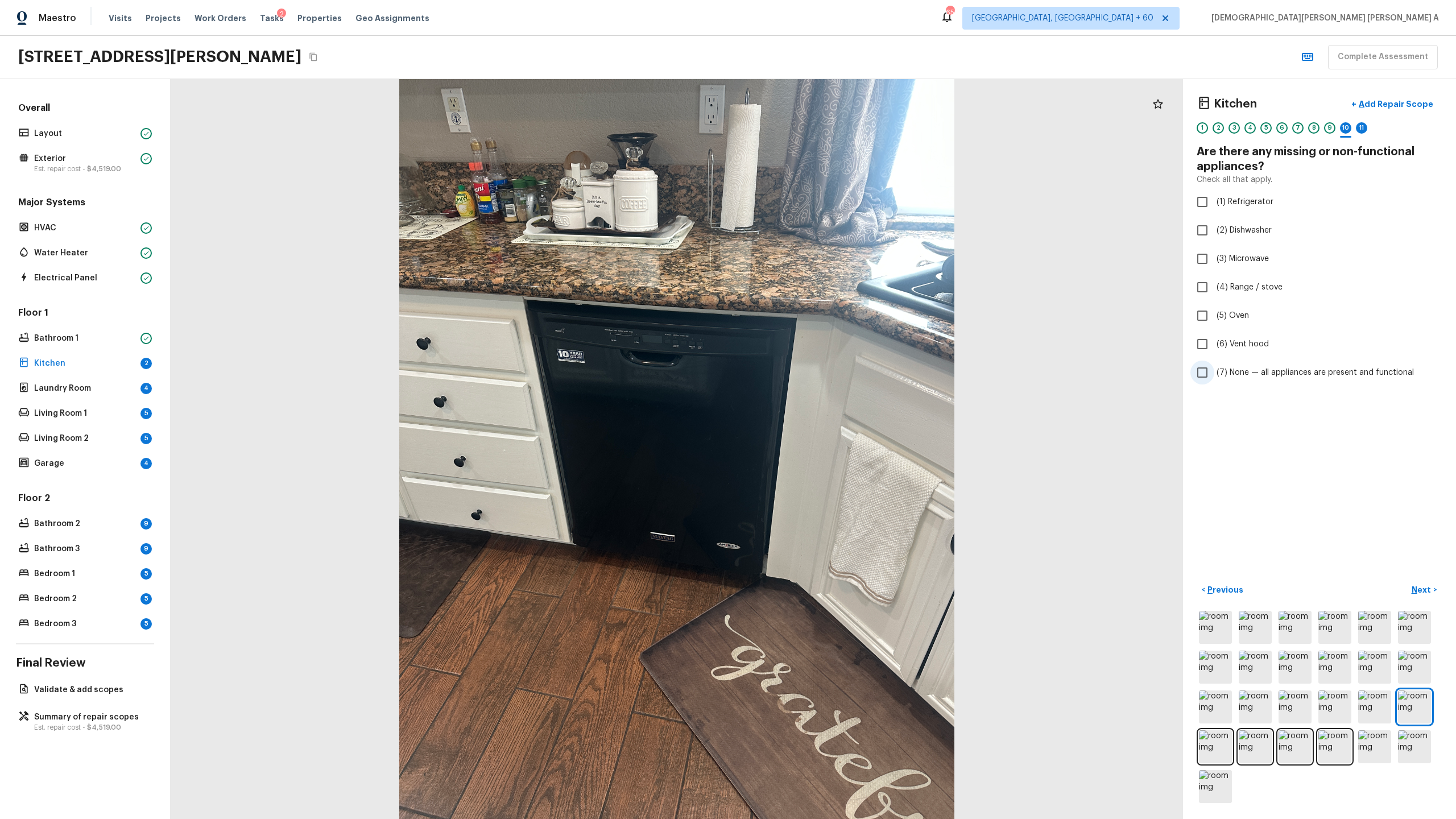
click at [1198, 373] on input "(7) None — all appliances are present and functional" at bounding box center [1202, 373] width 24 height 24
checkbox input "true"
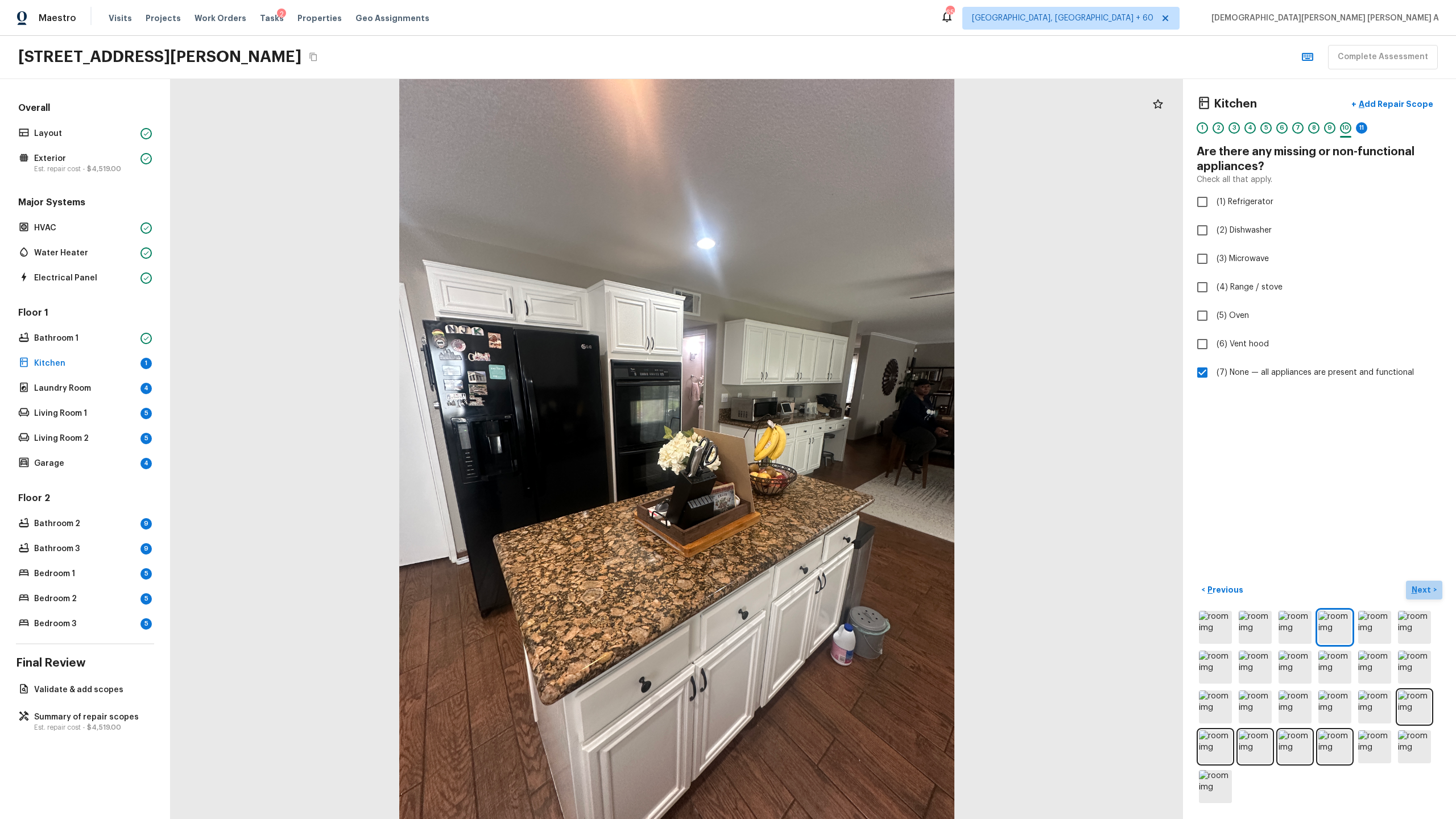
click at [1433, 595] on button "Next >" at bounding box center [1424, 590] width 36 height 18
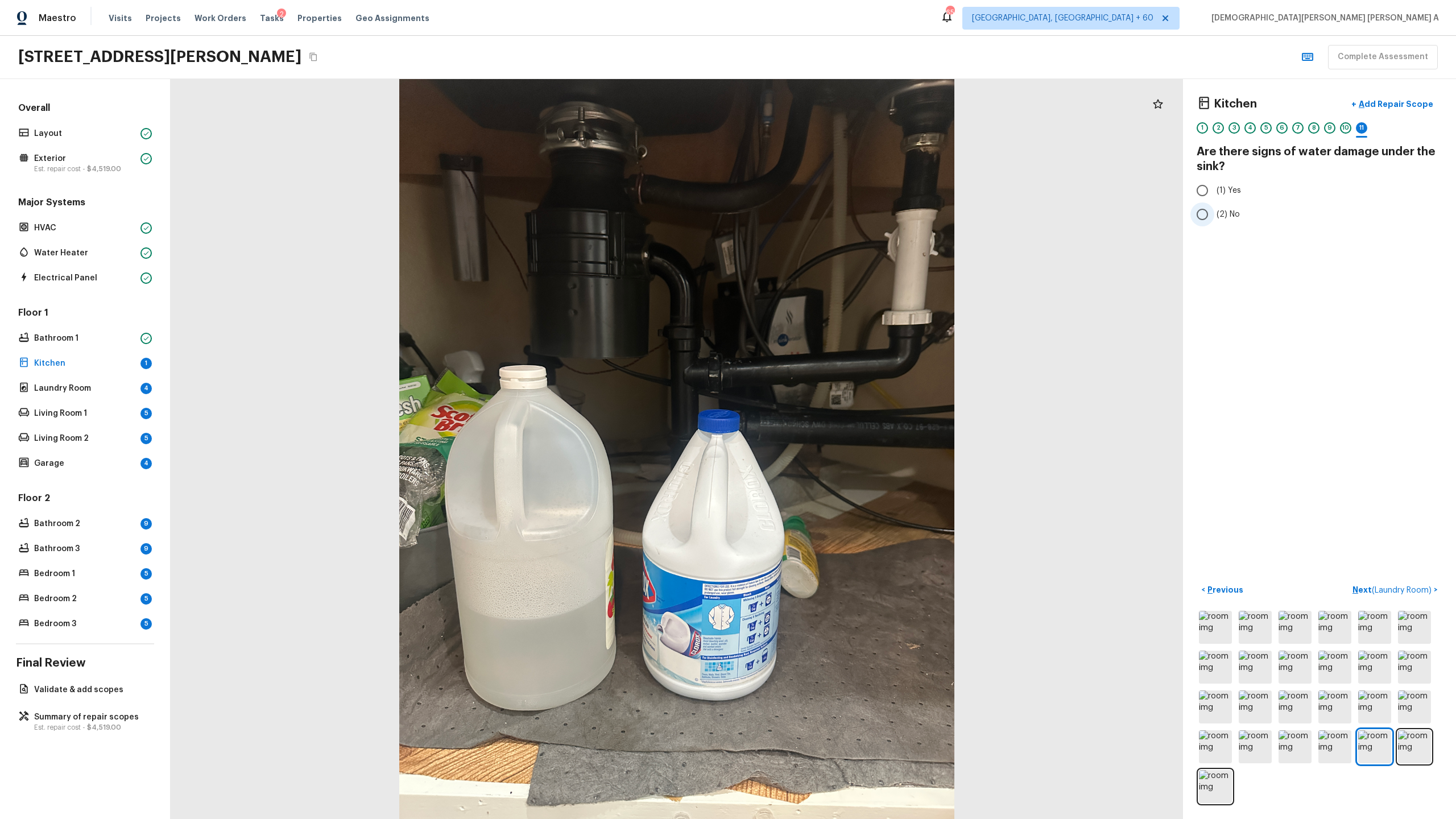
click at [1201, 219] on input "(2) No" at bounding box center [1202, 215] width 24 height 24
radio input "true"
click at [1412, 593] on span "( Laundry Room )" at bounding box center [1401, 590] width 60 height 8
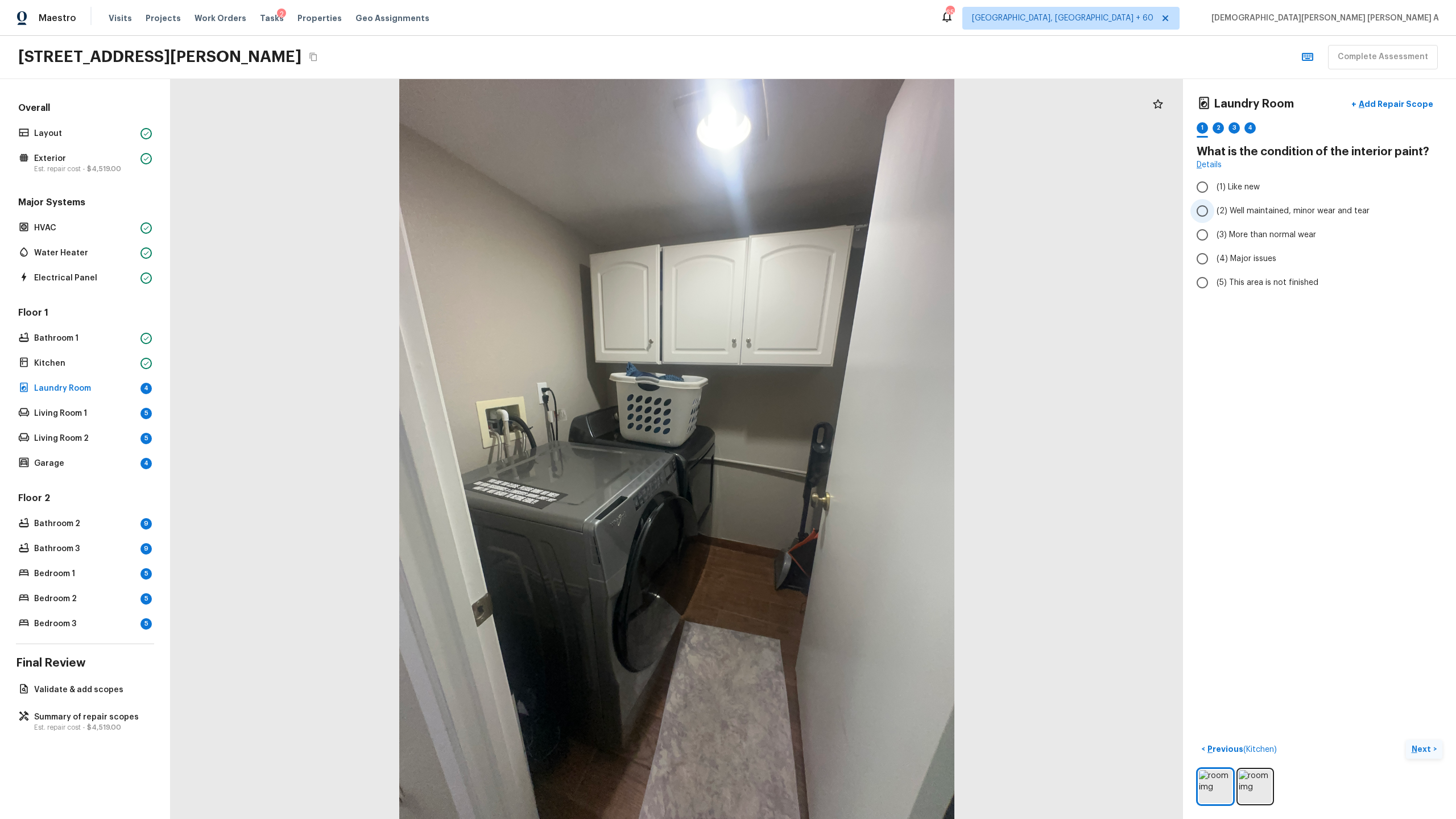
click at [1215, 211] on label "(2) Well maintained, minor wear and tear" at bounding box center [1311, 211] width 243 height 24
click at [1214, 211] on input "(2) Well maintained, minor wear and tear" at bounding box center [1202, 211] width 24 height 24
radio input "true"
click at [1420, 749] on p "Next" at bounding box center [1422, 749] width 21 height 11
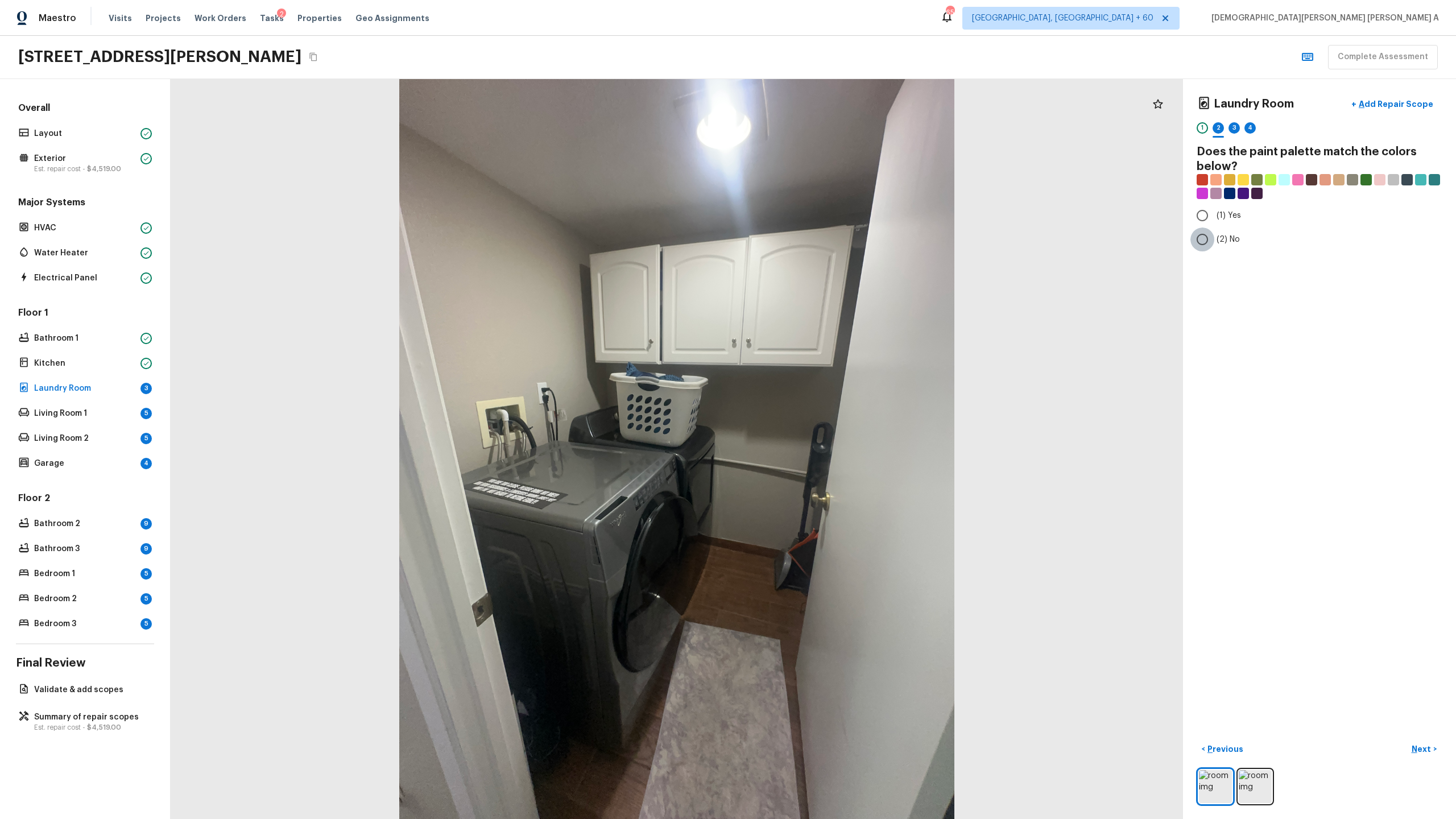
click at [1208, 234] on input "(2) No" at bounding box center [1202, 240] width 24 height 24
radio input "true"
click at [1423, 748] on p "Next" at bounding box center [1422, 749] width 21 height 11
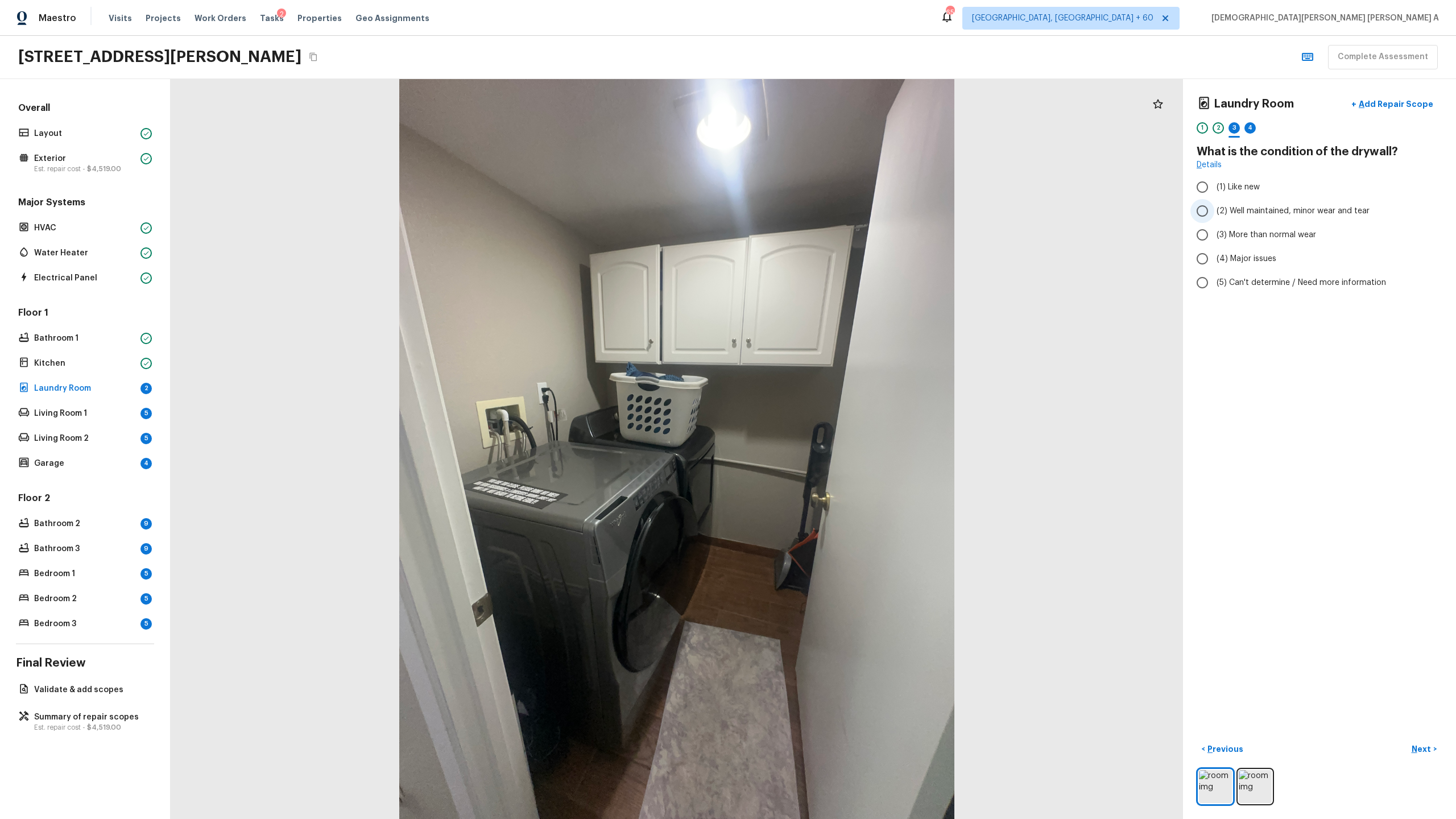
click at [1205, 211] on input "(2) Well maintained, minor wear and tear" at bounding box center [1202, 211] width 24 height 24
radio input "true"
click at [1414, 752] on p "Next" at bounding box center [1422, 749] width 21 height 11
click at [1198, 194] on input "(1) Hardwood" at bounding box center [1202, 187] width 24 height 24
checkbox input "true"
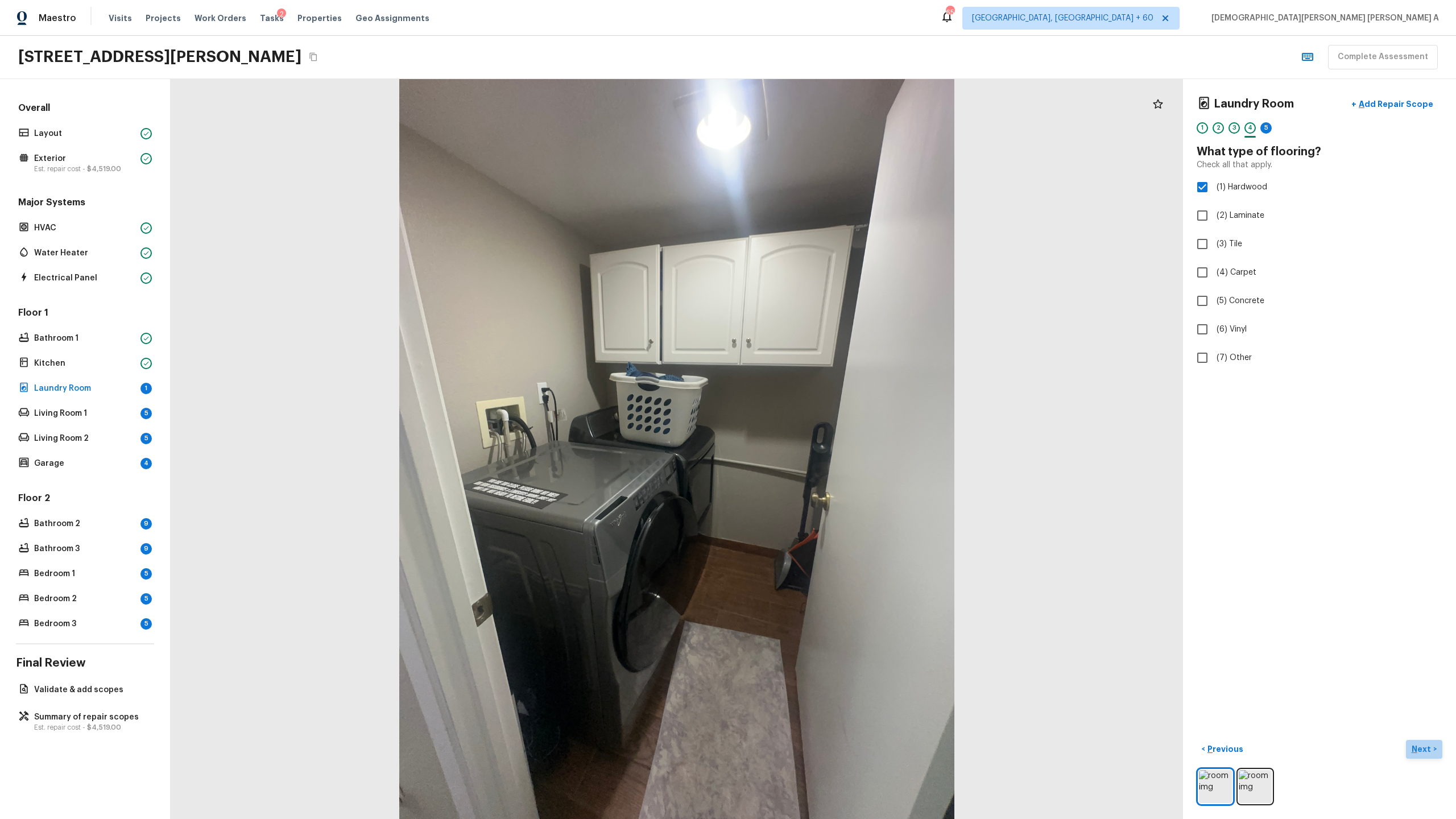
click at [1420, 752] on p "Next" at bounding box center [1422, 749] width 21 height 11
click at [1200, 205] on input "(2) Well maintained, minor wear and tear" at bounding box center [1202, 211] width 24 height 24
radio input "true"
click at [1407, 740] on button "Next ( Living Room 1 ) >" at bounding box center [1396, 749] width 92 height 18
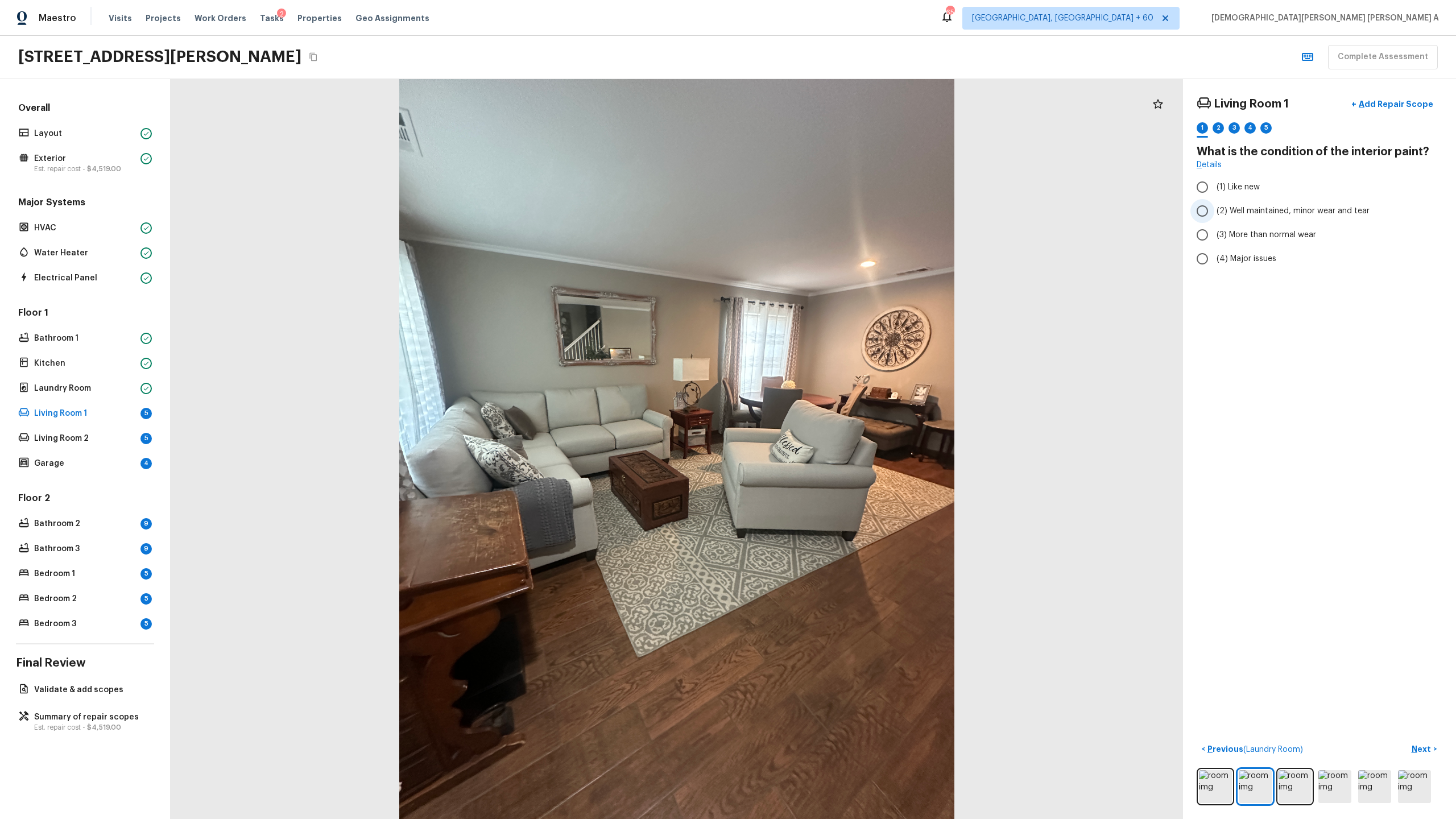
click at [1200, 213] on input "(2) Well maintained, minor wear and tear" at bounding box center [1202, 211] width 24 height 24
radio input "true"
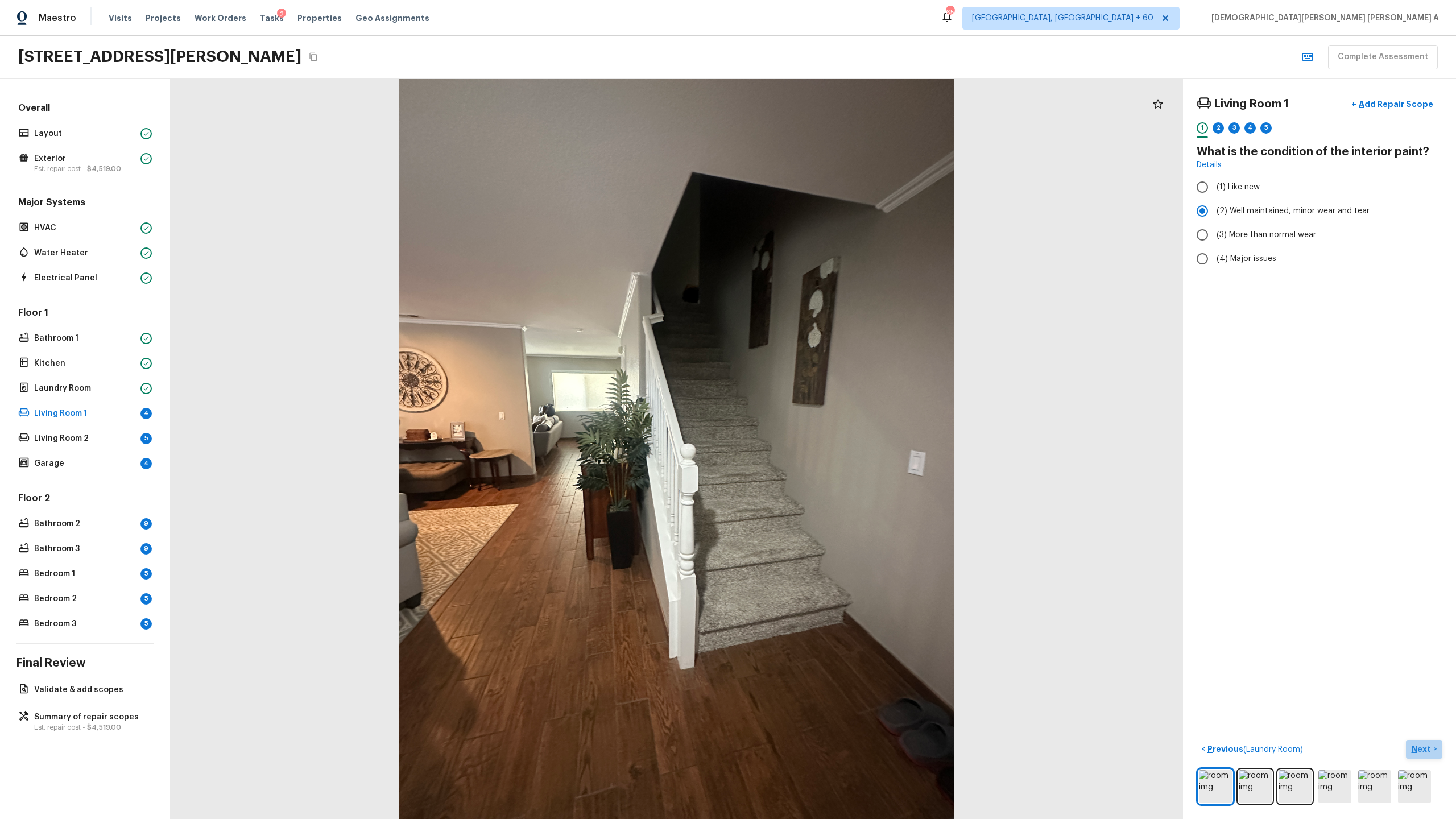
click at [1413, 752] on p "Next" at bounding box center [1422, 749] width 21 height 11
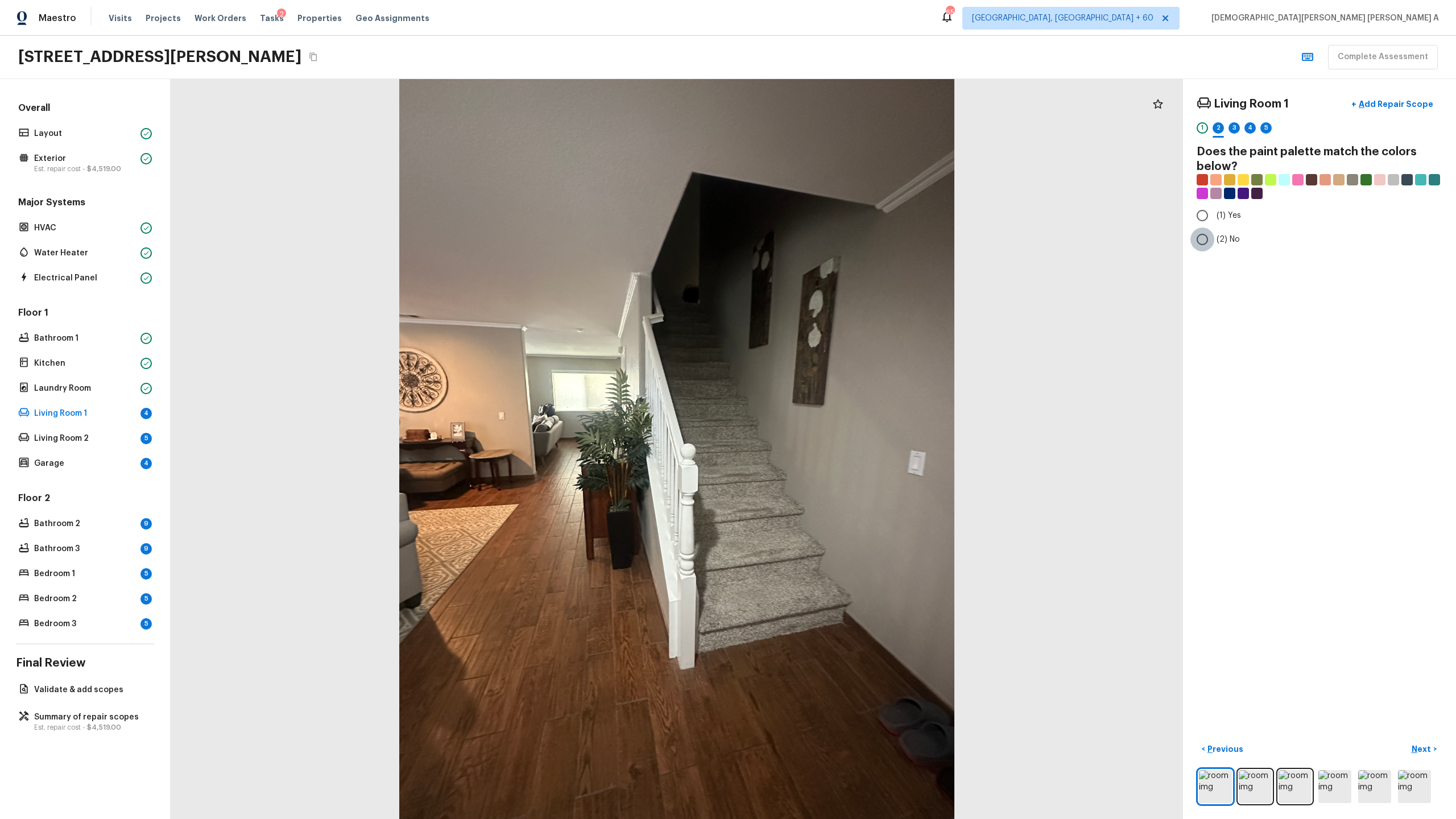
click at [1203, 239] on input "(2) No" at bounding box center [1202, 240] width 24 height 24
radio input "true"
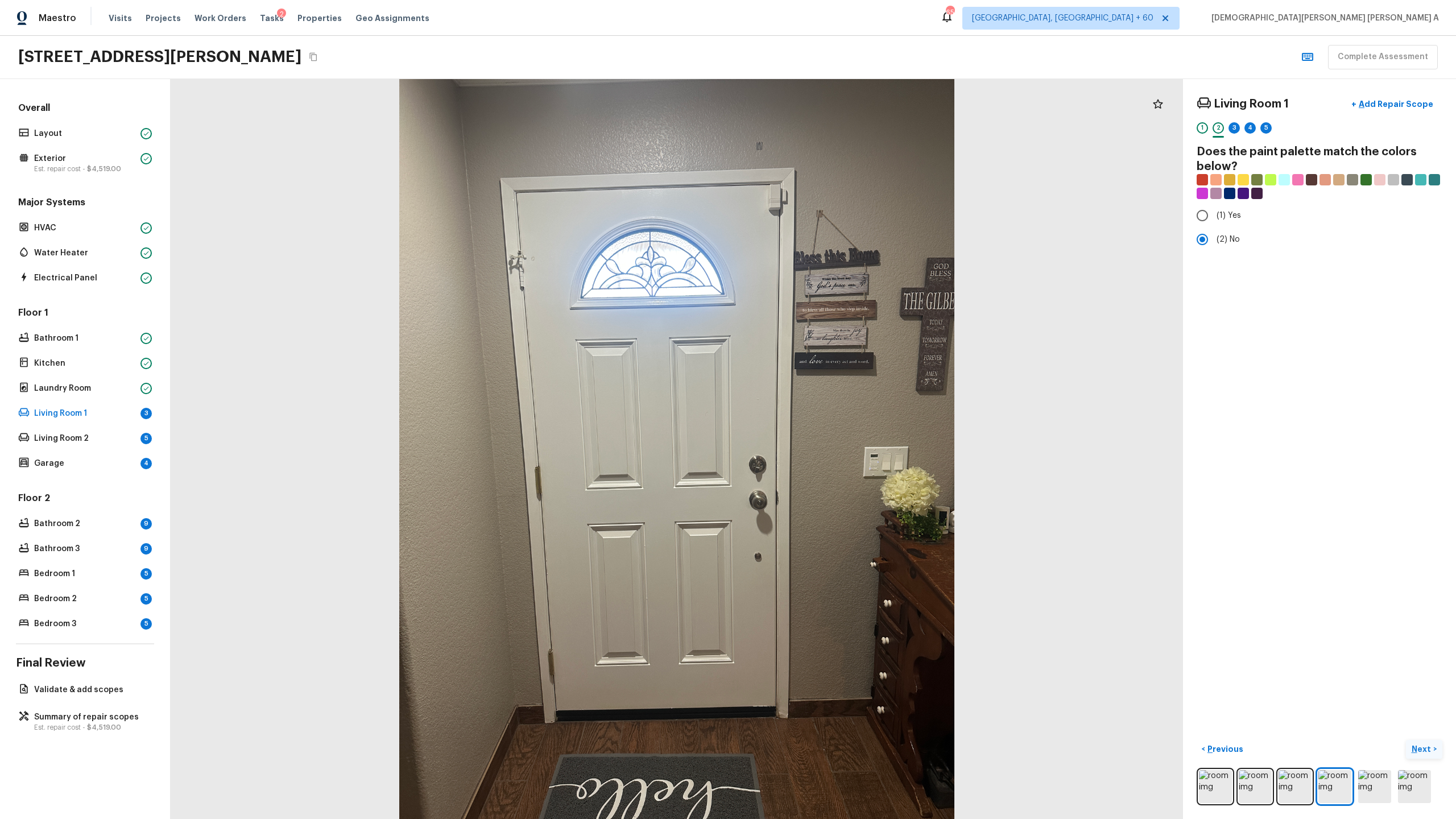
click at [1426, 755] on button "Next >" at bounding box center [1424, 749] width 36 height 18
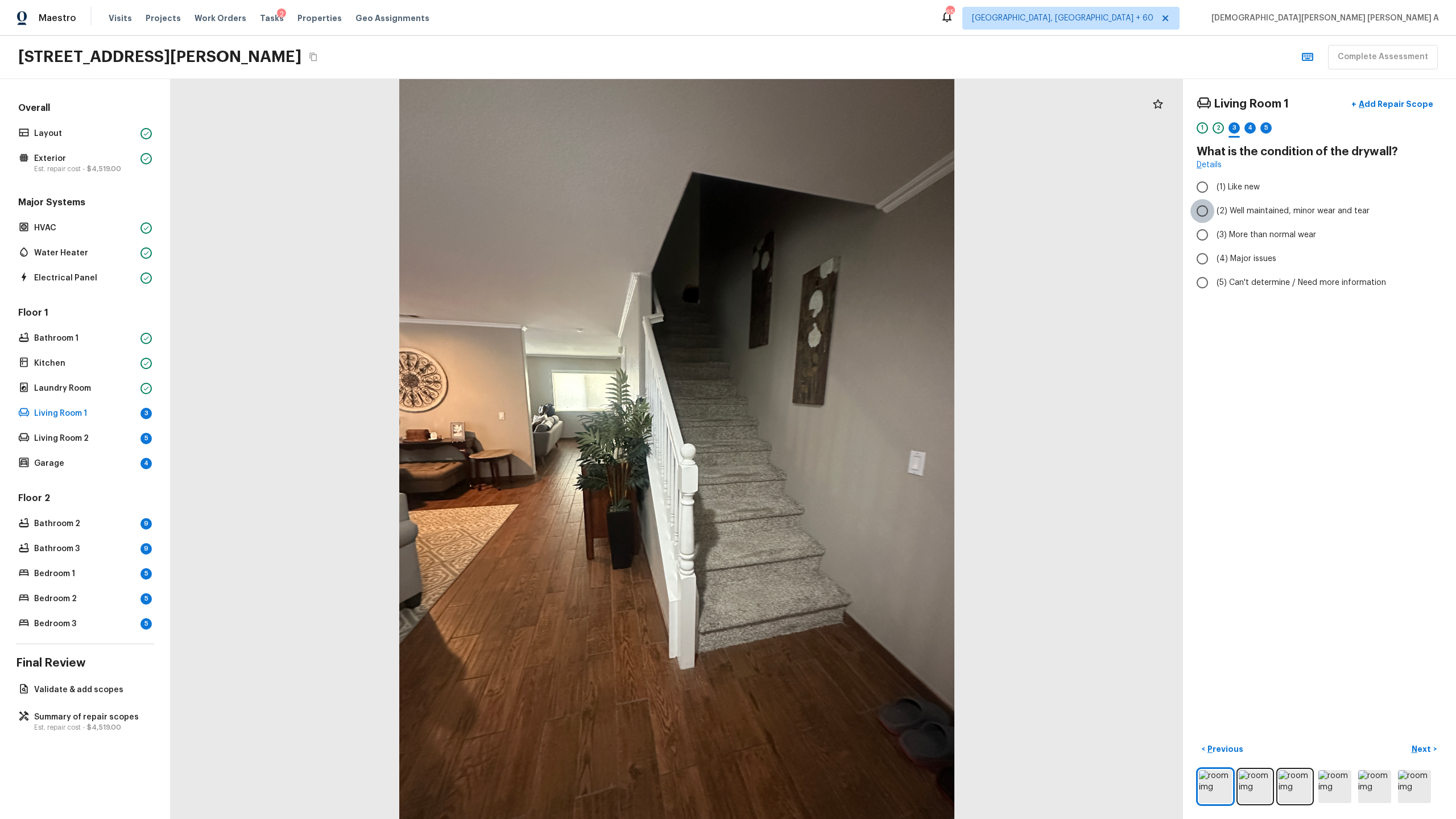
click at [1191, 209] on input "(2) Well maintained, minor wear and tear" at bounding box center [1202, 211] width 24 height 24
radio input "true"
click at [1429, 750] on p "Next" at bounding box center [1422, 749] width 21 height 11
click at [1199, 192] on input "(1) Hardwood" at bounding box center [1202, 187] width 24 height 24
checkbox input "true"
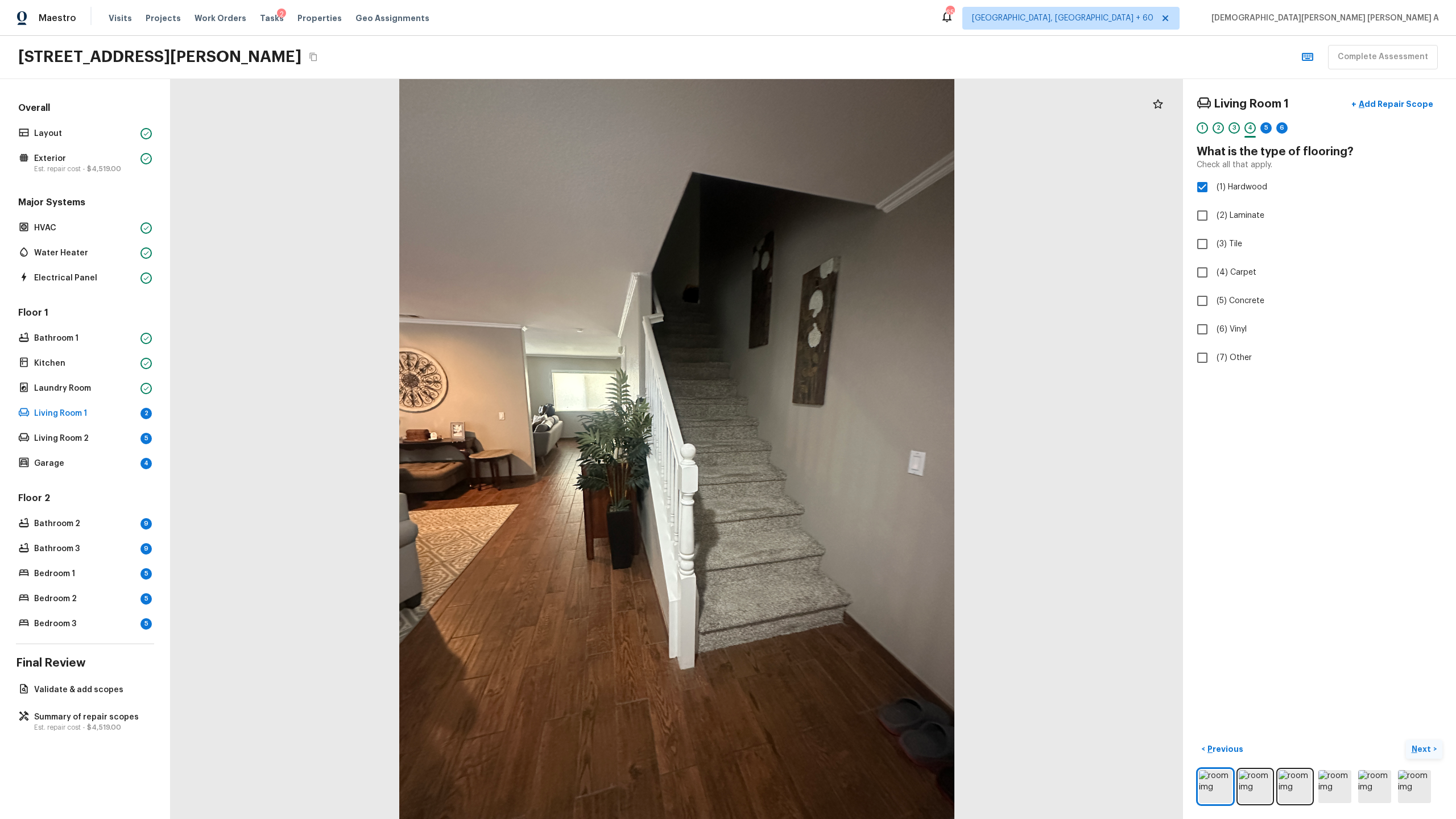
click at [1419, 750] on p "Next" at bounding box center [1422, 749] width 21 height 11
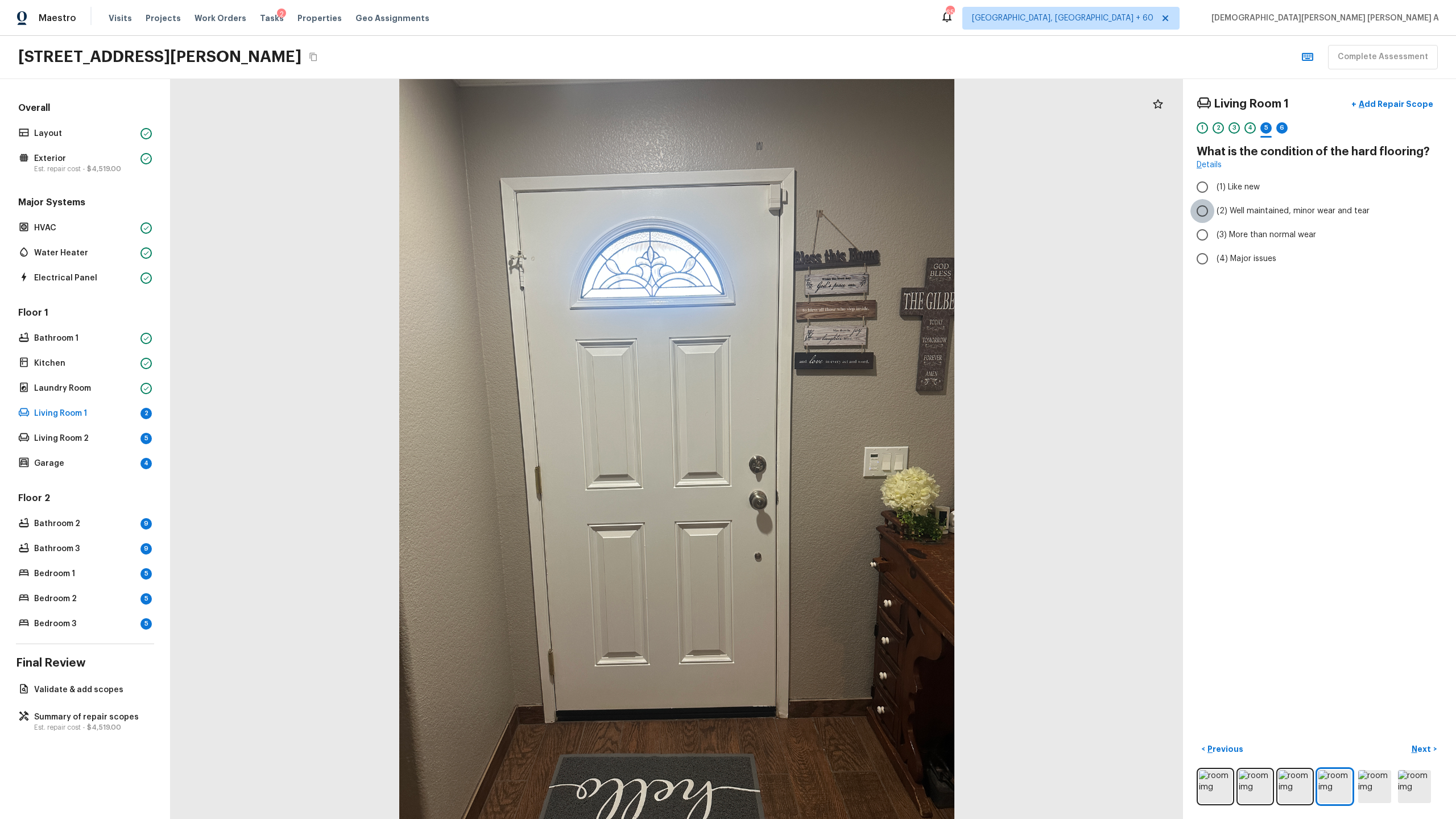
click at [1202, 208] on input "(2) Well maintained, minor wear and tear" at bounding box center [1202, 211] width 24 height 24
radio input "true"
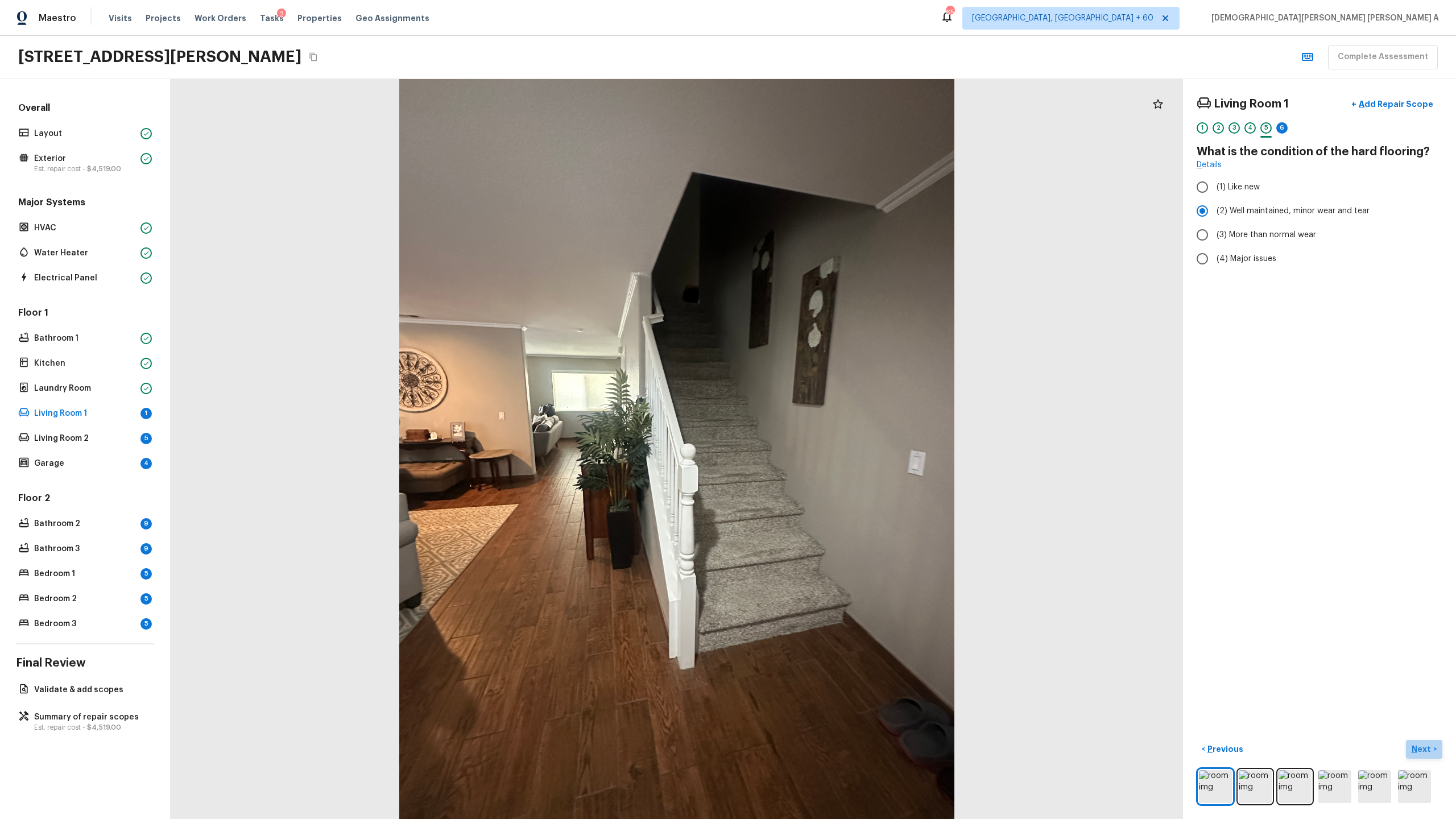
click at [1426, 751] on p "Next" at bounding box center [1422, 749] width 21 height 11
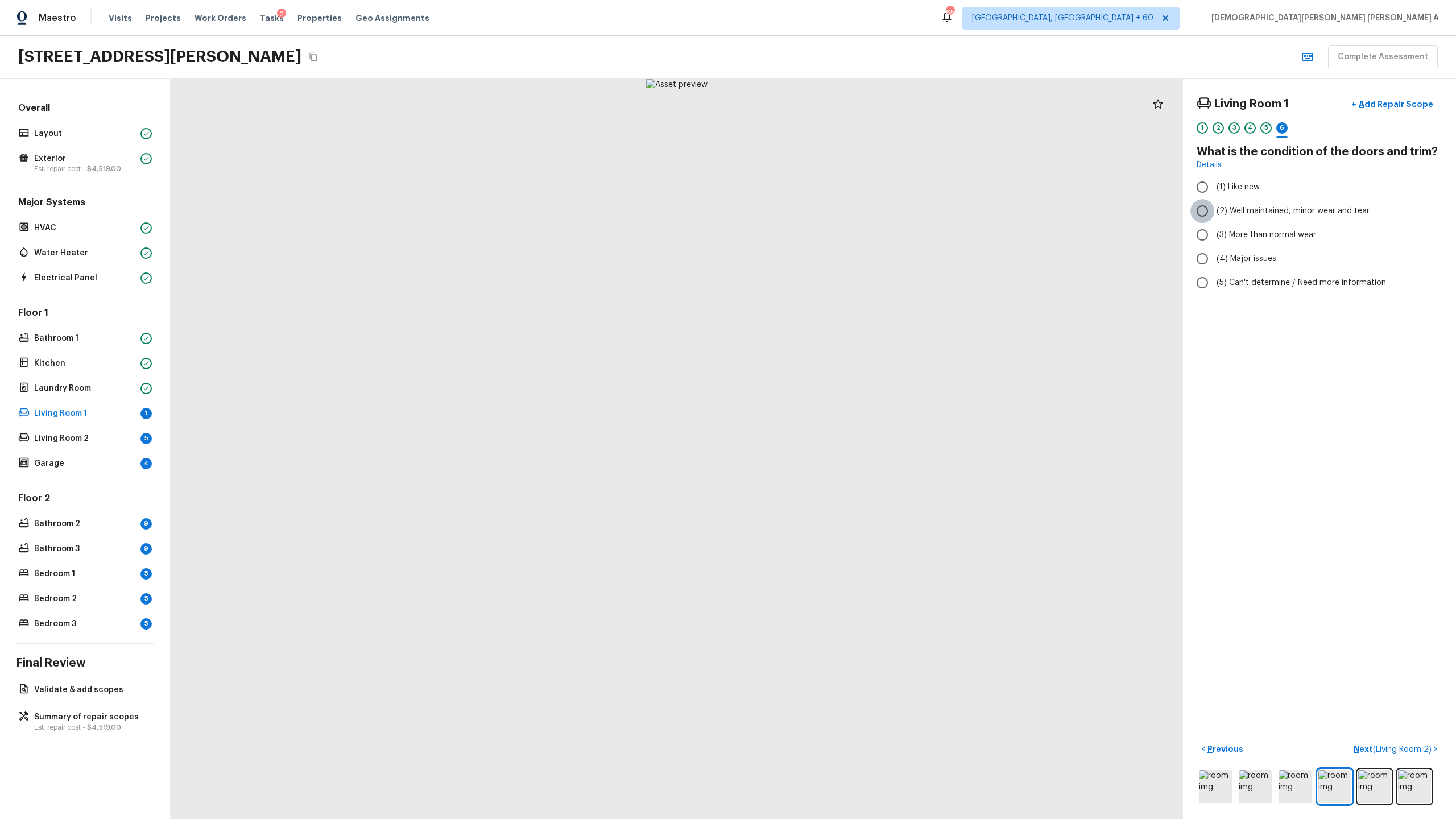
click at [1209, 209] on input "(2) Well maintained, minor wear and tear" at bounding box center [1202, 211] width 24 height 24
radio input "true"
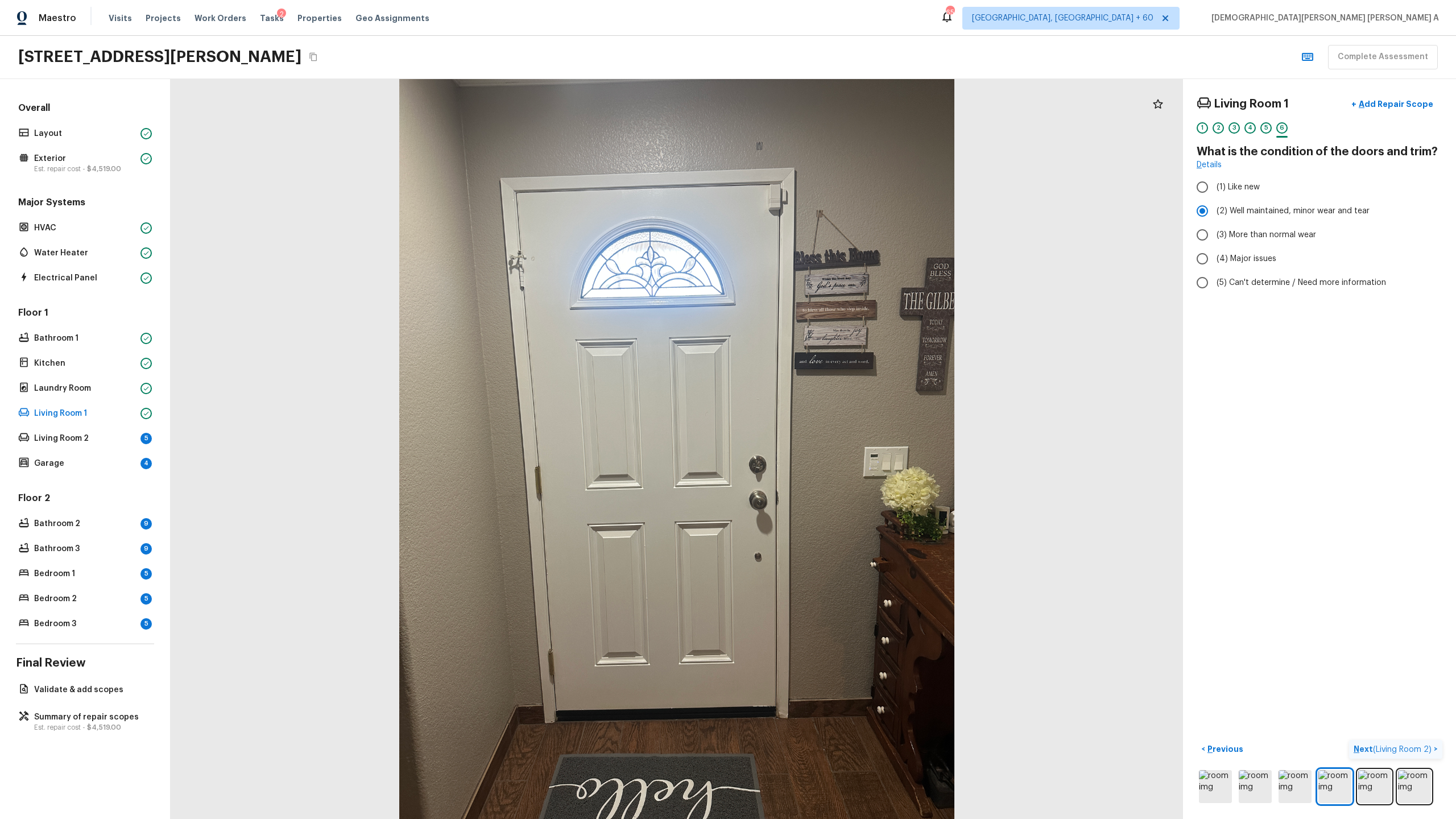
click at [1398, 746] on span "( Living Room 2 )" at bounding box center [1402, 749] width 58 height 8
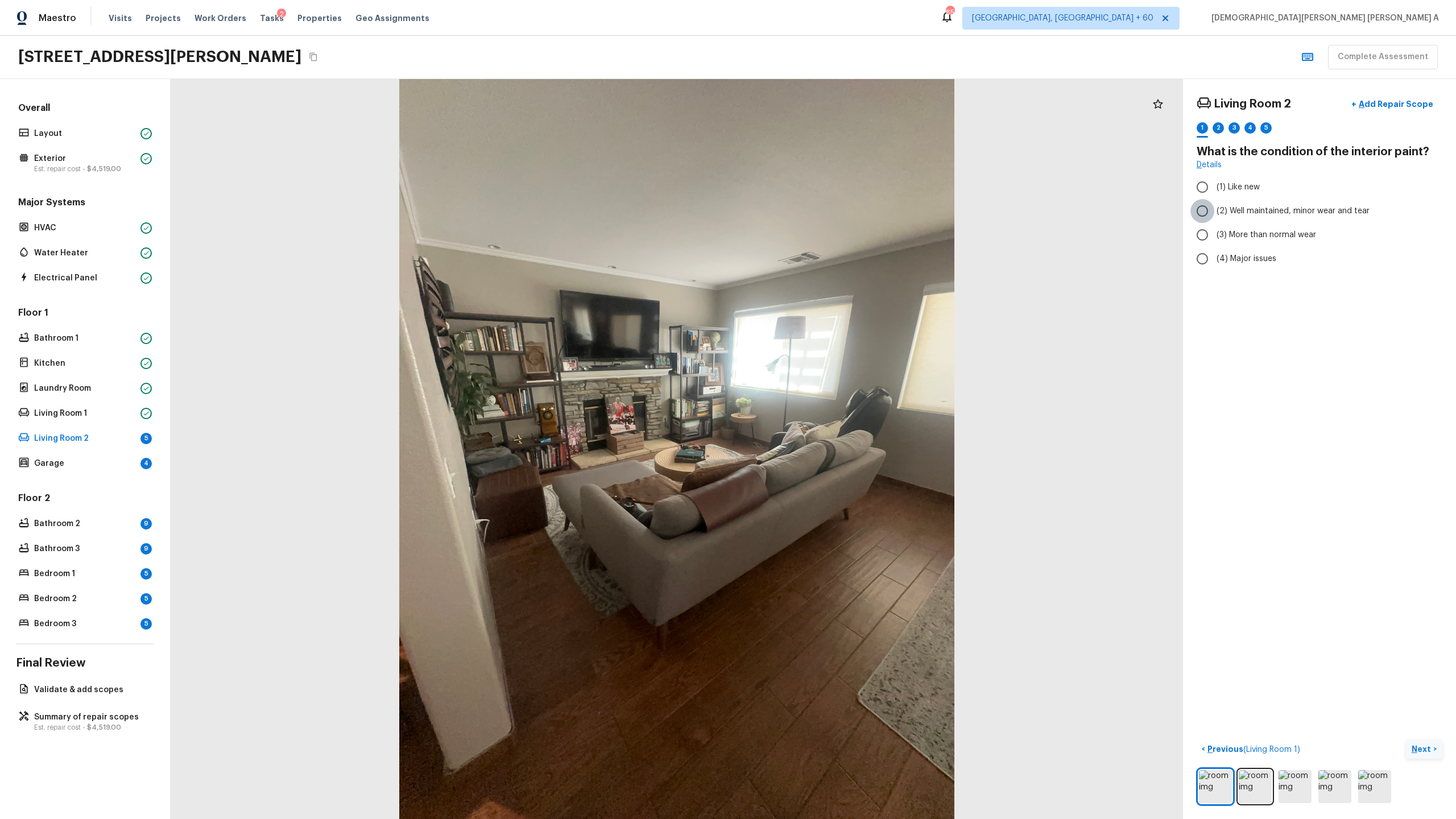
click at [1202, 209] on input "(2) Well maintained, minor wear and tear" at bounding box center [1202, 211] width 24 height 24
radio input "true"
click at [1416, 745] on p "Next" at bounding box center [1422, 749] width 21 height 11
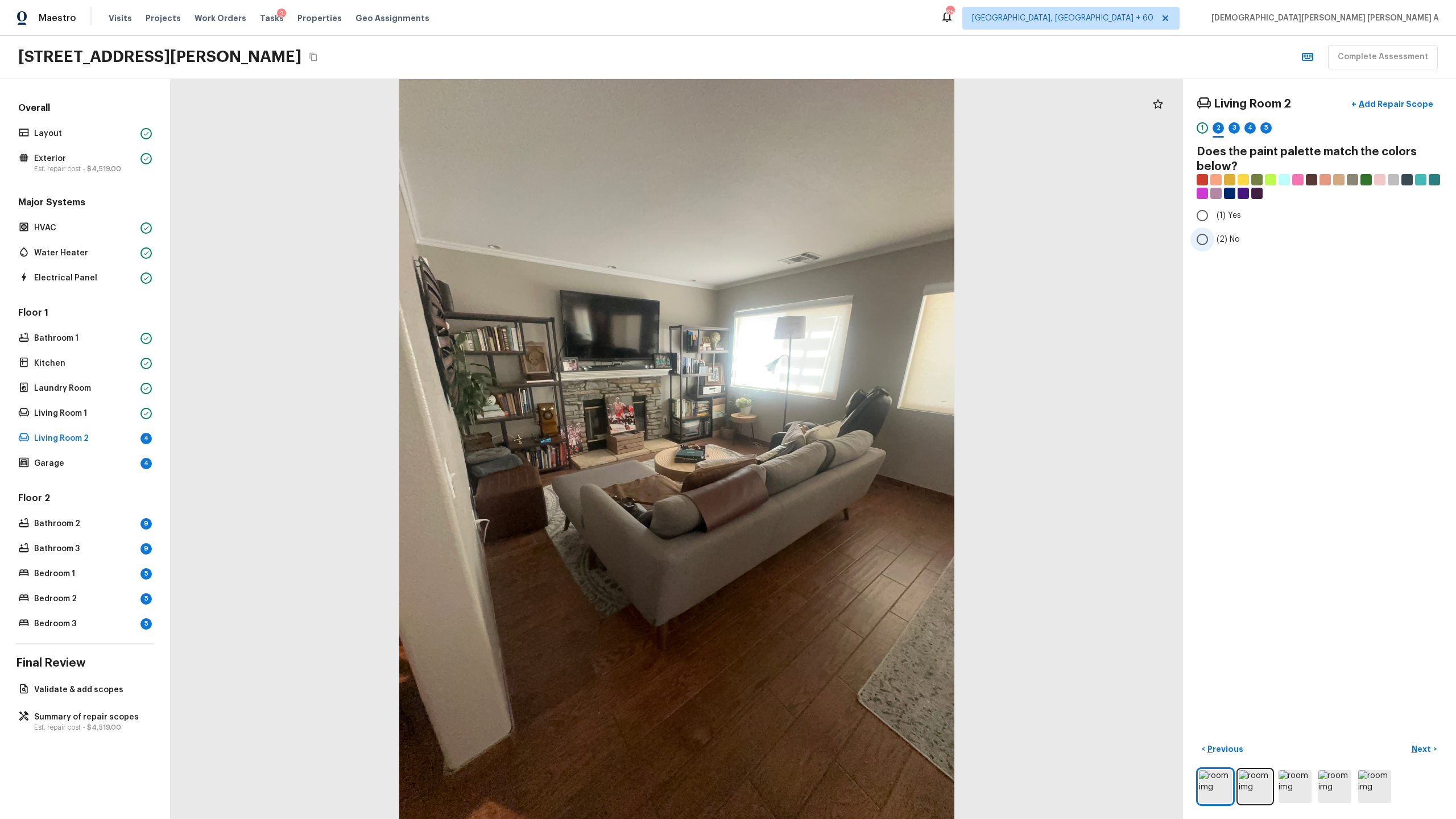
click at [1200, 240] on input "(2) No" at bounding box center [1202, 240] width 24 height 24
radio input "true"
click at [1429, 744] on p "Next" at bounding box center [1422, 749] width 21 height 11
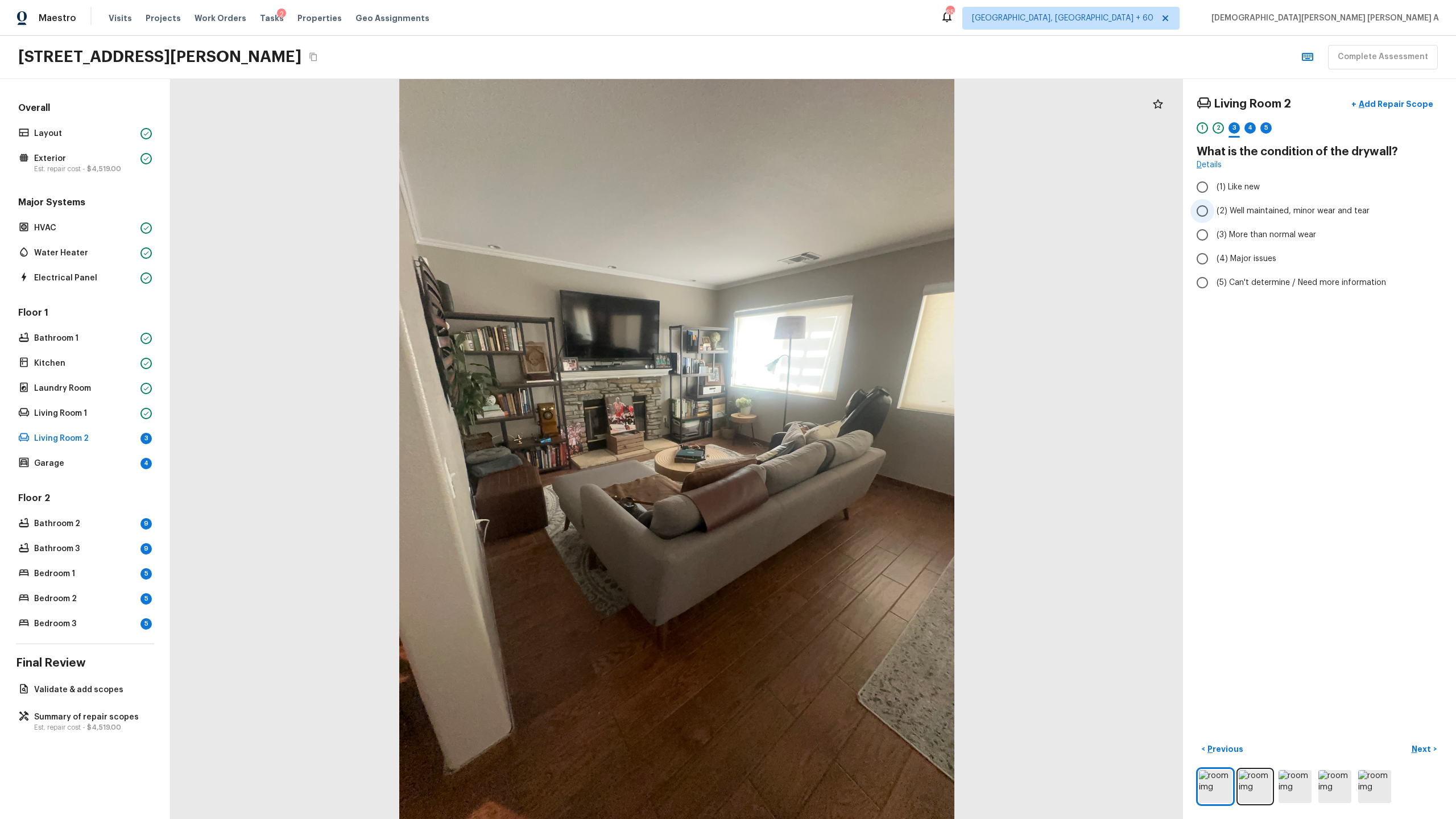
click at [1204, 212] on input "(2) Well maintained, minor wear and tear" at bounding box center [1202, 211] width 24 height 24
radio input "true"
click at [1427, 748] on p "Next" at bounding box center [1422, 749] width 21 height 11
click at [1203, 187] on input "(1) Hardwood" at bounding box center [1202, 187] width 24 height 24
checkbox input "true"
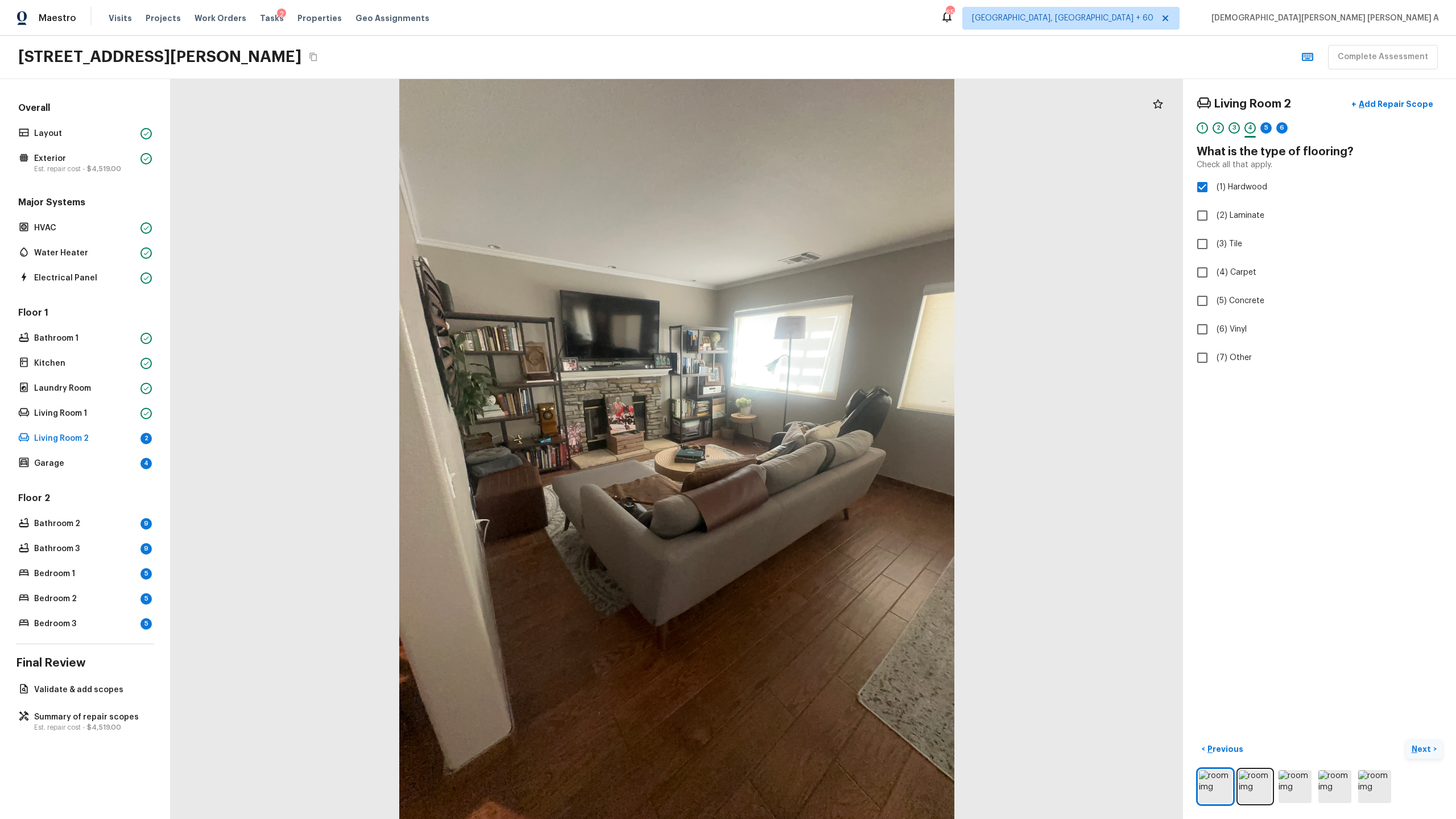
click at [1426, 746] on p "Next" at bounding box center [1422, 749] width 21 height 11
click at [1202, 210] on input "(2) Well maintained, minor wear and tear" at bounding box center [1202, 211] width 24 height 24
radio input "true"
click at [1420, 746] on p "Next" at bounding box center [1422, 749] width 21 height 11
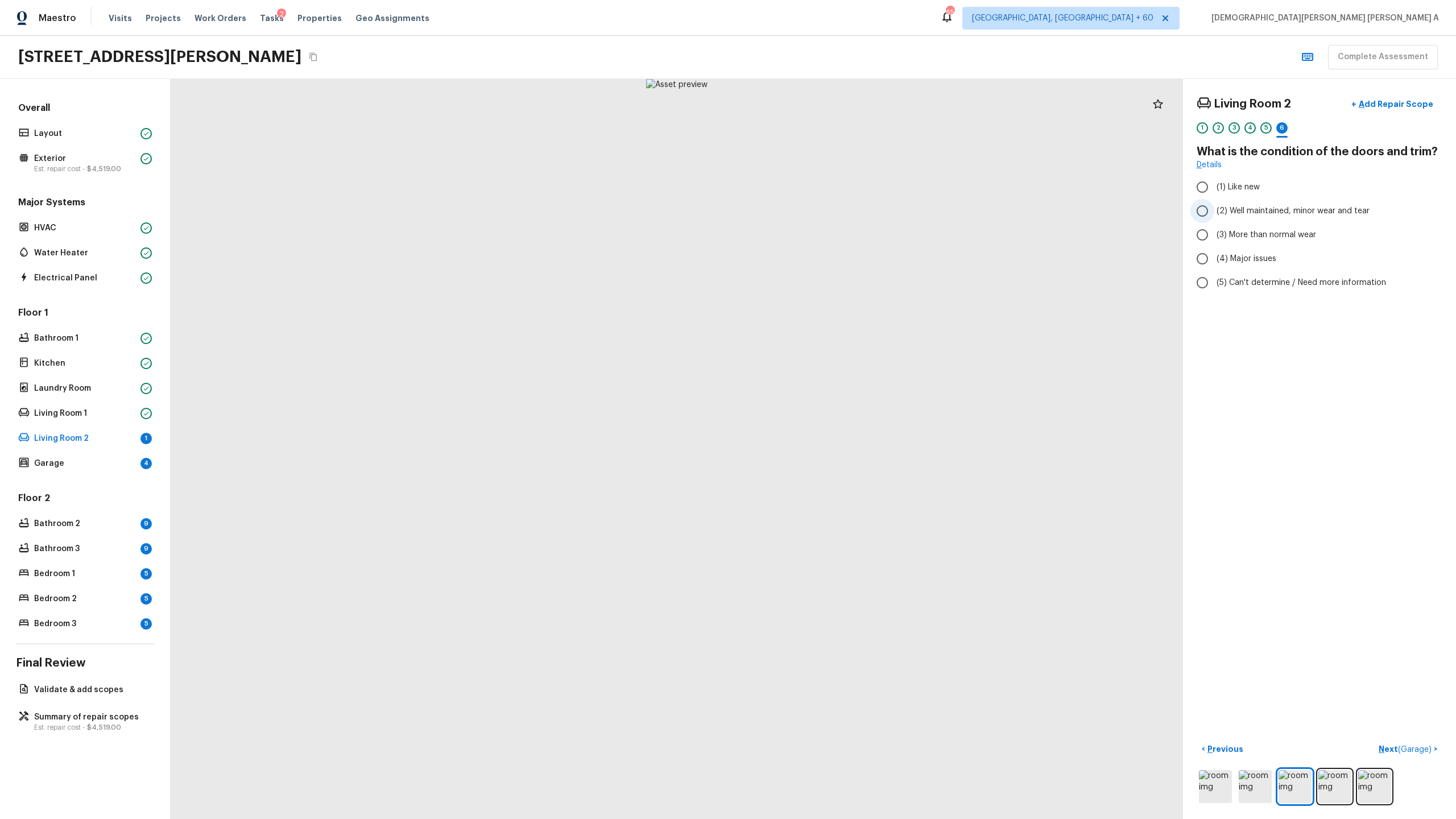
click at [1197, 212] on input "(2) Well maintained, minor wear and tear" at bounding box center [1202, 211] width 24 height 24
radio input "true"
click at [1415, 741] on button "Next ( Garage ) >" at bounding box center [1408, 749] width 68 height 18
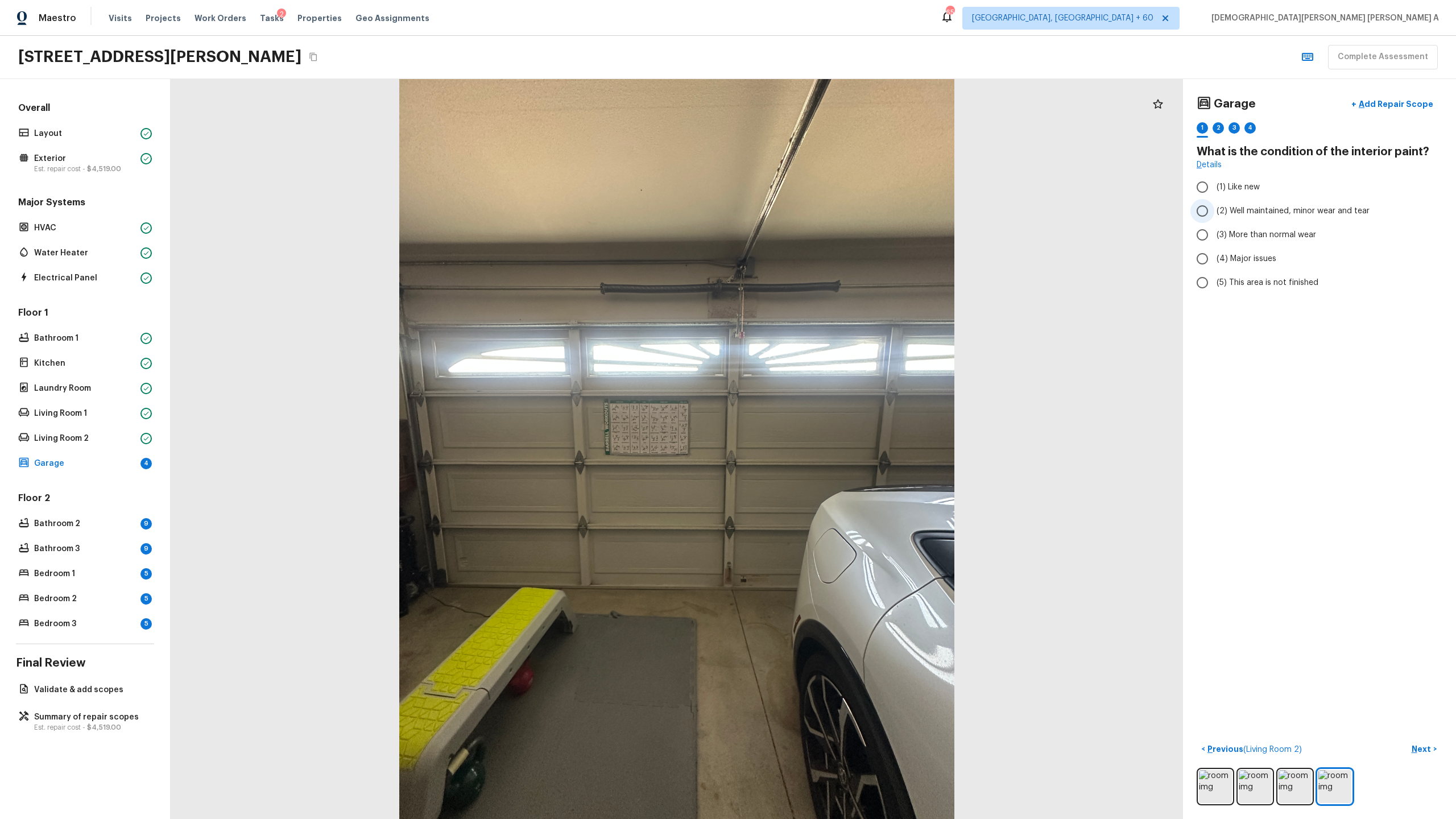
click at [1204, 205] on input "(2) Well maintained, minor wear and tear" at bounding box center [1202, 211] width 24 height 24
radio input "true"
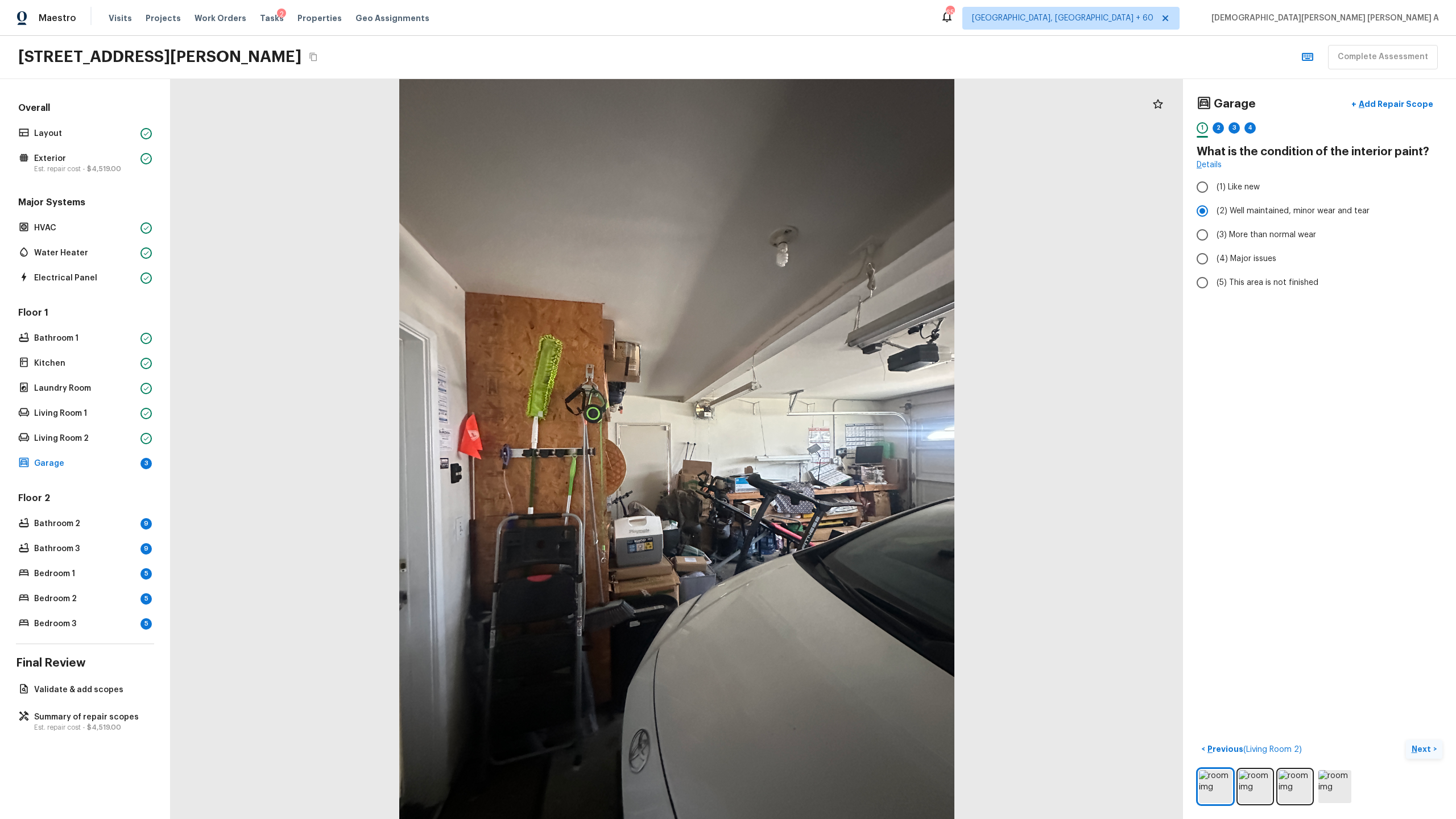
click at [1422, 747] on p "Next" at bounding box center [1422, 749] width 21 height 11
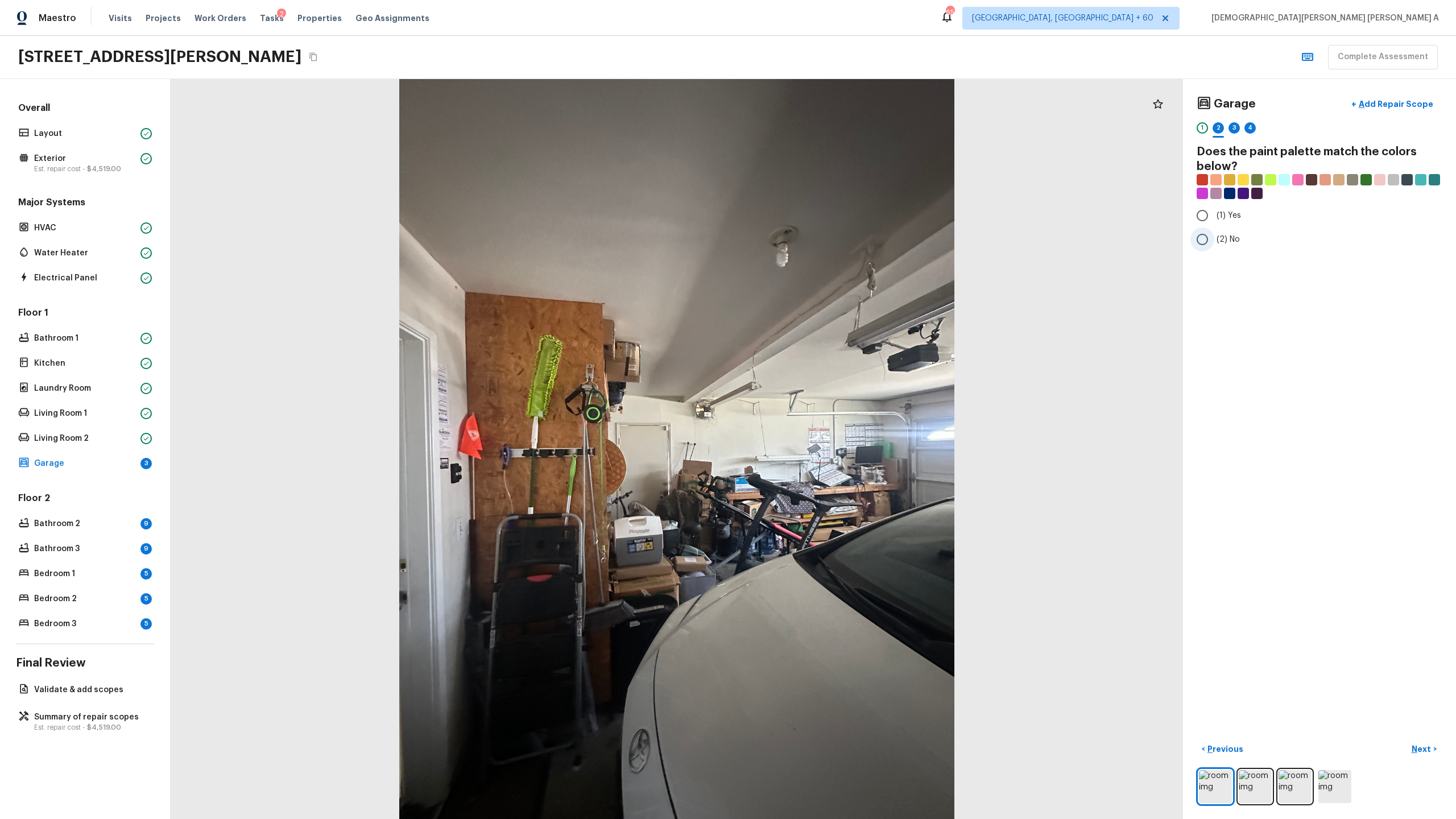
click at [1207, 235] on input "(2) No" at bounding box center [1202, 240] width 24 height 24
radio input "true"
click at [1419, 755] on button "Next >" at bounding box center [1424, 749] width 36 height 18
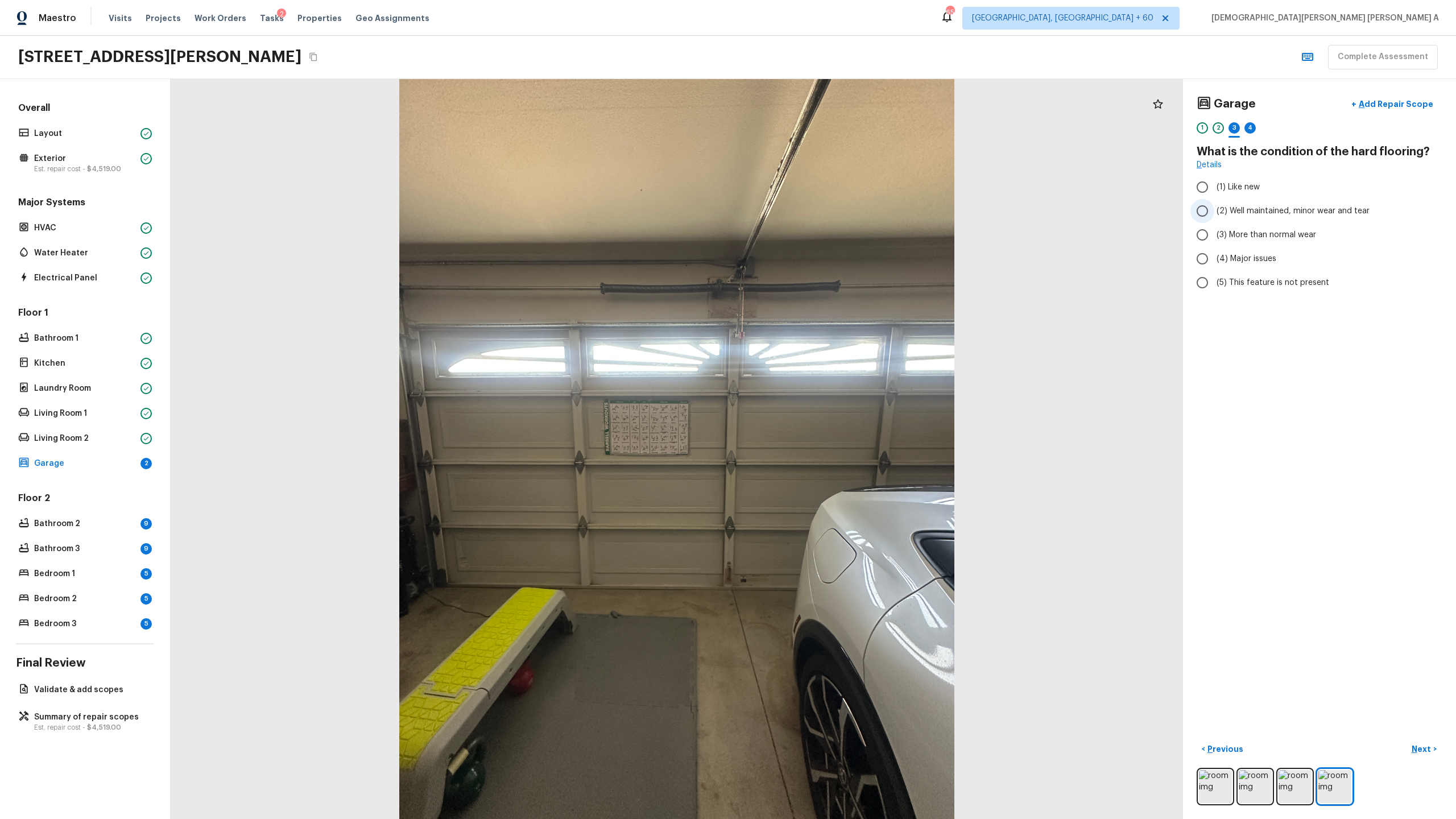
click at [1204, 214] on input "(2) Well maintained, minor wear and tear" at bounding box center [1202, 211] width 24 height 24
radio input "true"
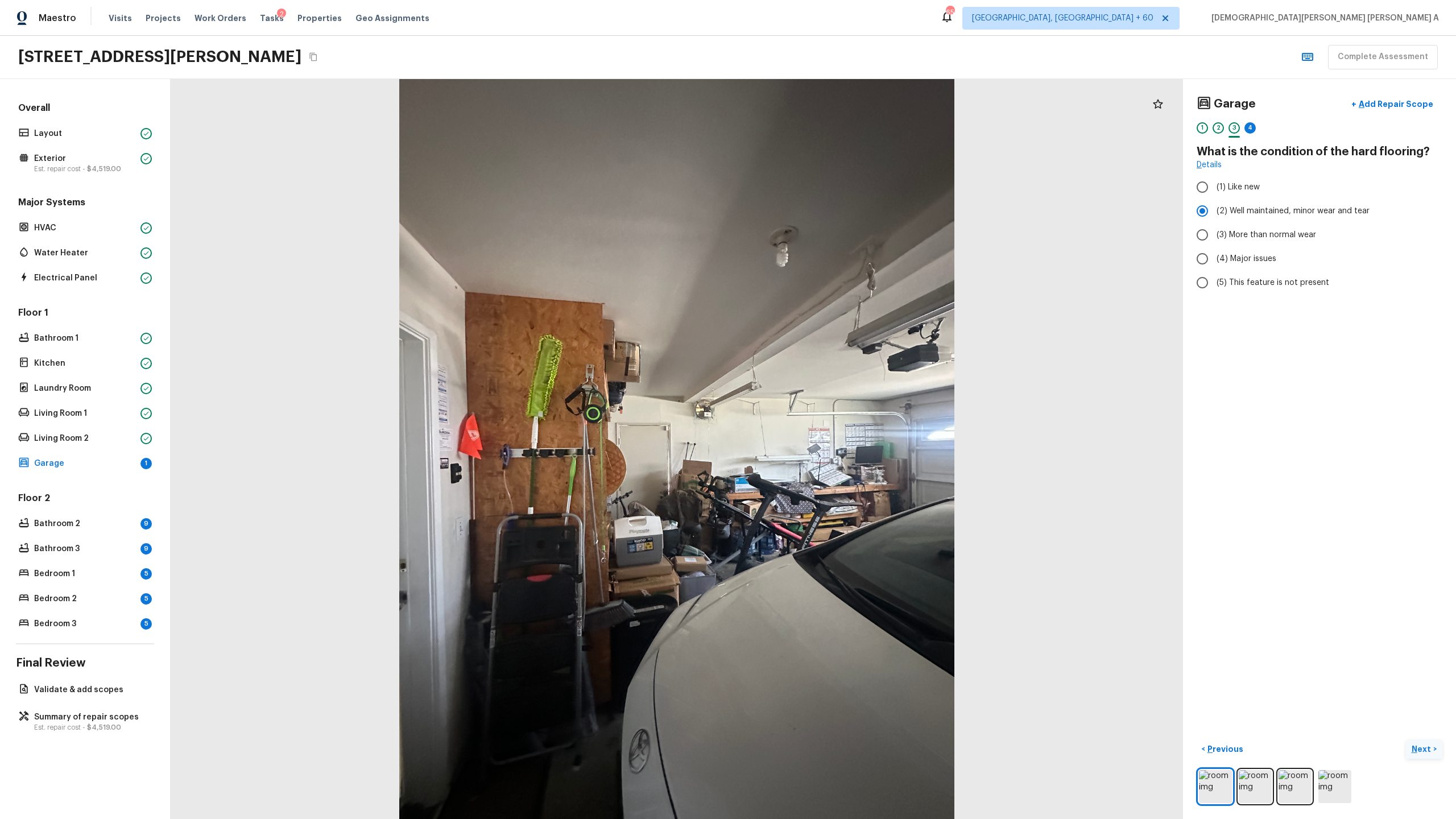
click at [1421, 749] on p "Next" at bounding box center [1422, 749] width 21 height 11
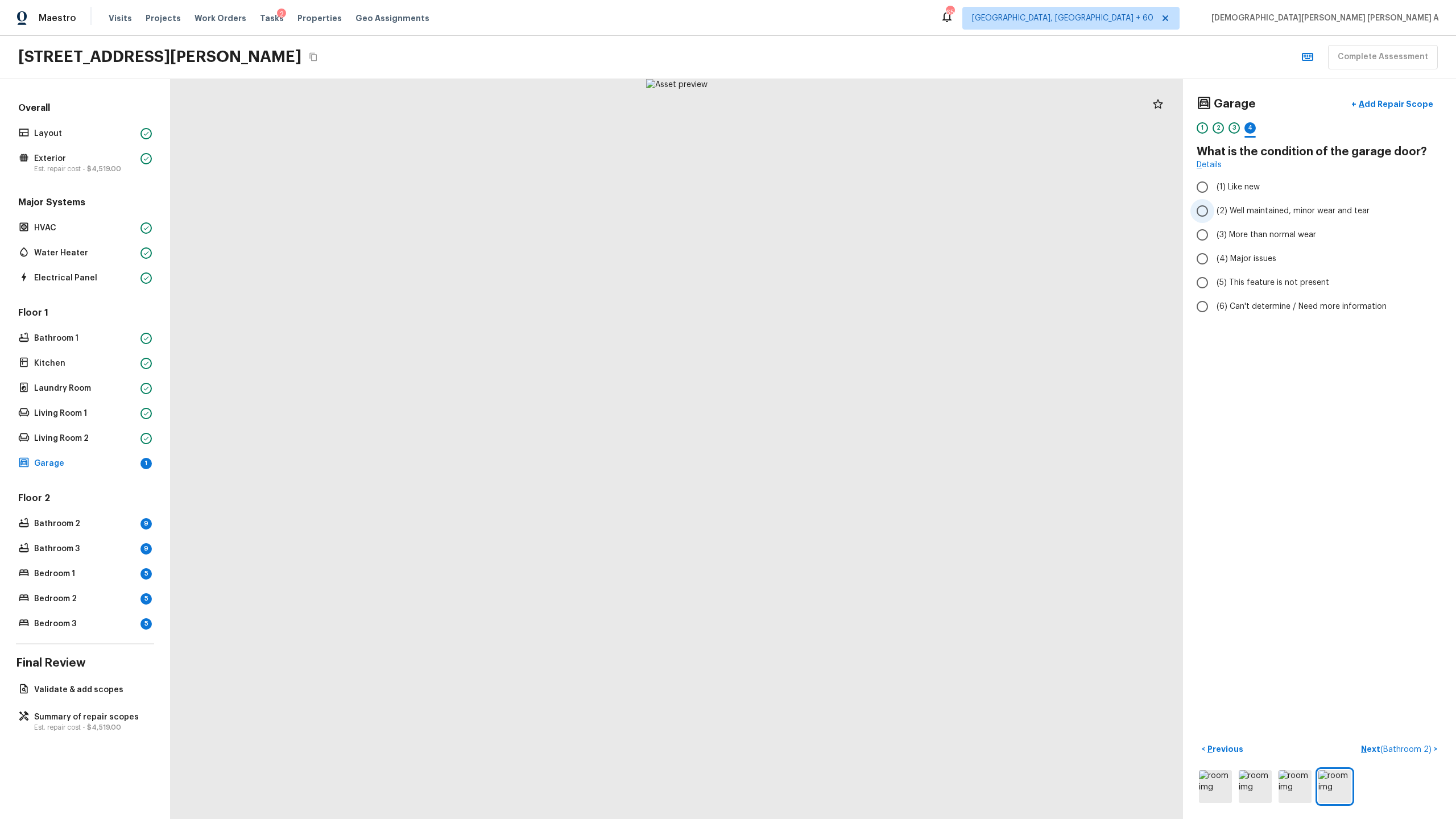
click at [1197, 206] on input "(2) Well maintained, minor wear and tear" at bounding box center [1202, 211] width 24 height 24
radio input "true"
click at [1380, 750] on p "Next ( Bathroom 2 )" at bounding box center [1397, 750] width 73 height 12
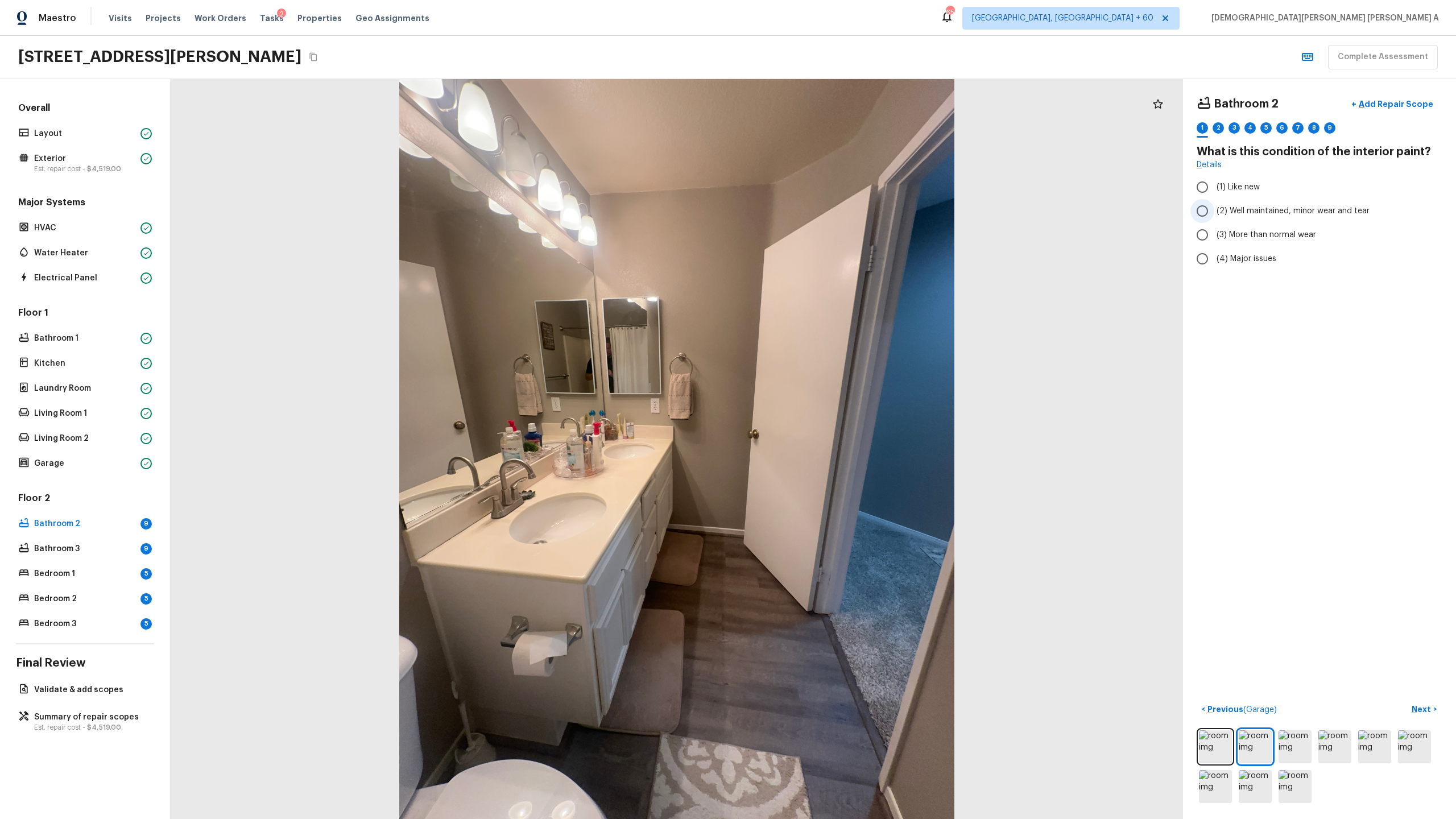
click at [1202, 215] on input "(2) Well maintained, minor wear and tear" at bounding box center [1202, 211] width 24 height 24
radio input "true"
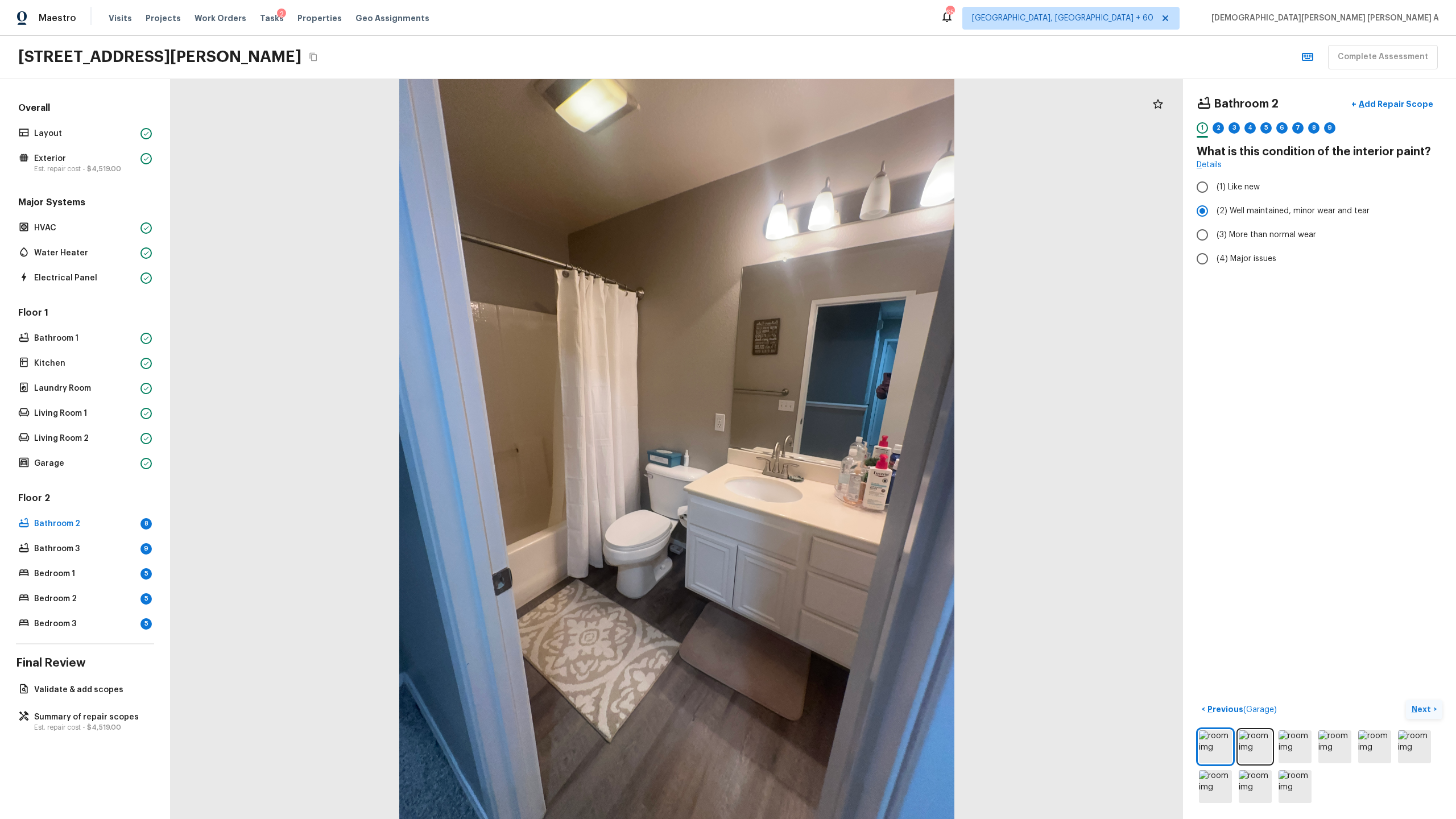
click at [1425, 709] on p "Next" at bounding box center [1422, 709] width 21 height 11
click at [1215, 240] on label "(2) No" at bounding box center [1311, 240] width 243 height 24
click at [1214, 240] on input "(2) No" at bounding box center [1202, 240] width 24 height 24
radio input "true"
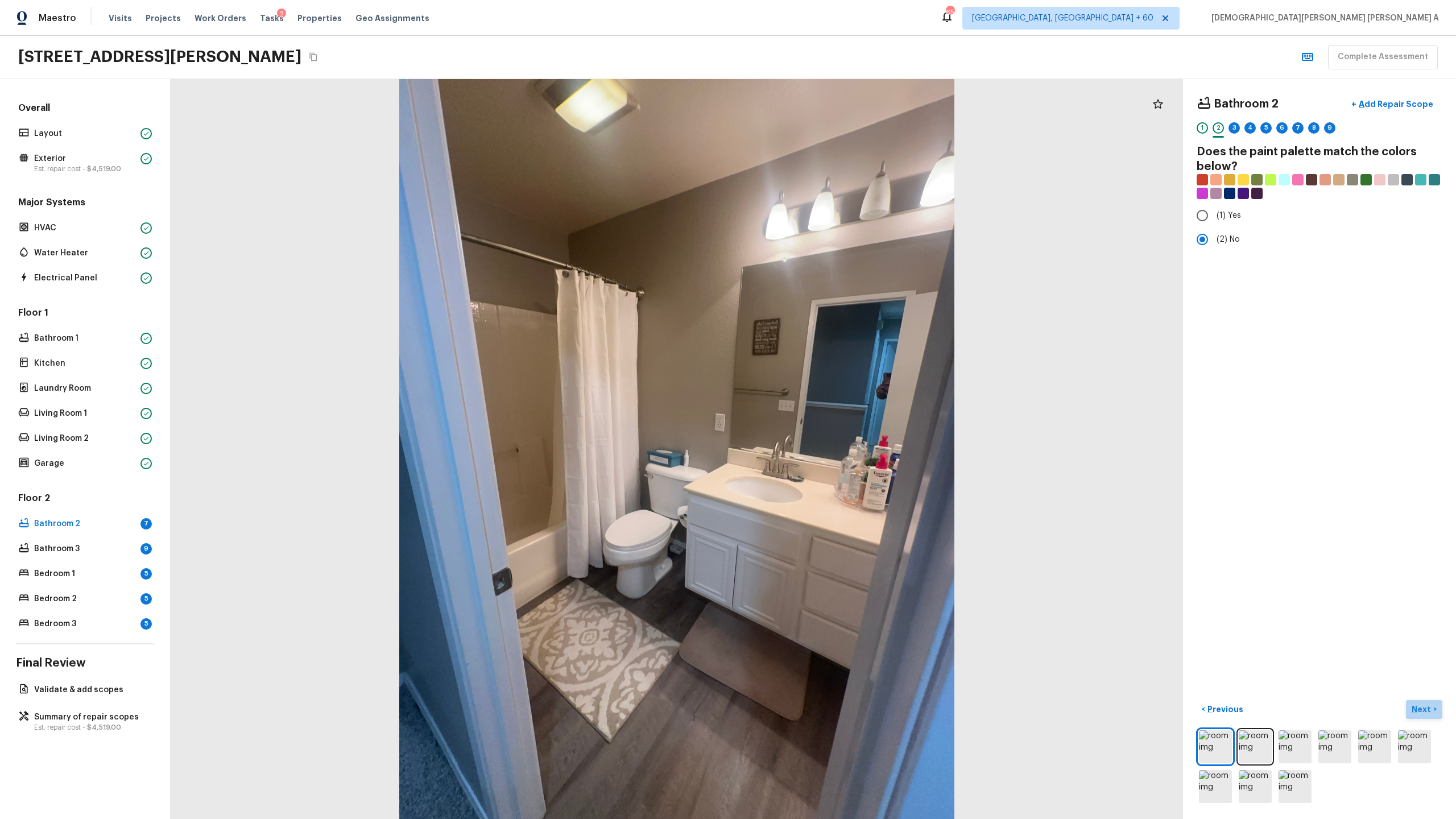
click at [1424, 707] on p "Next" at bounding box center [1422, 709] width 21 height 11
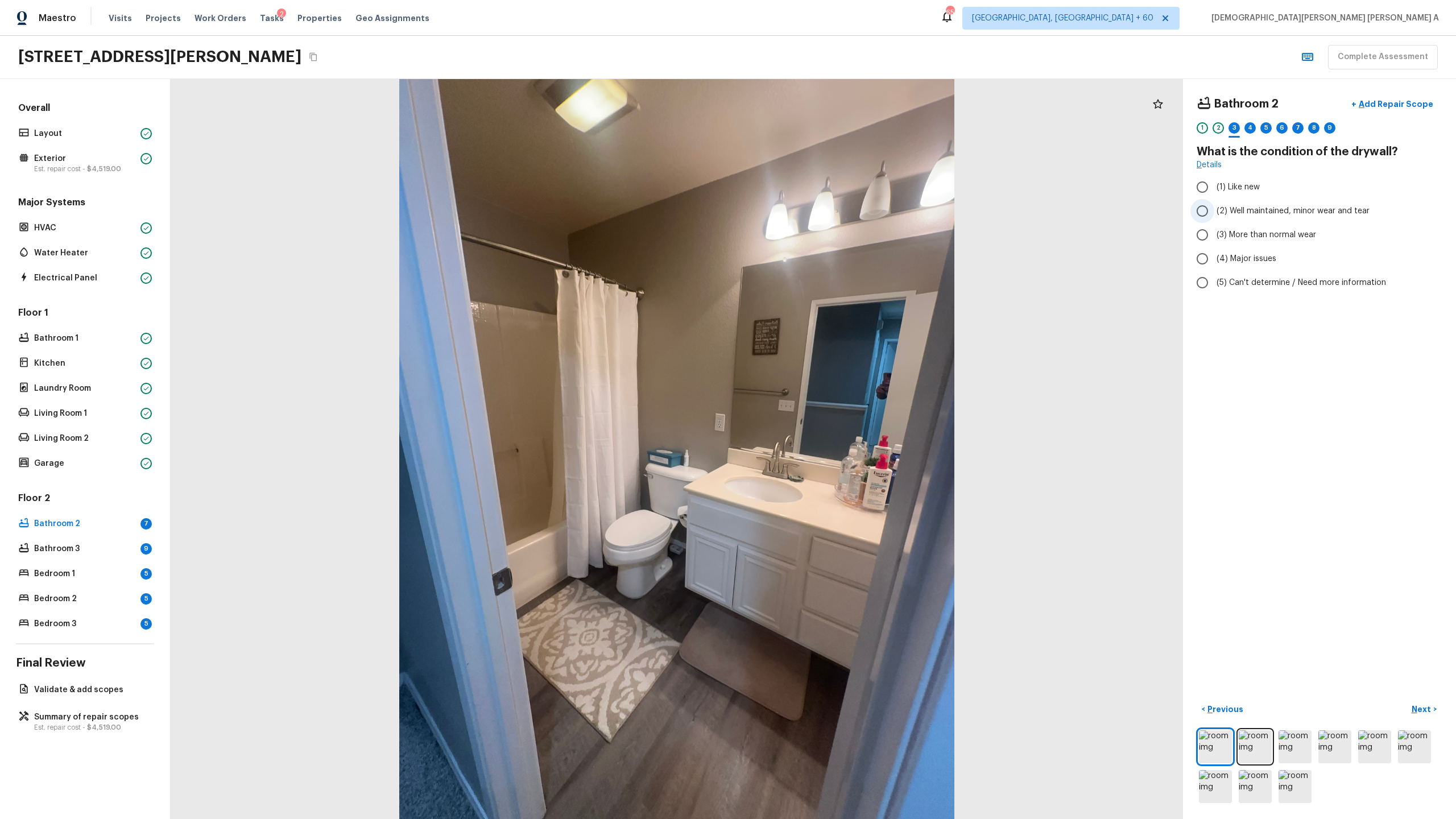
click at [1204, 214] on input "(2) Well maintained, minor wear and tear" at bounding box center [1202, 211] width 24 height 24
radio input "true"
click at [1423, 705] on p "Next" at bounding box center [1422, 709] width 21 height 11
click at [1211, 215] on input "(2) Laminate" at bounding box center [1202, 215] width 24 height 24
checkbox input "true"
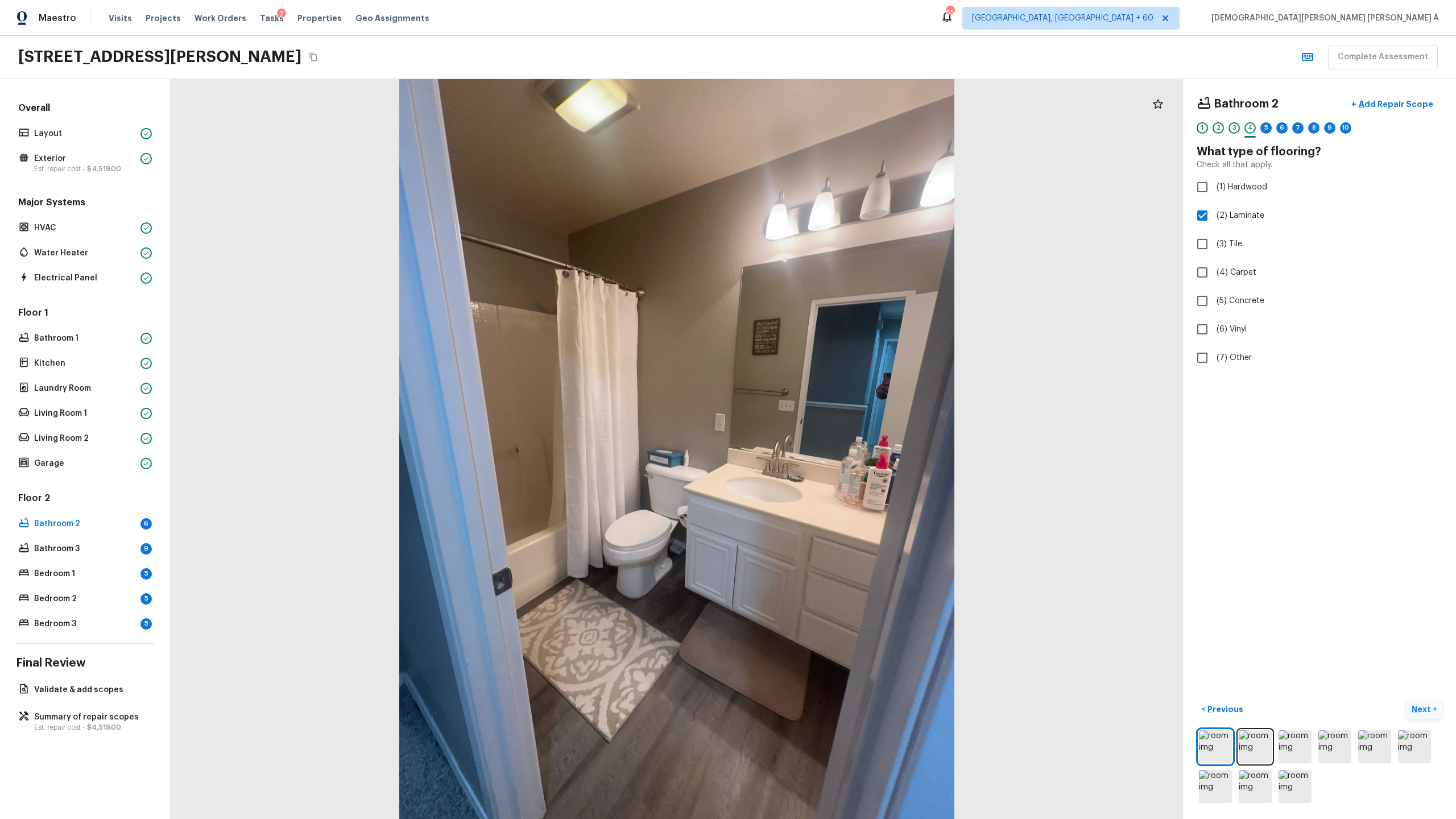
click at [1423, 704] on p "Next" at bounding box center [1422, 709] width 21 height 11
click at [1191, 209] on input "(2) Well maintained, minor wear and tear" at bounding box center [1202, 211] width 24 height 24
radio input "true"
click at [1418, 703] on button "Next >" at bounding box center [1424, 709] width 36 height 18
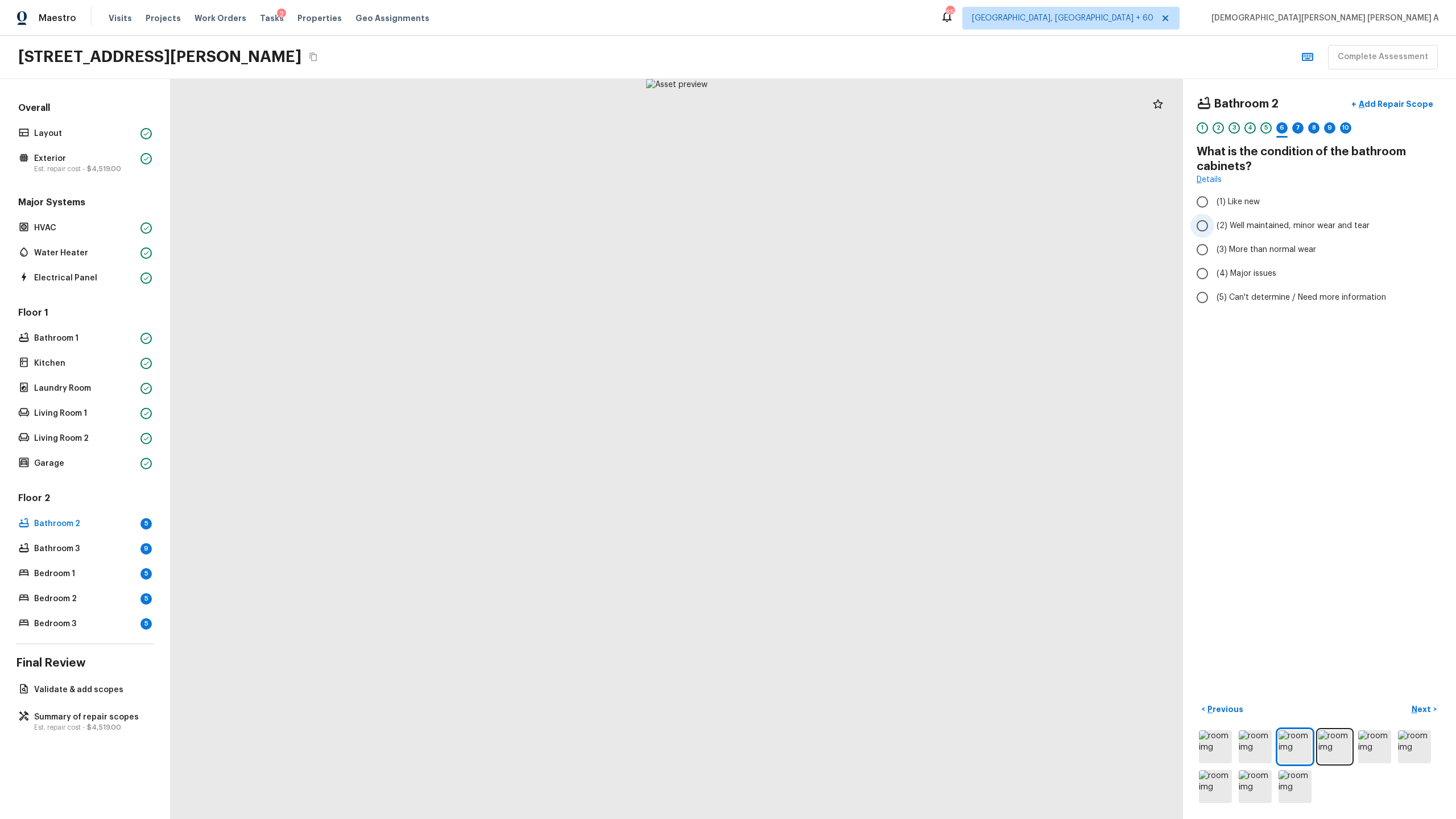
click at [1212, 221] on input "(2) Well maintained, minor wear and tear" at bounding box center [1202, 226] width 24 height 24
radio input "true"
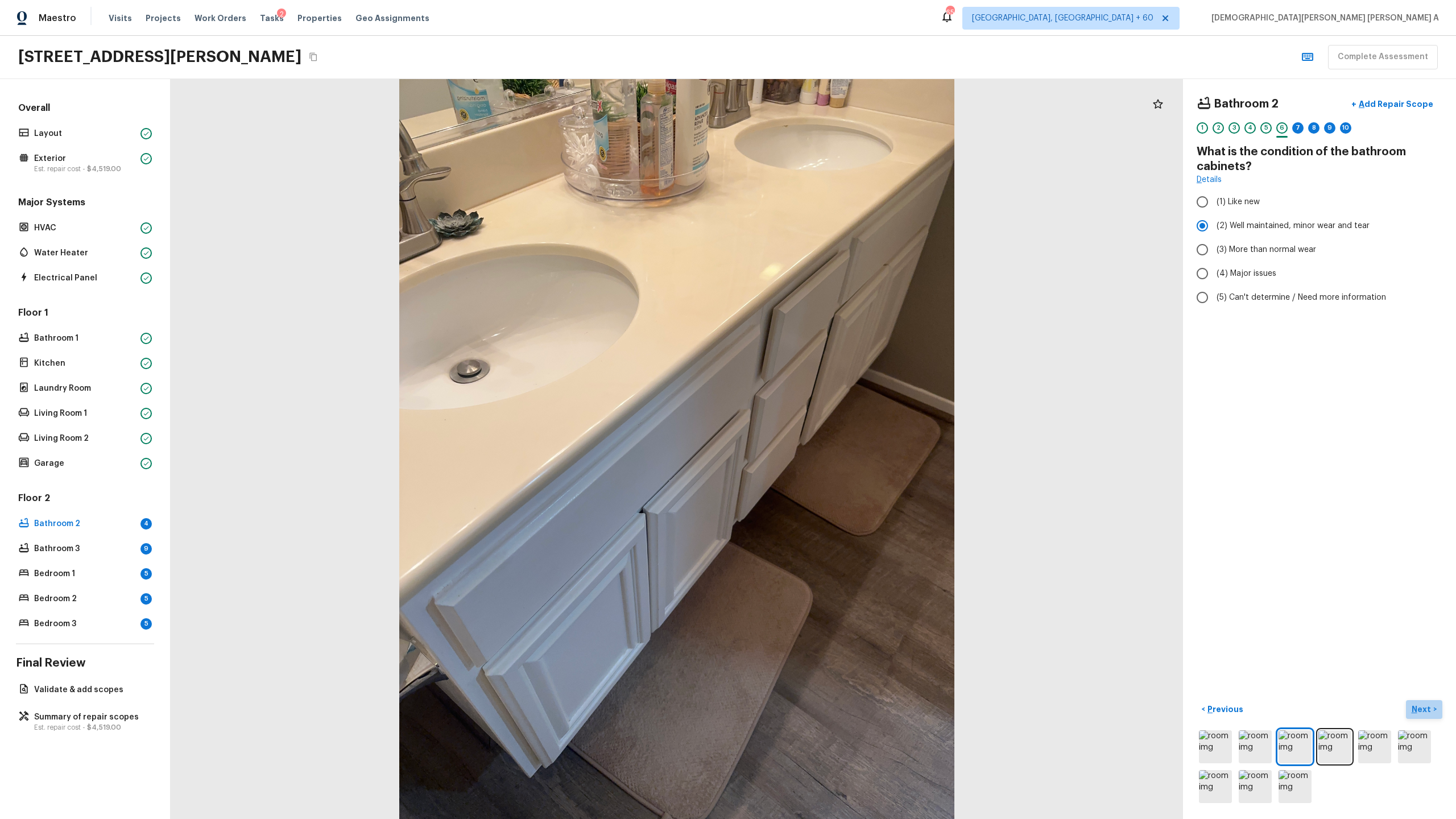
click at [1427, 715] on p "Next" at bounding box center [1422, 709] width 21 height 11
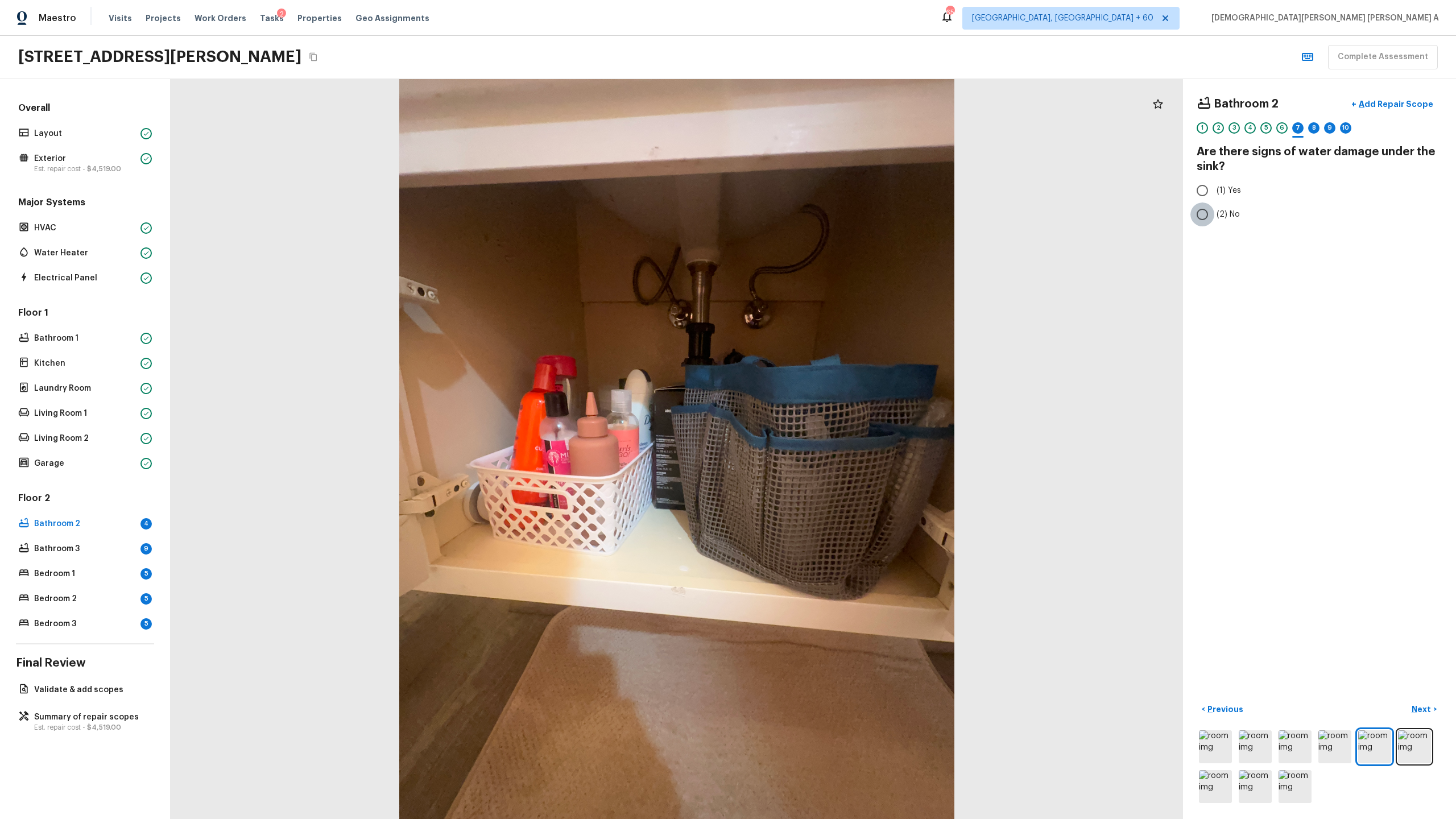
click at [1192, 218] on input "(2) No" at bounding box center [1202, 215] width 24 height 24
radio input "true"
click at [1428, 704] on p "Next" at bounding box center [1422, 709] width 21 height 11
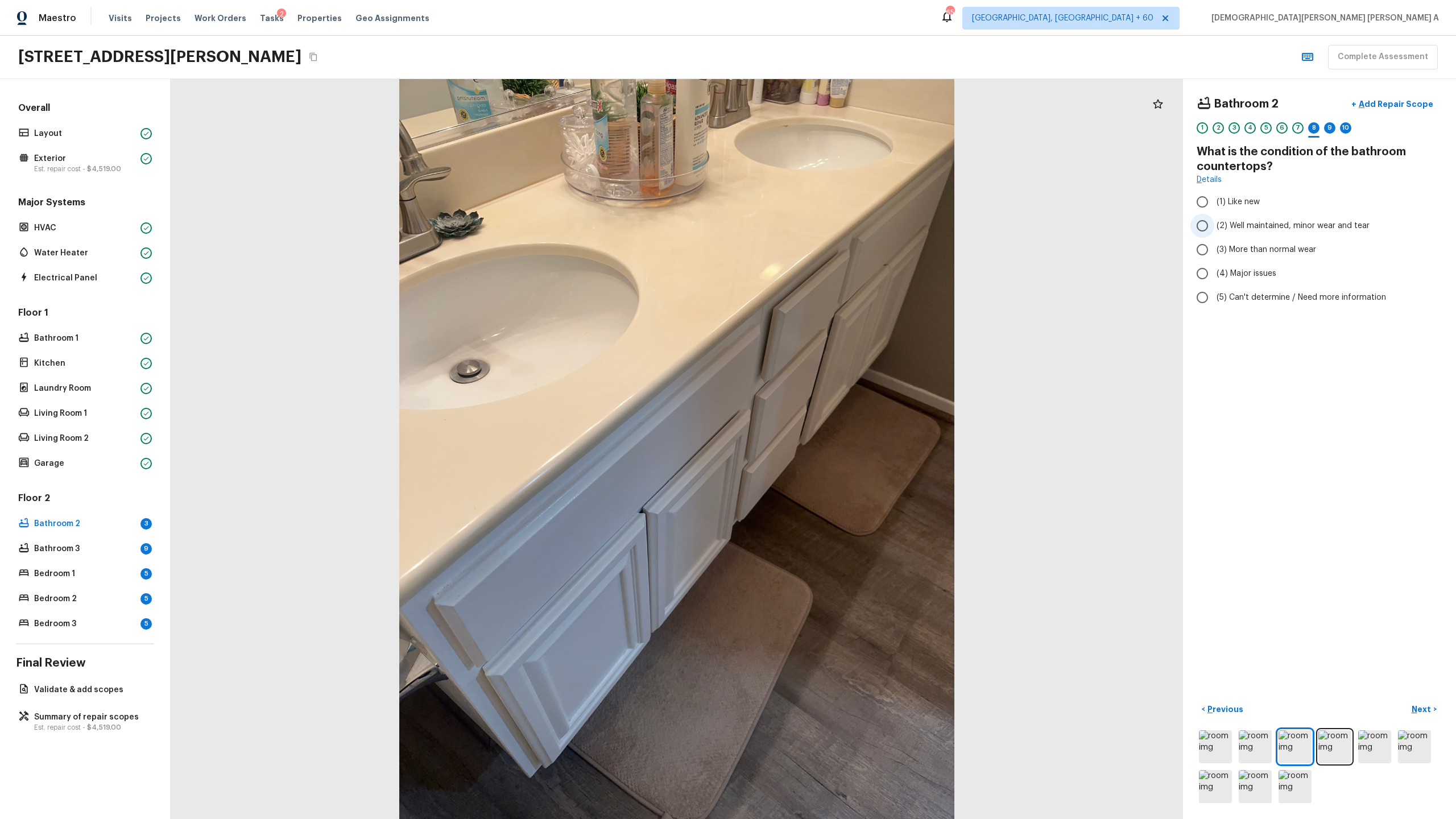
click at [1200, 230] on input "(2) Well maintained, minor wear and tear" at bounding box center [1202, 226] width 24 height 24
radio input "true"
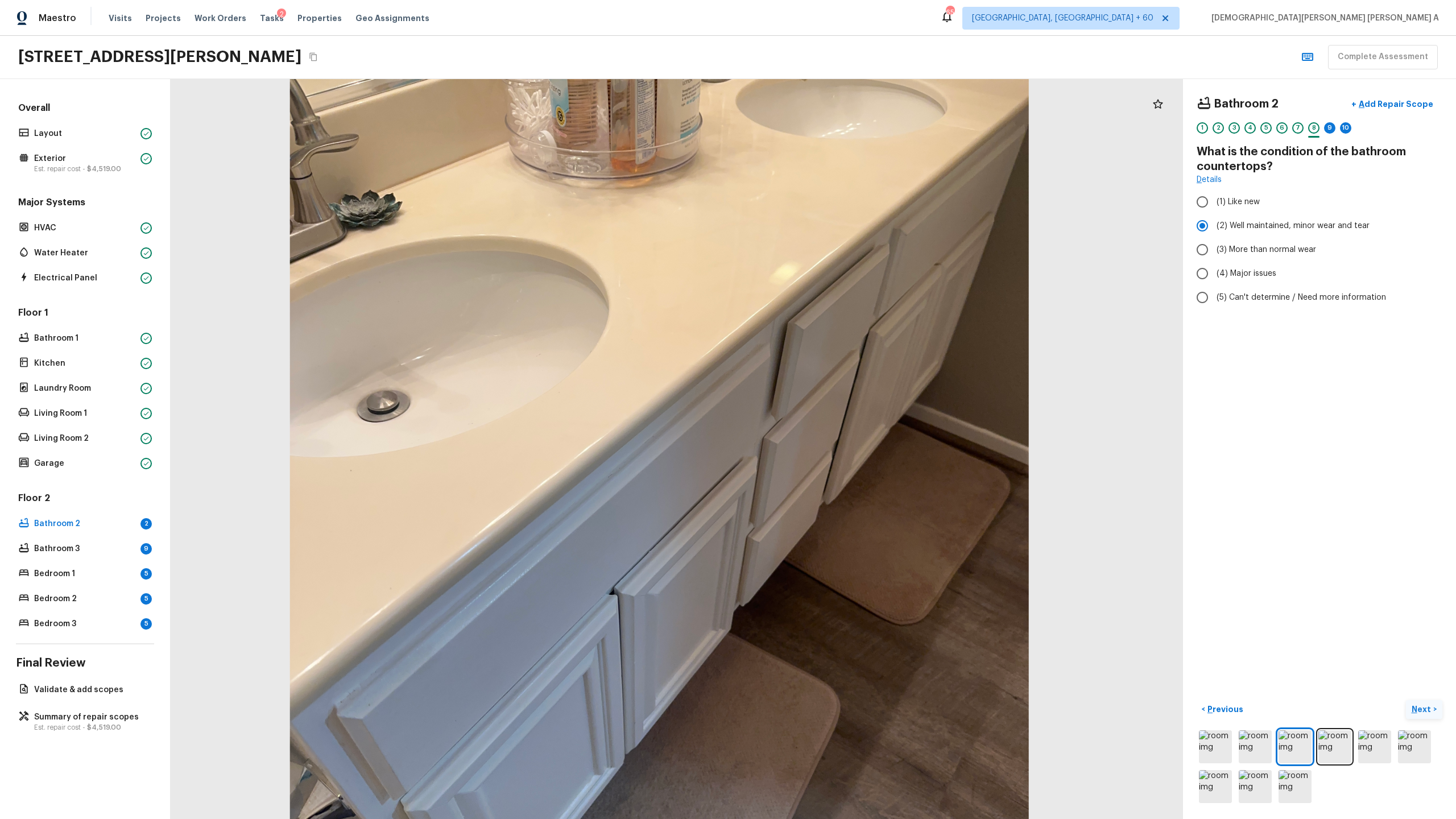
click at [1425, 710] on p "Next" at bounding box center [1422, 709] width 21 height 11
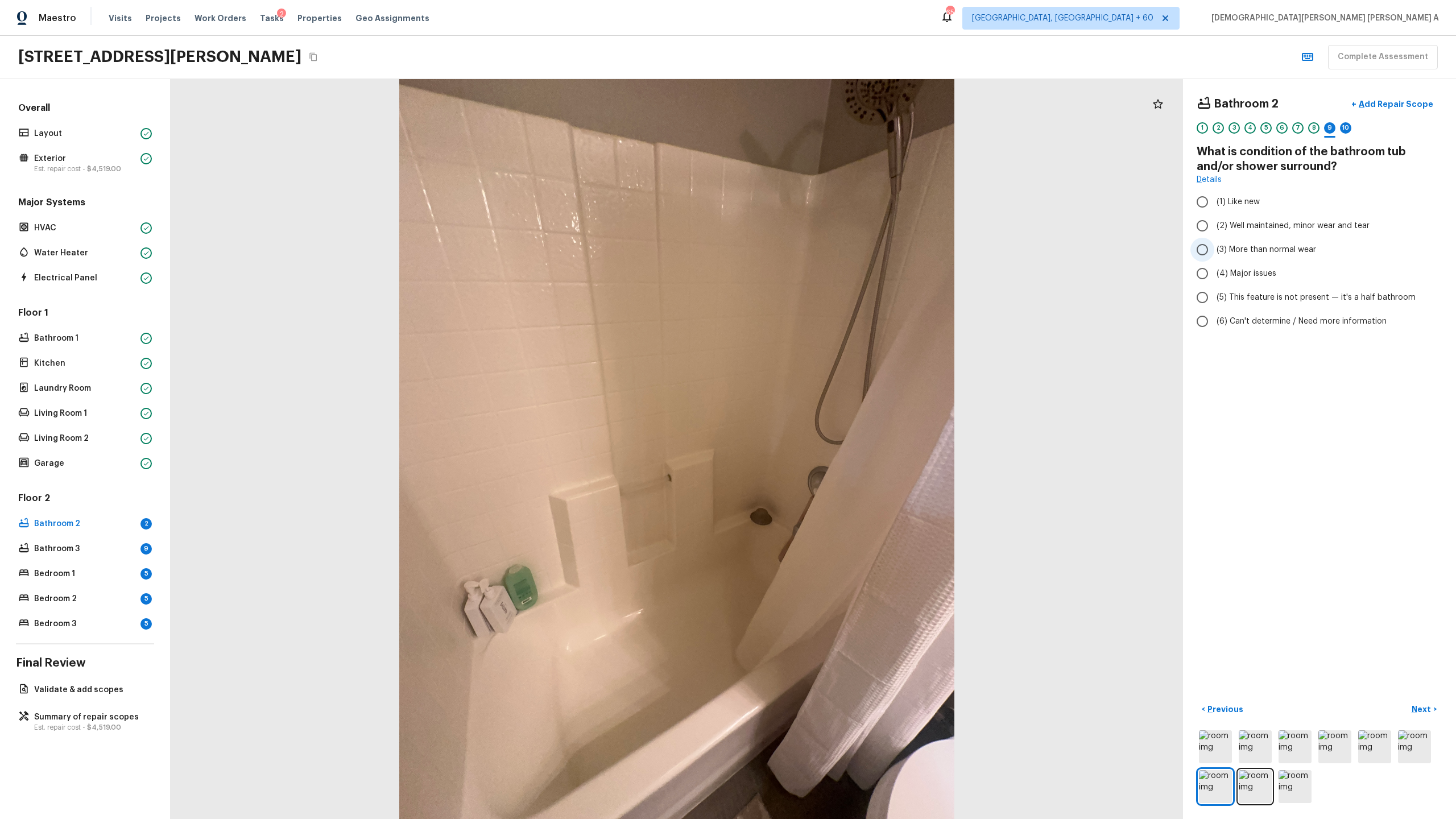
click at [1205, 252] on input "(3) More than normal wear" at bounding box center [1202, 250] width 24 height 24
radio input "true"
click at [1403, 99] on p "Add Repair Scope" at bounding box center [1395, 104] width 77 height 11
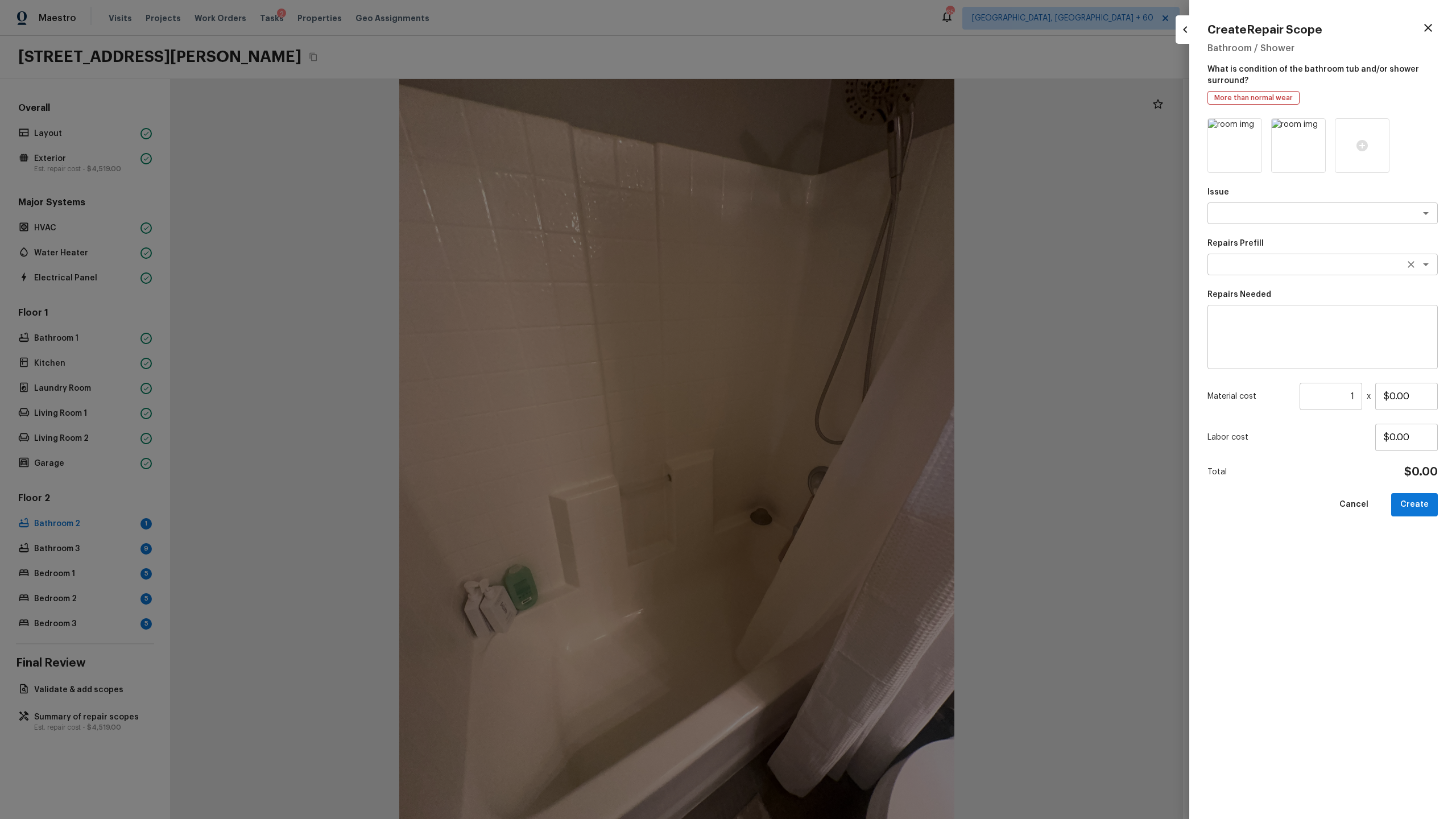
click at [1253, 268] on textarea at bounding box center [1306, 264] width 188 height 11
click at [1261, 212] on textarea at bounding box center [1306, 213] width 188 height 11
click at [1271, 237] on li "Bathroom Plumbing" at bounding box center [1322, 237] width 230 height 18
type textarea "Bathroom Plumbing"
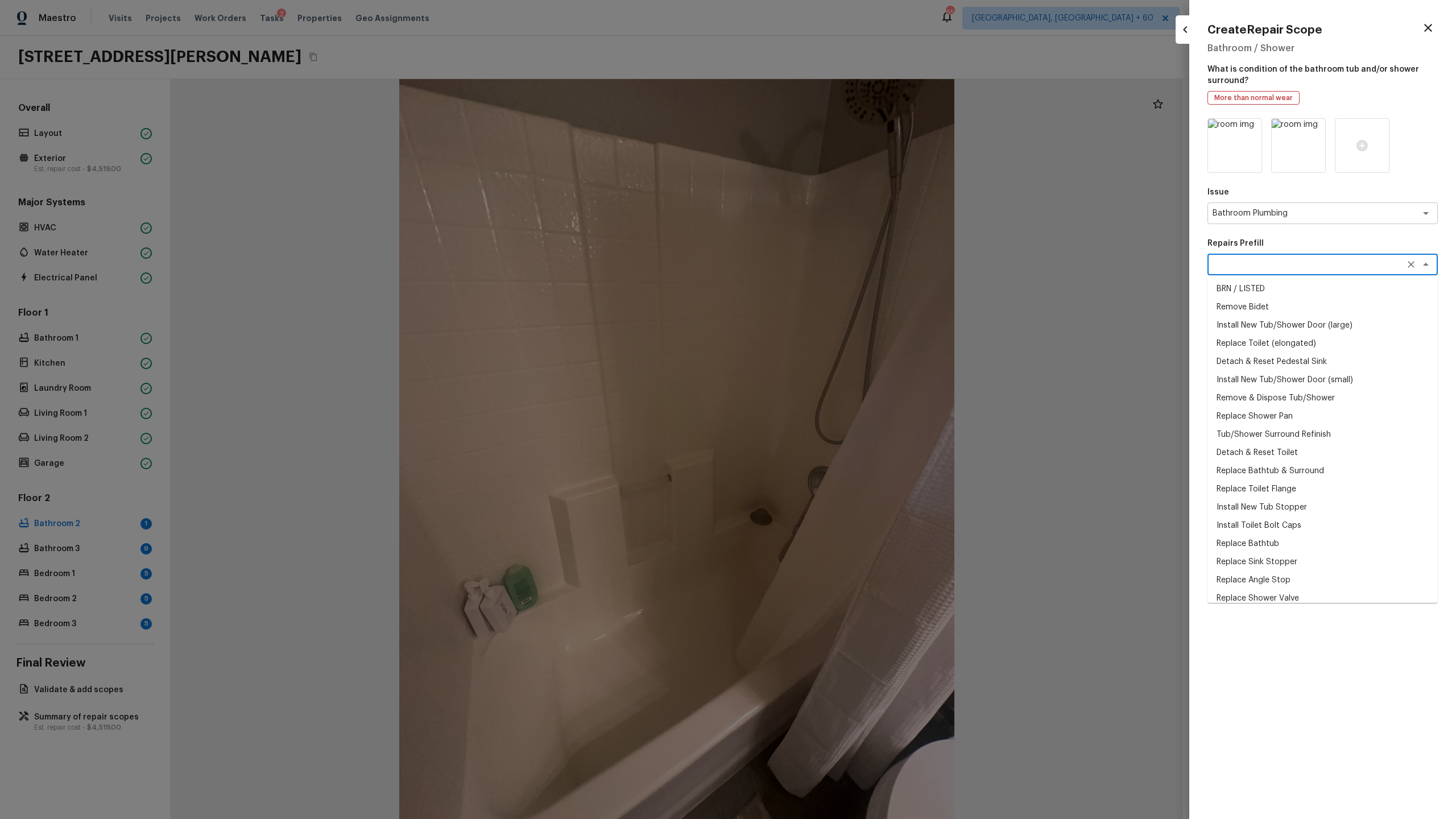
click at [1251, 270] on textarea at bounding box center [1306, 264] width 188 height 11
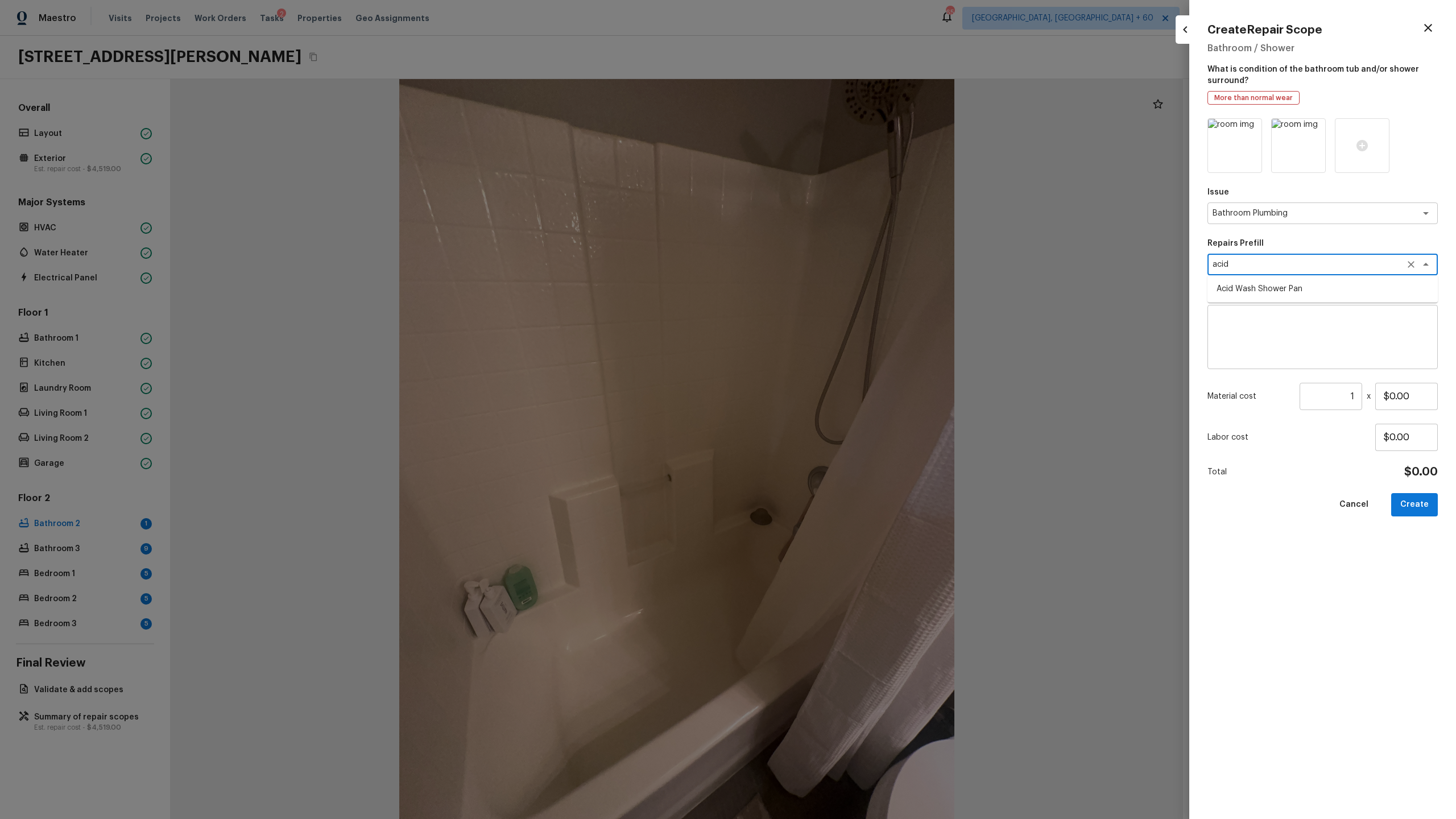
click at [1273, 289] on li "Acid Wash Shower Pan" at bounding box center [1322, 289] width 230 height 18
type textarea "Acid Wash Shower Pan"
type textarea "Prep and acid wash/deep clean the shower pan."
type input "$50.00"
type textarea "Acid Wash Shower Pan"
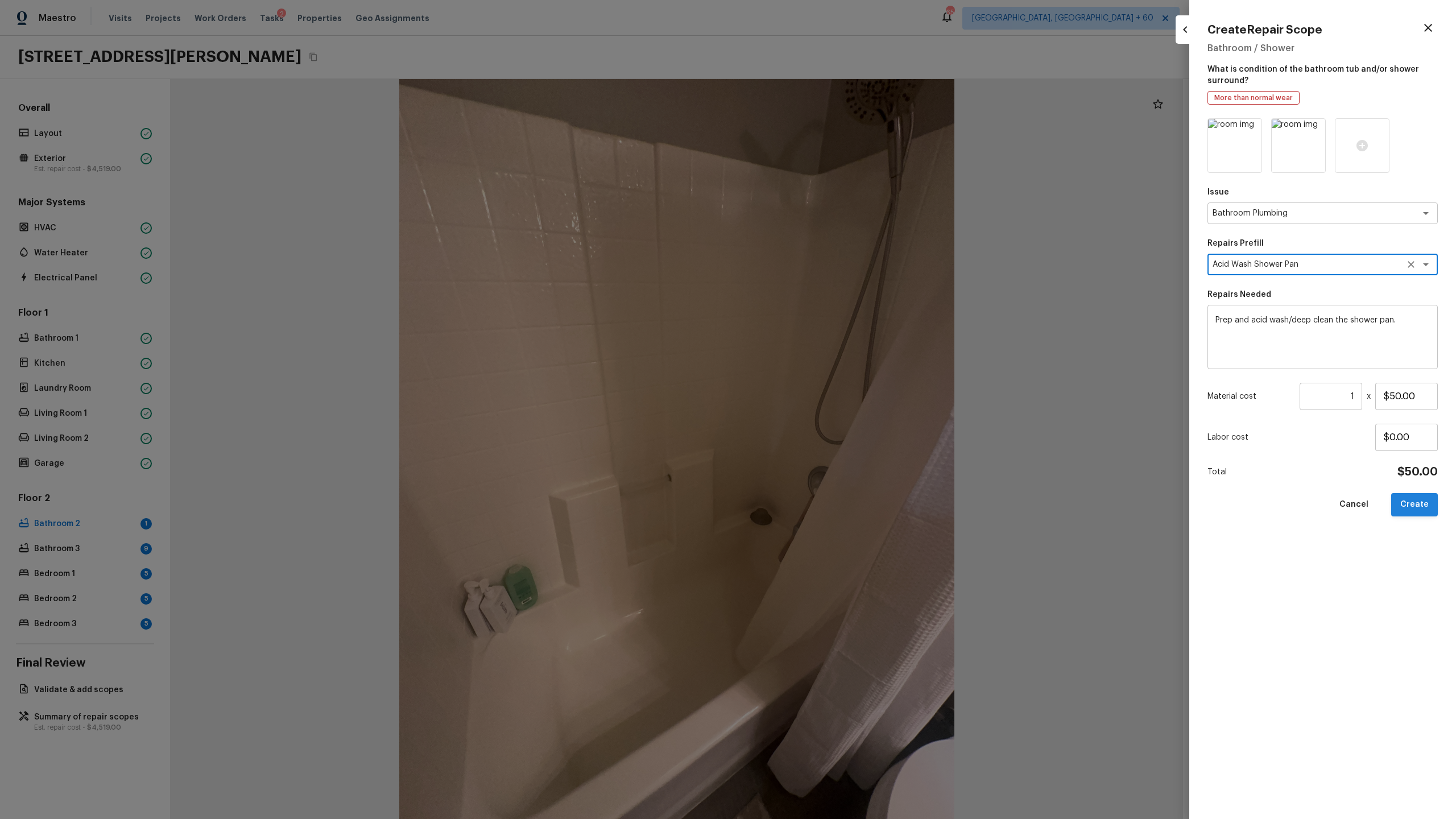
click at [1421, 510] on button "Create" at bounding box center [1414, 505] width 47 height 23
type input "$0.00"
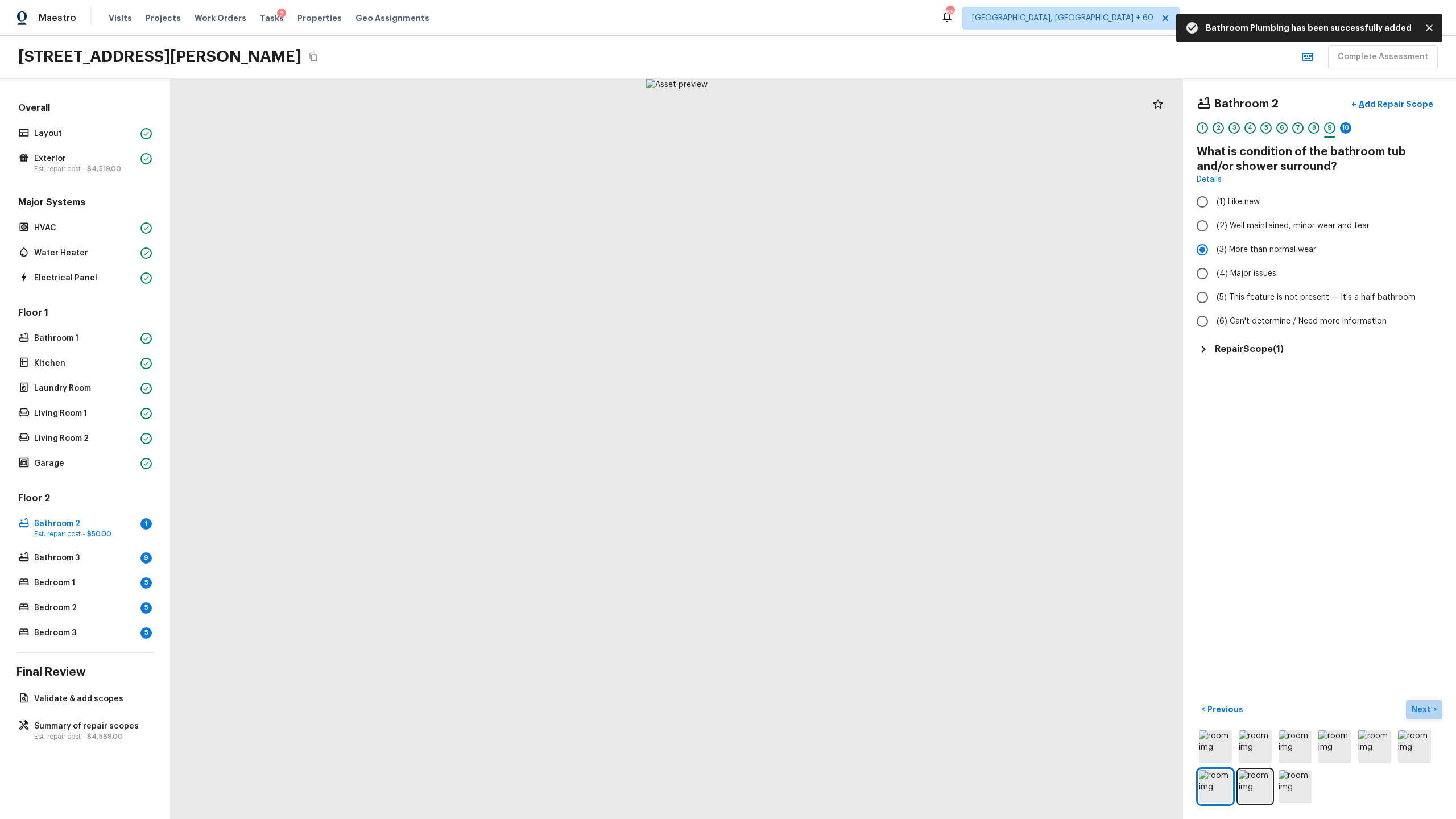
click at [1422, 706] on p "Next" at bounding box center [1422, 709] width 21 height 11
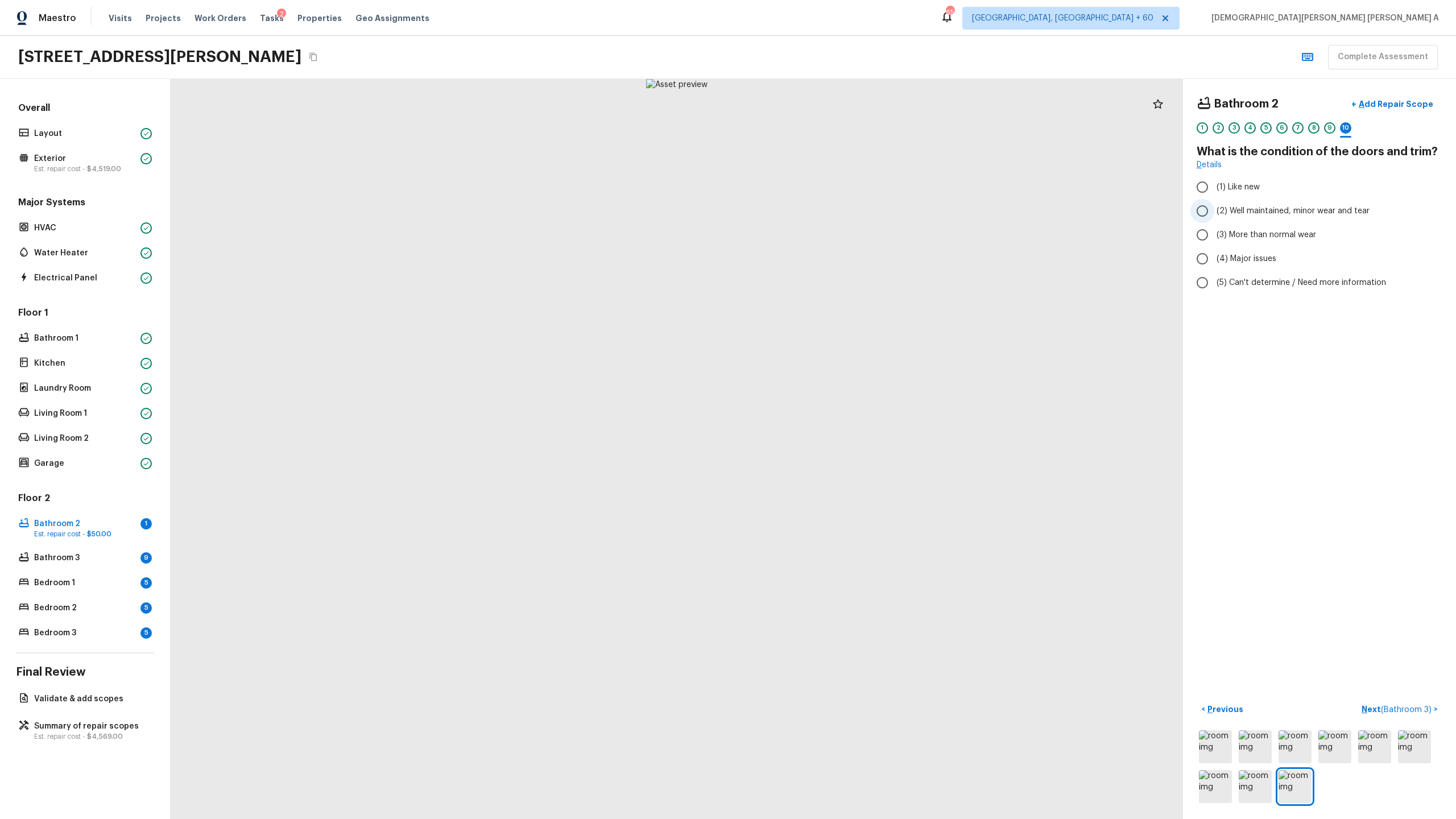
click at [1209, 214] on input "(2) Well maintained, minor wear and tear" at bounding box center [1202, 211] width 24 height 24
radio input "true"
click at [1402, 706] on span "( Bathroom 3 )" at bounding box center [1406, 710] width 51 height 8
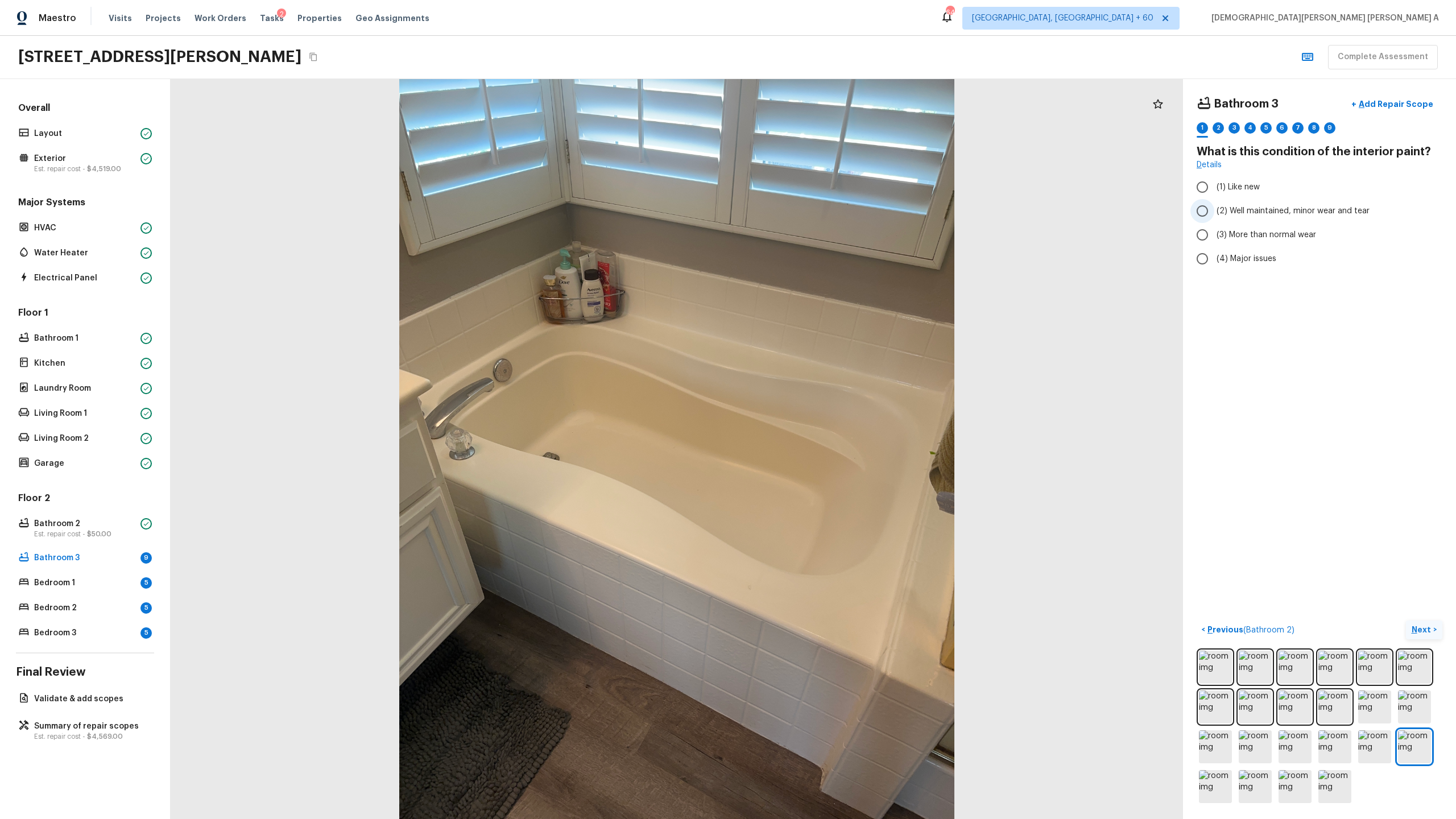
click at [1199, 214] on input "(2) Well maintained, minor wear and tear" at bounding box center [1202, 211] width 24 height 24
radio input "true"
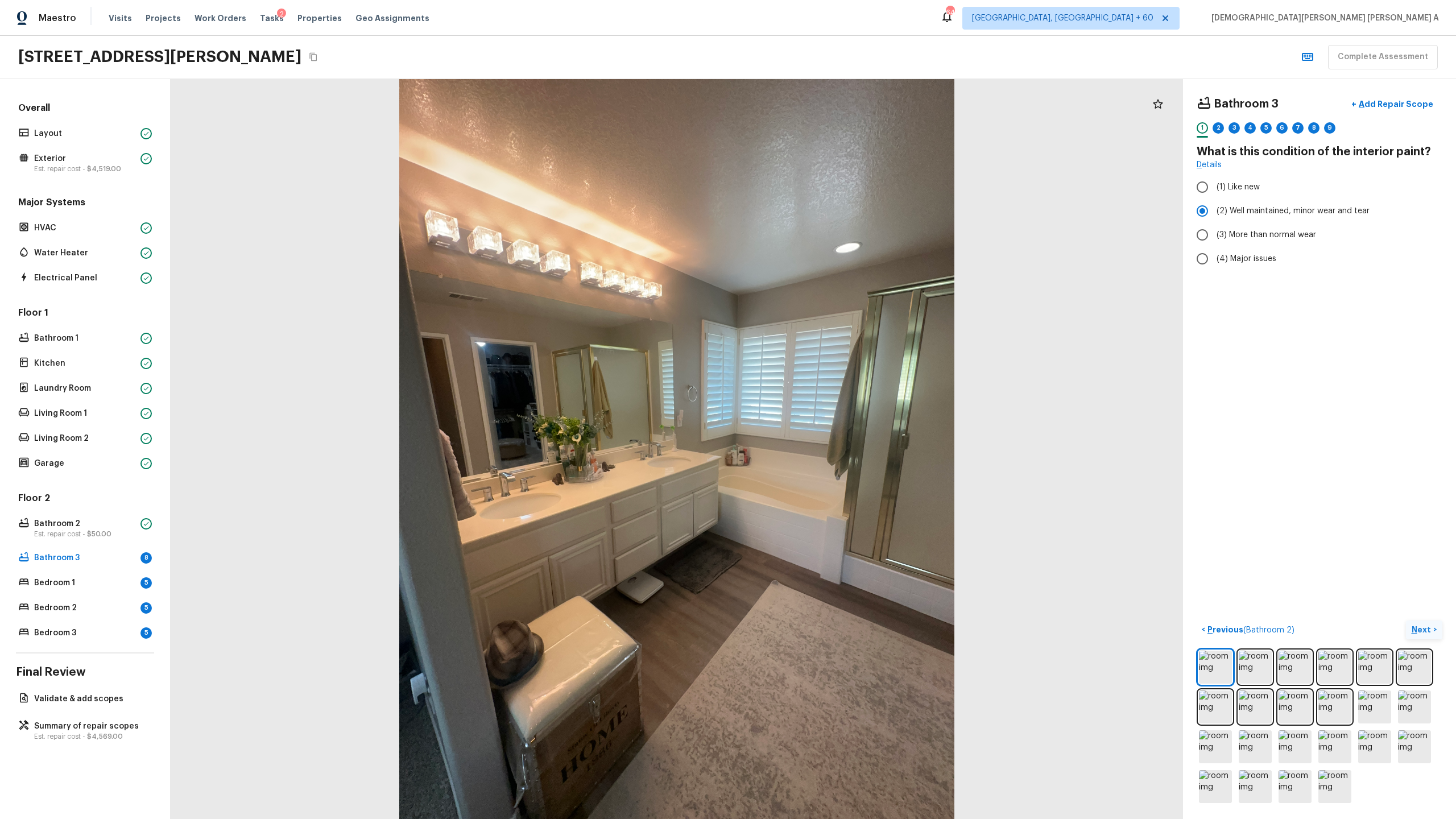
click at [1415, 630] on p "Next" at bounding box center [1422, 629] width 21 height 11
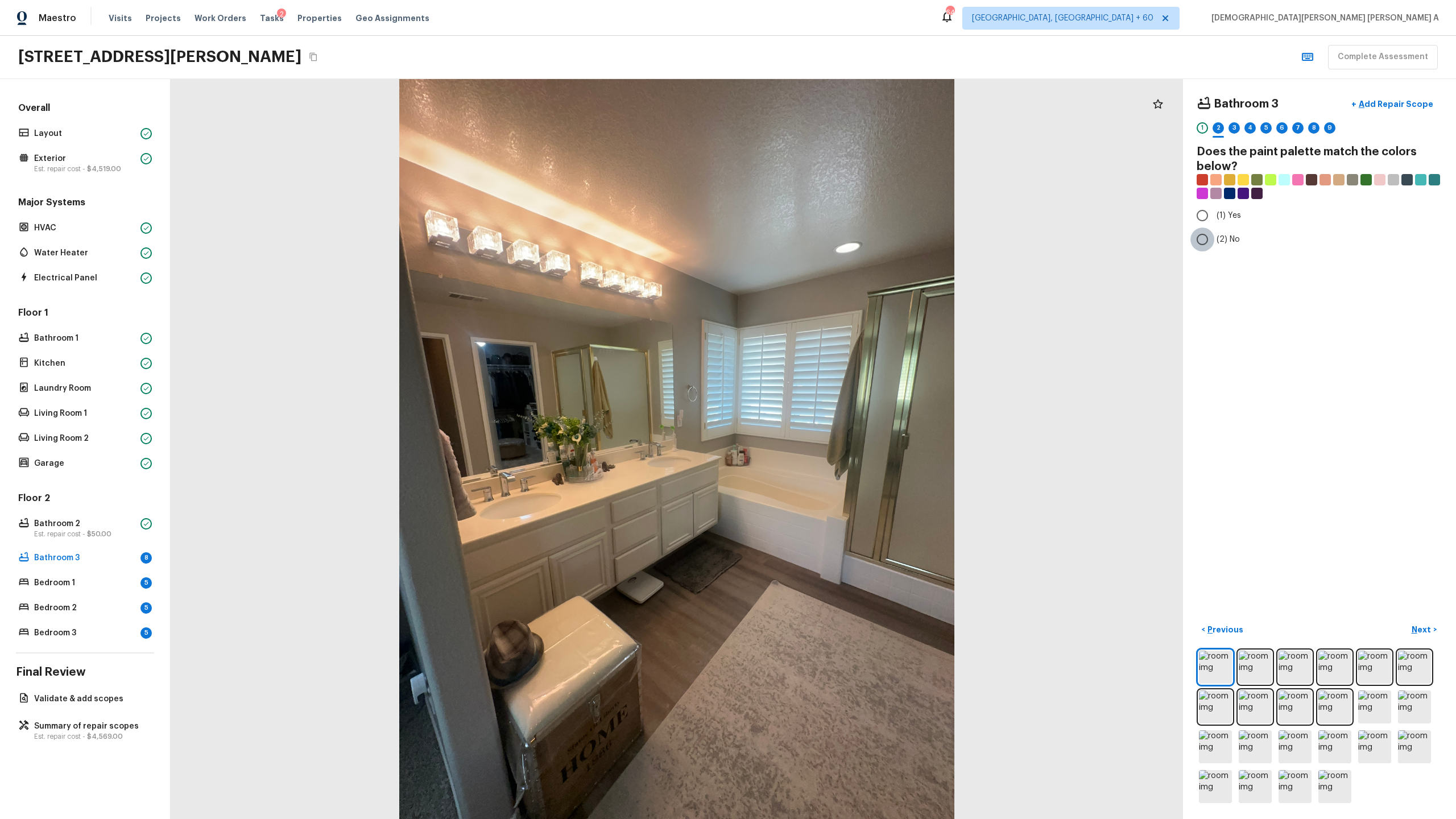
click at [1207, 240] on input "(2) No" at bounding box center [1202, 240] width 24 height 24
radio input "true"
click at [1433, 626] on button "Next >" at bounding box center [1424, 630] width 36 height 18
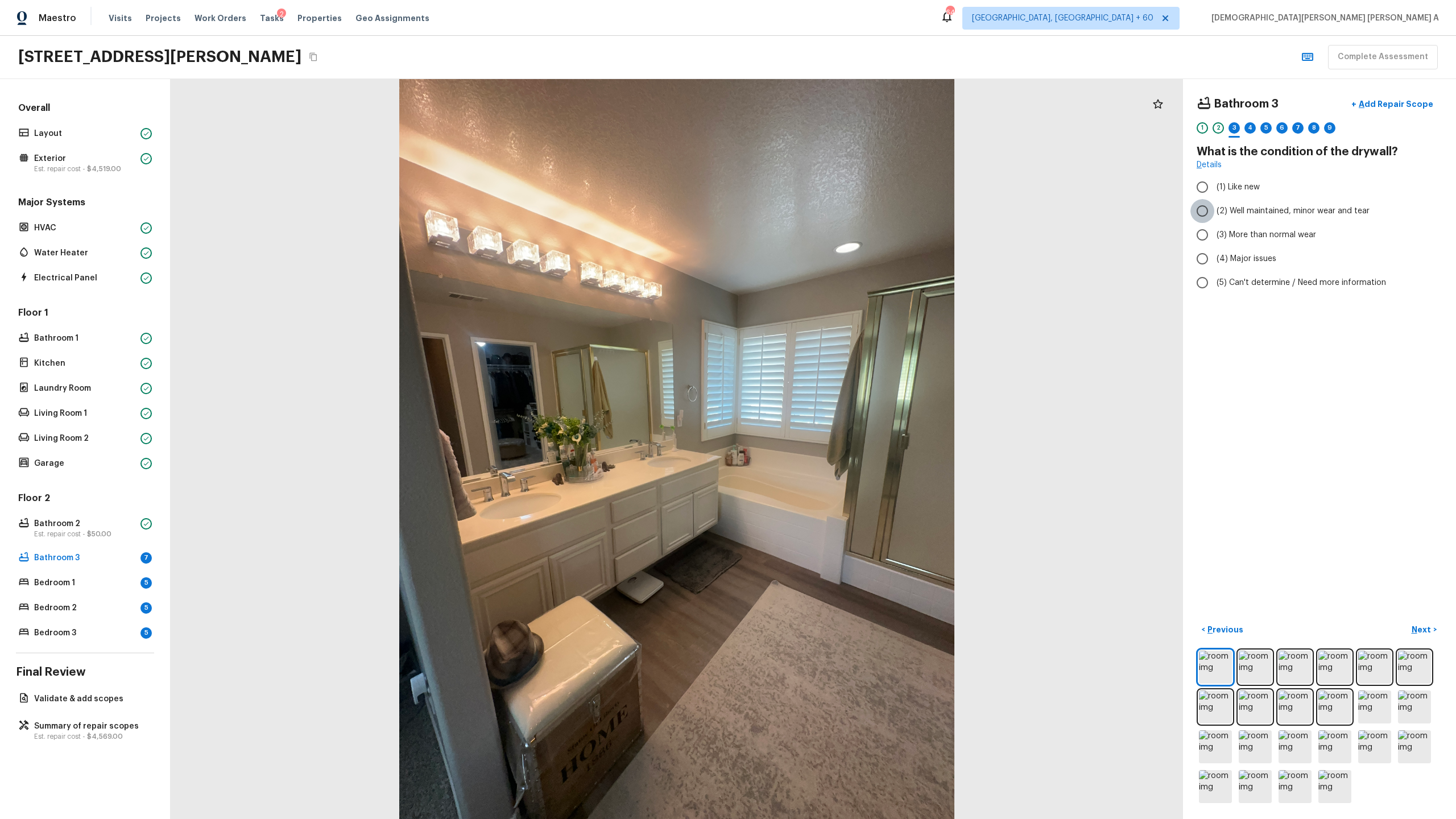
click at [1212, 210] on input "(2) Well maintained, minor wear and tear" at bounding box center [1202, 211] width 24 height 24
radio input "true"
click at [1424, 629] on p "Next" at bounding box center [1422, 629] width 21 height 11
click at [1200, 206] on input "(2) Laminate" at bounding box center [1202, 215] width 24 height 24
checkbox input "true"
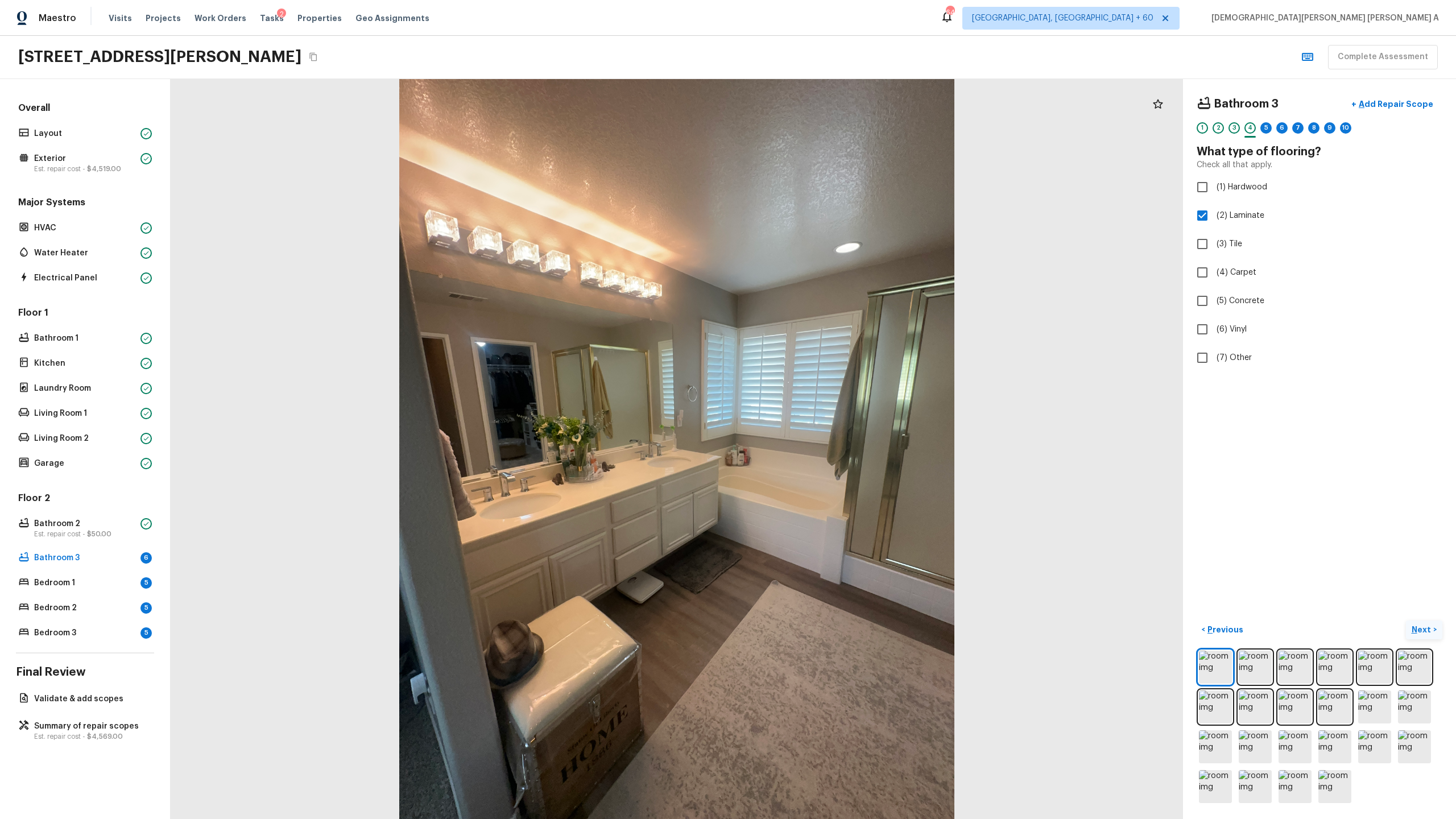
click at [1428, 628] on p "Next" at bounding box center [1422, 629] width 21 height 11
click at [1204, 231] on input "(3) More than normal wear" at bounding box center [1202, 235] width 24 height 24
radio input "true"
click at [1433, 622] on button "Next >" at bounding box center [1424, 630] width 36 height 18
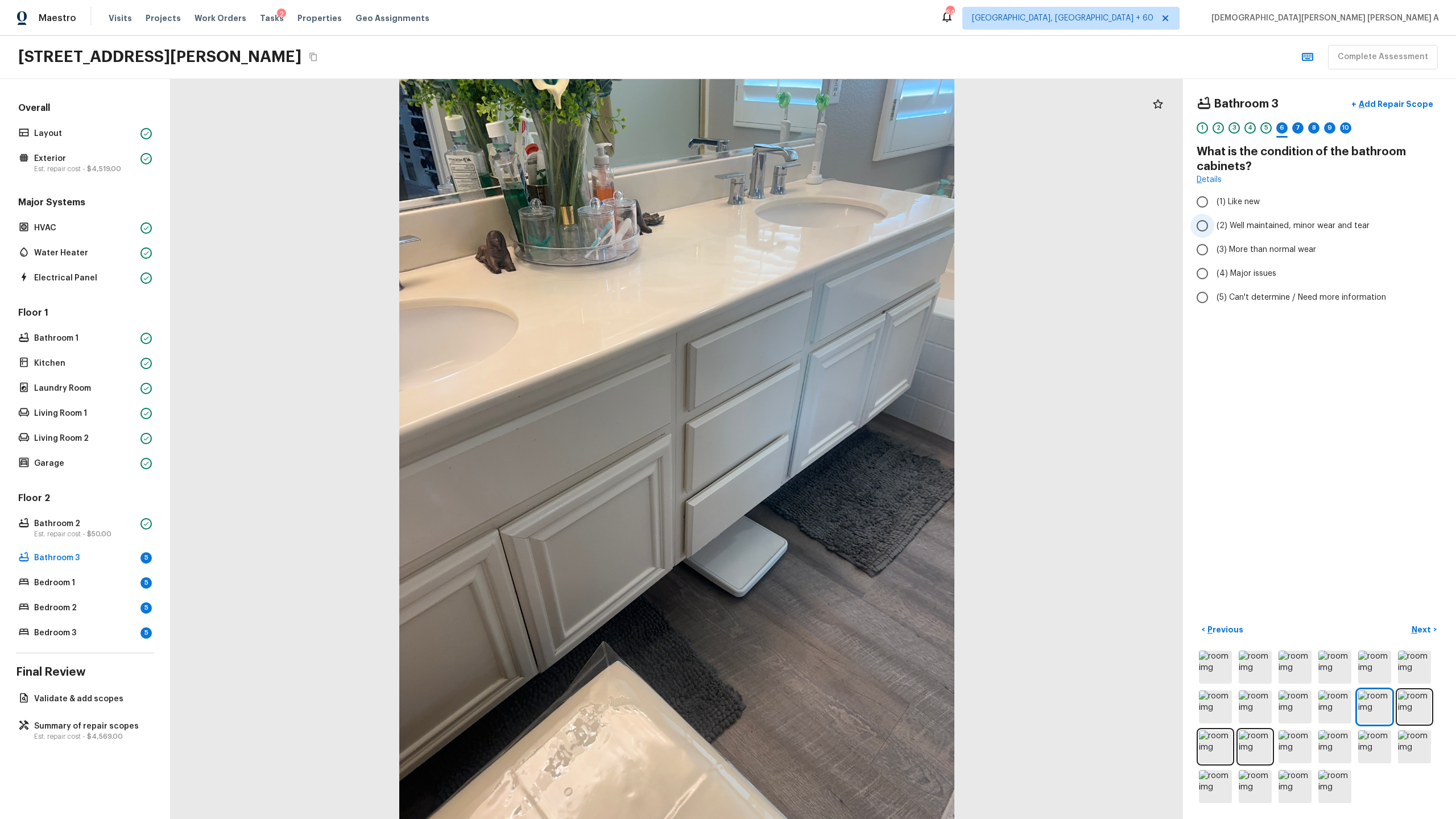
click at [1200, 220] on input "(2) Well maintained, minor wear and tear" at bounding box center [1202, 226] width 24 height 24
radio input "true"
click at [1428, 627] on p "Next" at bounding box center [1422, 629] width 21 height 11
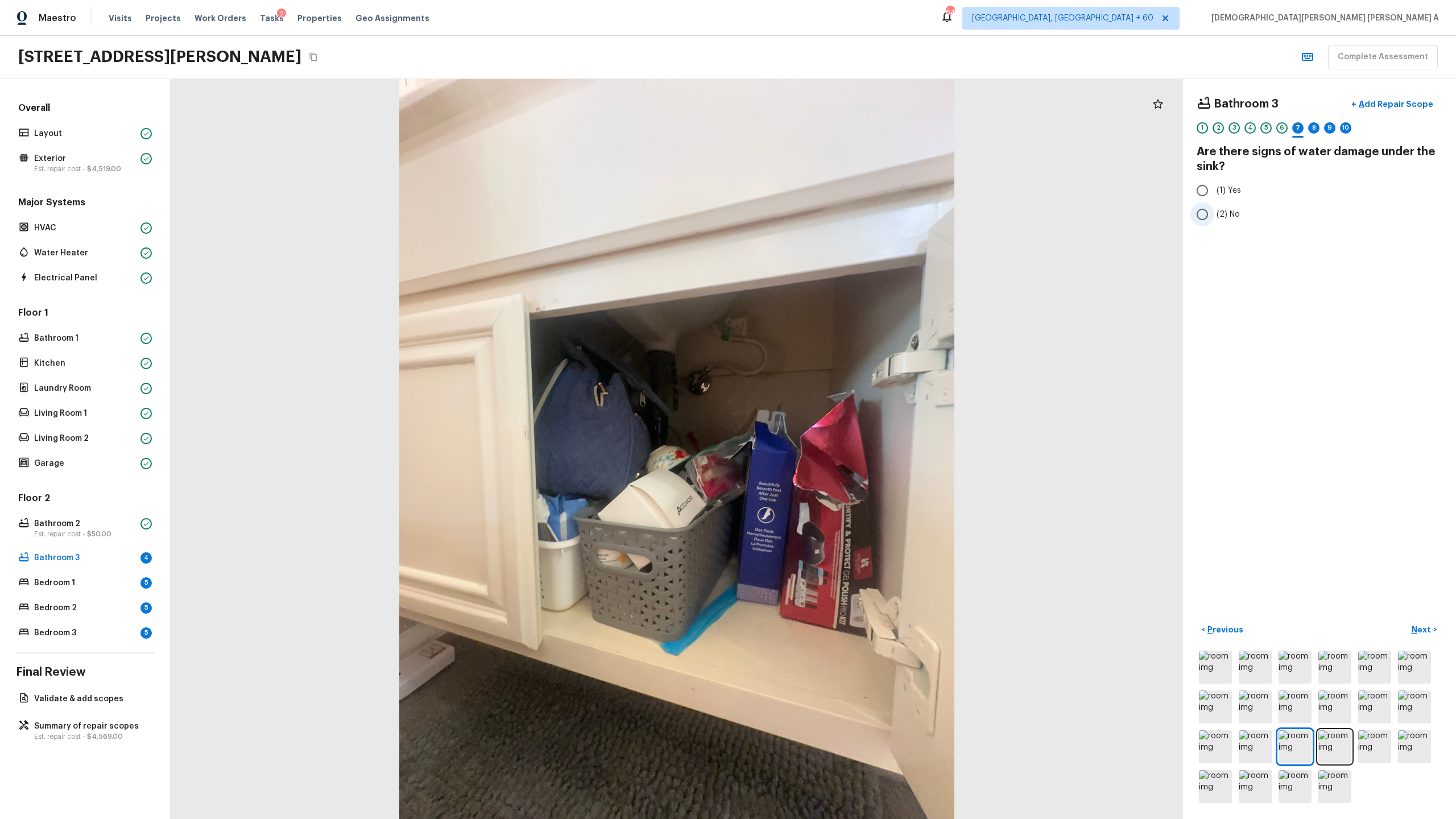
click at [1200, 215] on input "(2) No" at bounding box center [1202, 215] width 24 height 24
radio input "true"
click at [1421, 619] on div "Bathroom 3 + Add Repair Scope 1 2 3 4 5 6 7 8 9 10 Are there signs of water dam…" at bounding box center [1319, 449] width 273 height 740
click at [1420, 633] on p "Next" at bounding box center [1422, 629] width 21 height 11
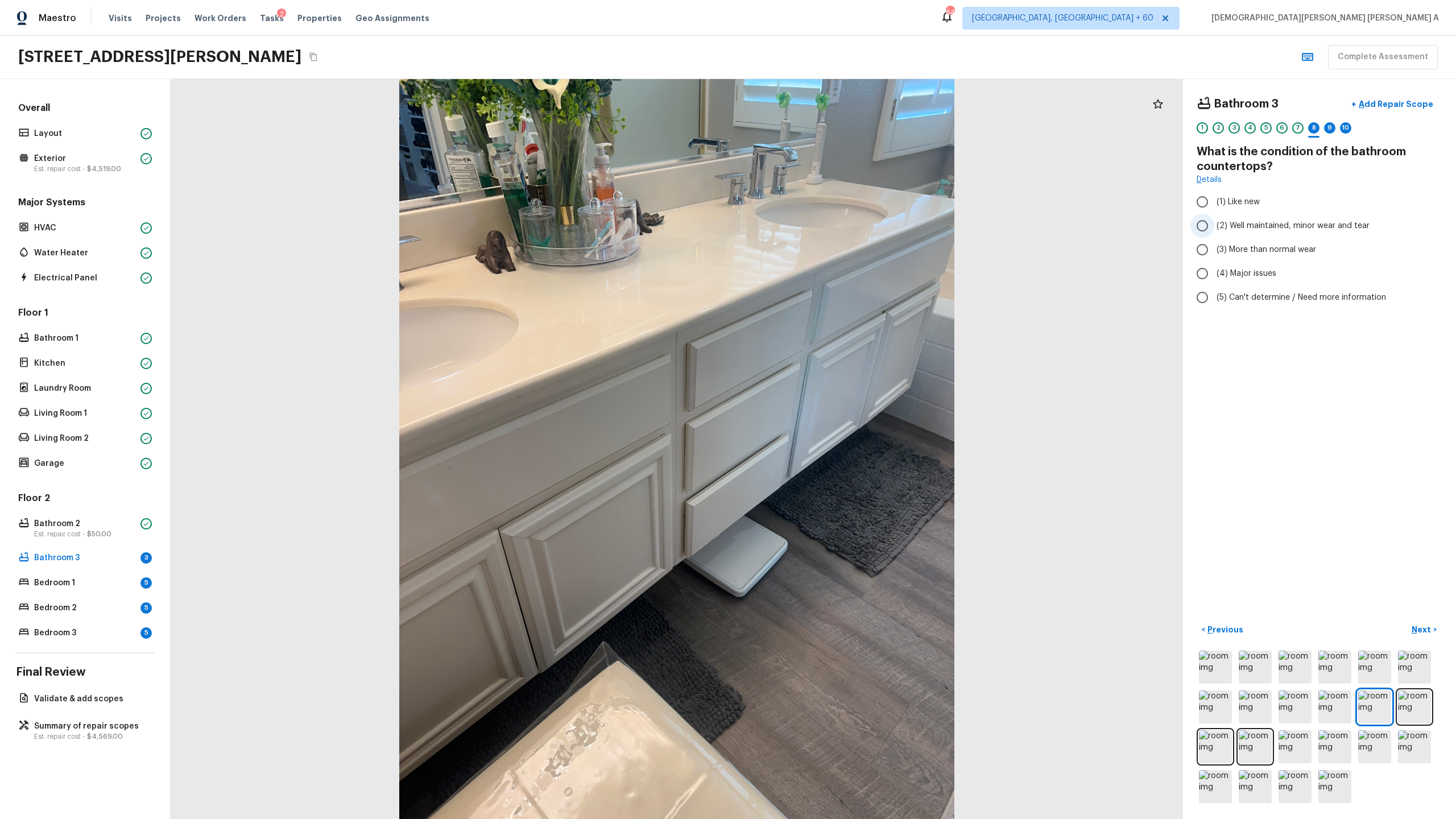
click at [1214, 221] on label "(2) Well maintained, minor wear and tear" at bounding box center [1311, 226] width 243 height 24
click at [1214, 221] on input "(2) Well maintained, minor wear and tear" at bounding box center [1202, 226] width 24 height 24
radio input "true"
click at [1423, 628] on p "Next" at bounding box center [1422, 629] width 21 height 11
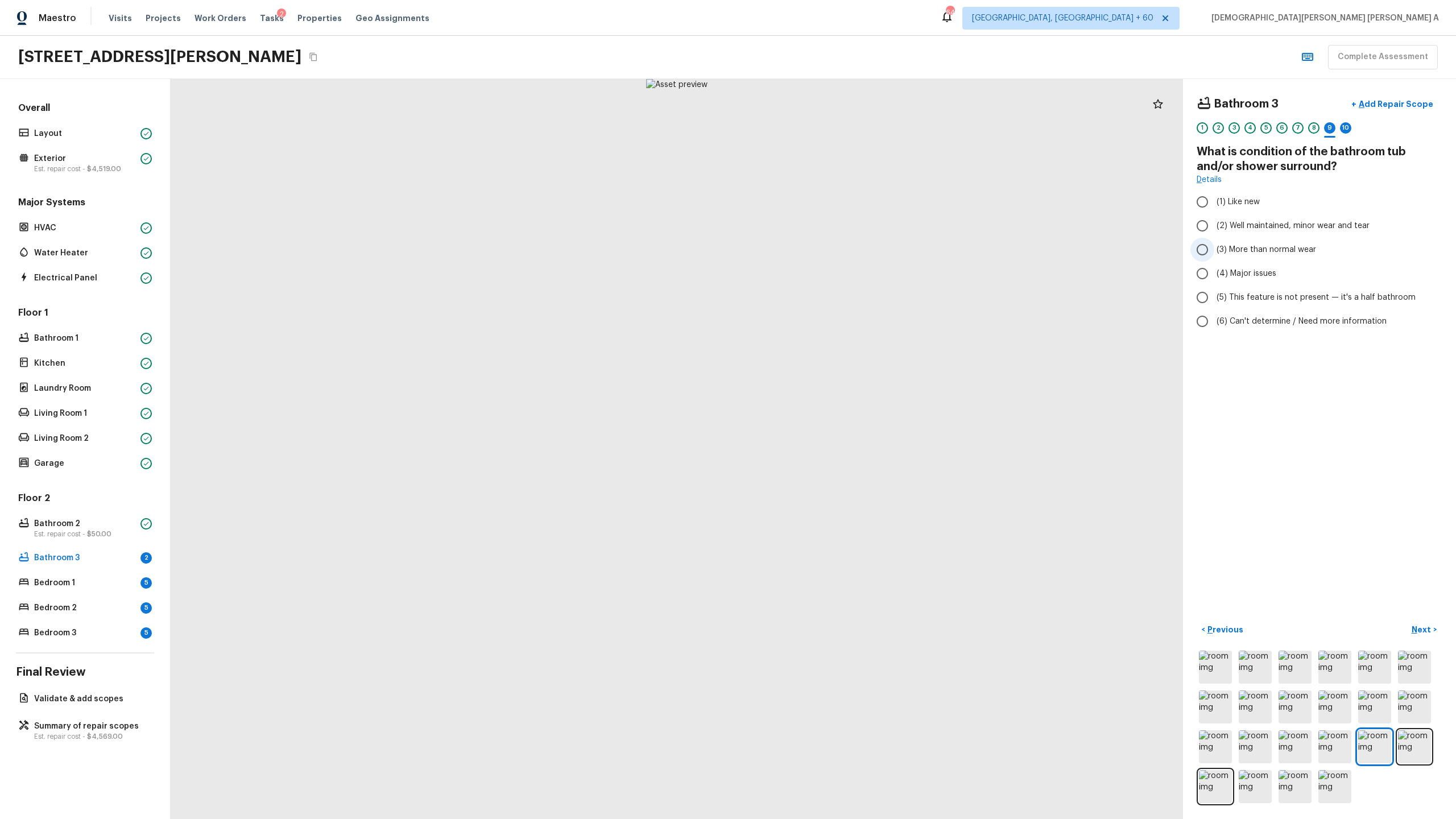
click at [1205, 249] on input "(3) More than normal wear" at bounding box center [1202, 250] width 24 height 24
radio input "true"
click at [1403, 103] on p "Add Repair Scope" at bounding box center [1395, 104] width 77 height 11
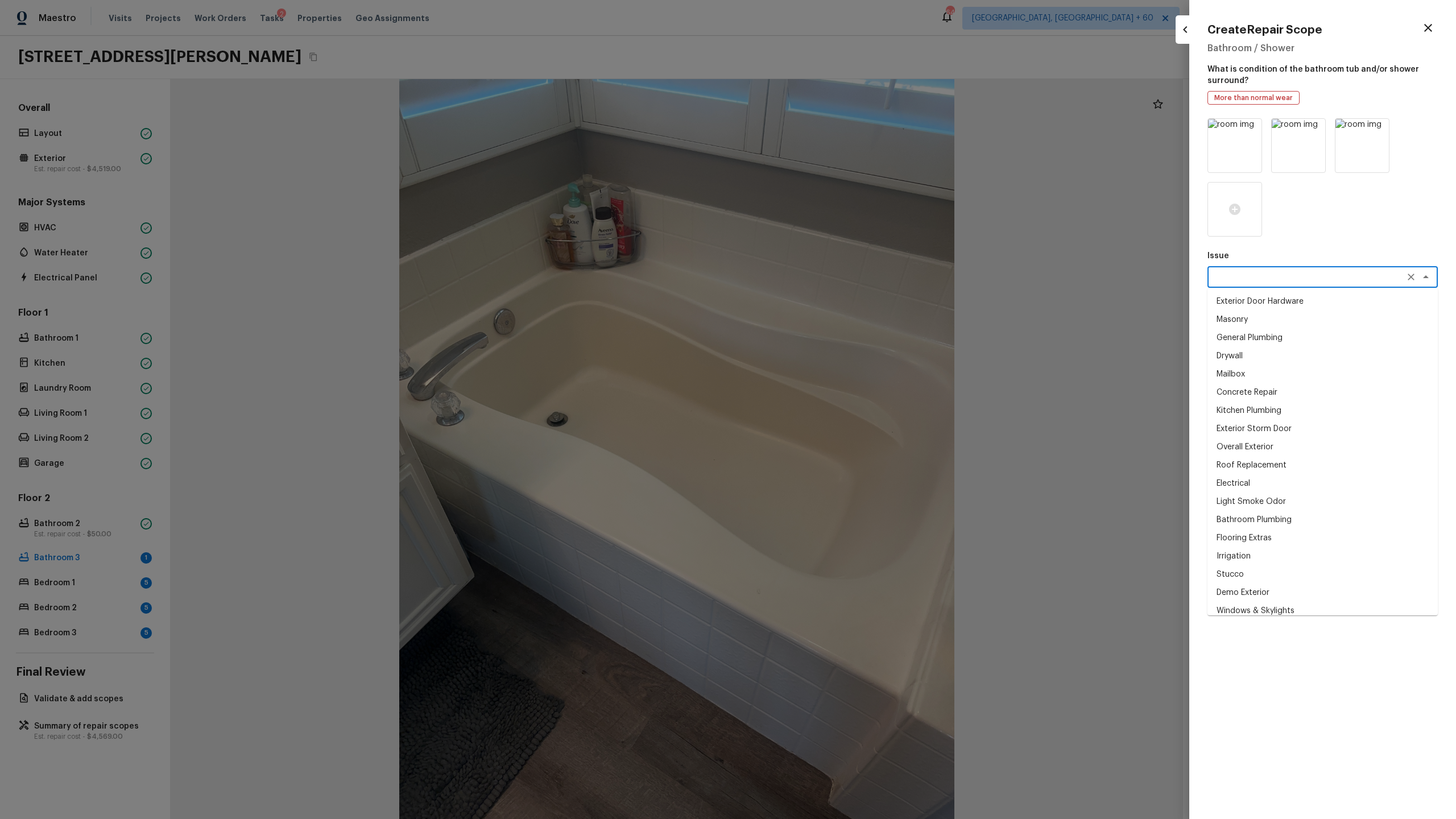
click at [1257, 274] on textarea at bounding box center [1306, 277] width 188 height 11
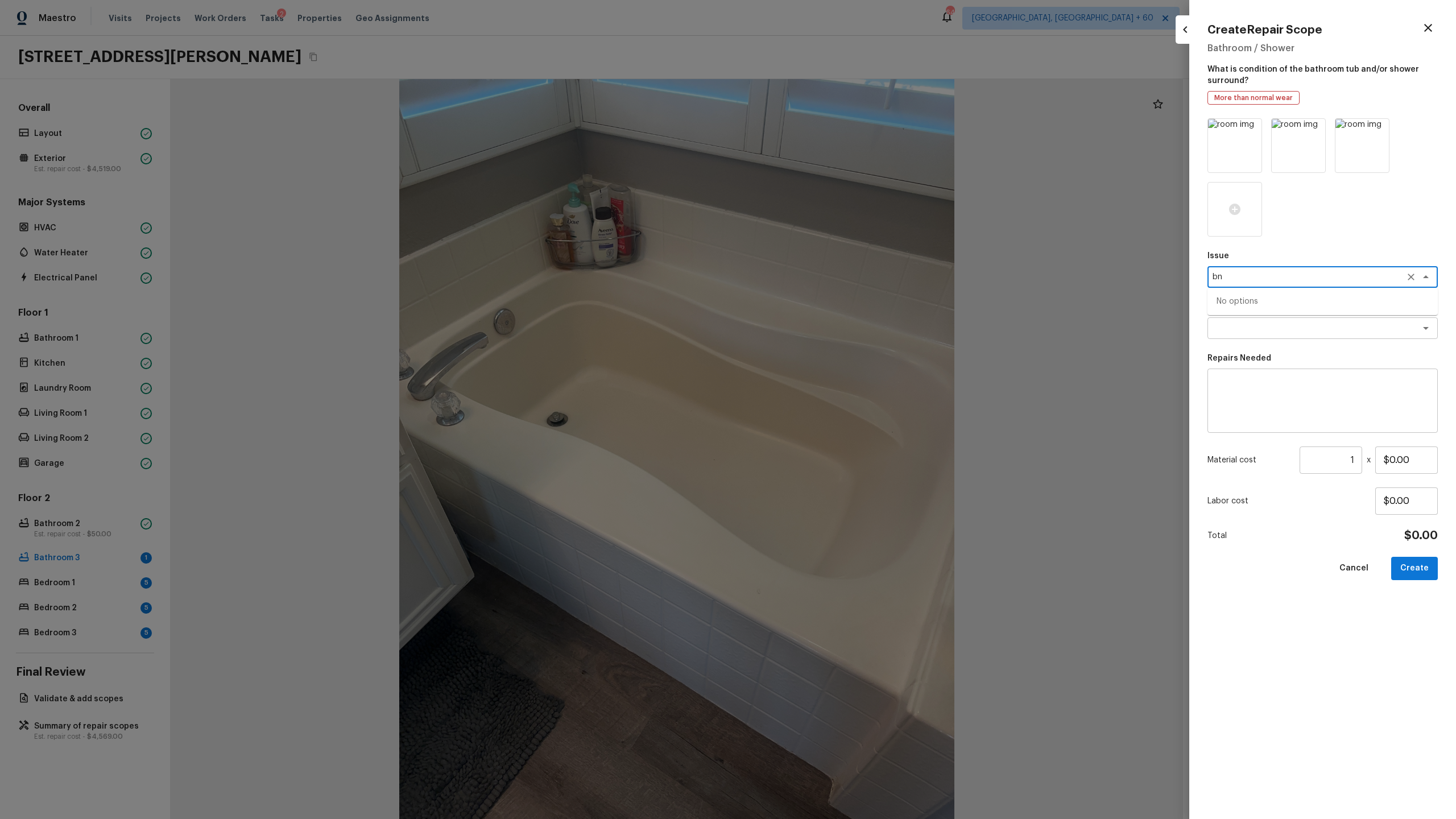
type textarea "b"
click at [1266, 296] on li "Bathroom Plumbing" at bounding box center [1322, 301] width 230 height 18
type textarea "Bathroom Plumbing"
click at [1257, 330] on textarea at bounding box center [1306, 328] width 188 height 11
click at [1244, 355] on li "Acid Wash Shower Pan" at bounding box center [1322, 353] width 230 height 18
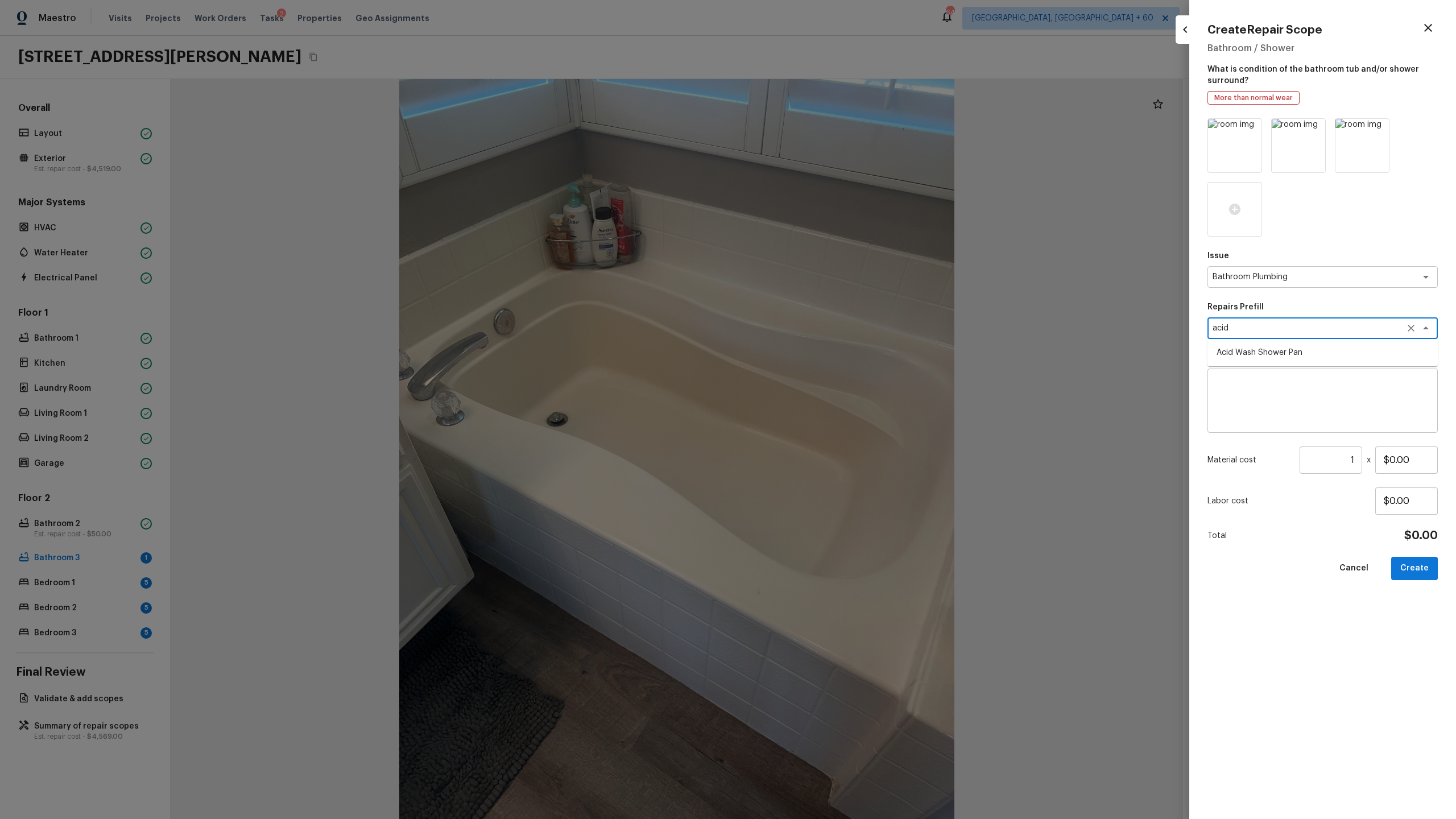
type textarea "Acid Wash Shower Pan"
type textarea "Prep and acid wash/deep clean the shower pan."
type input "$50.00"
type textarea "Acid Wash Shower Pan"
click at [1418, 574] on button "Create" at bounding box center [1414, 568] width 47 height 23
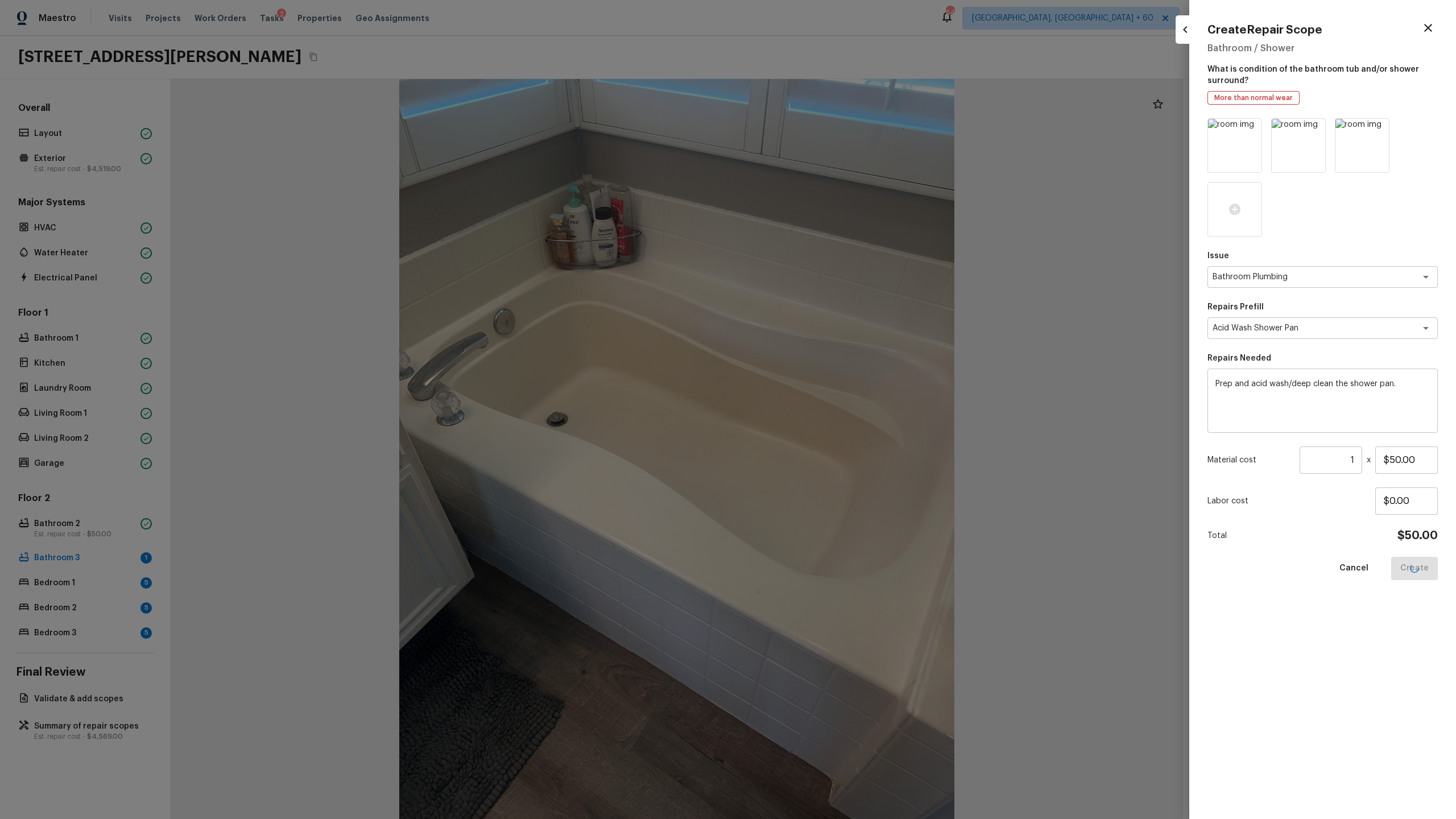
type input "$0.00"
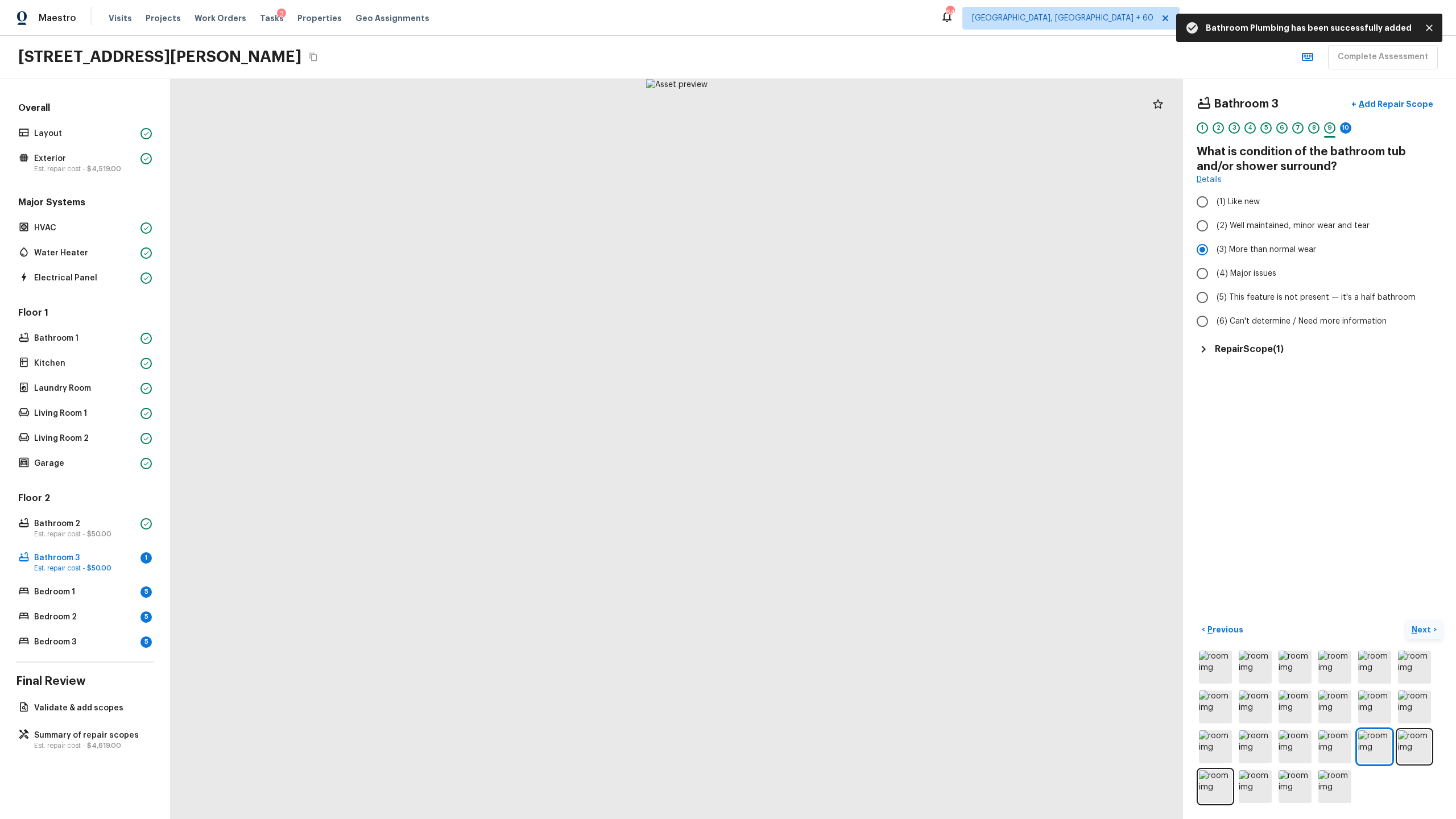
click at [1426, 621] on button "Next >" at bounding box center [1424, 630] width 36 height 18
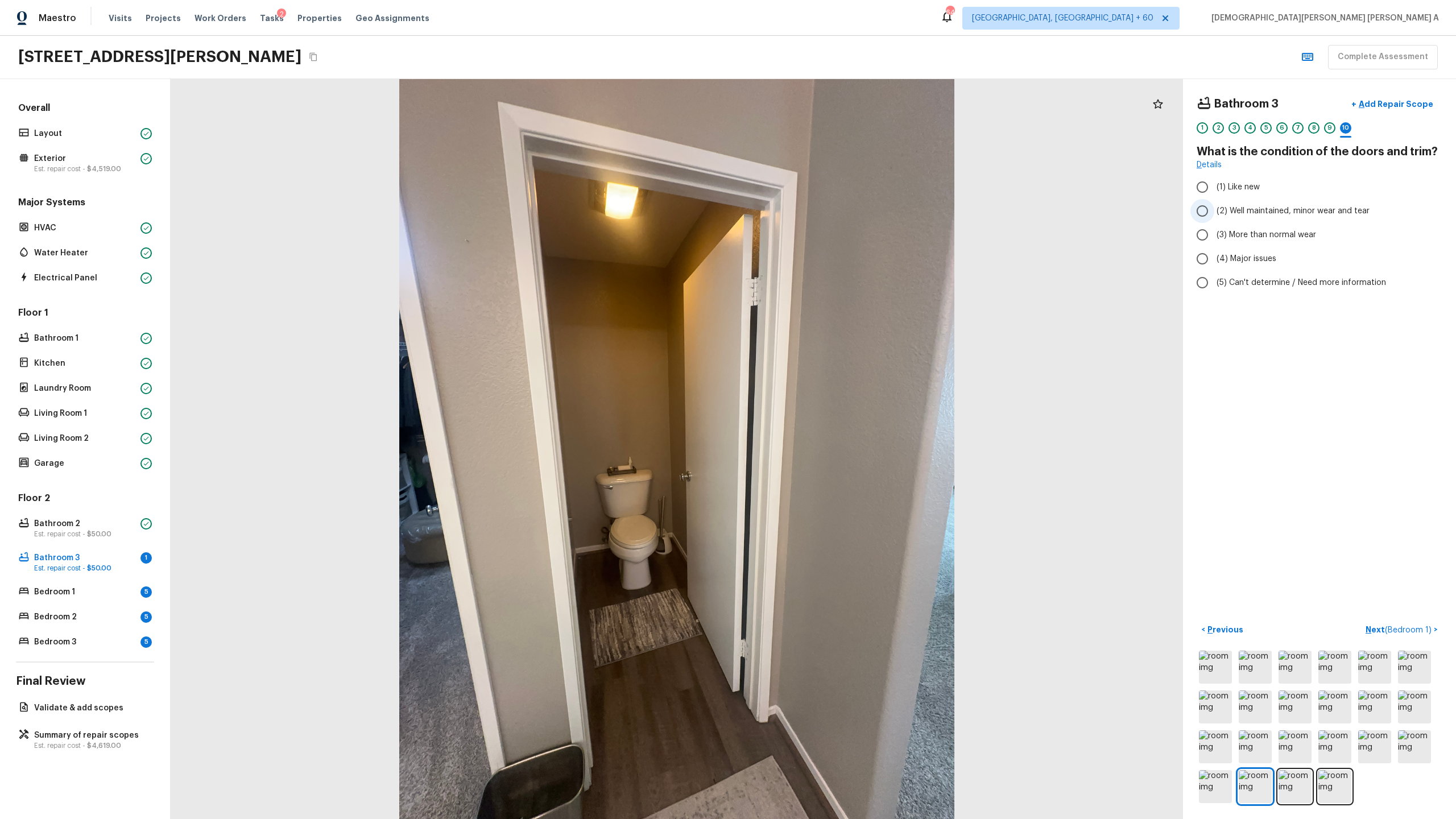
click at [1199, 209] on input "(2) Well maintained, minor wear and tear" at bounding box center [1202, 211] width 24 height 24
radio input "true"
click at [1385, 625] on p "Next ( Bedroom 1 )" at bounding box center [1399, 630] width 68 height 12
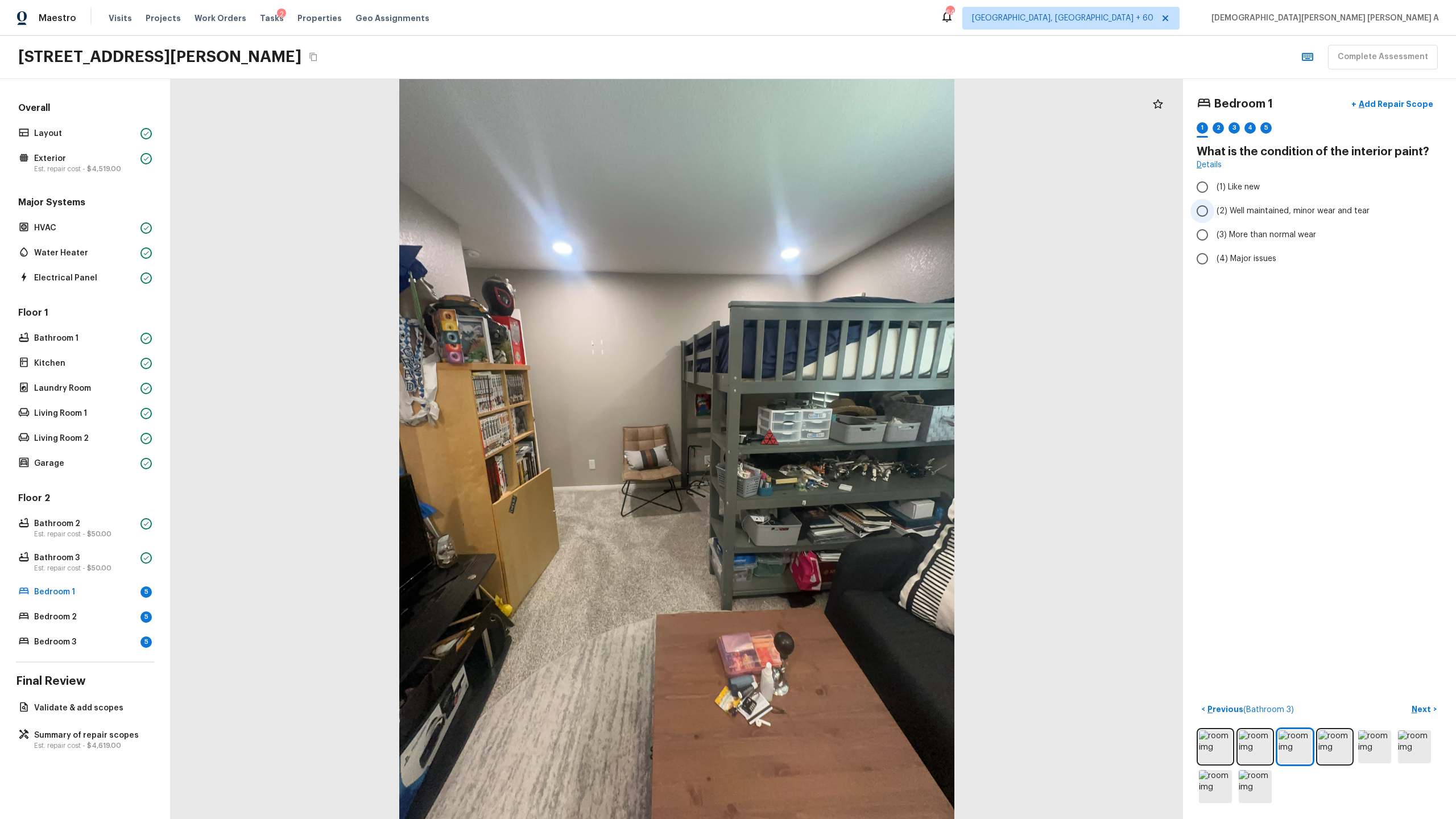
click at [1201, 215] on input "(2) Well maintained, minor wear and tear" at bounding box center [1202, 211] width 24 height 24
radio input "true"
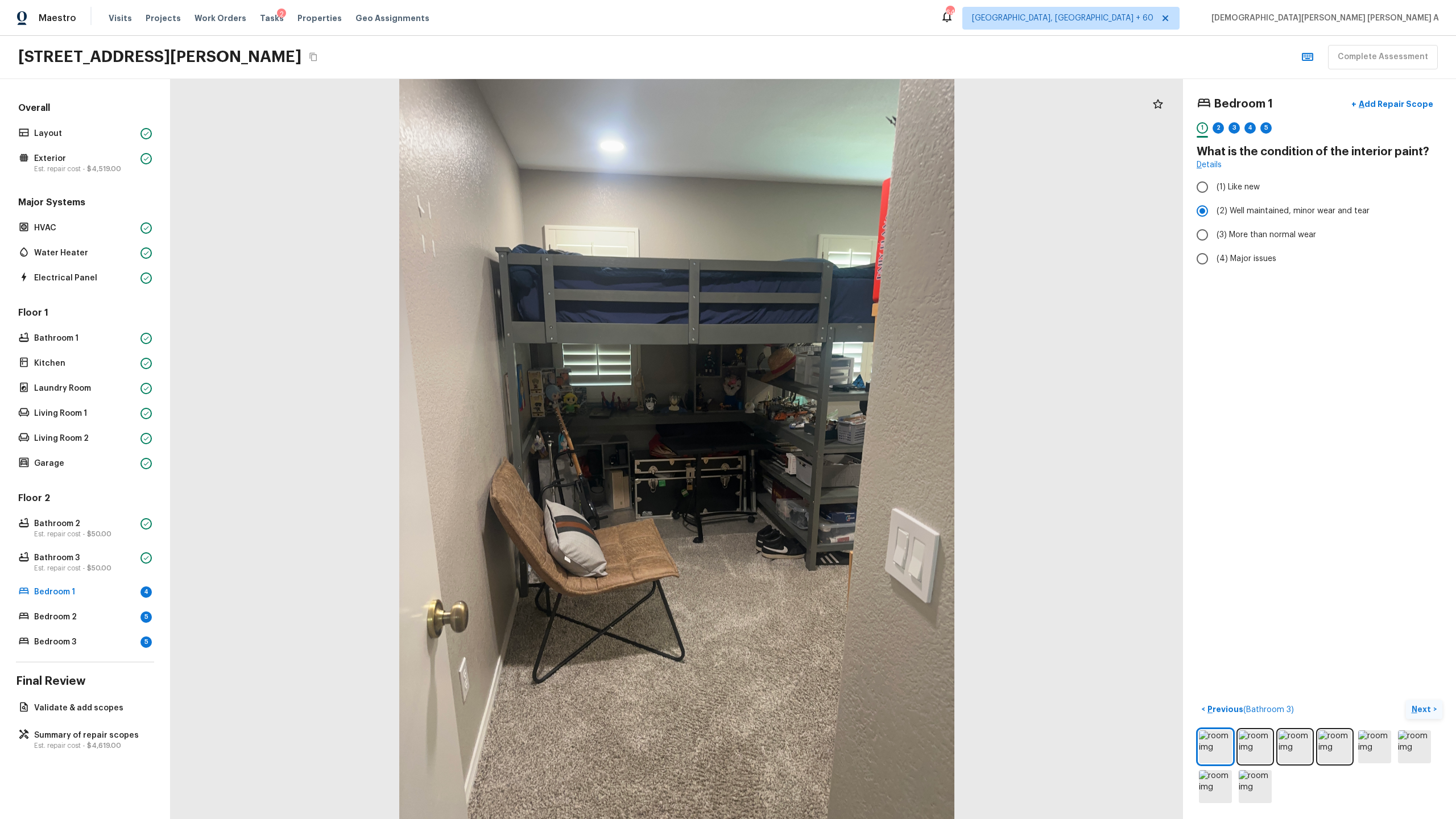
click at [1421, 704] on p "Next" at bounding box center [1422, 709] width 21 height 11
click at [1199, 248] on input "(2) No" at bounding box center [1202, 240] width 24 height 24
radio input "true"
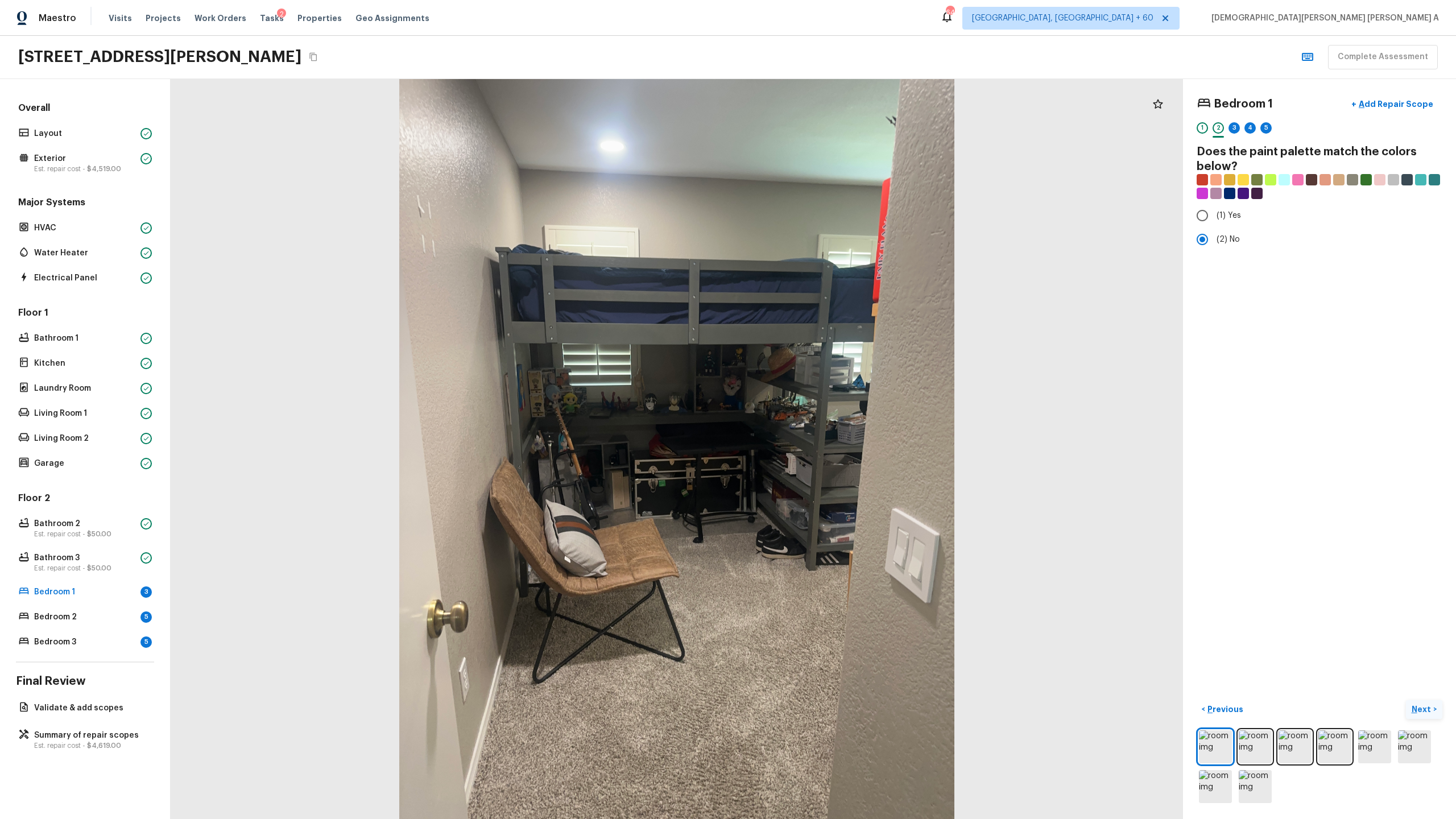
click at [1420, 701] on button "Next >" at bounding box center [1424, 709] width 36 height 18
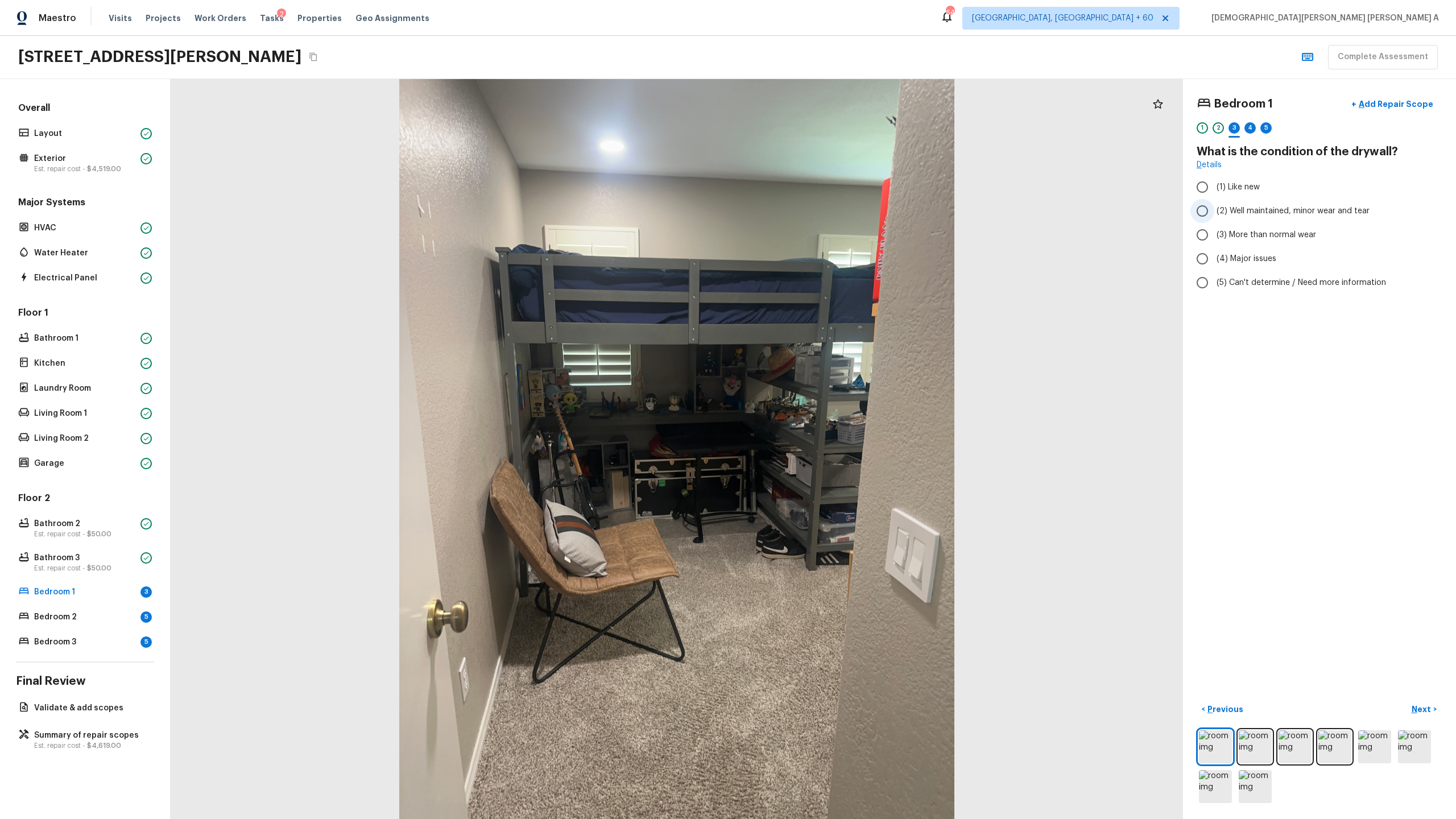
click at [1200, 205] on input "(2) Well maintained, minor wear and tear" at bounding box center [1202, 211] width 24 height 24
radio input "true"
click at [1411, 709] on p "Next" at bounding box center [1422, 709] width 21 height 11
click at [1204, 273] on input "(4) Carpet" at bounding box center [1202, 273] width 24 height 24
checkbox input "true"
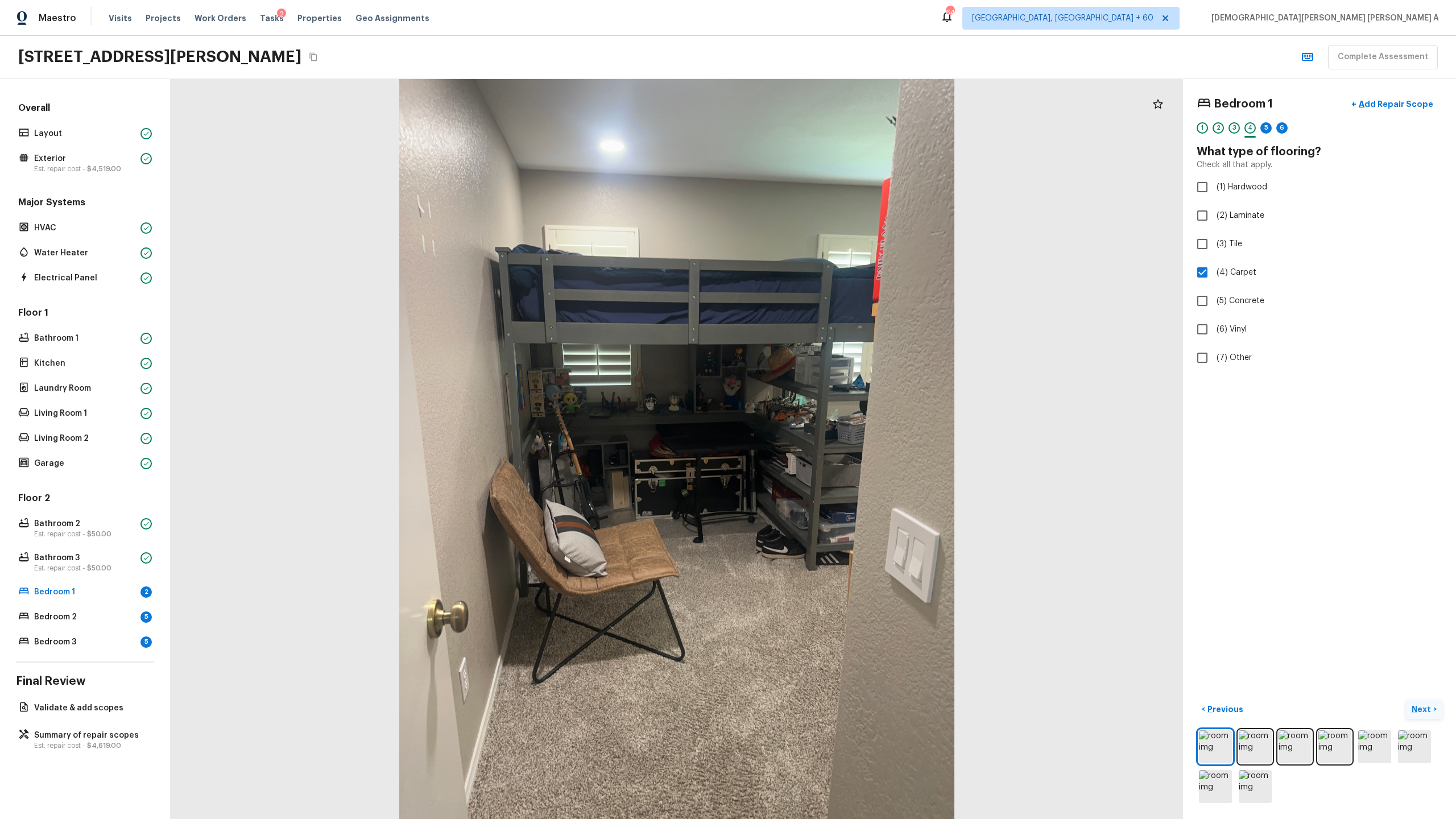
click at [1428, 710] on p "Next" at bounding box center [1422, 709] width 21 height 11
click at [1204, 234] on input "(3) More than normal wear" at bounding box center [1202, 235] width 24 height 24
radio input "true"
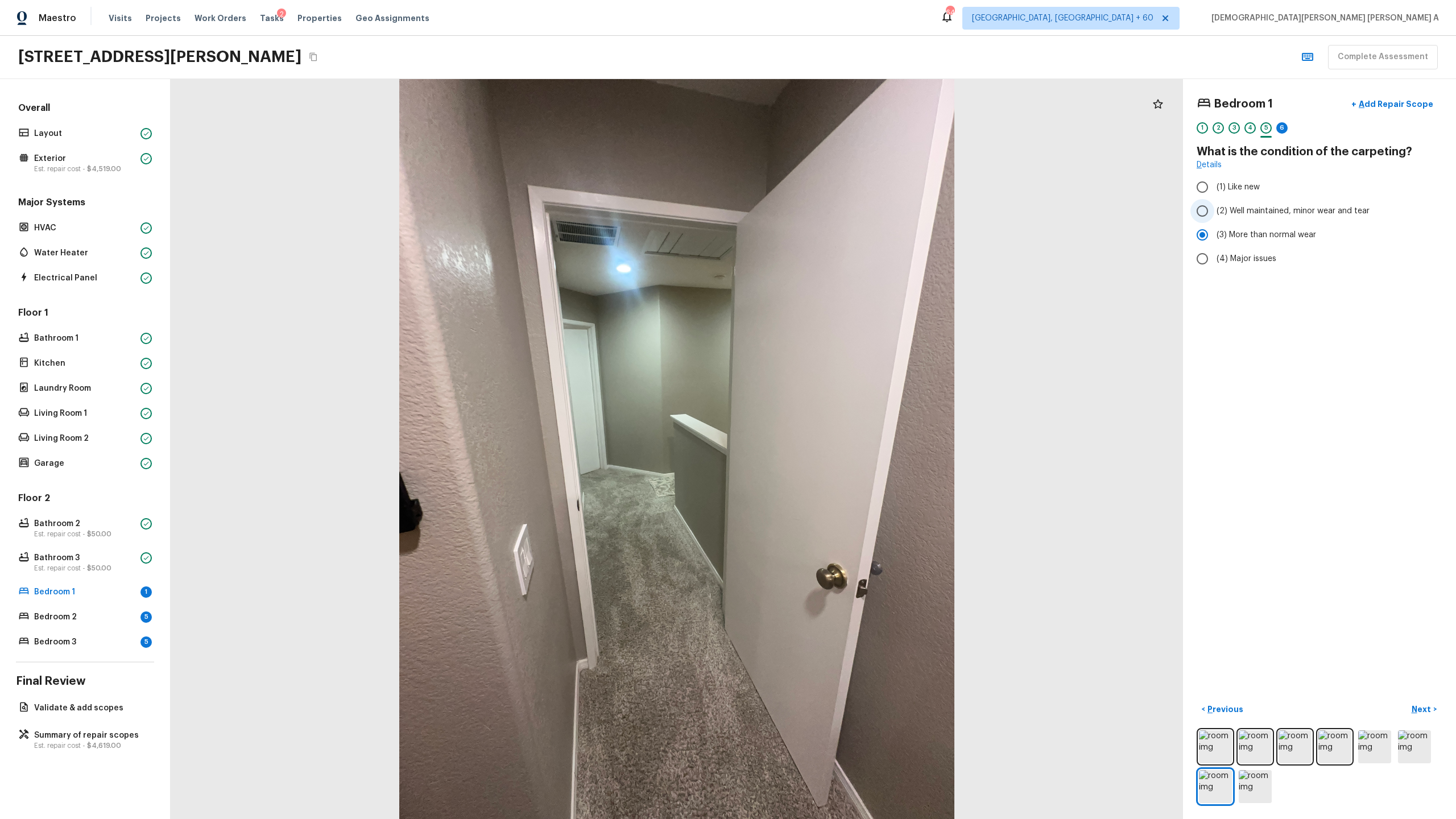
click at [1212, 214] on input "(2) Well maintained, minor wear and tear" at bounding box center [1202, 211] width 24 height 24
radio input "true"
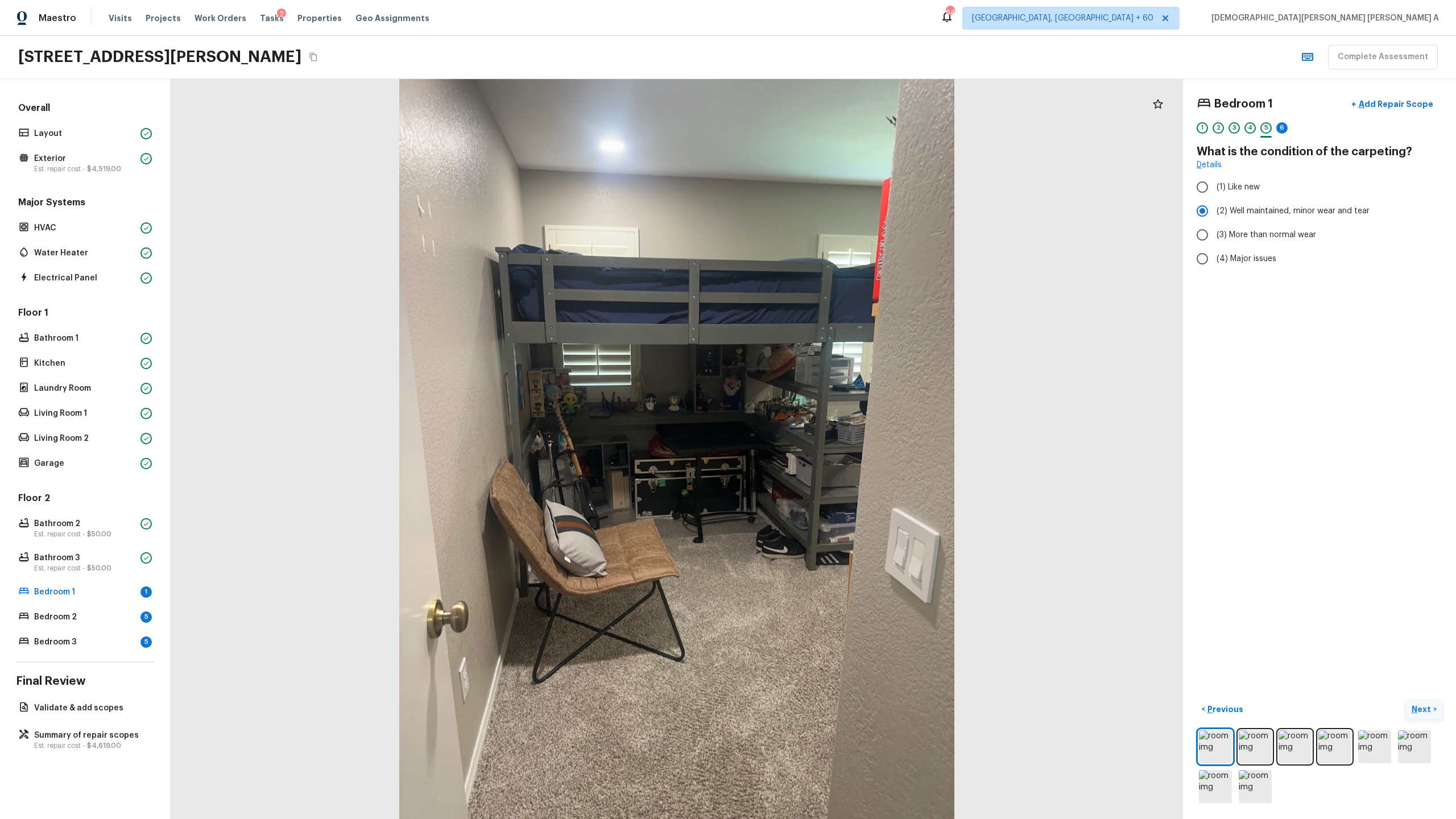
click at [1426, 703] on button "Next >" at bounding box center [1424, 709] width 36 height 18
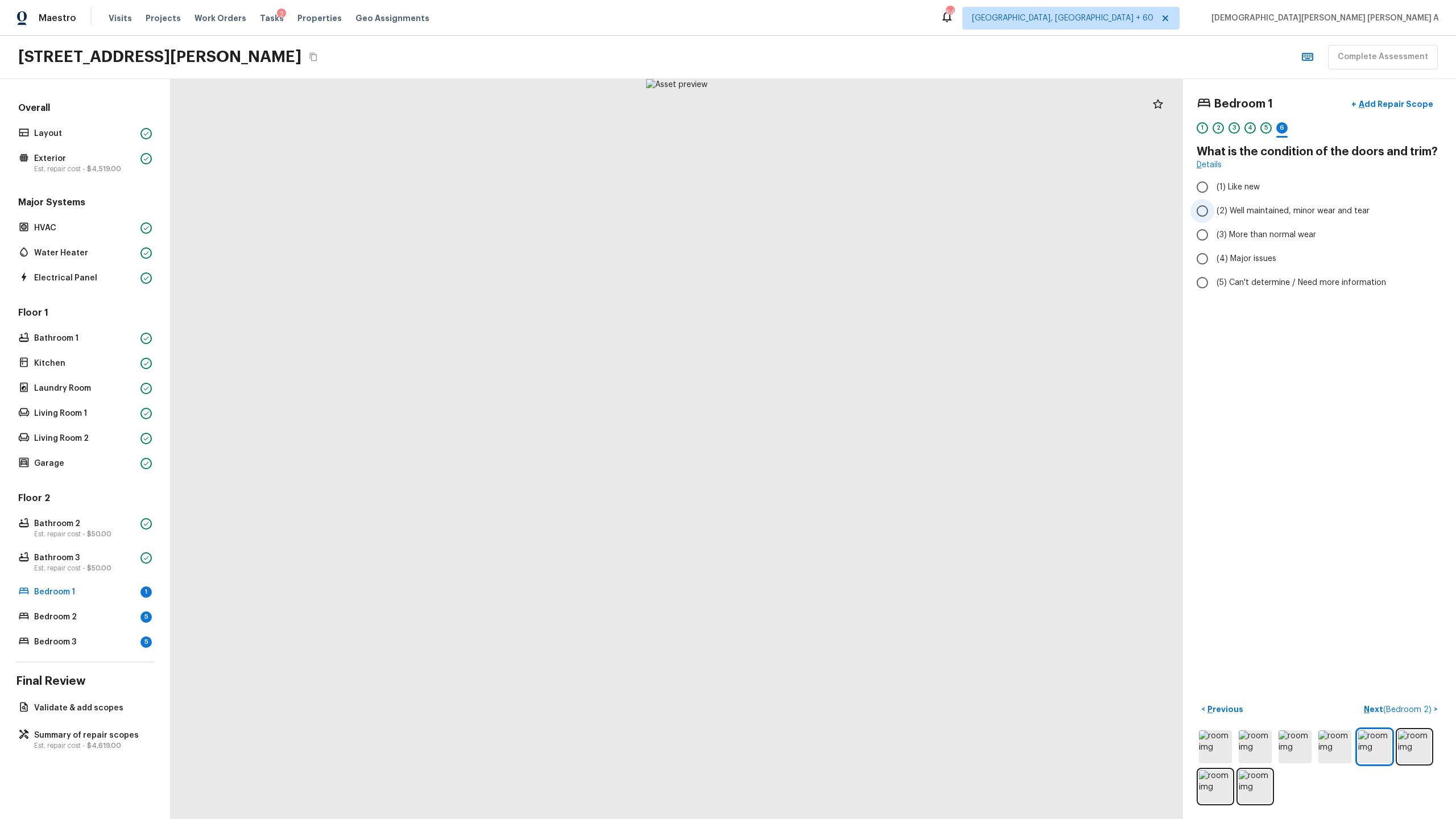
click at [1212, 218] on input "(2) Well maintained, minor wear and tear" at bounding box center [1202, 211] width 24 height 24
radio input "true"
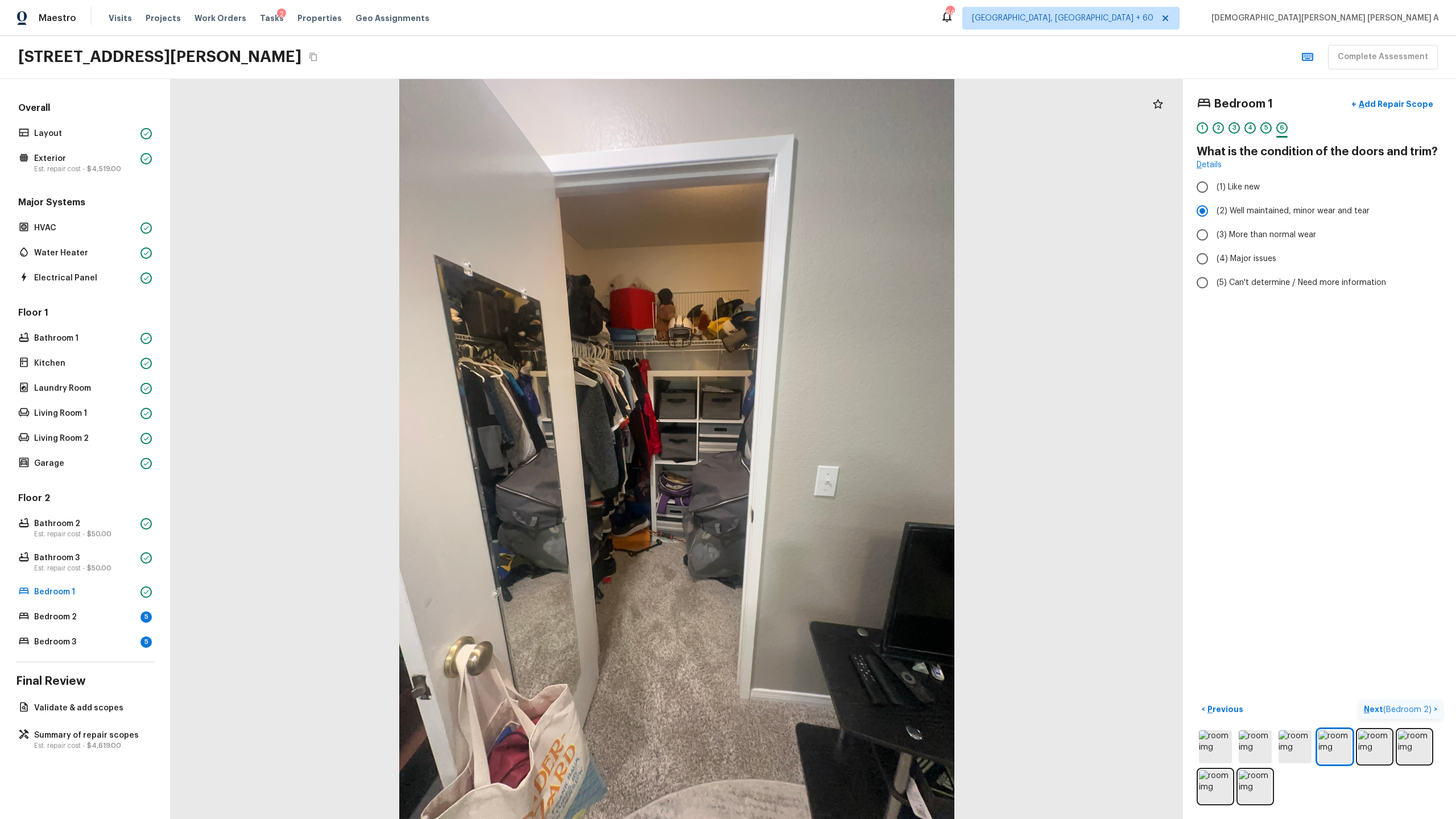
click at [1398, 718] on button "Next ( Bedroom 2 ) >" at bounding box center [1401, 709] width 83 height 18
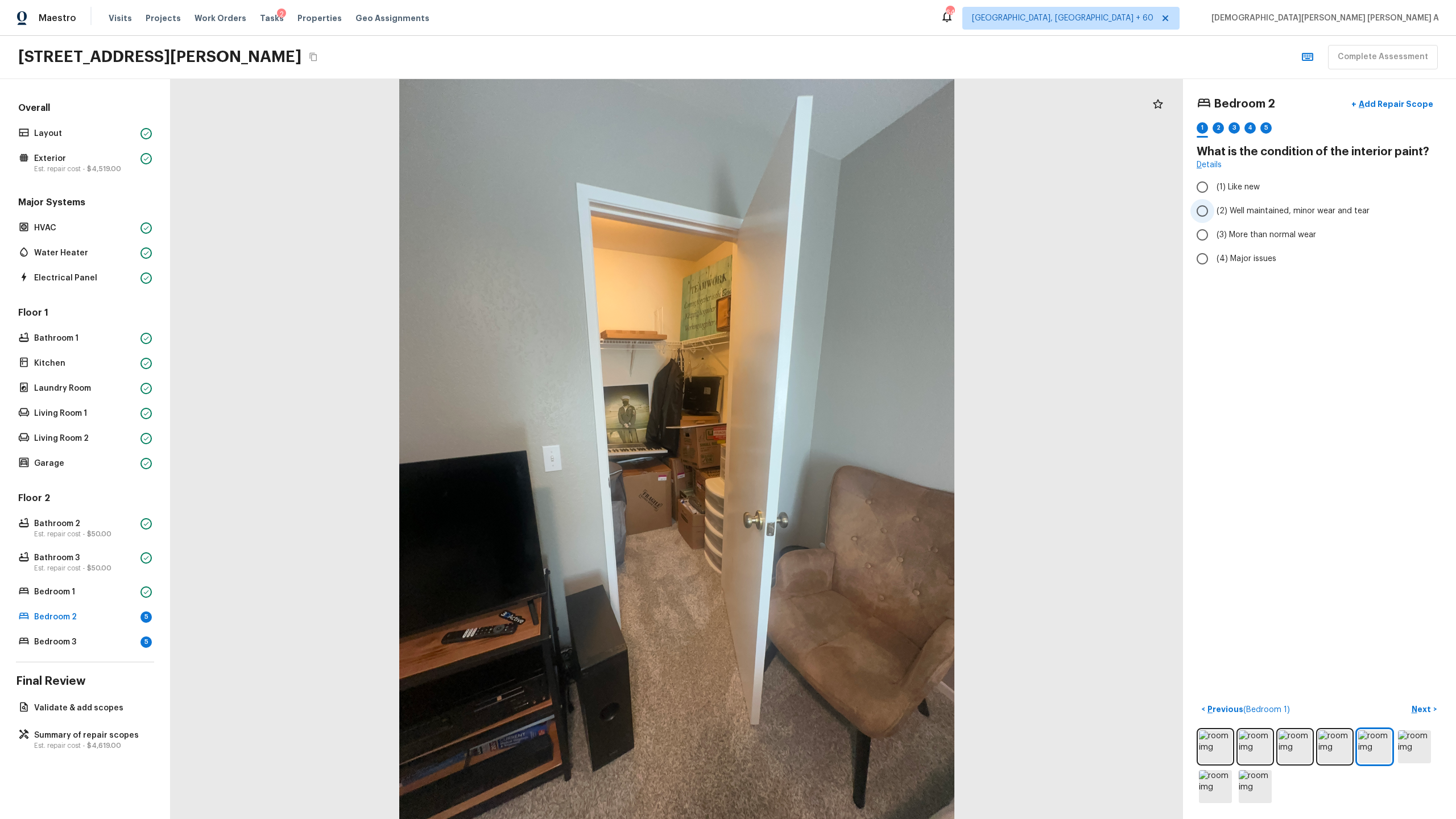
click at [1204, 214] on input "(2) Well maintained, minor wear and tear" at bounding box center [1202, 211] width 24 height 24
radio input "true"
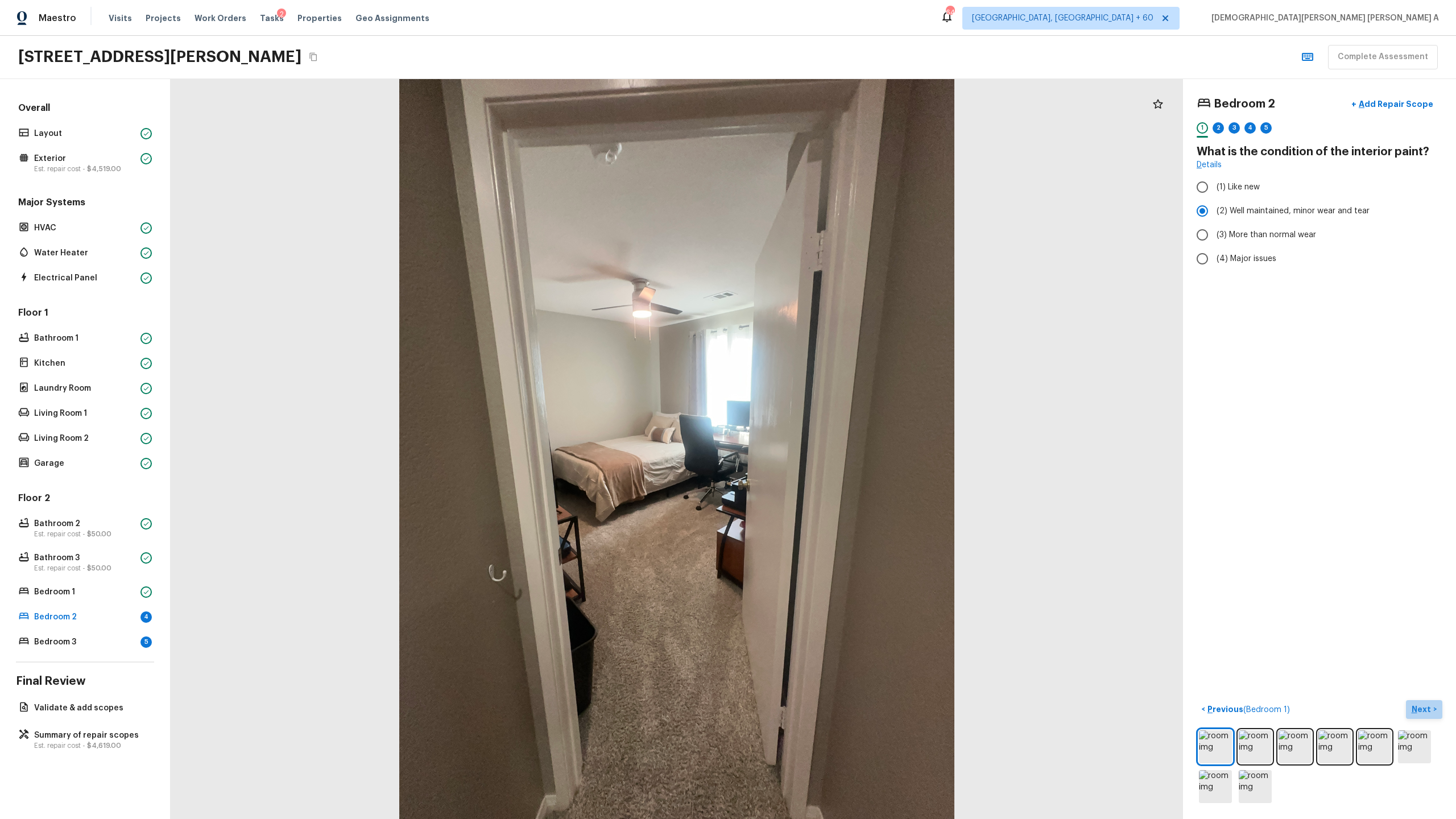
click at [1425, 715] on p "Next" at bounding box center [1422, 709] width 21 height 11
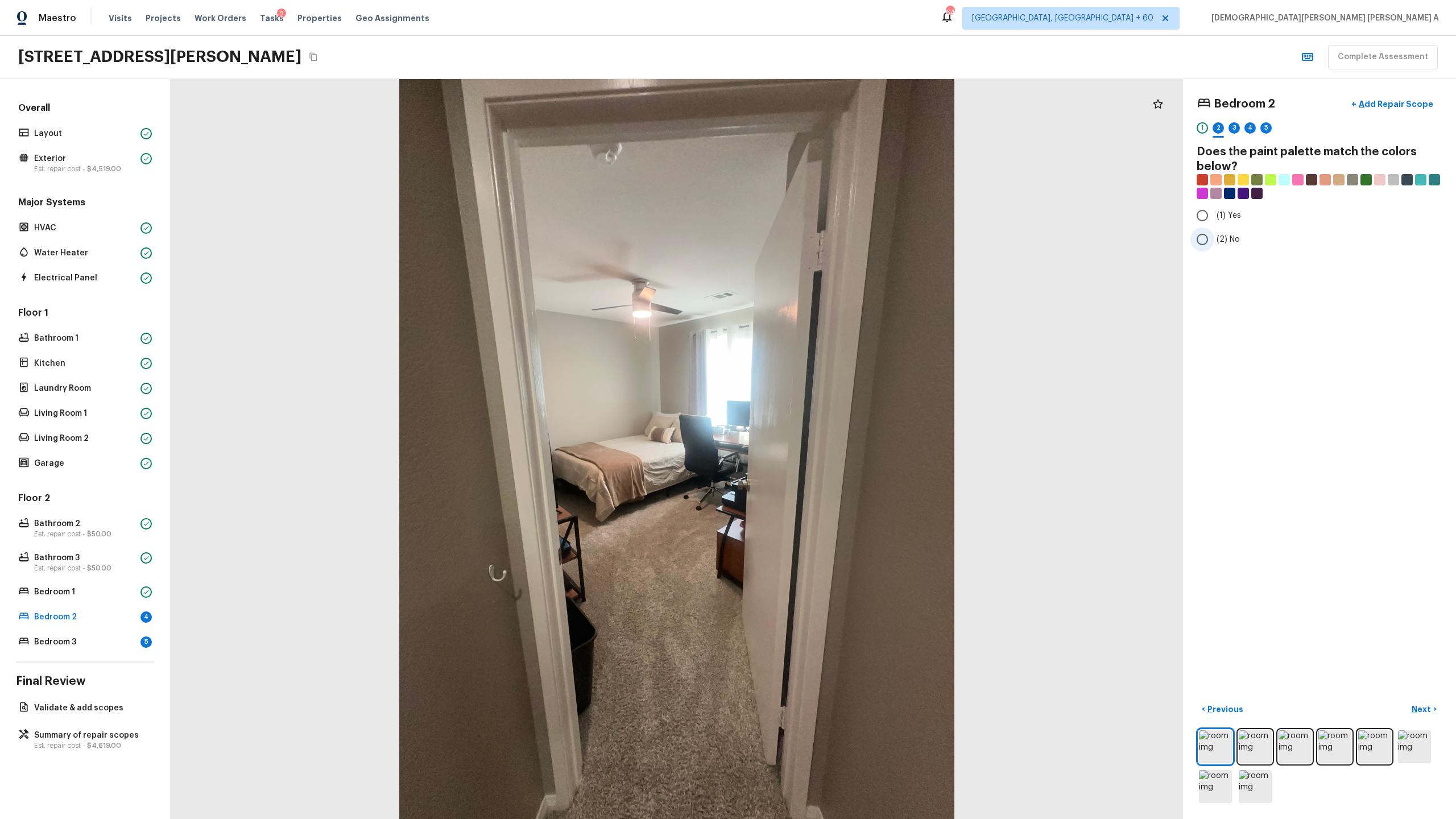
click at [1197, 238] on input "(2) No" at bounding box center [1202, 240] width 24 height 24
radio input "true"
click at [1421, 699] on div "Bedroom 2 + Add Repair Scope 1 2 3 4 5 Does the paint palette match the colors …" at bounding box center [1319, 449] width 273 height 740
click at [1421, 712] on p "Next" at bounding box center [1422, 709] width 21 height 11
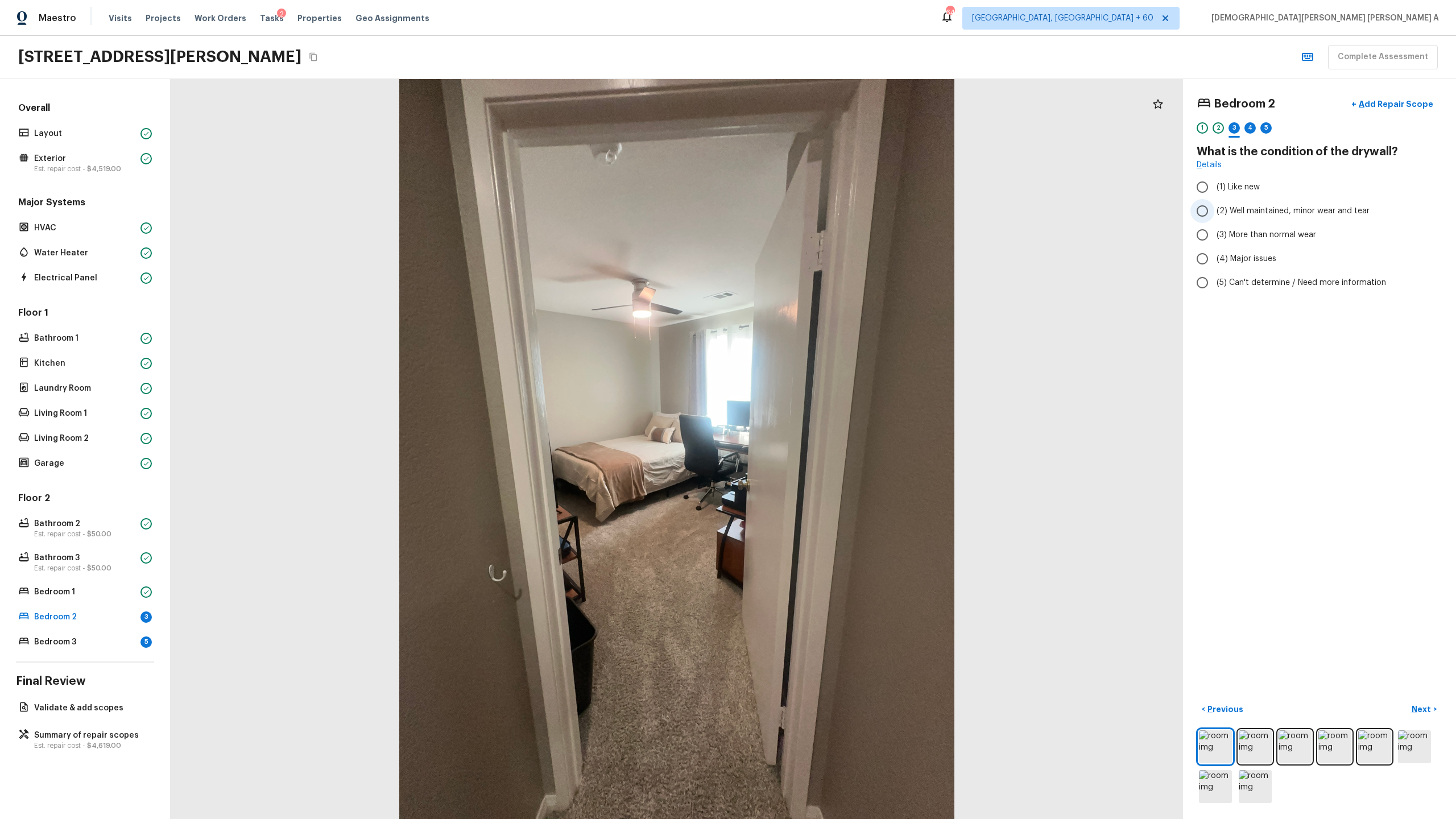
click at [1199, 200] on input "(2) Well maintained, minor wear and tear" at bounding box center [1202, 211] width 24 height 24
radio input "true"
click at [1408, 702] on button "Next >" at bounding box center [1424, 709] width 36 height 18
click at [1198, 268] on input "(4) Carpet" at bounding box center [1202, 273] width 24 height 24
checkbox input "true"
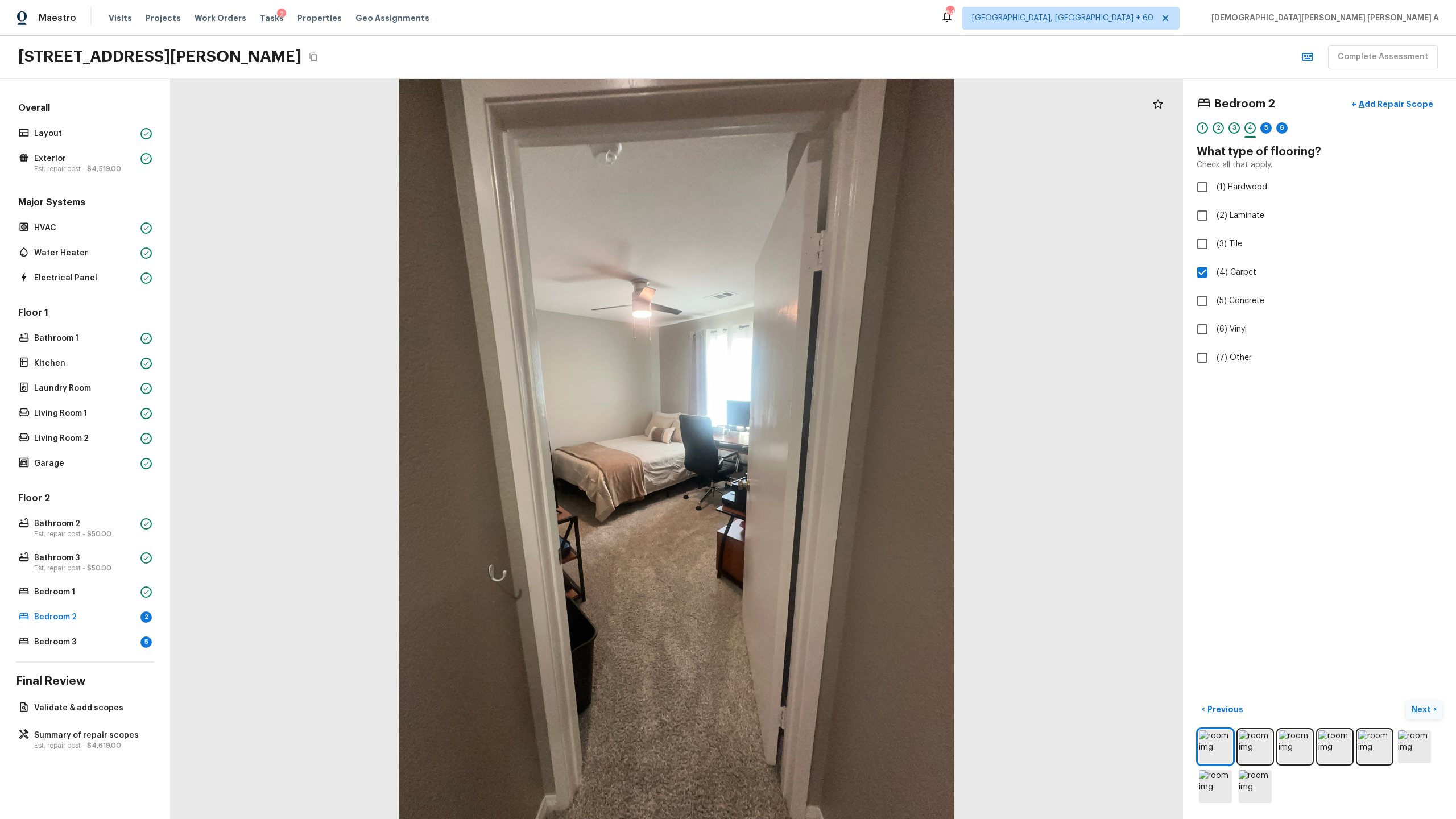
click at [1425, 707] on p "Next" at bounding box center [1422, 709] width 21 height 11
click at [1204, 213] on input "(2) Well maintained, minor wear and tear" at bounding box center [1202, 211] width 24 height 24
radio input "true"
click at [1422, 703] on button "Next >" at bounding box center [1424, 709] width 36 height 18
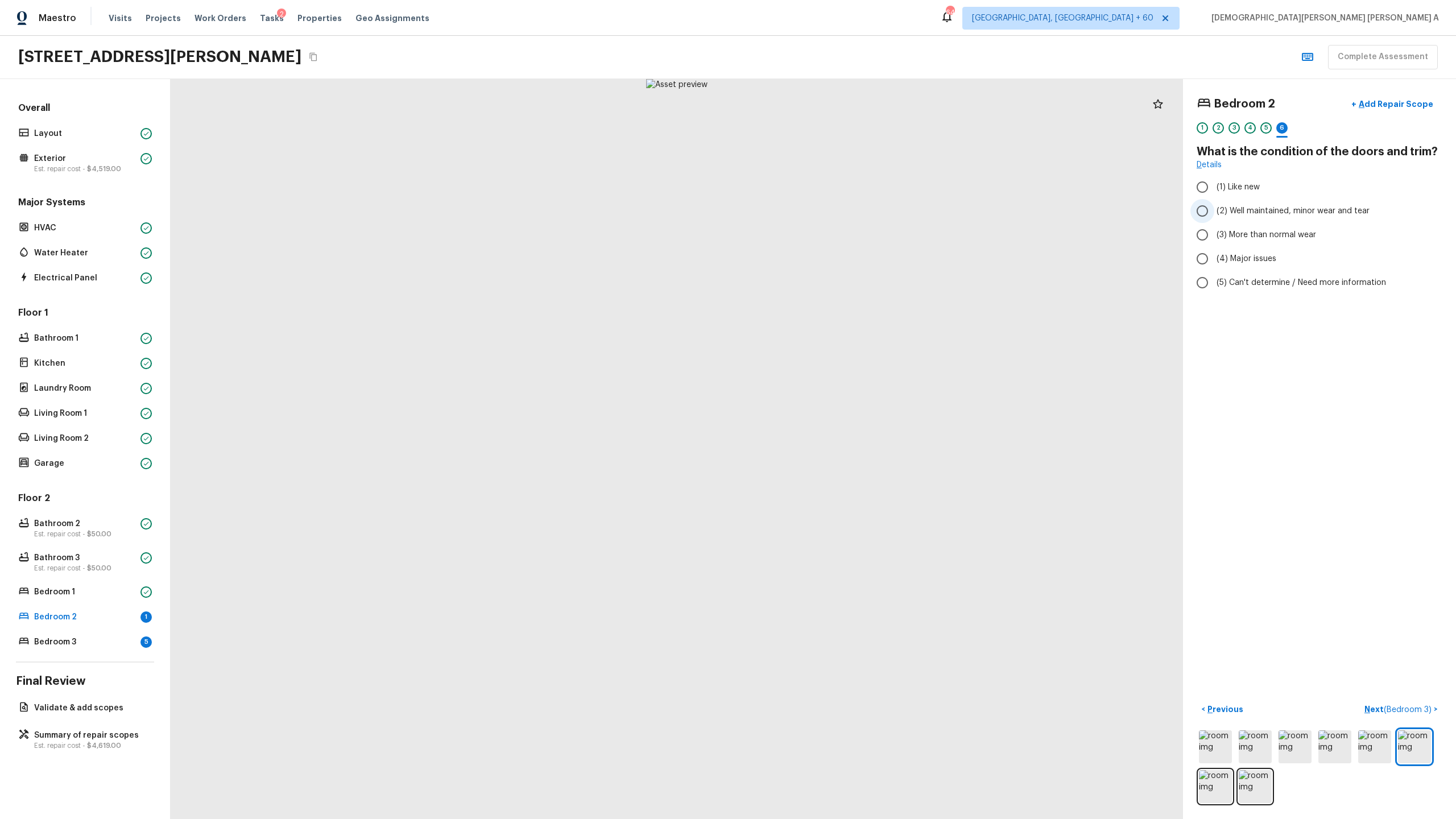
click at [1202, 208] on input "(2) Well maintained, minor wear and tear" at bounding box center [1202, 211] width 24 height 24
radio input "true"
click at [1401, 714] on p "Next ( Bedroom 3 )" at bounding box center [1399, 710] width 69 height 12
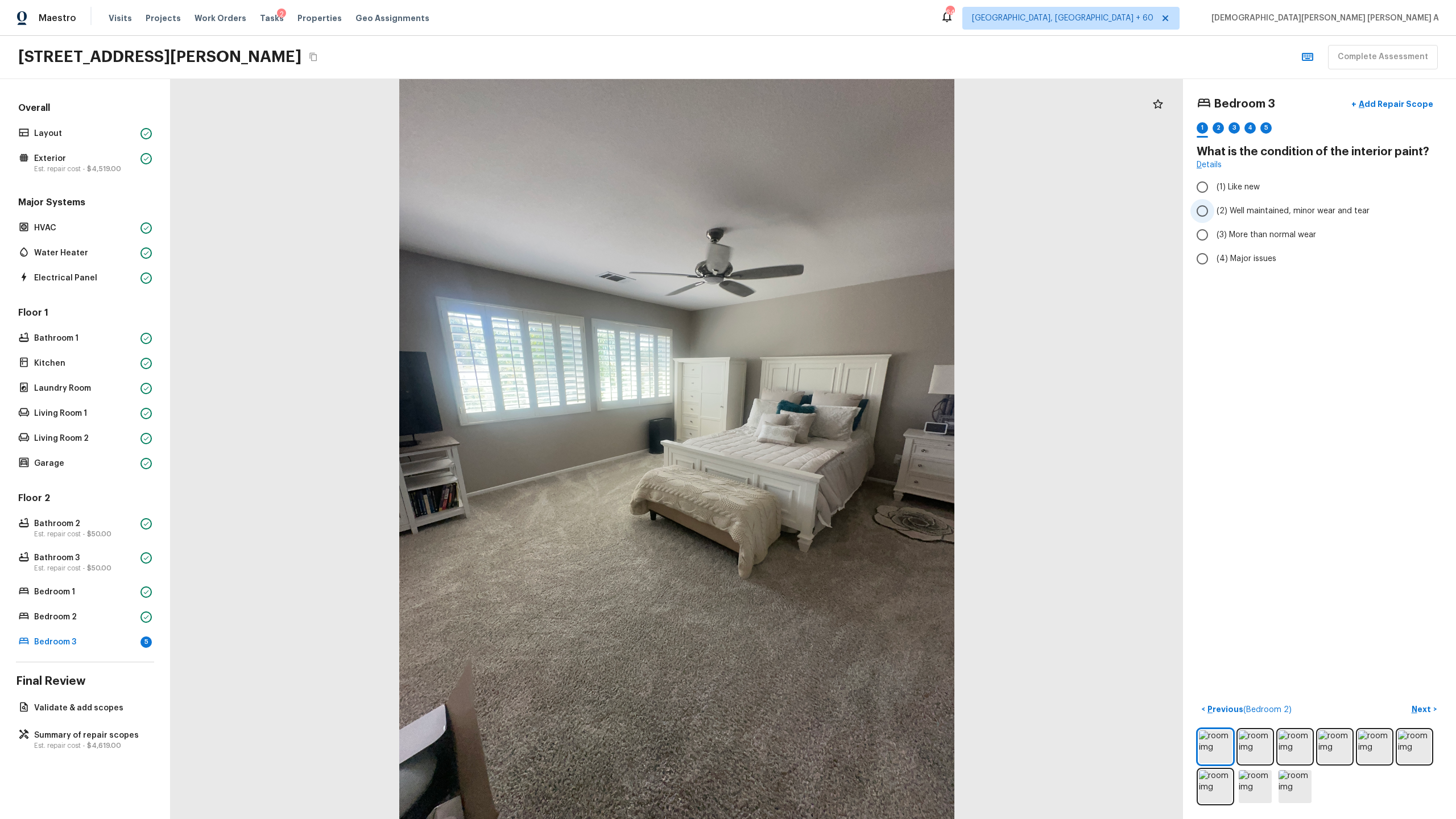
click at [1206, 212] on input "(2) Well maintained, minor wear and tear" at bounding box center [1202, 211] width 24 height 24
radio input "true"
click at [1428, 700] on div "< Previous ( Bedroom 2 ) Next >" at bounding box center [1319, 709] width 246 height 18
click at [1428, 701] on button "Next >" at bounding box center [1424, 709] width 36 height 18
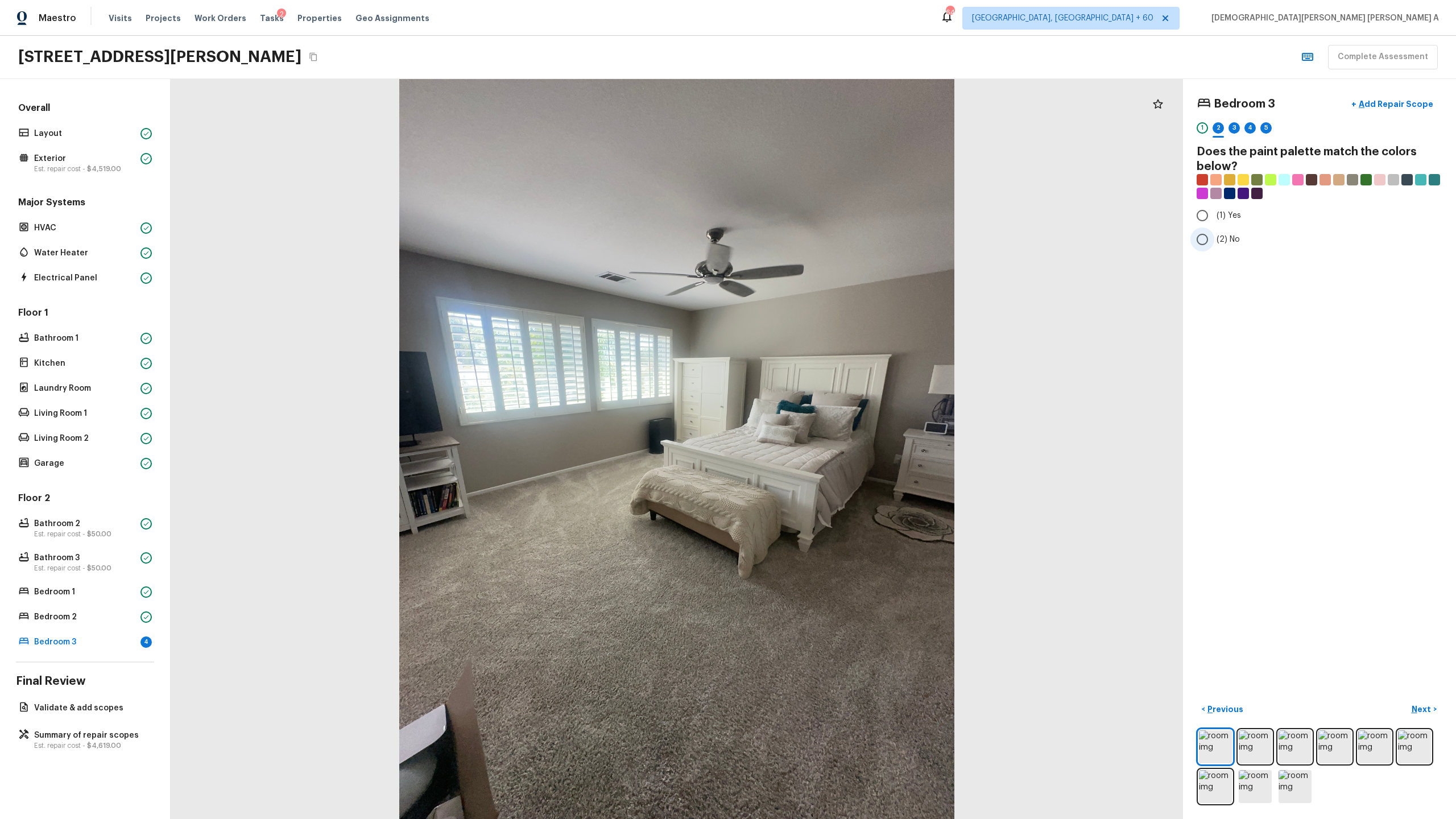
click at [1203, 236] on input "(2) No" at bounding box center [1202, 240] width 24 height 24
radio input "true"
click at [1425, 710] on p "Next" at bounding box center [1422, 709] width 21 height 11
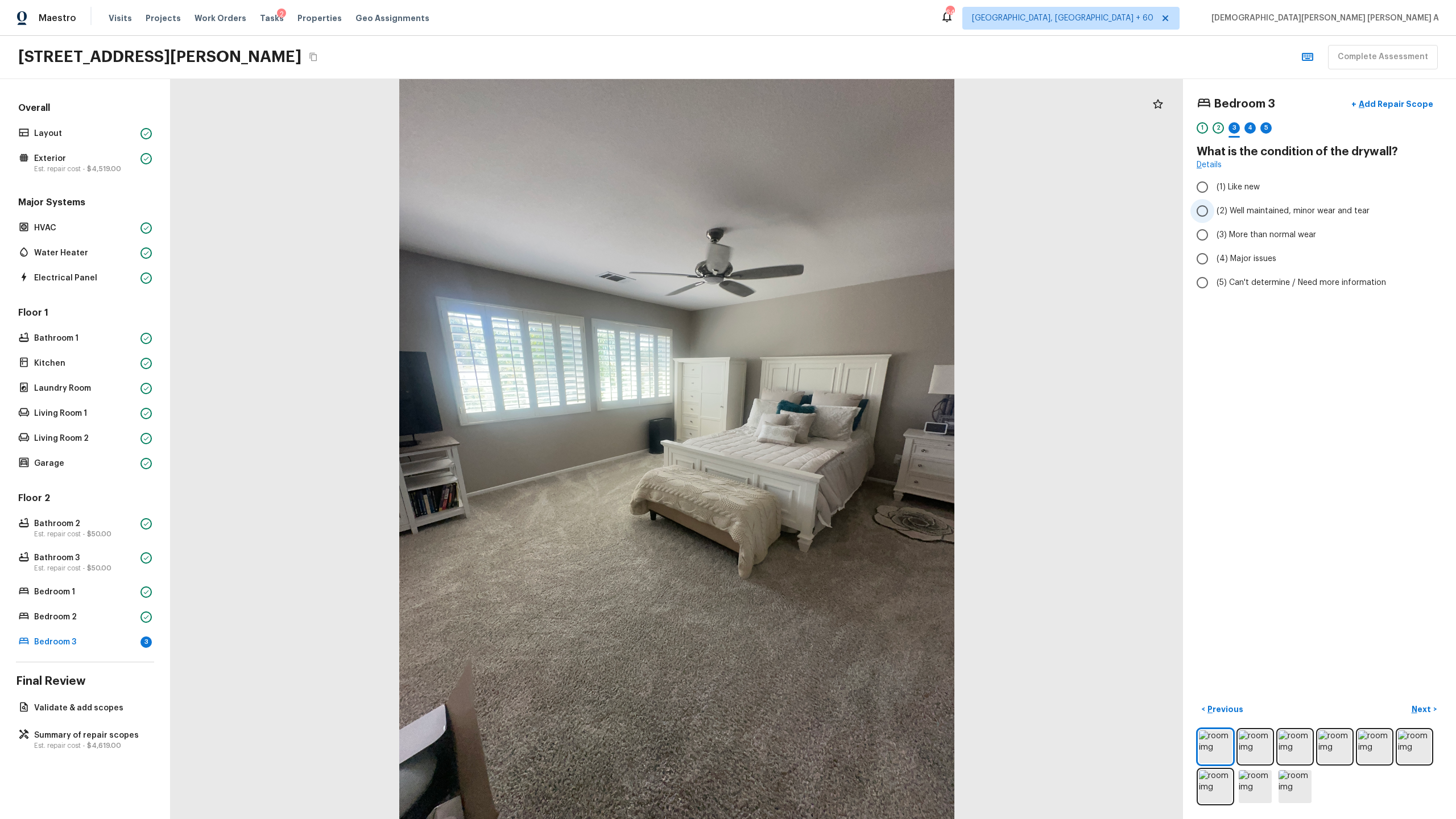
click at [1194, 214] on input "(2) Well maintained, minor wear and tear" at bounding box center [1202, 211] width 24 height 24
radio input "true"
click at [1423, 713] on p "Next" at bounding box center [1422, 709] width 21 height 11
click at [1204, 273] on input "(4) Carpet" at bounding box center [1202, 273] width 24 height 24
checkbox input "true"
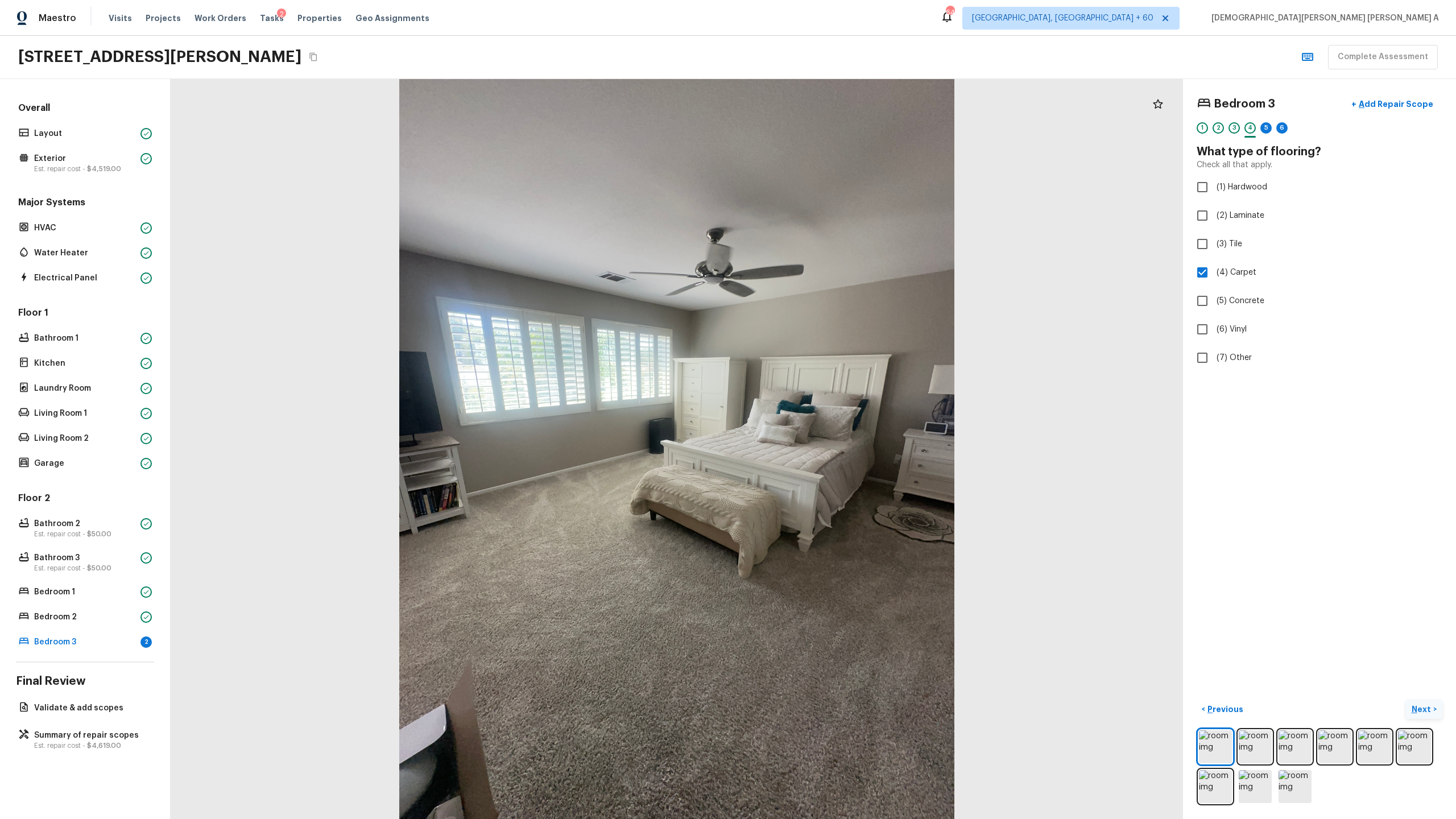
click at [1429, 709] on p "Next" at bounding box center [1422, 709] width 21 height 11
click at [1199, 211] on input "(2) Well maintained, minor wear and tear" at bounding box center [1202, 211] width 24 height 24
radio input "true"
click at [1423, 709] on p "Next" at bounding box center [1422, 709] width 21 height 11
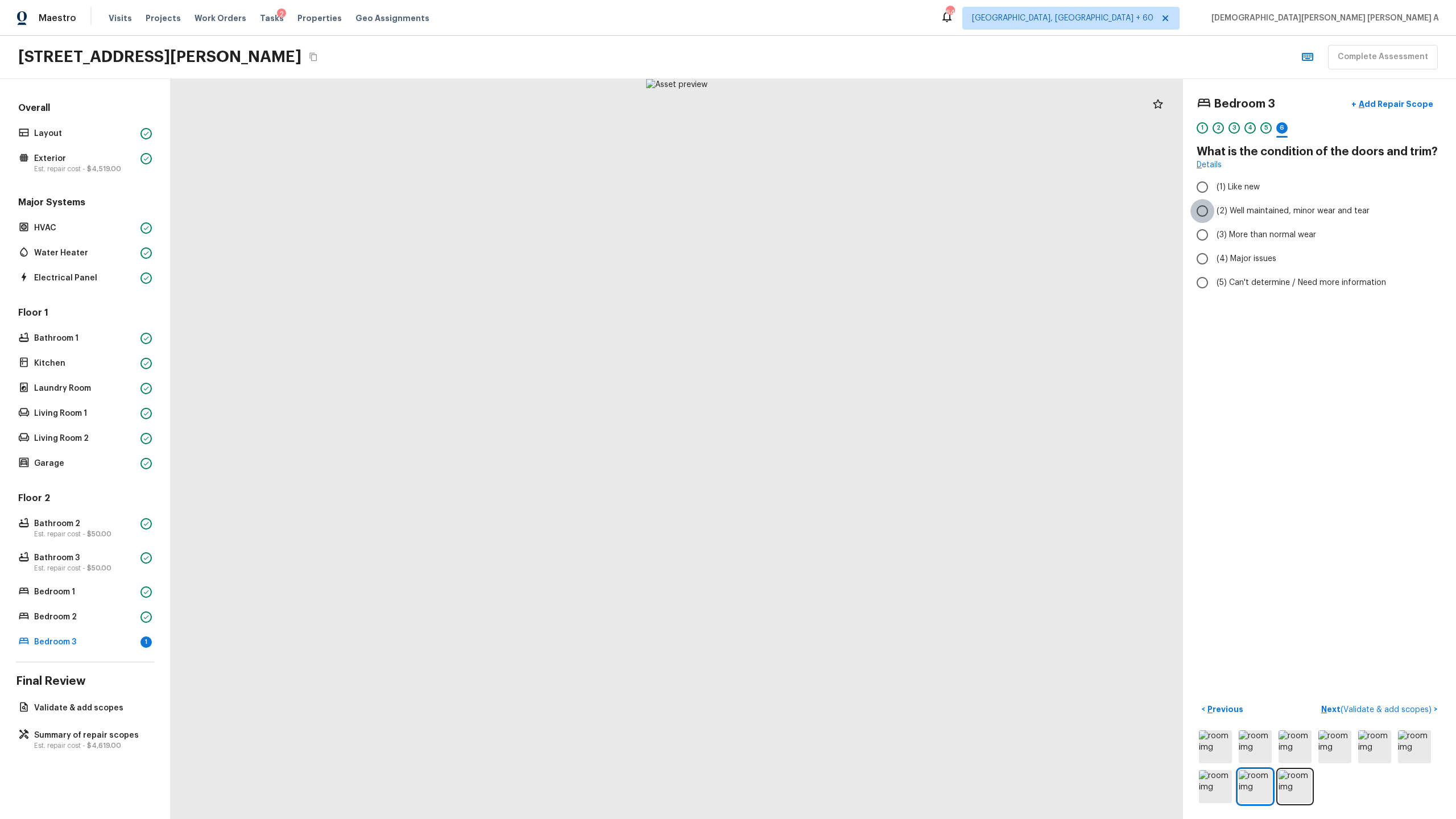
click at [1202, 214] on input "(2) Well maintained, minor wear and tear" at bounding box center [1202, 211] width 24 height 24
radio input "true"
click at [1395, 704] on p "Next ( Validate & add scopes )" at bounding box center [1377, 710] width 113 height 12
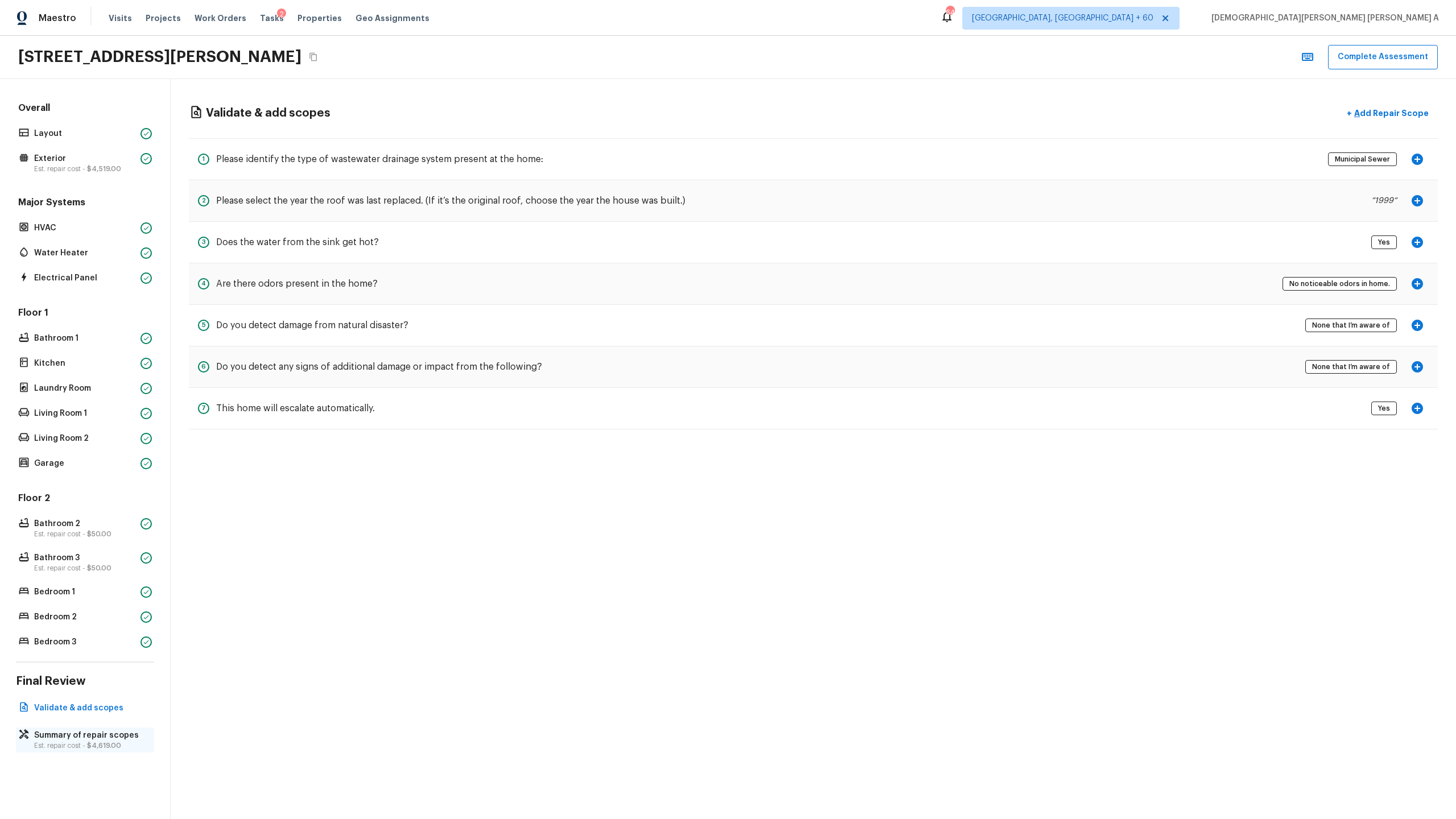
click at [106, 738] on p "Summary of repair scopes" at bounding box center [91, 735] width 113 height 11
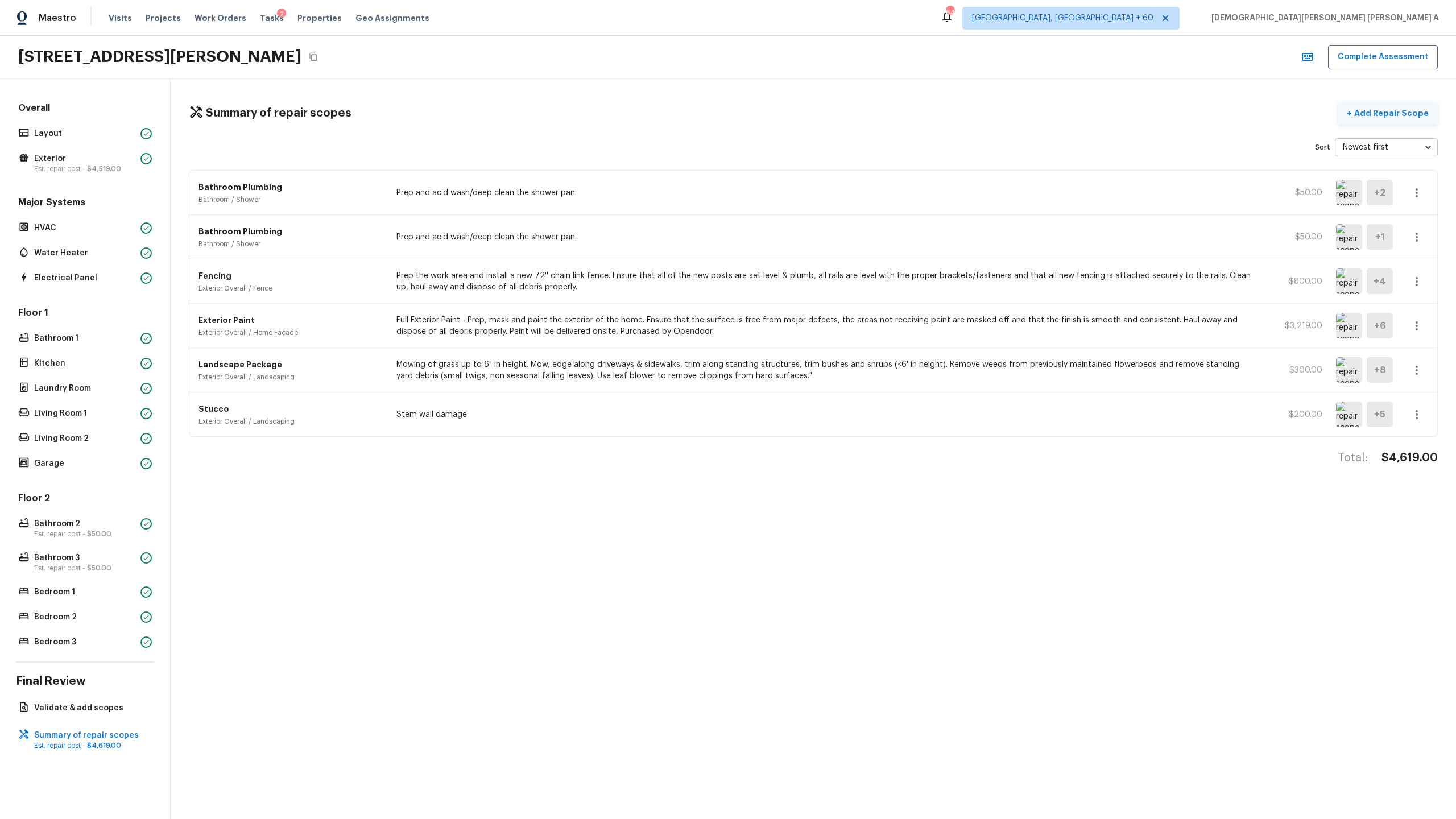
click at [1391, 113] on p "Add Repair Scope" at bounding box center [1390, 113] width 77 height 11
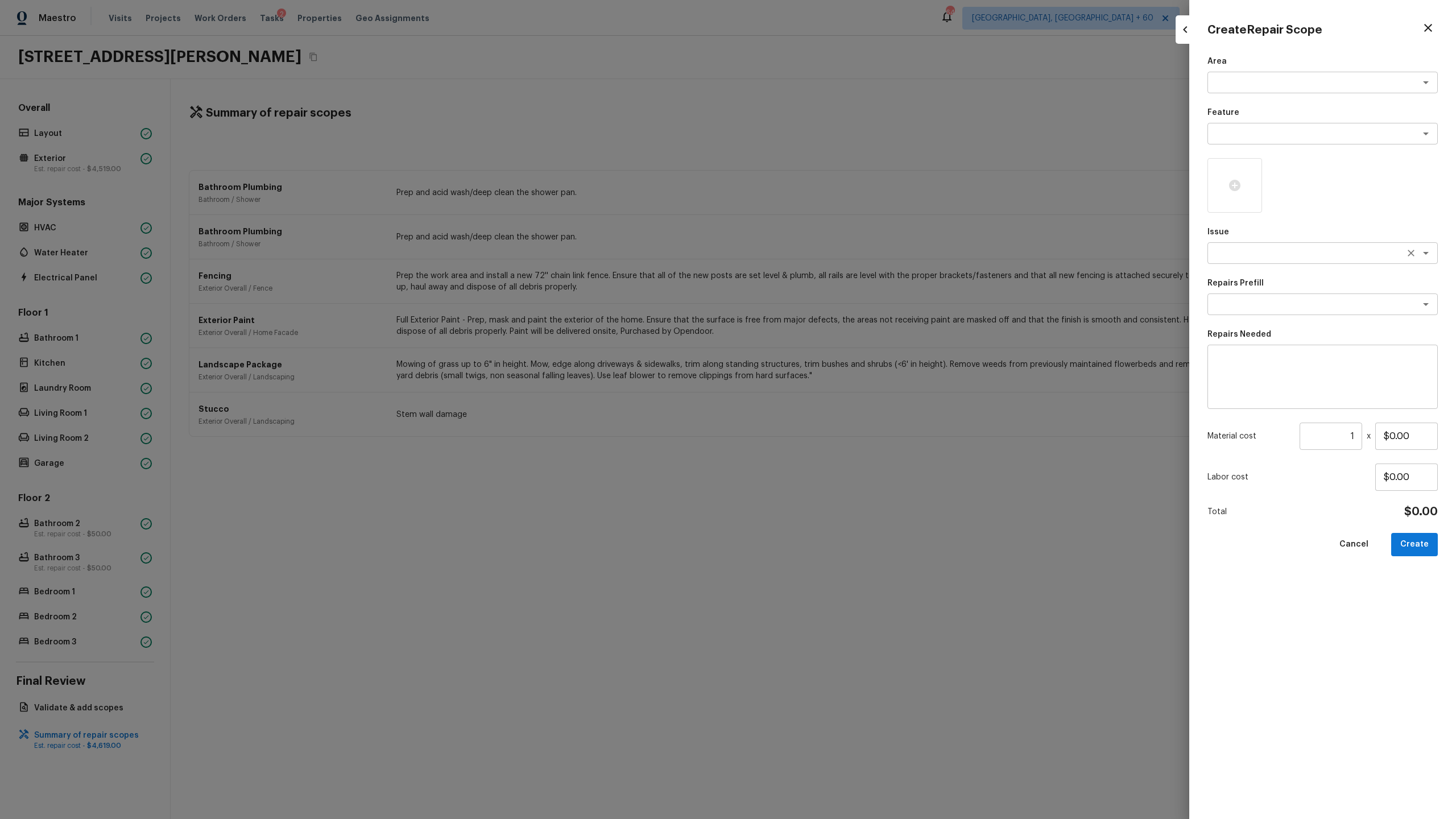
click at [1303, 255] on textarea at bounding box center [1306, 253] width 188 height 11
click at [1286, 283] on li "ACQ: Paint" at bounding box center [1322, 277] width 230 height 18
type textarea "ACQ: Paint"
click at [1427, 21] on icon "button" at bounding box center [1427, 27] width 14 height 14
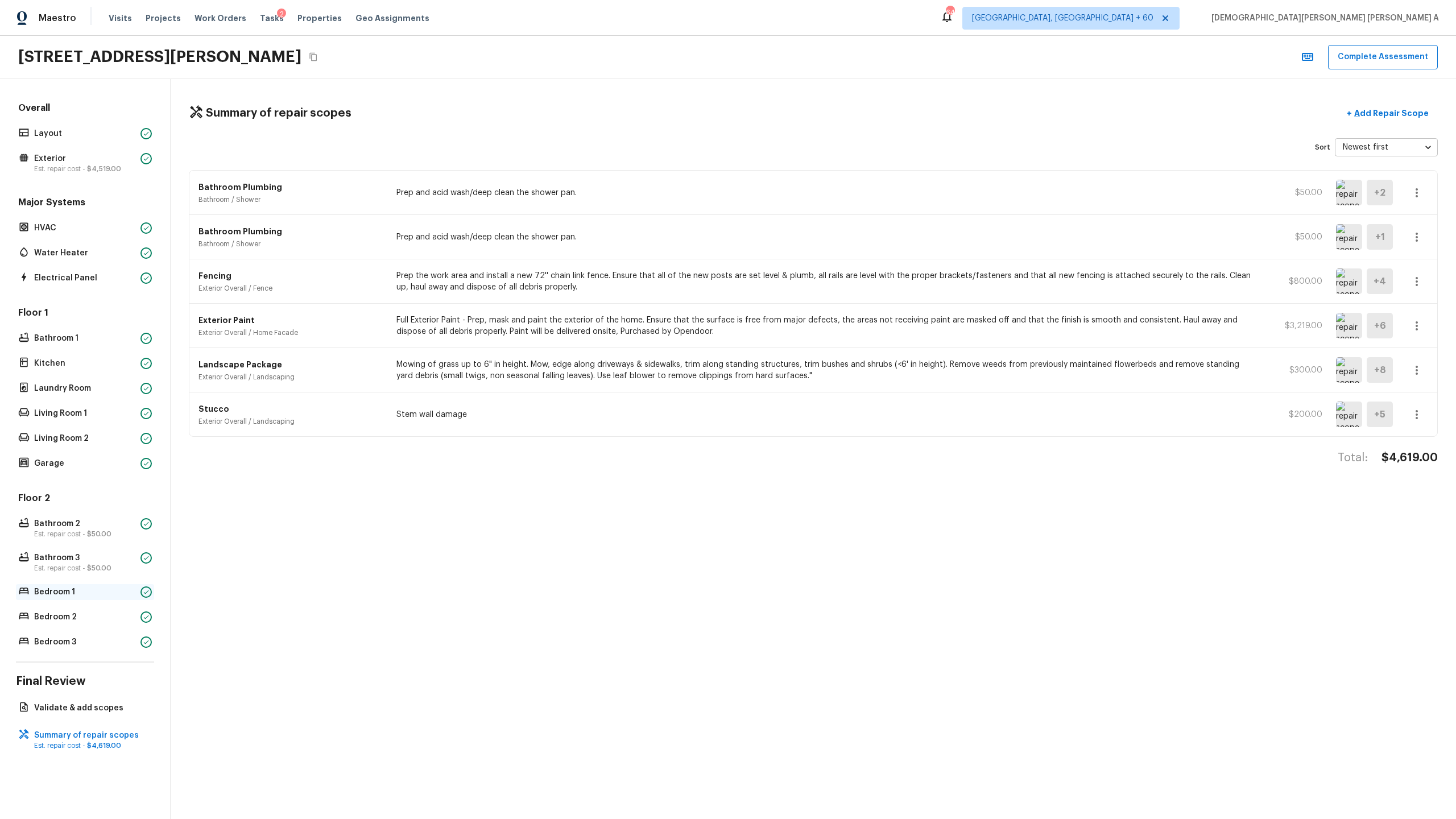
click at [74, 586] on p "Bedroom 1" at bounding box center [85, 592] width 102 height 11
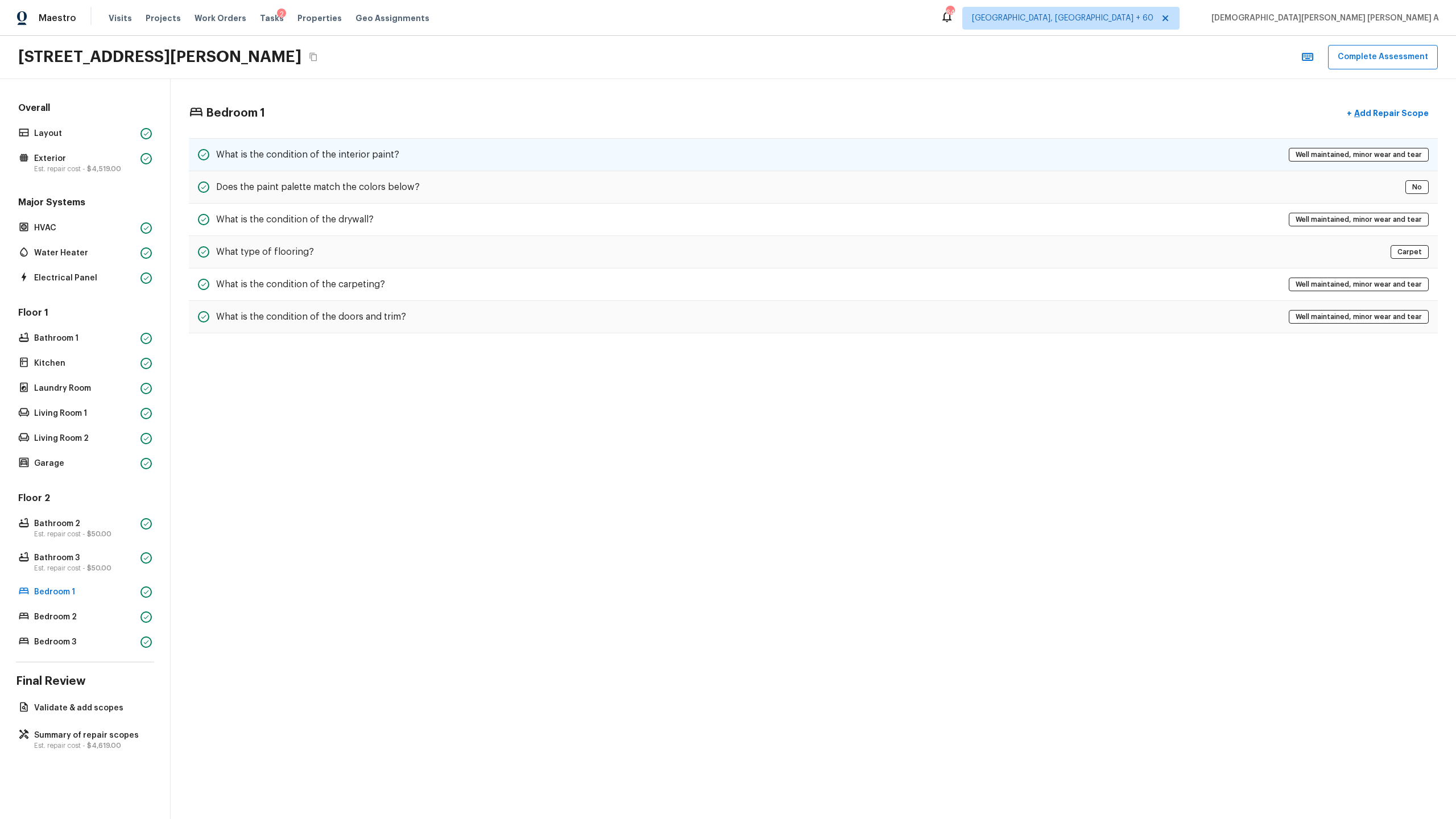
click at [435, 169] on div "What is the condition of the interior paint? Well maintained, minor wear and te…" at bounding box center [813, 154] width 1249 height 33
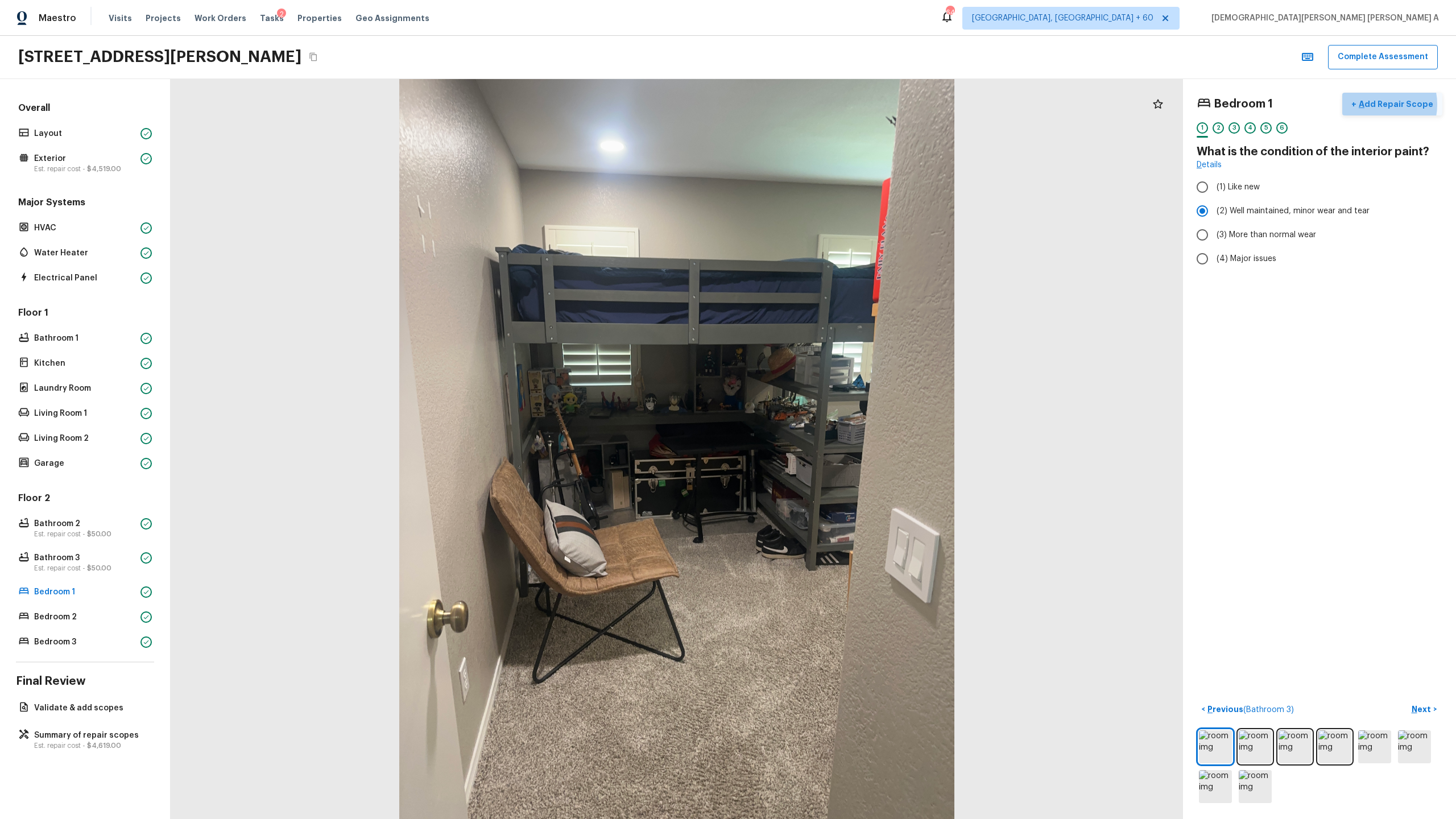
click at [1381, 104] on p "Add Repair Scope" at bounding box center [1395, 104] width 77 height 11
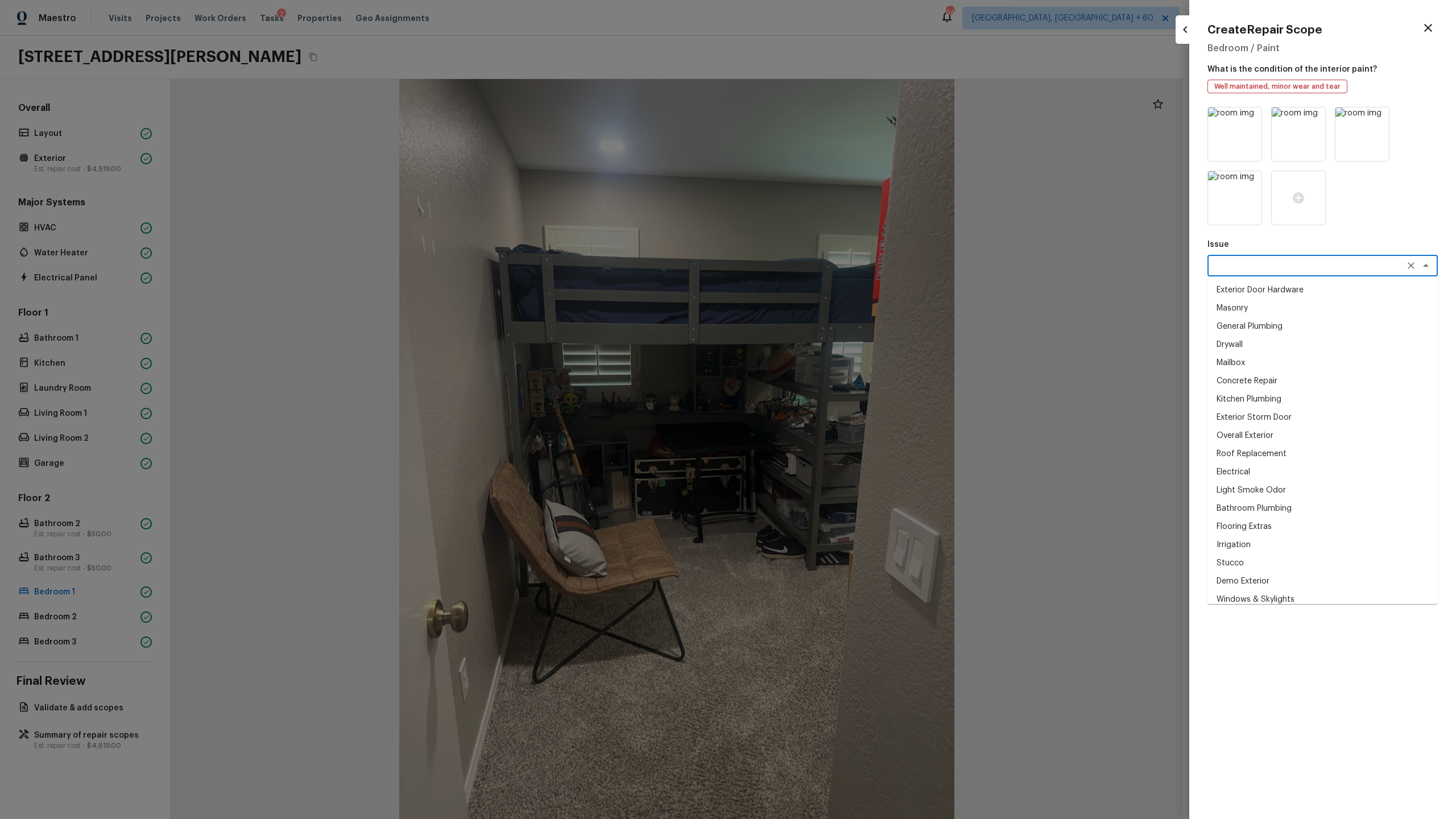
click at [1265, 271] on textarea at bounding box center [1306, 265] width 188 height 11
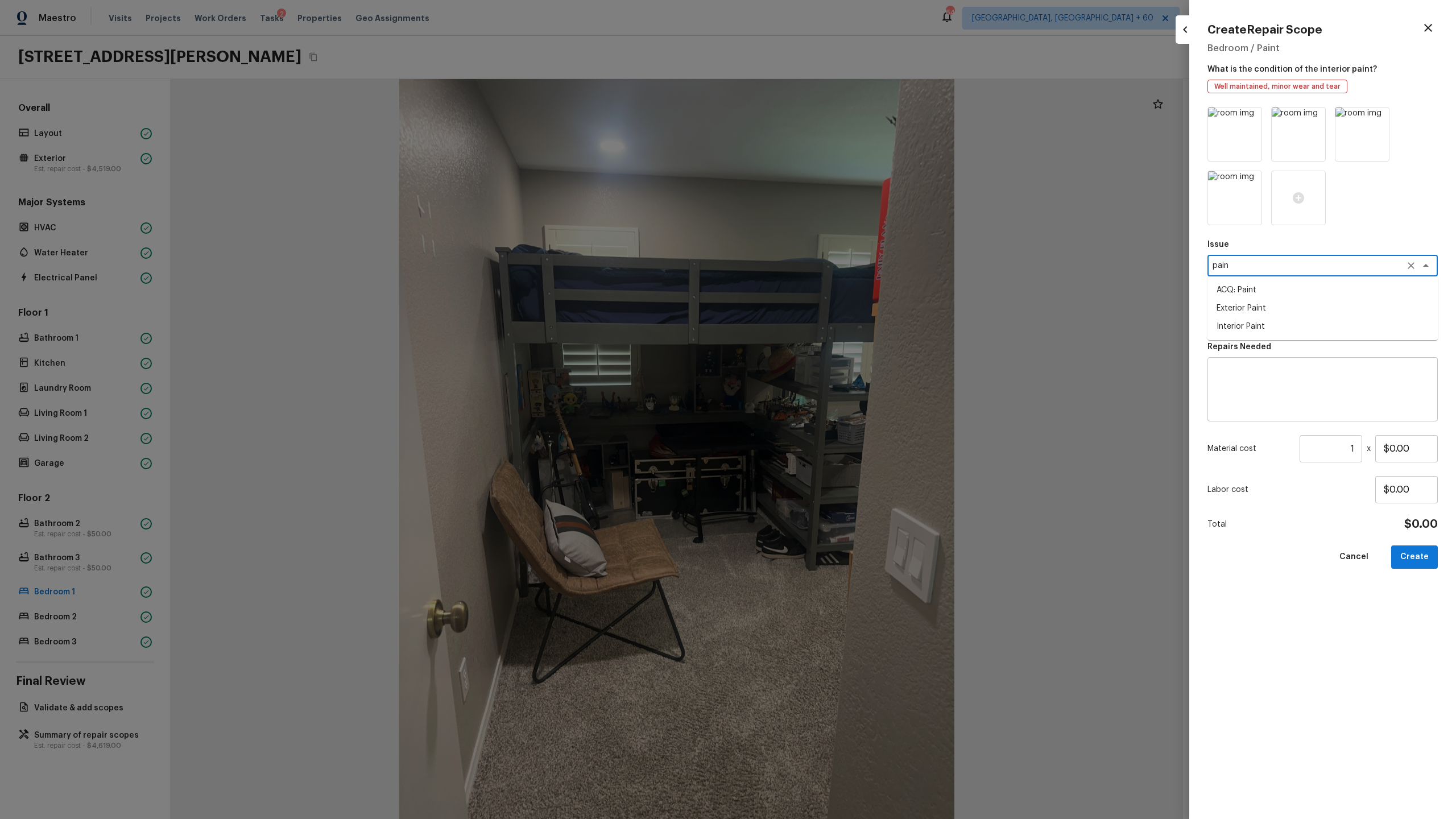
click at [1272, 290] on li "ACQ: Paint" at bounding box center [1322, 290] width 230 height 18
type textarea "ACQ: Paint"
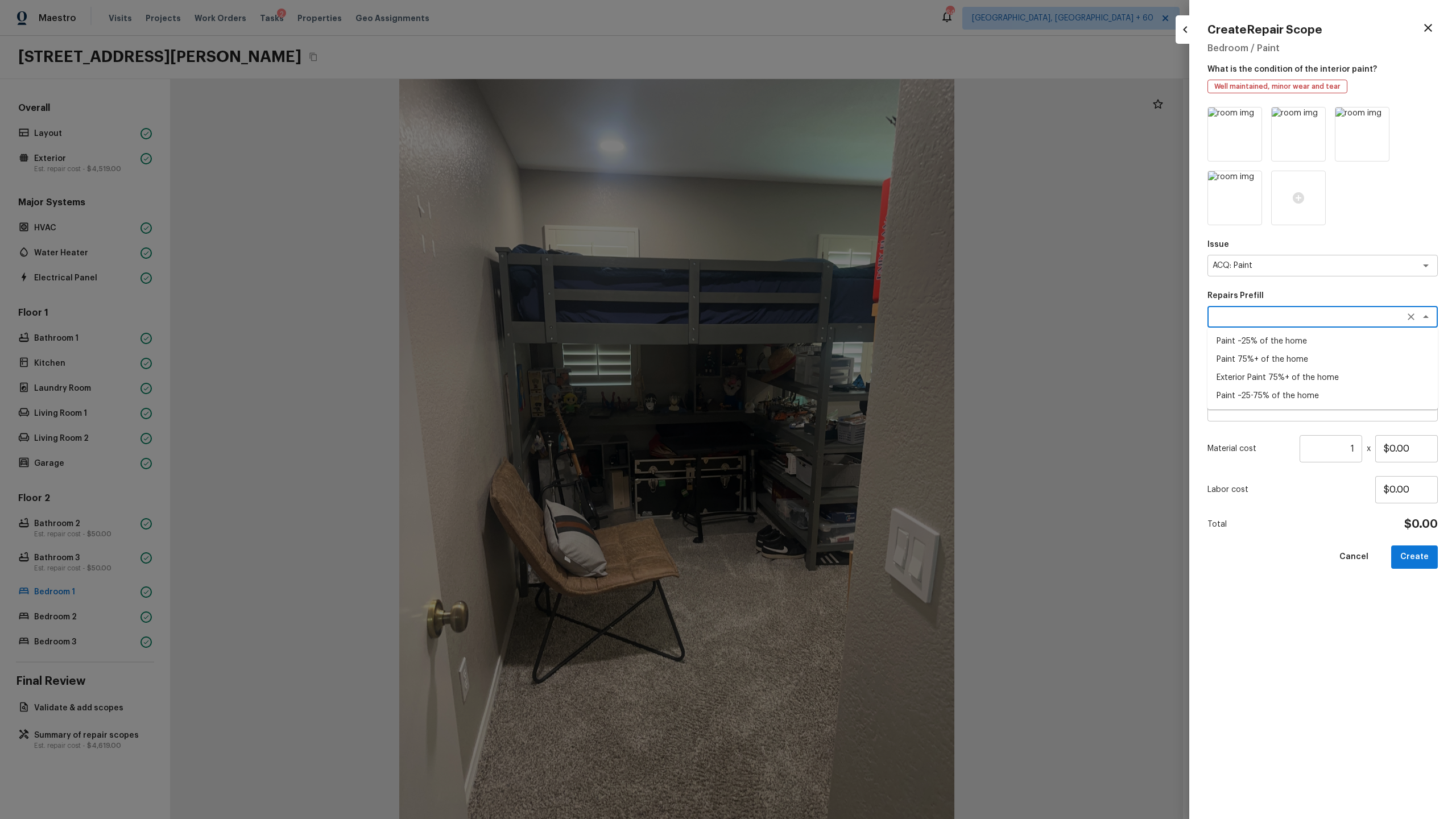
click at [1254, 314] on textarea at bounding box center [1306, 317] width 188 height 11
click at [1250, 333] on li "Paint ~25% of the home" at bounding box center [1322, 341] width 230 height 18
type textarea "Paint ~25% of the home"
type textarea "Acquisition Scope: ~25% of the home needs interior paint"
type input "$0.46"
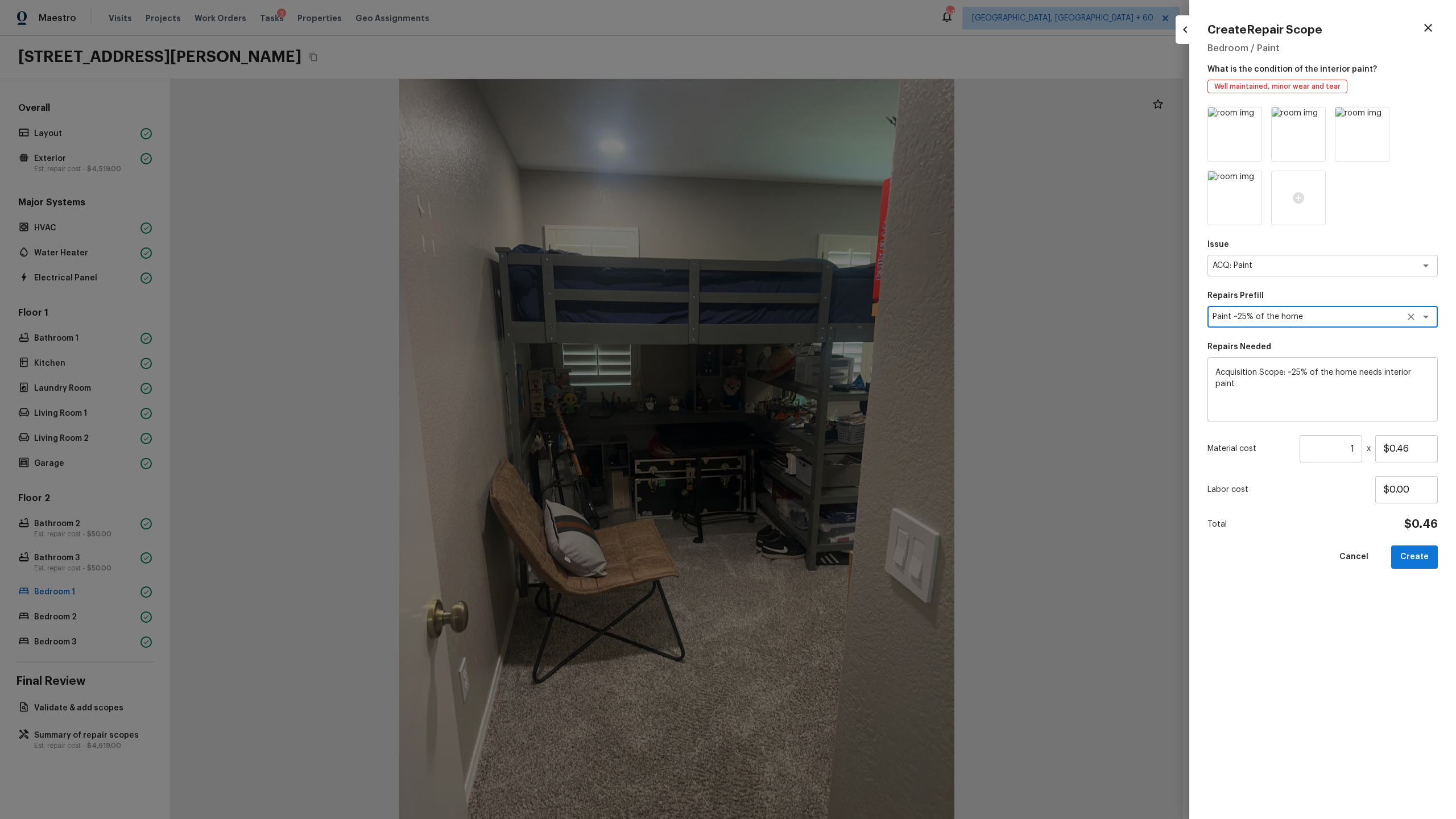
click at [1355, 447] on input "1" at bounding box center [1330, 449] width 63 height 27
type input "2146"
click at [1297, 202] on icon at bounding box center [1298, 197] width 11 height 11
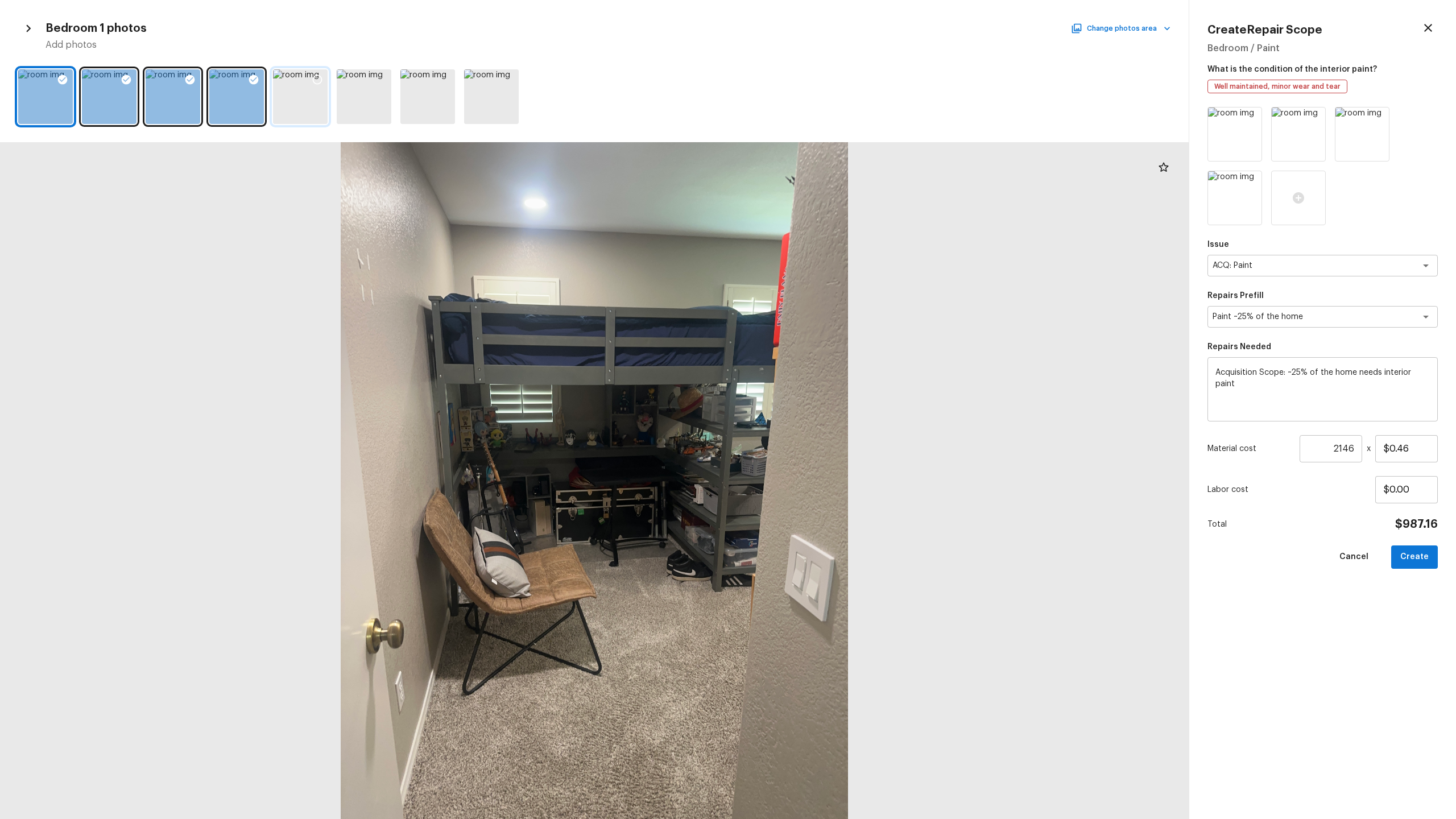
click at [304, 105] on div at bounding box center [301, 97] width 55 height 55
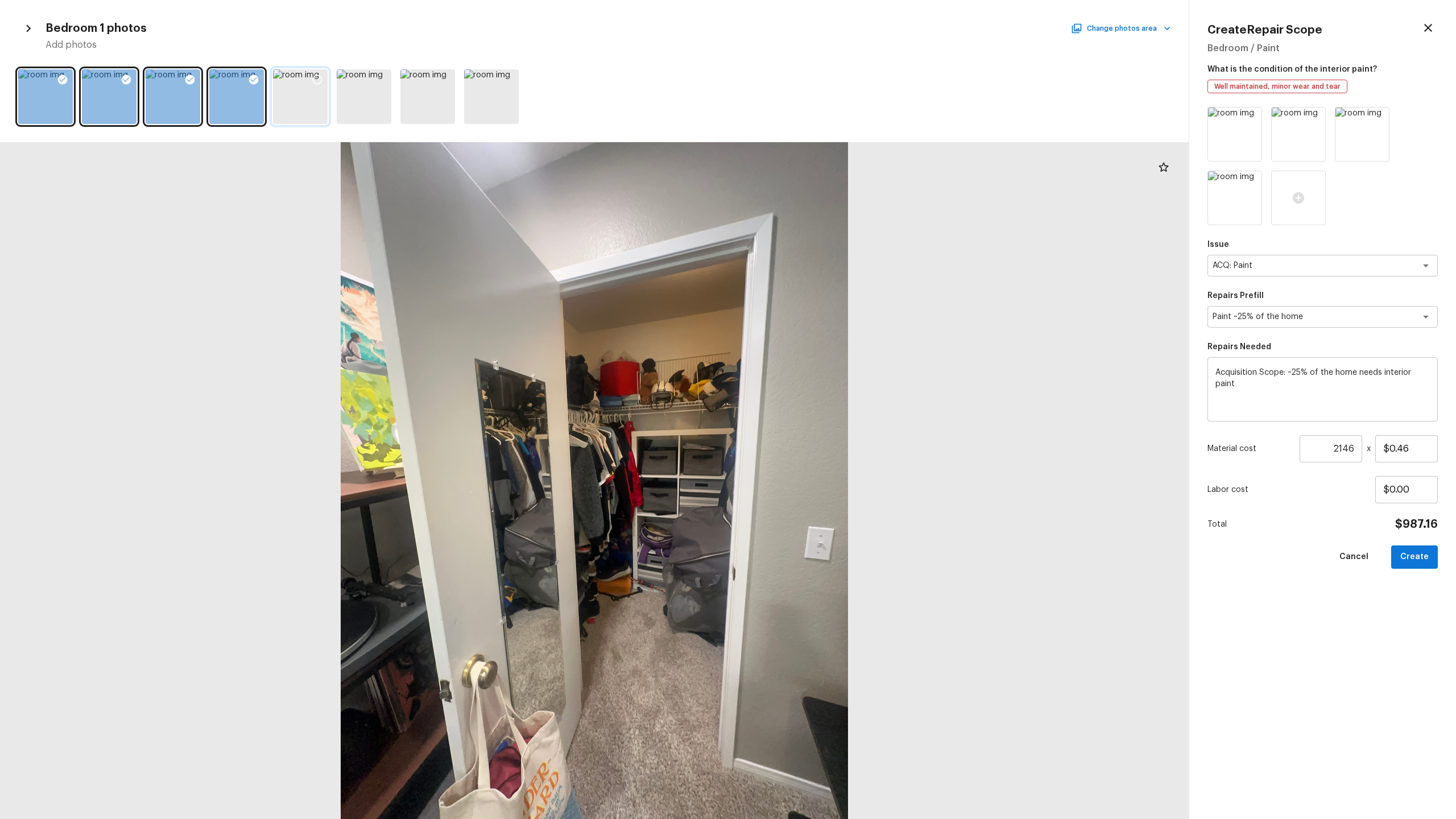
click at [318, 79] on icon at bounding box center [317, 79] width 11 height 11
click at [381, 80] on icon at bounding box center [380, 79] width 11 height 11
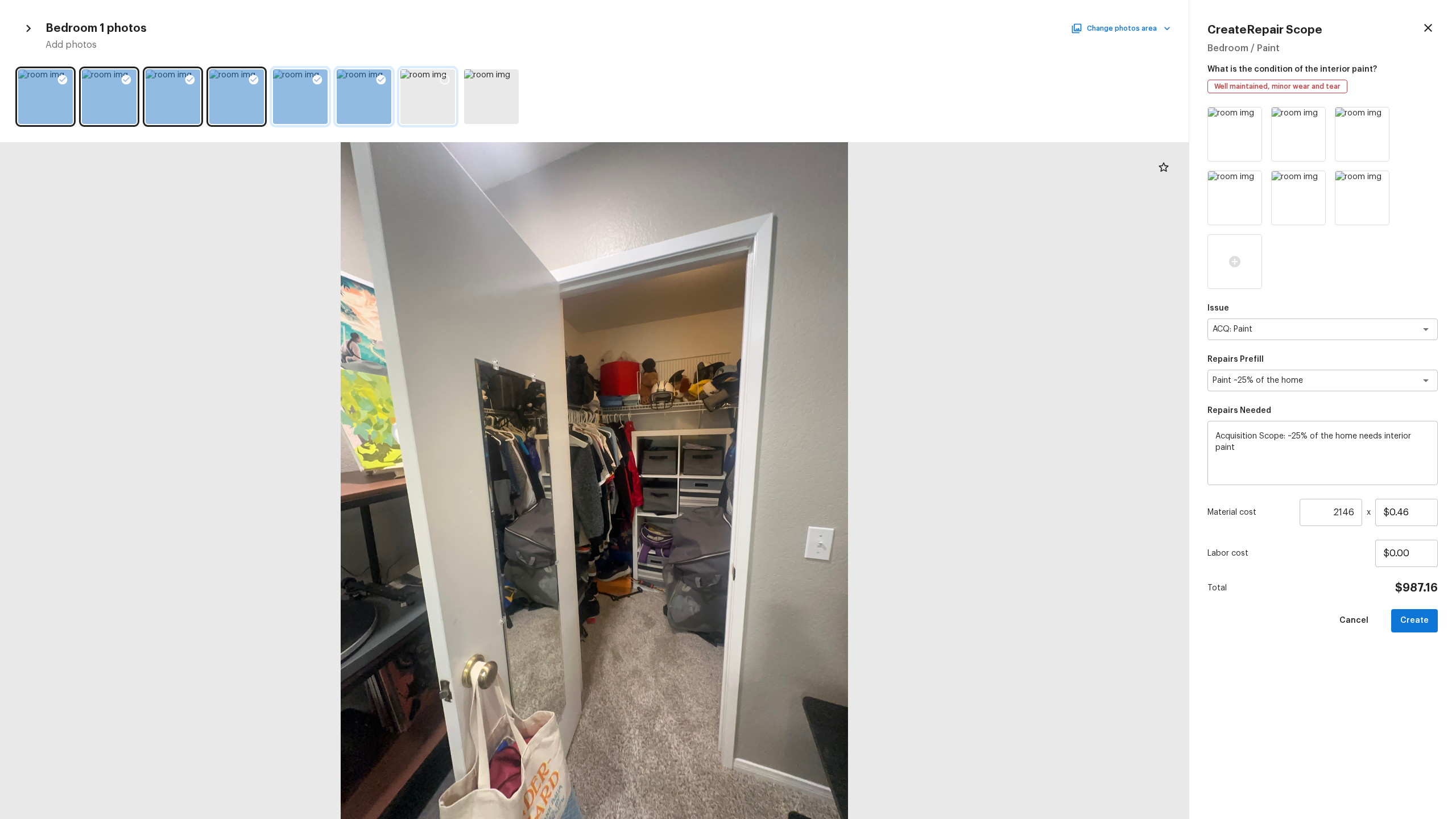
click at [444, 80] on icon at bounding box center [444, 79] width 11 height 11
click at [507, 77] on icon at bounding box center [508, 79] width 11 height 11
click at [1421, 629] on button "Create" at bounding box center [1414, 620] width 47 height 23
type input "1"
type input "$0.00"
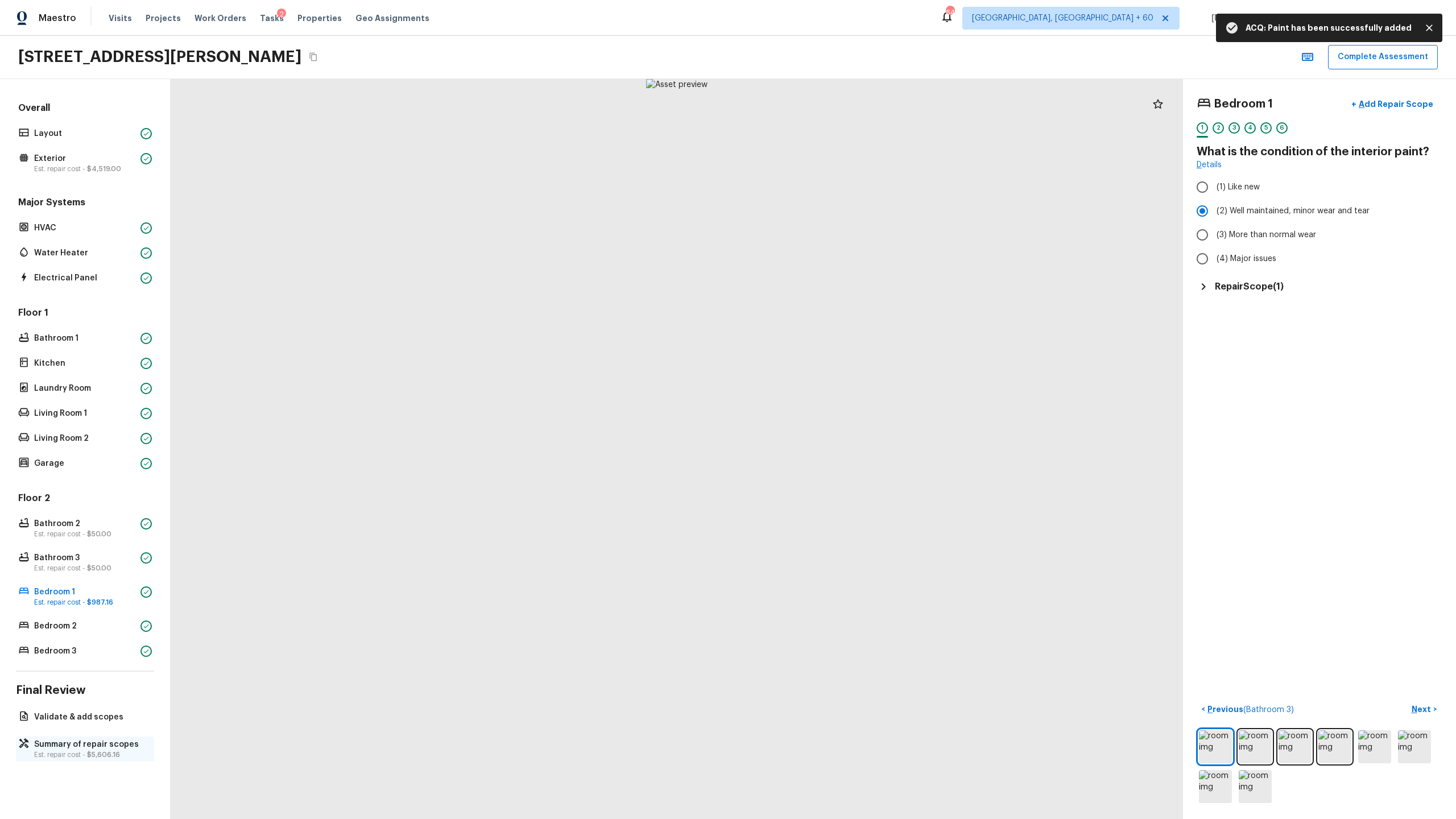
click at [92, 752] on span "$5,606.16" at bounding box center [103, 755] width 33 height 7
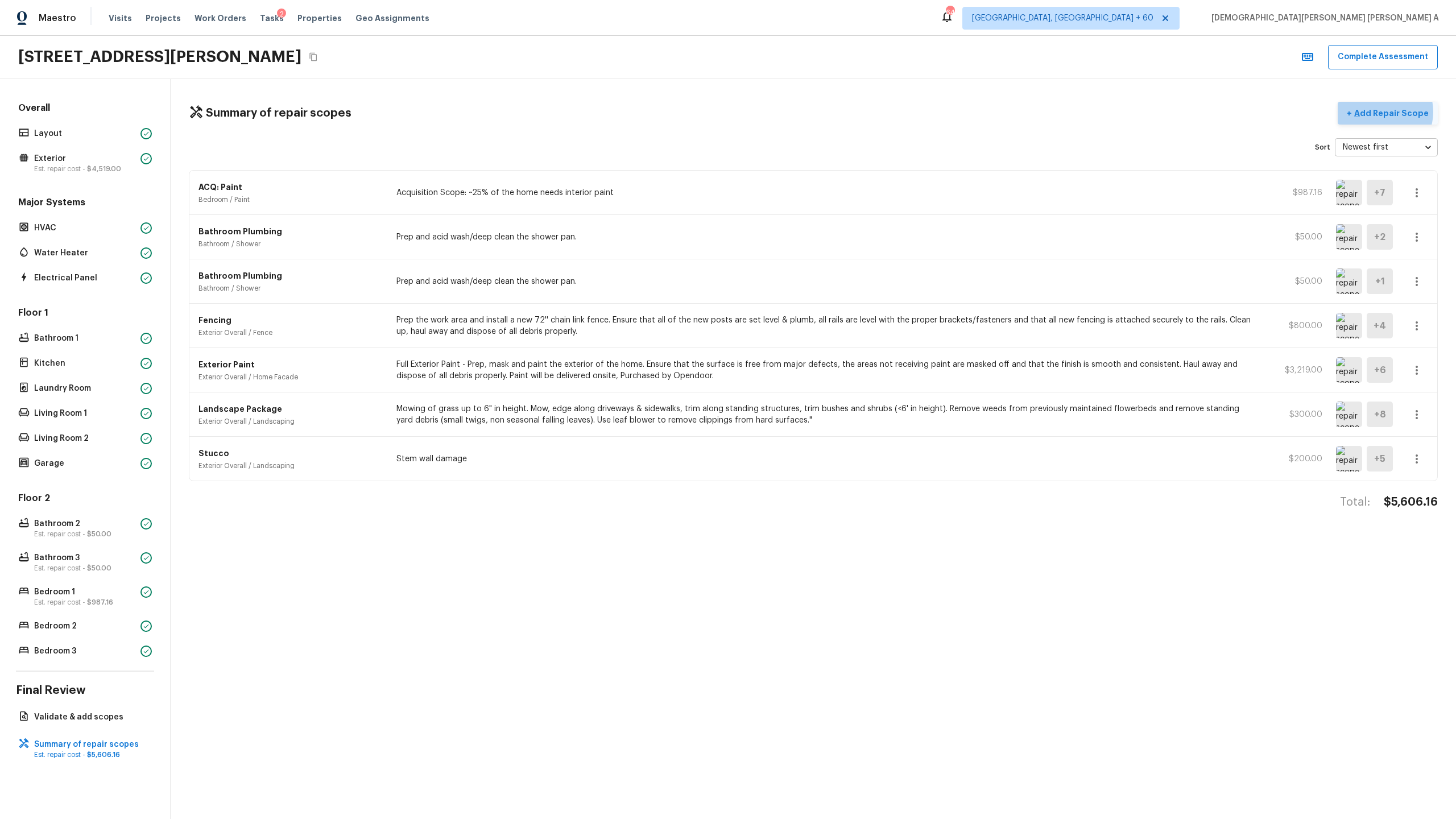
click at [1389, 112] on p "Add Repair Scope" at bounding box center [1390, 113] width 77 height 11
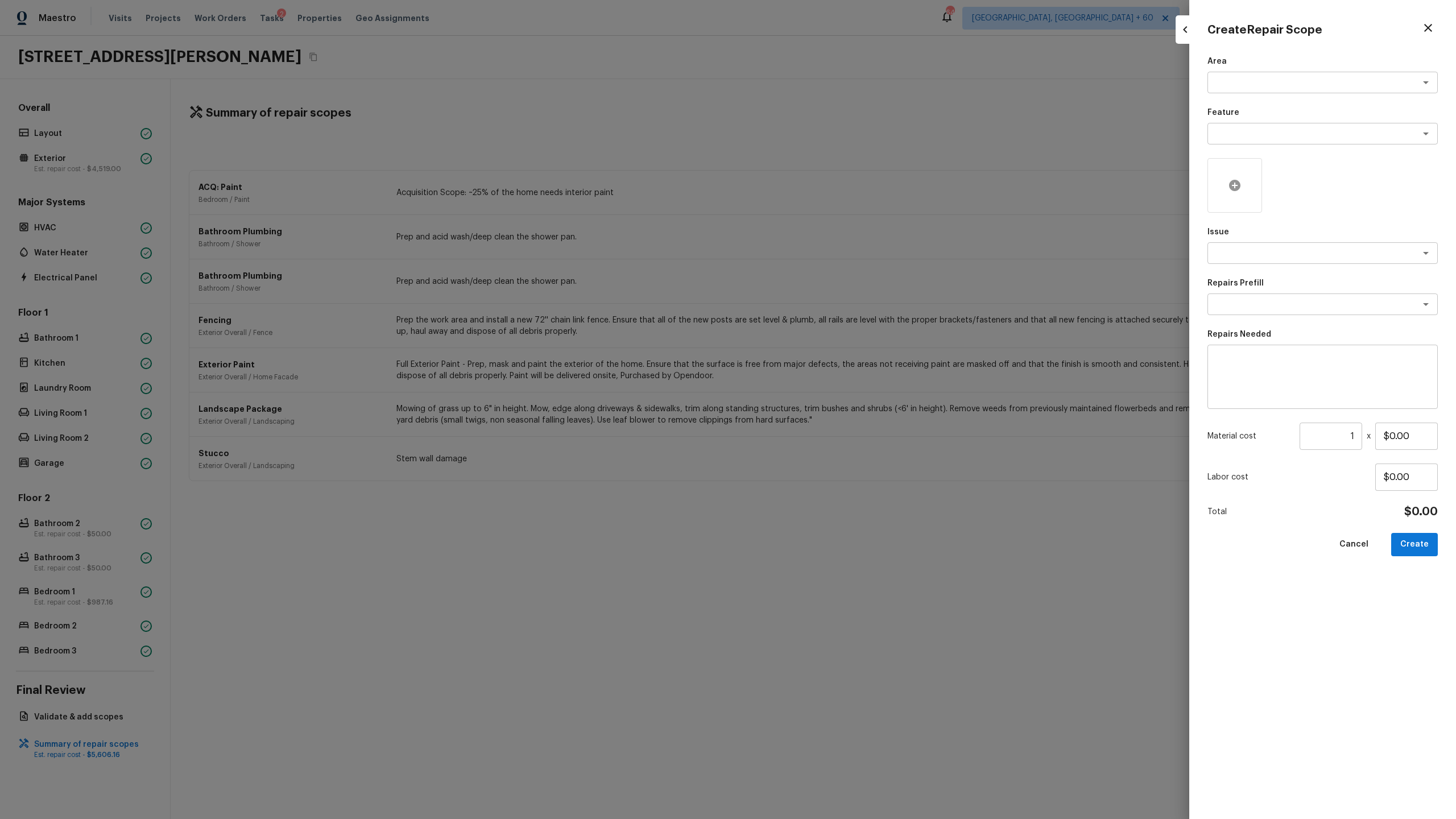
click at [1235, 177] on div at bounding box center [1235, 186] width 55 height 55
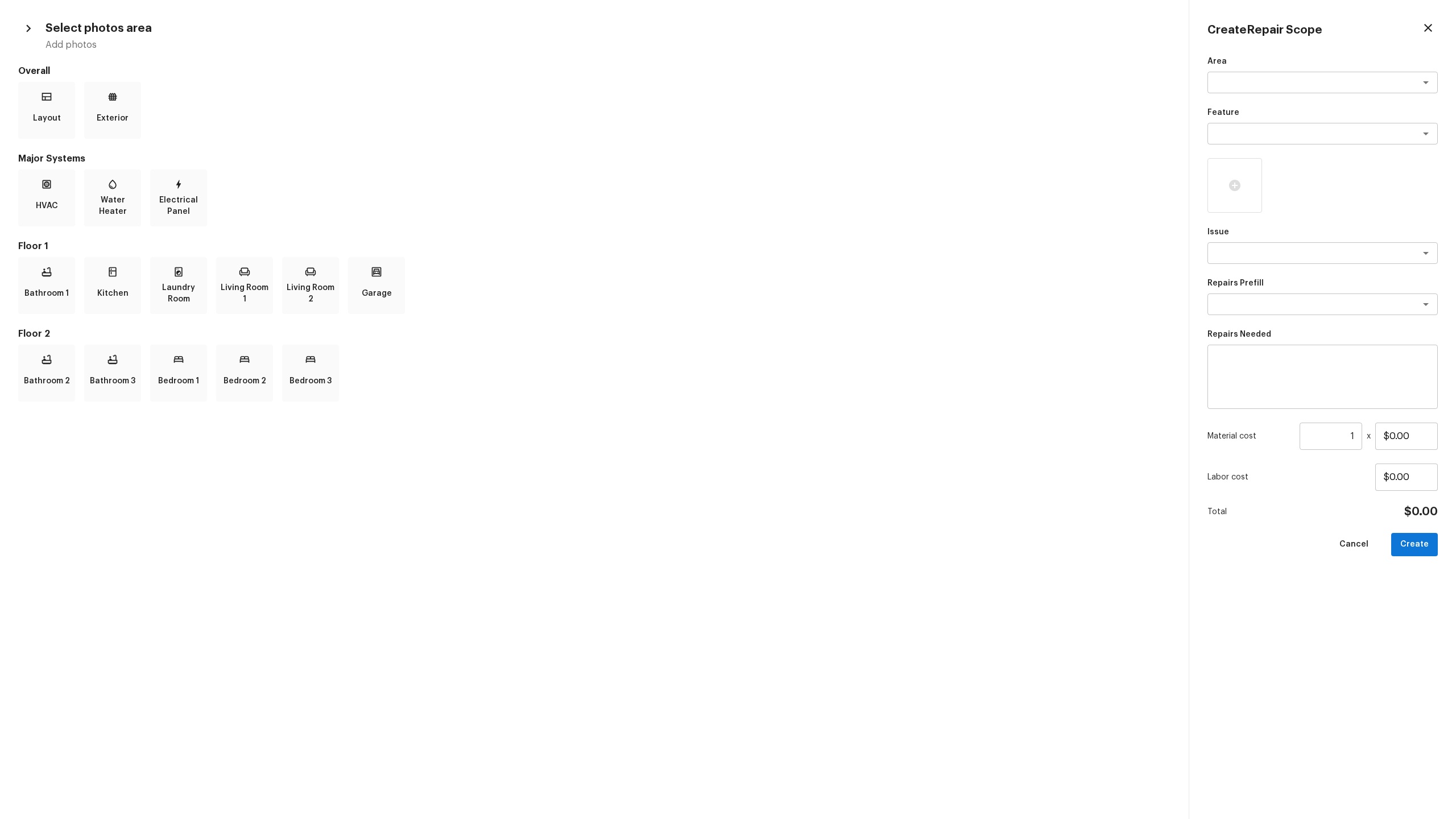
click at [1435, 32] on button "button" at bounding box center [1428, 28] width 19 height 19
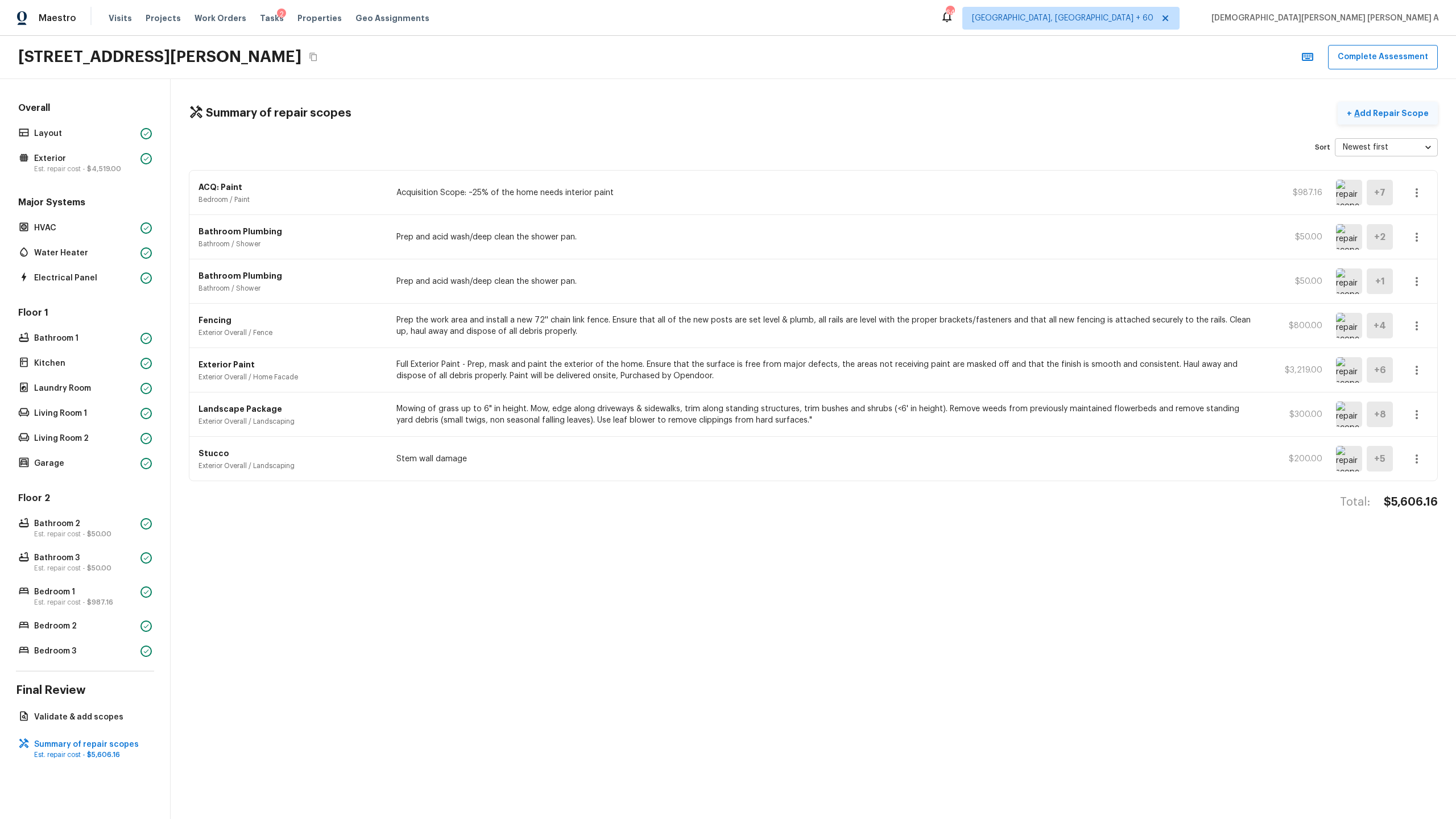
click at [1408, 108] on p "Add Repair Scope" at bounding box center [1390, 113] width 77 height 11
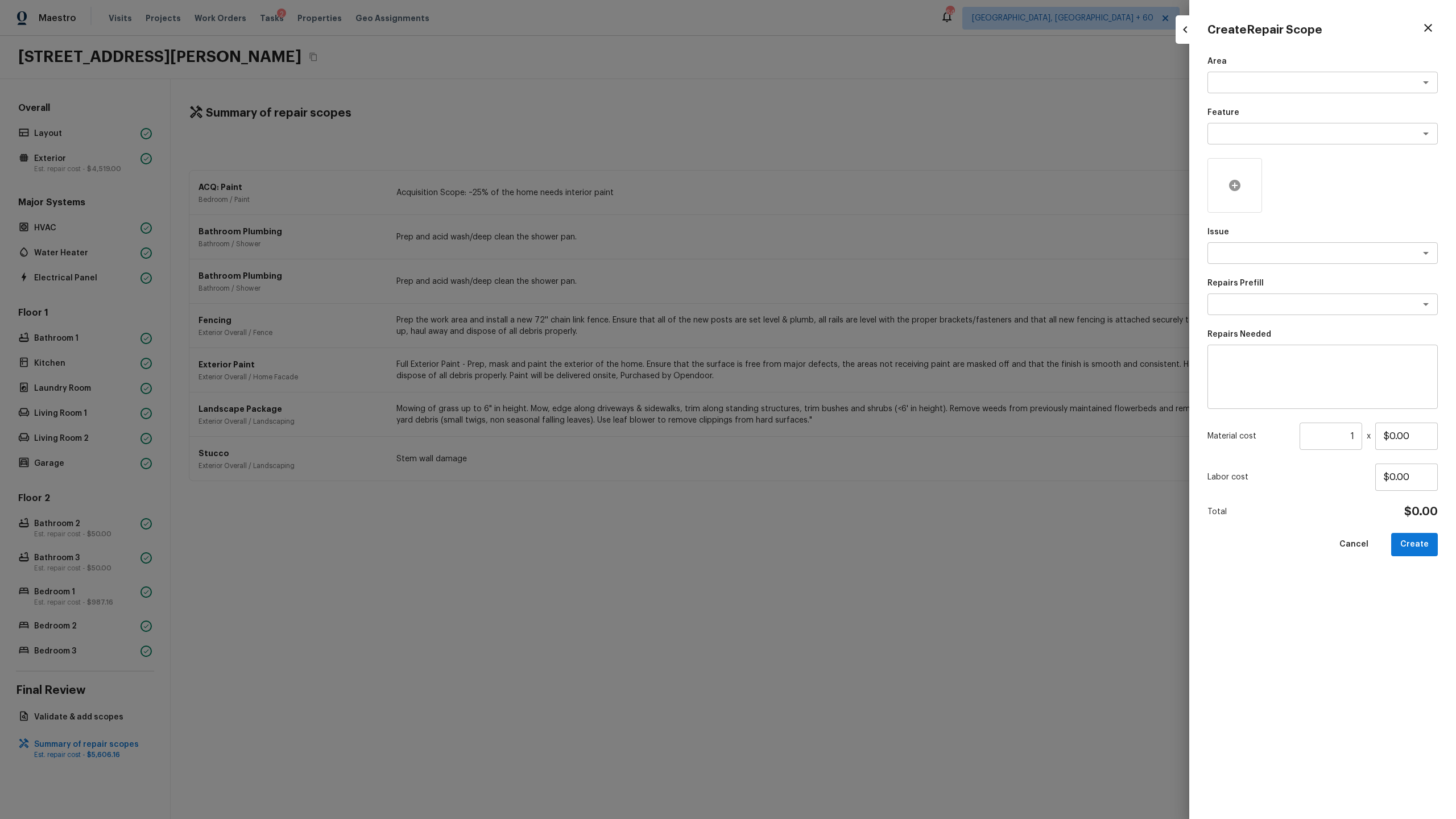
click at [1229, 190] on icon at bounding box center [1234, 185] width 14 height 14
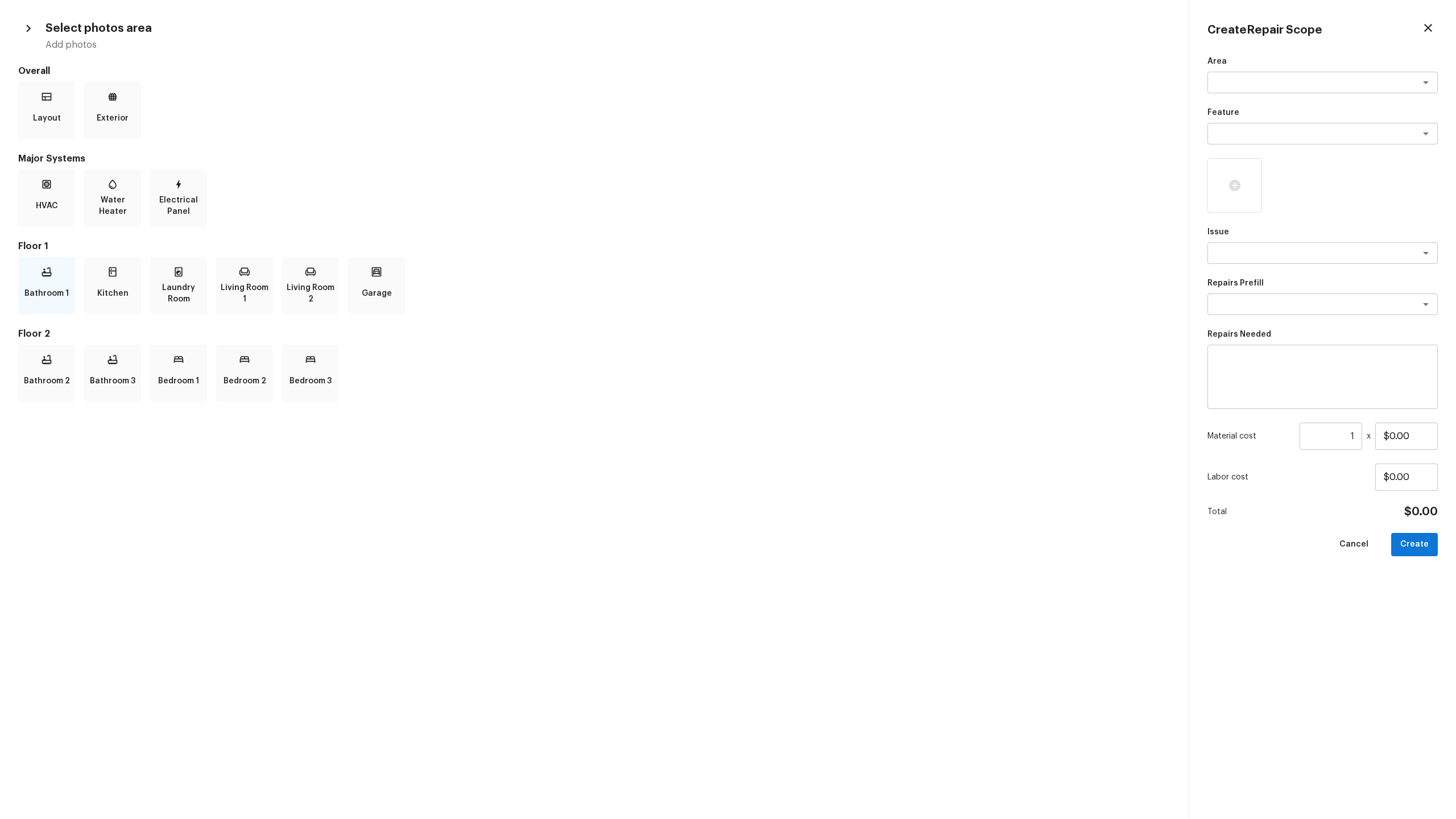
click at [34, 288] on p "Bathroom 1" at bounding box center [47, 293] width 44 height 23
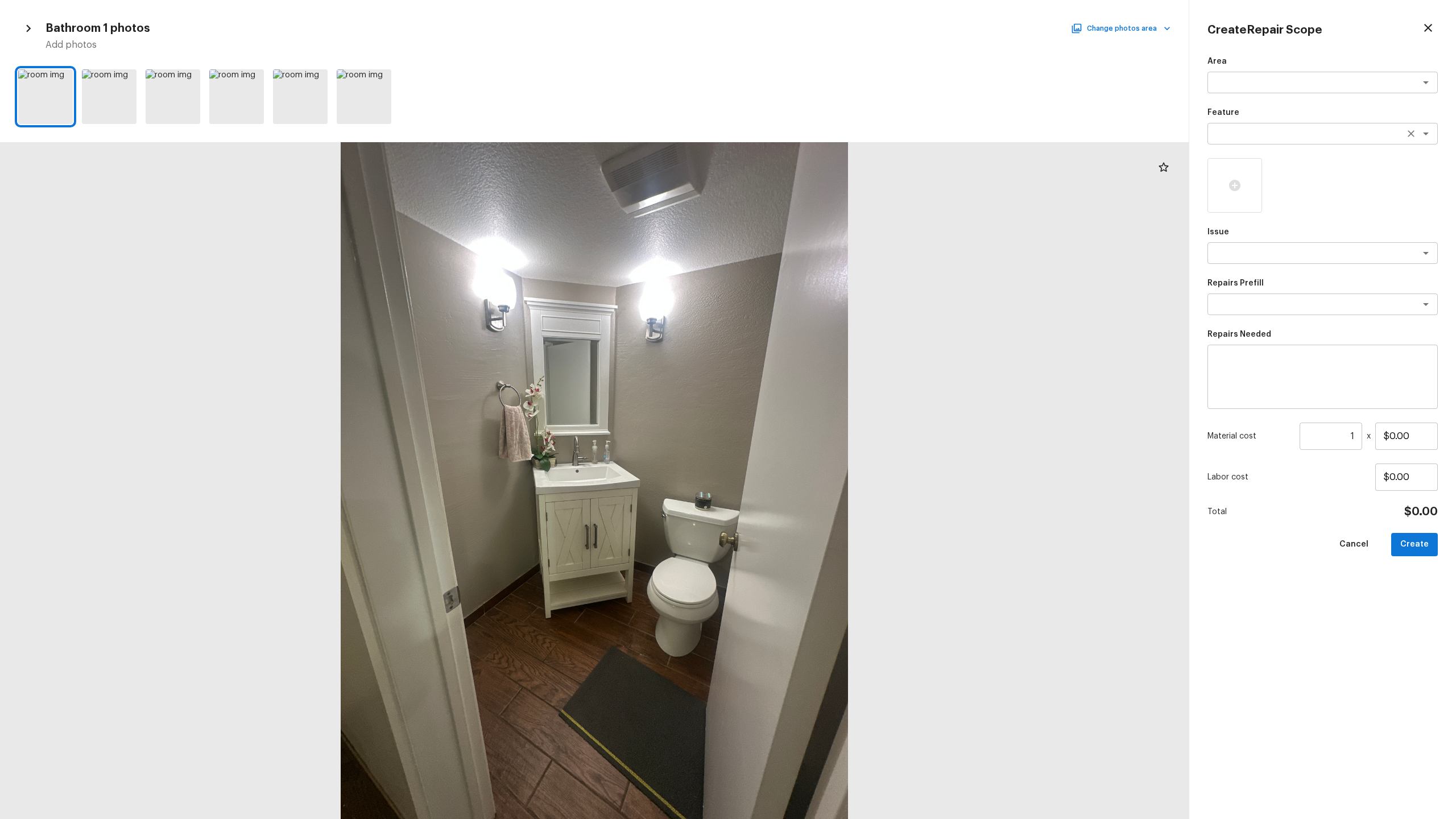
click at [1364, 132] on textarea at bounding box center [1306, 134] width 188 height 11
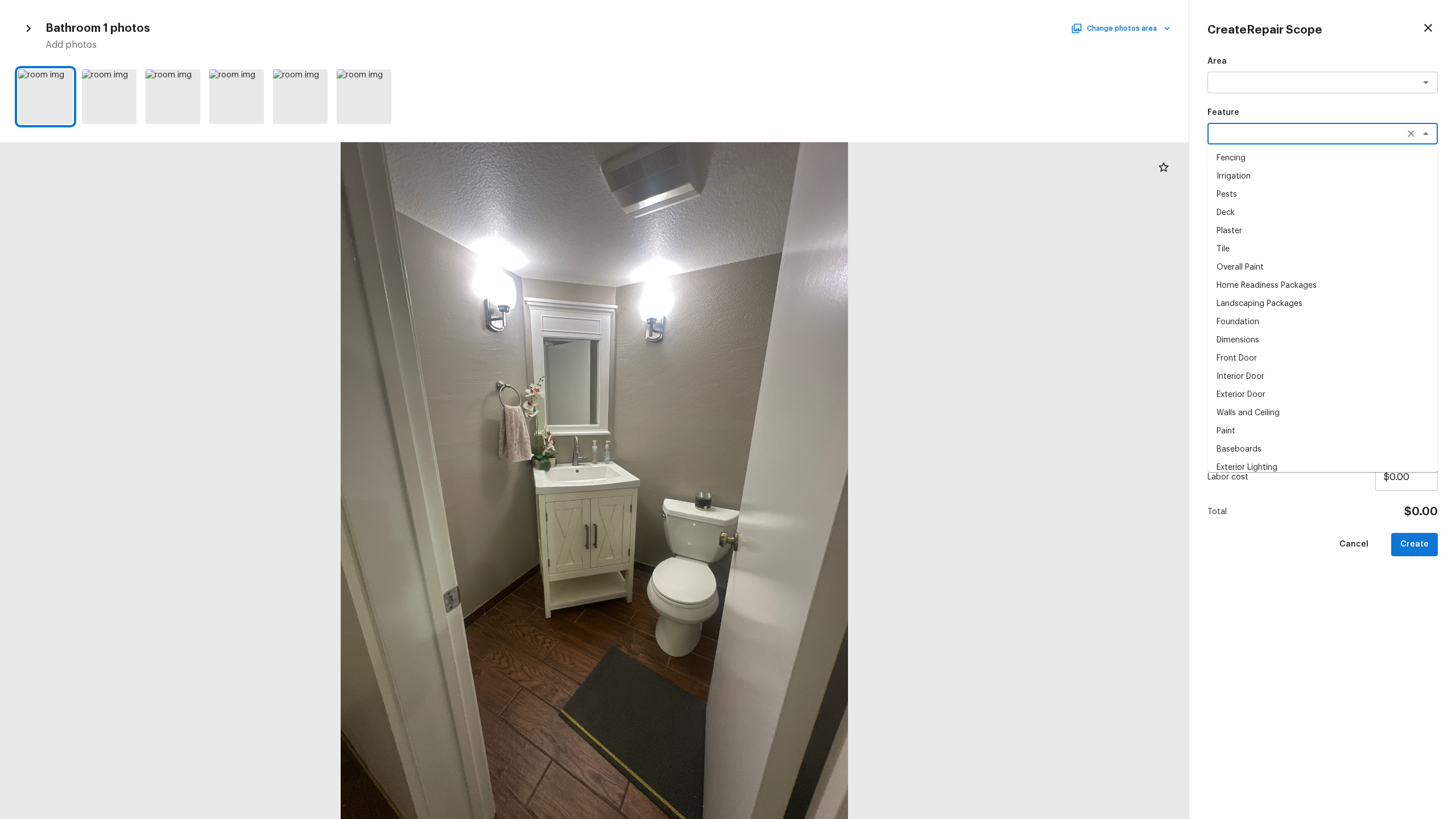
click at [1364, 132] on textarea at bounding box center [1306, 134] width 188 height 11
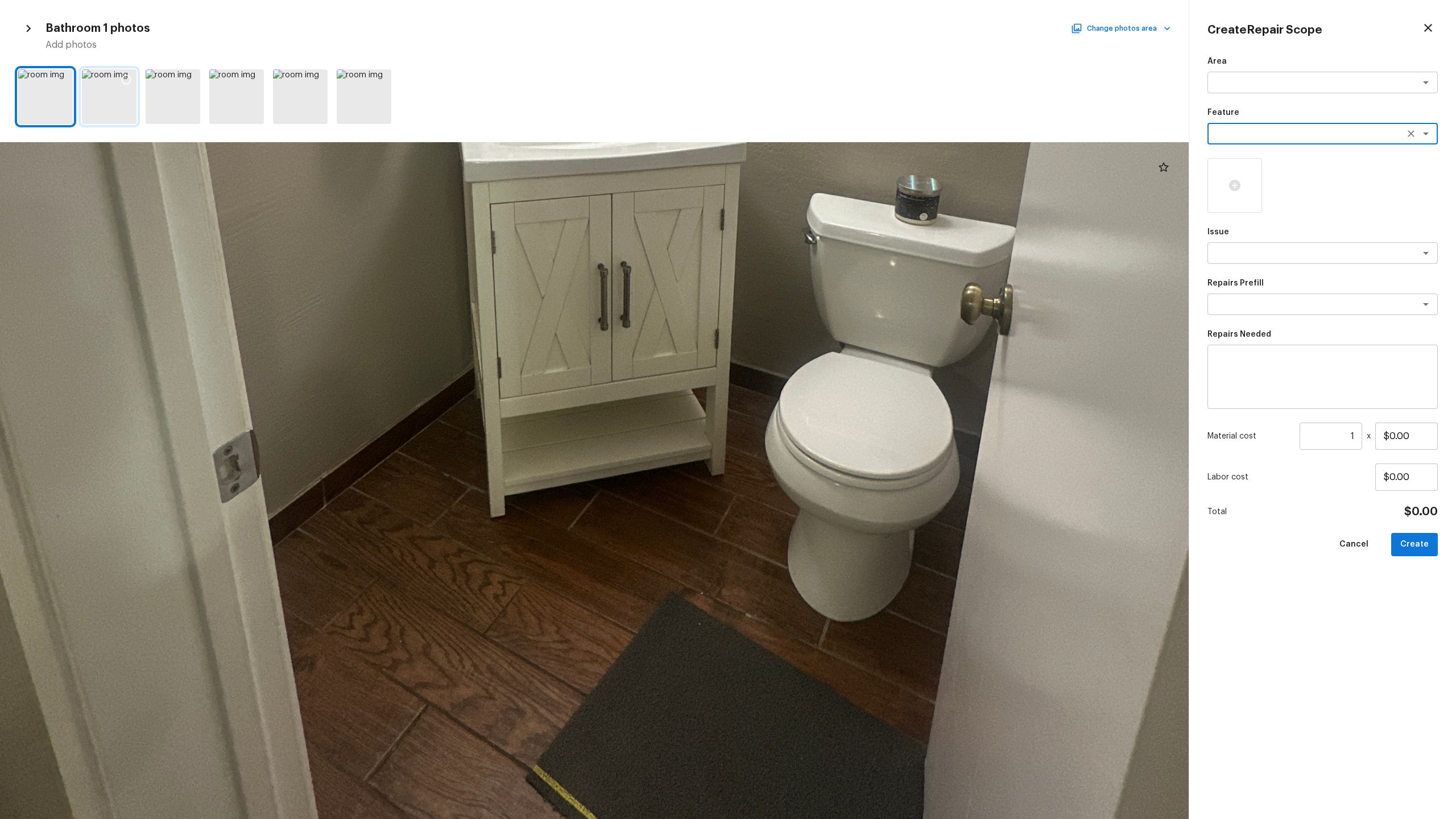
click at [123, 104] on div at bounding box center [109, 97] width 55 height 55
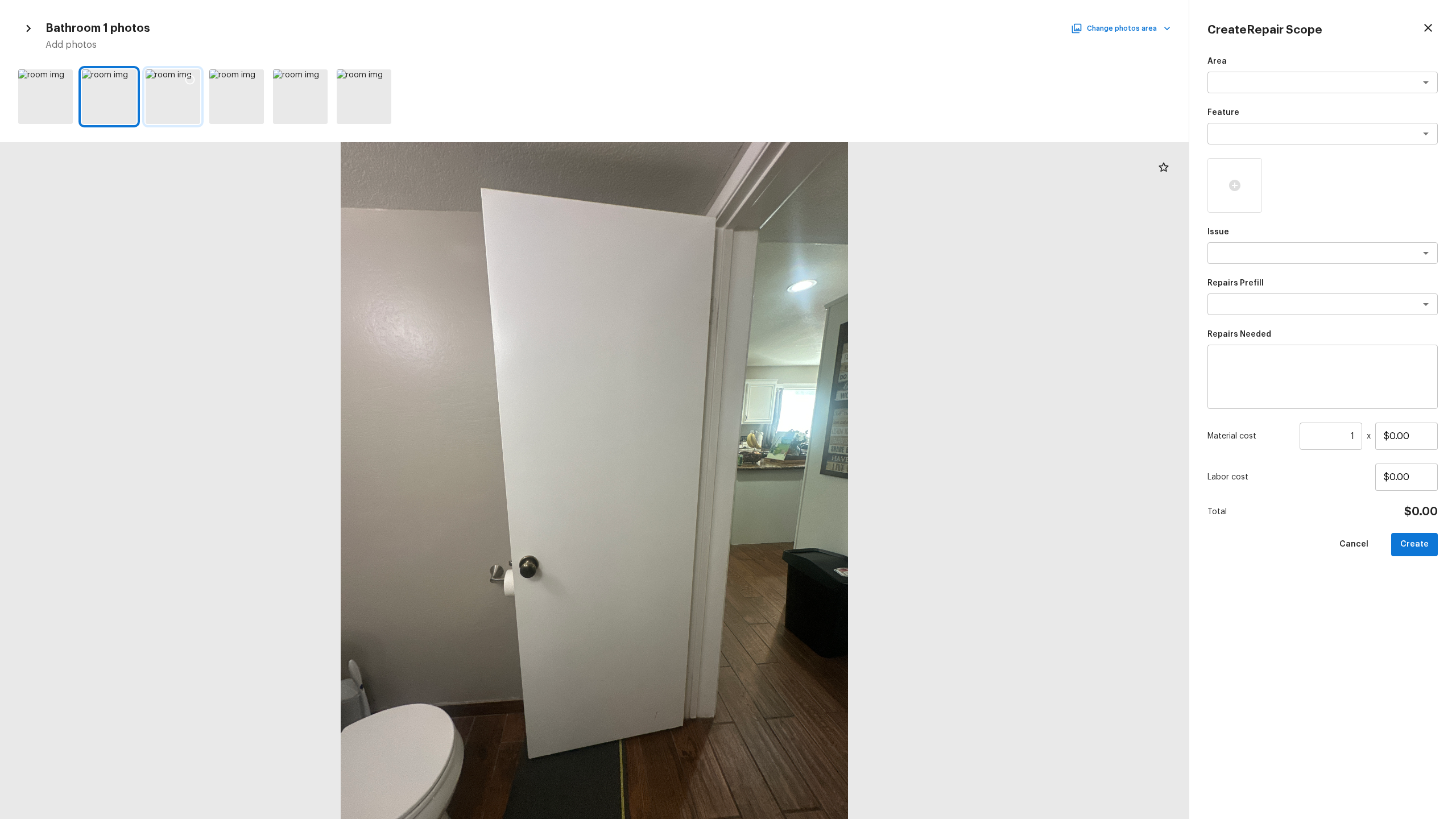
click at [166, 104] on div at bounding box center [173, 97] width 55 height 55
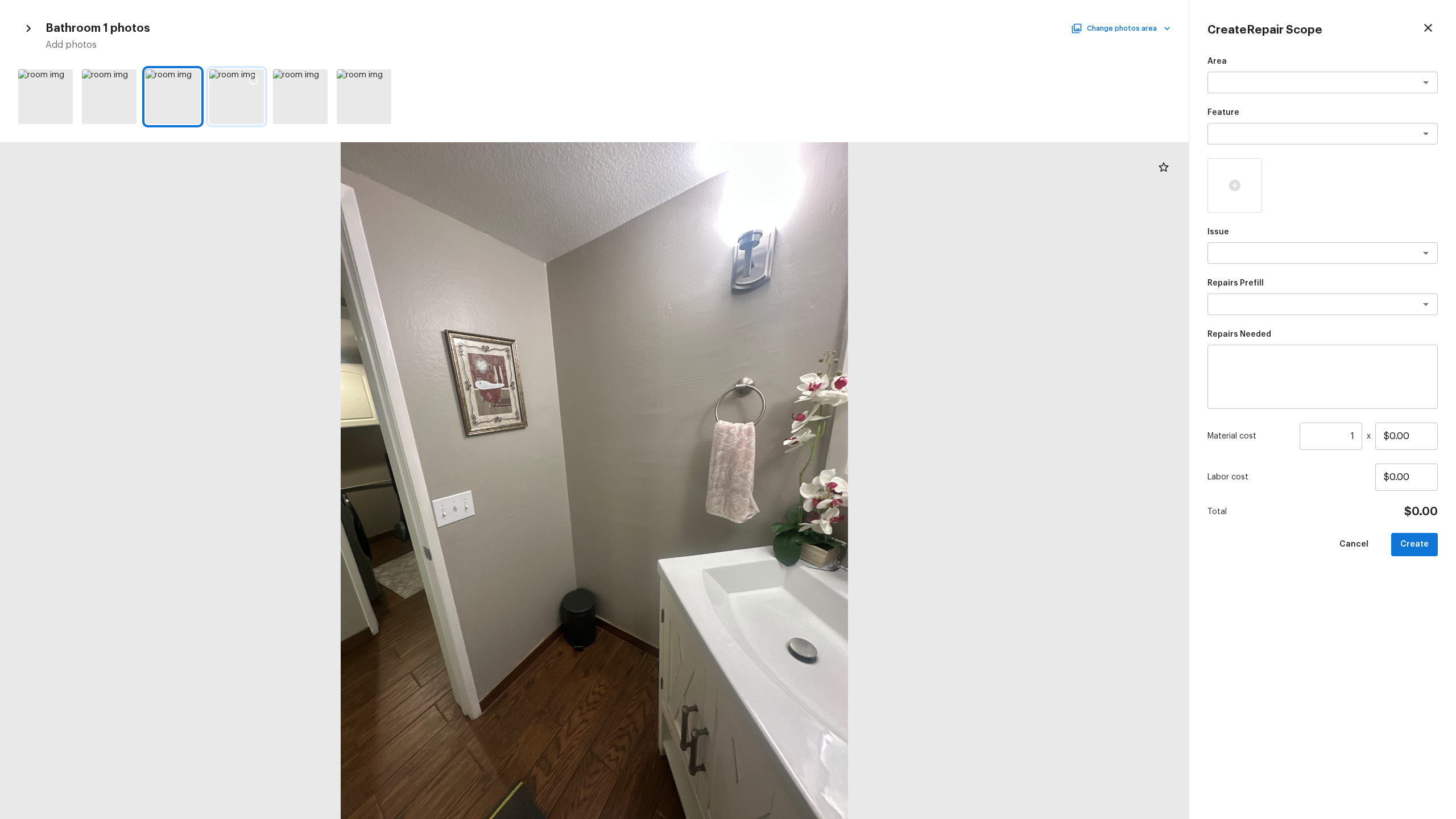
click at [248, 106] on div at bounding box center [237, 97] width 55 height 55
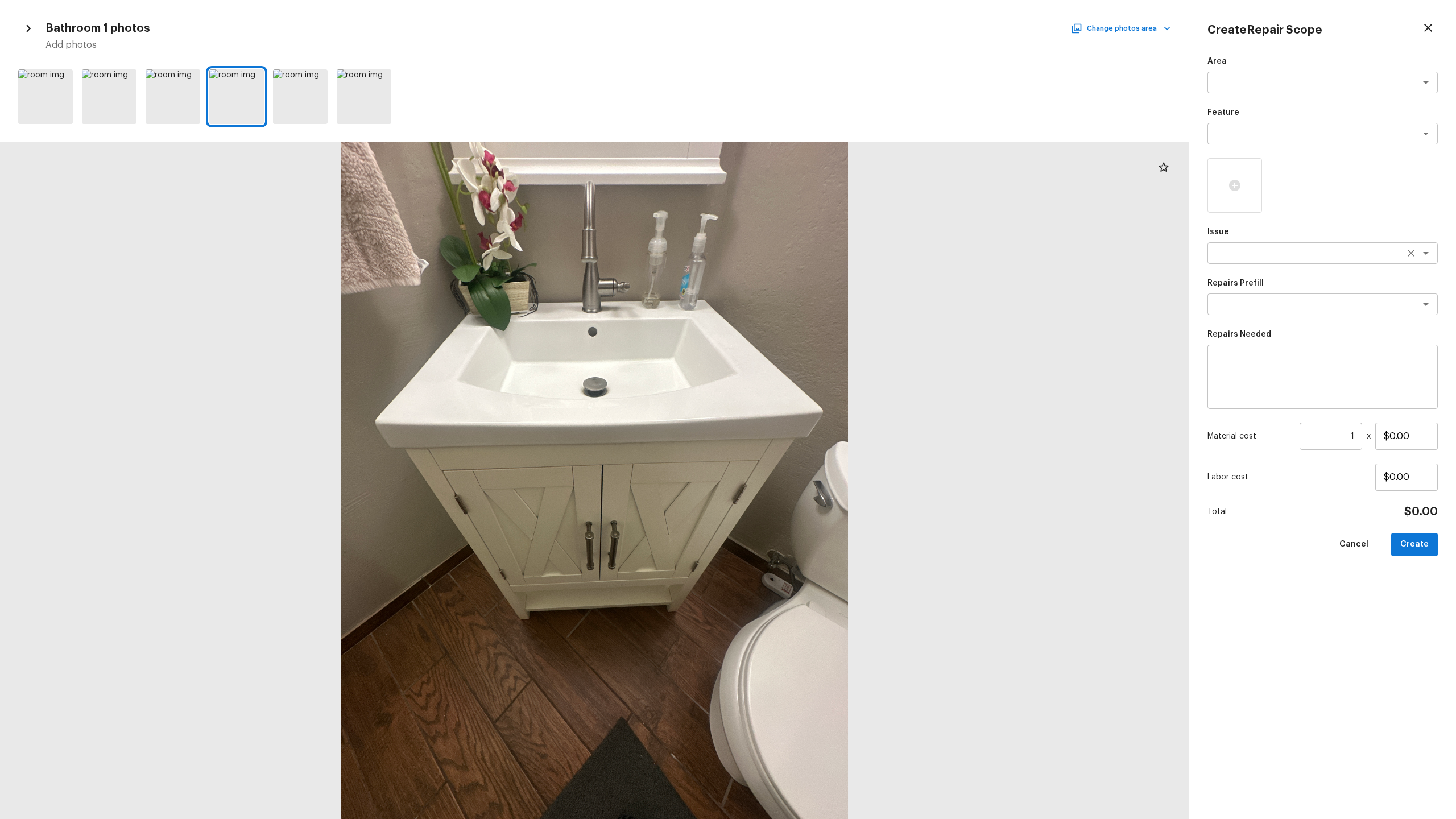
click at [1316, 254] on textarea at bounding box center [1306, 253] width 188 height 11
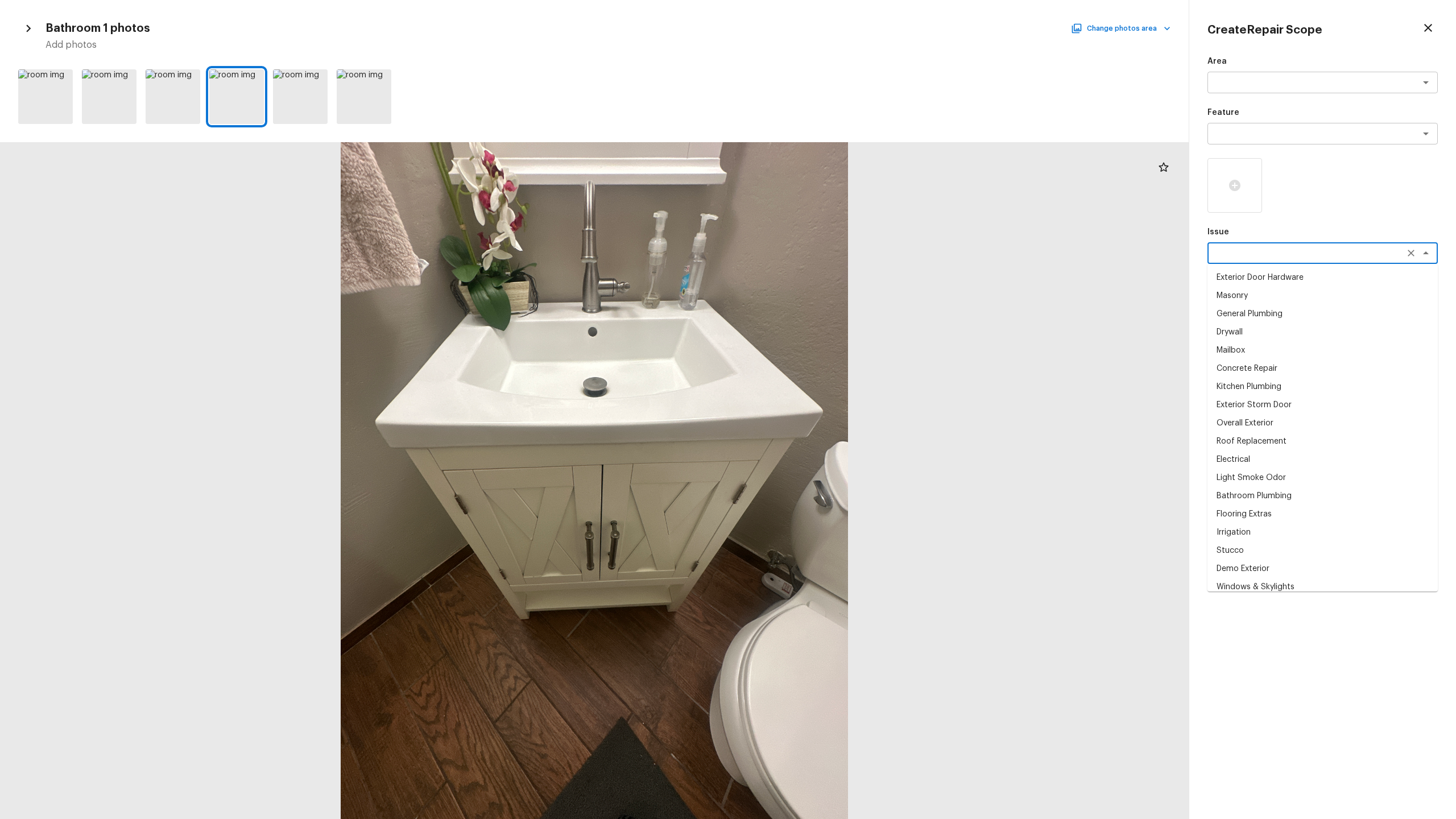
click at [1303, 214] on div "Area x ​ Feature x ​ Issue x ​ Exterior Door Hardware Masonry General Plumbing …" at bounding box center [1322, 428] width 230 height 745
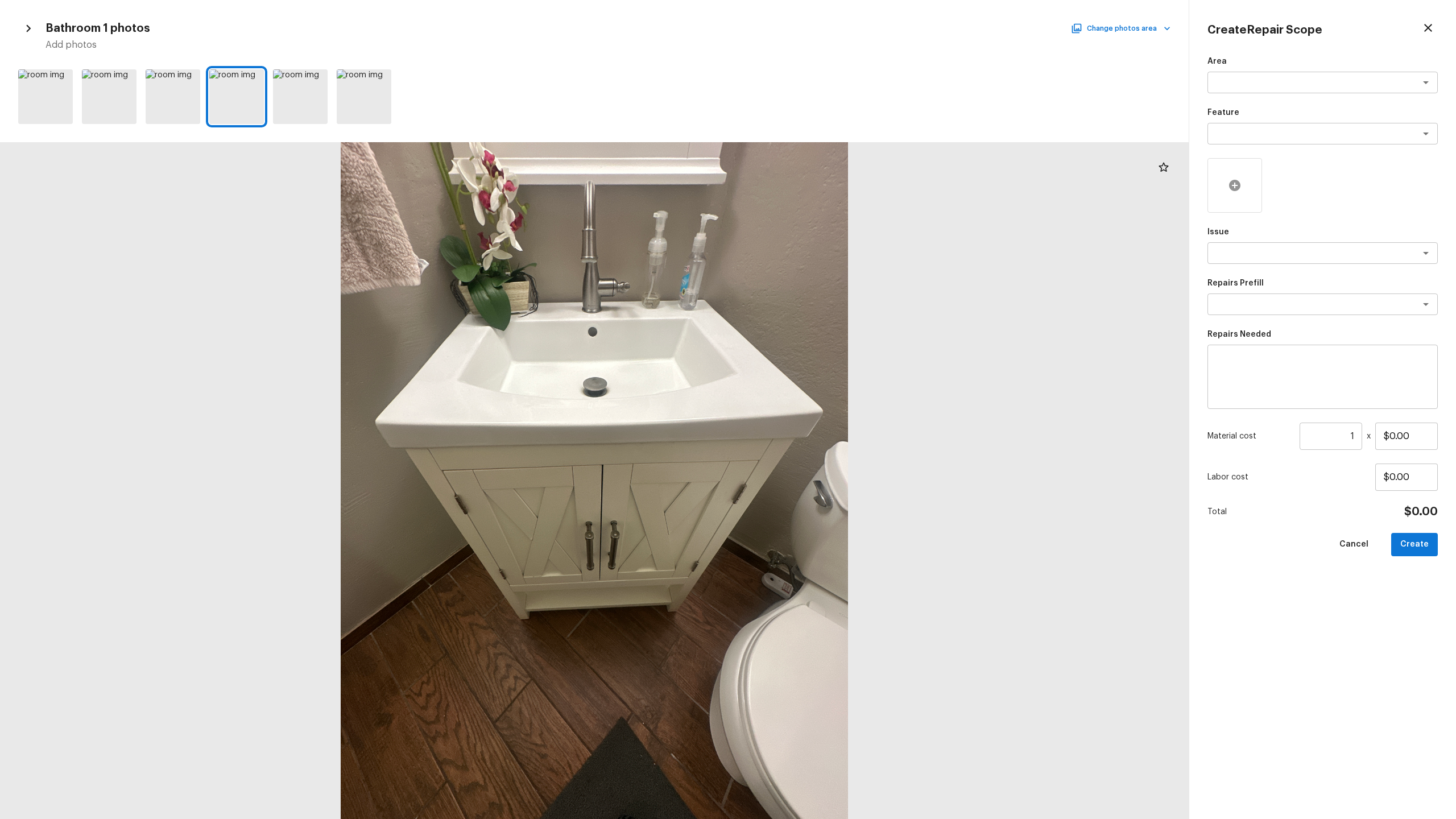
click at [1225, 187] on div at bounding box center [1235, 186] width 55 height 55
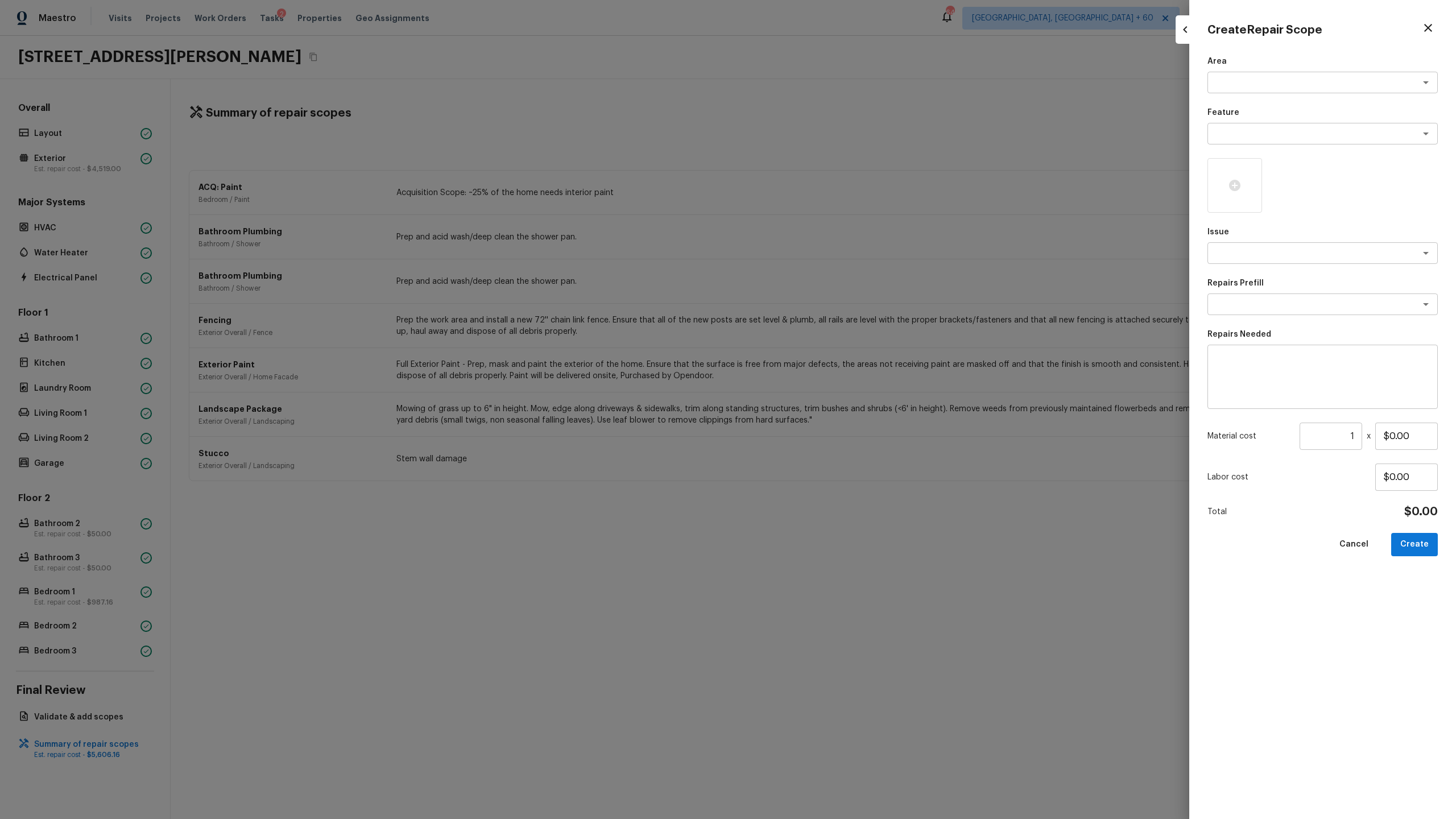
click at [1189, 33] on icon "button" at bounding box center [1185, 29] width 14 height 14
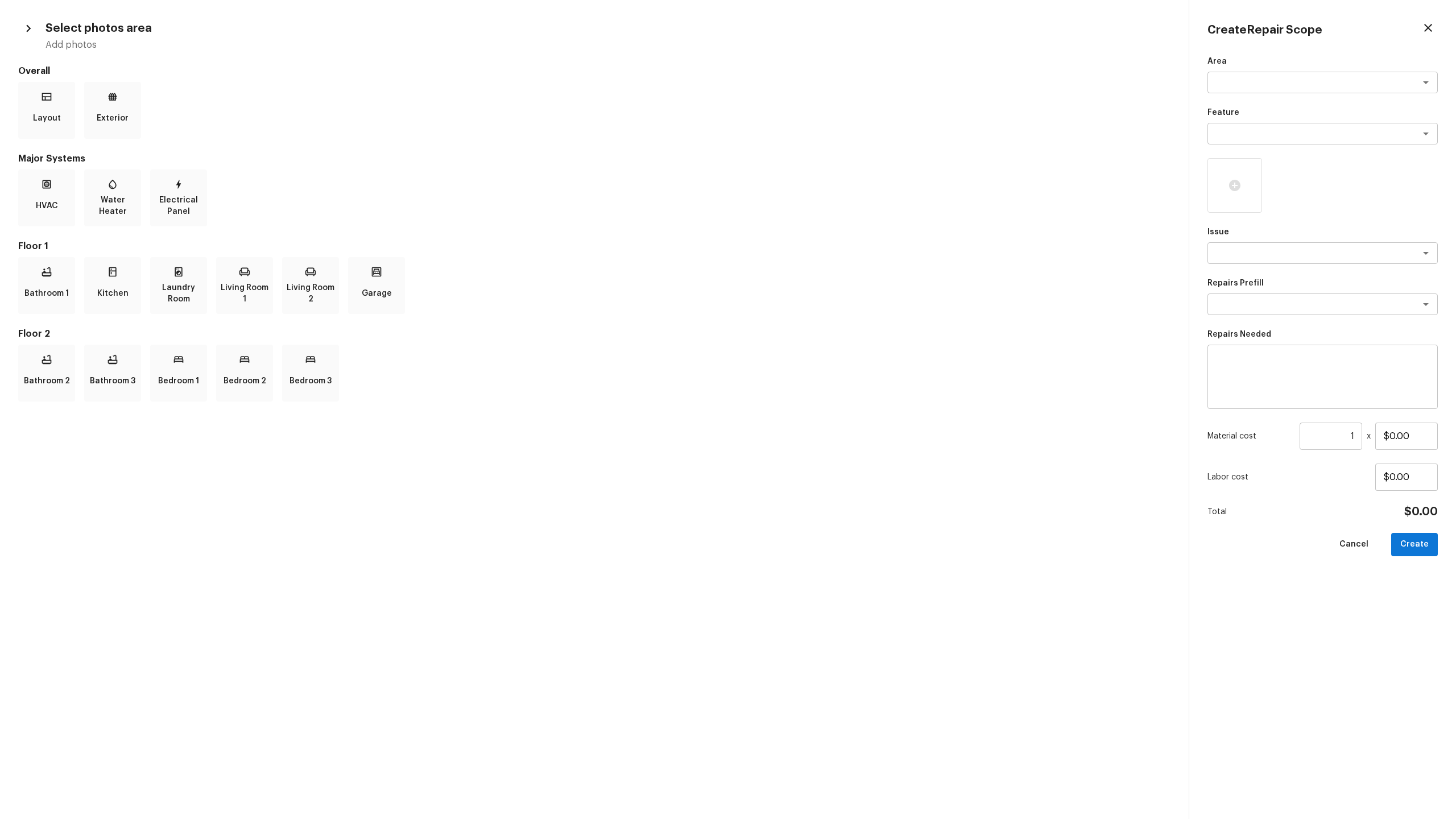
click at [1427, 29] on icon "button" at bounding box center [1427, 27] width 14 height 14
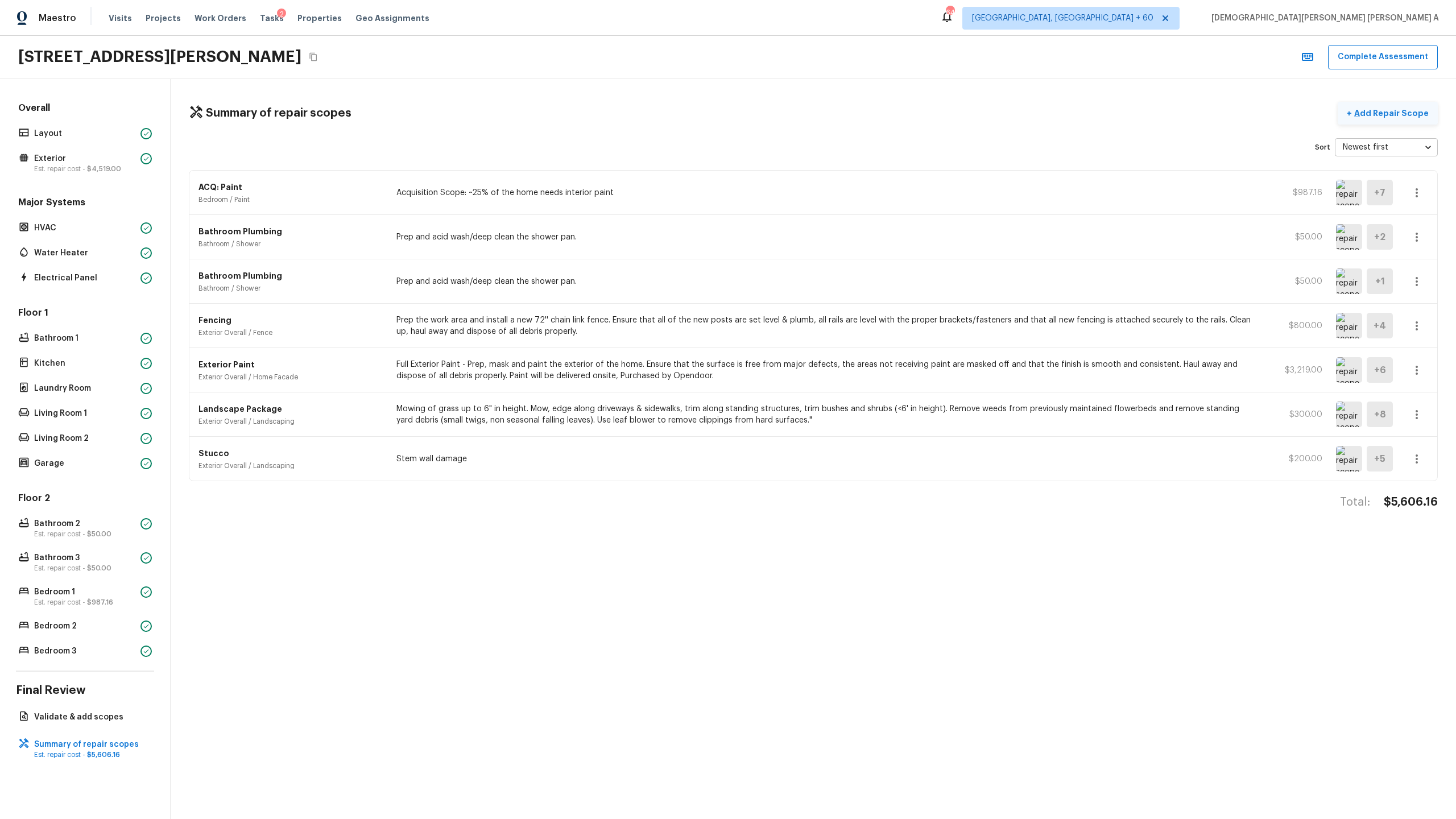
click at [1401, 105] on button "+ Add Repair Scope" at bounding box center [1387, 113] width 100 height 23
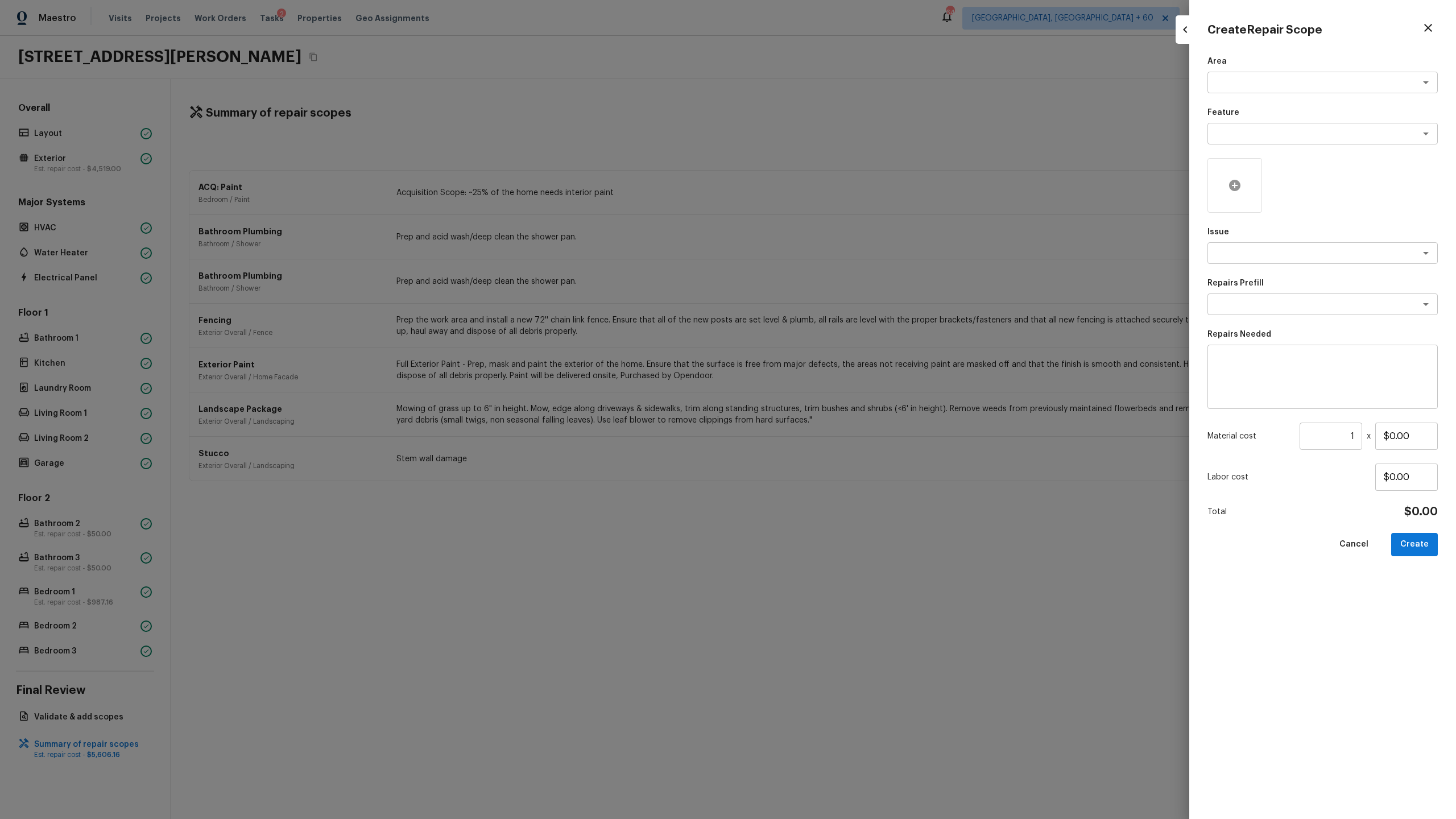
click at [1231, 175] on div at bounding box center [1235, 186] width 55 height 55
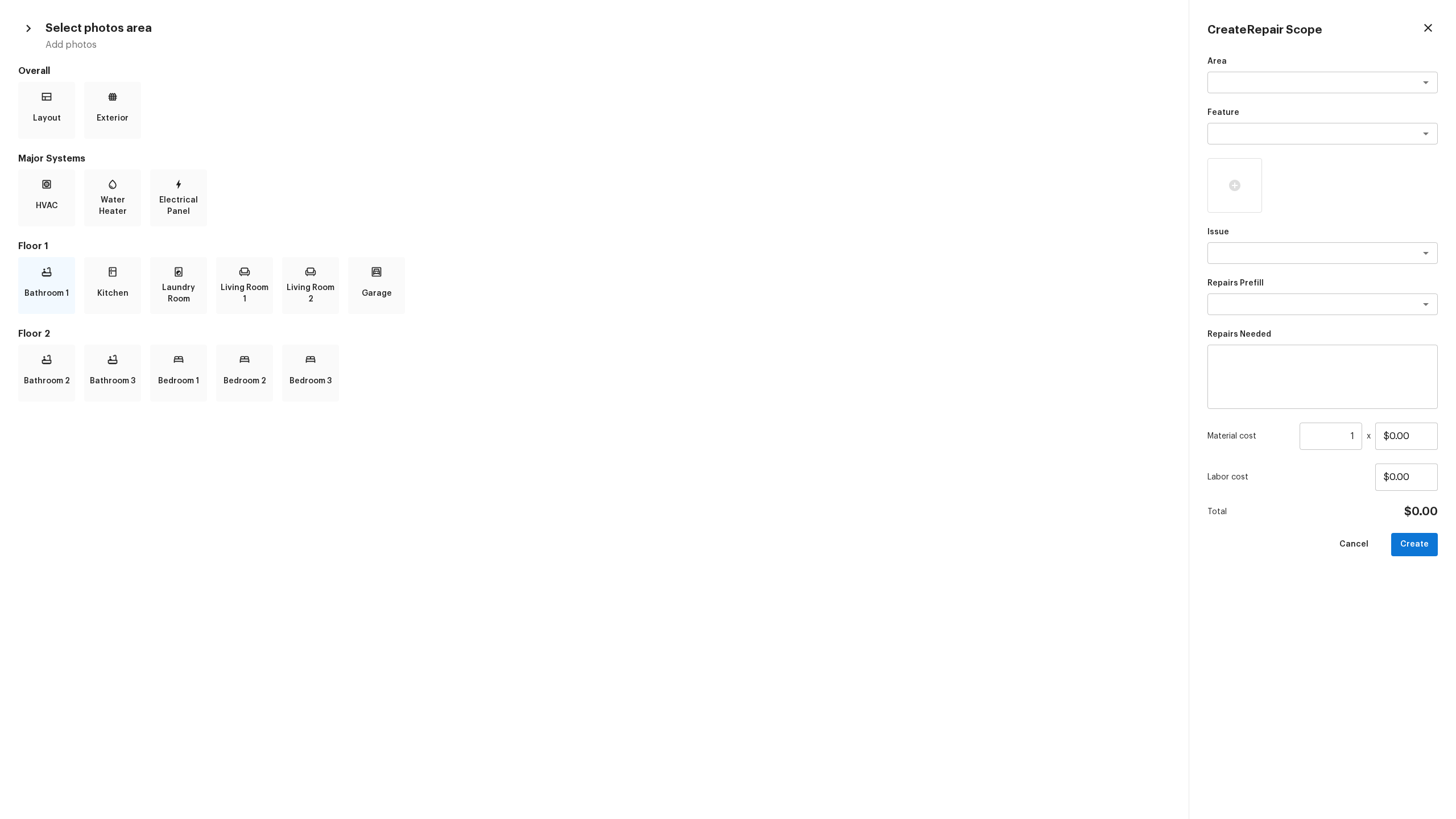
click at [52, 282] on p "Bathroom 1" at bounding box center [47, 293] width 44 height 23
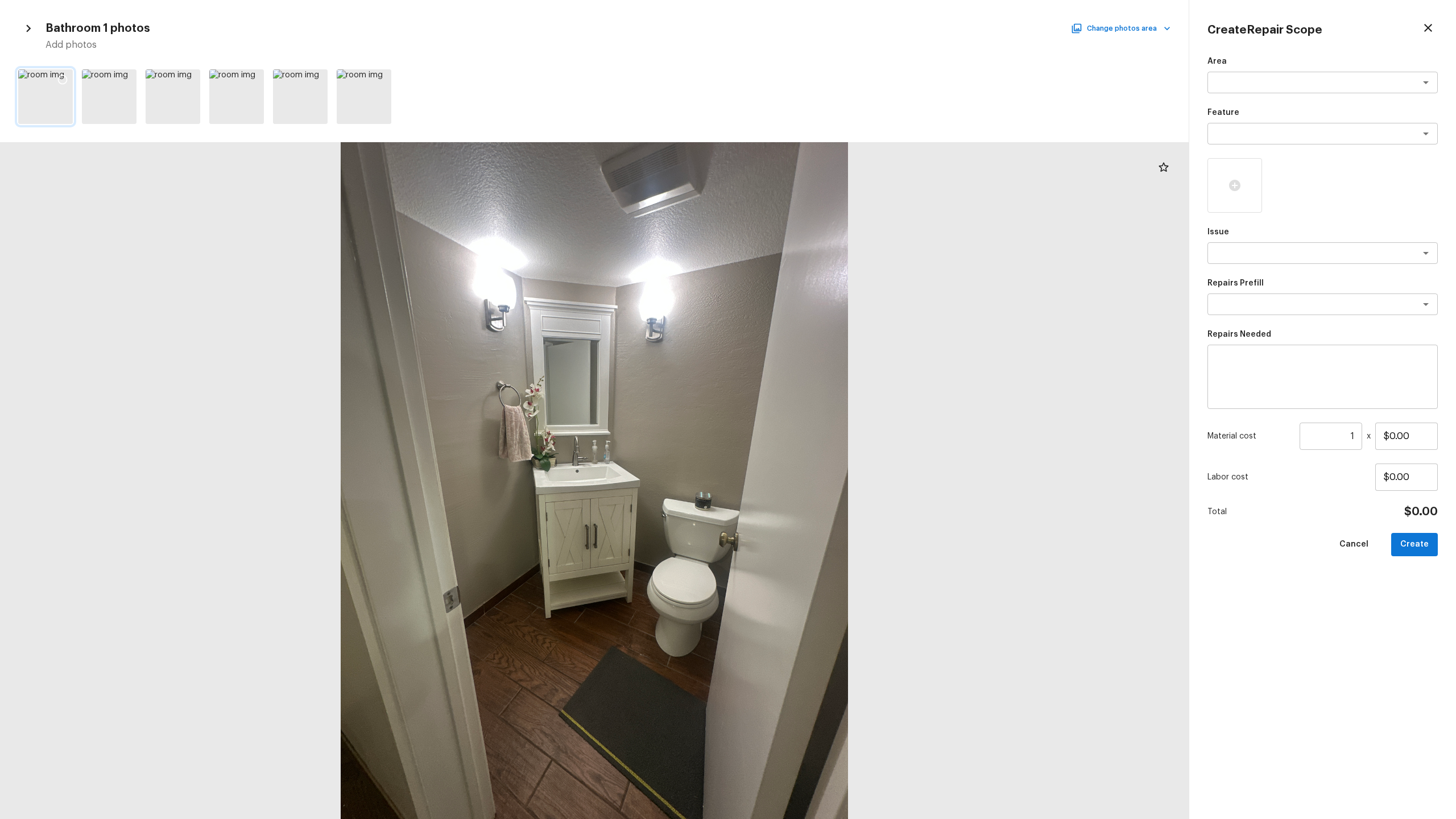
click at [64, 79] on icon at bounding box center [62, 79] width 11 height 11
click at [129, 76] on icon at bounding box center [126, 80] width 10 height 10
click at [188, 75] on icon at bounding box center [190, 79] width 11 height 11
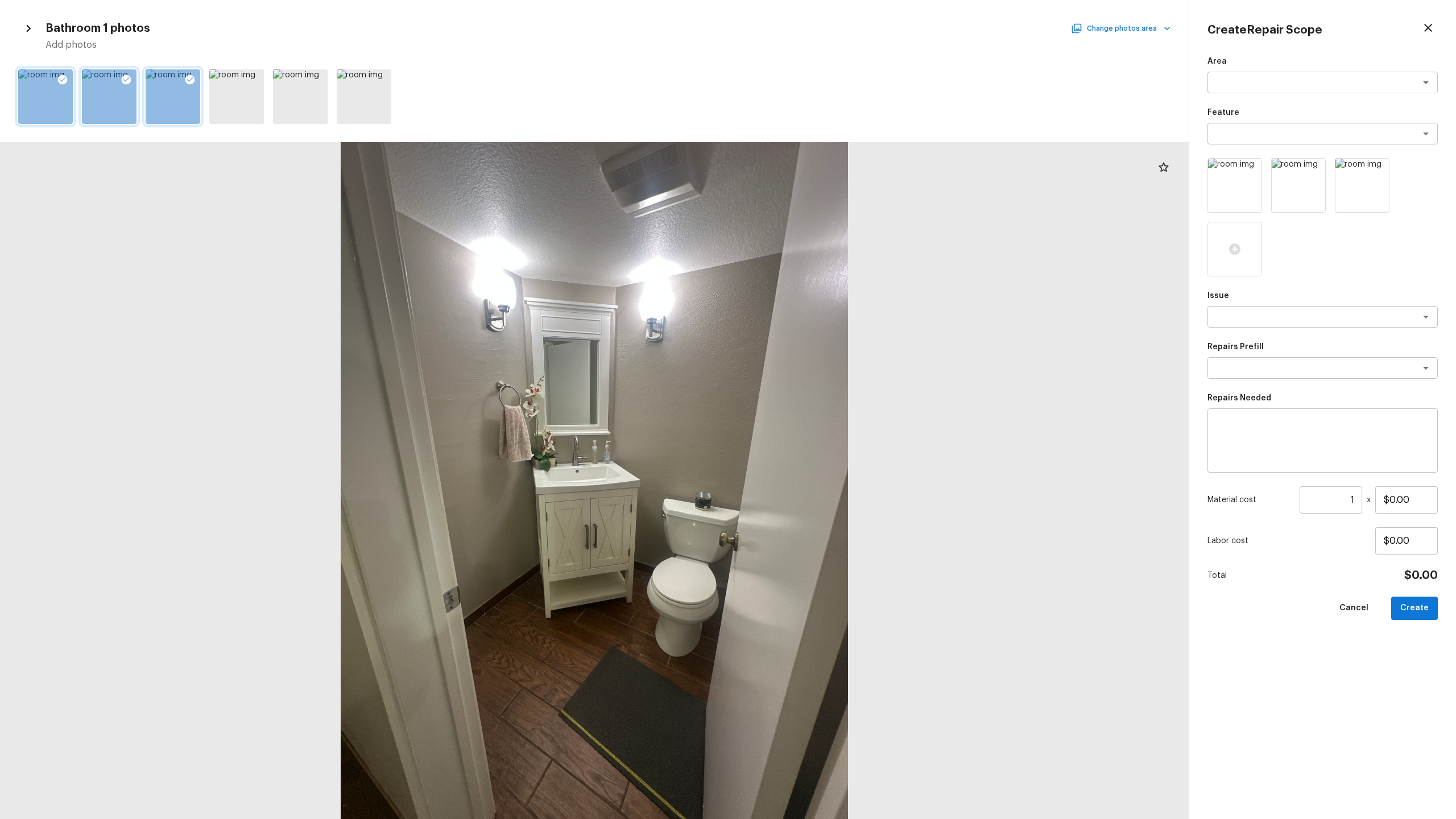
click at [1152, 28] on button "Change photos area" at bounding box center [1122, 28] width 97 height 15
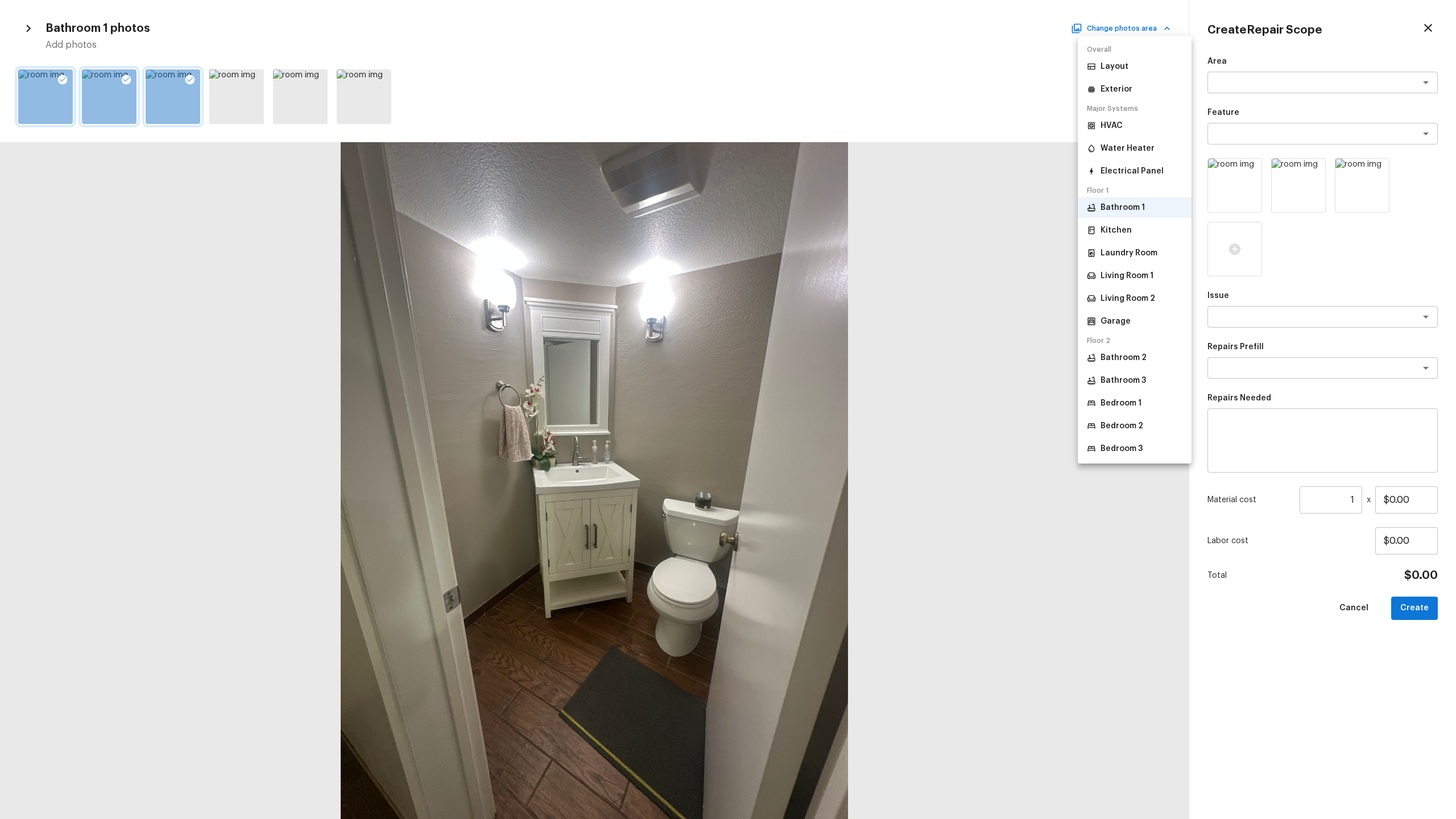
click at [1117, 425] on p "Bedroom 2" at bounding box center [1122, 426] width 43 height 11
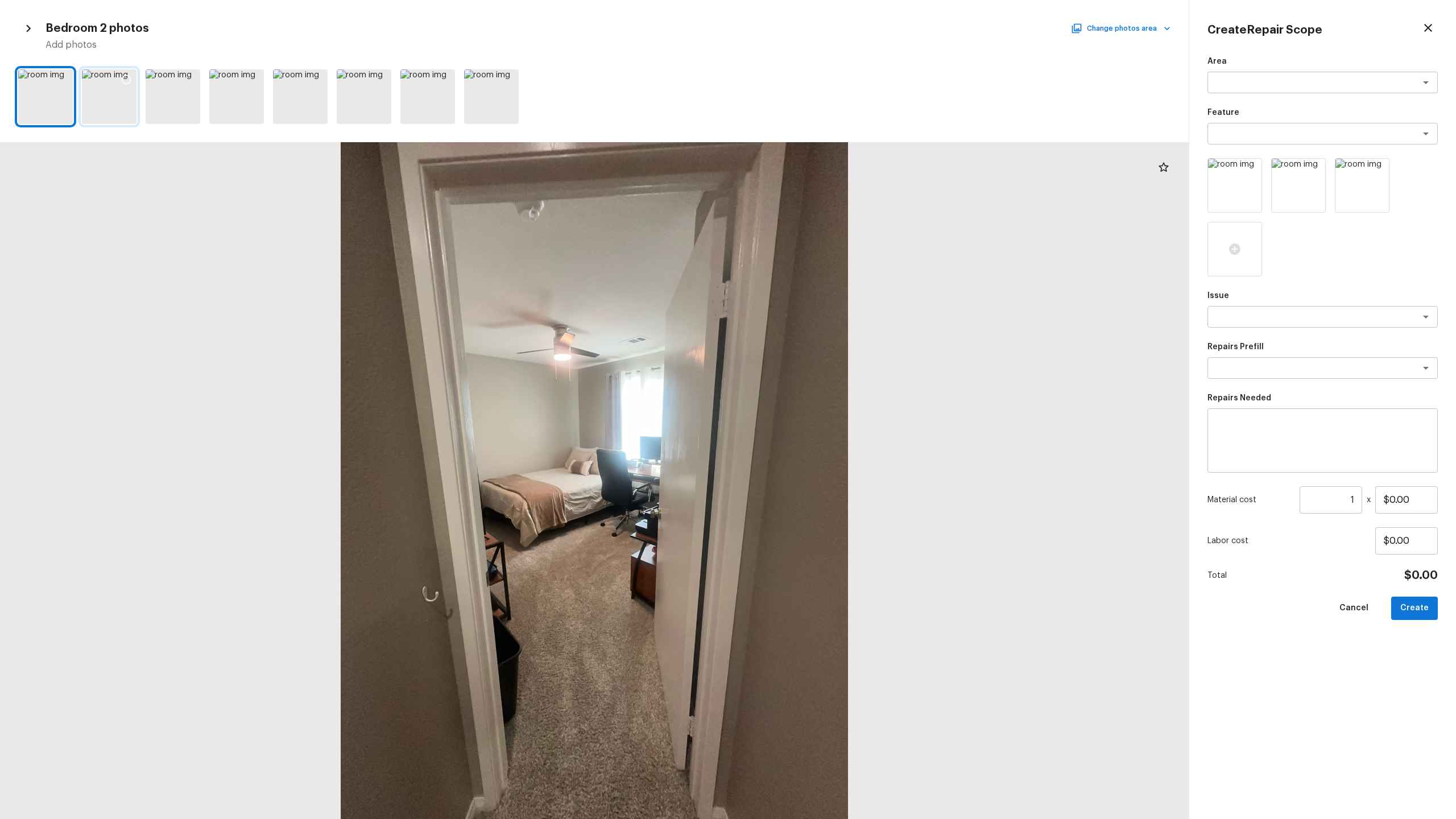
click at [126, 79] on icon at bounding box center [126, 79] width 11 height 11
click at [187, 76] on icon at bounding box center [190, 80] width 10 height 10
click at [253, 77] on icon at bounding box center [253, 79] width 11 height 11
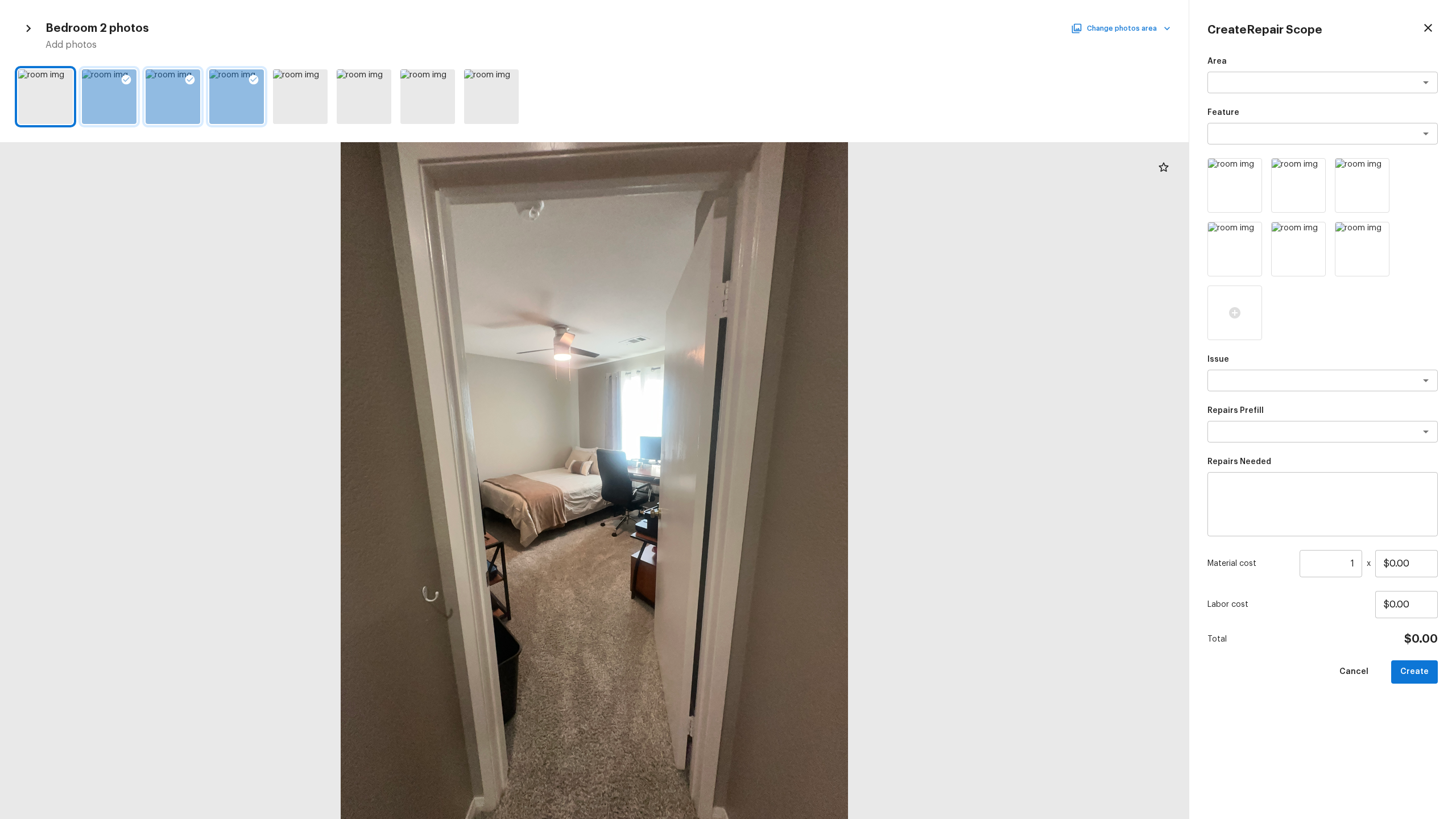
click at [1139, 32] on button "Change photos area" at bounding box center [1122, 28] width 97 height 15
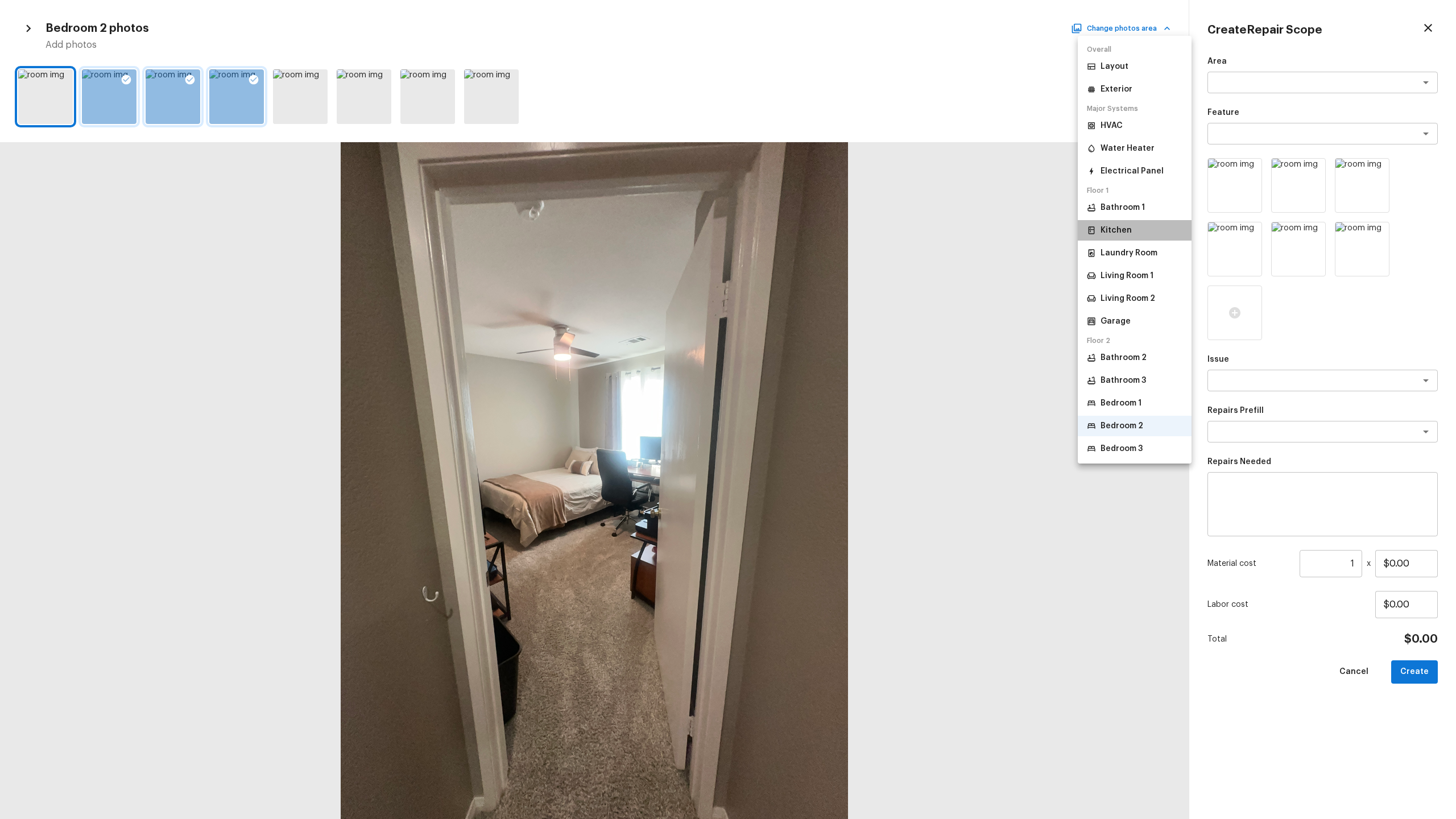
click at [1113, 228] on p "Kitchen" at bounding box center [1116, 230] width 31 height 11
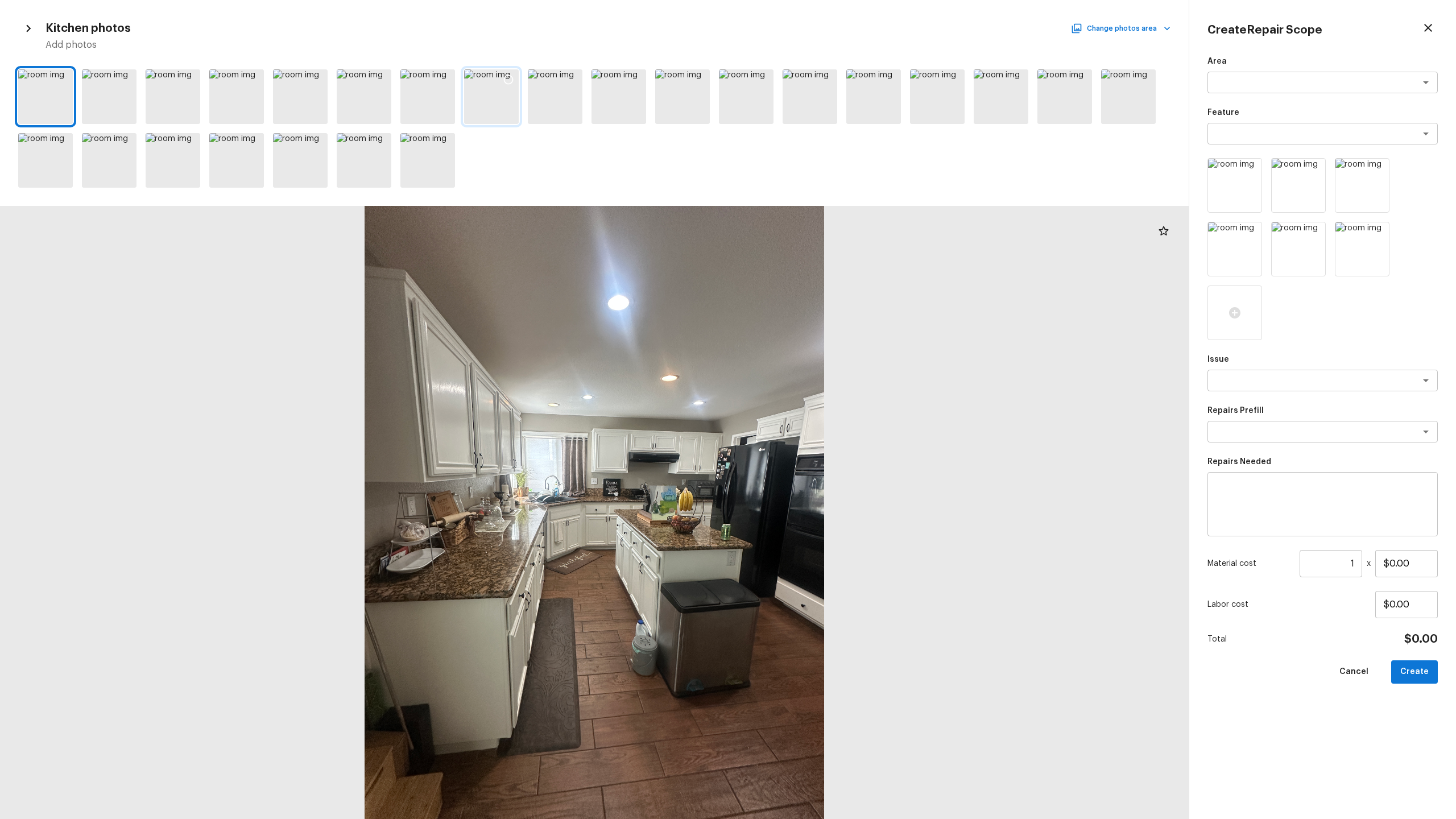
click at [509, 78] on icon at bounding box center [508, 79] width 11 height 11
click at [1145, 77] on icon at bounding box center [1145, 79] width 11 height 11
click at [123, 76] on icon at bounding box center [126, 80] width 10 height 10
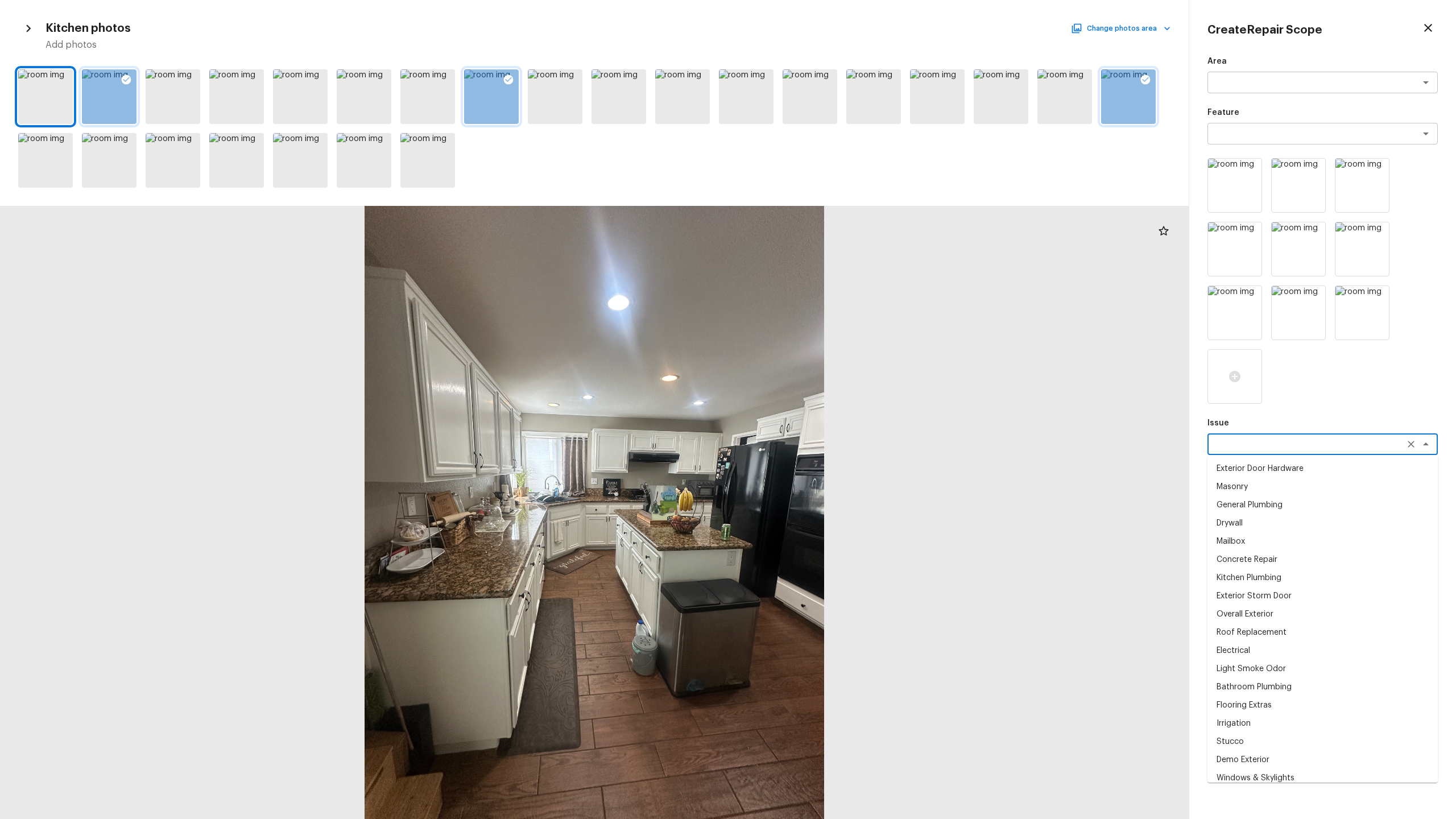
click at [1297, 445] on textarea at bounding box center [1306, 444] width 188 height 11
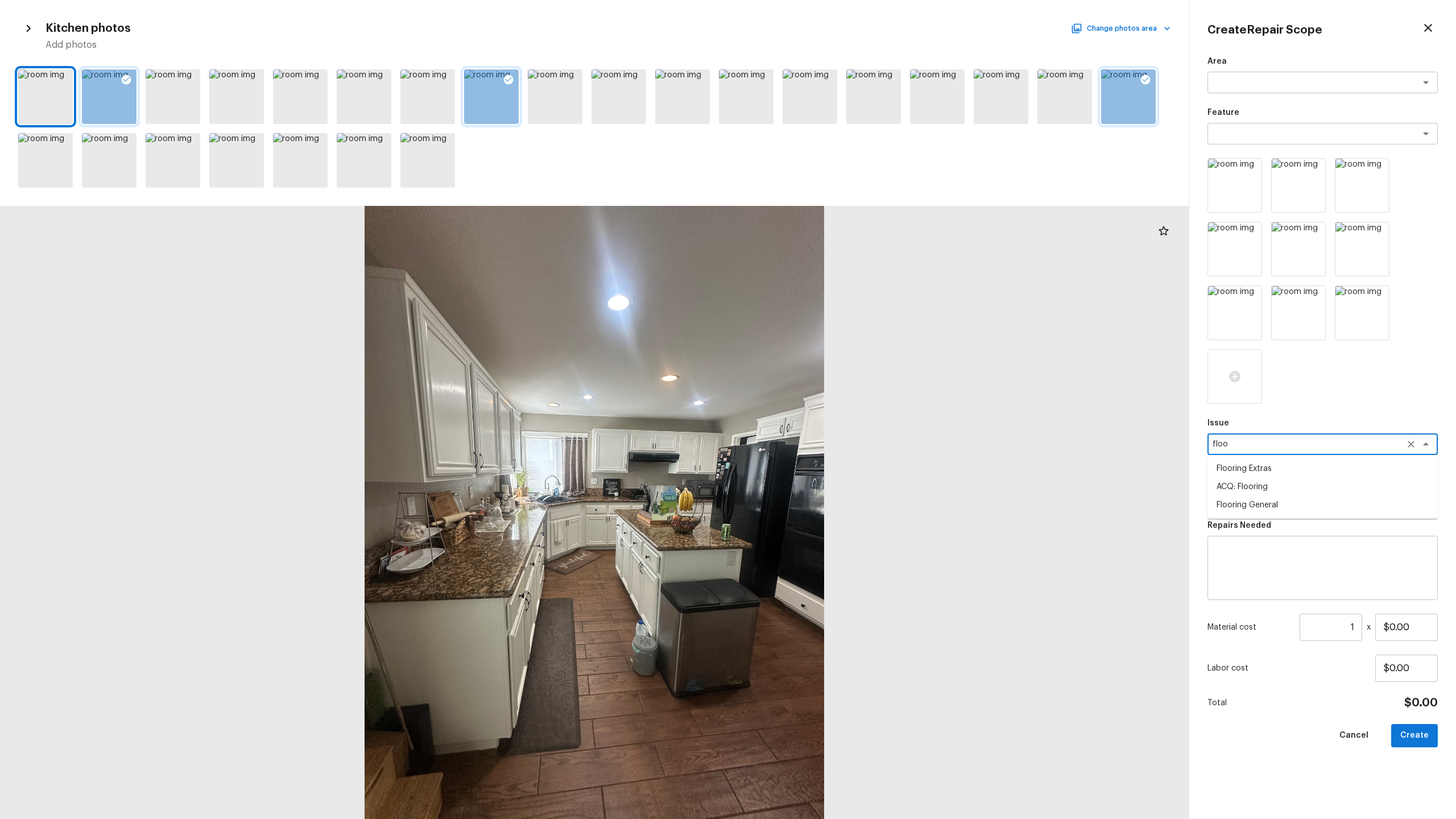
click at [1271, 483] on li "ACQ: Flooring" at bounding box center [1322, 487] width 230 height 18
type textarea "ACQ: Flooring"
click at [1259, 499] on textarea at bounding box center [1306, 495] width 188 height 11
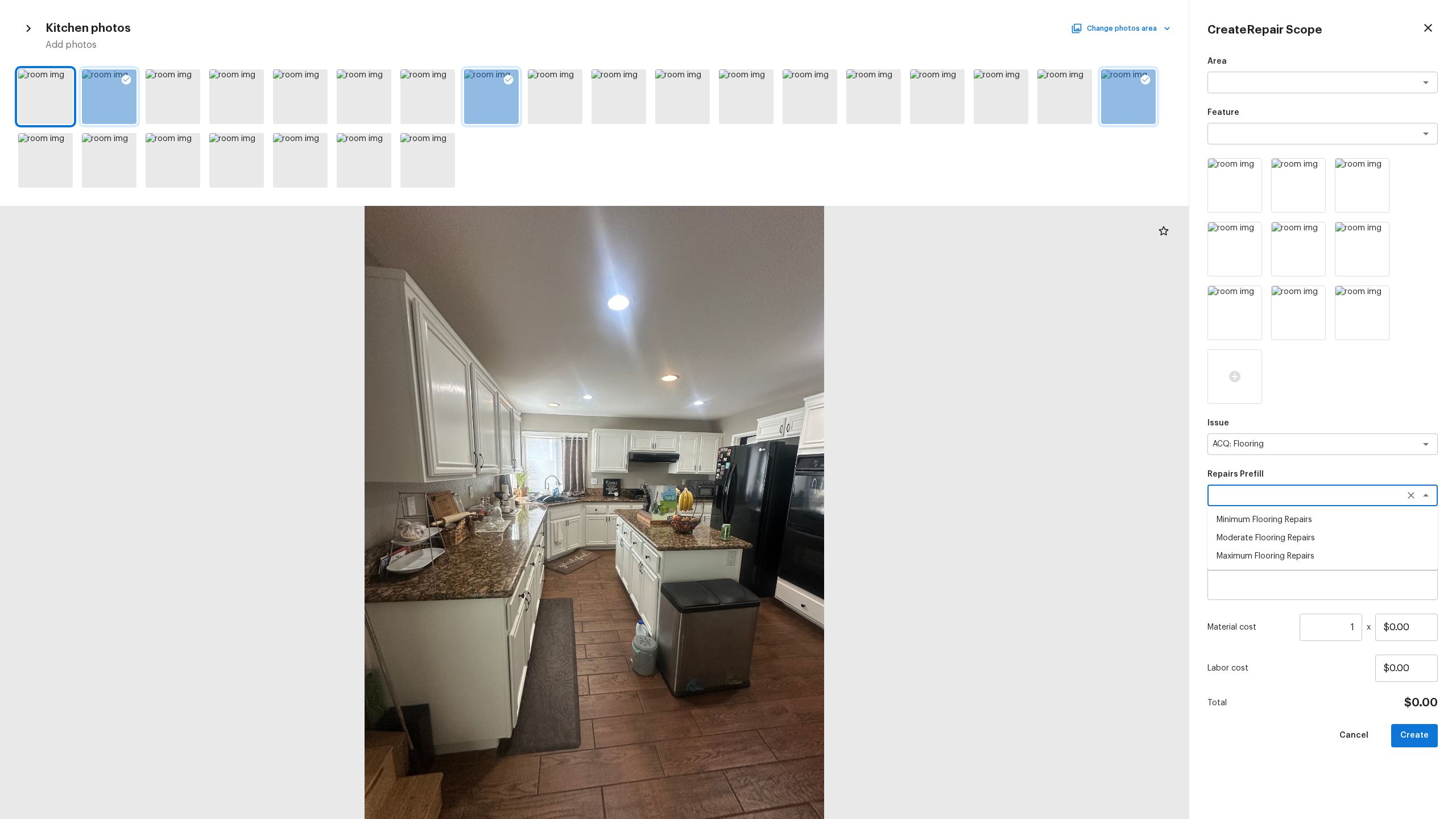
click at [1251, 521] on li "Minimum Flooring Repairs" at bounding box center [1322, 520] width 230 height 18
type textarea "Minimum Flooring Repairs"
type textarea "Acquisition Scope: Minimum flooring repairs"
type input "$0.20"
click at [1358, 625] on input "1" at bounding box center [1330, 628] width 63 height 27
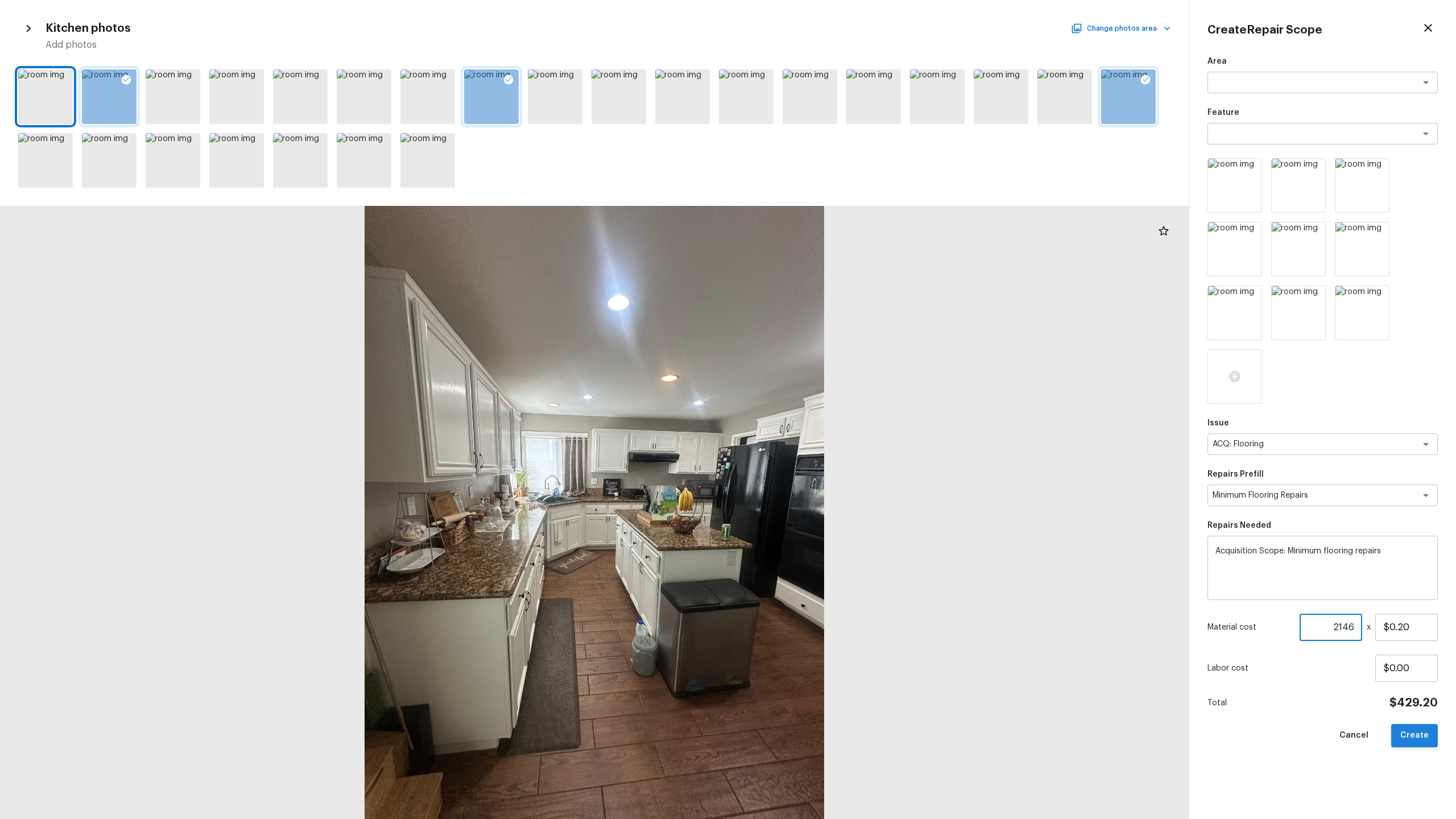
type input "2146"
click at [1409, 743] on button "Create" at bounding box center [1414, 735] width 47 height 23
type input "1"
type input "$0.00"
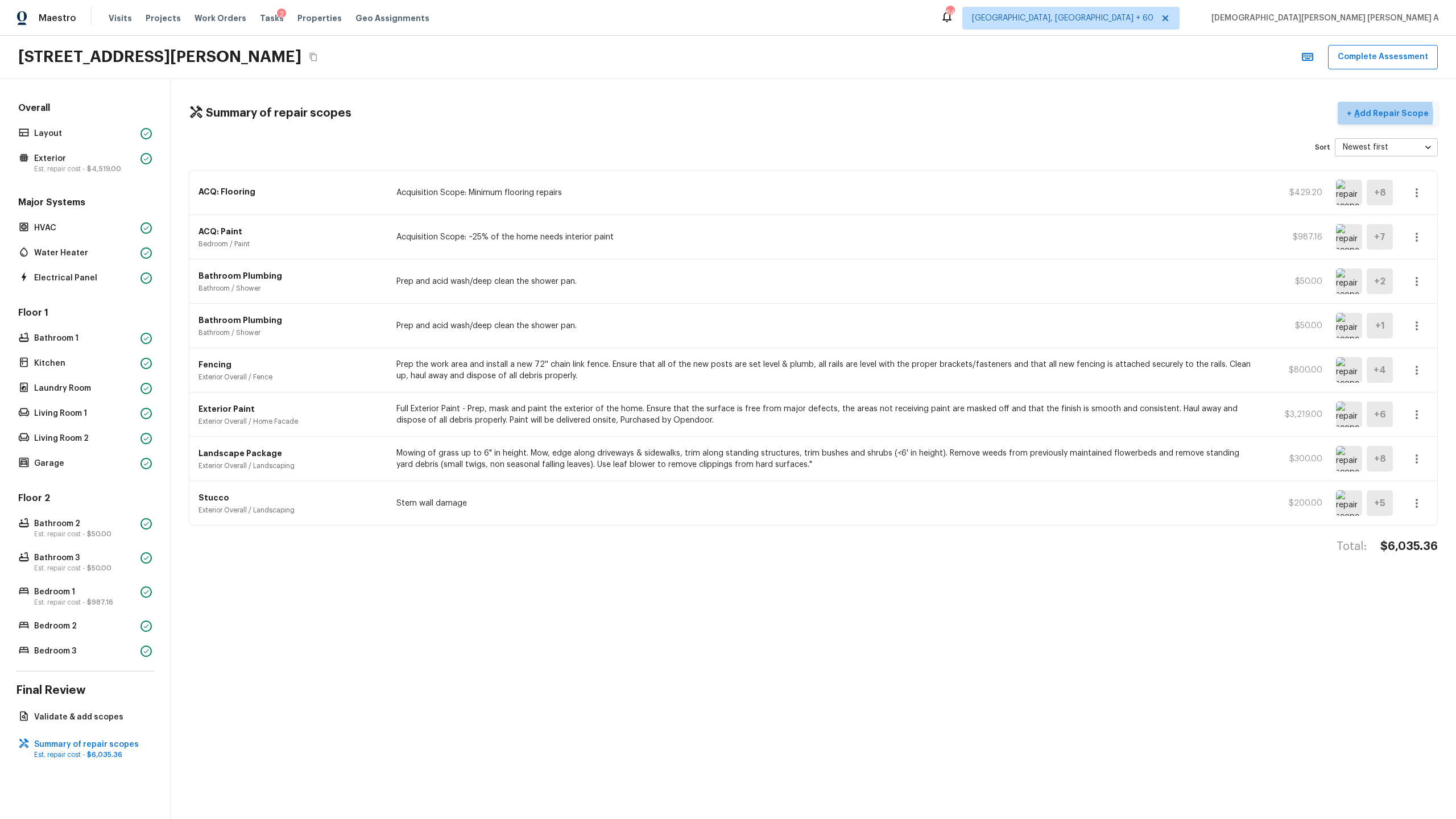
click at [1378, 115] on p "Add Repair Scope" at bounding box center [1390, 113] width 77 height 11
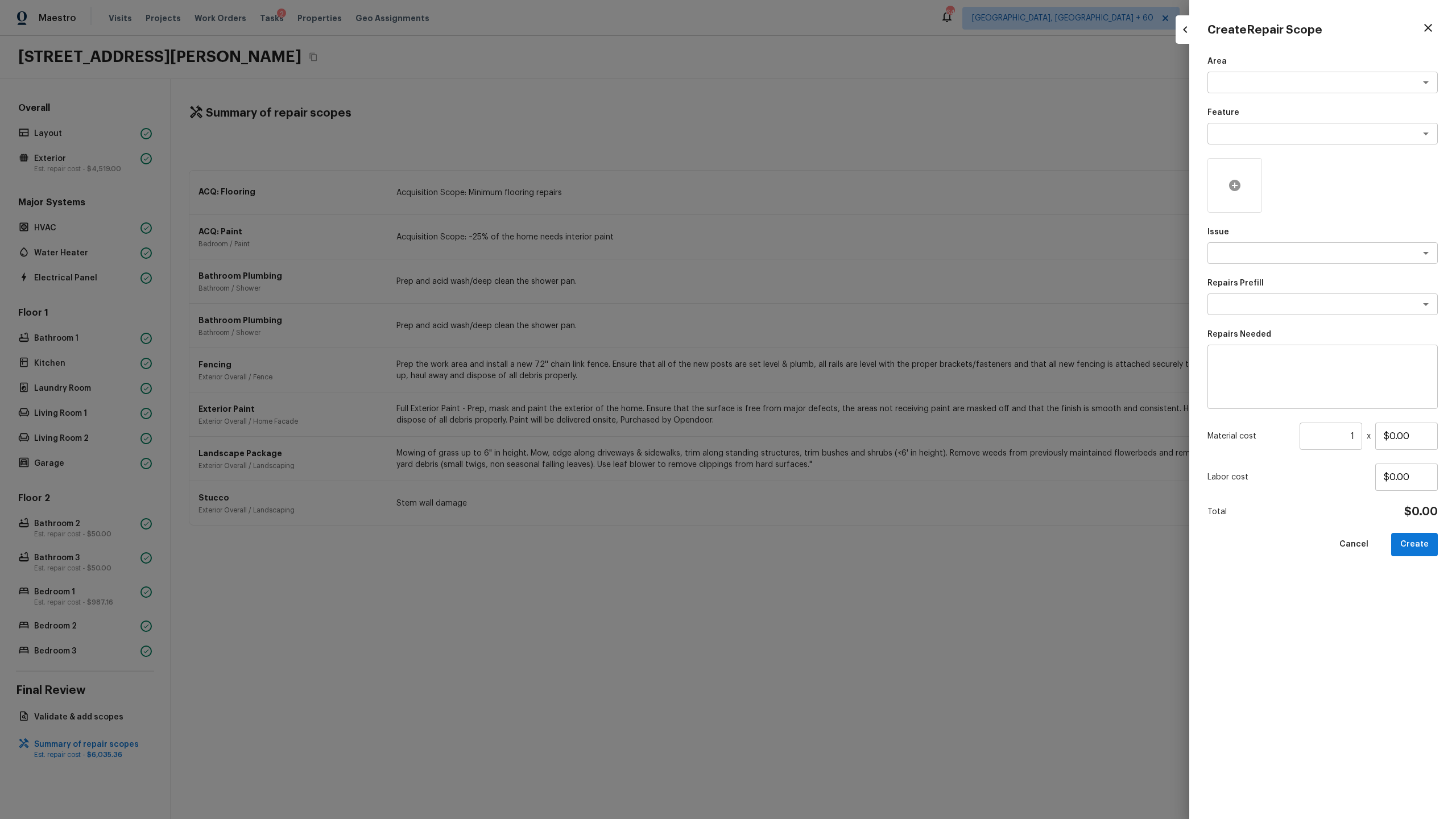
click at [1240, 182] on icon at bounding box center [1234, 185] width 14 height 14
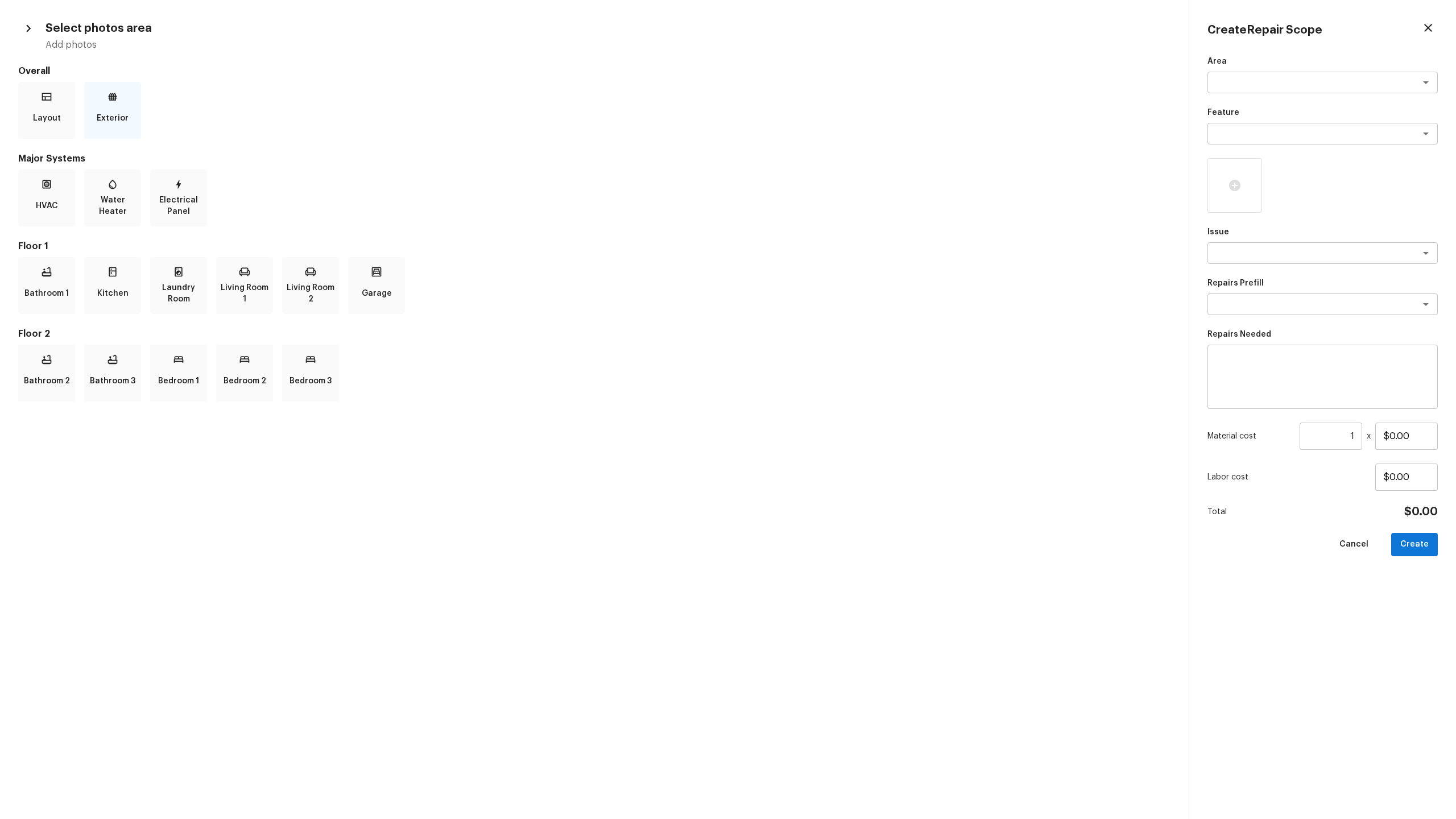
click at [113, 104] on div "Exterior" at bounding box center [112, 110] width 57 height 57
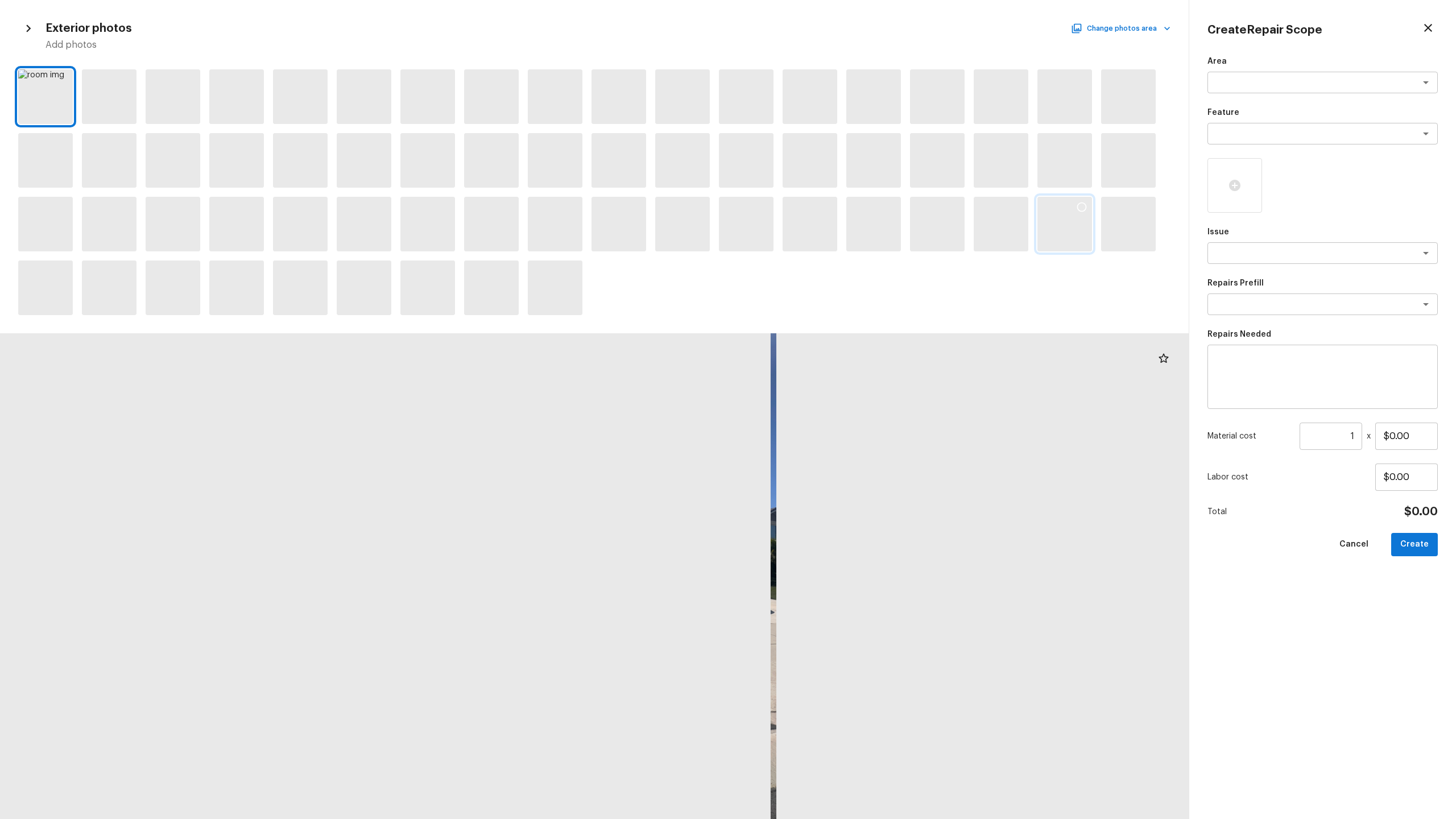
click at [1081, 210] on icon at bounding box center [1082, 207] width 11 height 11
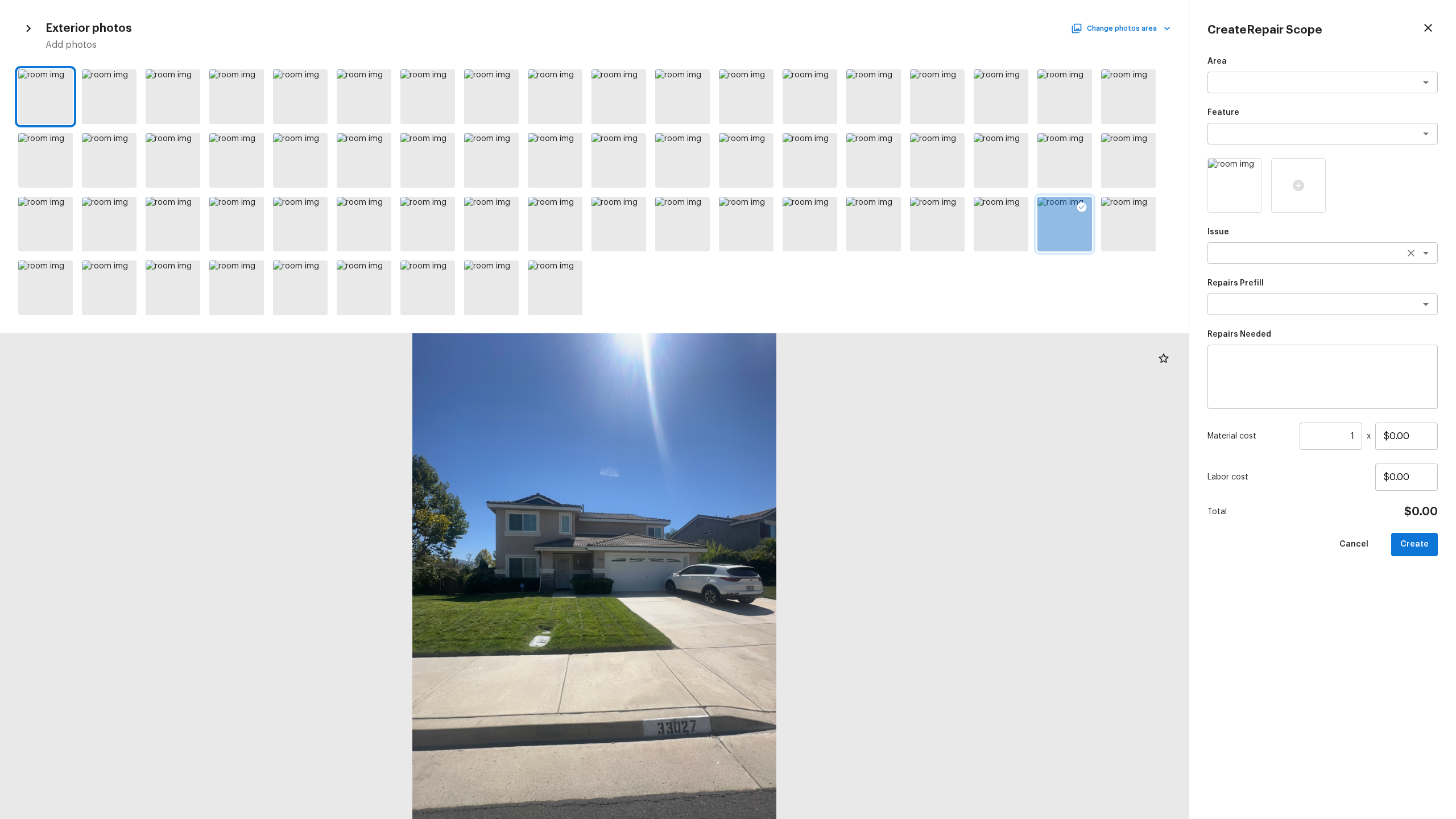
click at [1320, 252] on textarea at bounding box center [1306, 253] width 188 height 11
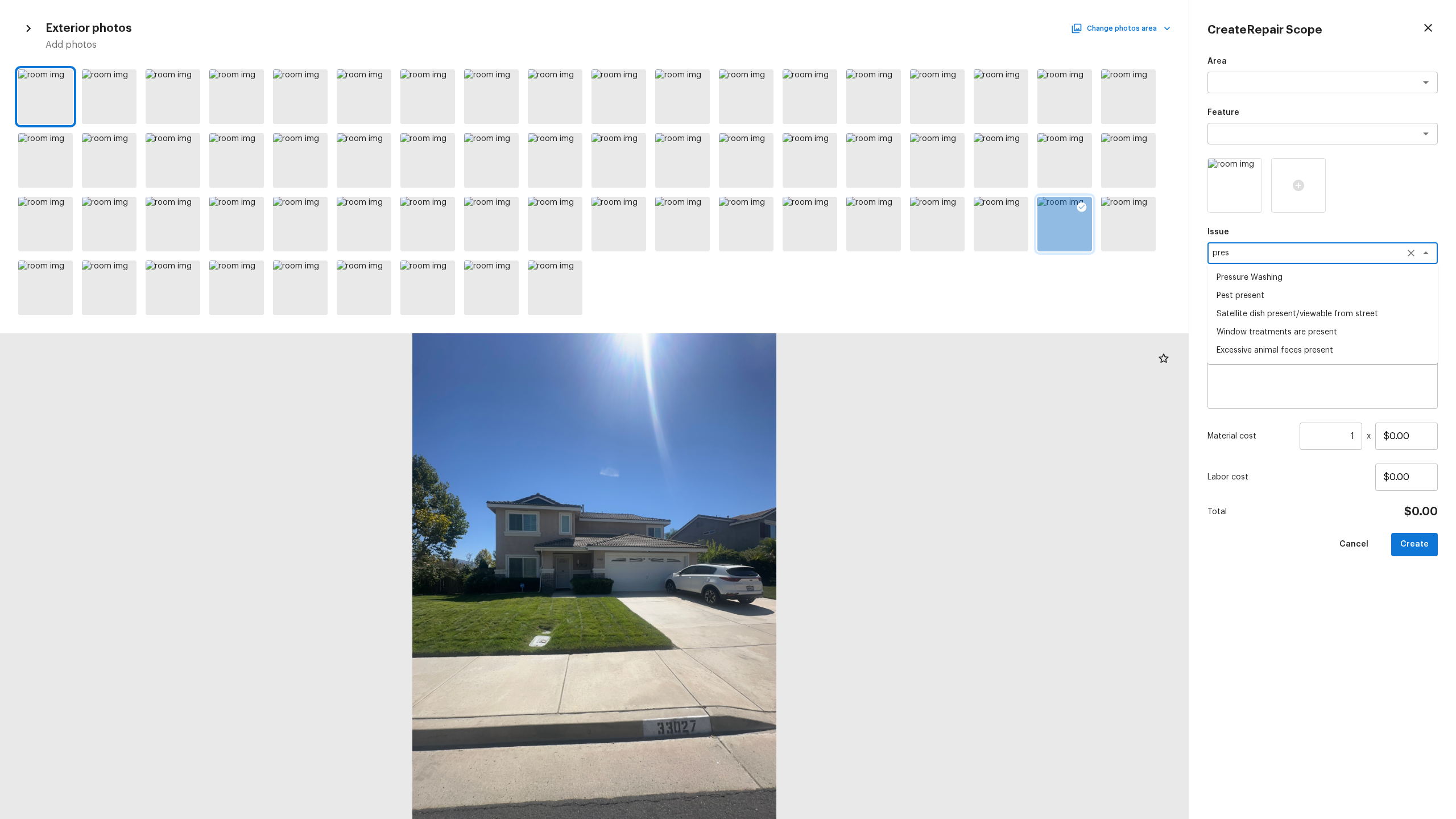
click at [1313, 276] on li "Pressure Washing" at bounding box center [1322, 277] width 230 height 18
type textarea "Pressure Washing"
click at [1297, 301] on textarea at bounding box center [1306, 304] width 188 height 11
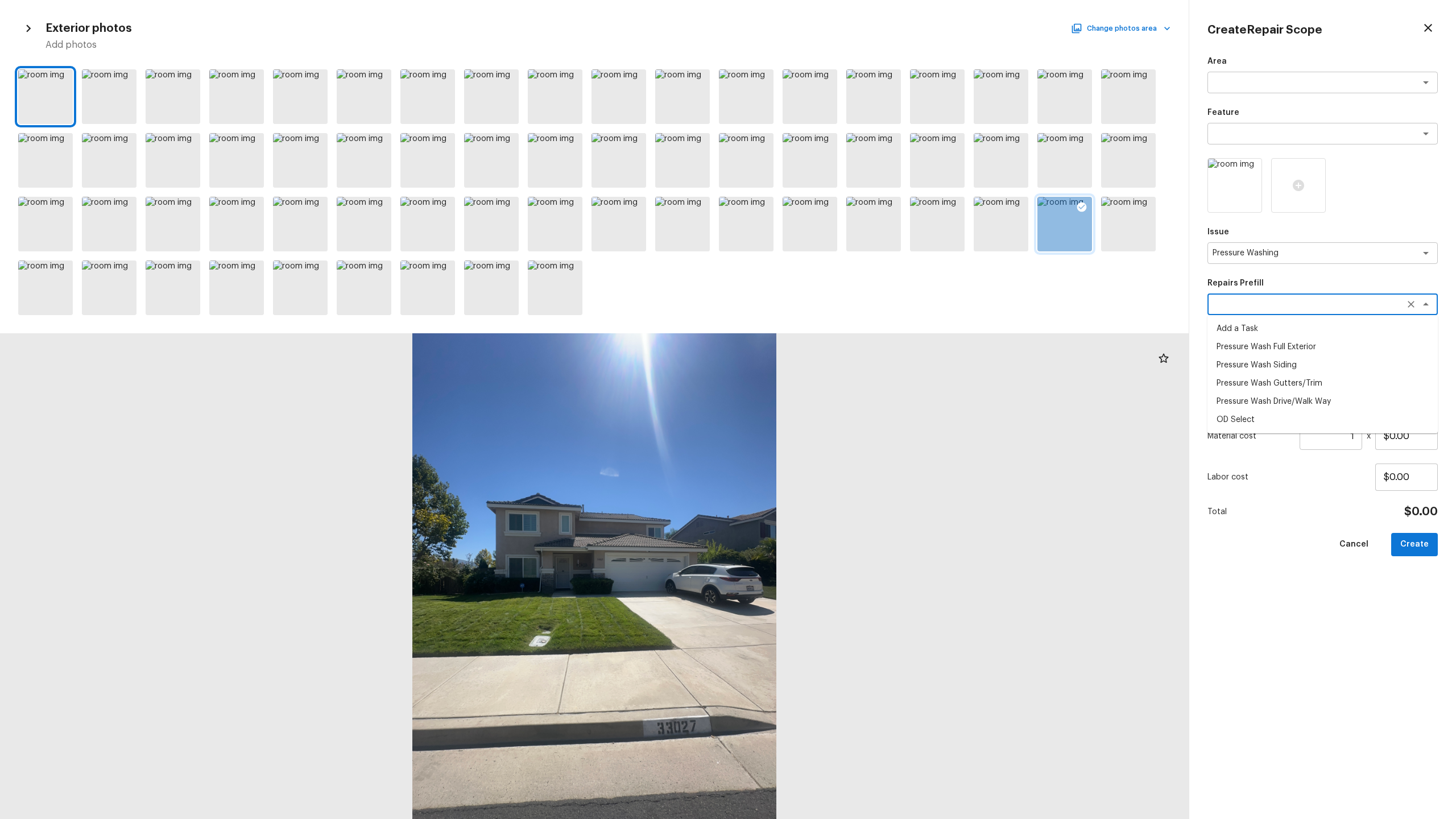
click at [1277, 344] on li "Pressure Wash Full Exterior" at bounding box center [1322, 347] width 230 height 18
type textarea "Pressure Wash Full Exterior"
type textarea "Pressure wash the House, Flatwork, Deck and Garage interior."
type input "$250.00"
click at [1418, 545] on button "Create" at bounding box center [1414, 545] width 47 height 23
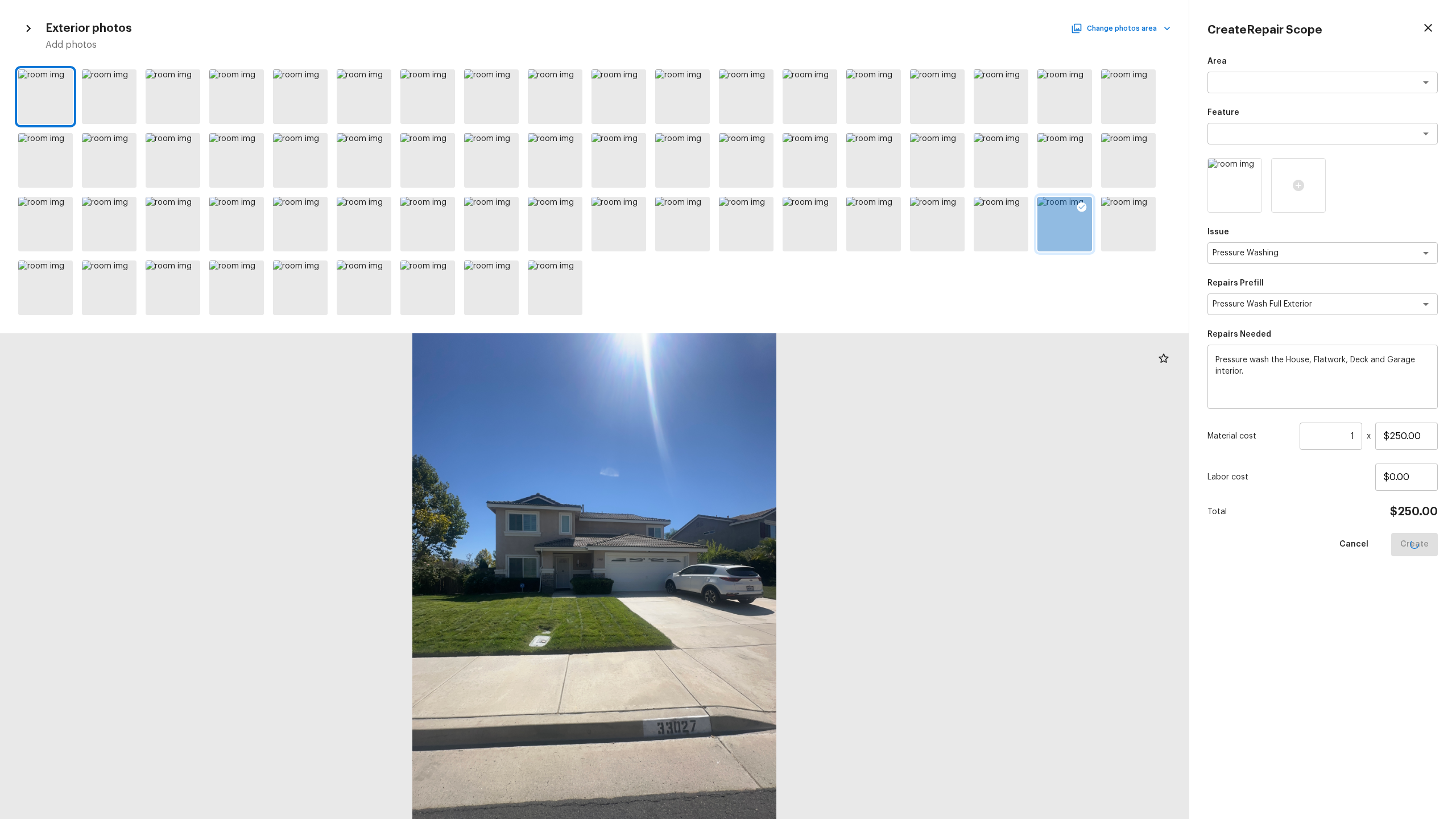
type input "$0.00"
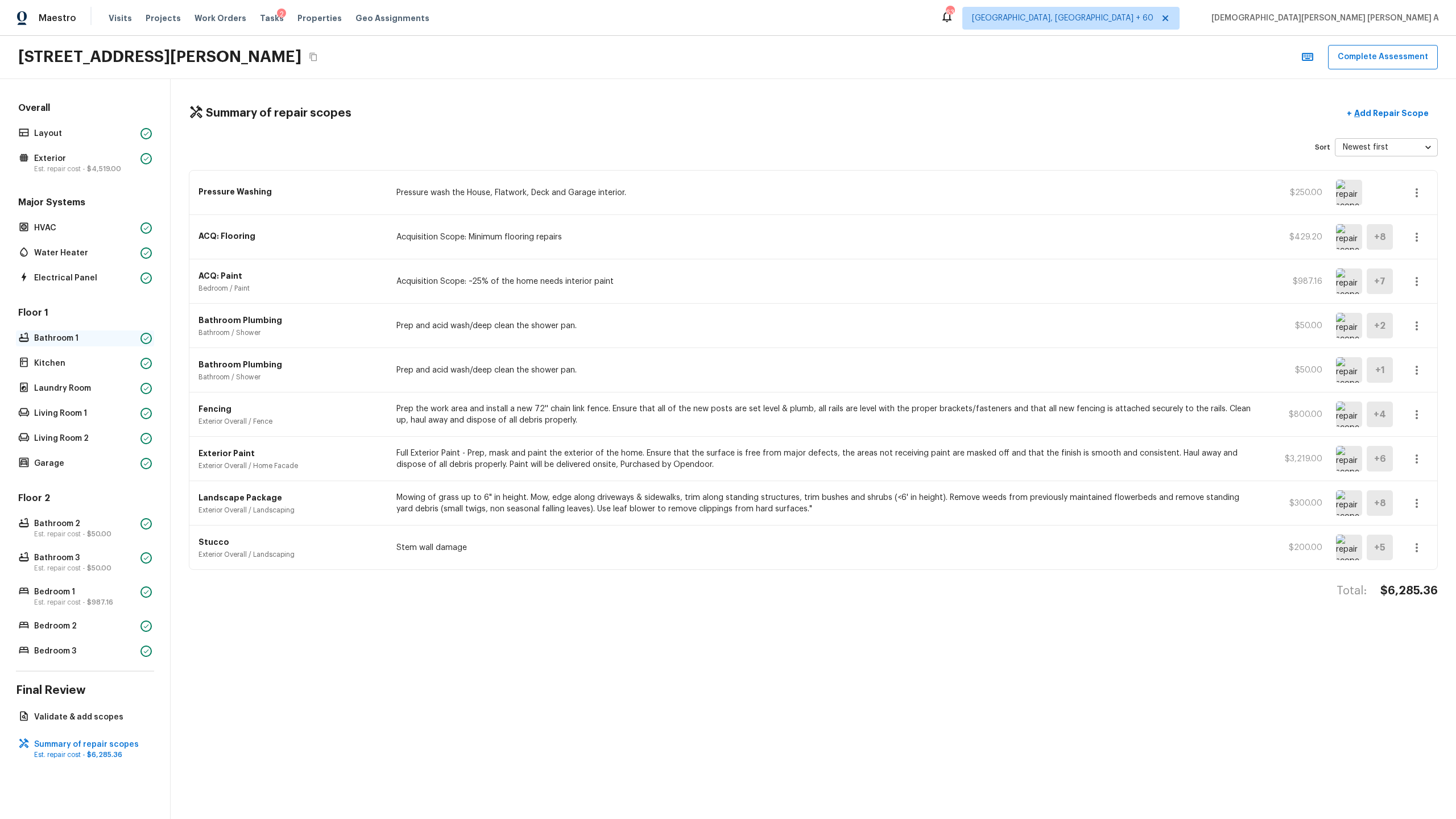
click at [89, 331] on div "Bathroom 1" at bounding box center [85, 338] width 138 height 16
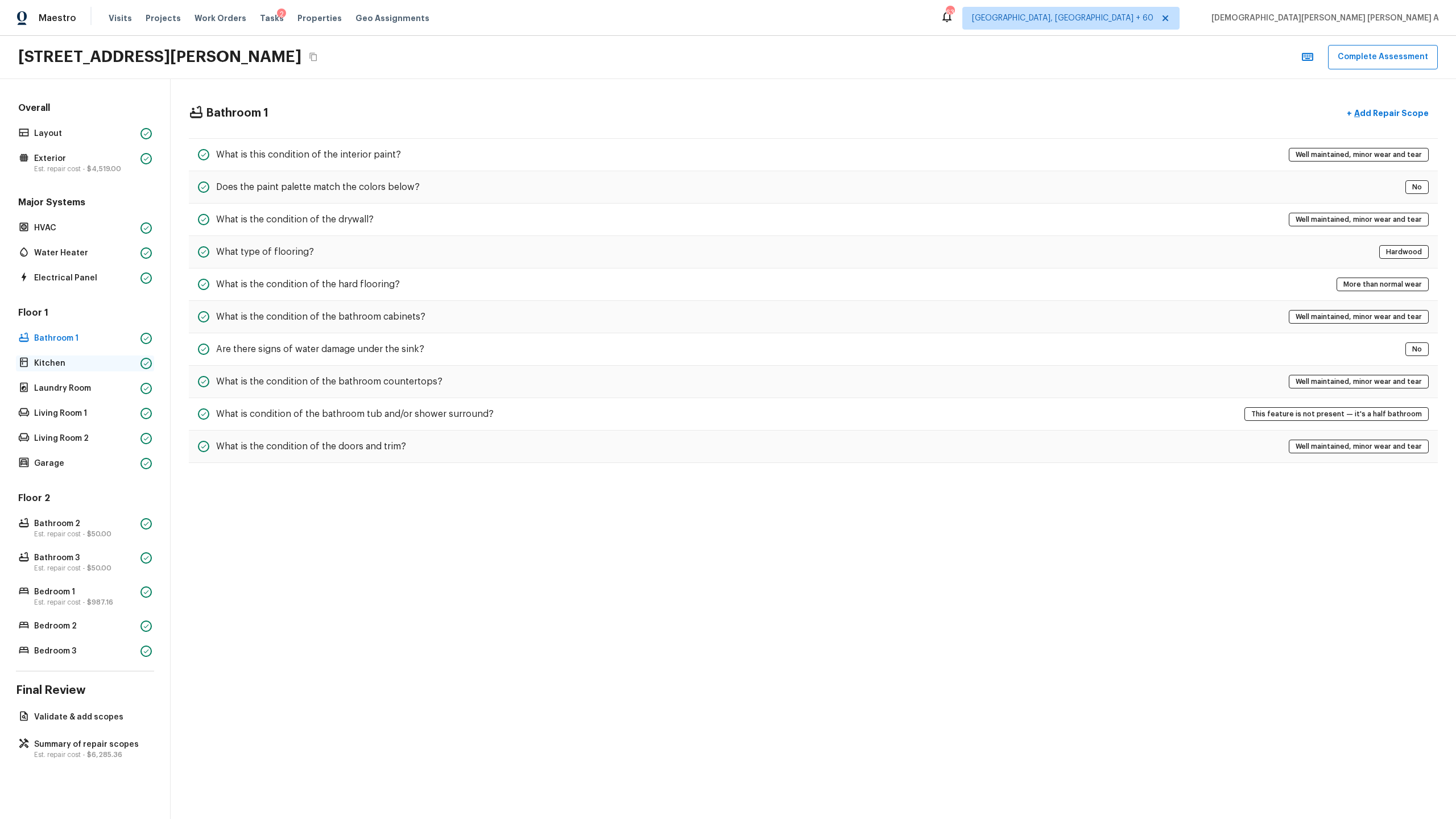
click at [40, 362] on p "Kitchen" at bounding box center [85, 363] width 102 height 11
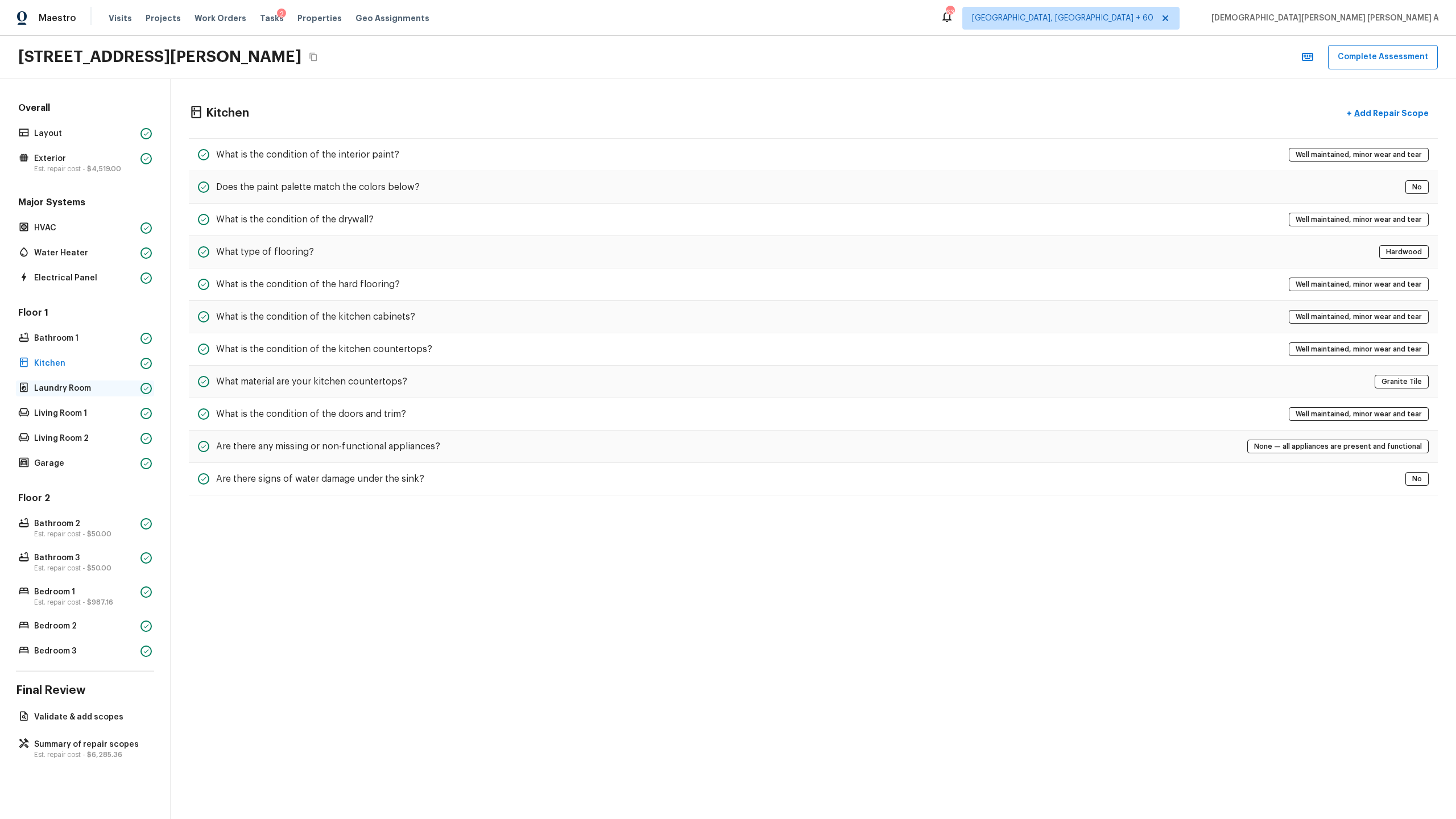
click at [39, 383] on p "Laundry Room" at bounding box center [85, 388] width 102 height 11
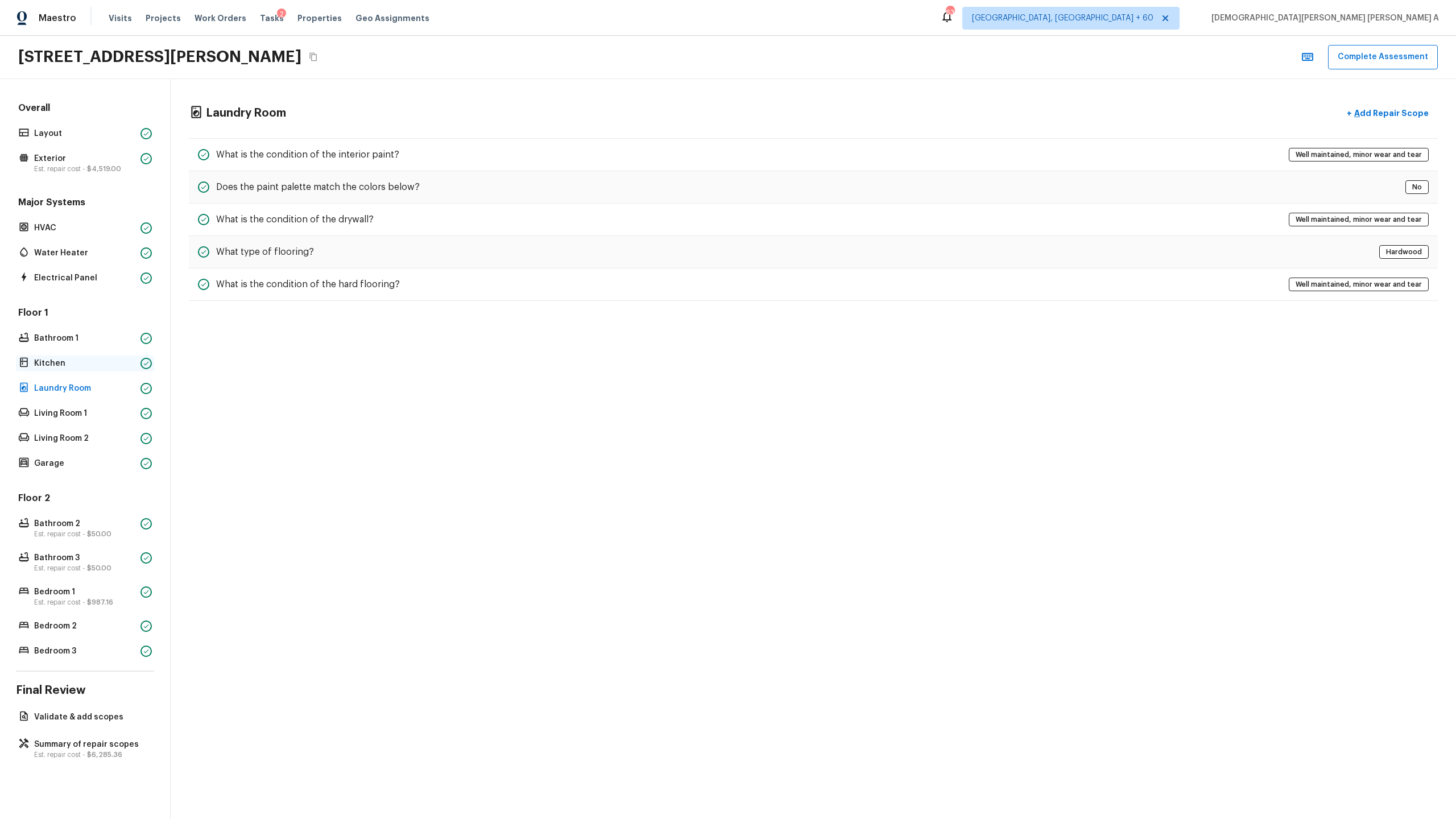
click at [63, 364] on p "Kitchen" at bounding box center [85, 363] width 102 height 11
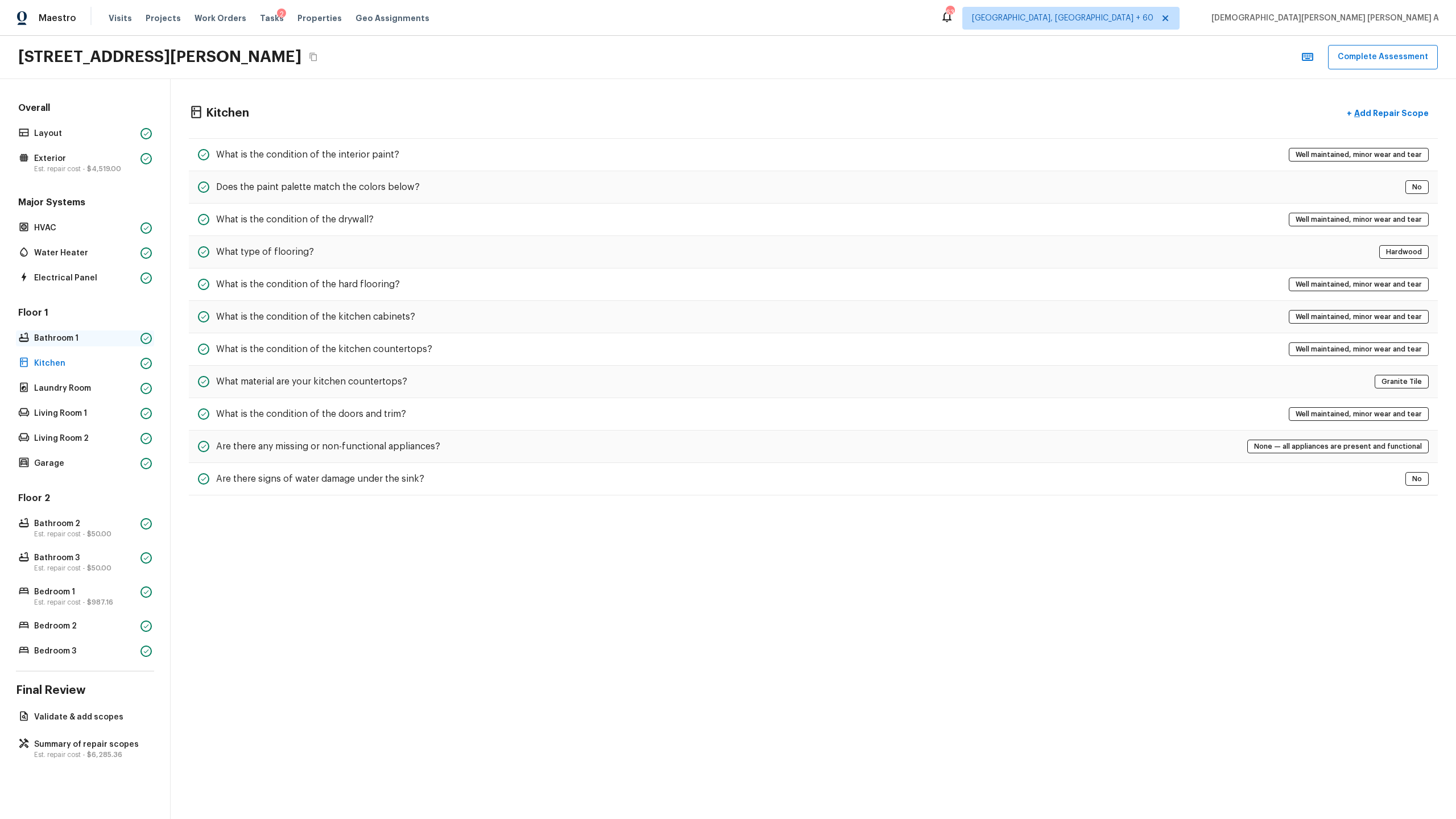
click at [76, 333] on p "Bathroom 1" at bounding box center [85, 338] width 102 height 11
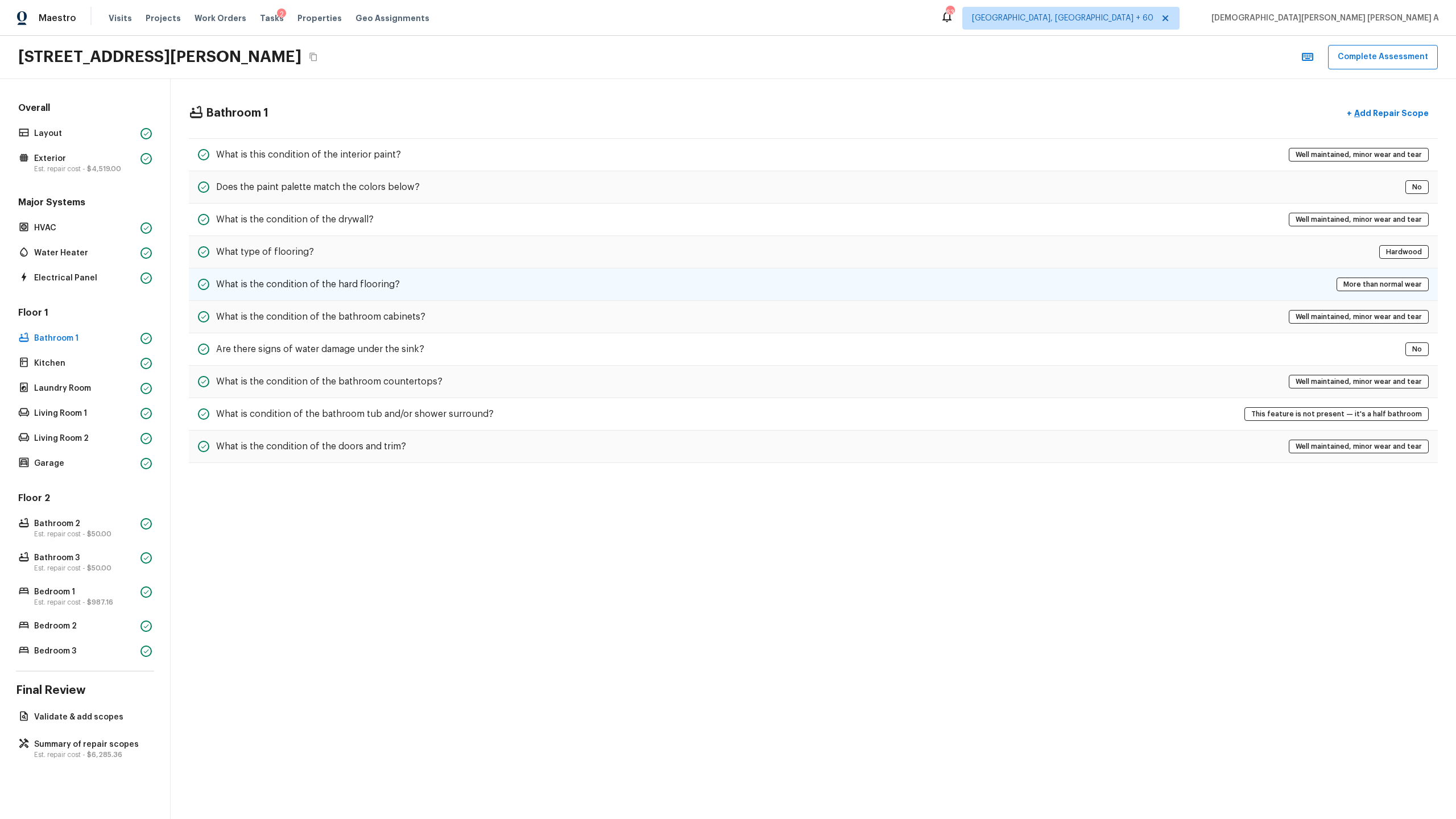
click at [679, 289] on div "What is the condition of the hard flooring? More than normal wear" at bounding box center [813, 285] width 1249 height 32
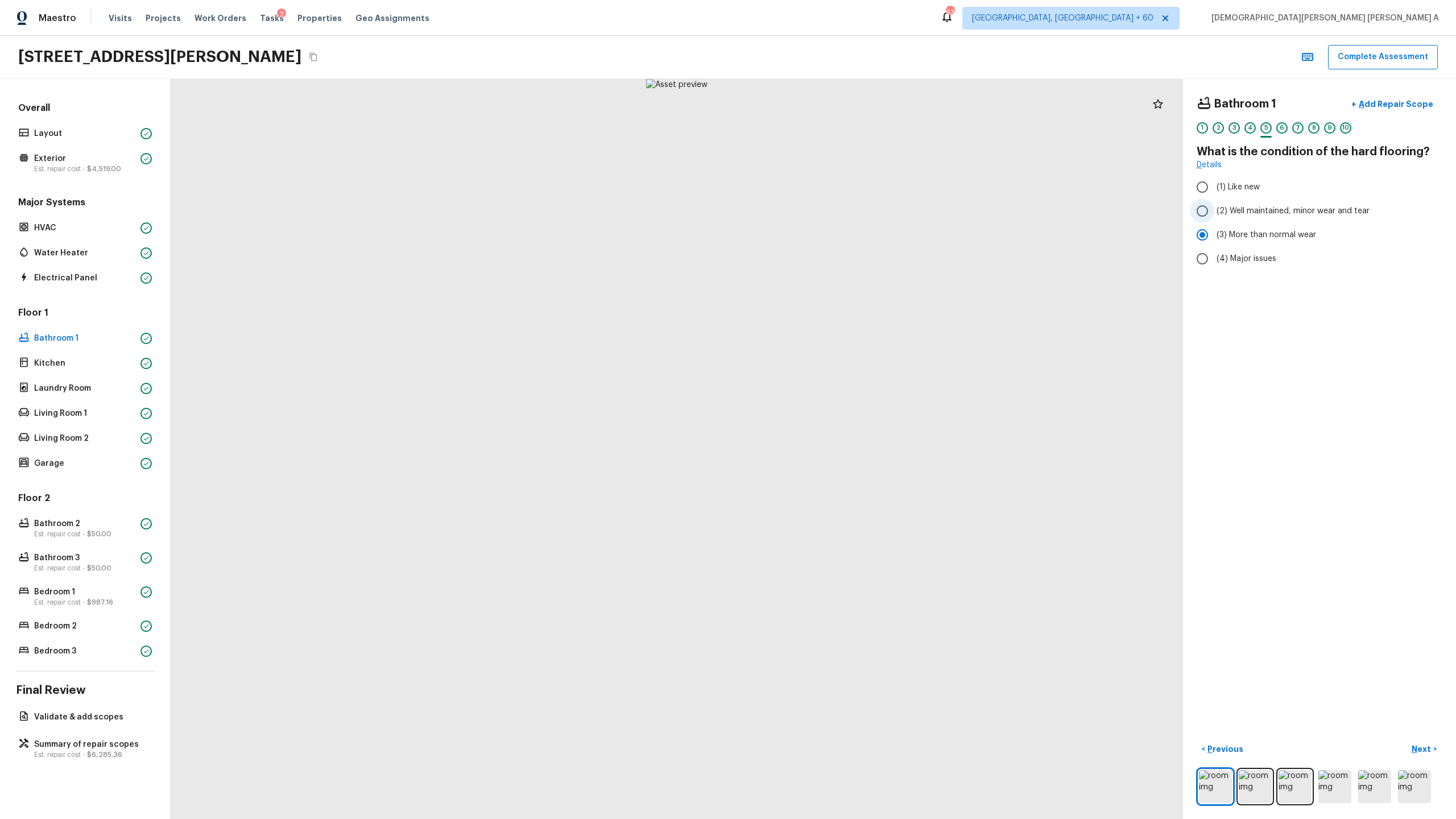
click at [1201, 218] on input "(2) Well maintained, minor wear and tear" at bounding box center [1202, 211] width 24 height 24
radio input "true"
click at [1420, 746] on p "Next" at bounding box center [1422, 749] width 21 height 11
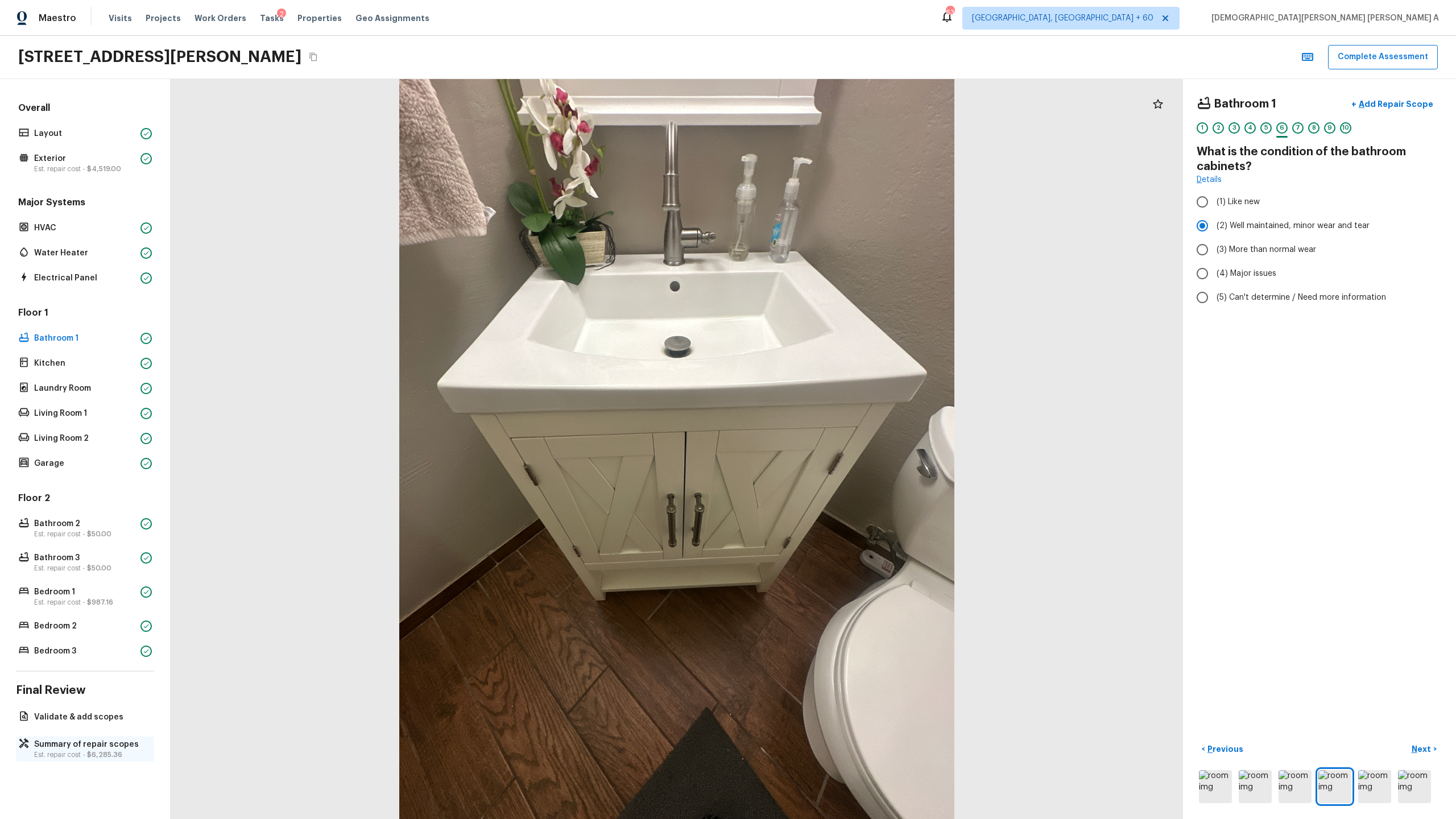
click at [85, 749] on p "Summary of repair scopes" at bounding box center [91, 744] width 113 height 11
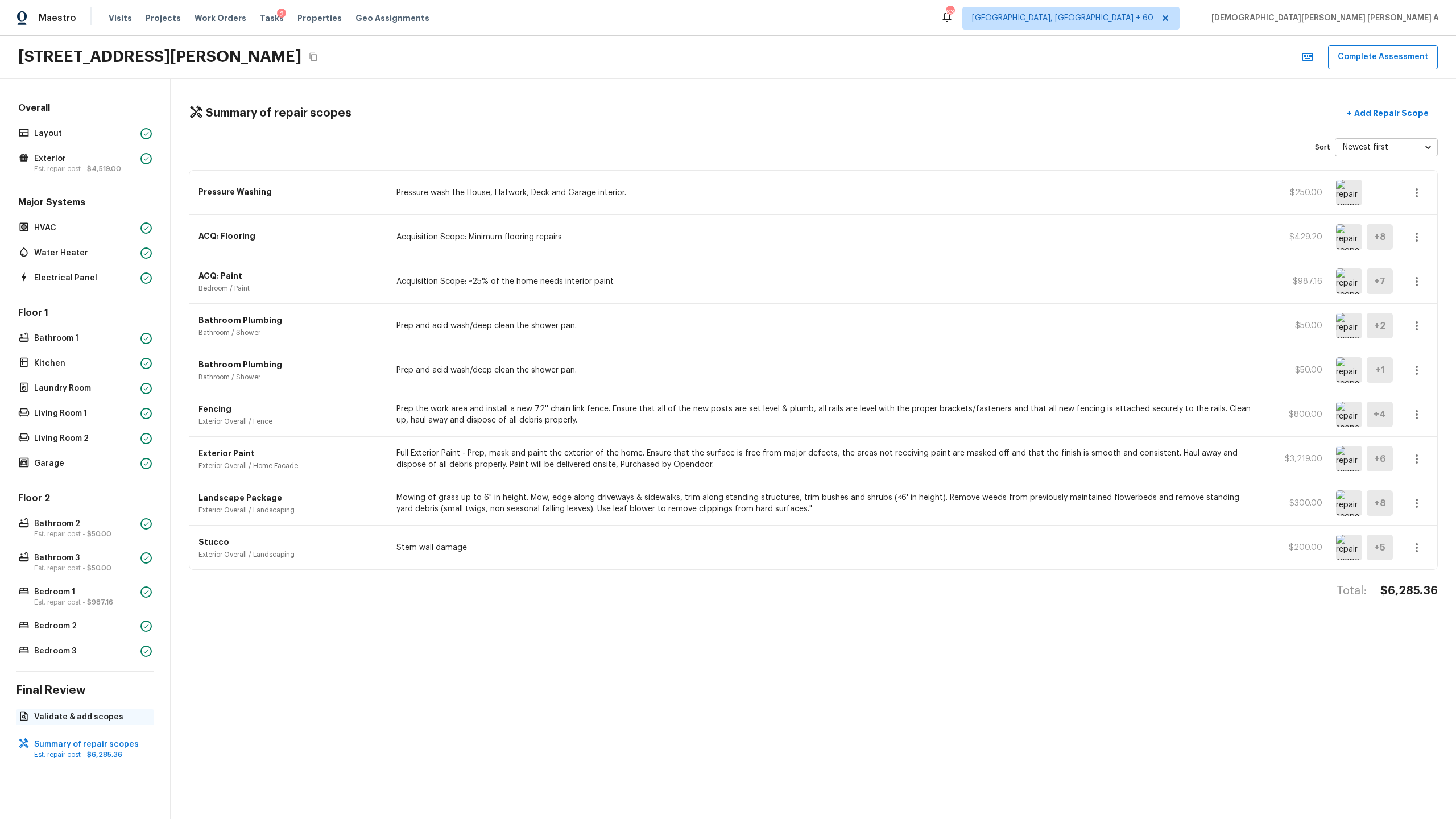
click at [114, 719] on p "Validate & add scopes" at bounding box center [91, 717] width 113 height 11
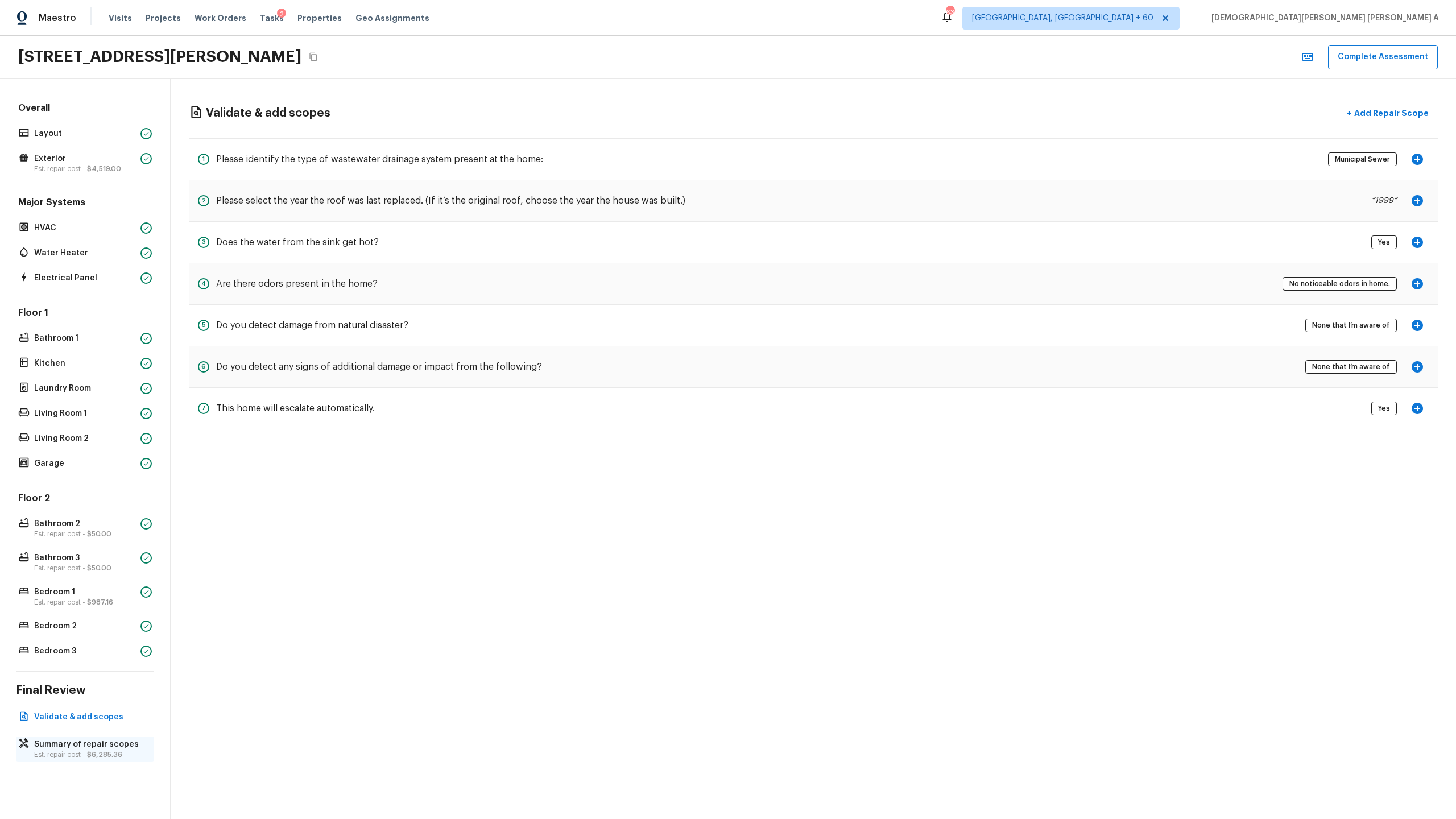
click at [106, 755] on span "$6,285.36" at bounding box center [104, 755] width 35 height 7
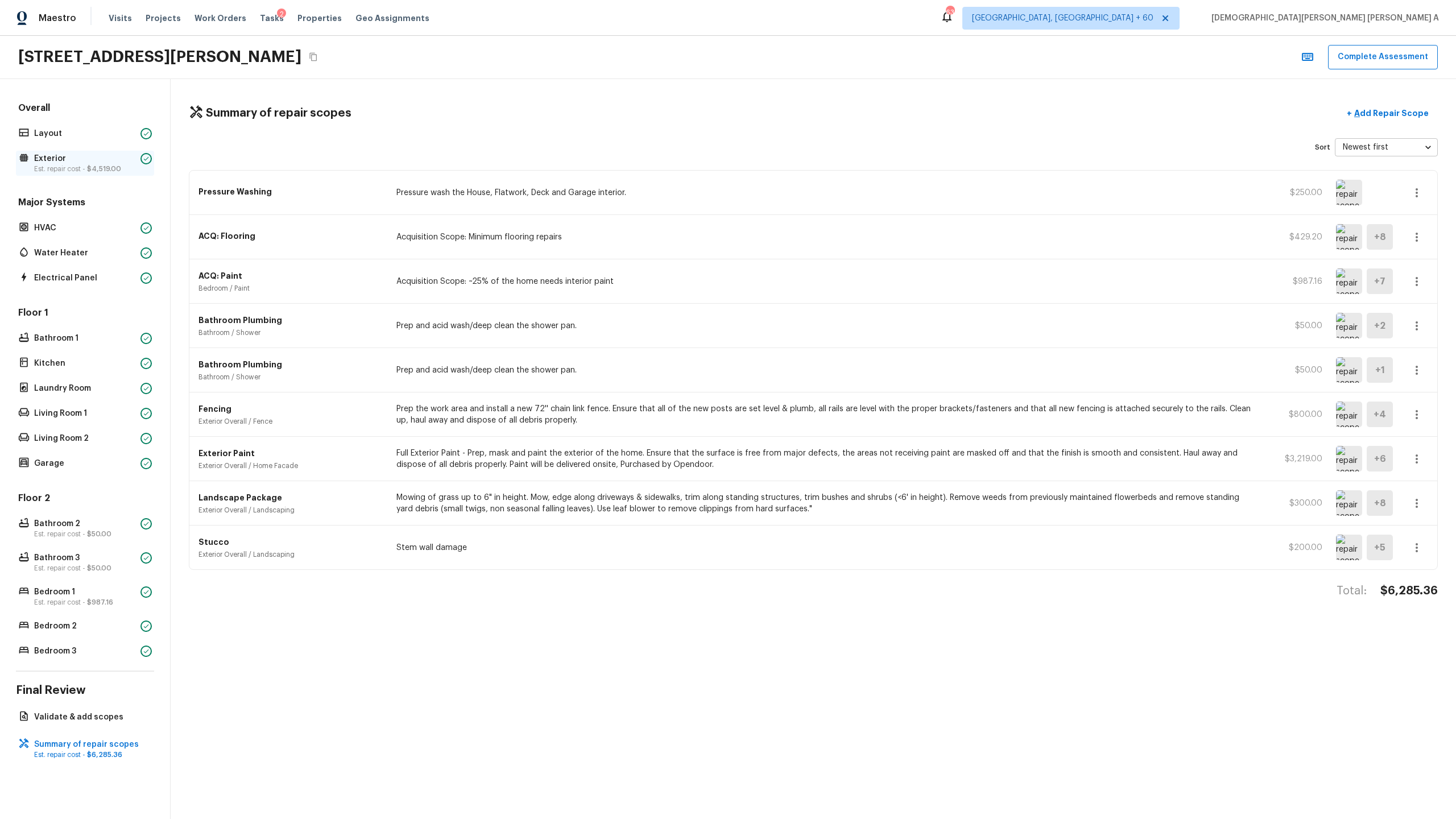
click at [83, 167] on p "Est. repair cost - $4,519.00" at bounding box center [85, 169] width 102 height 9
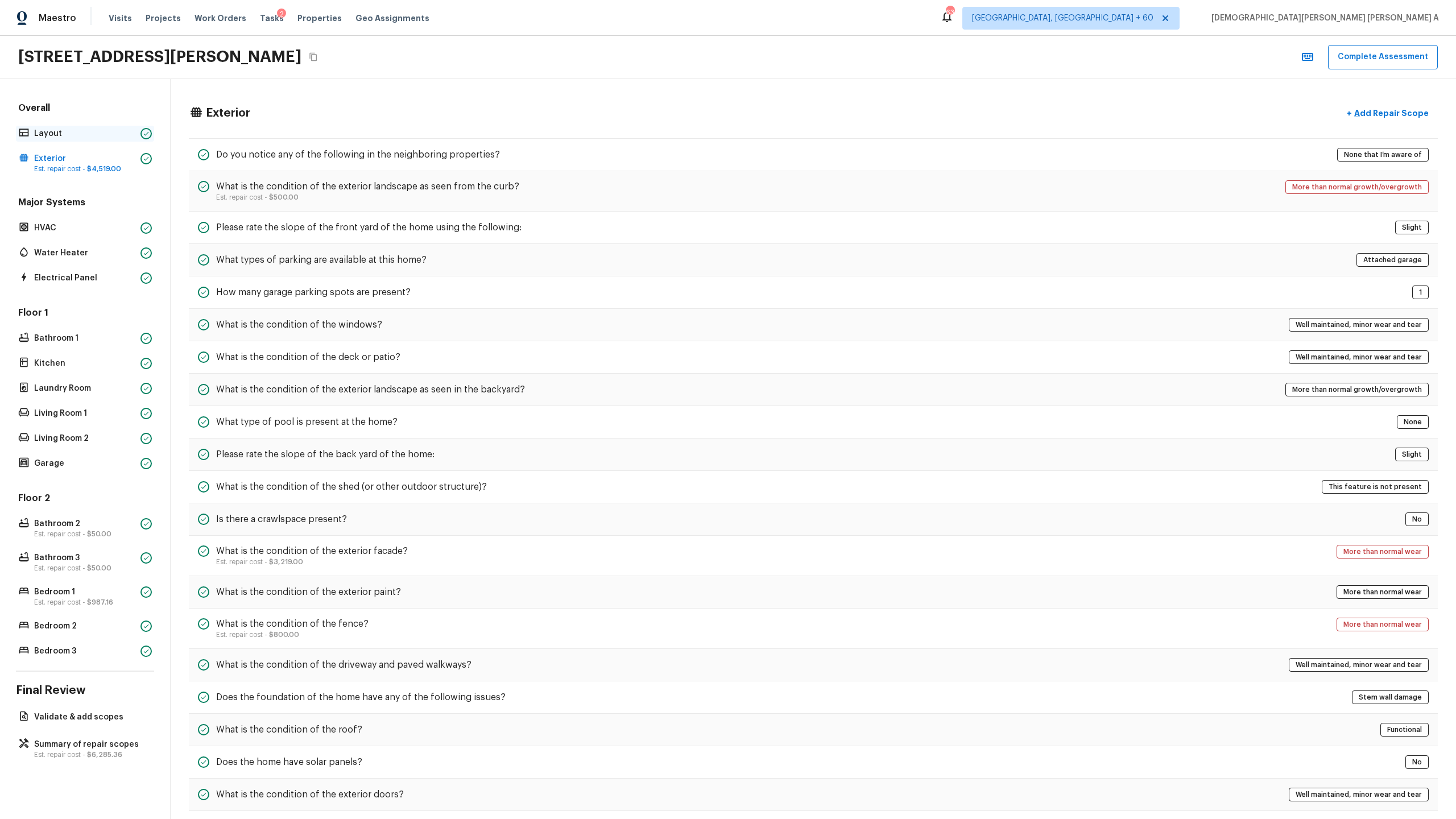
click at [96, 129] on p "Layout" at bounding box center [85, 134] width 102 height 11
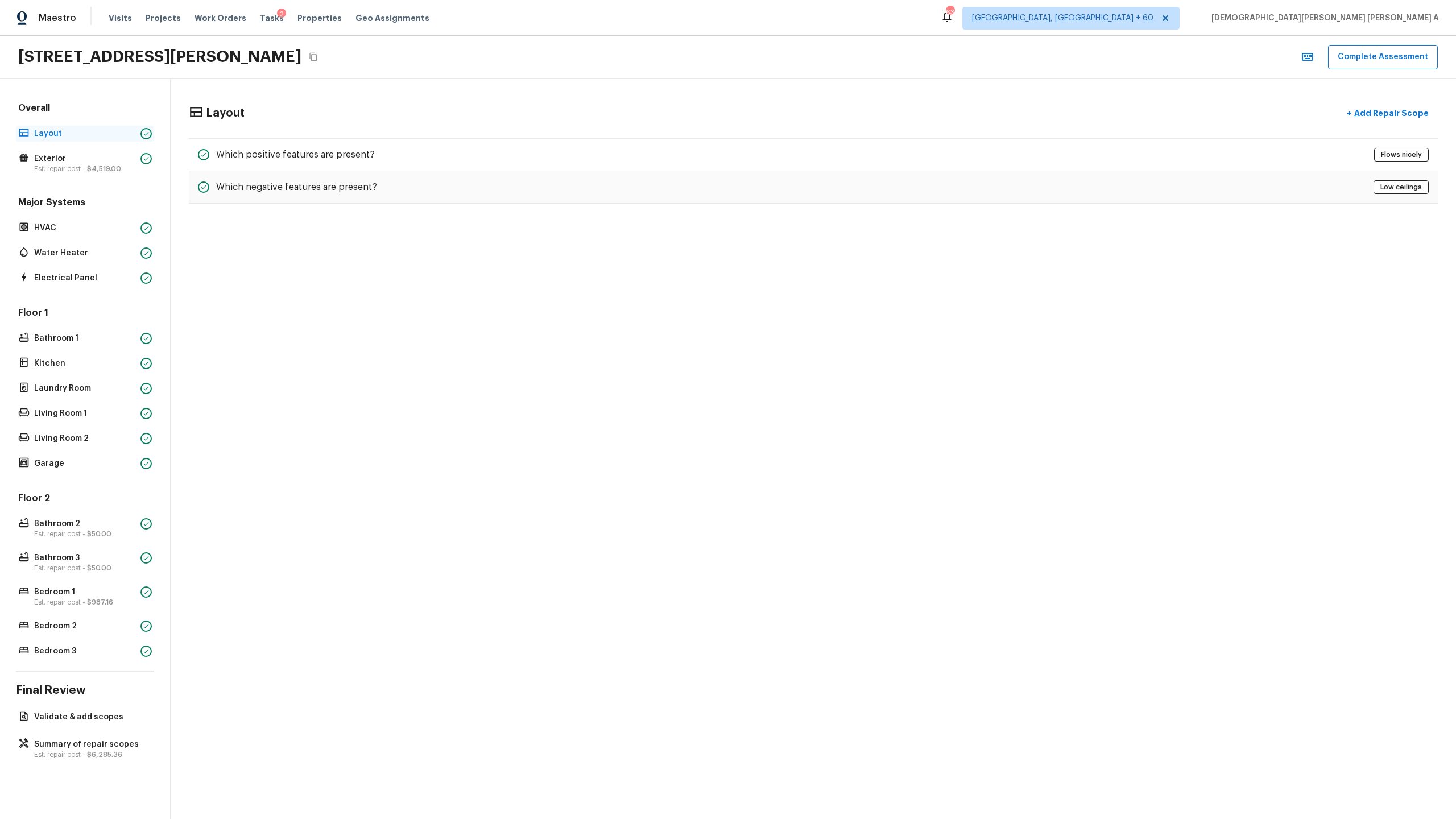
click at [82, 138] on p "Layout" at bounding box center [85, 134] width 102 height 11
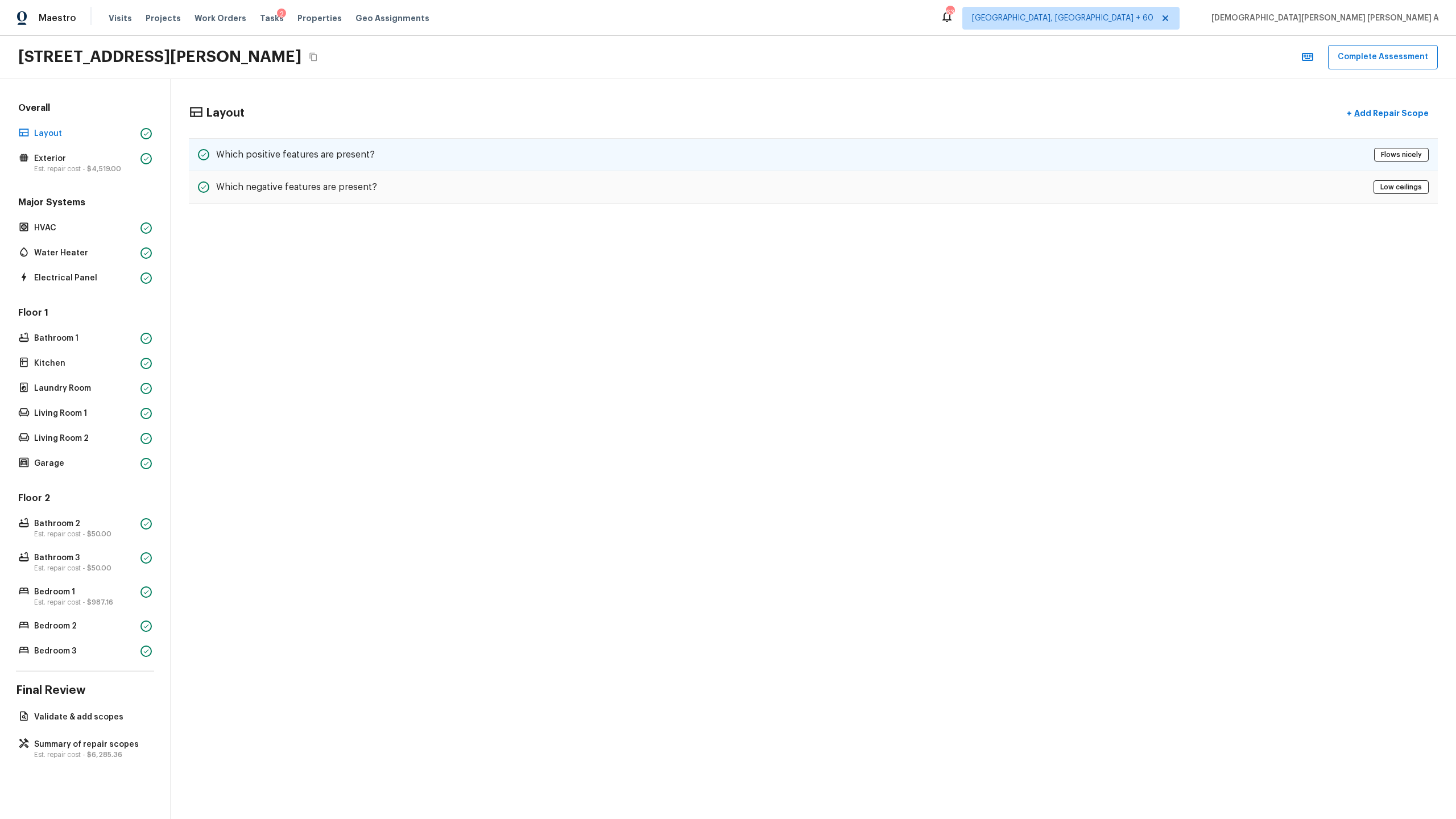
click at [510, 169] on div "Which positive features are present? Flows nicely" at bounding box center [813, 154] width 1249 height 33
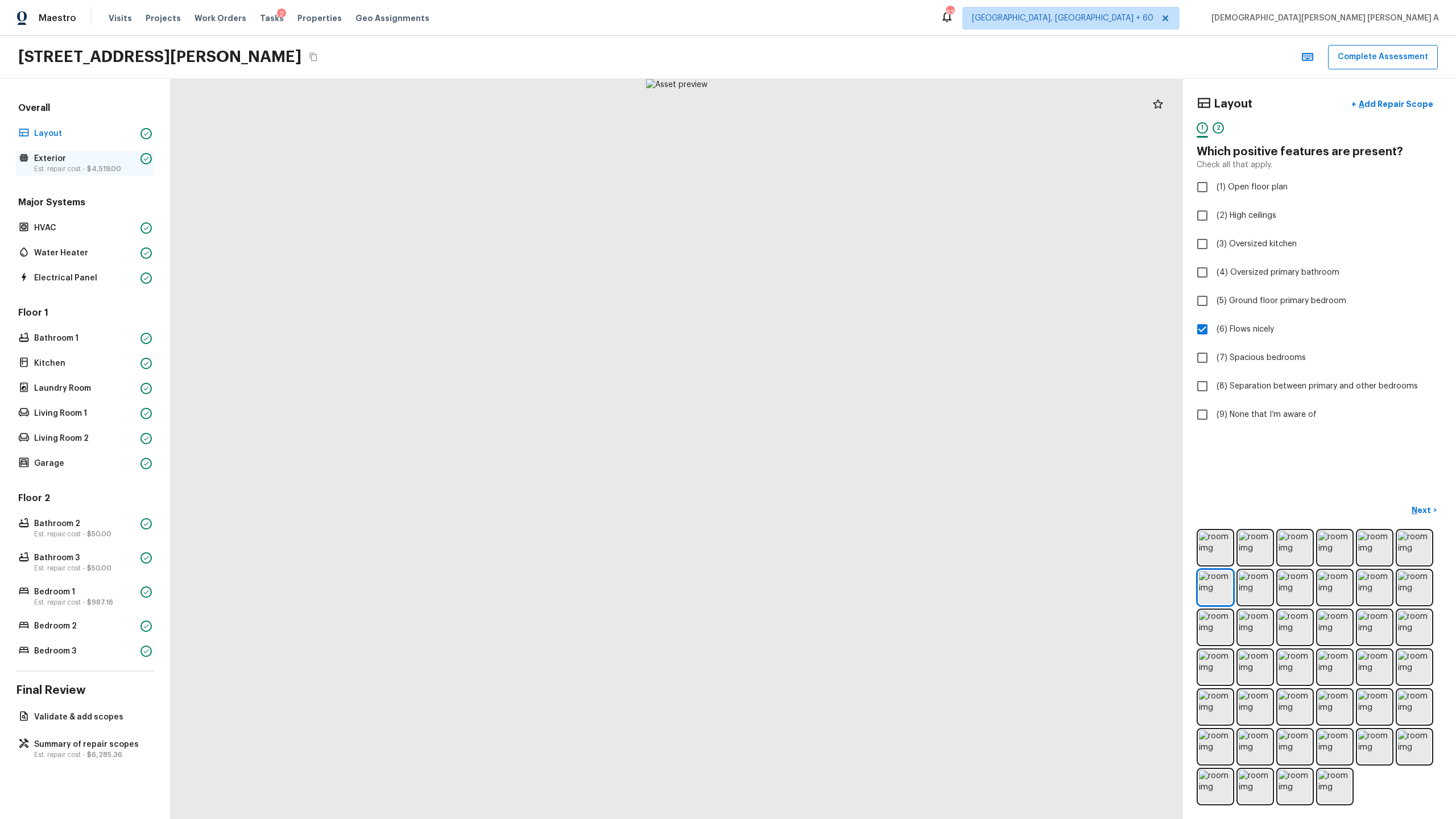
click at [80, 169] on p "Est. repair cost - $4,519.00" at bounding box center [85, 169] width 102 height 9
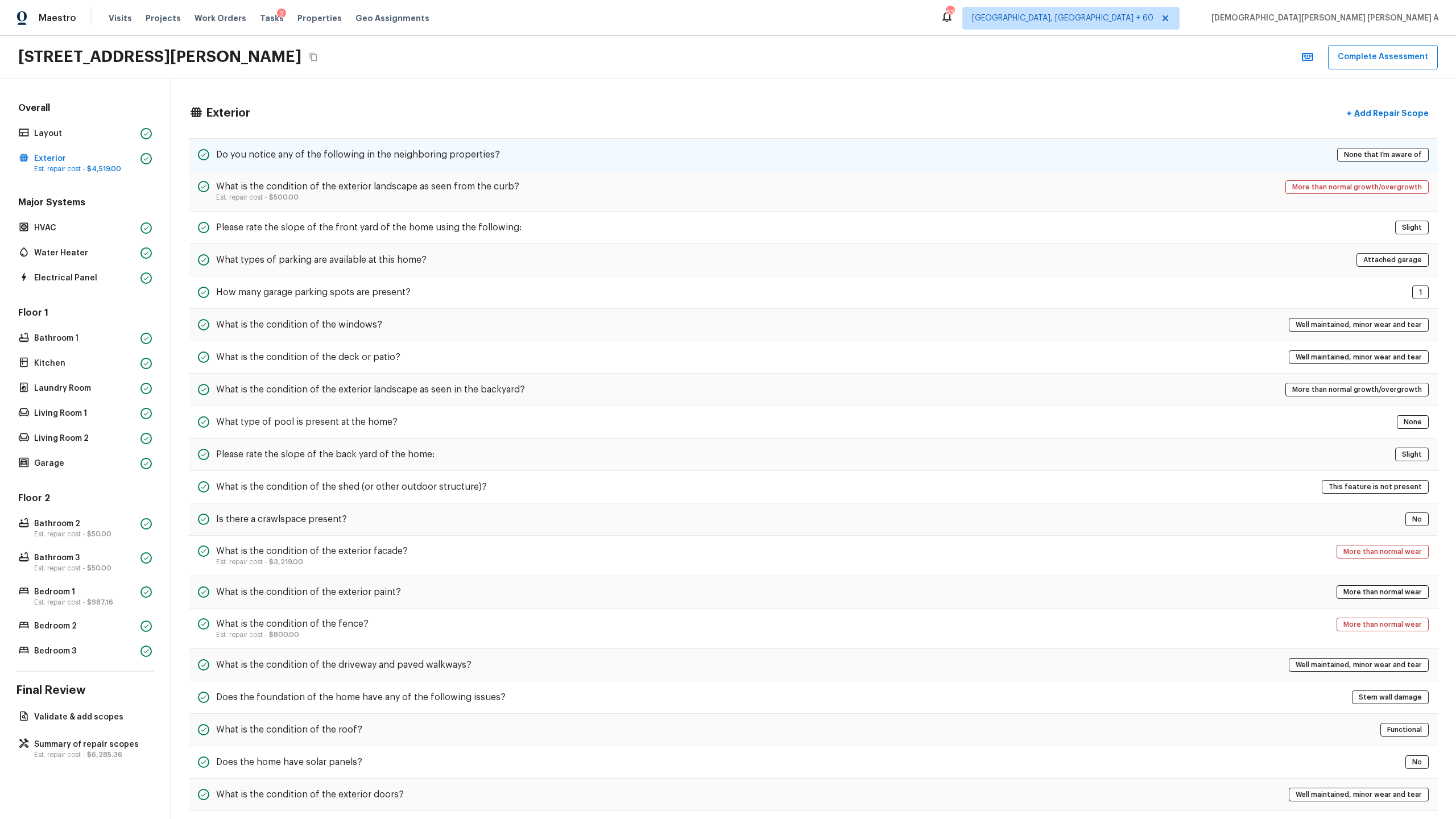
click at [622, 153] on div "Do you notice any of the following in the neighboring properties? None that I’m…" at bounding box center [813, 154] width 1249 height 33
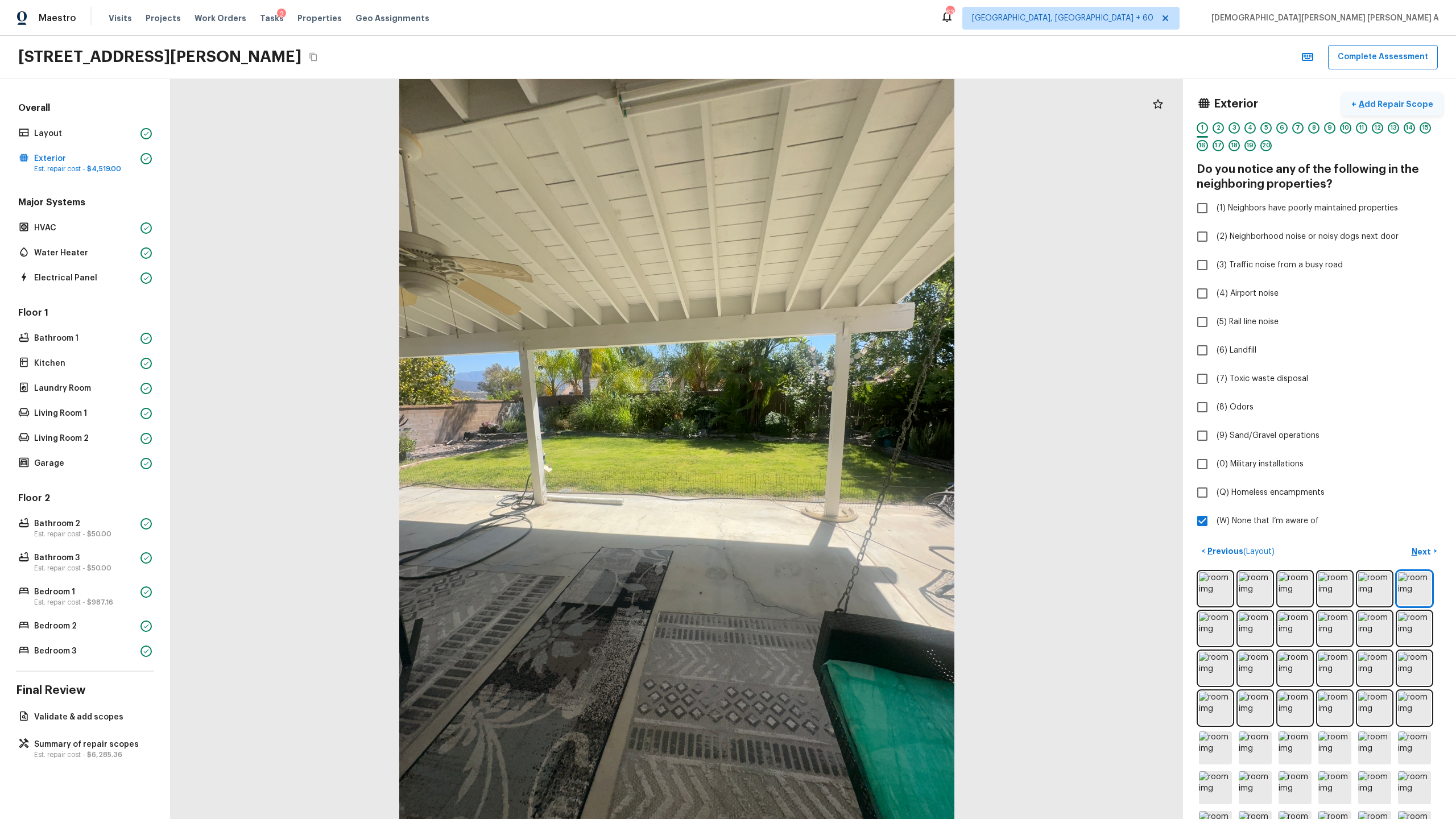
click at [1374, 104] on p "Add Repair Scope" at bounding box center [1395, 104] width 77 height 11
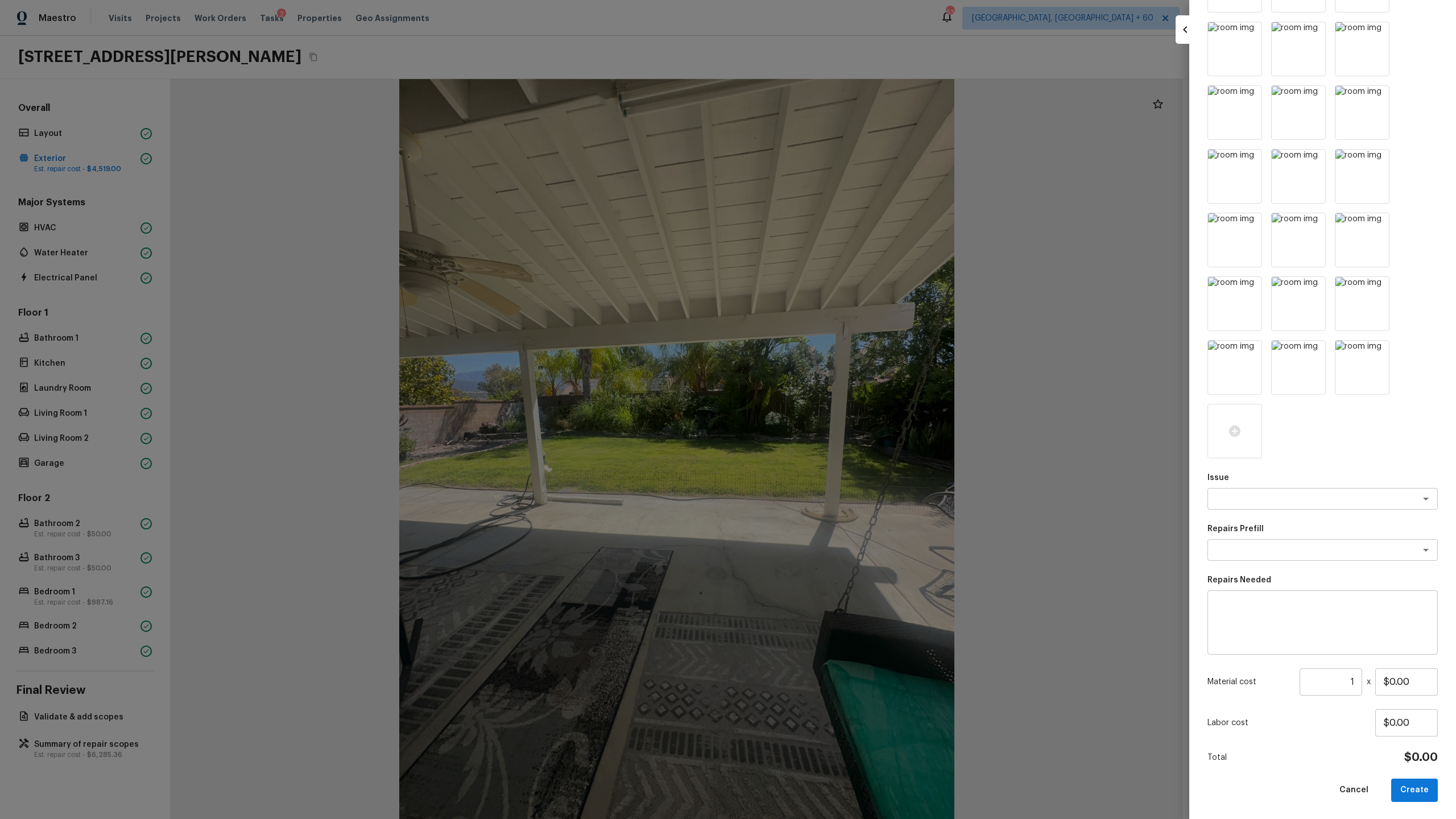
scroll to position [225, 0]
click at [1287, 502] on textarea at bounding box center [1306, 497] width 188 height 11
click at [1276, 533] on li "ACQ: Foundation" at bounding box center [1322, 540] width 230 height 18
type textarea "ACQ: Foundation"
click at [1275, 551] on textarea at bounding box center [1306, 549] width 188 height 11
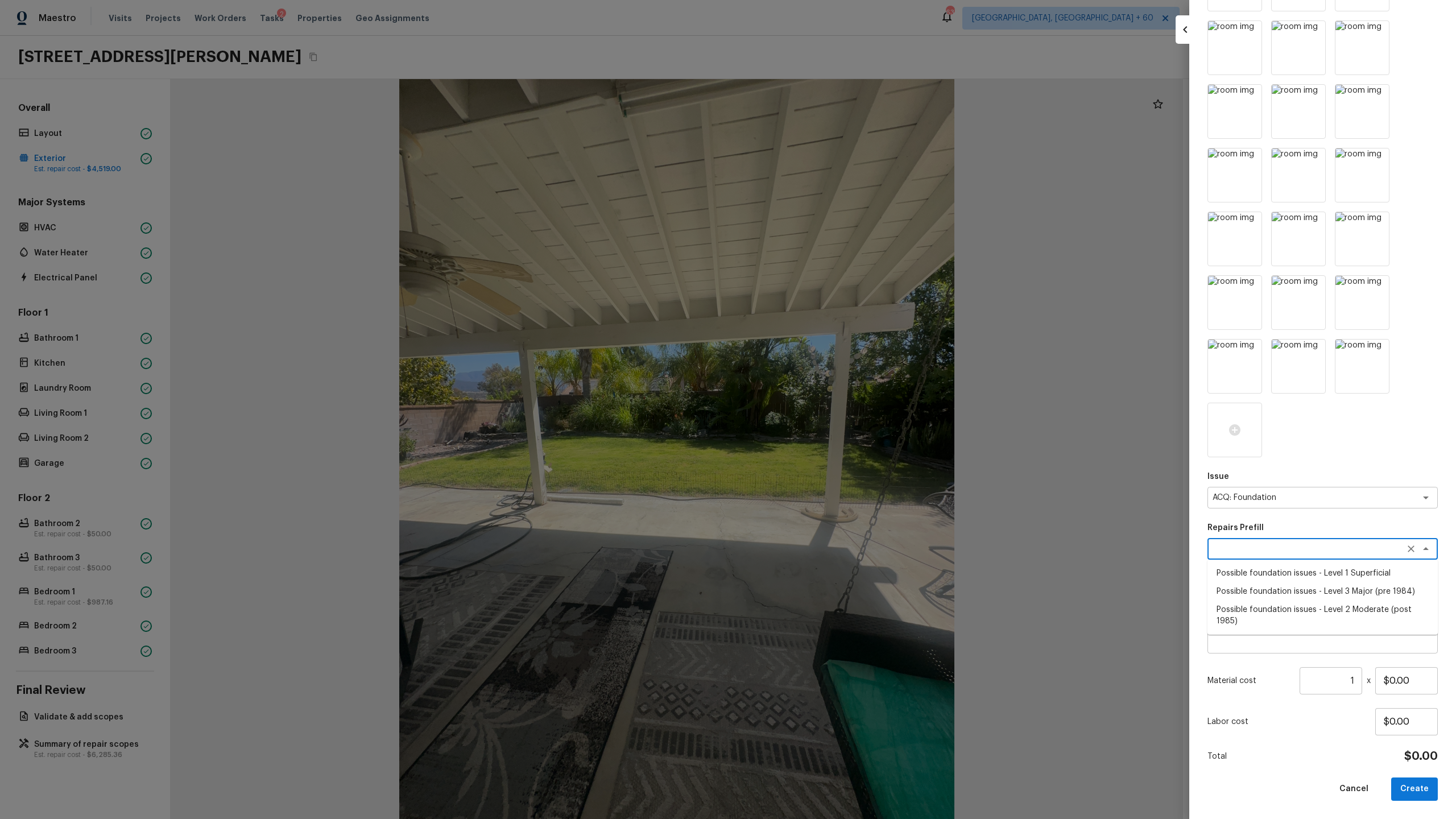
click at [1275, 581] on li "Possible foundation issues - Level 1 Superficial" at bounding box center [1322, 573] width 230 height 18
type textarea "Possible foundation issues - Level 1 Superficial"
type textarea "Possible foundation issues - Level 1 - Superficial. Disclaimer: This is NOT a t…"
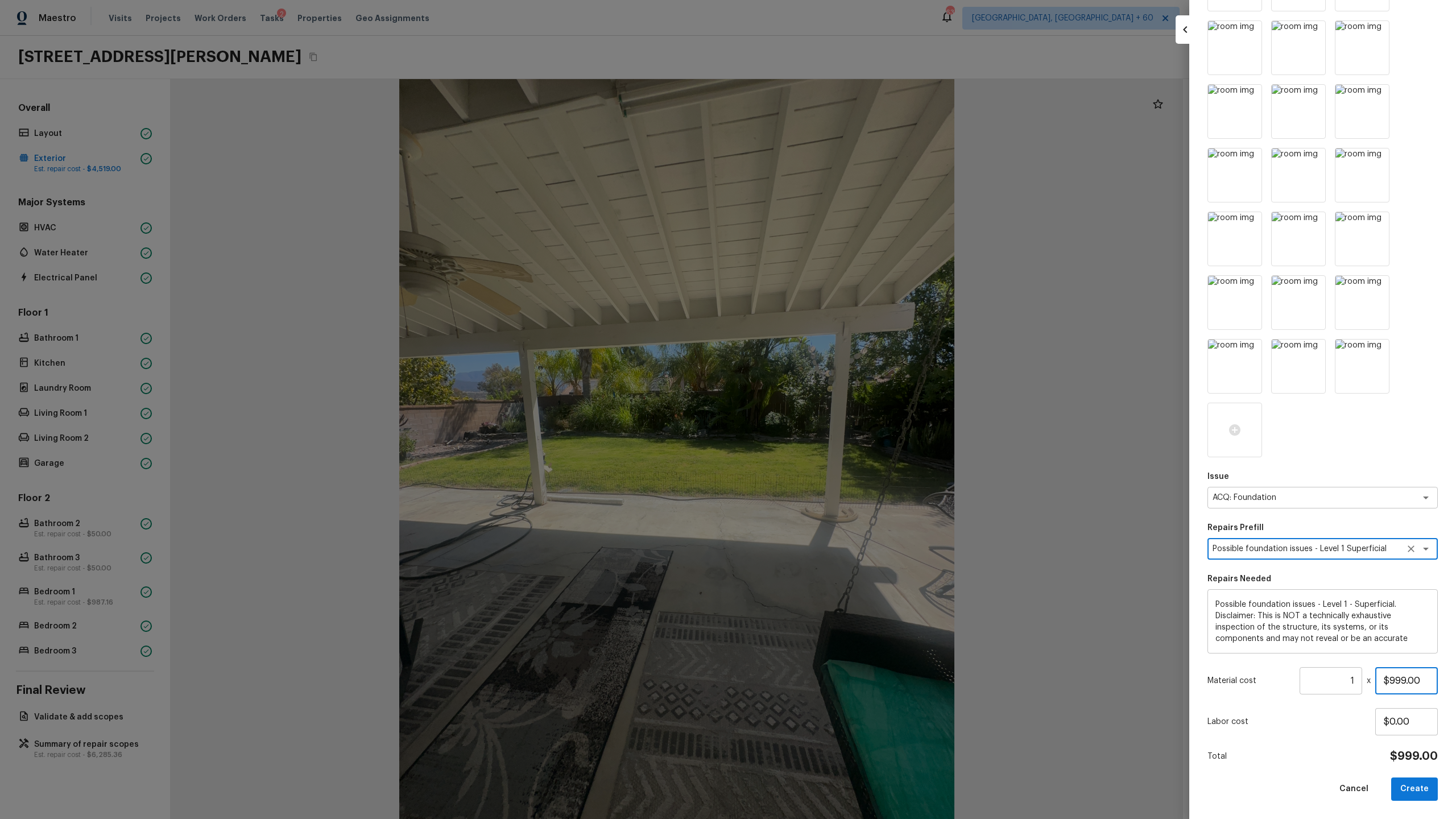
click at [1400, 681] on input "$999.00" at bounding box center [1406, 681] width 63 height 27
type input "$0.00"
click at [1420, 641] on textarea "Possible foundation issues - Level 1 - Superficial. Disclaimer: This is NOT a t…" at bounding box center [1322, 622] width 215 height 45
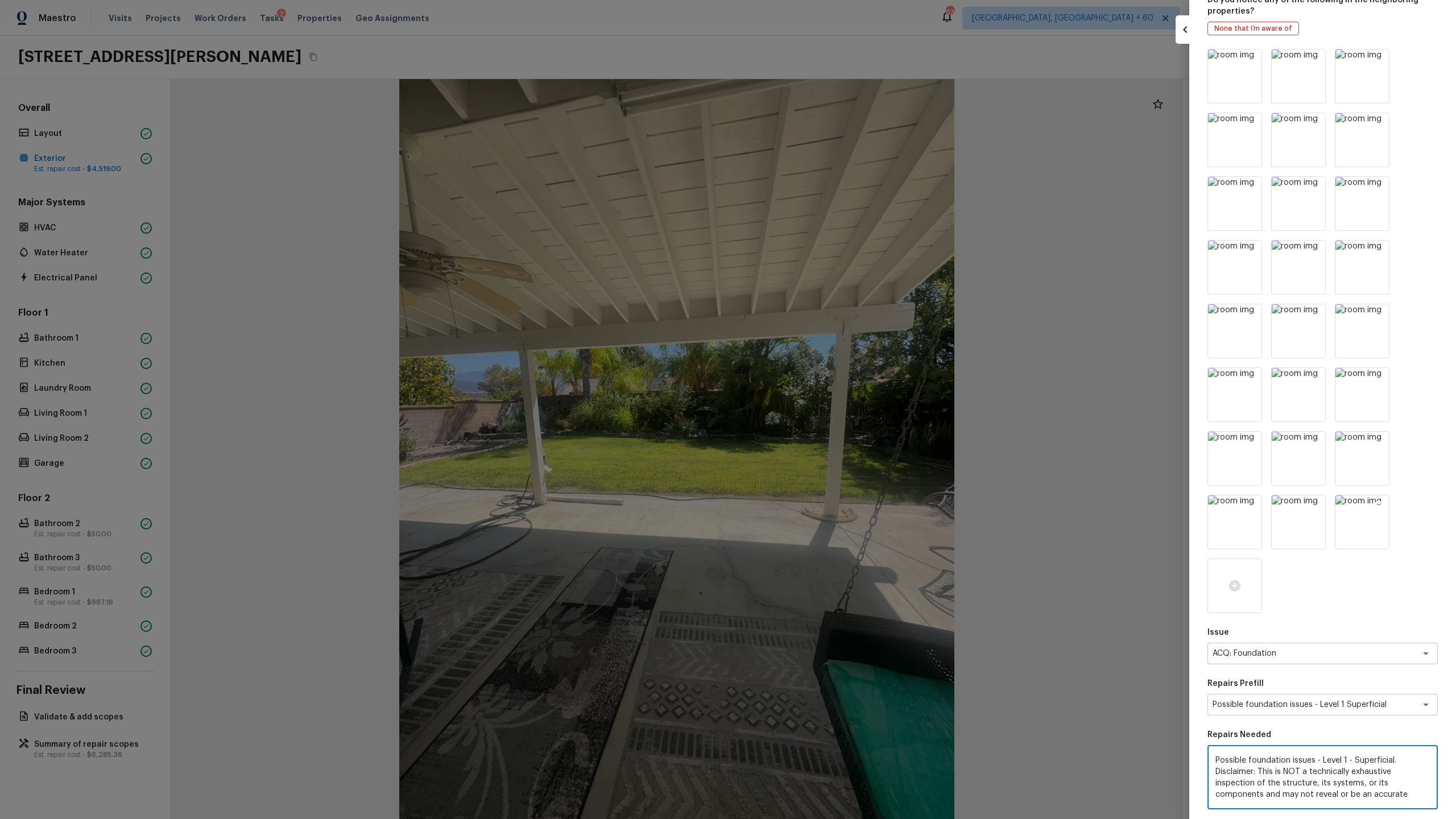
scroll to position [86, 0]
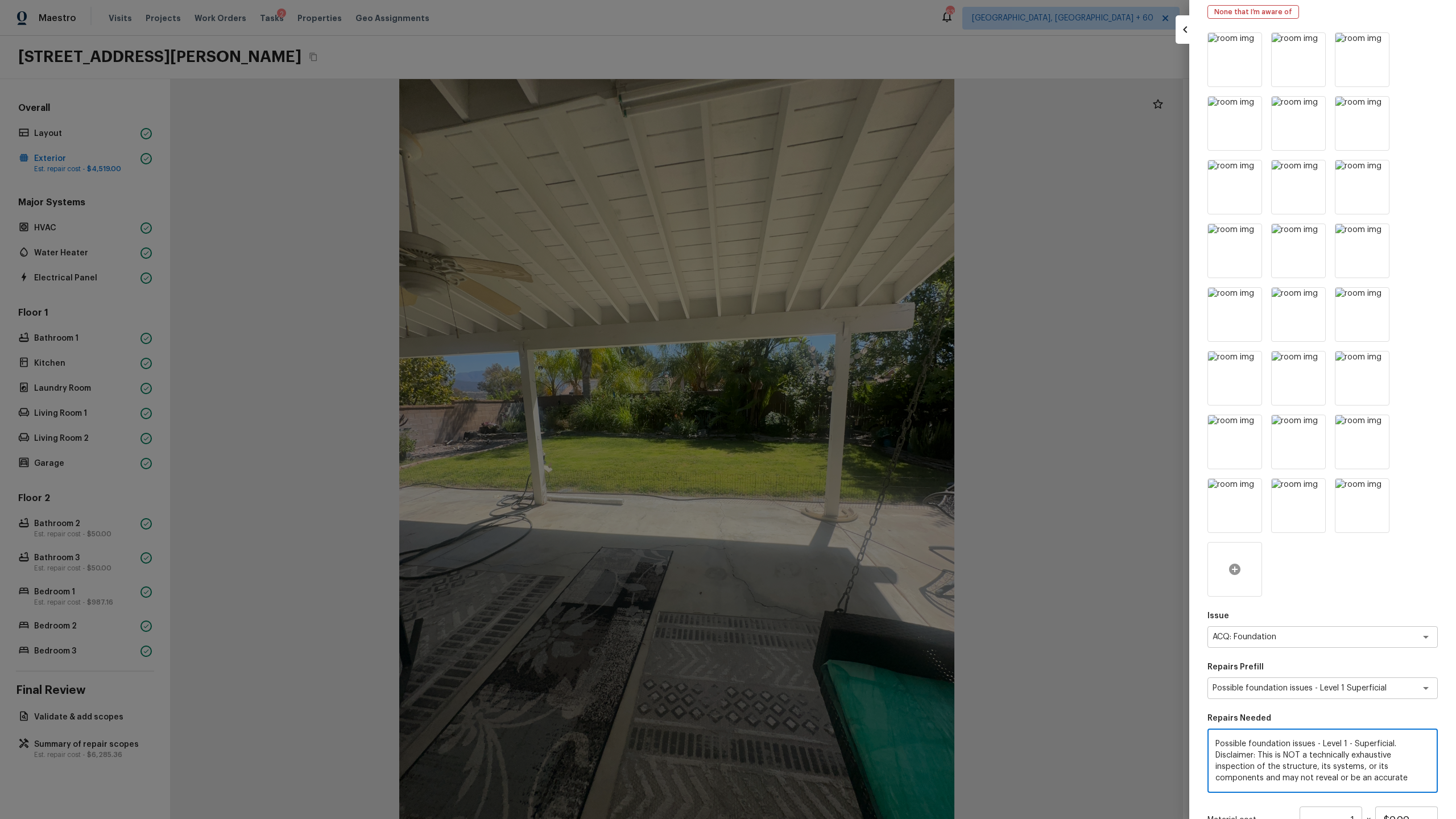
click at [1231, 567] on icon at bounding box center [1234, 569] width 11 height 11
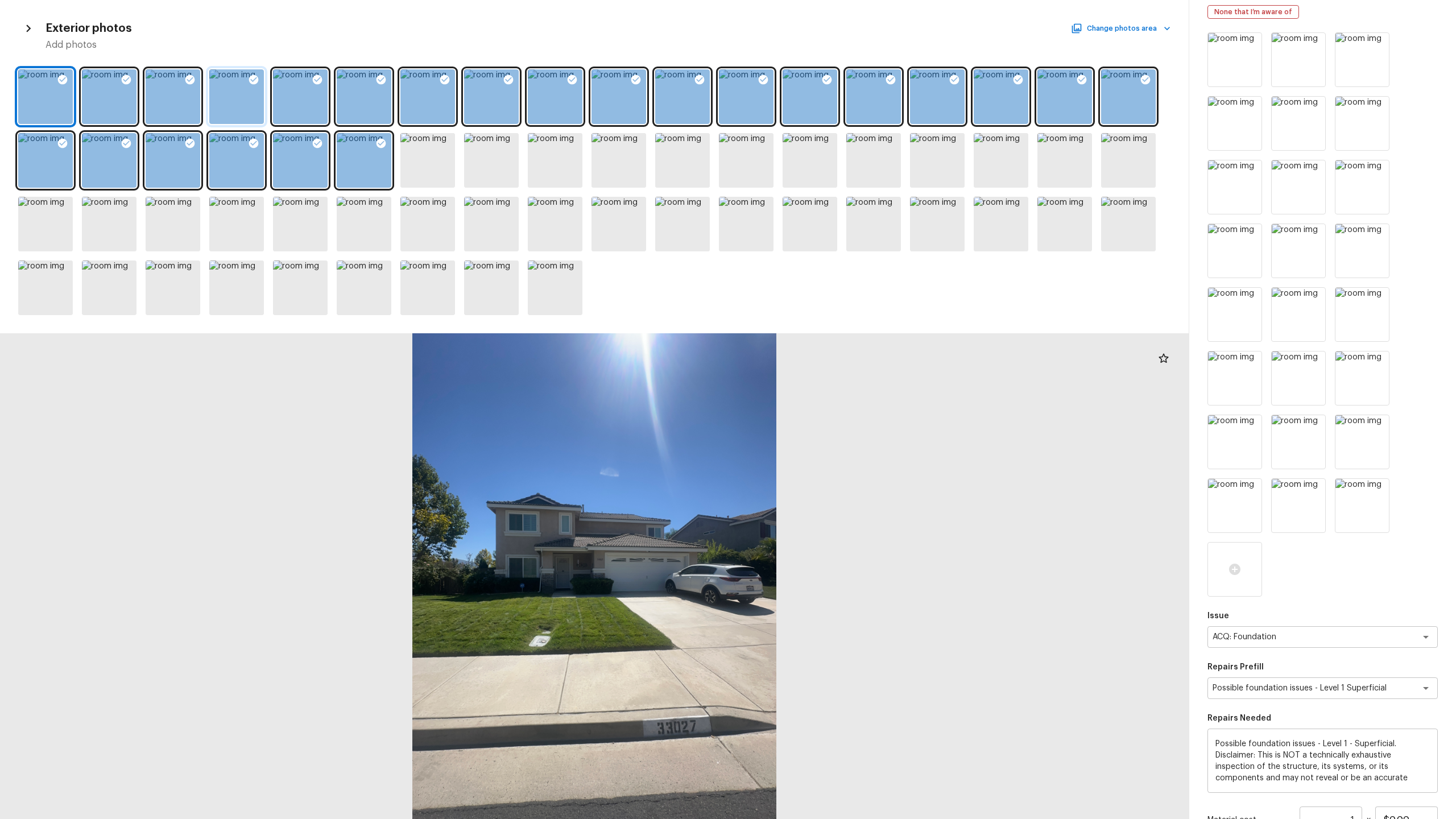
click at [241, 100] on div at bounding box center [237, 97] width 55 height 55
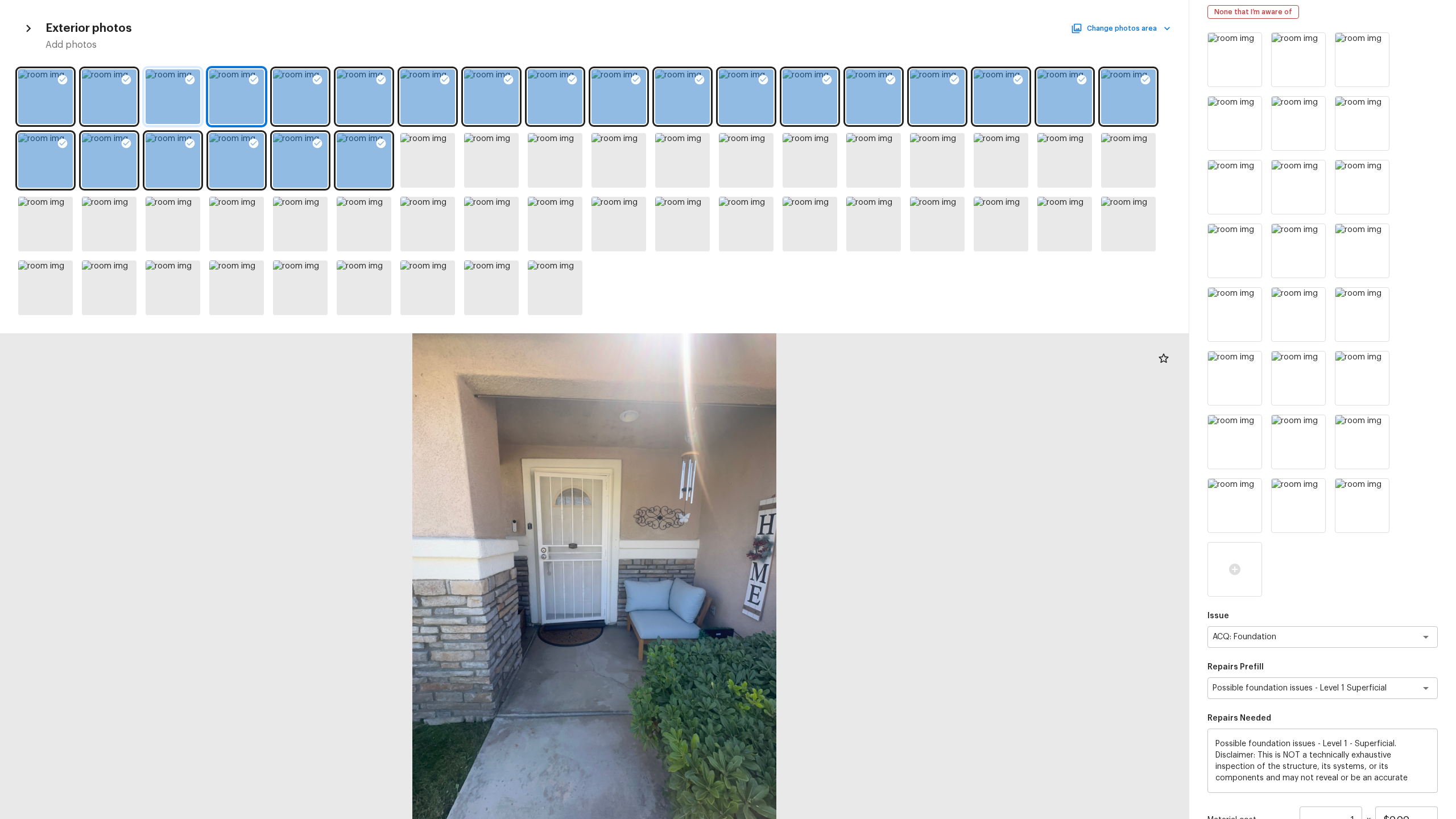
click at [166, 98] on div at bounding box center [173, 97] width 55 height 55
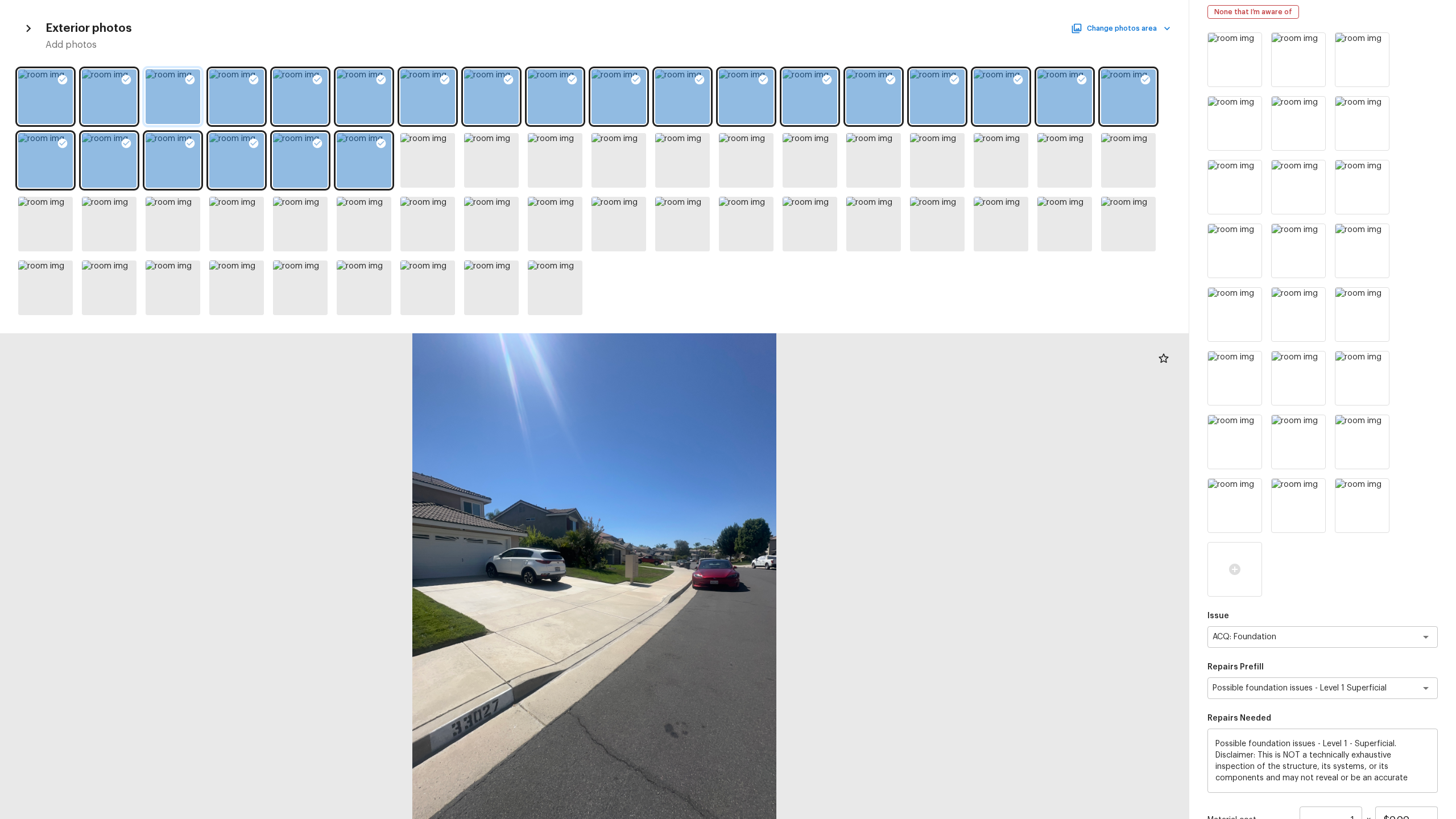
click at [187, 75] on icon at bounding box center [190, 79] width 11 height 11
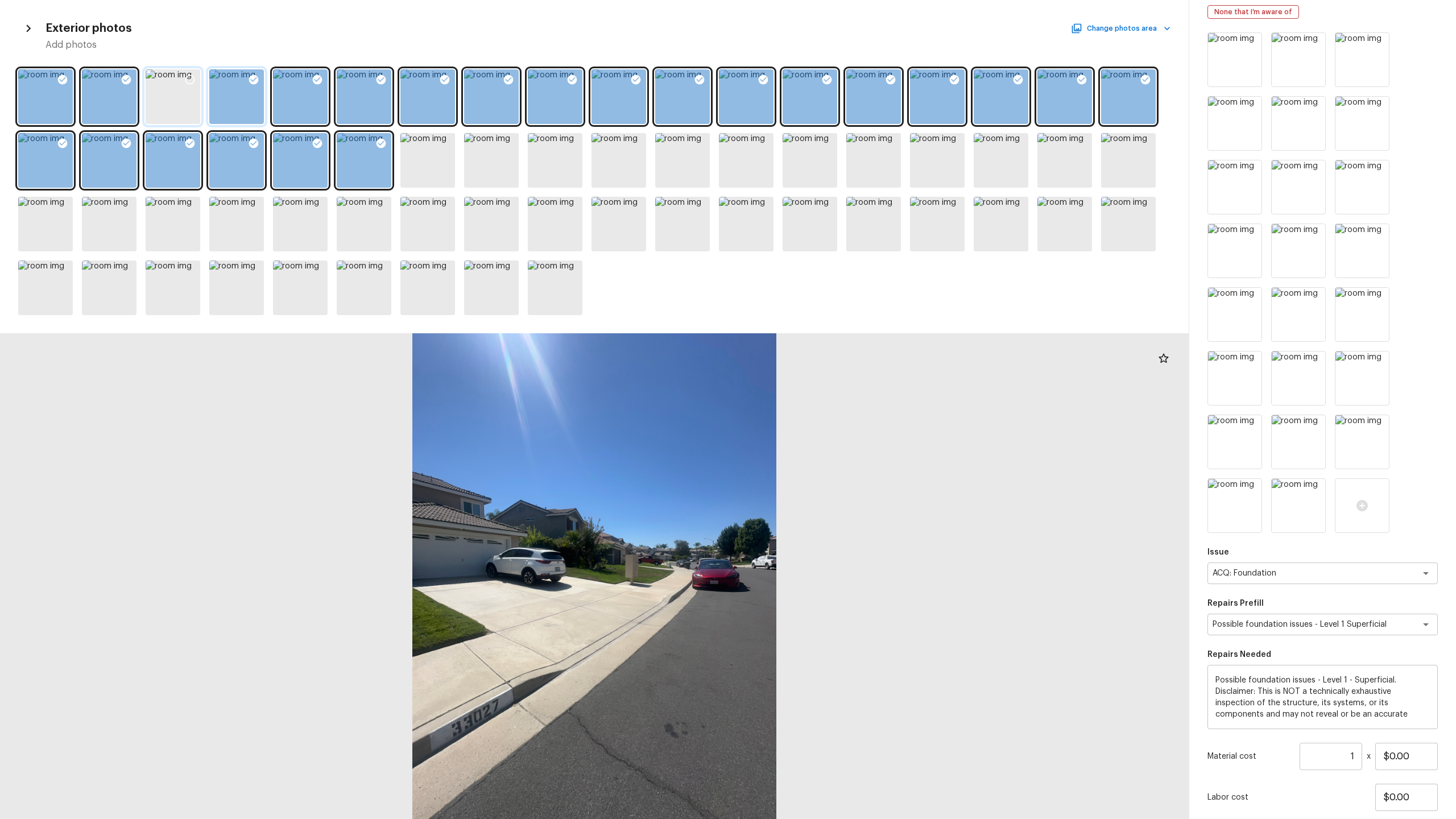
click at [251, 78] on icon at bounding box center [254, 80] width 10 height 10
click at [125, 79] on icon at bounding box center [126, 80] width 10 height 10
click at [62, 77] on icon at bounding box center [63, 80] width 10 height 10
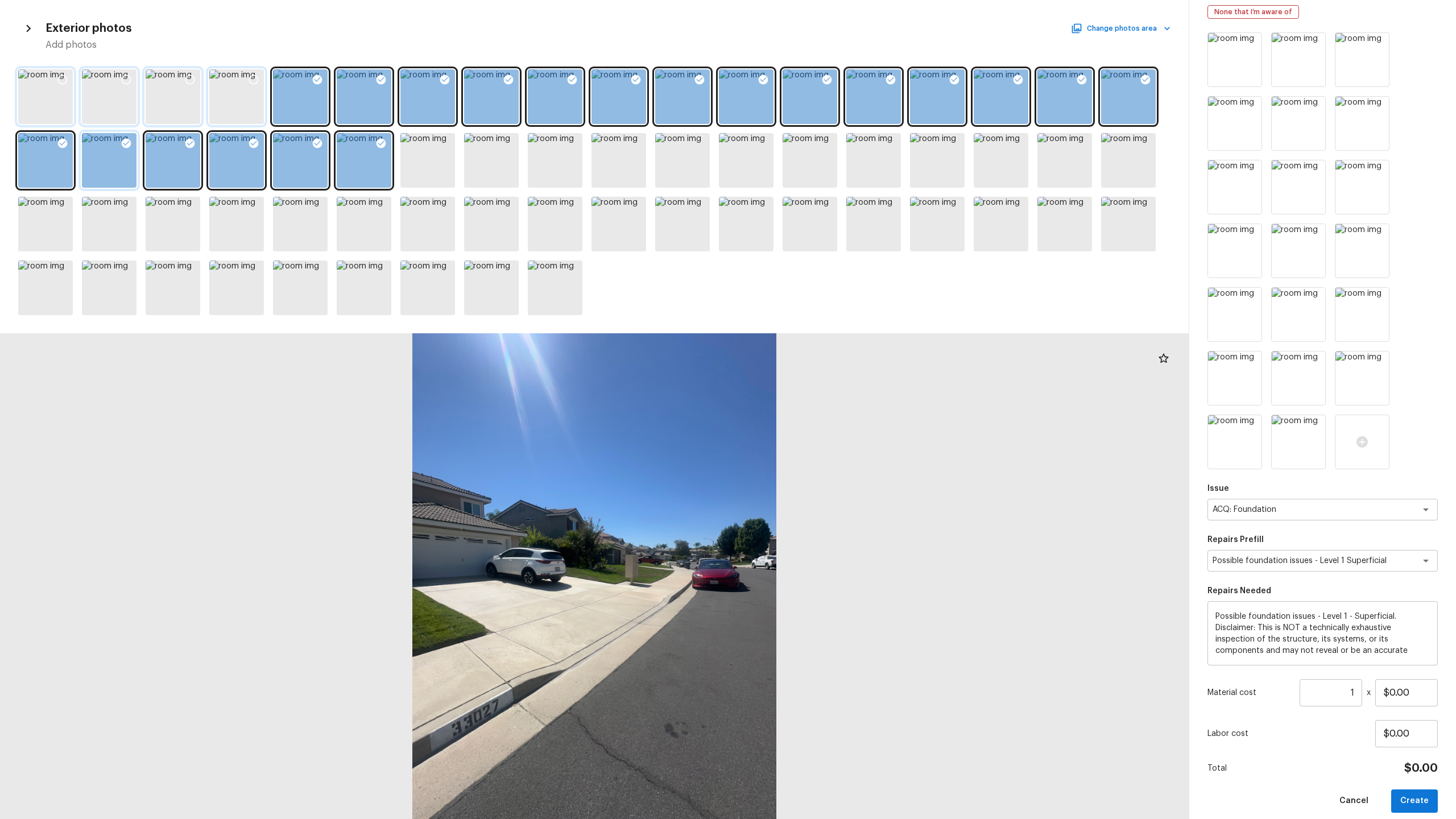
click at [124, 138] on icon at bounding box center [126, 143] width 11 height 11
click at [192, 143] on icon at bounding box center [190, 144] width 10 height 10
click at [259, 139] on icon at bounding box center [253, 143] width 11 height 11
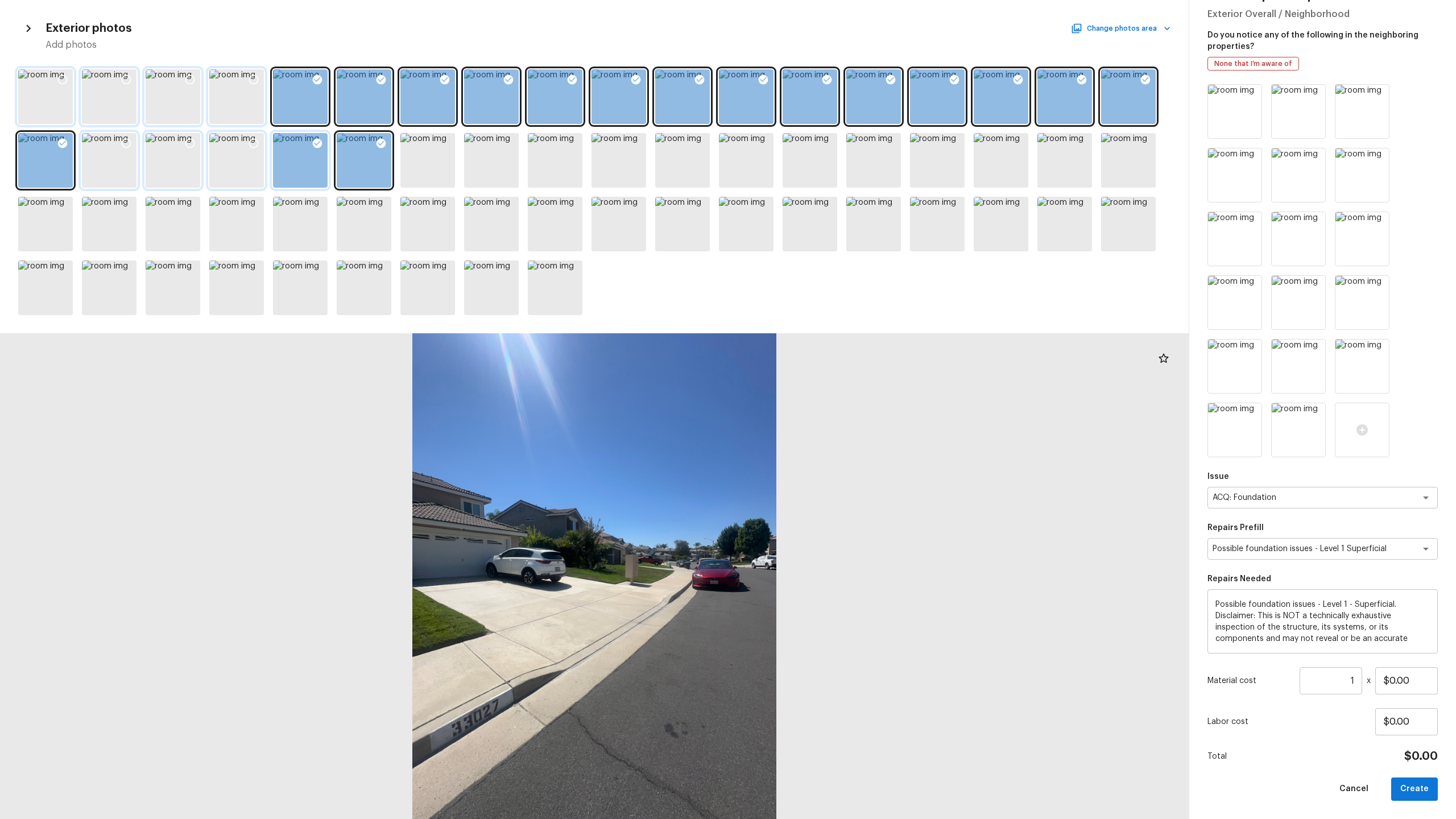
click at [314, 140] on icon at bounding box center [318, 144] width 10 height 10
click at [382, 138] on icon at bounding box center [380, 143] width 11 height 11
click at [510, 82] on icon at bounding box center [509, 80] width 10 height 10
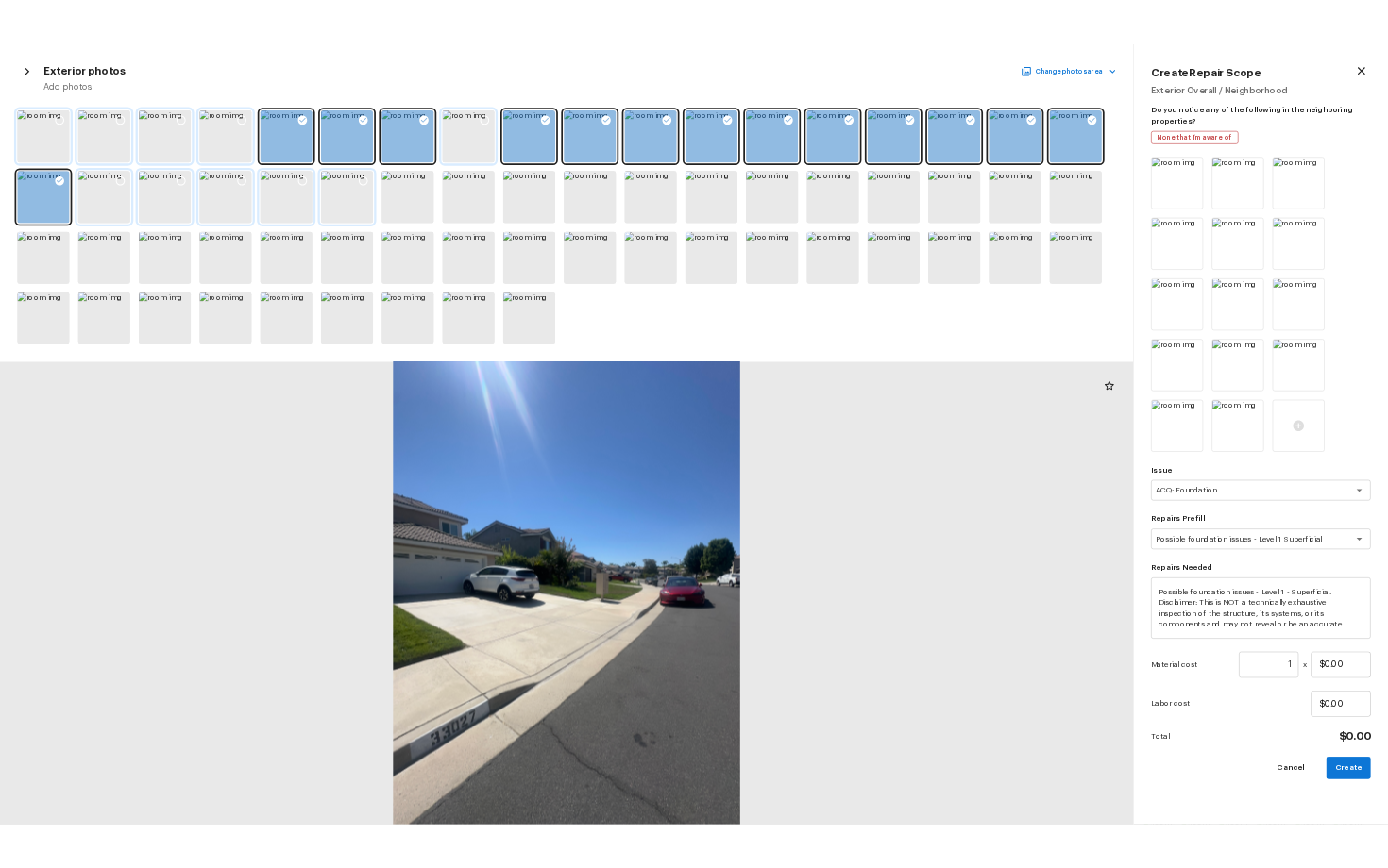
scroll to position [0, 0]
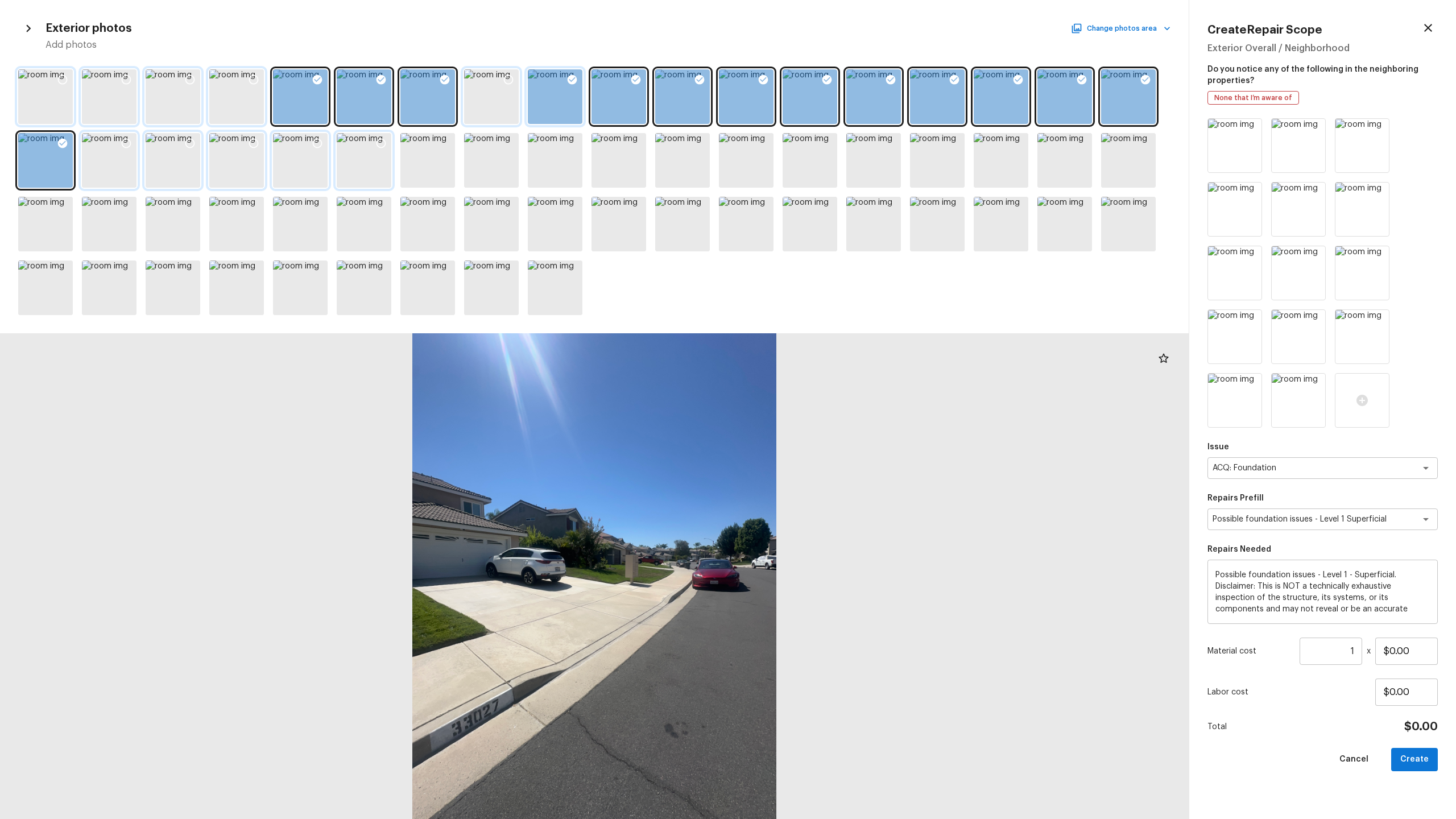
click at [575, 75] on icon at bounding box center [572, 79] width 11 height 11
click at [888, 81] on icon at bounding box center [891, 80] width 10 height 10
click at [958, 77] on icon at bounding box center [954, 79] width 11 height 11
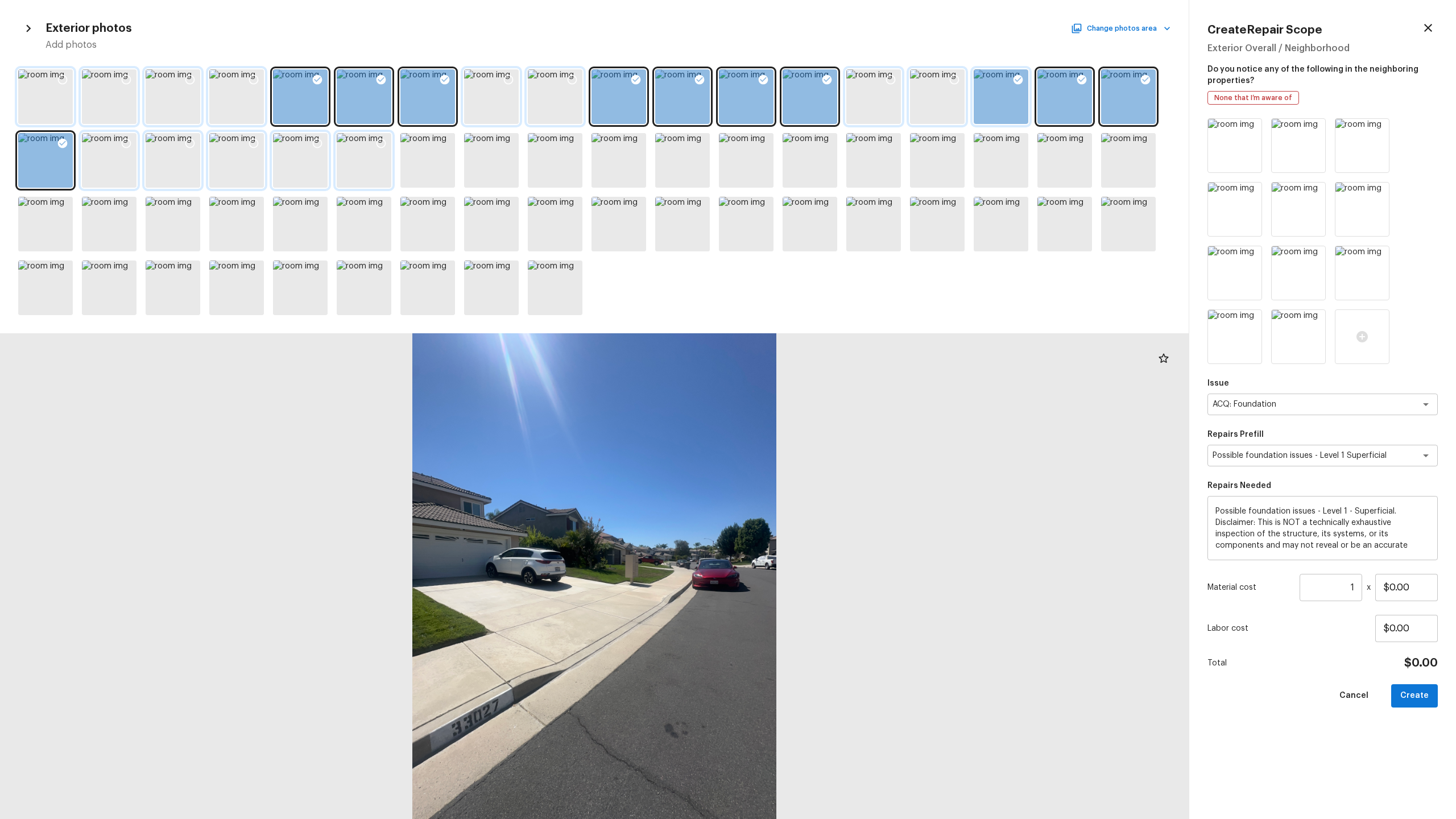
click at [1011, 74] on div at bounding box center [1018, 81] width 20 height 24
click at [1407, 686] on button "Create" at bounding box center [1414, 696] width 47 height 23
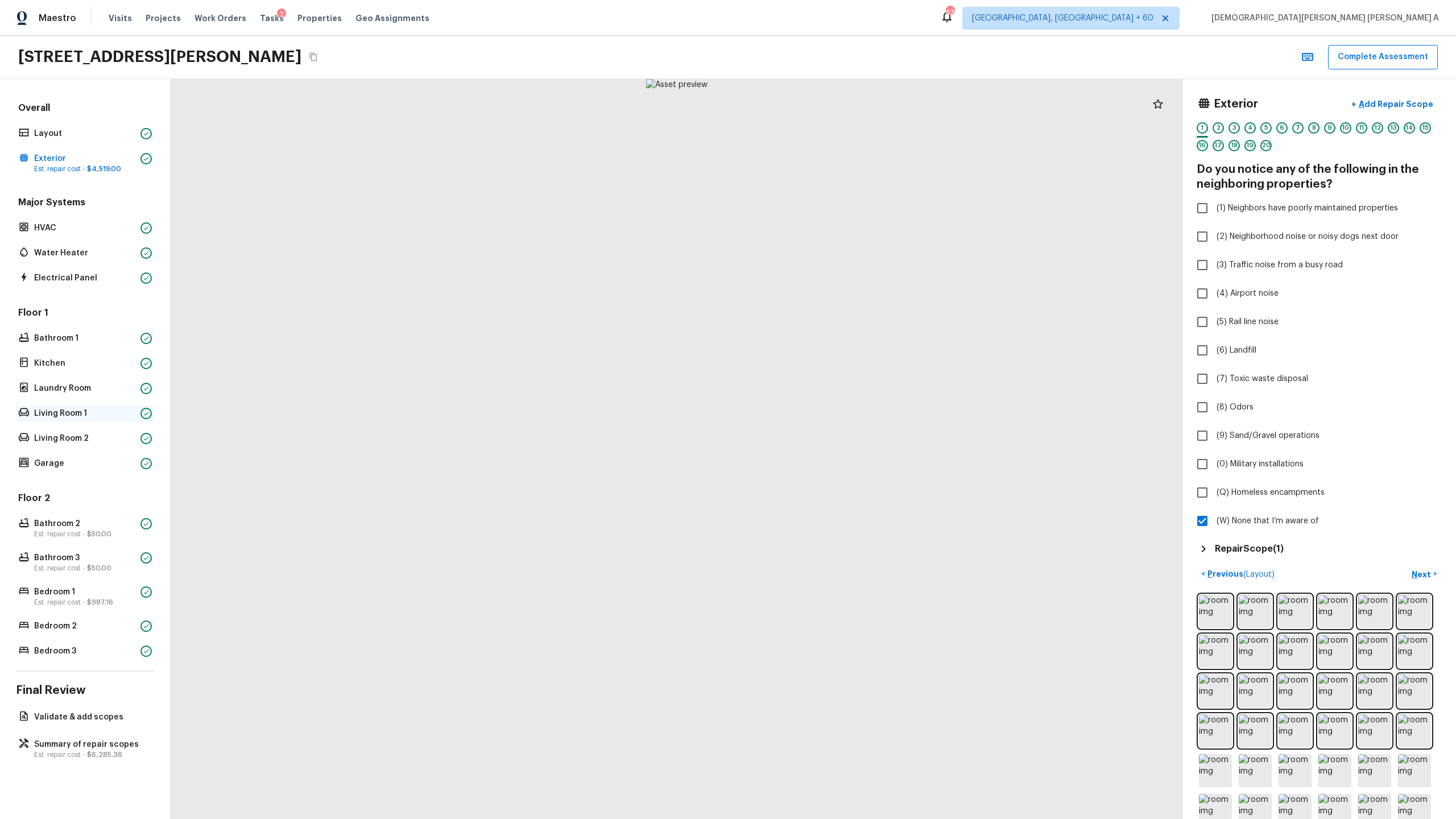
click at [64, 421] on div "Living Room 1" at bounding box center [85, 413] width 138 height 16
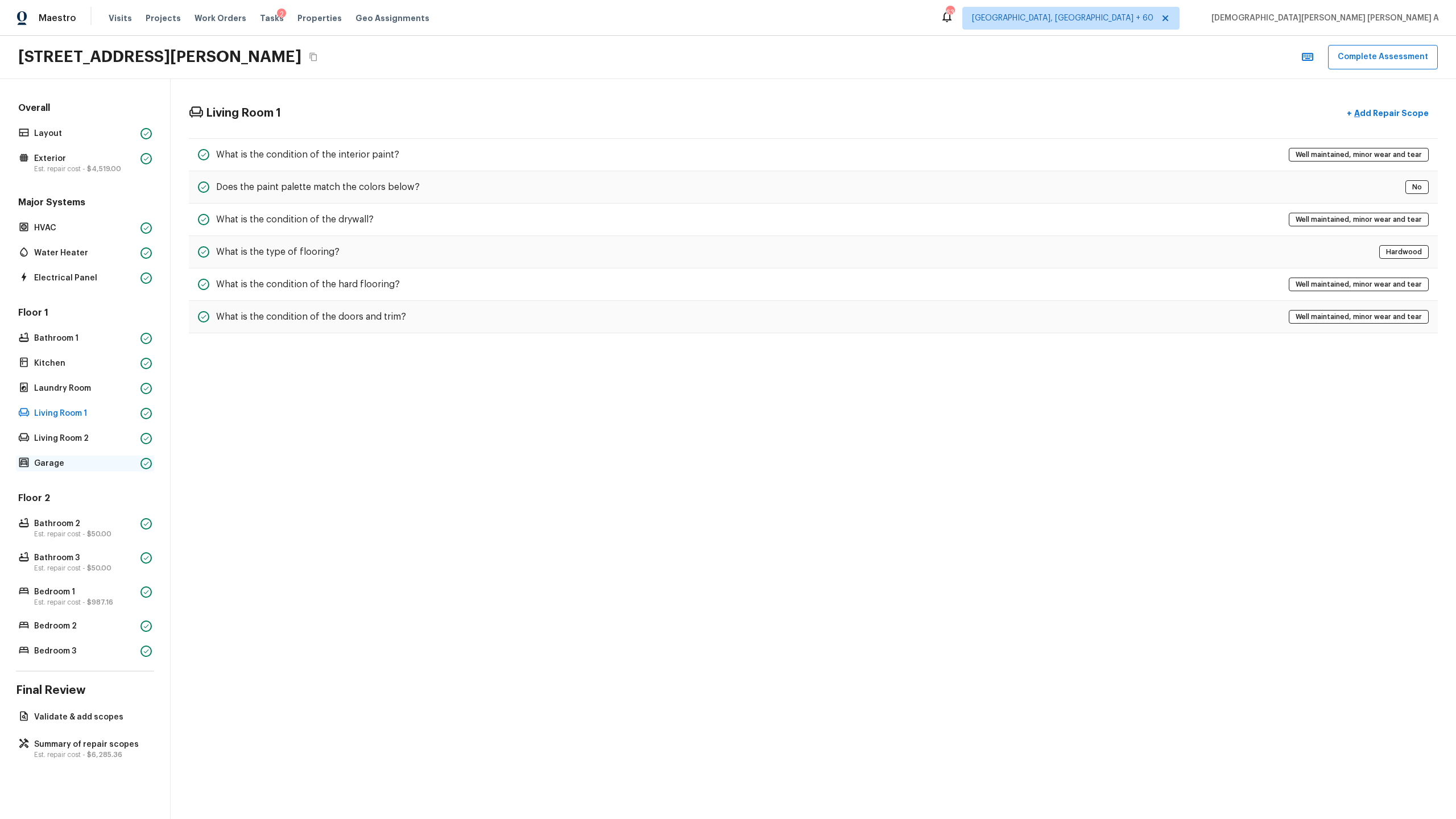
click at [65, 470] on div "Garage" at bounding box center [85, 463] width 138 height 16
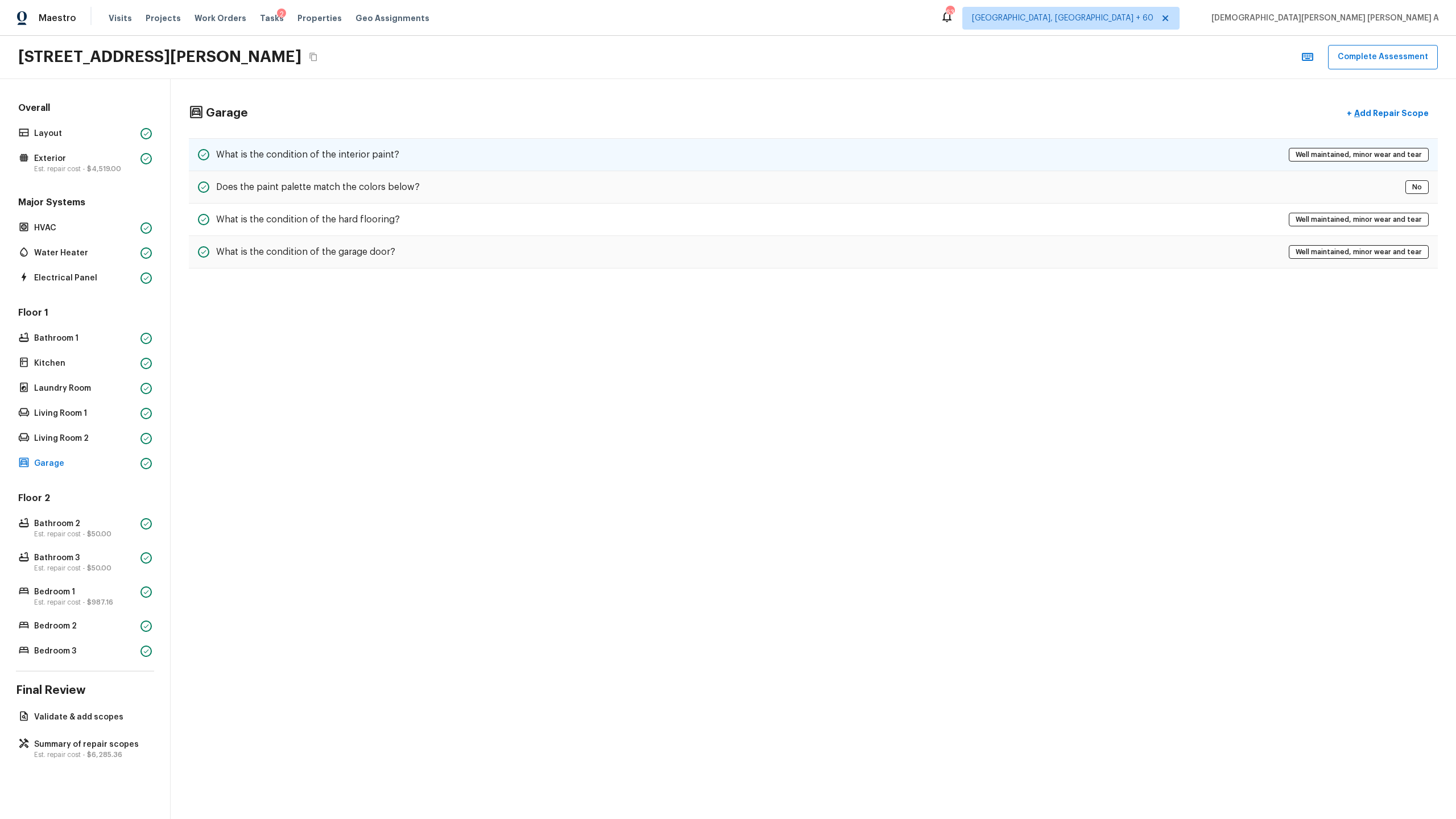
click at [396, 144] on div "What is the condition of the interior paint? Well maintained, minor wear and te…" at bounding box center [813, 154] width 1249 height 33
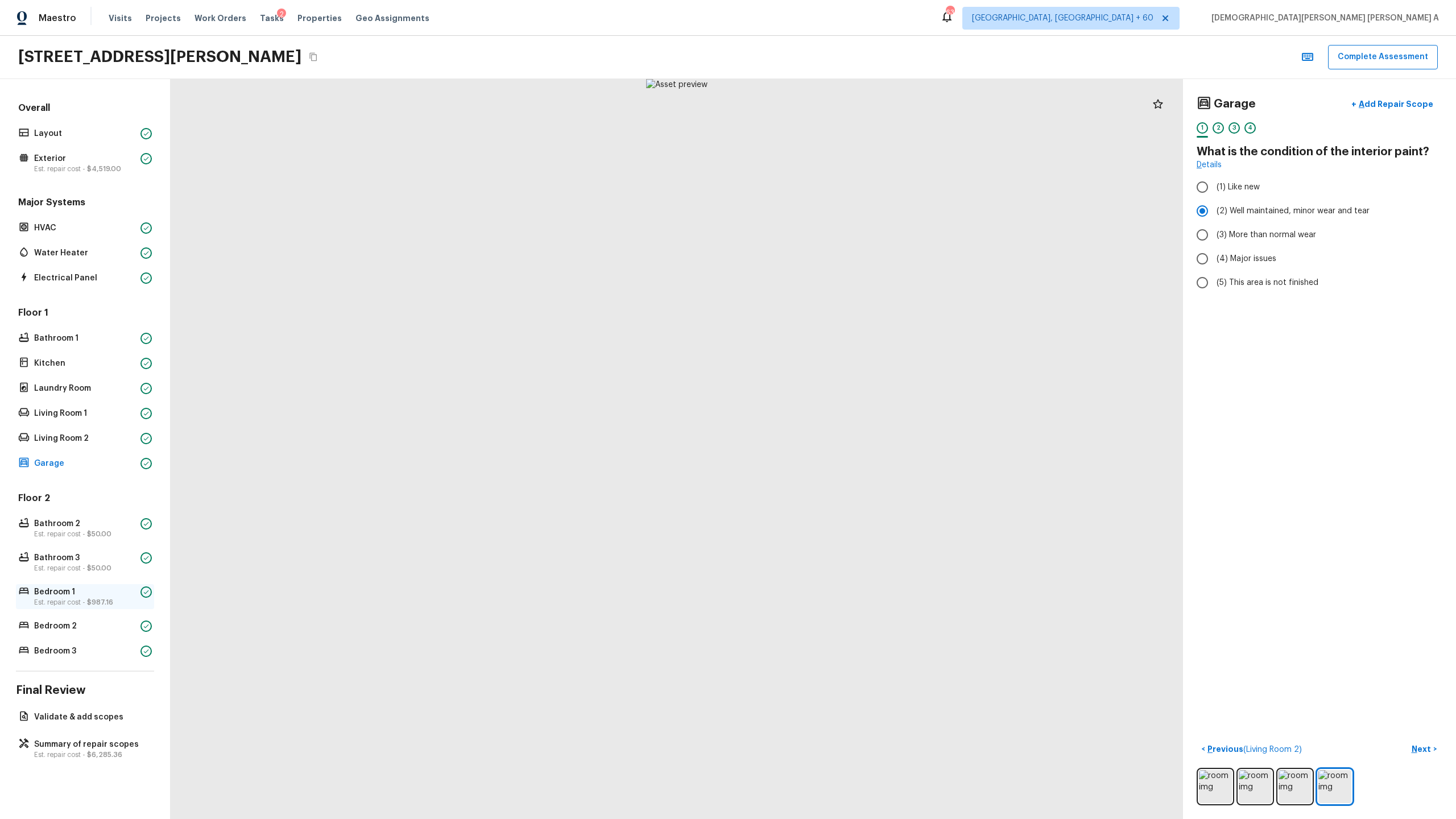
click at [75, 595] on p "Bedroom 1" at bounding box center [85, 592] width 102 height 11
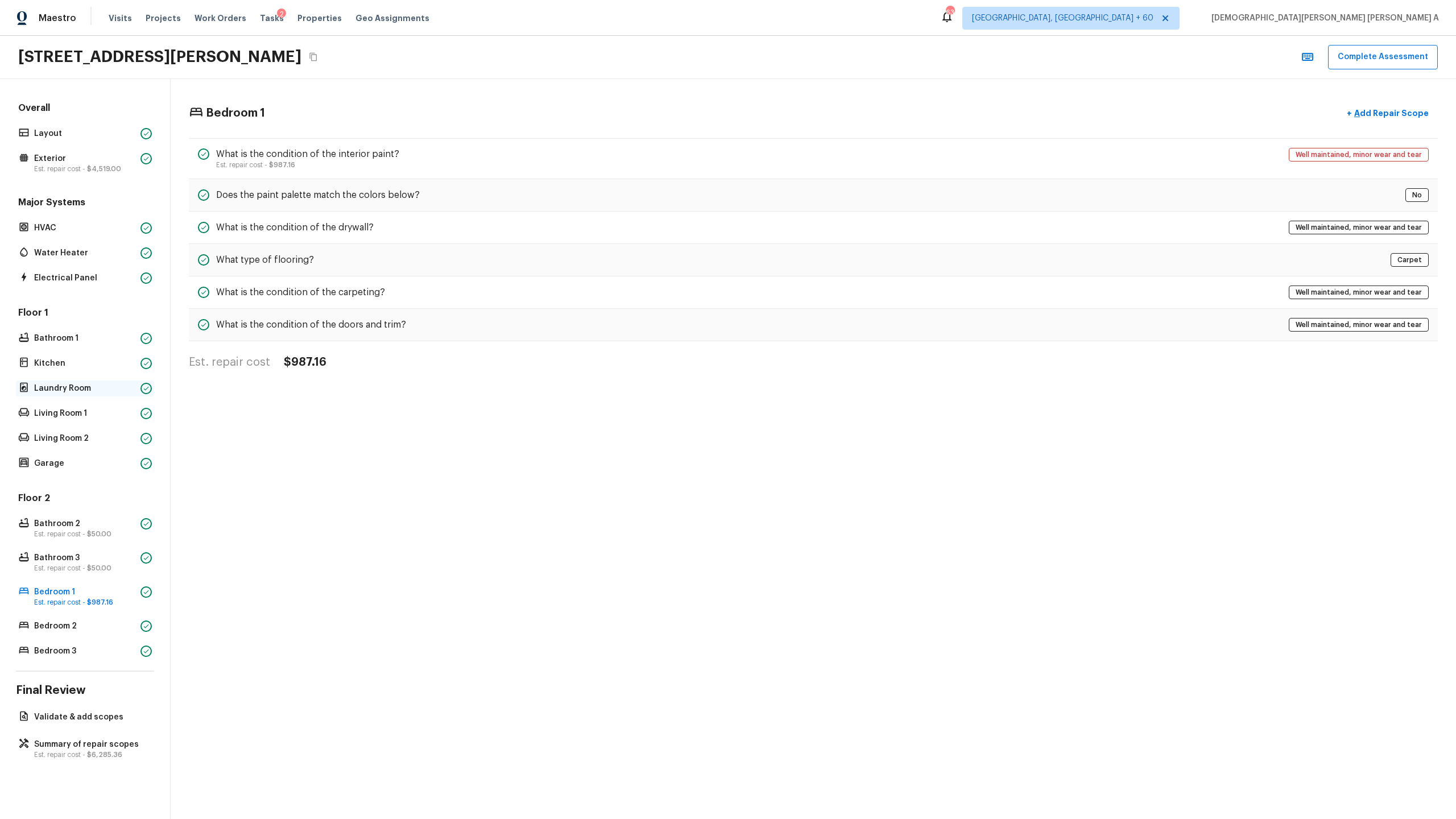
click at [94, 387] on p "Laundry Room" at bounding box center [85, 388] width 102 height 11
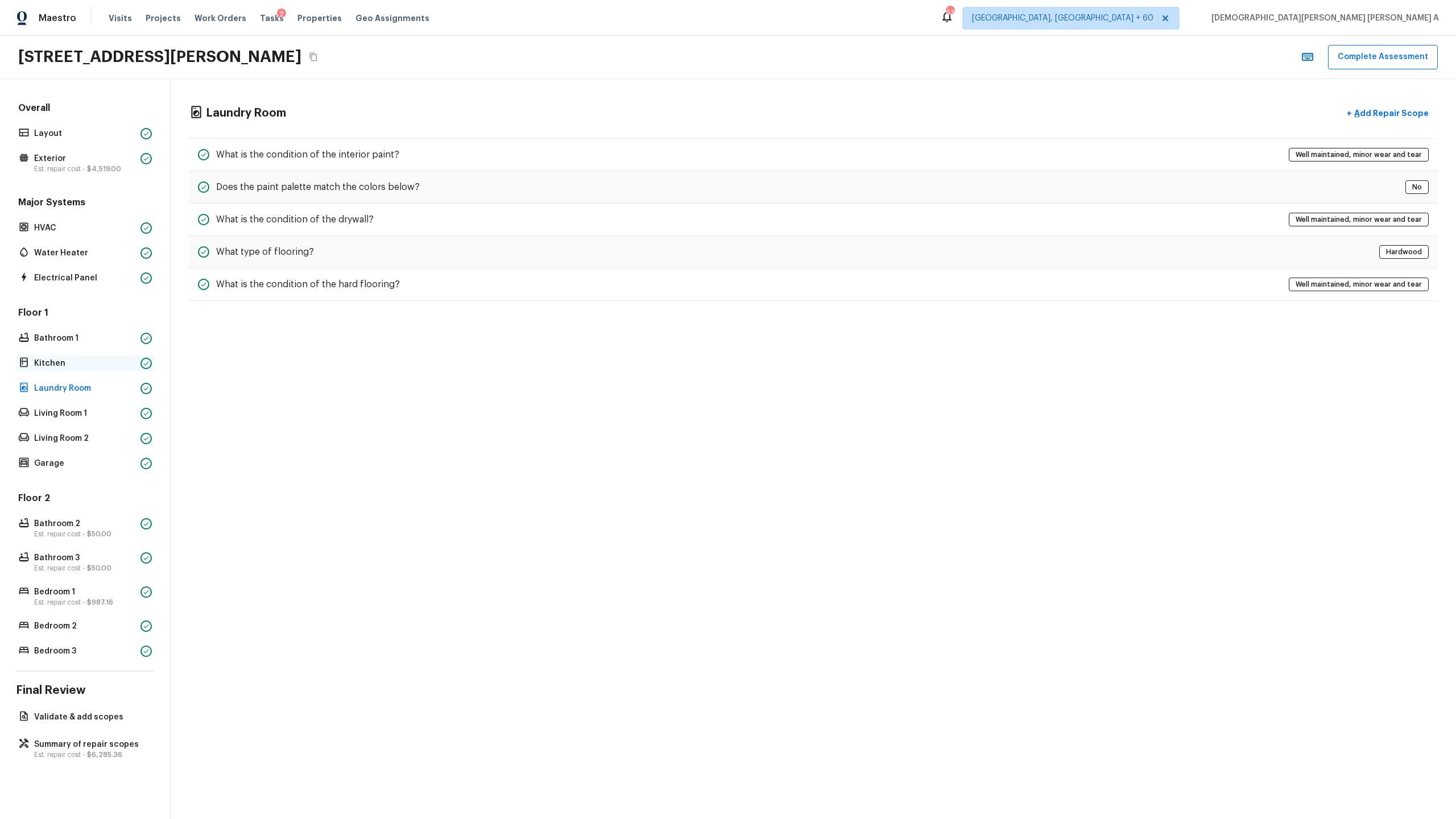
click at [79, 356] on div "Kitchen" at bounding box center [85, 363] width 138 height 16
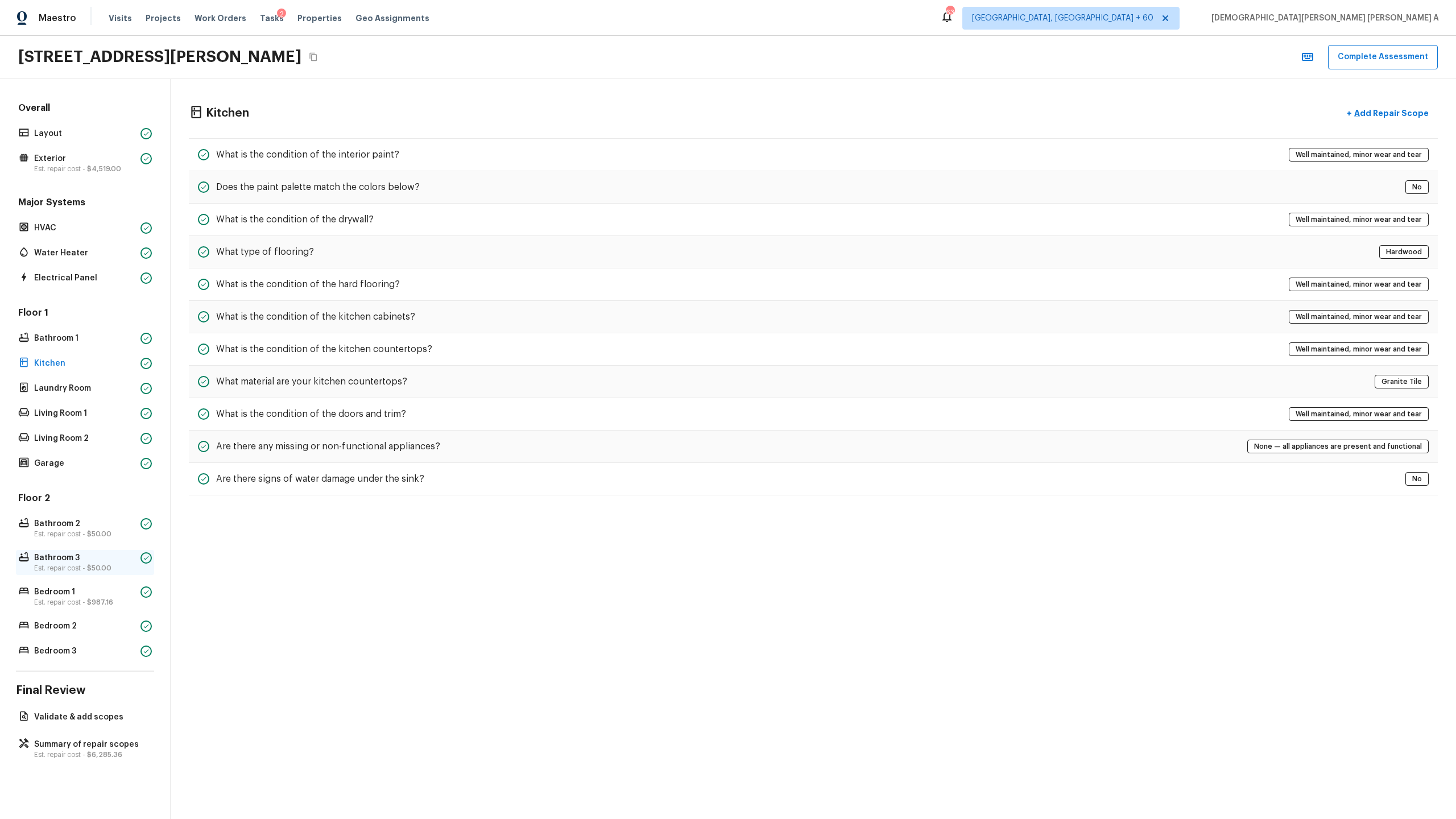
click at [73, 560] on p "Bathroom 3" at bounding box center [85, 558] width 102 height 11
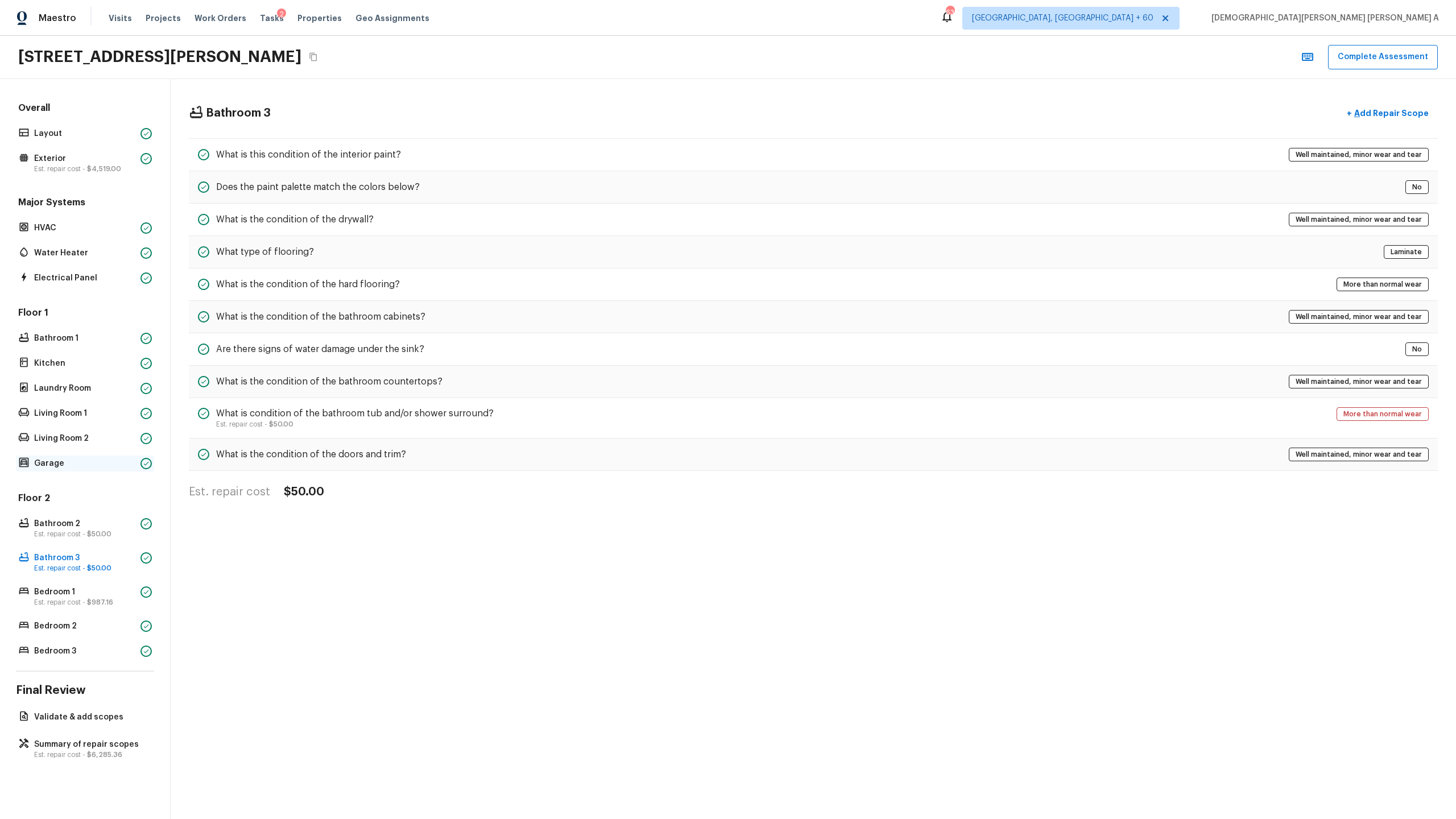
click at [45, 466] on p "Garage" at bounding box center [85, 463] width 102 height 11
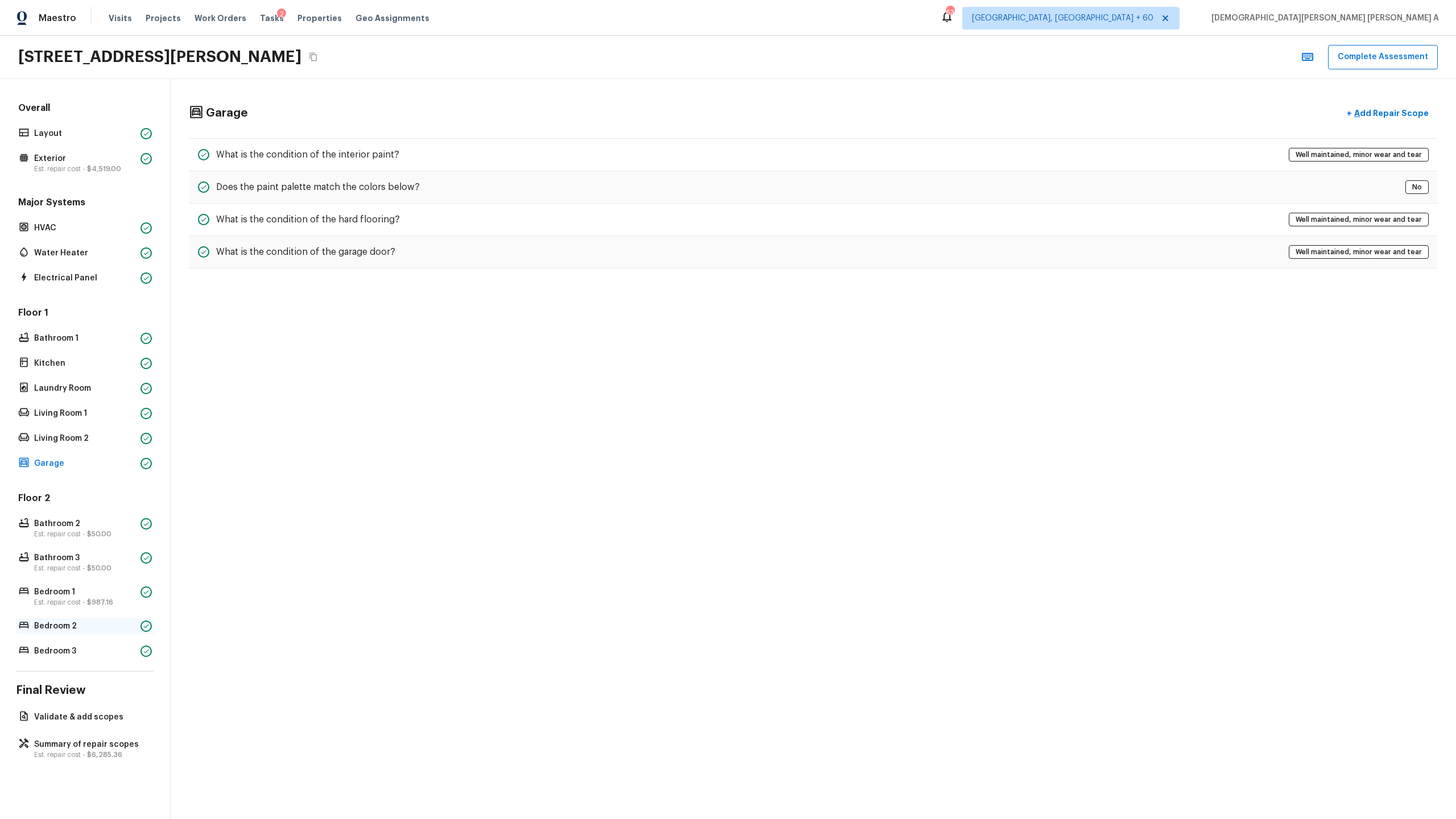
click at [117, 629] on p "Bedroom 2" at bounding box center [85, 626] width 102 height 11
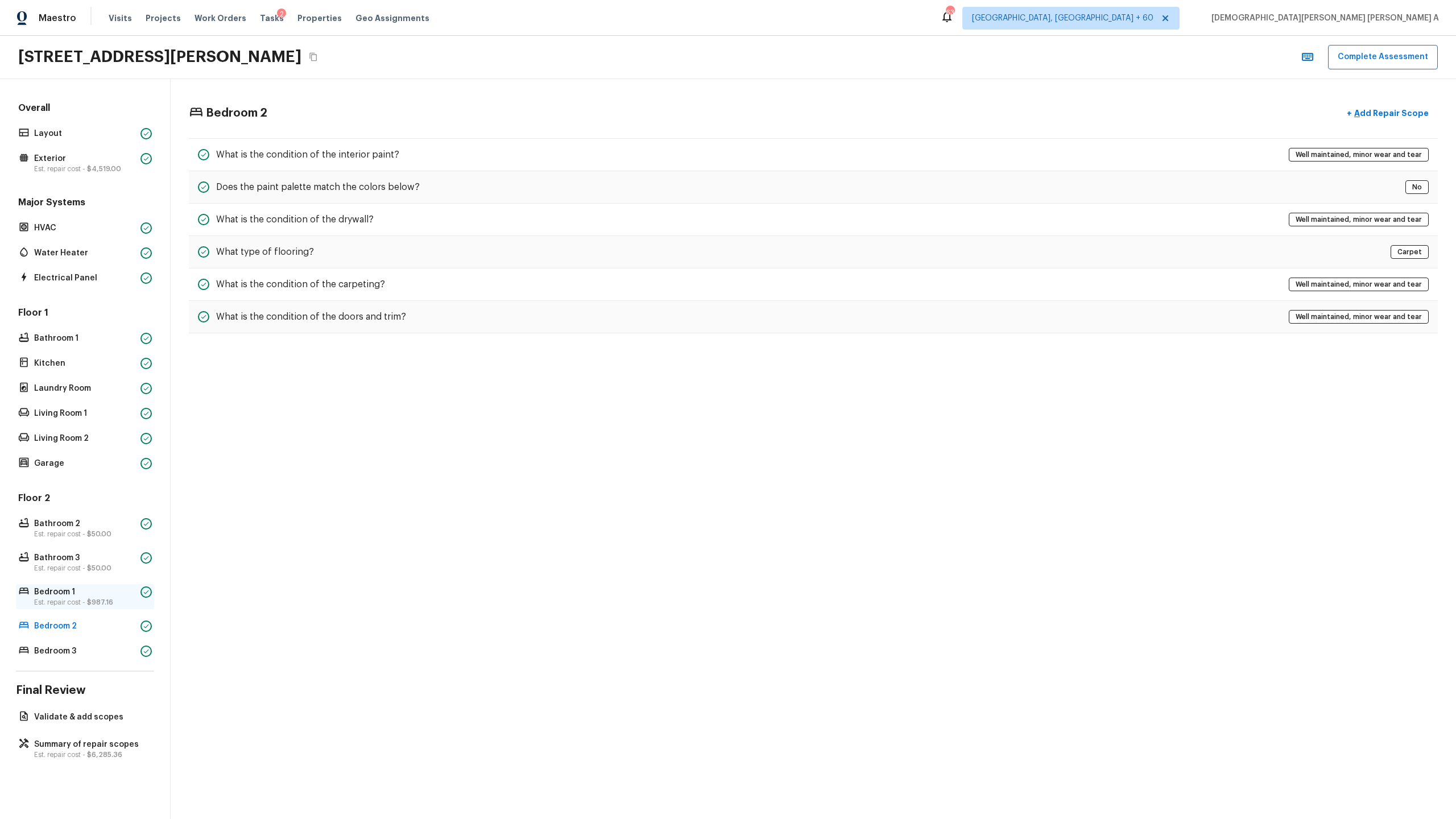
click at [104, 601] on span "$987.16" at bounding box center [100, 602] width 26 height 7
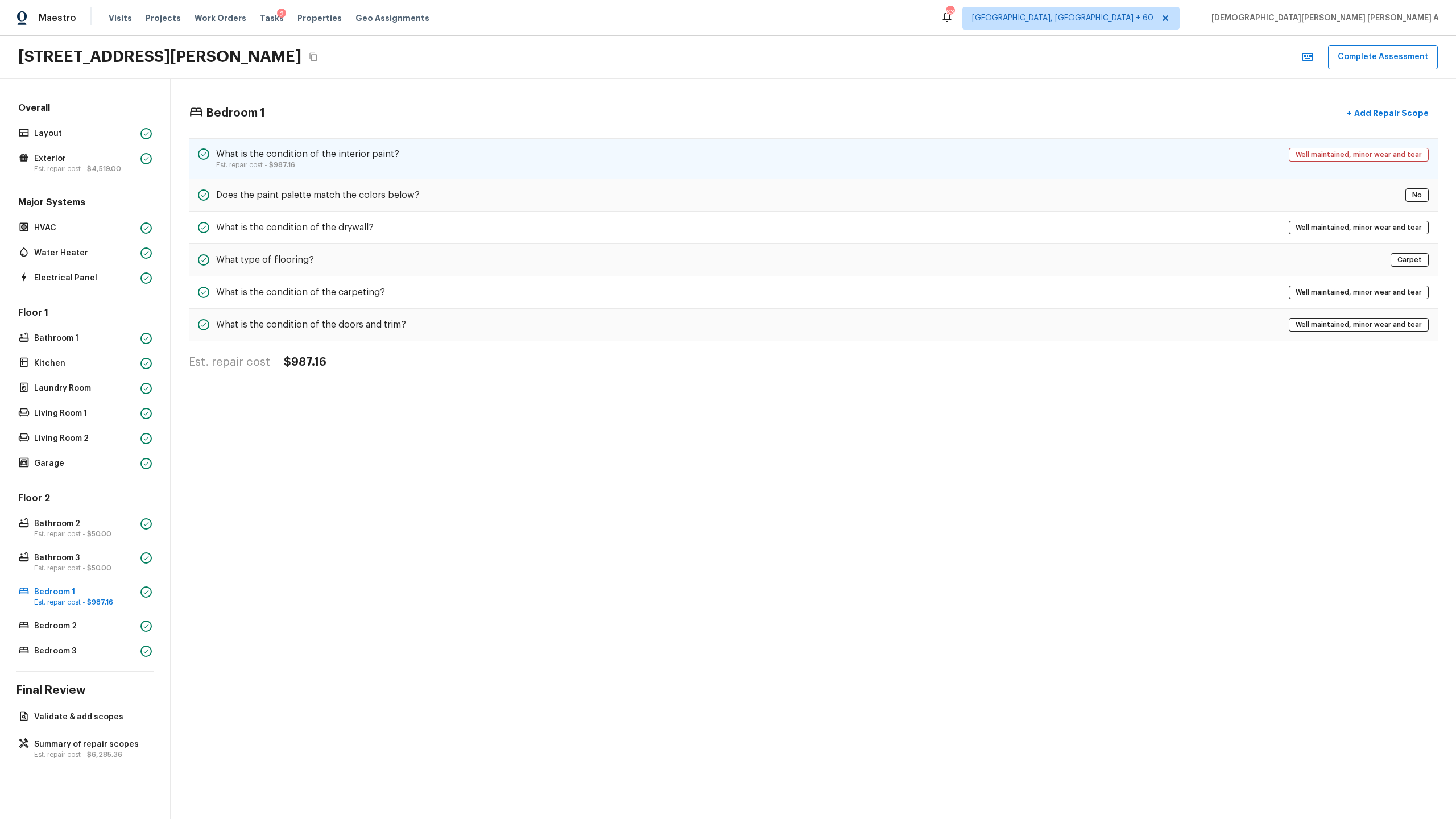
click at [390, 160] on p "Est. repair cost - $987.16" at bounding box center [307, 165] width 183 height 9
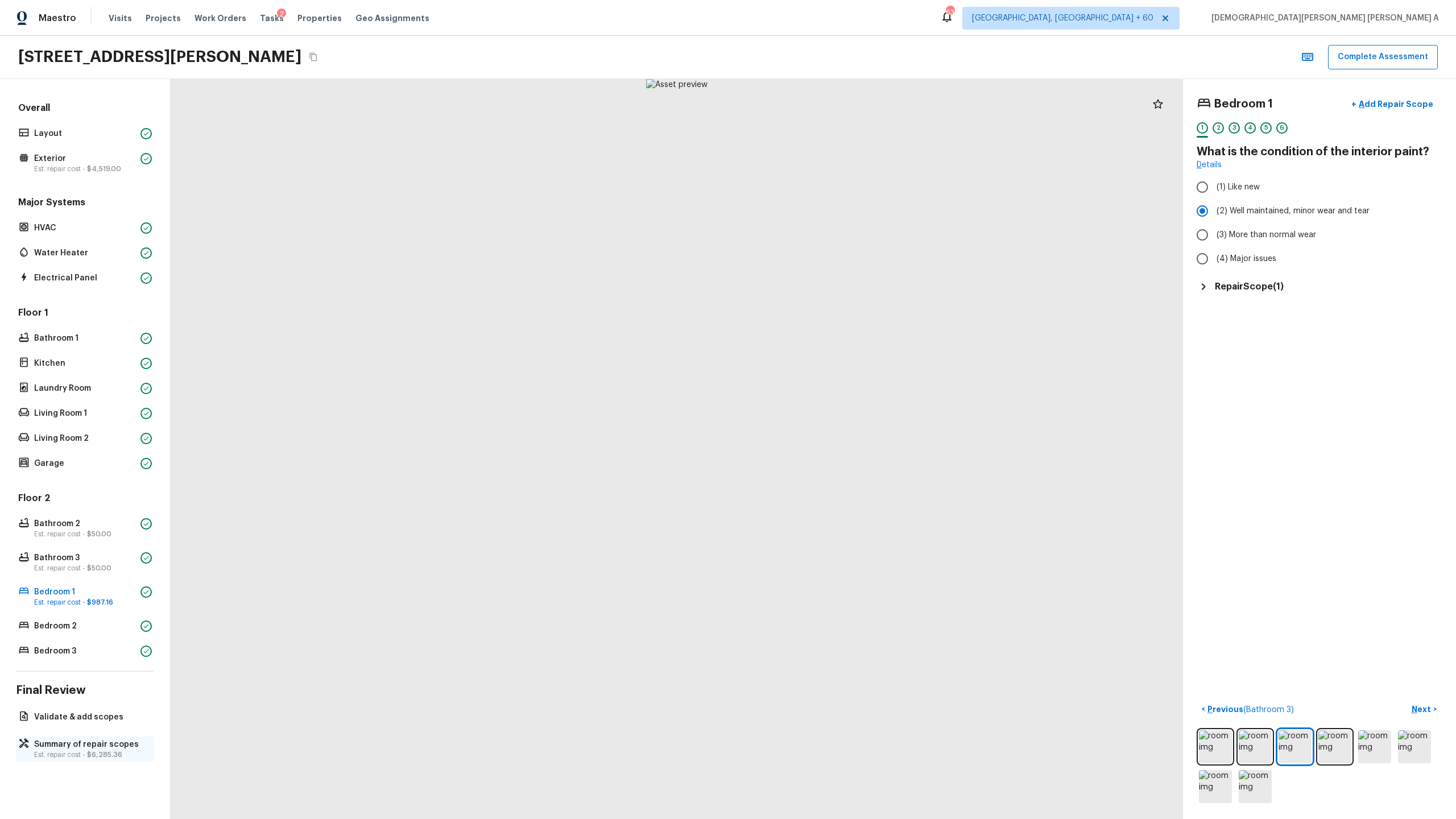
click at [49, 753] on p "Est. repair cost - $6,285.36" at bounding box center [91, 755] width 113 height 9
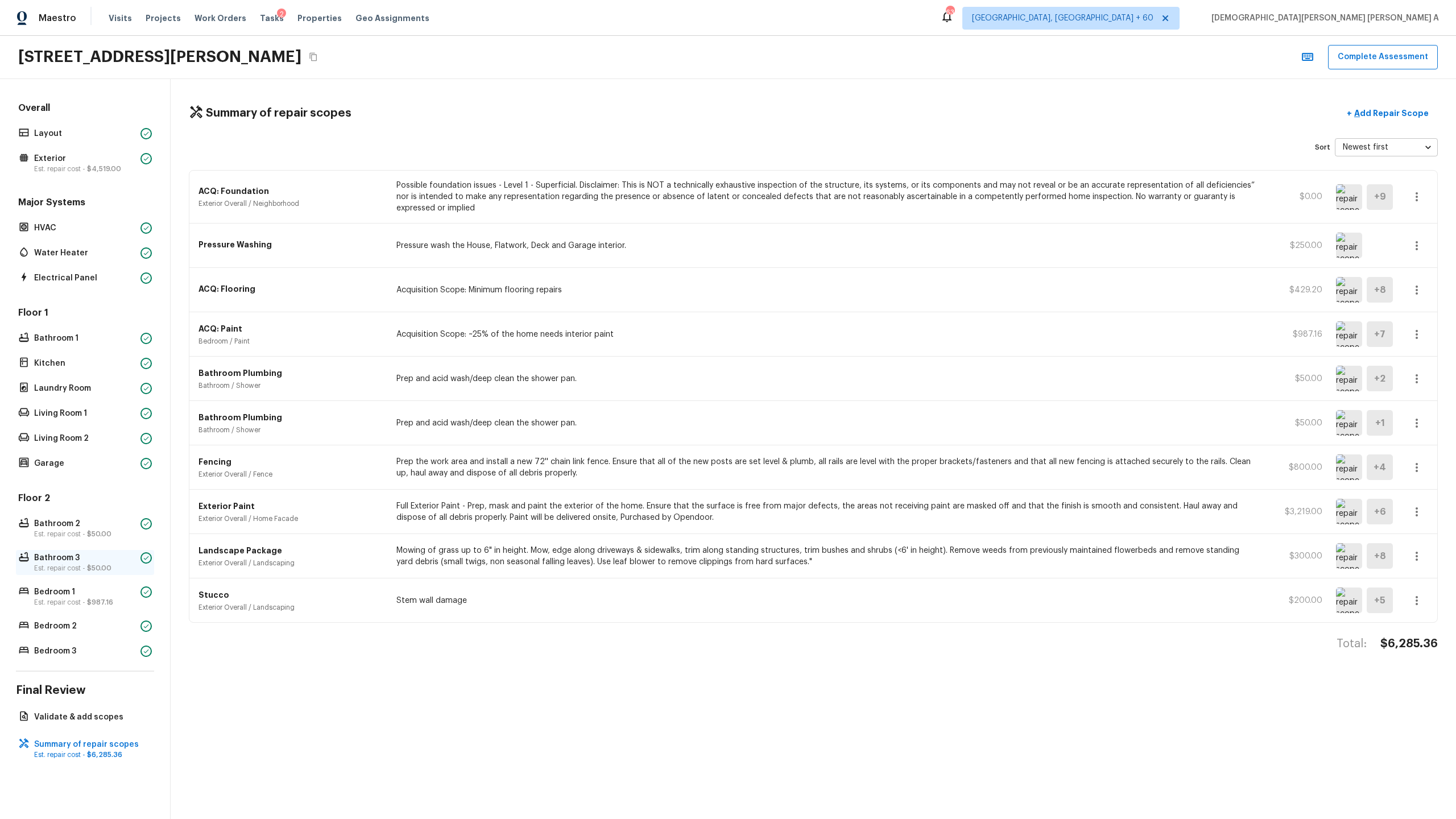
click at [73, 571] on p "Est. repair cost - $50.00" at bounding box center [85, 568] width 102 height 9
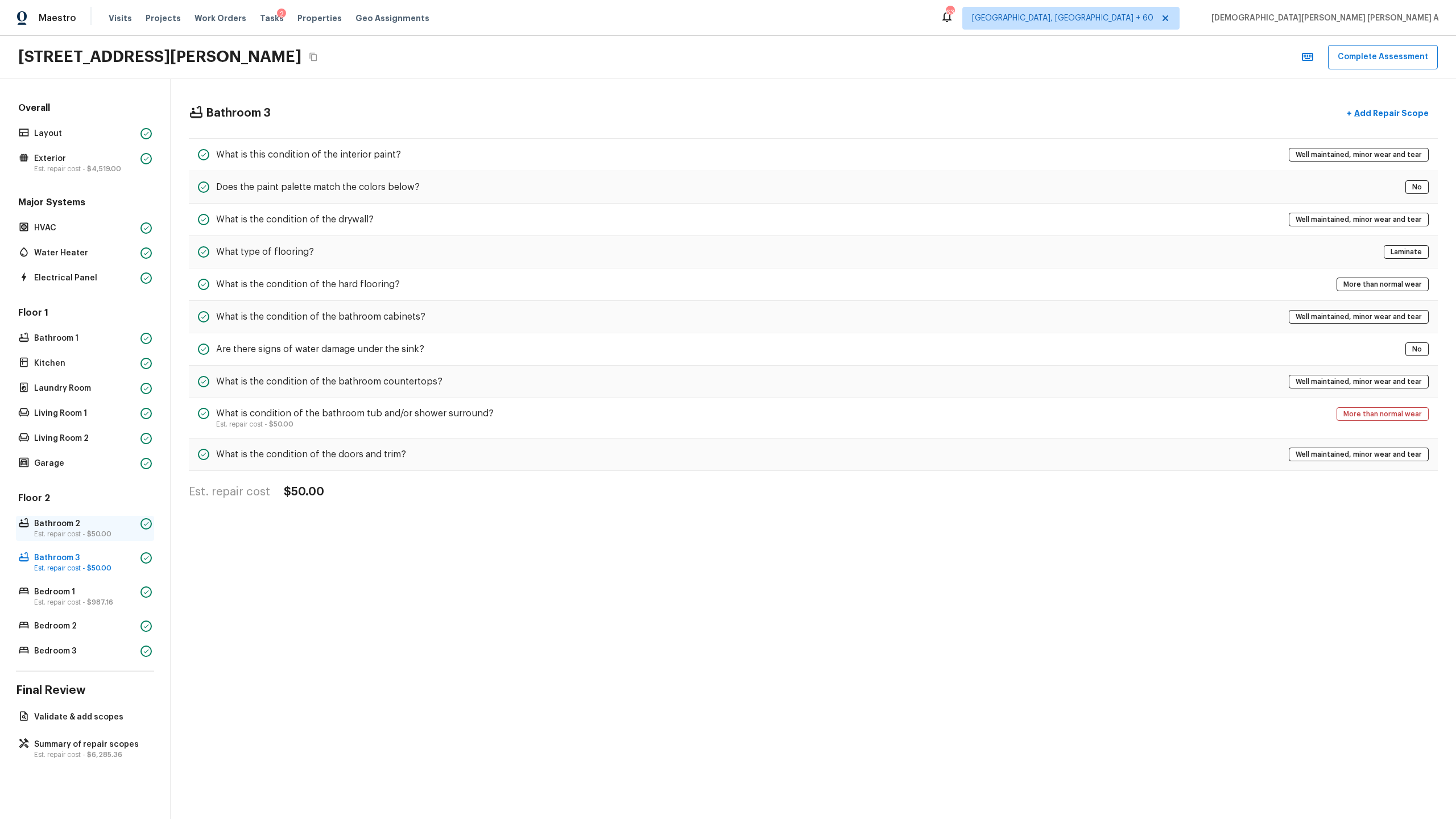
click at [85, 520] on p "Bathroom 2" at bounding box center [85, 524] width 102 height 11
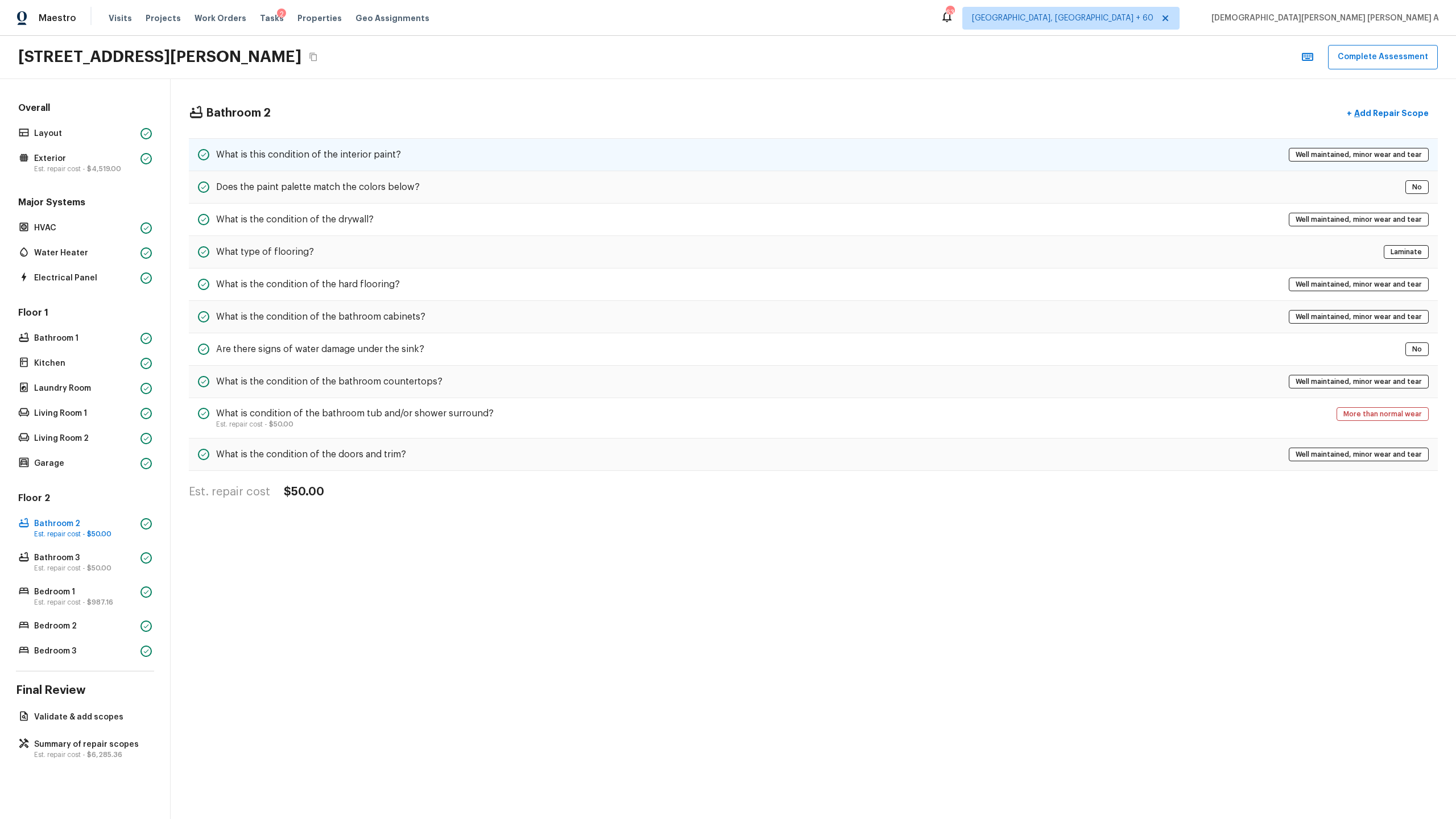
click at [540, 146] on div "What is this condition of the interior paint? Well maintained, minor wear and t…" at bounding box center [813, 154] width 1249 height 33
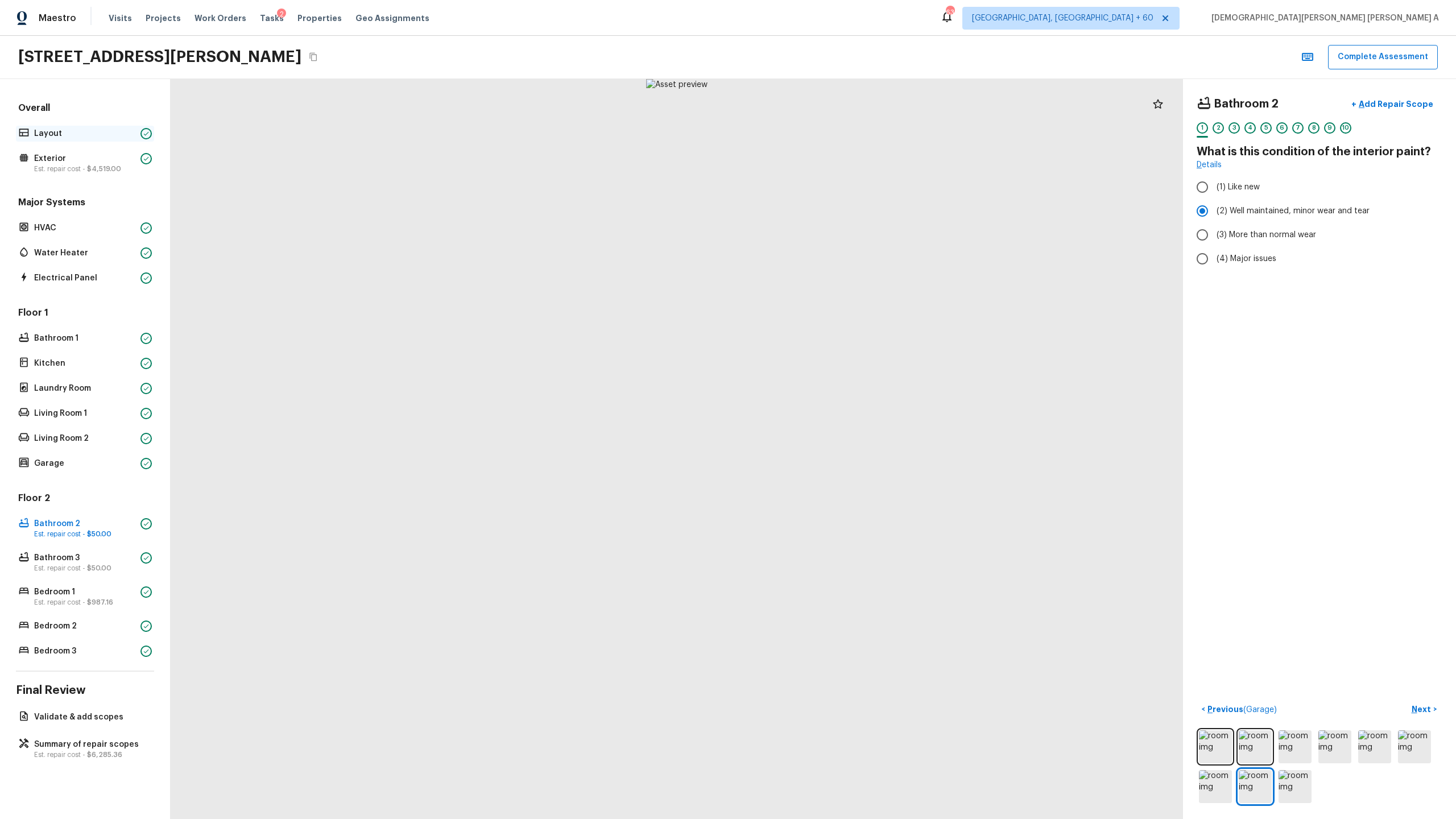
click at [84, 135] on p "Layout" at bounding box center [85, 134] width 102 height 11
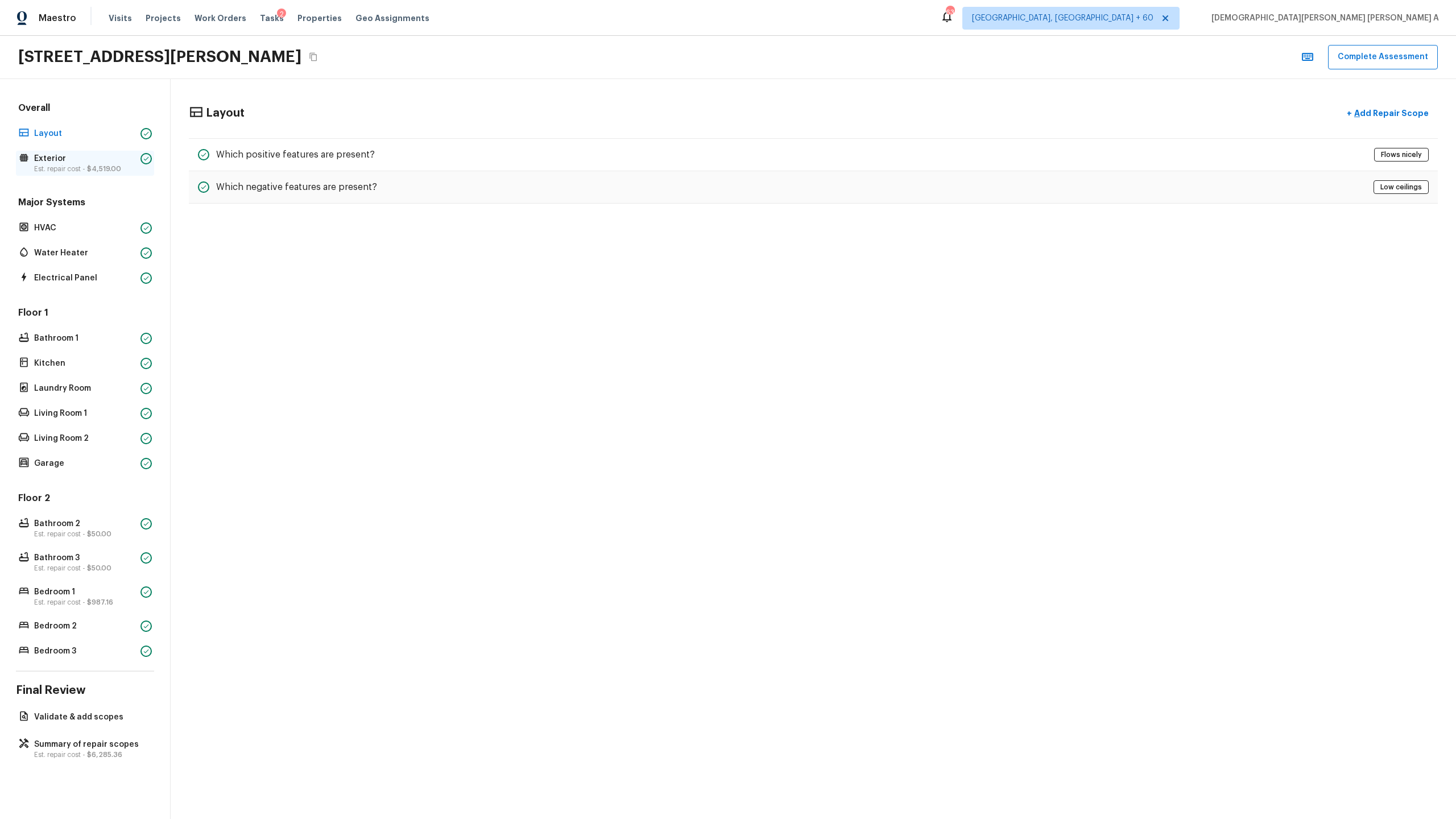
click at [89, 166] on span "$4,519.00" at bounding box center [104, 169] width 34 height 7
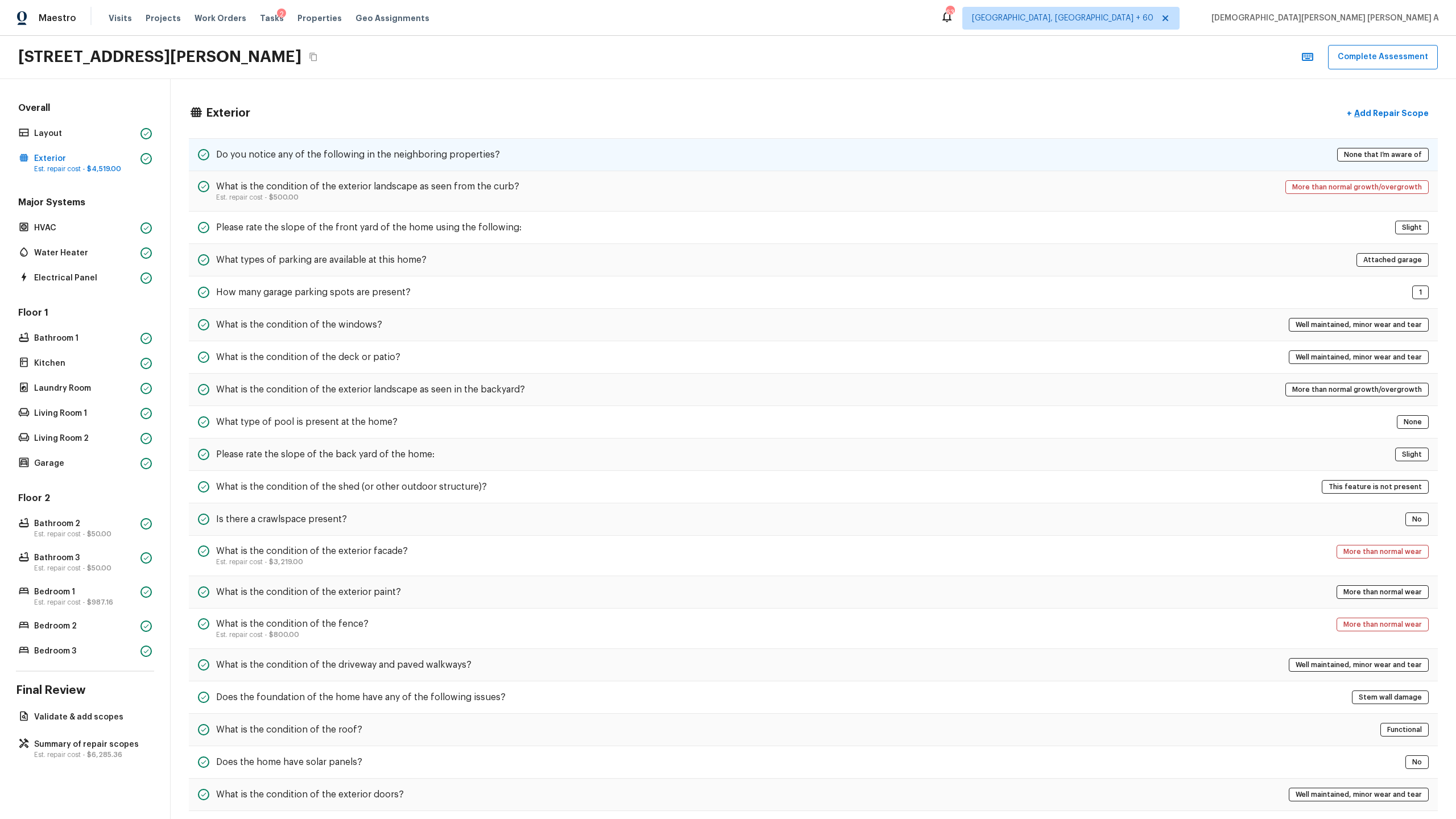
click at [380, 157] on h5 "Do you notice any of the following in the neighboring properties?" at bounding box center [358, 154] width 284 height 13
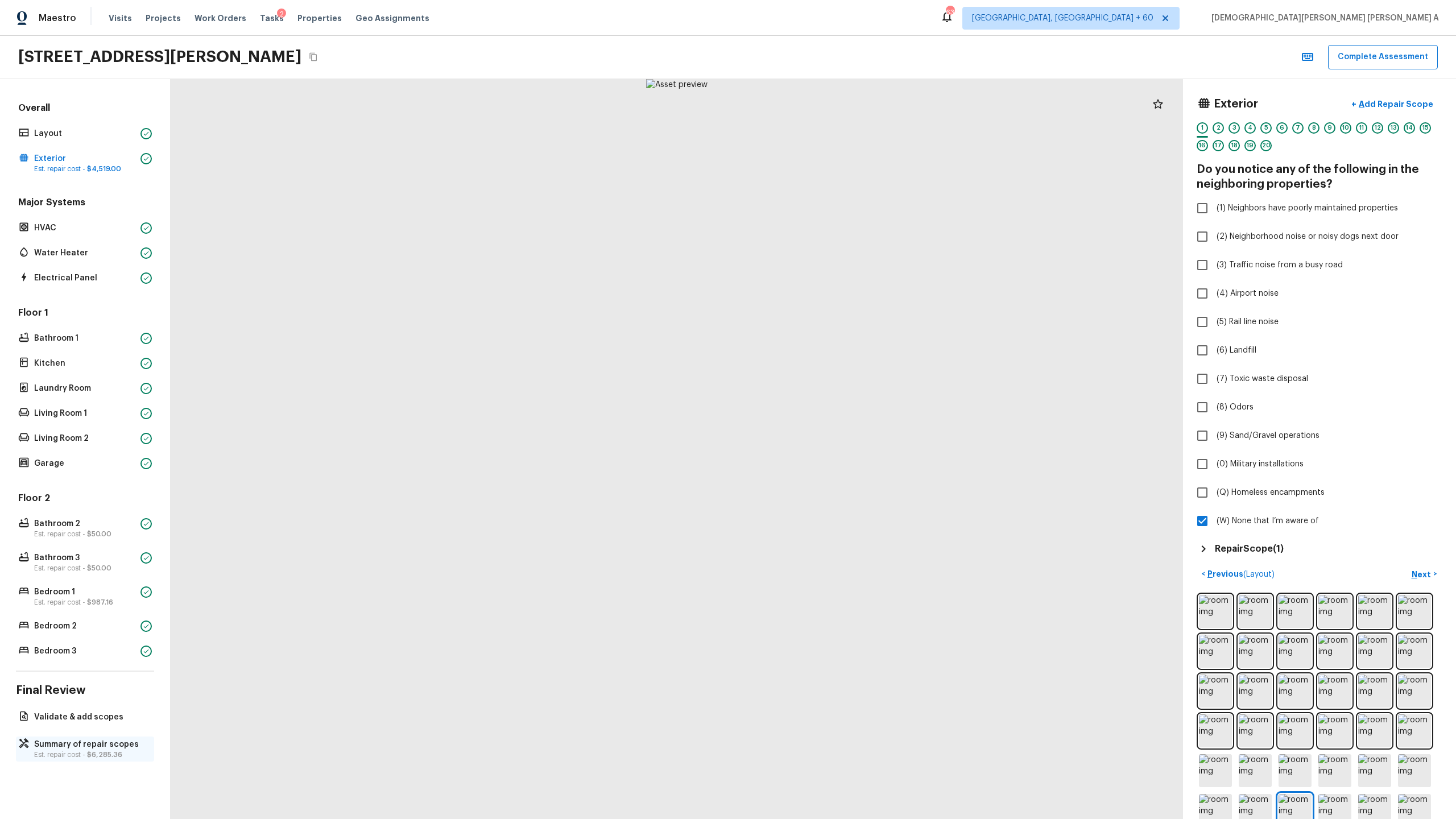
click at [97, 745] on p "Summary of repair scopes" at bounding box center [91, 744] width 113 height 11
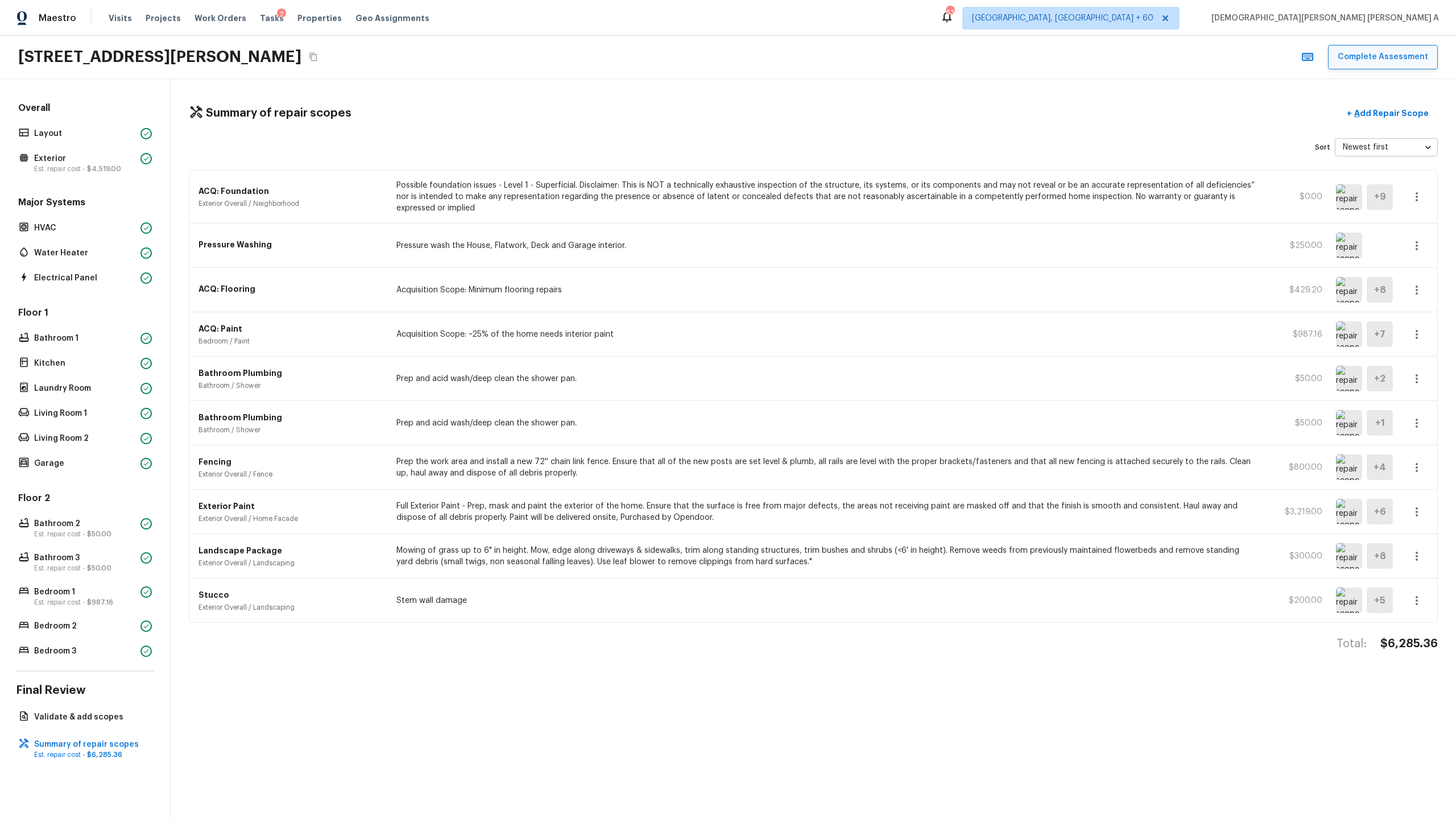
click at [1362, 68] on button "Complete Assessment" at bounding box center [1383, 57] width 110 height 24
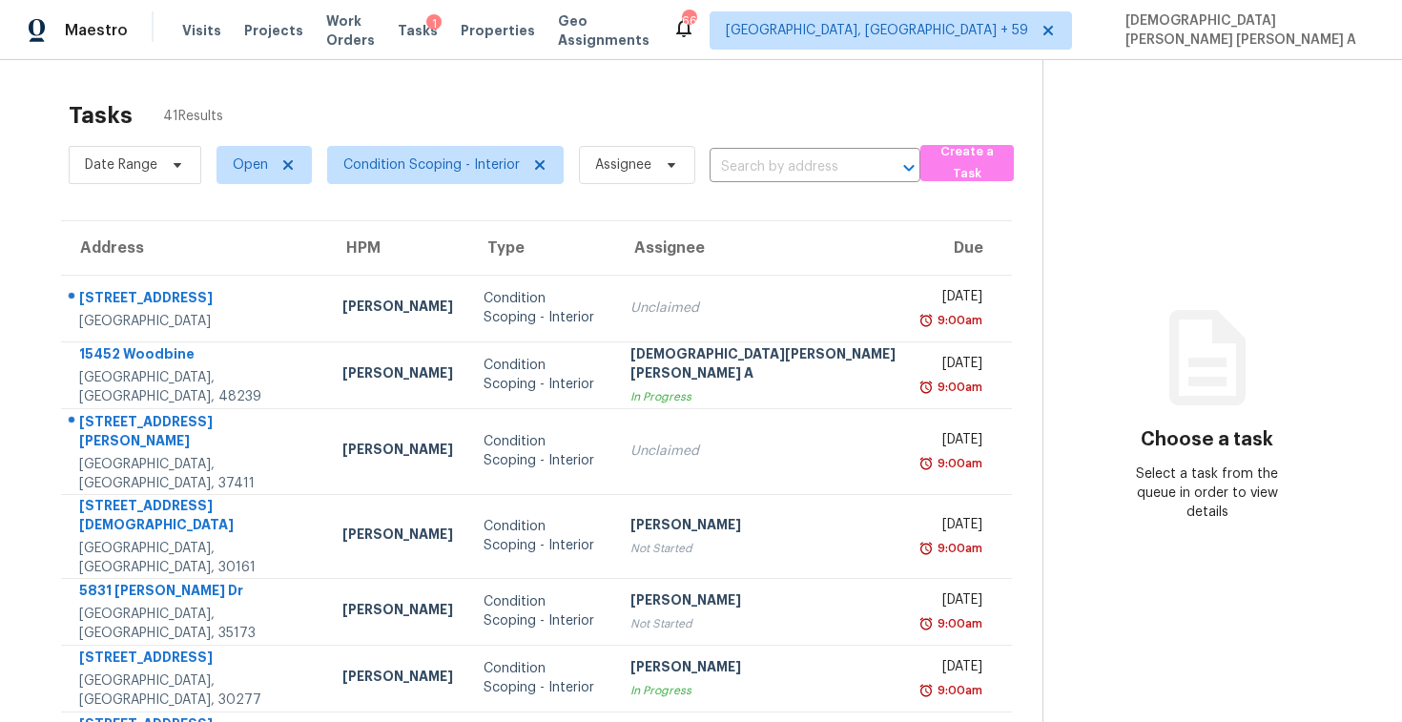
click at [206, 33] on span "Visits" at bounding box center [201, 30] width 39 height 19
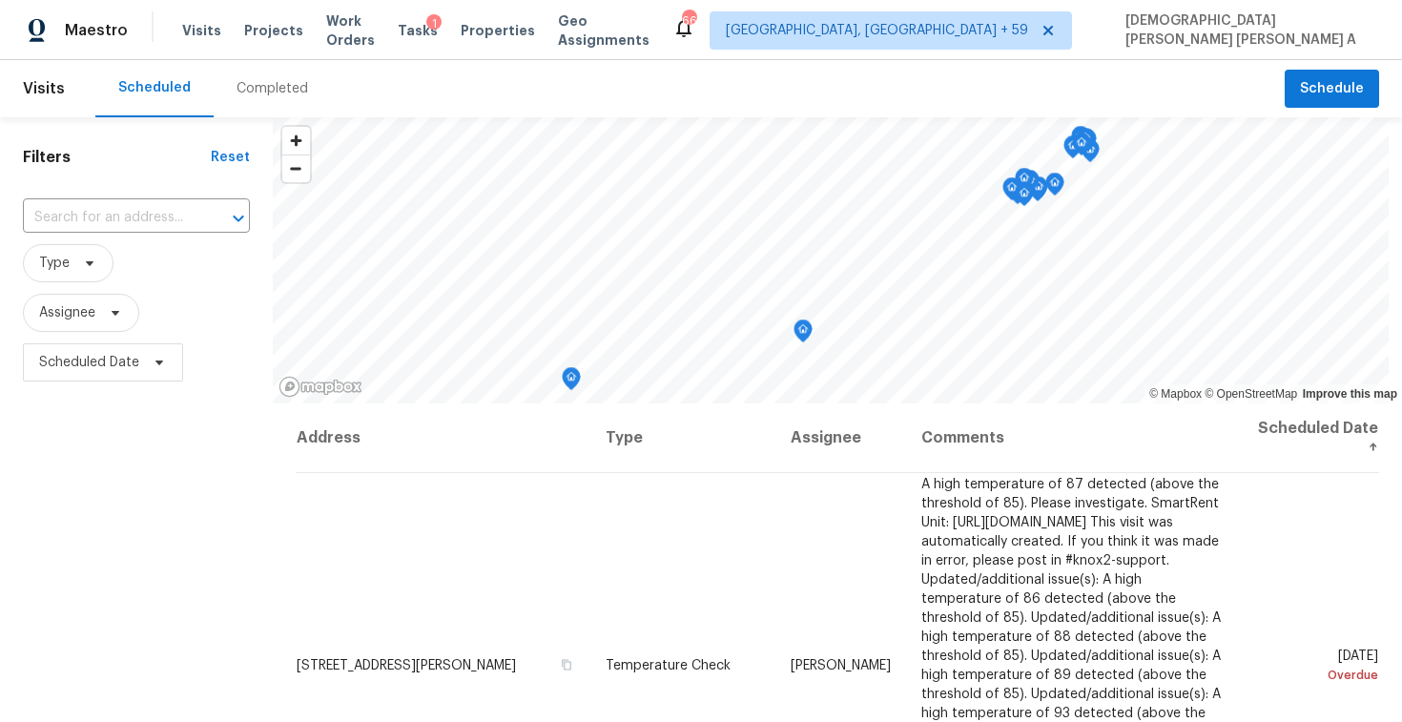
click at [268, 87] on div "Completed" at bounding box center [273, 88] width 72 height 19
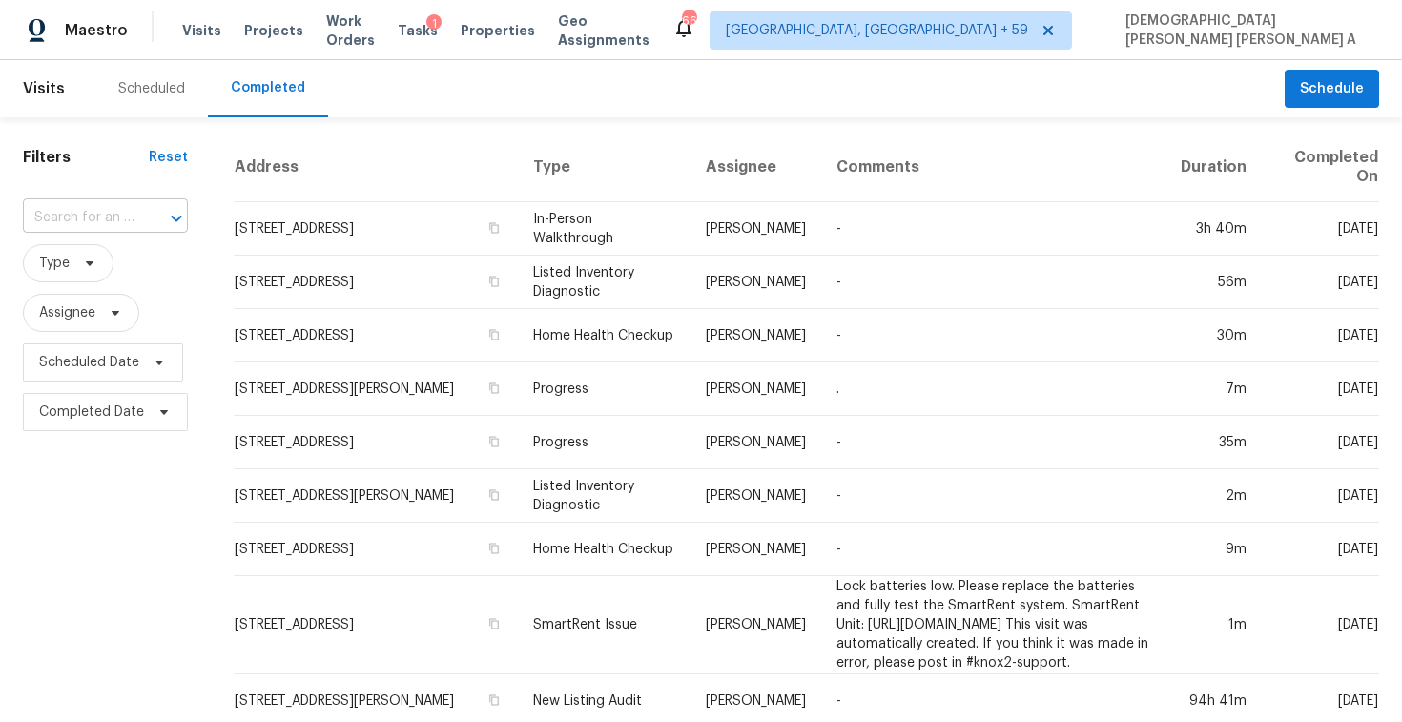
click at [122, 224] on input "text" at bounding box center [79, 218] width 112 height 30
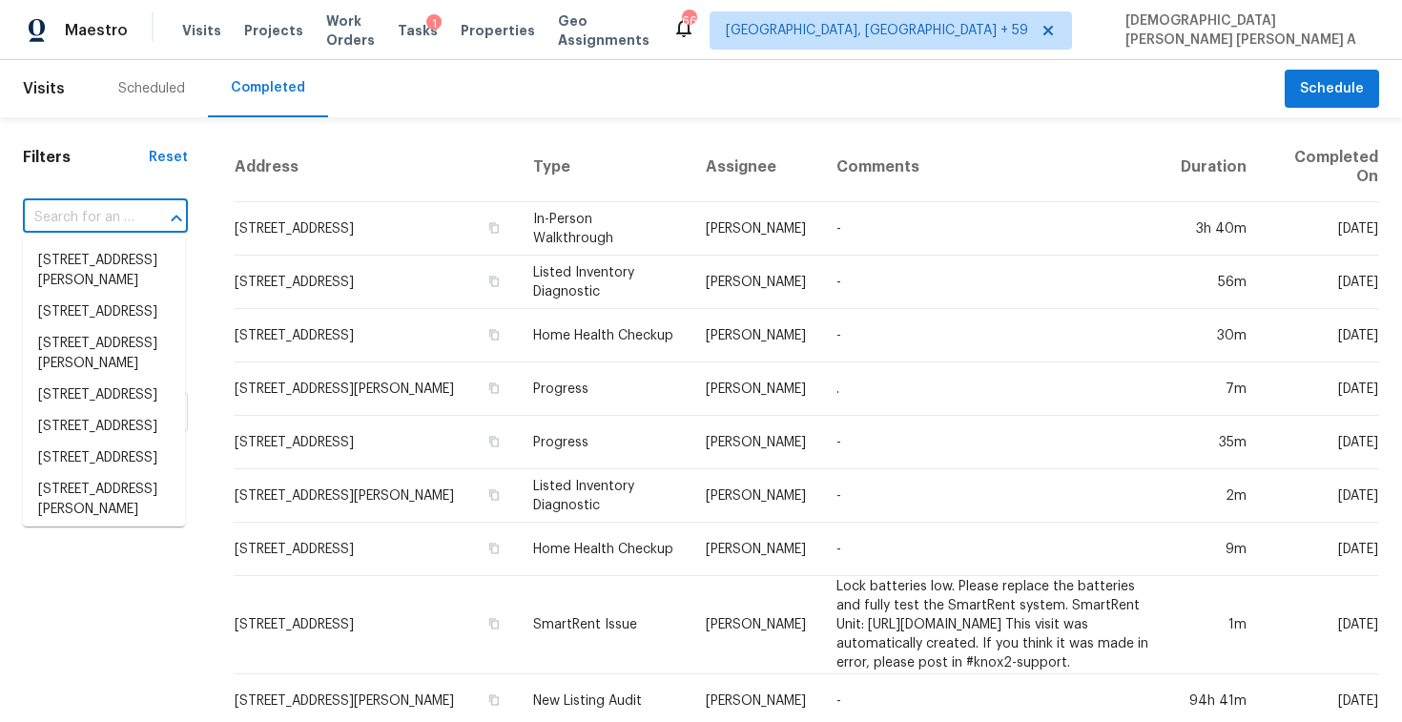
paste input "[STREET_ADDRESS]"
type input "[STREET_ADDRESS]"
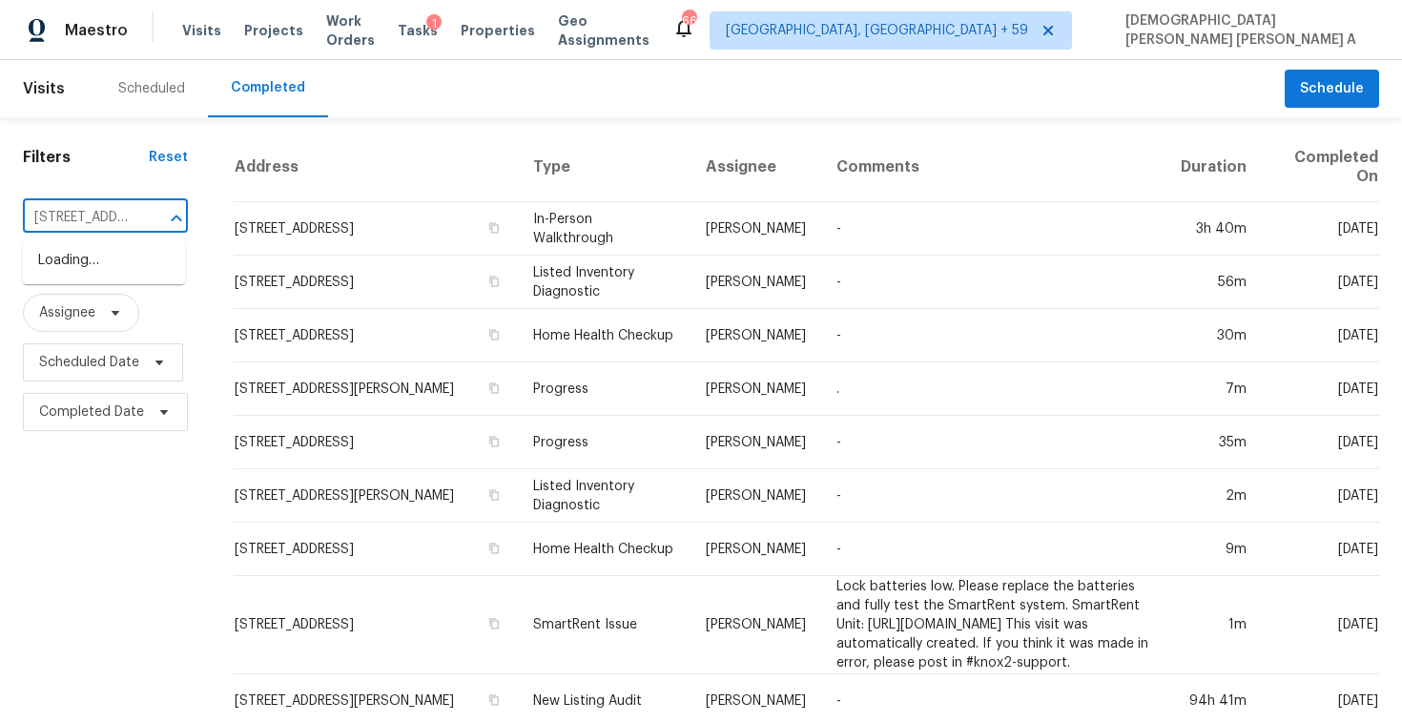
scroll to position [0, 129]
click at [145, 269] on li "[STREET_ADDRESS]" at bounding box center [104, 260] width 162 height 31
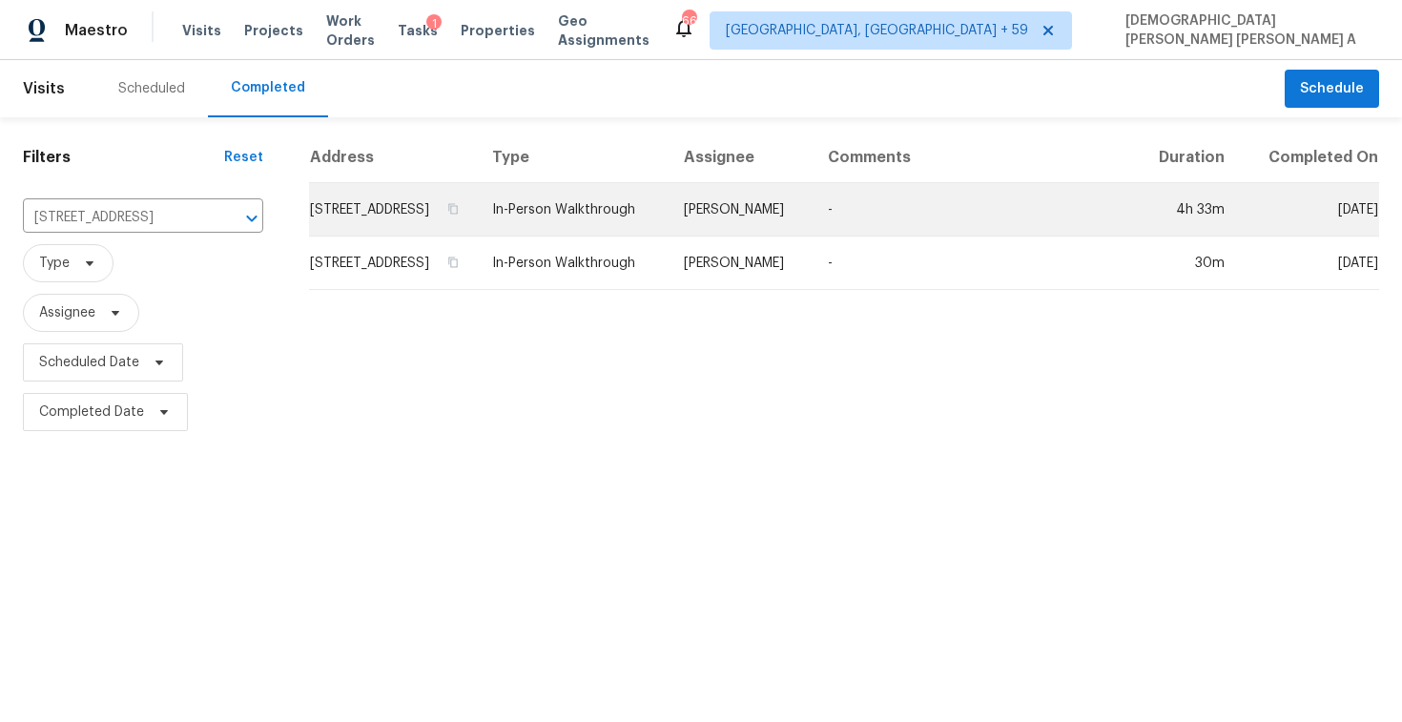
click at [669, 237] on td "In-Person Walkthrough" at bounding box center [573, 209] width 192 height 53
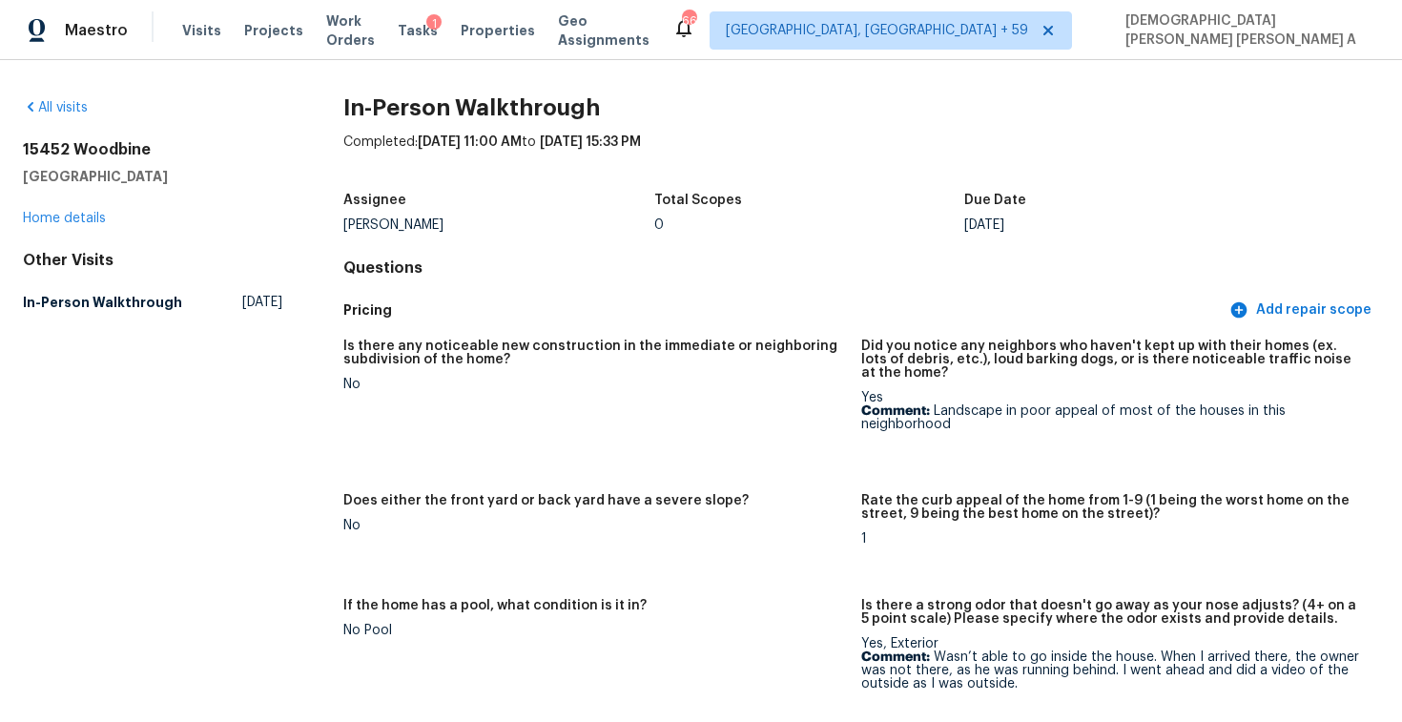
click at [392, 217] on div "Assignee" at bounding box center [498, 206] width 311 height 25
click at [393, 222] on div "[PERSON_NAME]" at bounding box center [498, 224] width 311 height 13
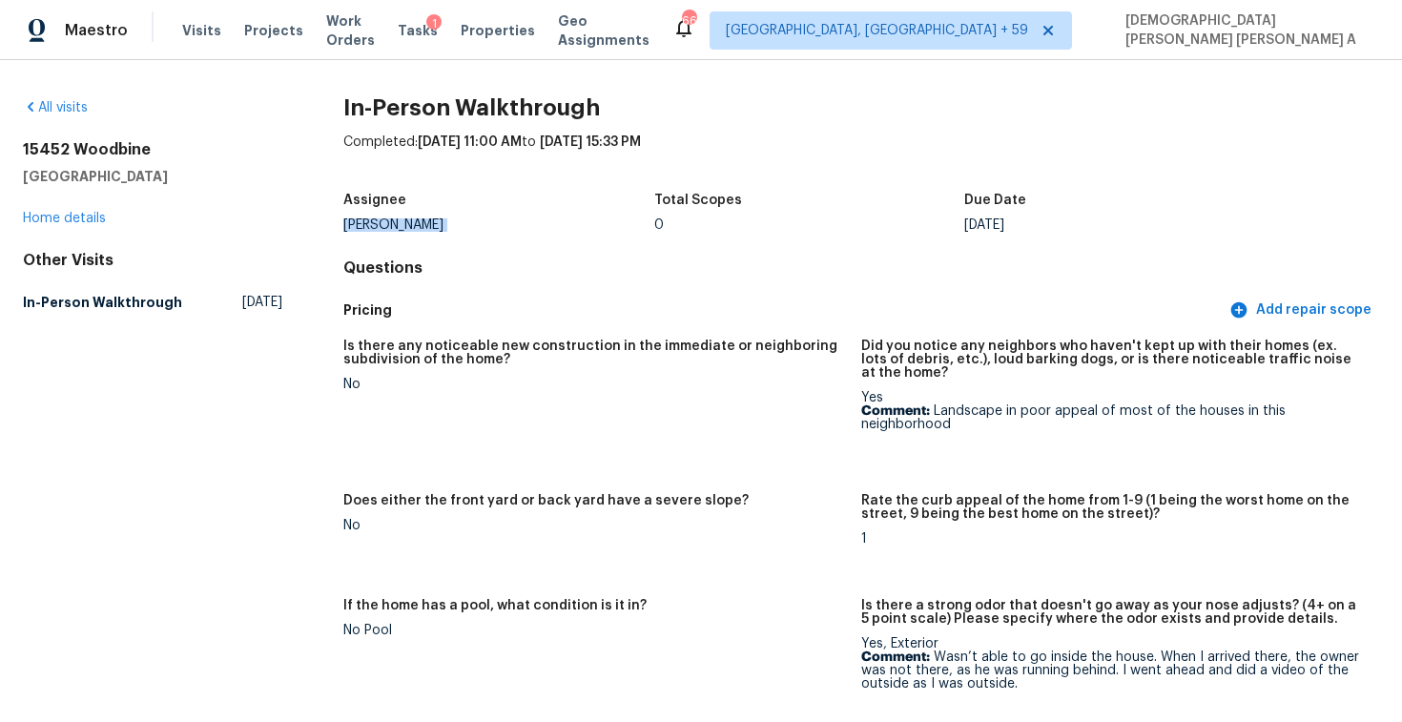
click at [393, 222] on div "[PERSON_NAME]" at bounding box center [498, 224] width 311 height 13
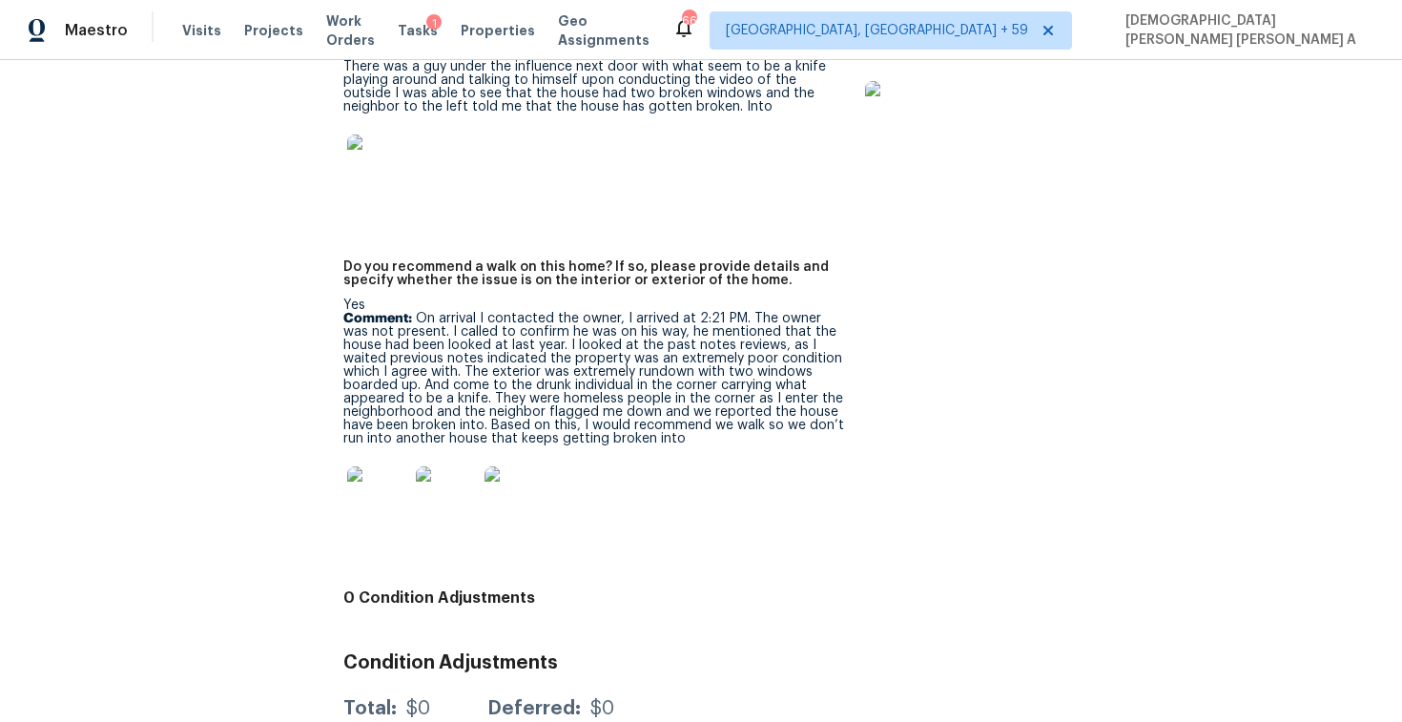
scroll to position [4170, 0]
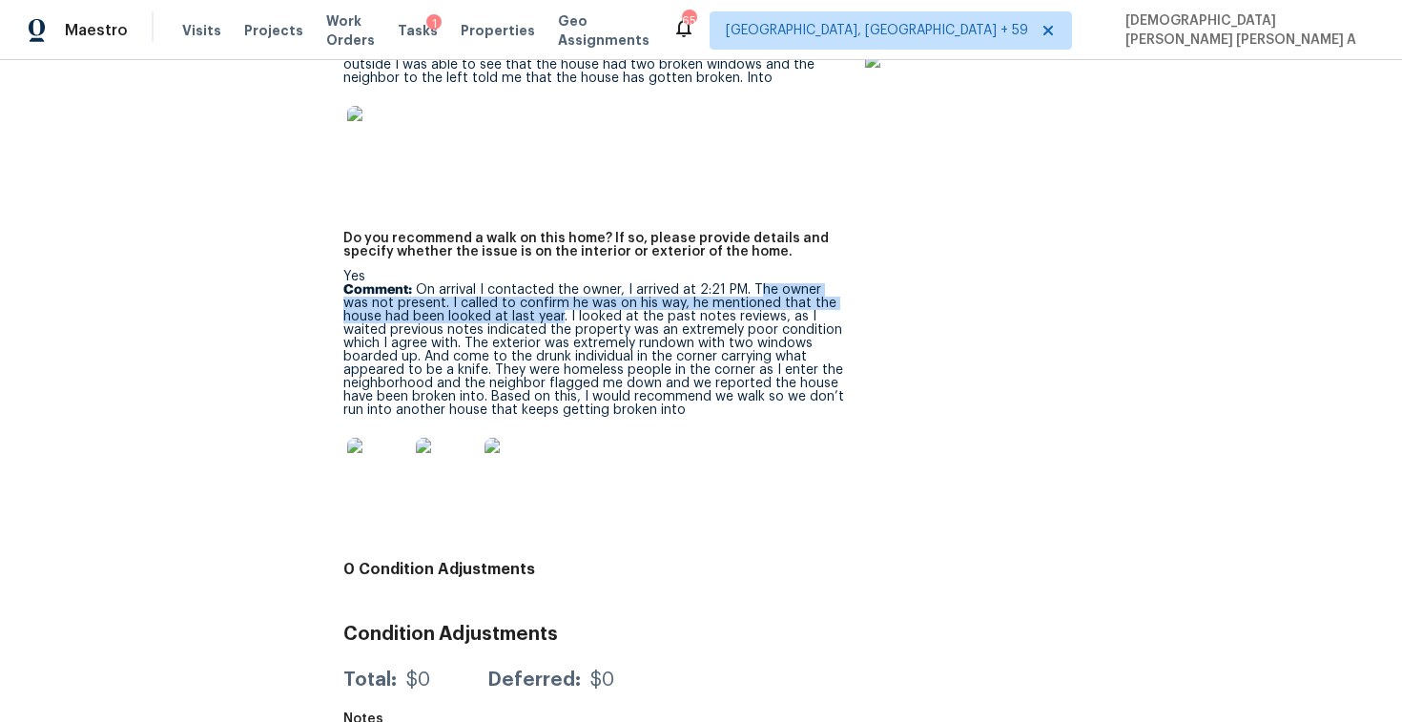
drag, startPoint x: 752, startPoint y: 264, endPoint x: 519, endPoint y: 296, distance: 234.8
click at [519, 296] on p "Comment: On arrival I contacted the owner, I arrived at 2:21 PM. The owner was …" at bounding box center [594, 350] width 503 height 134
copy p "he owner was not present. I called to confirm he was on his way, he mentioned t…"
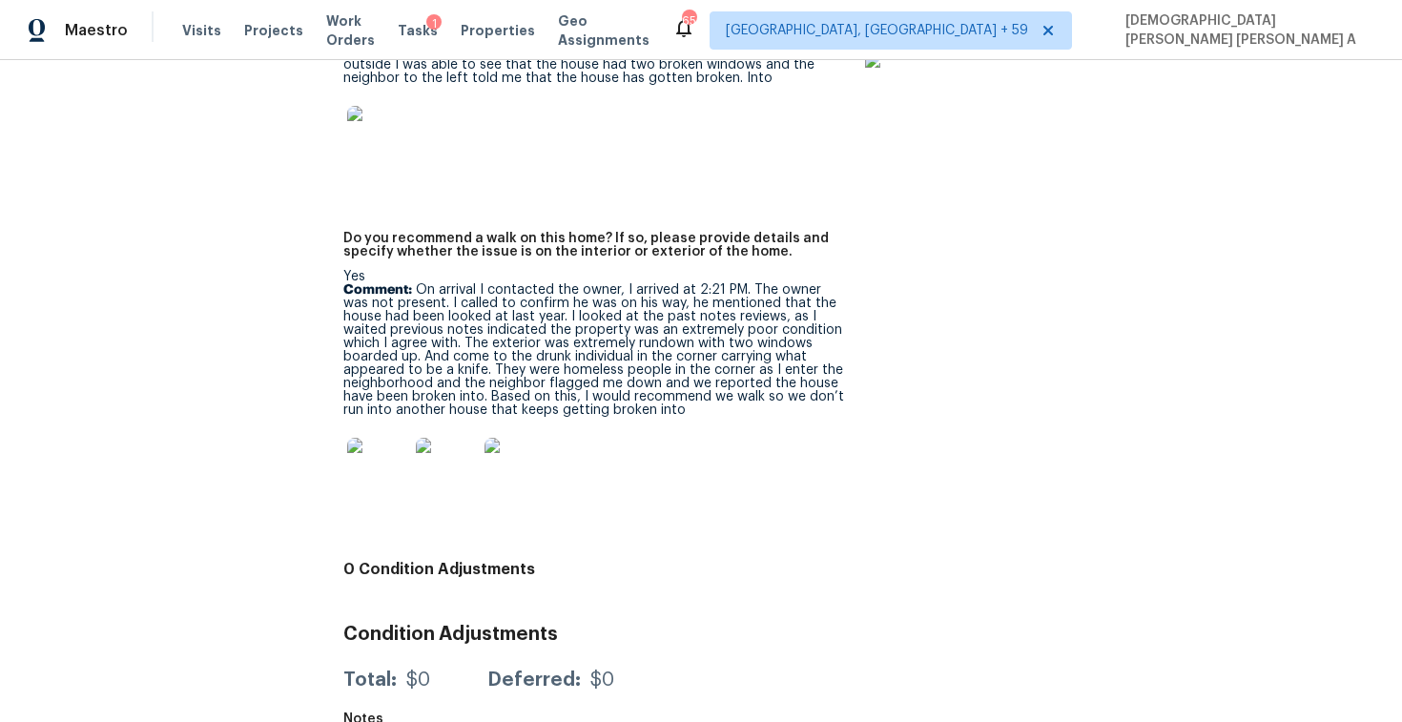
click at [464, 367] on p "Comment: On arrival I contacted the owner, I arrived at 2:21 PM. The owner was …" at bounding box center [594, 350] width 503 height 134
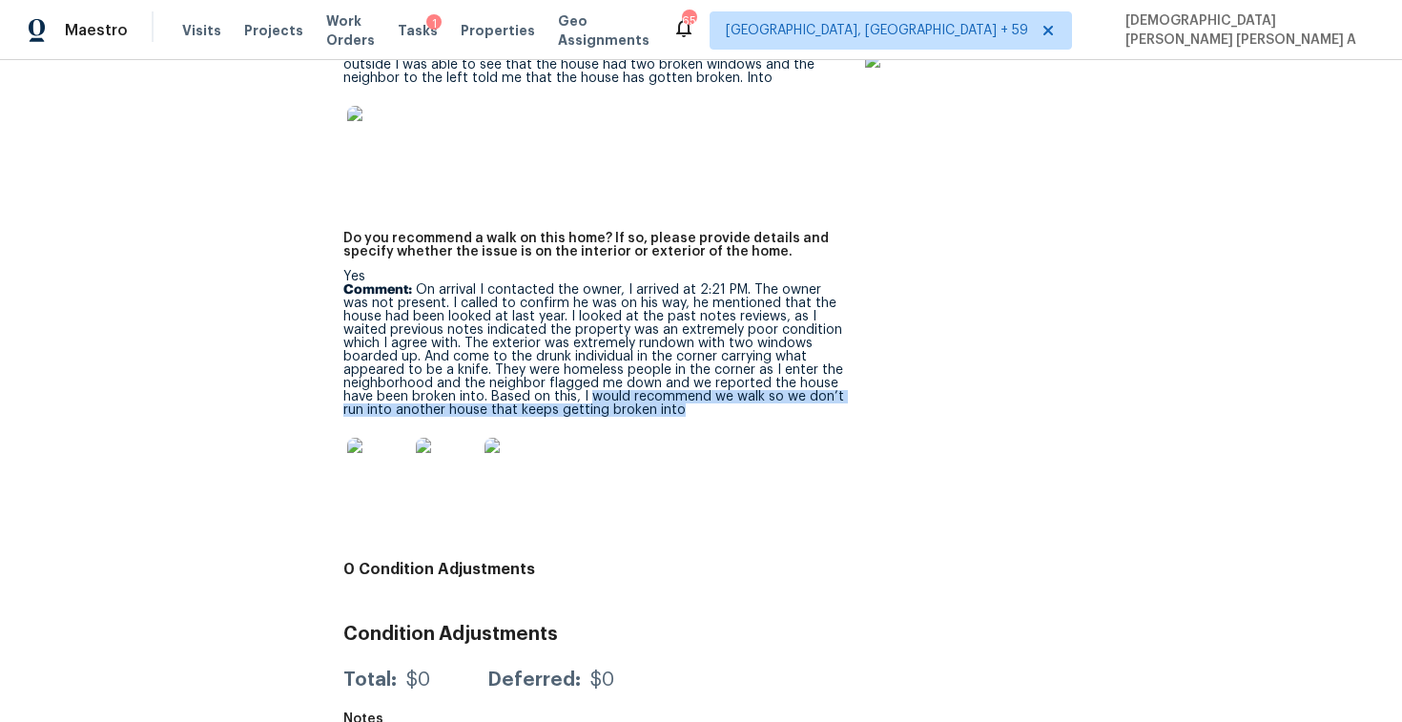
drag, startPoint x: 472, startPoint y: 367, endPoint x: 586, endPoint y: 384, distance: 114.8
click at [586, 384] on p "Comment: On arrival I contacted the owner, I arrived at 2:21 PM. The owner was …" at bounding box center [594, 350] width 503 height 134
copy p "would recommend we walk so we don’t run into another house that keeps getting b…"
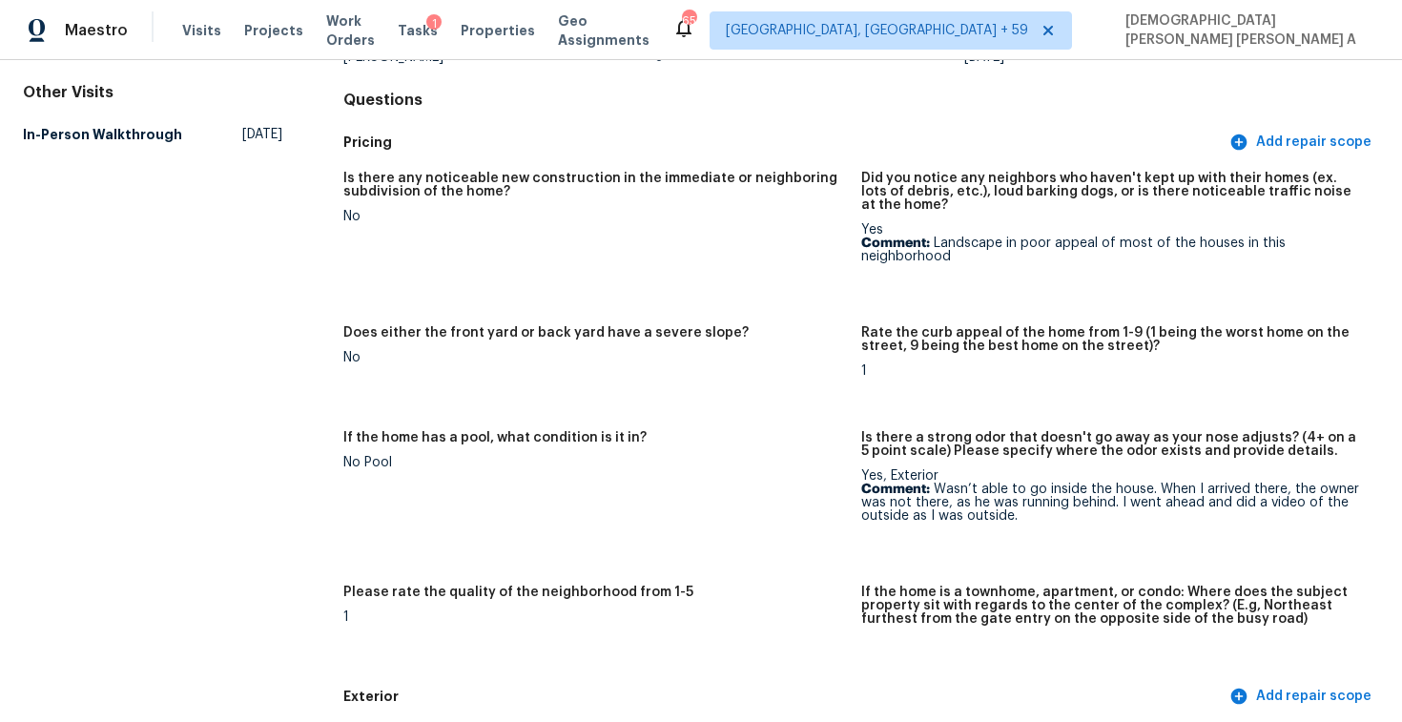
scroll to position [0, 0]
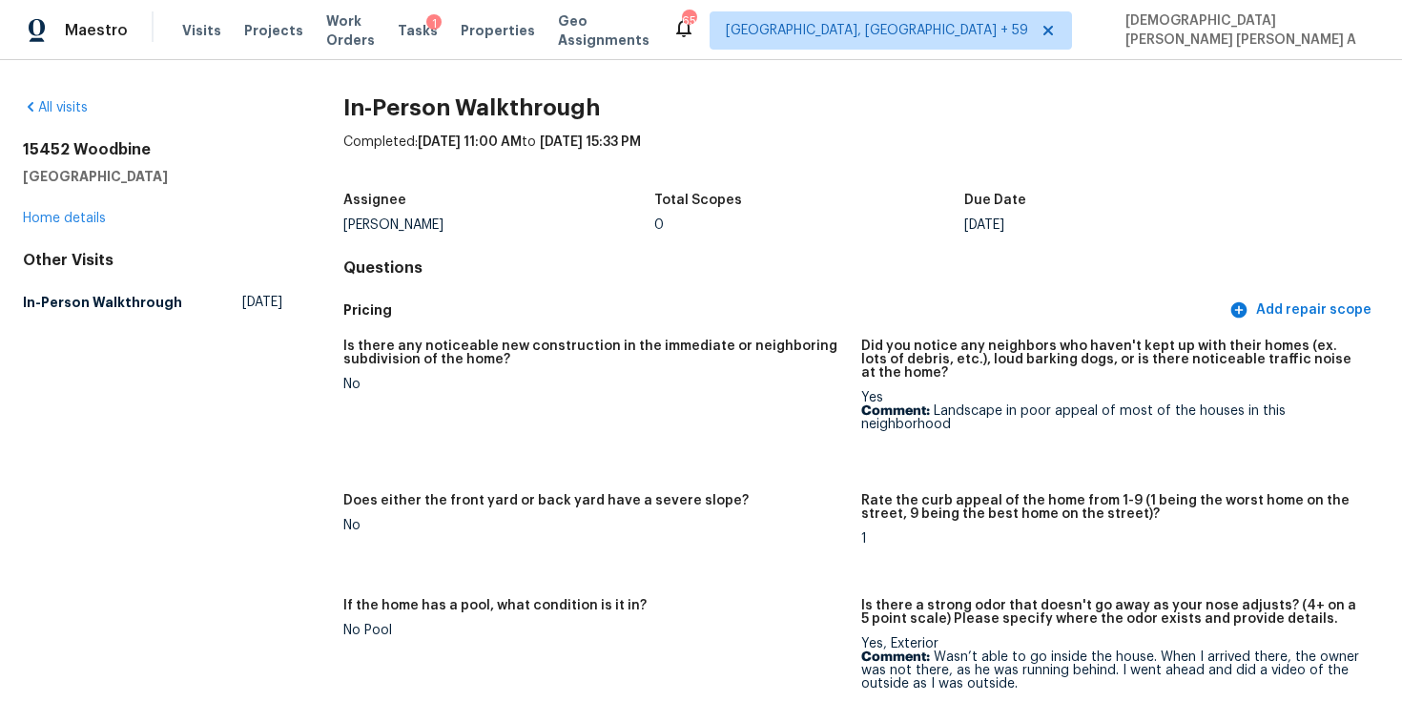
click at [372, 225] on div "[PERSON_NAME]" at bounding box center [498, 224] width 311 height 13
copy div "[PERSON_NAME]"
click at [197, 31] on span "Visits" at bounding box center [201, 30] width 39 height 19
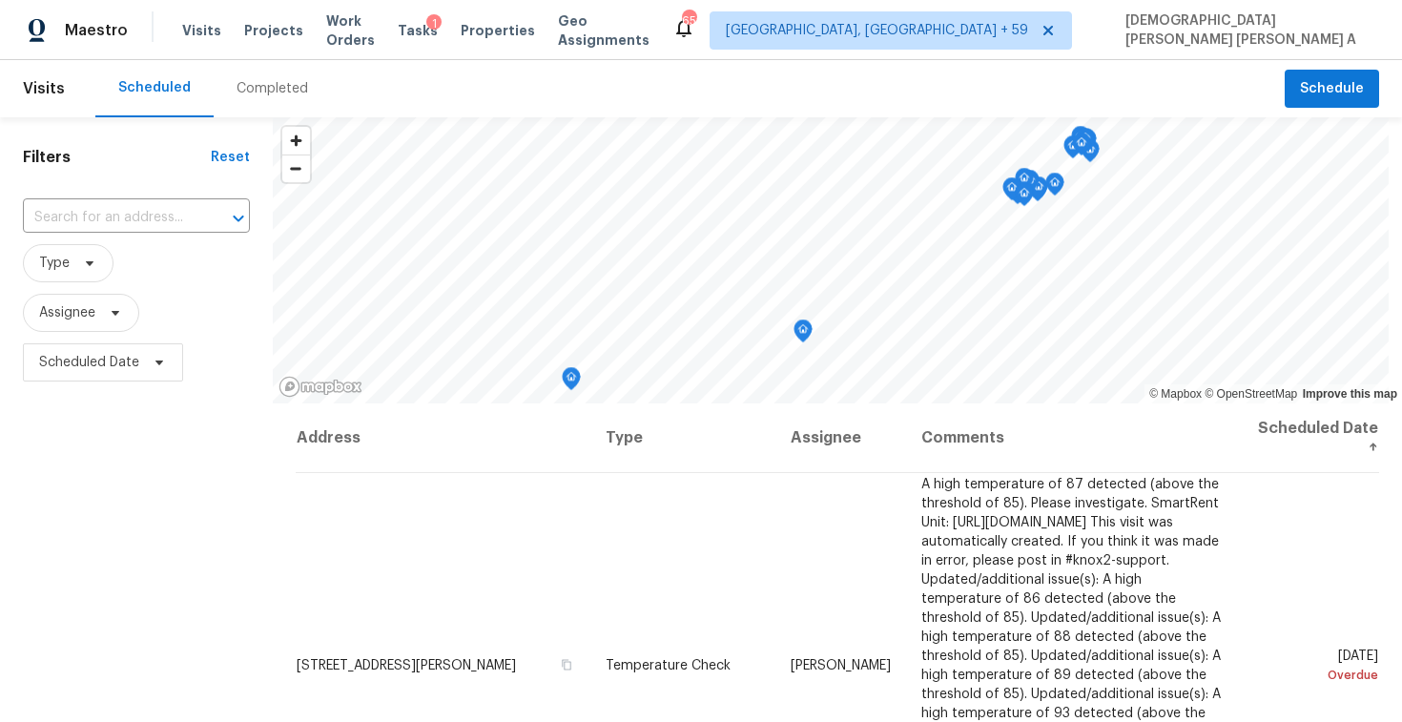
click at [256, 88] on div "Completed" at bounding box center [273, 88] width 72 height 19
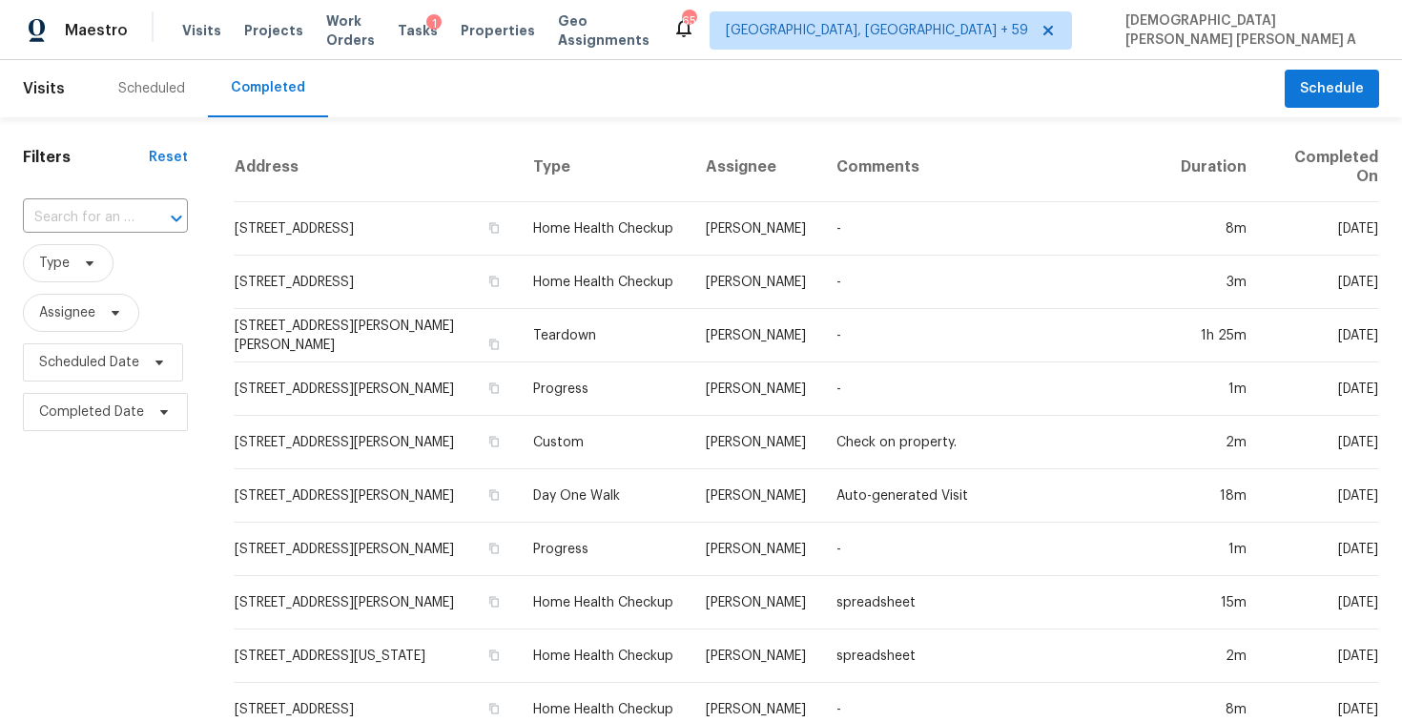
click at [124, 220] on input "text" at bounding box center [79, 218] width 112 height 30
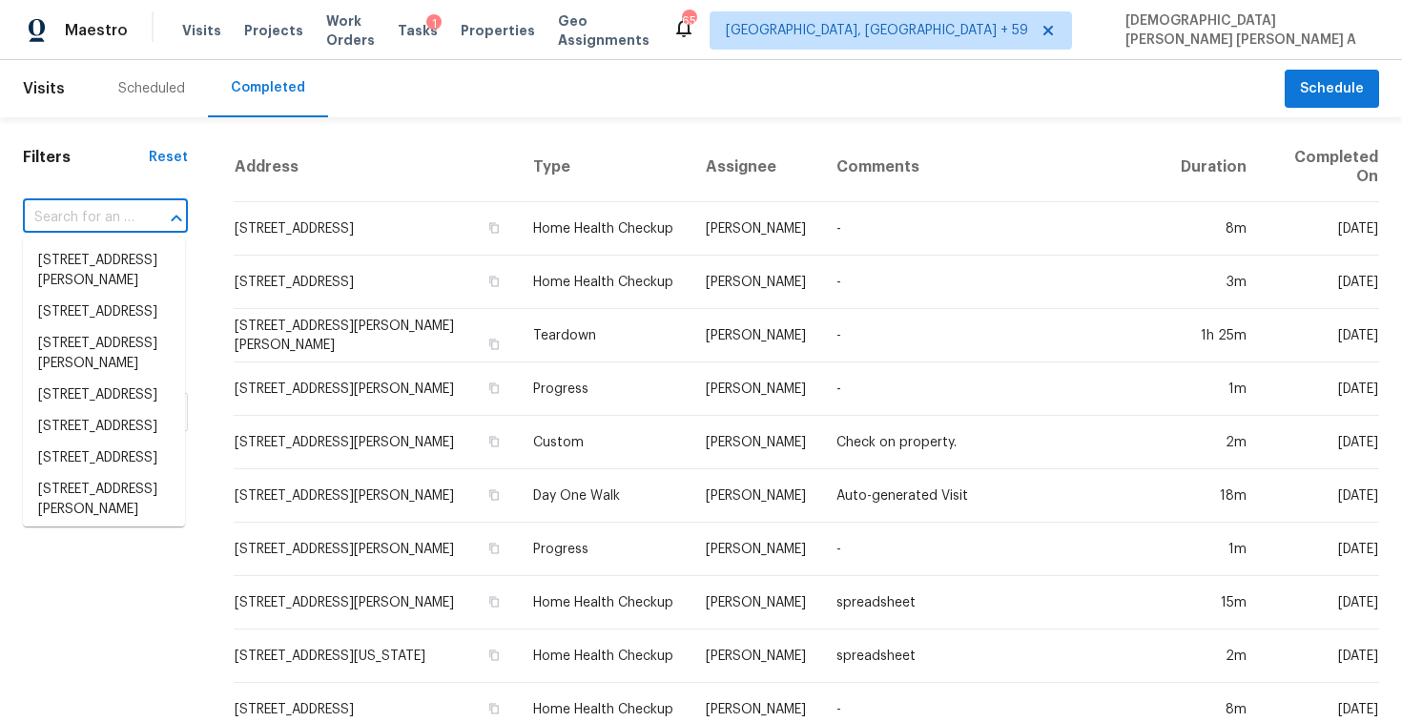
paste input "[STREET_ADDRESS][PERSON_NAME]"
type input "[STREET_ADDRESS][PERSON_NAME]"
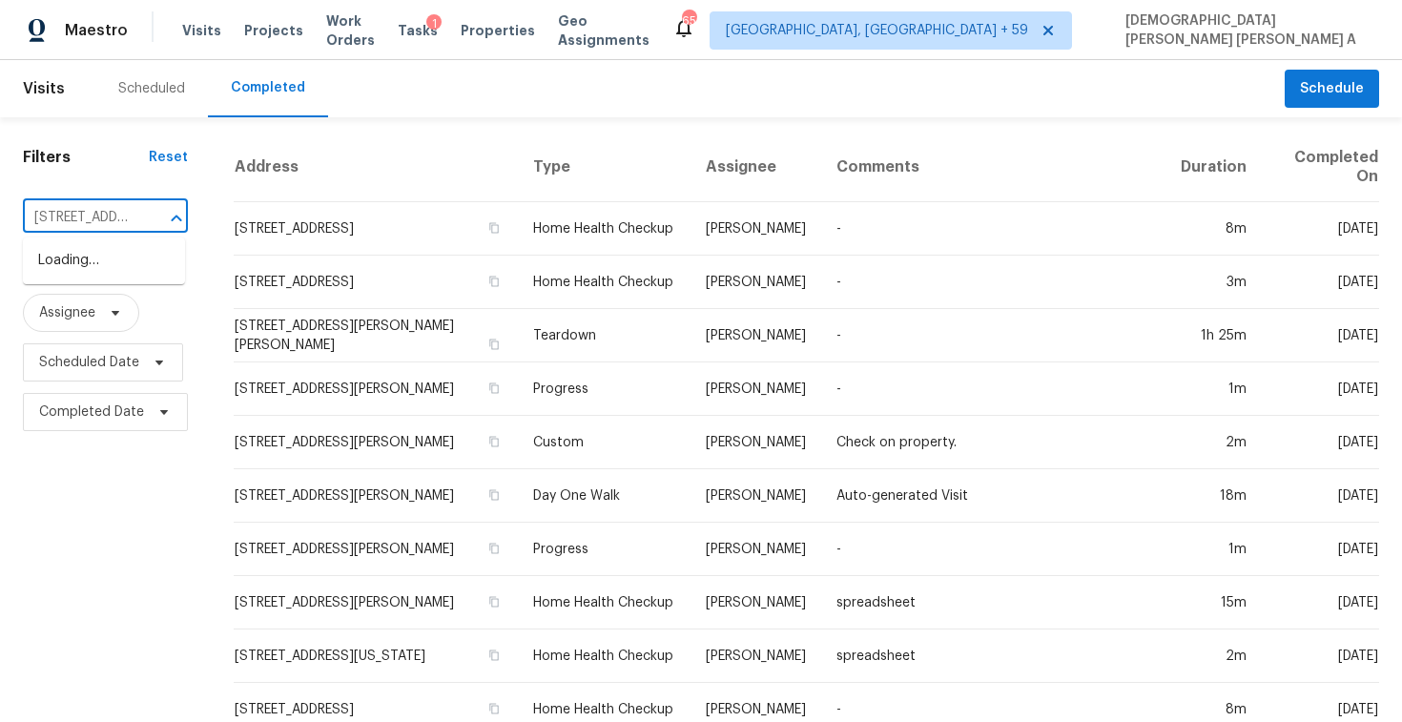
scroll to position [0, 153]
click at [130, 248] on li "[STREET_ADDRESS][PERSON_NAME]" at bounding box center [104, 271] width 162 height 52
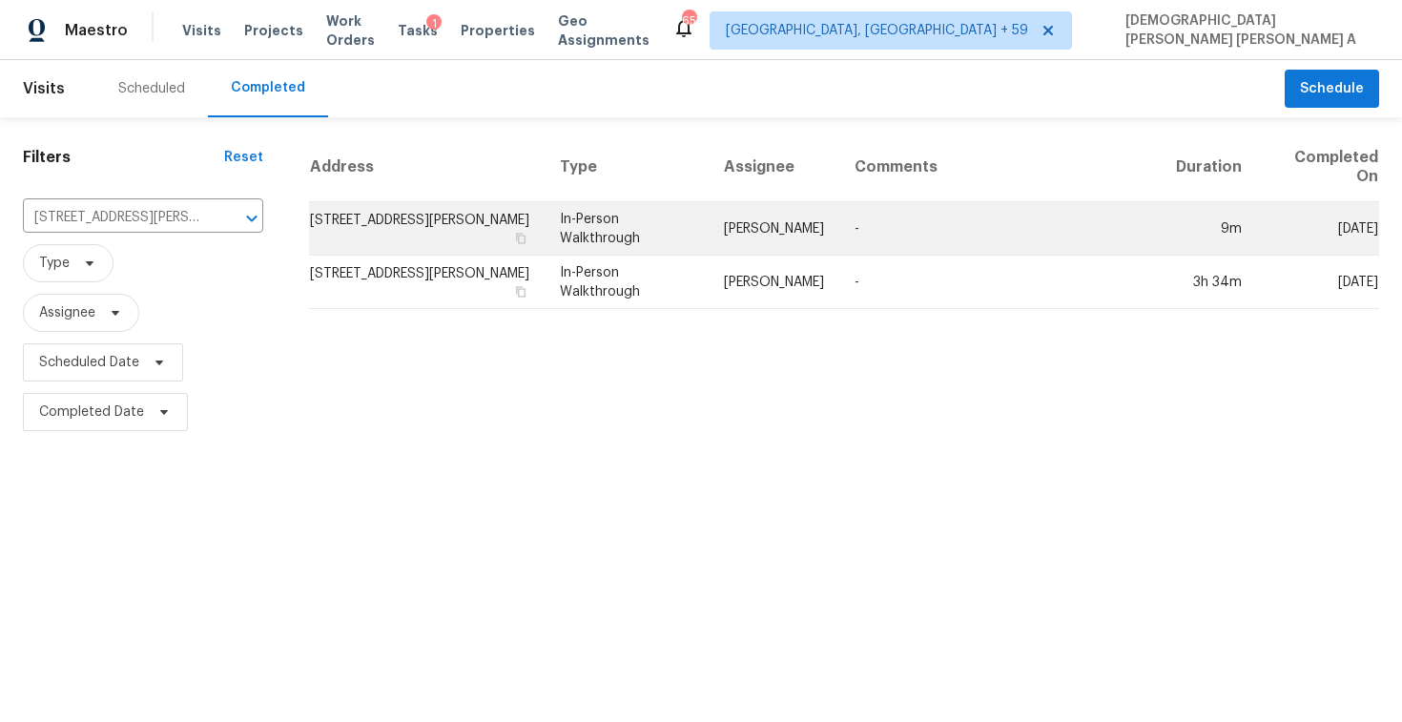
click at [709, 230] on td "In-Person Walkthrough" at bounding box center [627, 228] width 164 height 53
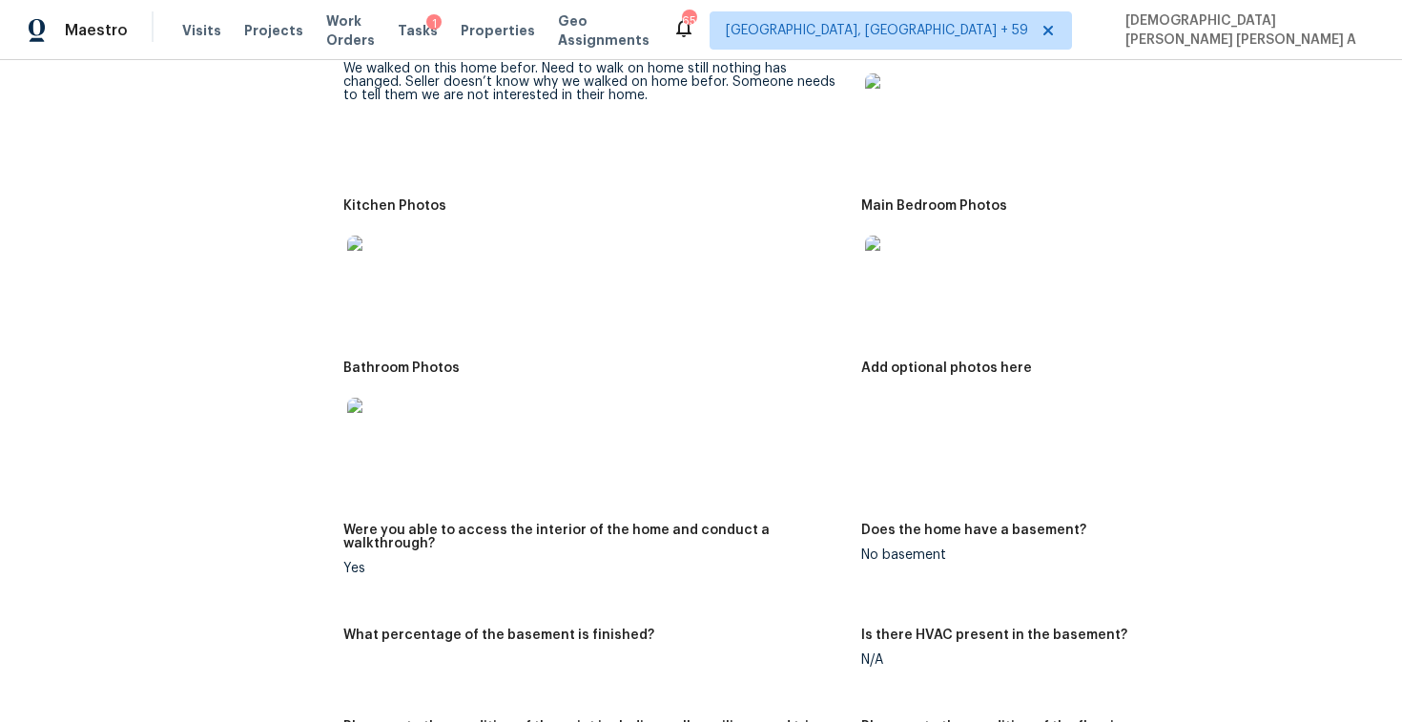
scroll to position [1857, 0]
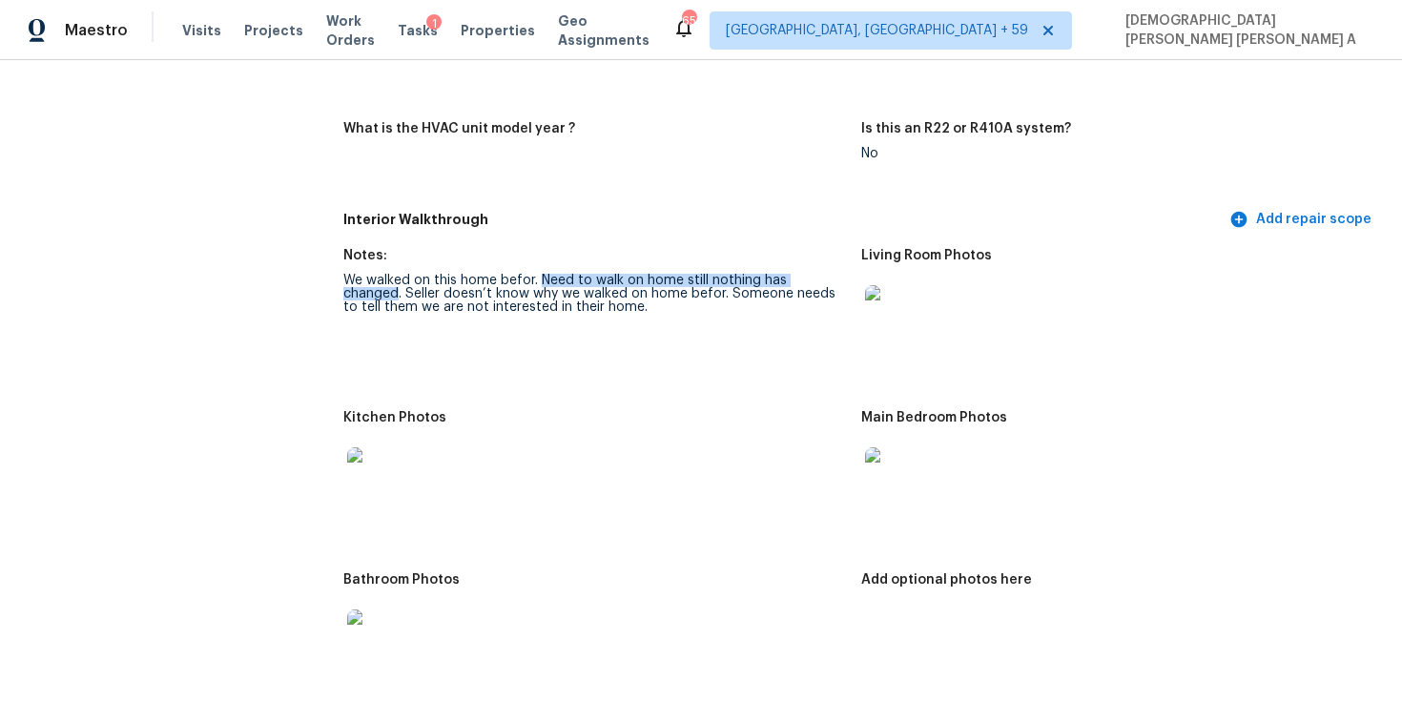
drag, startPoint x: 536, startPoint y: 280, endPoint x: 838, endPoint y: 281, distance: 302.3
click at [838, 281] on div "We walked on this home befor. Need to walk on home still nothing has changed. S…" at bounding box center [594, 294] width 503 height 40
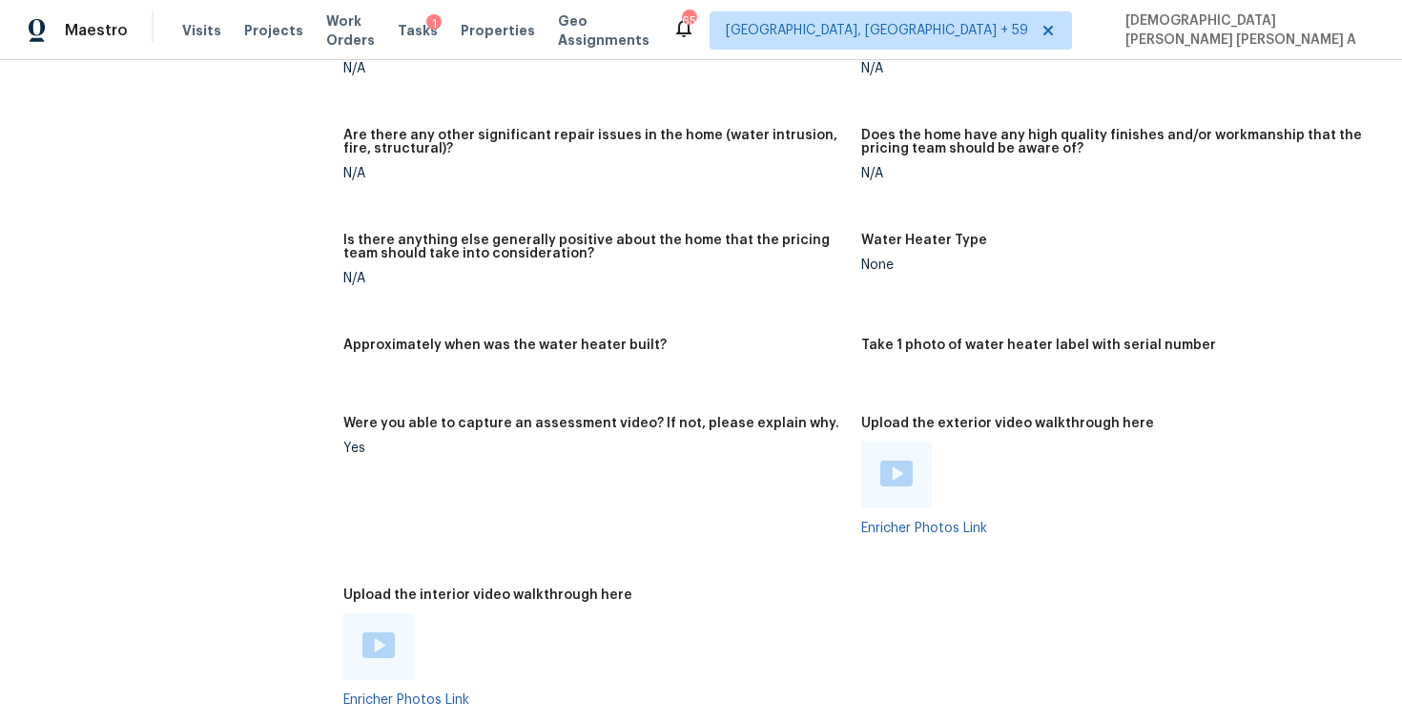
scroll to position [3143, 0]
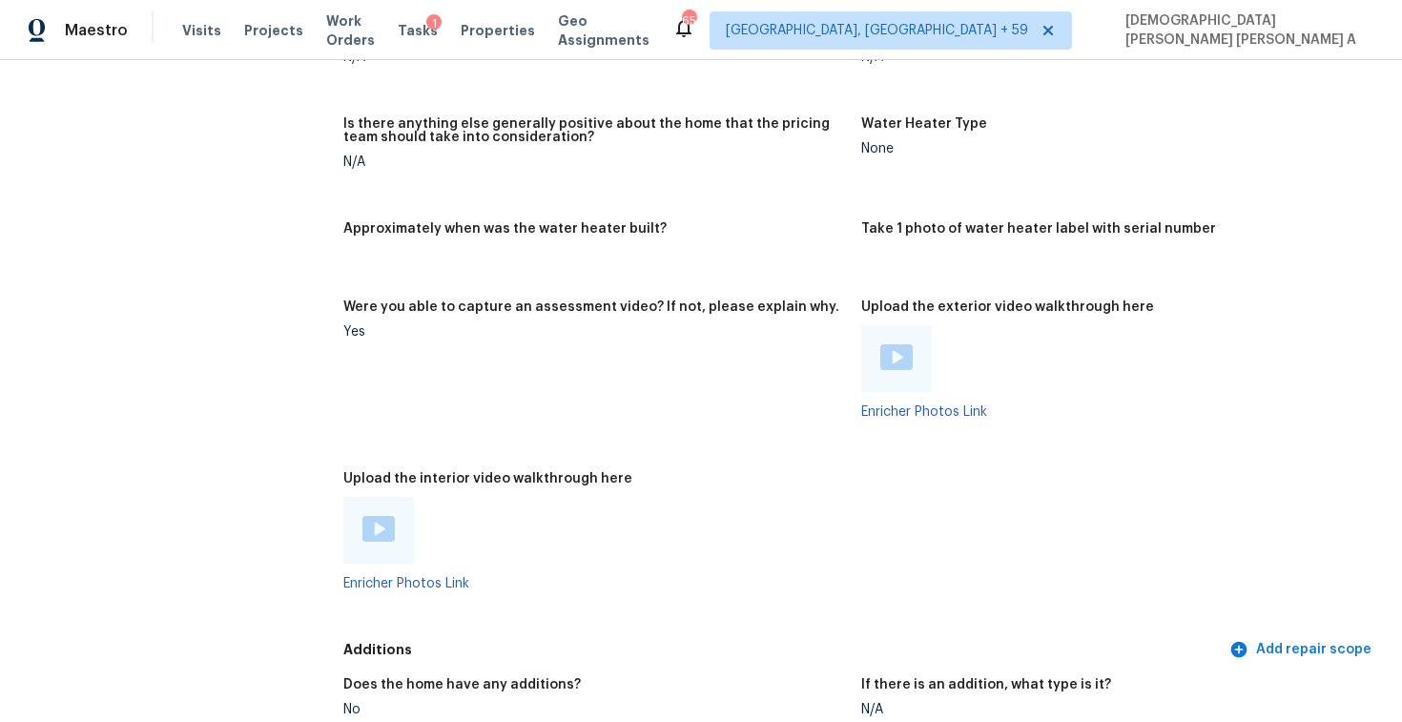
click at [382, 516] on img at bounding box center [378, 529] width 32 height 26
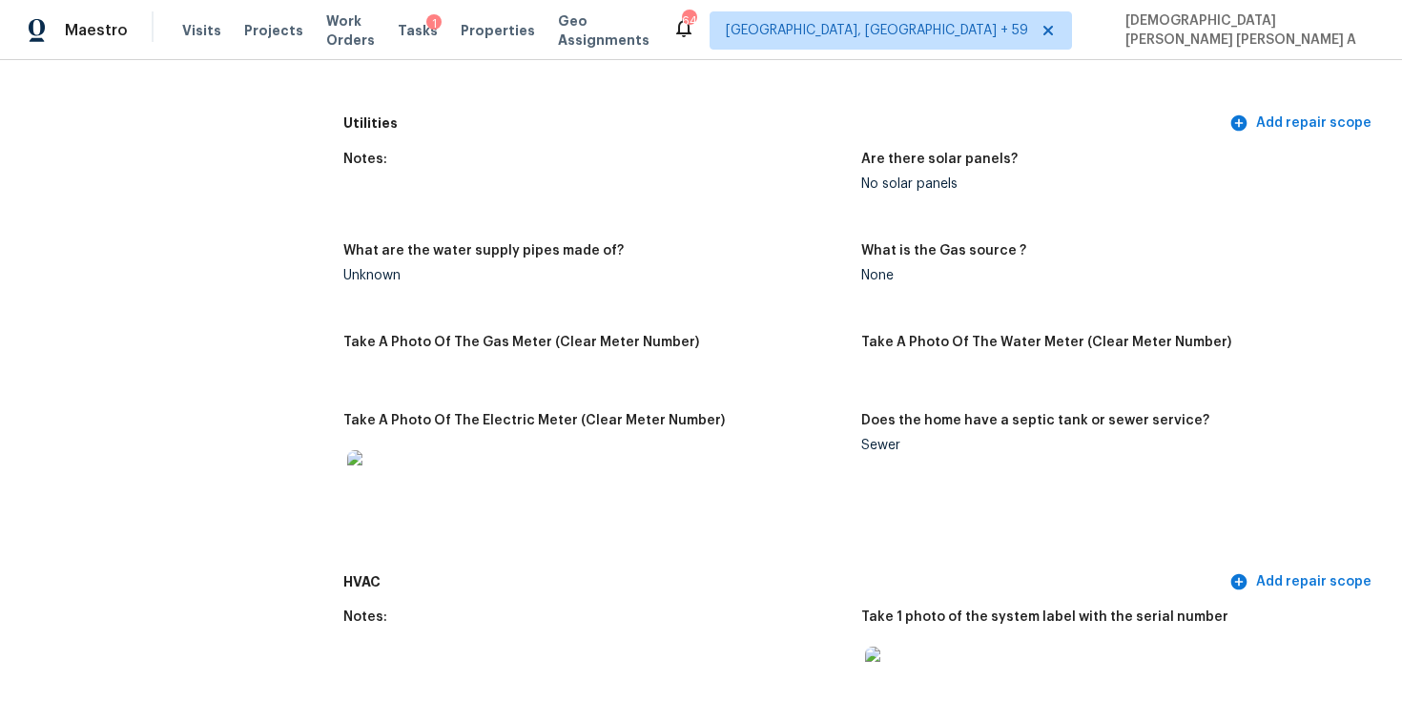
scroll to position [1608, 0]
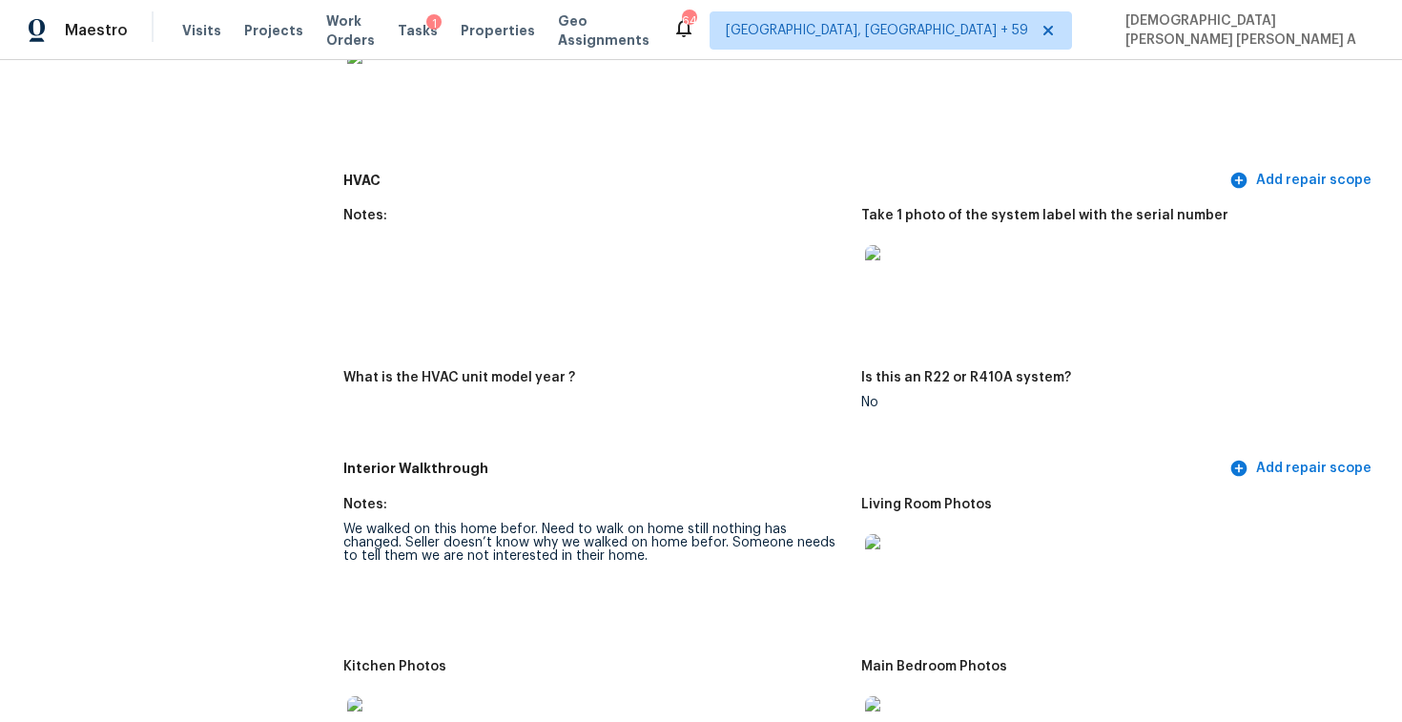
click at [496, 541] on div "We walked on this home befor. Need to walk on home still nothing has changed. S…" at bounding box center [594, 543] width 503 height 40
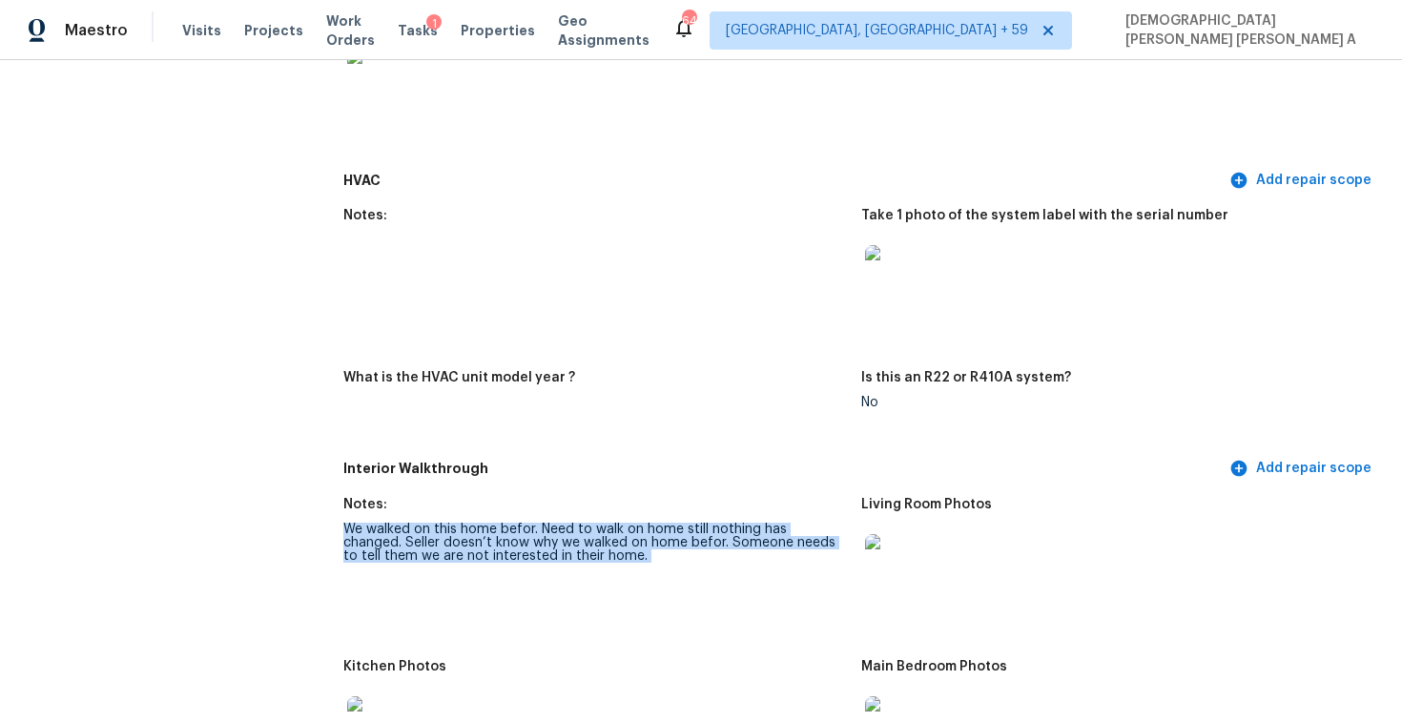
click at [496, 541] on div "We walked on this home befor. Need to walk on home still nothing has changed. S…" at bounding box center [594, 543] width 503 height 40
copy div "We walked on this home befor. Need to walk on home still nothing has changed. S…"
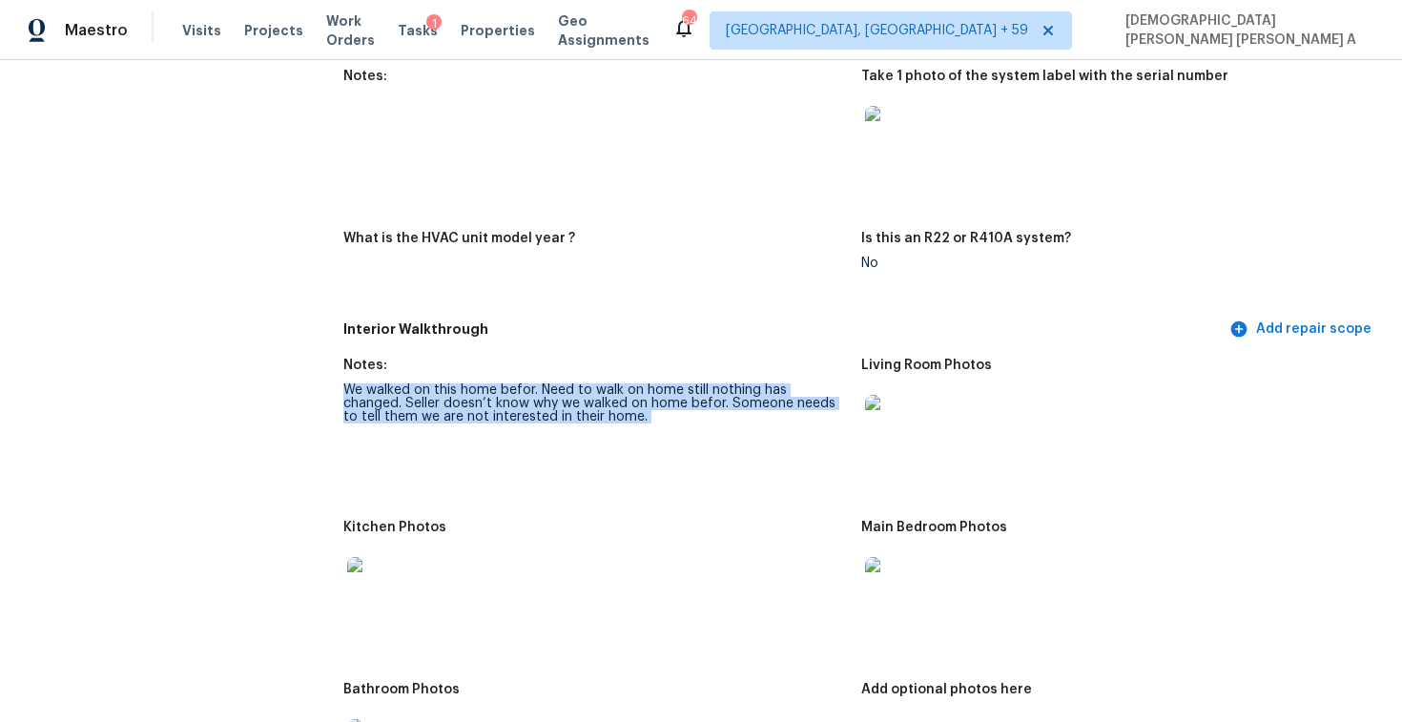
scroll to position [1870, 0]
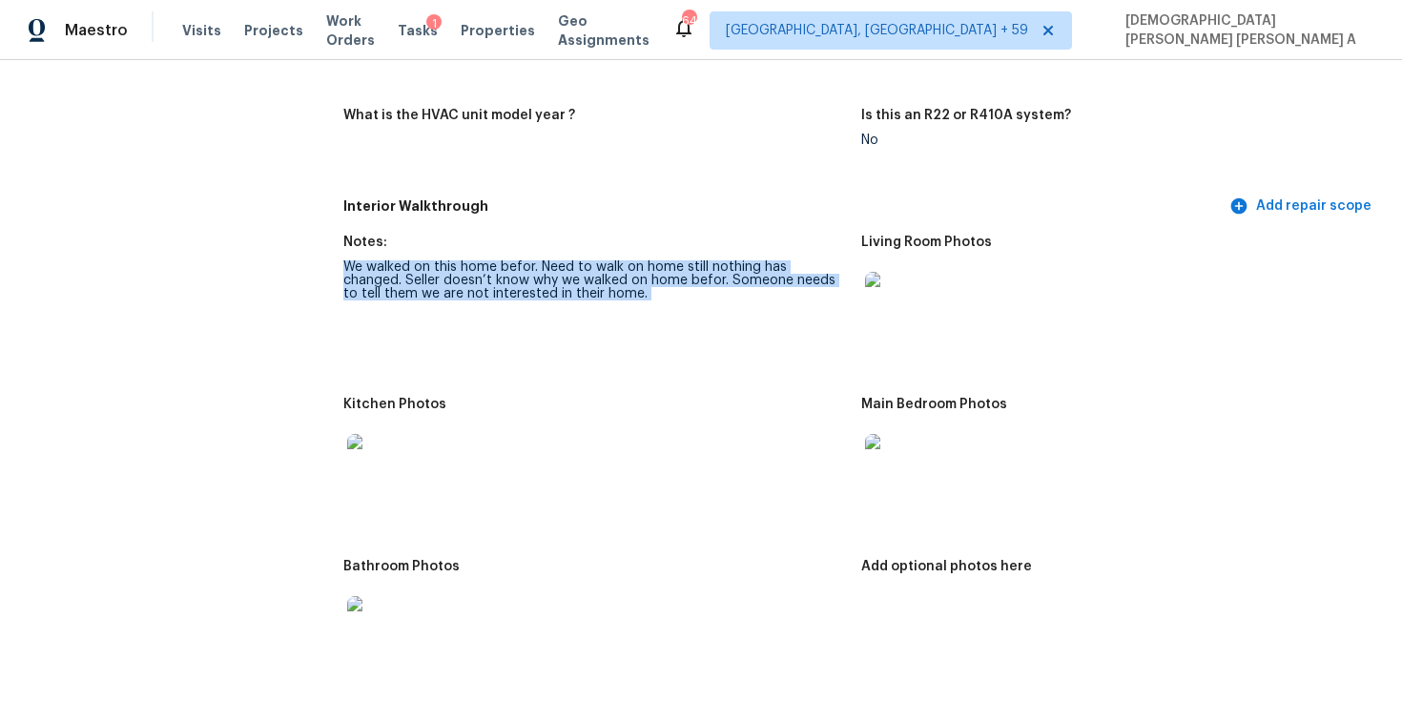
click at [890, 465] on img at bounding box center [895, 464] width 61 height 61
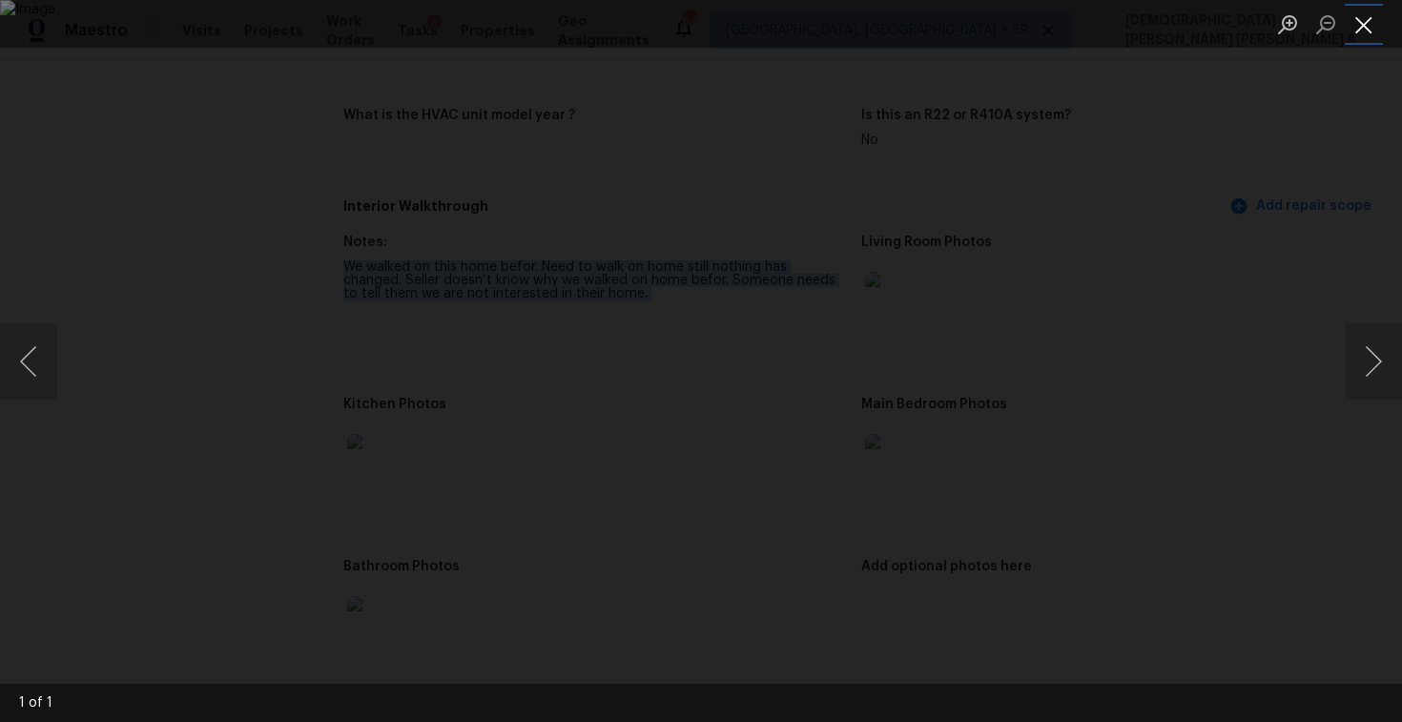
click at [1363, 40] on button "Close lightbox" at bounding box center [1364, 24] width 38 height 33
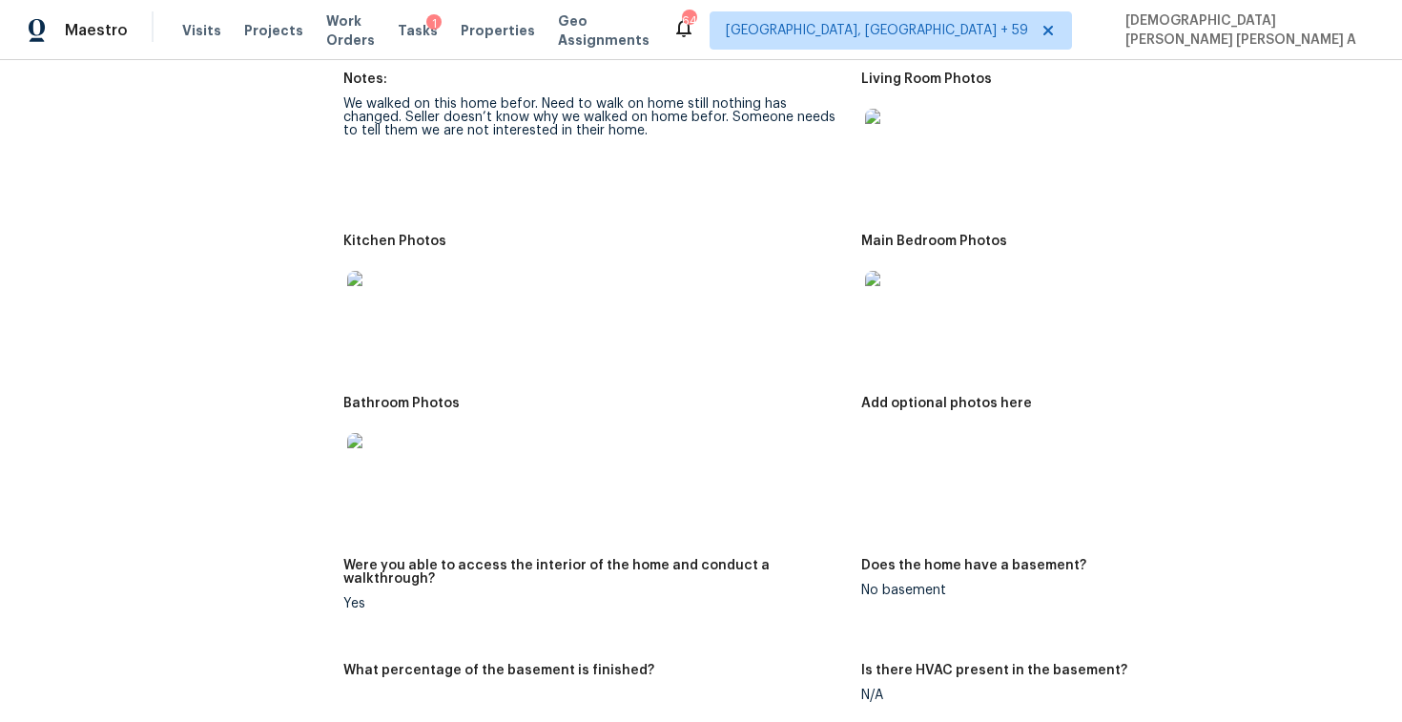
scroll to position [1932, 0]
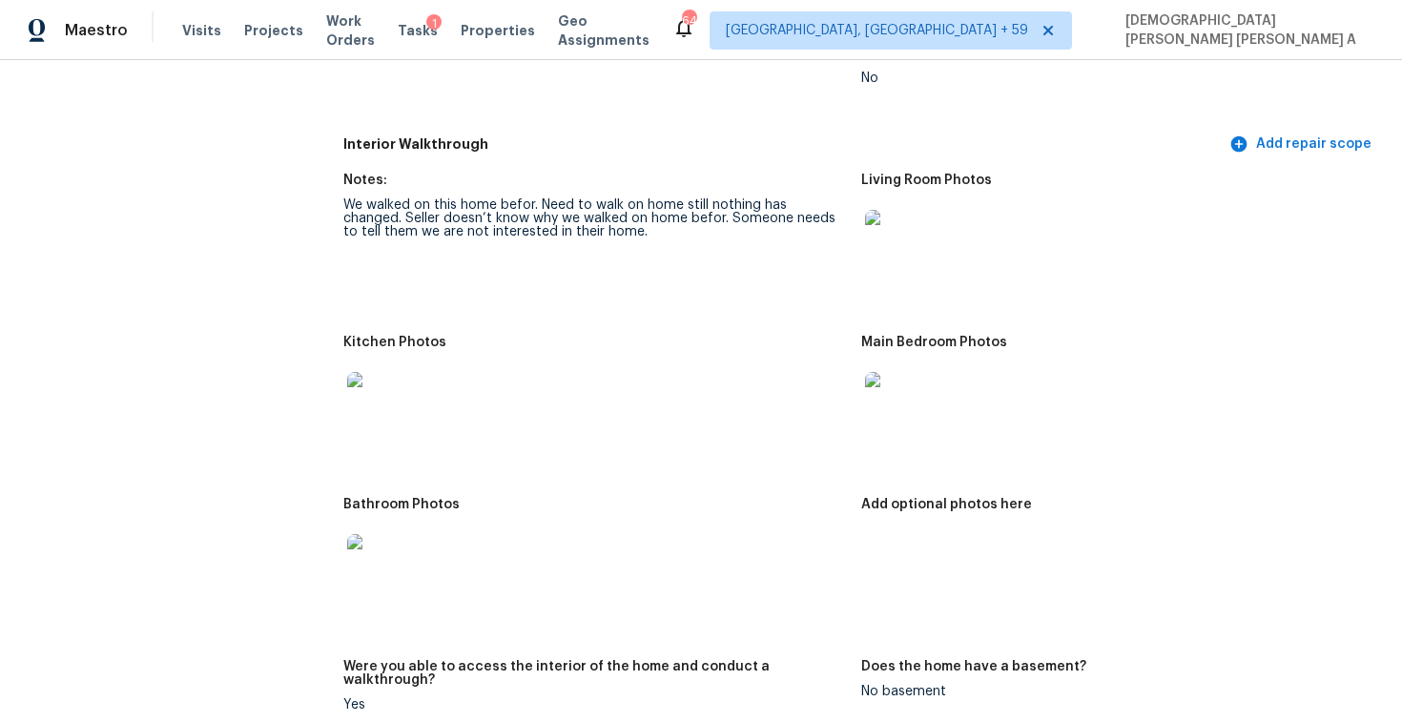
click at [878, 228] on img at bounding box center [895, 240] width 61 height 61
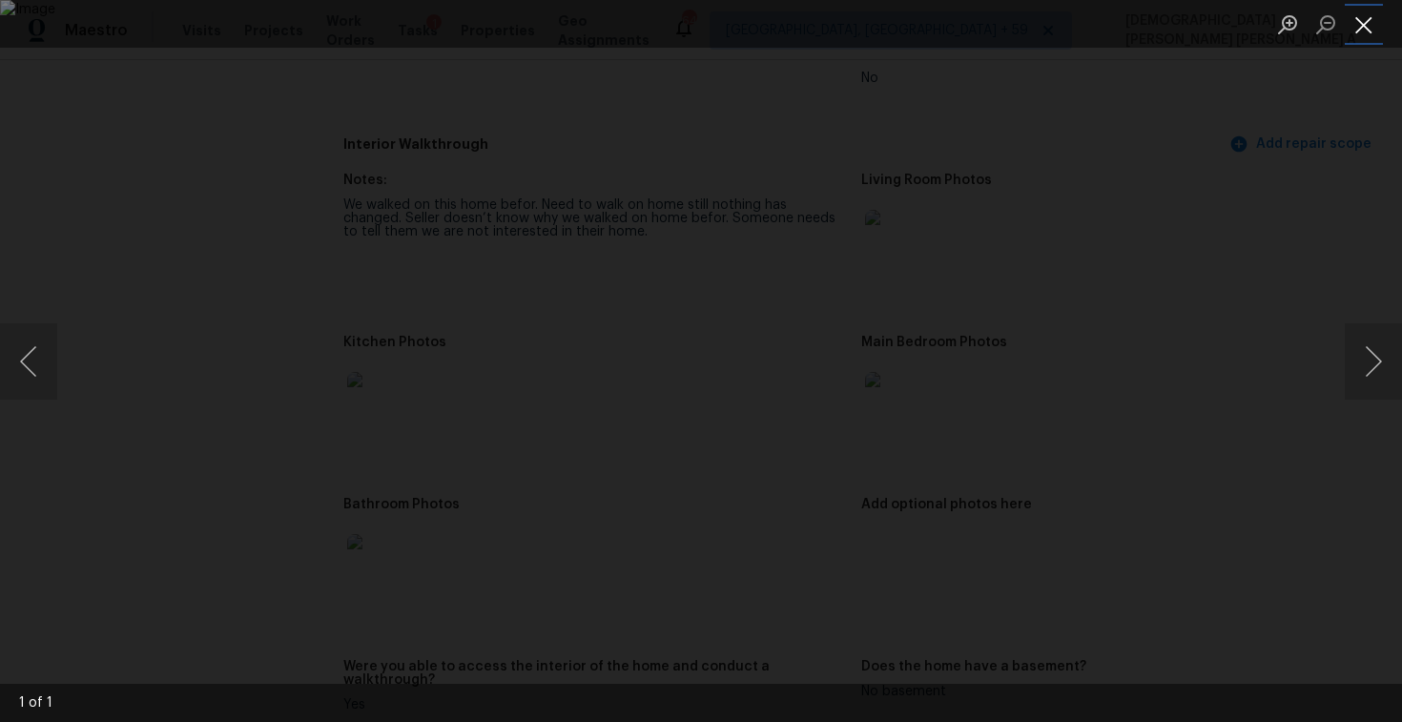
click at [1353, 34] on button "Close lightbox" at bounding box center [1364, 24] width 38 height 33
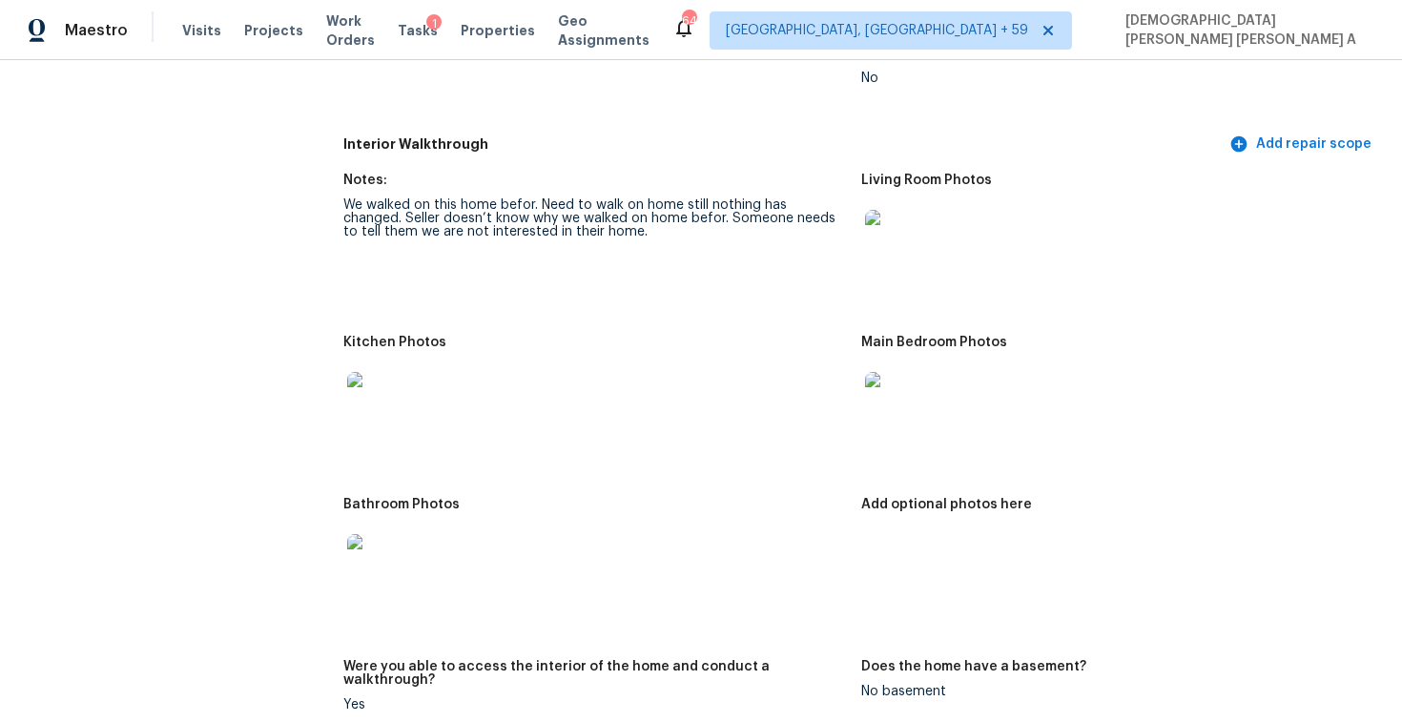
click at [918, 398] on img at bounding box center [895, 402] width 61 height 61
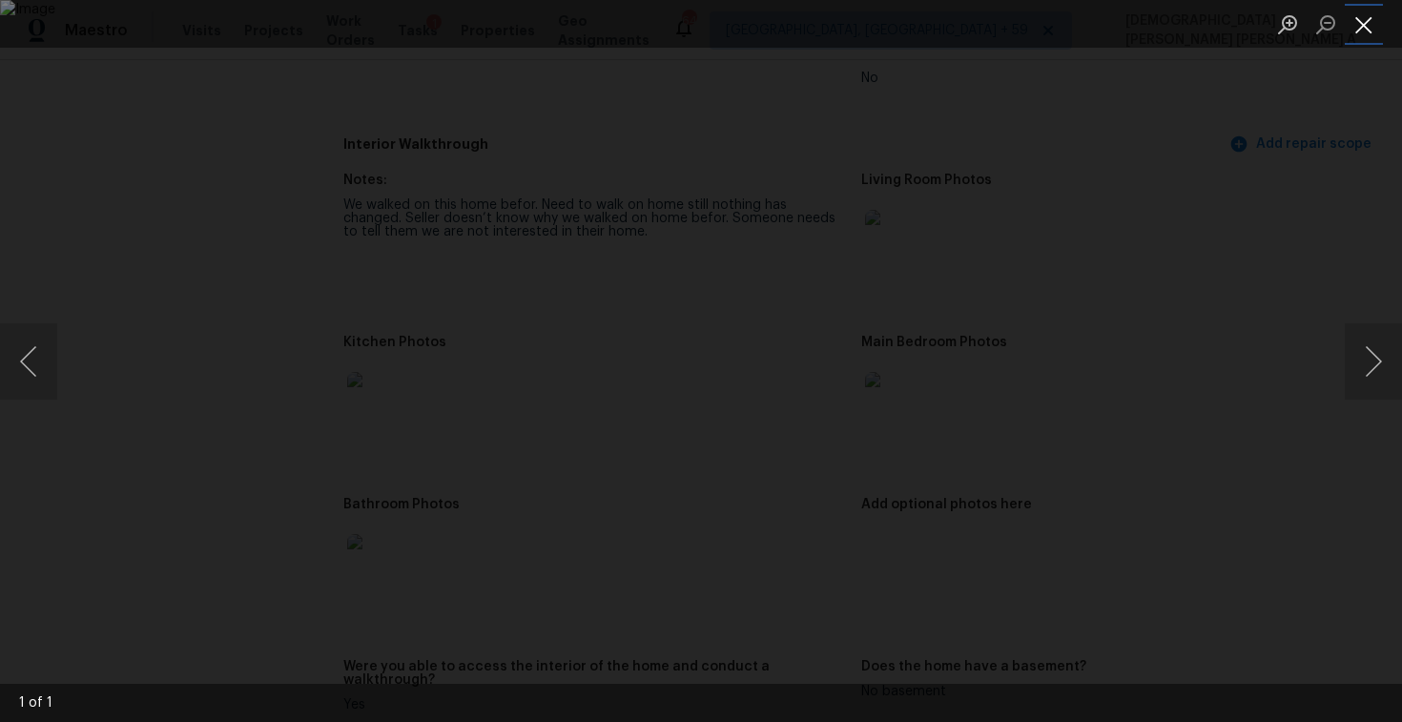
click at [1372, 19] on button "Close lightbox" at bounding box center [1364, 24] width 38 height 33
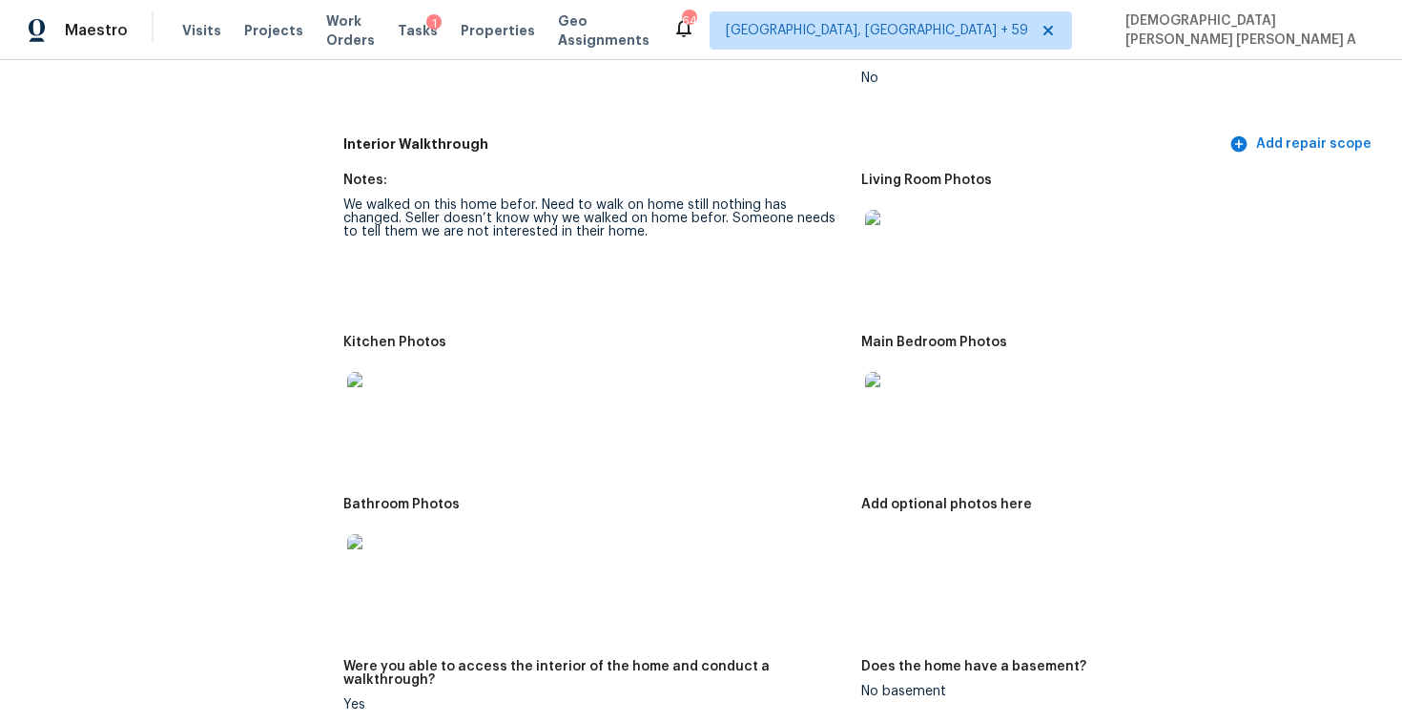
click at [364, 392] on img at bounding box center [377, 402] width 61 height 61
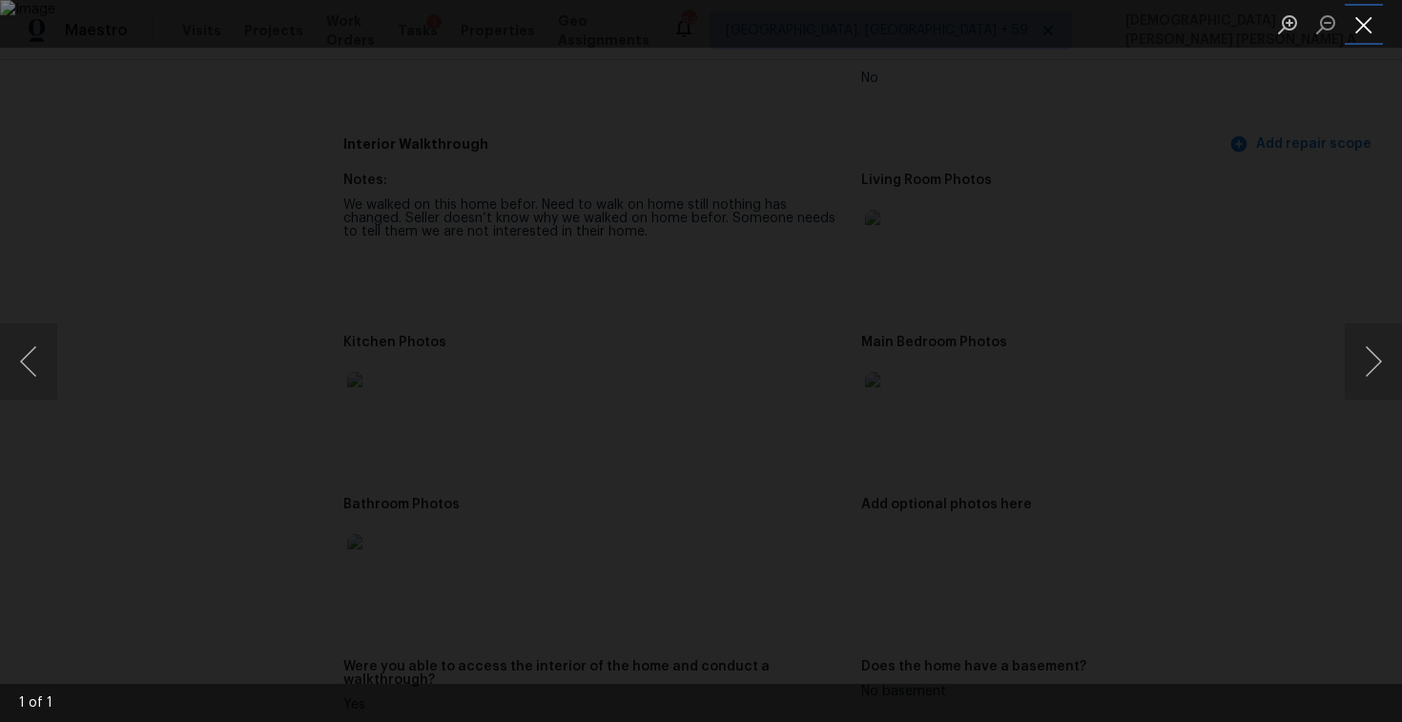
click at [1360, 30] on button "Close lightbox" at bounding box center [1364, 24] width 38 height 33
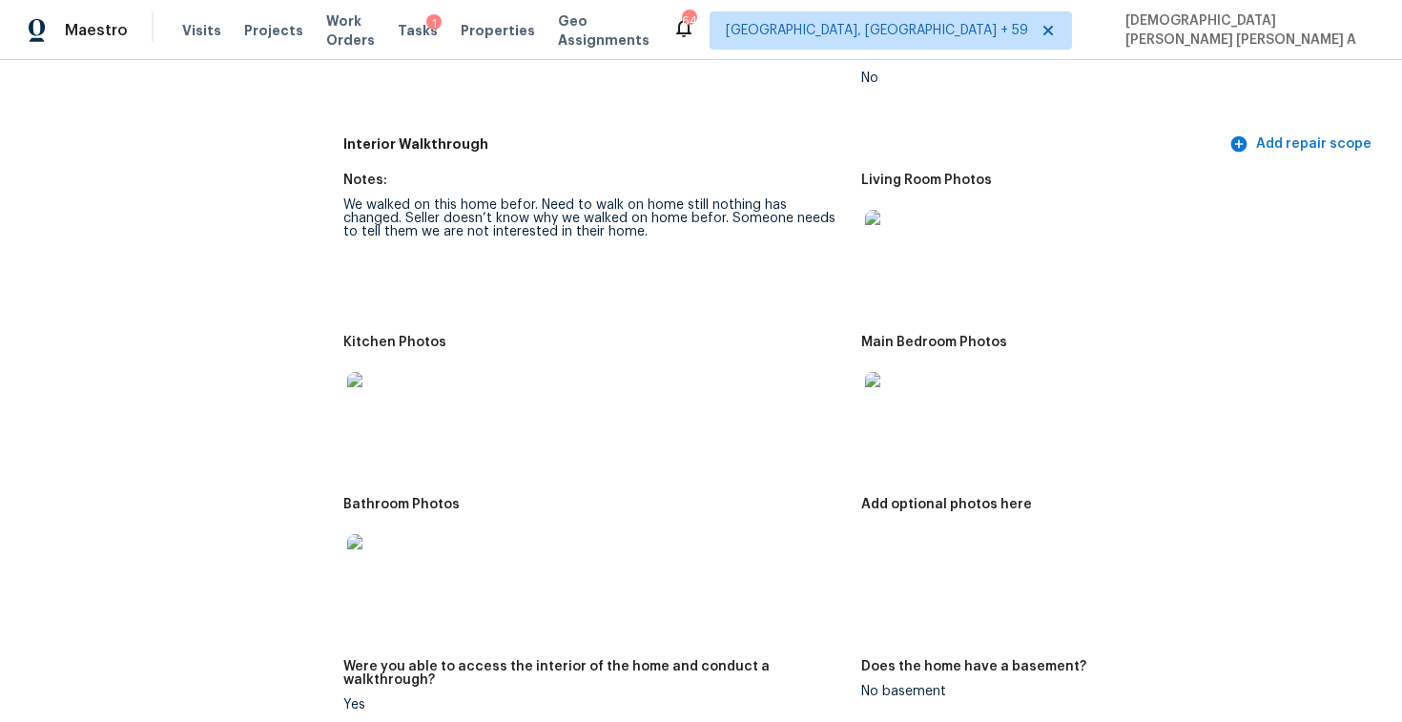
click at [384, 573] on img at bounding box center [377, 564] width 61 height 61
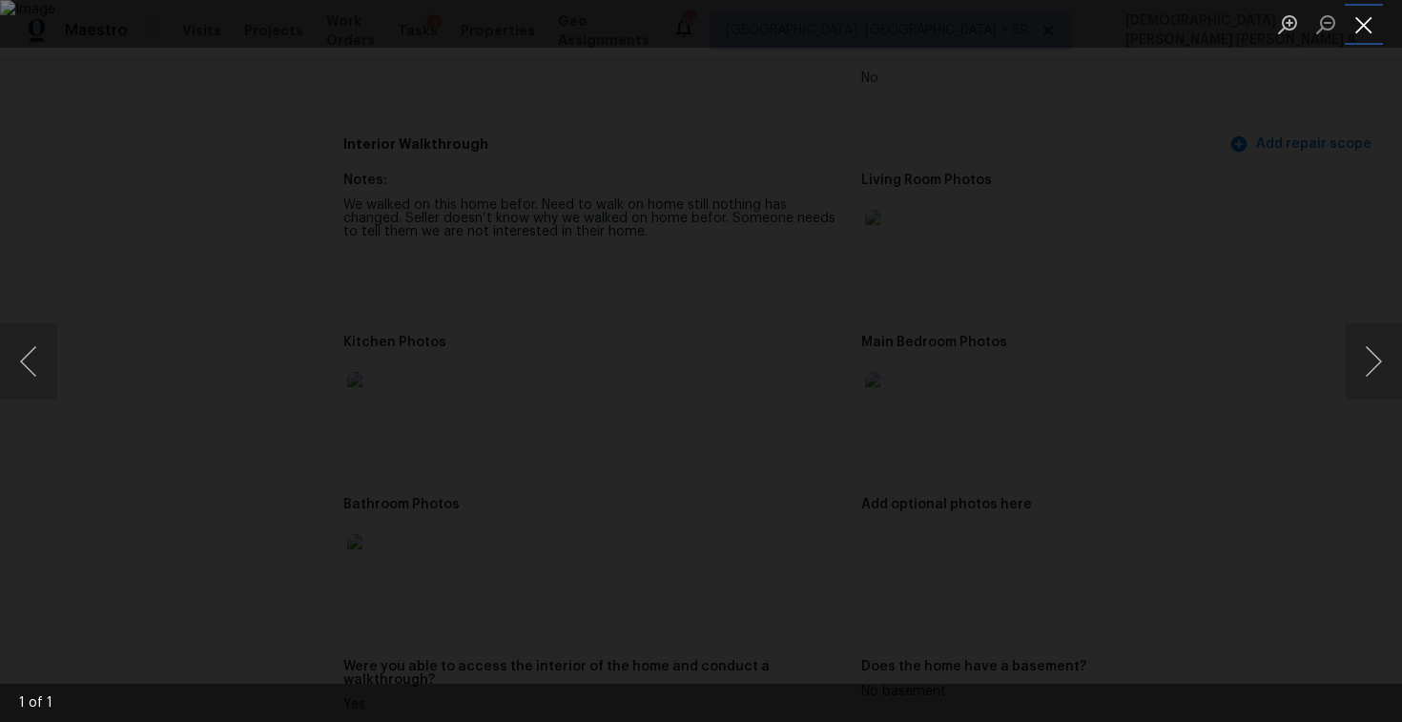
click at [1358, 29] on button "Close lightbox" at bounding box center [1364, 24] width 38 height 33
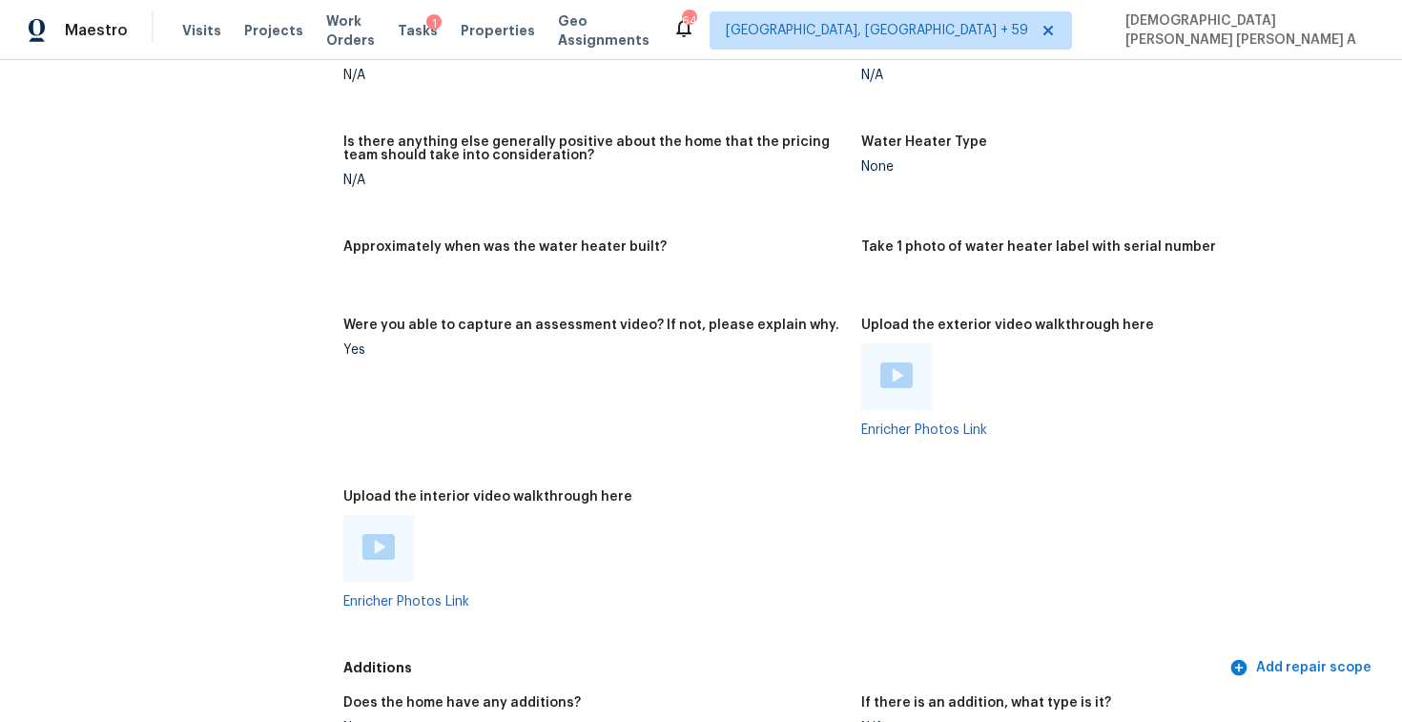
scroll to position [3123, 0]
click at [905, 364] on img at bounding box center [896, 377] width 32 height 26
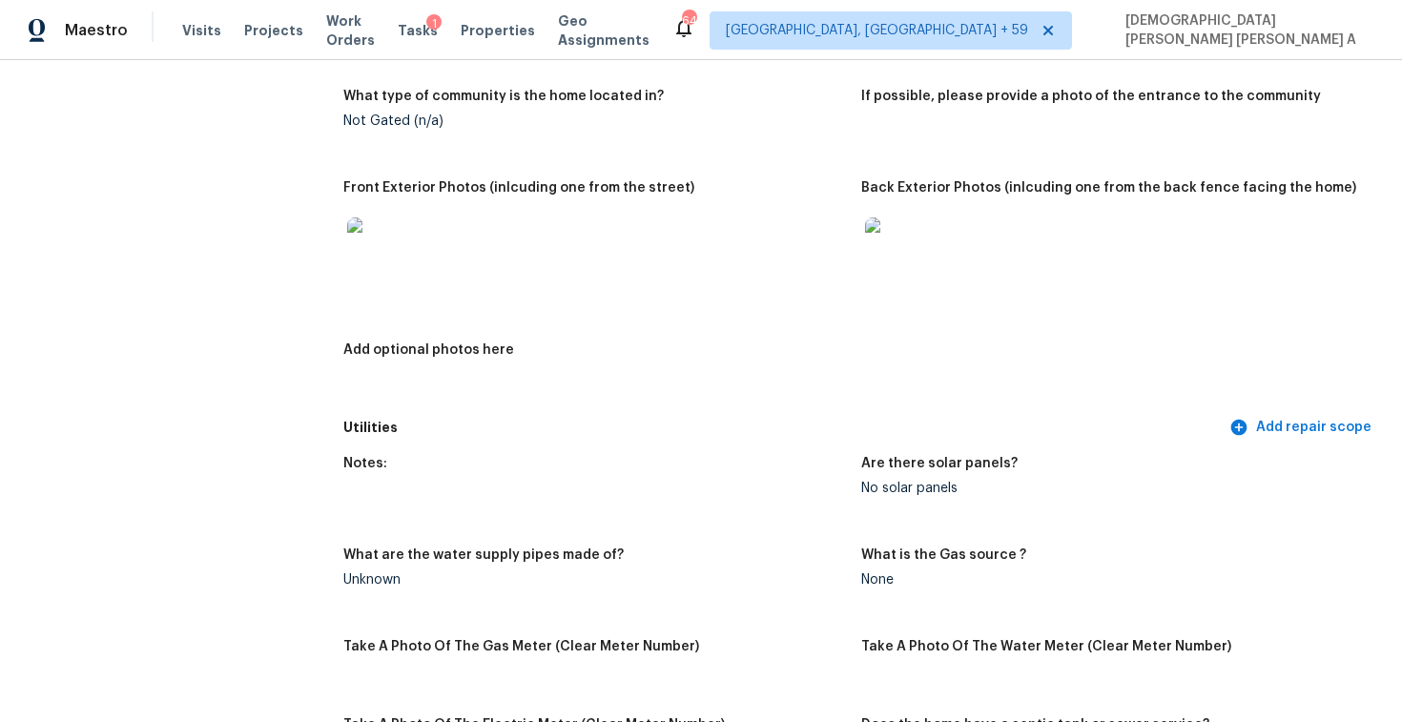
scroll to position [648, 0]
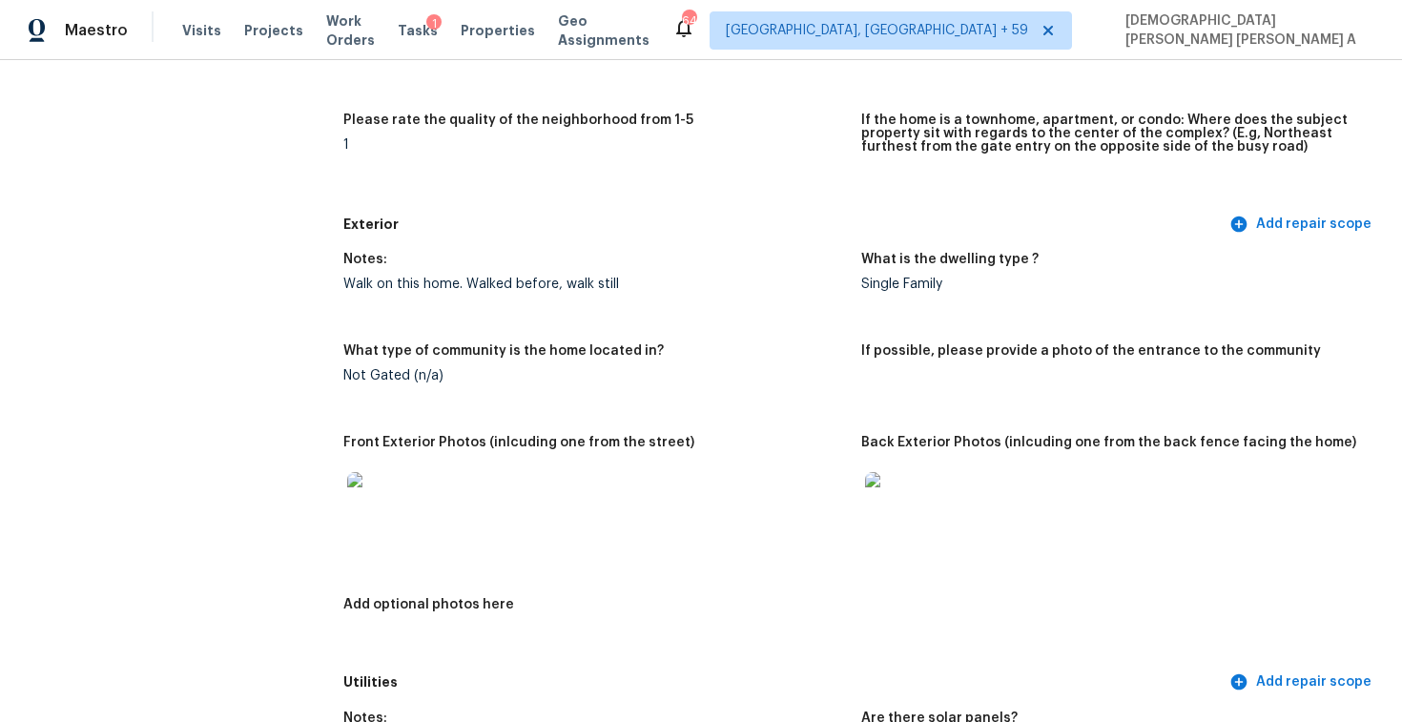
click at [547, 340] on div "Notes: Walk on this home. Walked before, walk still What is the dwelling type ?…" at bounding box center [861, 452] width 1036 height 423
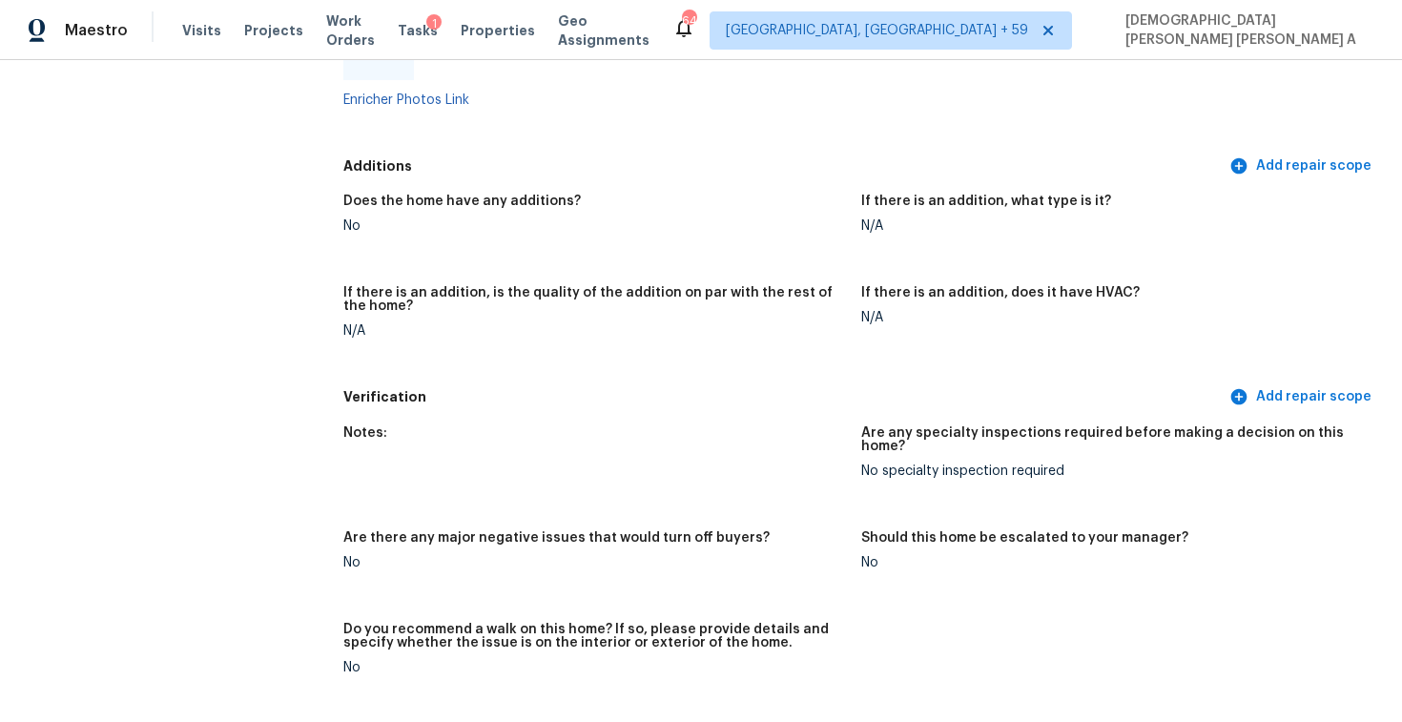
scroll to position [3789, 0]
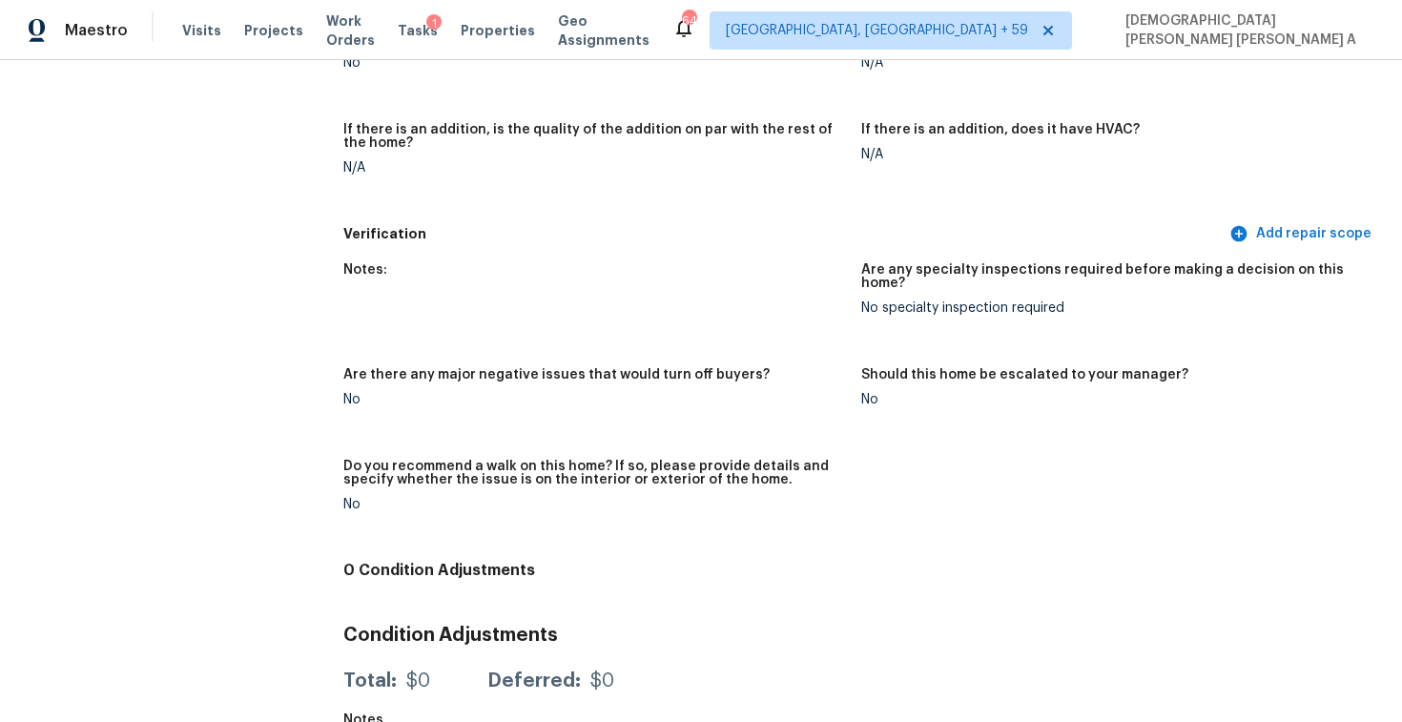
click at [440, 425] on div "Notes: Are any specialty inspections required before making a decision on this …" at bounding box center [861, 402] width 1036 height 301
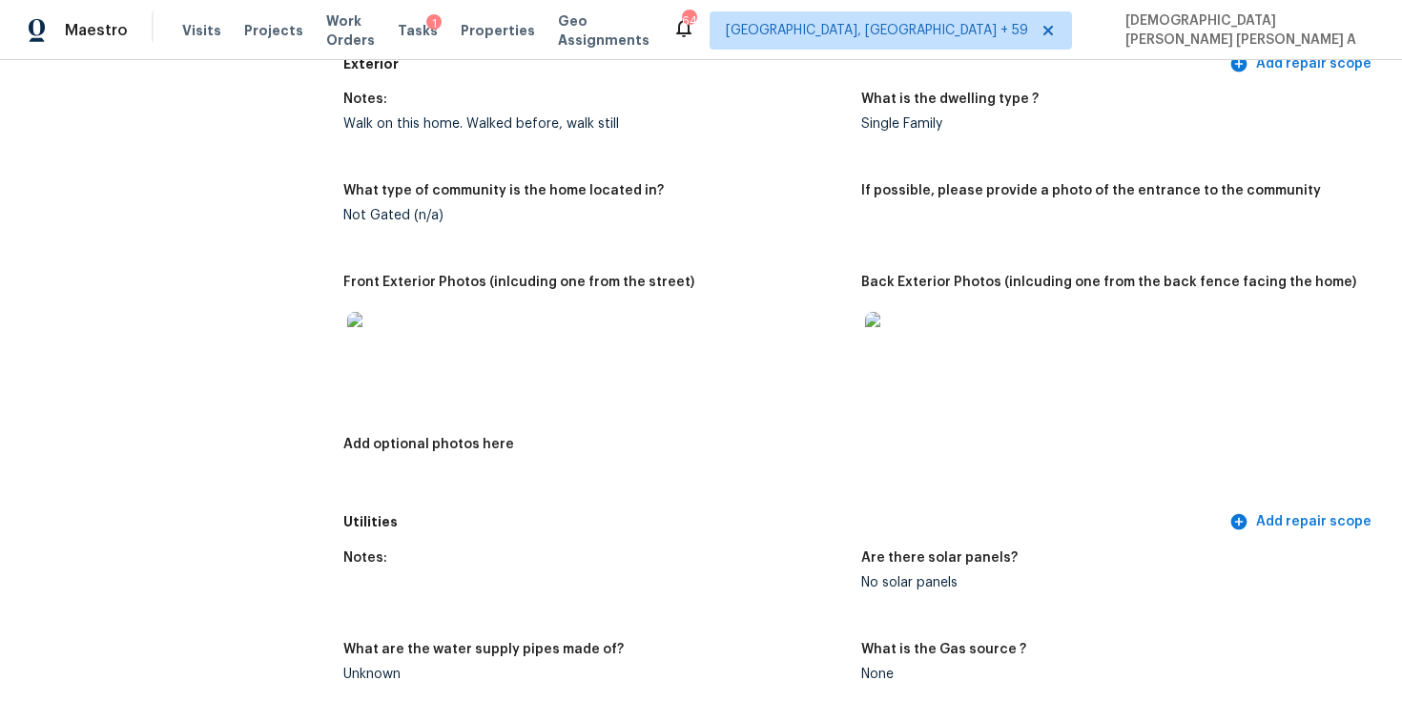
scroll to position [712, 0]
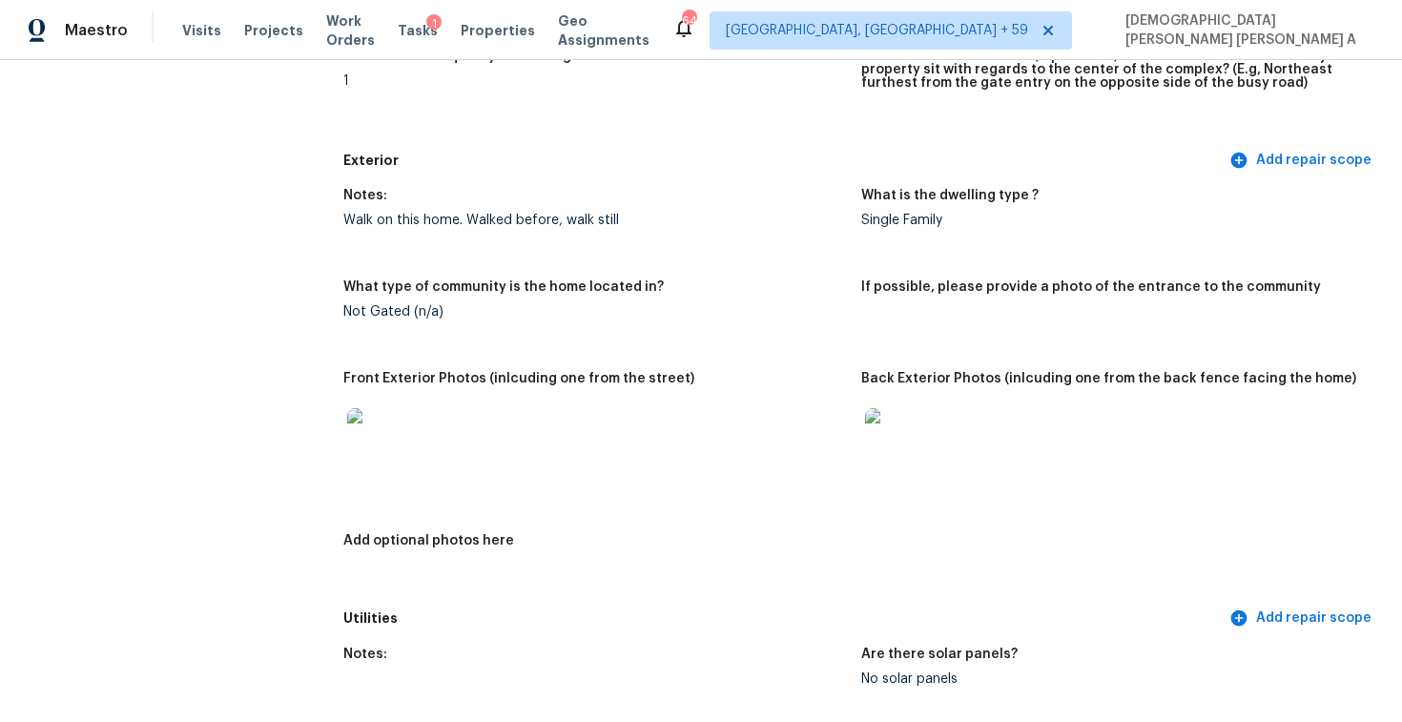
click at [583, 377] on h5 "Front Exterior Photos (inlcuding one from the street)" at bounding box center [518, 378] width 351 height 13
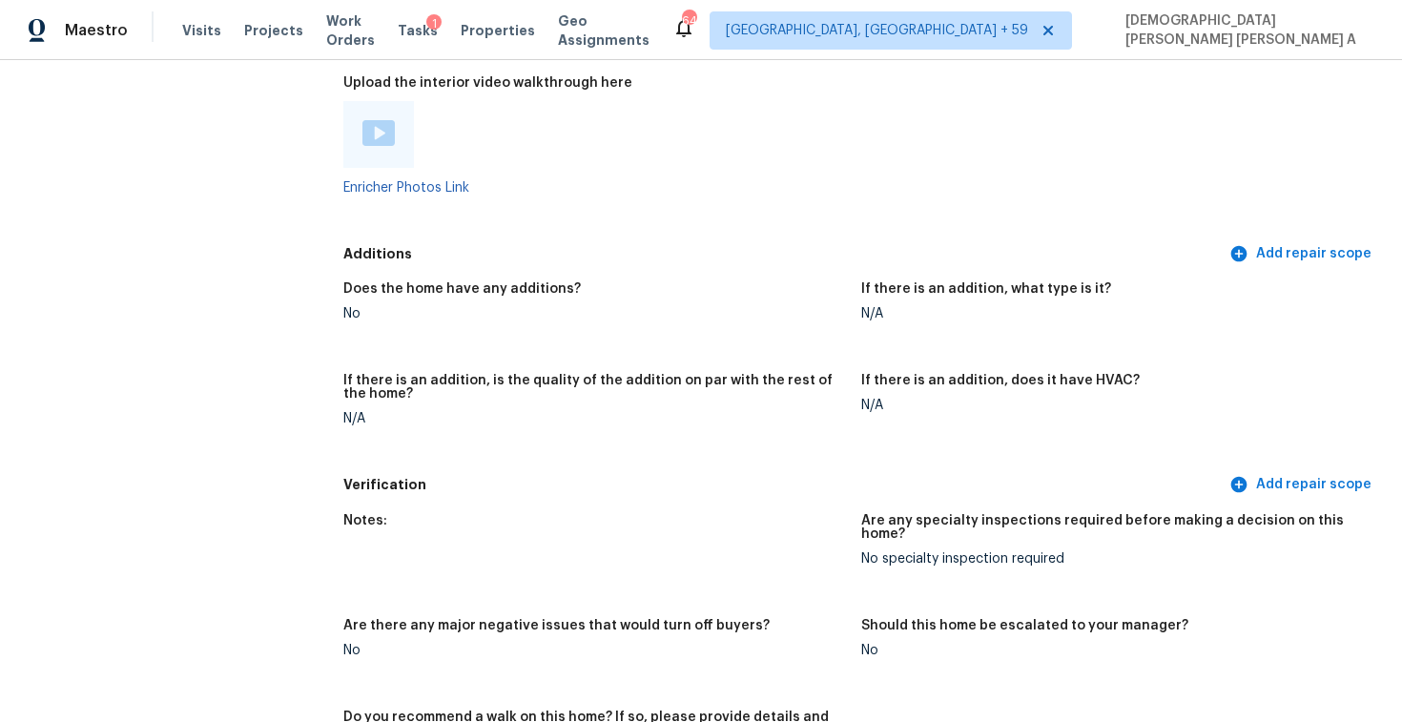
scroll to position [3789, 0]
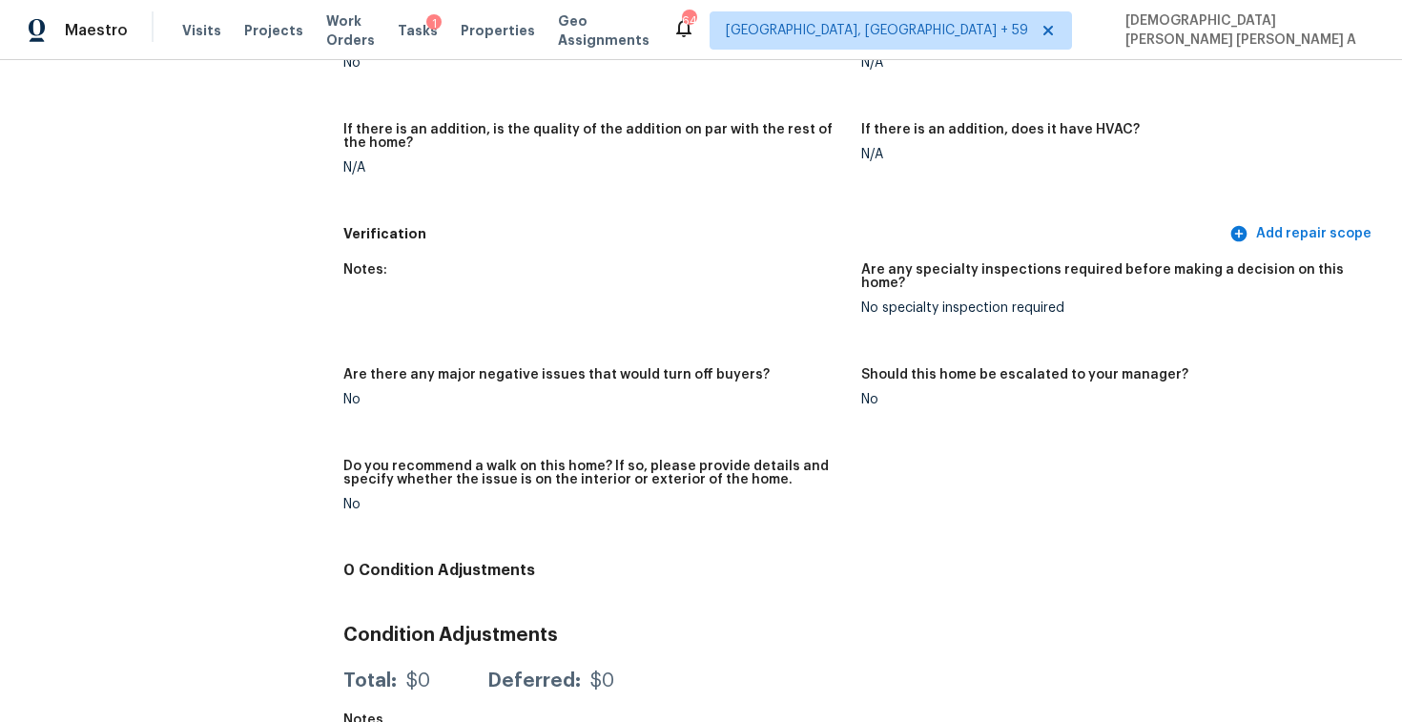
click at [647, 460] on h5 "Do you recommend a walk on this home? If so, please provide details and specify…" at bounding box center [594, 473] width 503 height 27
click at [616, 460] on h5 "Do you recommend a walk on this home? If so, please provide details and specify…" at bounding box center [594, 473] width 503 height 27
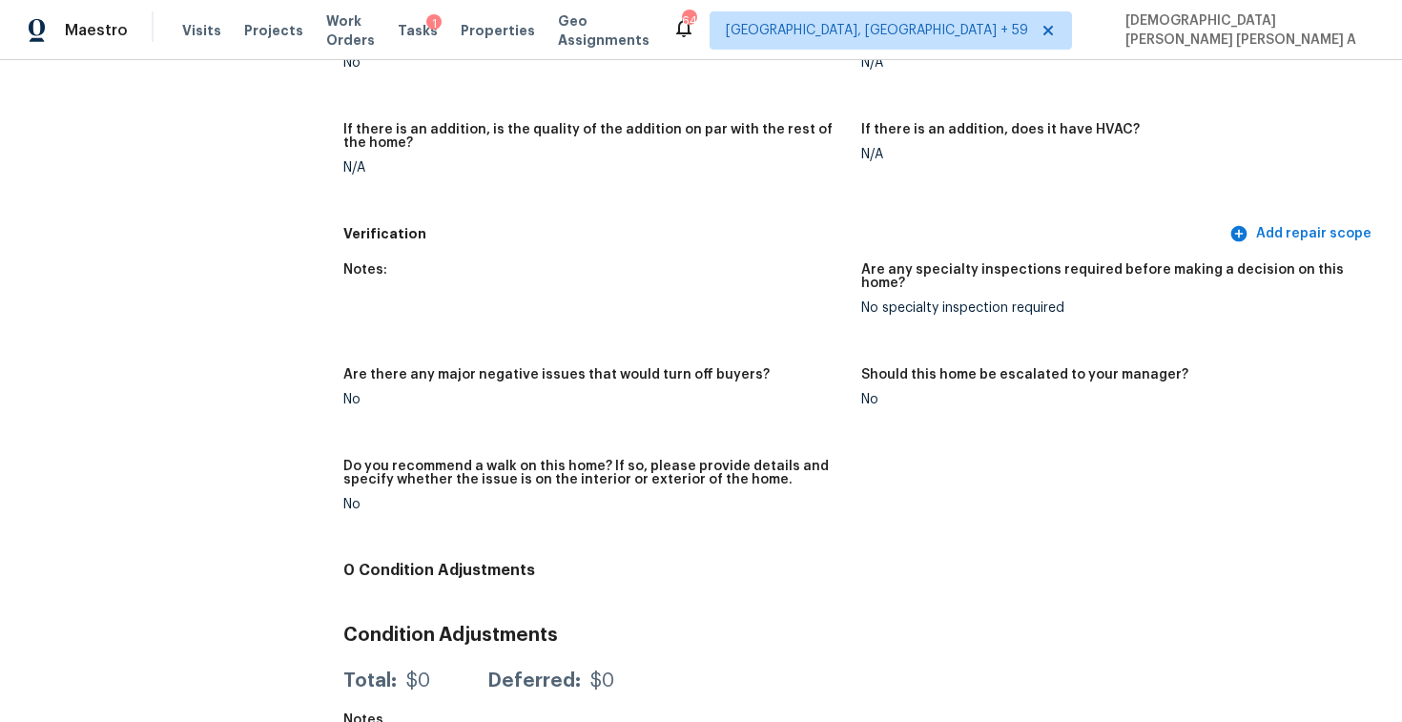
click at [616, 460] on h5 "Do you recommend a walk on this home? If so, please provide details and specify…" at bounding box center [594, 473] width 503 height 27
click at [682, 404] on figure "Are there any major negative issues that would turn off buyers? No" at bounding box center [602, 402] width 518 height 69
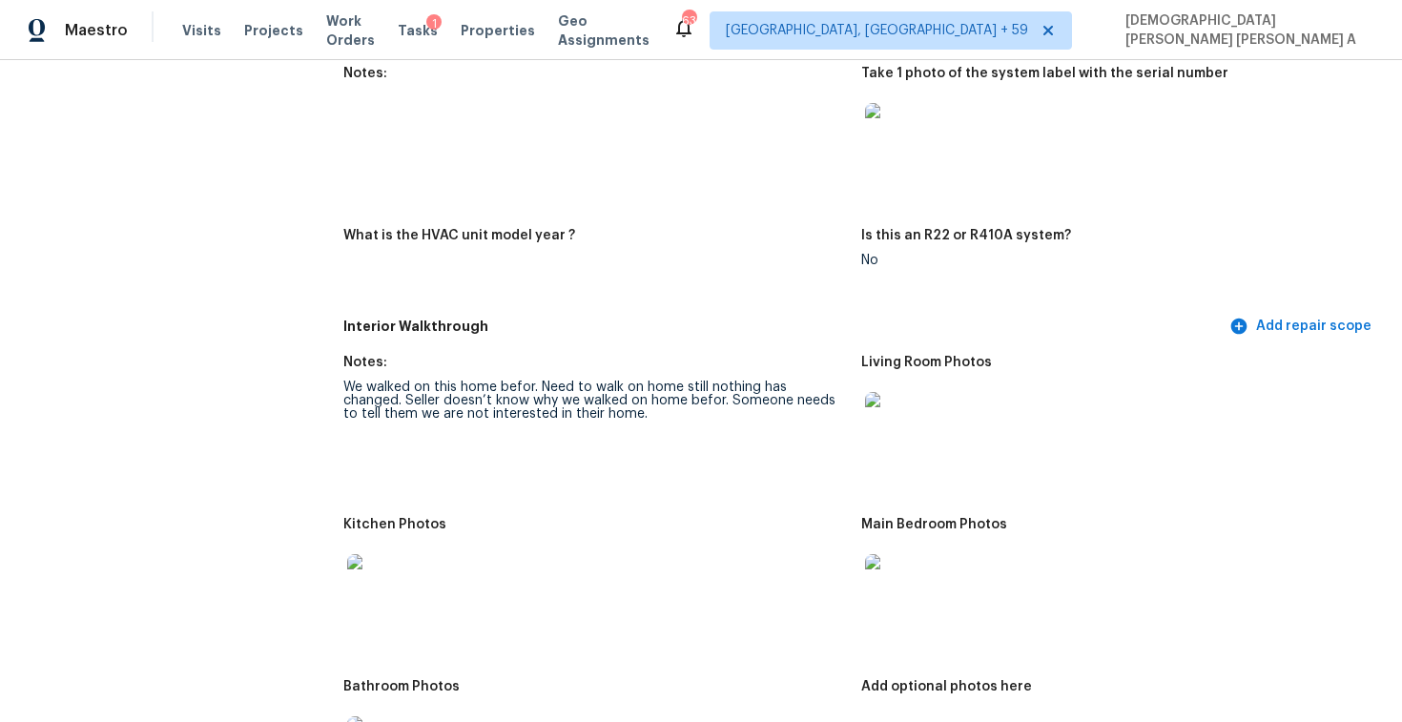
scroll to position [1702, 0]
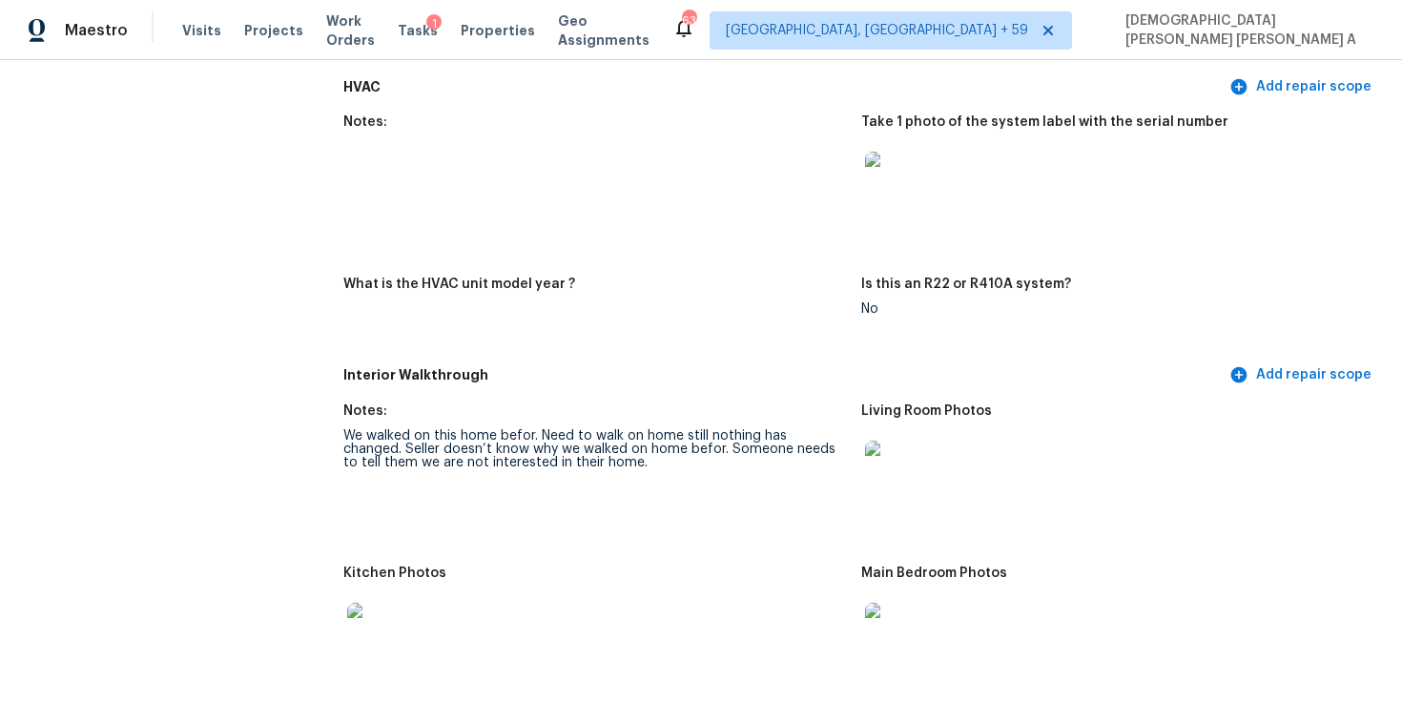
click at [548, 435] on div "We walked on this home befor. Need to walk on home still nothing has changed. S…" at bounding box center [594, 449] width 503 height 40
click at [536, 442] on div "We walked on this home befor. Need to walk on home still nothing has changed. S…" at bounding box center [594, 449] width 503 height 40
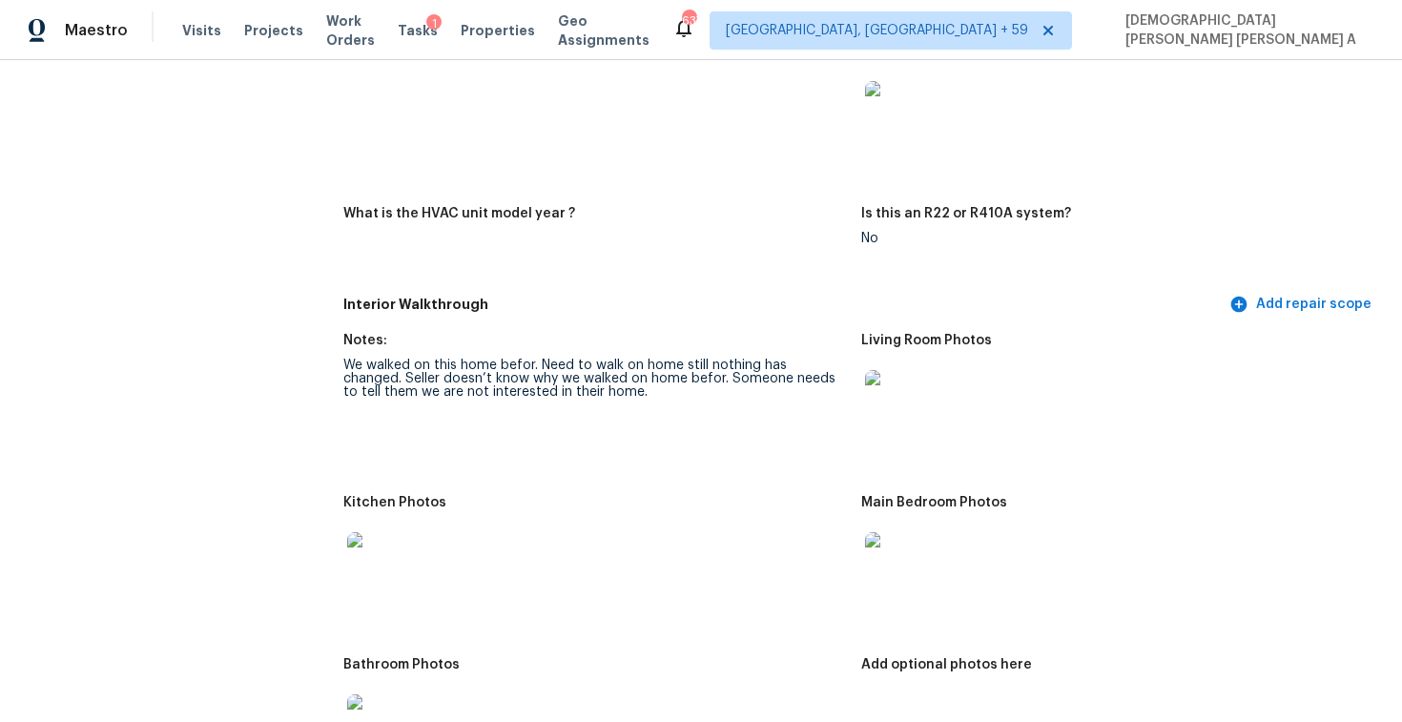
scroll to position [1833, 0]
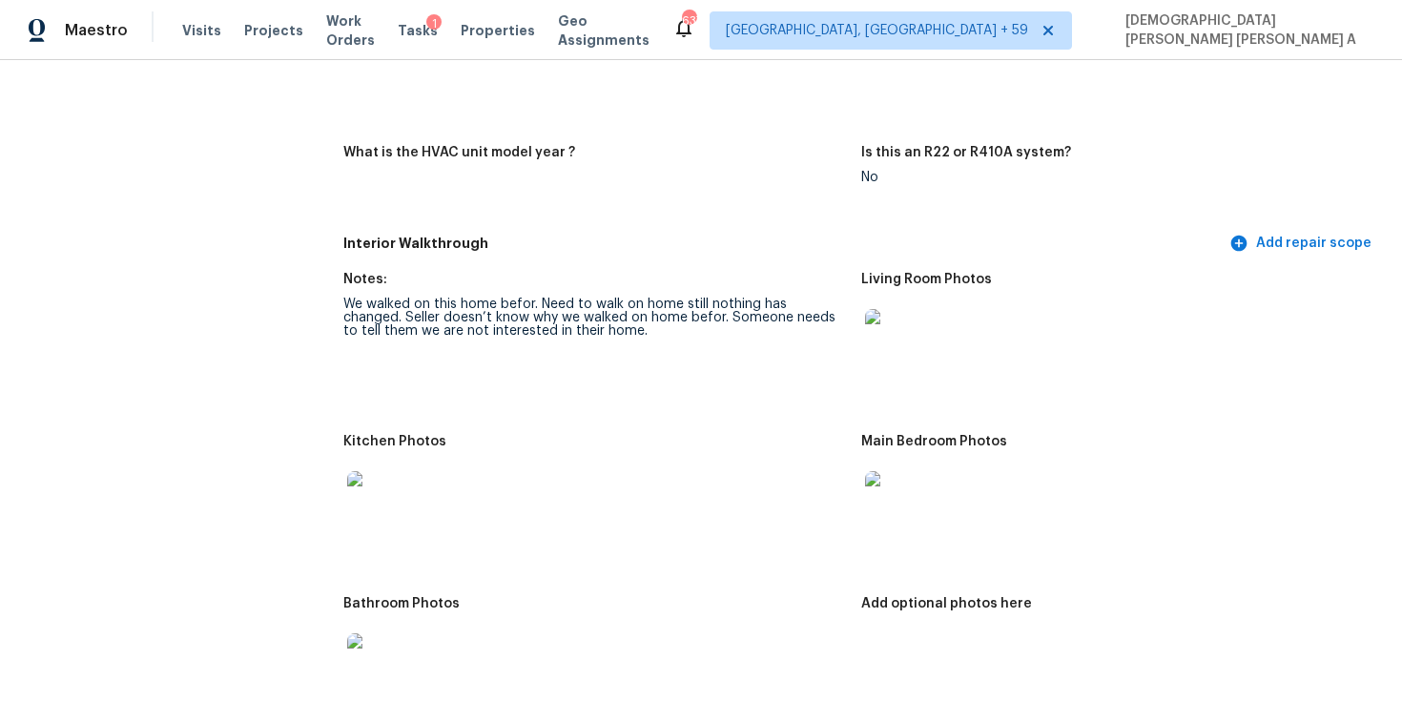
click at [563, 320] on div "We walked on this home befor. Need to walk on home still nothing has changed. S…" at bounding box center [594, 318] width 503 height 40
click at [646, 312] on div "We walked on this home befor. Need to walk on home still nothing has changed. S…" at bounding box center [594, 318] width 503 height 40
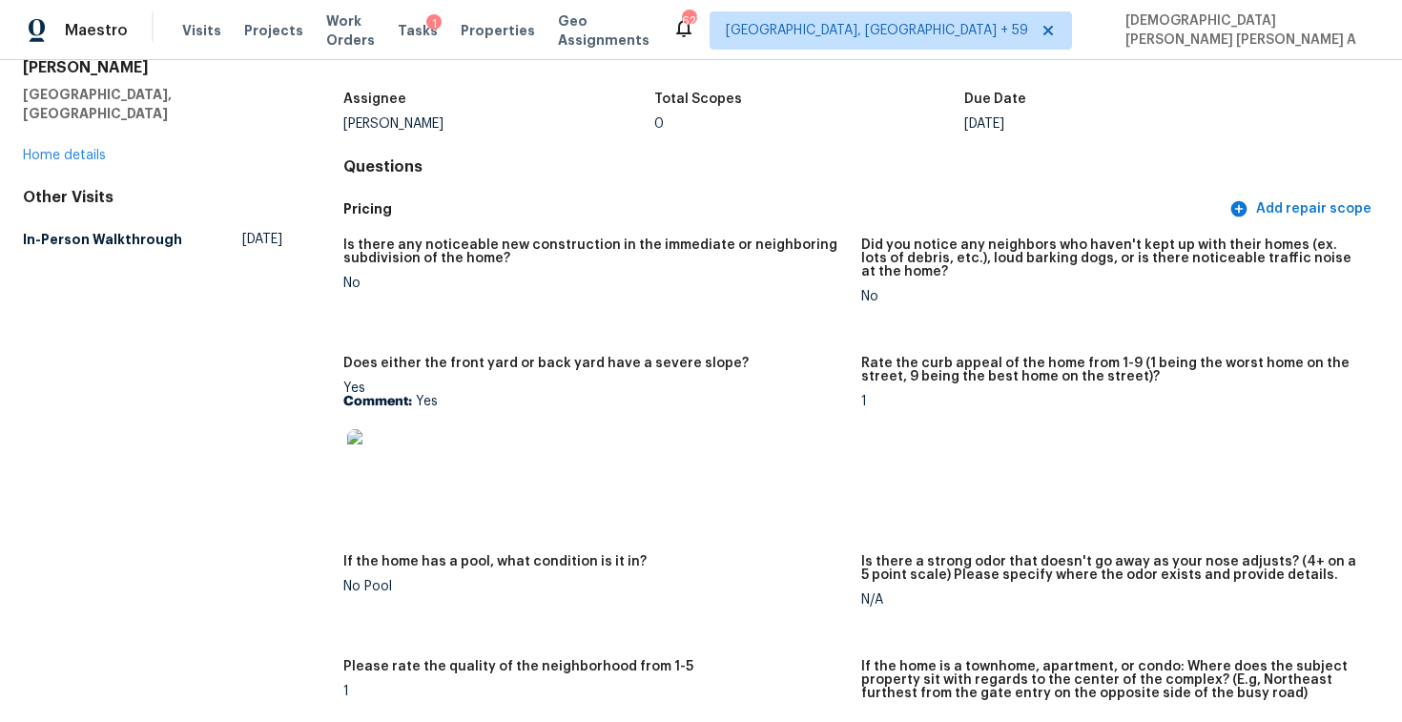
scroll to position [0, 0]
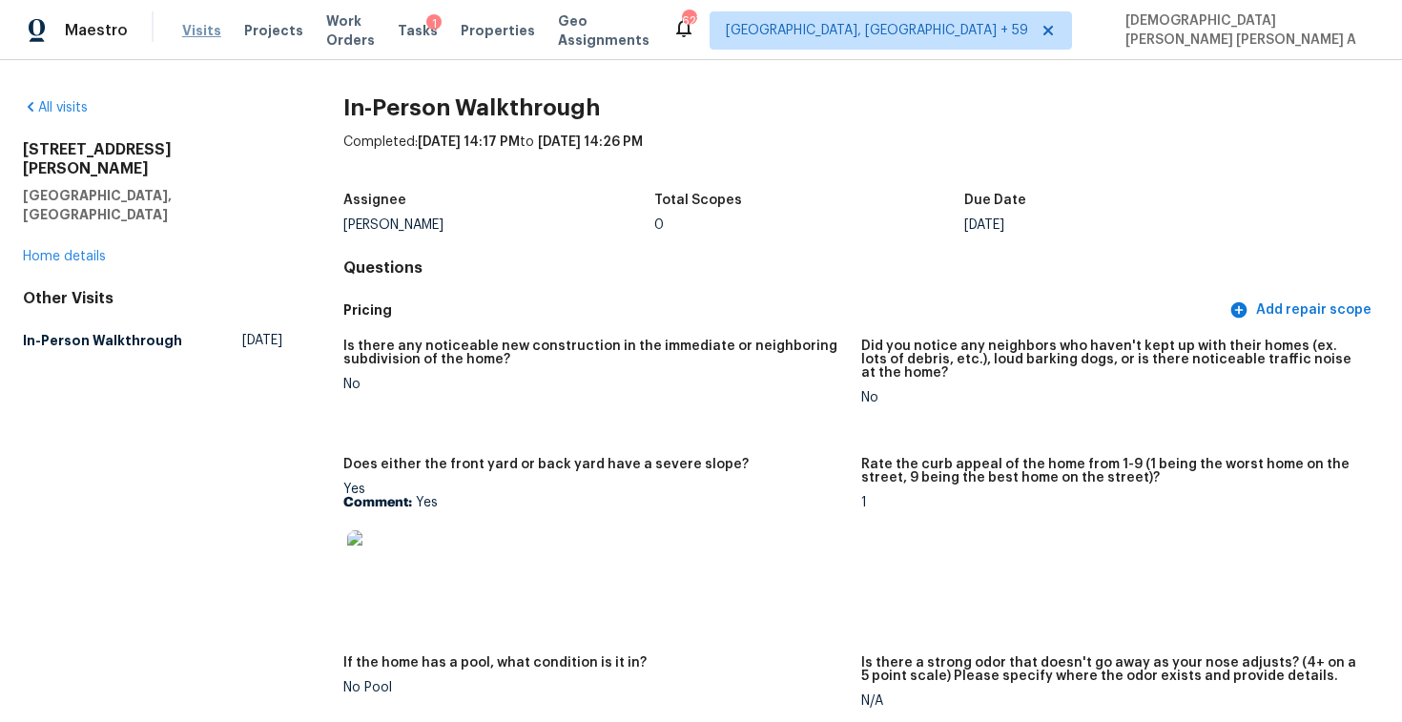
click at [204, 35] on span "Visits" at bounding box center [201, 30] width 39 height 19
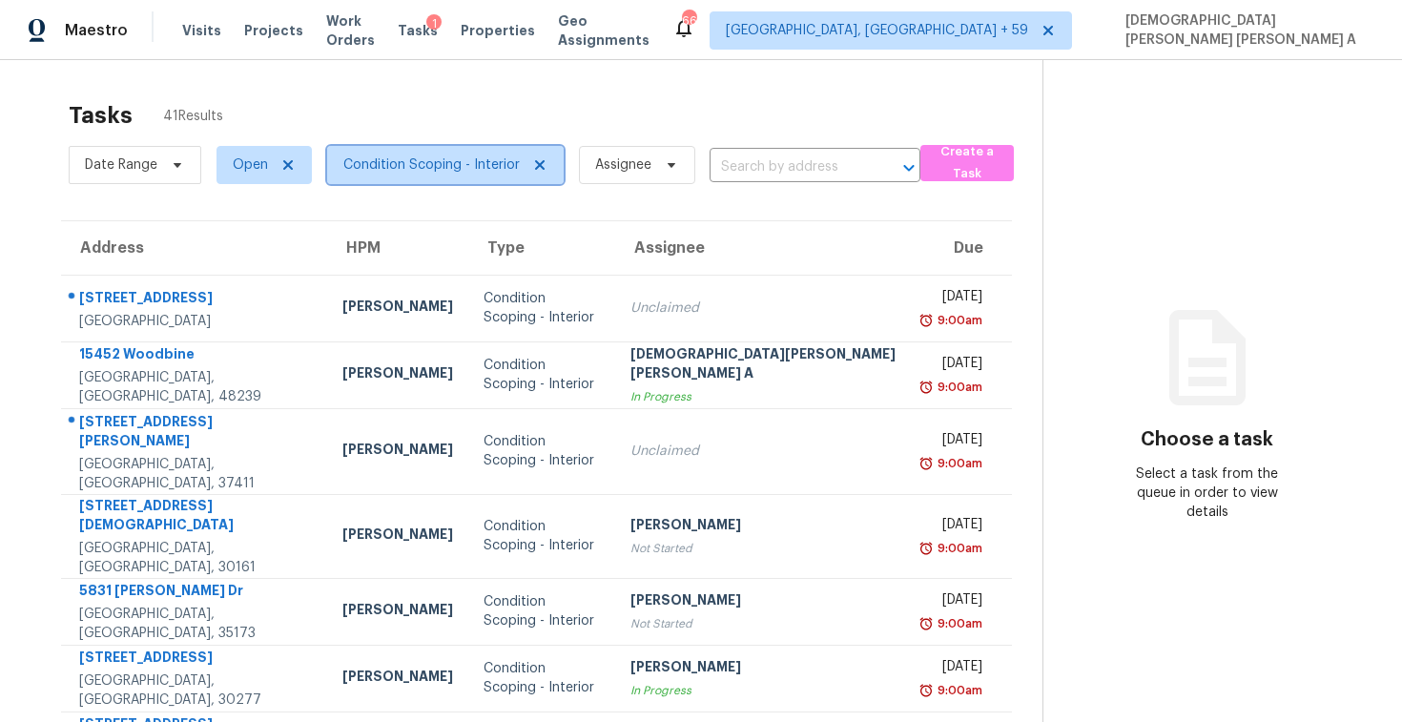
click at [437, 155] on span "Condition Scoping - Interior" at bounding box center [431, 164] width 176 height 19
click at [470, 102] on div "Tasks 41 Results" at bounding box center [556, 116] width 974 height 50
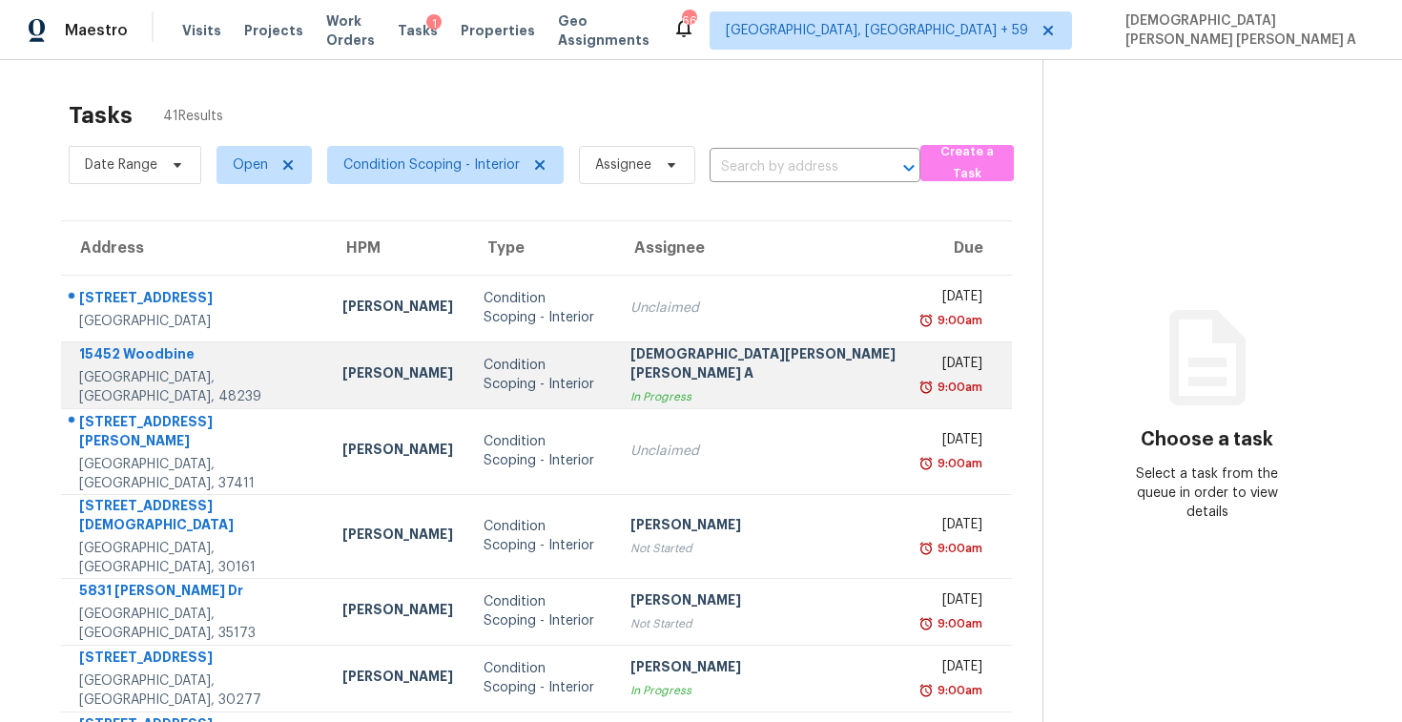
click at [520, 381] on div "Condition Scoping - Interior" at bounding box center [541, 375] width 115 height 38
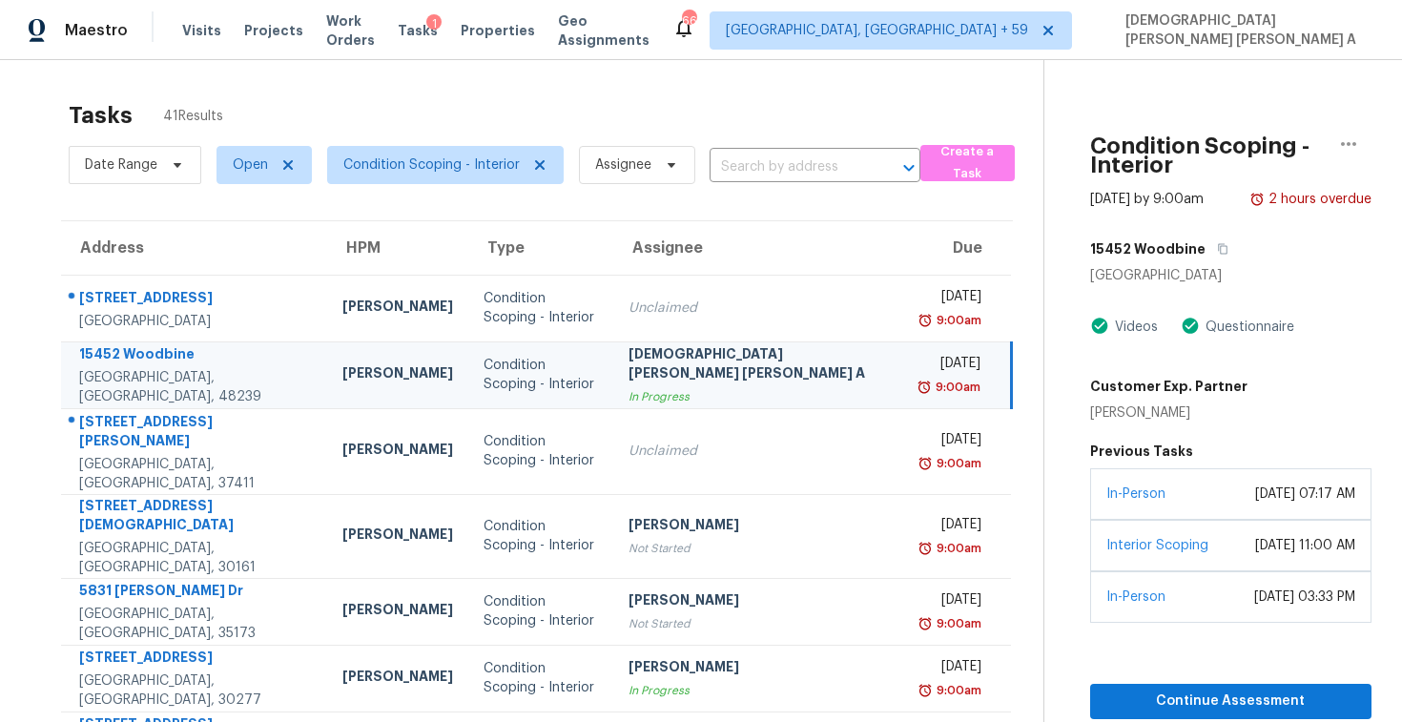
click at [1170, 499] on div "In-Person [DATE] 07:17 AM" at bounding box center [1230, 494] width 281 height 52
click at [1153, 695] on span "Continue Assessment" at bounding box center [1230, 702] width 251 height 24
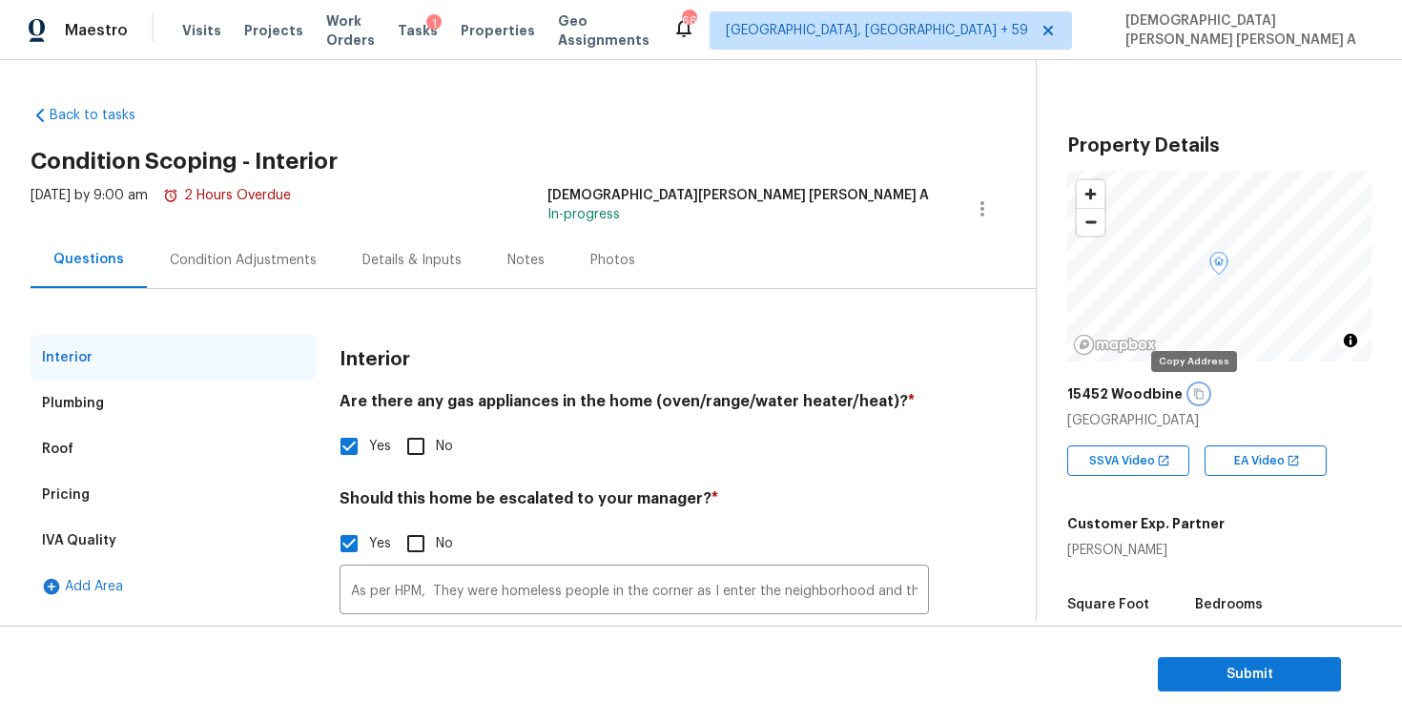
click at [1193, 400] on button "button" at bounding box center [1198, 393] width 17 height 17
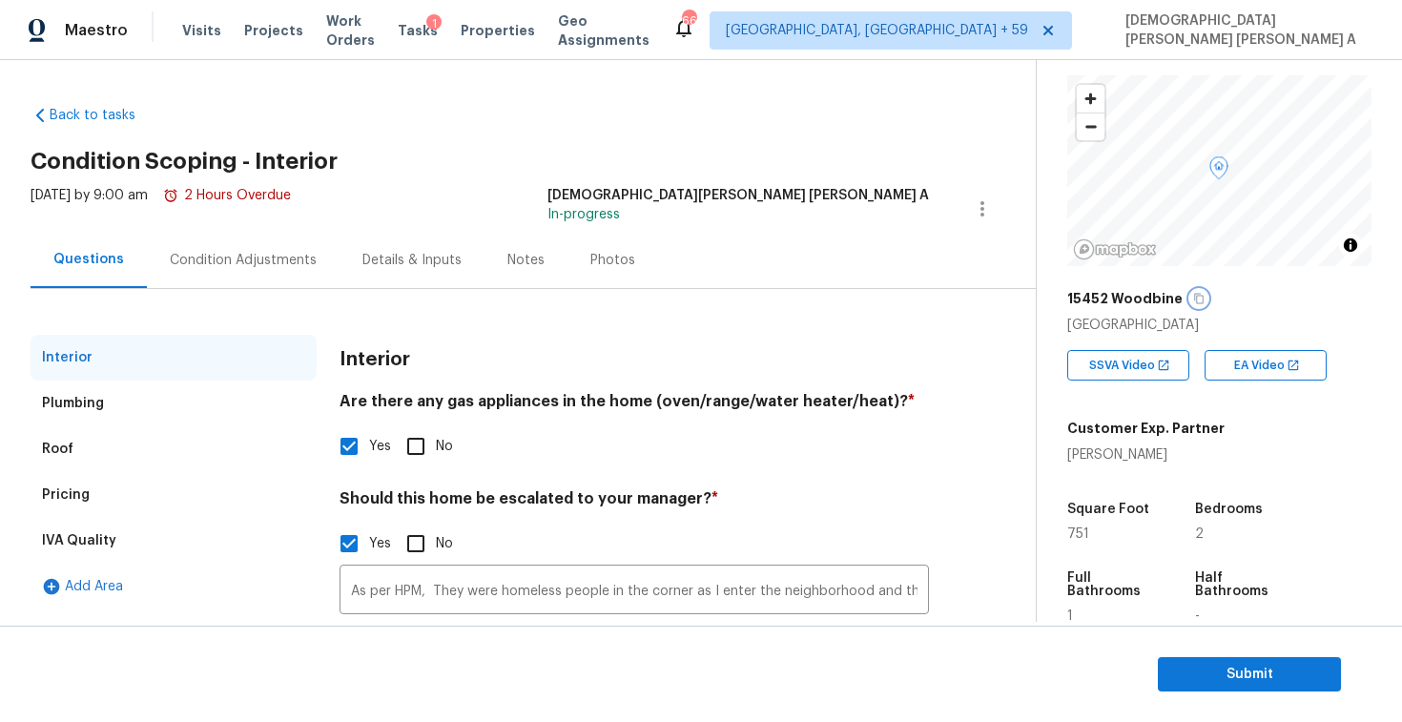
scroll to position [111, 0]
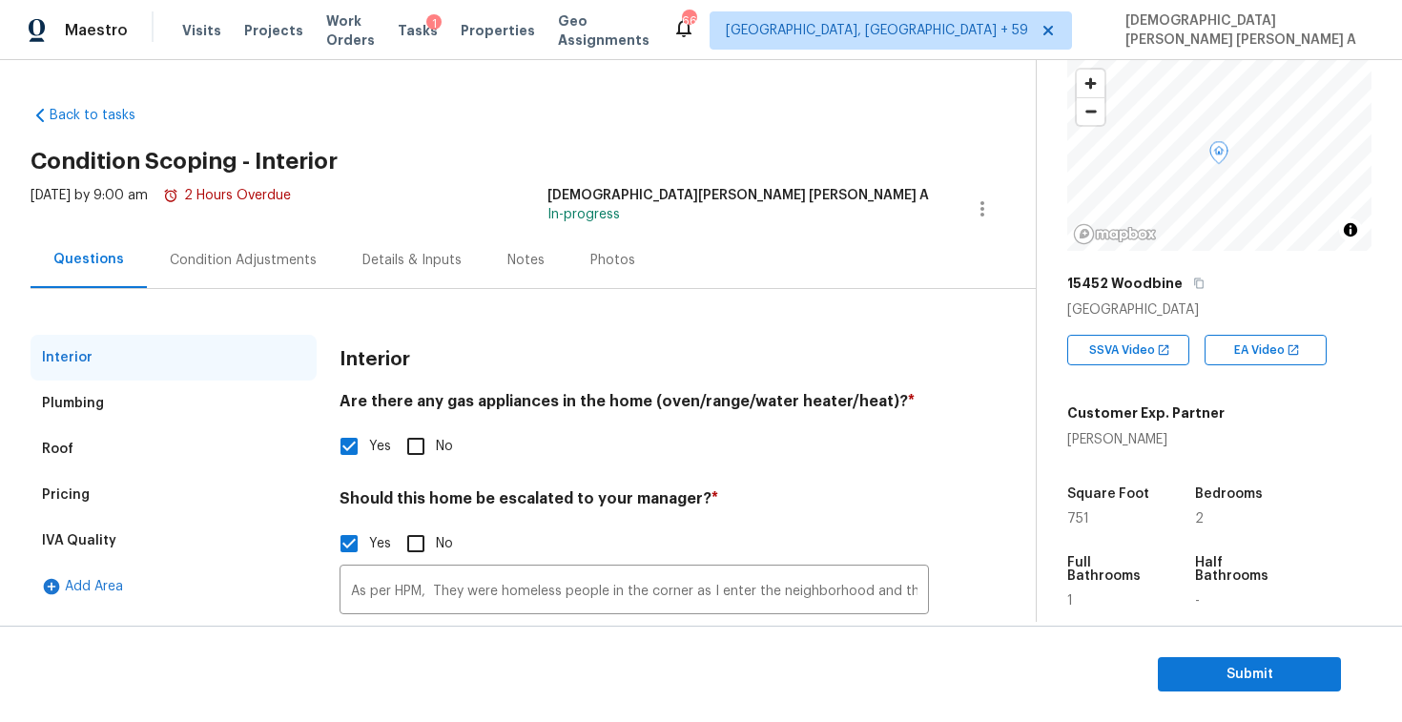
click at [1109, 444] on div "[PERSON_NAME]" at bounding box center [1145, 439] width 157 height 19
click at [509, 30] on span "Properties" at bounding box center [498, 30] width 74 height 19
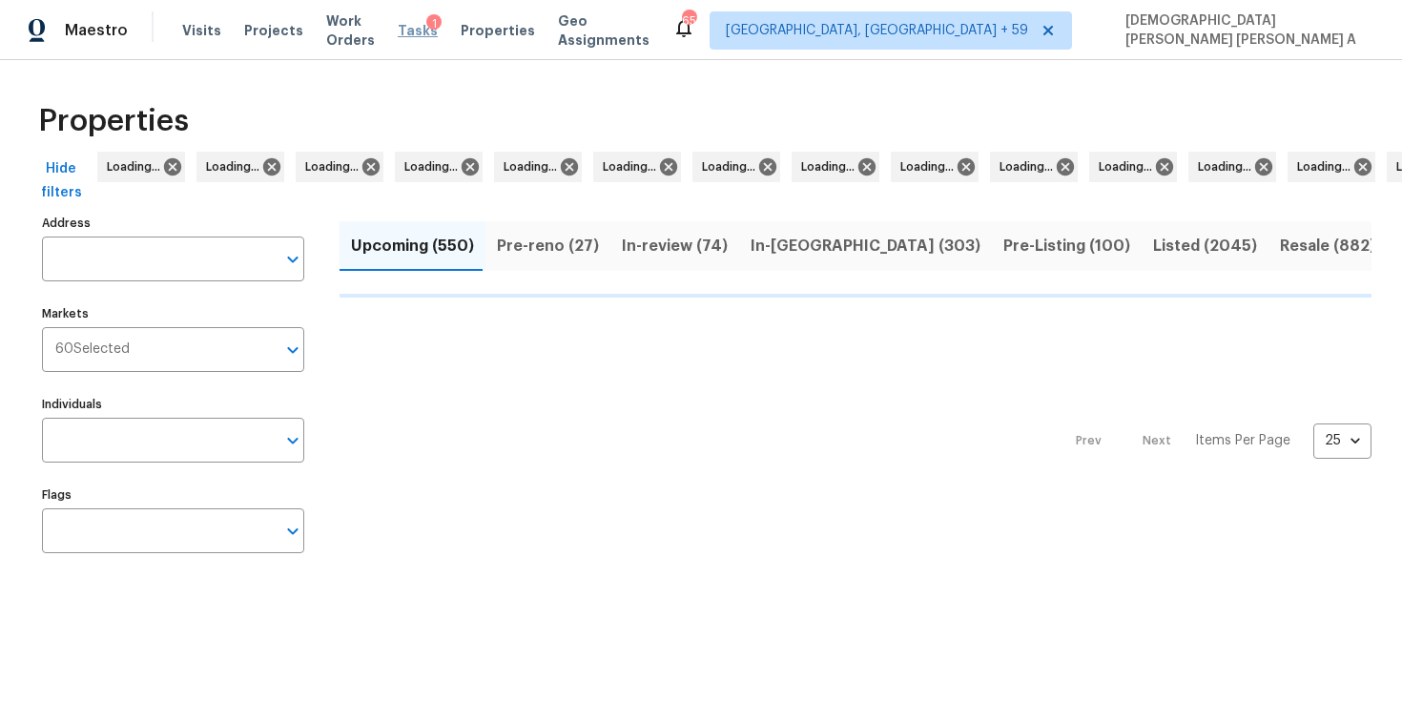
click at [432, 34] on span "Tasks" at bounding box center [418, 30] width 40 height 13
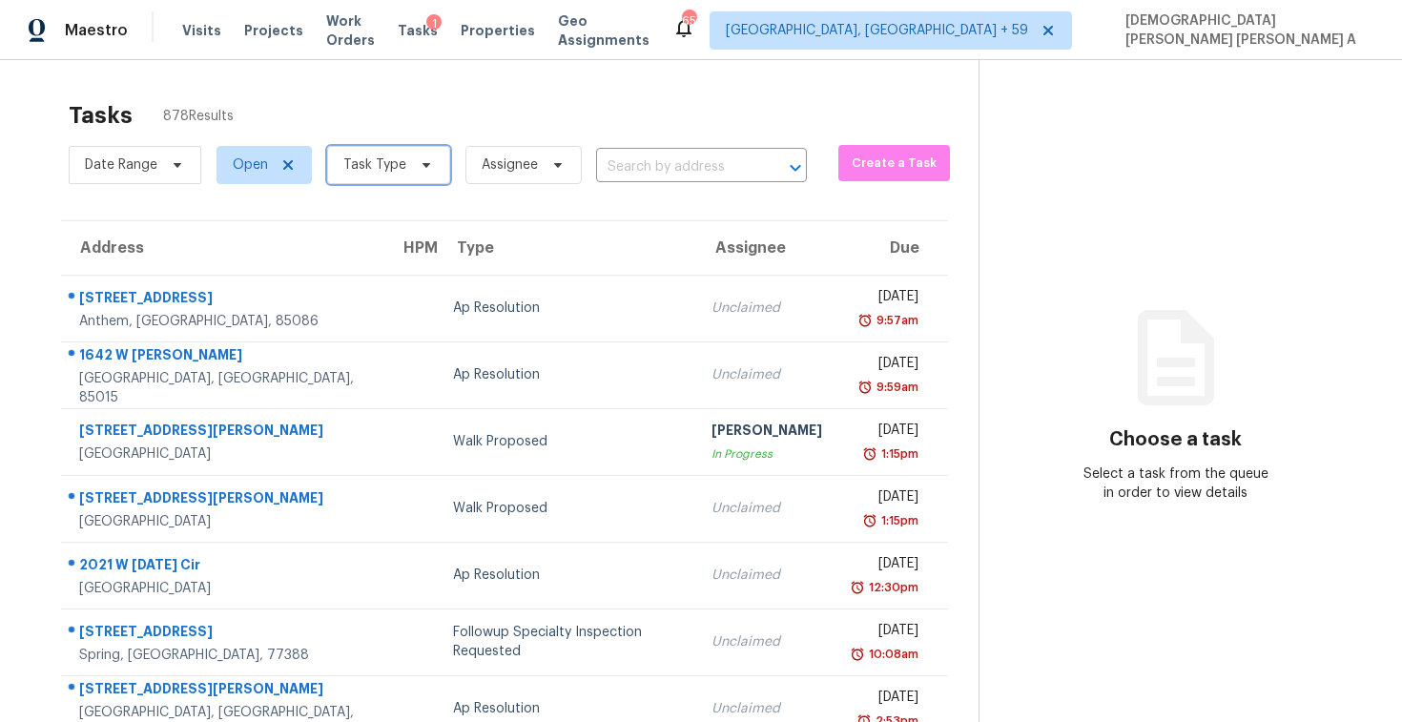
click at [397, 157] on span "Task Type" at bounding box center [374, 164] width 63 height 19
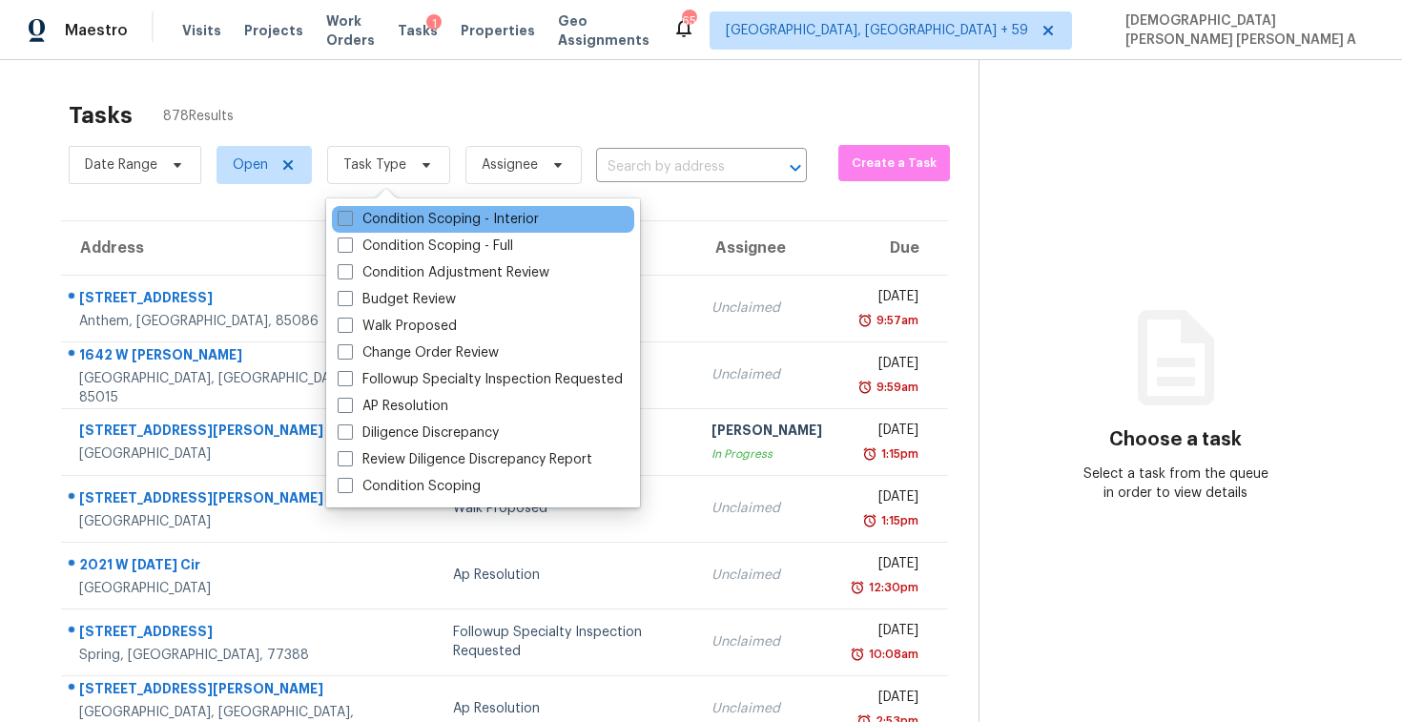
click at [398, 215] on label "Condition Scoping - Interior" at bounding box center [438, 219] width 201 height 19
click at [350, 215] on input "Condition Scoping - Interior" at bounding box center [344, 216] width 12 height 12
checkbox input "true"
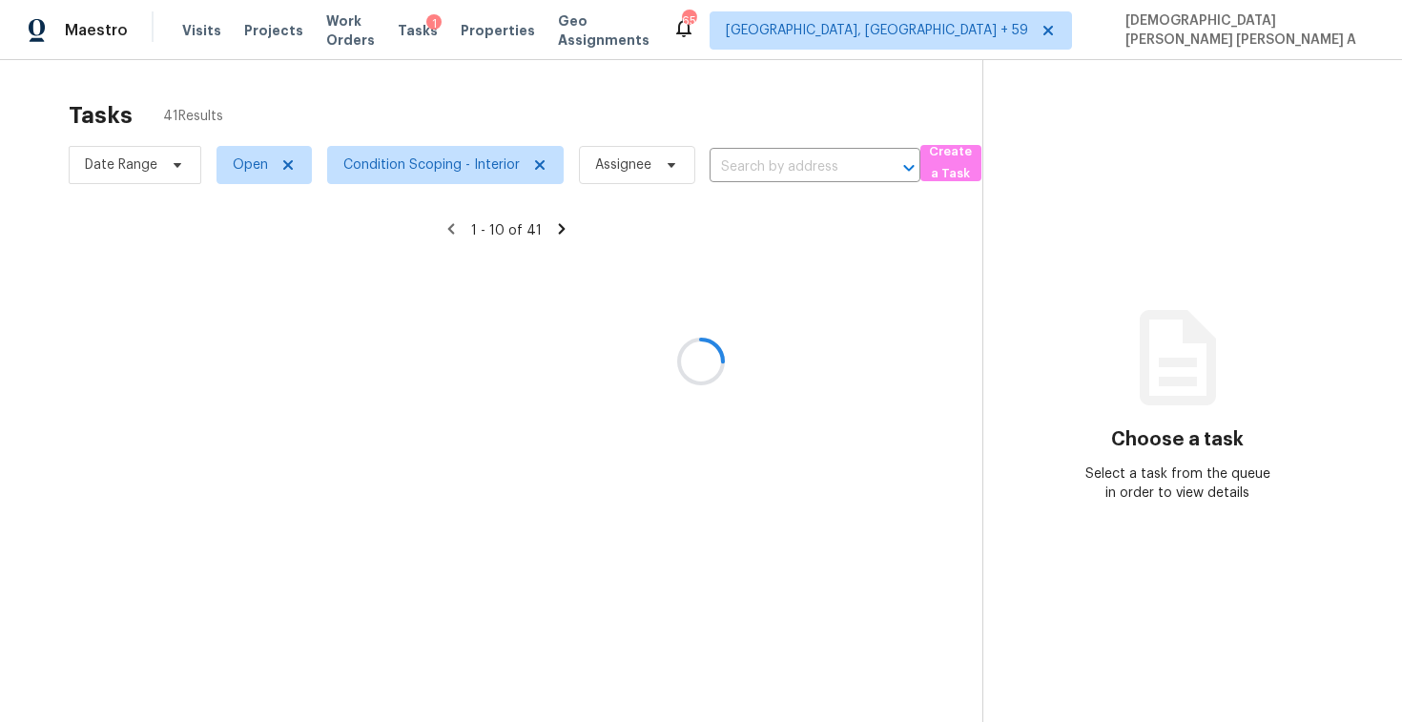
click at [495, 134] on div at bounding box center [701, 361] width 1402 height 722
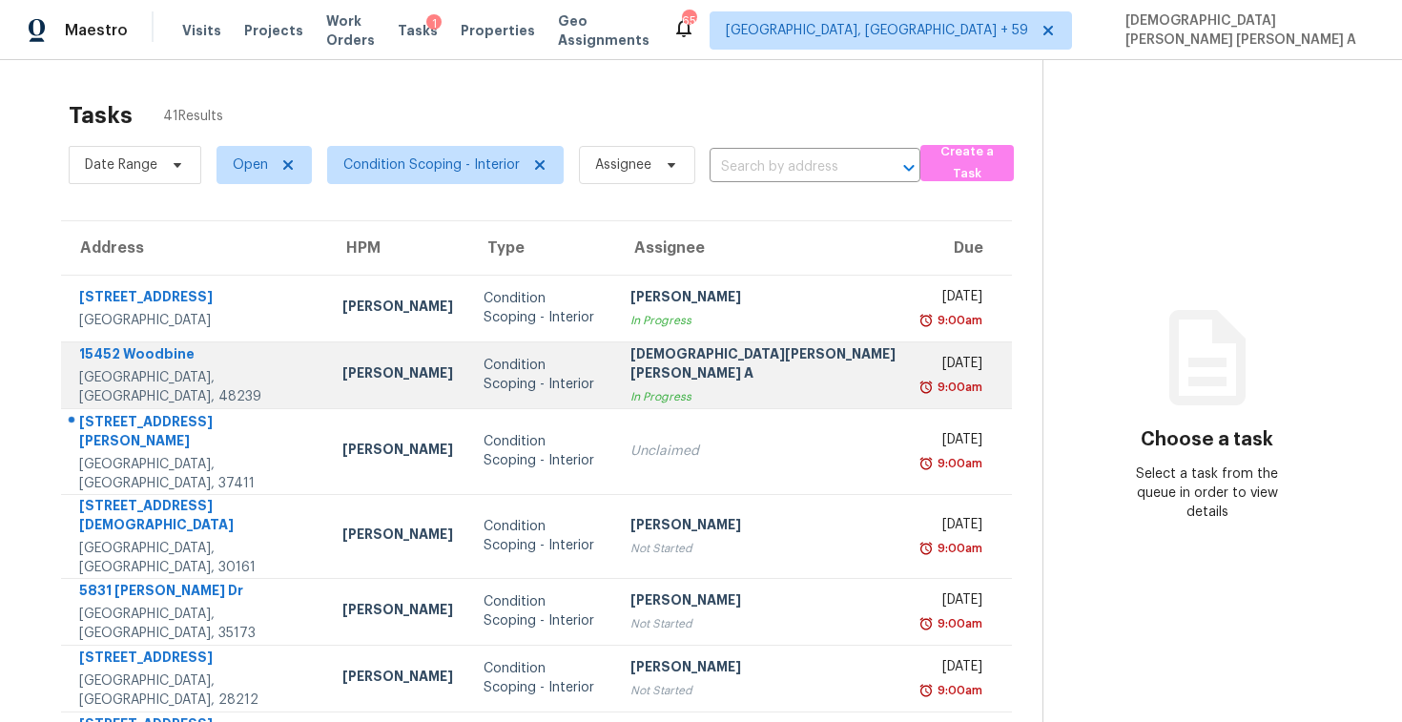
click at [682, 361] on div "[DEMOGRAPHIC_DATA][PERSON_NAME] [PERSON_NAME] A" at bounding box center [763, 365] width 266 height 43
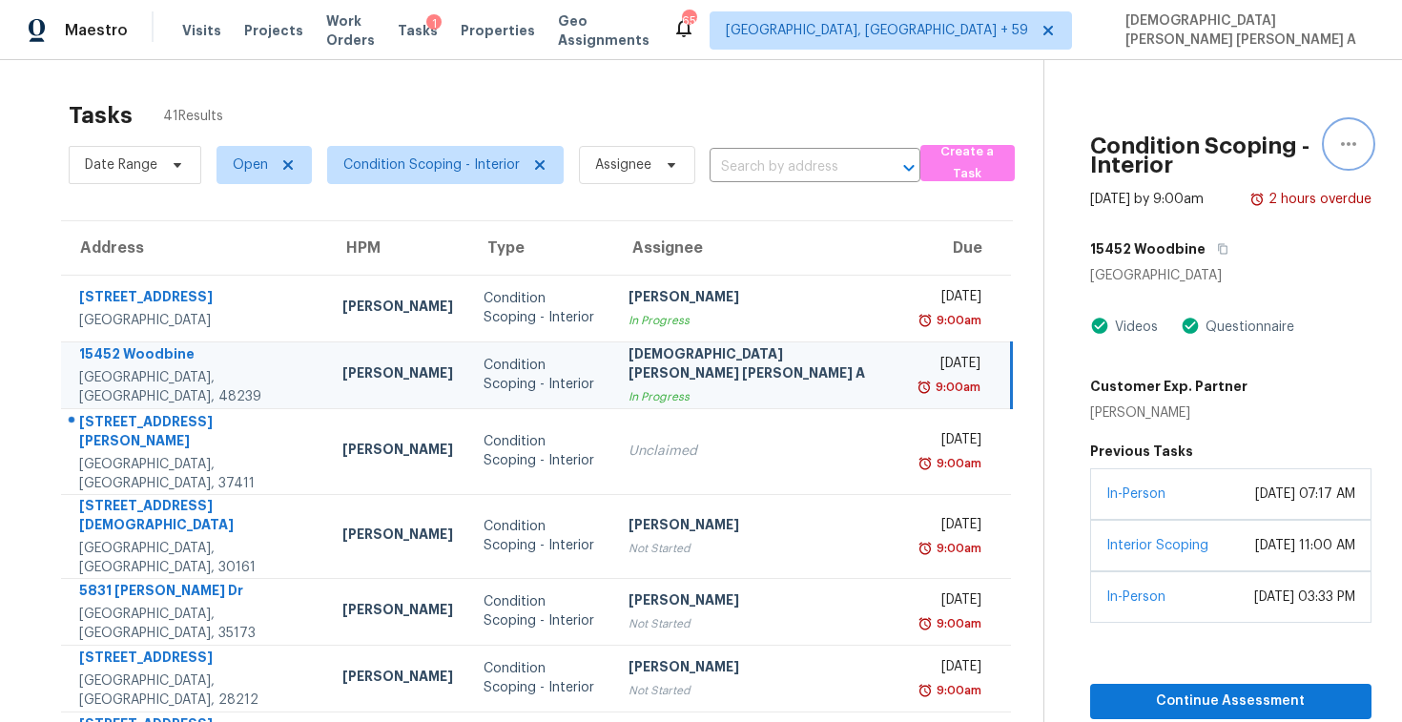
click at [1350, 139] on icon "button" at bounding box center [1348, 144] width 23 height 23
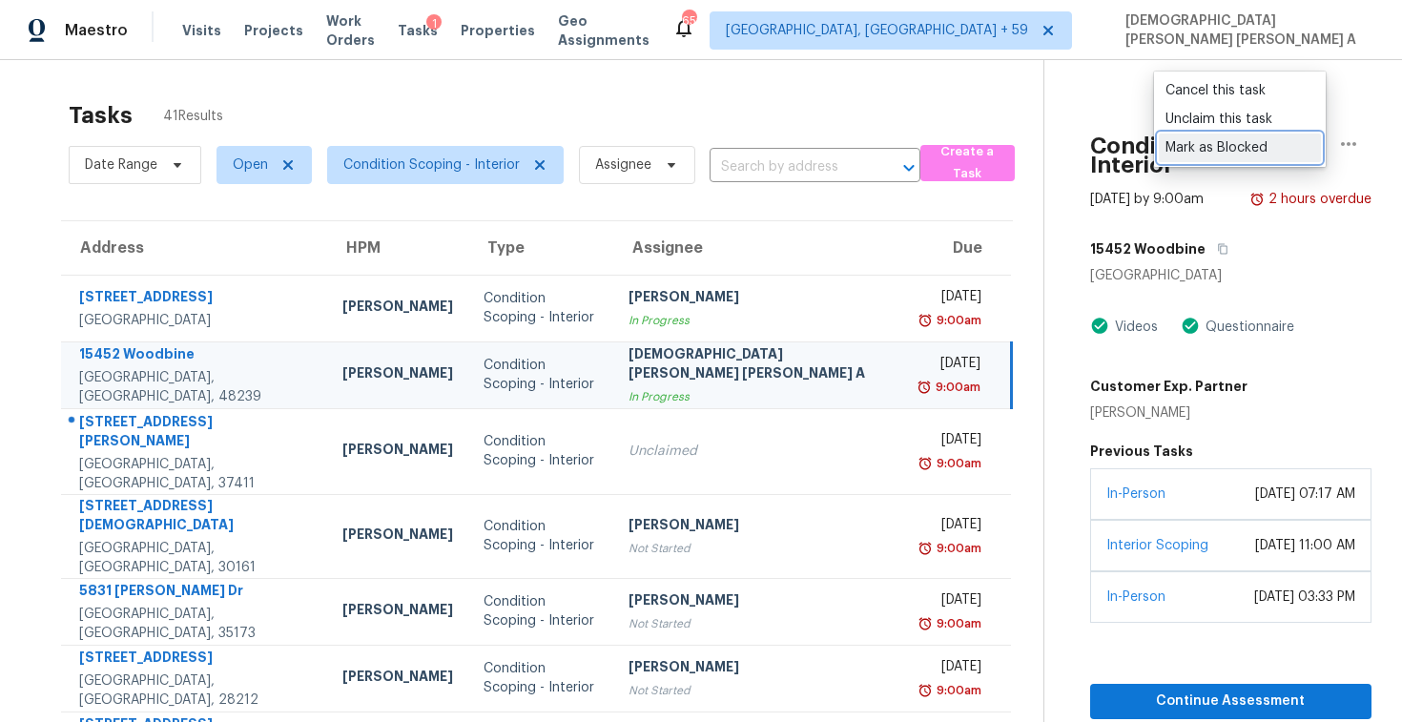
click at [1265, 138] on div "Mark as Blocked" at bounding box center [1240, 147] width 149 height 19
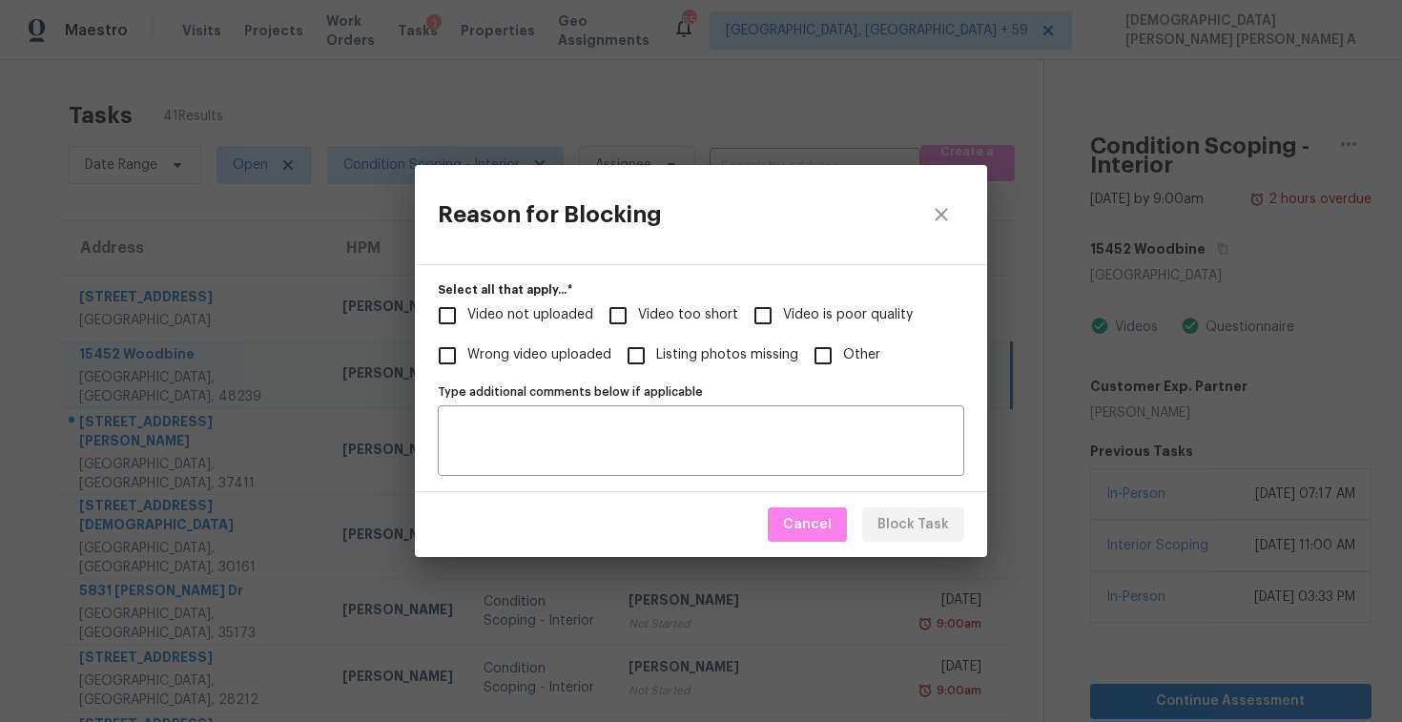
click at [766, 310] on input "Video is poor quality" at bounding box center [763, 316] width 40 height 40
checkbox input "true"
click at [650, 431] on textarea "Type additional comments below if applicable" at bounding box center [701, 441] width 504 height 40
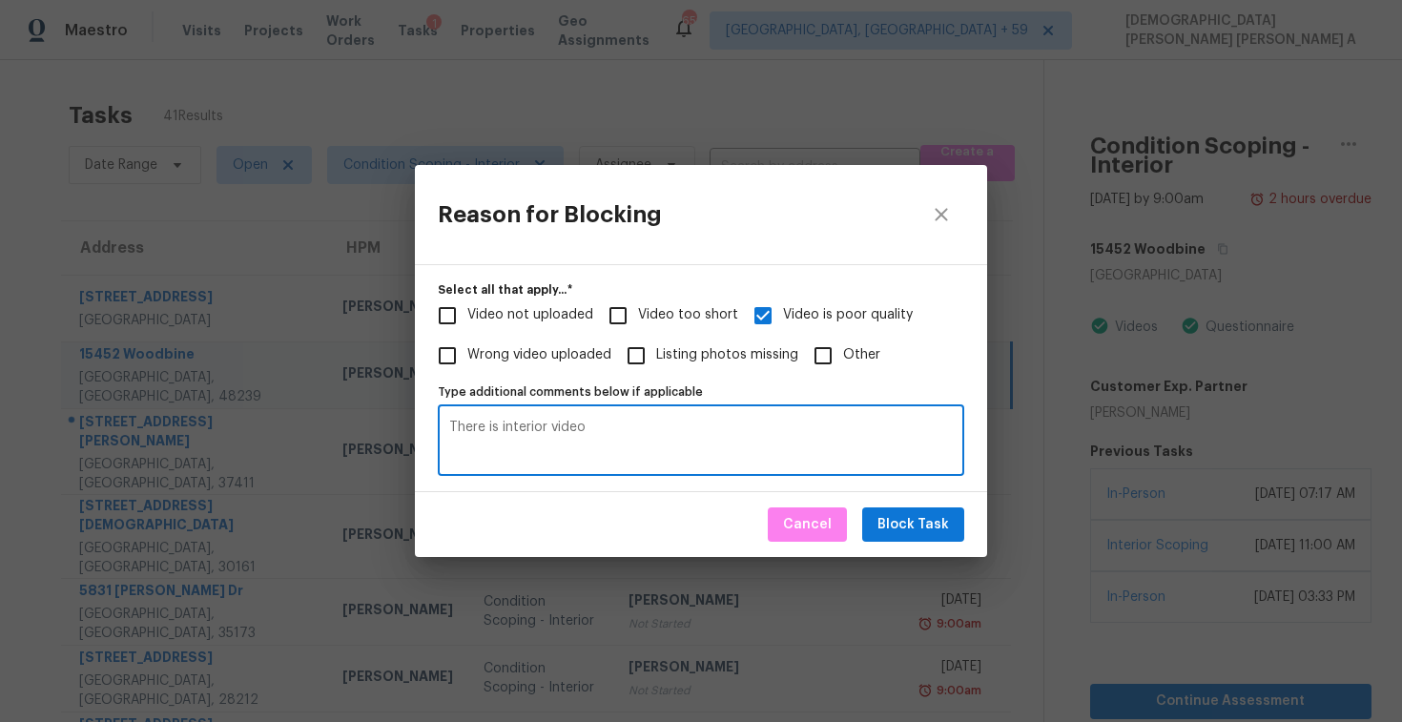
type textarea "There is interior video"
click at [935, 515] on span "Block Task" at bounding box center [913, 525] width 72 height 24
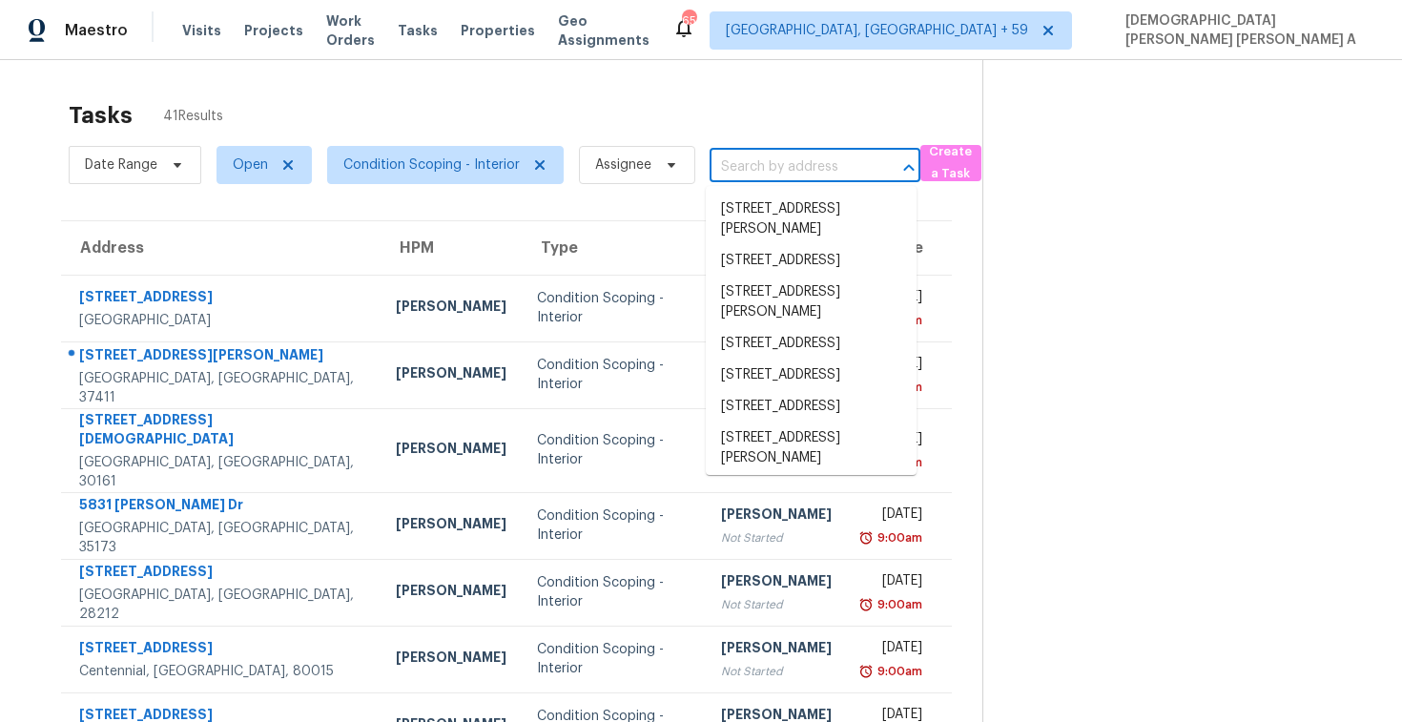
click at [788, 158] on input "text" at bounding box center [788, 168] width 157 height 30
paste input "[STREET_ADDRESS][PERSON_NAME]"
type input "[STREET_ADDRESS][PERSON_NAME]"
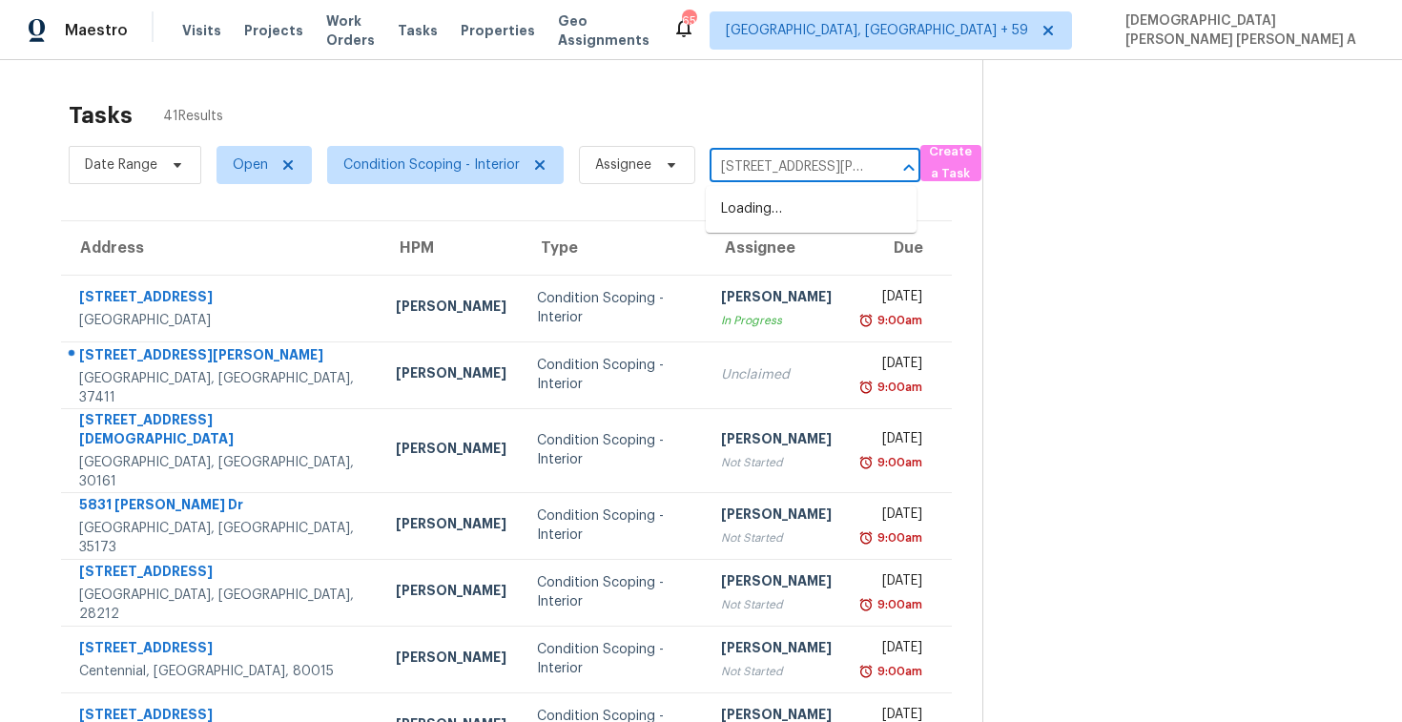
scroll to position [0, 105]
click at [774, 214] on li "[STREET_ADDRESS][PERSON_NAME]" at bounding box center [811, 220] width 211 height 52
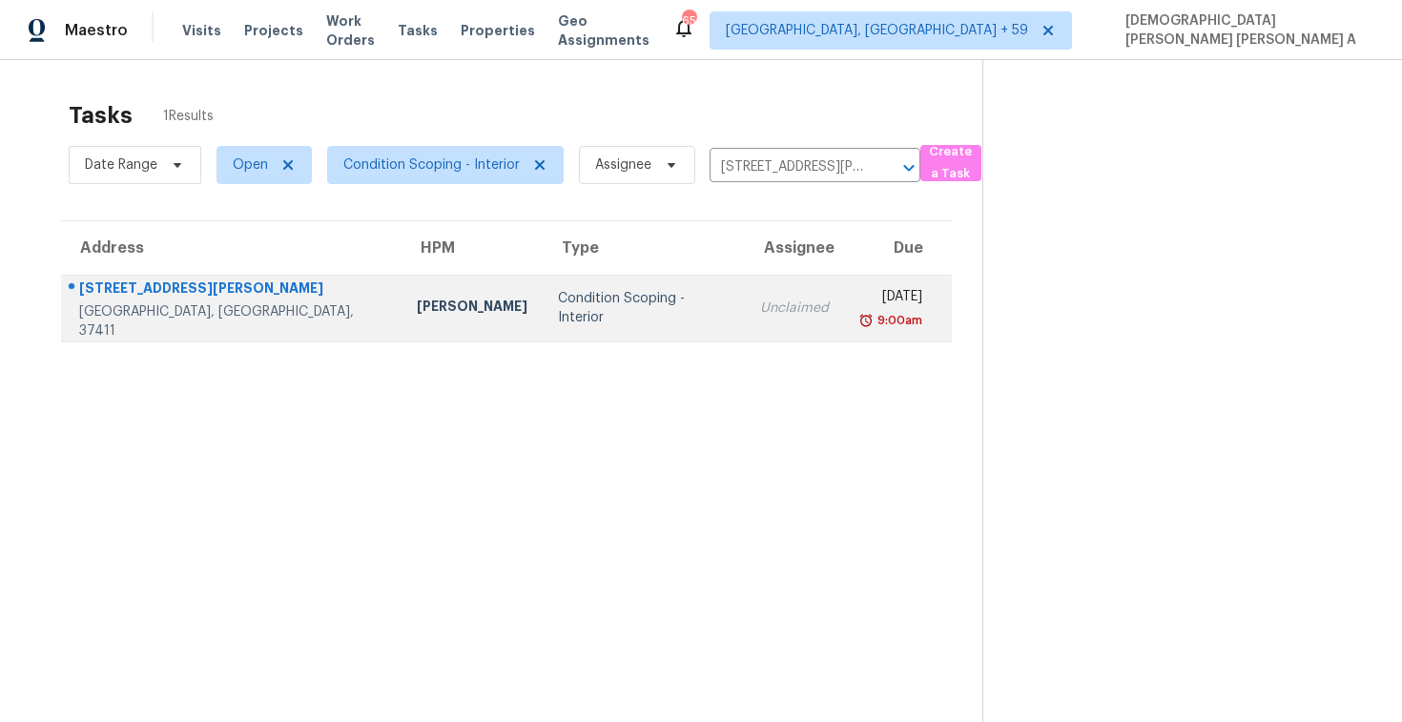
click at [745, 318] on td "Unclaimed" at bounding box center [794, 308] width 99 height 67
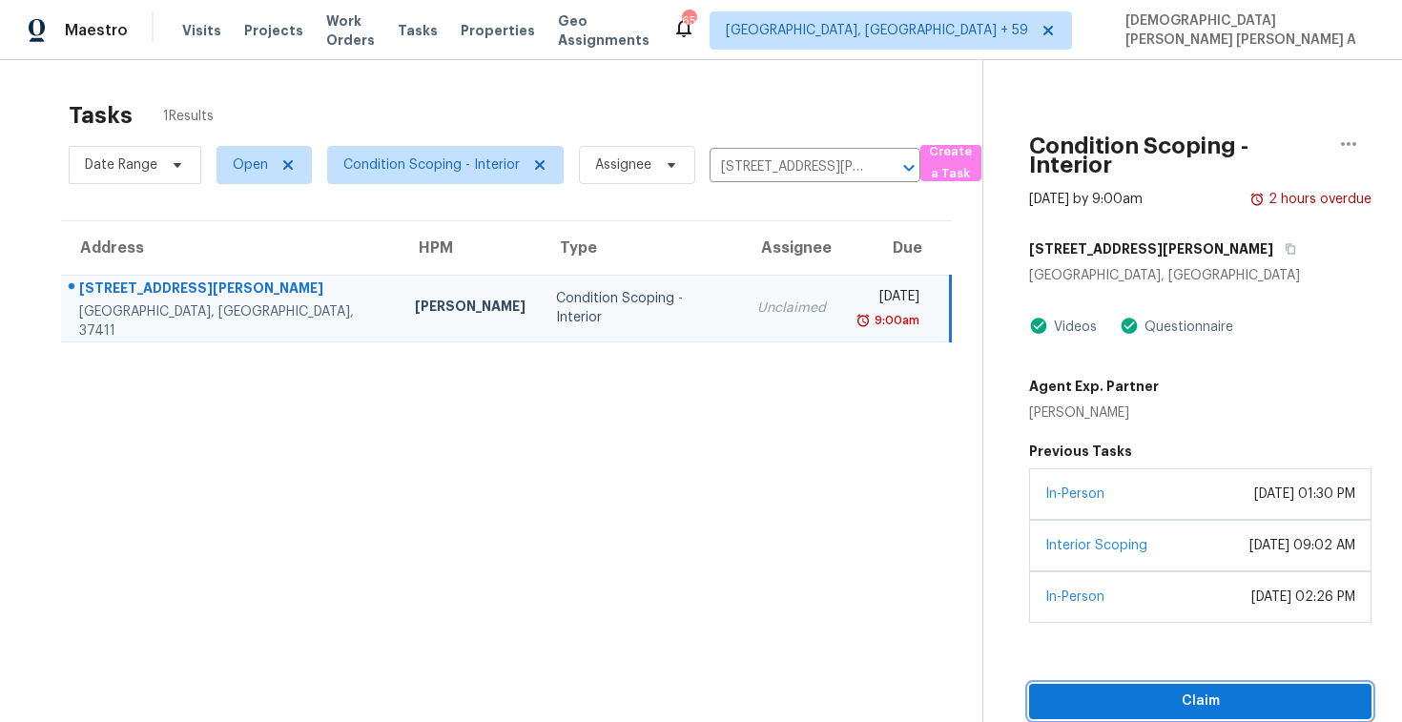
click at [1175, 687] on button "Claim" at bounding box center [1200, 701] width 342 height 35
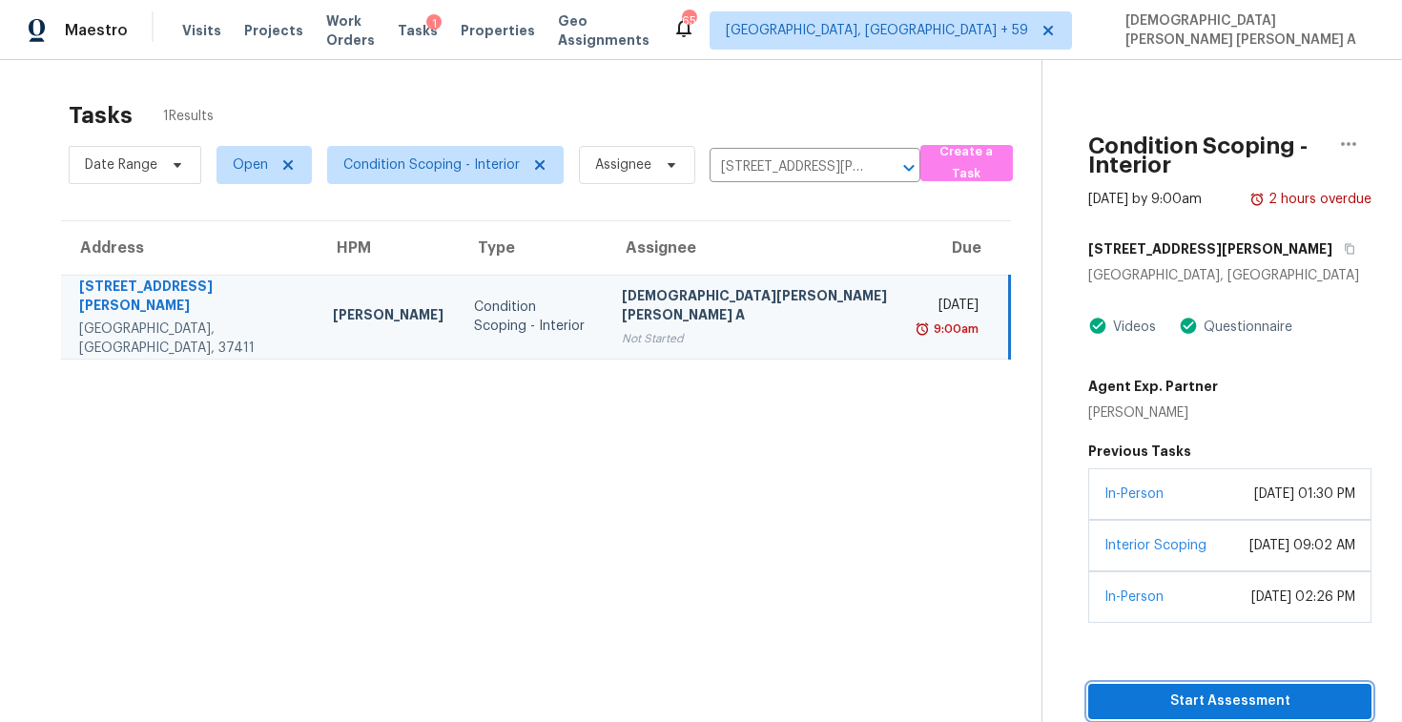
click at [1104, 710] on span "Start Assessment" at bounding box center [1230, 702] width 253 height 24
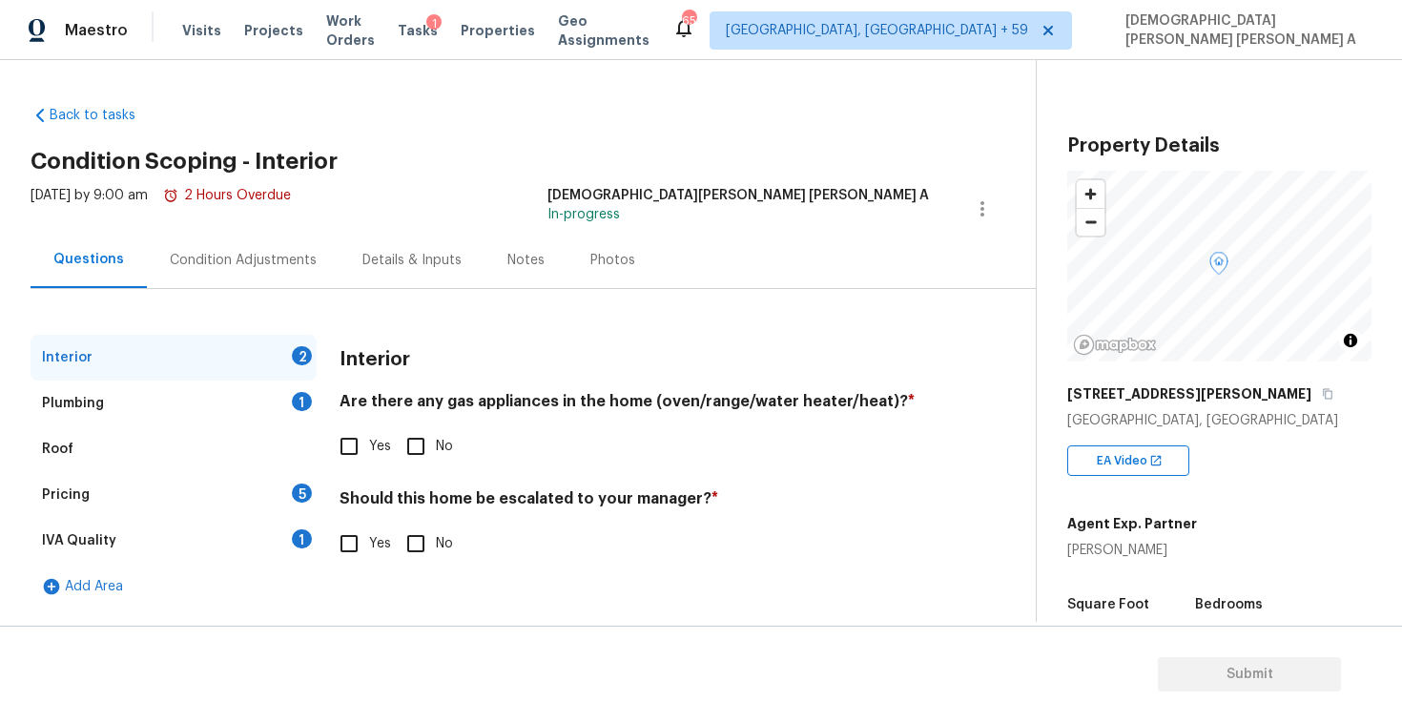
click at [547, 227] on div "[DATE] by 9:00 am 2 Hours Overdue [PERSON_NAME] [PERSON_NAME] A In-progress" at bounding box center [533, 209] width 1005 height 46
click at [1322, 394] on icon "button" at bounding box center [1327, 393] width 11 height 11
click at [420, 449] on input "No" at bounding box center [416, 446] width 40 height 40
checkbox input "true"
click at [356, 540] on input "Yes" at bounding box center [349, 544] width 40 height 40
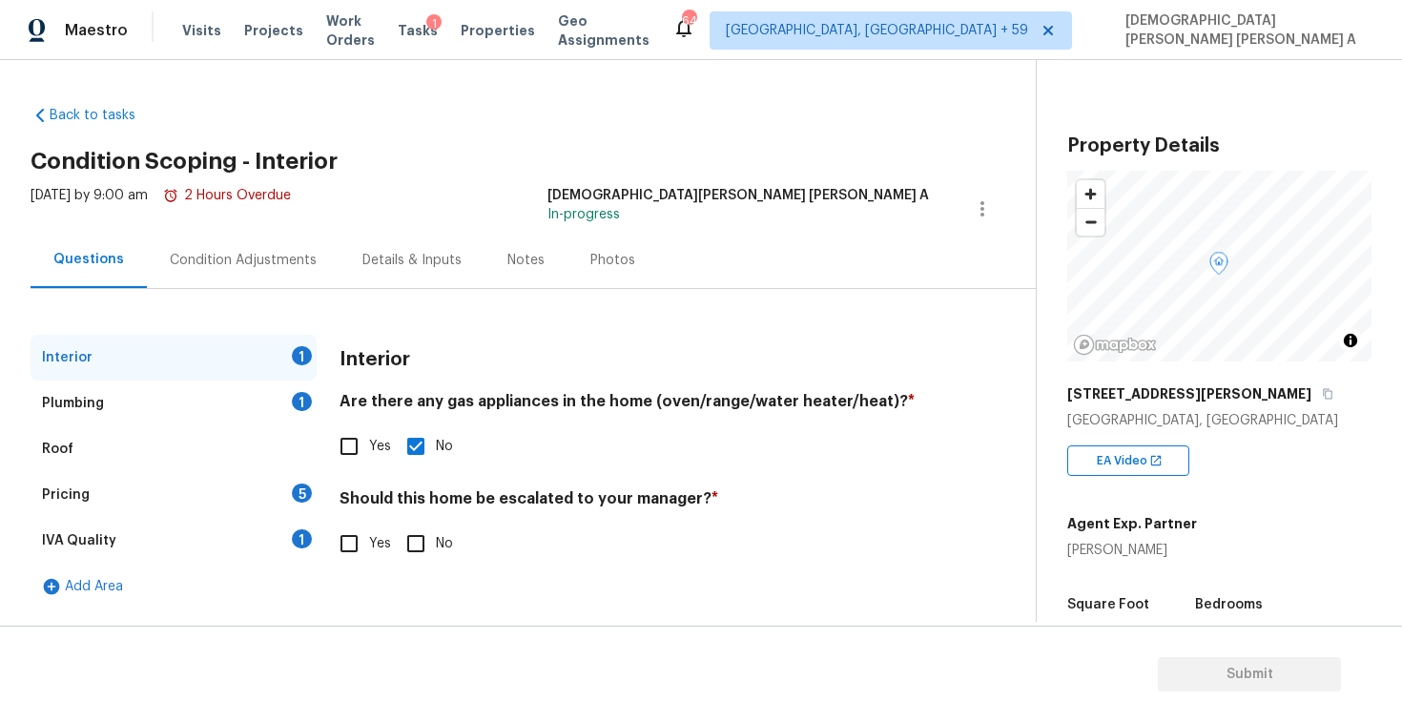
checkbox input "true"
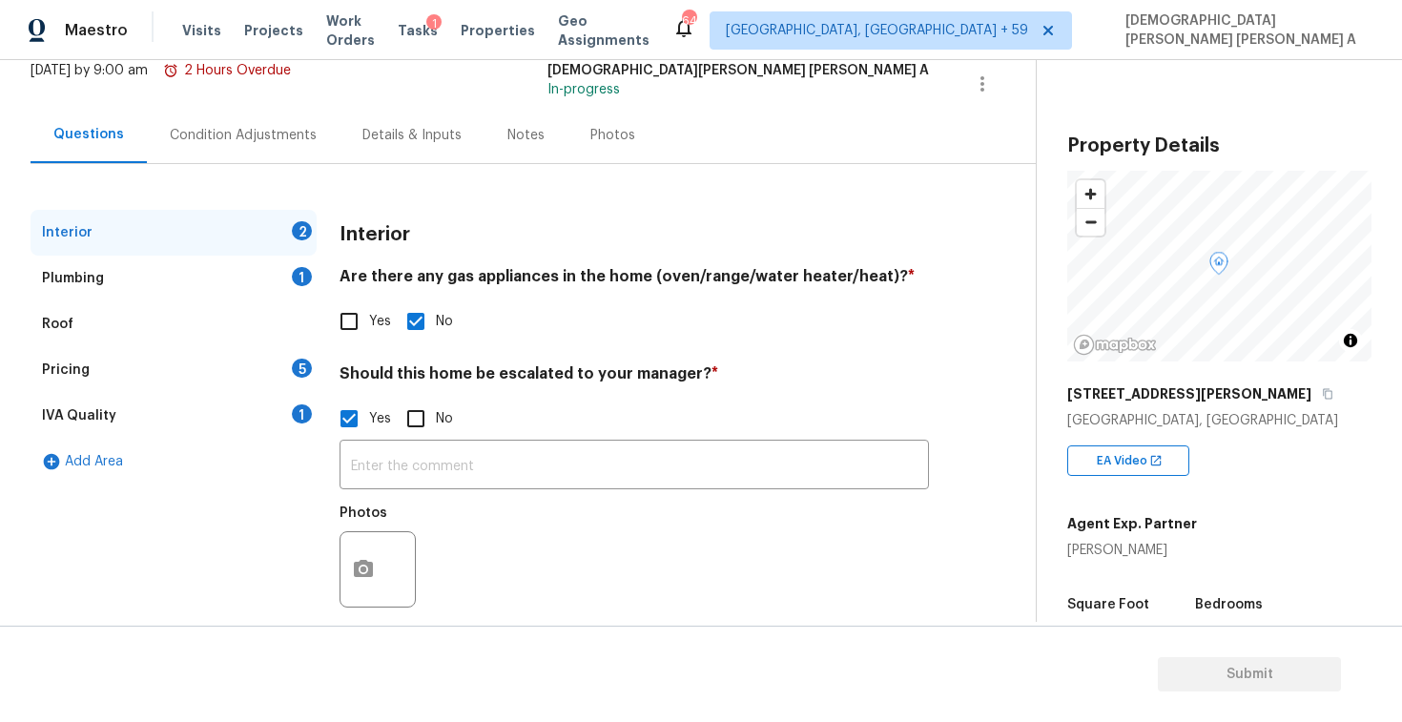
scroll to position [151, 0]
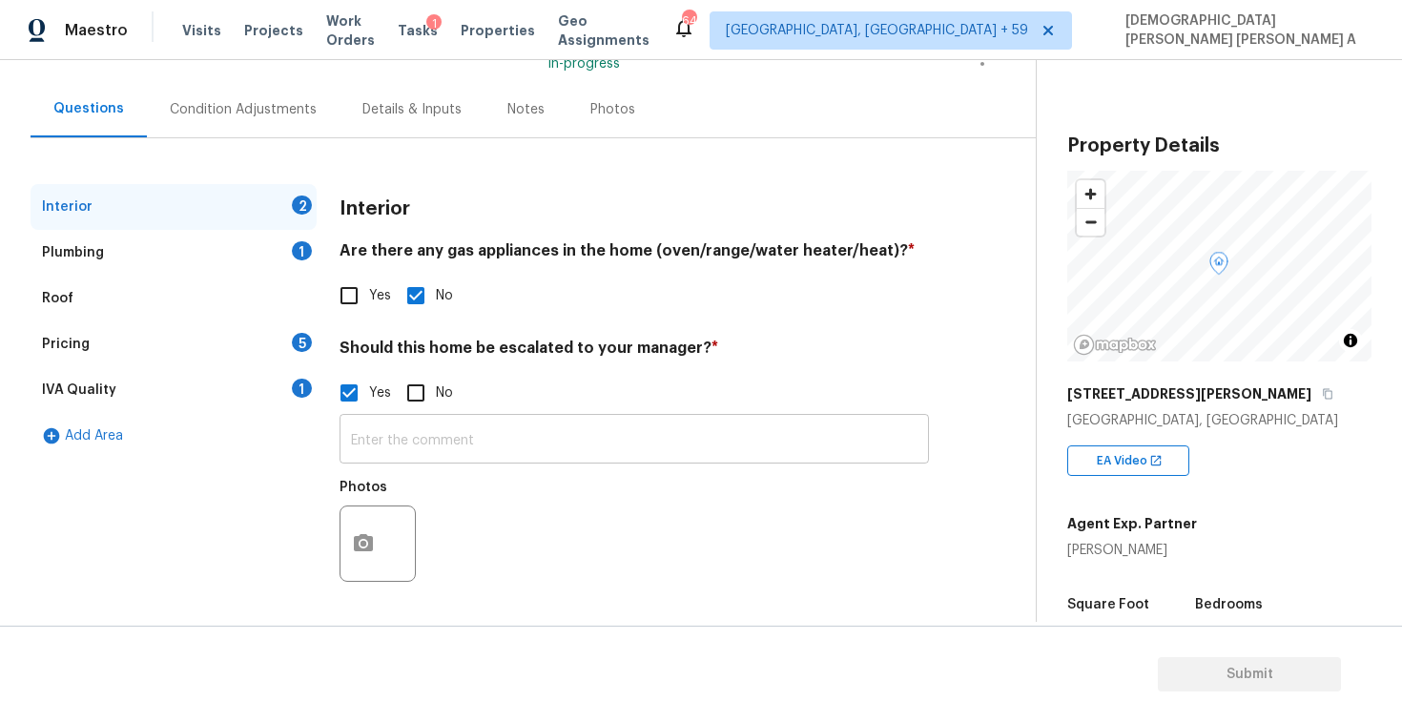
click at [580, 444] on input "text" at bounding box center [634, 441] width 589 height 45
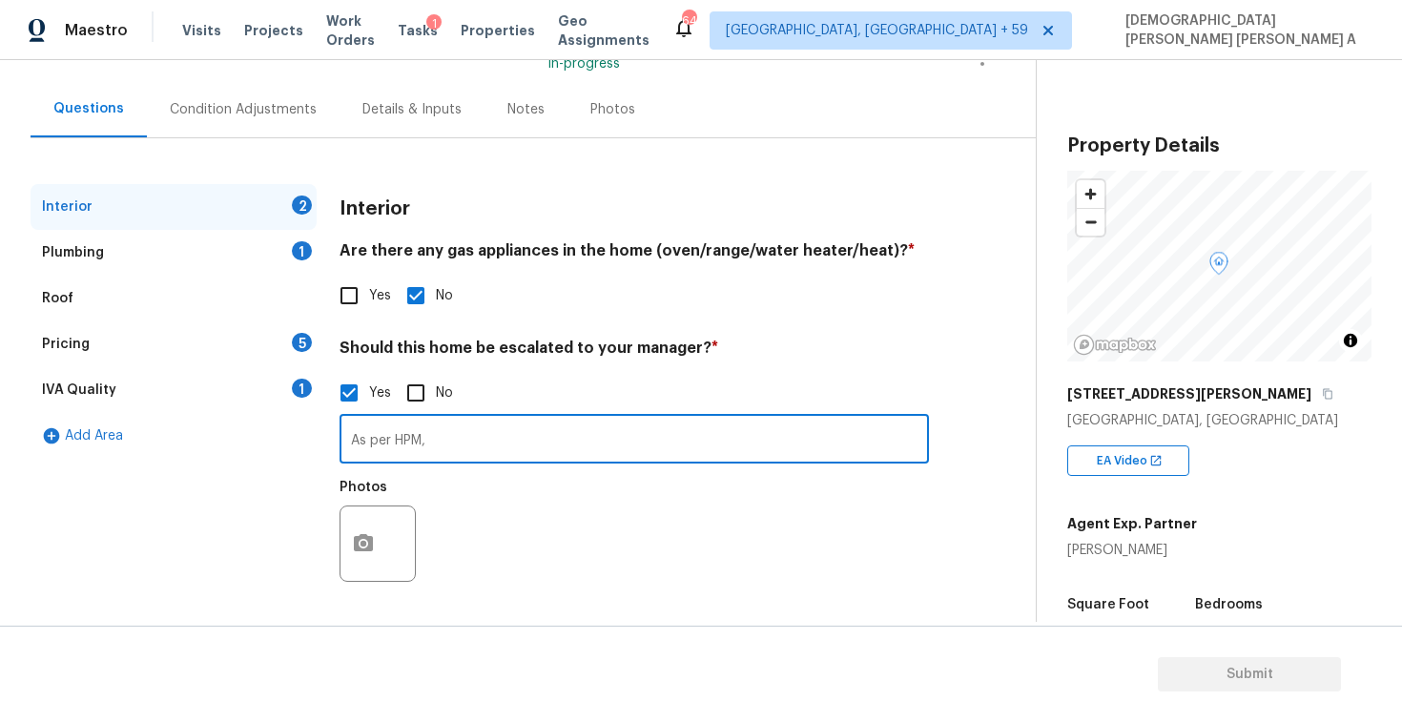
paste input "We walked on this home befor. Need to walk on home still nothing has changed. S…"
type input "As per HPM, We walked on this home befor. Need to walk on home still nothing ha…"
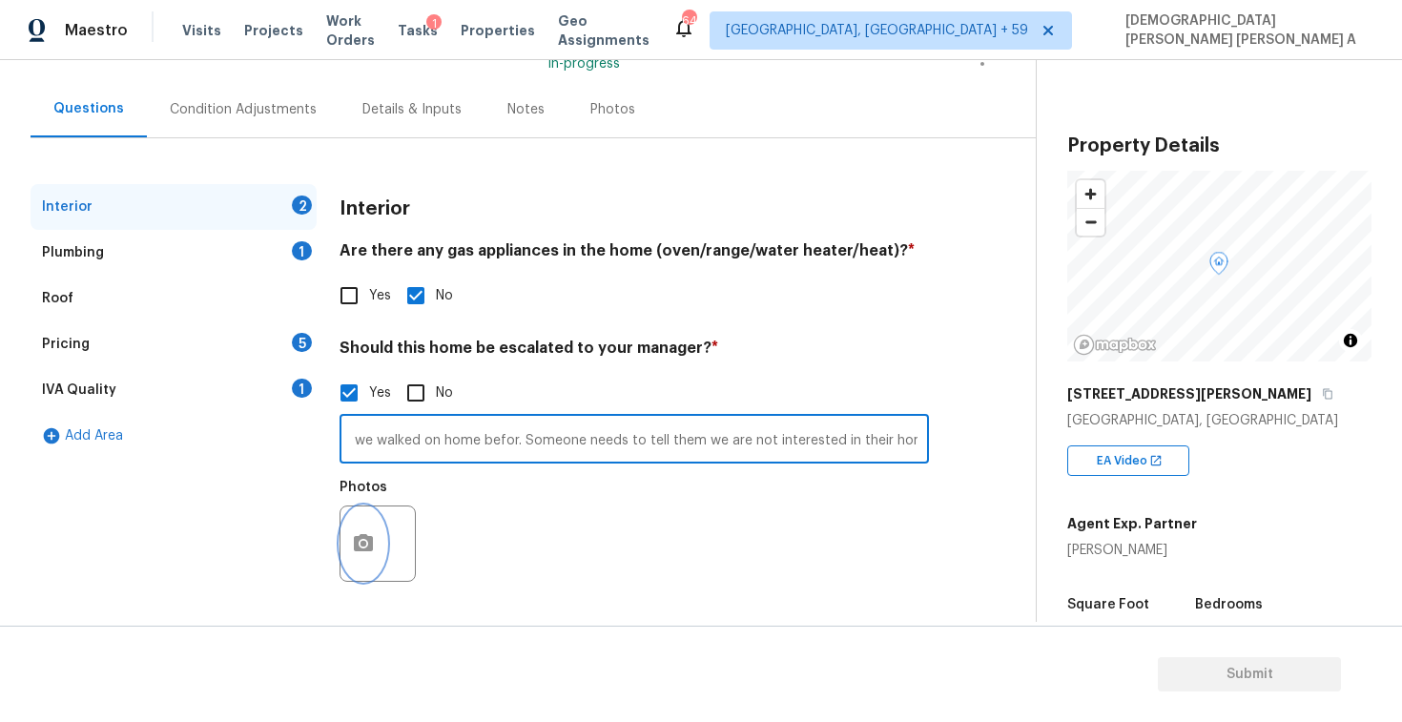
click at [373, 545] on icon "button" at bounding box center [363, 543] width 23 height 23
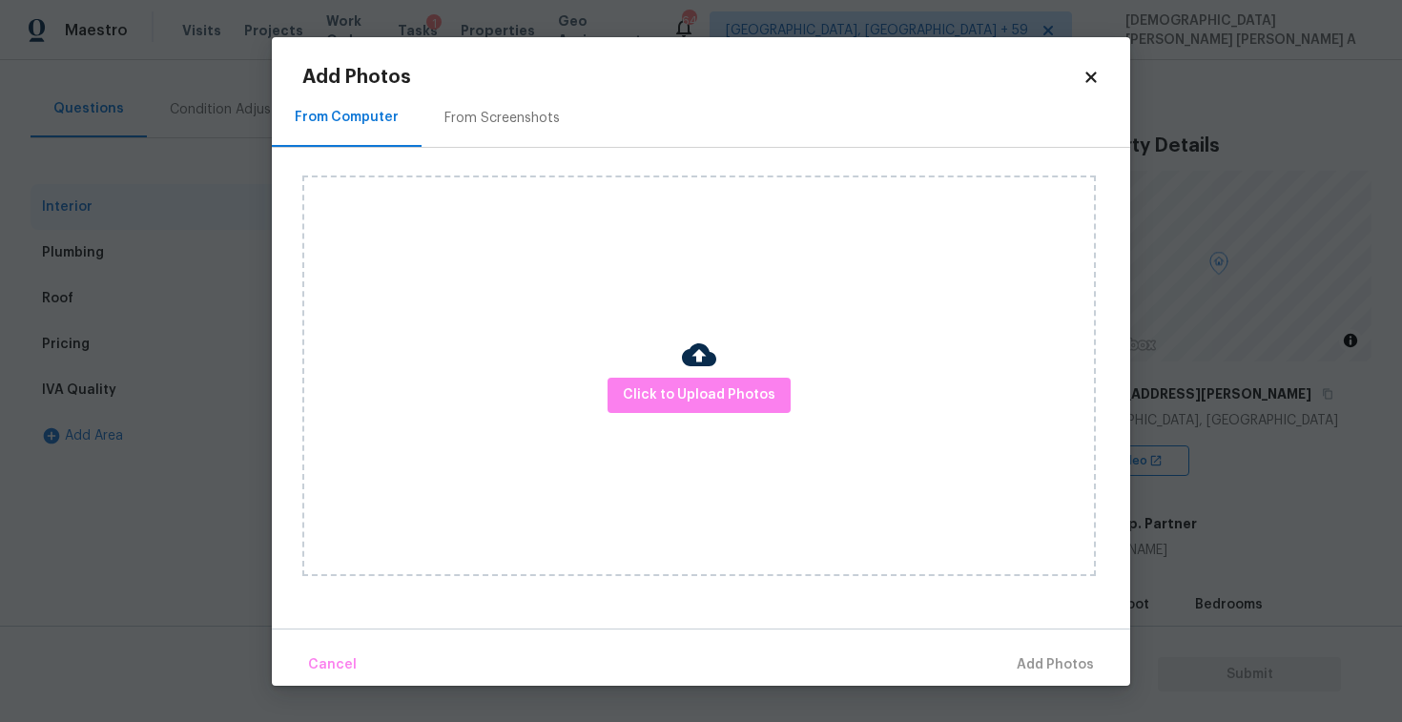
scroll to position [0, 0]
click at [744, 400] on span "Click to Upload Photos" at bounding box center [699, 395] width 153 height 24
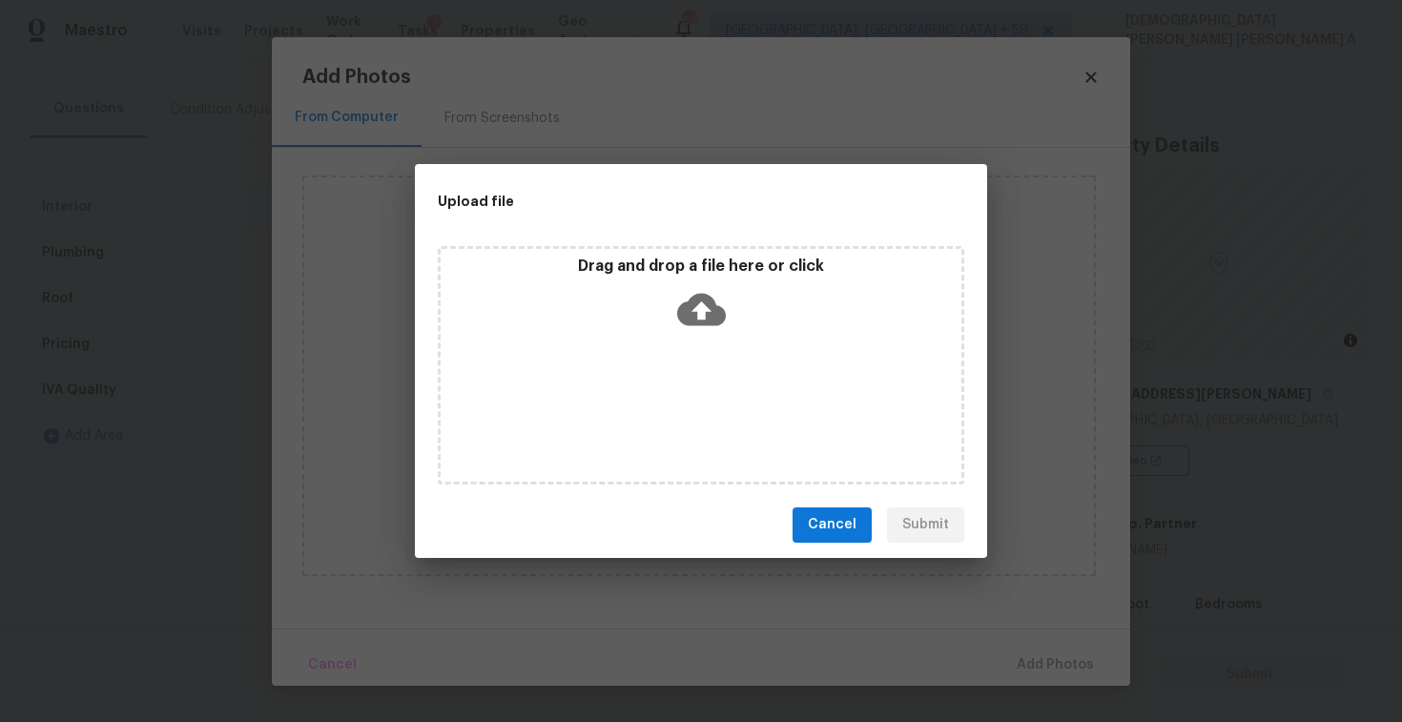
click at [710, 328] on icon at bounding box center [701, 309] width 49 height 49
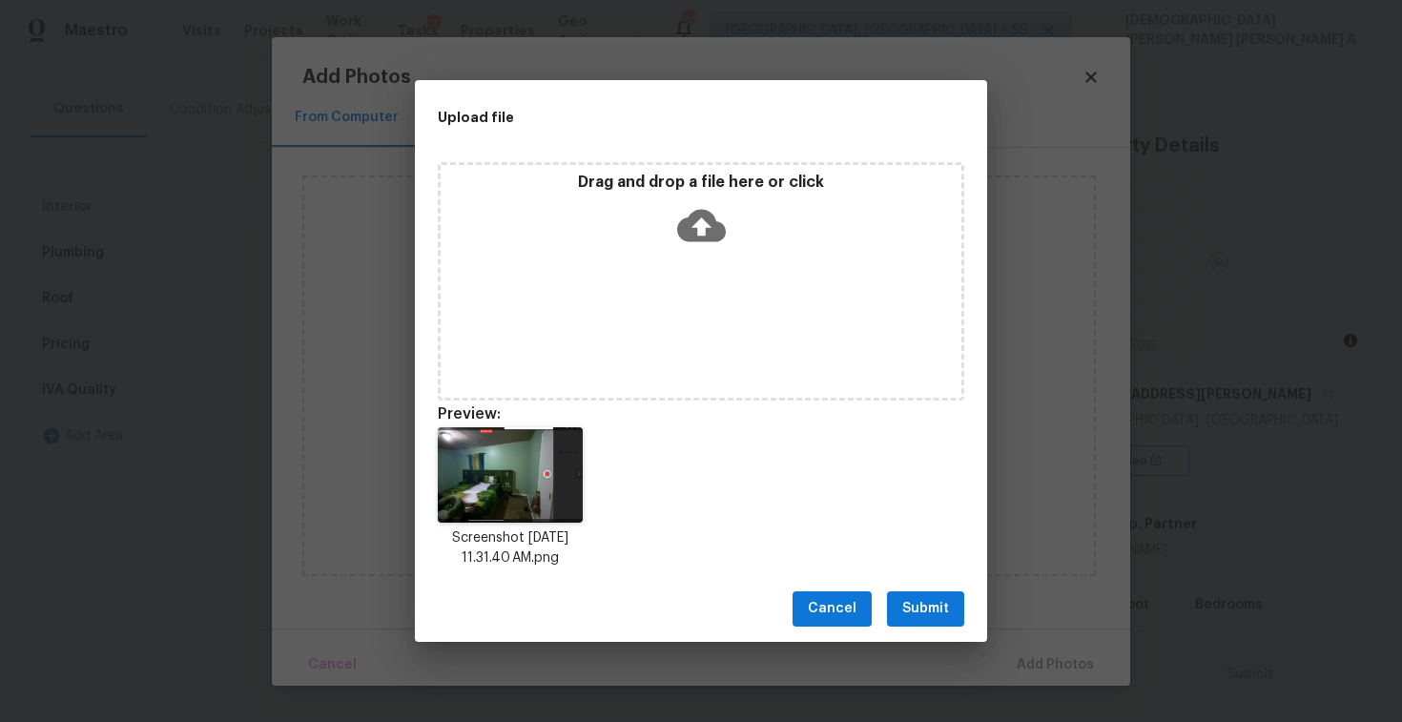
click at [925, 598] on span "Submit" at bounding box center [925, 609] width 47 height 24
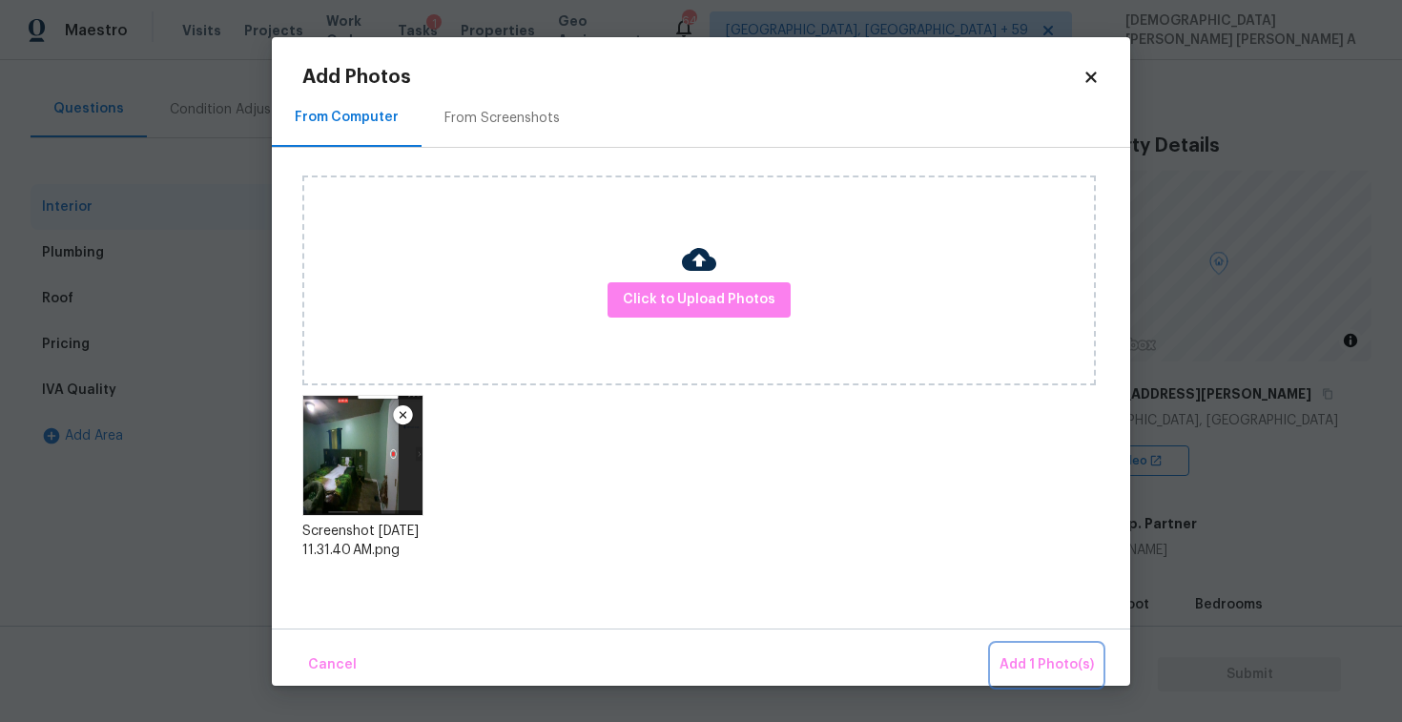
click at [1026, 650] on button "Add 1 Photo(s)" at bounding box center [1047, 665] width 110 height 41
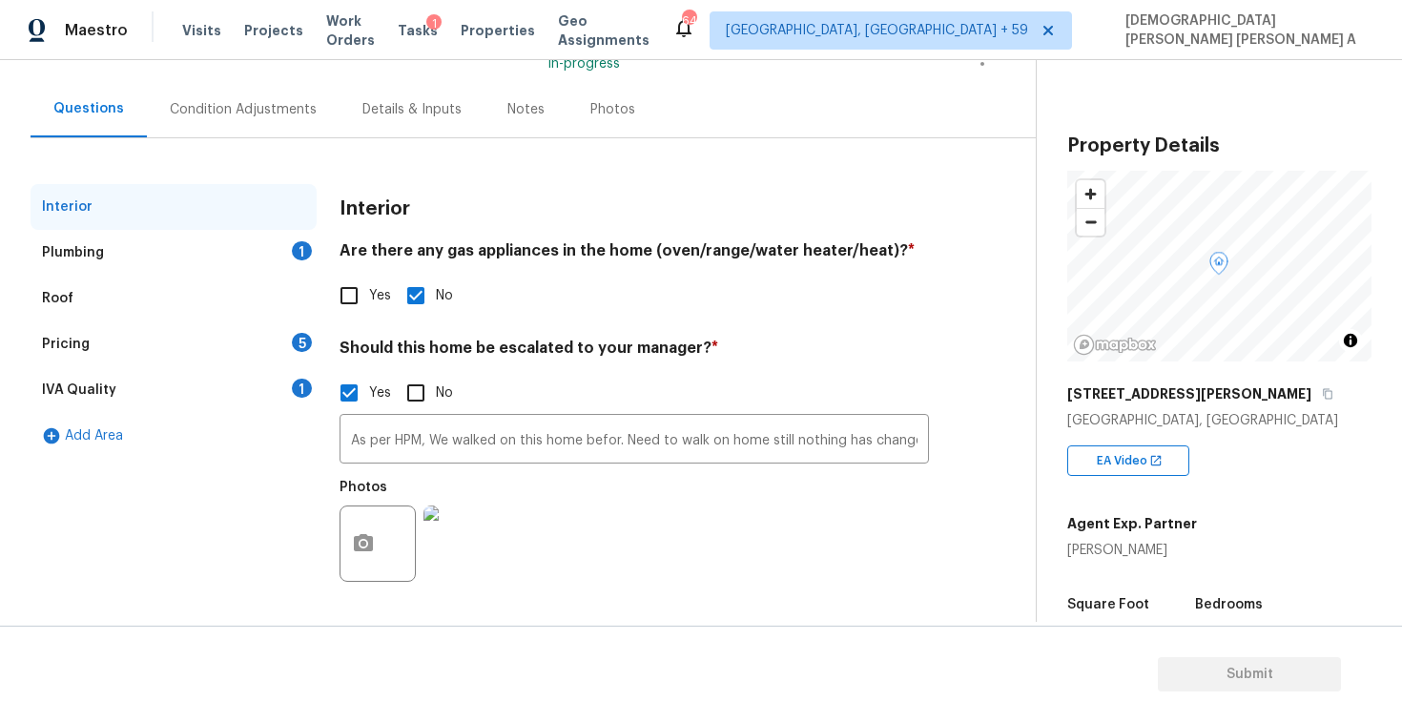
click at [202, 245] on div "Plumbing 1" at bounding box center [174, 253] width 286 height 46
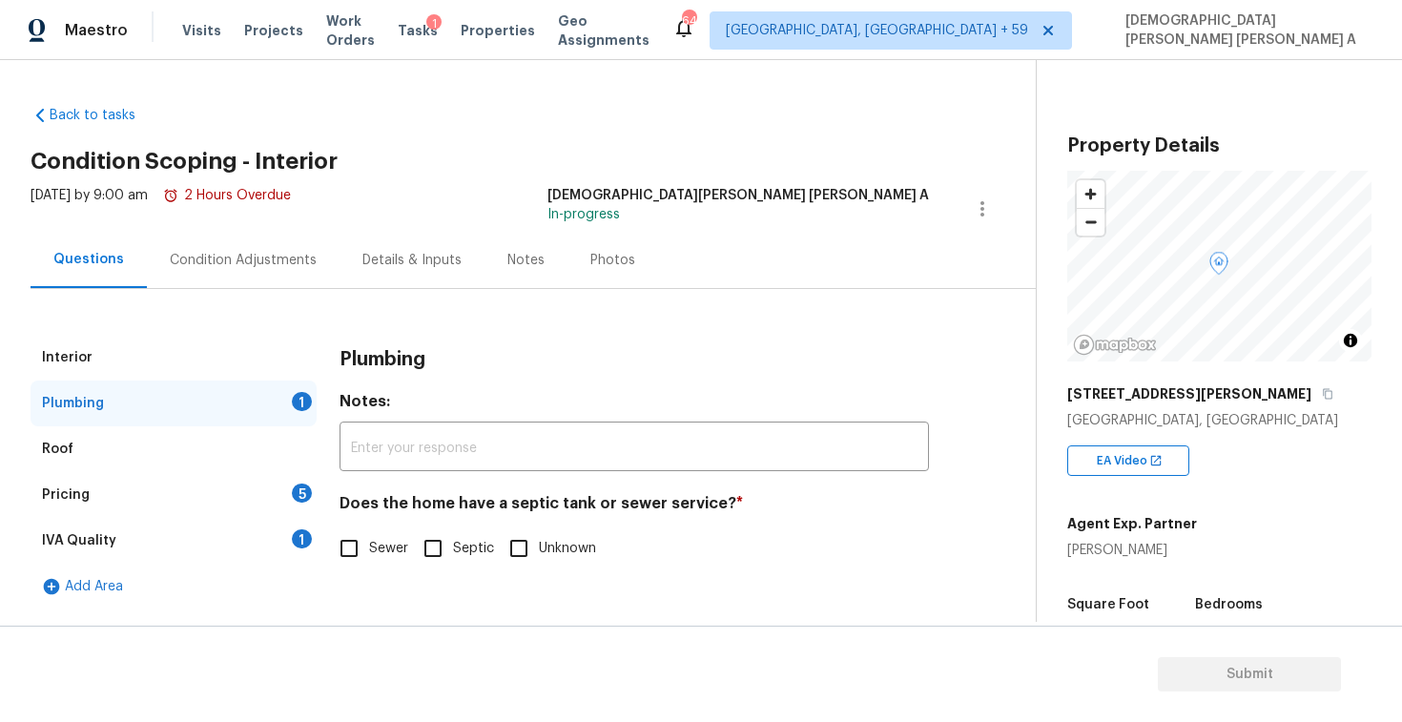
click at [347, 556] on input "Sewer" at bounding box center [349, 548] width 40 height 40
checkbox input "true"
click at [267, 502] on div "Pricing 5" at bounding box center [174, 495] width 286 height 46
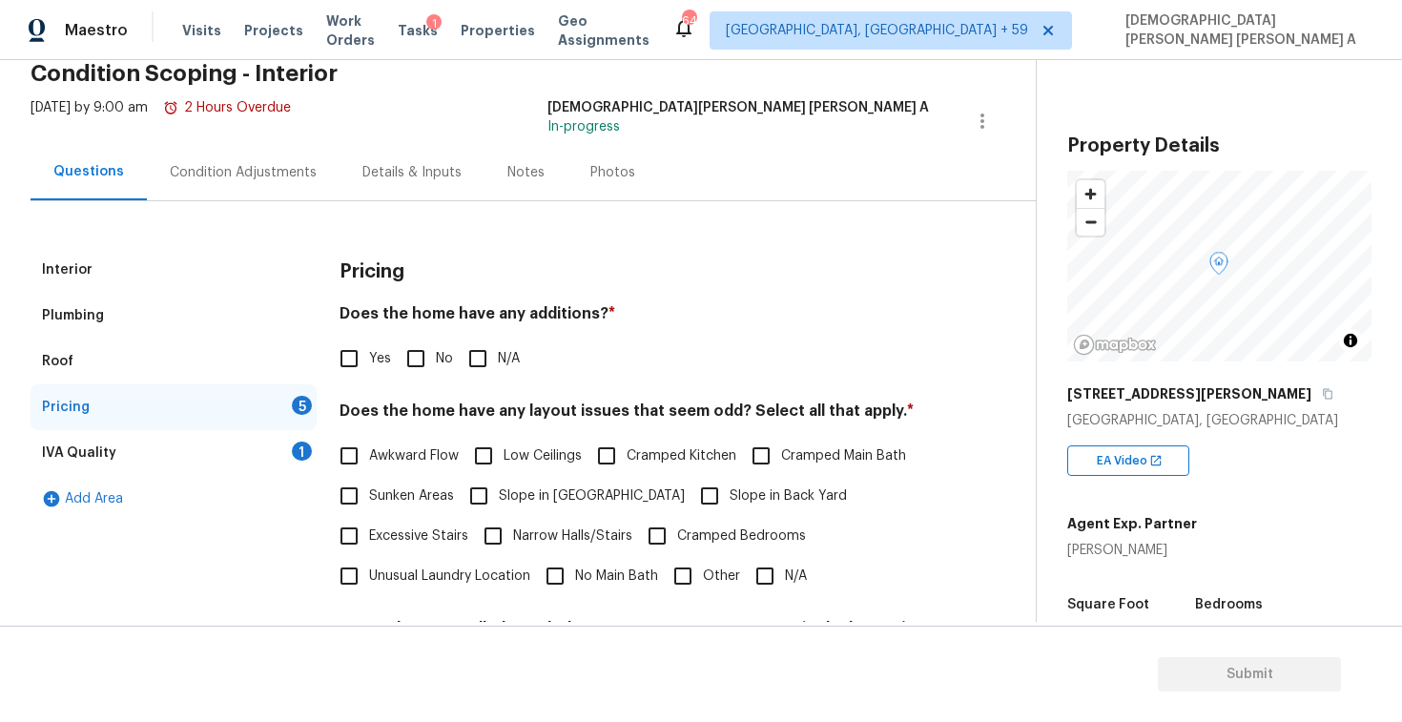
scroll to position [136, 0]
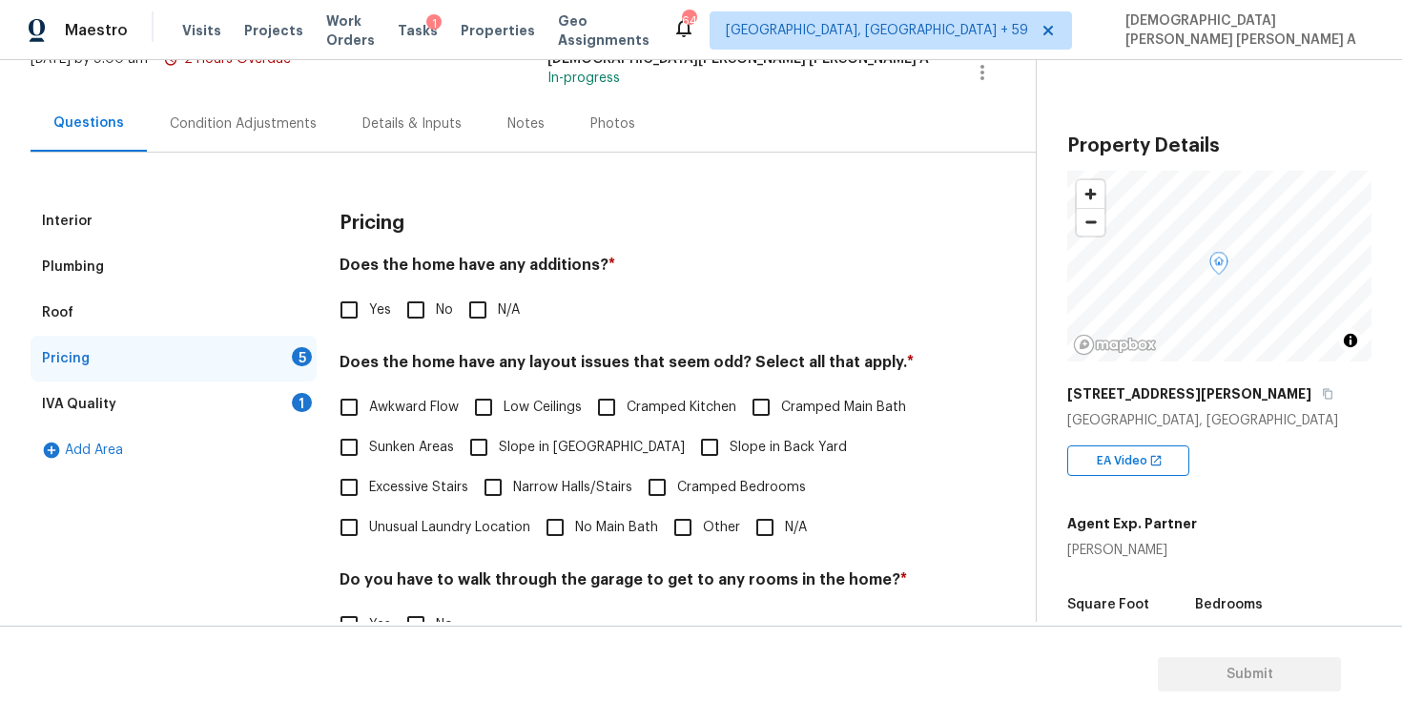
click at [411, 298] on input "No" at bounding box center [416, 310] width 40 height 40
checkbox input "true"
click at [774, 521] on input "N/A" at bounding box center [765, 527] width 40 height 40
checkbox input "true"
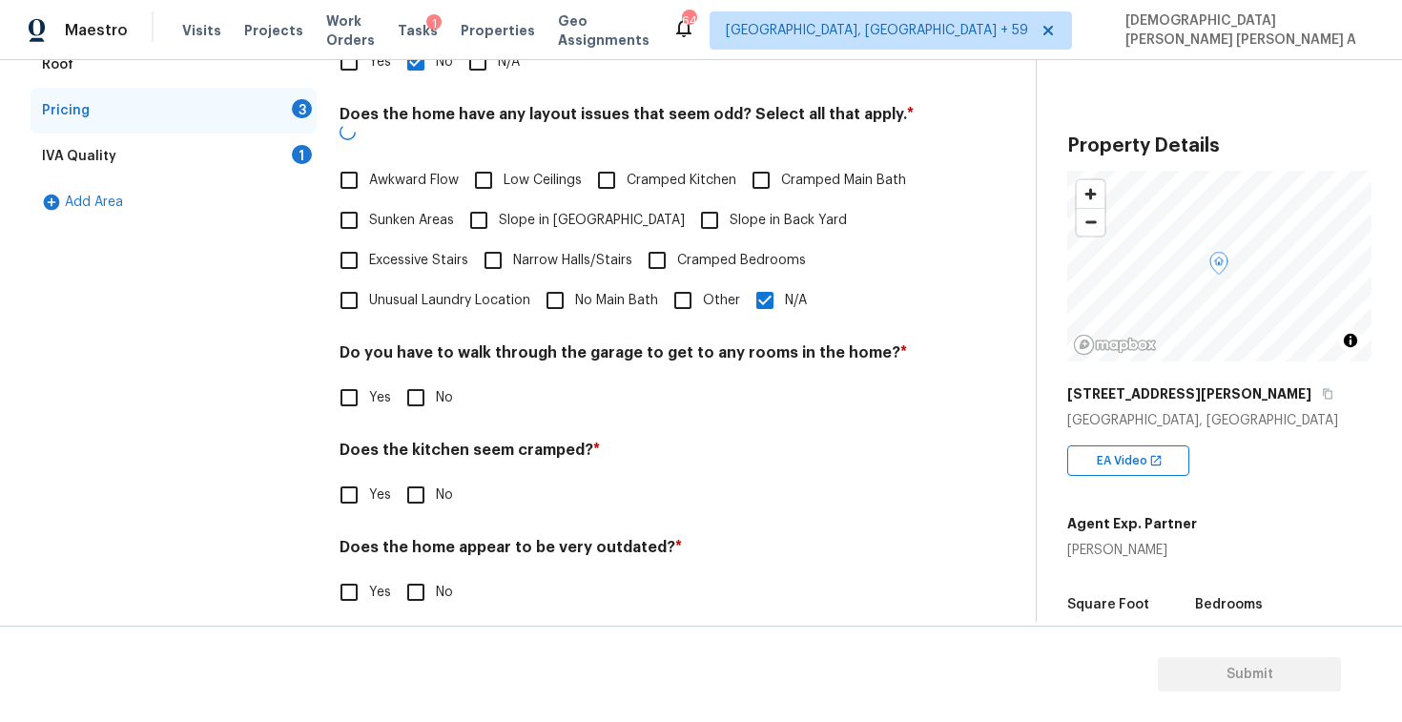
scroll to position [382, 0]
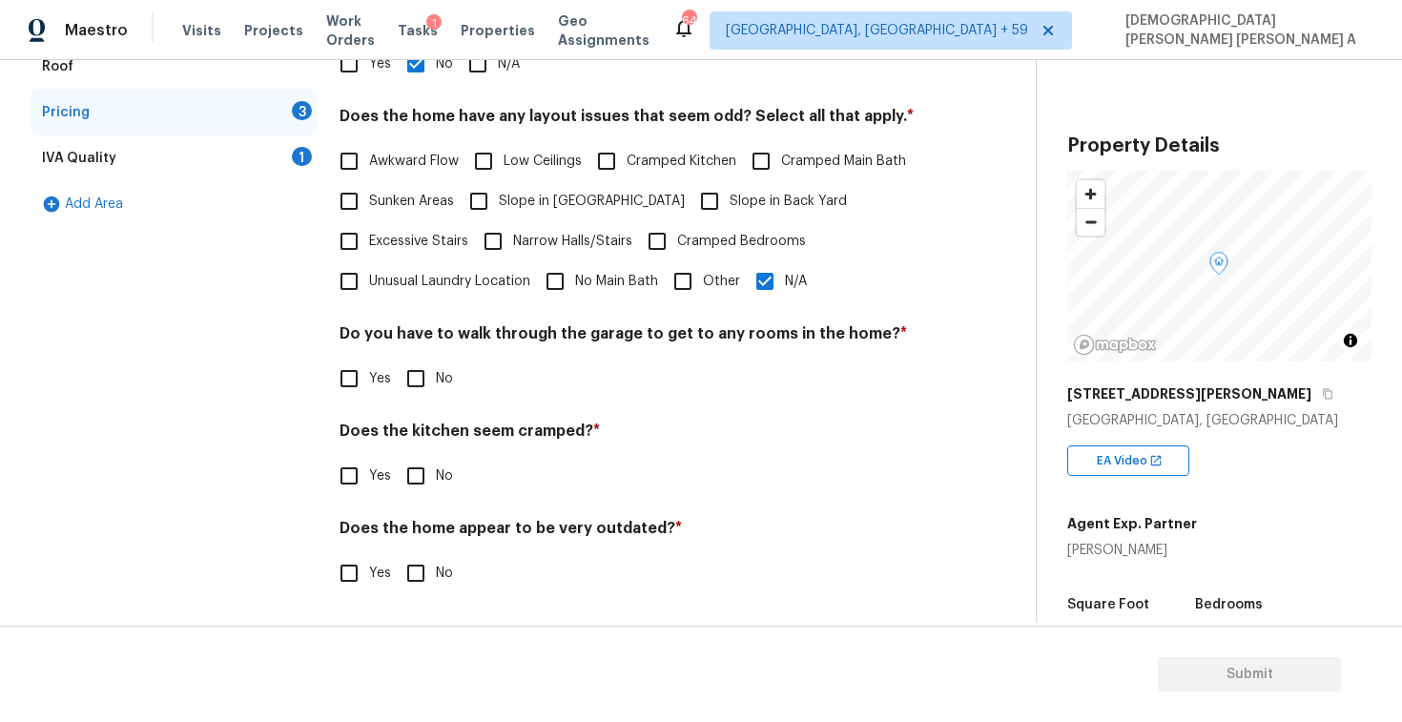
click at [412, 381] on input "No" at bounding box center [416, 379] width 40 height 40
checkbox input "true"
click at [431, 487] on input "No" at bounding box center [416, 478] width 40 height 40
checkbox input "true"
click at [423, 592] on input "No" at bounding box center [416, 575] width 40 height 40
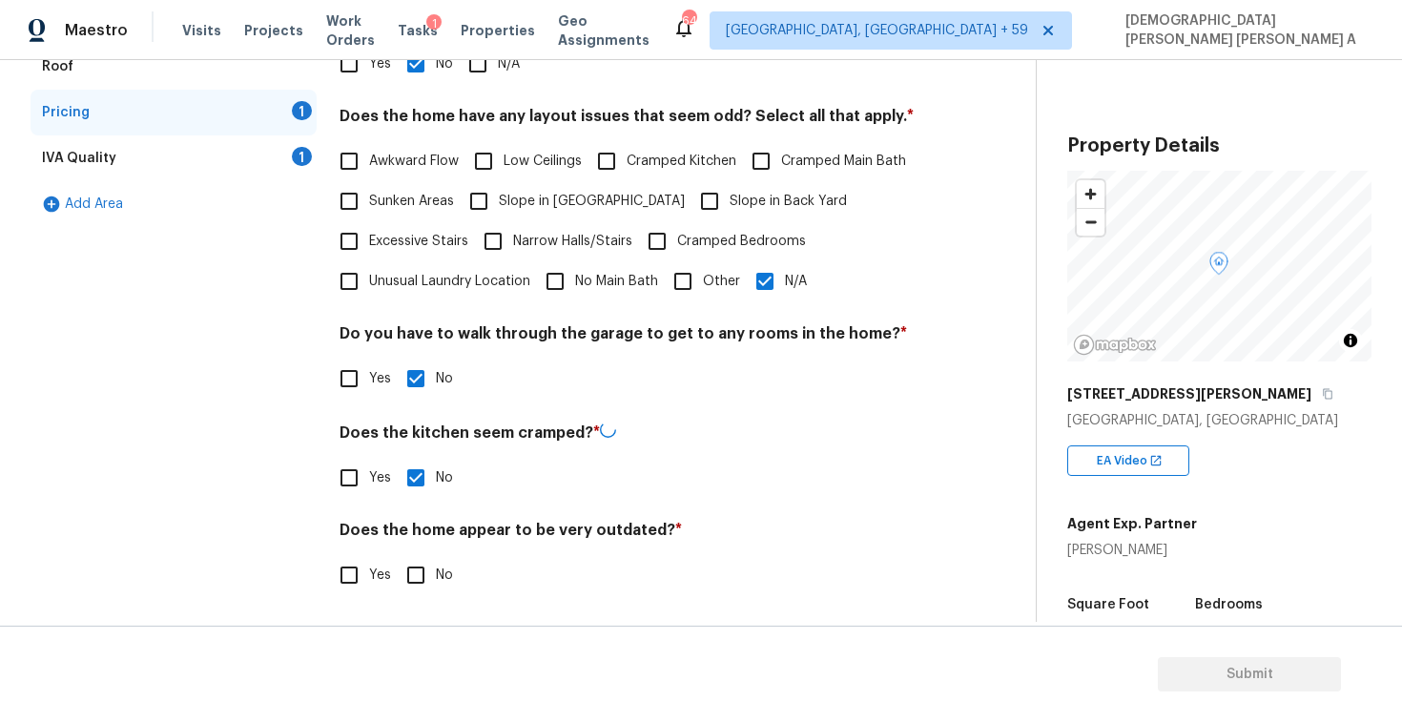
checkbox input "true"
click at [246, 174] on div "IVA Quality 1" at bounding box center [174, 158] width 286 height 46
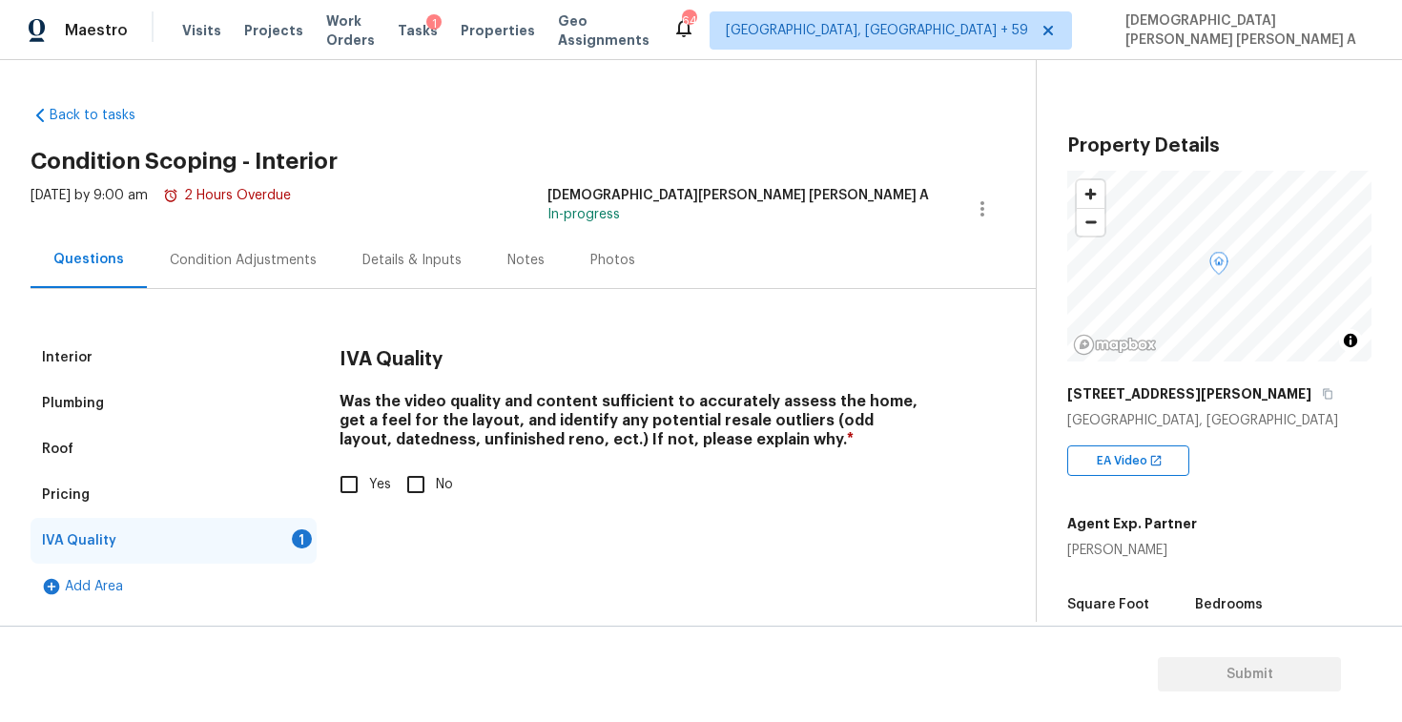
scroll to position [0, 0]
click at [423, 489] on input "No" at bounding box center [416, 484] width 40 height 40
checkbox input "true"
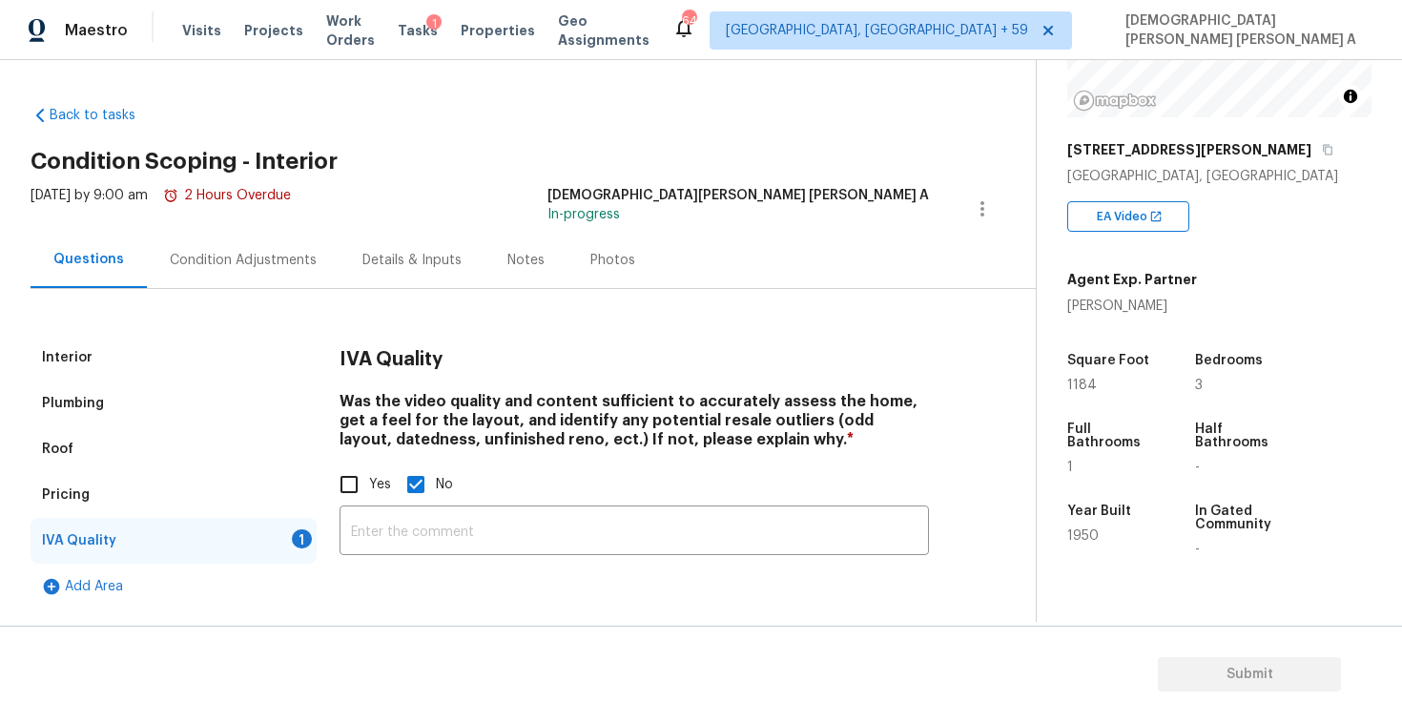
click at [349, 479] on input "Yes" at bounding box center [349, 484] width 40 height 40
checkbox input "true"
checkbox input "false"
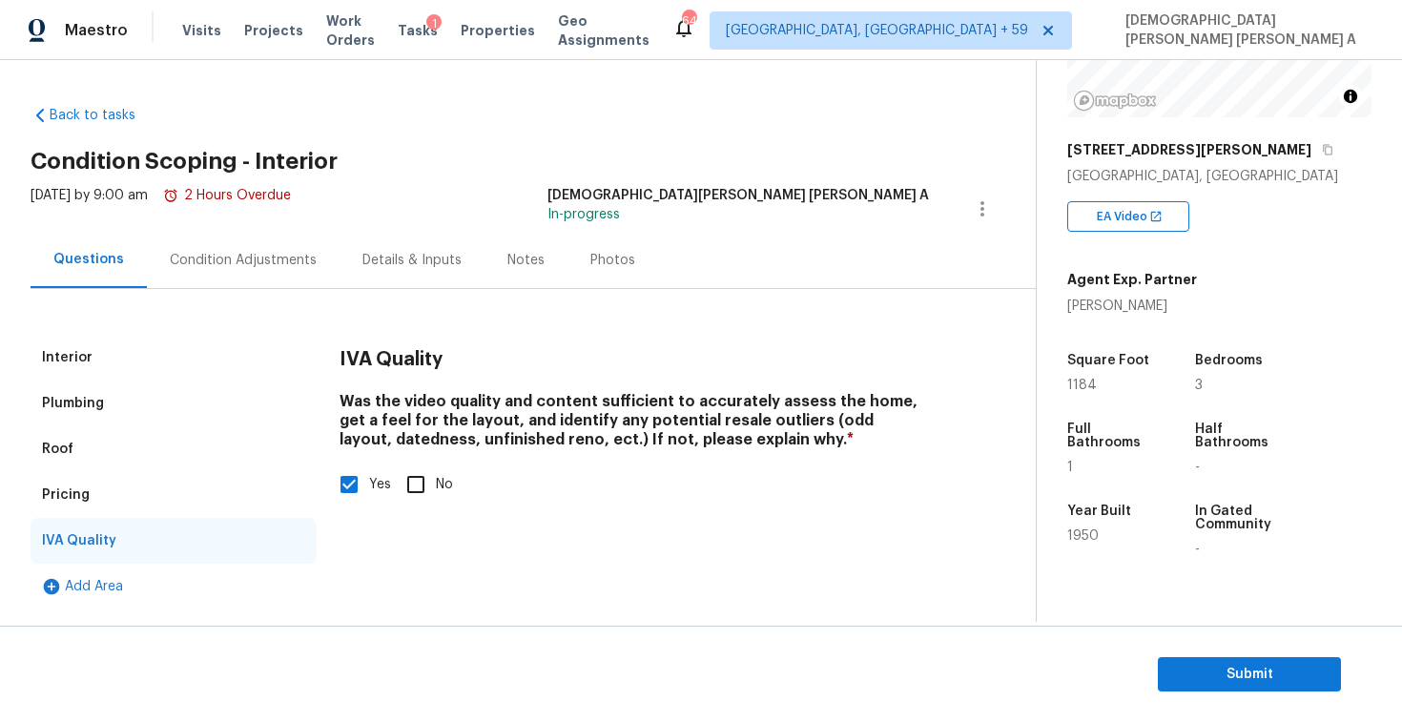
click at [219, 296] on div "Interior Plumbing Roof Pricing IVA Quality Add Area IVA Quality Was the video q…" at bounding box center [510, 449] width 959 height 320
click at [220, 277] on div "Condition Adjustments" at bounding box center [243, 260] width 193 height 56
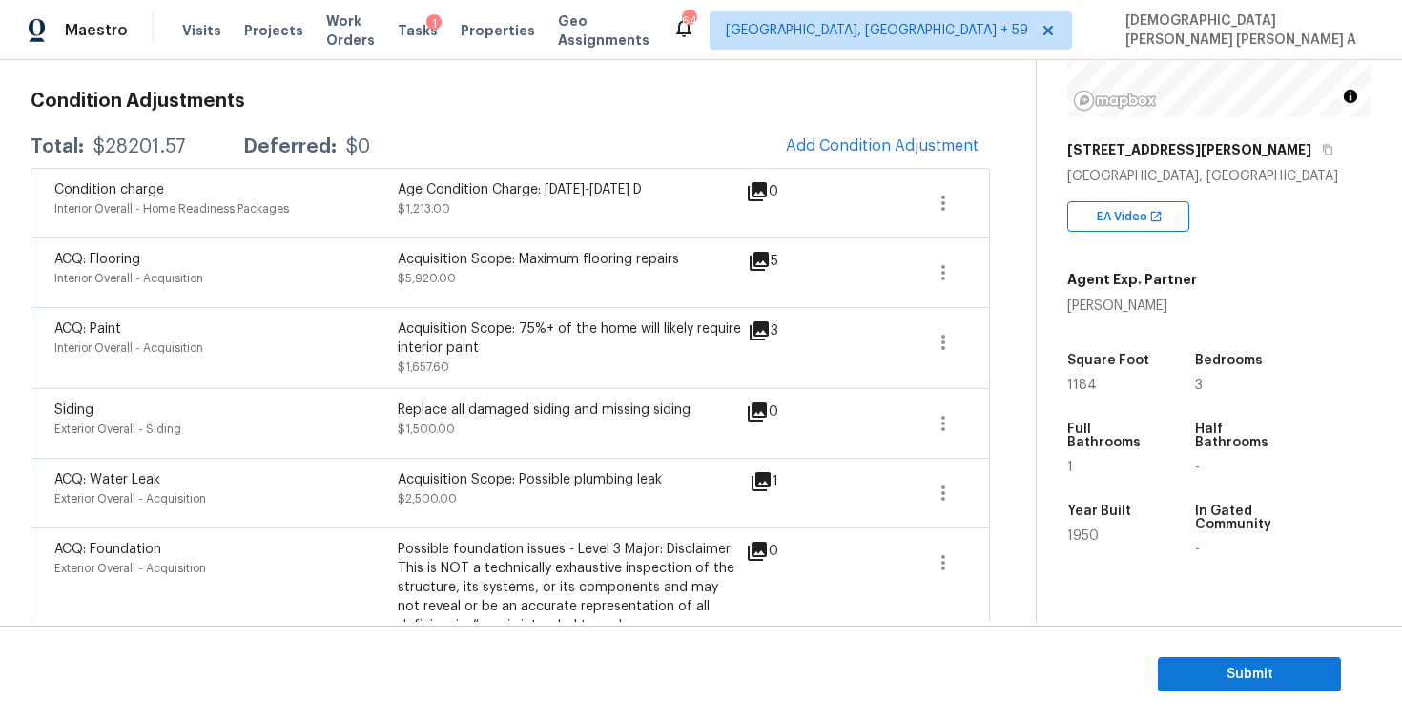
scroll to position [66, 0]
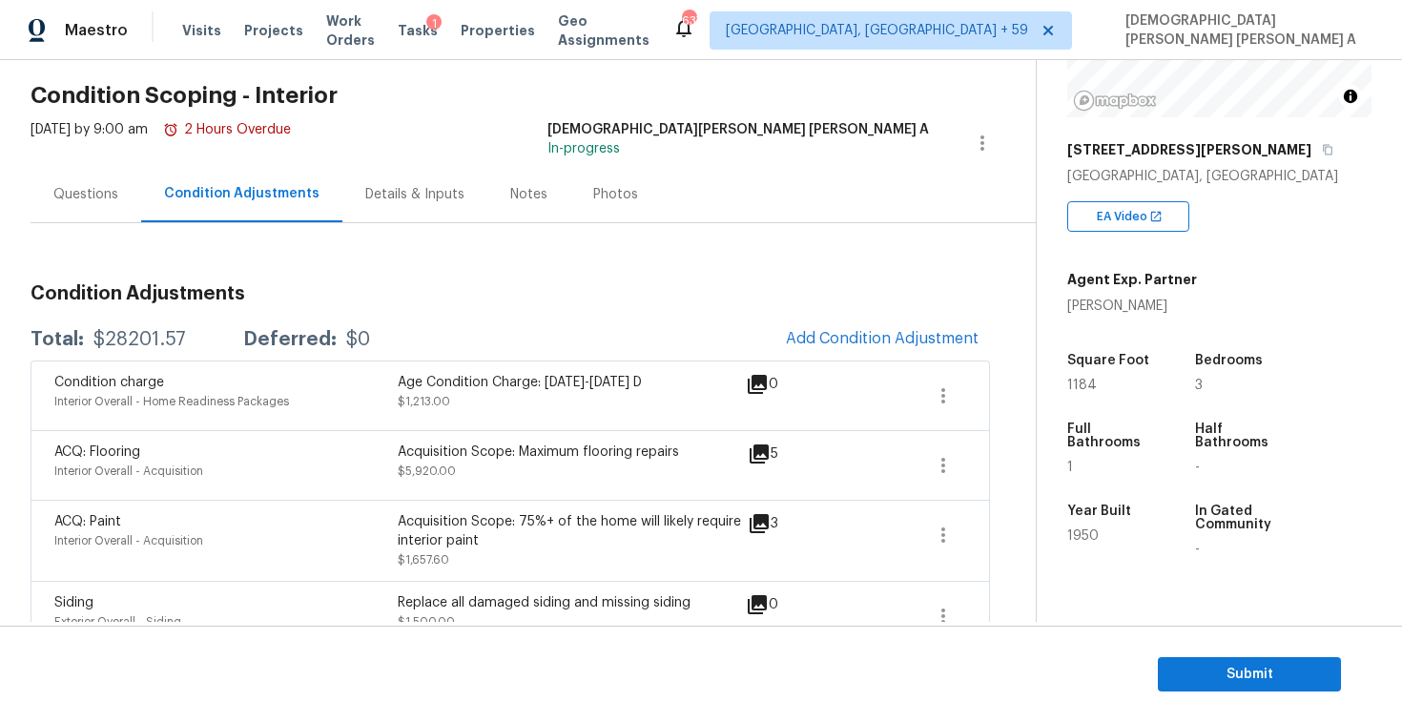
click at [76, 195] on div "Questions" at bounding box center [85, 194] width 65 height 19
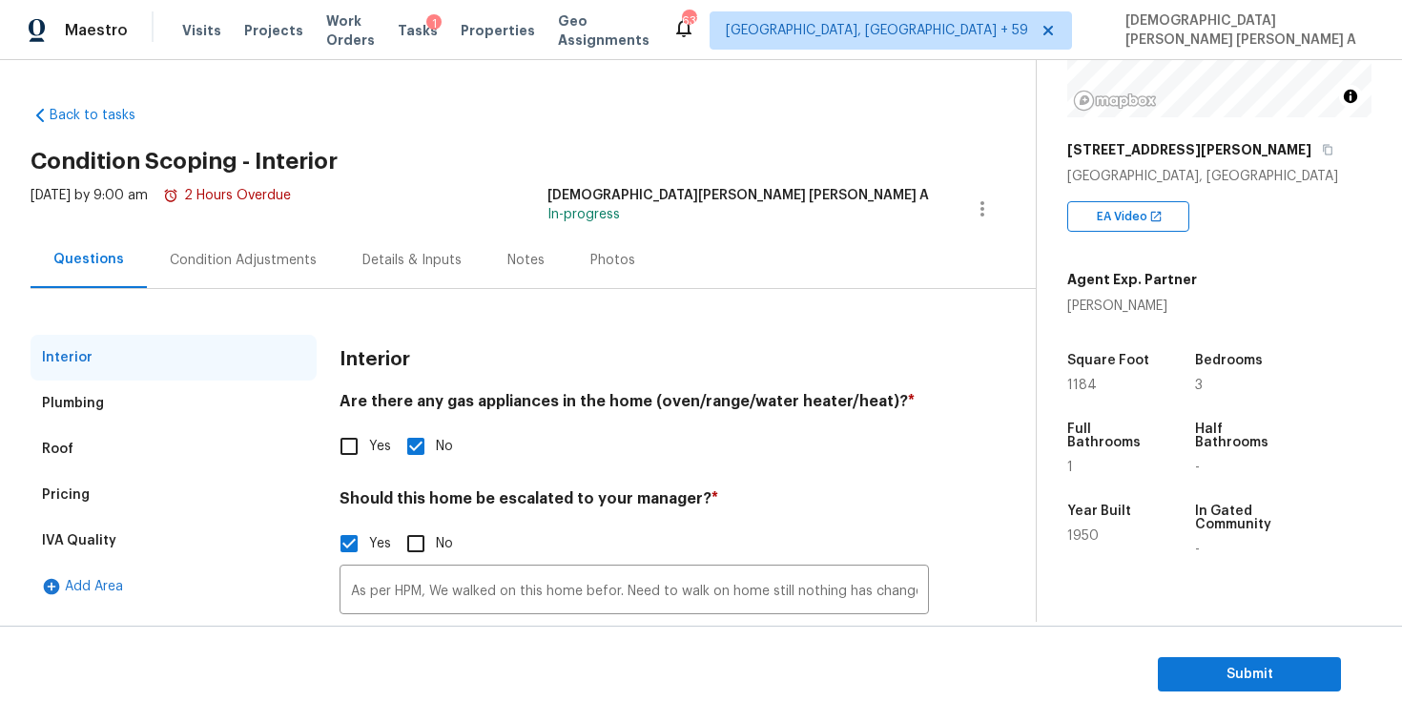
scroll to position [151, 0]
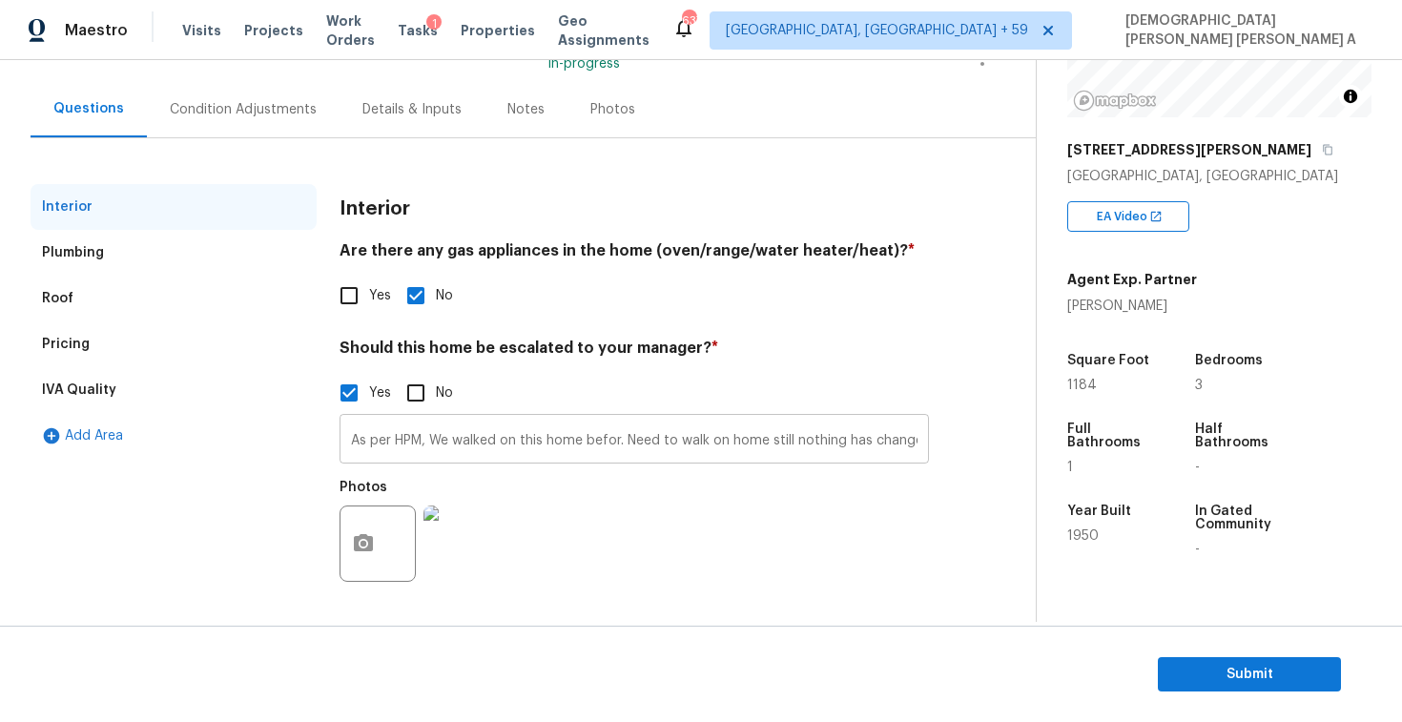
click at [718, 442] on input "As per HPM, We walked on this home befor. Need to walk on home still nothing ha…" at bounding box center [634, 441] width 589 height 45
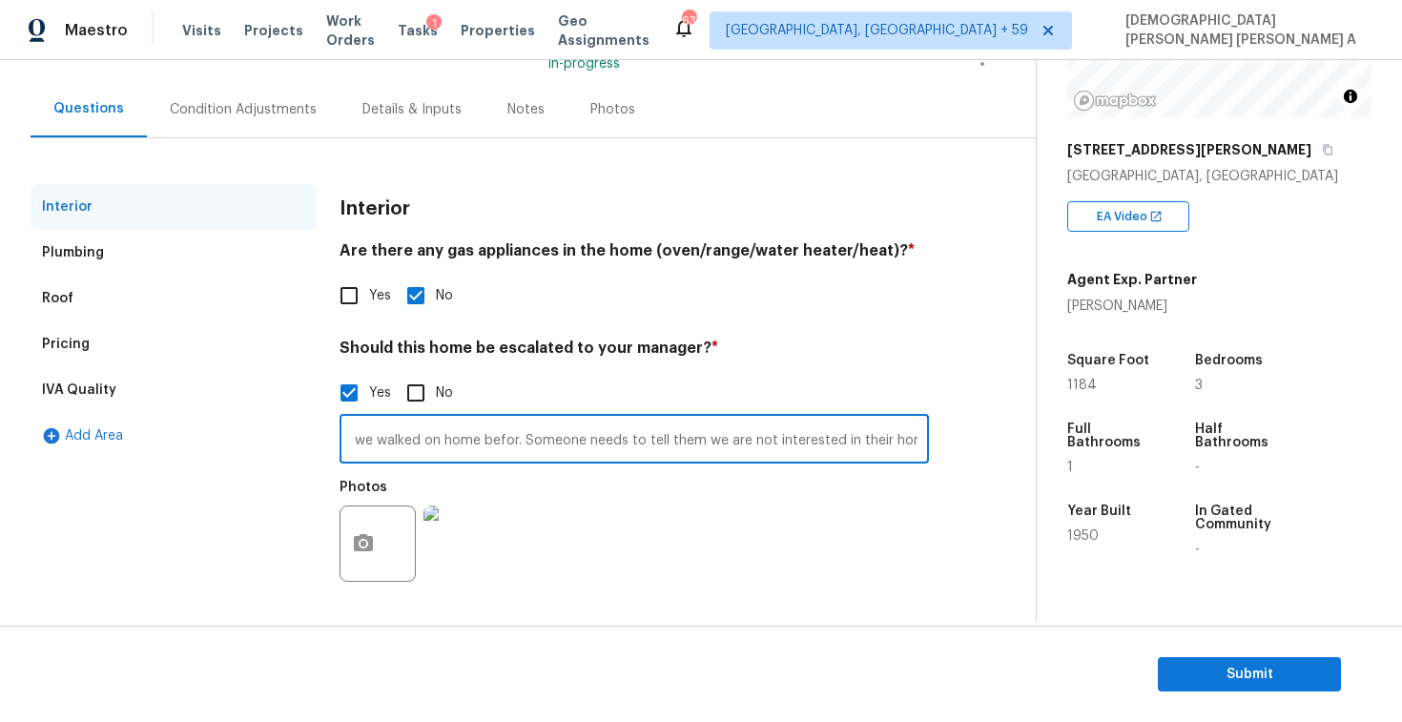
scroll to position [0, 0]
click at [616, 441] on input "As per HPM, We walked on this home befor. Need to walk on home still nothing ha…" at bounding box center [634, 441] width 589 height 45
click at [883, 445] on input "As per HPM, We walked on this home before. Need to walk on home still nothing h…" at bounding box center [634, 441] width 589 height 45
click at [918, 441] on input "As per HPM, We walked on this home before. Need to walk on home still nothing h…" at bounding box center [634, 441] width 589 height 45
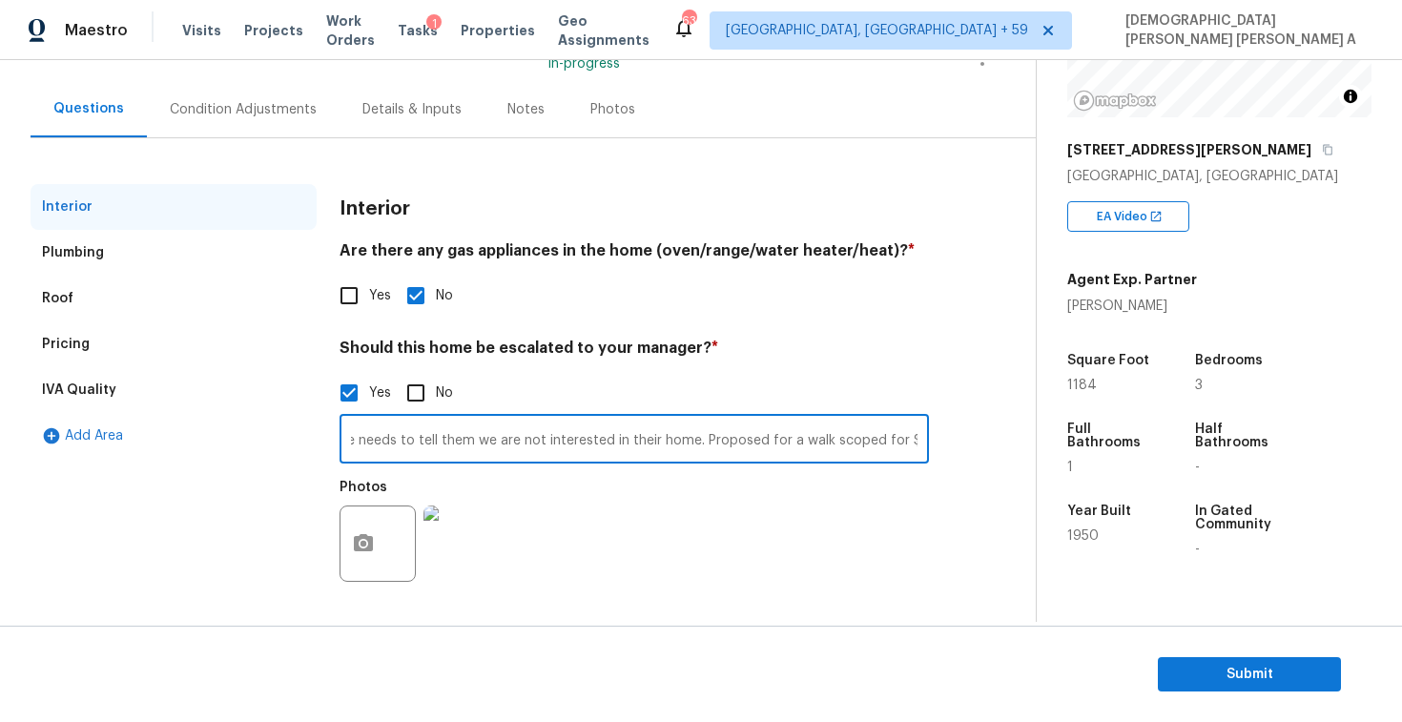
scroll to position [0, 987]
type input "As per HPM, We walked on this home before. Need to walk on home still nothing h…"
click at [251, 118] on div "Condition Adjustments" at bounding box center [243, 109] width 193 height 56
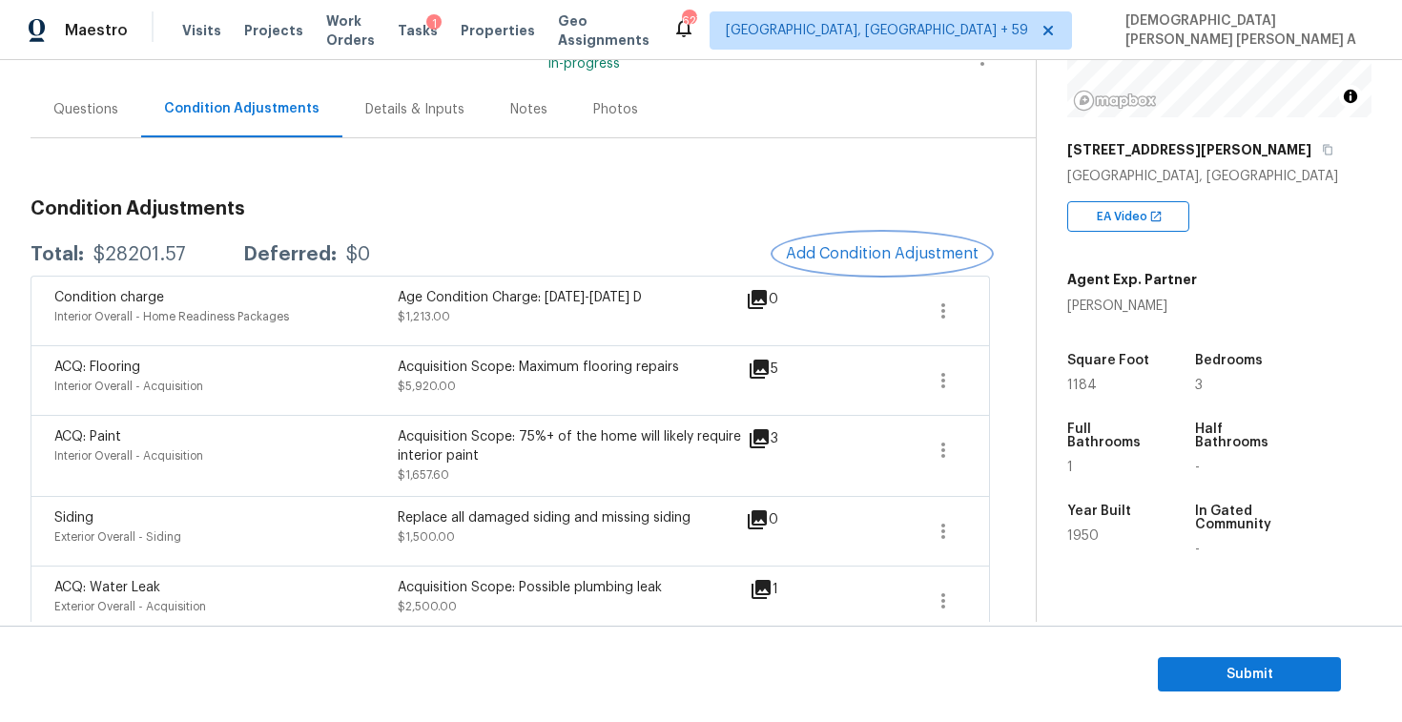
click at [819, 258] on span "Add Condition Adjustment" at bounding box center [882, 253] width 193 height 17
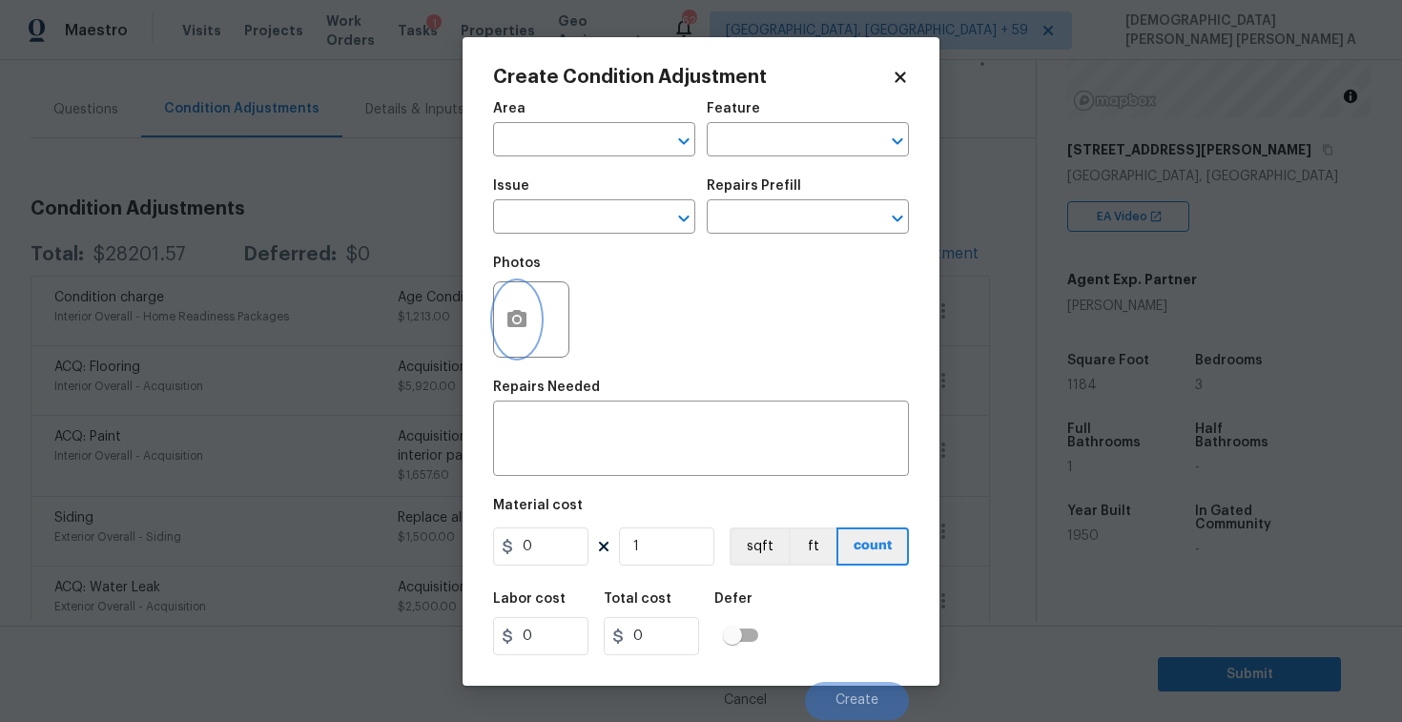
click at [515, 327] on icon "button" at bounding box center [516, 318] width 19 height 17
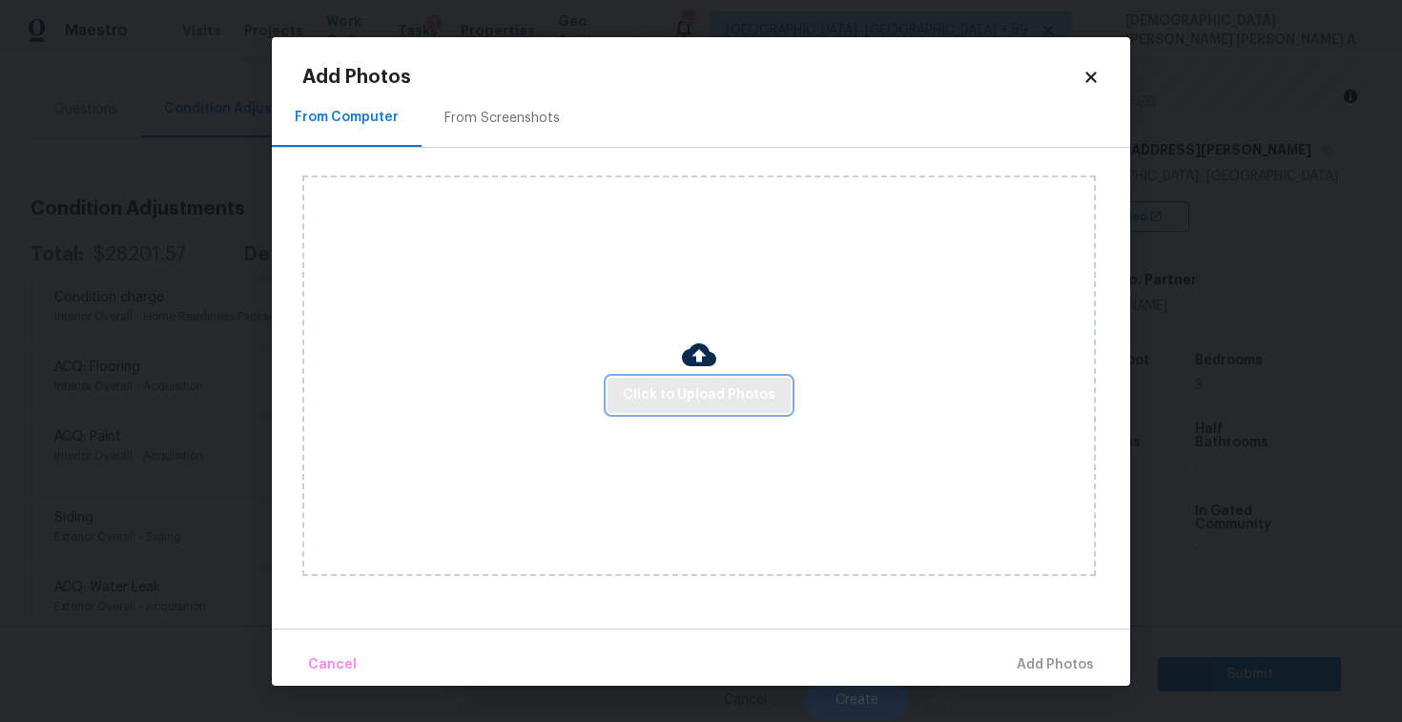
click at [731, 400] on span "Click to Upload Photos" at bounding box center [699, 395] width 153 height 24
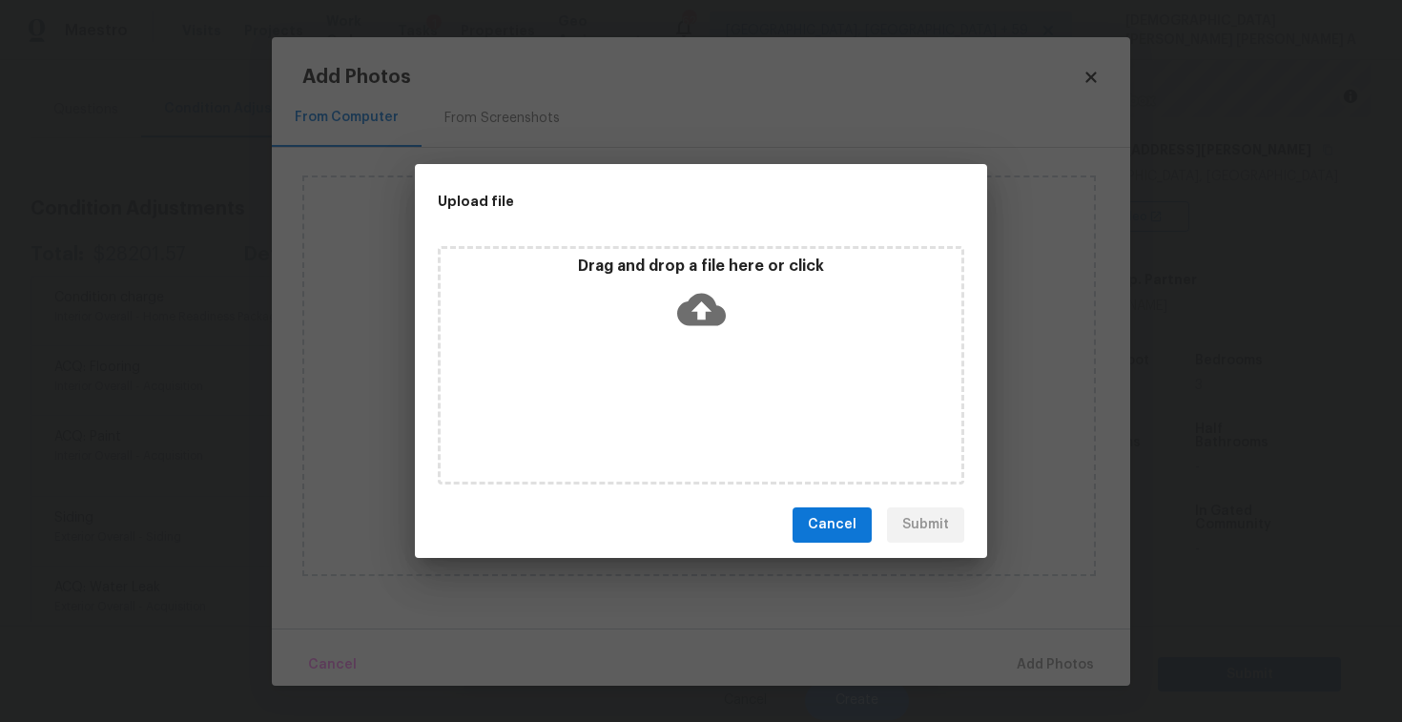
click at [718, 291] on icon at bounding box center [701, 309] width 49 height 49
